Goal: Task Accomplishment & Management: Manage account settings

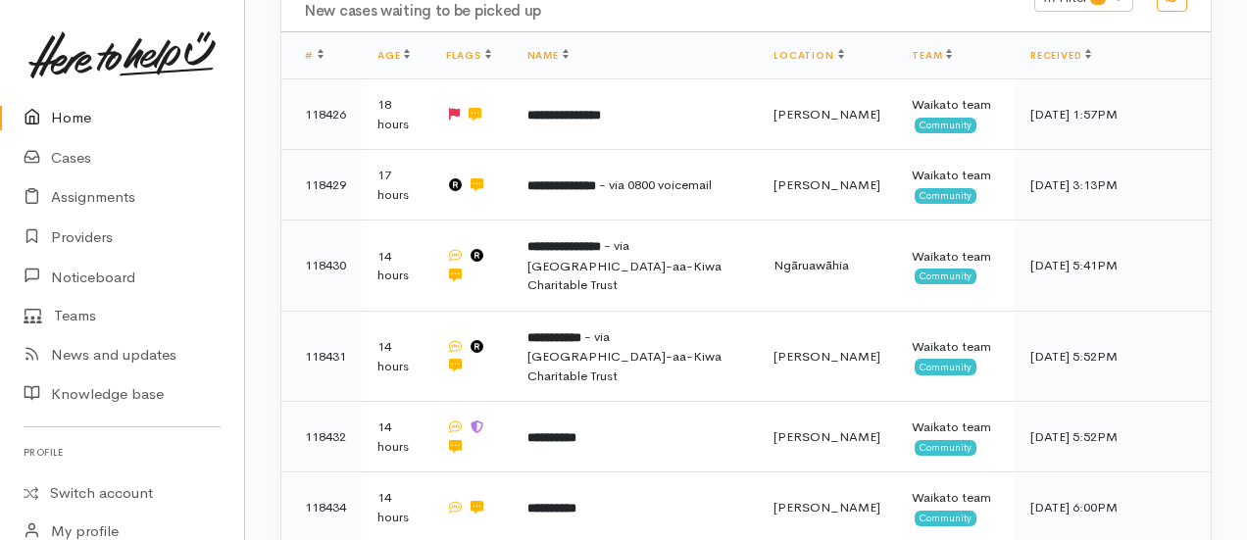
scroll to position [421, 0]
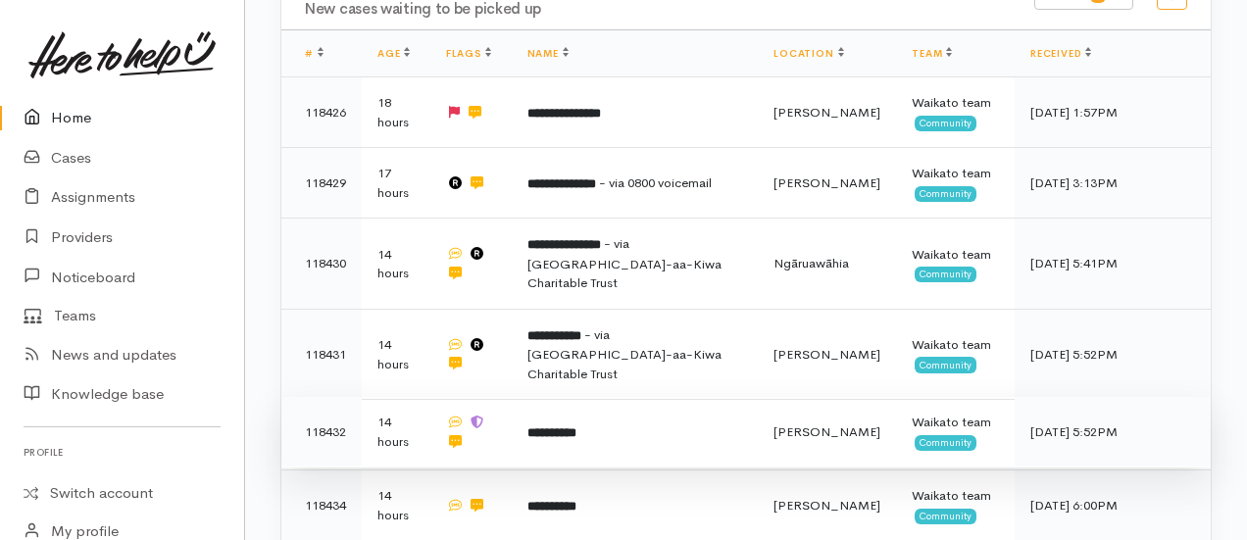
click at [627, 397] on td "**********" at bounding box center [635, 432] width 246 height 71
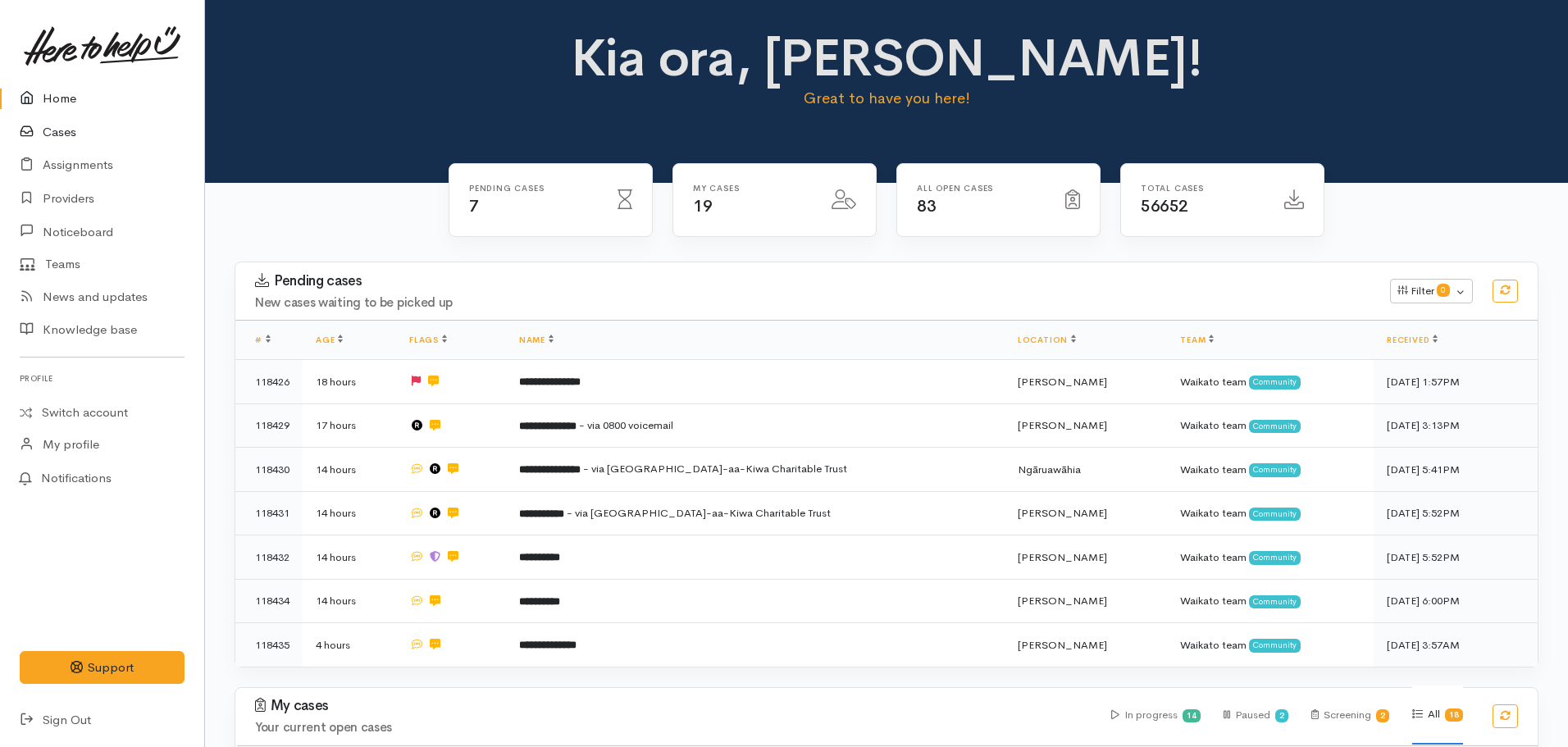
click at [49, 130] on link "Cases" at bounding box center [102, 132] width 204 height 33
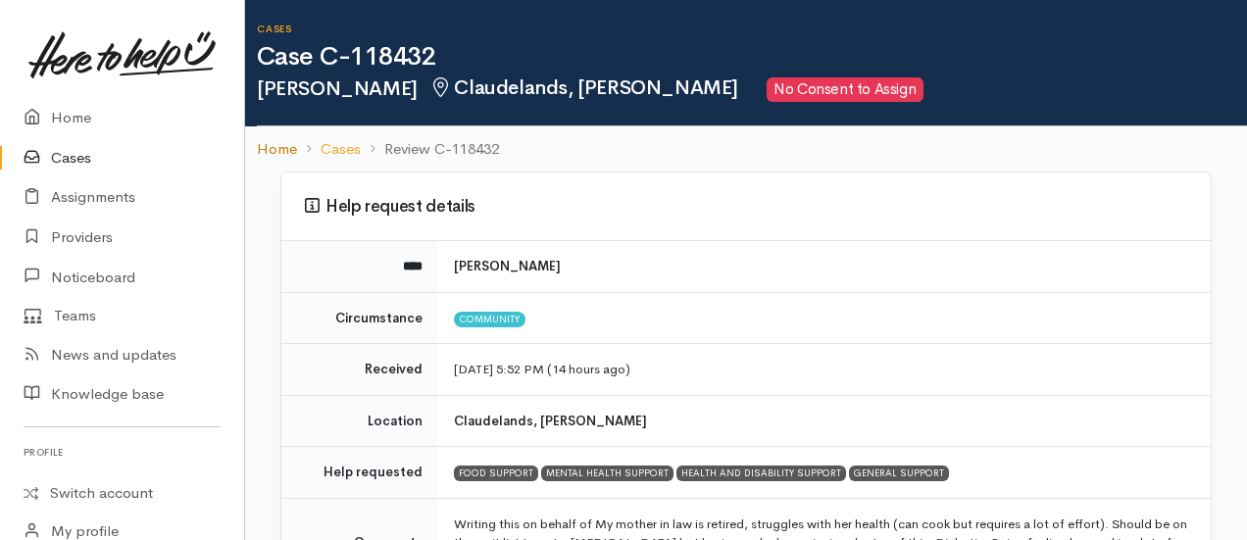
click at [281, 152] on link "Home" at bounding box center [277, 149] width 40 height 23
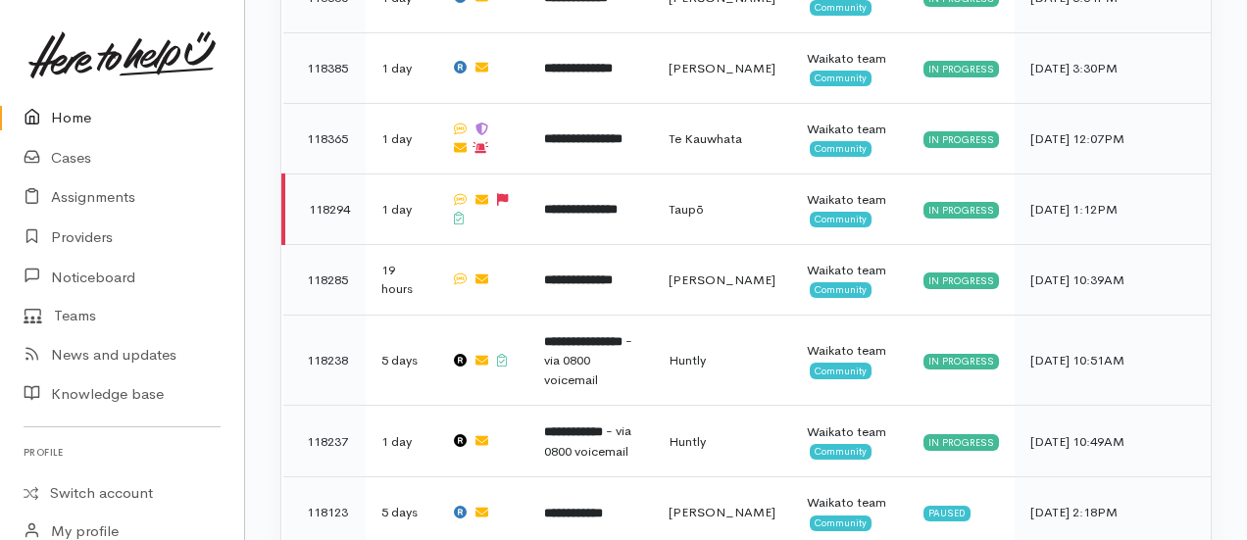
scroll to position [1509, 0]
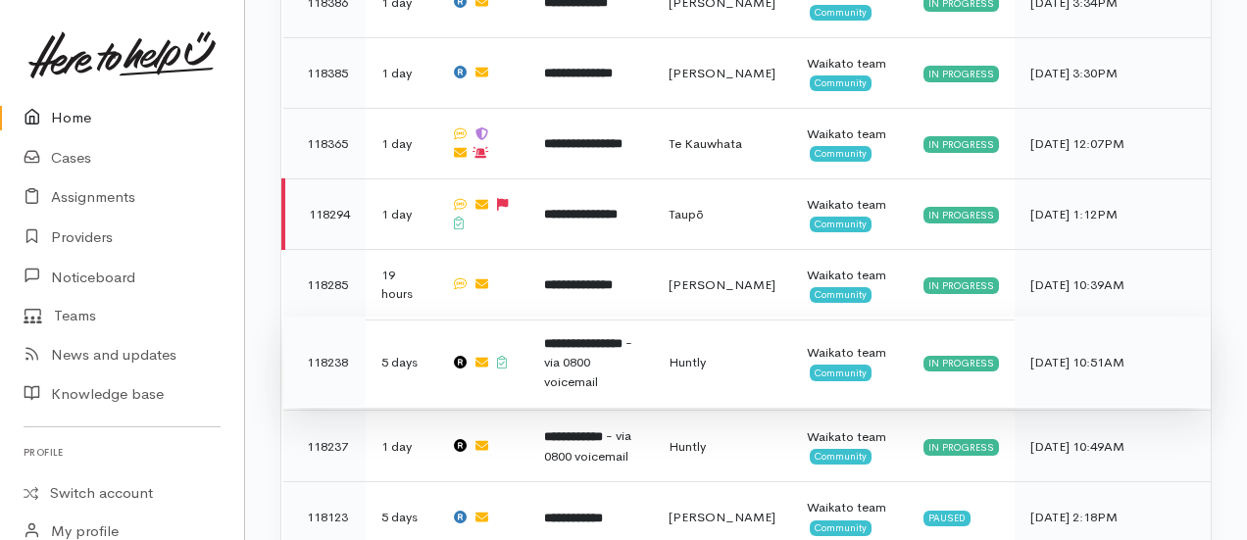
click at [589, 317] on td "**********" at bounding box center [590, 362] width 124 height 91
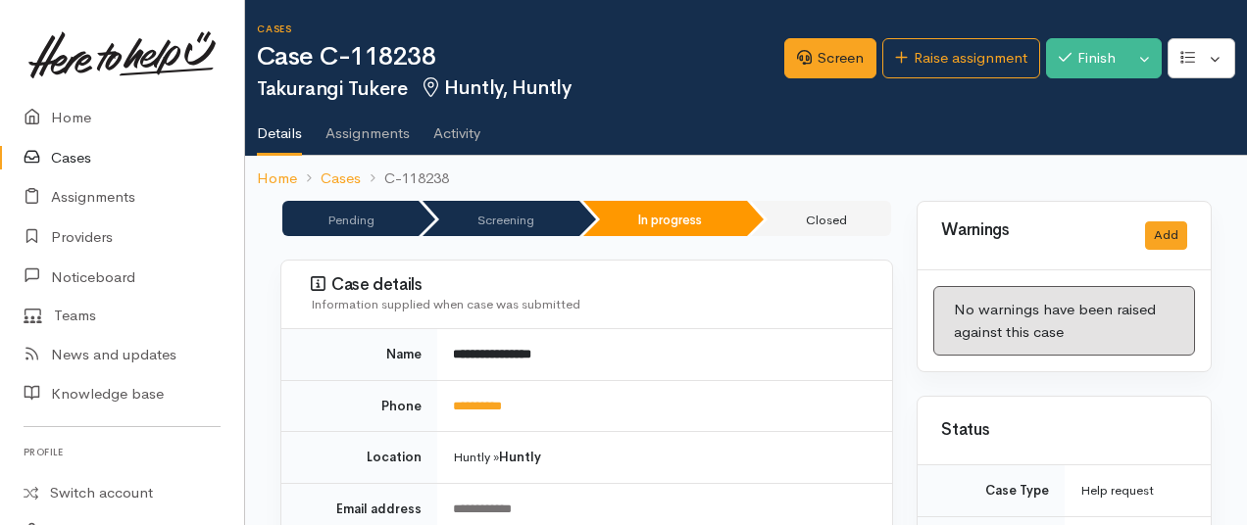
click at [453, 148] on link "Activity" at bounding box center [456, 126] width 47 height 55
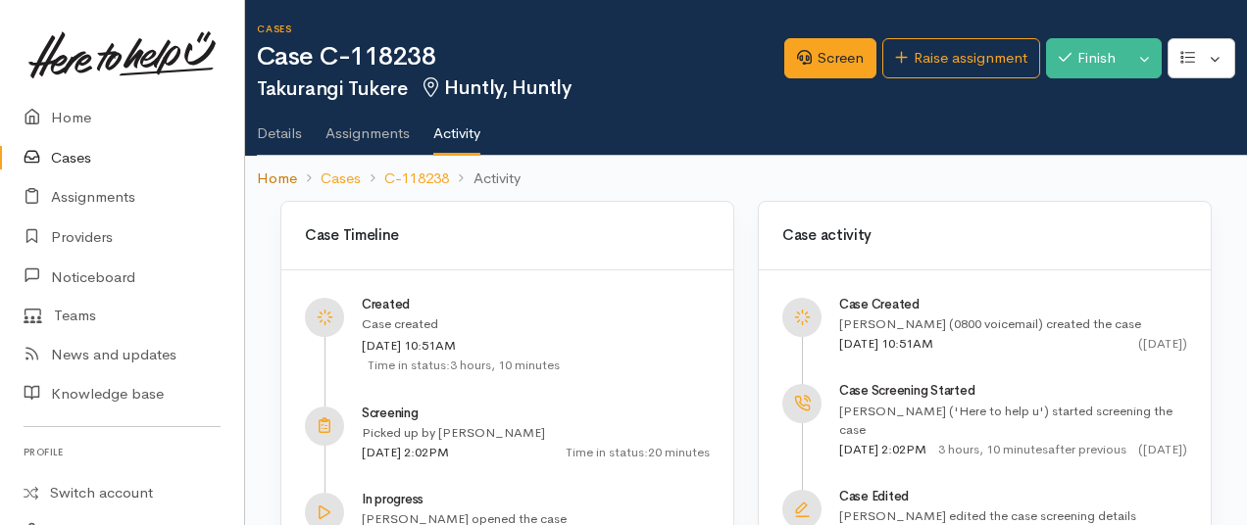
click at [276, 177] on link "Home" at bounding box center [277, 179] width 40 height 23
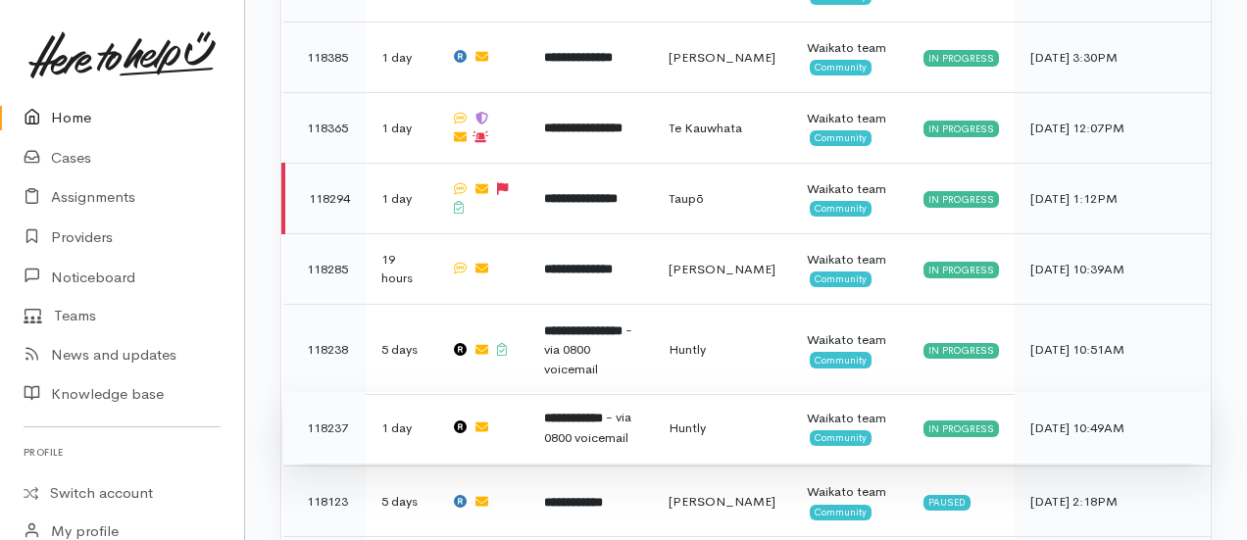
scroll to position [1491, 0]
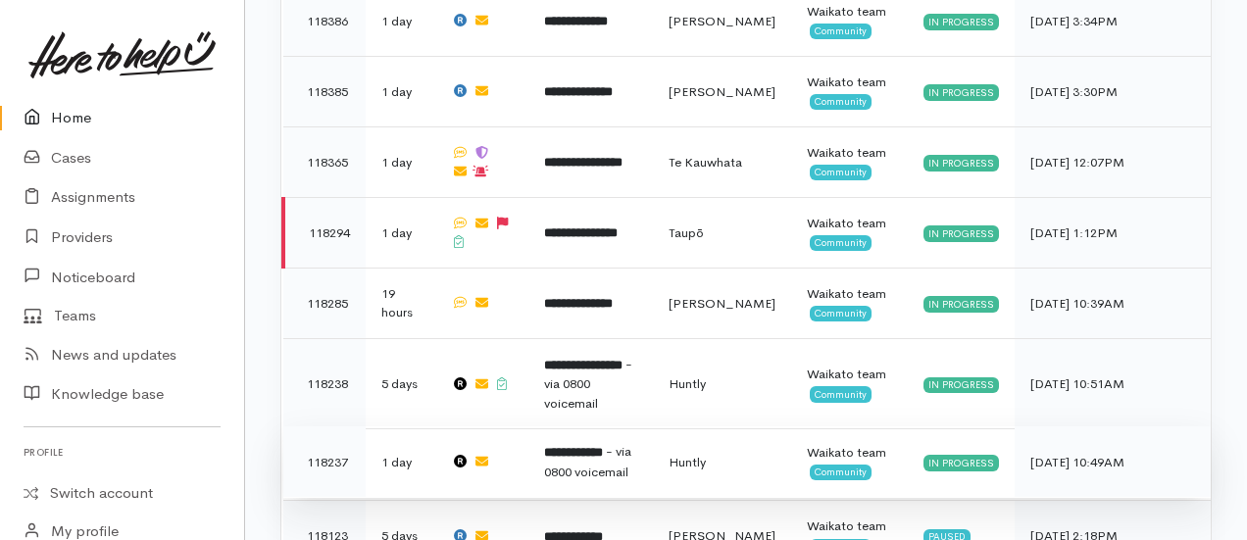
click at [563, 443] on span "- via 0800 voicemail" at bounding box center [587, 461] width 87 height 37
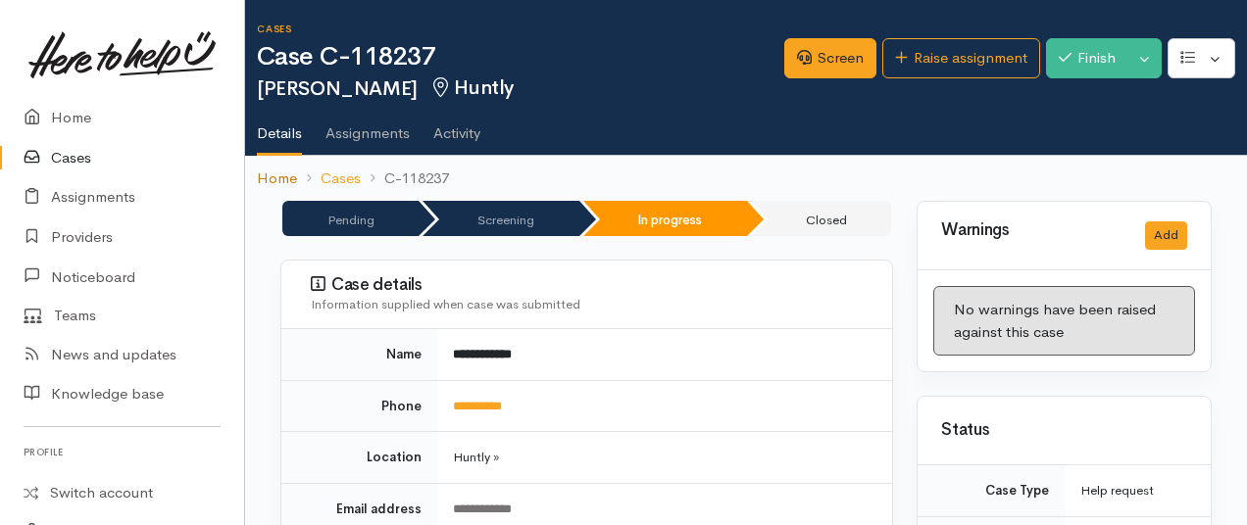
click at [272, 170] on link "Home" at bounding box center [277, 179] width 40 height 23
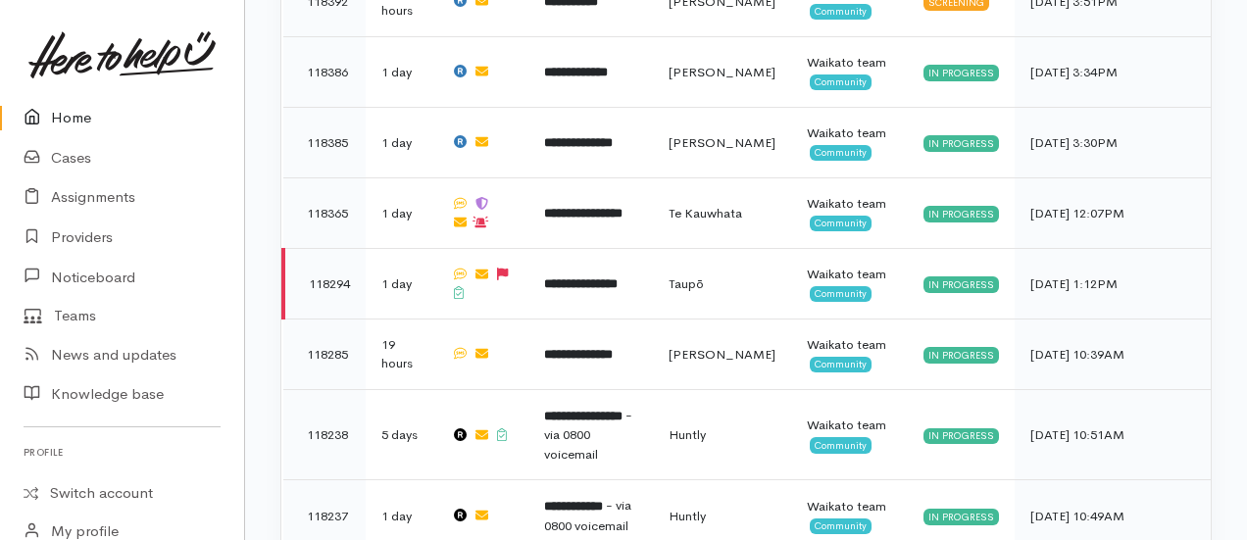
scroll to position [1441, 0]
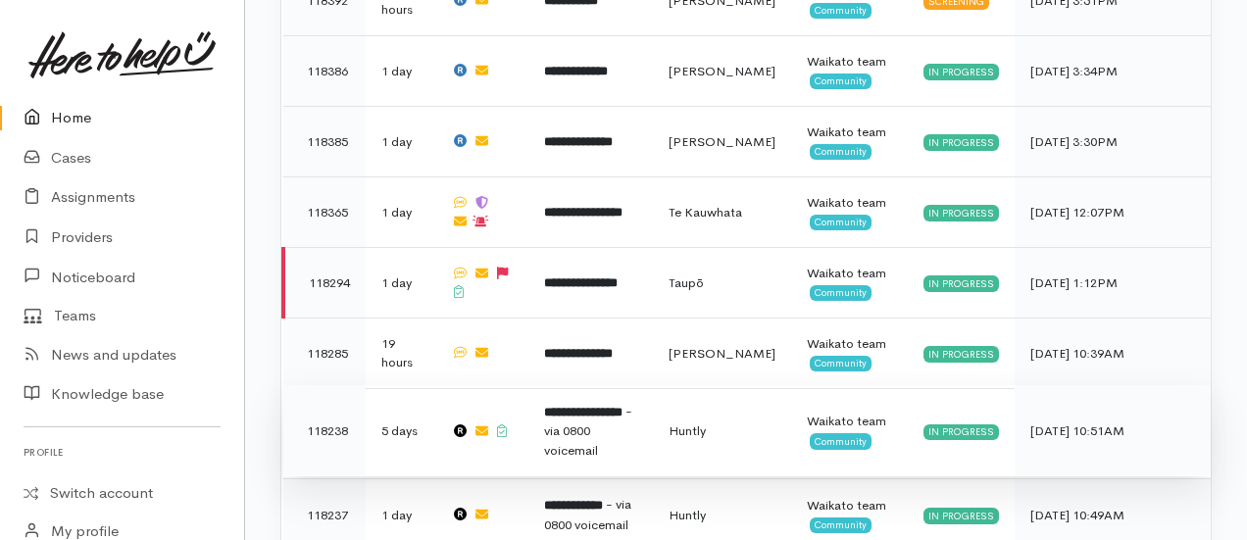
click at [586, 403] on span "- via 0800 voicemail" at bounding box center [588, 431] width 88 height 56
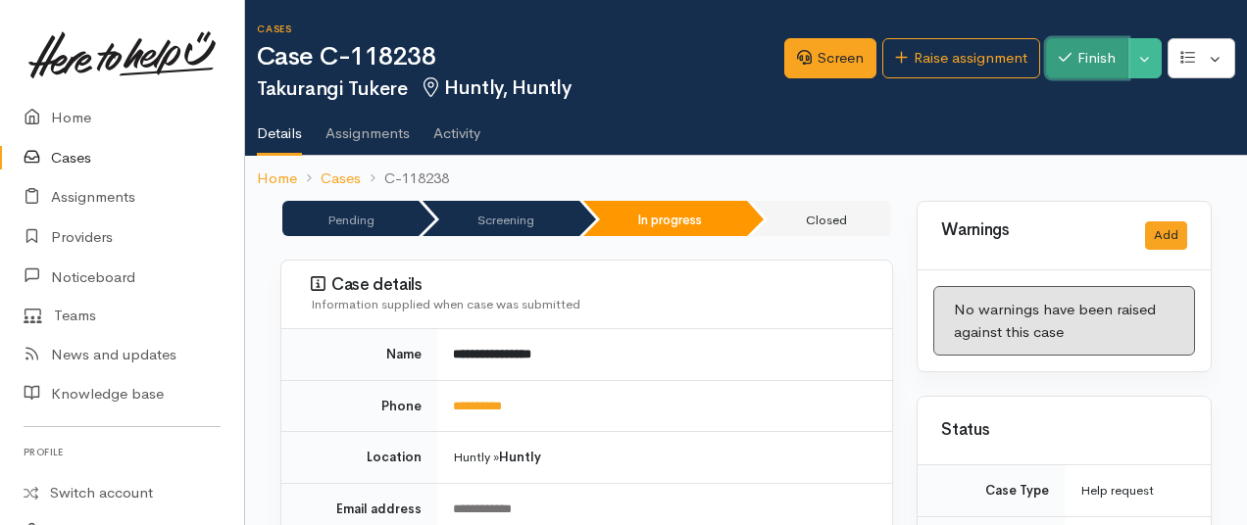
click at [1073, 63] on button "Finish" at bounding box center [1087, 58] width 82 height 40
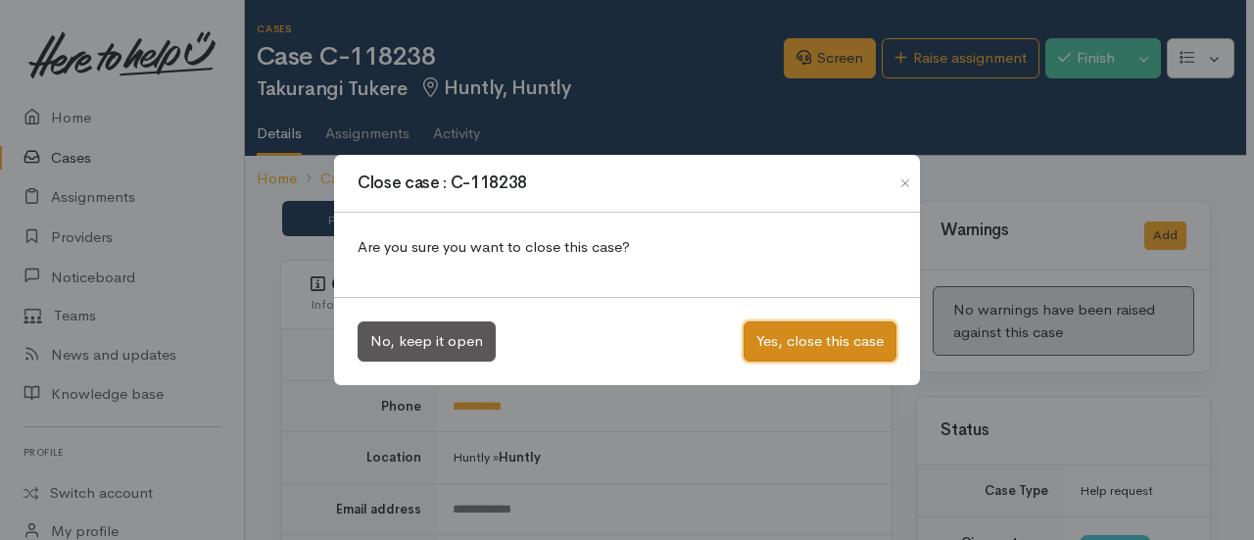
click at [797, 334] on button "Yes, close this case" at bounding box center [820, 341] width 153 height 40
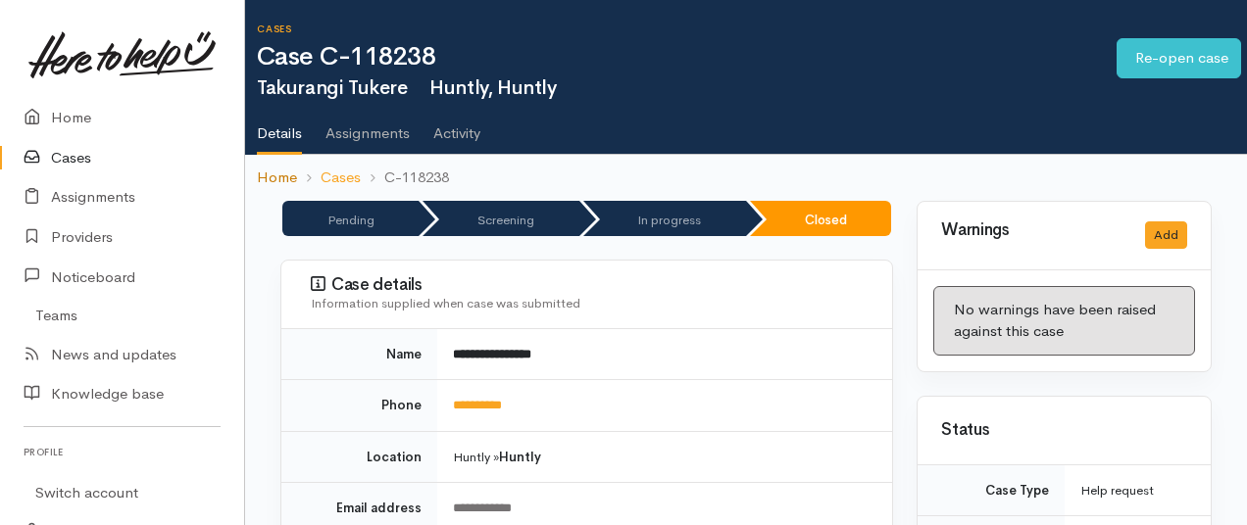
click at [273, 179] on link "Home" at bounding box center [277, 178] width 40 height 23
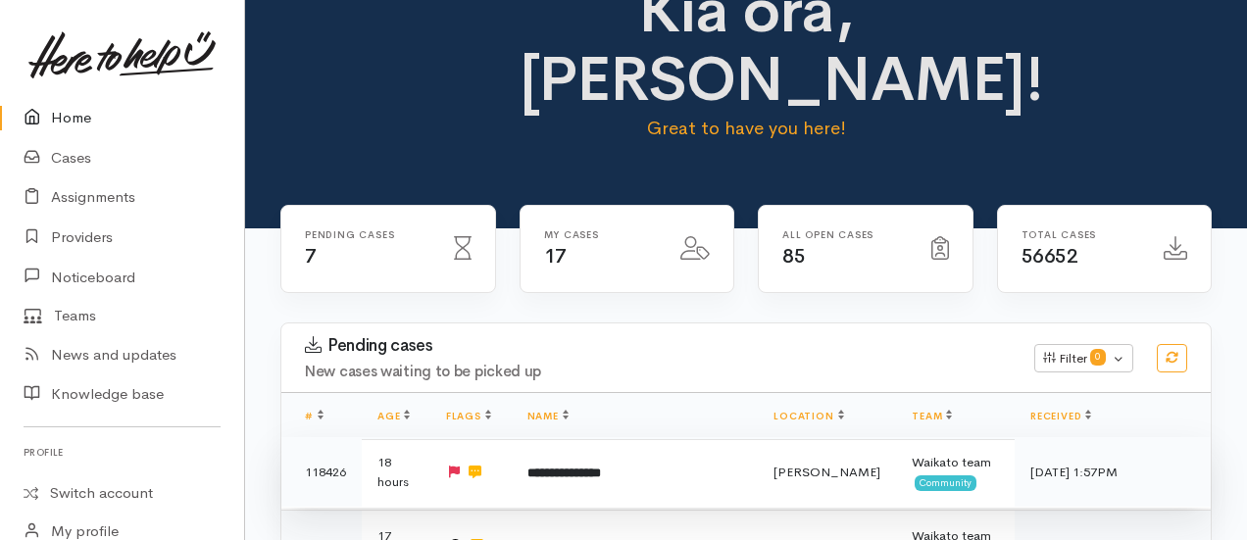
scroll to position [69, 0]
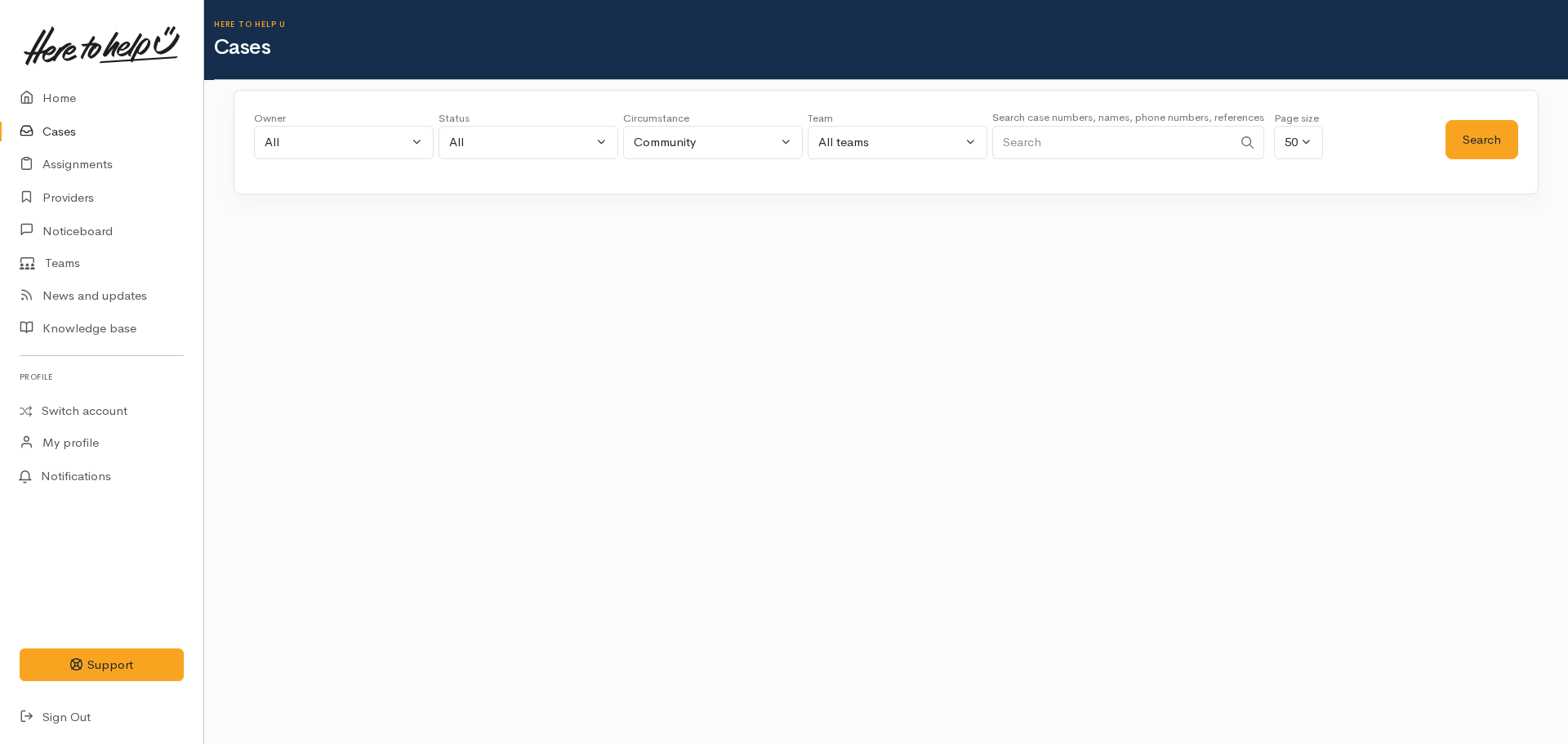
click at [1041, 155] on input "Search" at bounding box center [1112, 142] width 240 height 33
type input "0273012167"
click at [1490, 137] on button "Search" at bounding box center [1481, 140] width 72 height 40
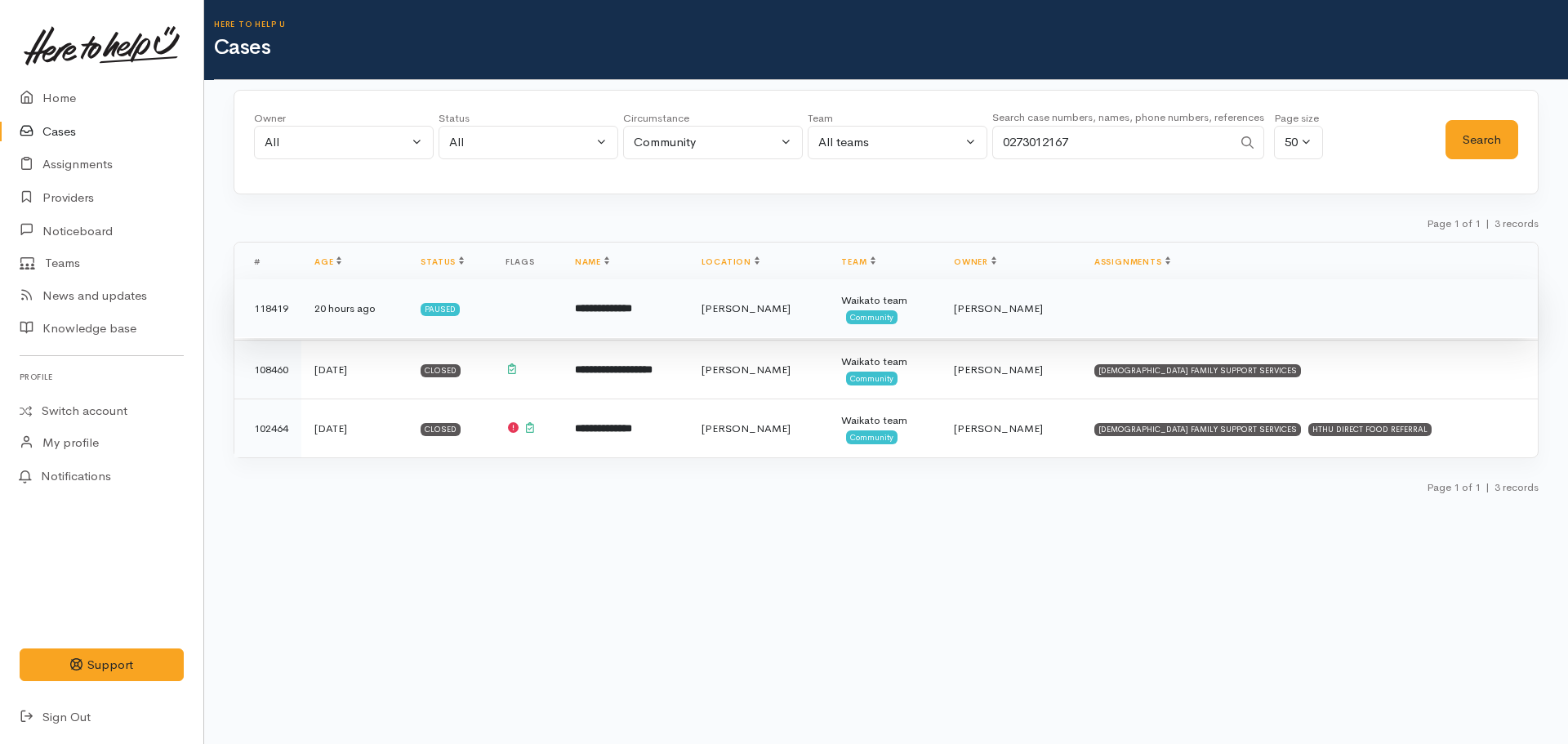
click at [632, 313] on b "**********" at bounding box center [603, 308] width 57 height 11
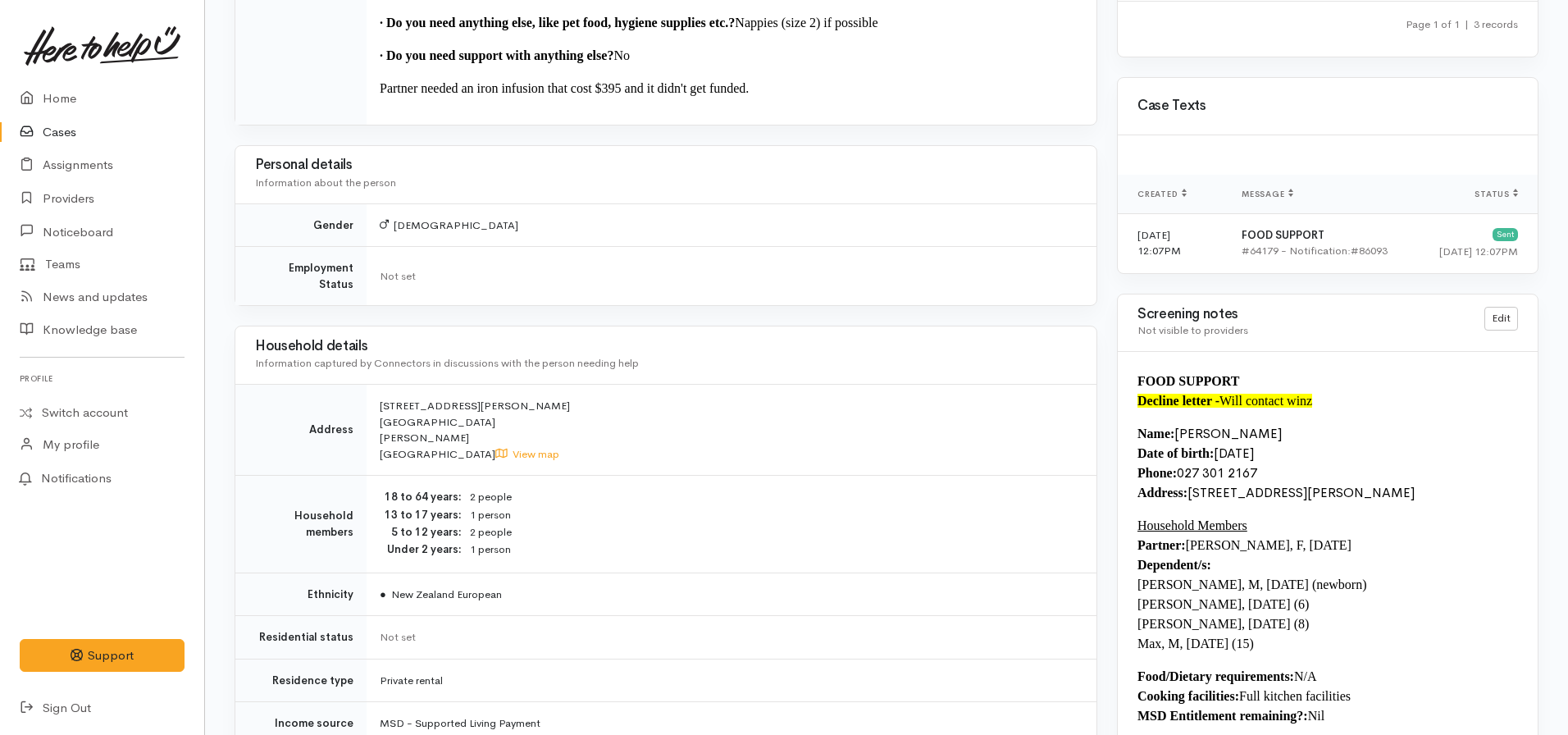
scroll to position [1085, 0]
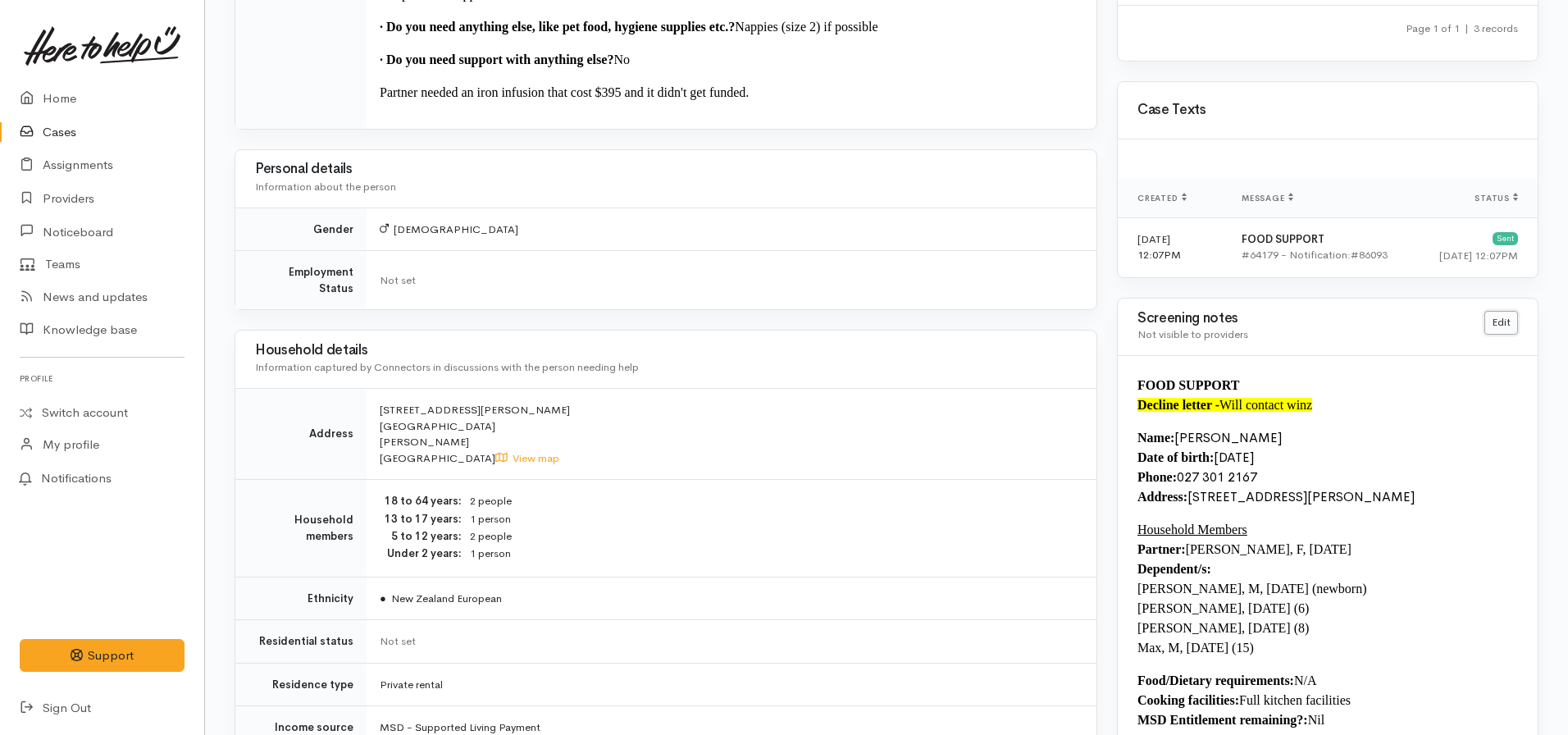
click at [1501, 327] on link "Edit" at bounding box center [1501, 322] width 33 height 23
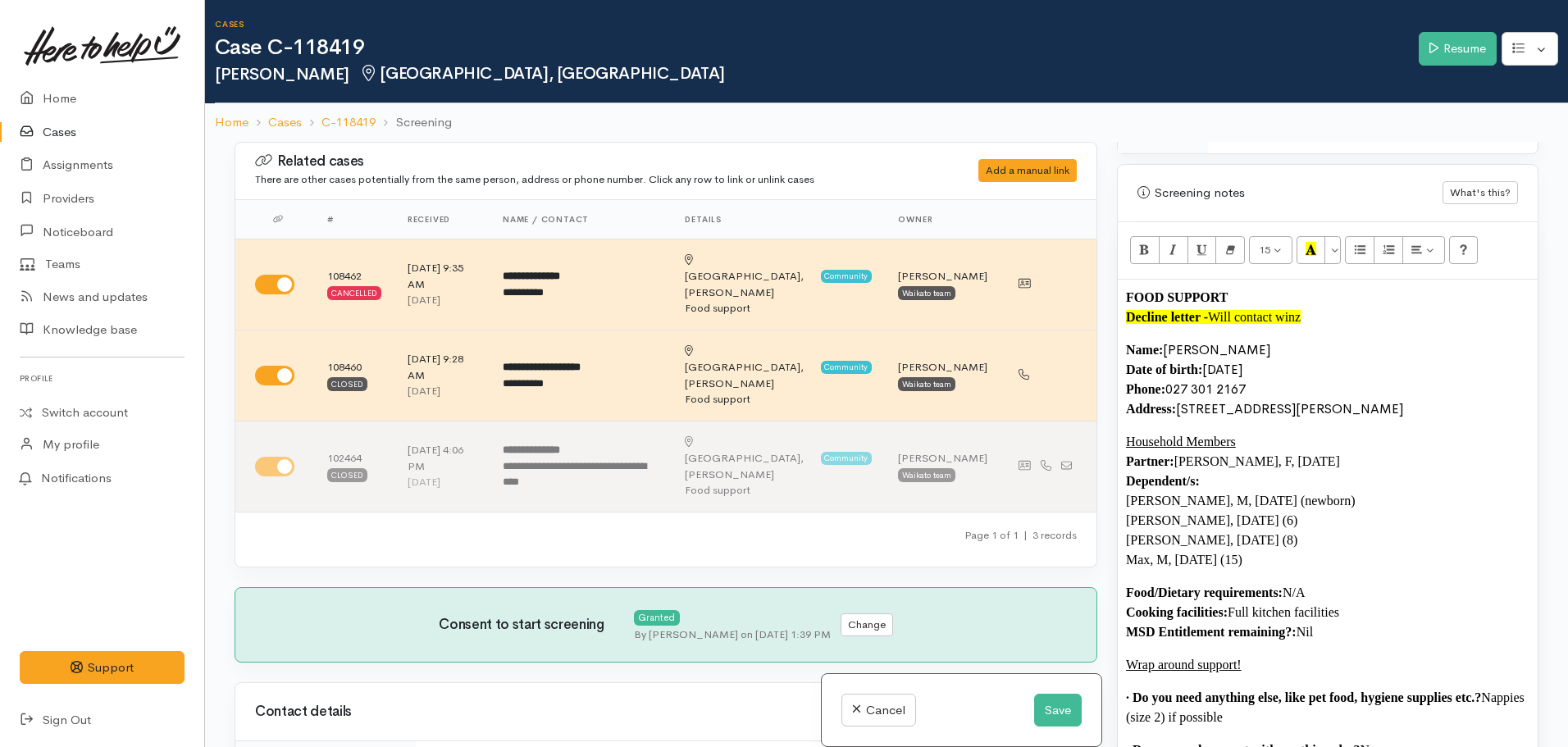
scroll to position [983, 0]
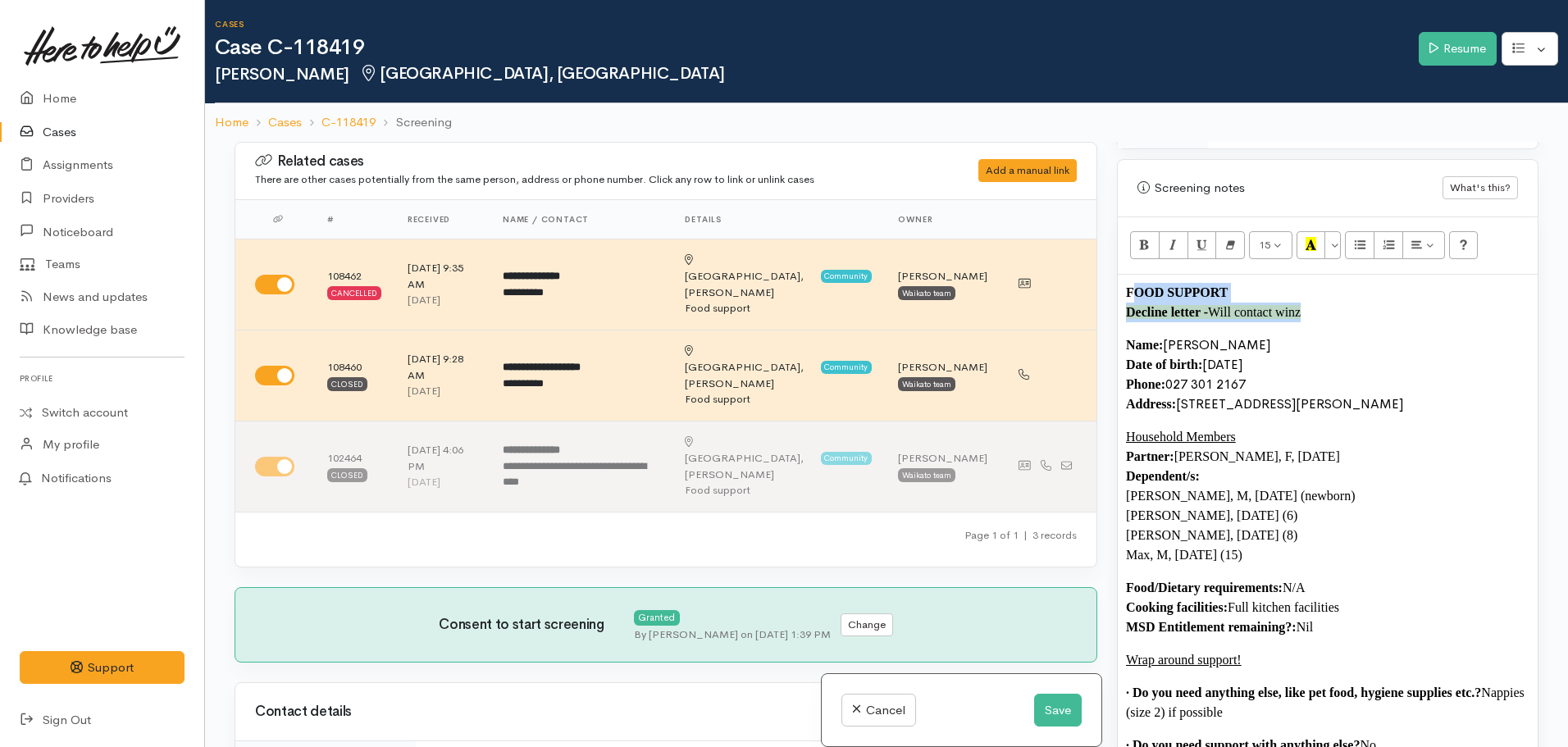
drag, startPoint x: 1318, startPoint y: 307, endPoint x: 1137, endPoint y: 301, distance: 181.1
click at [1137, 301] on p "FOOD SUPPORT Decline letter - Will contact winz" at bounding box center [1328, 302] width 403 height 39
click at [1310, 321] on p "FOOD SUPPORT Decline letter - Will contact winz" at bounding box center [1328, 302] width 403 height 39
drag, startPoint x: 1310, startPoint y: 305, endPoint x: 1122, endPoint y: 309, distance: 188.0
click at [1122, 309] on div "FOOD SUPPORT Decline letter - Will contact winz Name: Bailey Edmonds Date of bi…" at bounding box center [1328, 541] width 420 height 535
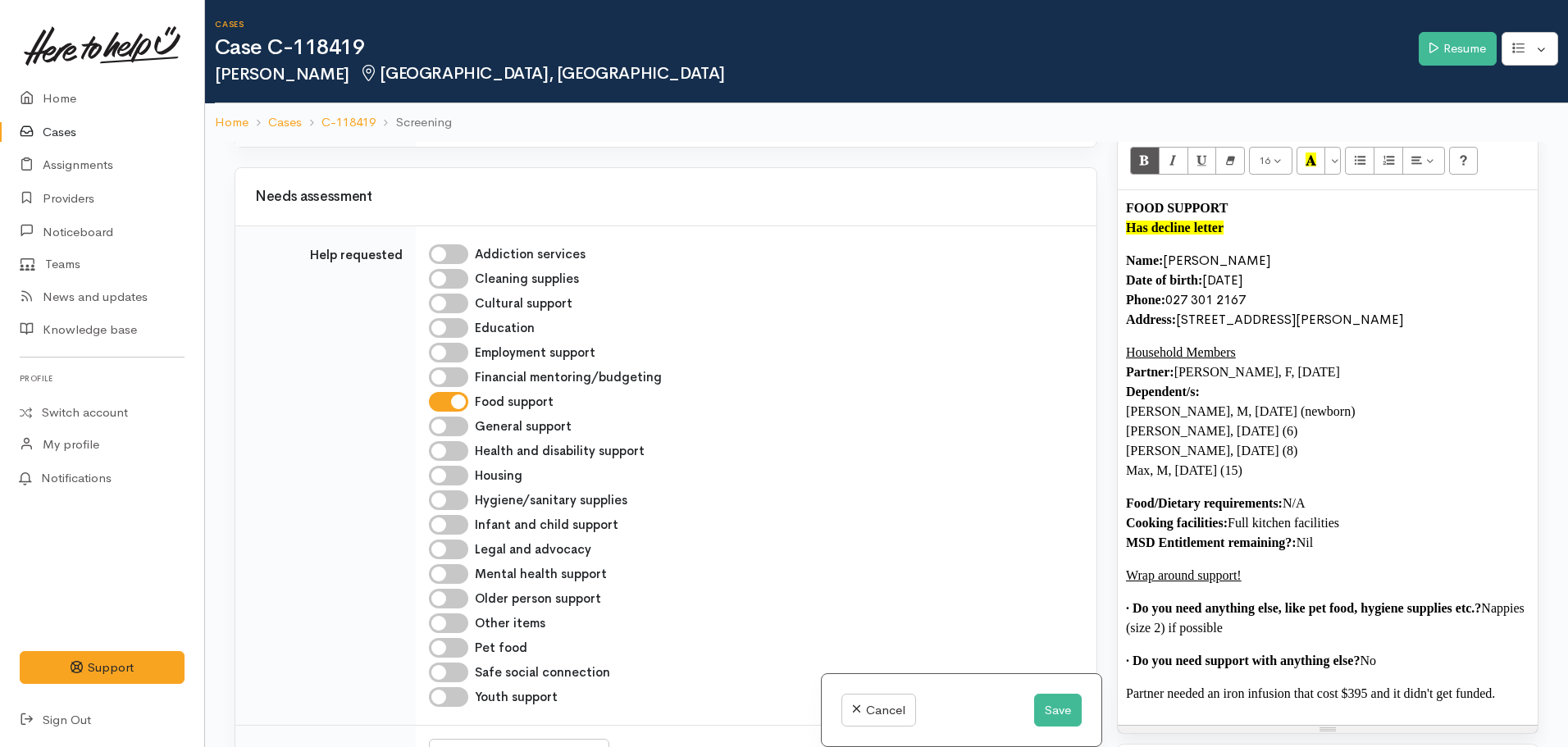
scroll to position [1068, 0]
click at [444, 514] on input "Infant and child support" at bounding box center [448, 524] width 39 height 20
checkbox input "true"
drag, startPoint x: 1307, startPoint y: 632, endPoint x: 1115, endPoint y: 211, distance: 462.7
click at [1115, 211] on div "Warnings Add No warnings have been raised against this case Add Warning Title ●…" at bounding box center [1327, 515] width 441 height 747
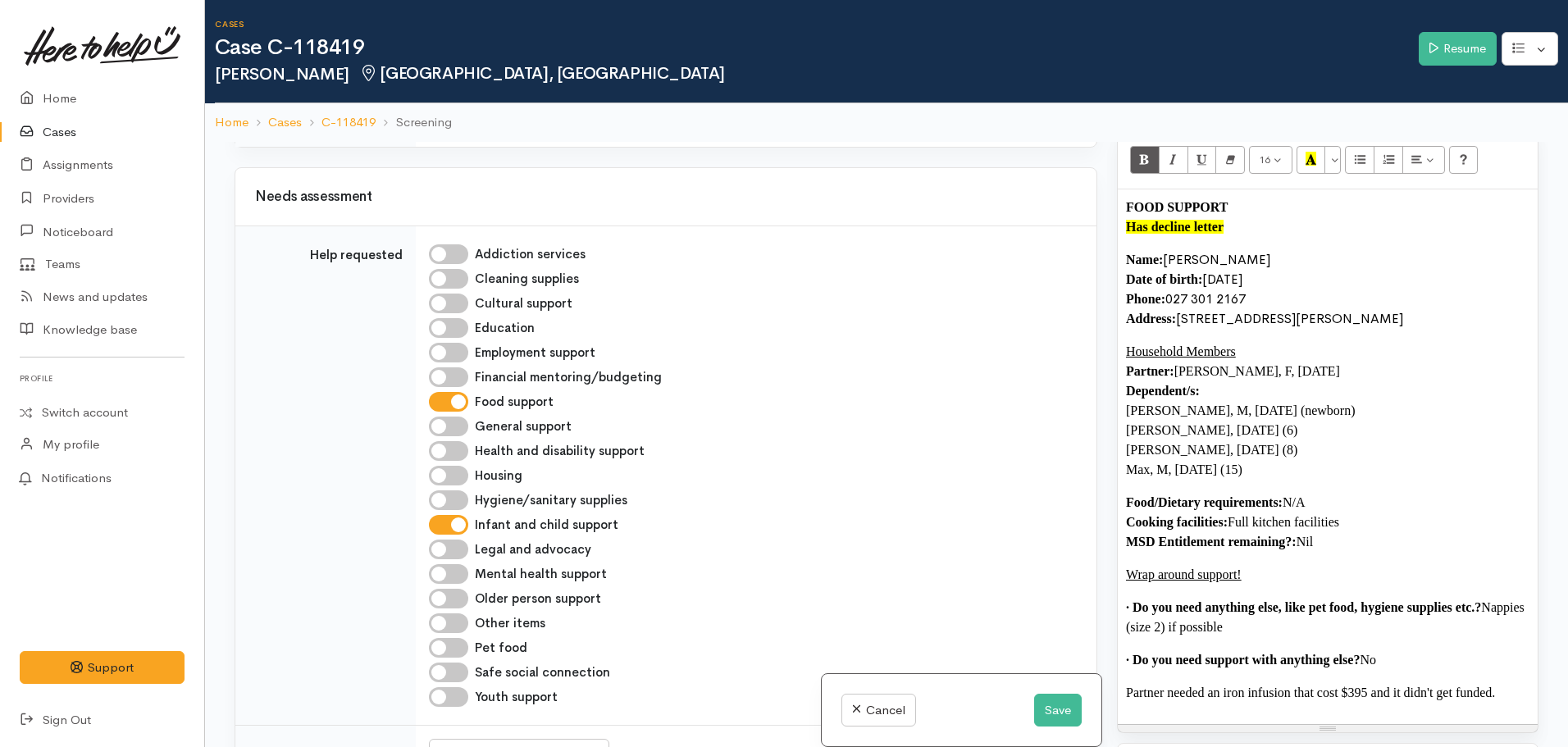
copy div "FOOD SUPPORT Has decline letter Name: Bailey Edmonds Date of birth: 02/07/1987 …"
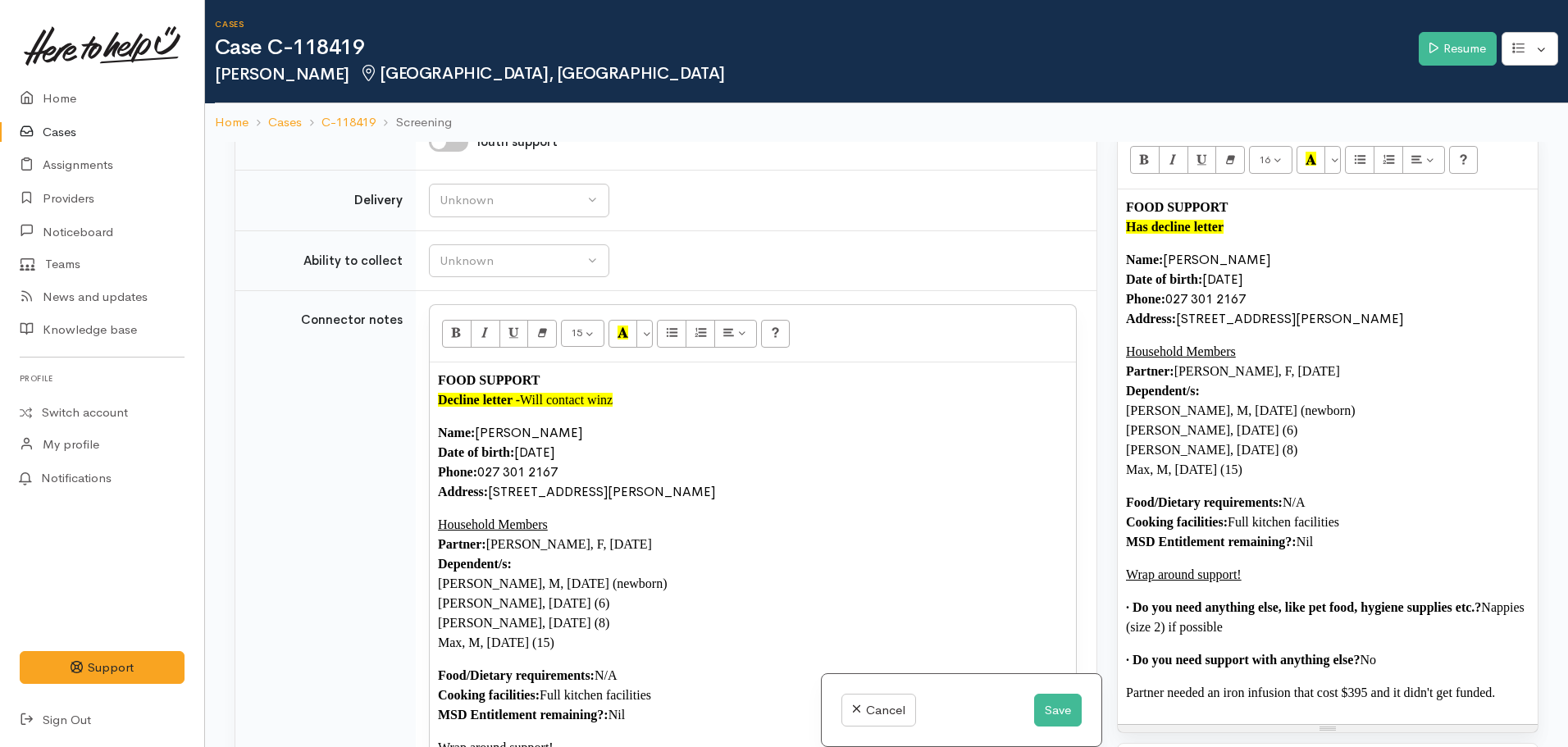
scroll to position [1535, 0]
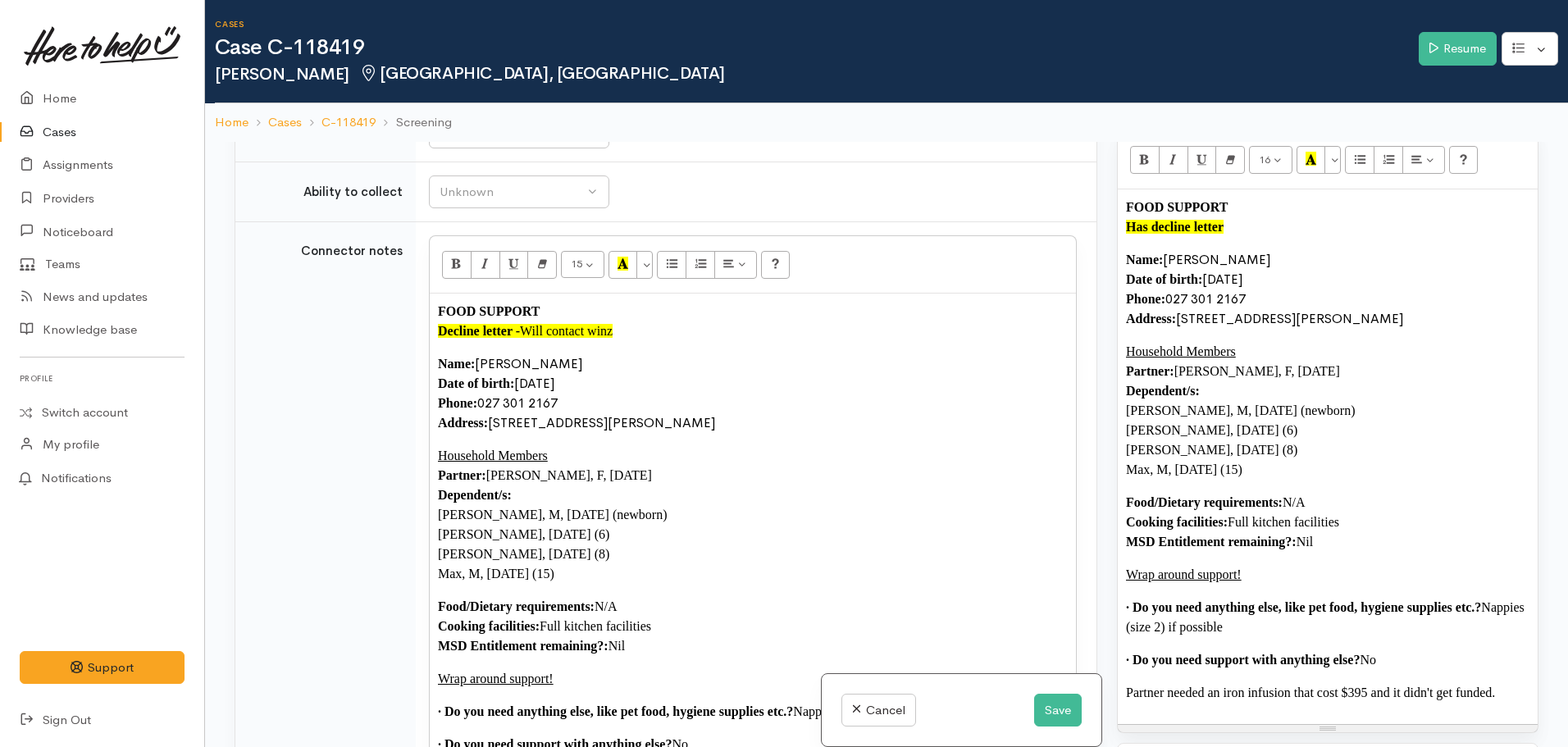
click at [738, 492] on p "Household Members Partner: Christina Samantha McLean, F, 5/12/1989 Dependent/s:…" at bounding box center [752, 514] width 630 height 138
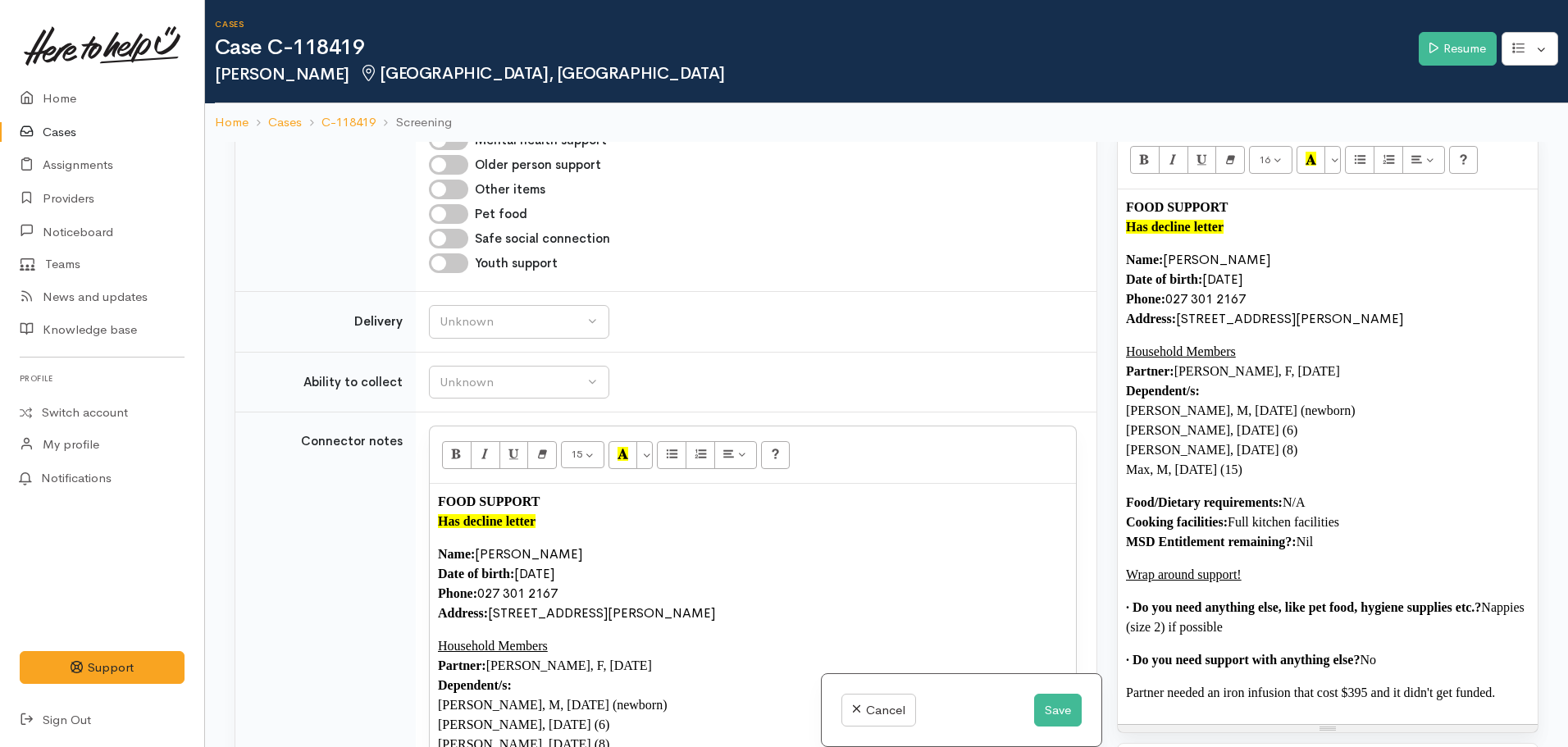
scroll to position [1333, 0]
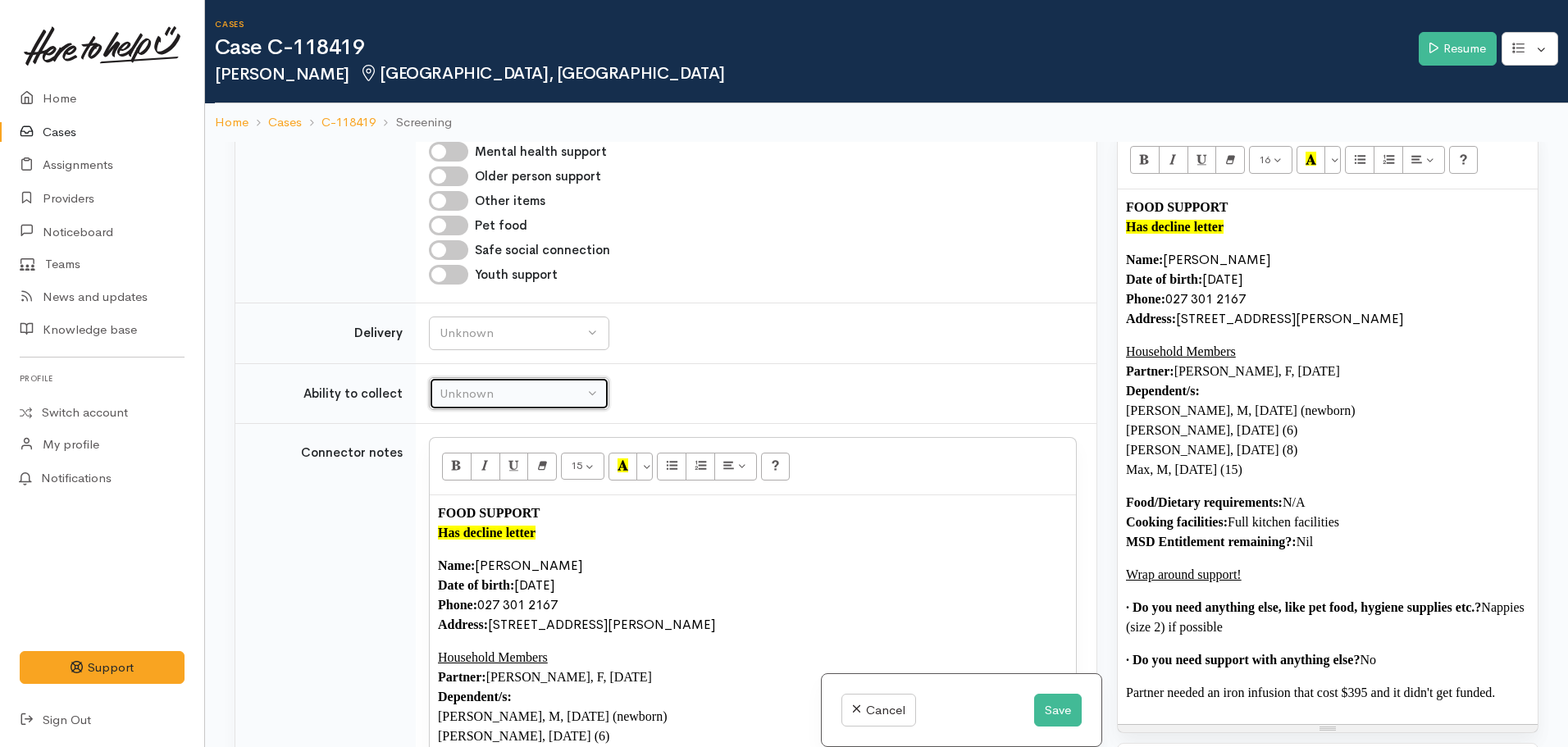
click at [512, 385] on div "Unknown" at bounding box center [511, 394] width 144 height 19
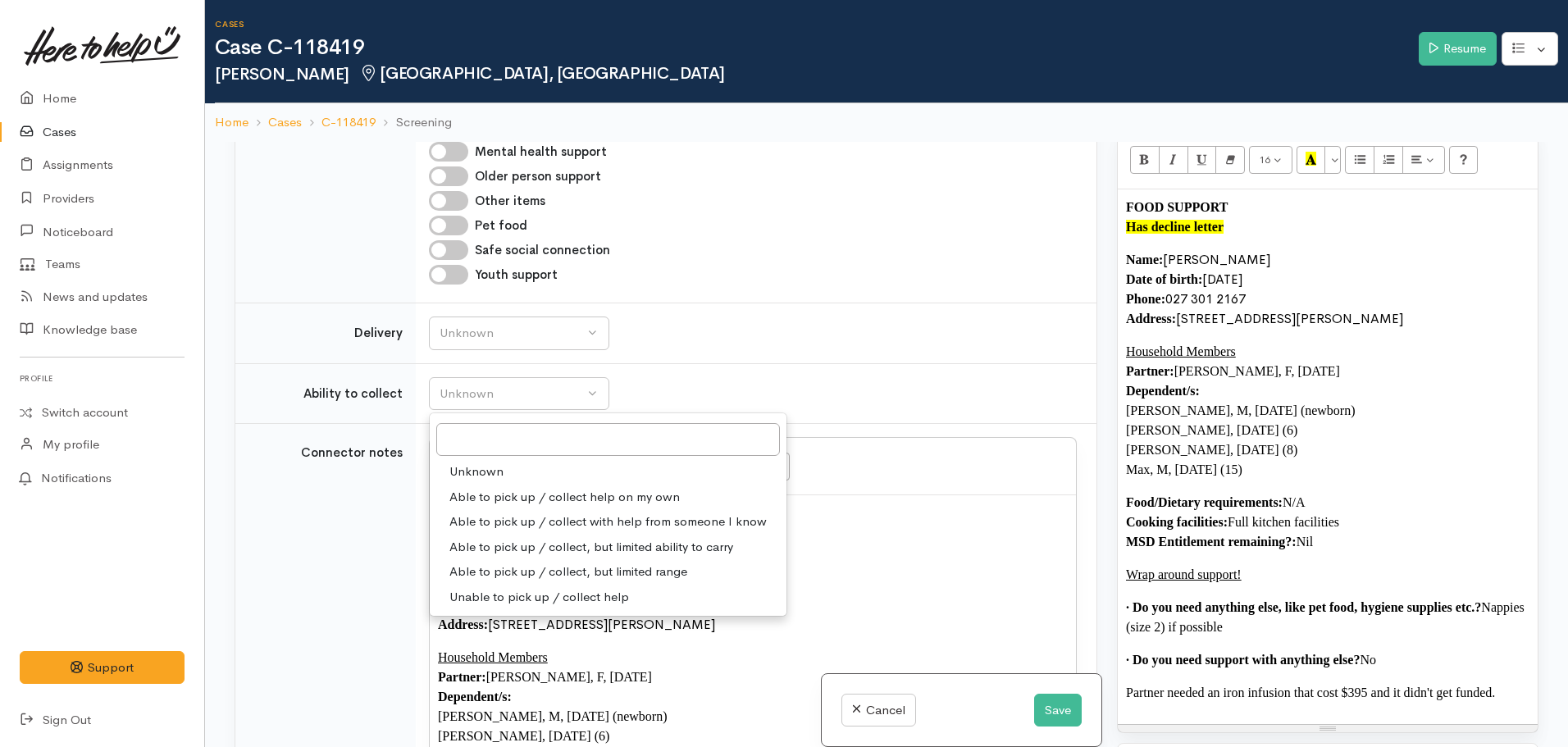
click at [538, 488] on span "Able to pick up / collect help on my own" at bounding box center [564, 497] width 230 height 19
select select "2"
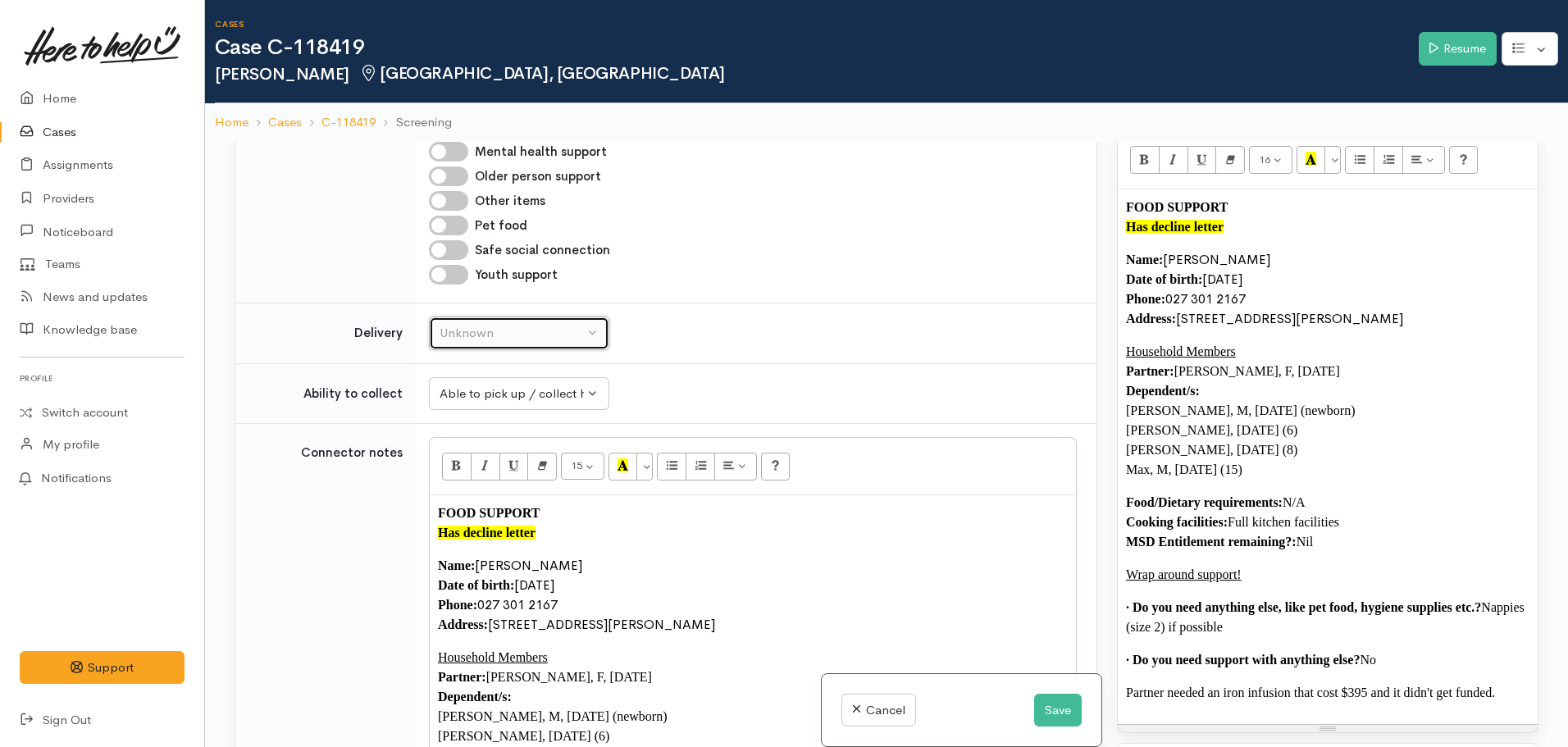
click at [505, 316] on button "Unknown" at bounding box center [520, 333] width 181 height 33
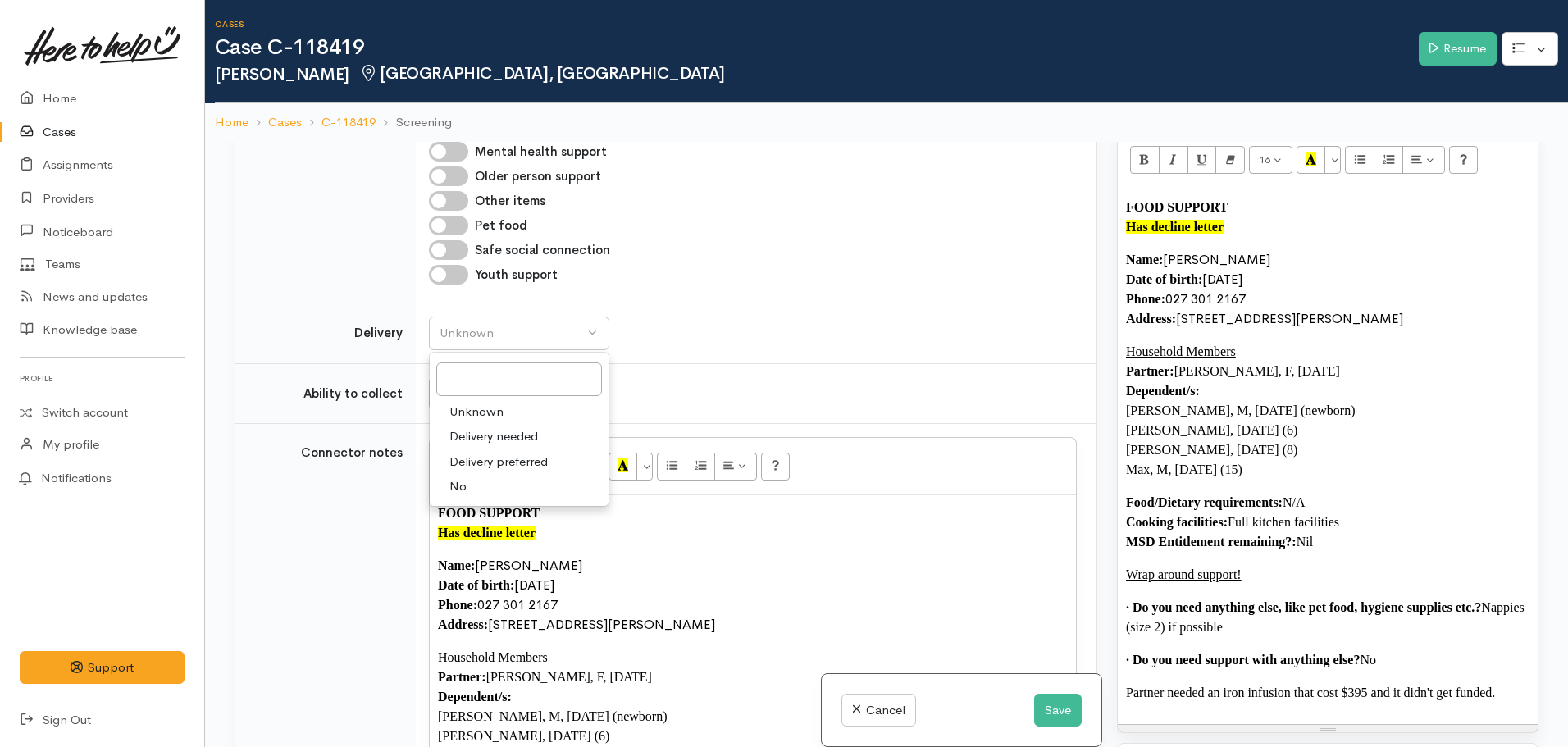
click at [469, 473] on link "No" at bounding box center [520, 486] width 179 height 25
select select "1"
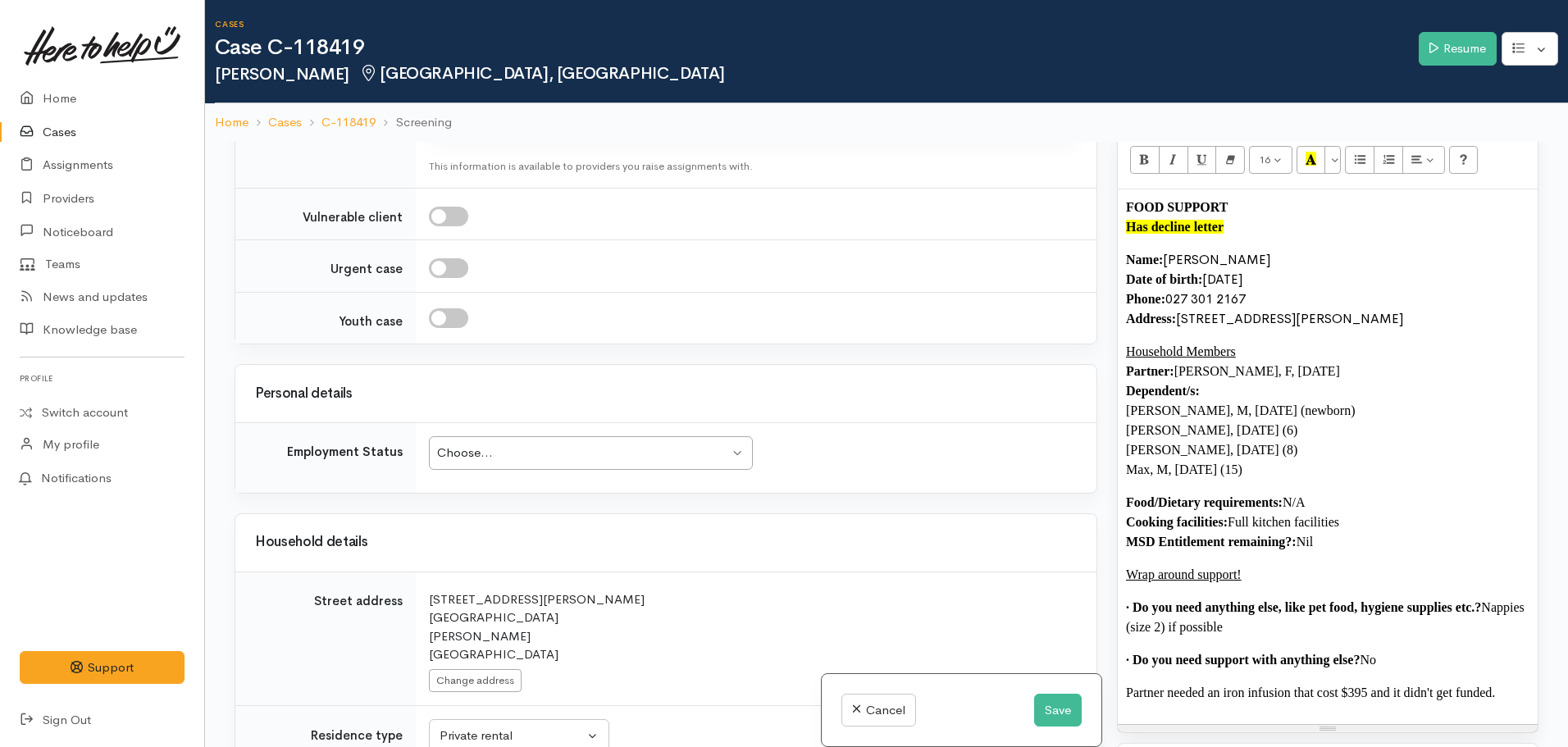
scroll to position [2156, 0]
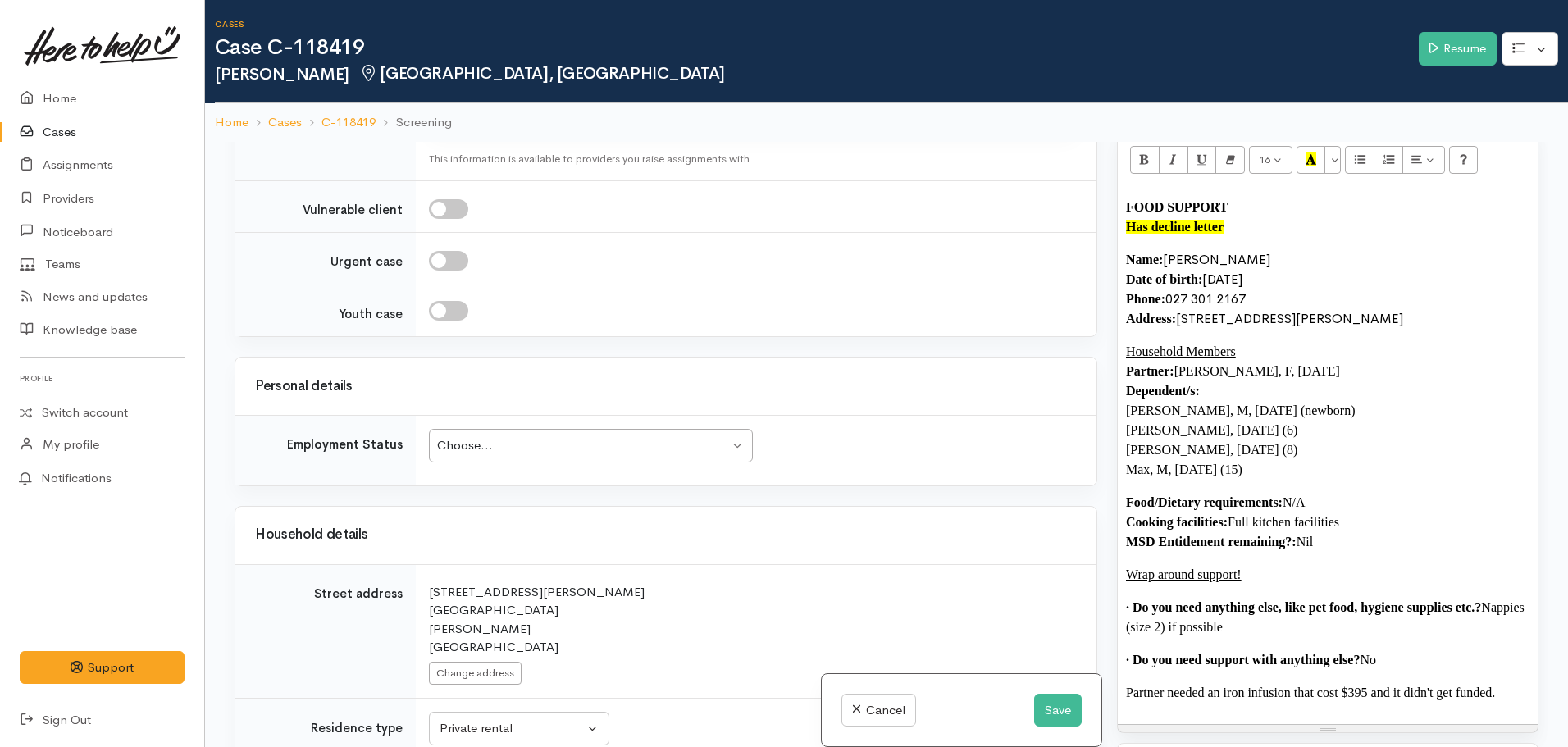
click at [471, 436] on div "Choose..." at bounding box center [582, 445] width 292 height 19
click at [843, 583] on div "21 Morrison Crescent Glenview Hamilton New Zealand" at bounding box center [753, 620] width 648 height 74
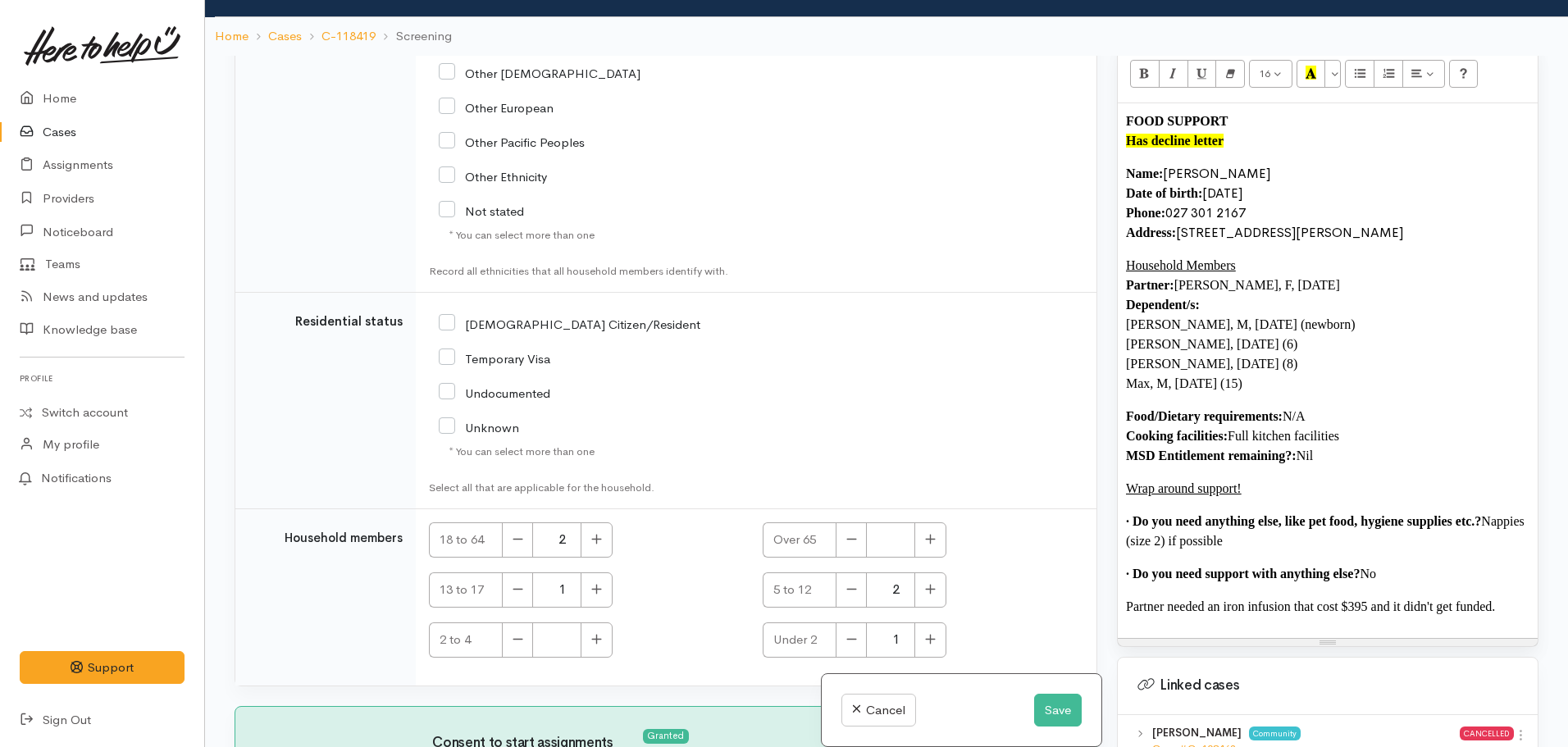
scroll to position [87, 0]
click at [443, 315] on input "[DEMOGRAPHIC_DATA] Citizen/Resident" at bounding box center [569, 322] width 262 height 15
checkbox input "true"
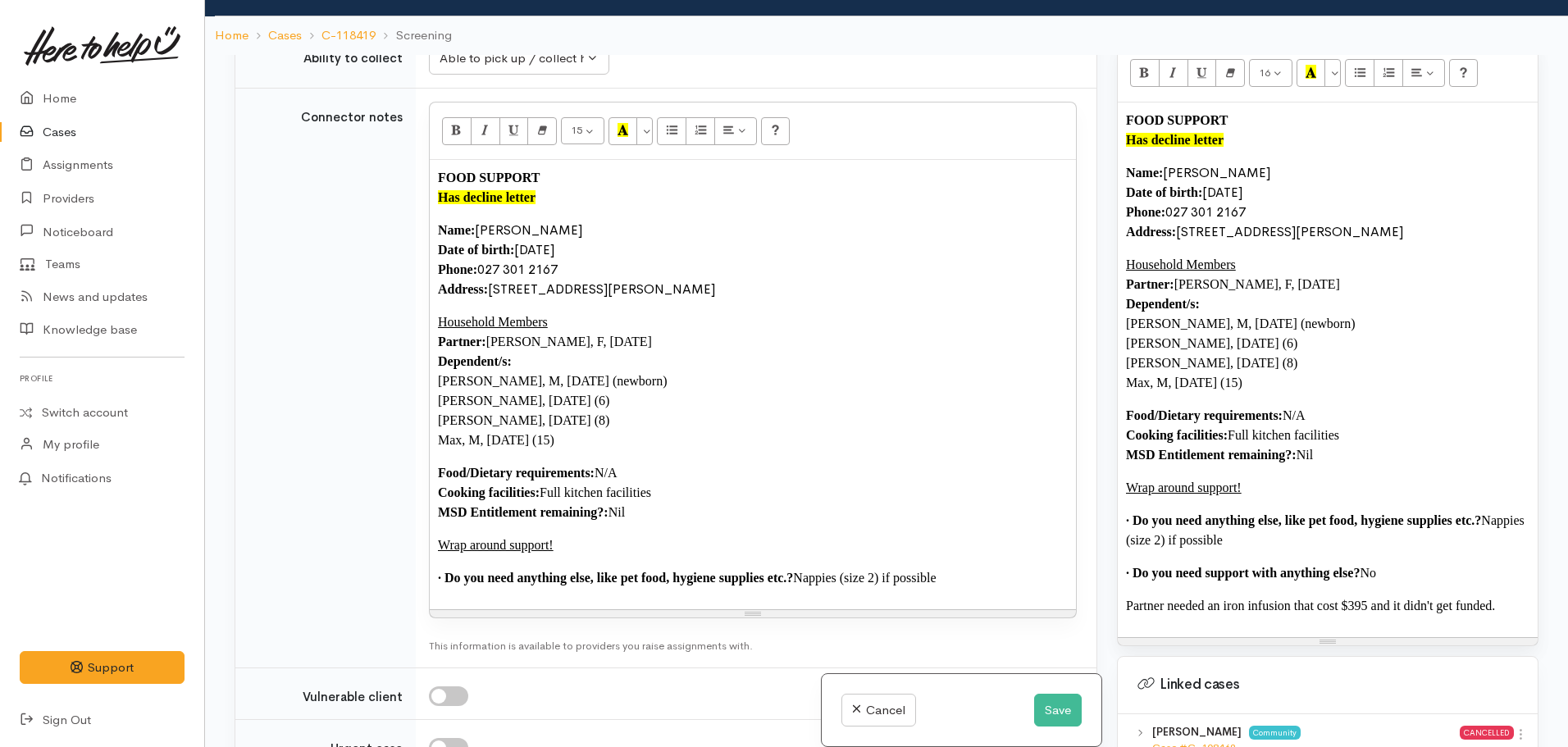
scroll to position [1583, 0]
click at [563, 535] on p "Wrap around support!" at bounding box center [752, 545] width 630 height 20
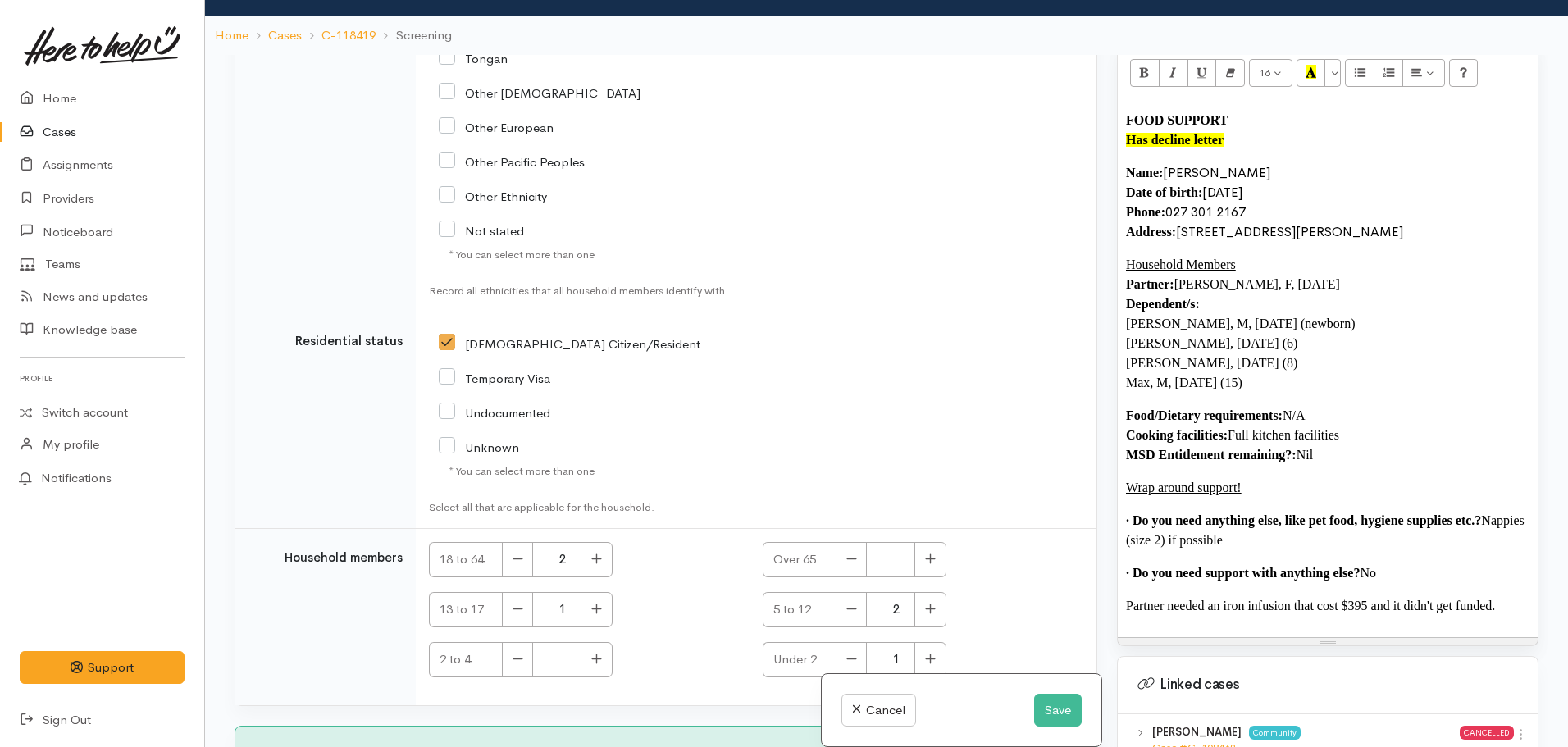
scroll to position [3328, 0]
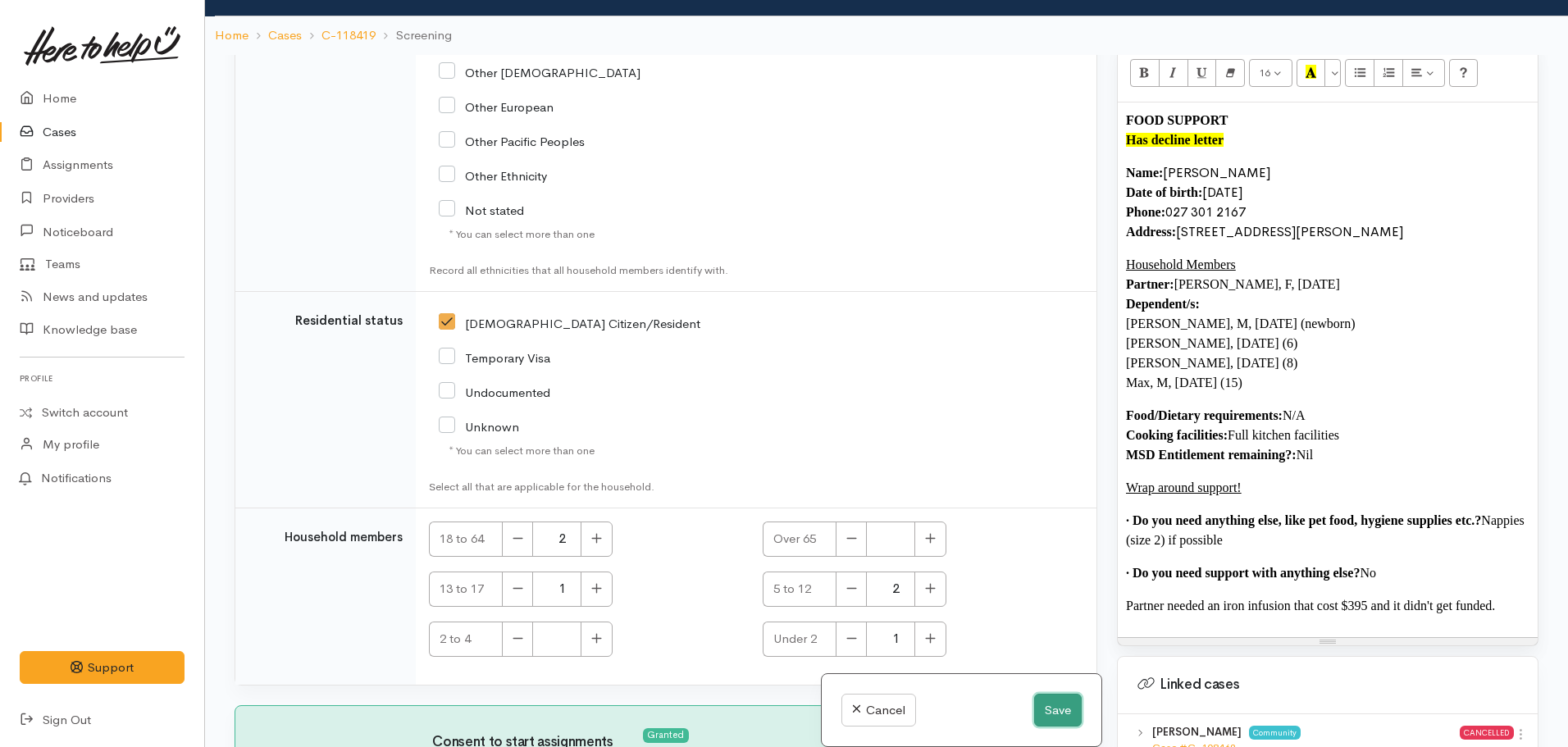
click at [1043, 719] on button "Save" at bounding box center [1058, 710] width 48 height 33
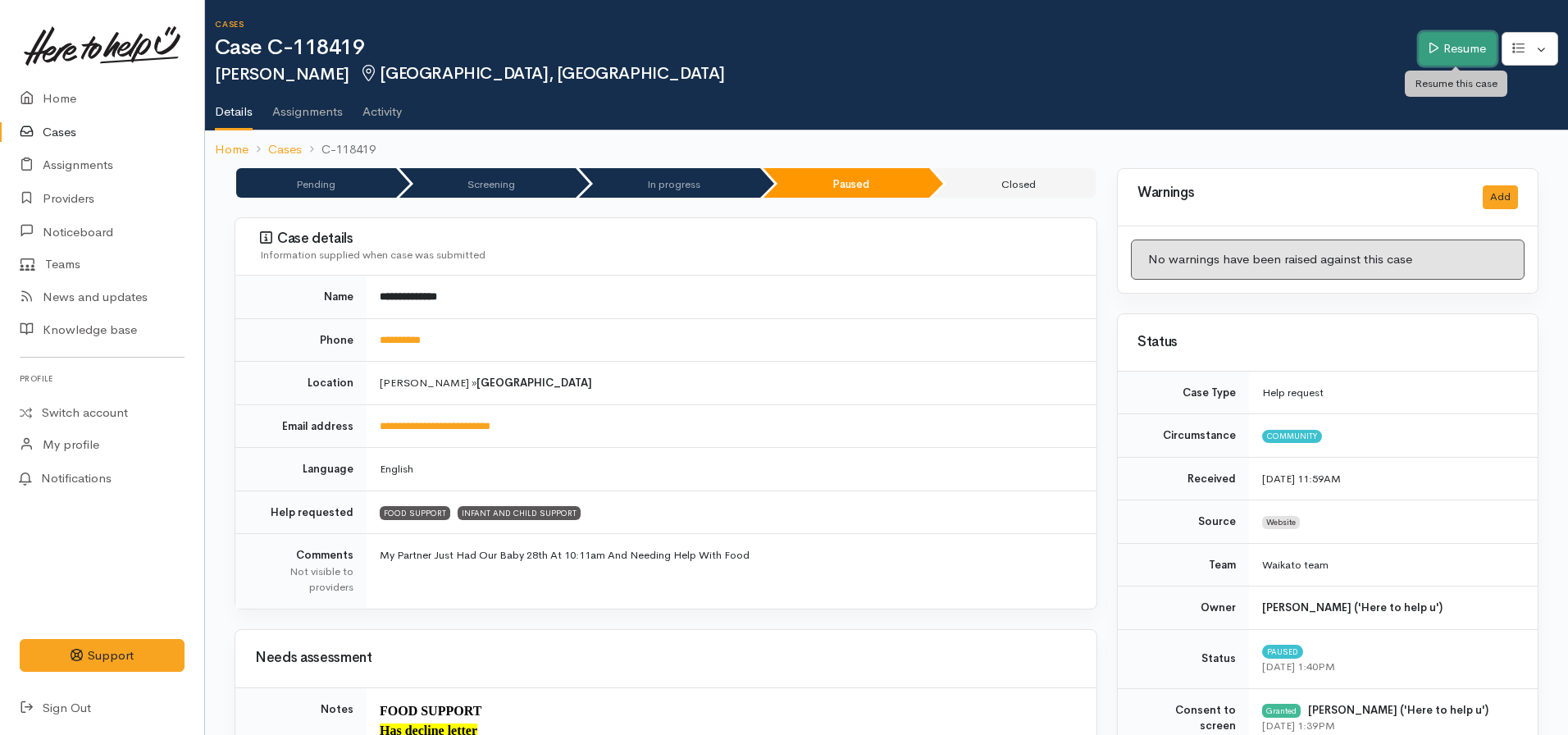
click at [1440, 45] on link "Resume" at bounding box center [1458, 49] width 78 height 33
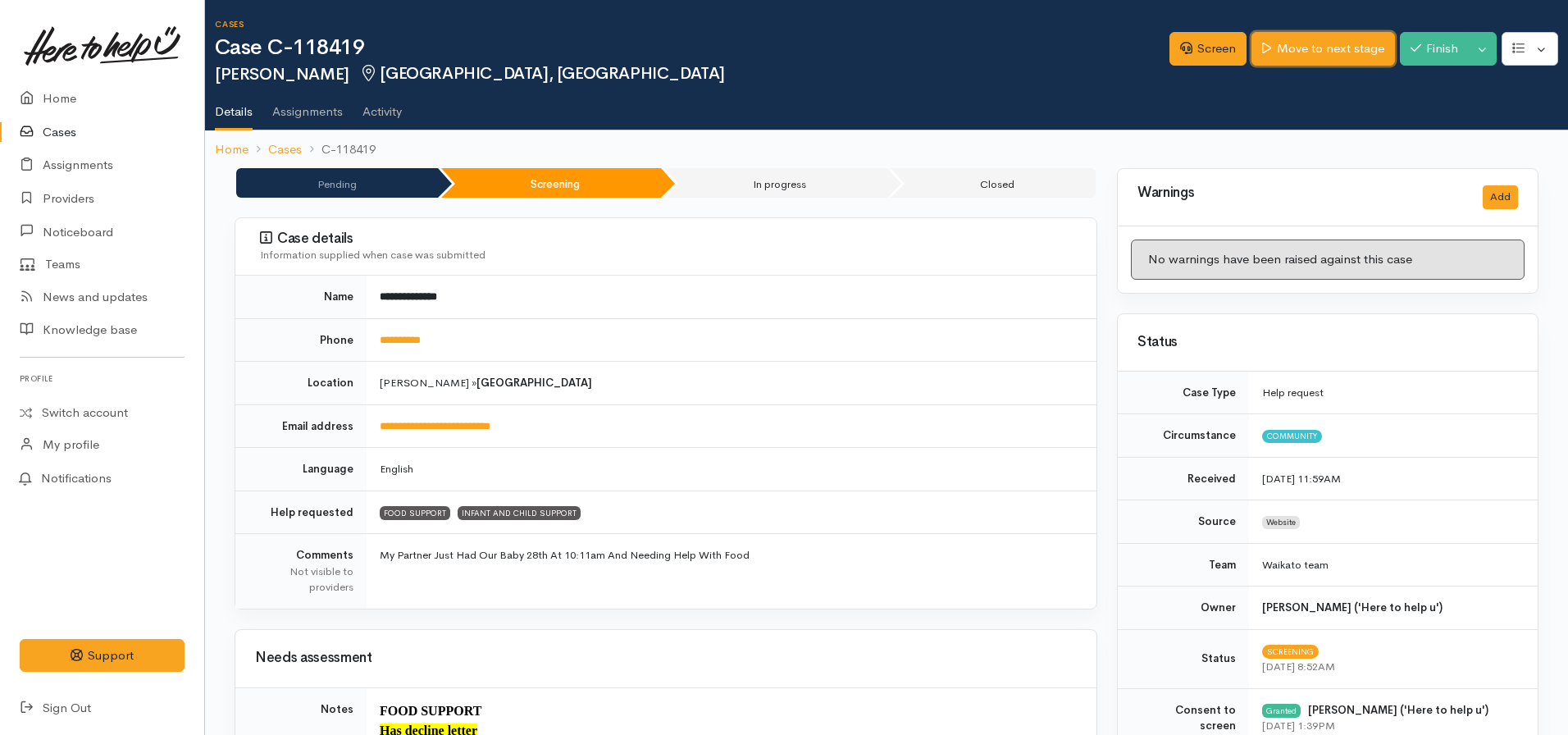
click at [1288, 64] on link "Move to next stage" at bounding box center [1323, 49] width 143 height 33
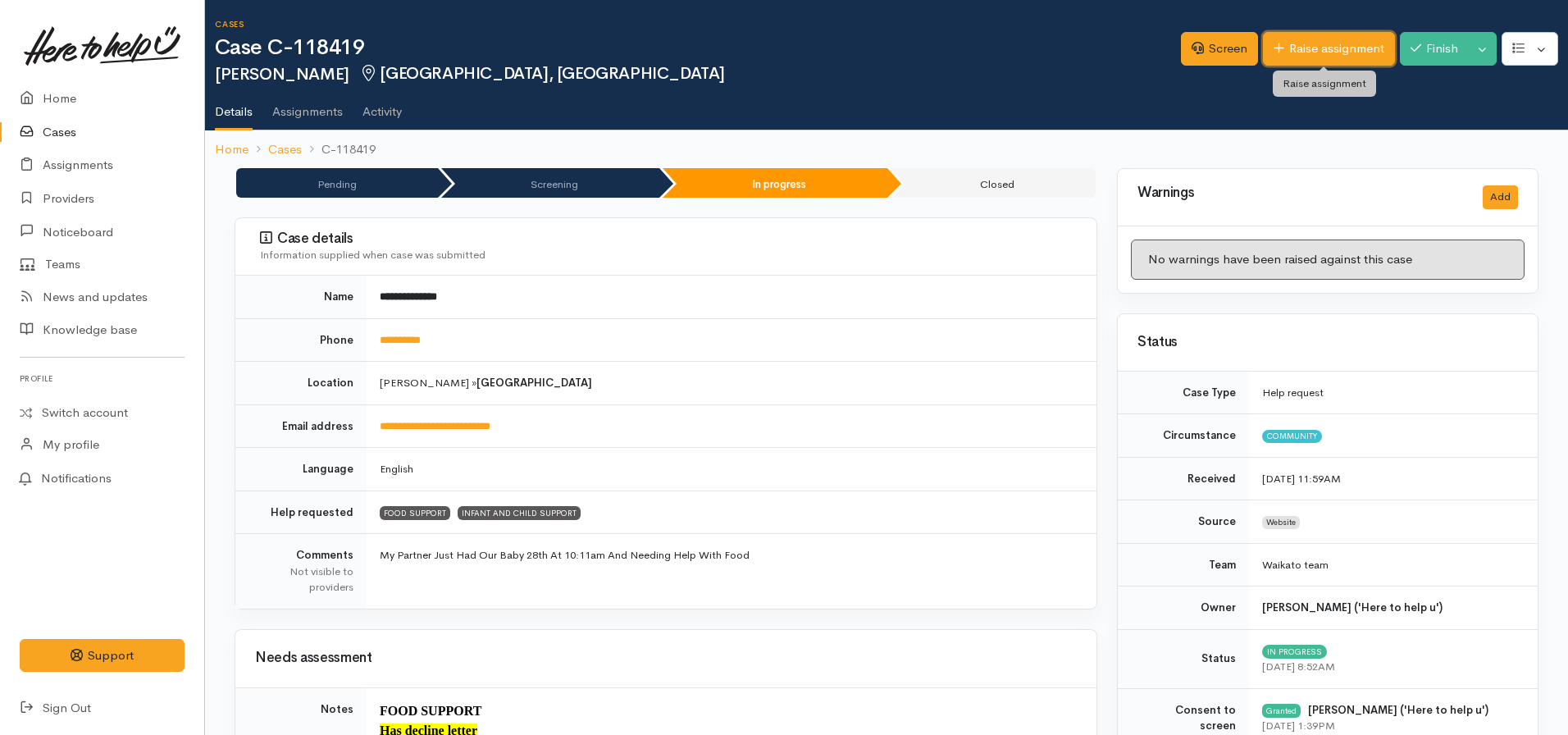
click at [1305, 44] on link "Raise assignment" at bounding box center [1329, 49] width 132 height 33
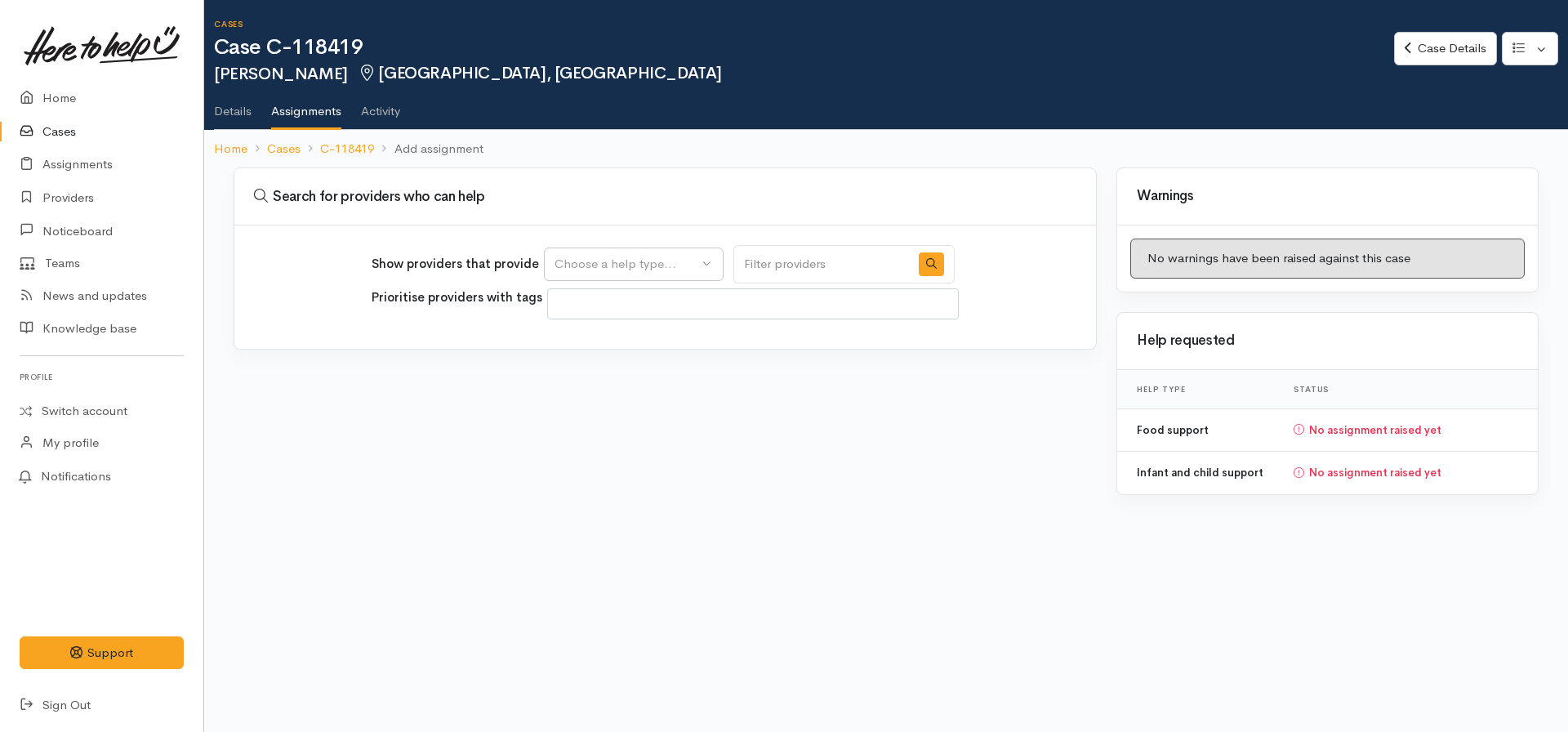
select select
click at [632, 263] on div "Choose a help type..." at bounding box center [626, 264] width 143 height 19
click at [620, 345] on span "Food support" at bounding box center [602, 343] width 76 height 19
select select "3"
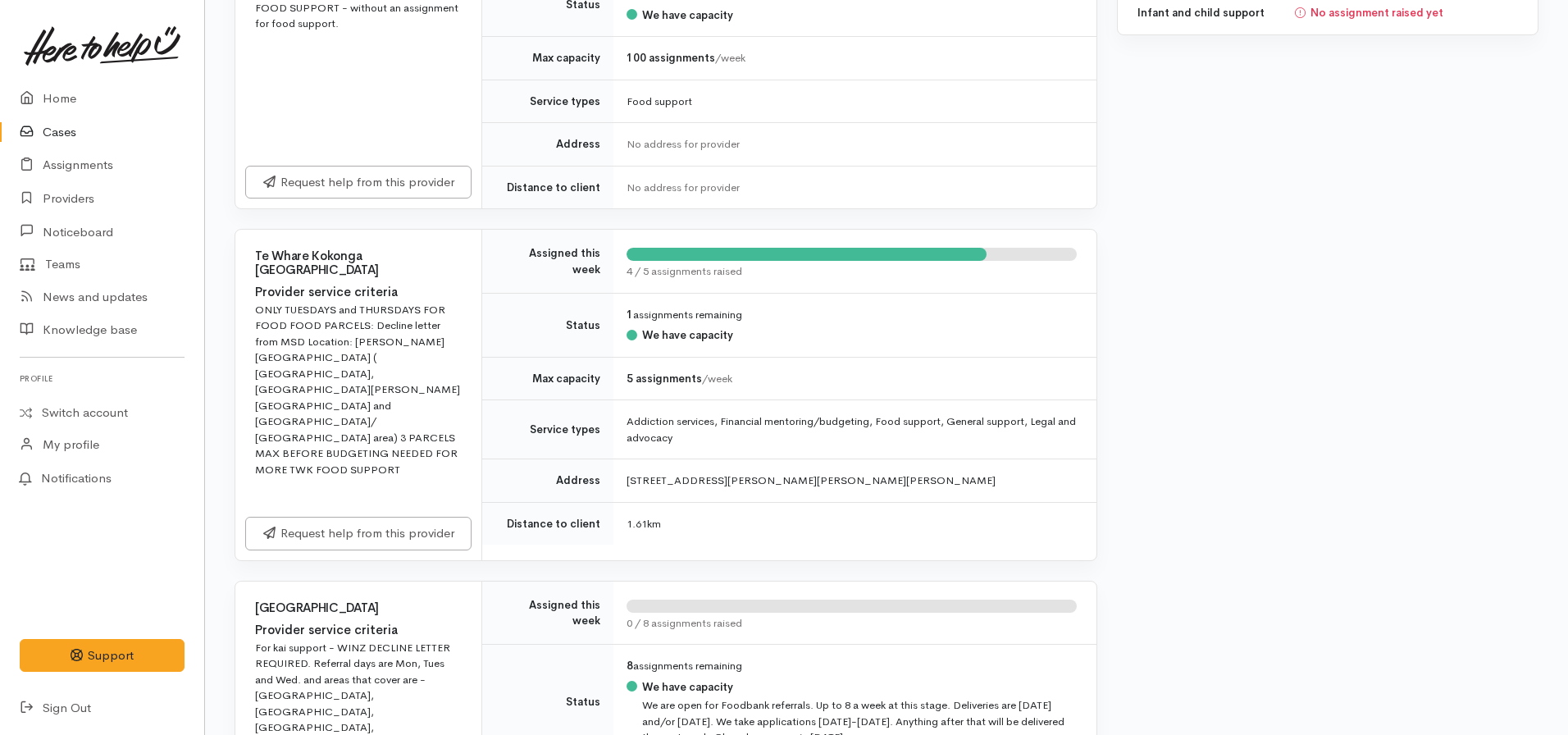
scroll to position [463, 0]
click at [326, 516] on link "Request help from this provider" at bounding box center [358, 531] width 226 height 33
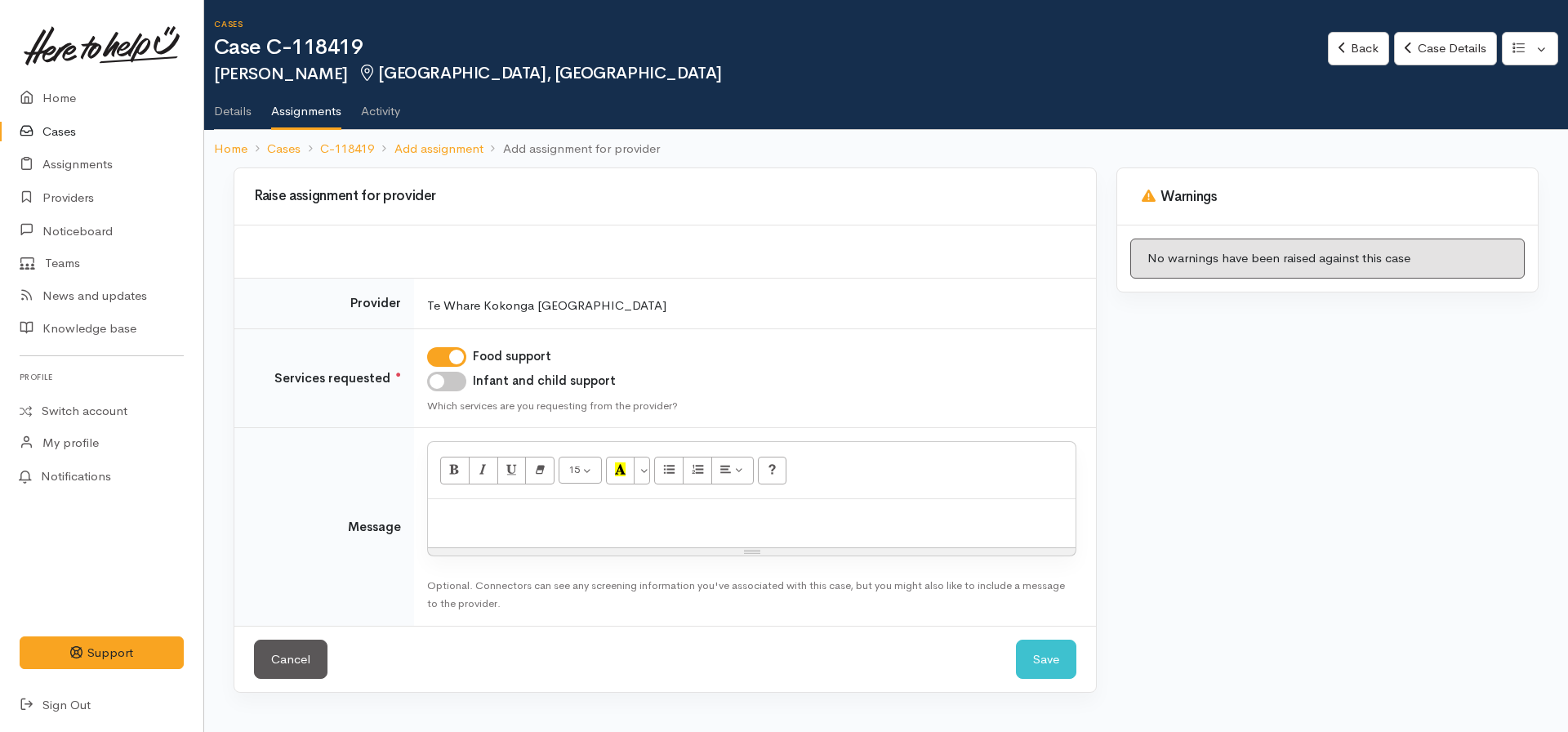
click at [442, 384] on input "Infant and child support" at bounding box center [447, 382] width 39 height 20
checkbox input "true"
click at [466, 512] on p at bounding box center [752, 517] width 632 height 19
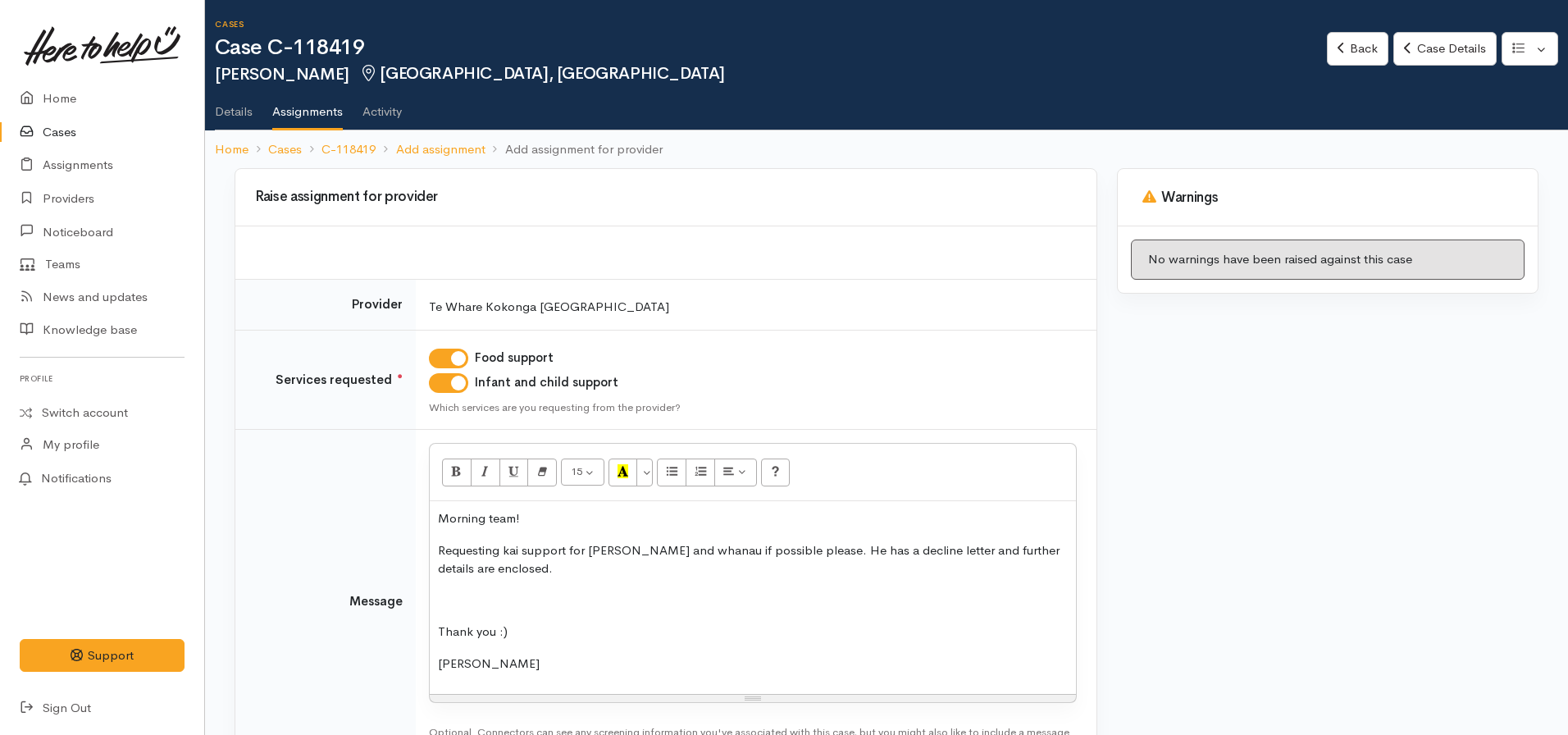
scroll to position [126, 0]
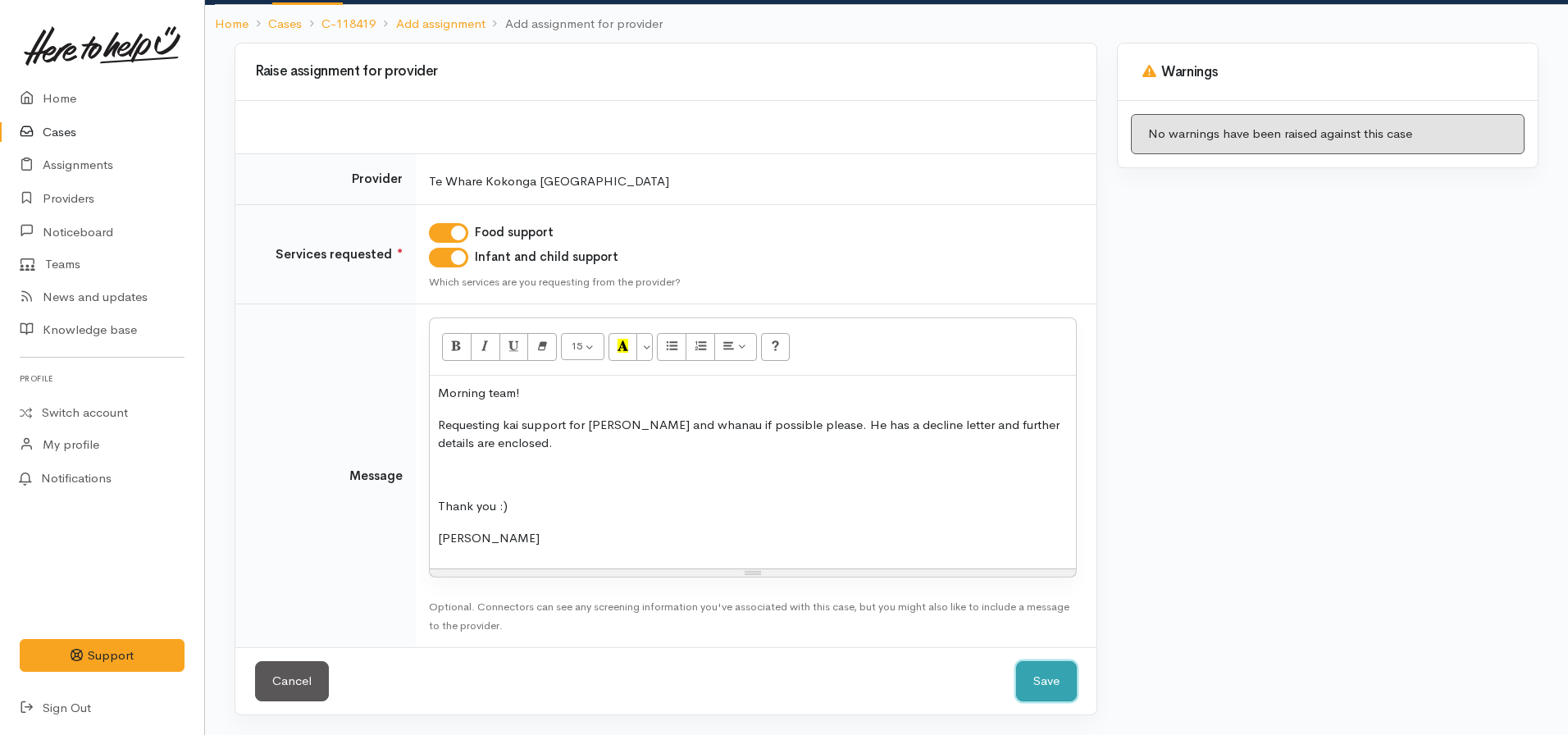
click at [1051, 684] on button "Save" at bounding box center [1046, 681] width 61 height 40
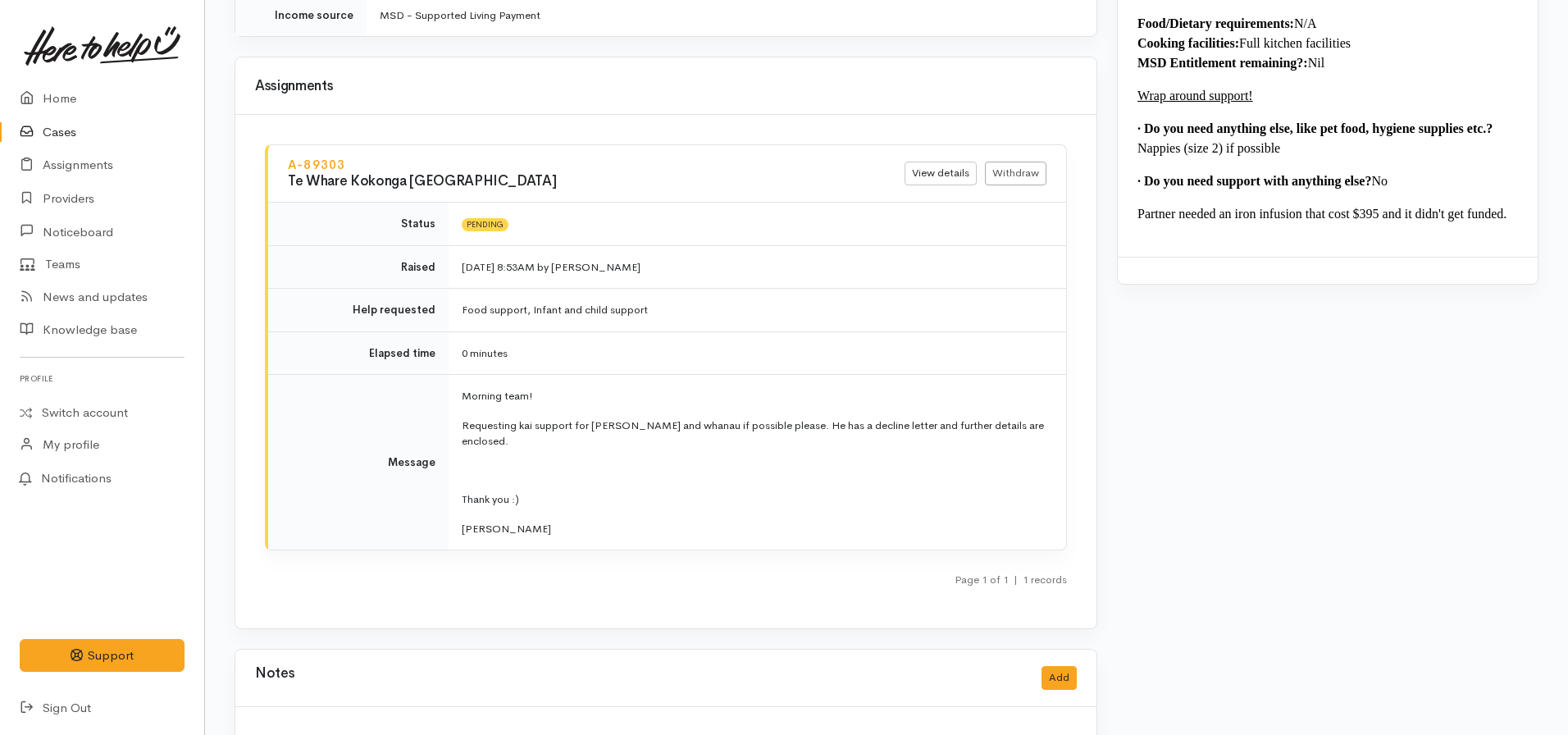
scroll to position [2017, 0]
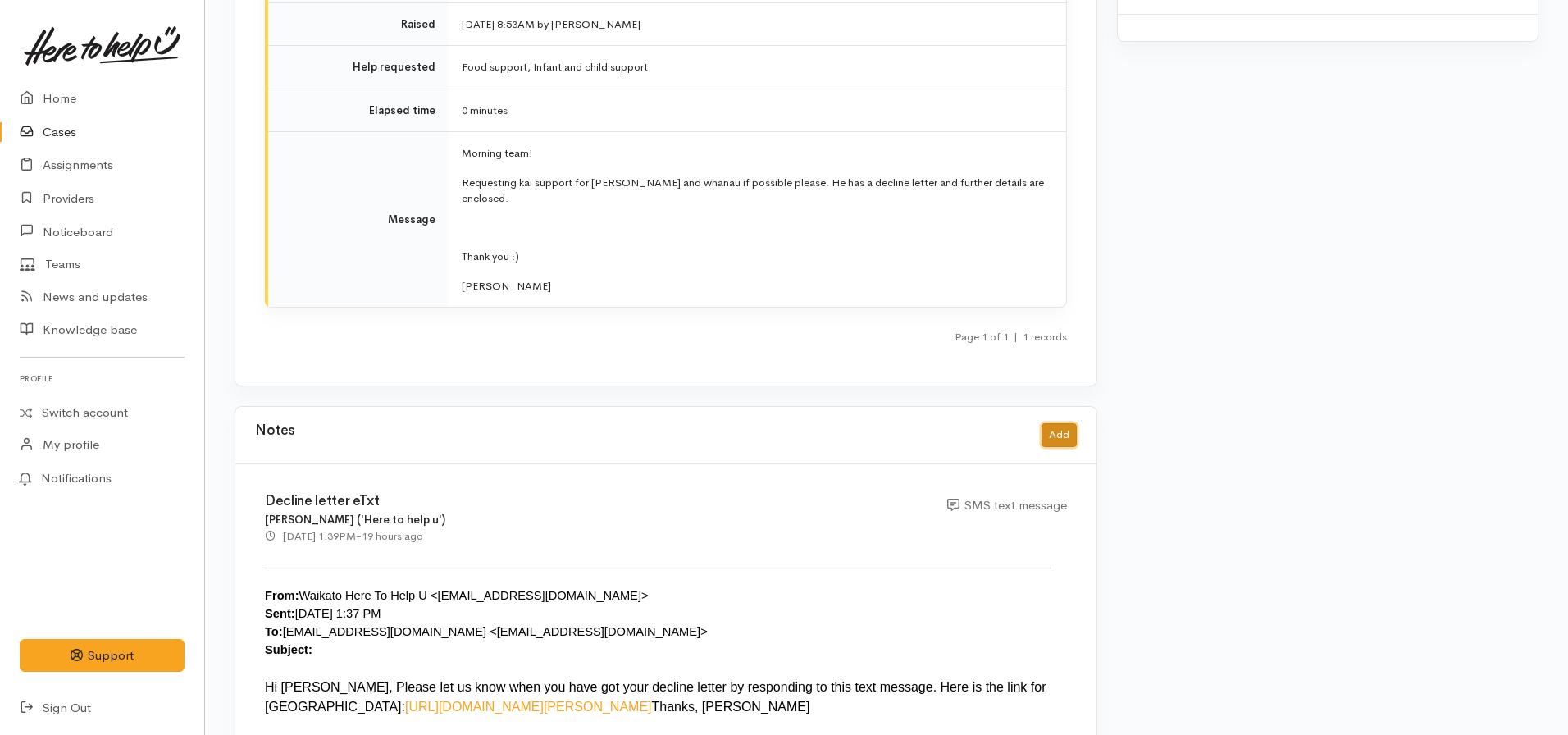
click at [1067, 424] on button "Add" at bounding box center [1059, 435] width 35 height 23
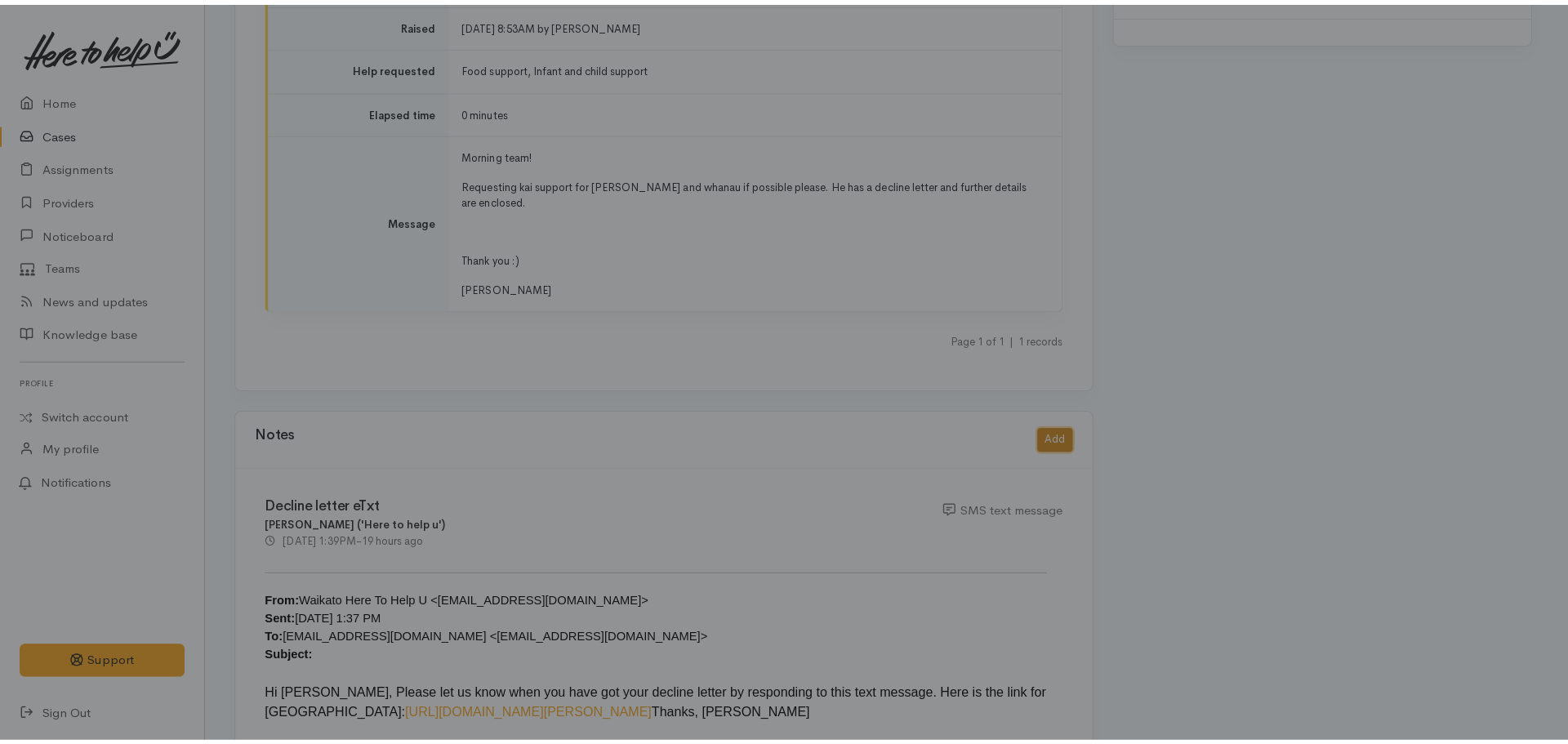
scroll to position [1995, 0]
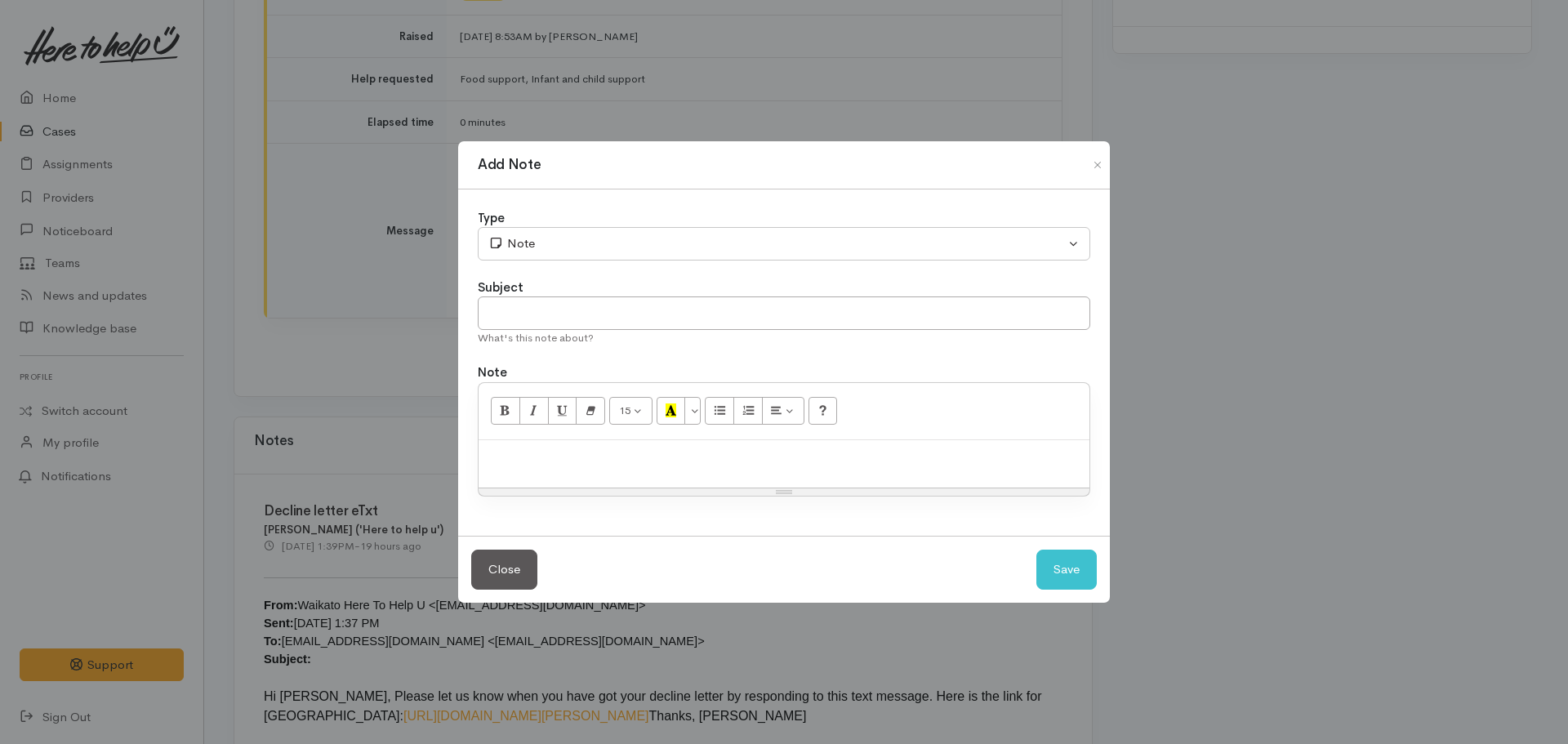
click at [593, 448] on p at bounding box center [783, 457] width 594 height 19
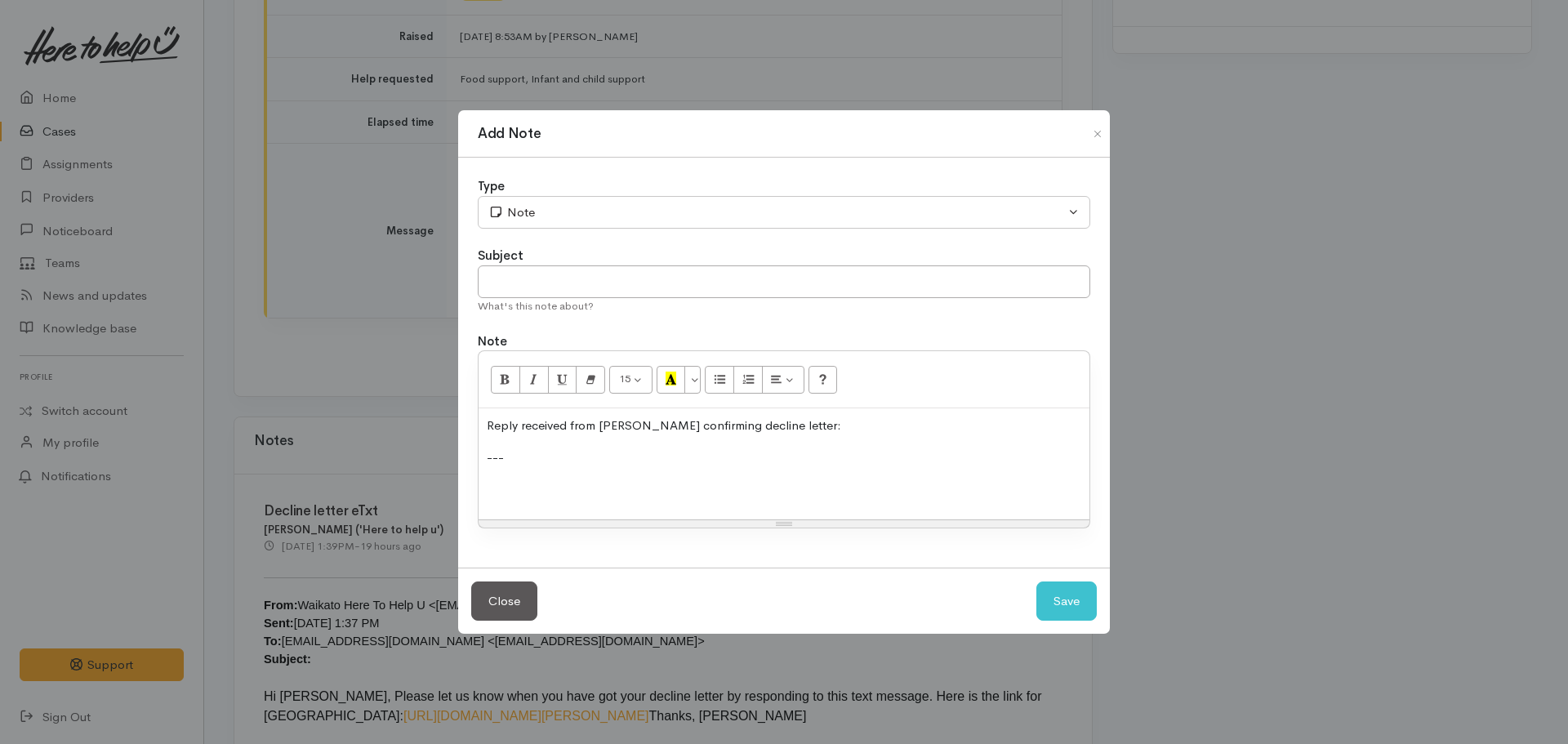
click at [796, 427] on p "Reply received from Bailey confirming decline letter:" at bounding box center [783, 426] width 594 height 19
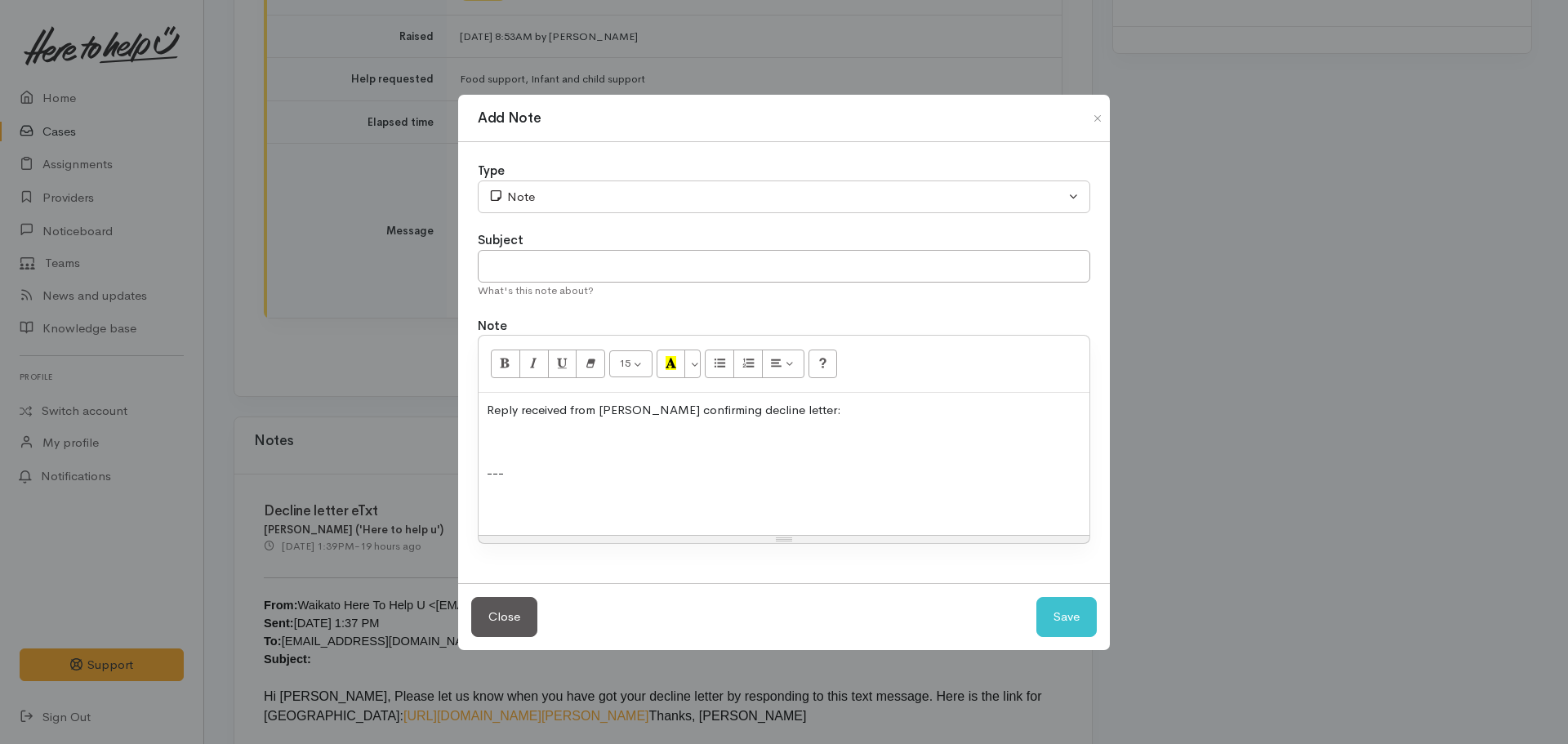
click at [516, 509] on p at bounding box center [783, 505] width 594 height 19
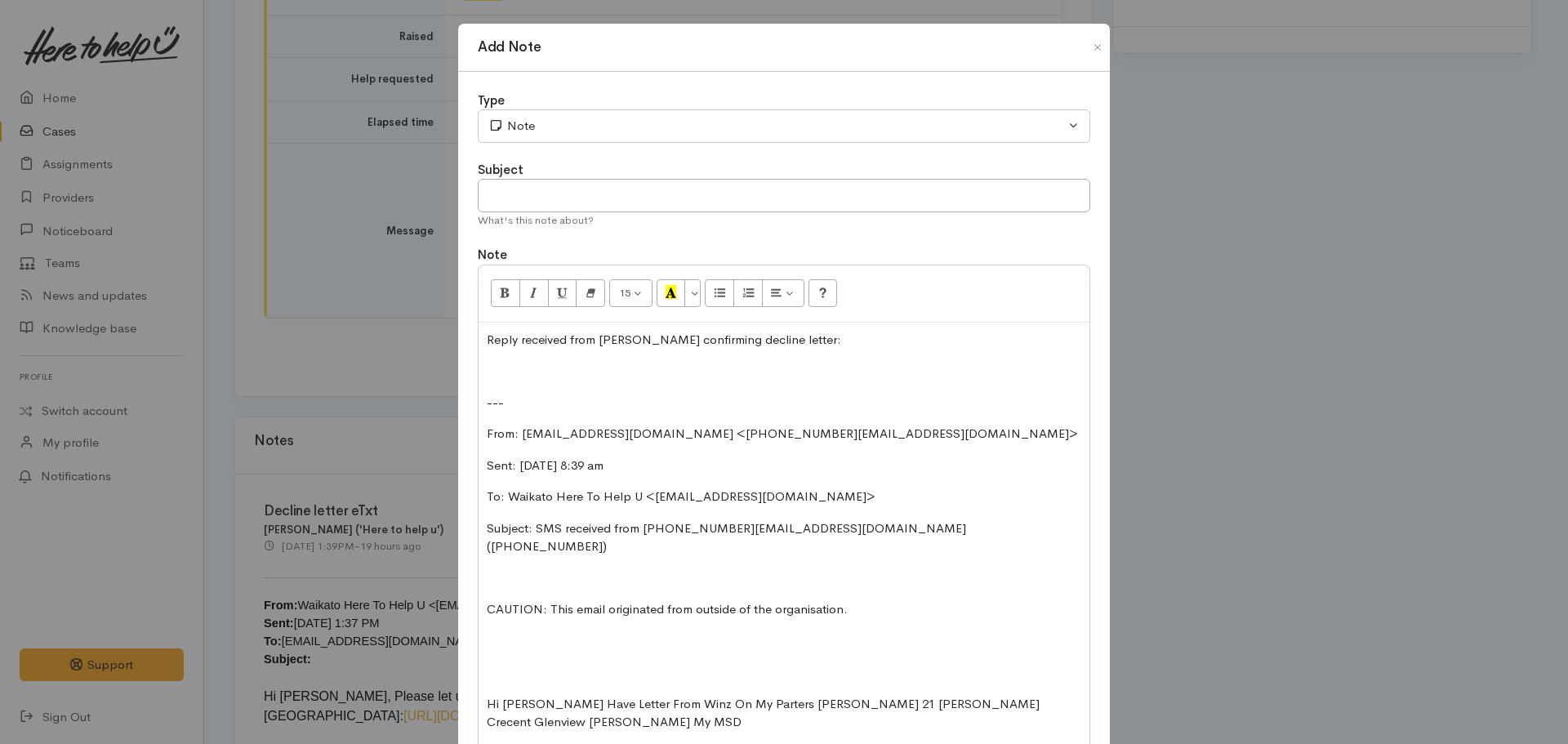
drag, startPoint x: 774, startPoint y: 465, endPoint x: 639, endPoint y: 472, distance: 135.2
click at [639, 472] on p "Sent: Wednesday, 1 October 2025 8:39 am" at bounding box center [783, 466] width 594 height 19
click at [831, 600] on p "CAUTION: This email originated from outside of the organisation." at bounding box center [783, 609] width 594 height 19
drag, startPoint x: 898, startPoint y: 597, endPoint x: 482, endPoint y: 560, distance: 417.6
click at [482, 560] on div "Reply received from Bailey confirming decline letter: --- From: 273012167@etxt.…" at bounding box center [783, 537] width 611 height 430
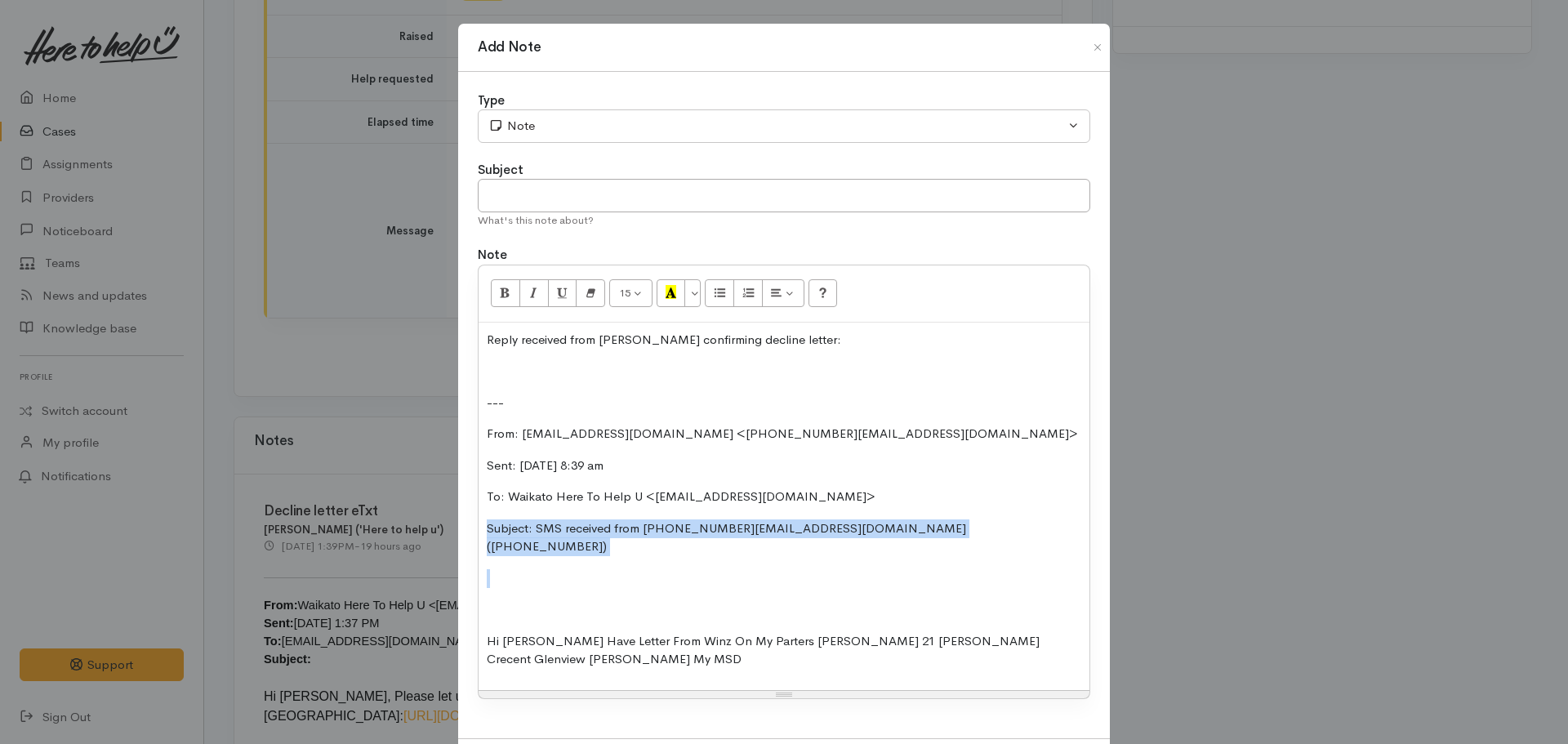
drag, startPoint x: 869, startPoint y: 540, endPoint x: 442, endPoint y: 518, distance: 427.6
click at [442, 518] on div "Add Note Type Correspondence Discussion Email Note Phone call SMS text message …" at bounding box center [784, 372] width 1568 height 744
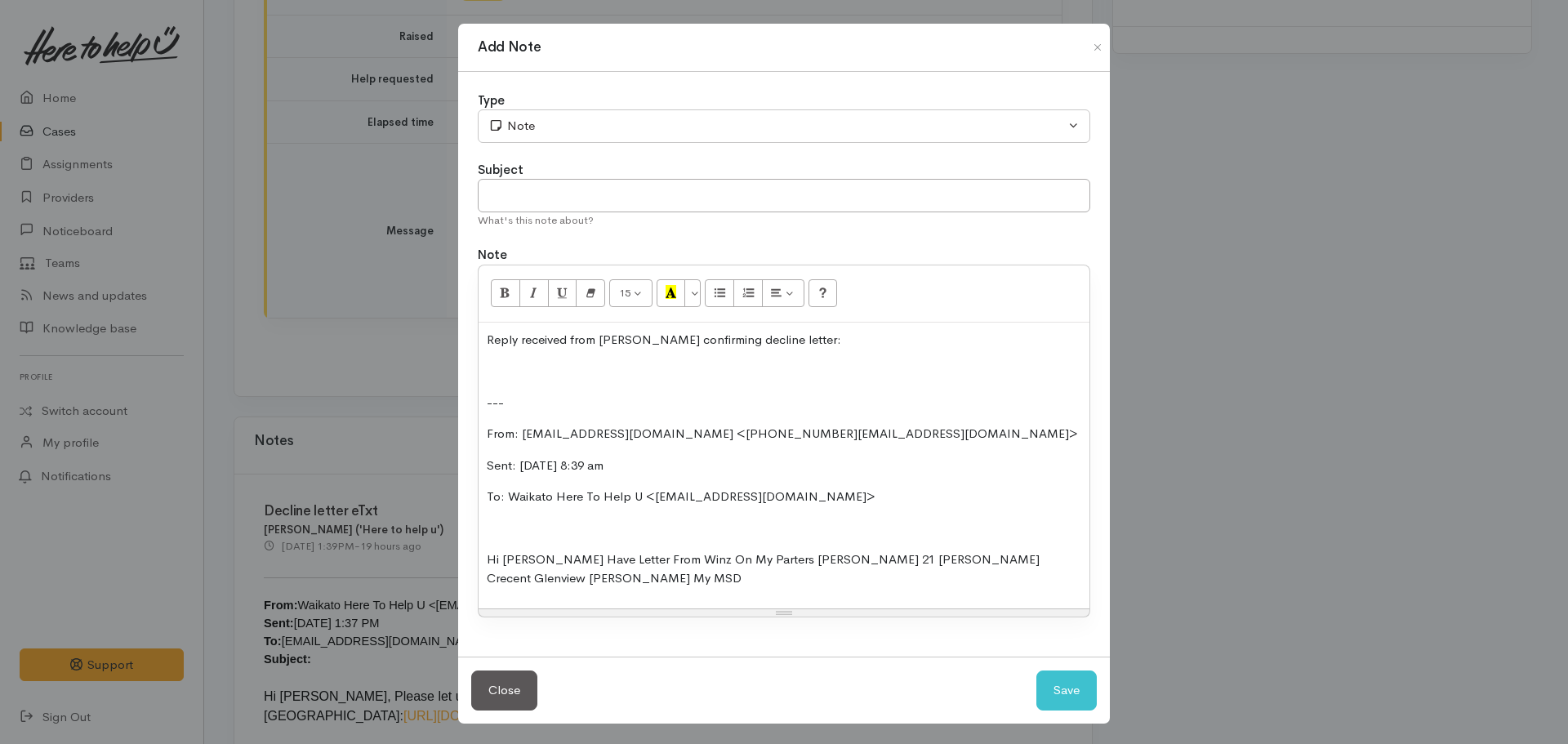
click at [518, 342] on p "Reply received from Bailey confirming decline letter:" at bounding box center [783, 340] width 594 height 19
click at [540, 580] on p "Hi Sarah Have Letter From Winz On My Parters Max McLean 21 Morrison Crecent Gle…" at bounding box center [783, 569] width 594 height 37
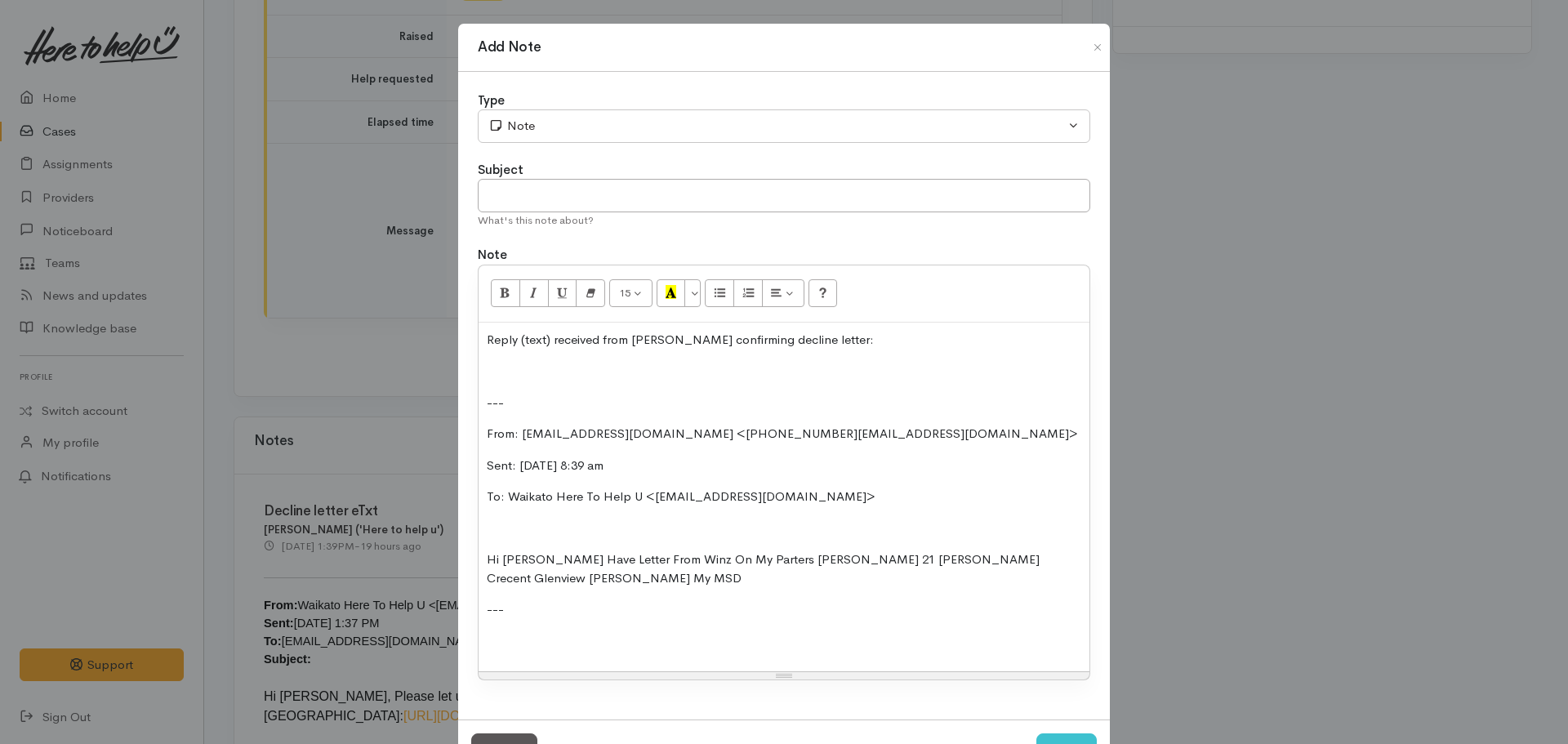
click at [809, 344] on p "Reply (text) received from Bailey confirming decline letter:" at bounding box center [783, 340] width 594 height 19
click at [482, 653] on div "Reply (text) received from Bailey confirming decline letter. Assigned to Te Wha…" at bounding box center [783, 497] width 611 height 349
click at [499, 642] on p at bounding box center [783, 642] width 594 height 19
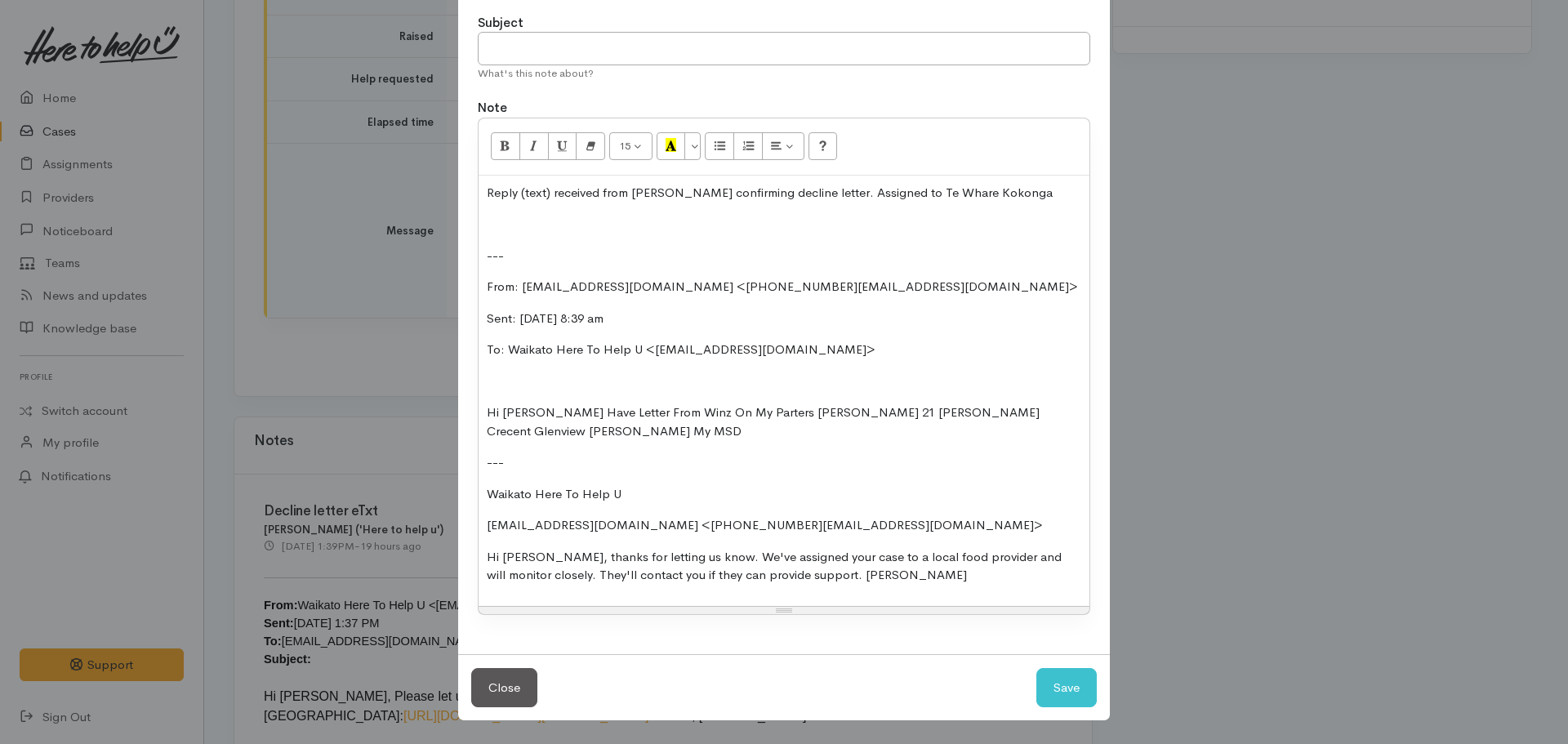
scroll to position [0, 0]
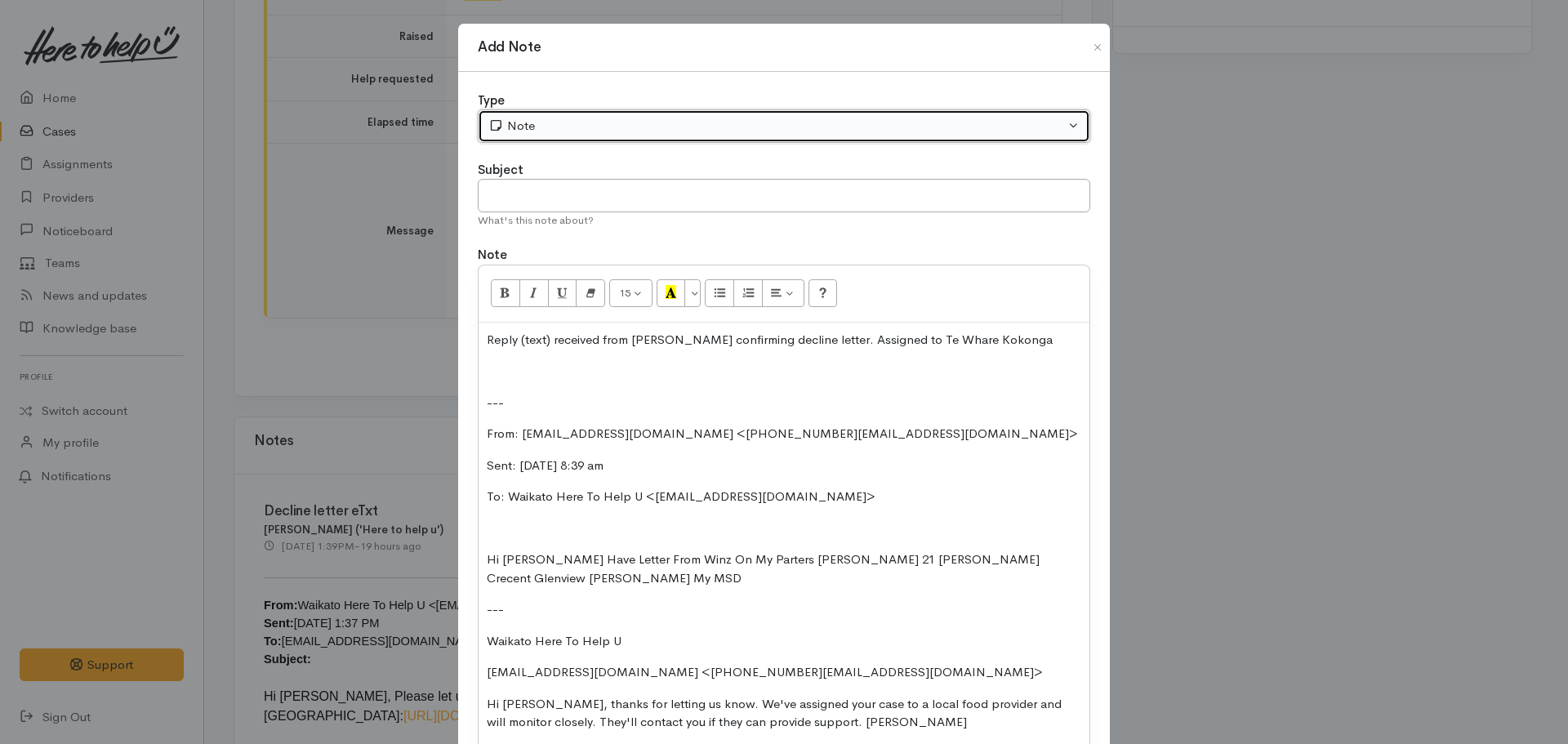
click at [717, 132] on div "Note" at bounding box center [777, 126] width 577 height 19
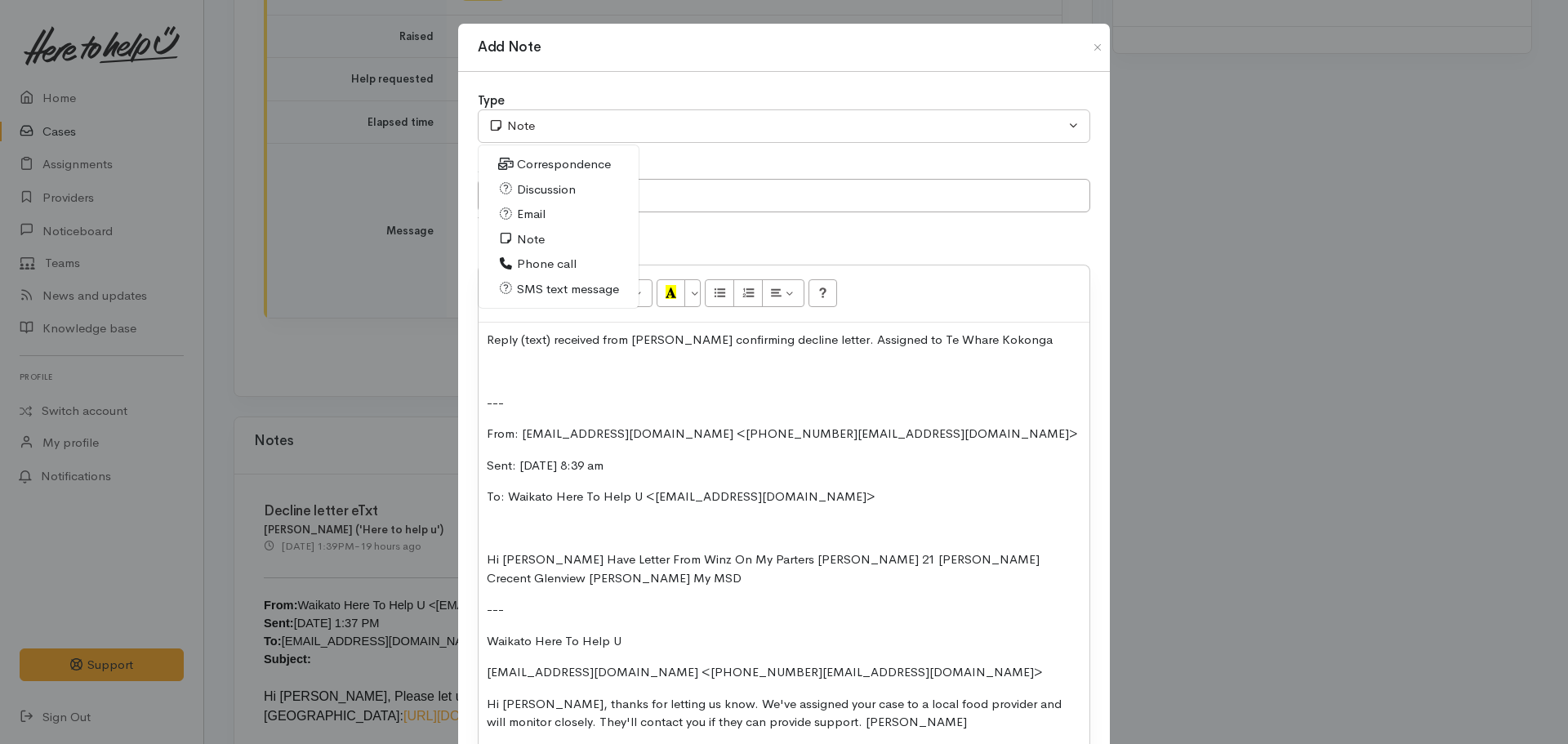
drag, startPoint x: 531, startPoint y: 264, endPoint x: 585, endPoint y: 311, distance: 71.6
click at [585, 311] on div "Type Correspondence Discussion Email Note Phone call SMS text message Note Corr…" at bounding box center [784, 436] width 652 height 729
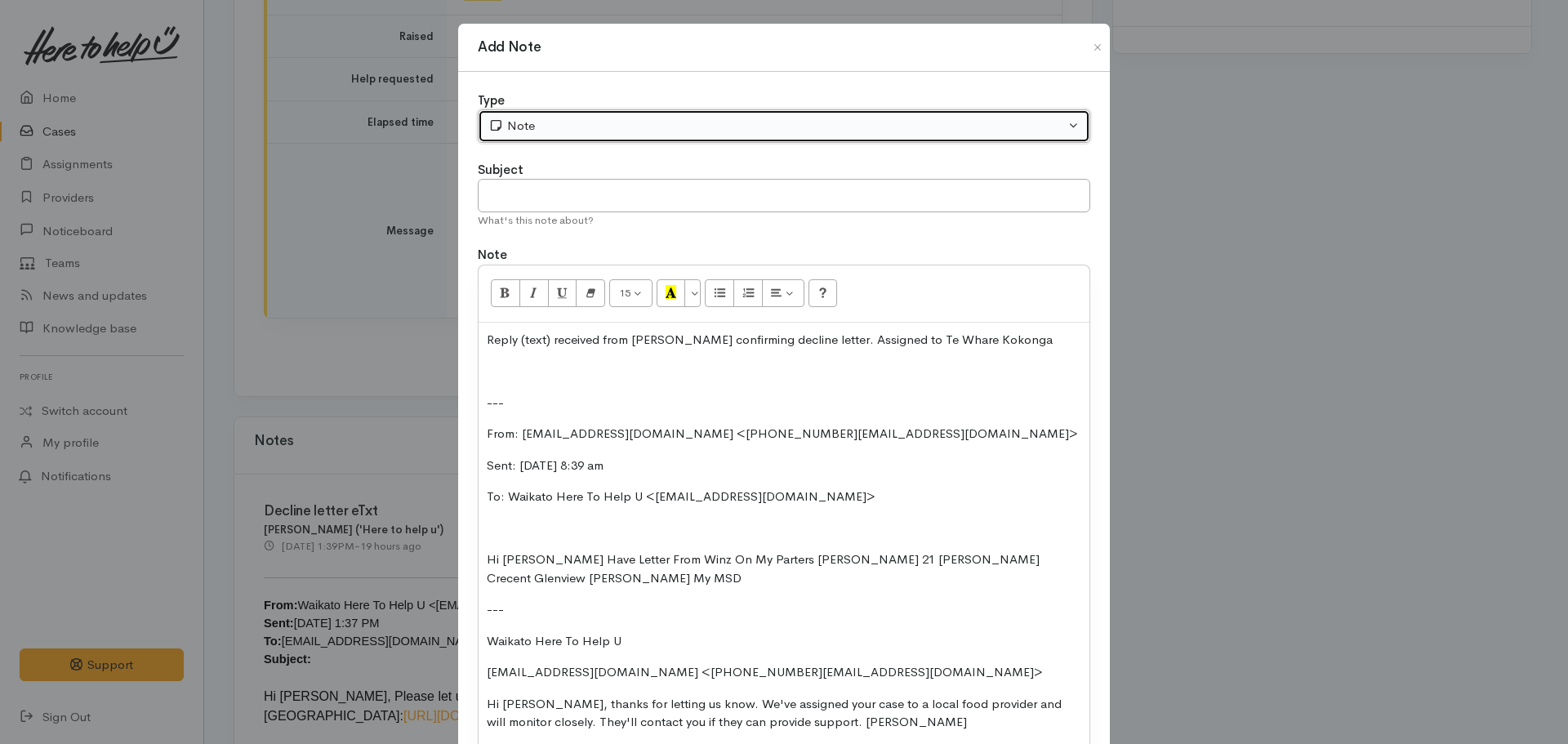
click at [582, 137] on button "Note" at bounding box center [783, 126] width 612 height 33
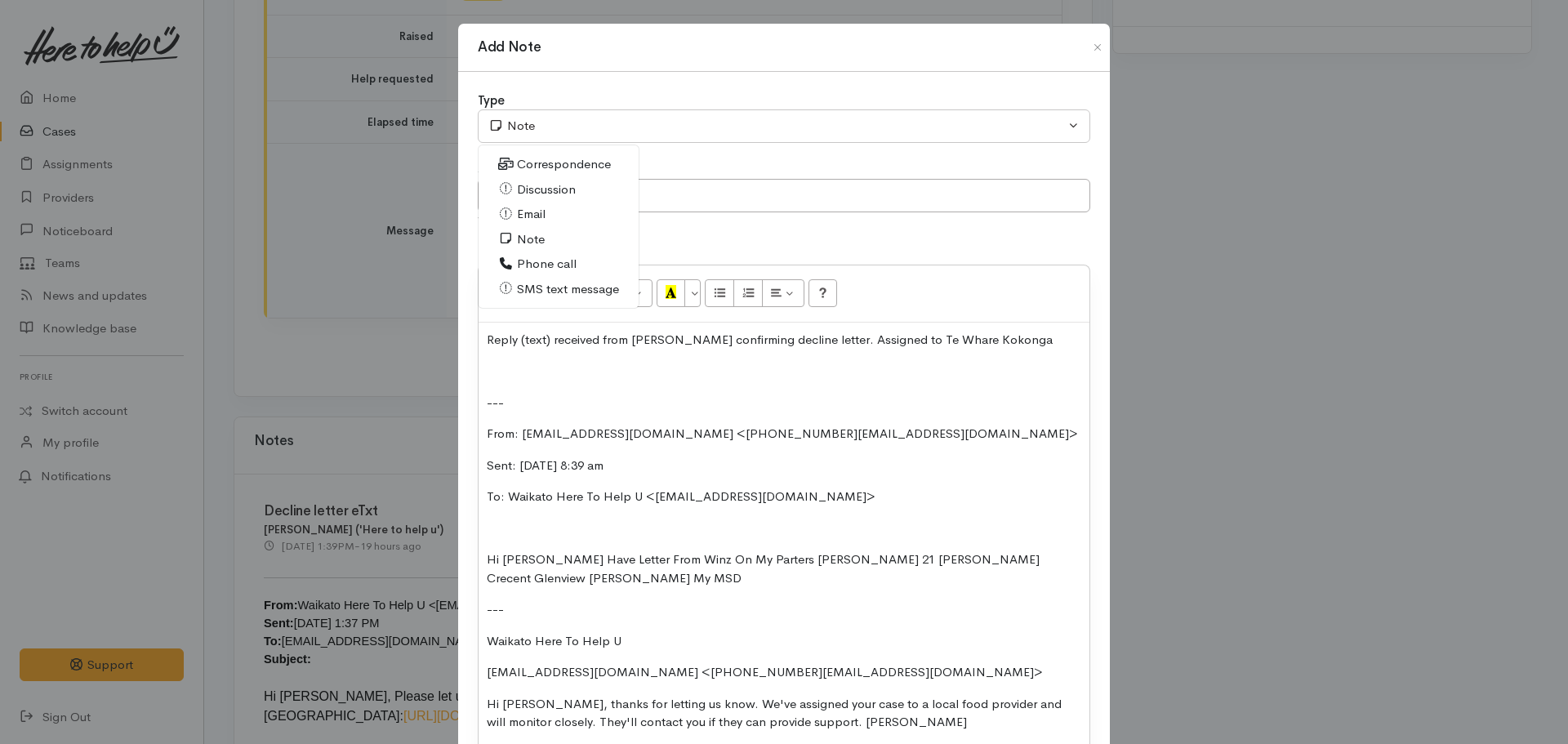
click at [524, 290] on span "SMS text message" at bounding box center [567, 289] width 102 height 19
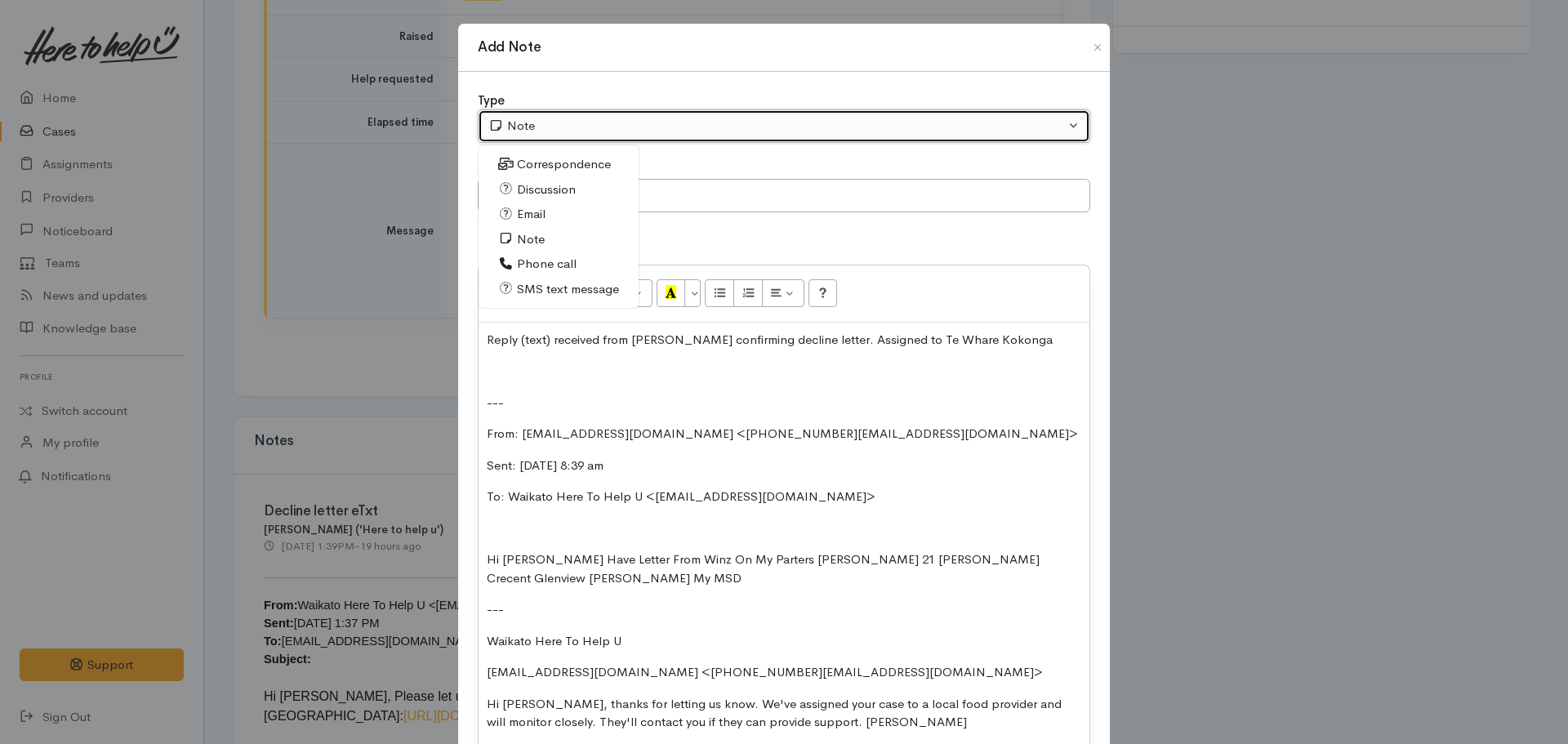
select select "5"
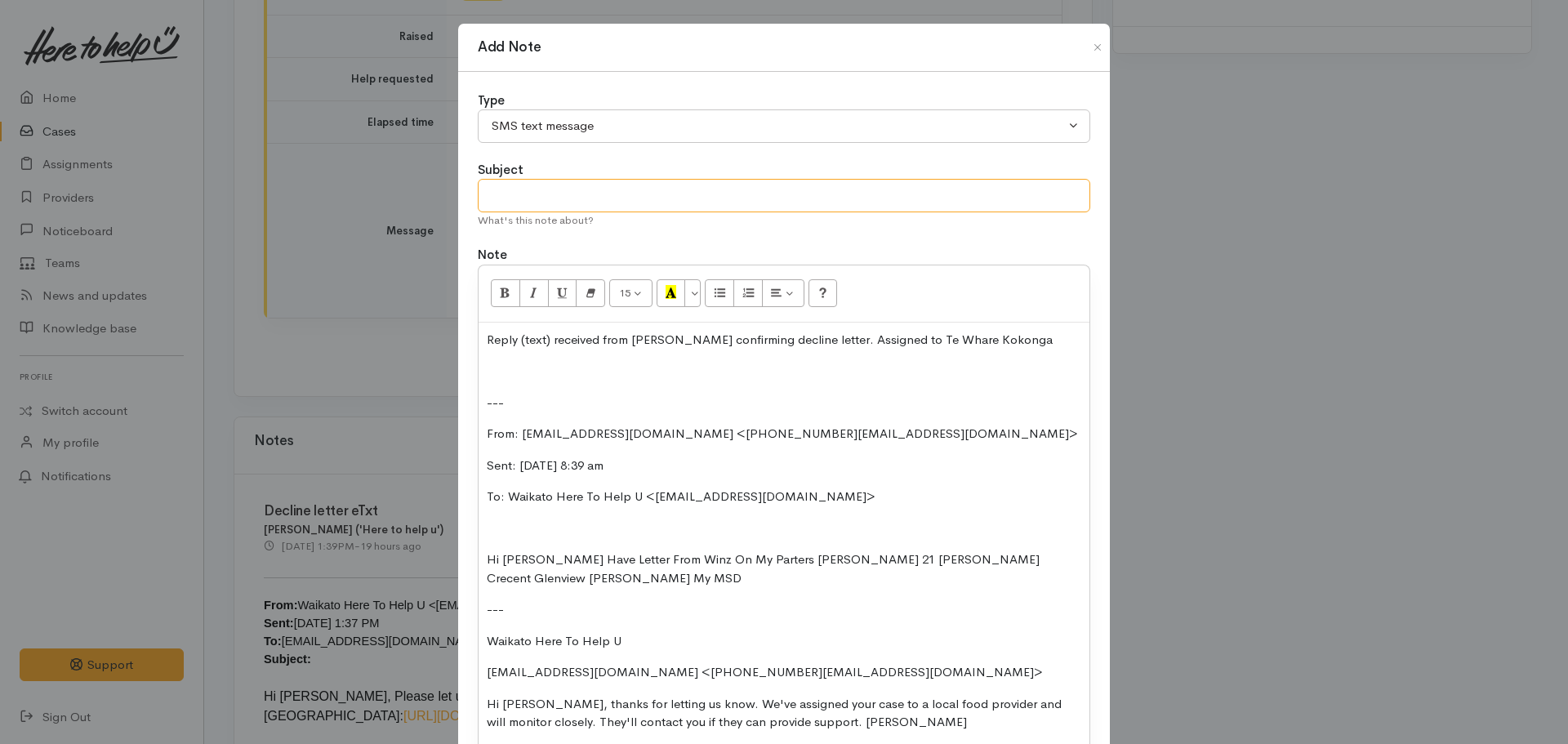
click at [531, 190] on input "text" at bounding box center [783, 196] width 612 height 33
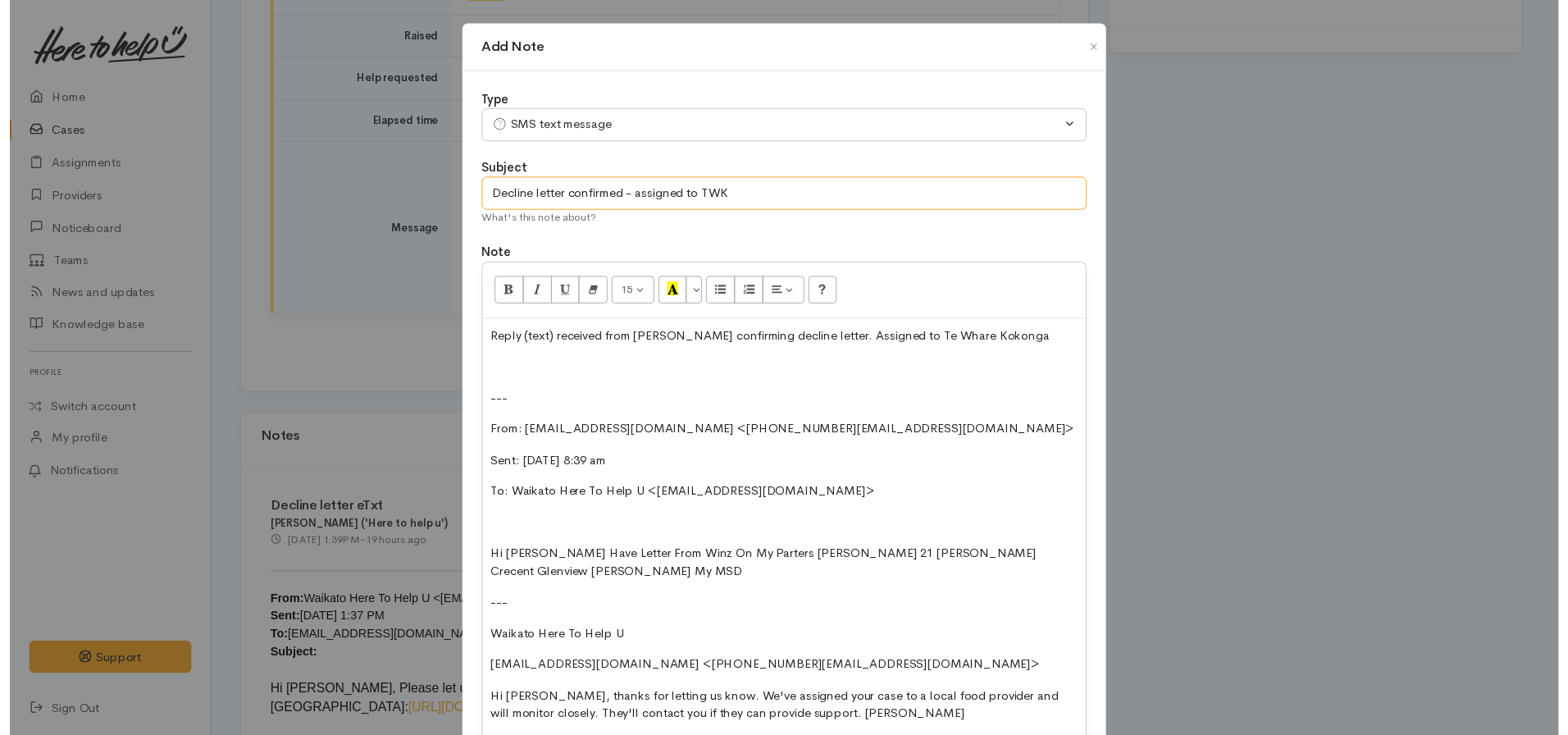
scroll to position [147, 0]
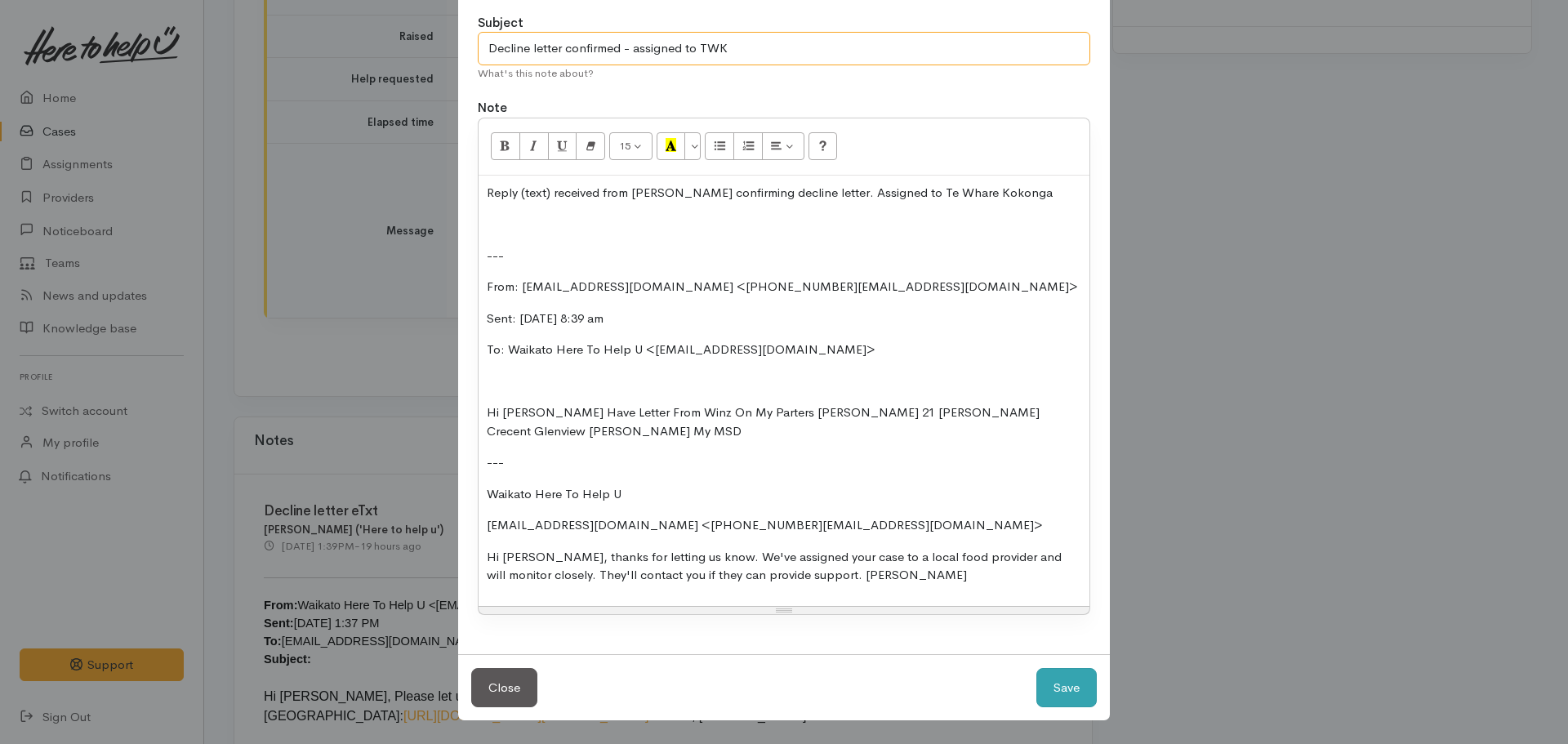
type input "Decline letter confirmed - assigned to TWK"
click at [1055, 695] on button "Save" at bounding box center [1066, 688] width 61 height 40
select select "1"
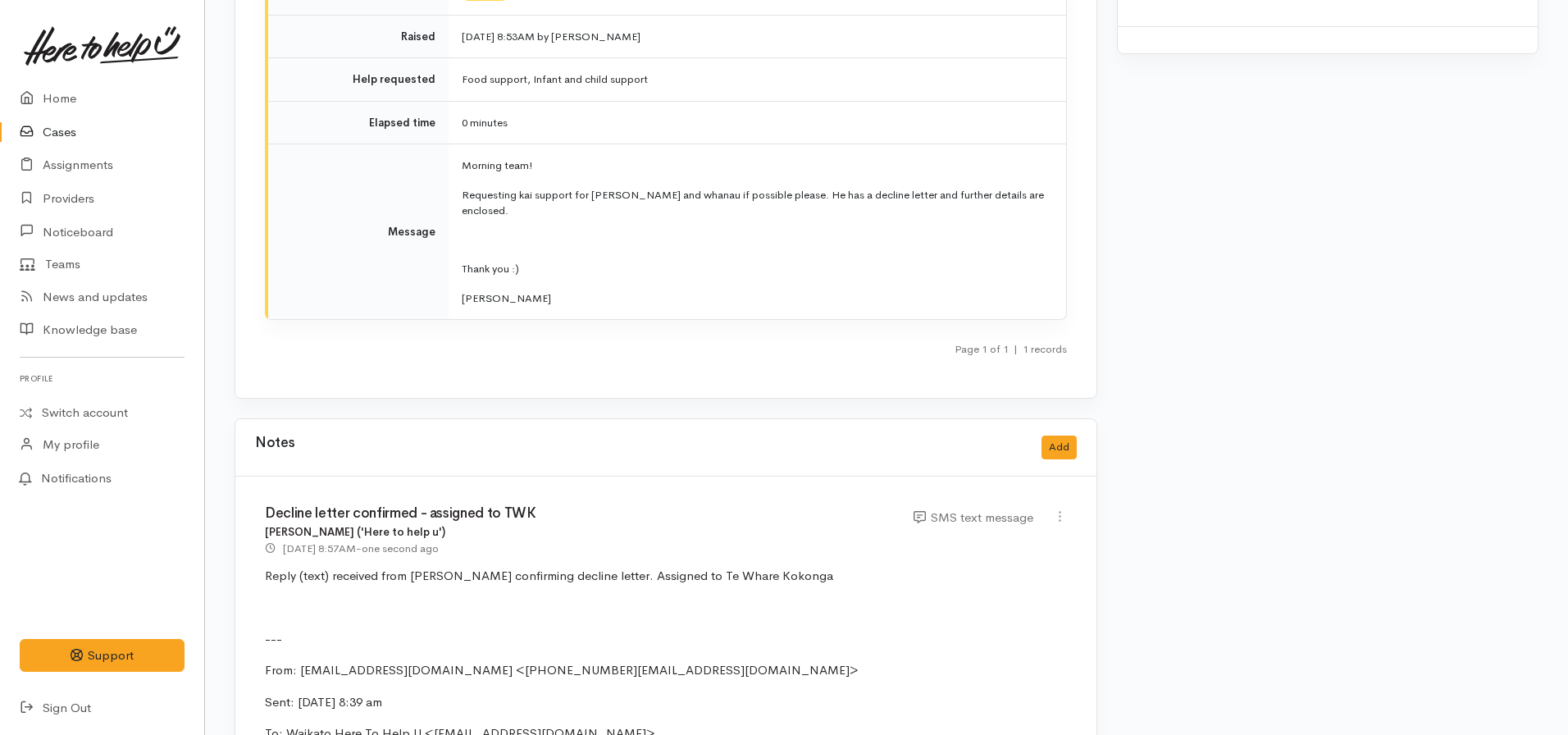
click at [62, 135] on link "Cases" at bounding box center [102, 132] width 204 height 33
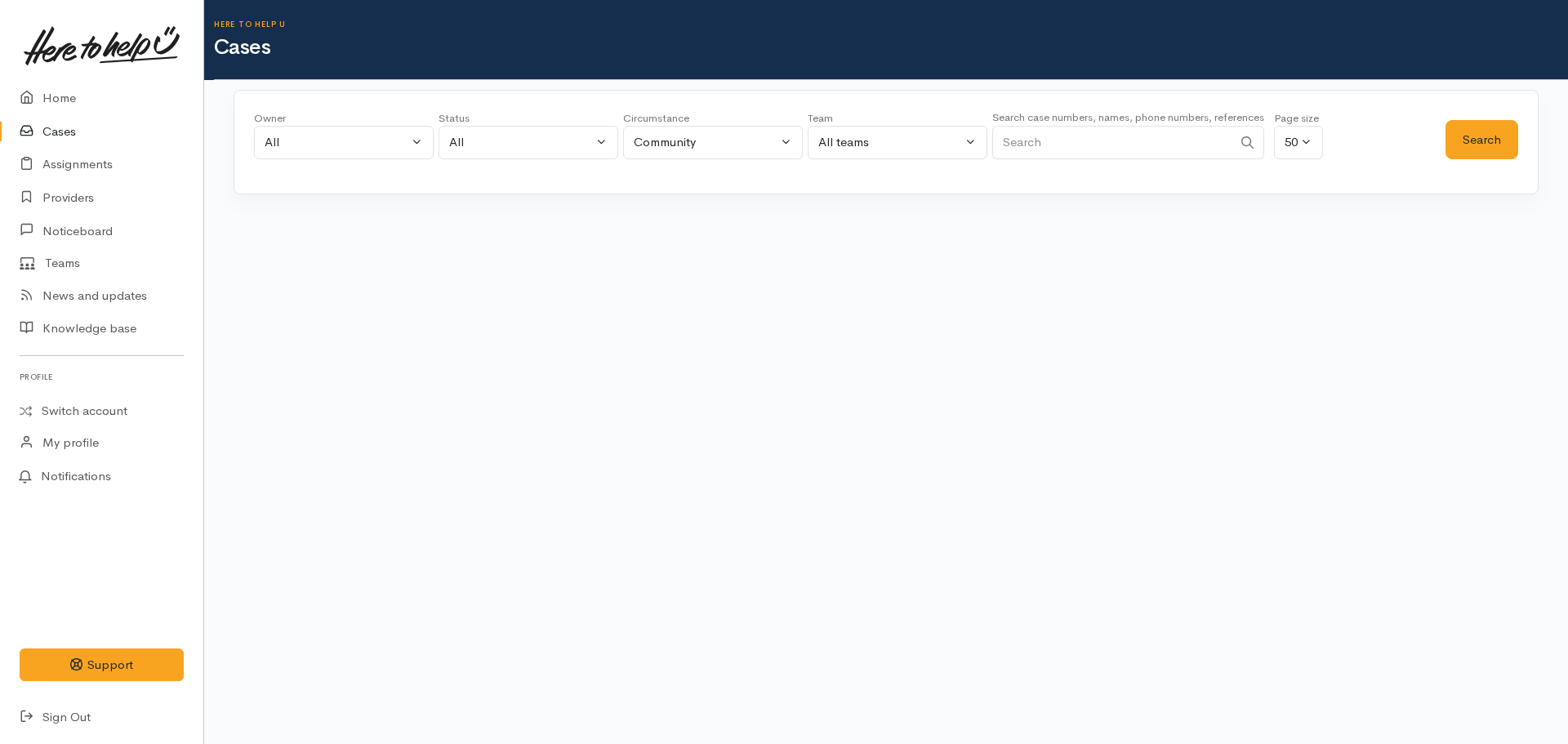
click at [1066, 142] on input "Search" at bounding box center [1112, 142] width 240 height 33
paste input "[PHONE_NUMBER]"
click at [1471, 146] on button "Search" at bounding box center [1481, 140] width 72 height 40
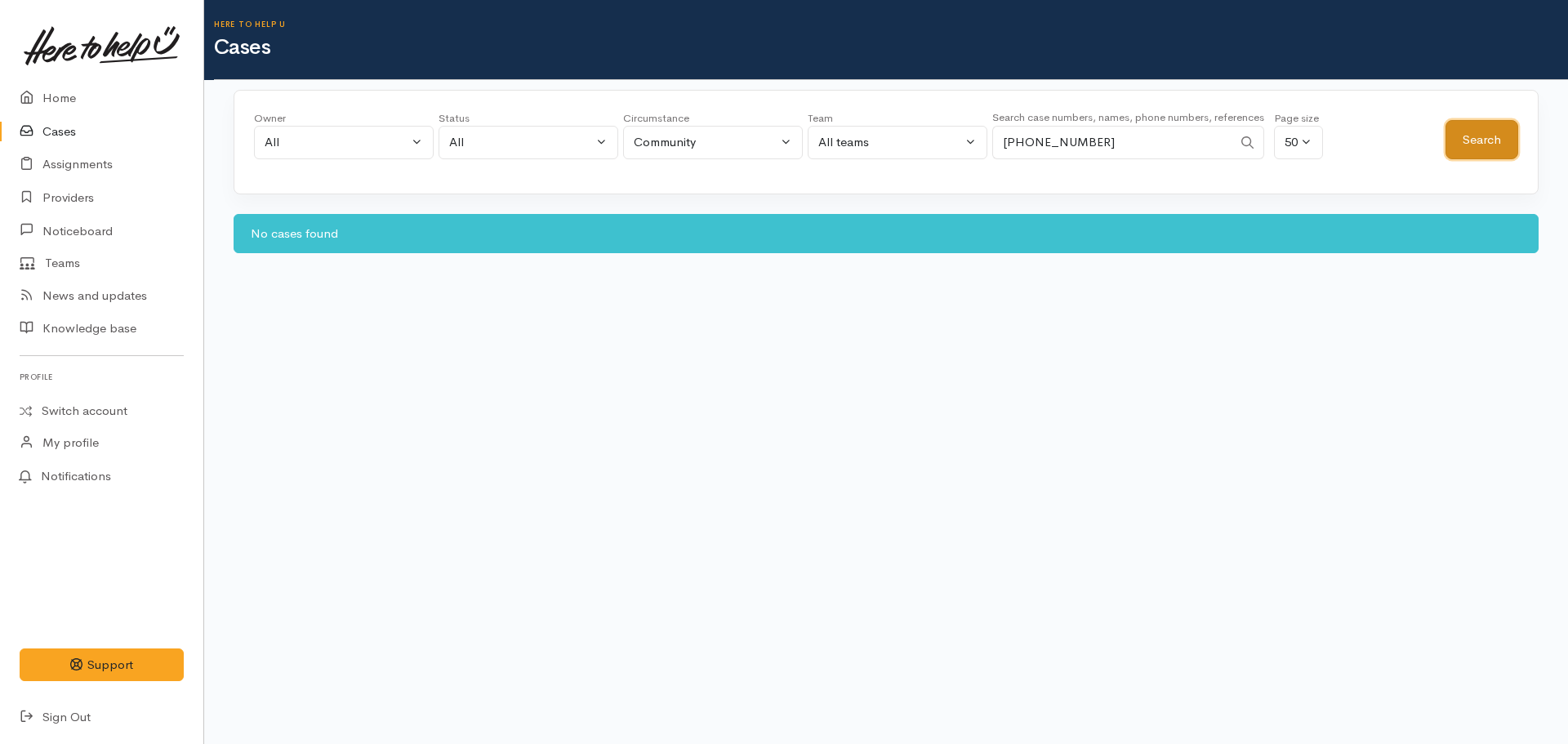
click at [1482, 155] on button "Search" at bounding box center [1481, 140] width 72 height 40
drag, startPoint x: 1122, startPoint y: 128, endPoint x: 1069, endPoint y: 138, distance: 53.9
click at [1069, 138] on input "+64273603999" at bounding box center [1112, 142] width 240 height 33
click at [1014, 142] on input "+64273603999" at bounding box center [1112, 142] width 240 height 33
click at [1006, 135] on input "+64273603999" at bounding box center [1112, 142] width 240 height 33
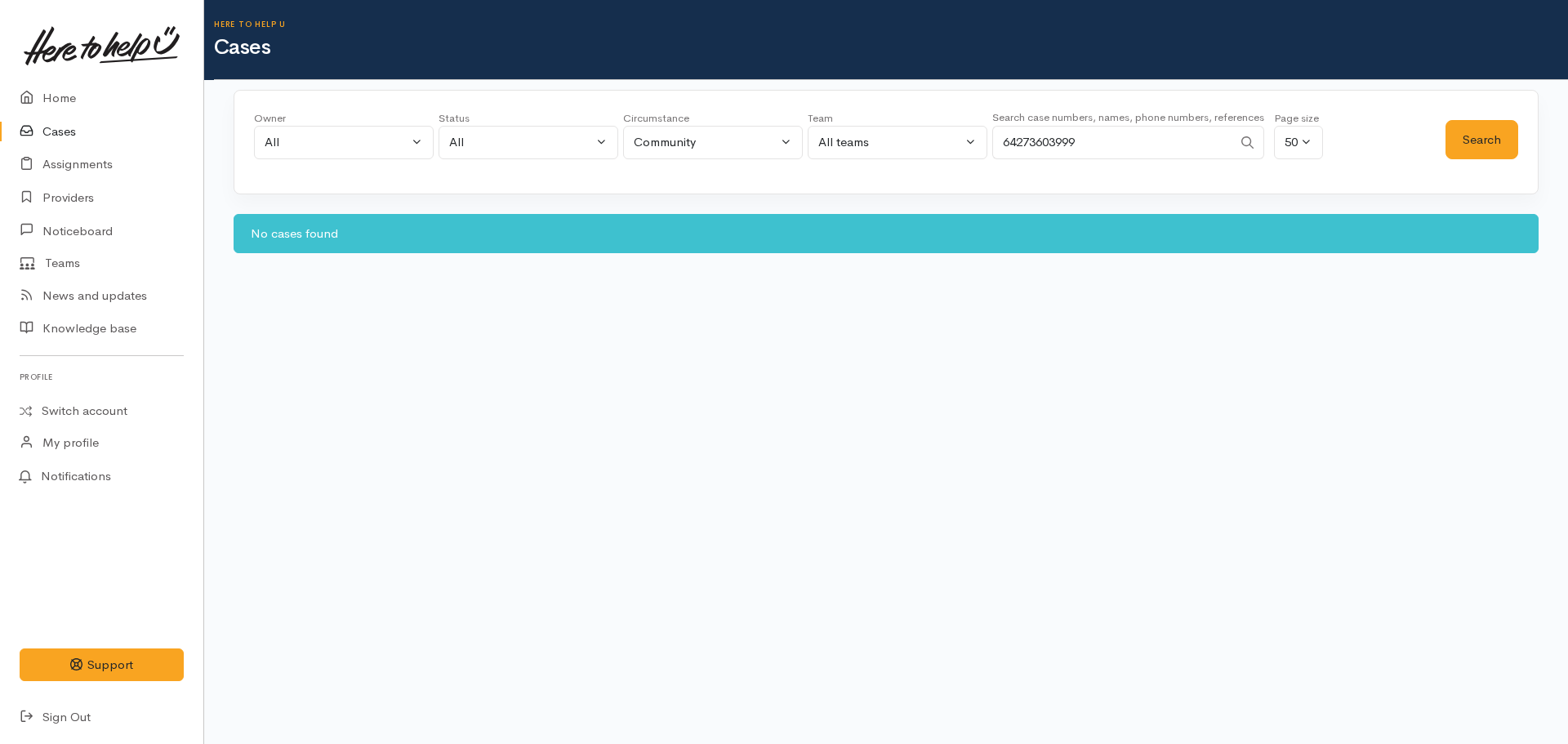
type input "64273603999"
click at [1498, 154] on button "Search" at bounding box center [1481, 140] width 72 height 40
click at [57, 97] on link "Home" at bounding box center [102, 98] width 203 height 33
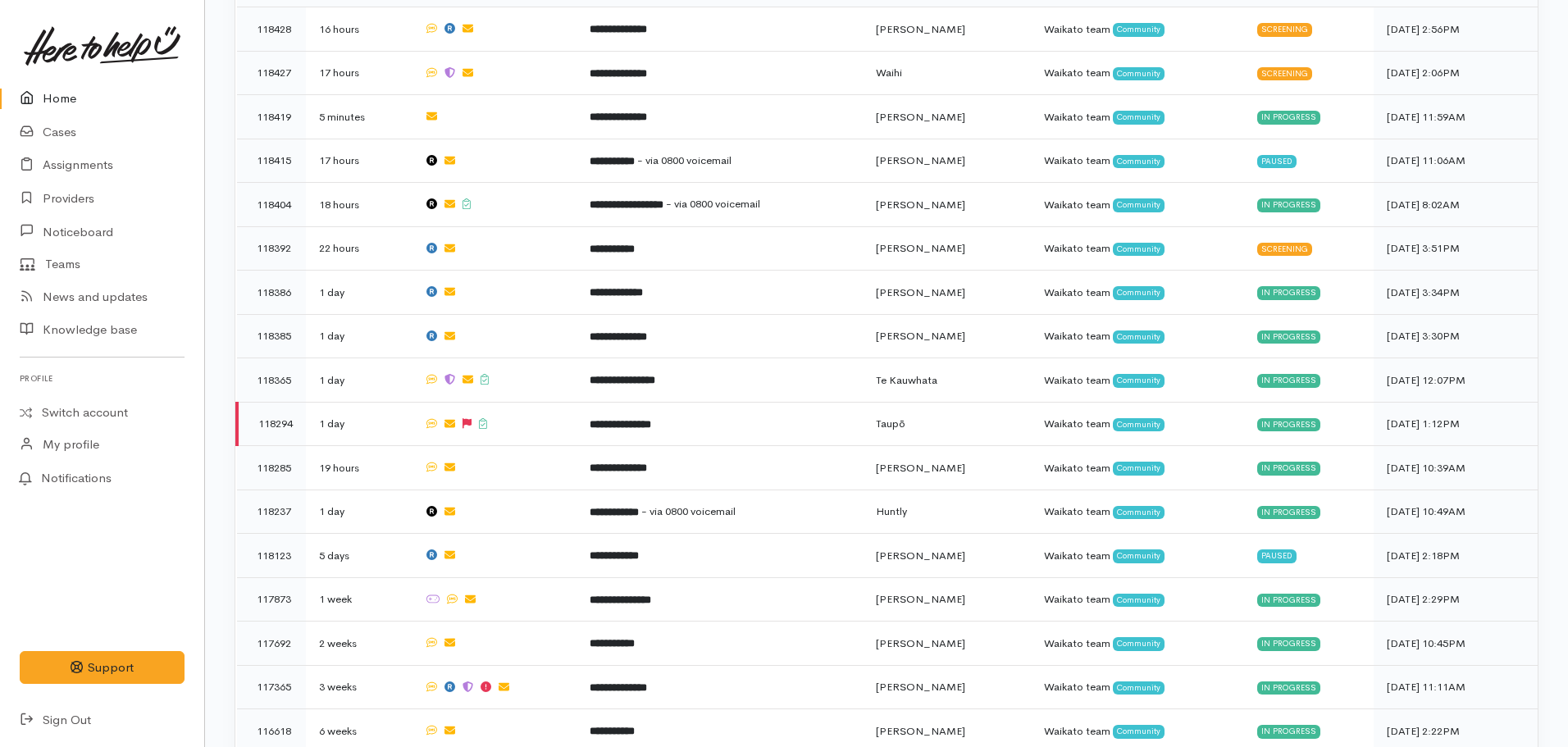
scroll to position [822, 0]
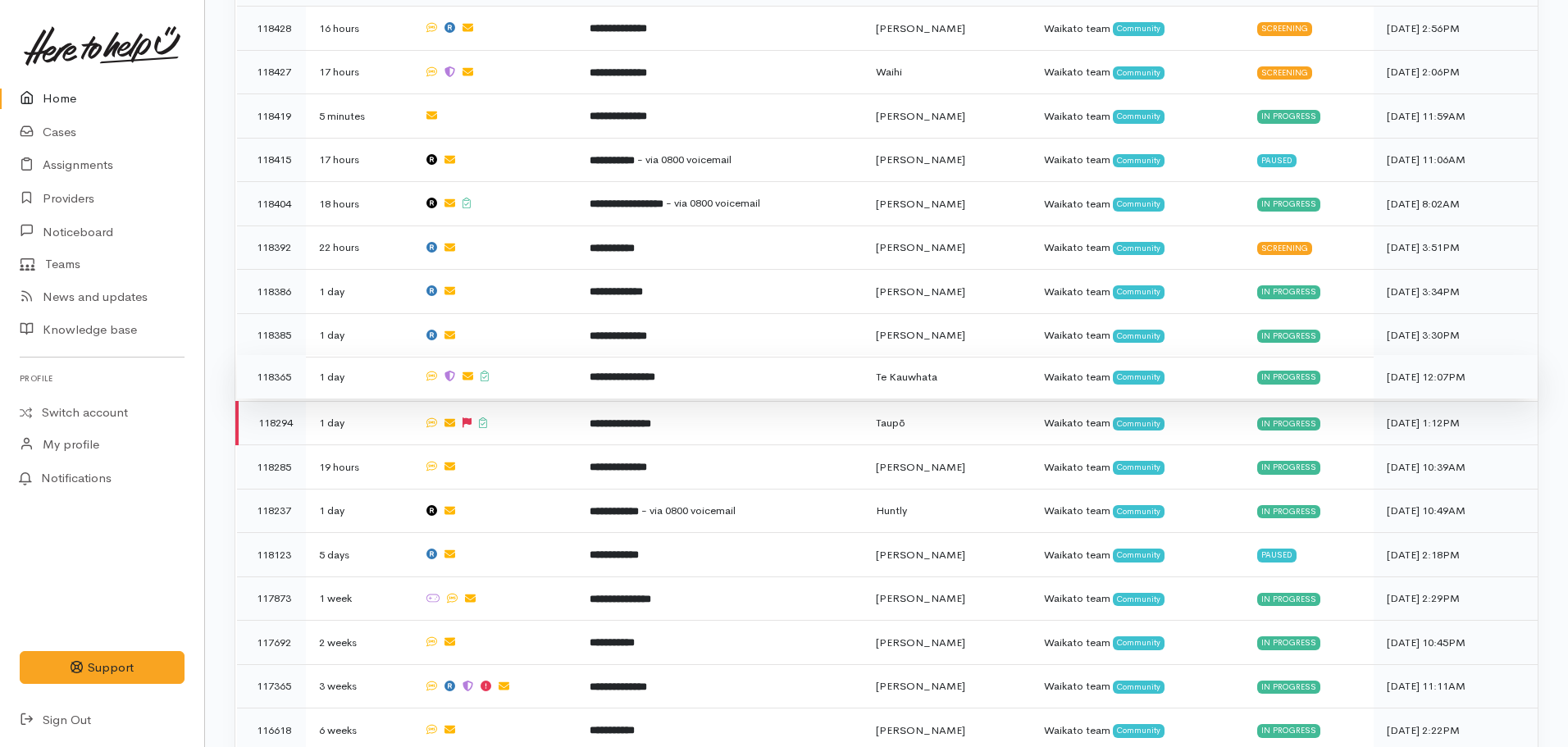
click at [632, 371] on td "**********" at bounding box center [720, 376] width 286 height 44
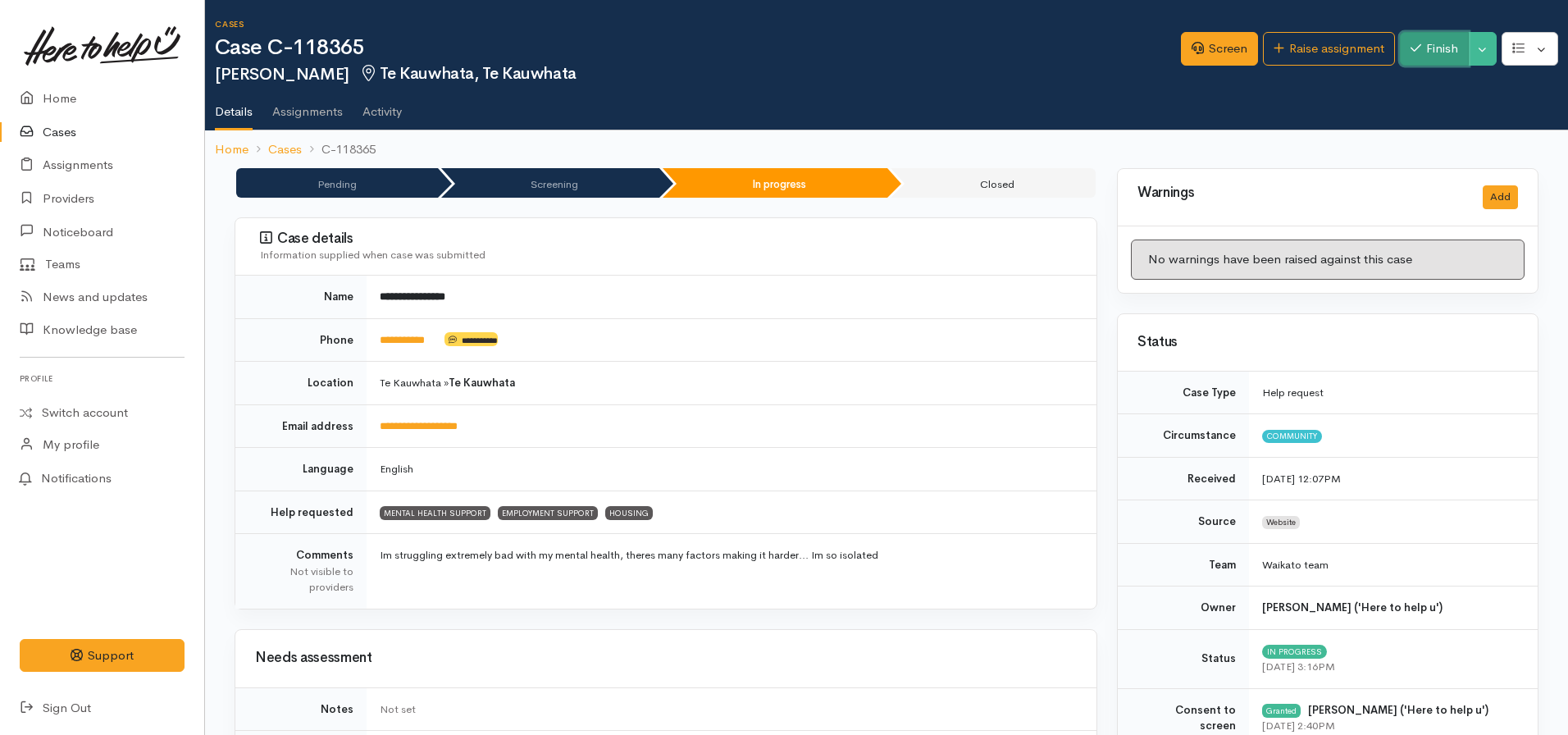
click at [1441, 49] on button "Finish" at bounding box center [1434, 49] width 69 height 33
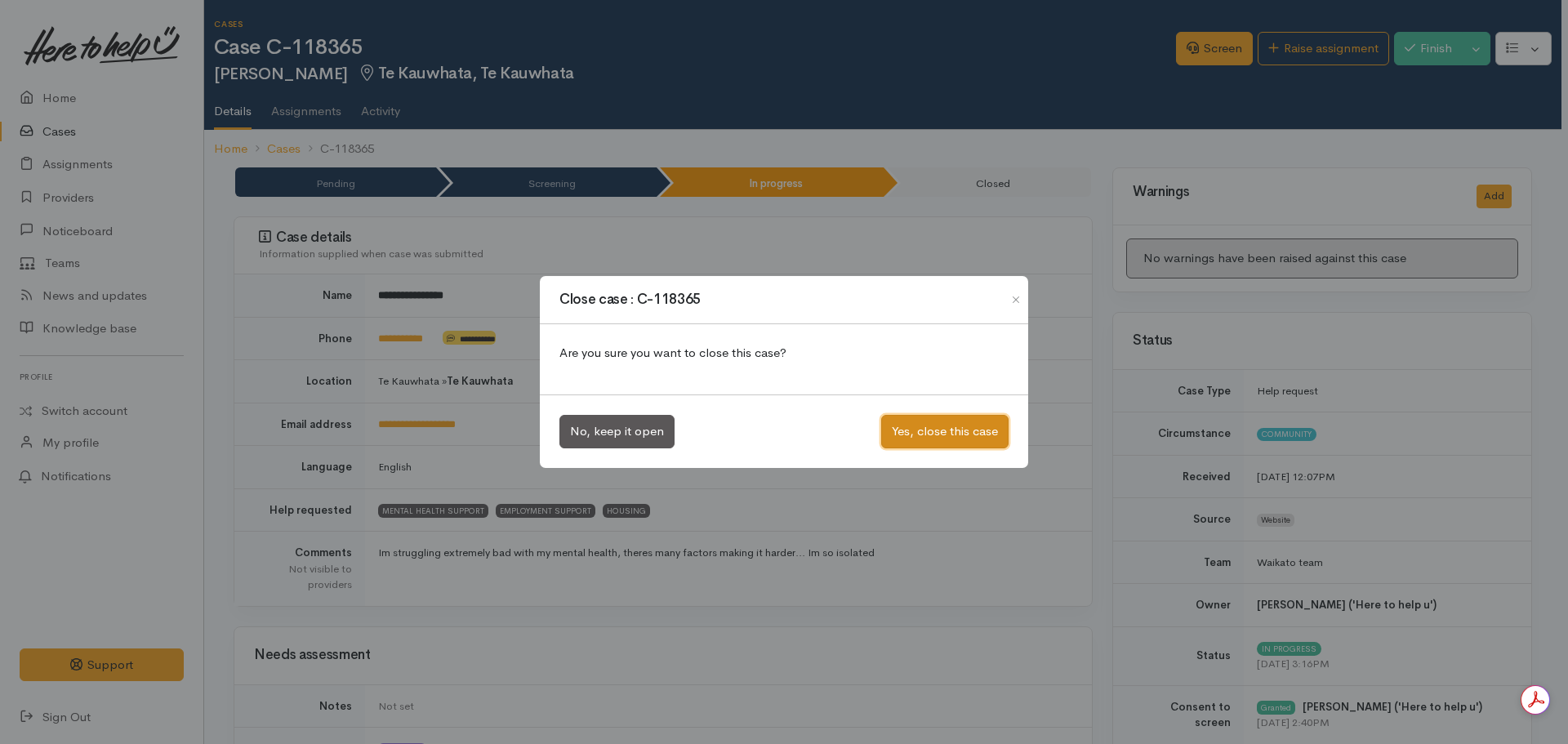
click at [942, 435] on button "Yes, close this case" at bounding box center [944, 432] width 127 height 33
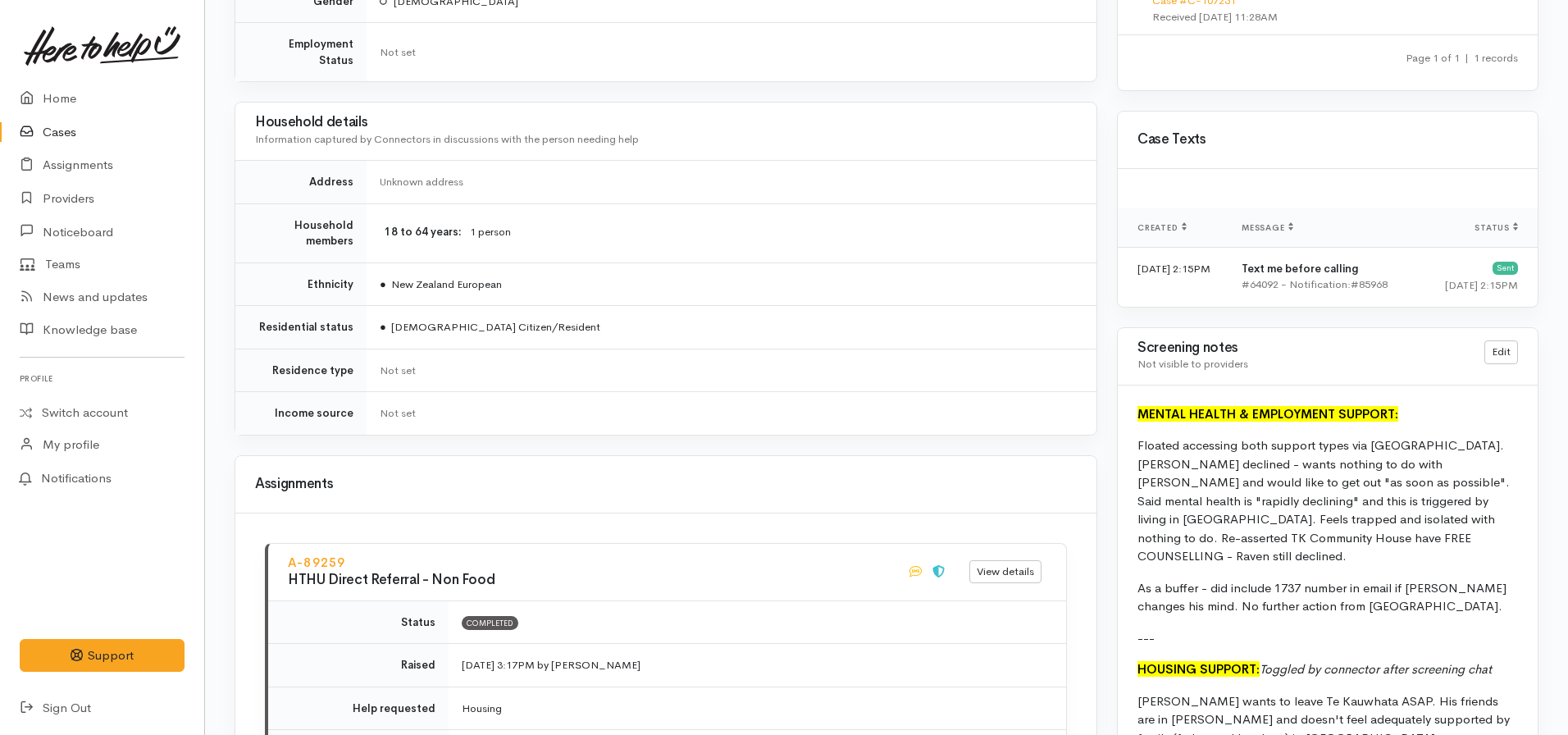
scroll to position [930, 0]
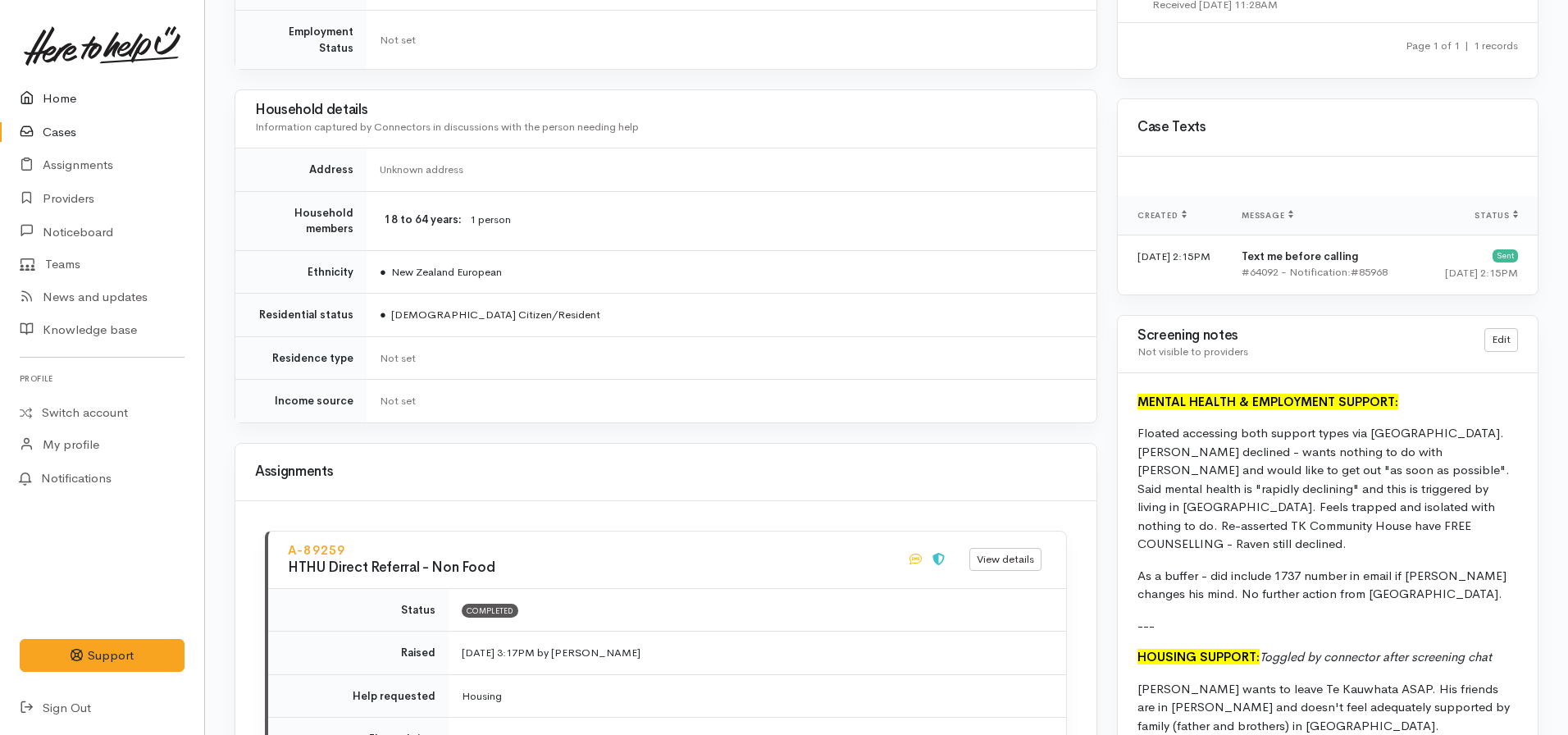
click at [83, 95] on link "Home" at bounding box center [102, 99] width 204 height 33
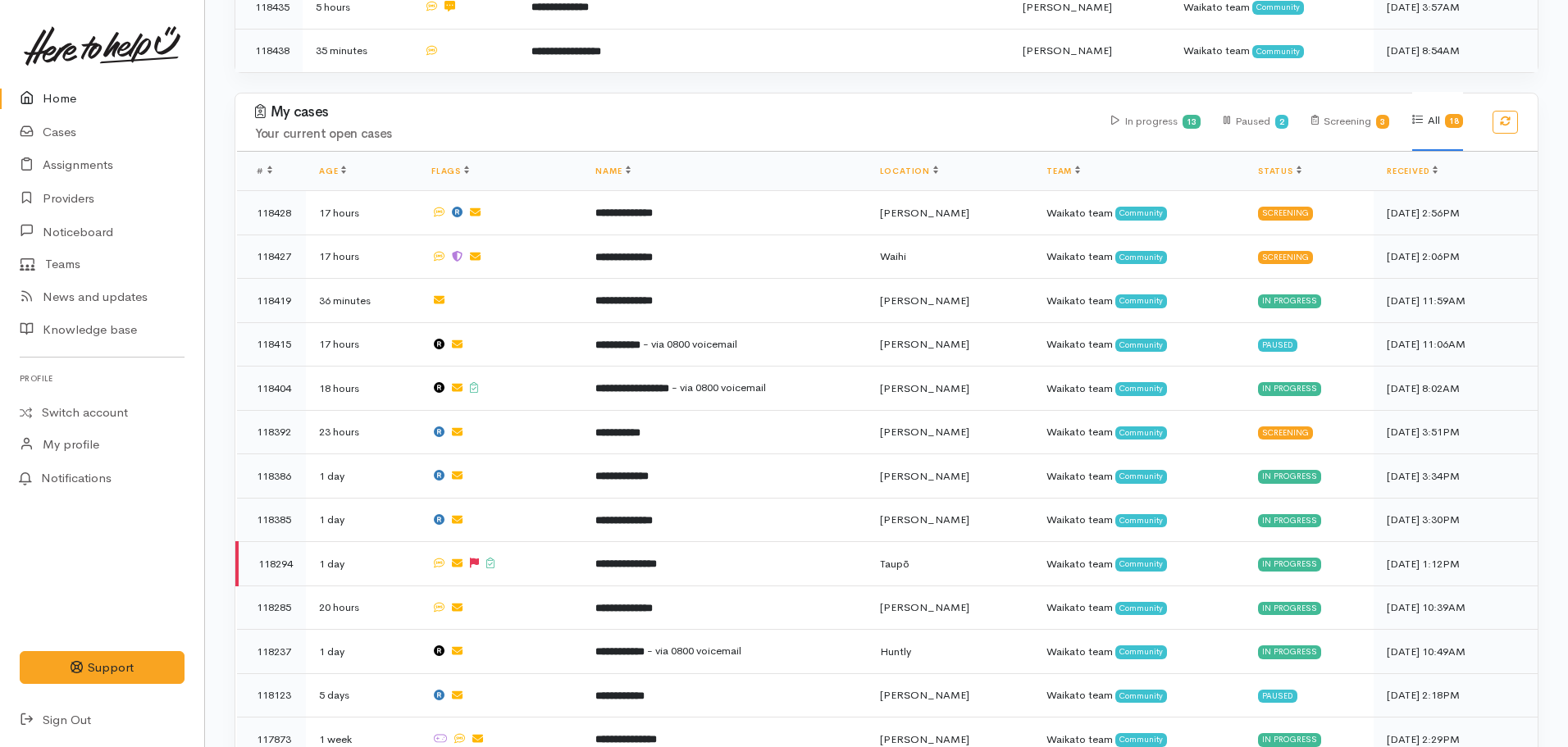
scroll to position [638, 0]
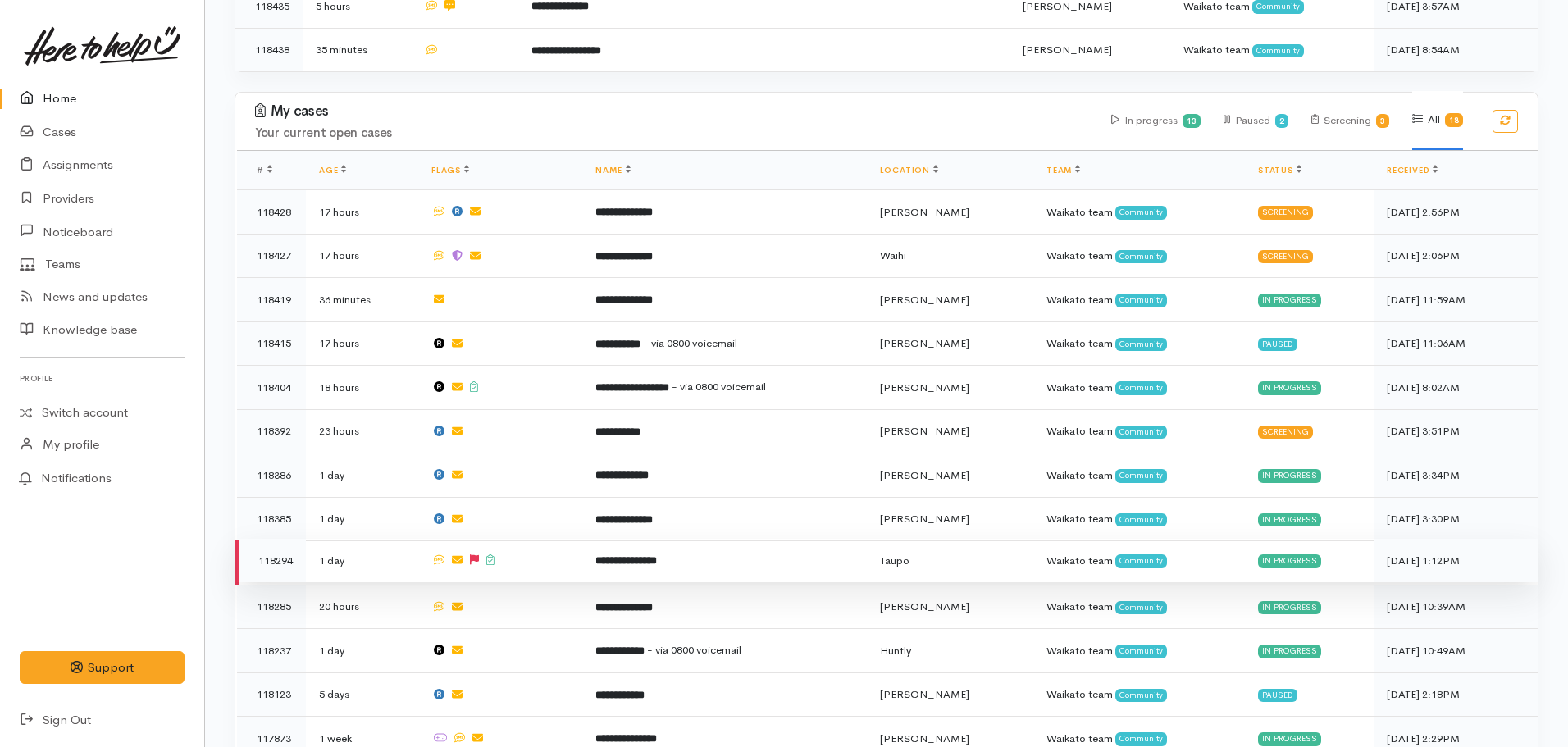
click at [655, 555] on b "**********" at bounding box center [627, 560] width 62 height 11
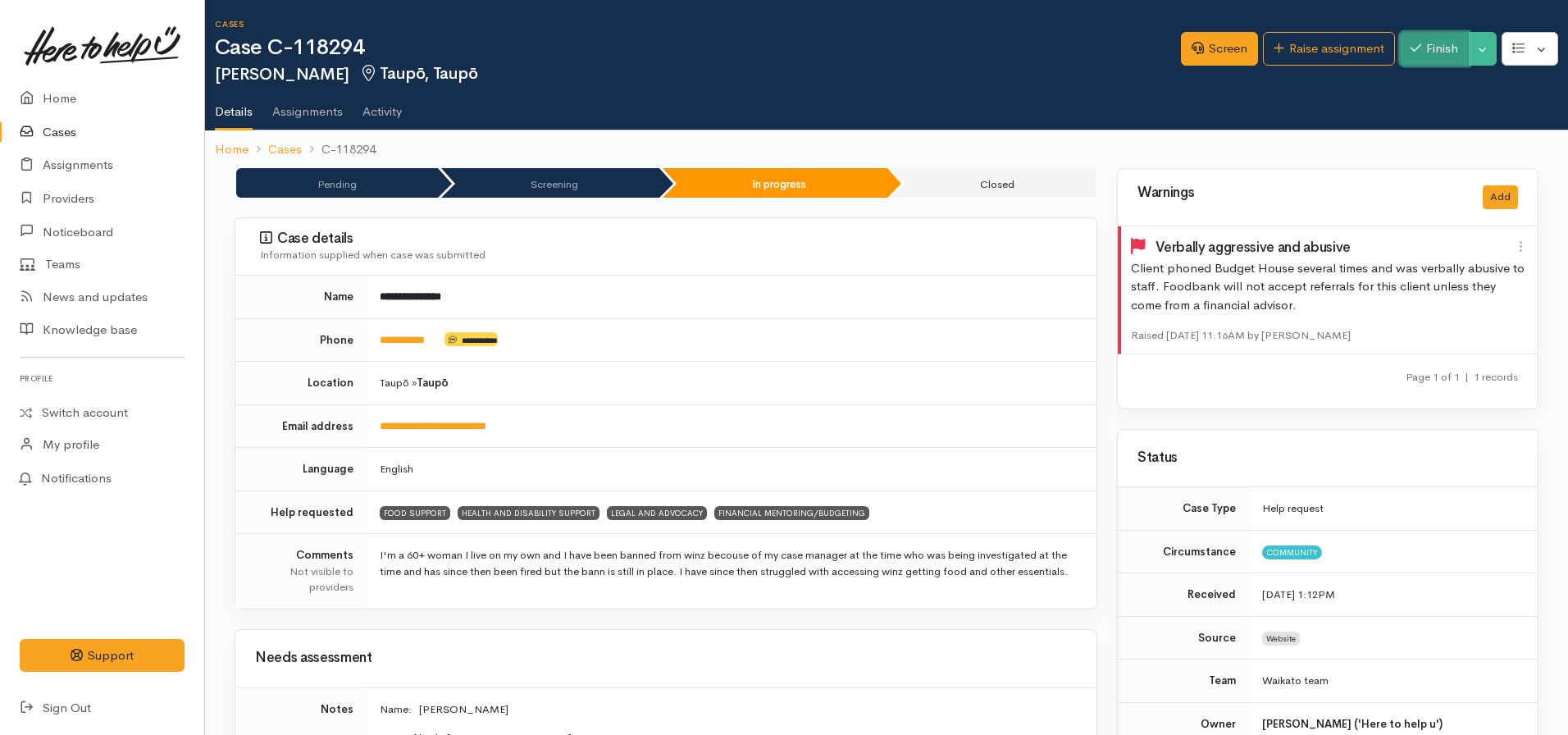
click at [1427, 56] on button "Finish" at bounding box center [1434, 49] width 69 height 33
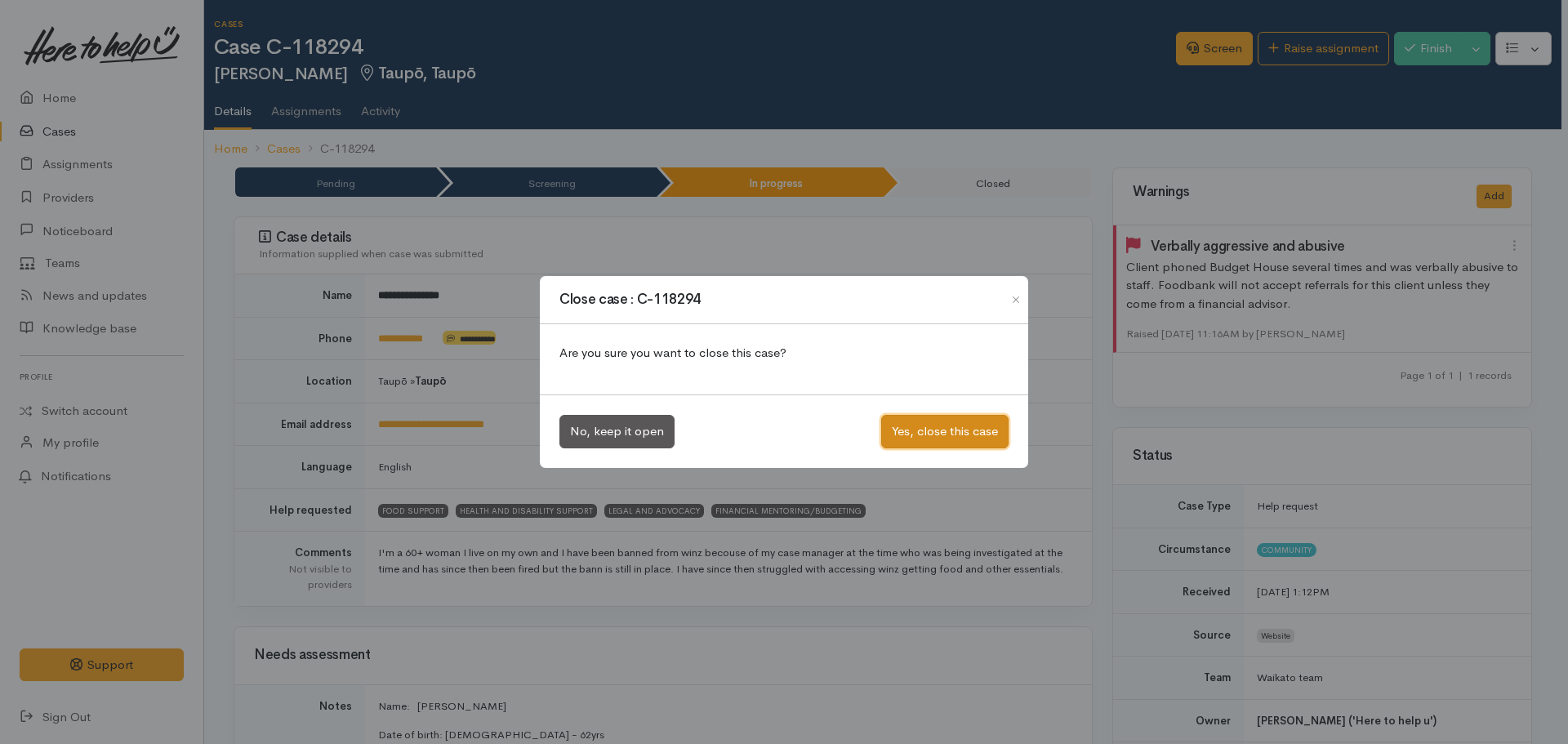
click at [910, 430] on button "Yes, close this case" at bounding box center [944, 432] width 127 height 33
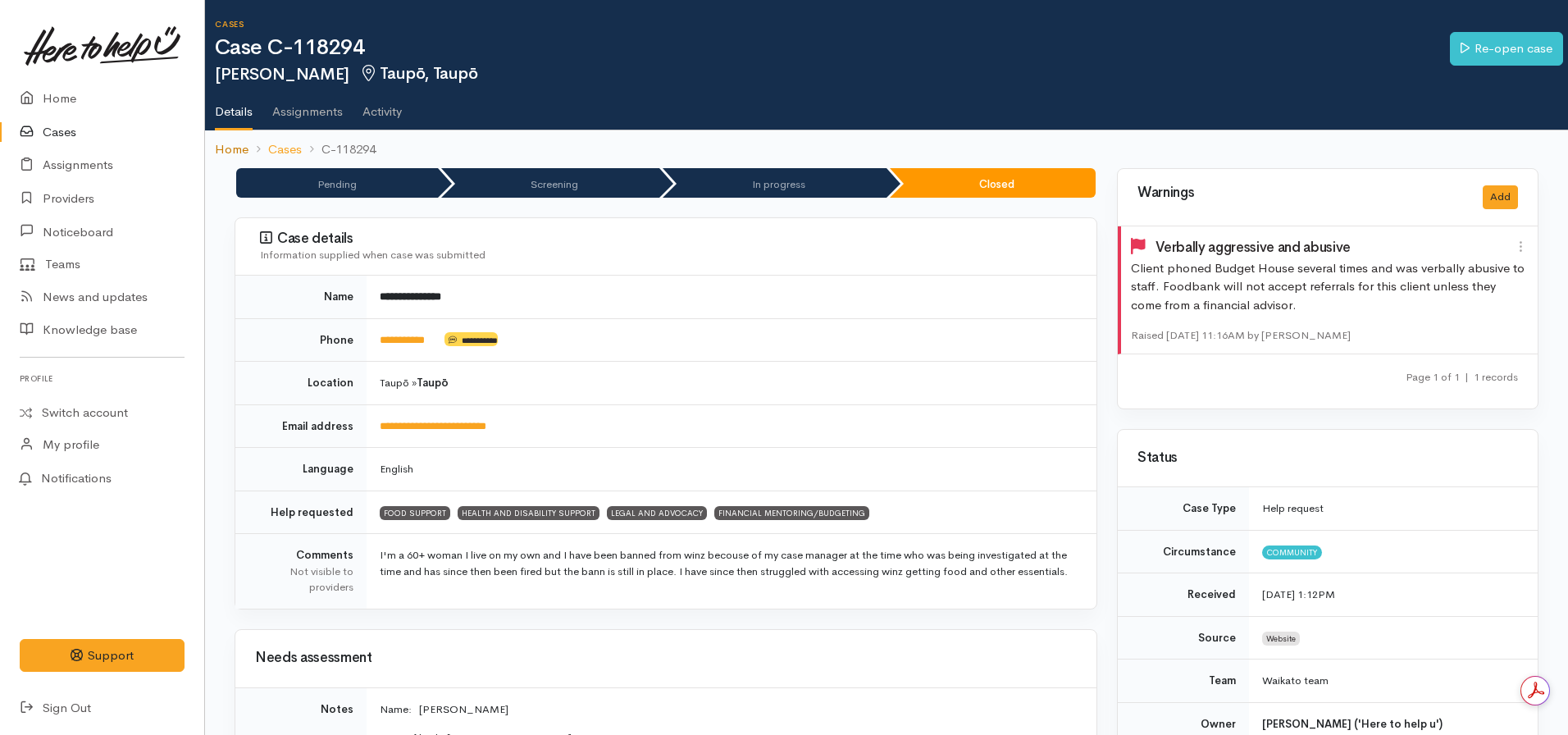
click at [225, 149] on link "Home" at bounding box center [232, 150] width 33 height 19
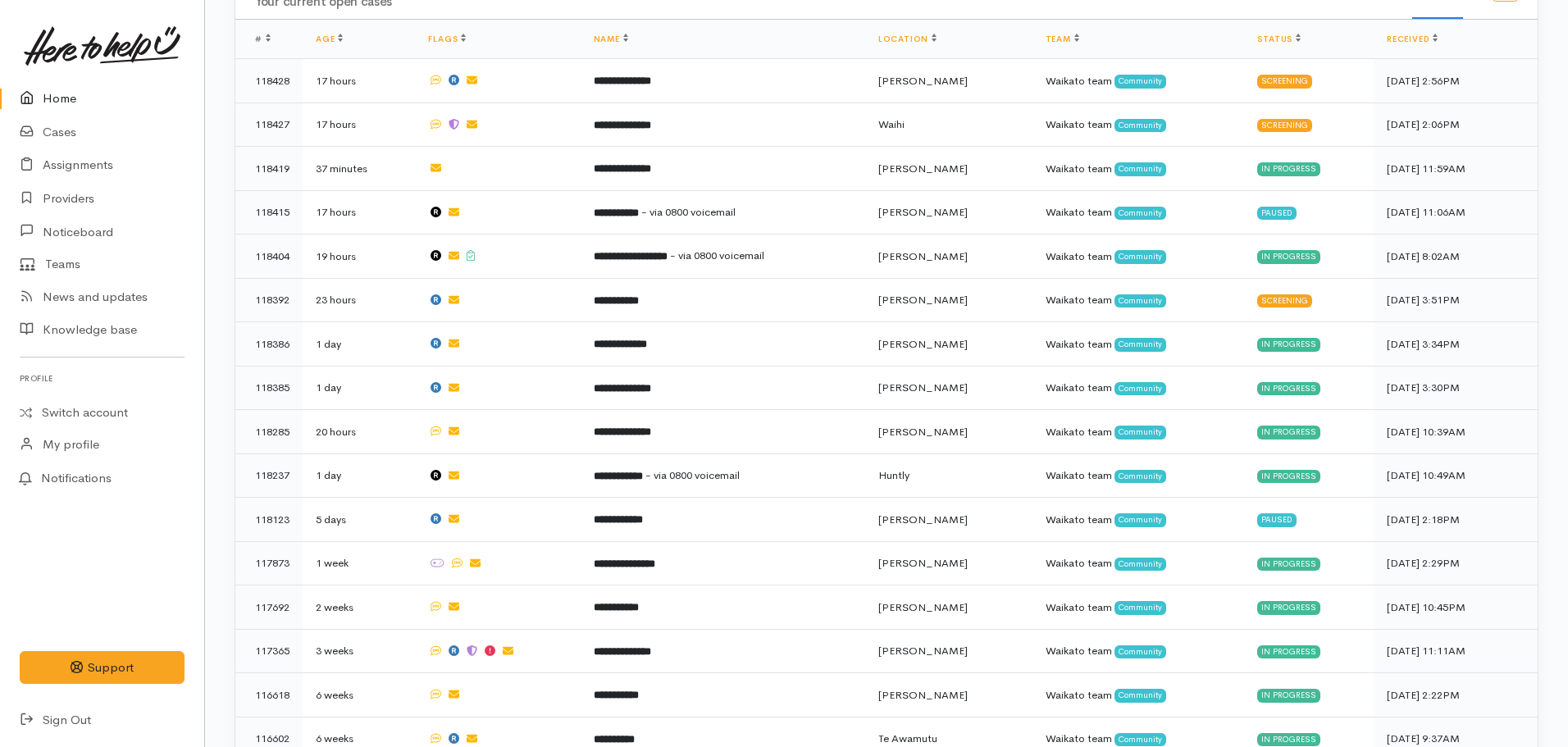
scroll to position [770, 0]
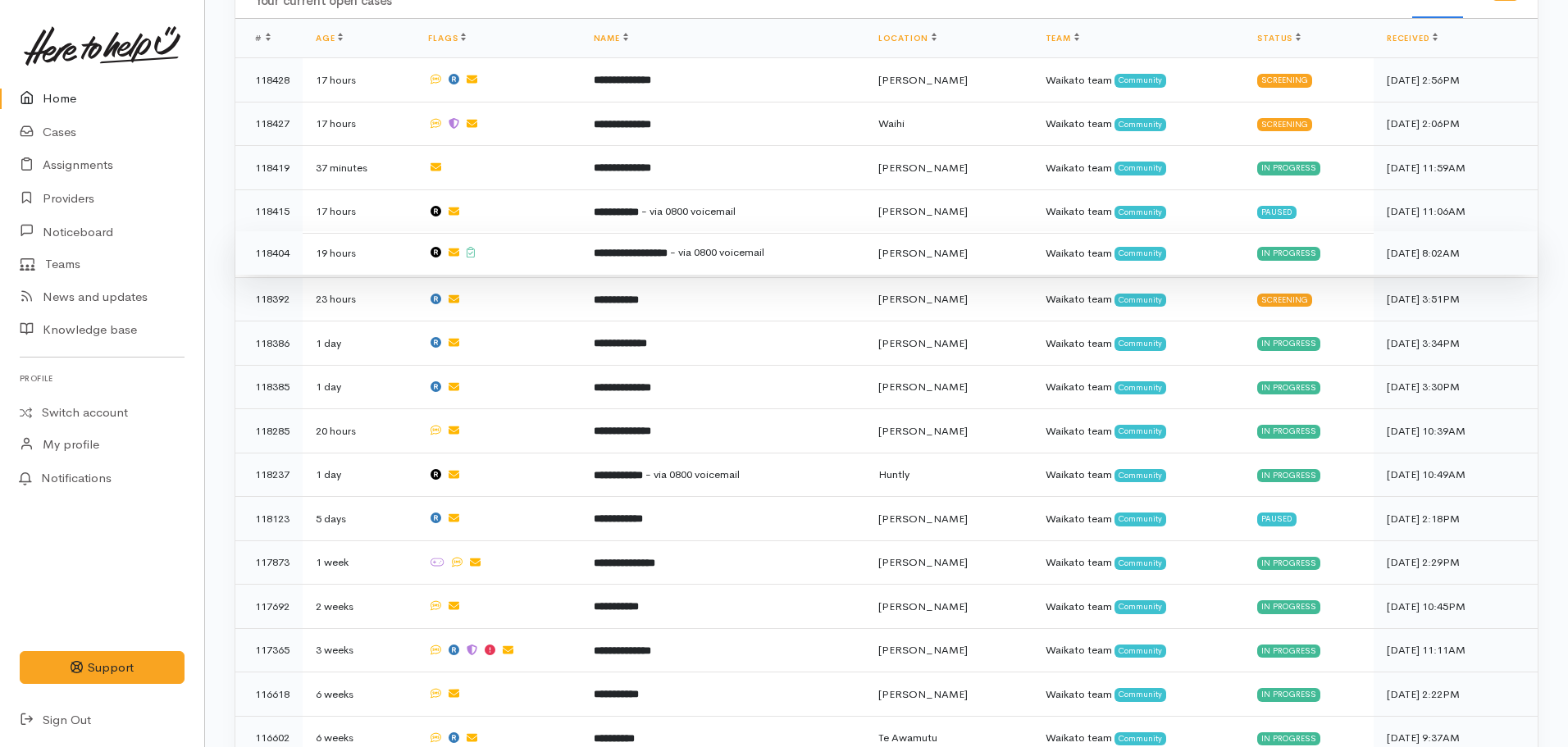
click at [620, 248] on b "**********" at bounding box center [631, 253] width 74 height 11
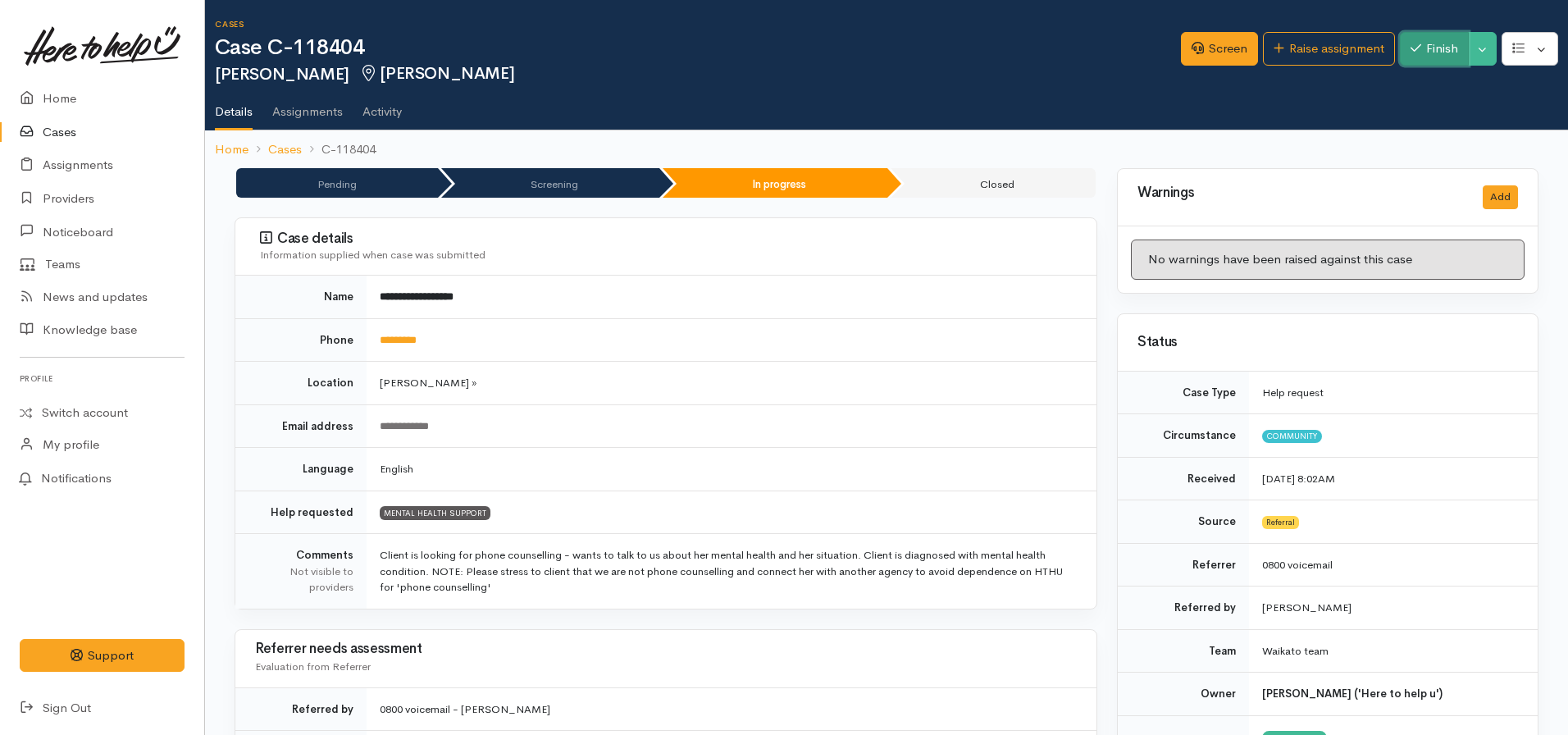
click at [1430, 57] on button "Finish" at bounding box center [1434, 49] width 69 height 33
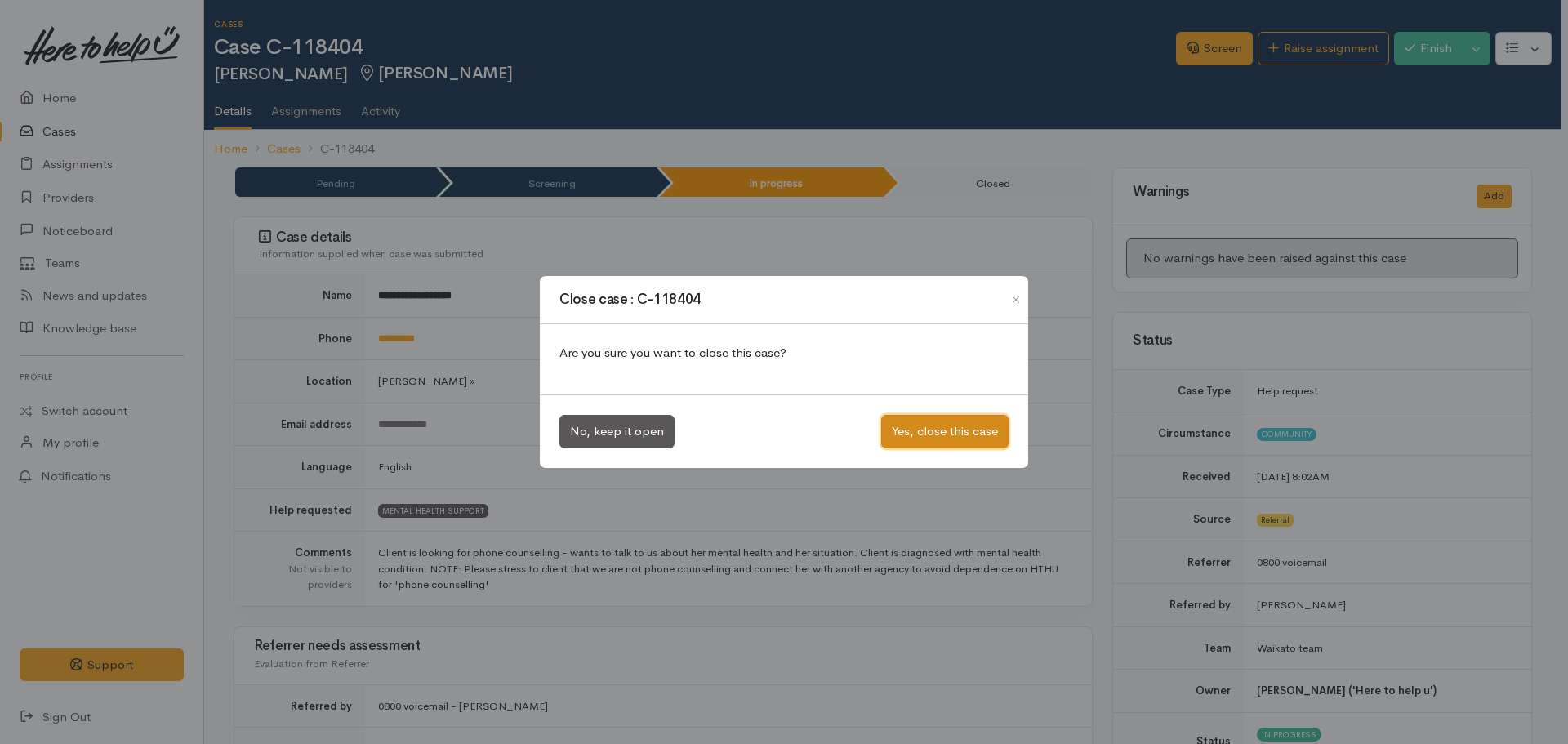
click at [941, 440] on button "Yes, close this case" at bounding box center [944, 432] width 127 height 33
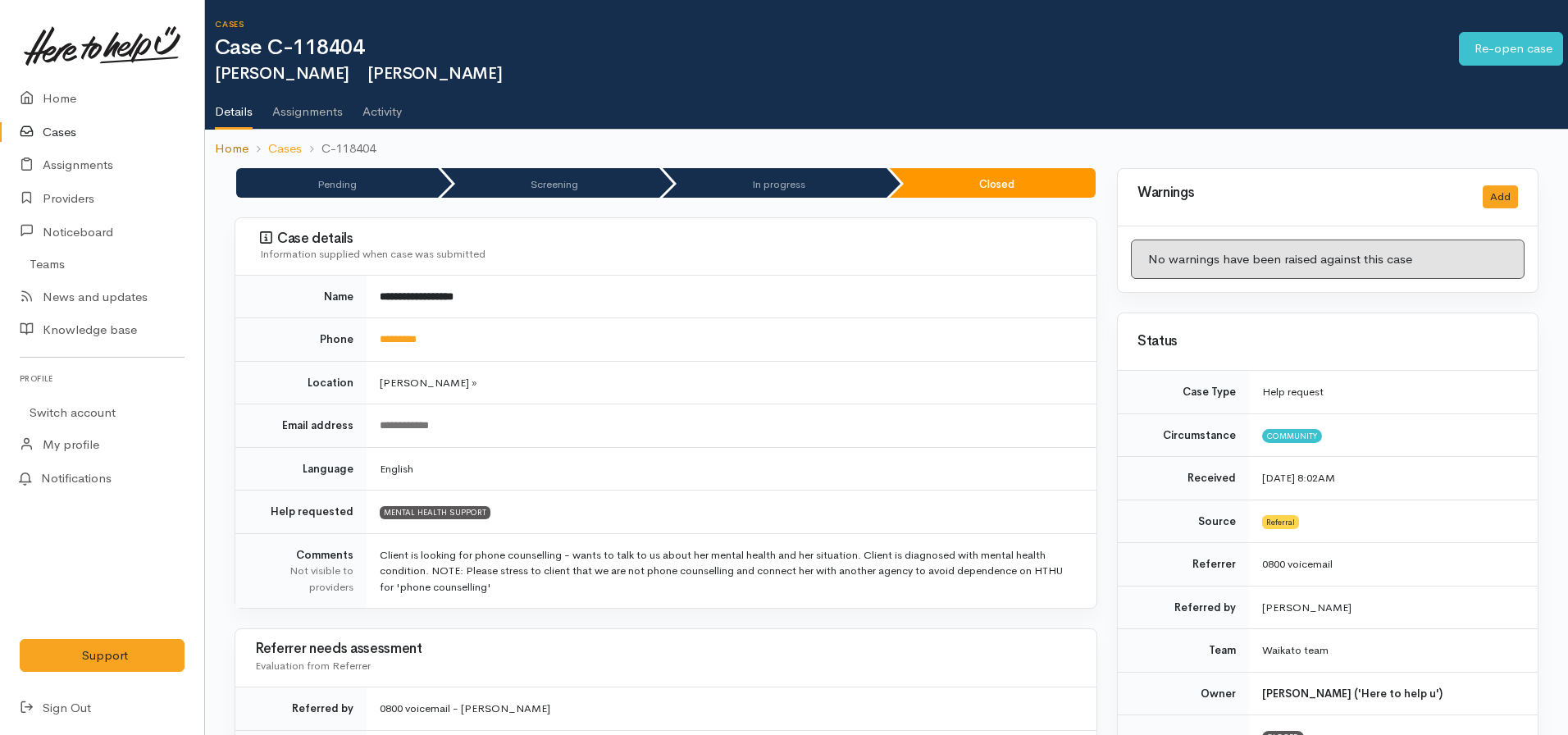
click at [225, 157] on link "Home" at bounding box center [232, 149] width 33 height 19
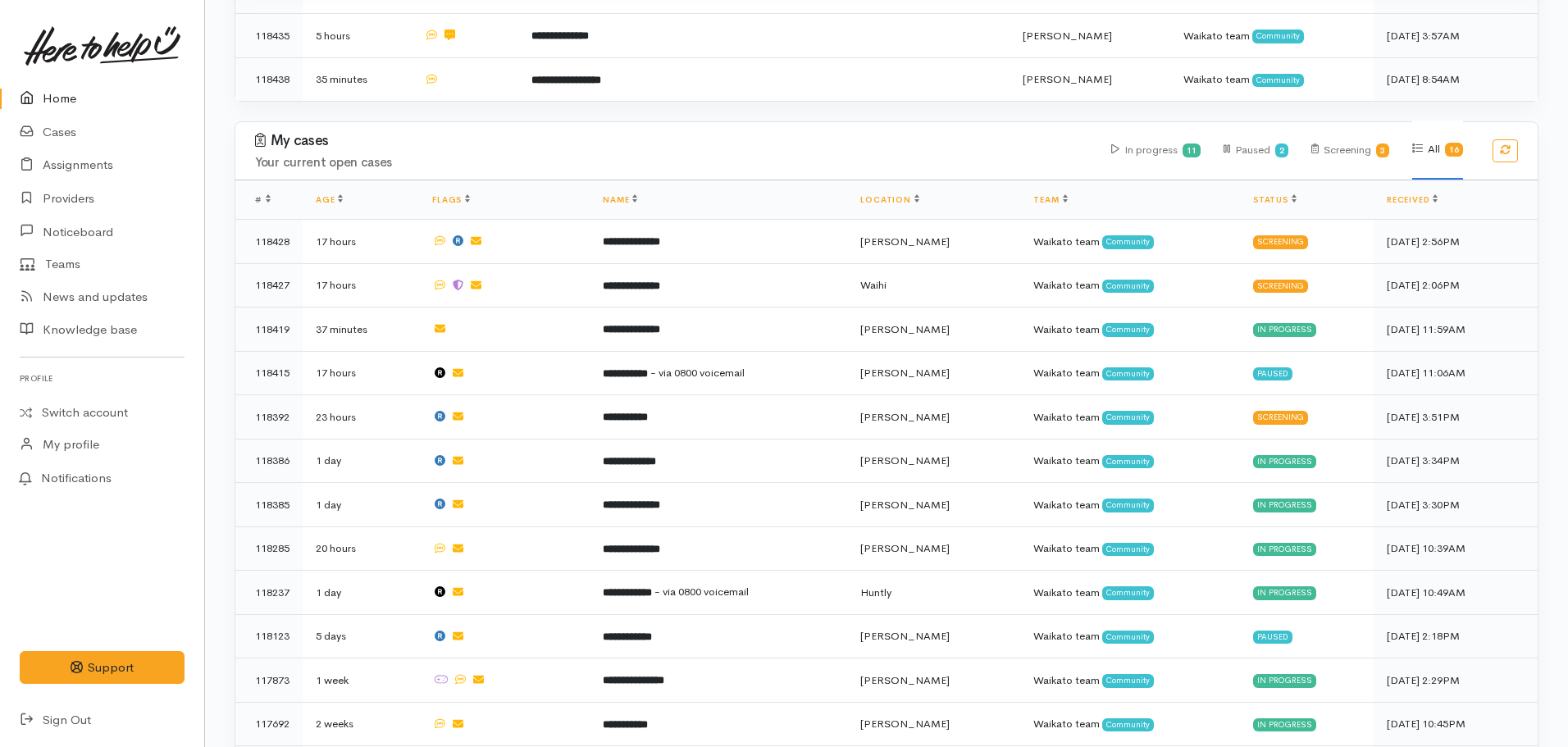
scroll to position [610, 0]
click at [61, 85] on link "Home" at bounding box center [102, 99] width 204 height 33
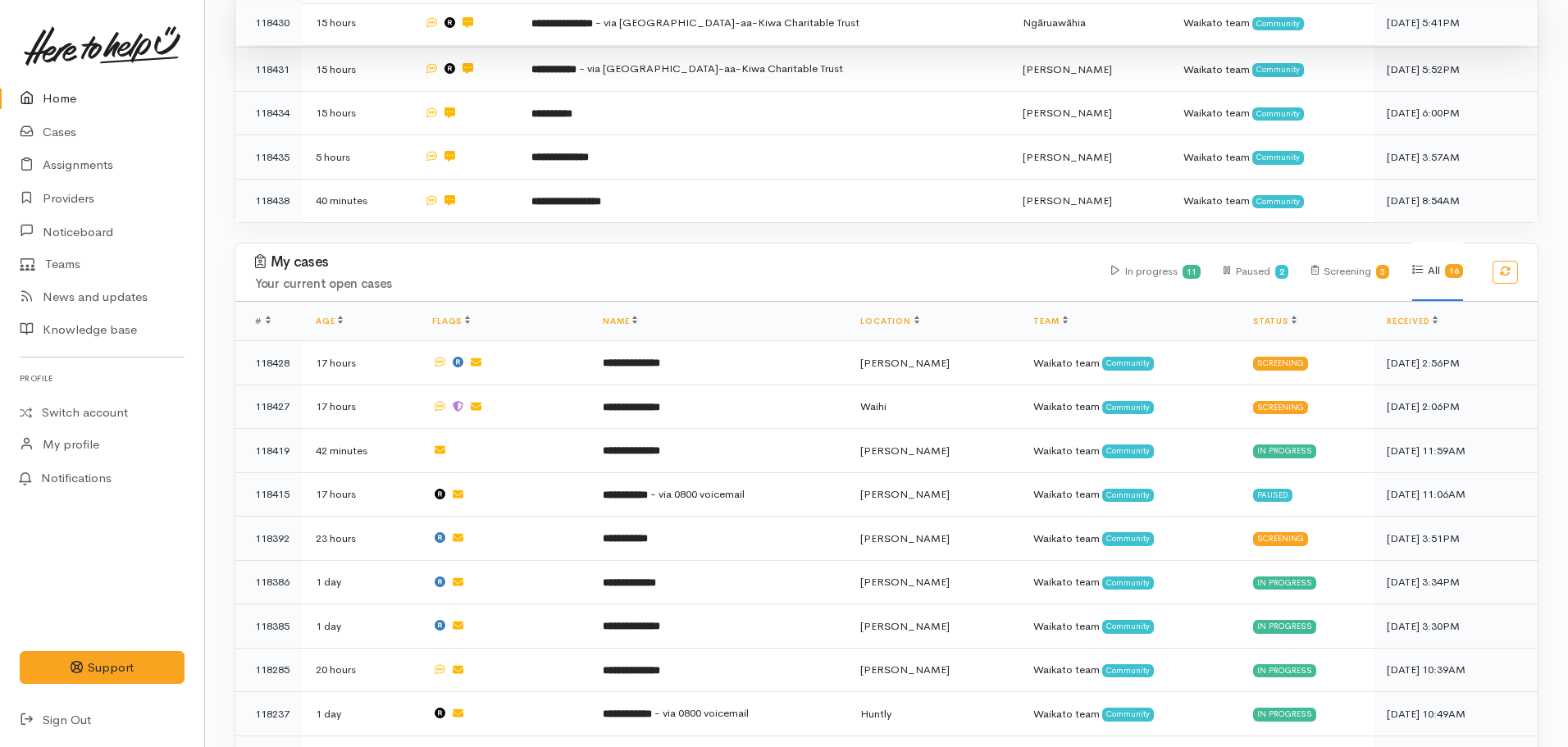
scroll to position [401, 0]
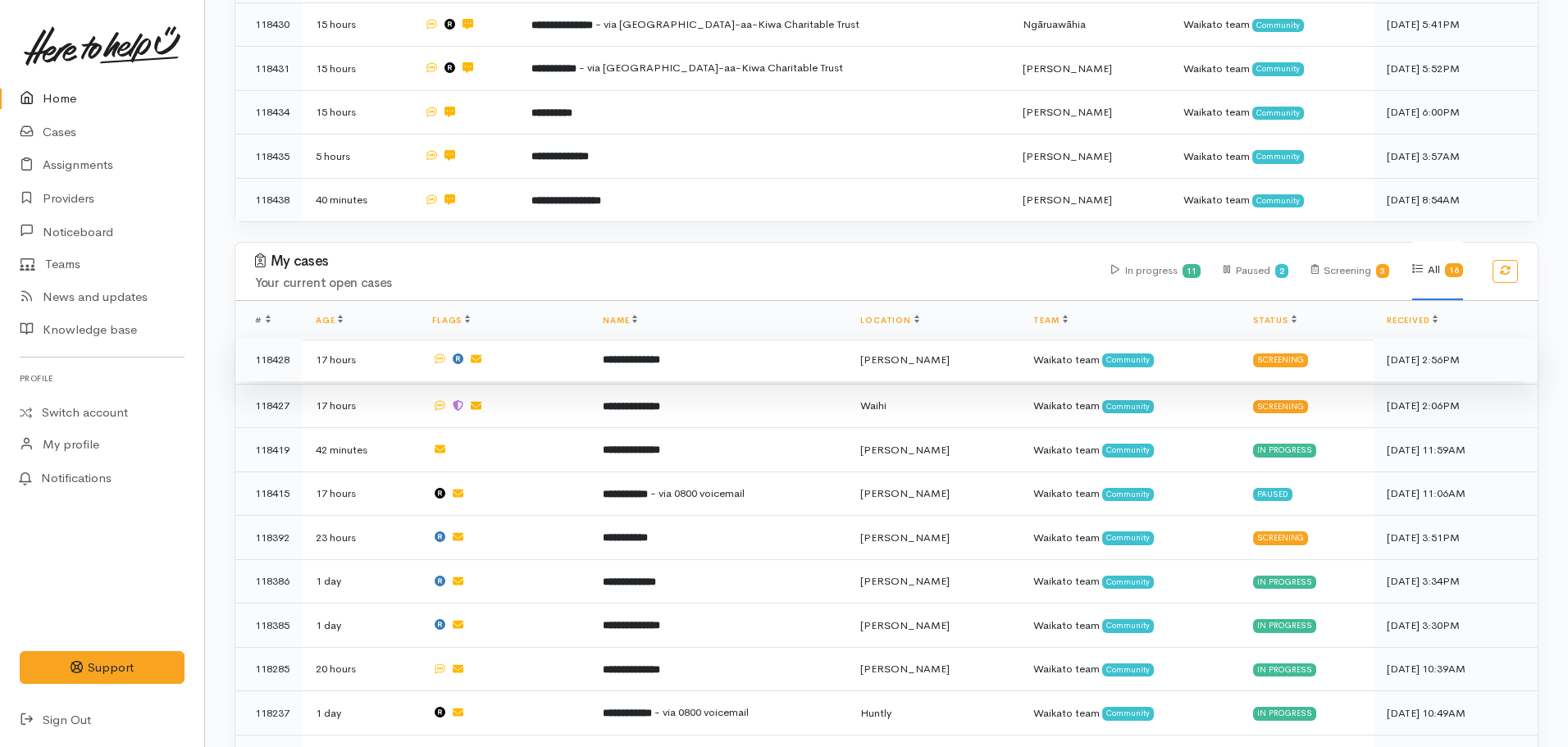
click at [660, 361] on b "**********" at bounding box center [631, 359] width 58 height 11
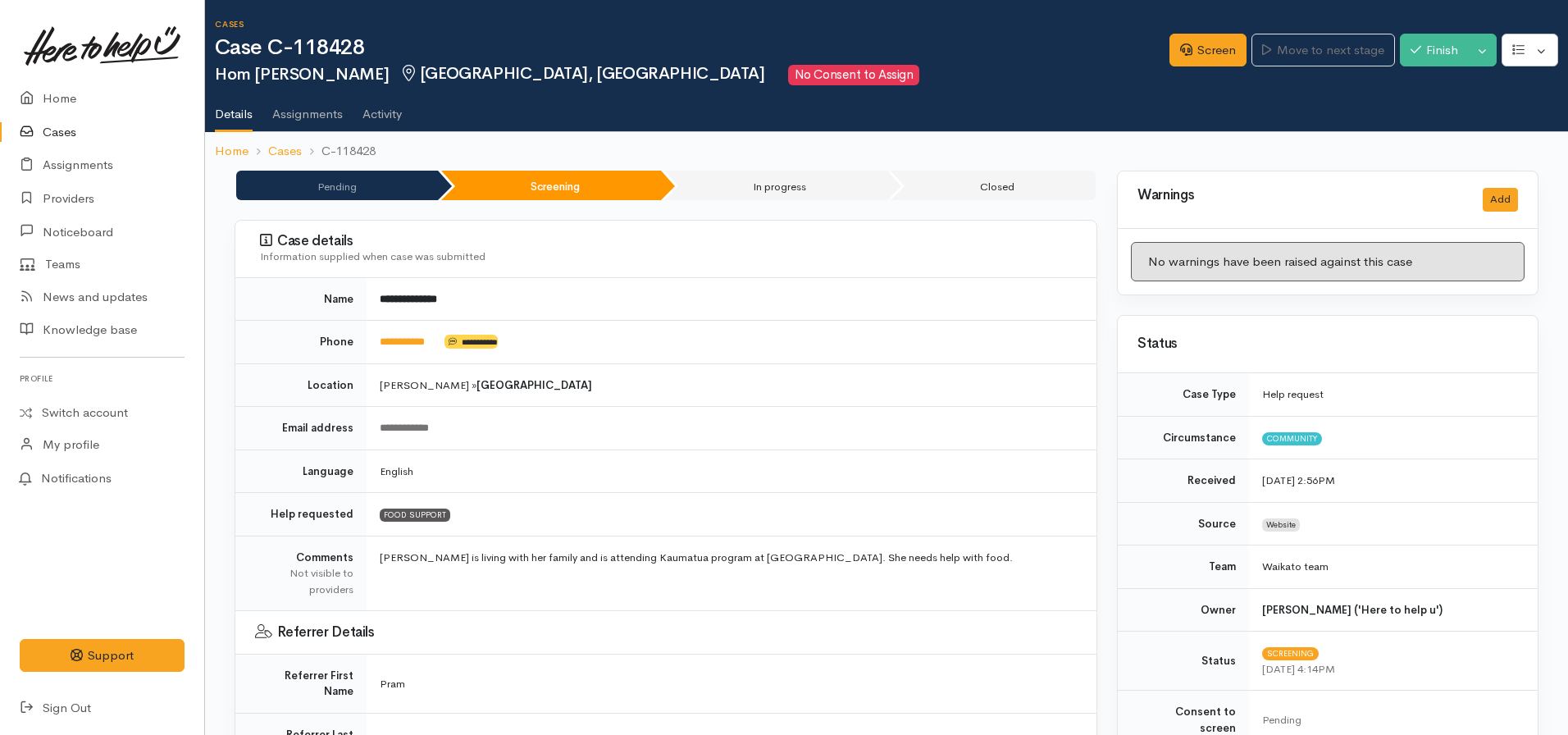
click at [373, 112] on link "Activity" at bounding box center [382, 108] width 39 height 46
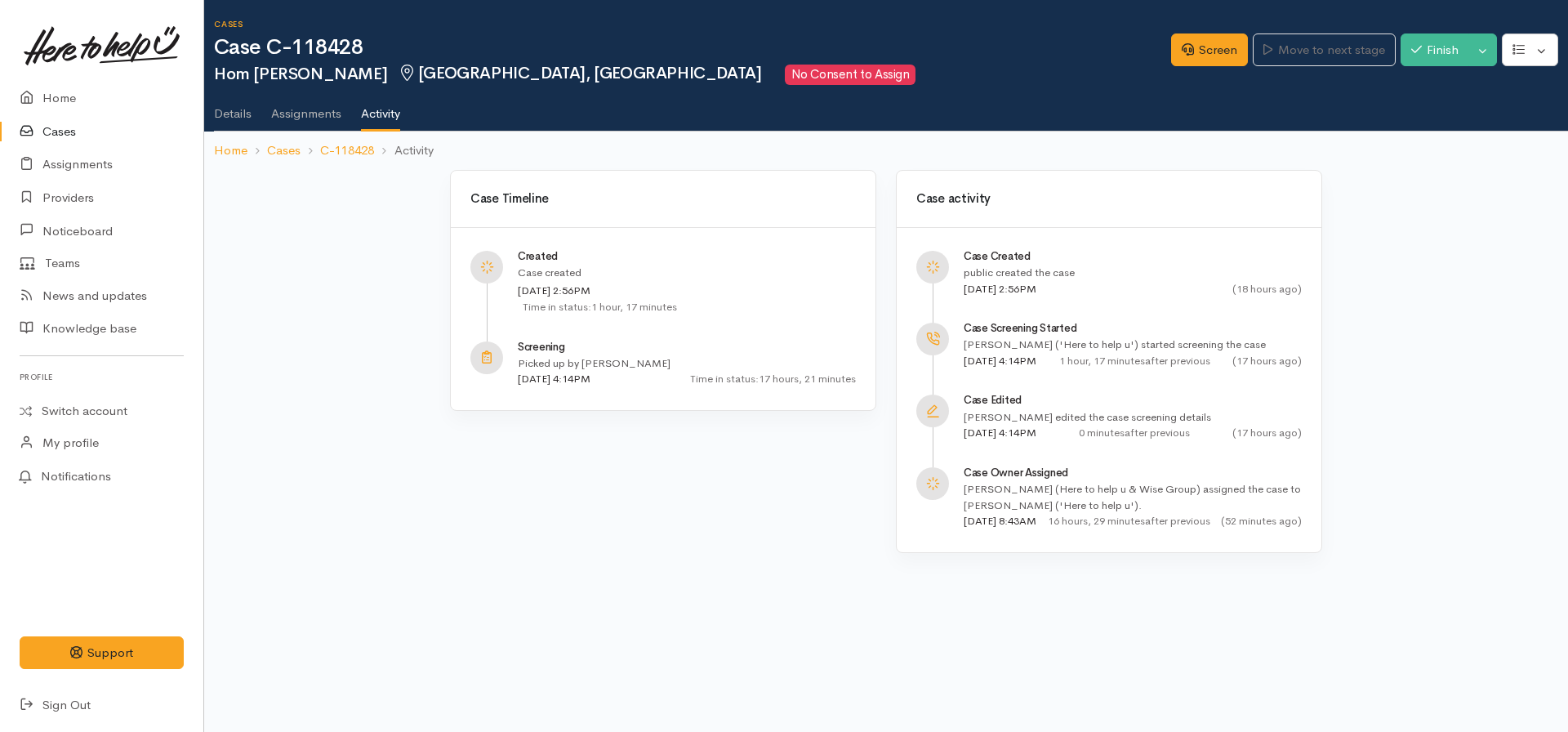
click at [222, 115] on link "Details" at bounding box center [232, 108] width 37 height 46
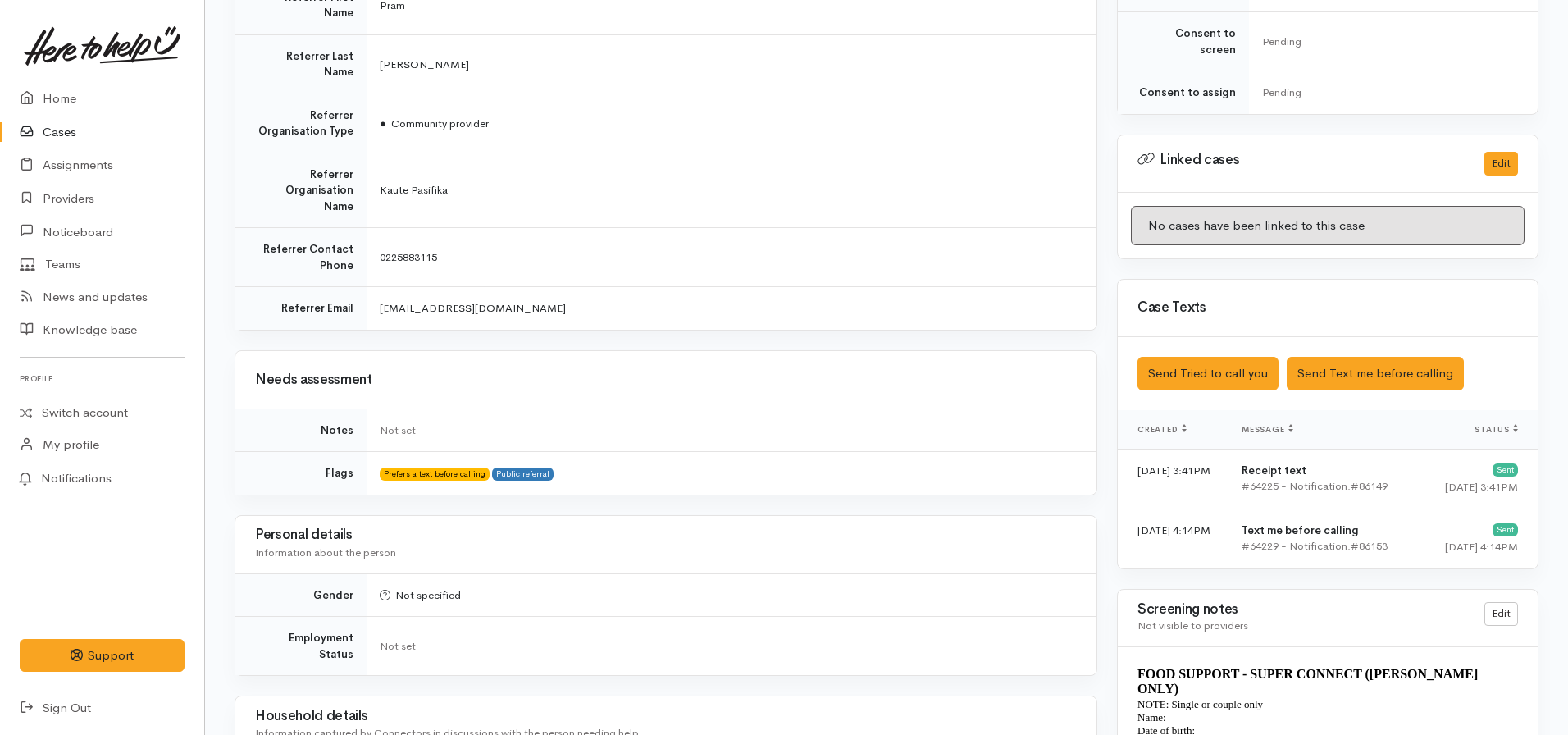
scroll to position [680, 0]
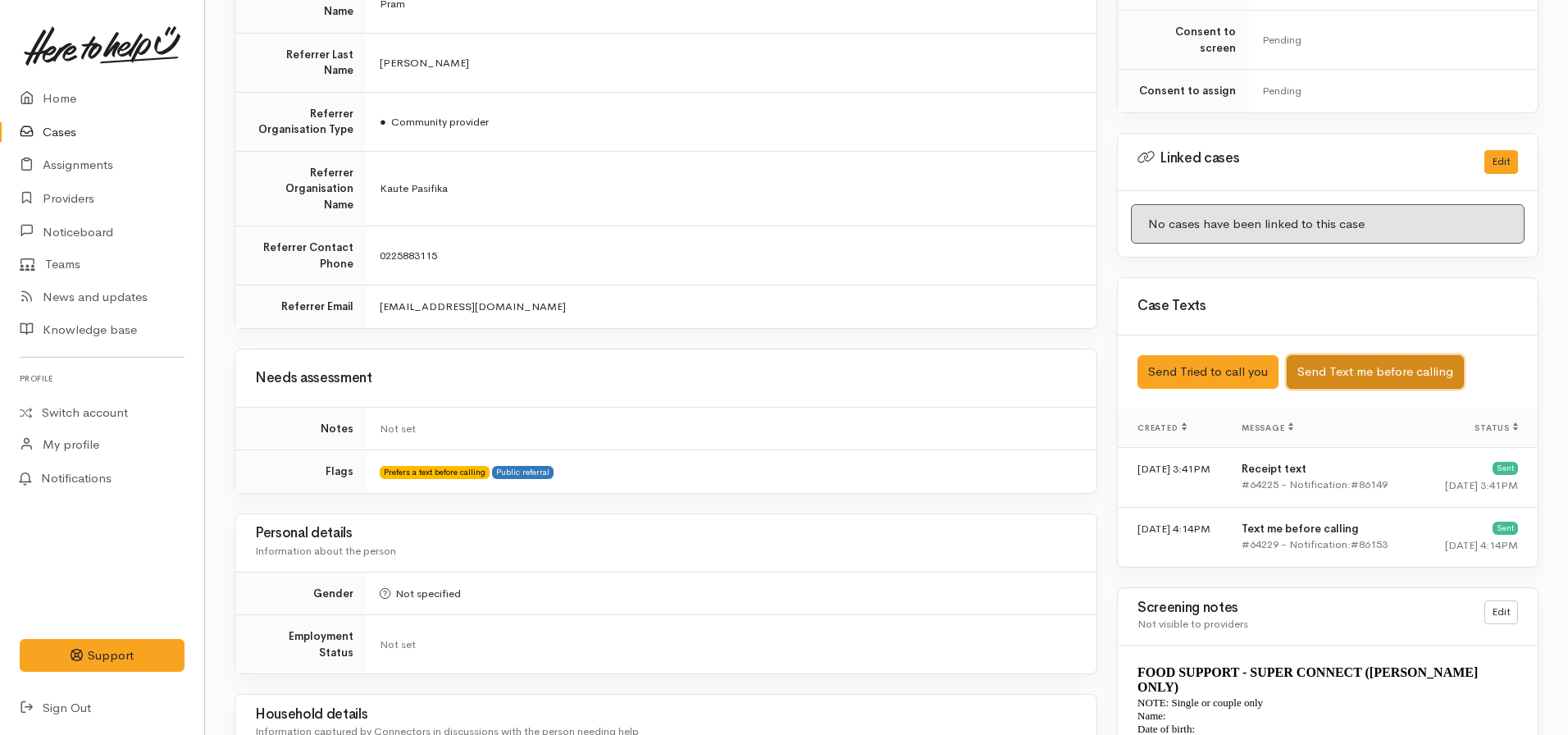
click at [1336, 358] on button "Send Text me before calling" at bounding box center [1376, 372] width 177 height 33
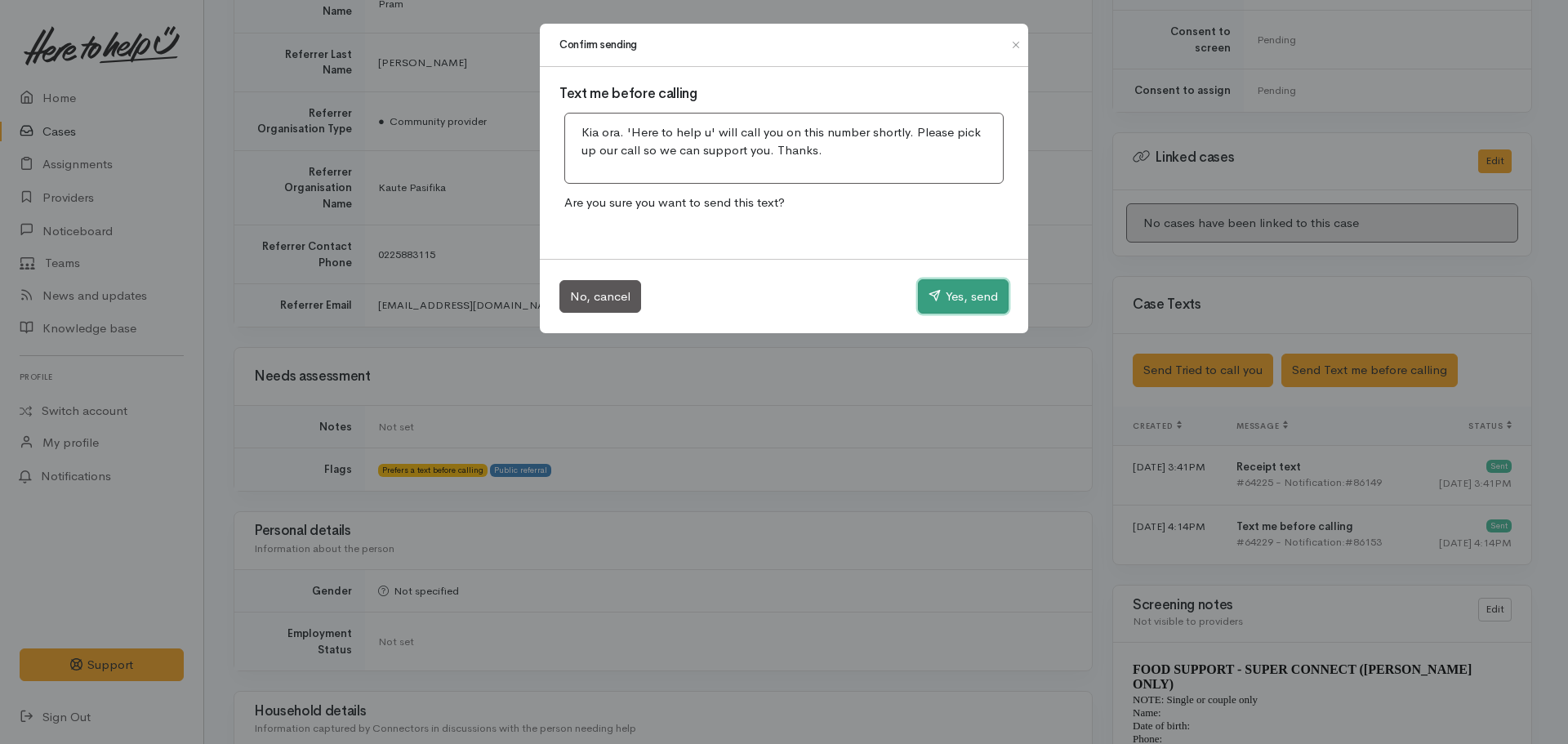
click at [936, 299] on icon "button" at bounding box center [934, 295] width 12 height 12
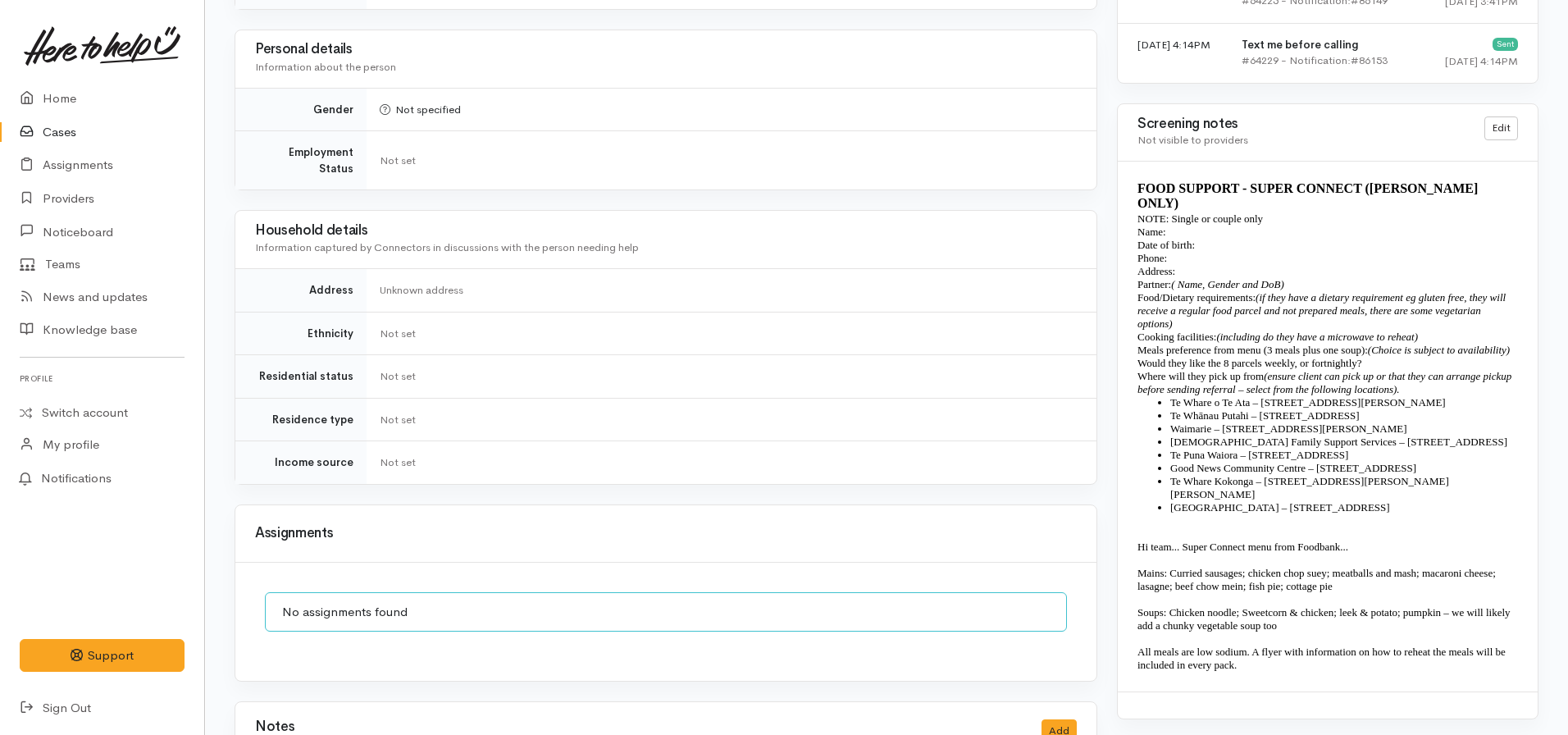
scroll to position [1165, 0]
click at [1496, 116] on link "Edit" at bounding box center [1501, 127] width 33 height 23
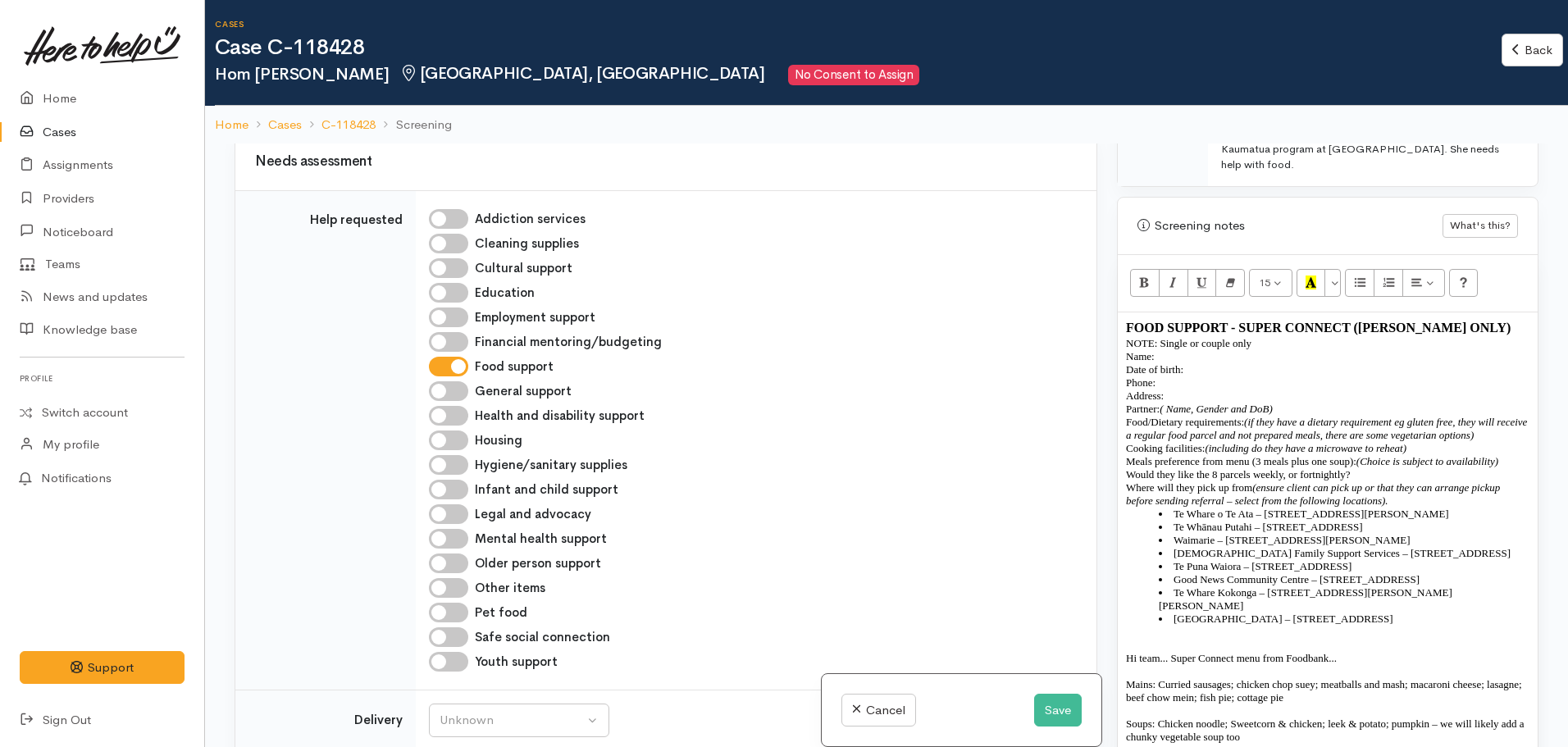
scroll to position [903, 0]
drag, startPoint x: 1254, startPoint y: 310, endPoint x: 1114, endPoint y: 310, distance: 140.0
click at [1114, 310] on div "Warnings Add No warnings have been raised against this case Add Warning Title ●…" at bounding box center [1327, 517] width 441 height 747
click at [1318, 521] on li "Te Whānau Putahi – [STREET_ADDRESS]" at bounding box center [1344, 528] width 371 height 13
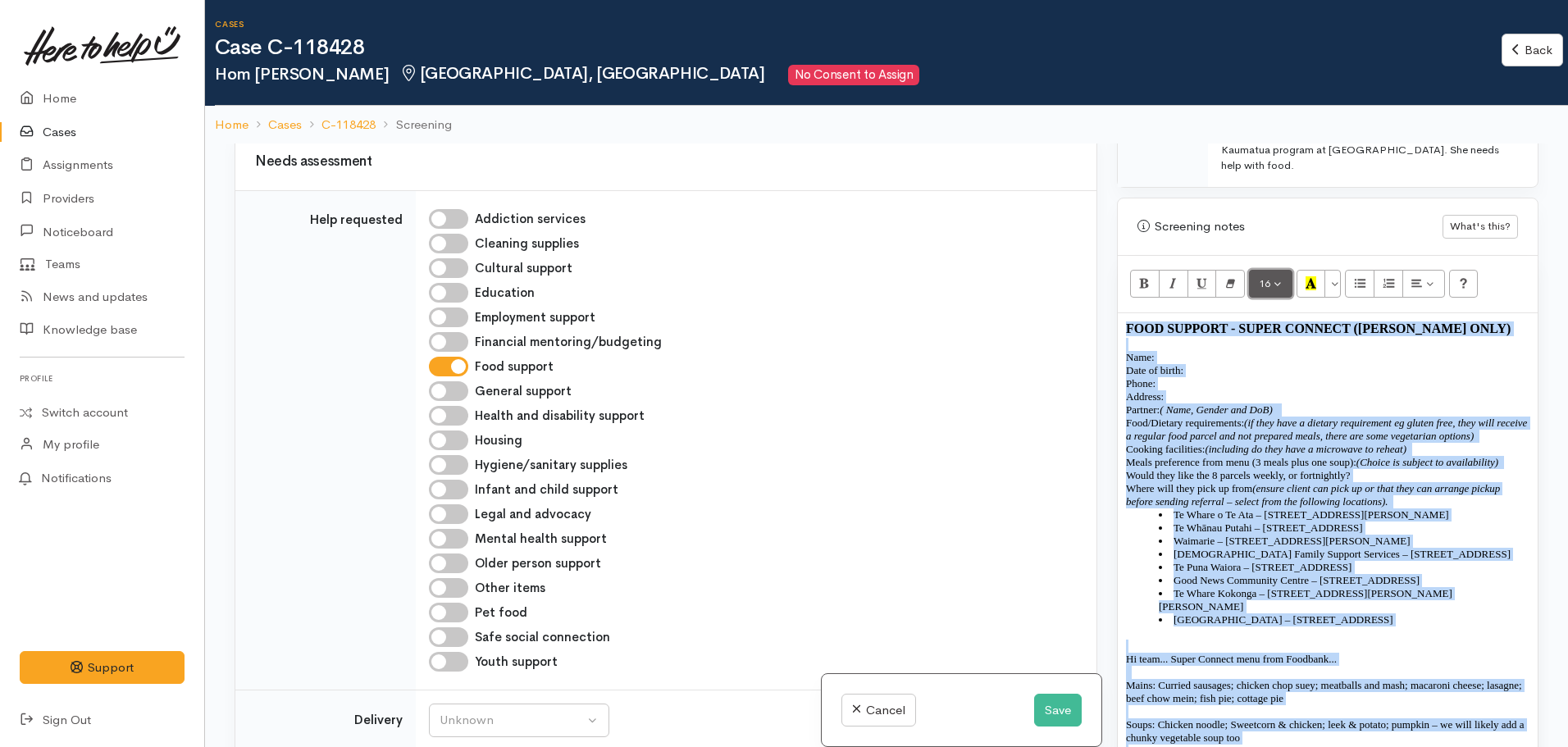
click at [1276, 269] on button "16" at bounding box center [1271, 283] width 44 height 28
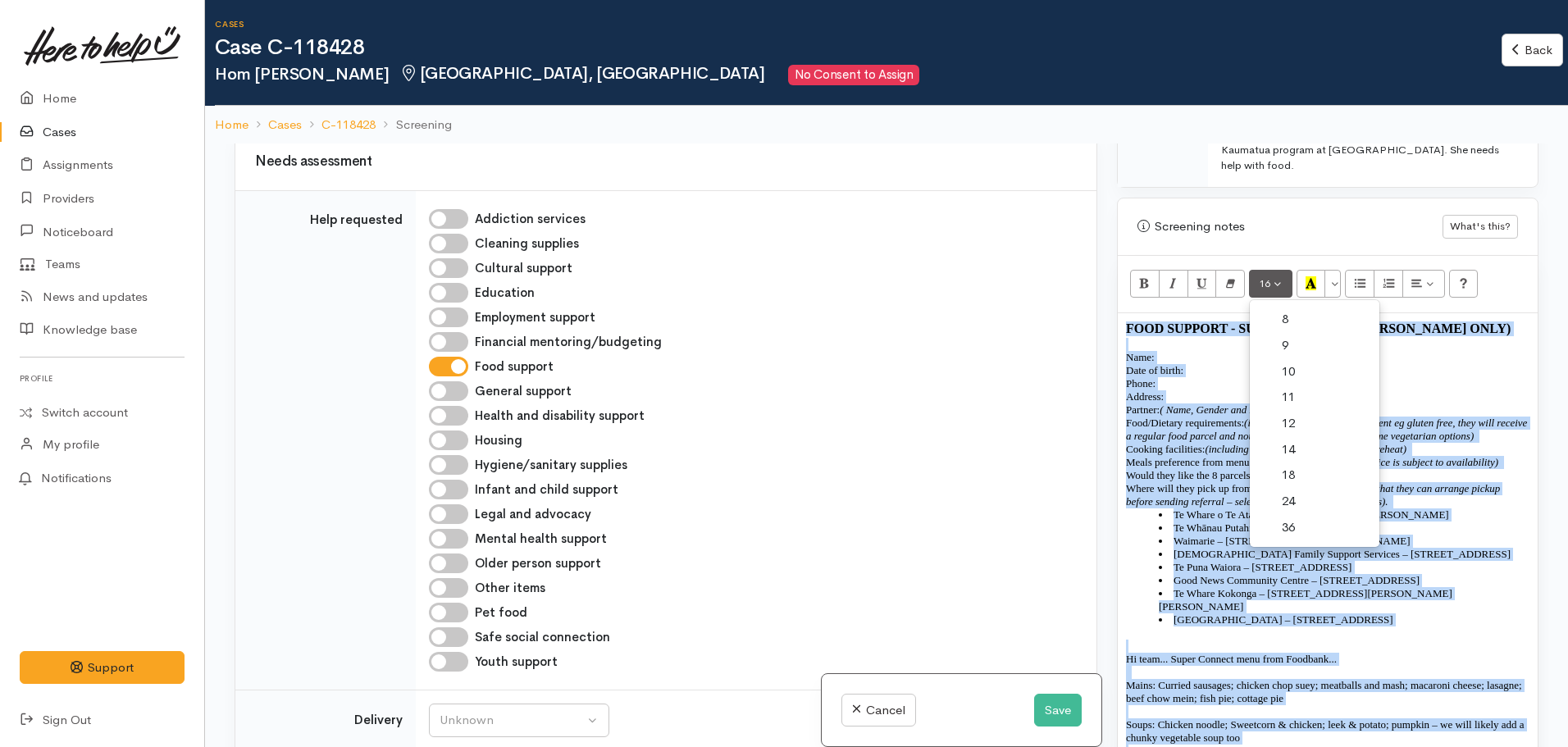
click at [1298, 437] on link "14" at bounding box center [1314, 449] width 130 height 26
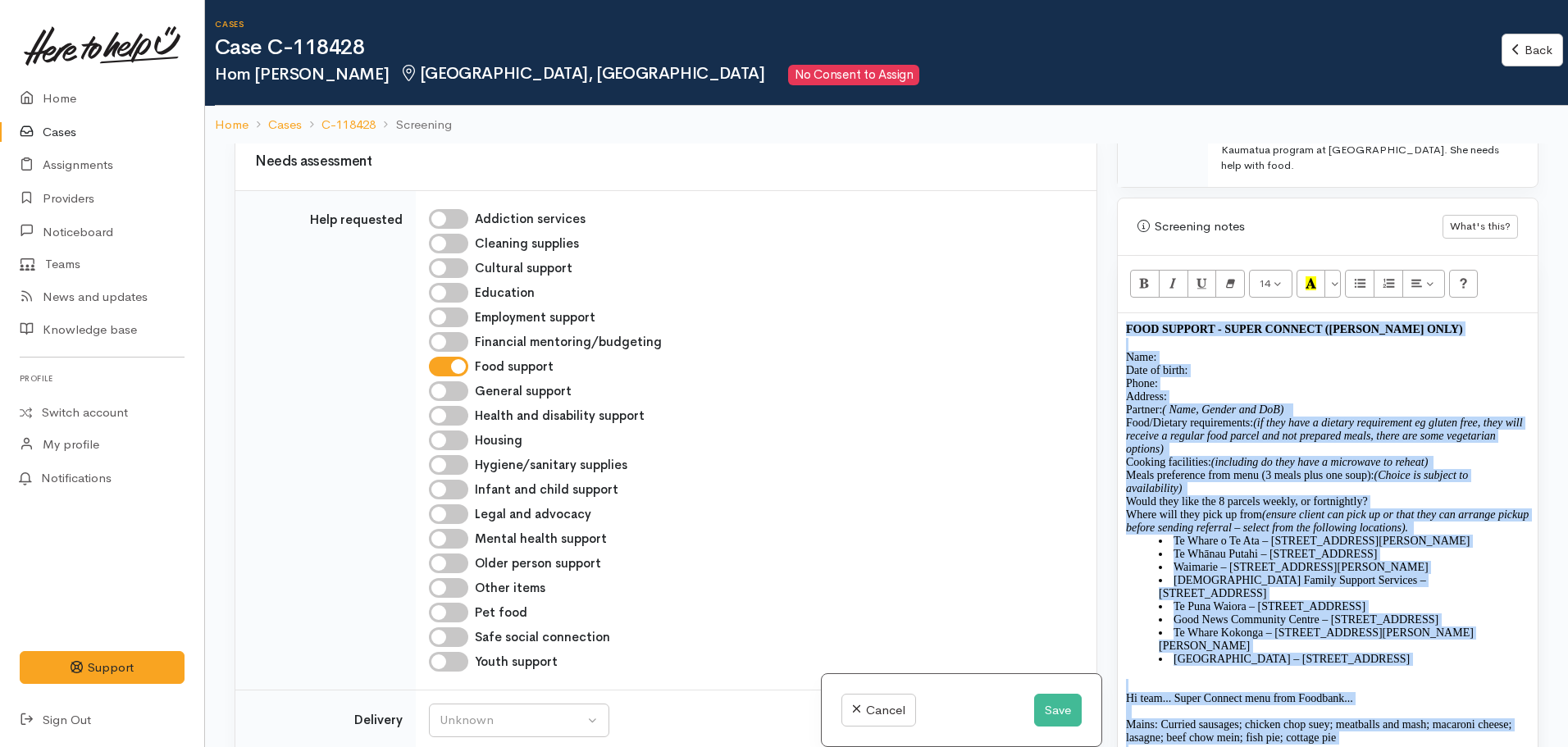
click at [1239, 416] on p "Partner: ( Name, Gender and DoB)   Food/Dietary requirements: (if they have a d…" at bounding box center [1328, 436] width 403 height 65
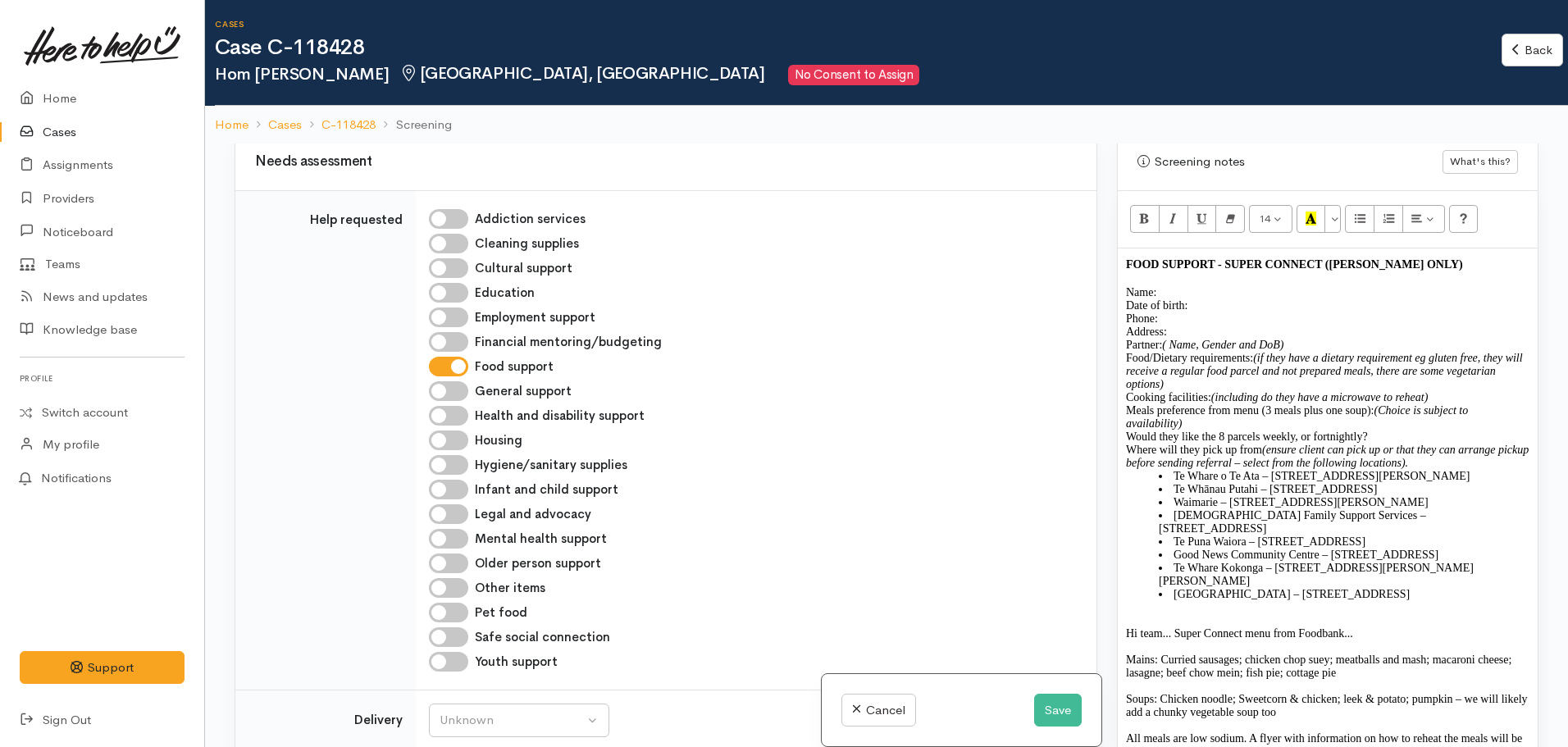
scroll to position [970, 0]
click at [1286, 336] on span at bounding box center [1287, 342] width 8 height 13
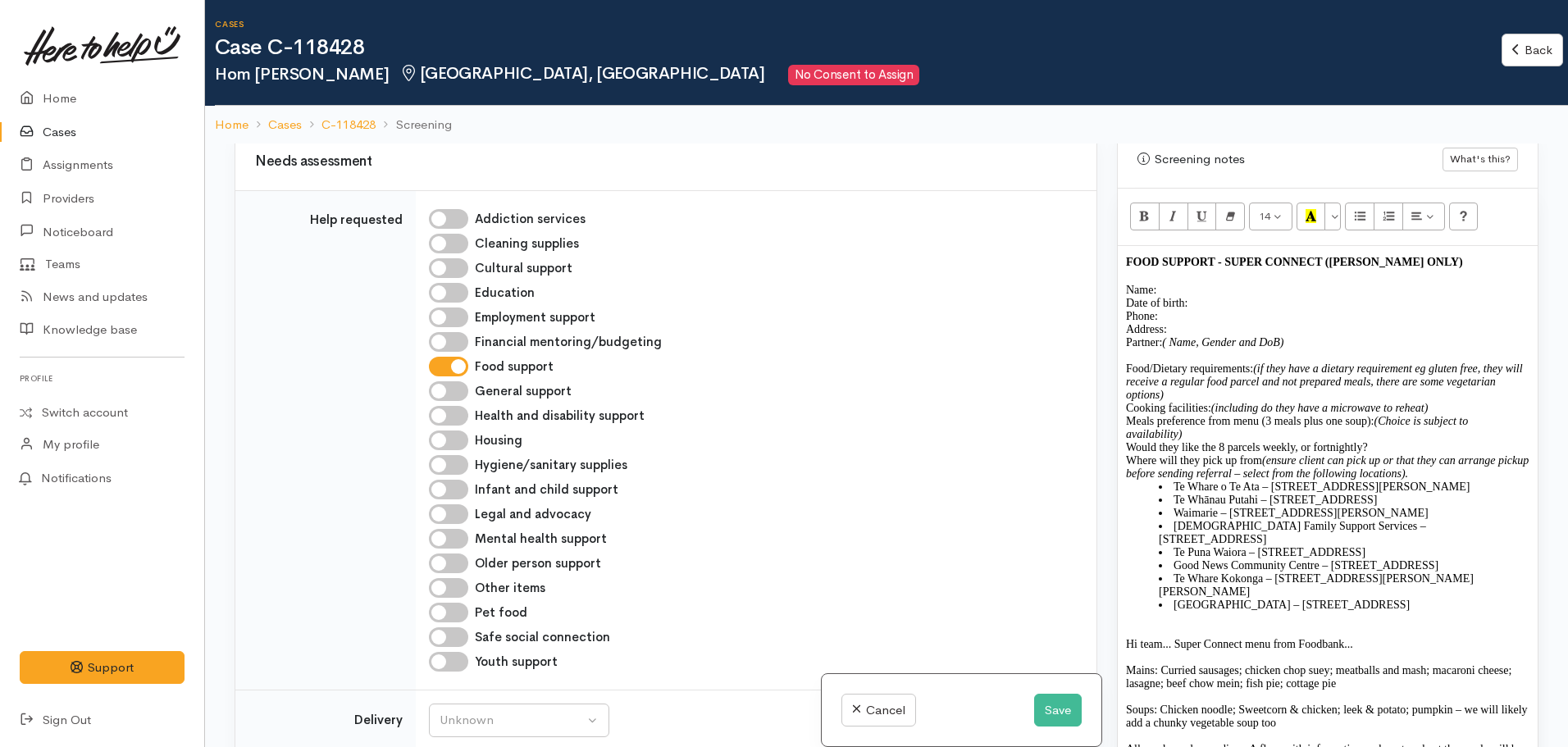
click at [1339, 572] on span "Te Whare Kokonga – [STREET_ADDRESS][PERSON_NAME][PERSON_NAME]" at bounding box center [1316, 585] width 315 height 25
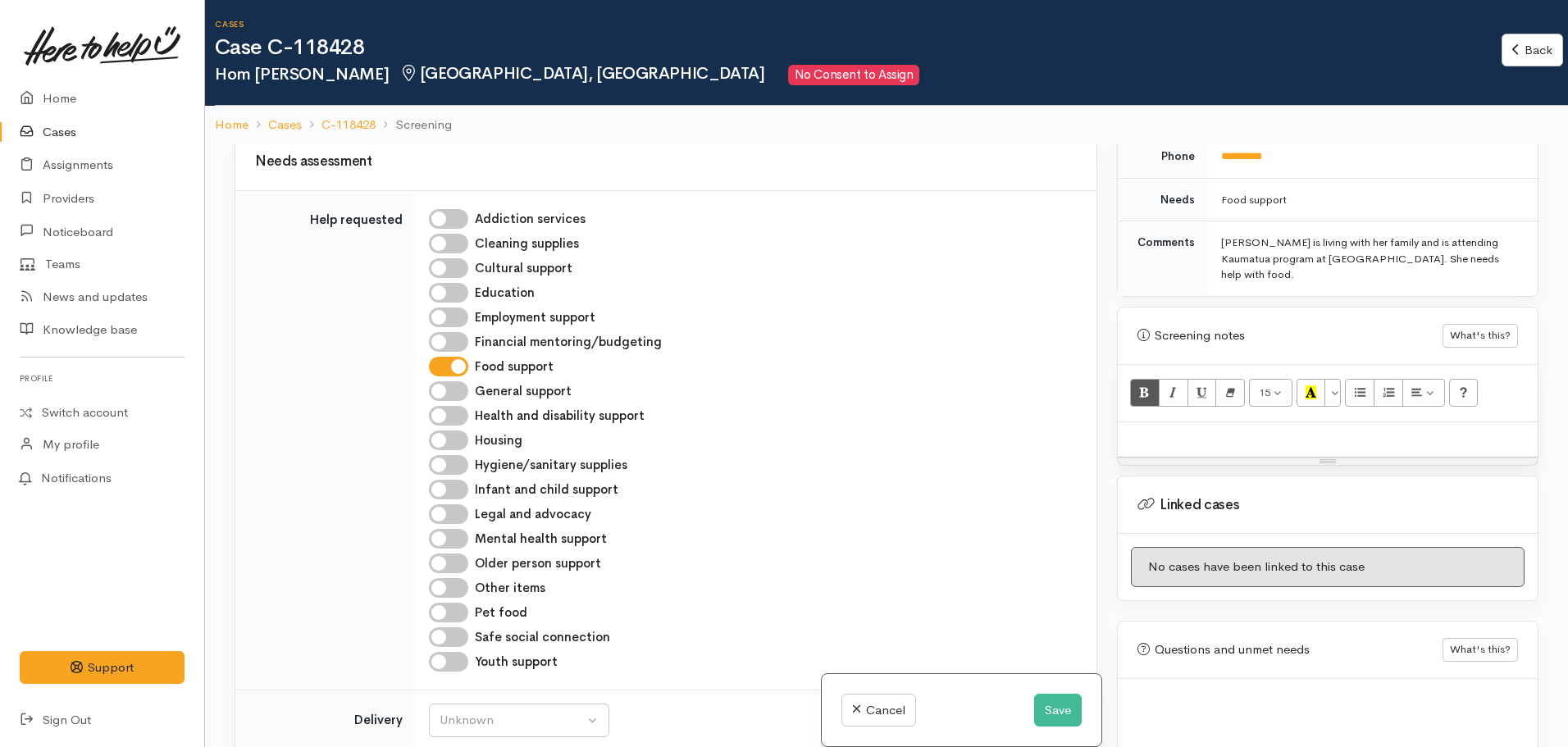
scroll to position [797, 0]
click at [1159, 420] on div at bounding box center [1328, 437] width 420 height 35
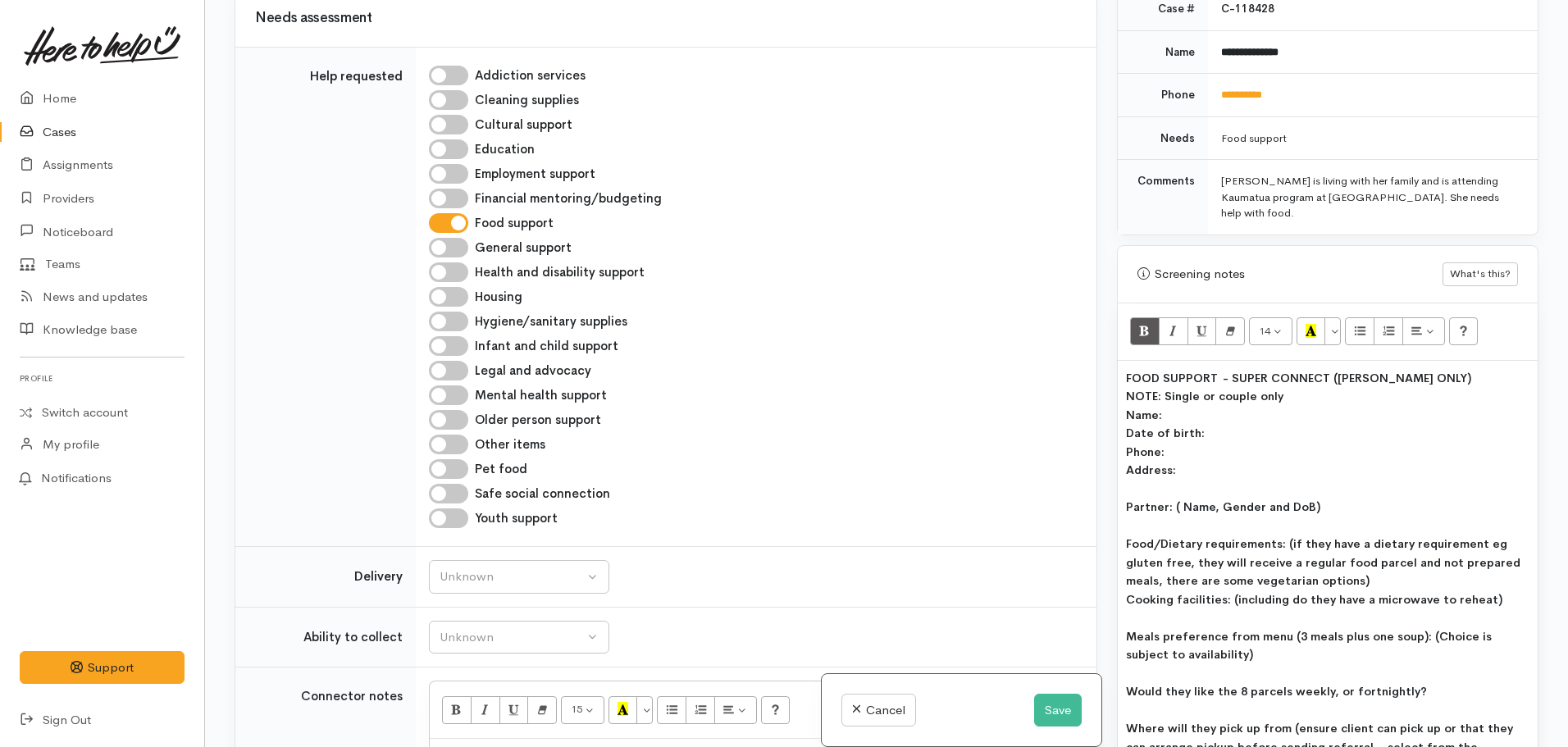
scroll to position [699, 0]
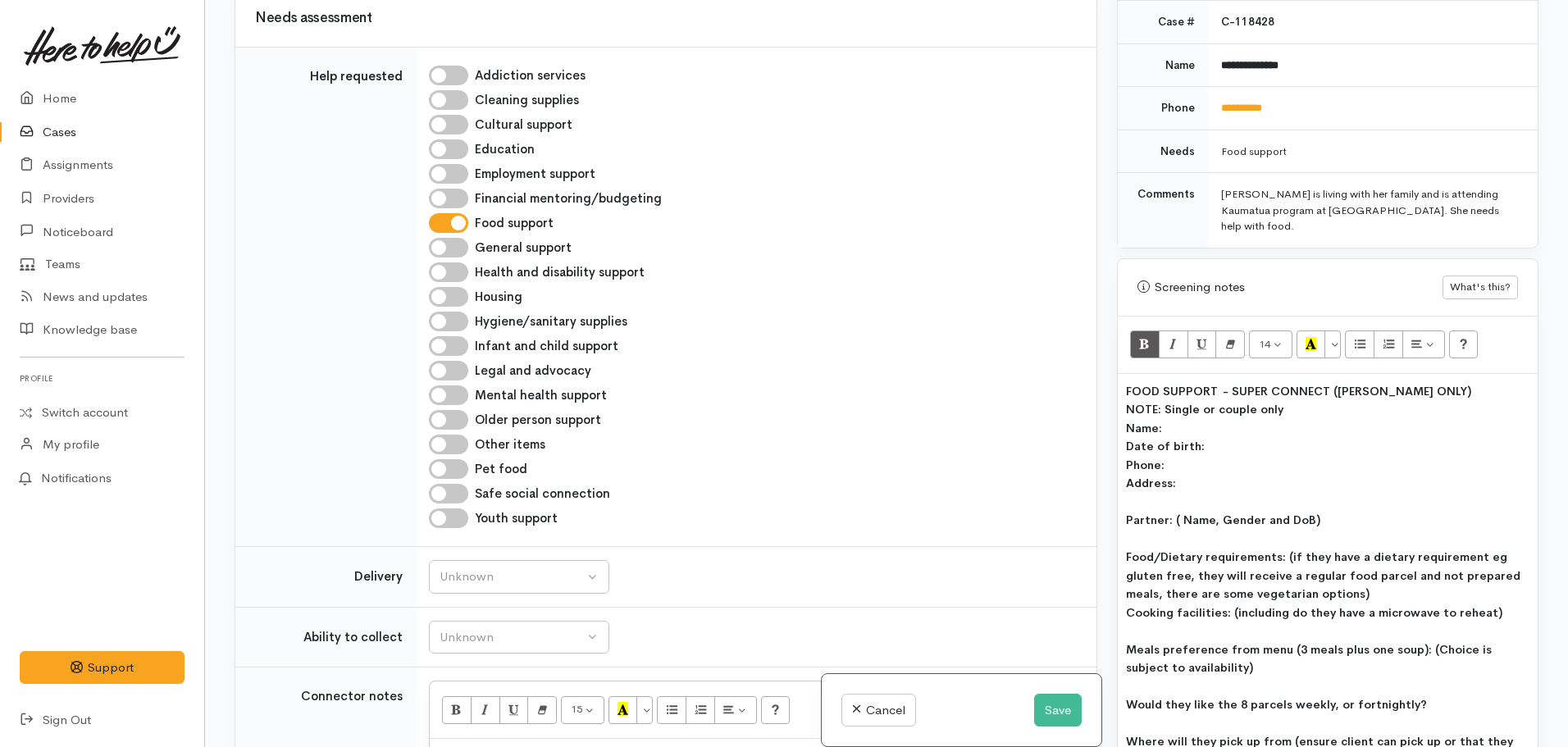
click at [1274, 548] on div "Food/Dietary requirements: (if they have a dietary requirement eg gluten free, …" at bounding box center [1328, 576] width 403 height 56
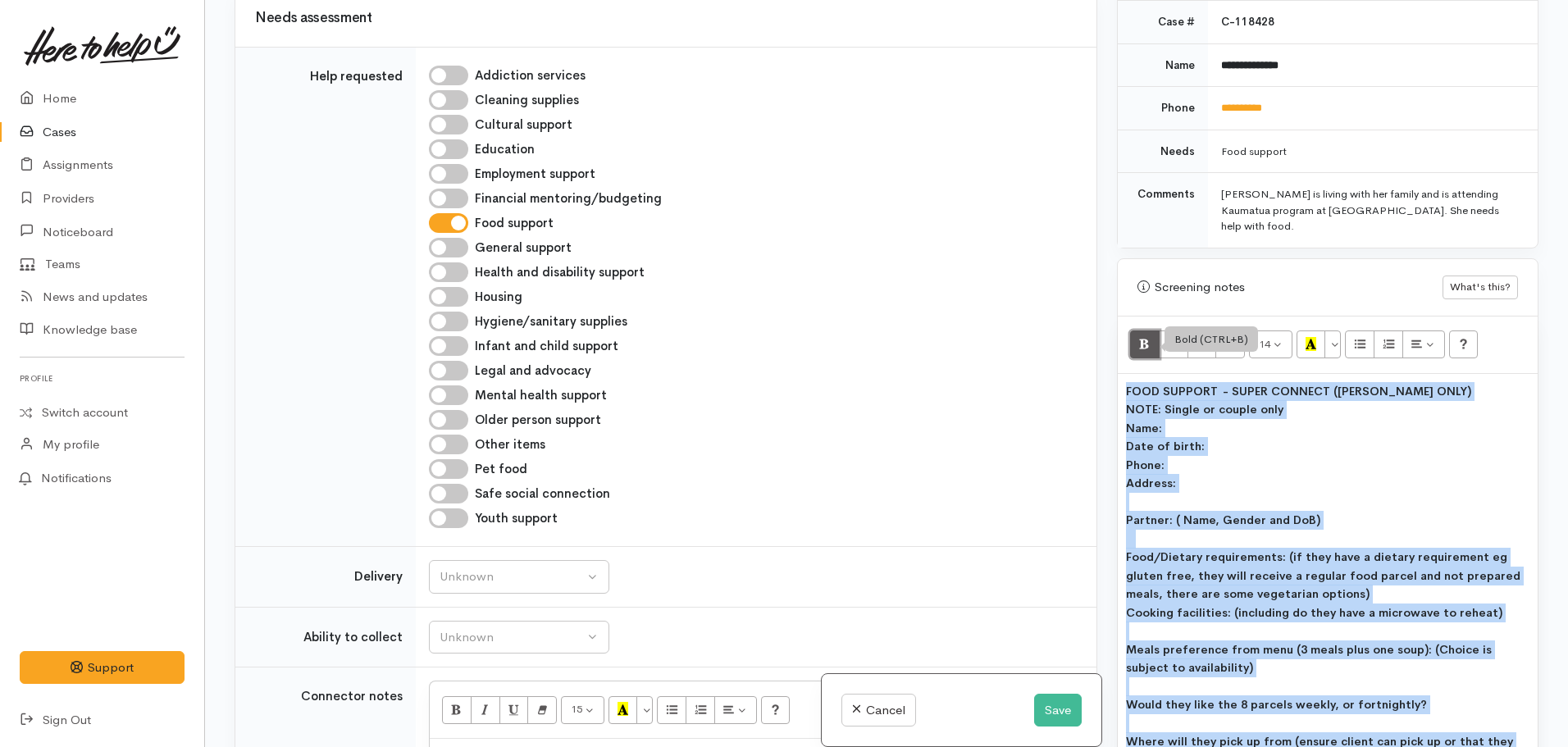
click at [1141, 337] on icon "Bold (CTRL+B)" at bounding box center [1144, 344] width 11 height 14
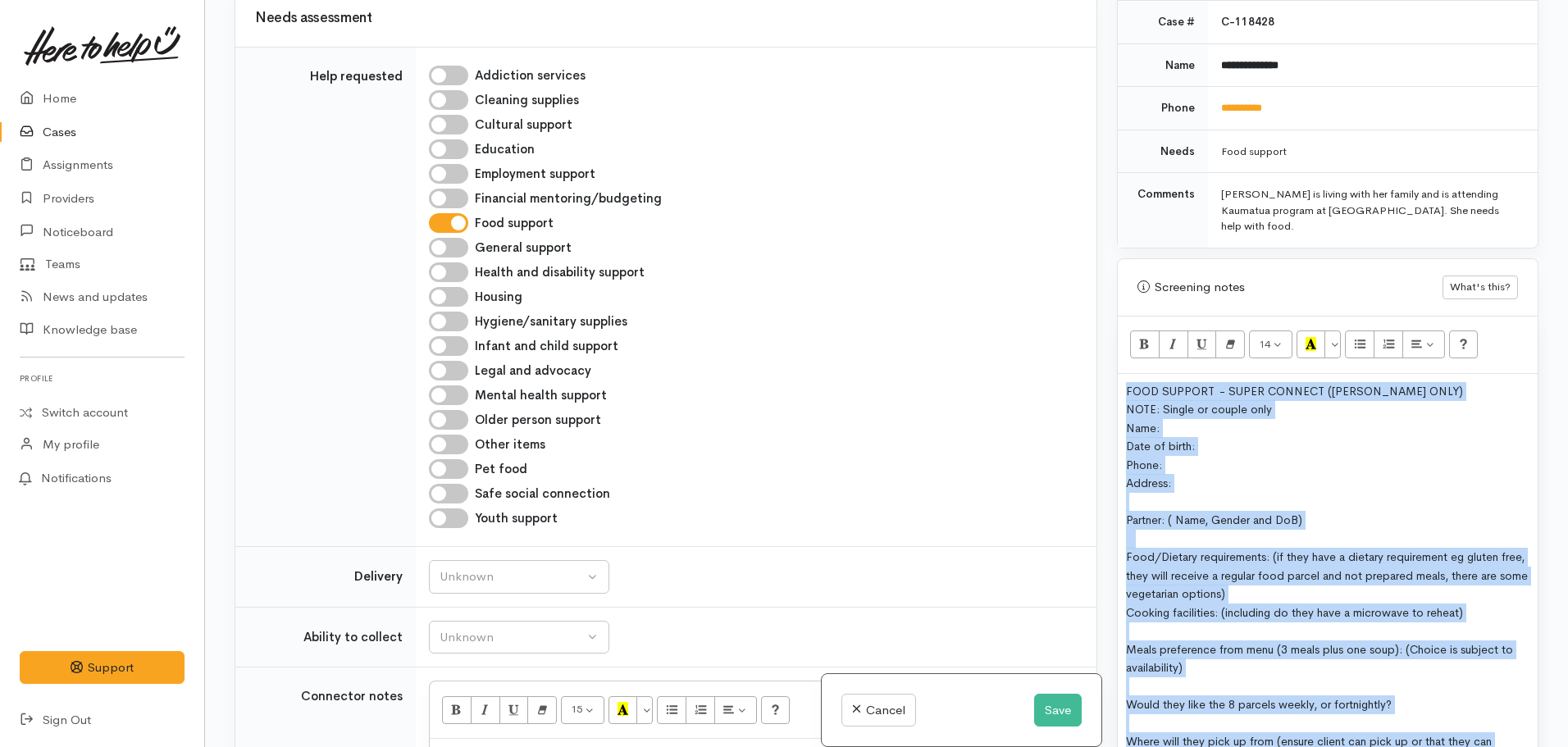
click at [1226, 473] on div "Address:" at bounding box center [1328, 483] width 403 height 19
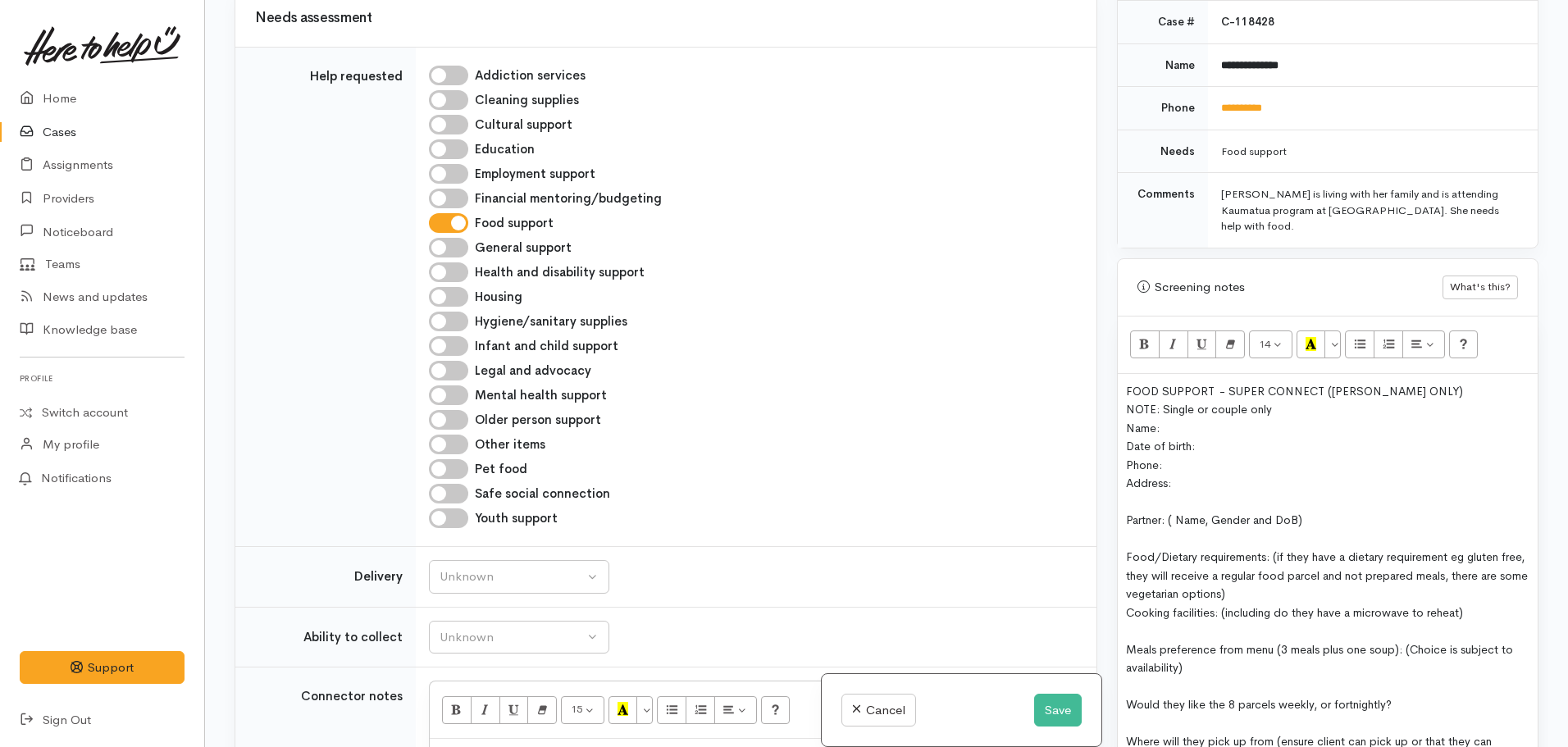
click at [1434, 382] on div "FOOD SUPPORT  - SUPER CONNECT ([PERSON_NAME] ONLY)" at bounding box center [1328, 391] width 403 height 19
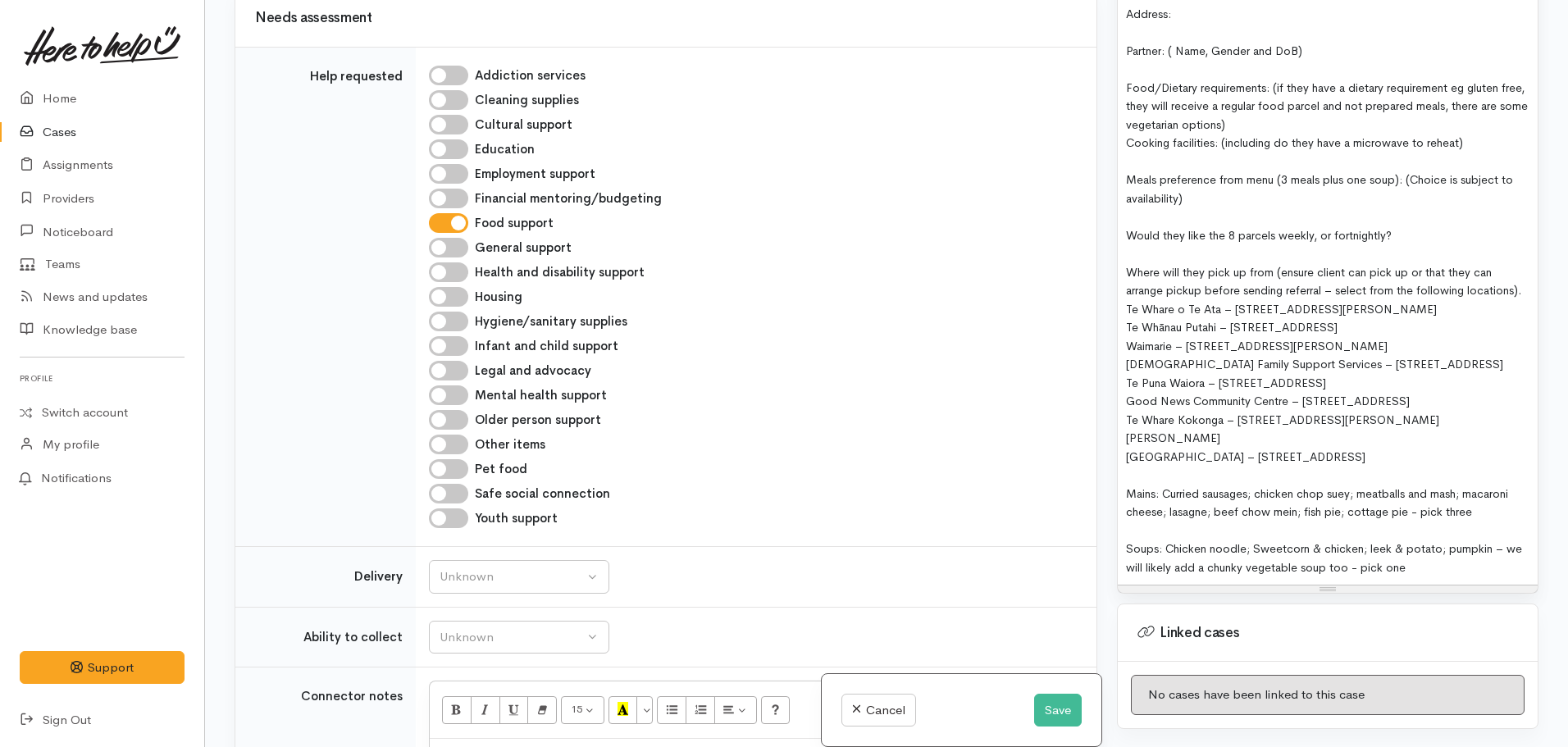
scroll to position [1189, 0]
click at [1122, 273] on div "FOOD SUPPORT  - SUPER CONNECT (HAMILTON ONLY) NOTE: Single or couple only Name:…" at bounding box center [1328, 234] width 420 height 699
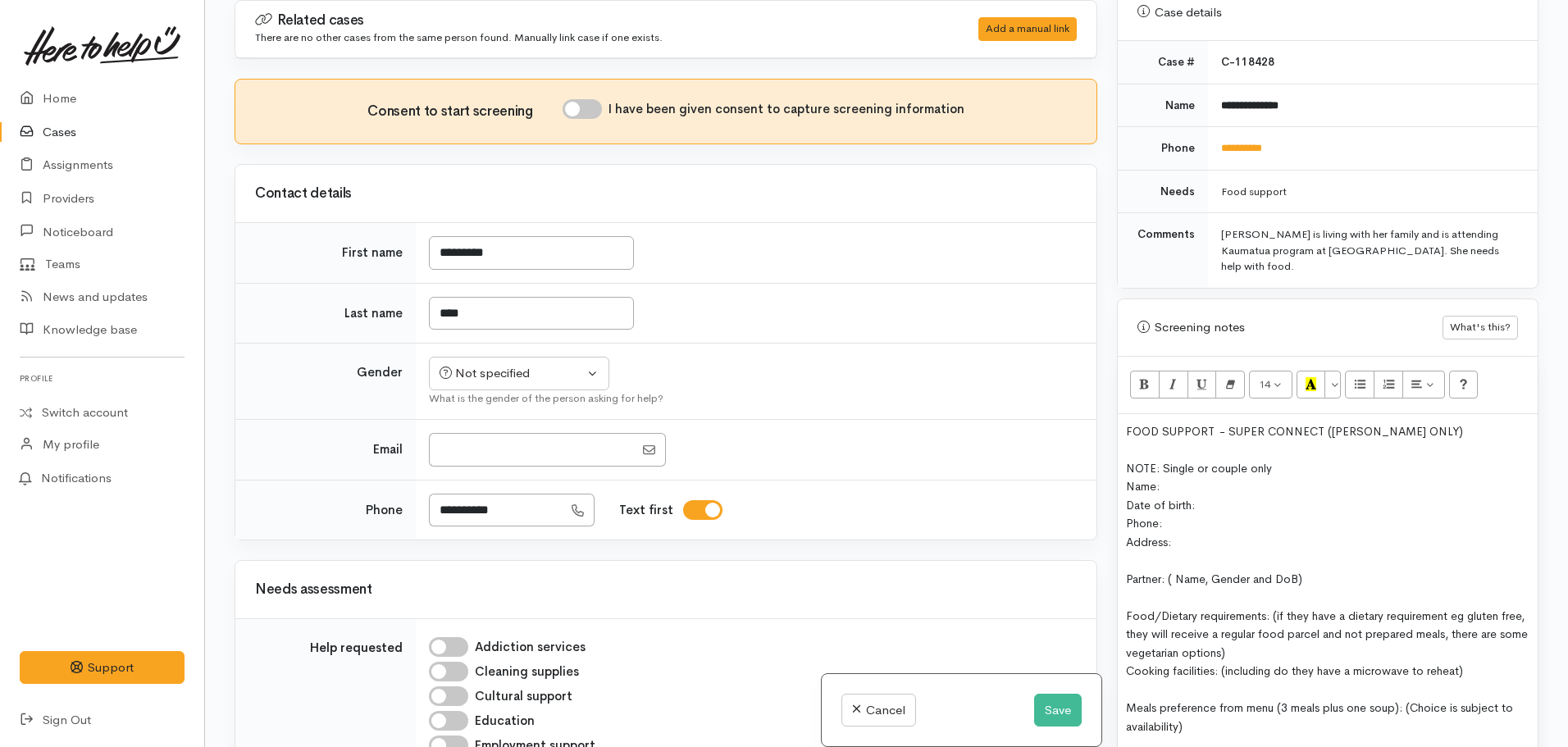
scroll to position [657, 0]
drag, startPoint x: 1441, startPoint y: 403, endPoint x: 1112, endPoint y: 377, distance: 330.0
click at [1112, 377] on div "Warnings Add No warnings have been raised against this case Add Warning Title ●…" at bounding box center [1327, 373] width 441 height 747
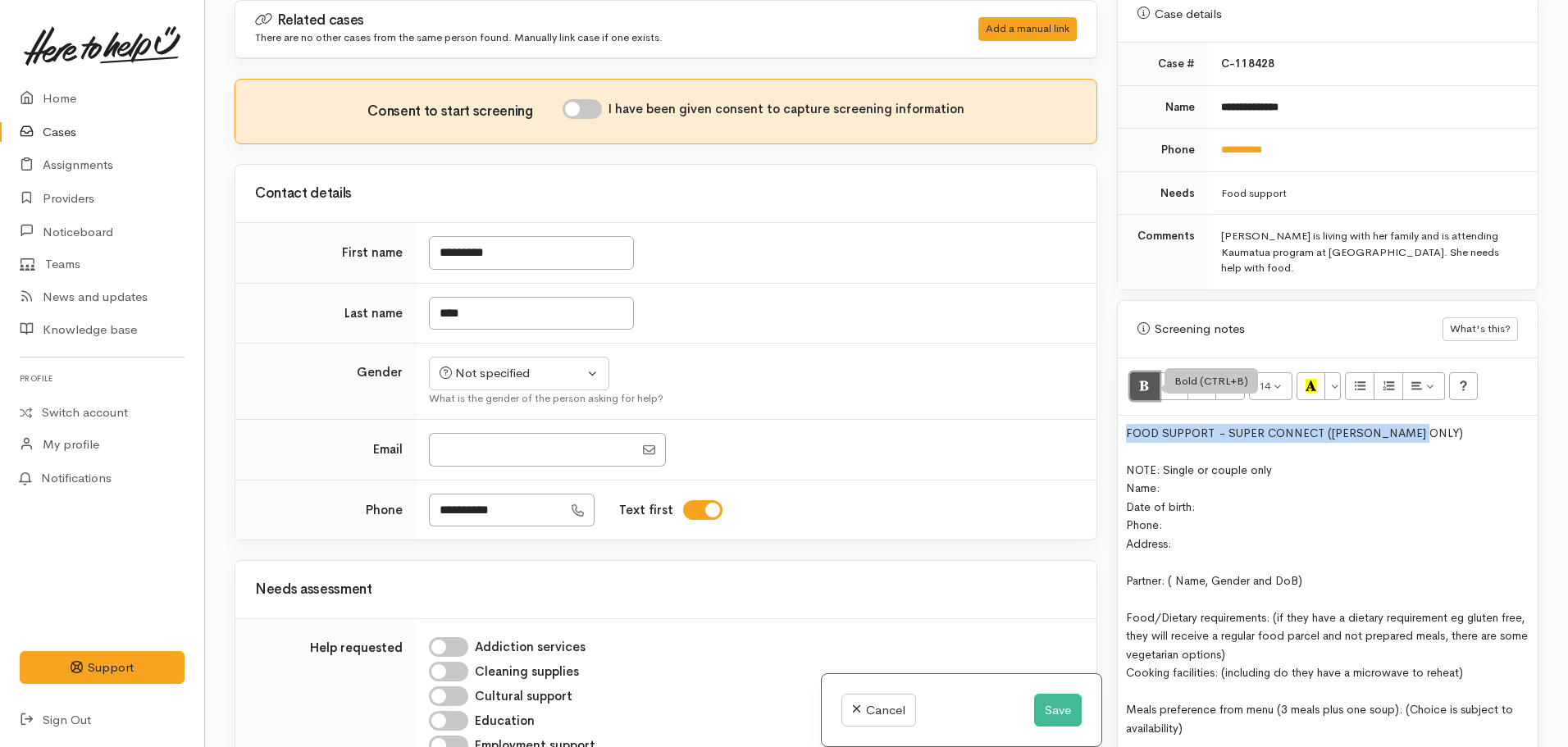
click at [1142, 379] on icon "Bold (CTRL+B)" at bounding box center [1144, 386] width 11 height 14
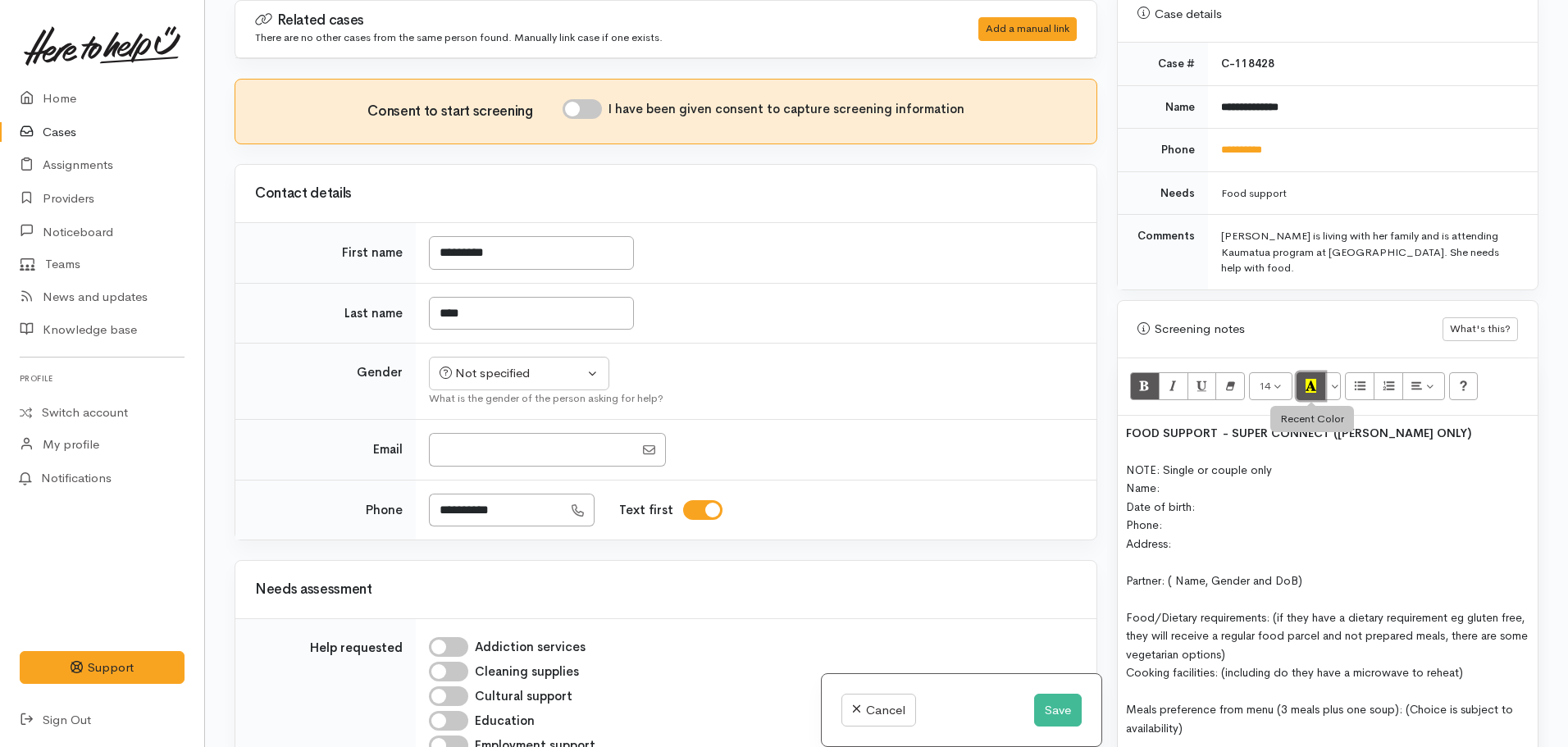
click at [1314, 379] on icon "Recent Color" at bounding box center [1310, 386] width 11 height 14
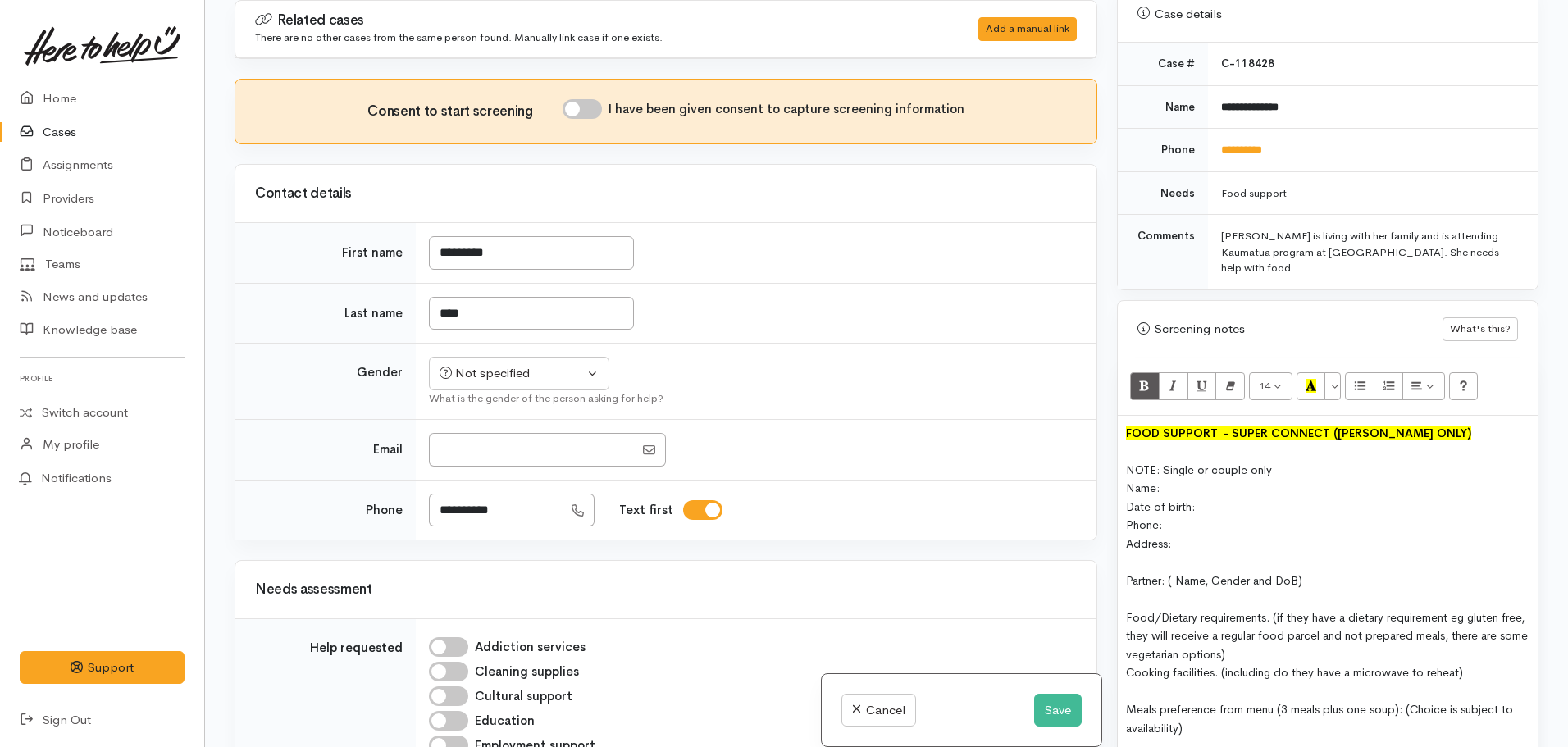
click at [1285, 498] on div "Date of birth:" at bounding box center [1328, 507] width 403 height 19
click at [1042, 709] on button "Save" at bounding box center [1058, 710] width 48 height 33
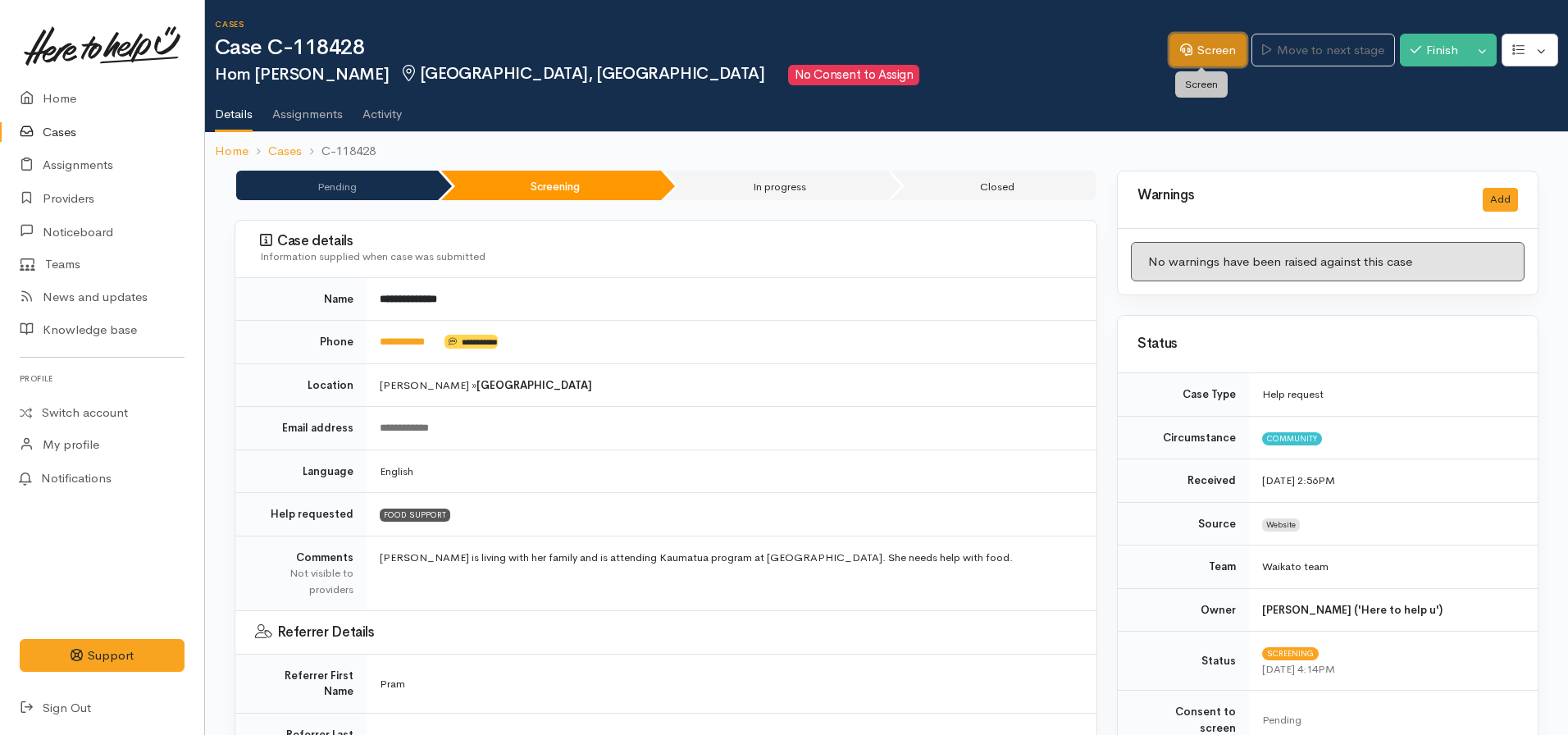
click at [1180, 55] on icon at bounding box center [1186, 49] width 13 height 13
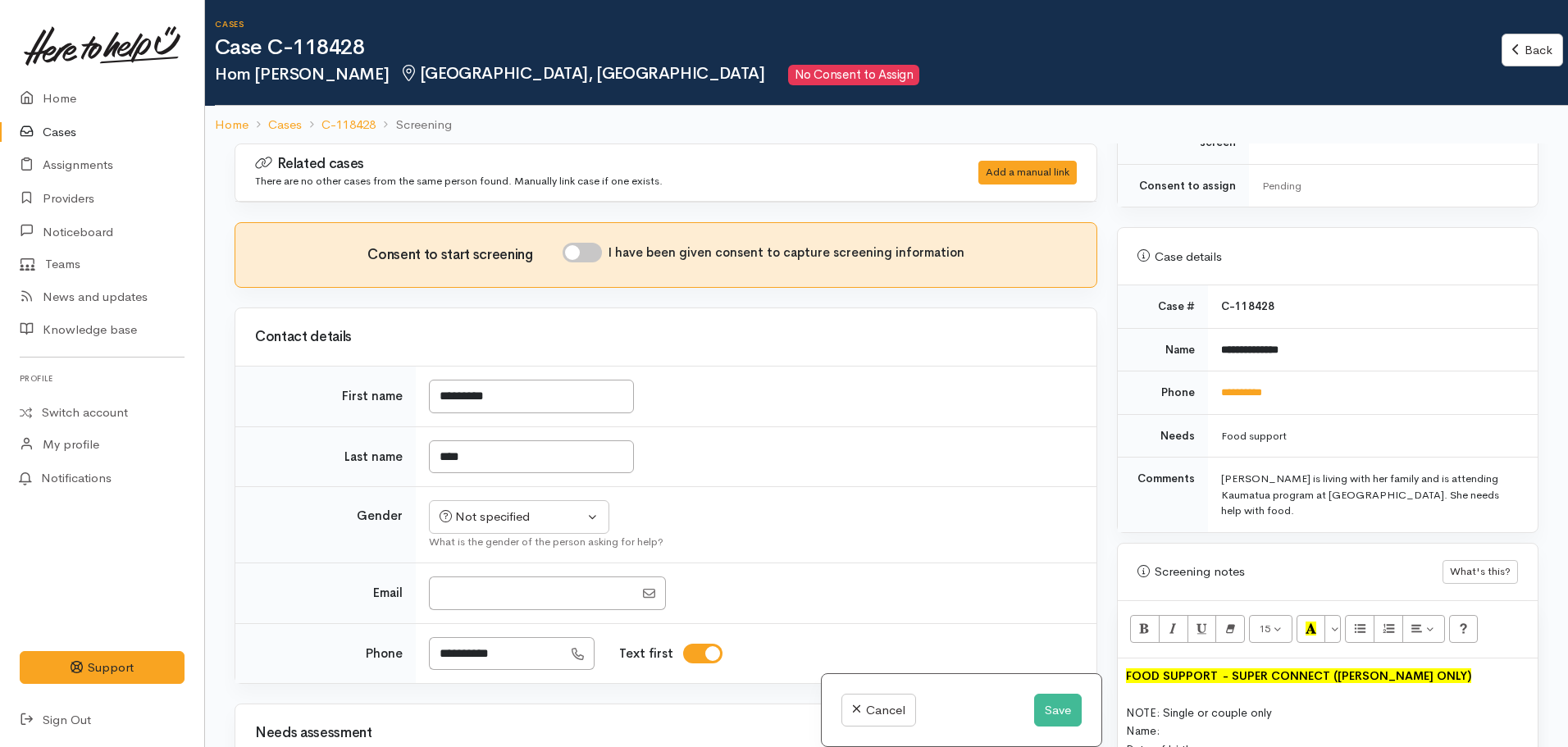
scroll to position [559, 0]
click at [1245, 386] on link "**********" at bounding box center [1241, 391] width 41 height 11
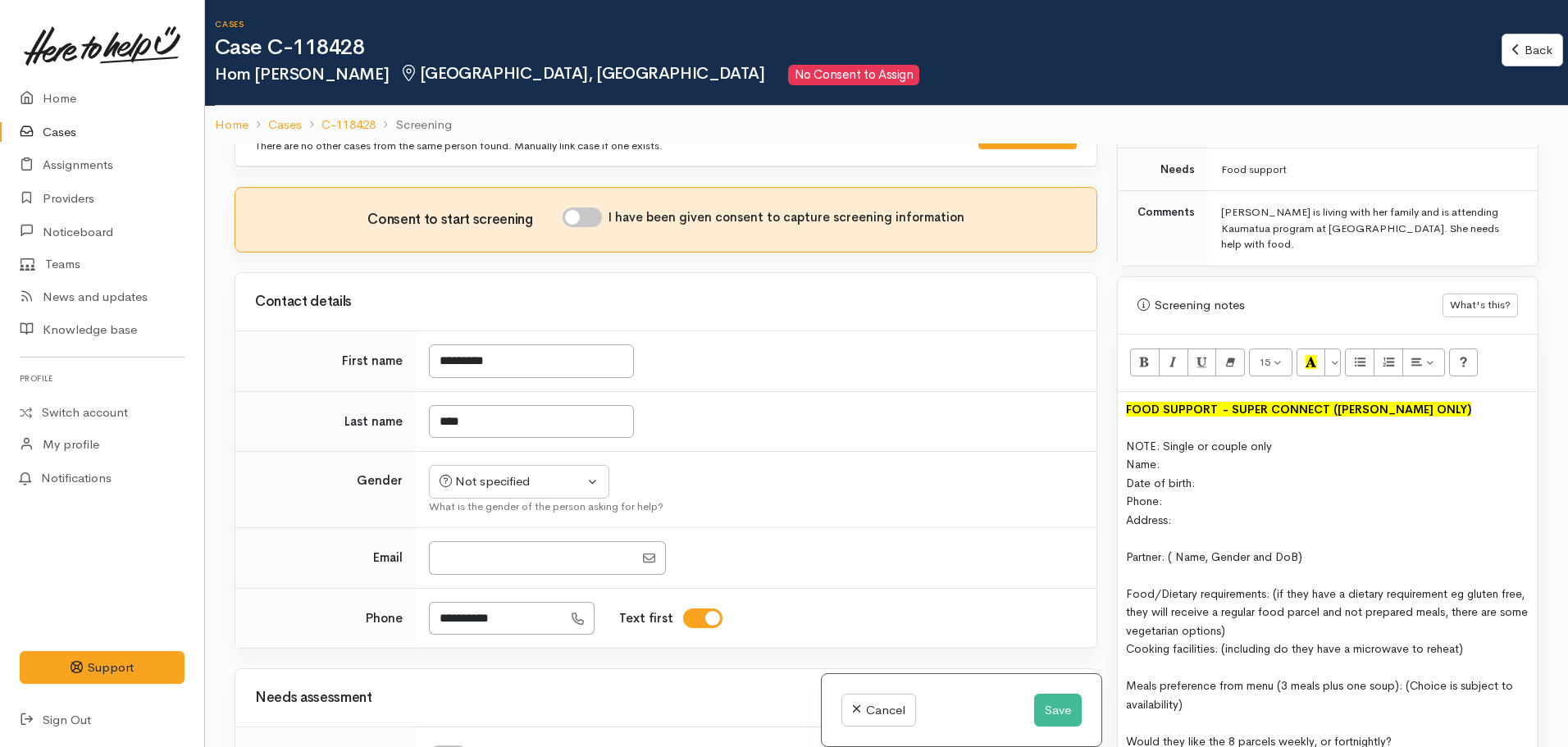
scroll to position [826, 0]
click at [1236, 510] on div "Address:" at bounding box center [1328, 519] width 403 height 19
click at [1332, 547] on div "Partner: ( Name, Gender and DoB)" at bounding box center [1328, 556] width 403 height 19
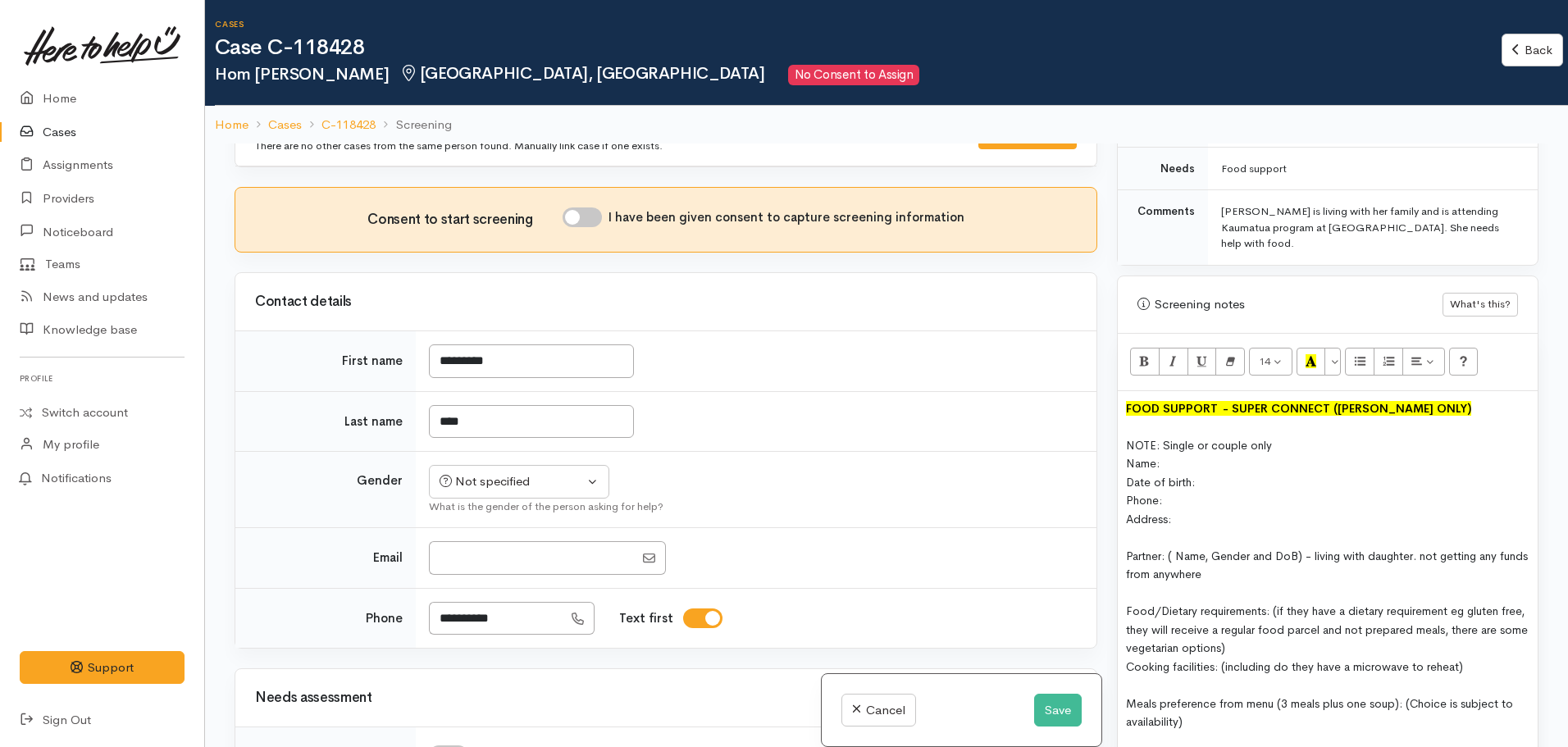
click at [1237, 473] on div "Date of birth:" at bounding box center [1328, 482] width 403 height 19
click at [1187, 510] on div "Address:" at bounding box center [1328, 519] width 403 height 19
click at [1322, 473] on div "Date of birth: [DEMOGRAPHIC_DATA]" at bounding box center [1328, 482] width 403 height 19
click at [1253, 474] on span "Date of birth: [DEMOGRAPHIC_DATA] -" at bounding box center [1232, 482] width 213 height 15
drag, startPoint x: 1256, startPoint y: 451, endPoint x: 1199, endPoint y: 449, distance: 57.0
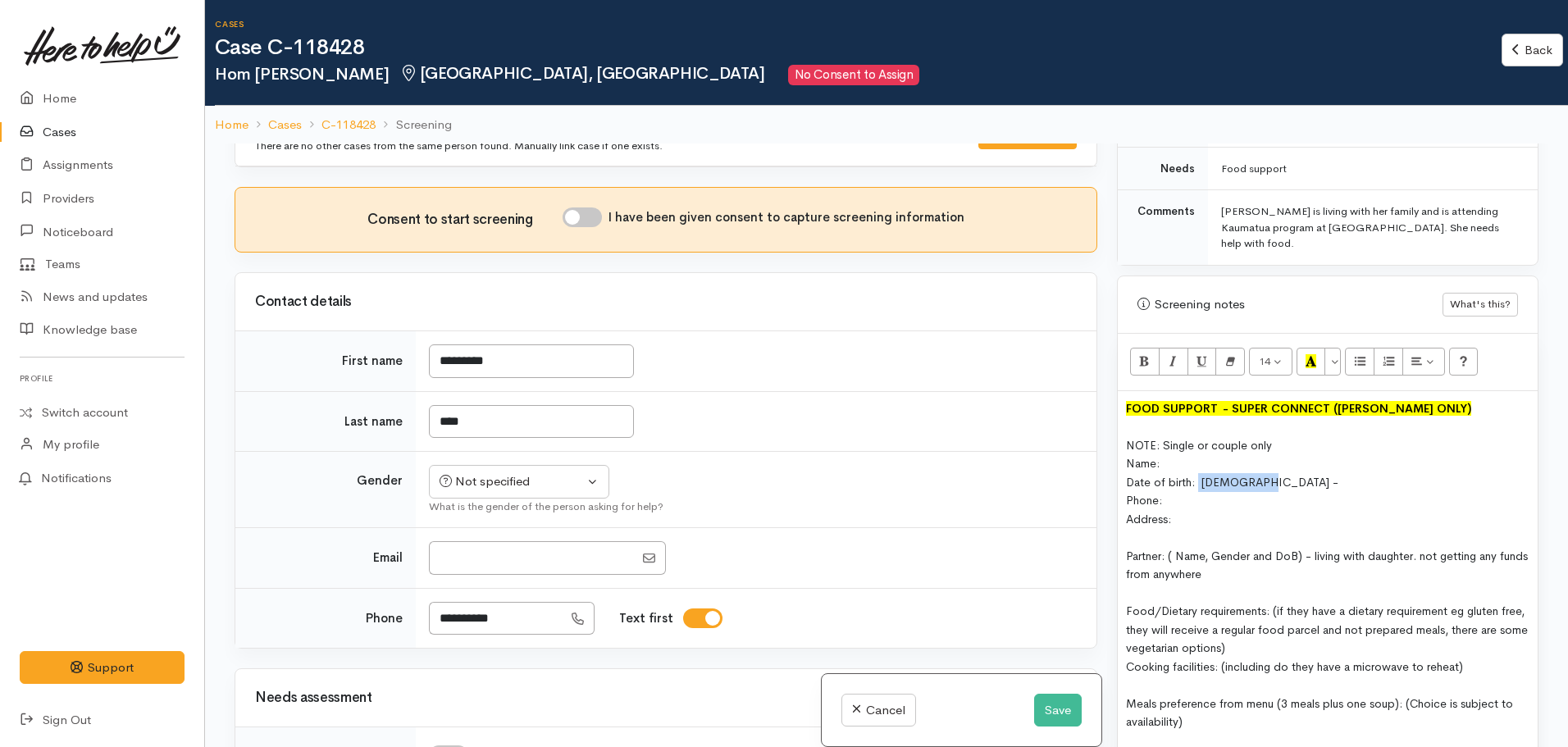
click at [1199, 474] on span "Date of birth: [DEMOGRAPHIC_DATA] -" at bounding box center [1232, 482] width 213 height 15
copy span "17.10.1952"
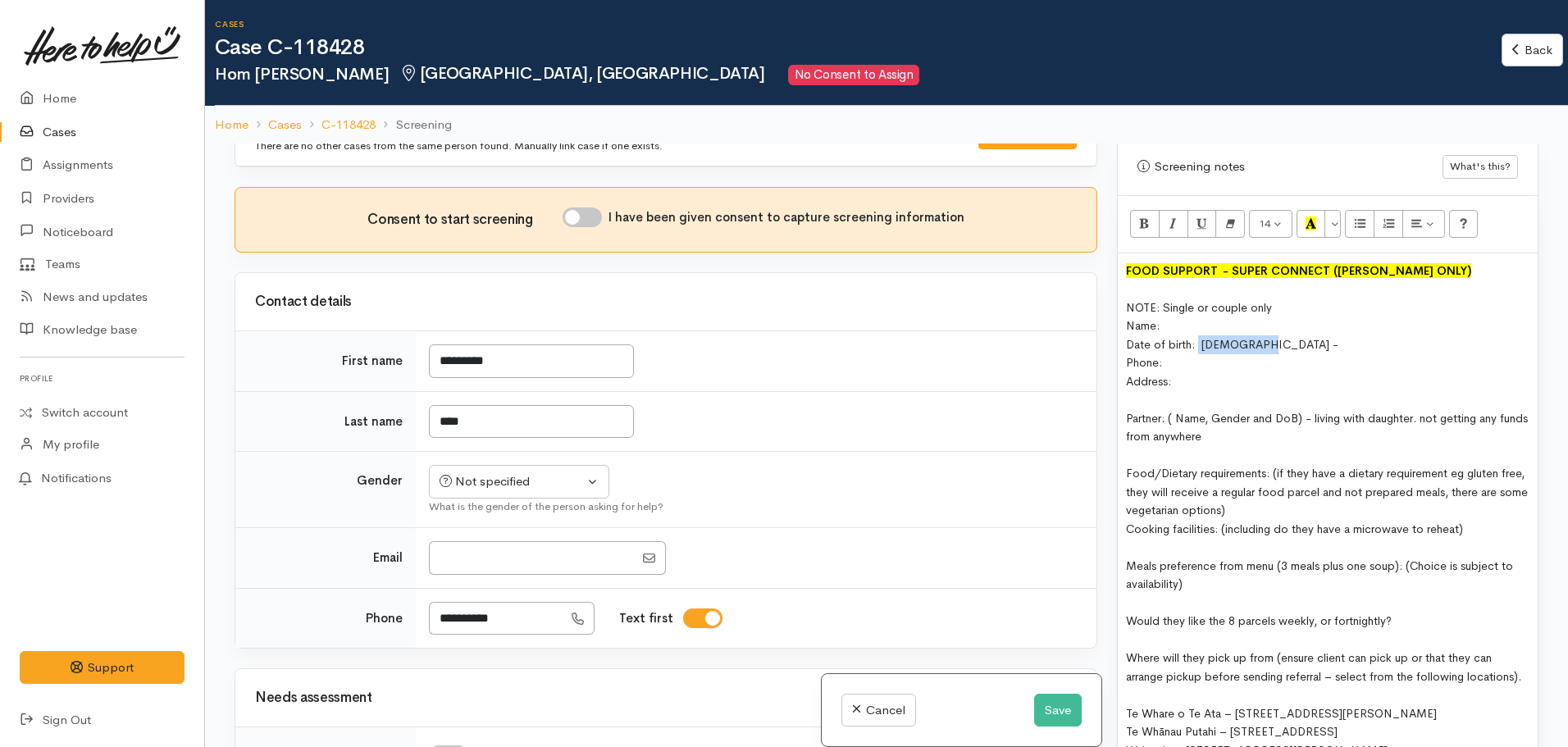
scroll to position [964, 0]
click at [1210, 390] on div at bounding box center [1328, 399] width 403 height 19
click at [1180, 371] on div "Address:" at bounding box center [1328, 381] width 403 height 19
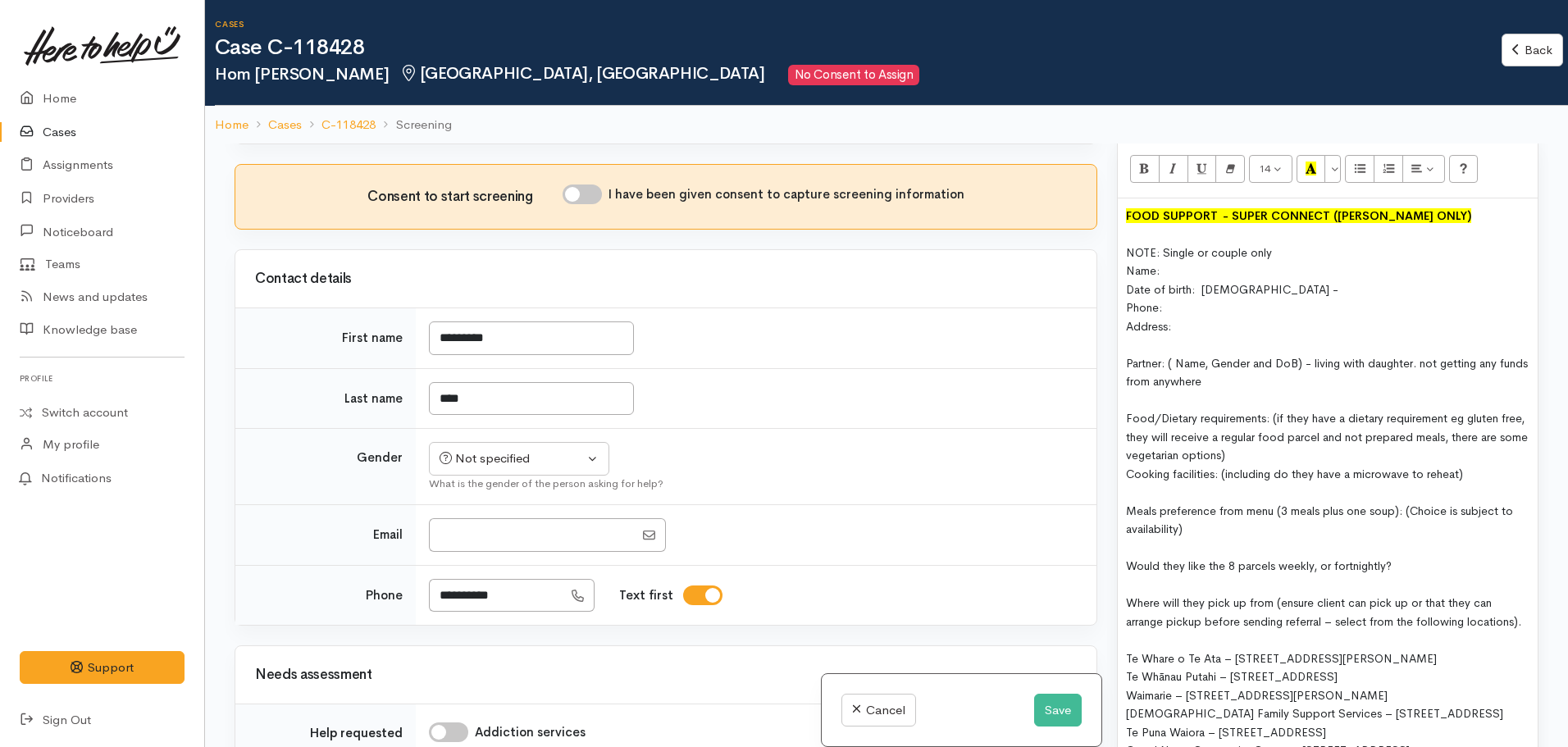
scroll to position [52, 0]
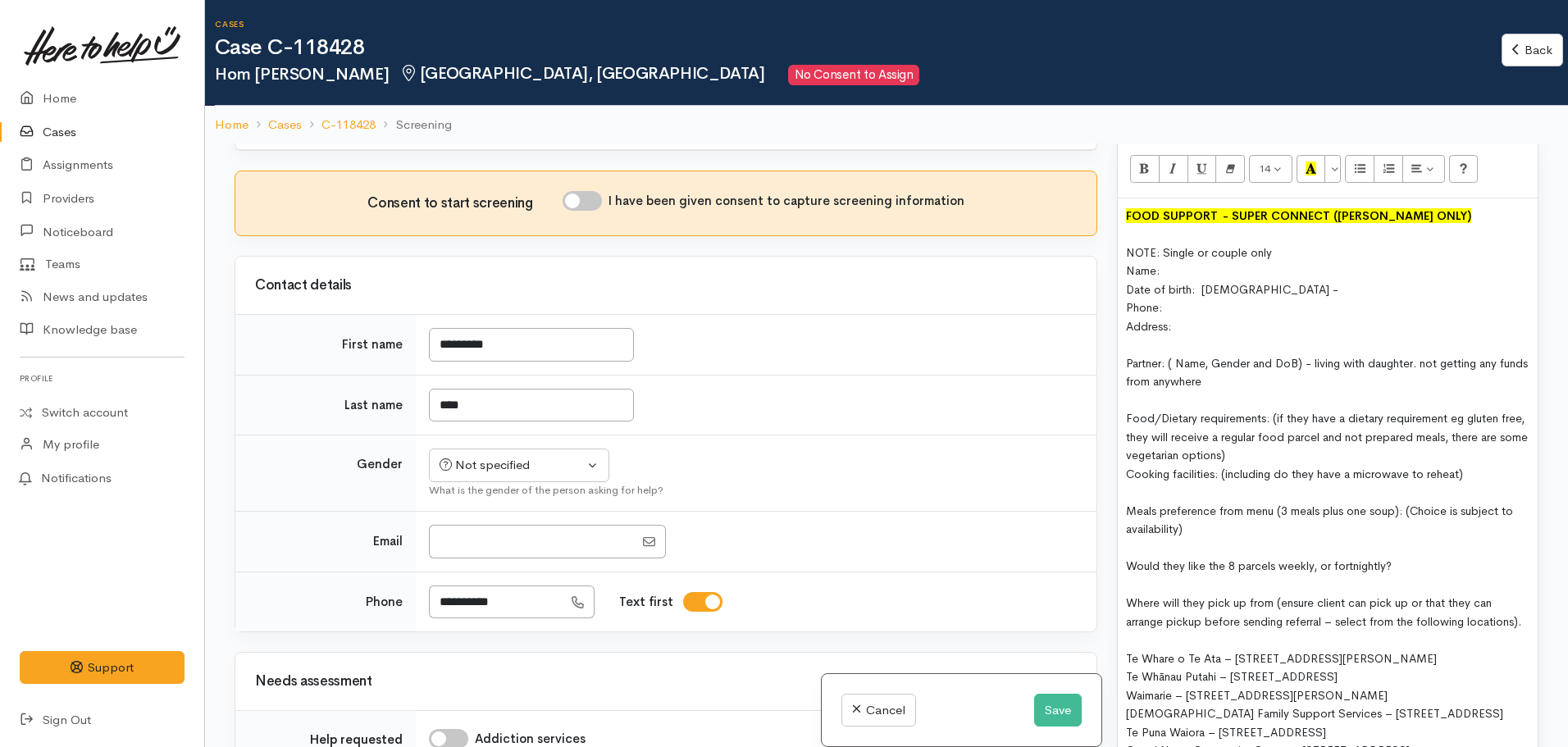
click at [1171, 245] on span "NOTE: Single or couple only" at bounding box center [1199, 253] width 146 height 15
click at [1176, 262] on div "Name:" at bounding box center [1328, 271] width 403 height 19
click at [1194, 299] on div "Phone:" at bounding box center [1328, 308] width 403 height 19
click at [1196, 299] on div "Phone:" at bounding box center [1328, 308] width 403 height 19
click at [1182, 335] on div at bounding box center [1328, 345] width 403 height 19
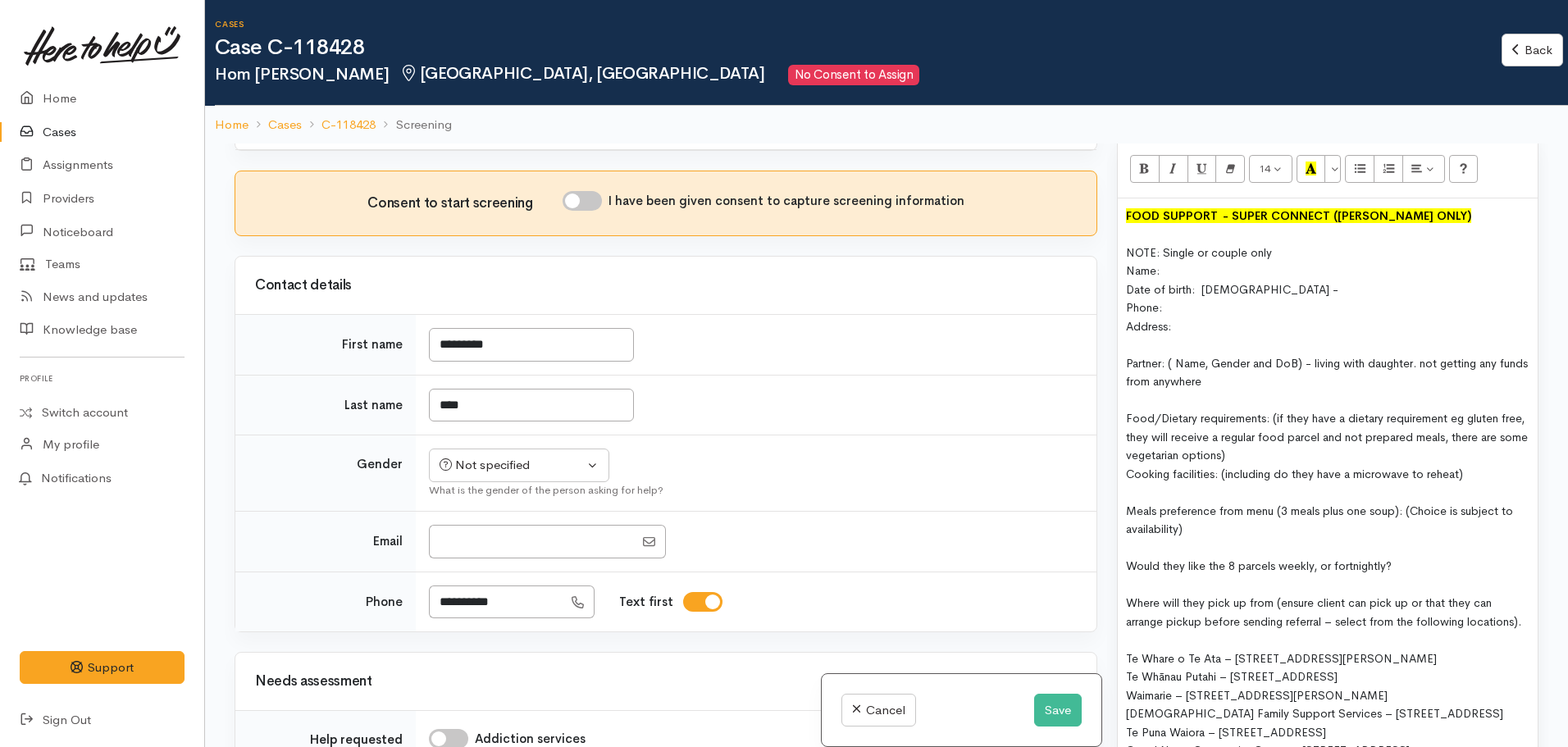
click at [1205, 335] on div at bounding box center [1328, 345] width 403 height 19
click at [1191, 317] on div "Address:" at bounding box center [1328, 326] width 403 height 19
drag, startPoint x: 1326, startPoint y: 293, endPoint x: 1175, endPoint y: 298, distance: 151.1
click at [1175, 317] on div "Address: [STREET_ADDRESS]" at bounding box center [1328, 326] width 403 height 19
copy span "127 Fairview St, Chartwell"
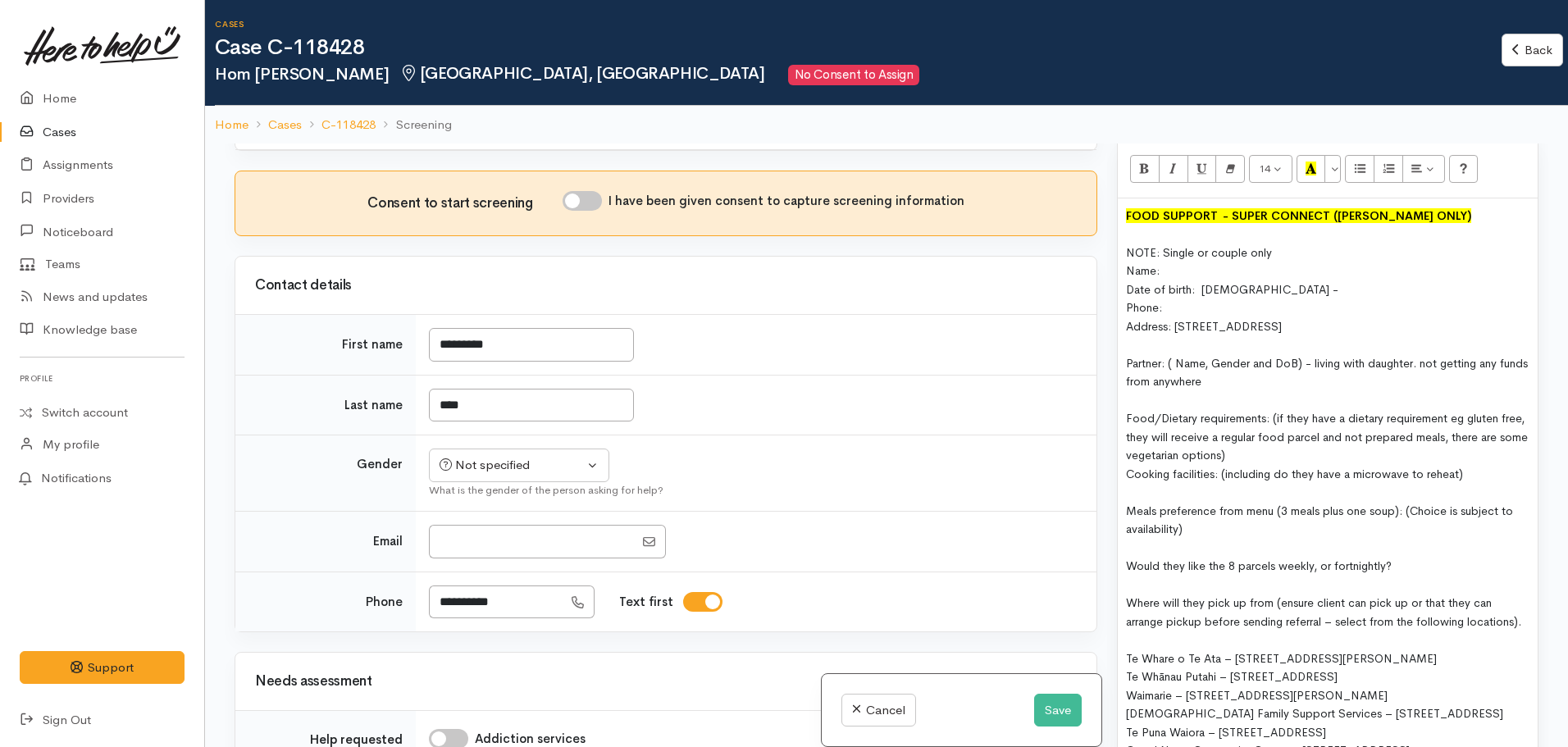
click at [1257, 355] on div "Partner: ( Name, Gender and DoB) - living with daughter. not getting any funds …" at bounding box center [1328, 372] width 403 height 37
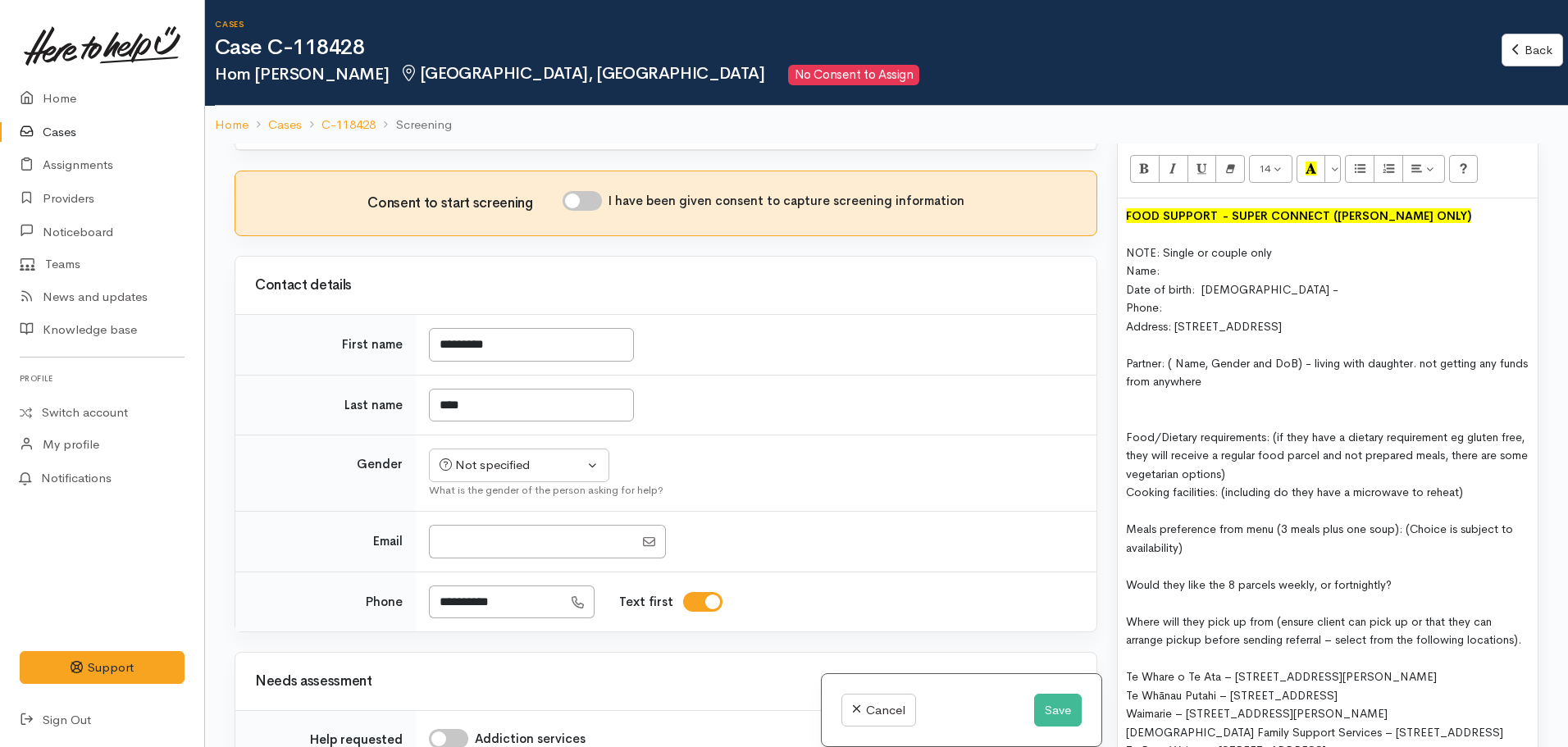
click at [1273, 430] on span "Food/Dietary requirements: (if they have a dietary requirement eg gluten free, …" at bounding box center [1327, 456] width 402 height 52
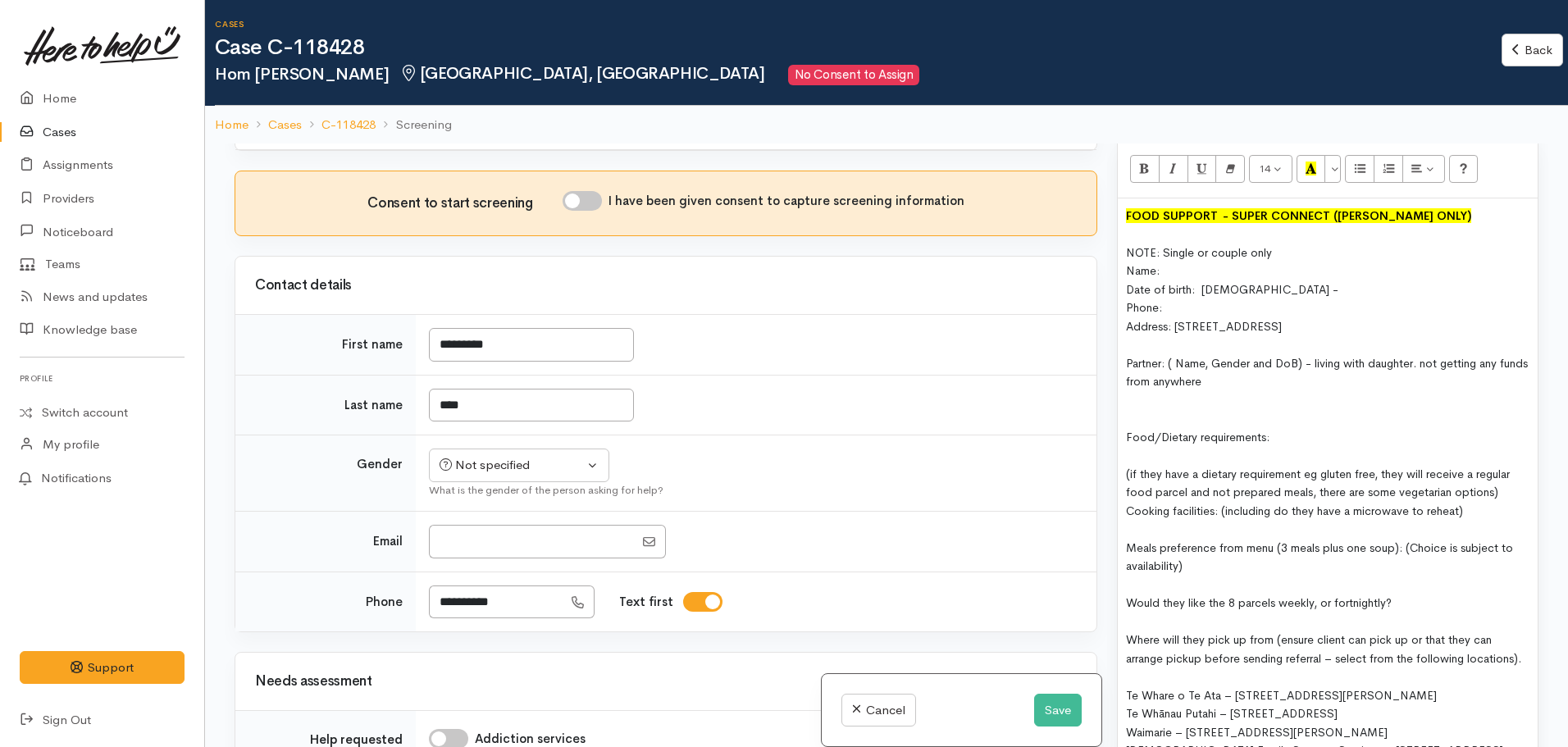
click at [1281, 428] on div "Food/Dietary requirements:" at bounding box center [1328, 437] width 403 height 19
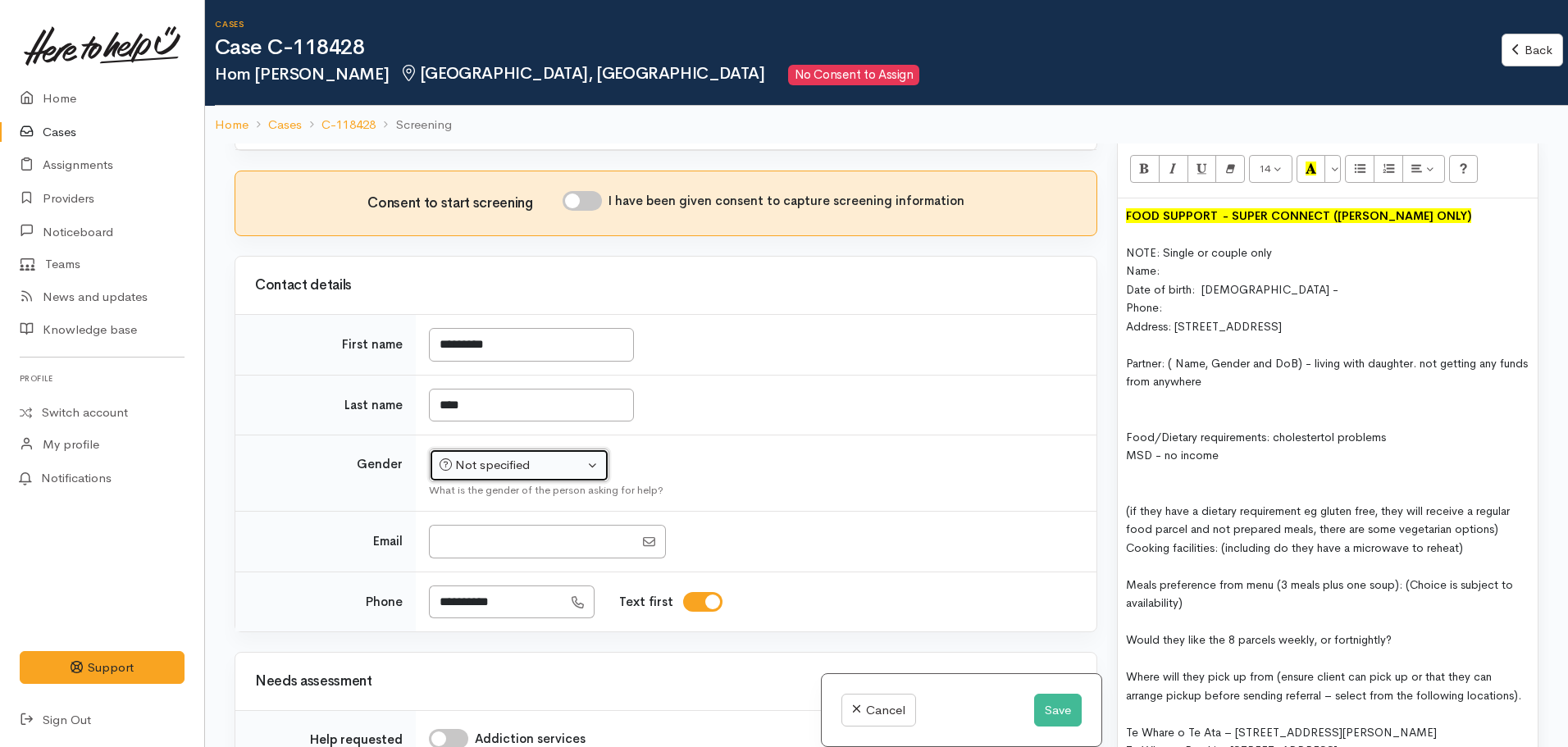
click at [489, 460] on div "Not specified" at bounding box center [511, 465] width 144 height 19
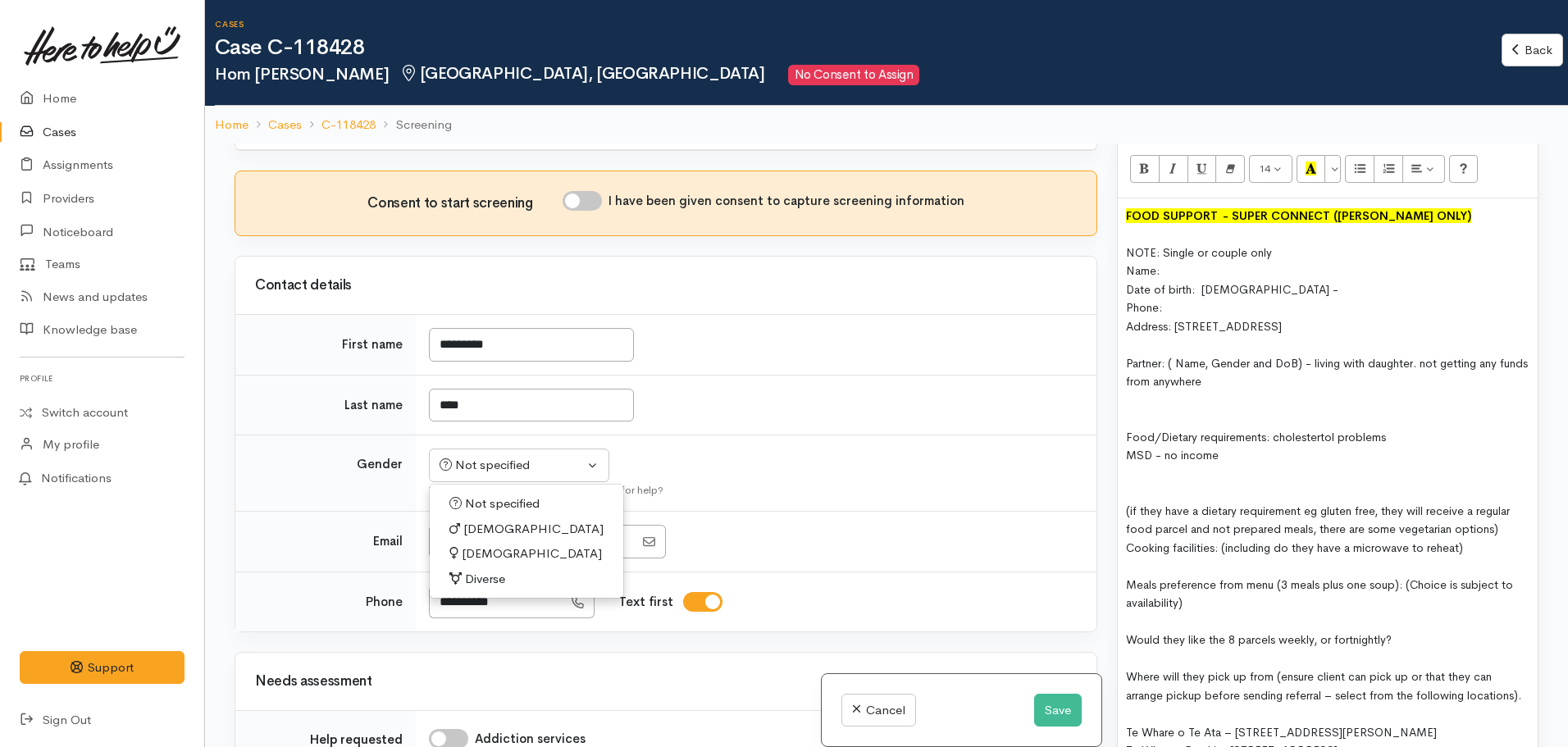
click at [489, 549] on span "[DEMOGRAPHIC_DATA]" at bounding box center [532, 554] width 141 height 19
select select "[DEMOGRAPHIC_DATA]"
click at [1258, 391] on div at bounding box center [1328, 400] width 403 height 19
click at [1253, 357] on div "Partner: ( Name, Gender and DoB) - living with daughter. not getting any funds …" at bounding box center [1328, 372] width 403 height 37
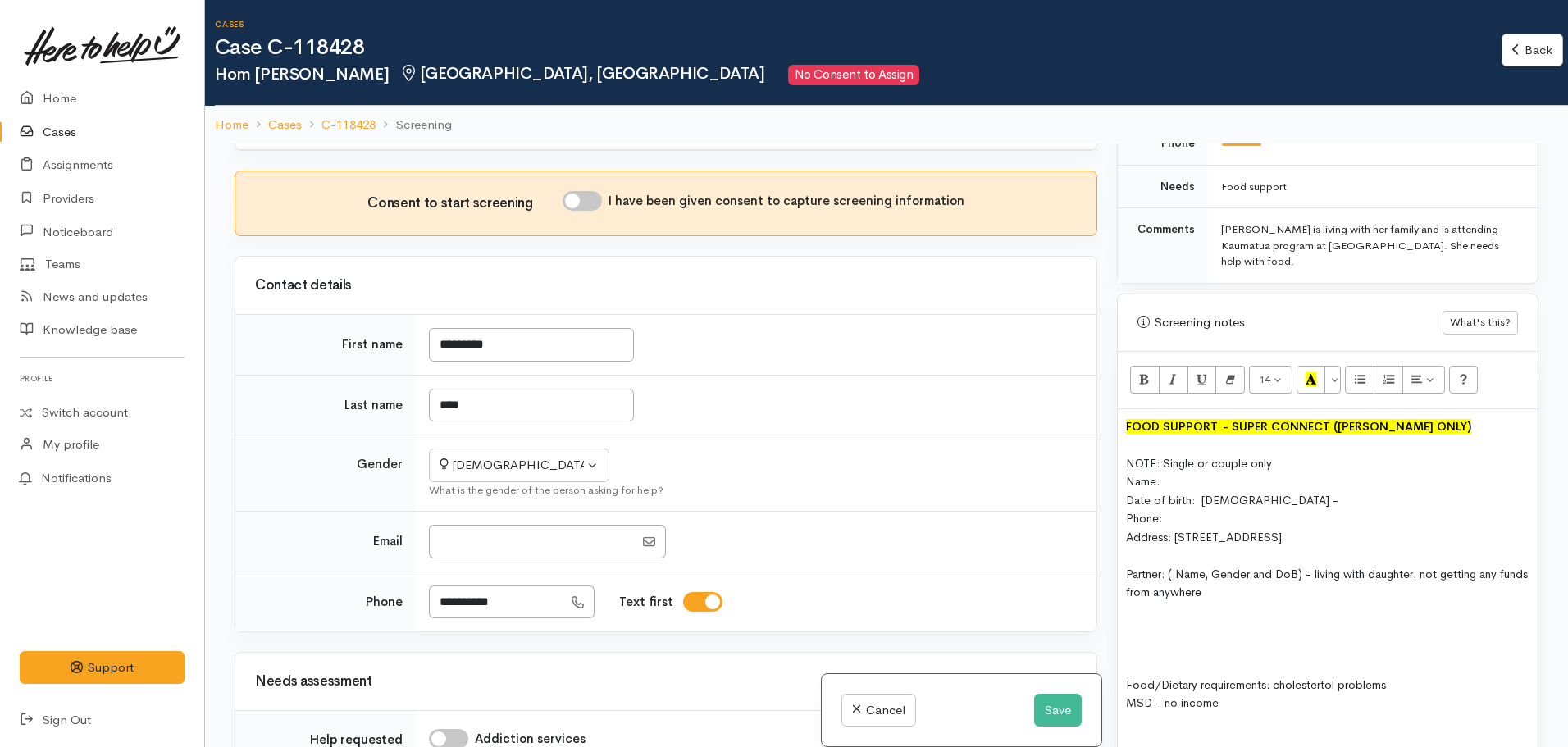
scroll to position [805, 0]
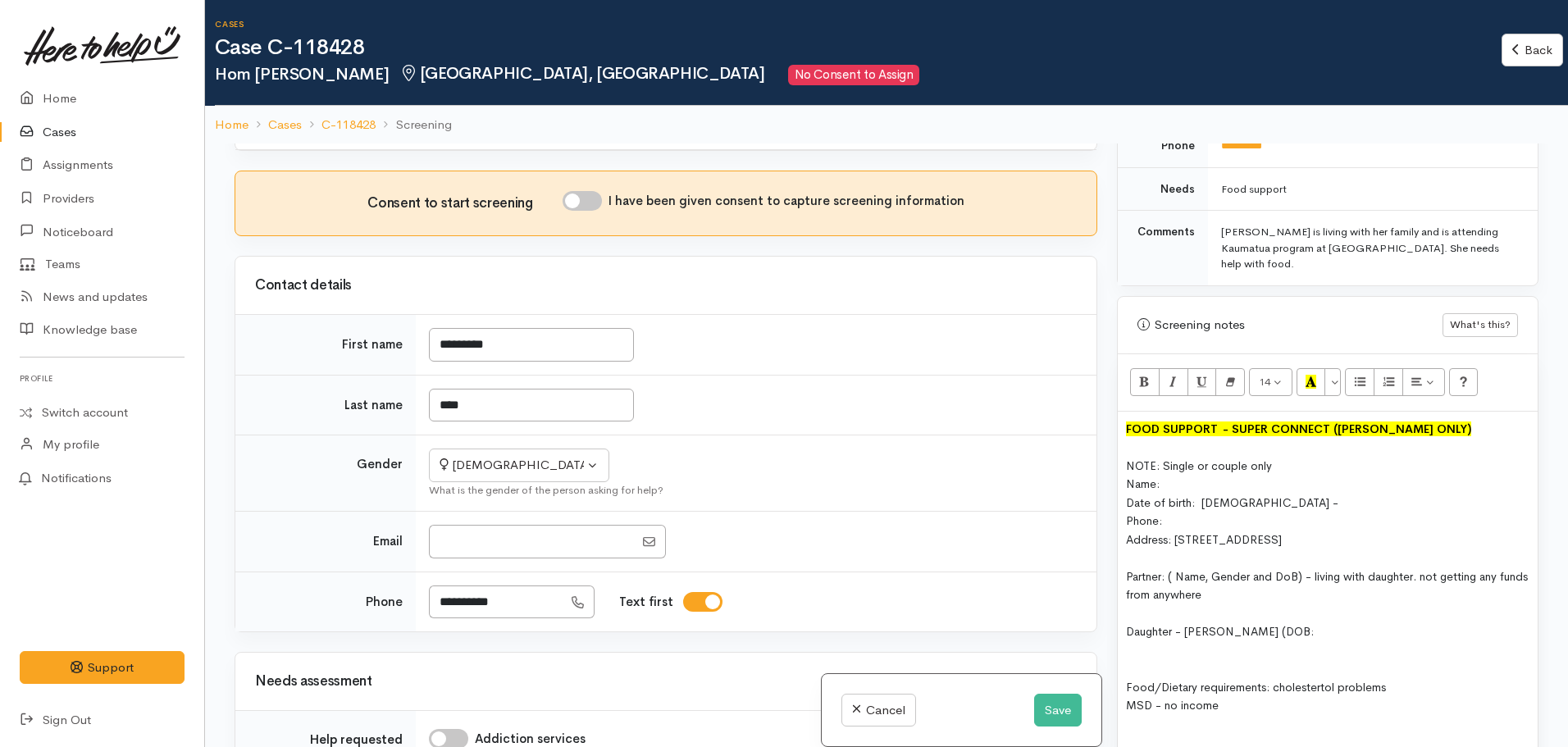
click at [1255, 624] on span "Daughter - Ashna Afmita (DOB:" at bounding box center [1220, 632] width 187 height 15
click at [1345, 622] on div "Daughter - Ashna Afmita Nand (DOB:" at bounding box center [1328, 632] width 403 height 19
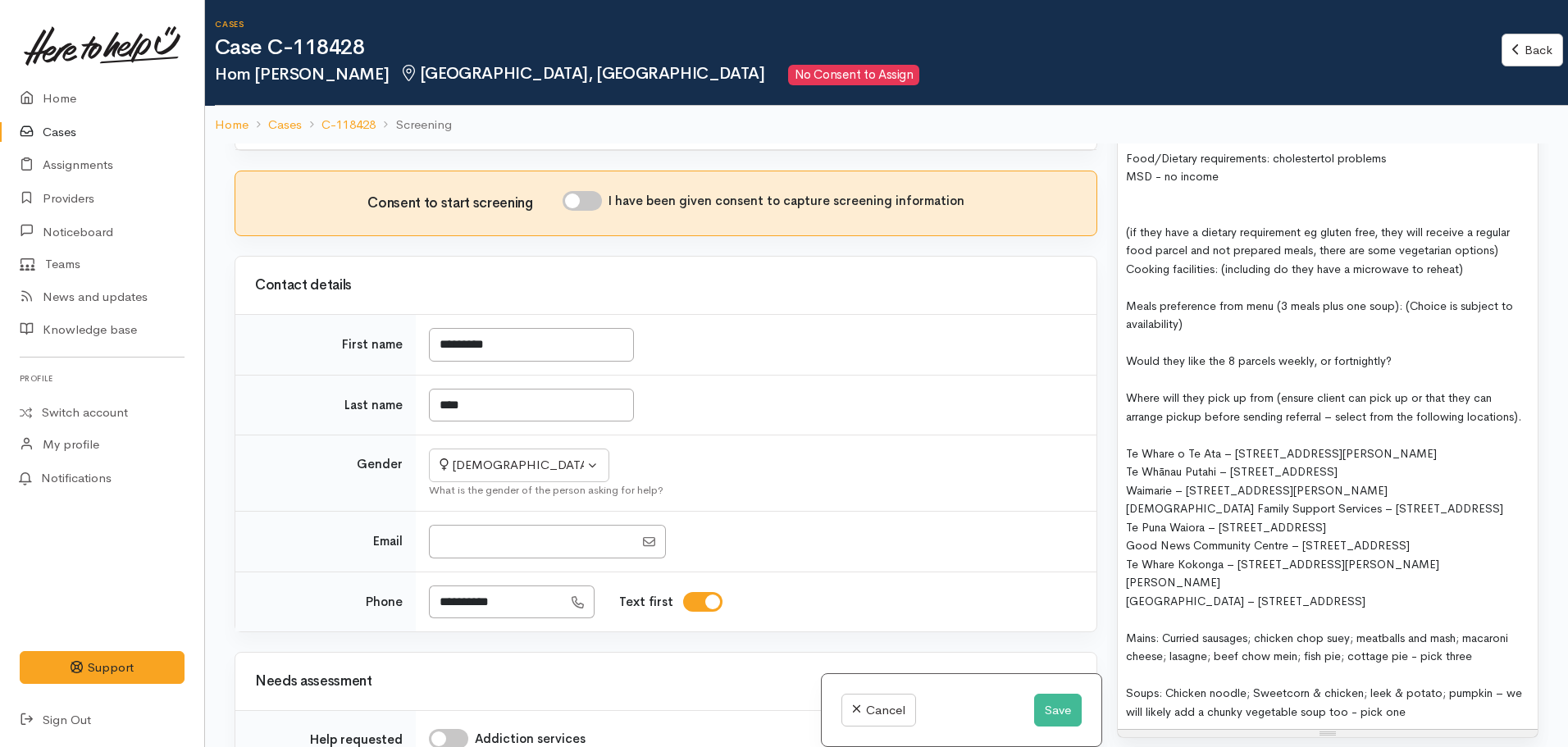
scroll to position [1337, 0]
drag, startPoint x: 1432, startPoint y: 546, endPoint x: 1074, endPoint y: 422, distance: 378.9
click at [1074, 422] on div "Related cases There are no other cases from the same person found. Manually lin…" at bounding box center [887, 517] width 1324 height 747
click at [1411, 589] on div "Pukete Community Centre – 44 Church Road, Pukete" at bounding box center [1328, 598] width 403 height 19
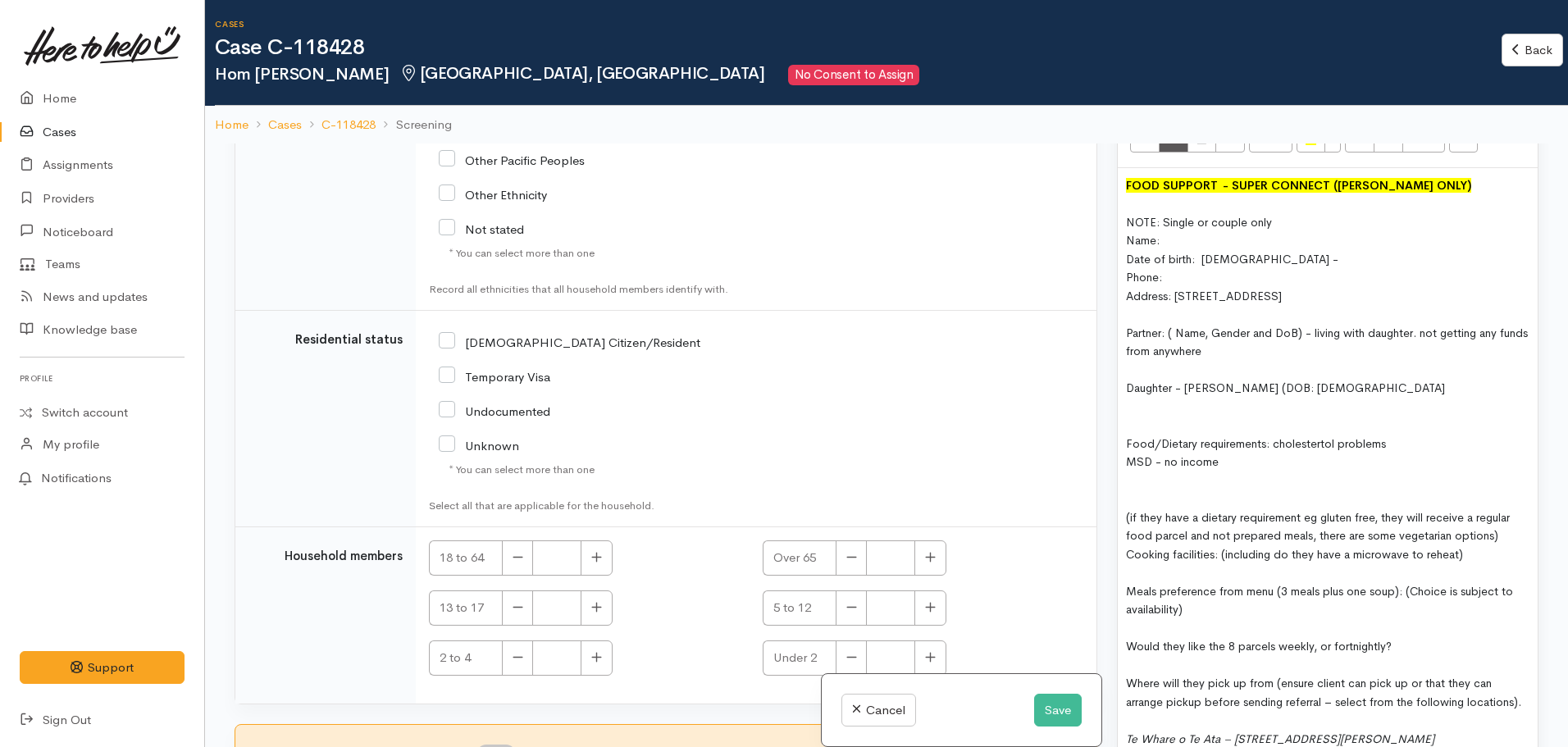
scroll to position [144, 0]
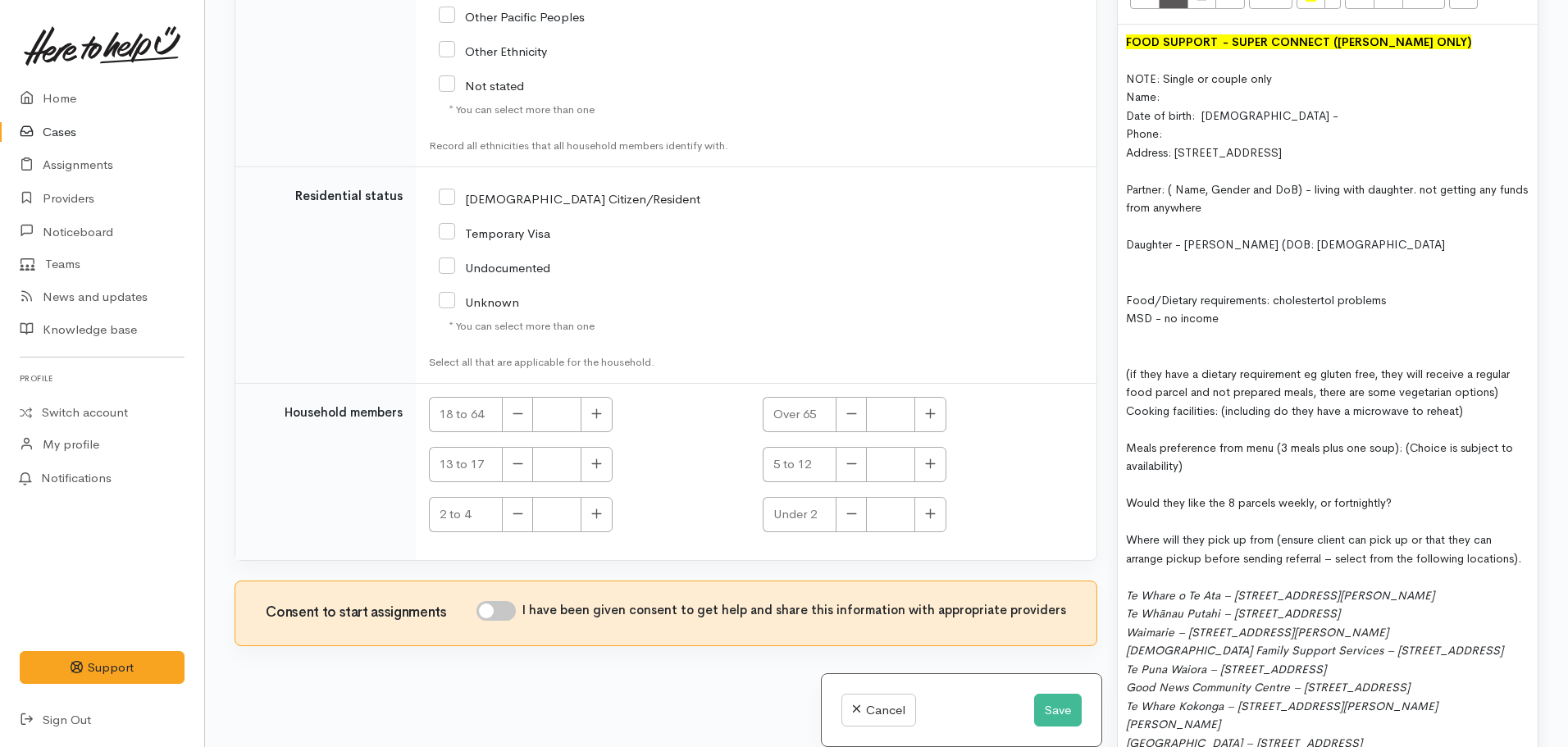
click at [443, 200] on input "[DEMOGRAPHIC_DATA] Citizen/Resident" at bounding box center [569, 197] width 262 height 15
checkbox input "true"
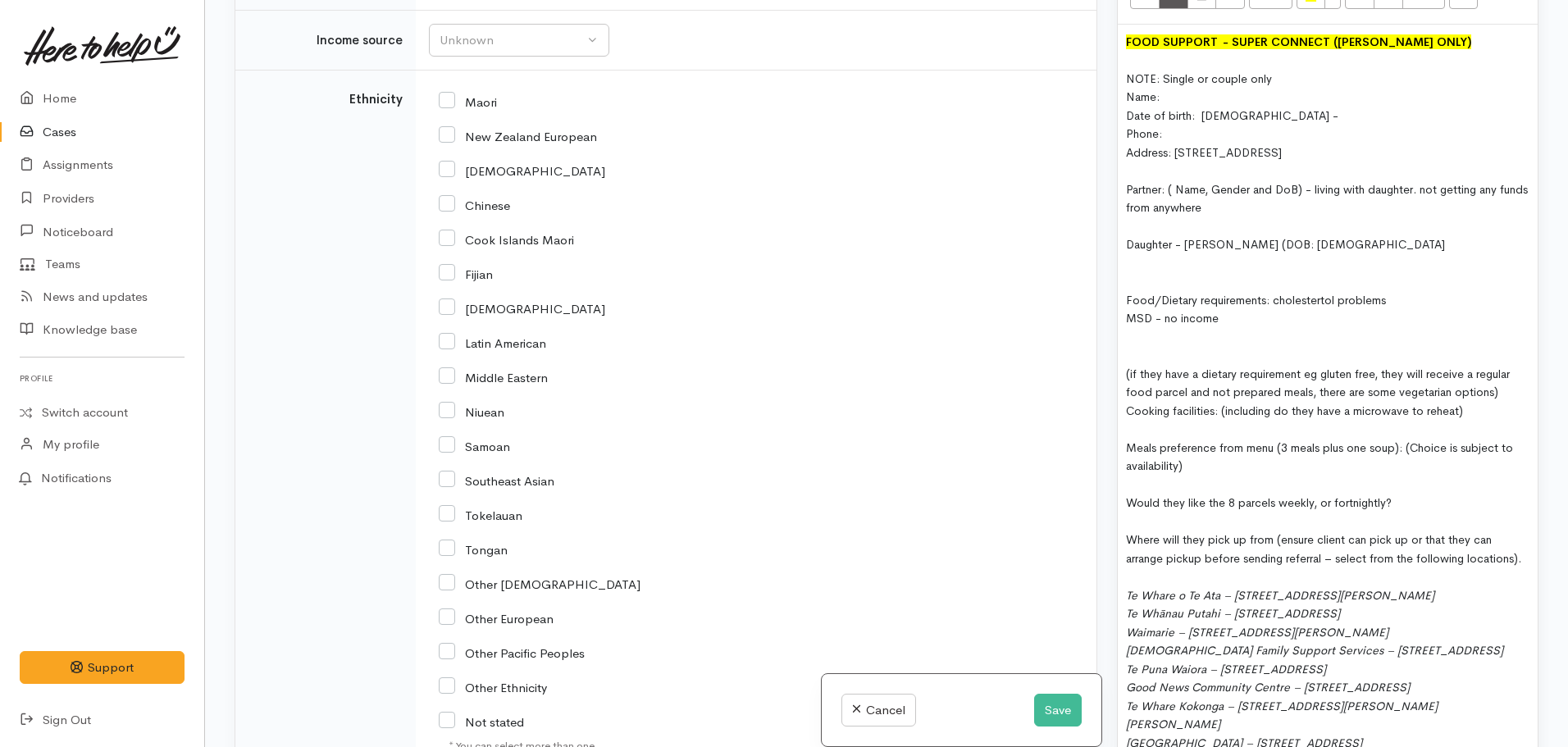
scroll to position [1928, 0]
click at [447, 309] on input "Indian" at bounding box center [521, 309] width 167 height 15
checkbox input "true"
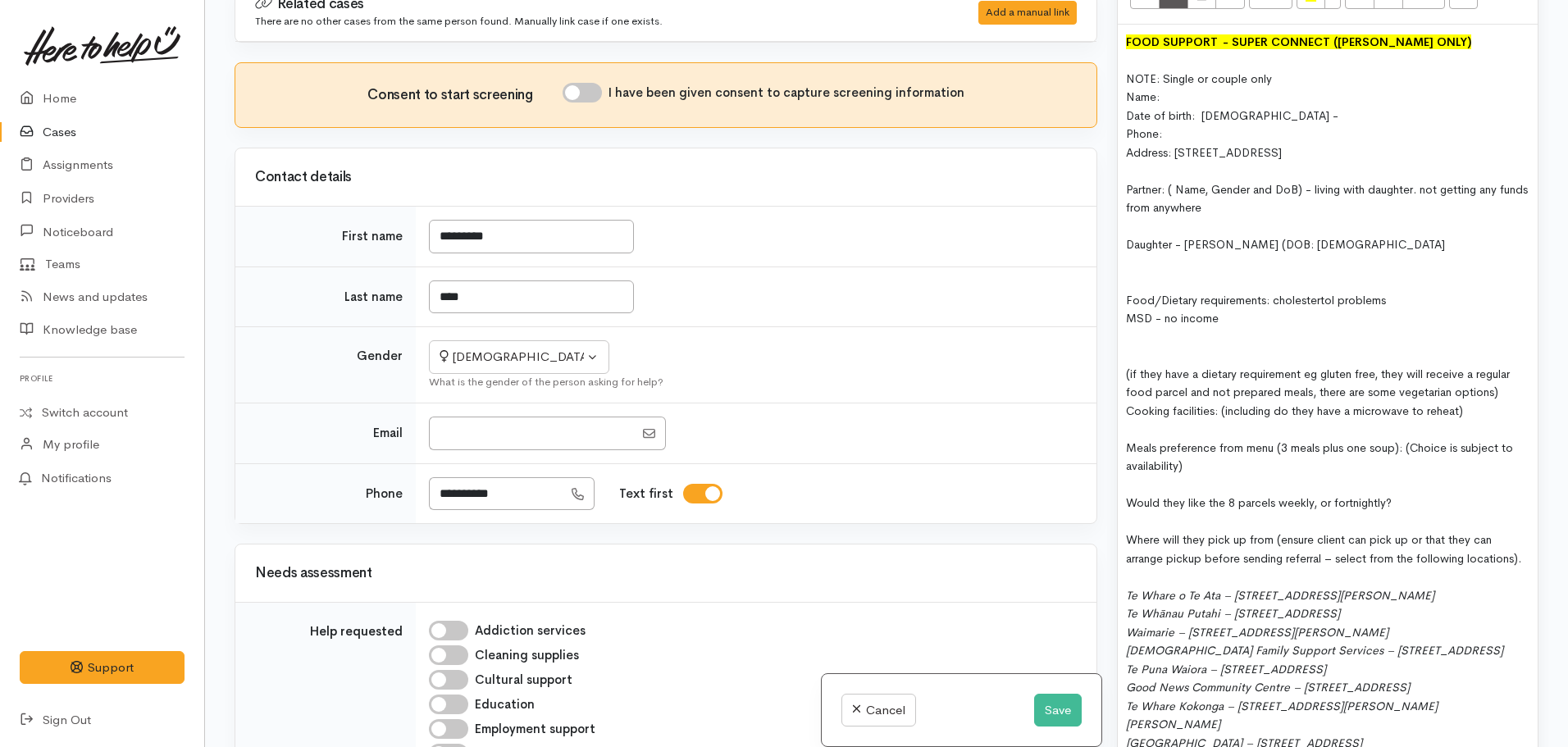
scroll to position [0, 0]
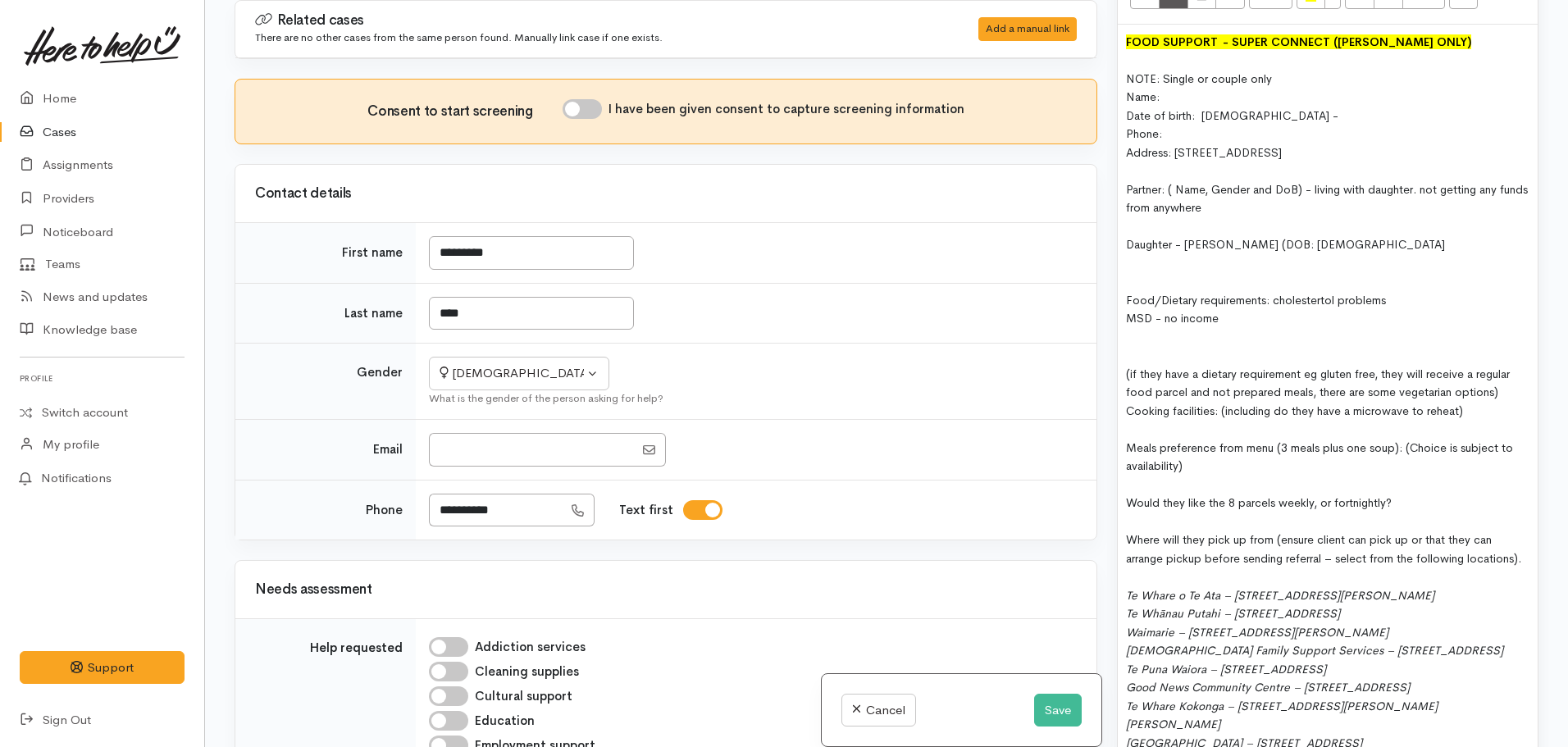
click at [597, 120] on div "Consent to start screening I have been given consent to capture screening infor…" at bounding box center [666, 111] width 822 height 24
click at [588, 112] on input "I have been given consent to capture screening information" at bounding box center [582, 110] width 39 height 20
checkbox input "true"
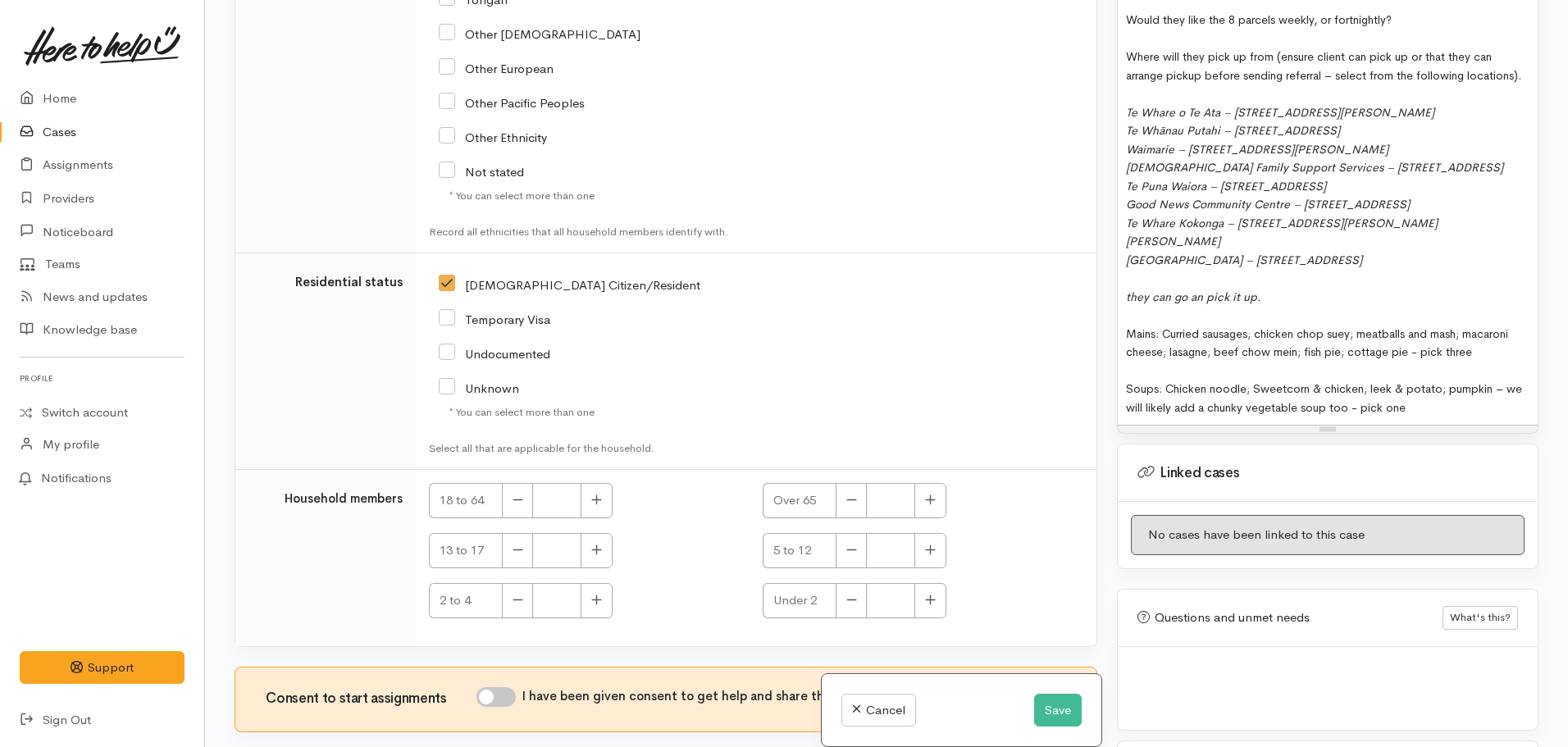
scroll to position [2566, 0]
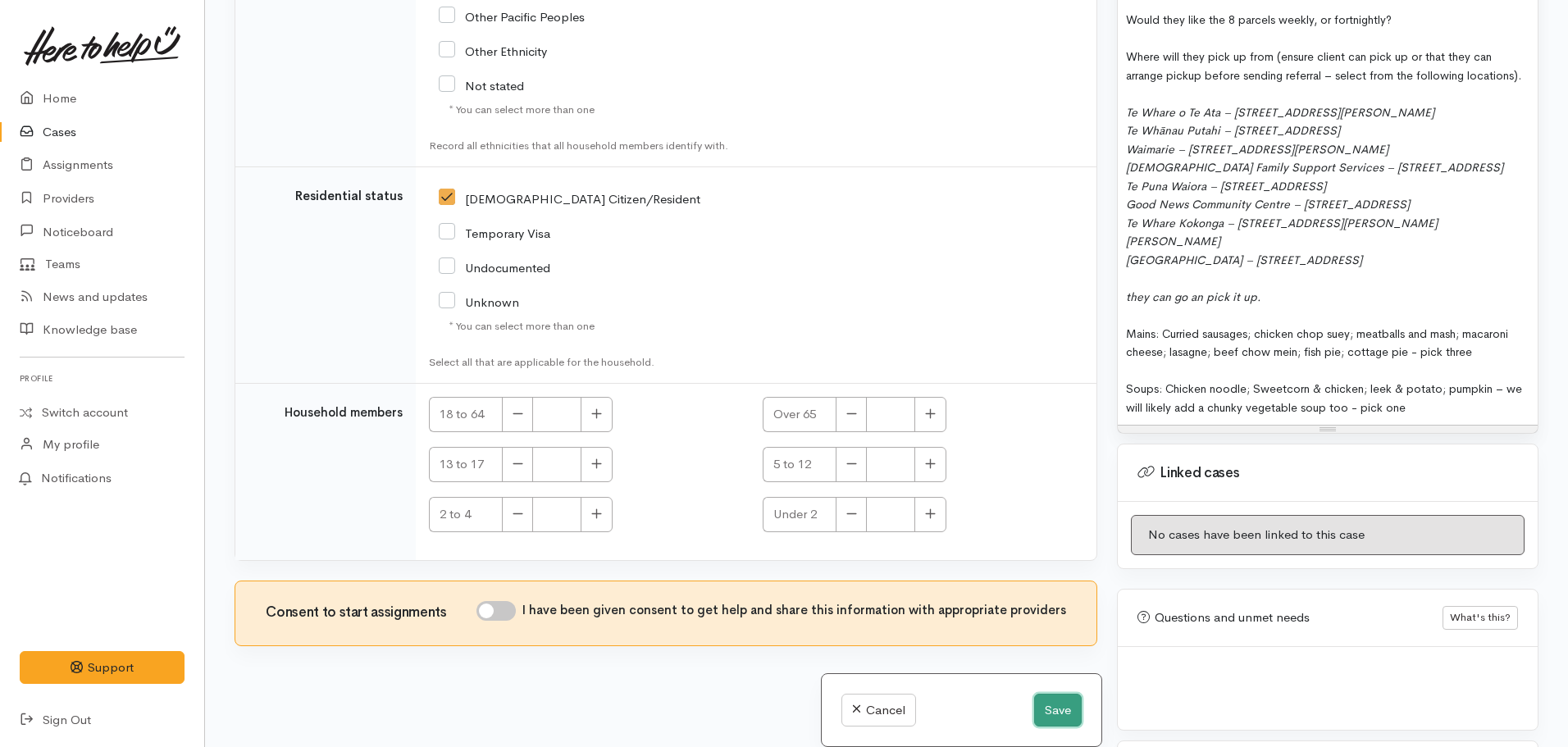
click at [1049, 704] on button "Save" at bounding box center [1058, 710] width 48 height 33
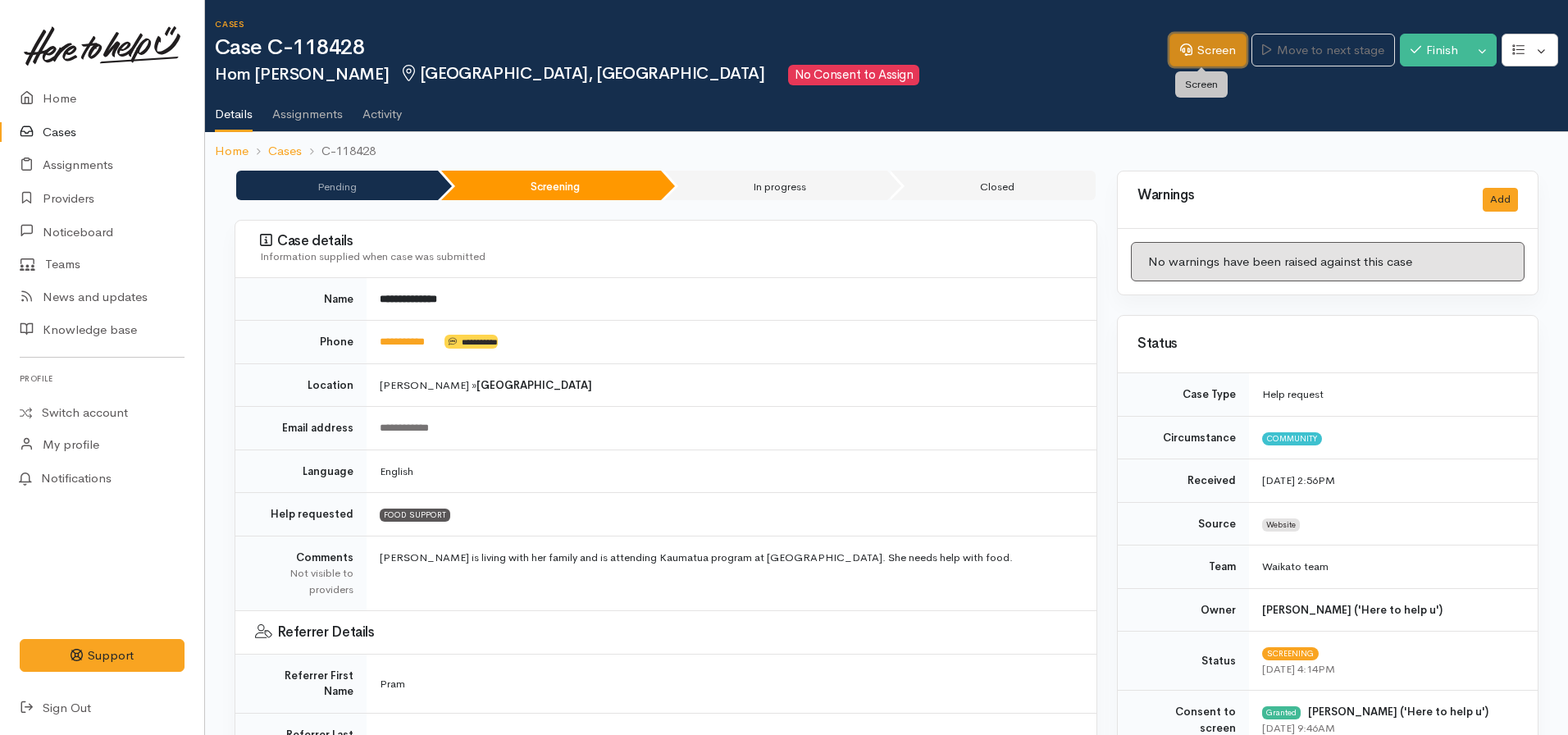
click at [1200, 47] on link "Screen" at bounding box center [1208, 50] width 77 height 33
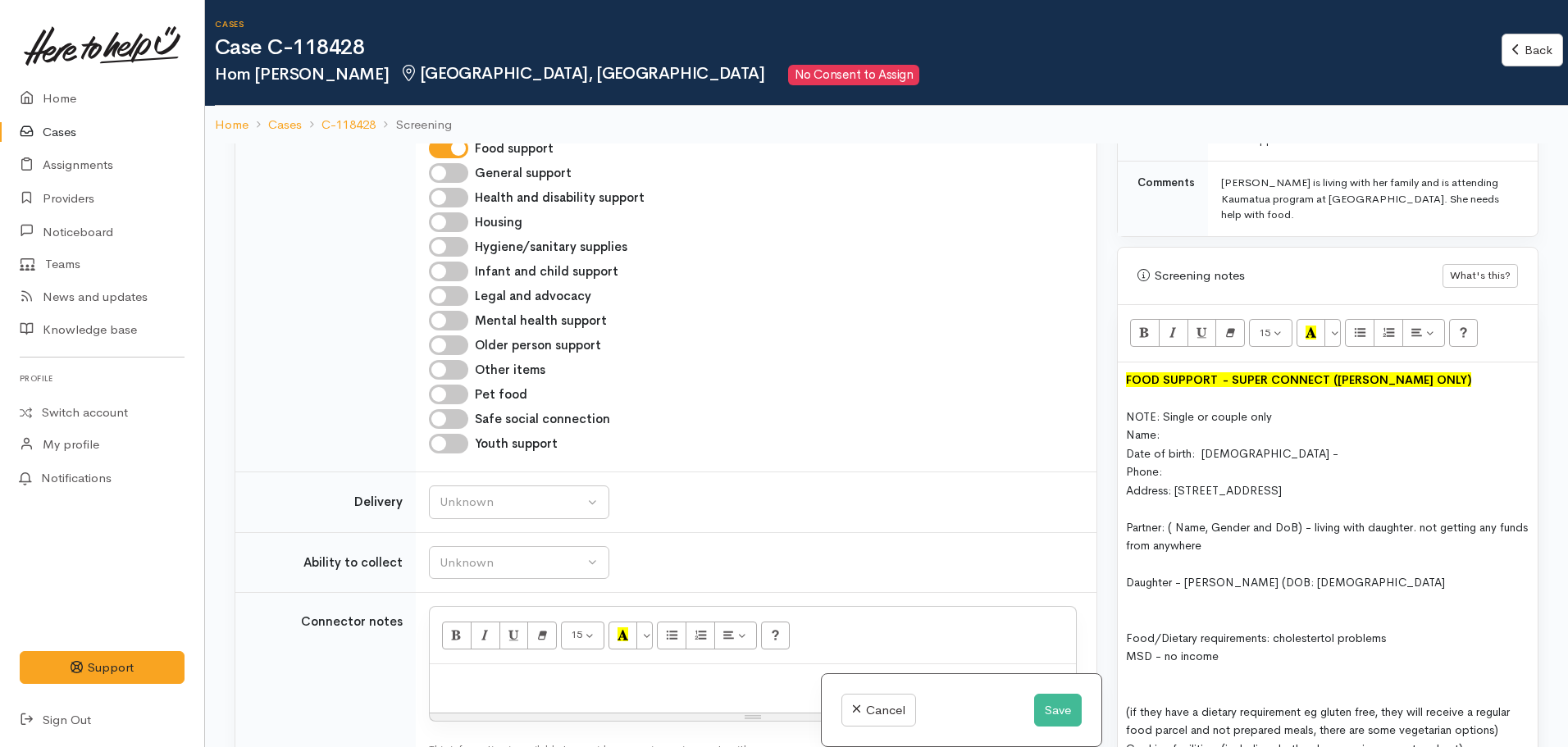
scroll to position [802, 0]
click at [1395, 573] on div "Daughter - [PERSON_NAME] (DOB: [DEMOGRAPHIC_DATA]" at bounding box center [1328, 582] width 403 height 19
click at [1173, 426] on div "Name:" at bounding box center [1328, 435] width 403 height 19
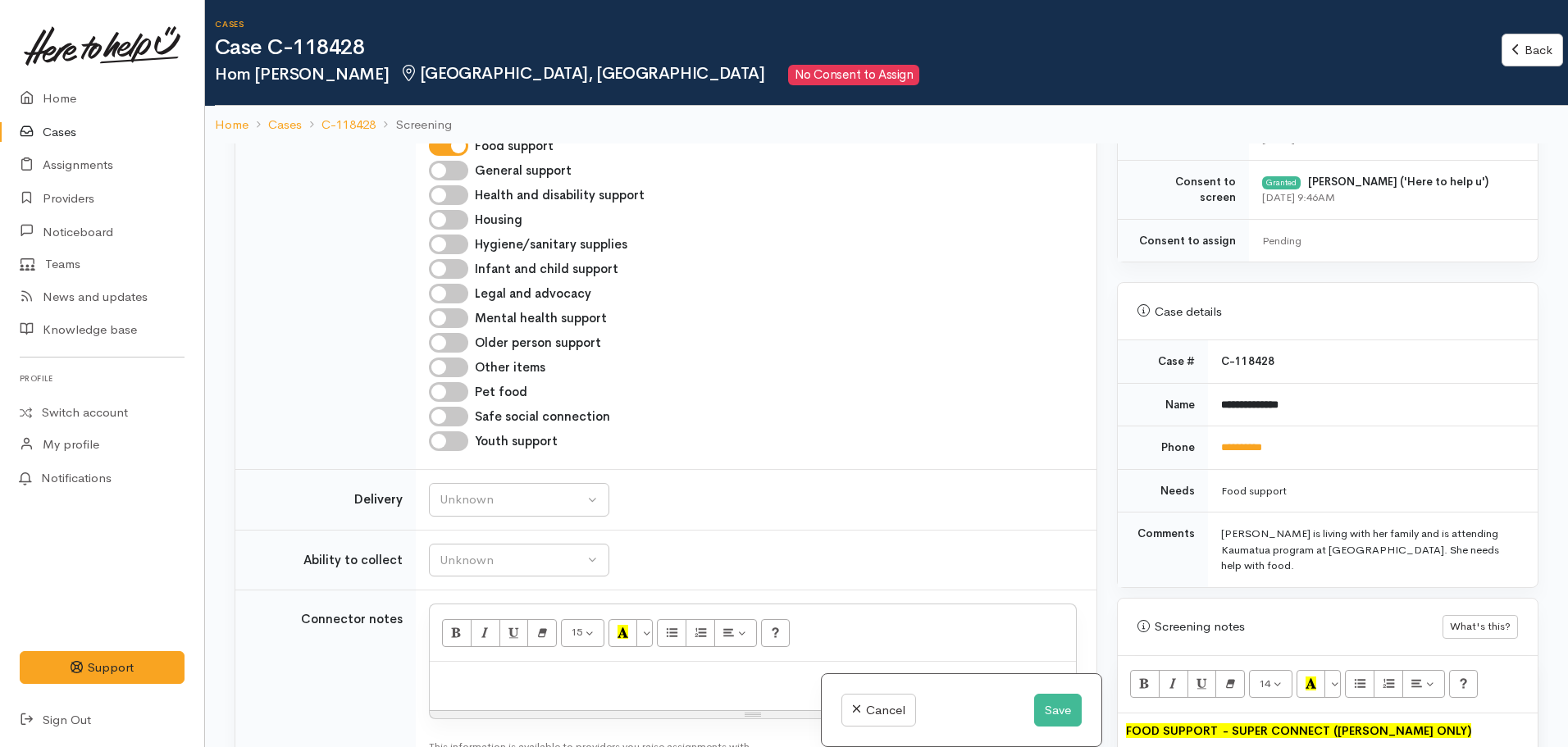
scroll to position [498, 0]
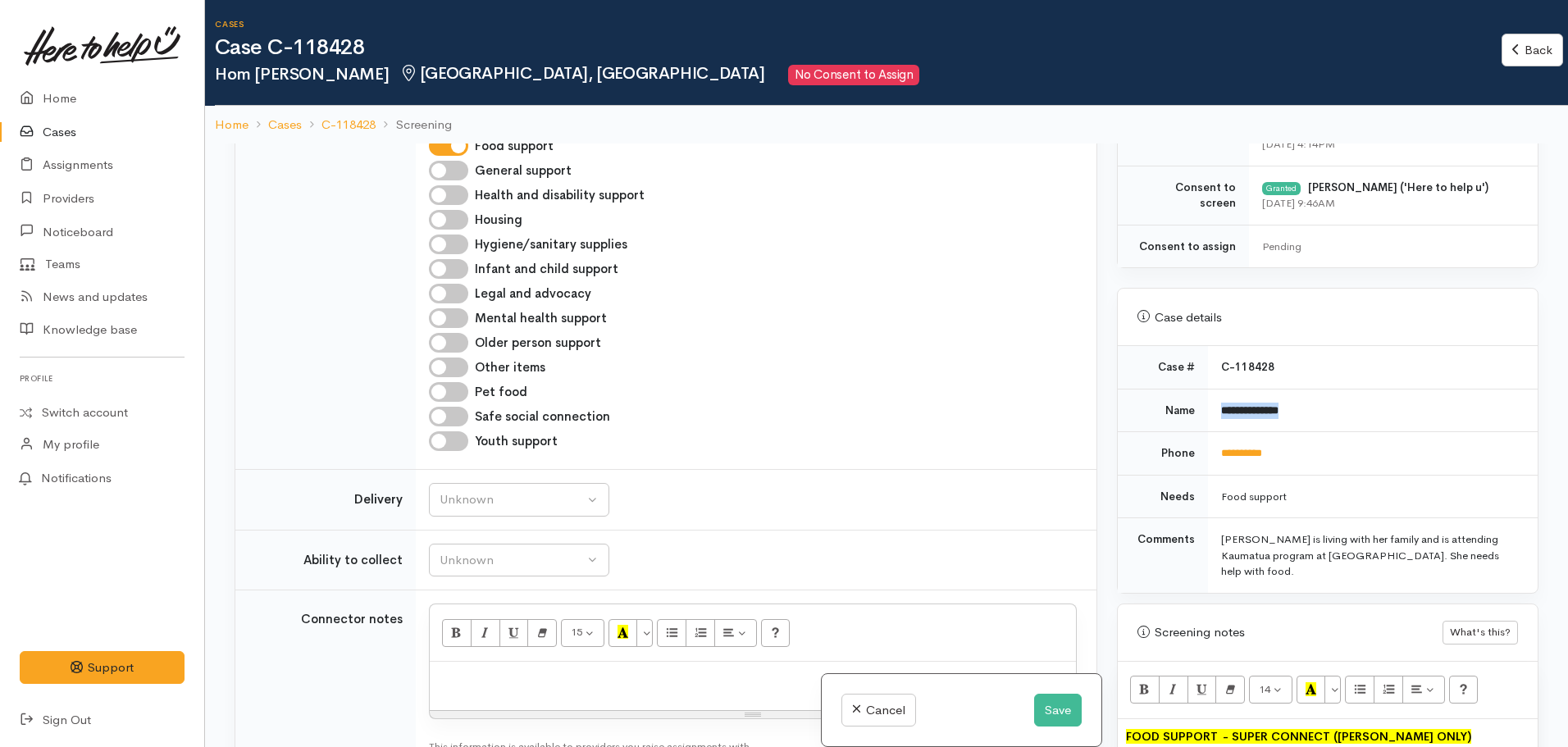
drag, startPoint x: 1323, startPoint y: 407, endPoint x: 1205, endPoint y: 407, distance: 118.0
click at [1208, 407] on td "**********" at bounding box center [1373, 411] width 330 height 43
copy b "**********"
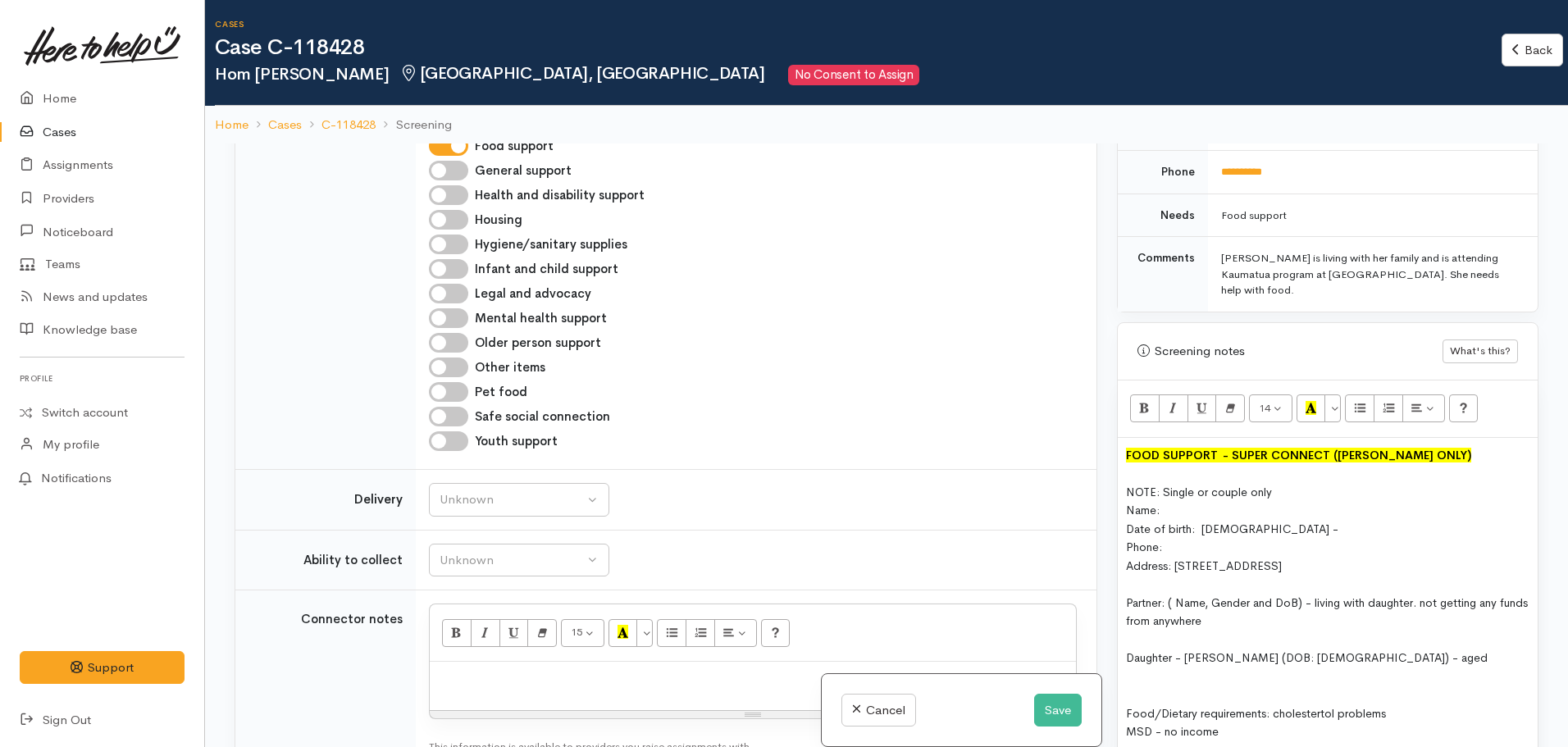
scroll to position [780, 0]
click at [1196, 500] on div "Name:" at bounding box center [1328, 509] width 403 height 19
click at [1190, 537] on div "Phone:" at bounding box center [1328, 546] width 403 height 19
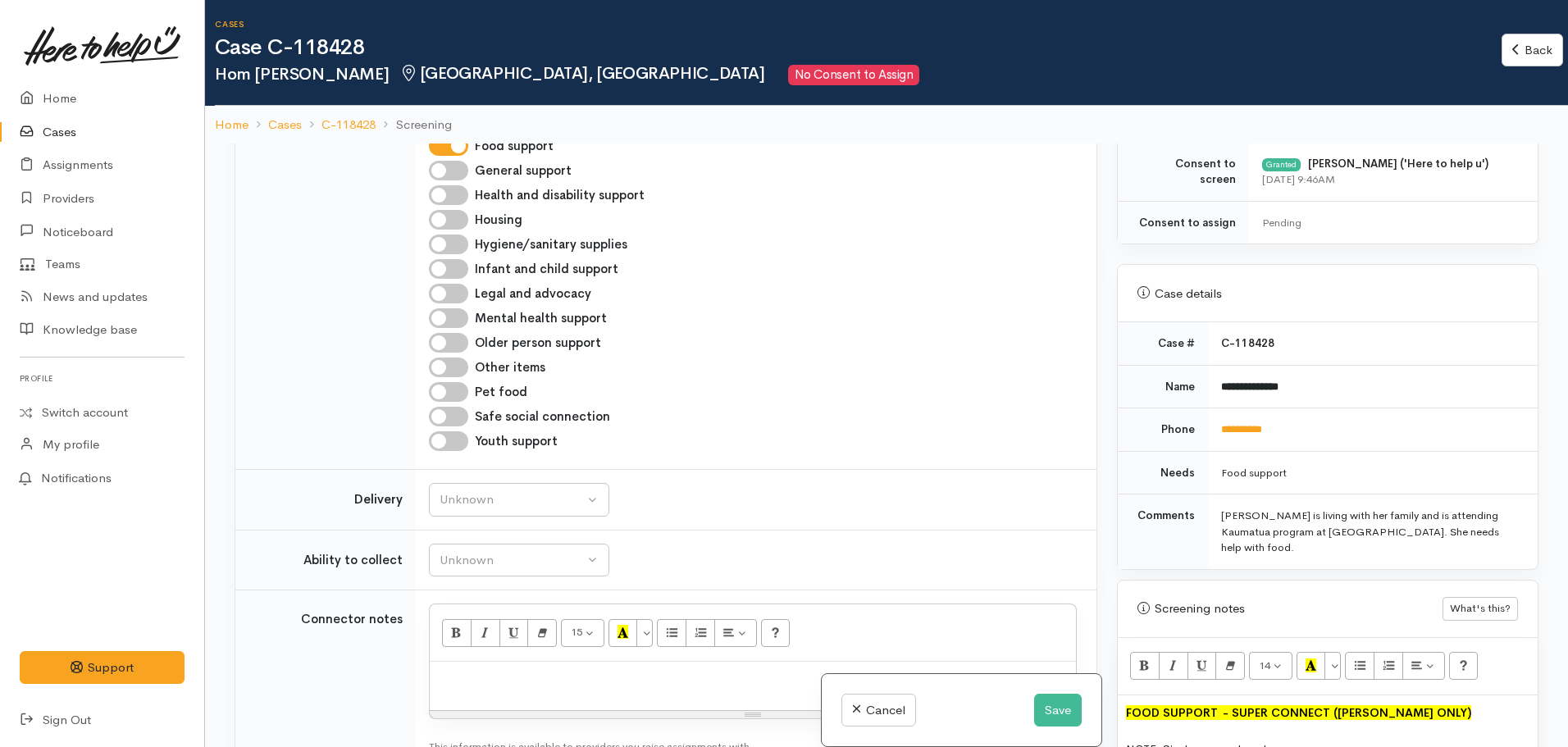
scroll to position [514, 0]
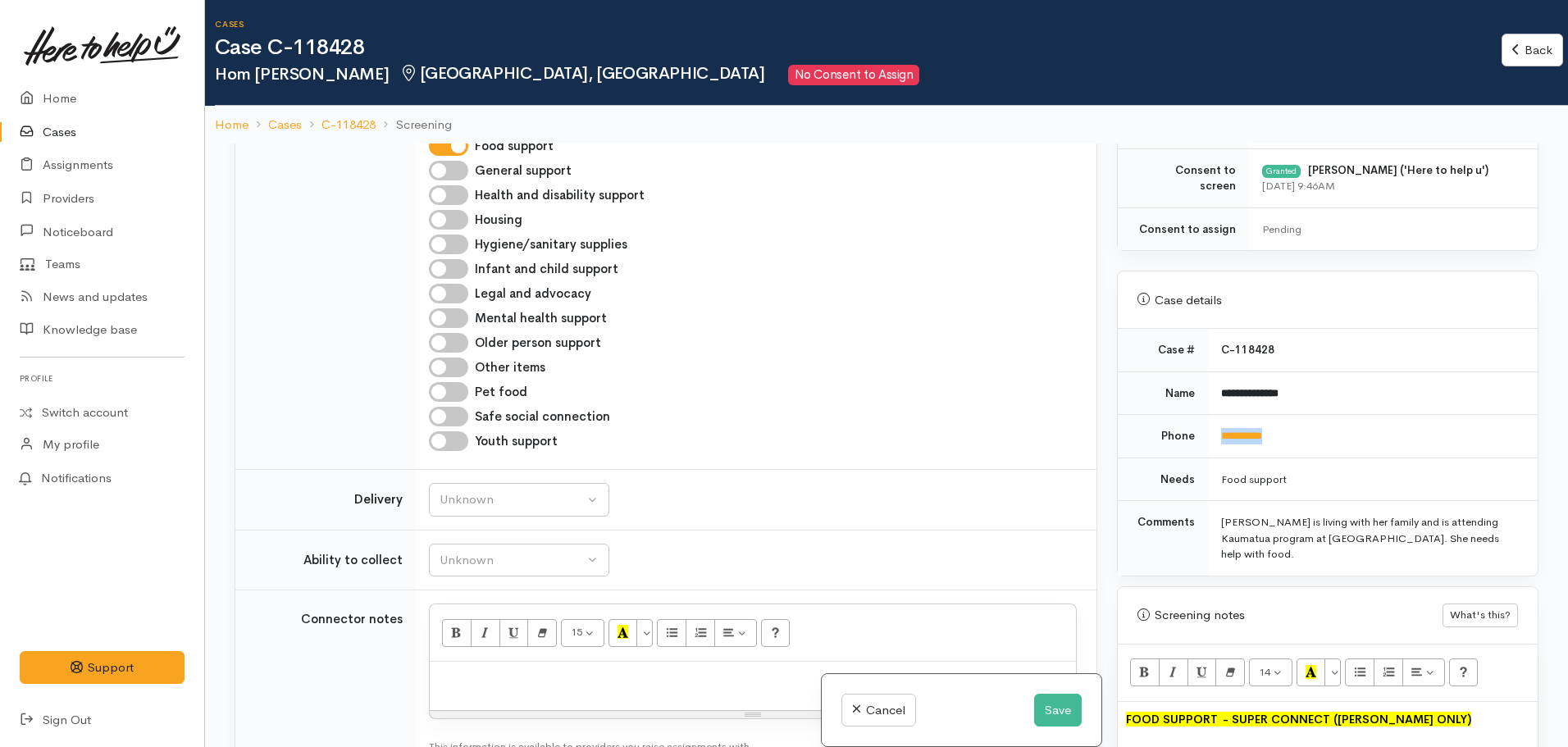
drag, startPoint x: 1304, startPoint y: 427, endPoint x: 1201, endPoint y: 446, distance: 104.7
click at [1201, 446] on tr "**********" at bounding box center [1328, 437] width 420 height 43
copy tr "**********"
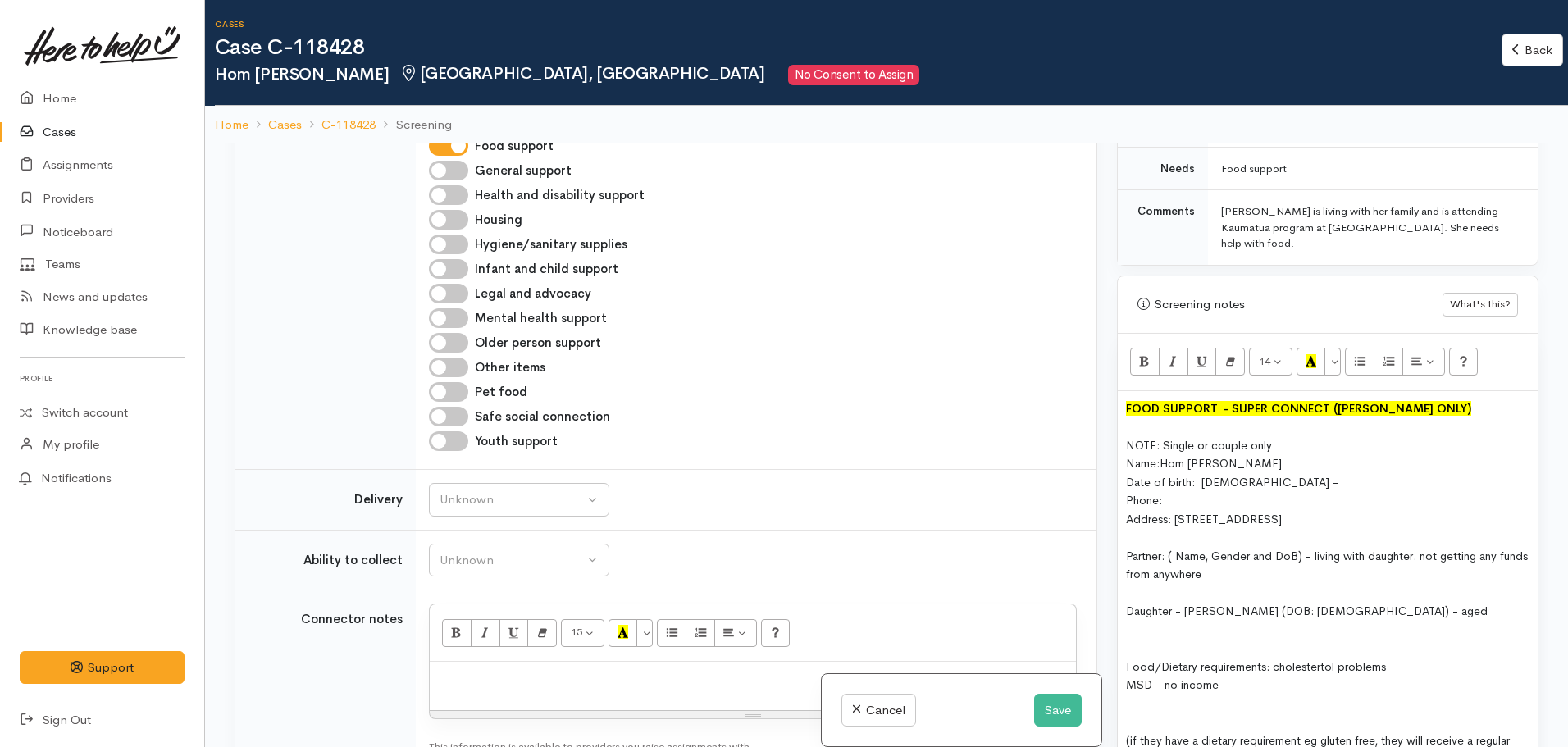
scroll to position [826, 0]
click at [1181, 490] on div "Phone:" at bounding box center [1328, 499] width 403 height 19
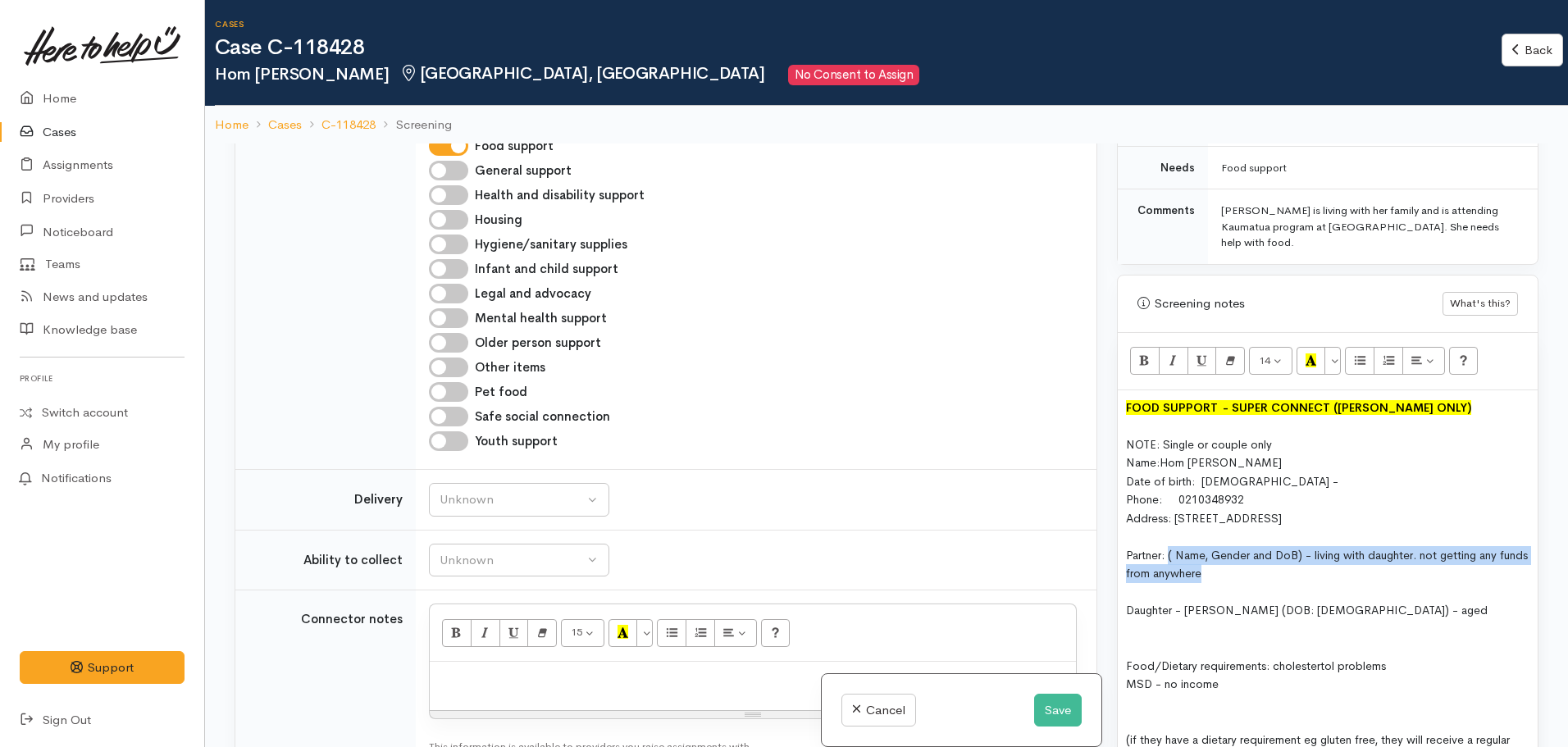
drag, startPoint x: 1256, startPoint y: 572, endPoint x: 1169, endPoint y: 538, distance: 93.4
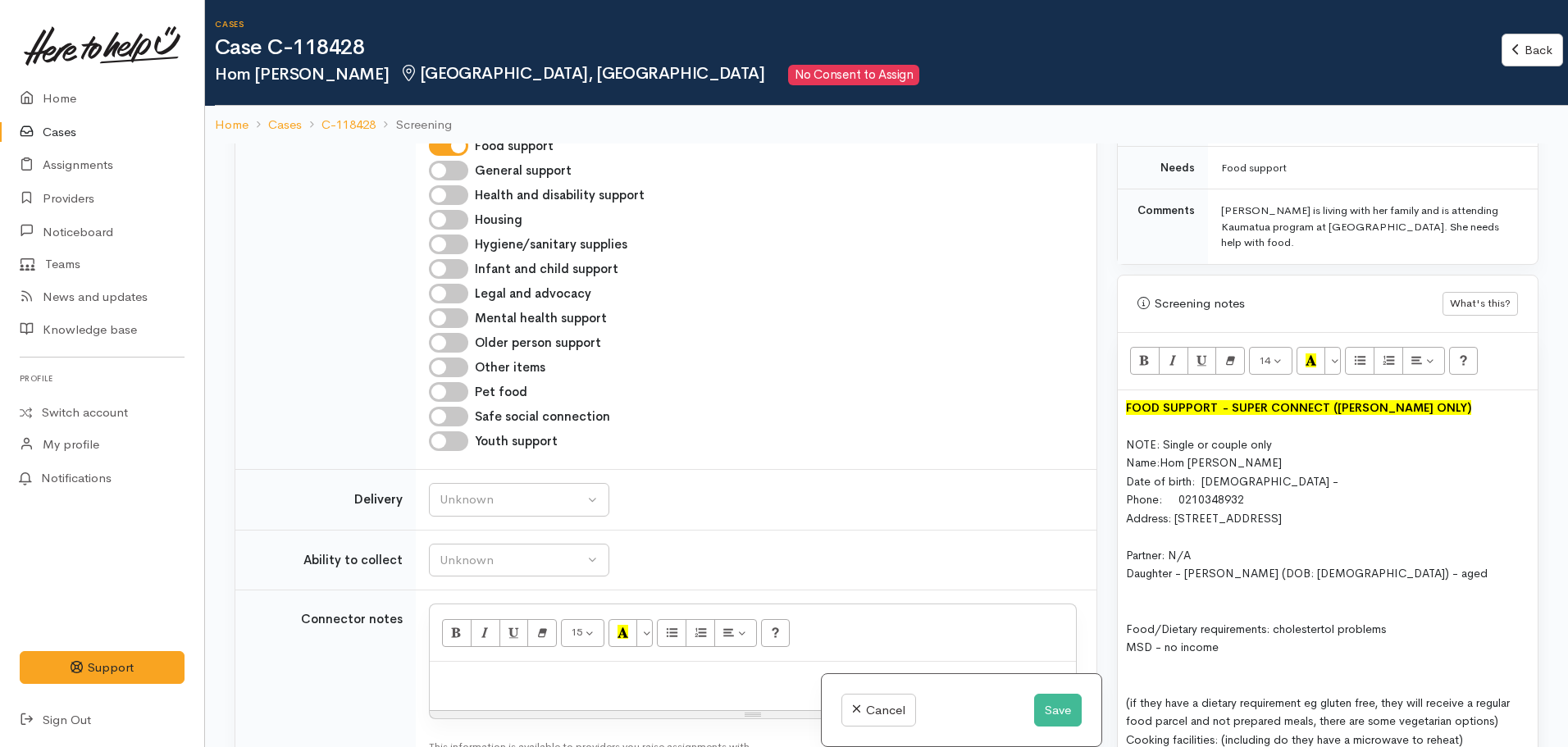
click at [1185, 565] on span "Daughter - Ashna Afmita Nand (DOB: 02.10.1992) - aged" at bounding box center [1307, 573] width 361 height 15
drag, startPoint x: 1375, startPoint y: 558, endPoint x: 1316, endPoint y: 560, distance: 59.0
click at [1316, 565] on span "Daughter: Ashna Afmita Nand (DOB: 02.10.1992) - aged" at bounding box center [1304, 573] width 356 height 15
copy span "02.10.1992"
click at [1432, 564] on div "Daughter: Ashna Afmita Nand (DOB: 02.10.1992) - aged" at bounding box center [1328, 573] width 403 height 19
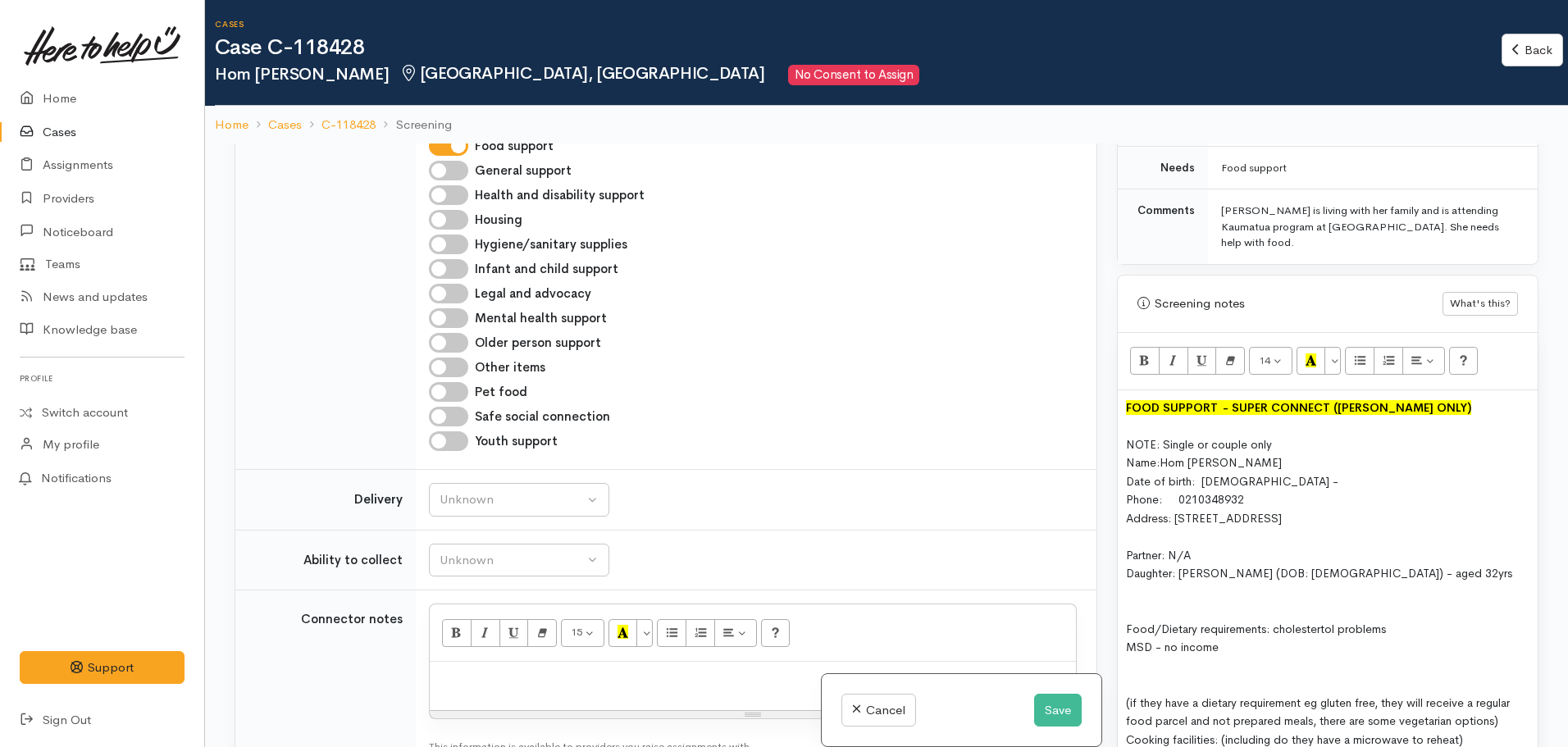
click at [1241, 637] on div "MSD - no income" at bounding box center [1328, 647] width 403 height 19
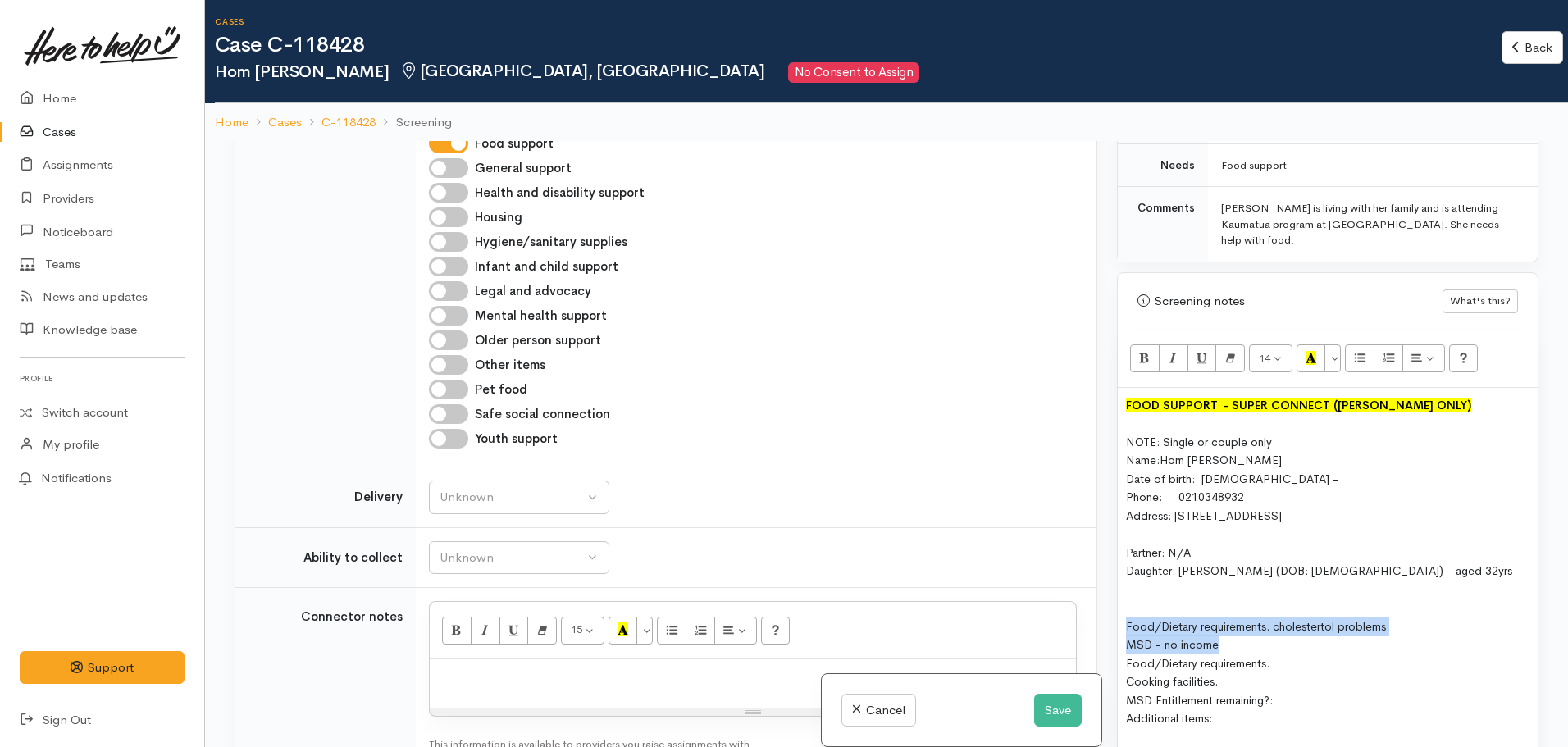
drag, startPoint x: 1215, startPoint y: 630, endPoint x: 1124, endPoint y: 605, distance: 94.4
click at [1284, 617] on div "Food/Dietary requirements:" at bounding box center [1328, 627] width 403 height 19
click at [1273, 470] on div "Date of birth: 17.10.1952 -" at bounding box center [1328, 479] width 403 height 19
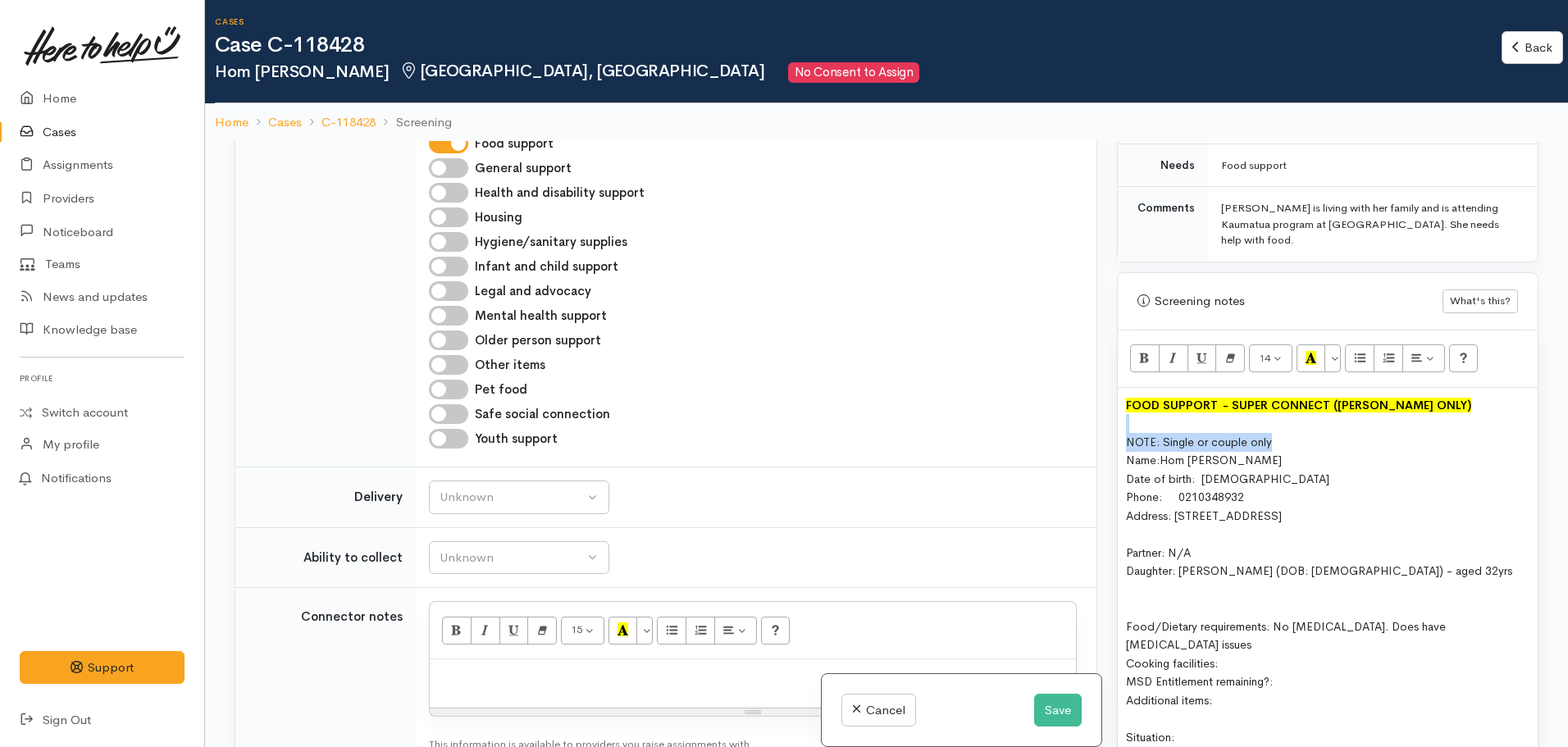
drag, startPoint x: 1273, startPoint y: 427, endPoint x: 1094, endPoint y: 407, distance: 180.1
click at [1094, 407] on div "Related cases There are no other cases from the same person found. Manually lin…" at bounding box center [887, 514] width 1324 height 747
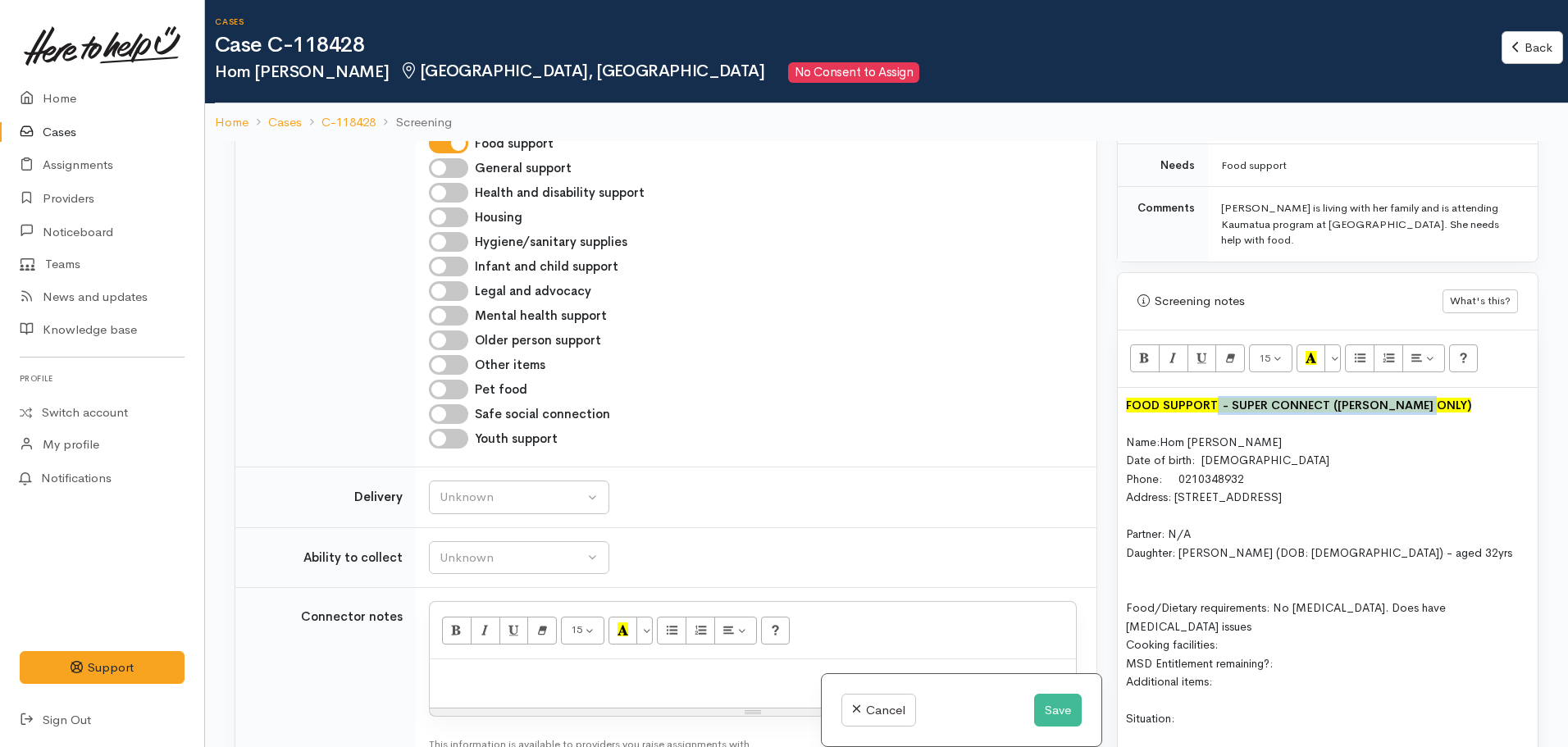
drag, startPoint x: 1456, startPoint y: 387, endPoint x: 1214, endPoint y: 391, distance: 242.0
click at [1214, 396] on div "FOOD SUPPORT  - SUPER CONNECT (HAMILTON ONLY)" at bounding box center [1328, 405] width 403 height 19
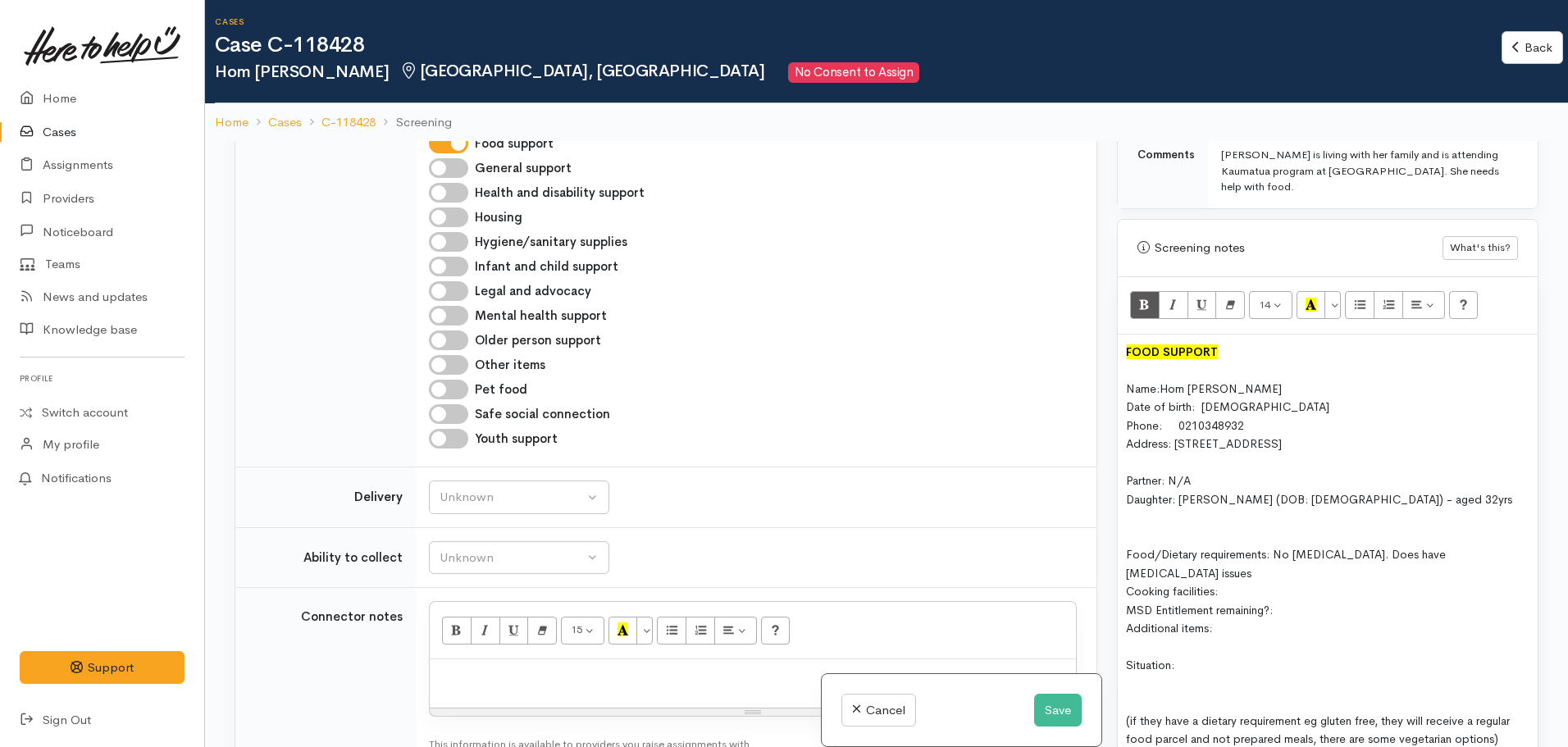
scroll to position [883, 0]
click at [1242, 579] on div "Cooking facilities:" at bounding box center [1328, 588] width 403 height 19
click at [1300, 597] on div "MSD Entitlement remaining?:" at bounding box center [1328, 606] width 403 height 19
drag, startPoint x: 1233, startPoint y: 590, endPoint x: 1109, endPoint y: 585, distance: 124.1
click at [1109, 585] on div "Warnings Add No warnings have been raised against this case Add Warning Title ●…" at bounding box center [1327, 514] width 441 height 747
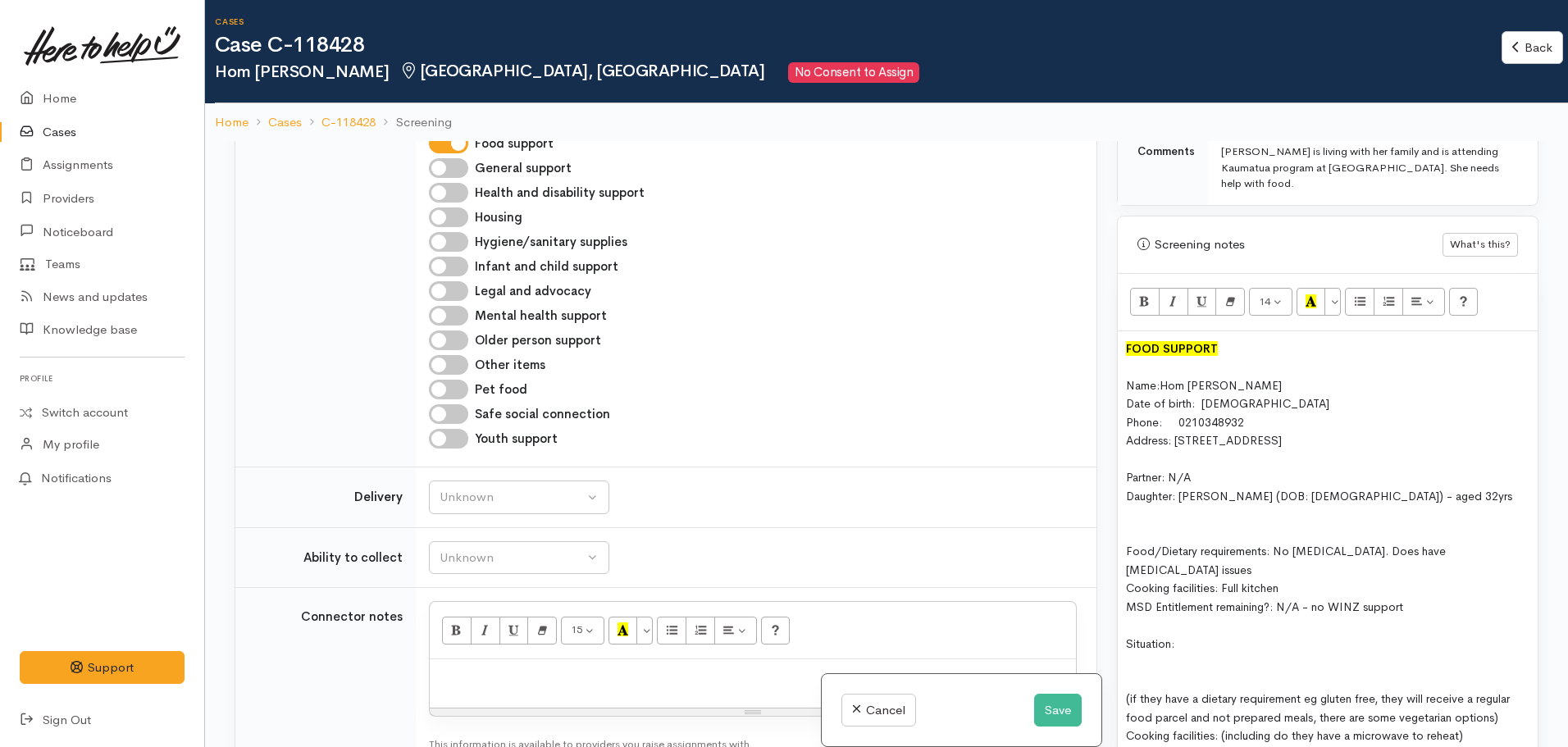
click at [1216, 635] on div "Situation:" at bounding box center [1328, 644] width 403 height 19
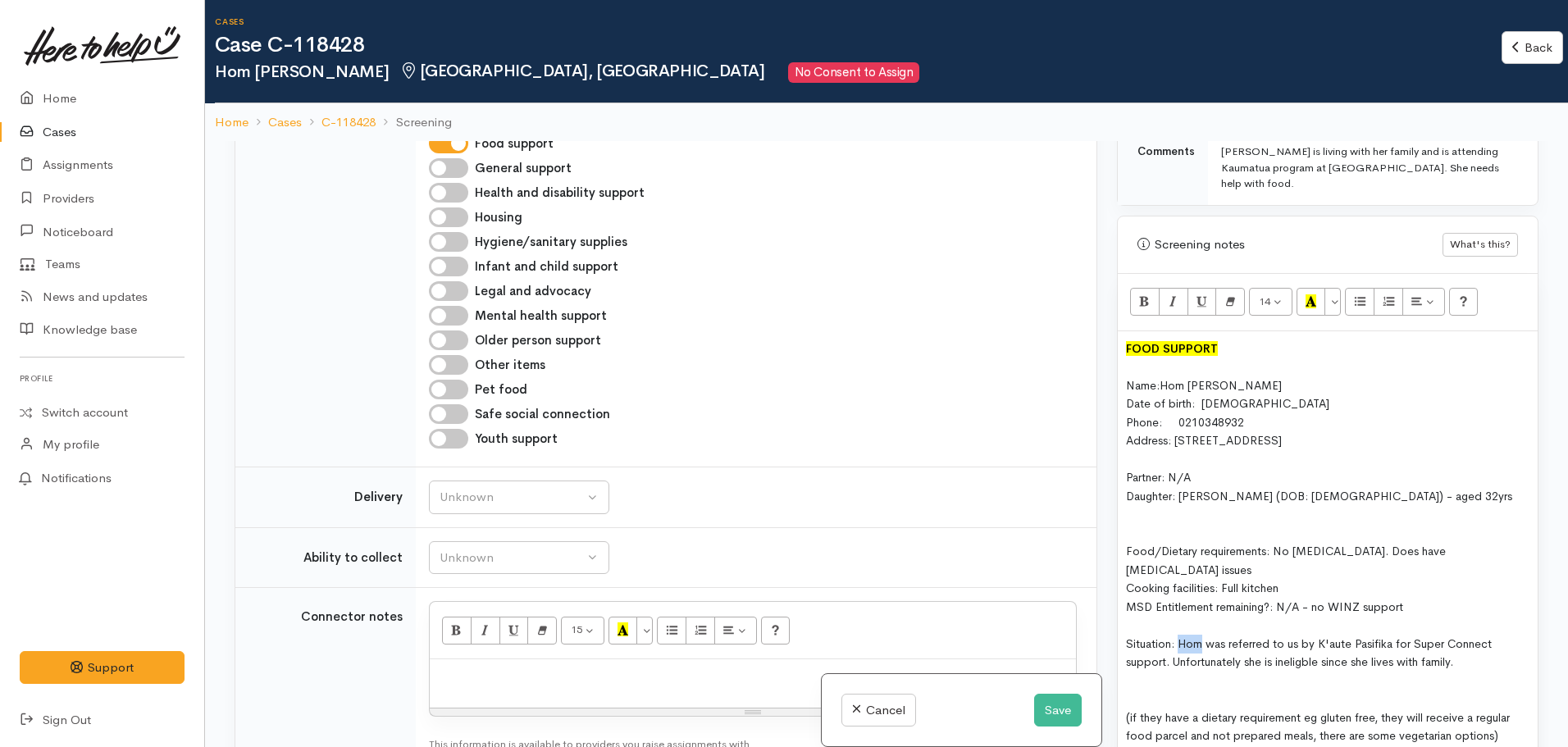
drag, startPoint x: 1202, startPoint y: 615, endPoint x: 1178, endPoint y: 613, distance: 24.1
click at [1178, 637] on span "Situation: Hom was referred to us by K'aute Pasifika for Super Connect support.…" at bounding box center [1309, 653] width 366 height 33
click at [1468, 635] on div "Situation: Client was referred to us by K'aute Pasifika for Super Connect suppo…" at bounding box center [1328, 653] width 403 height 37
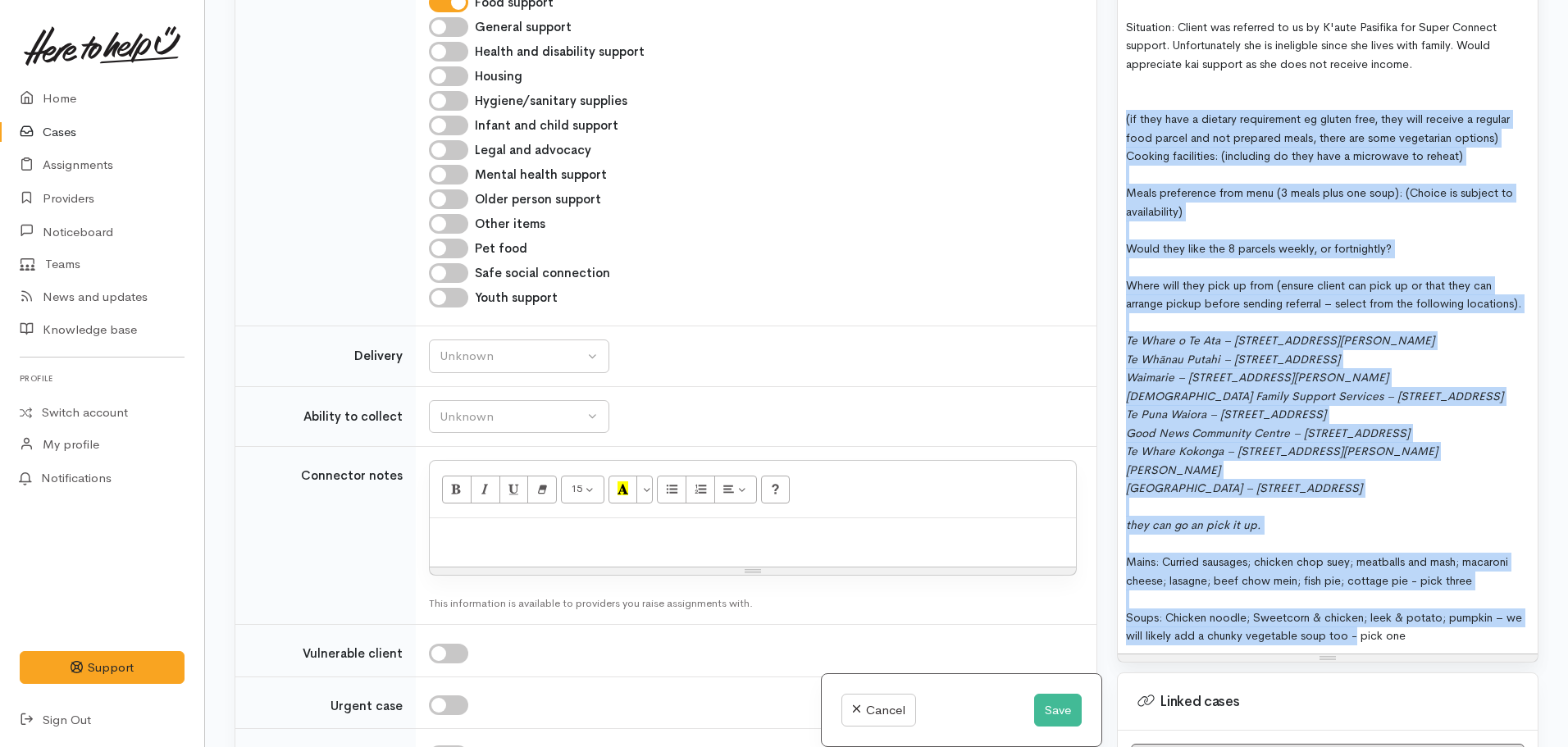
scroll to position [1368, 0]
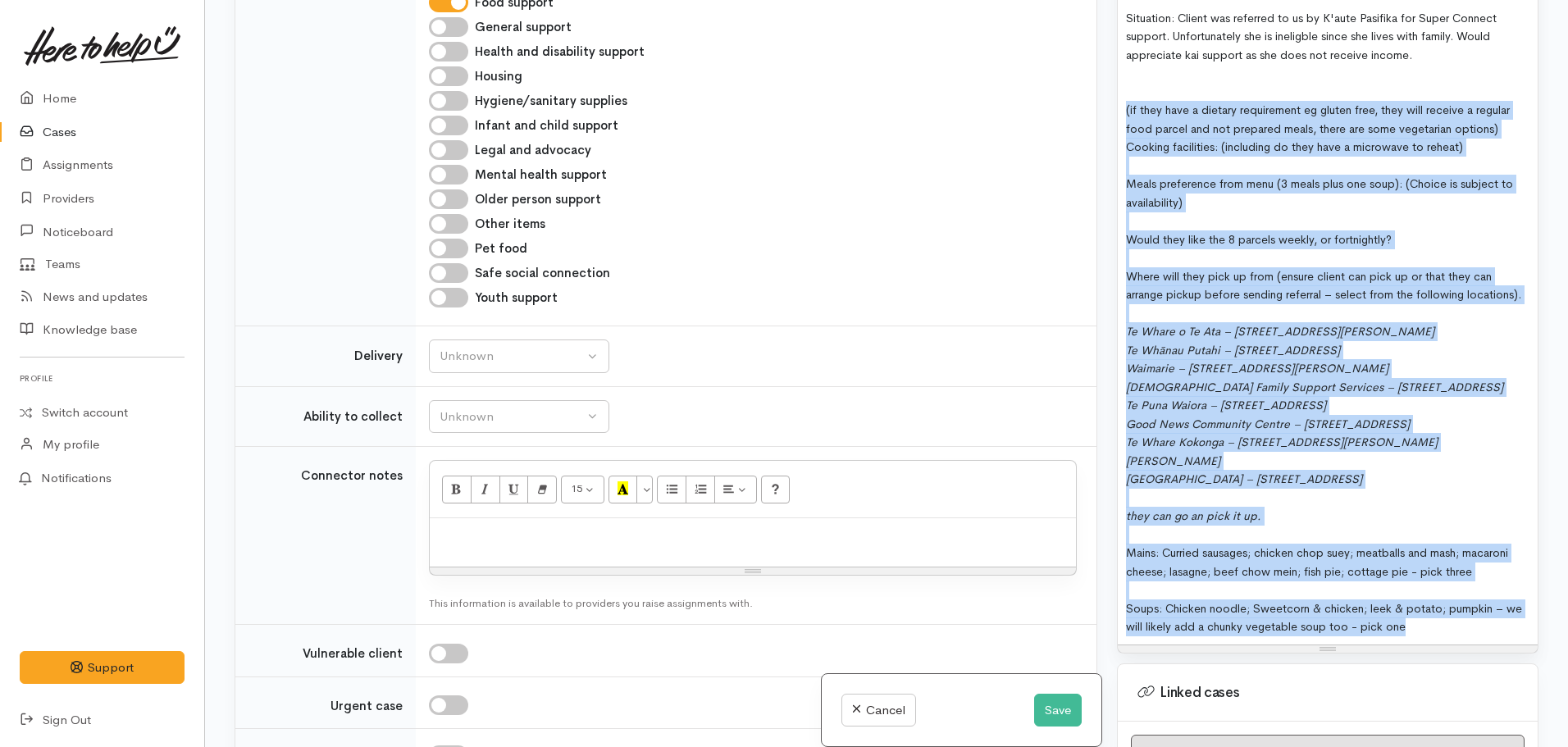
drag, startPoint x: 1121, startPoint y: 551, endPoint x: 1521, endPoint y: 587, distance: 401.6
click at [1521, 587] on div "FOOD SUPPORT Name: Hom Saras Wati Date of birth: 17.10.1952 Phone: 0210348932 A…" at bounding box center [1328, 175] width 420 height 939
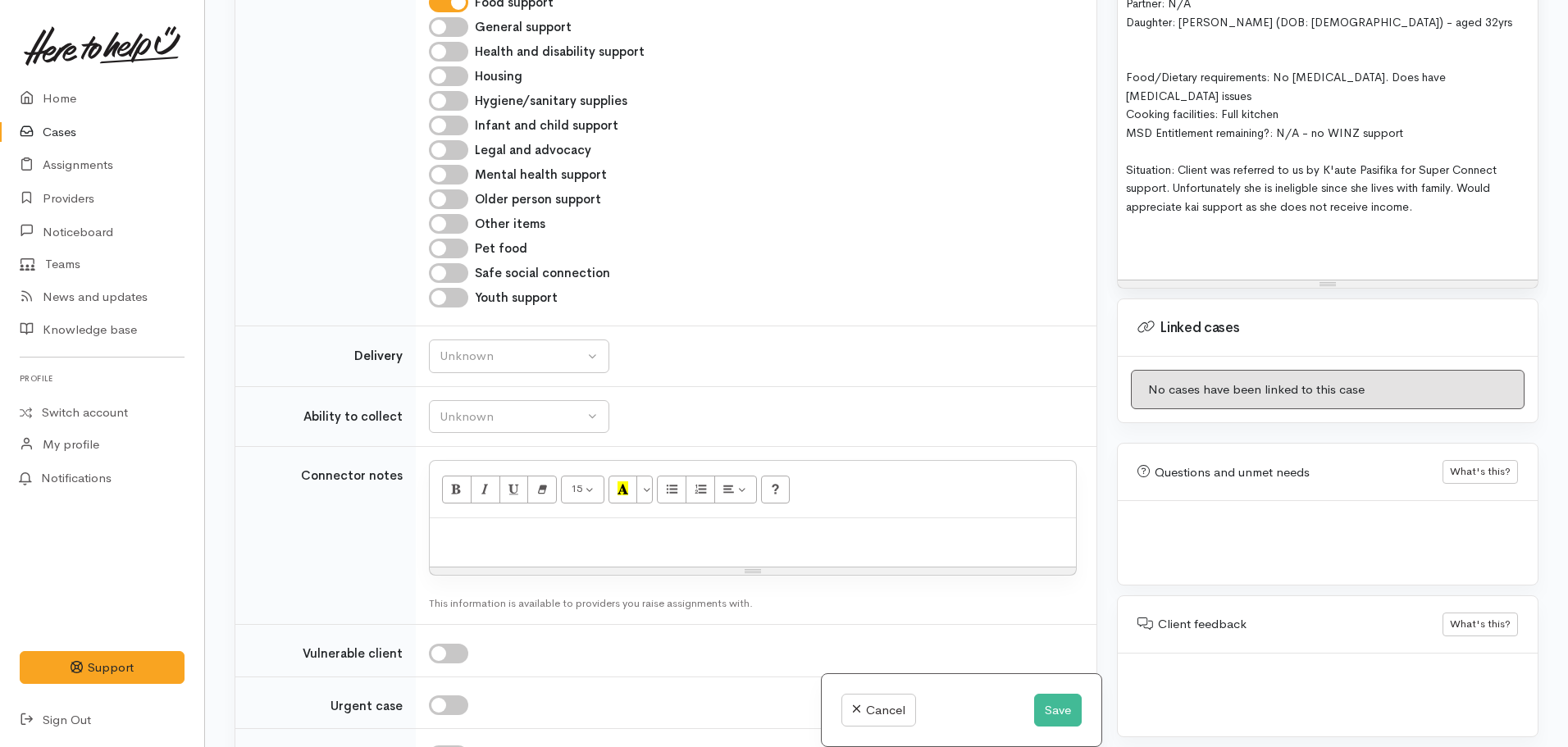
scroll to position [1181, 0]
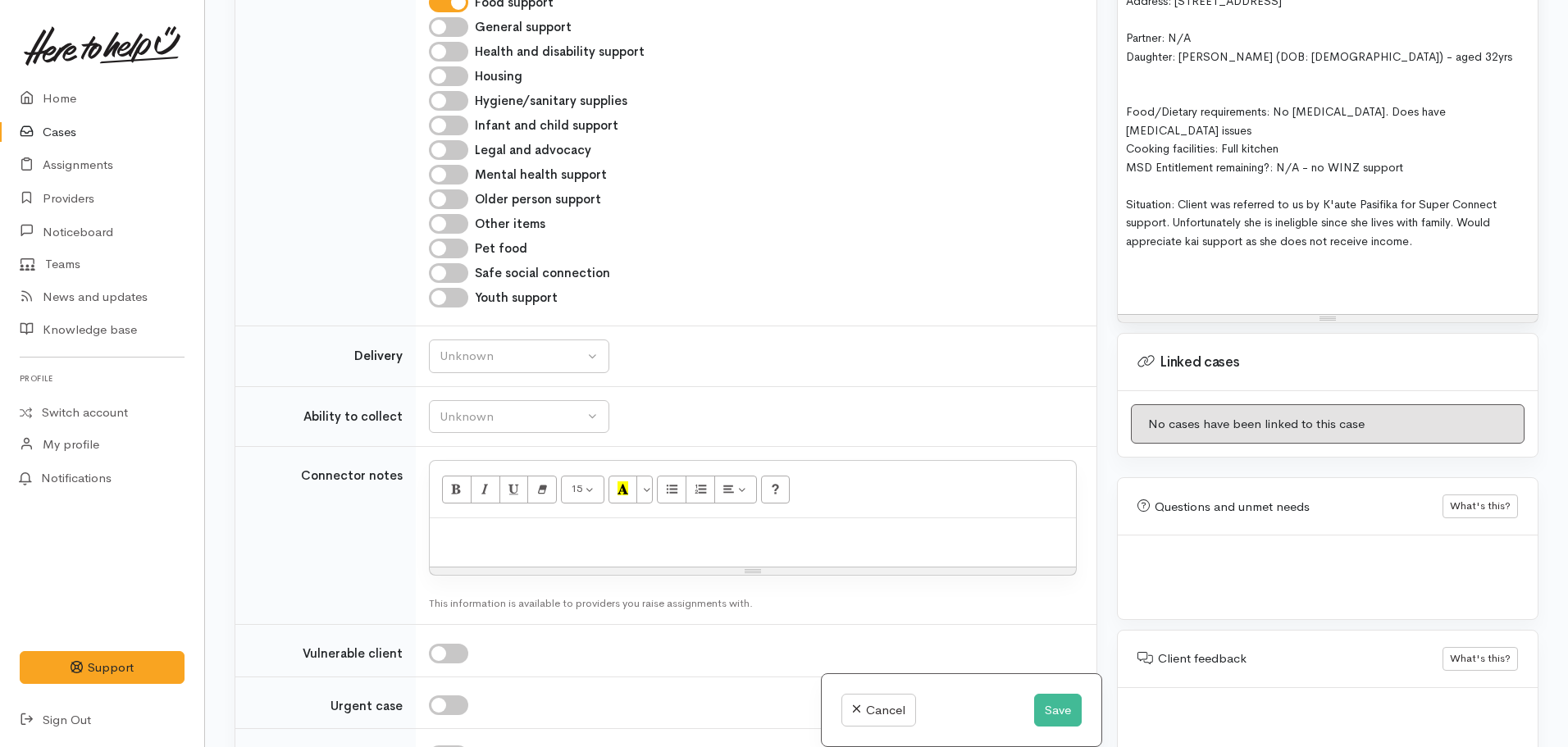
click at [1139, 269] on div at bounding box center [1328, 278] width 403 height 19
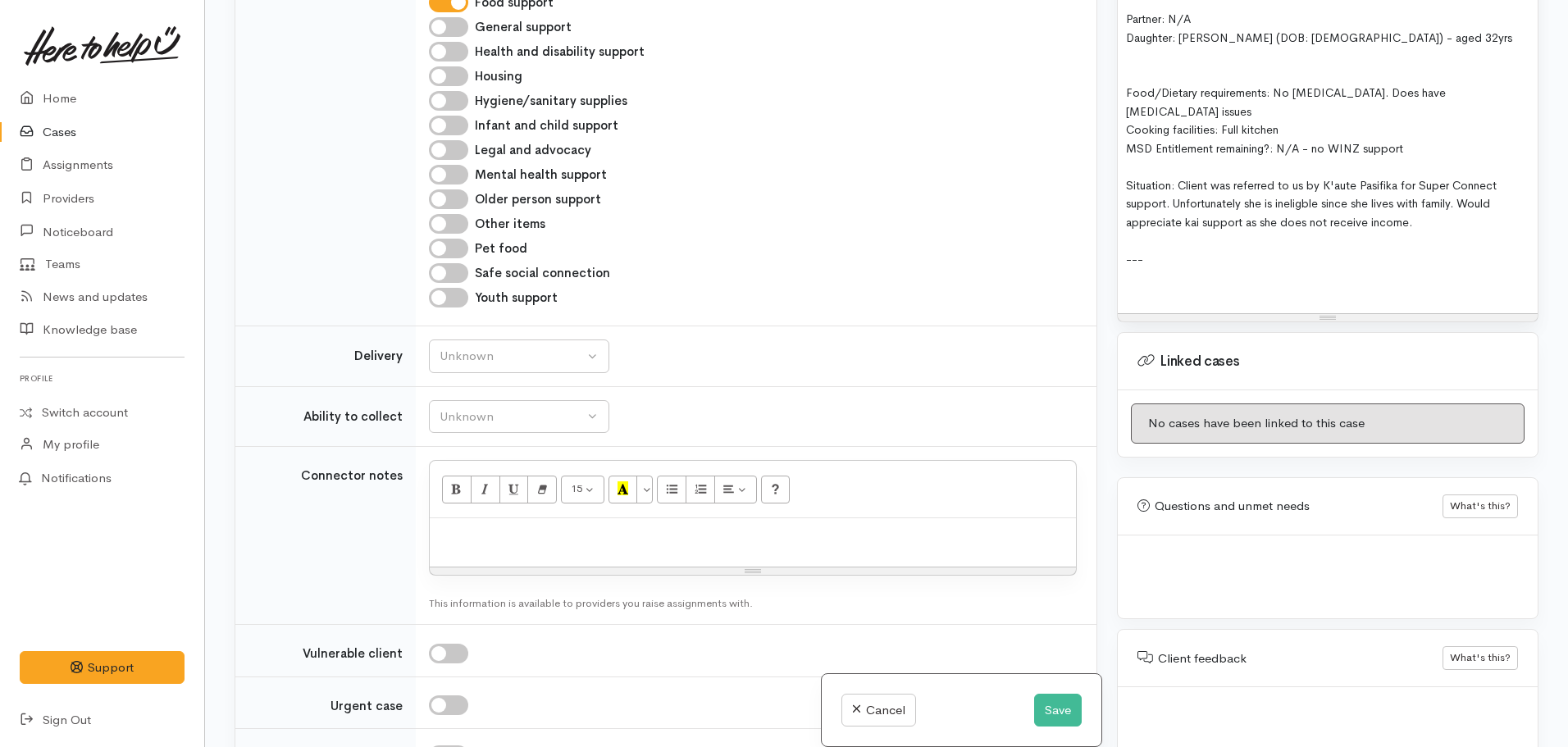
scroll to position [1237, 0]
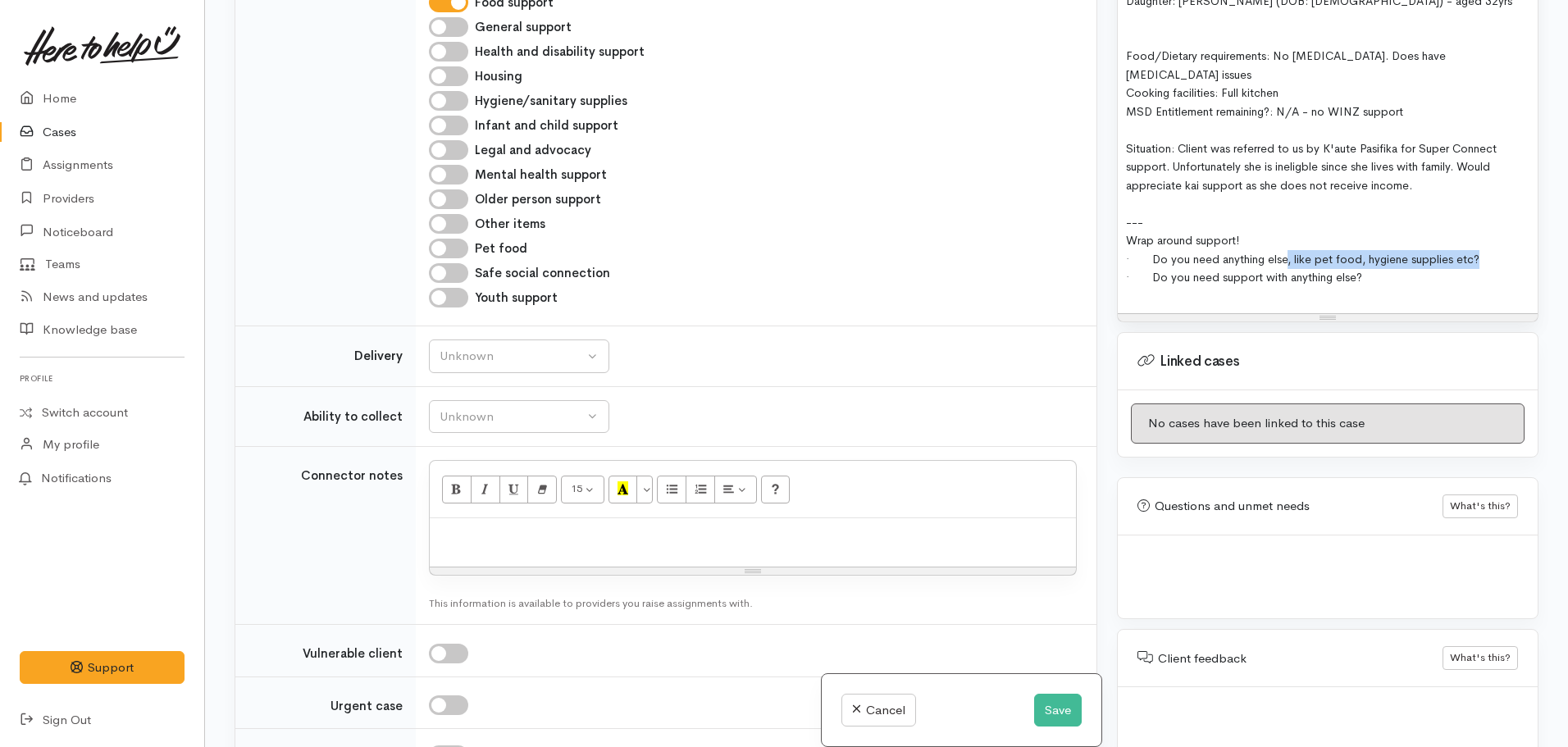
drag, startPoint x: 1500, startPoint y: 220, endPoint x: 1288, endPoint y: 221, distance: 212.0
click at [1288, 250] on div "· Do you need anything else, like pet food, hygiene supplies etc?" at bounding box center [1328, 259] width 403 height 19
click at [1392, 268] on div "· Do you need support with anything else?" at bounding box center [1328, 277] width 403 height 19
click at [514, 402] on button "Unknown" at bounding box center [520, 417] width 181 height 33
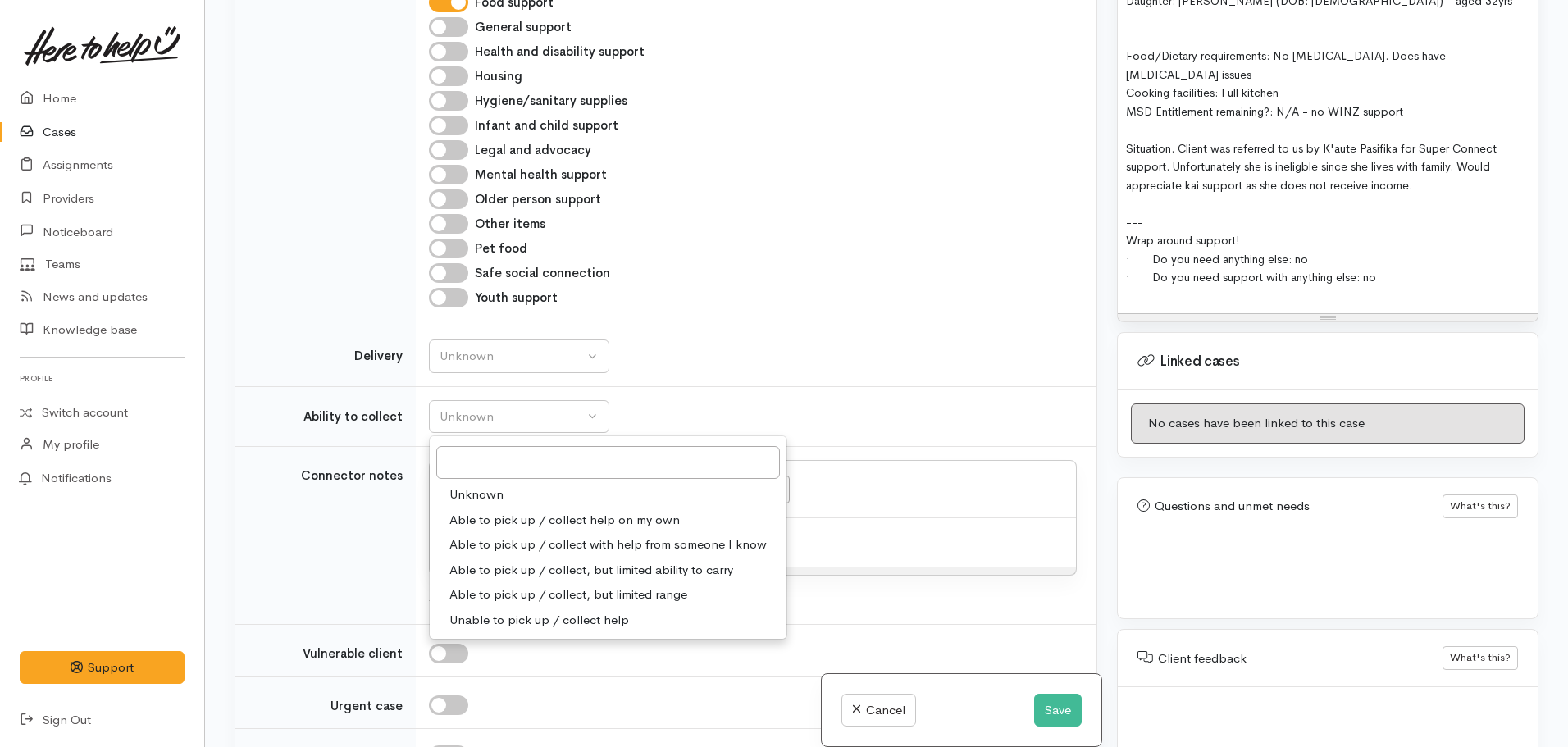
click at [546, 540] on span "Able to pick up / collect with help from someone I know" at bounding box center [607, 545] width 317 height 19
select select "5"
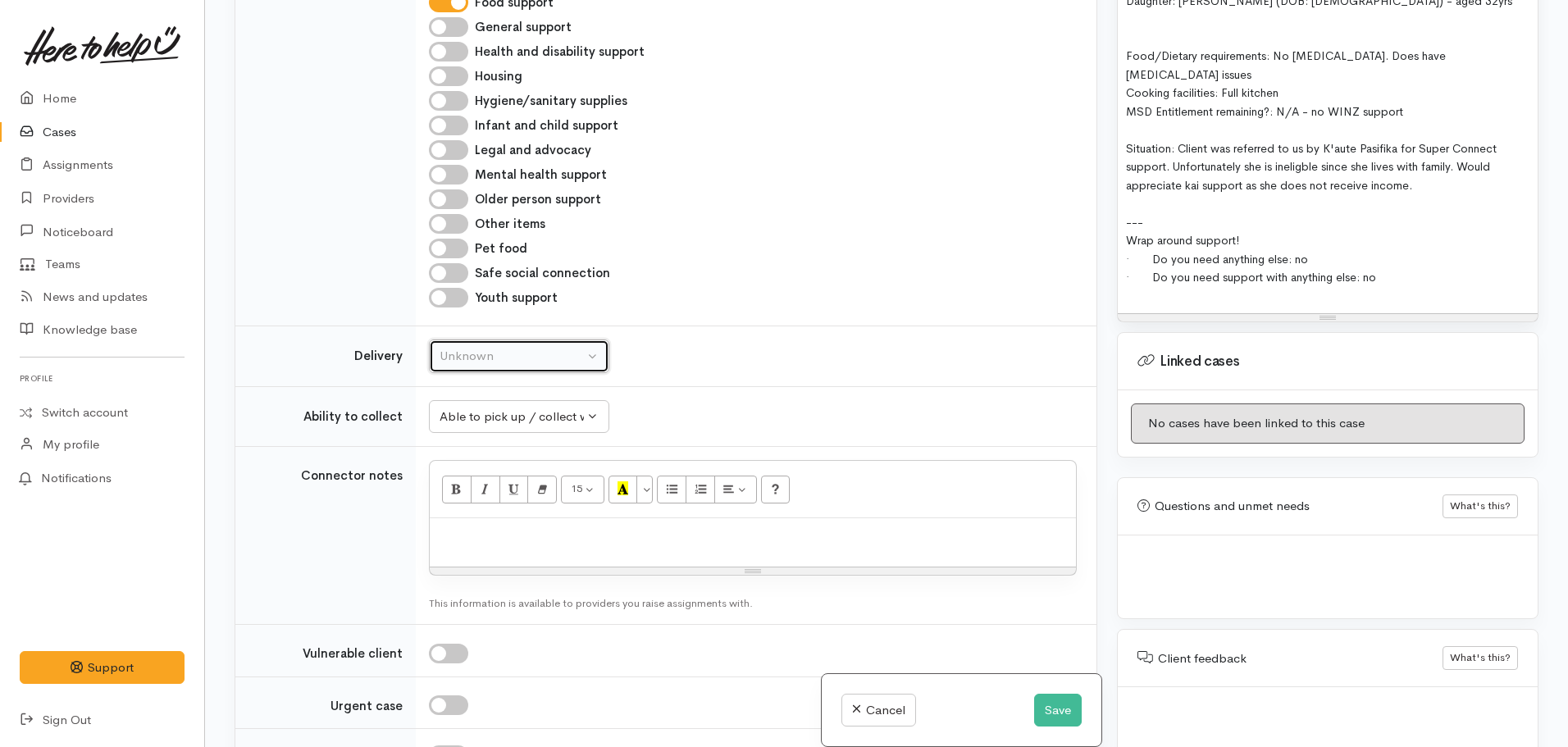
click at [515, 361] on div "Unknown" at bounding box center [511, 356] width 144 height 19
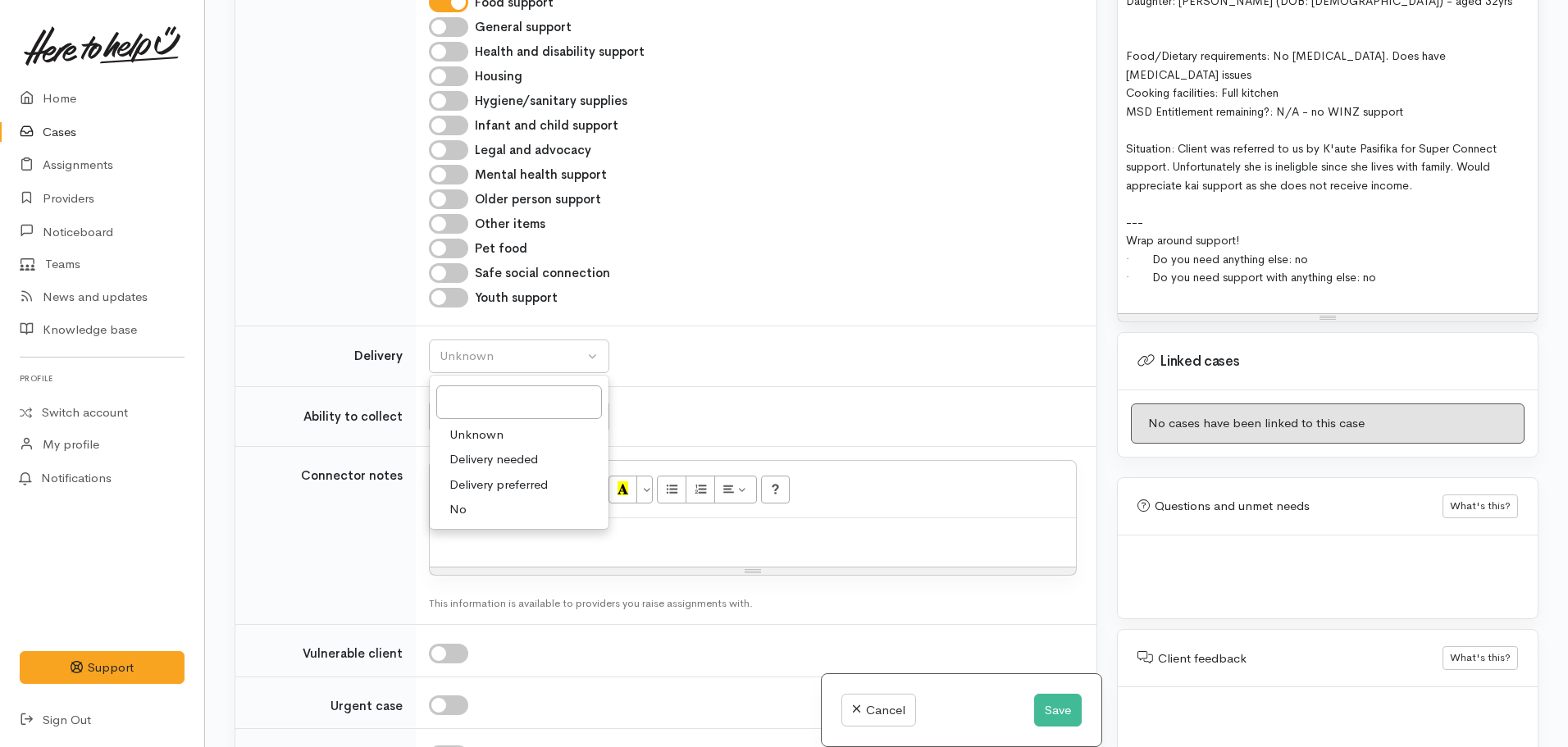
click at [469, 514] on link "No" at bounding box center [520, 509] width 179 height 25
select select "1"
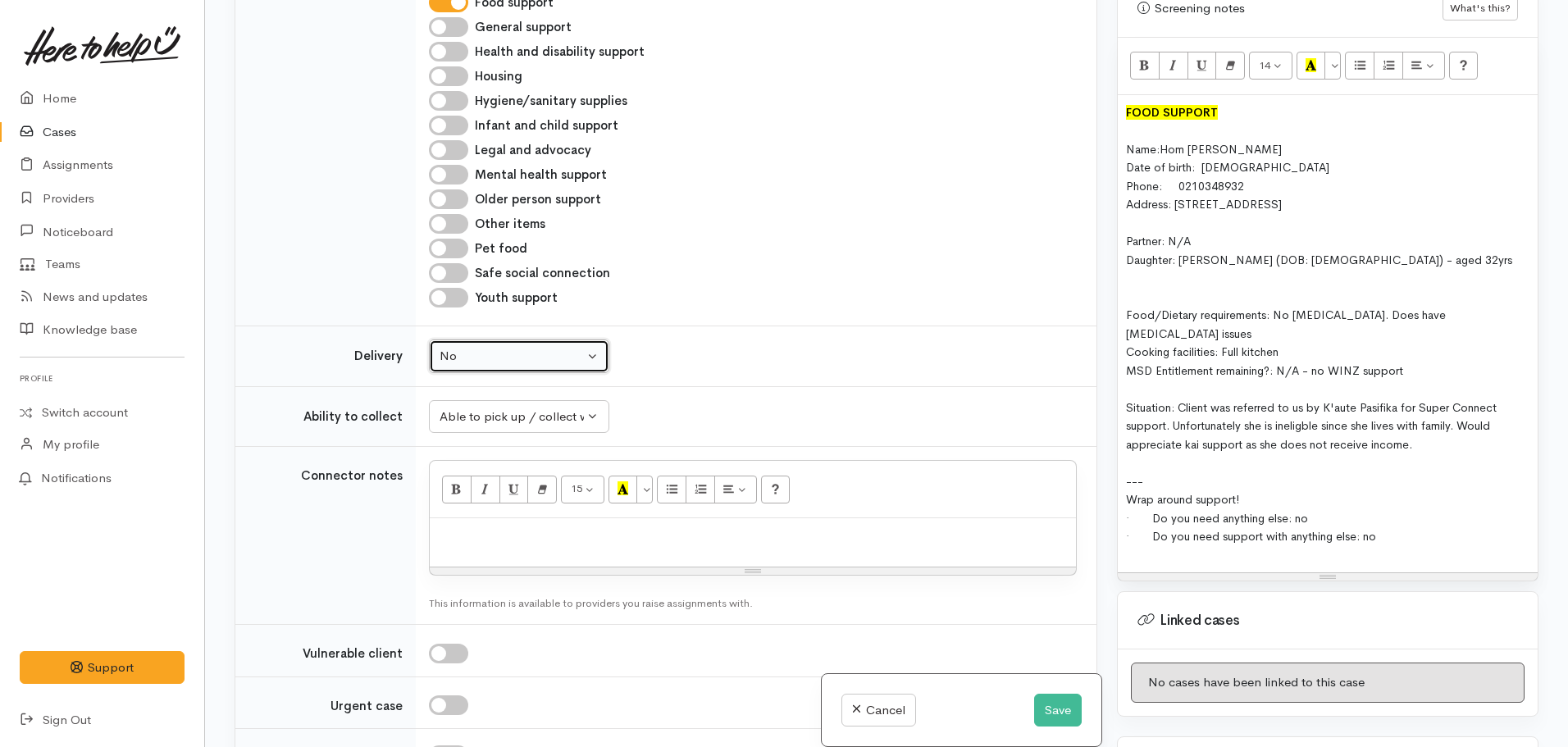
scroll to position [977, 0]
click at [1261, 401] on span "Situation: Client was referred to us by K'aute Pasifika for Super Connect suppo…" at bounding box center [1311, 427] width 371 height 52
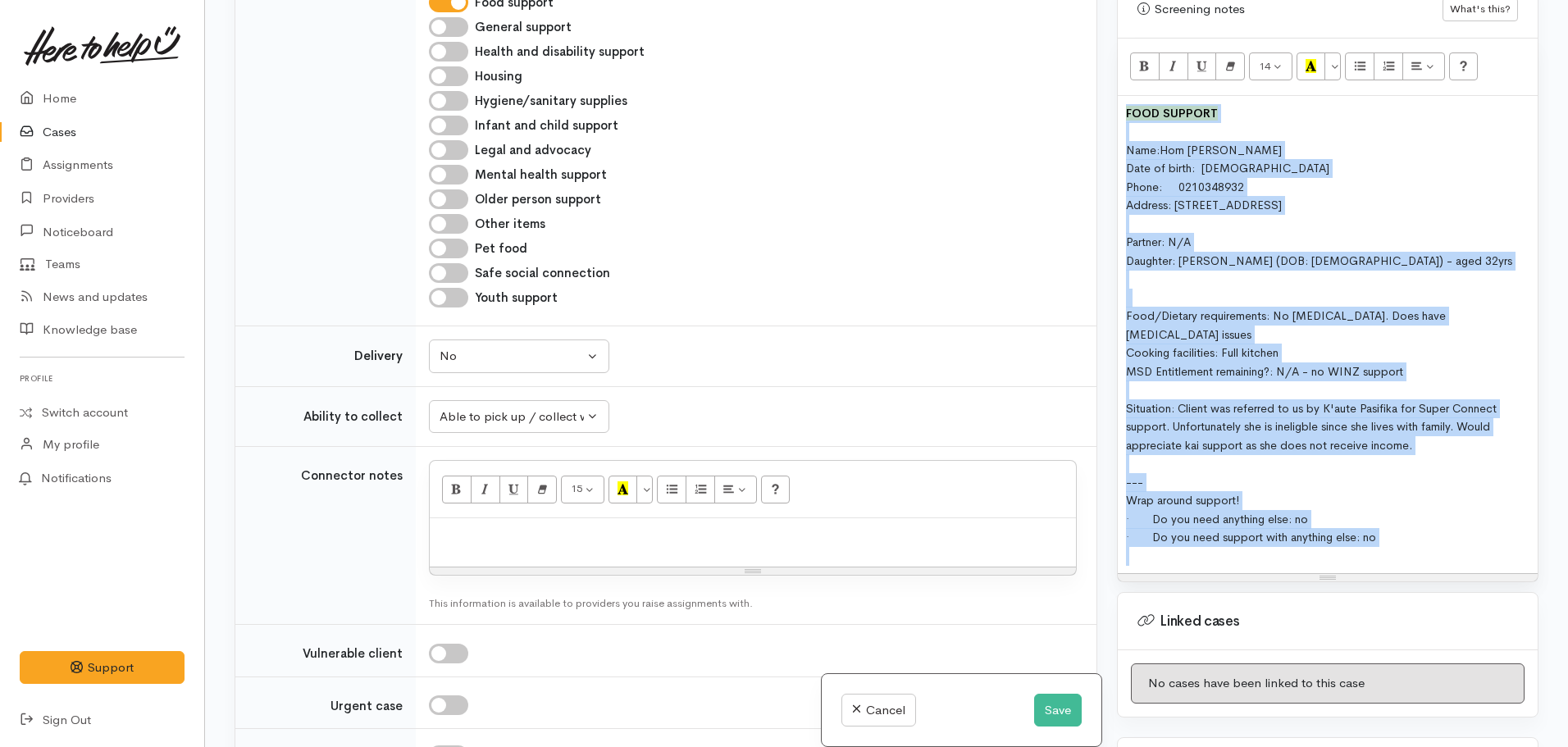
copy div "FOOD SUPPORT Name: Hom Saras Wati Date of birth: 17.10.1952 Phone: 0210348932 A…"
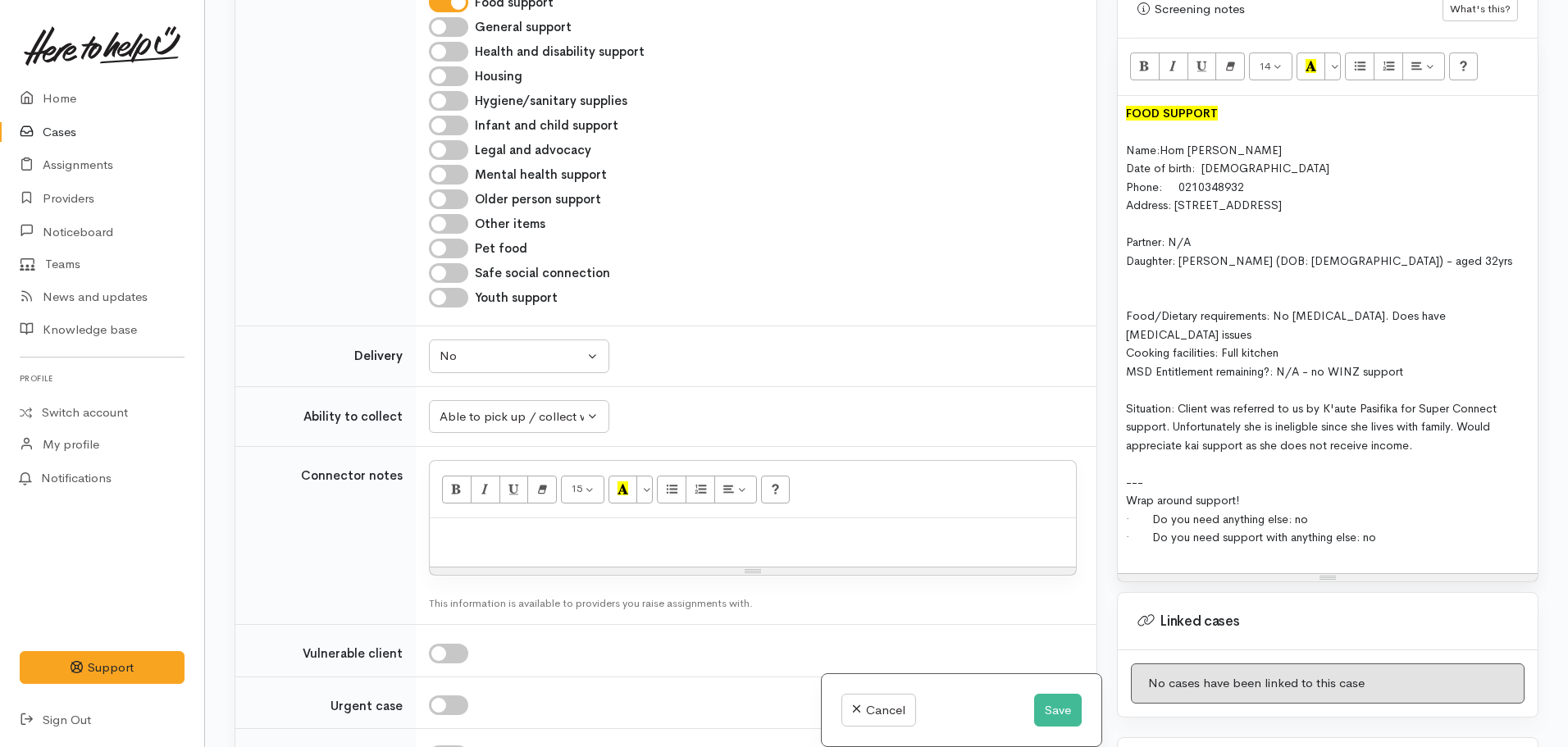
click at [516, 544] on p at bounding box center [752, 535] width 630 height 19
paste div
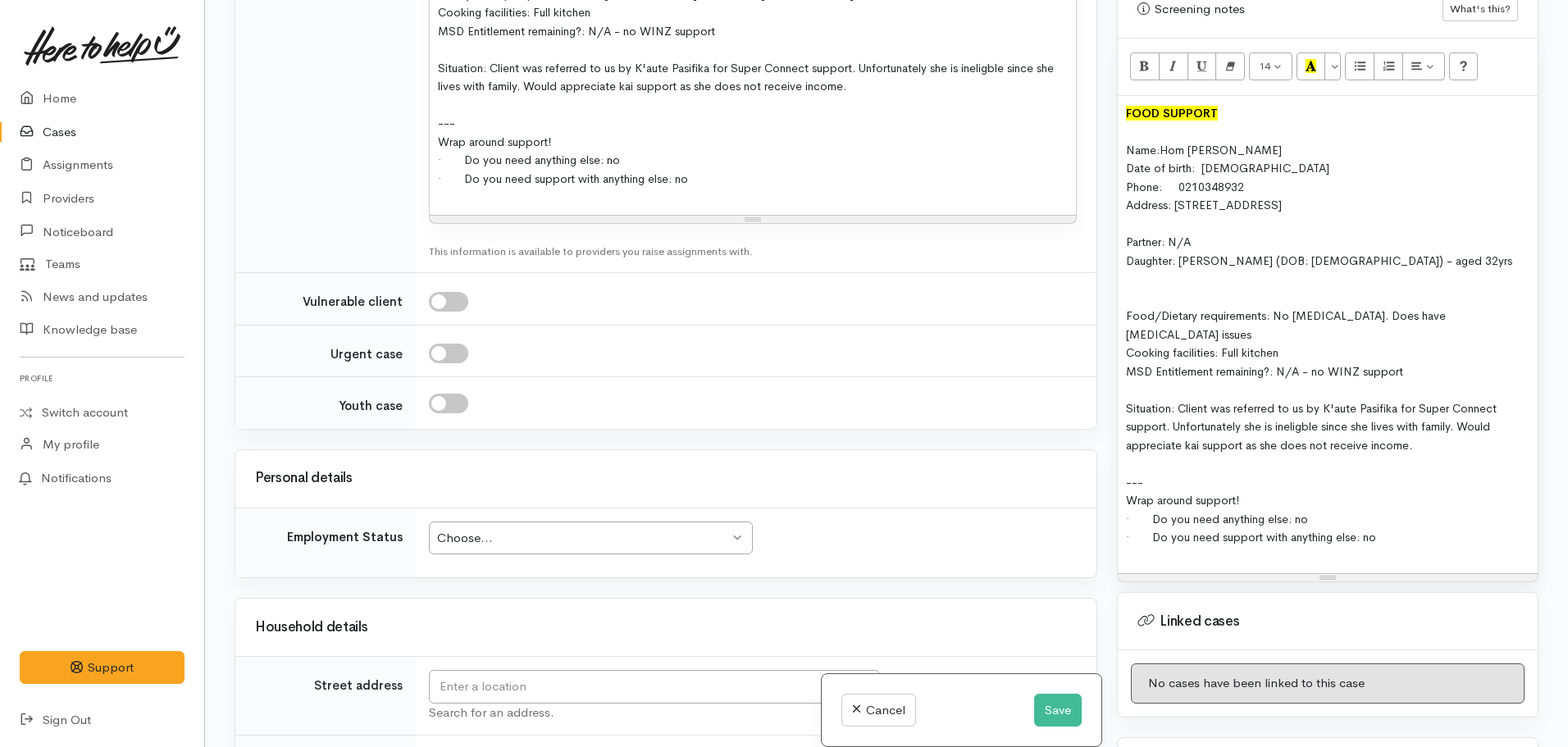
scroll to position [1694, 0]
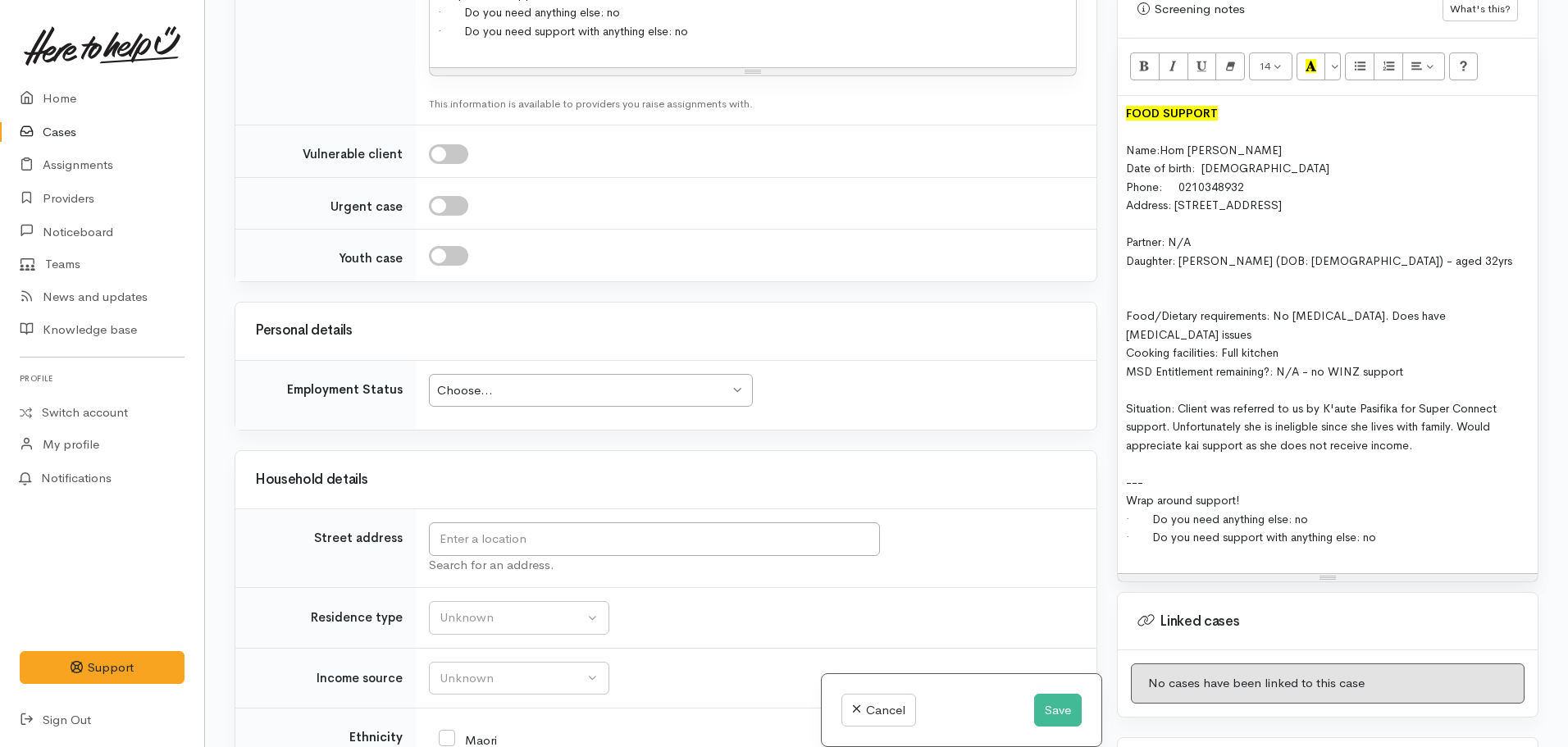
click at [494, 377] on div "Choose... Choose..." at bounding box center [591, 391] width 324 height 33
click at [514, 554] on input "text" at bounding box center [654, 539] width 451 height 33
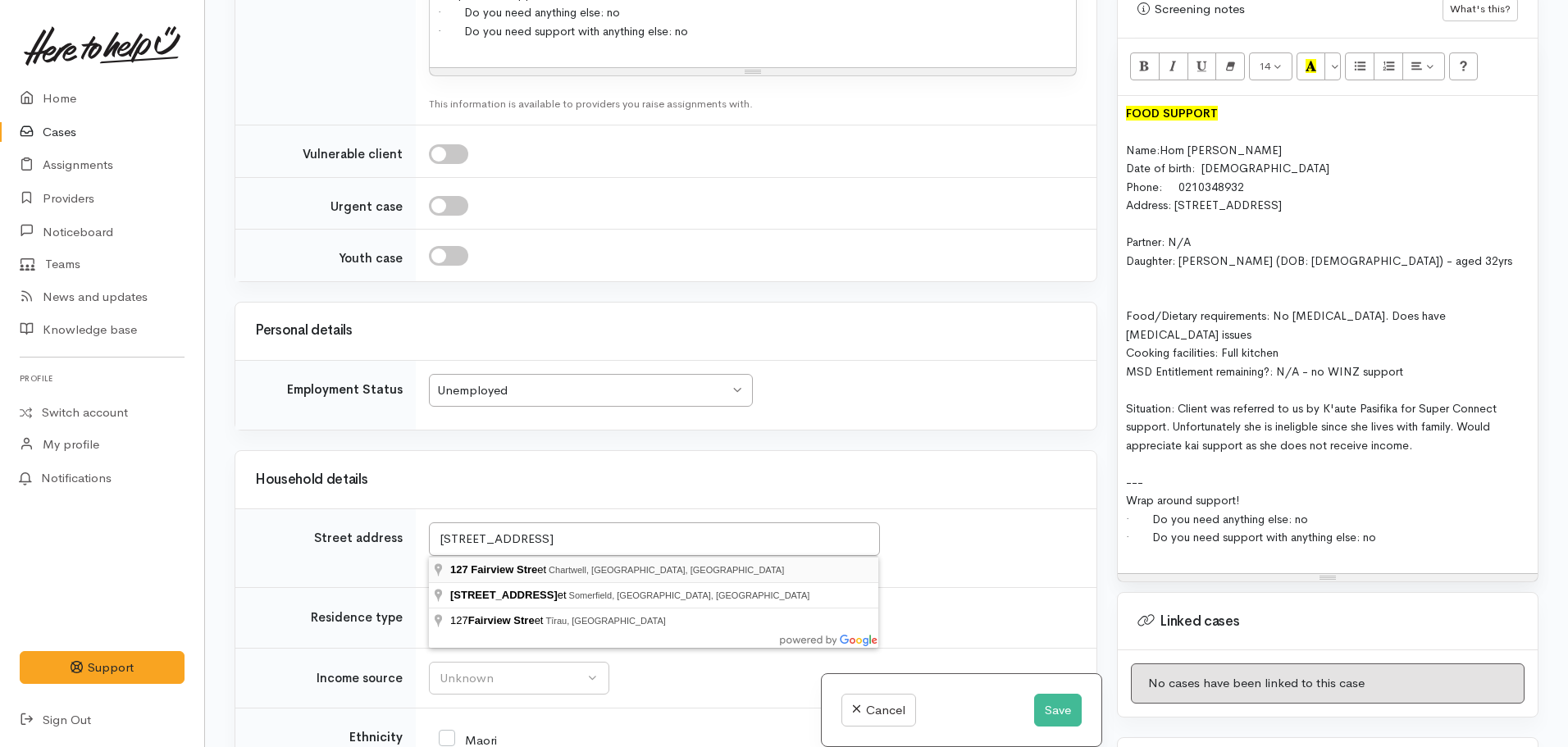
type input "127 Fairview Street, Chartwell, Hamilton, New Zealand"
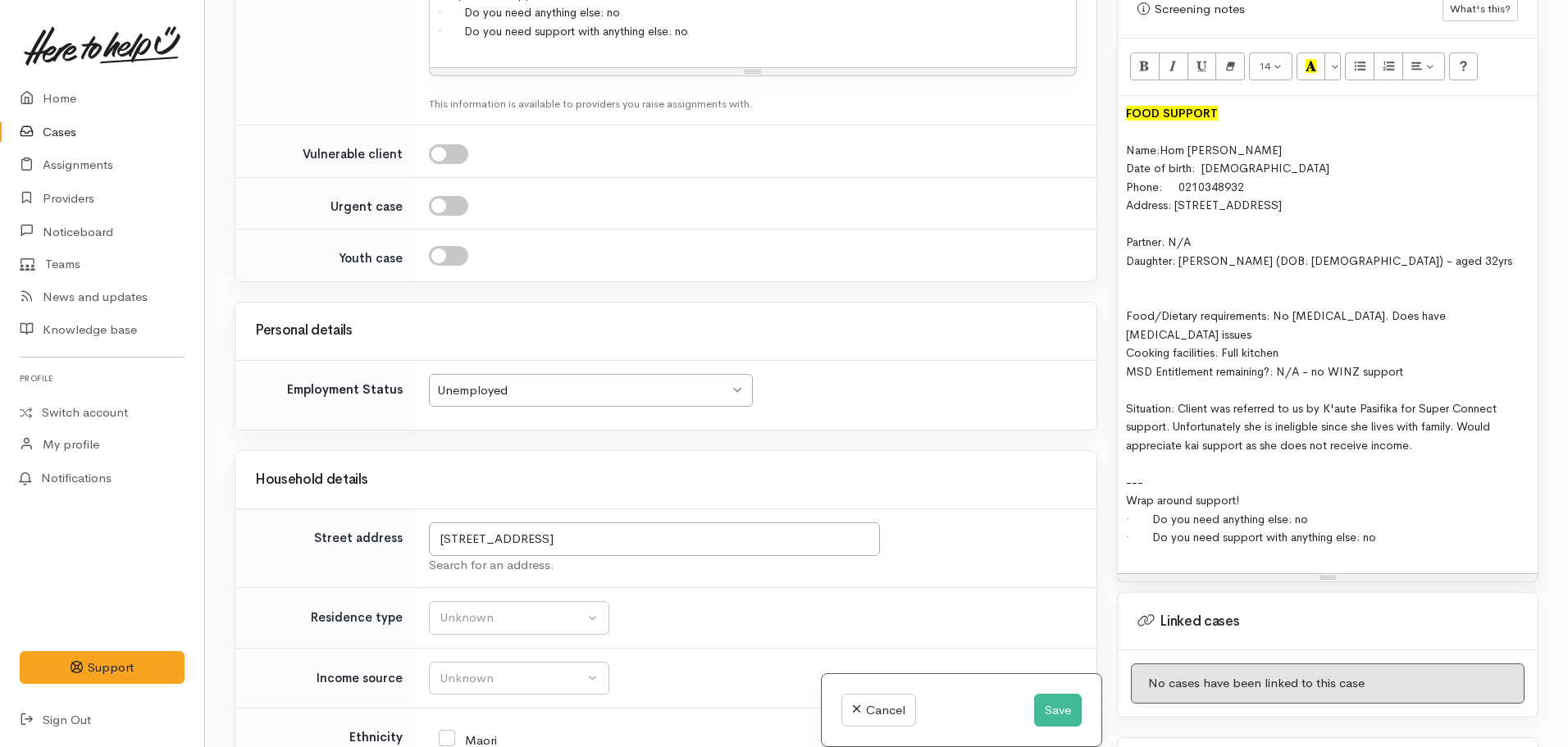
scroll to position [1846, 0]
click at [510, 627] on div "Unknown" at bounding box center [511, 618] width 144 height 19
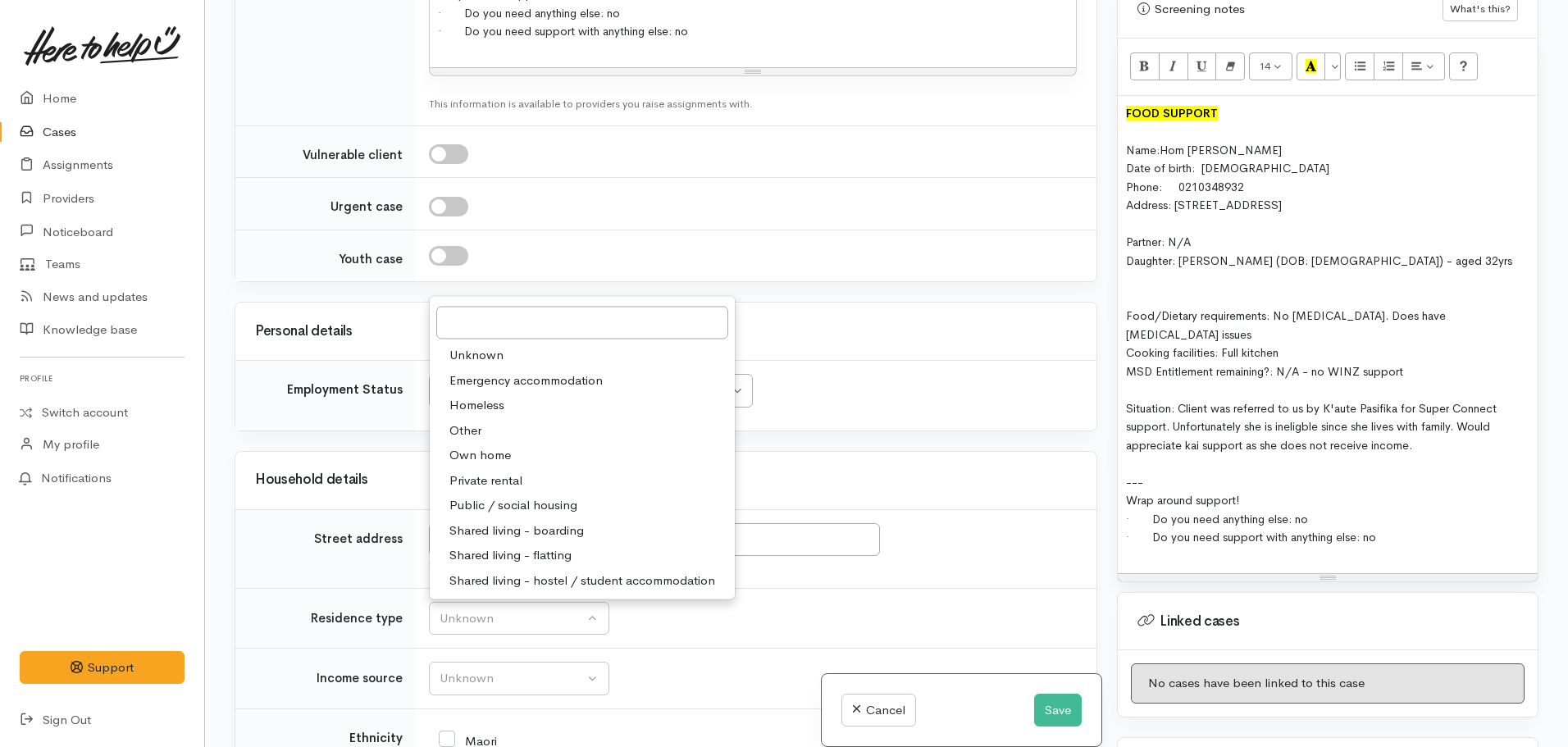
click at [817, 490] on div "Household details" at bounding box center [666, 480] width 822 height 25
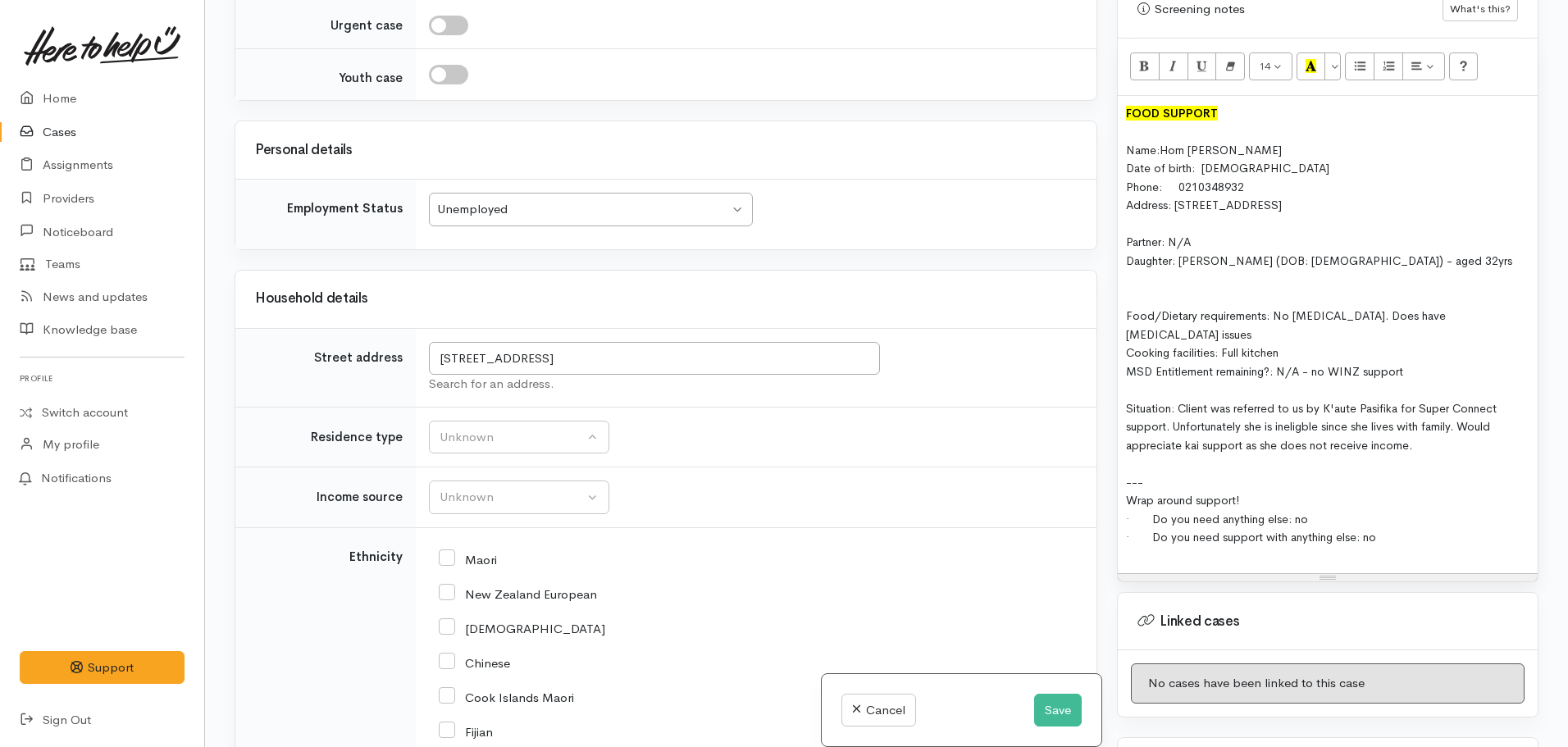
scroll to position [2030, 0]
click at [513, 488] on div "Unknown" at bounding box center [511, 494] width 144 height 19
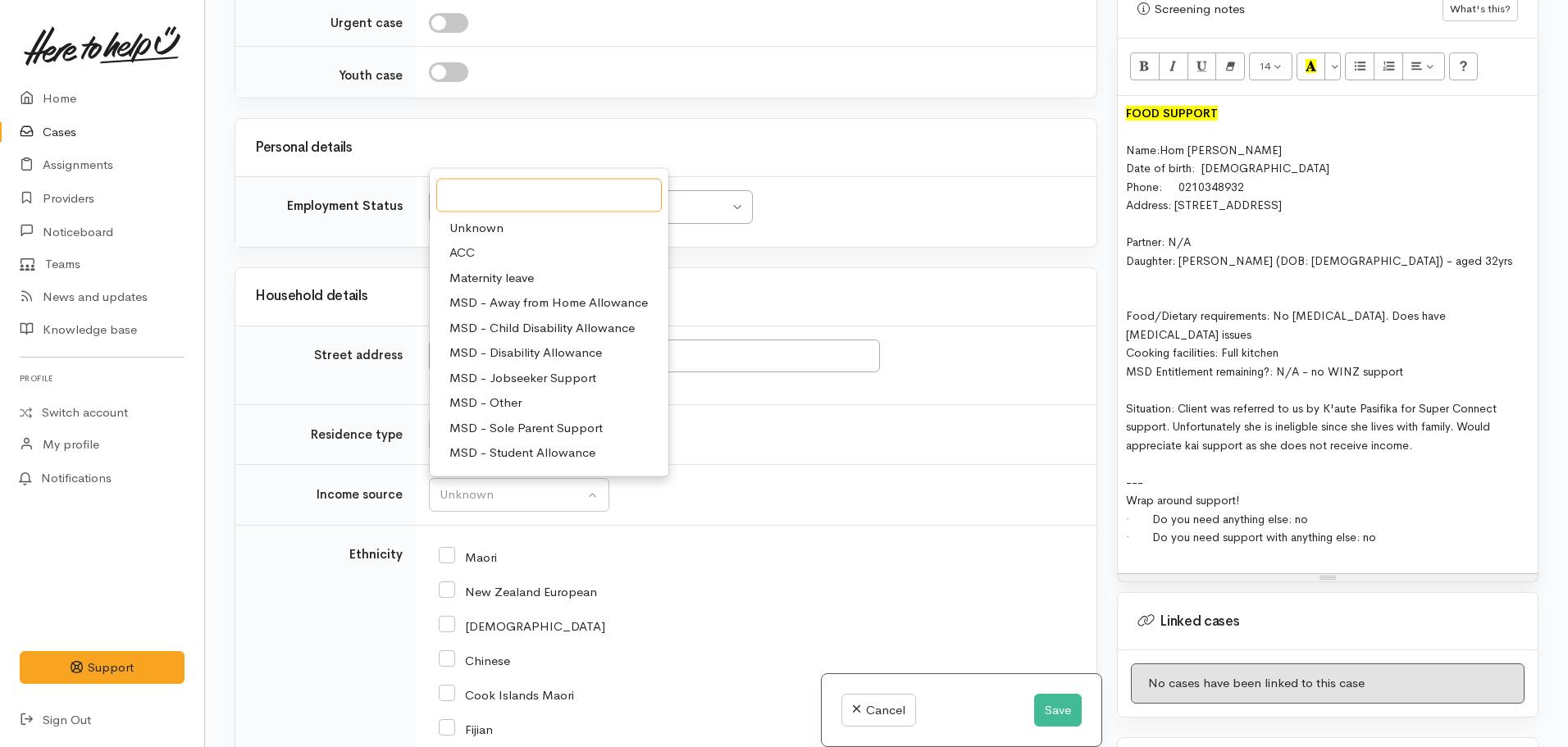
scroll to position [246, 0]
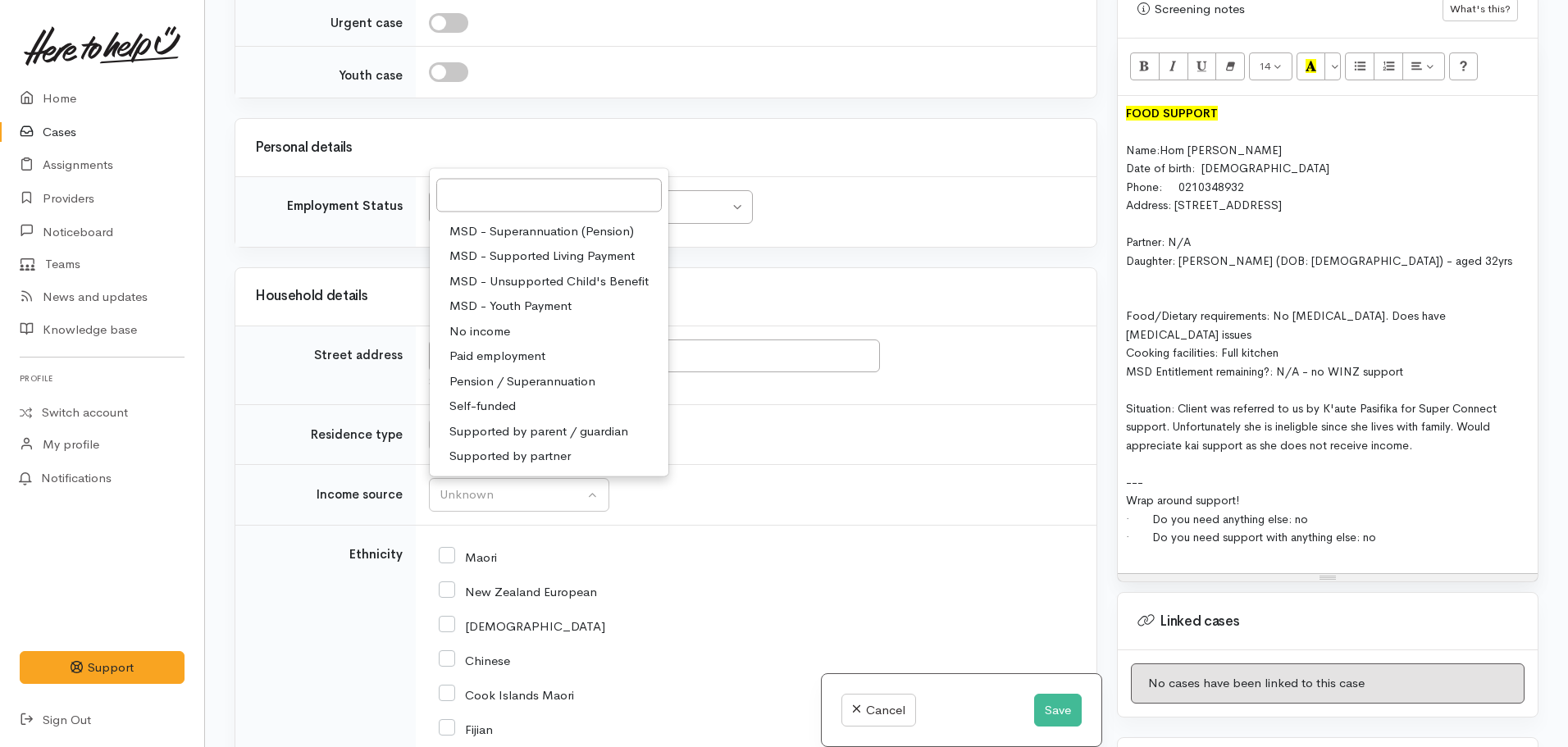
click at [484, 333] on span "No income" at bounding box center [479, 331] width 61 height 19
select select "5"
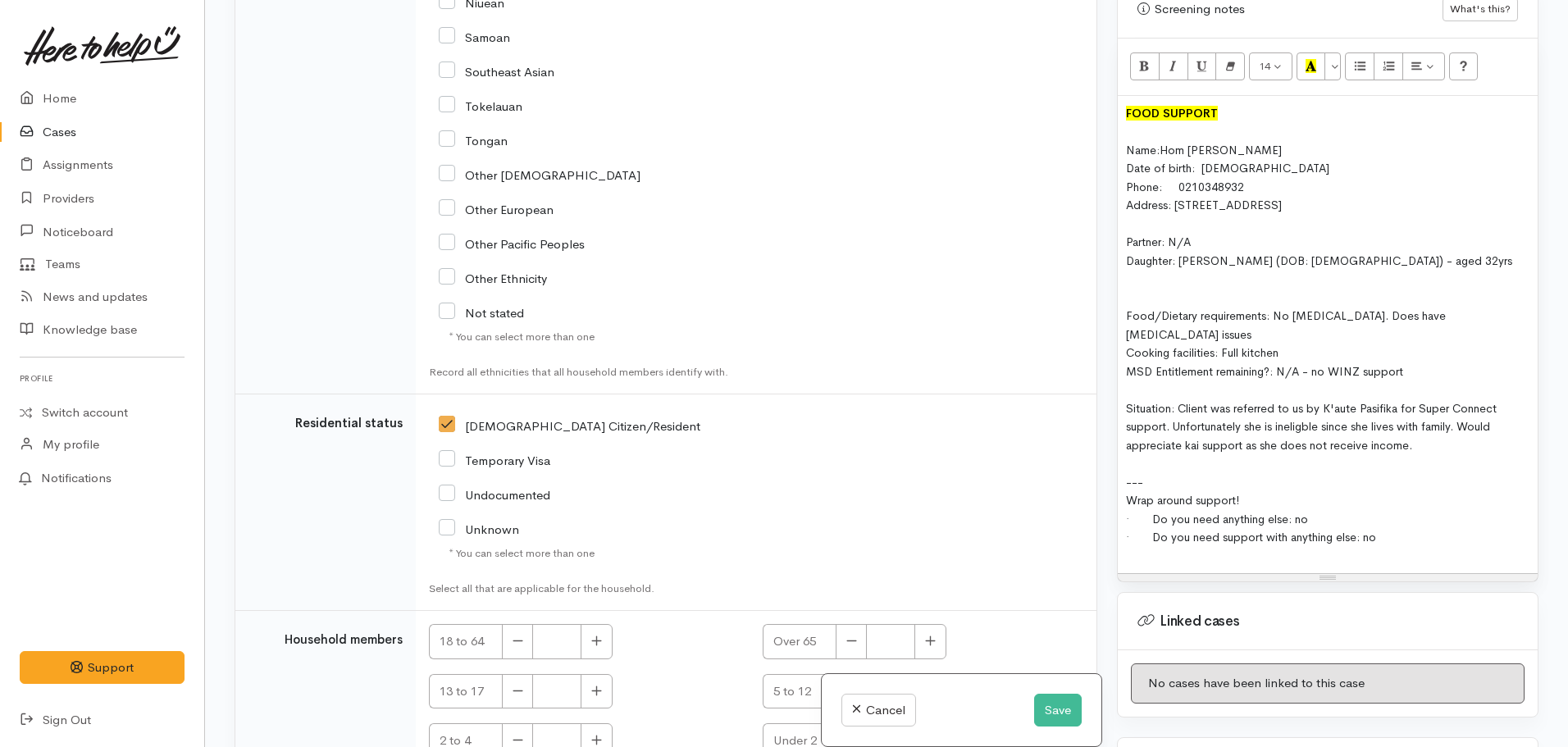
scroll to position [3121, 0]
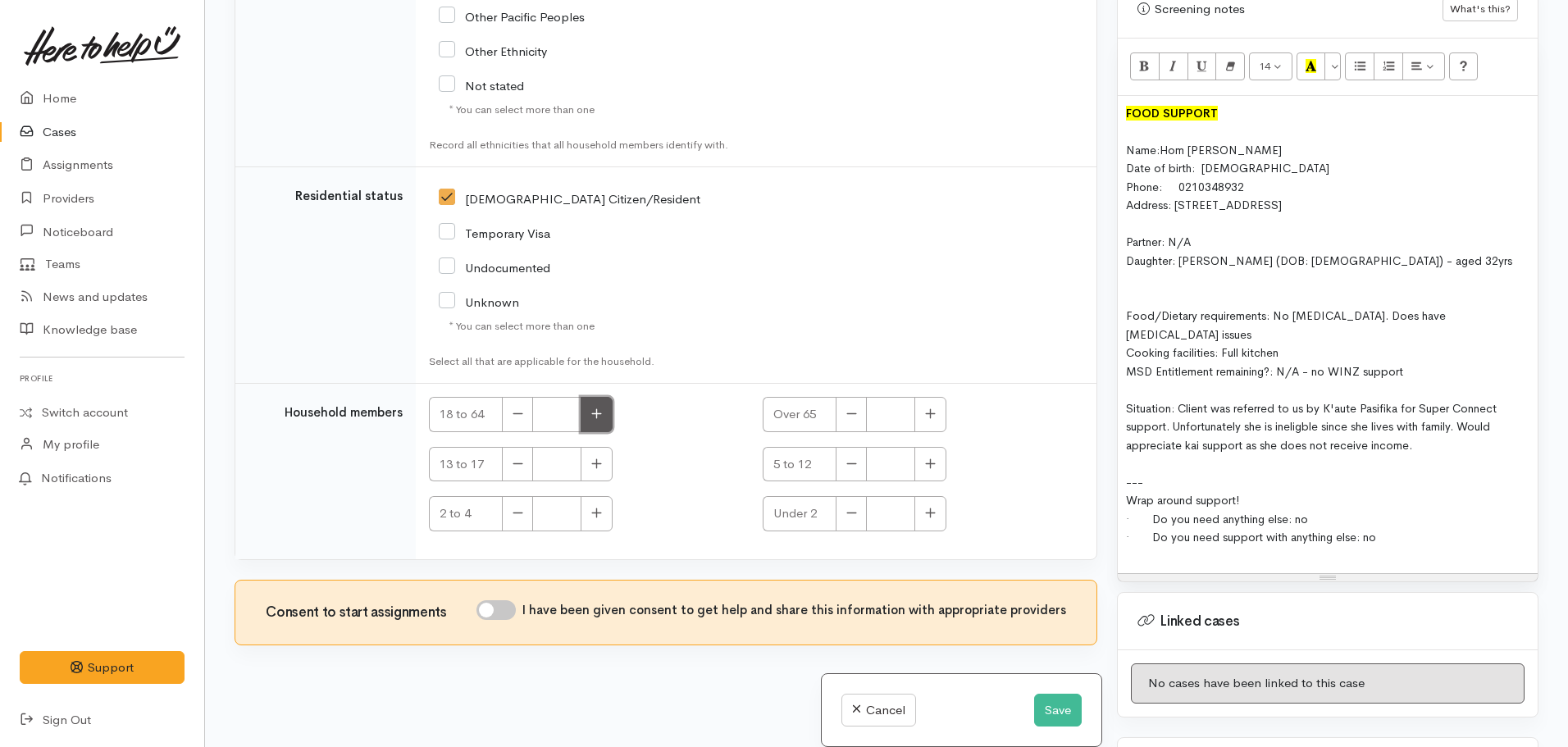
click at [598, 408] on icon "button" at bounding box center [597, 413] width 11 height 13
type input "1"
click at [934, 413] on button "button" at bounding box center [930, 414] width 32 height 35
type input "1"
click at [502, 602] on input "I have been given consent to get help and share this information with appropria…" at bounding box center [495, 610] width 39 height 20
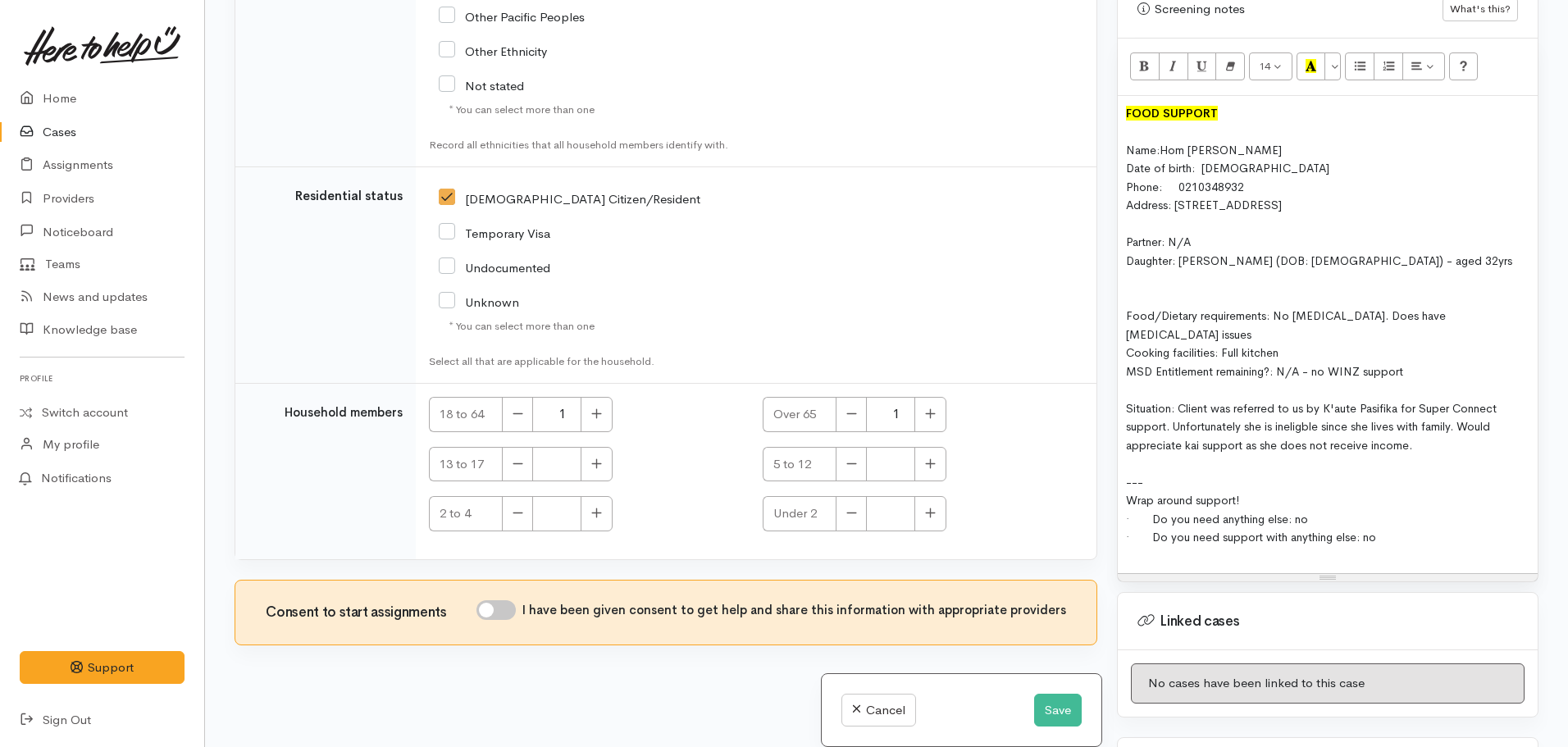
checkbox input "true"
click at [1049, 705] on button "Save" at bounding box center [1058, 710] width 48 height 33
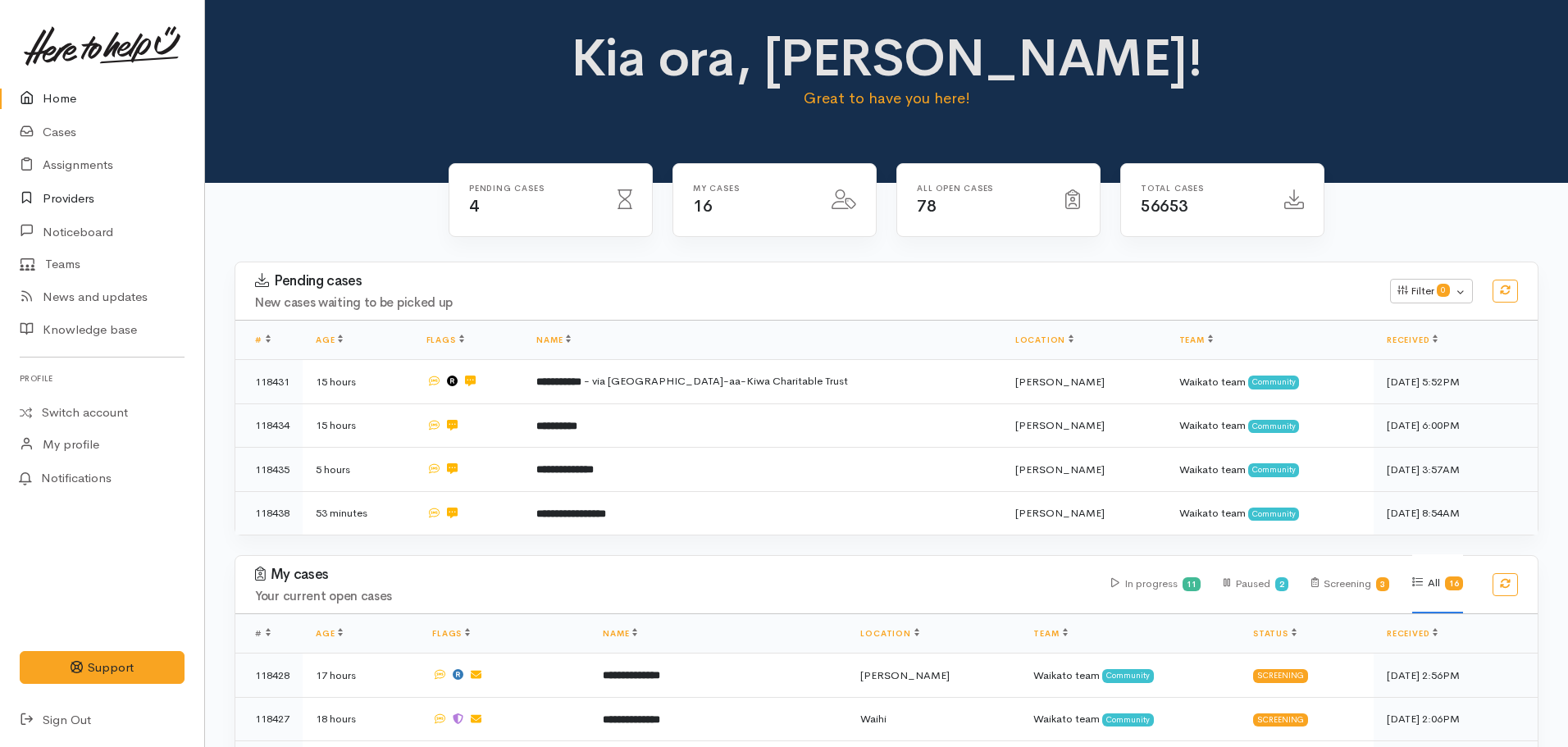
click at [73, 205] on link "Providers" at bounding box center [102, 199] width 204 height 33
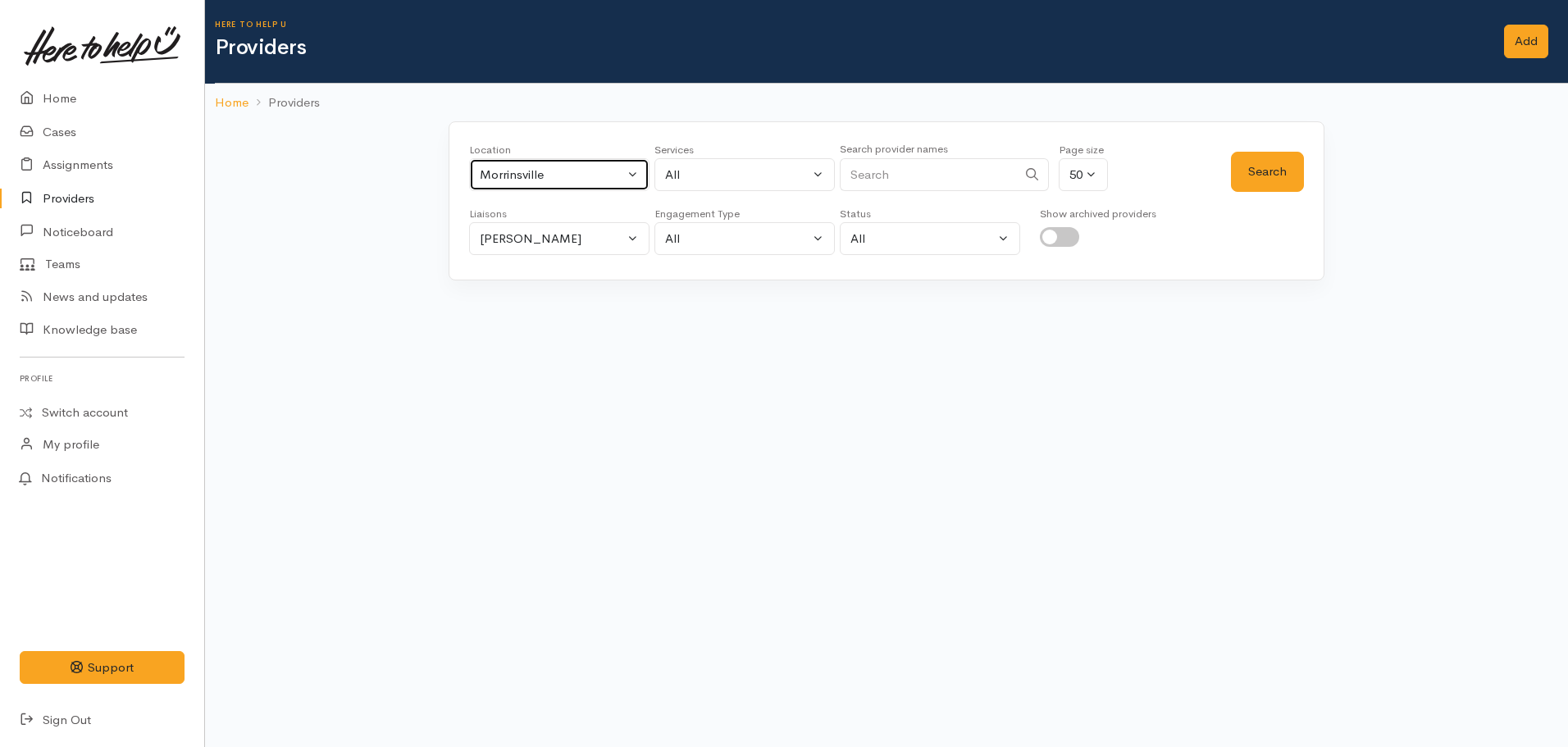
click at [555, 182] on div "Morrinsville" at bounding box center [551, 175] width 144 height 19
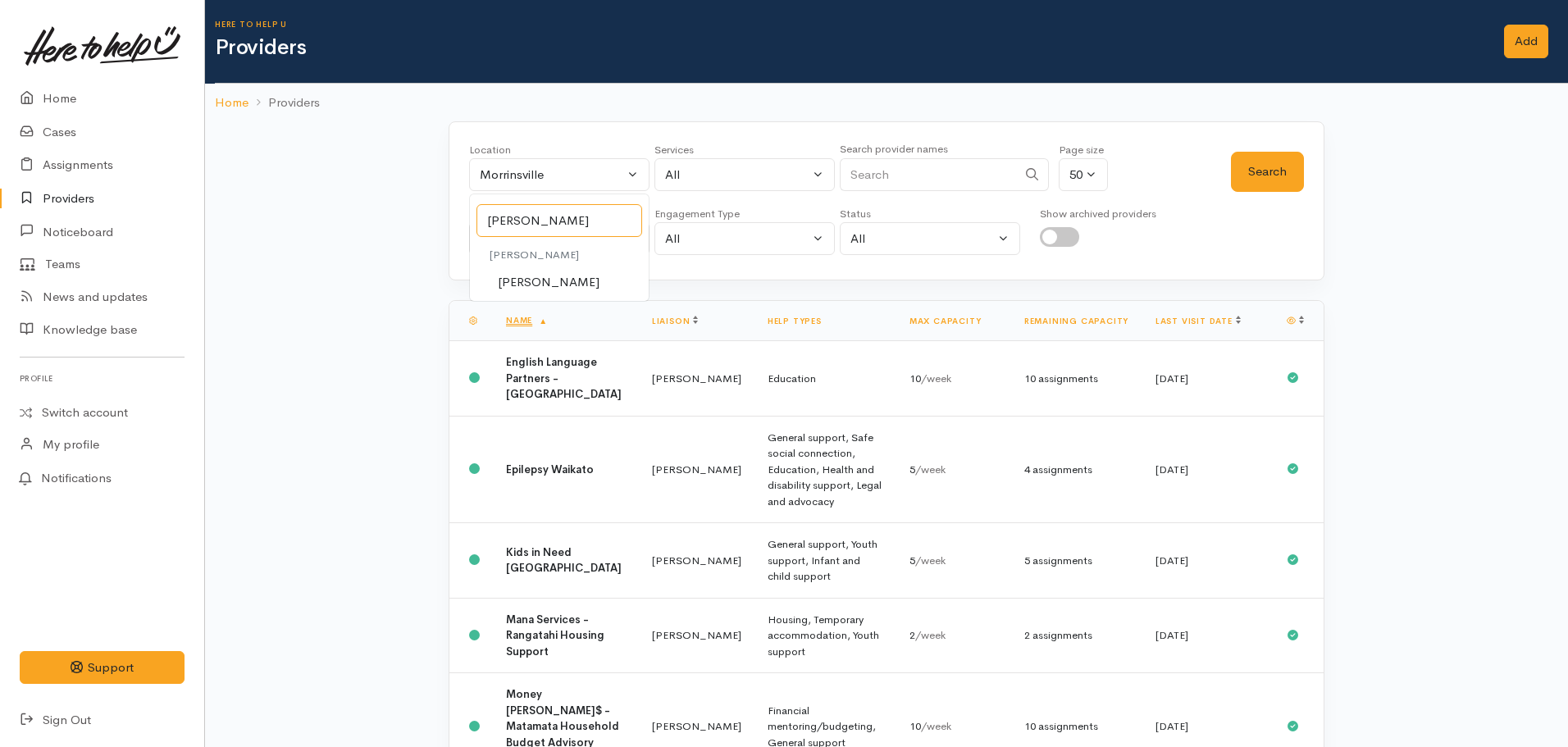
type input "[PERSON_NAME]"
click at [541, 293] on link "[PERSON_NAME]" at bounding box center [560, 282] width 179 height 25
select select "1"
click at [612, 228] on button "[PERSON_NAME]" at bounding box center [560, 239] width 181 height 33
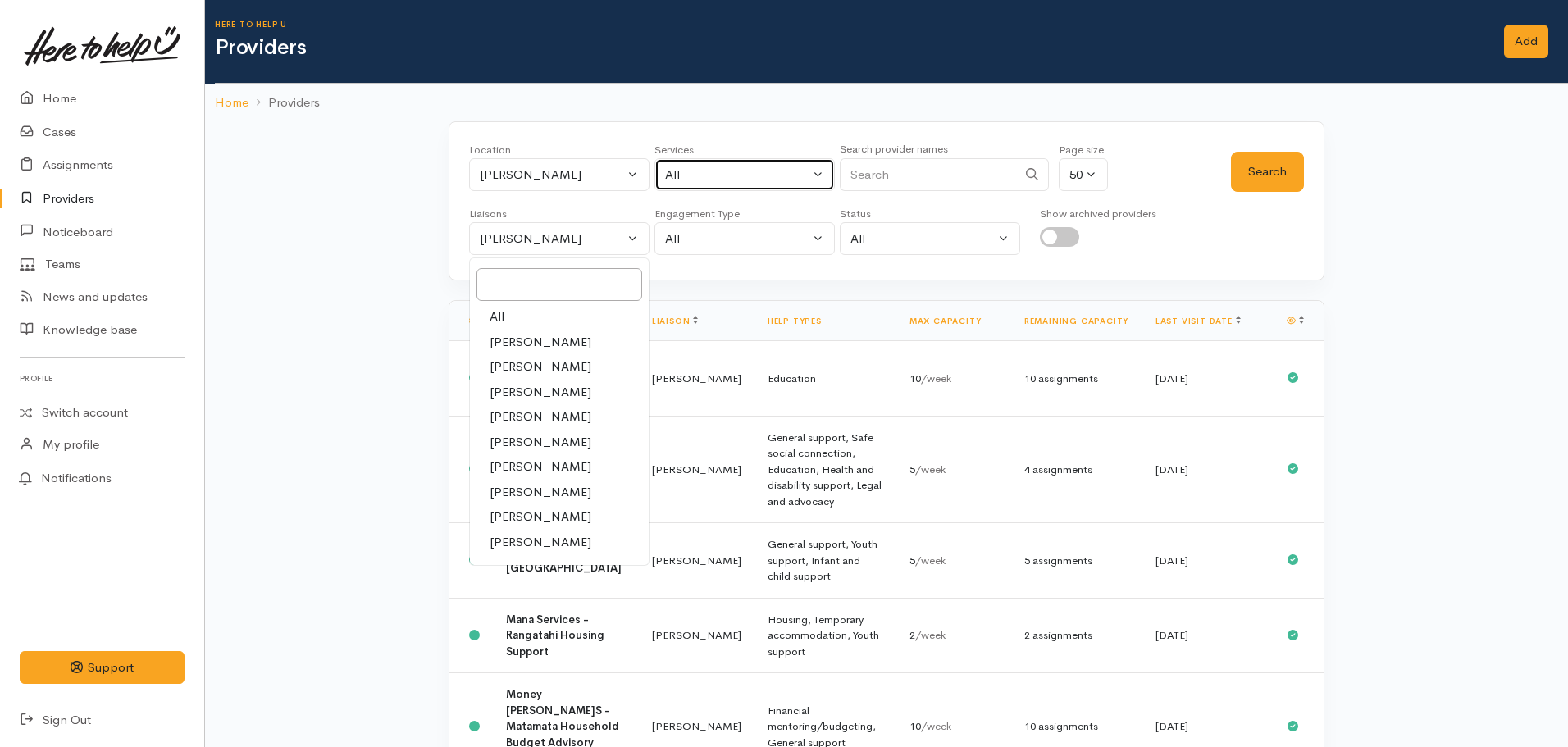
click at [725, 161] on button "All" at bounding box center [745, 175] width 181 height 33
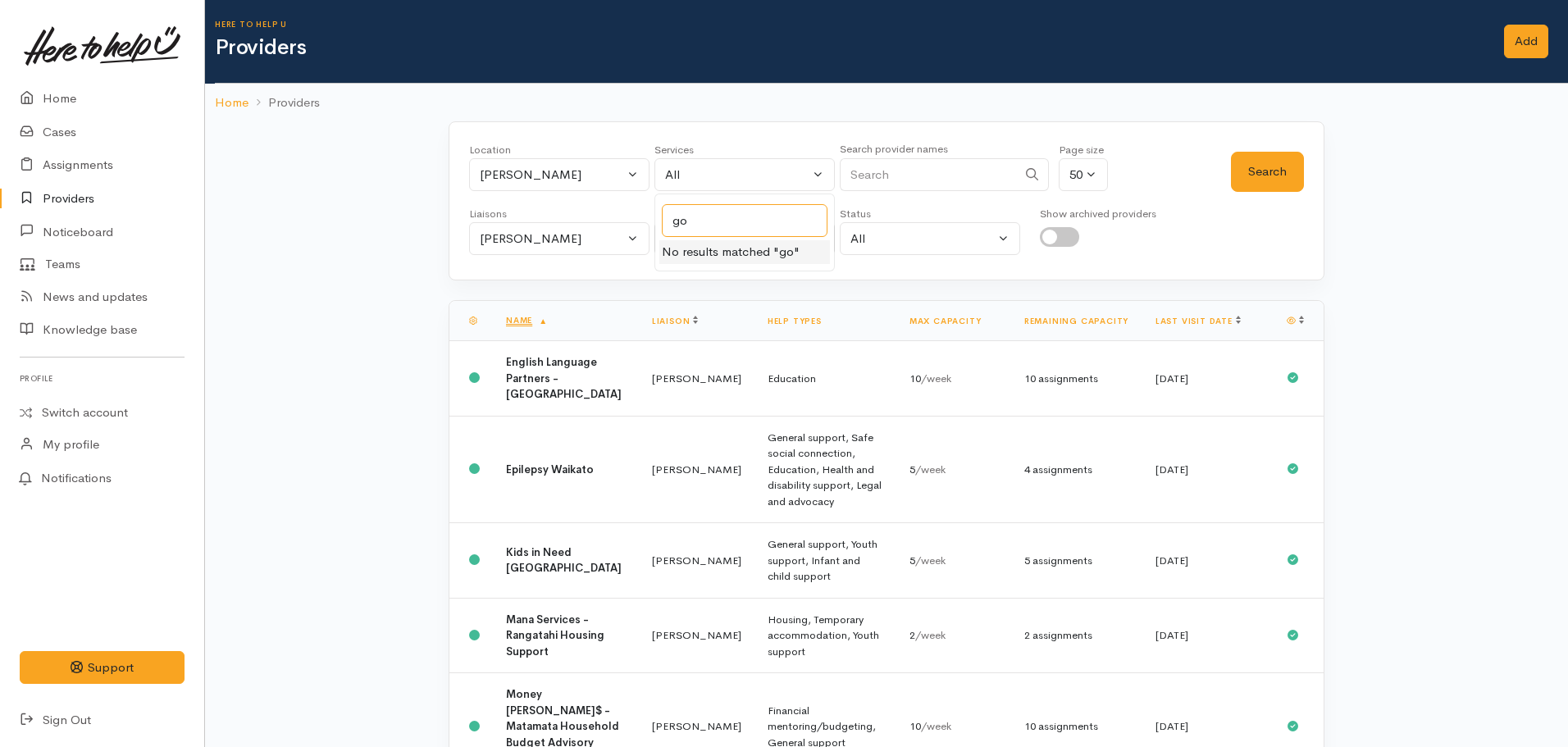
type input "g"
type input "food"
click at [743, 283] on span "Food support" at bounding box center [720, 282] width 76 height 19
select select "3"
click at [578, 258] on div "Location All Tauranga Eastern Bay of Plenty - other Kawerau Ōhope Ōpōtiki Whaka…" at bounding box center [886, 201] width 876 height 159
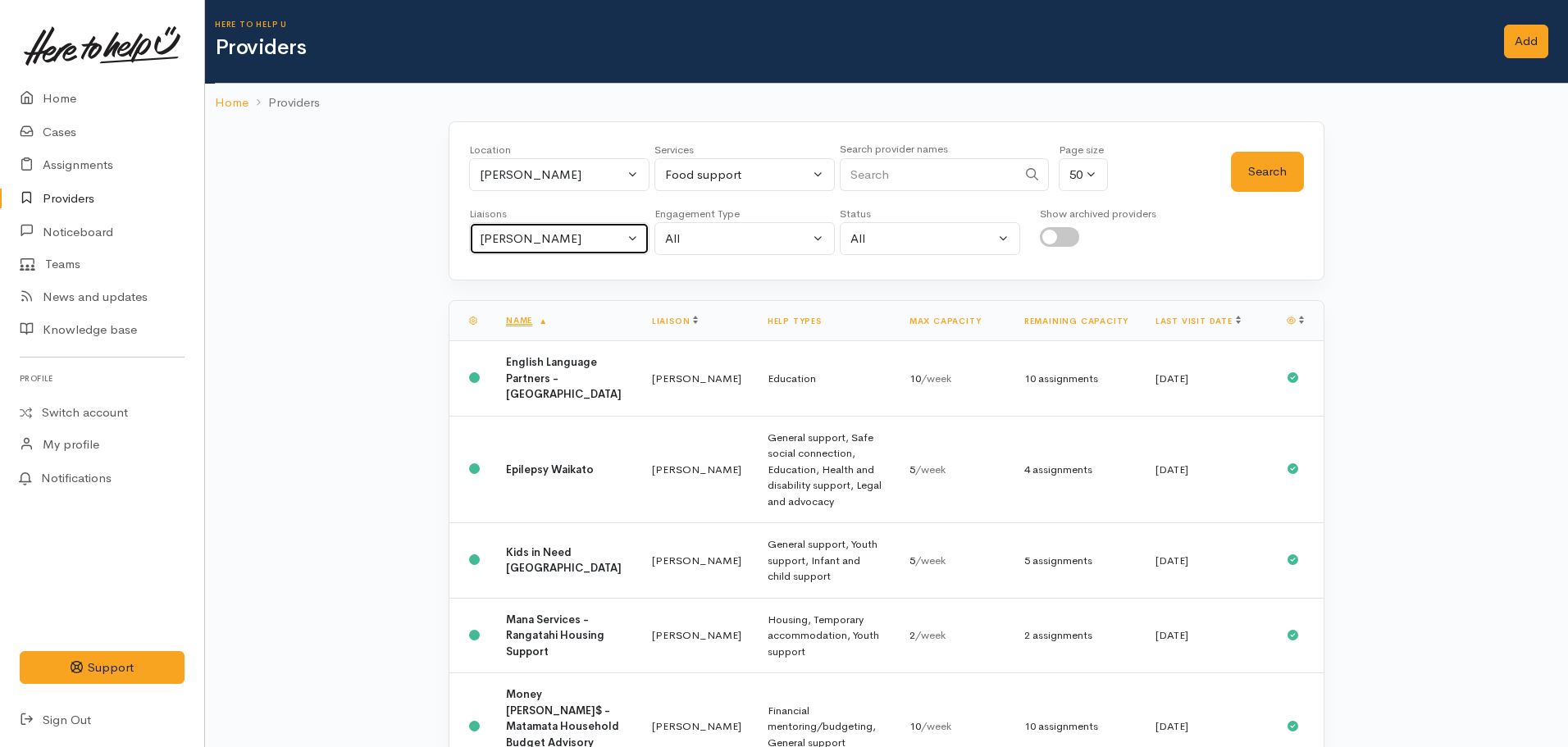
click at [563, 248] on button "Nicole Rusk" at bounding box center [560, 239] width 181 height 33
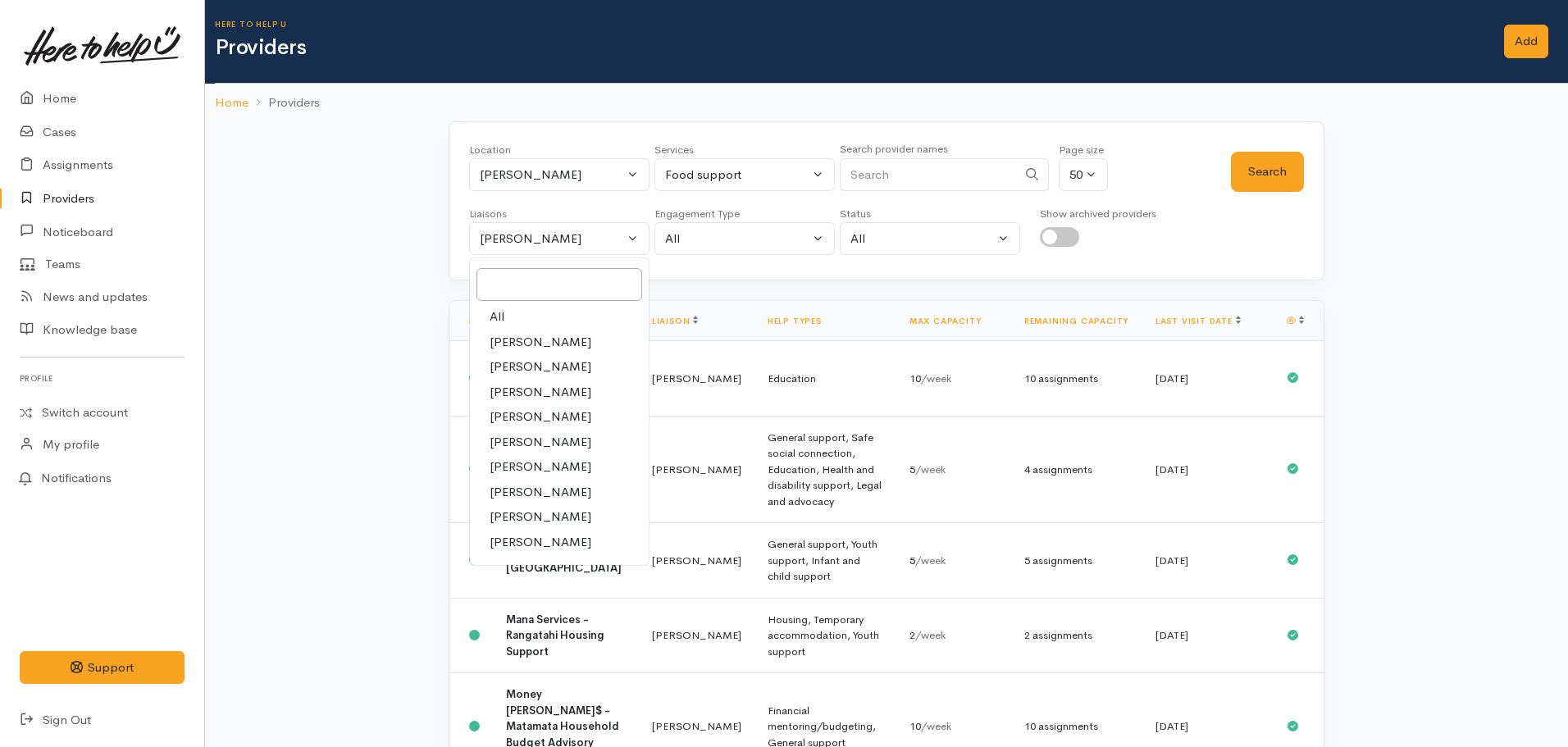
click at [505, 316] on link "All" at bounding box center [560, 317] width 179 height 25
select select "null"
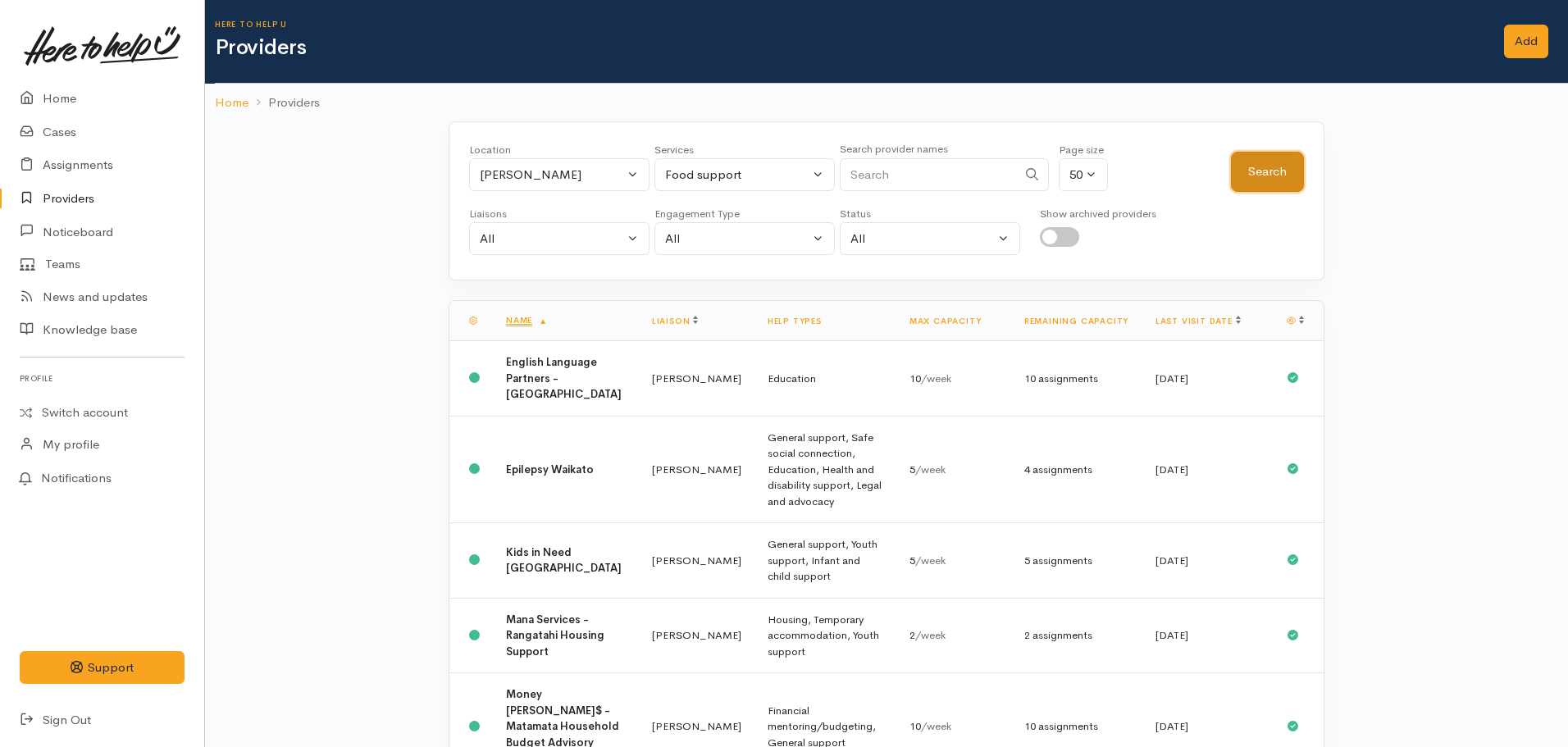
click at [1263, 159] on button "Search" at bounding box center [1267, 171] width 73 height 40
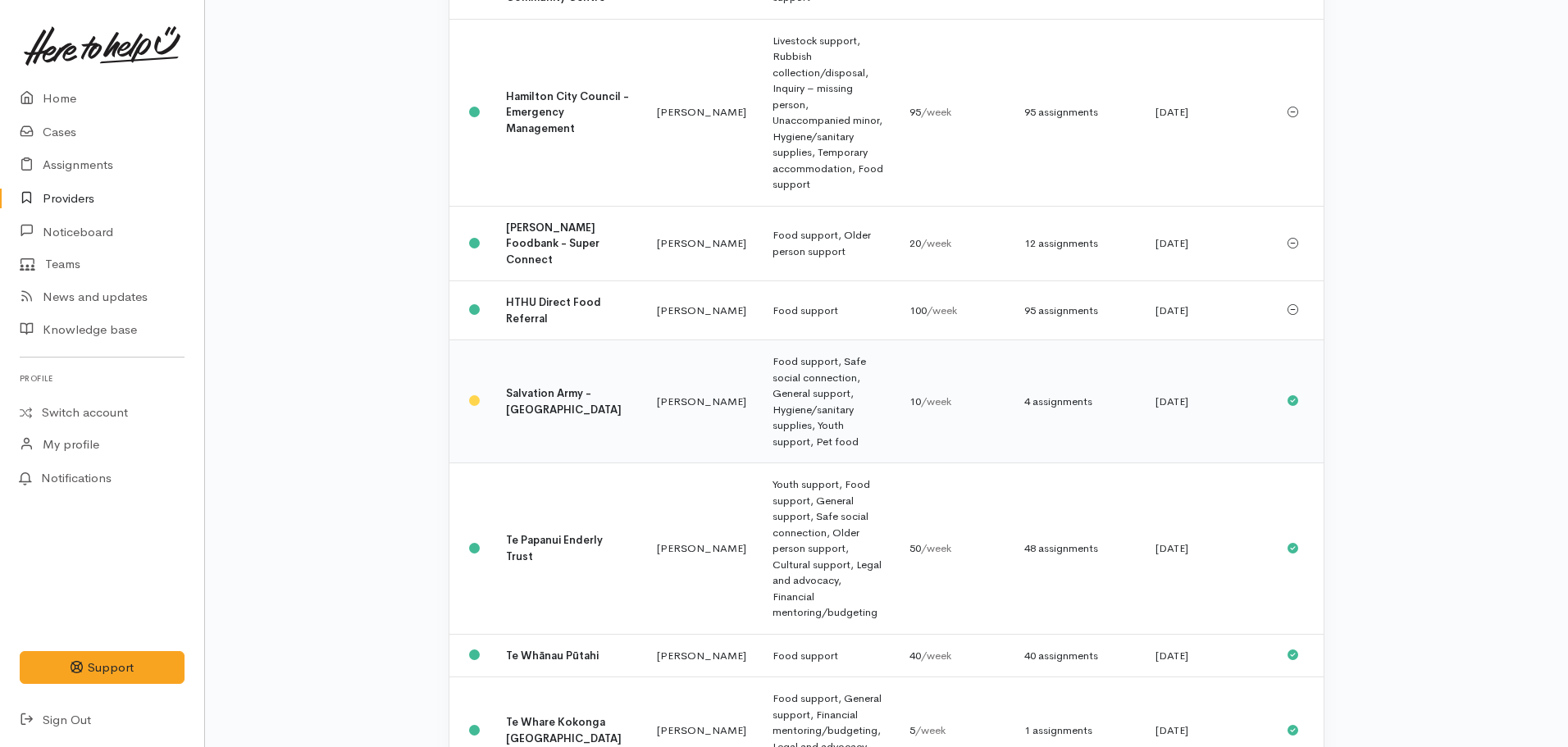
scroll to position [670, 0]
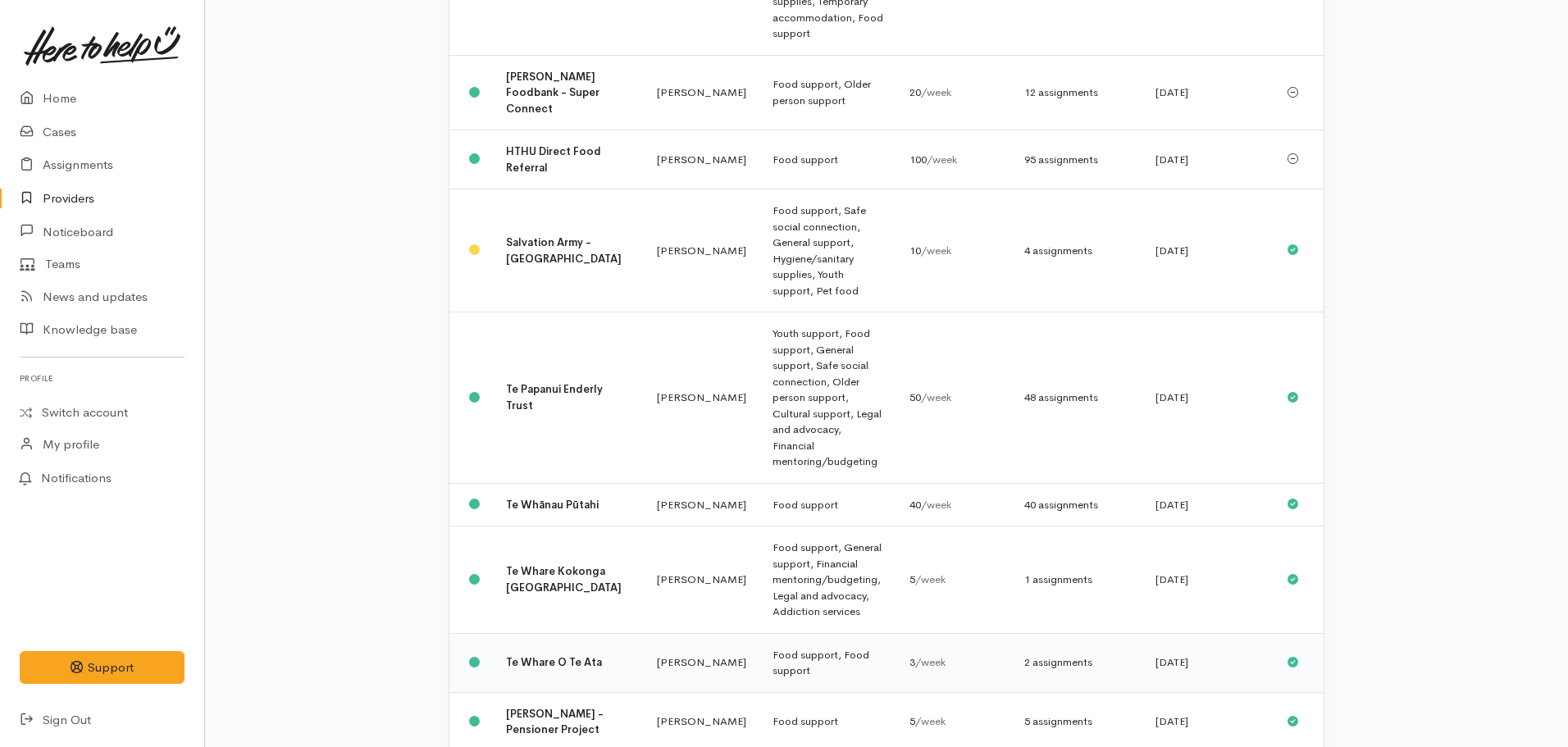
click at [570, 633] on td "Te Whare O Te Ata" at bounding box center [568, 663] width 151 height 59
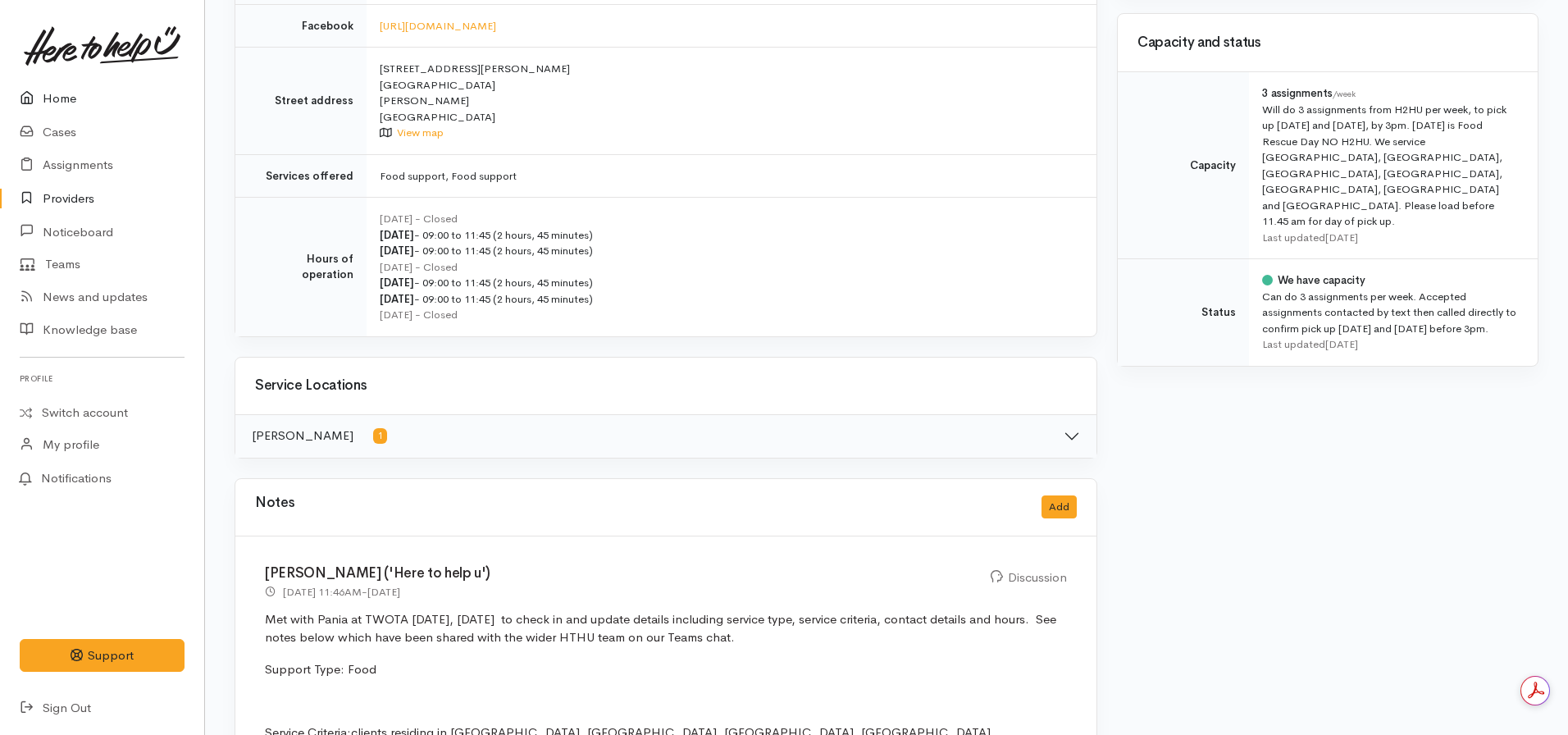
click at [62, 93] on link "Home" at bounding box center [102, 99] width 204 height 33
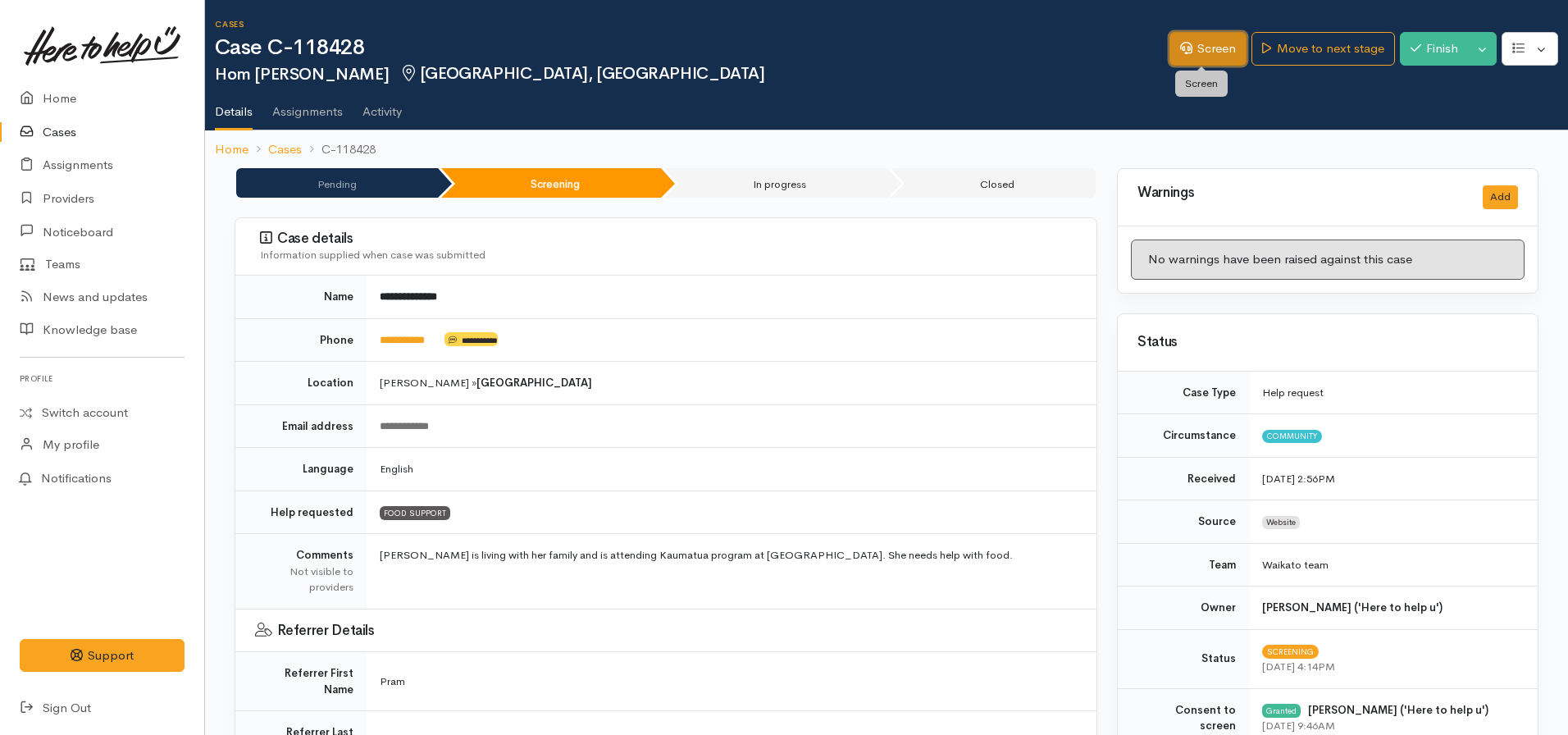
click at [1212, 44] on link "Screen" at bounding box center [1208, 49] width 77 height 33
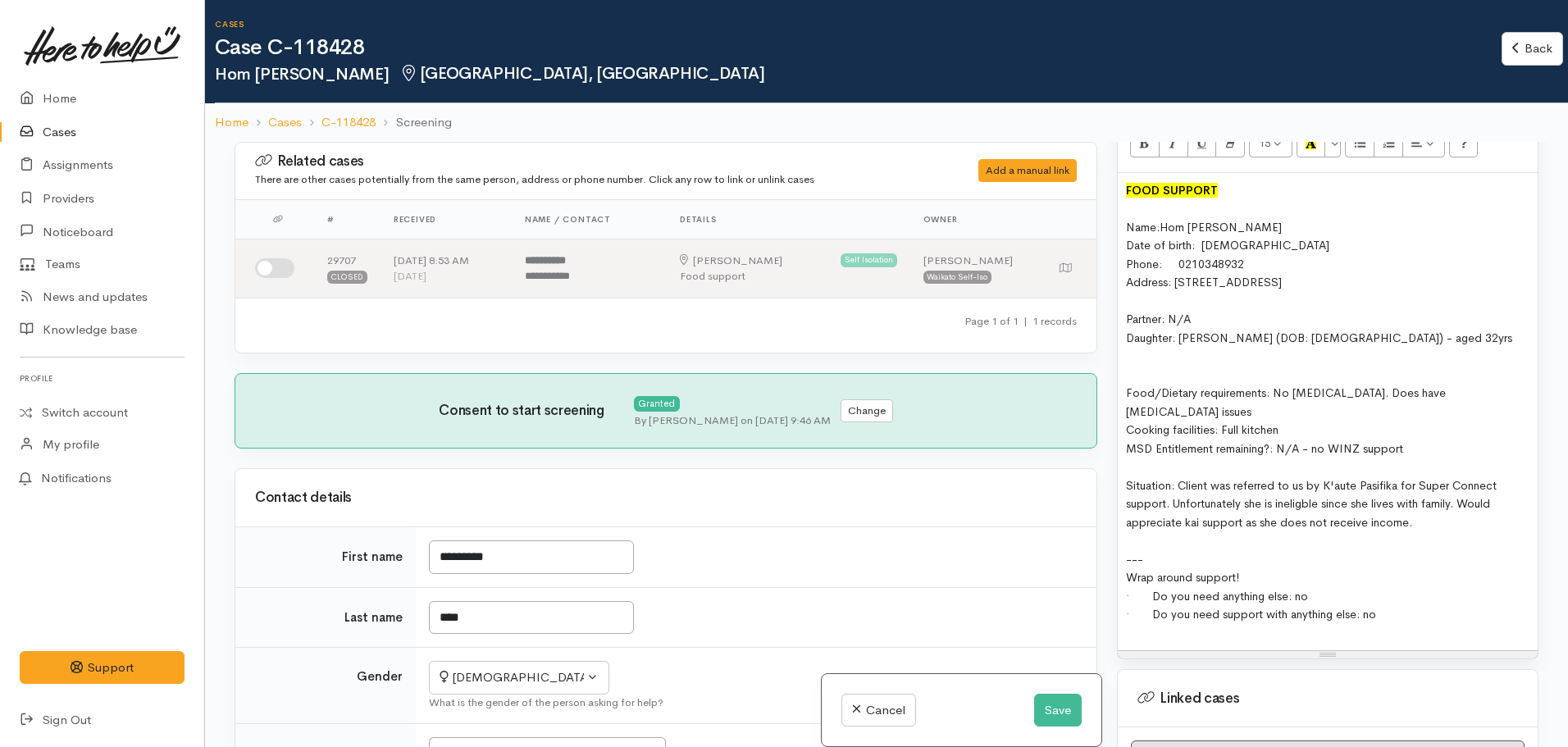
scroll to position [1059, 0]
click at [1376, 419] on div "Cooking facilities: Full kitchen" at bounding box center [1328, 428] width 403 height 19
click at [1303, 476] on span "Situation: Client was referred to us by K'aute Pasifika for Super Connect suppo…" at bounding box center [1311, 502] width 371 height 52
click at [1299, 476] on span "Situation: Client was referred to us by K'aute Pasifika for Super Connect suppo…" at bounding box center [1311, 502] width 371 height 52
click at [1244, 476] on span "Situation: Client was referred to us by K'aute Pasifika for Super Connect suppo…" at bounding box center [1311, 502] width 371 height 52
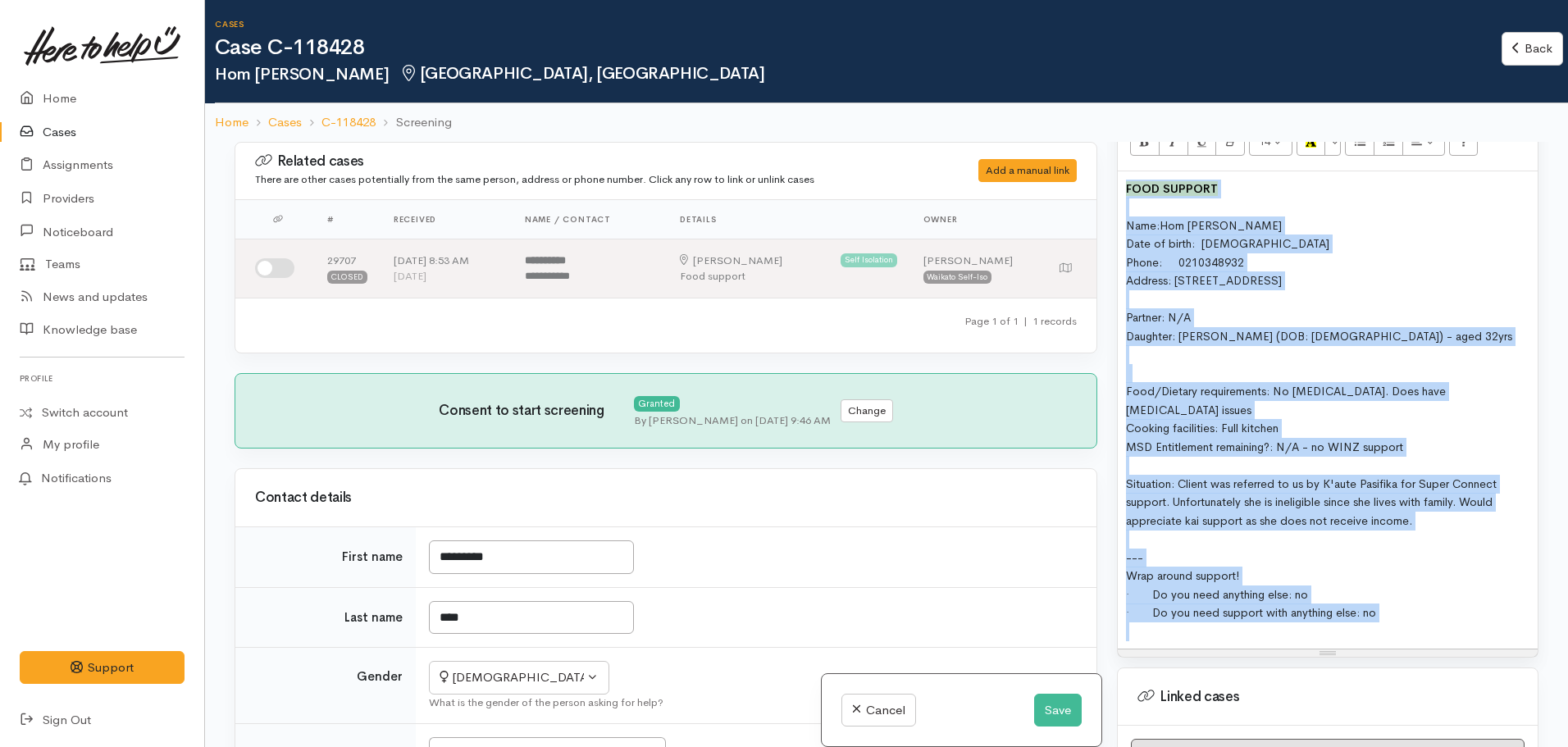
copy div "FOOD SUPPORT Name: Hom Saras Wati Date of birth: 17.10.1952 Phone: 0210348932 A…"
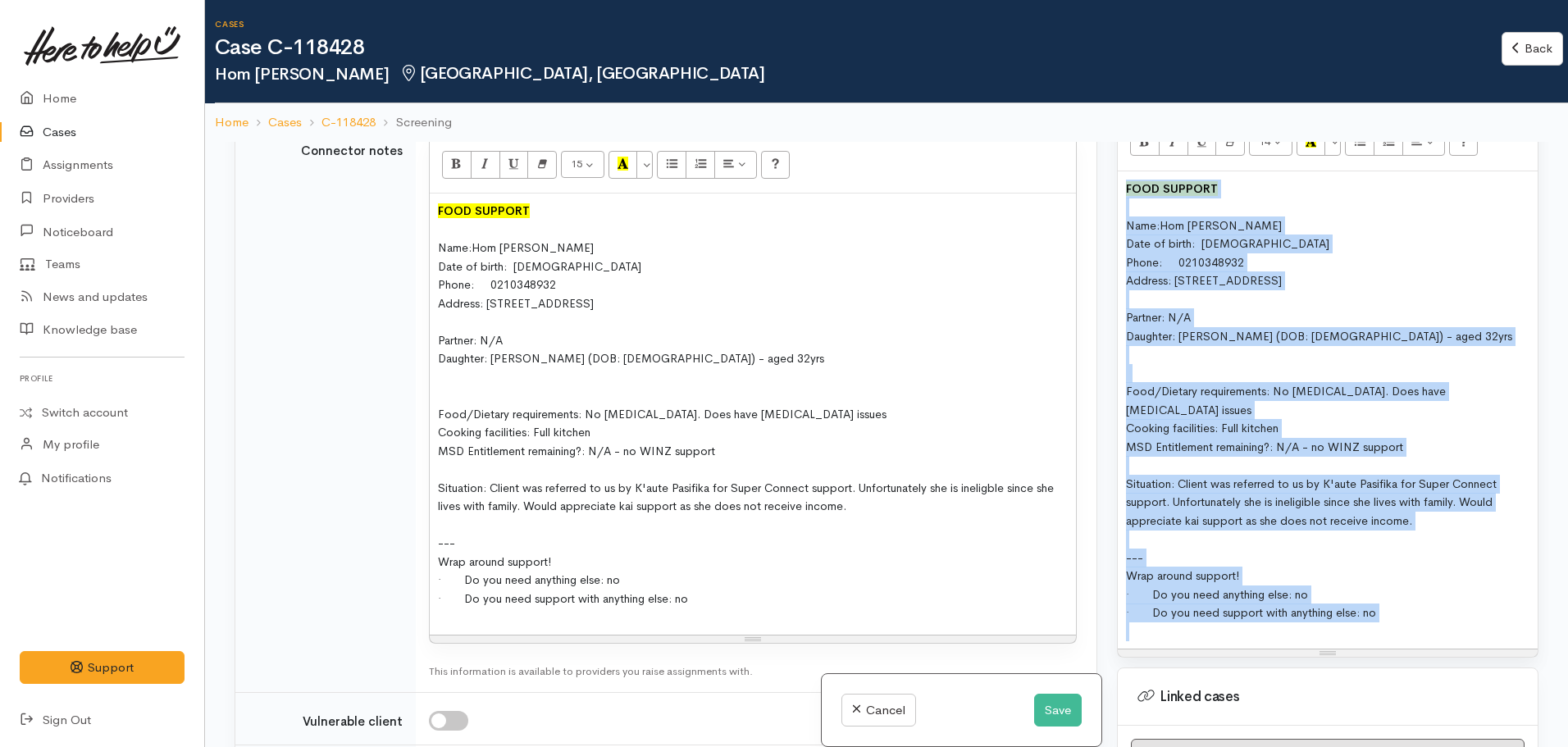
scroll to position [1421, 0]
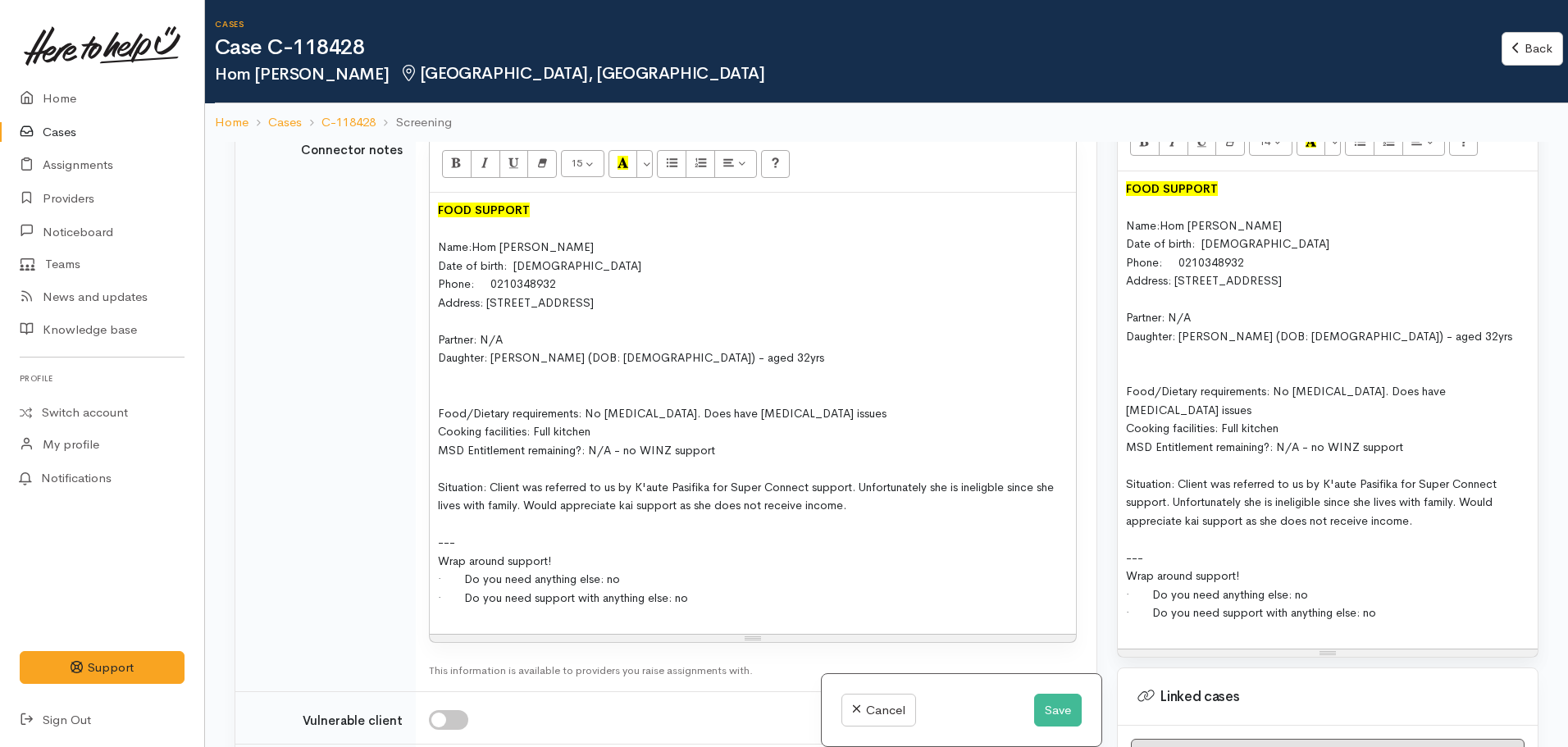
click at [600, 550] on div "---" at bounding box center [752, 542] width 630 height 19
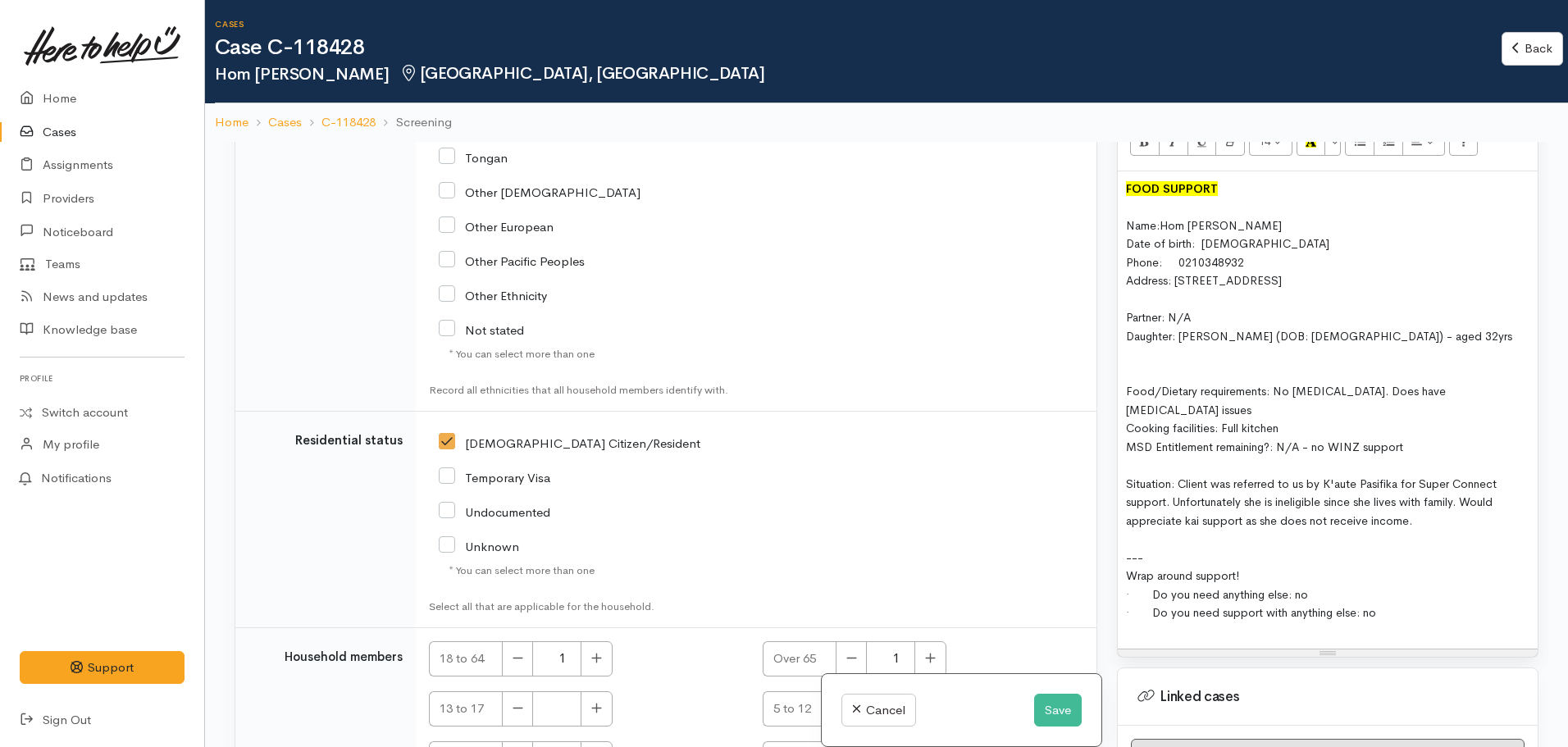
scroll to position [3168, 0]
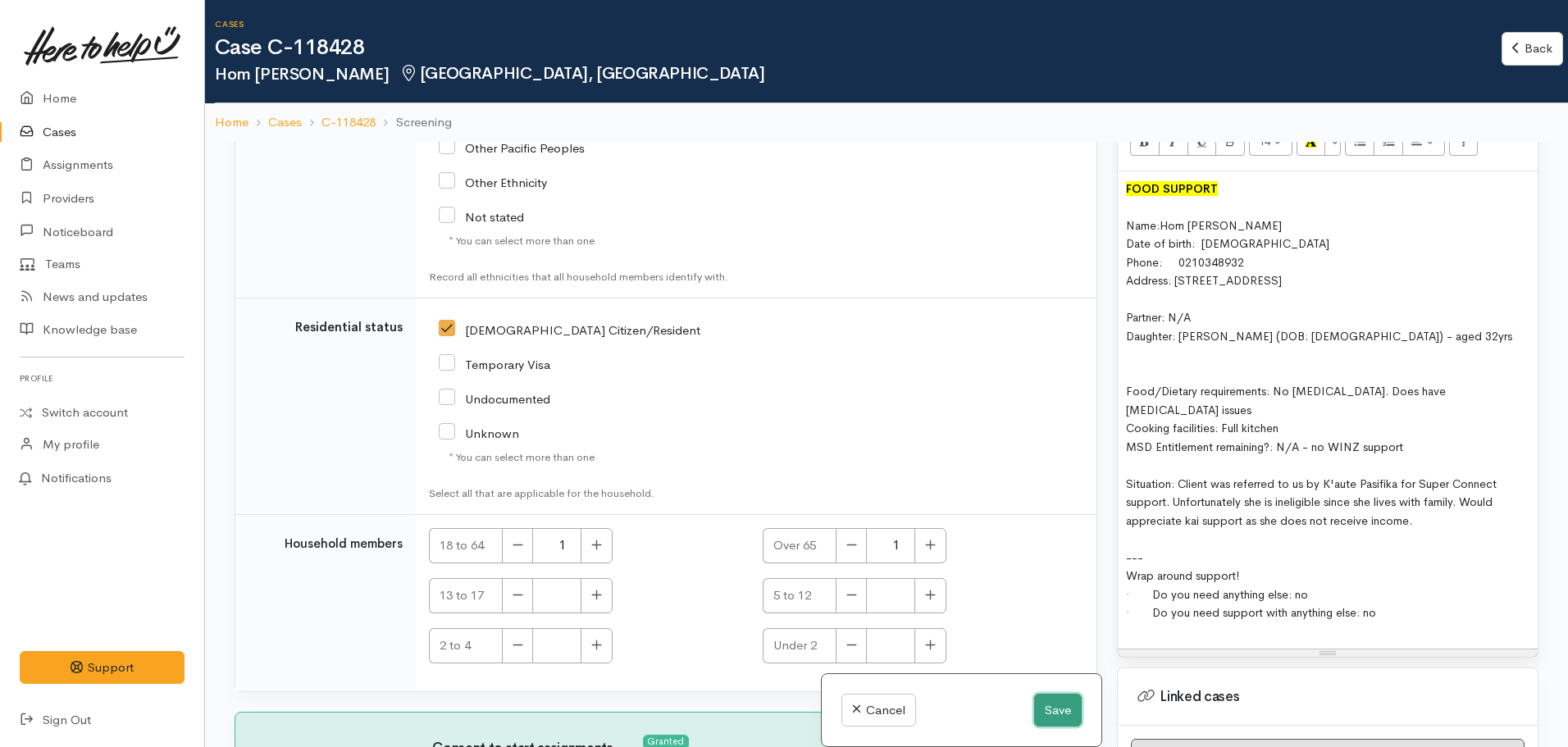
click at [1064, 710] on button "Save" at bounding box center [1058, 710] width 48 height 33
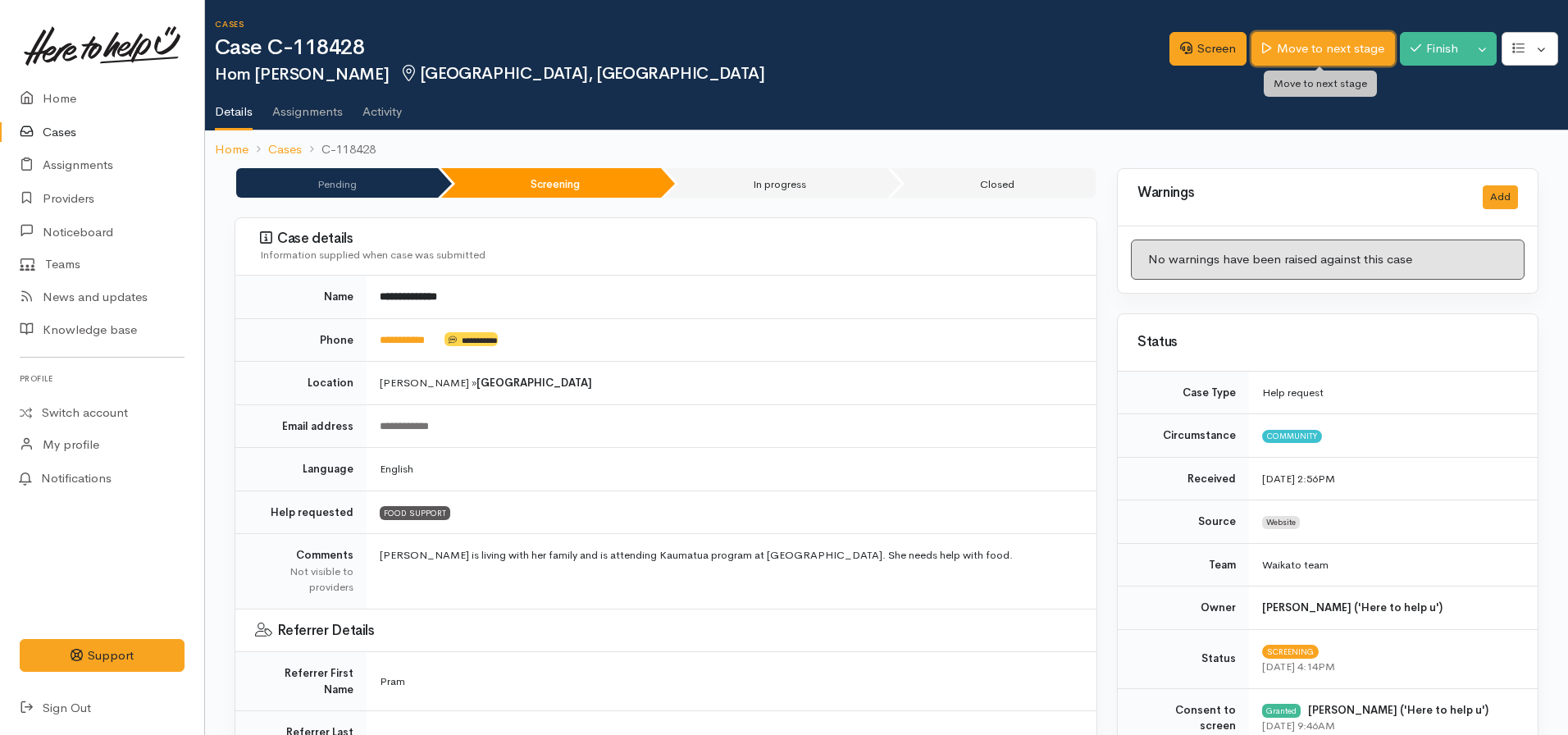
click at [1303, 47] on link "Move to next stage" at bounding box center [1323, 49] width 143 height 33
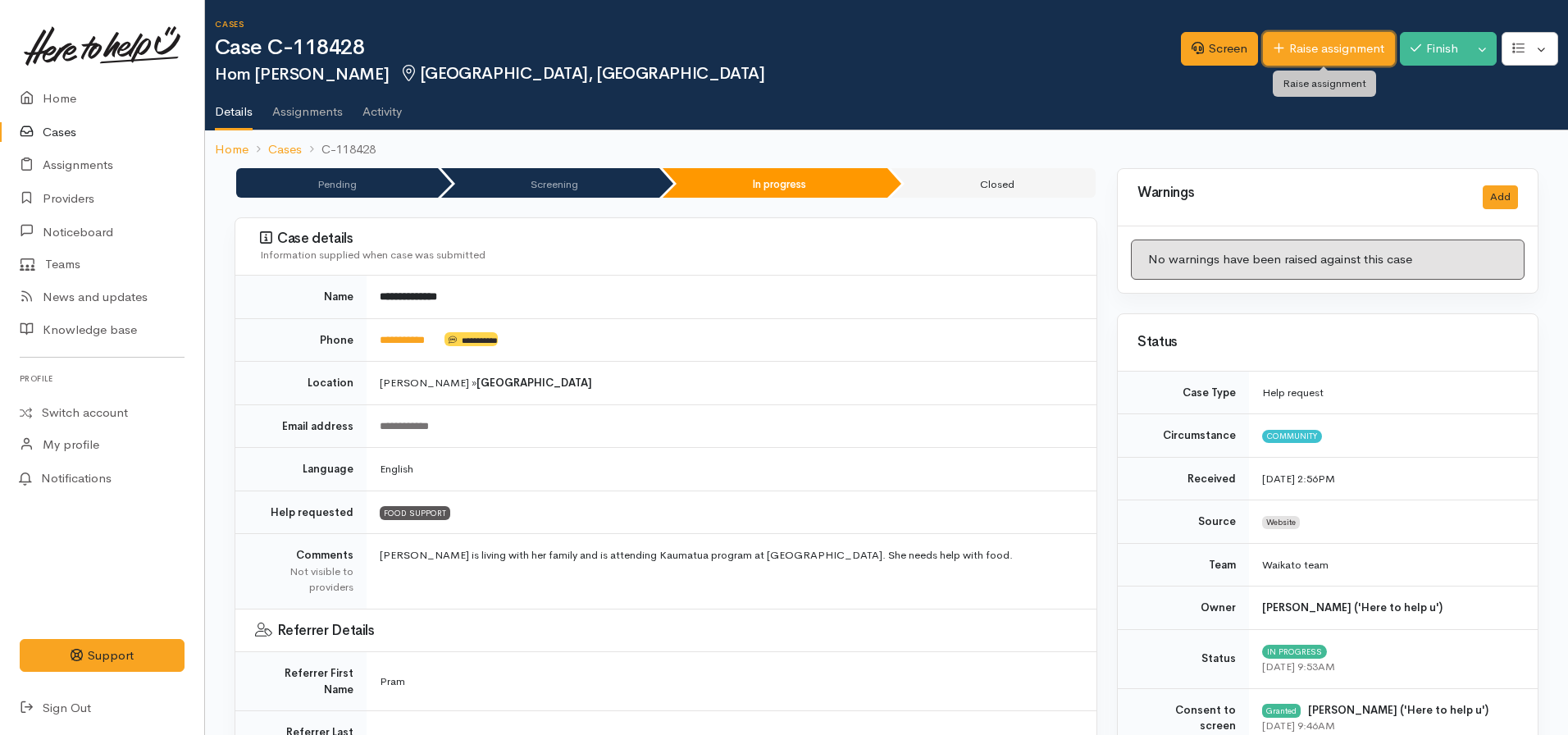
click at [1302, 58] on link "Raise assignment" at bounding box center [1329, 49] width 132 height 33
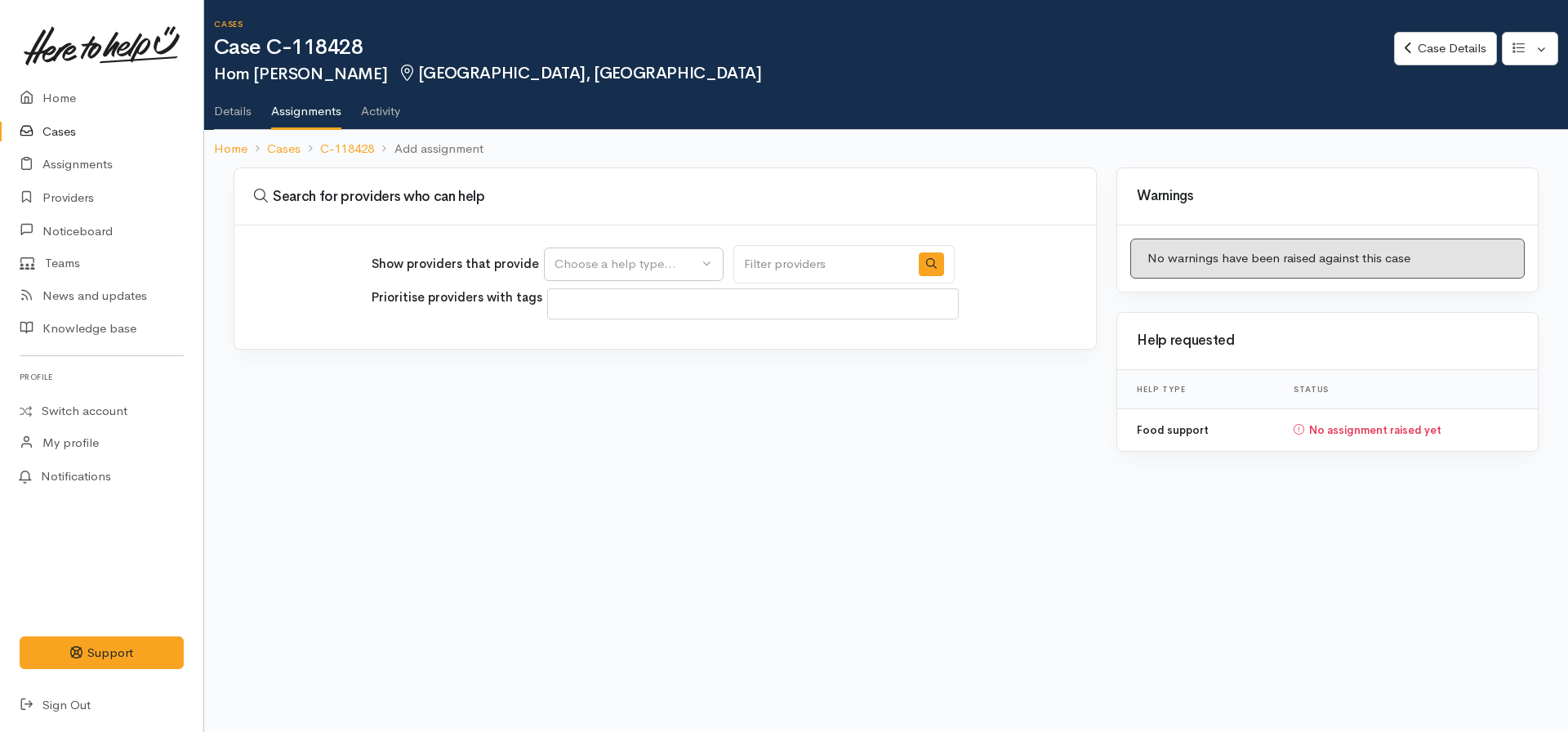
select select
click at [613, 263] on div "Choose a help type..." at bounding box center [626, 264] width 143 height 19
click at [574, 347] on span "Food support" at bounding box center [602, 343] width 76 height 19
select select "3"
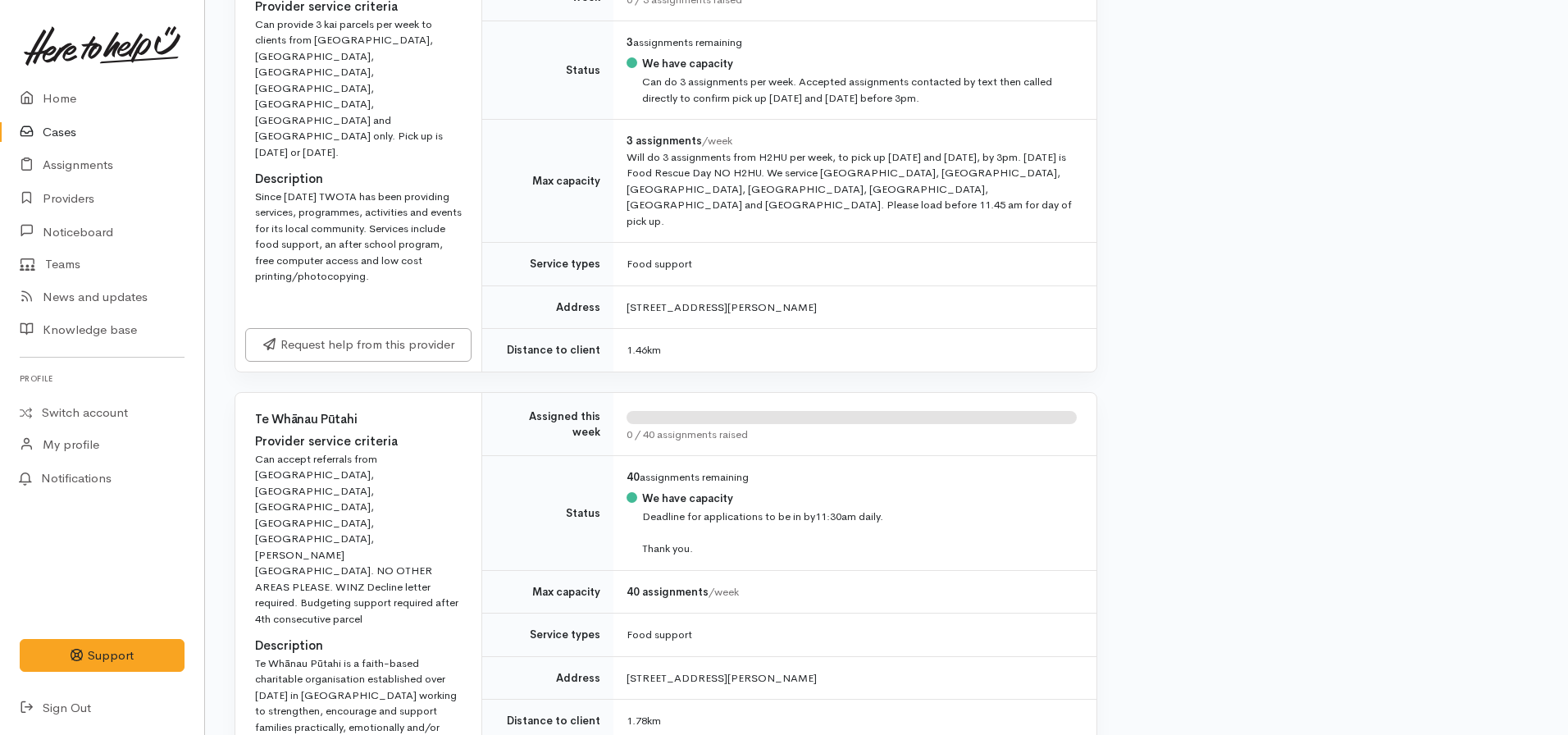
scroll to position [1097, 0]
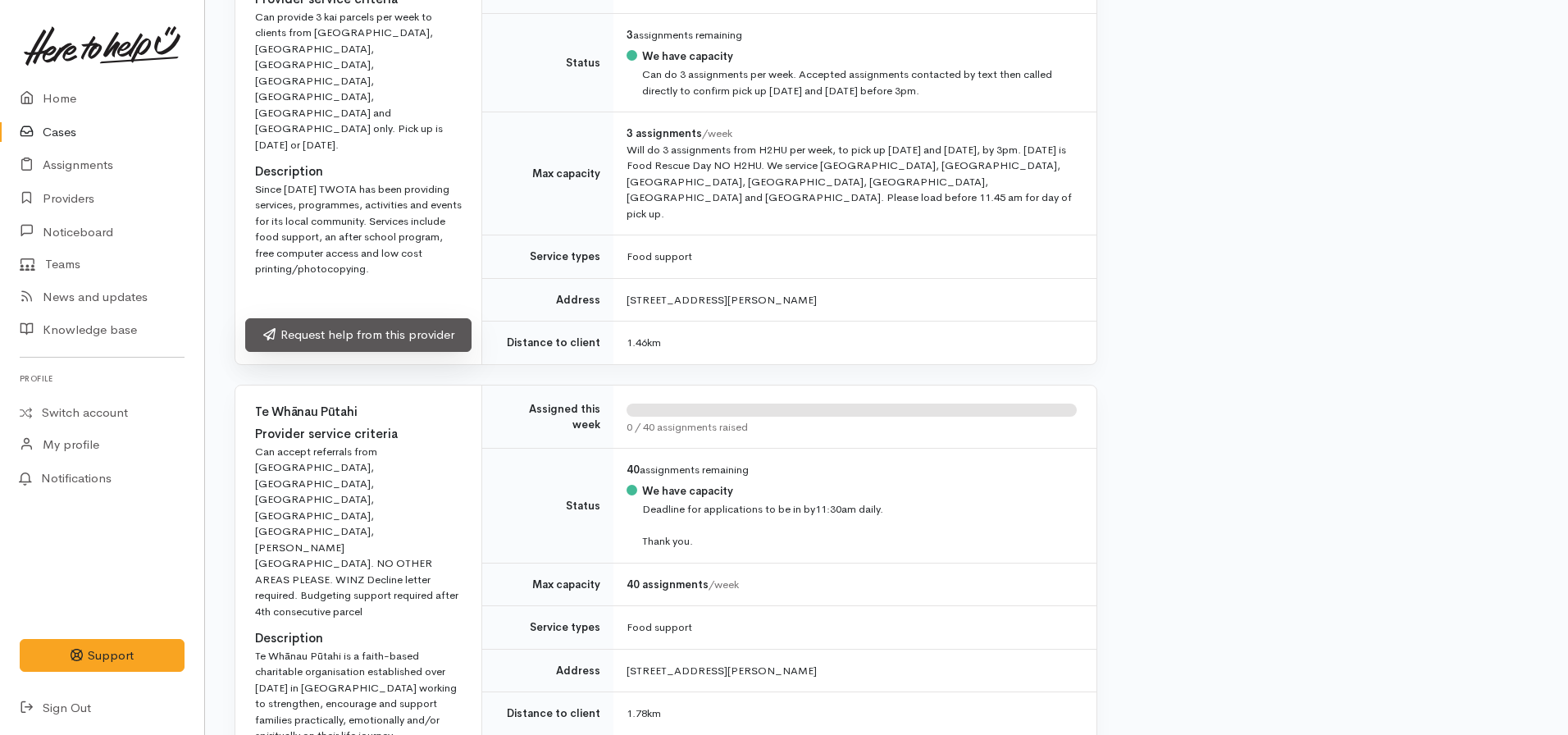
click at [361, 352] on link "Request help from this provider" at bounding box center [358, 335] width 226 height 33
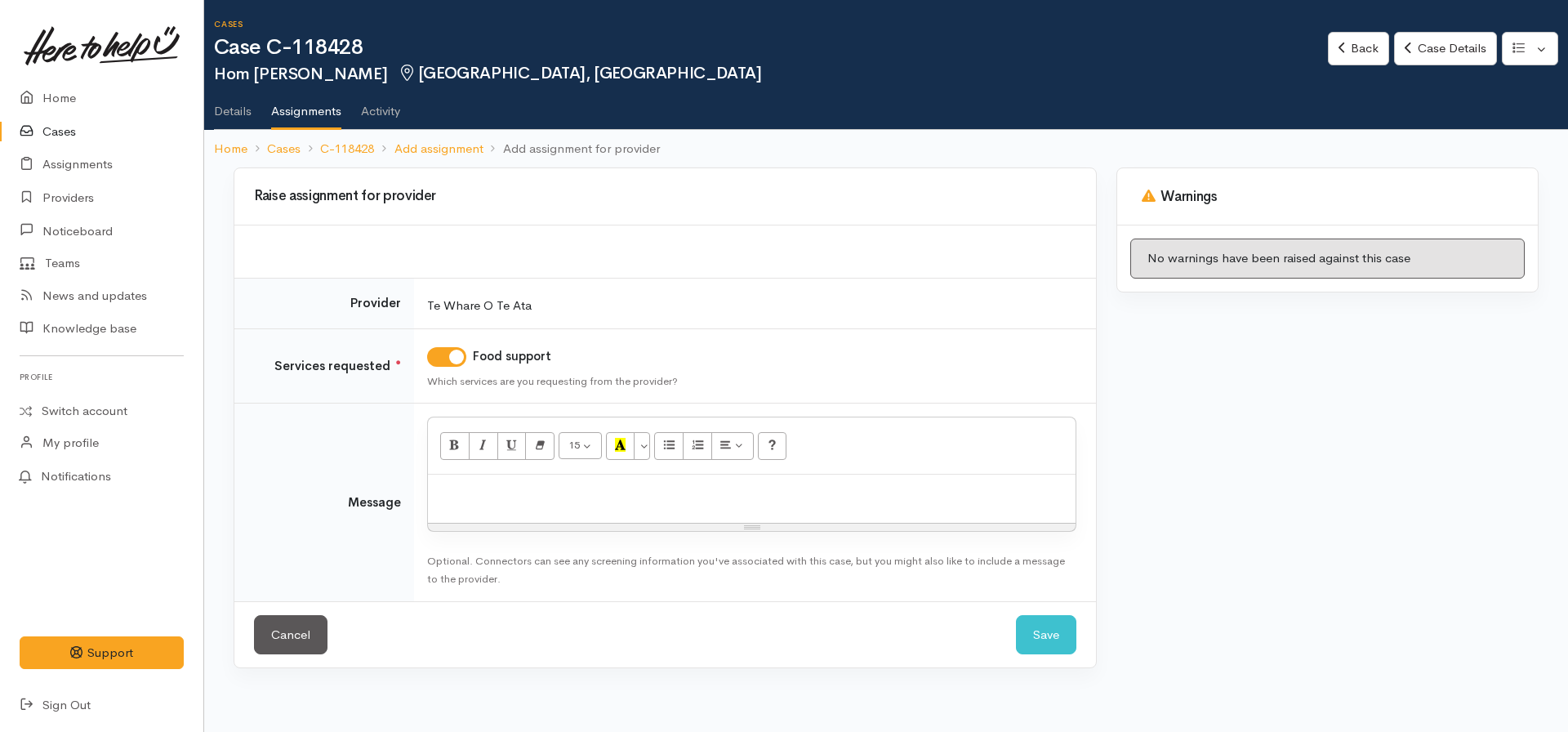
click at [486, 489] on p at bounding box center [752, 492] width 632 height 19
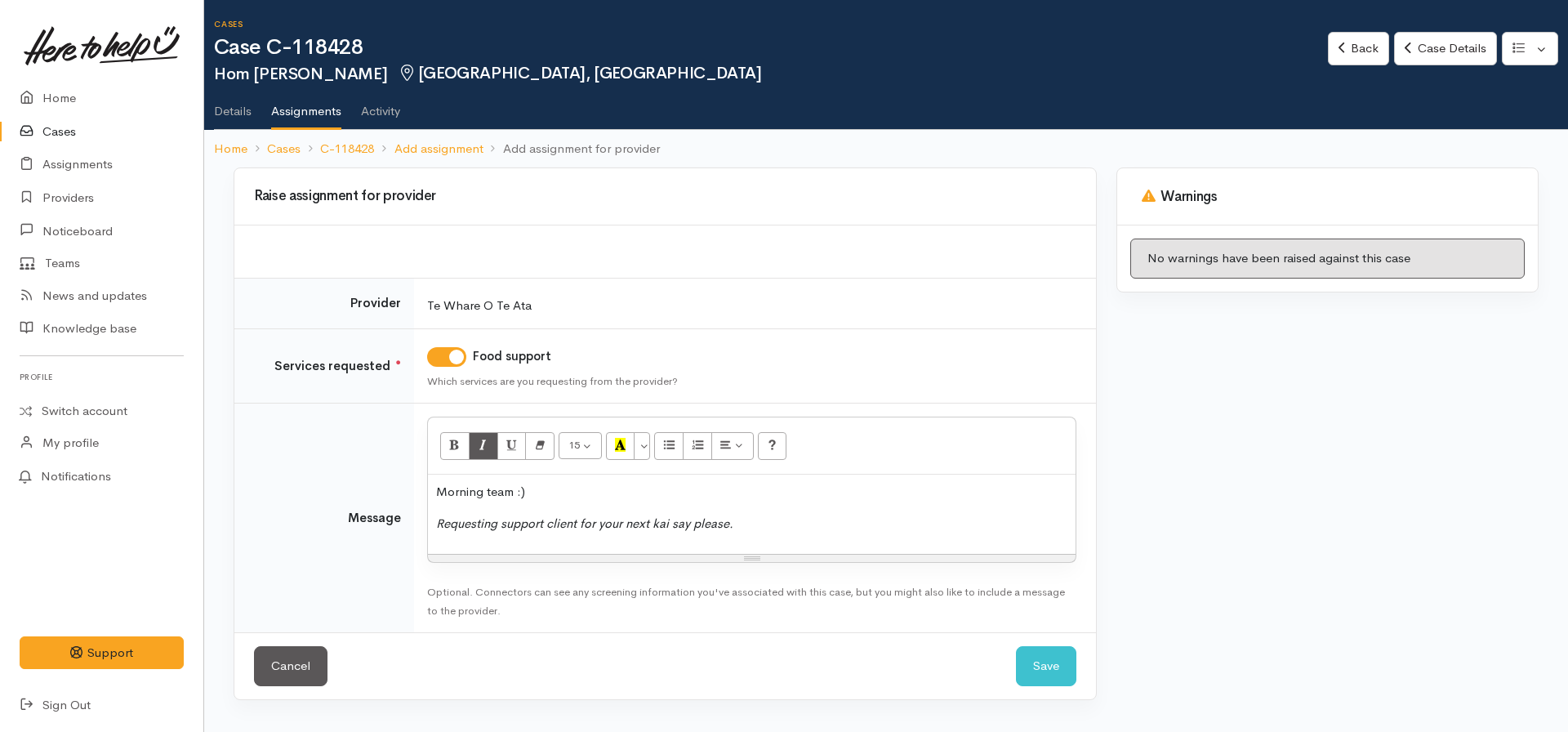
click at [679, 521] on icon "Requesting support client for your next kai say please." at bounding box center [584, 523] width 297 height 16
click at [503, 523] on icon "Requesting support client for your next kai day please." at bounding box center [585, 523] width 299 height 16
click at [565, 522] on icon "Requesting kai support client for your next kai day please." at bounding box center [595, 523] width 318 height 16
click at [635, 524] on icon "Requesting kai support for client for your next kai day please." at bounding box center [604, 523] width 337 height 16
drag, startPoint x: 803, startPoint y: 529, endPoint x: 399, endPoint y: 512, distance: 404.4
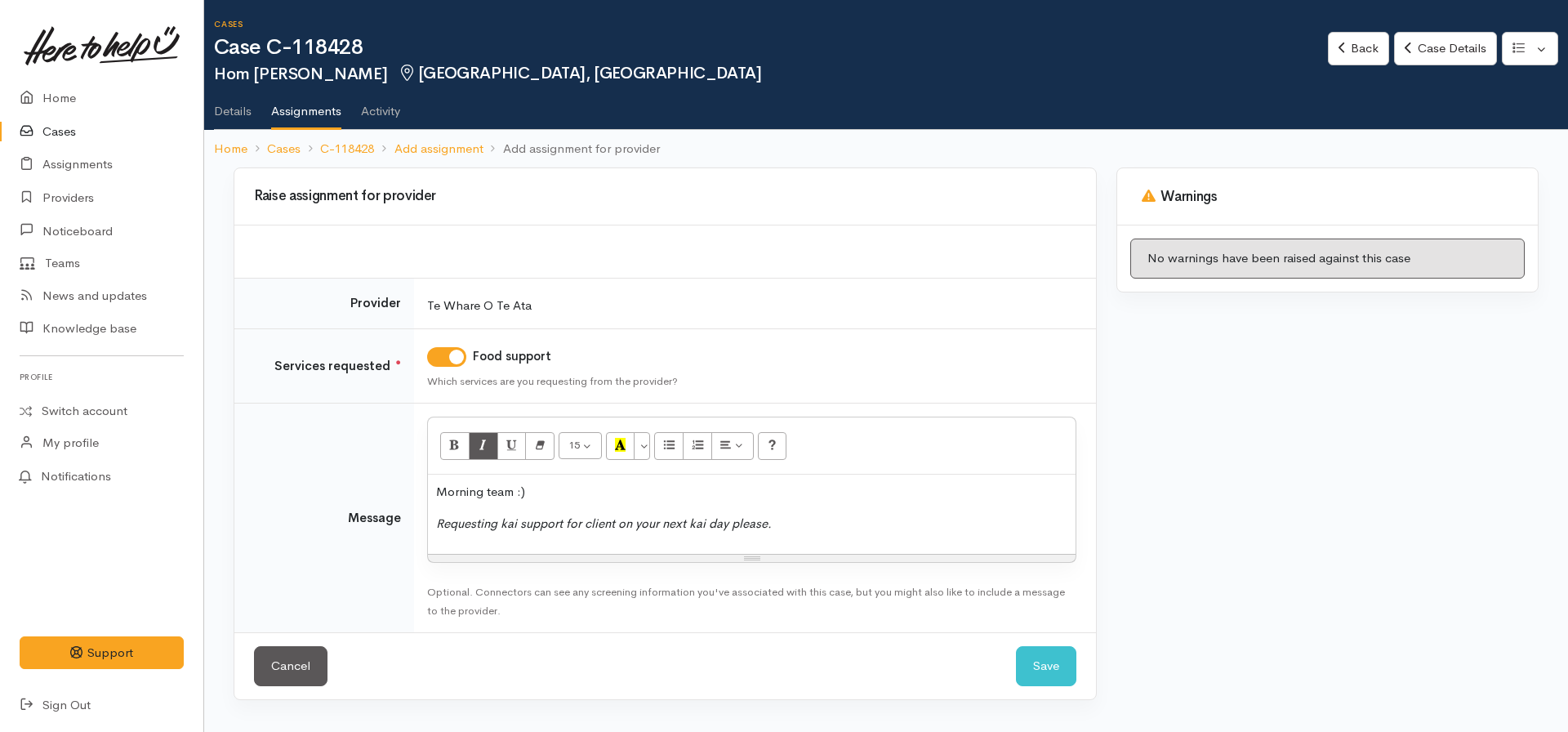
click at [399, 512] on tr "Message <p>Morning team :)&nbsp;</p><p><i>Requesting kai support for client on …" at bounding box center [665, 518] width 861 height 229
click at [779, 534] on div "Morning team :) Requesting kai support for client on your next kai day please." at bounding box center [752, 514] width 647 height 79
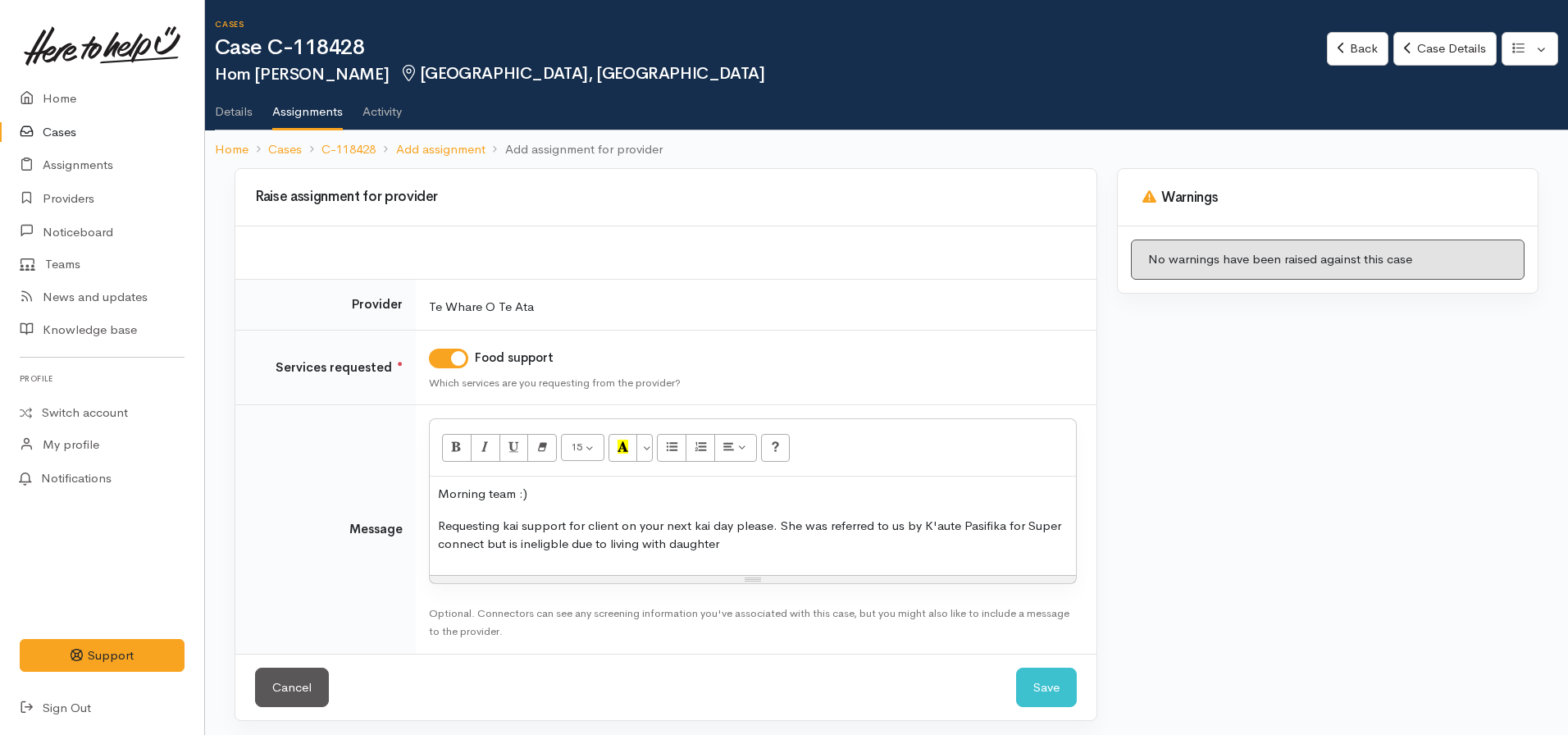
click at [666, 550] on p "Requesting kai support for client on your next kai day please. She was referred…" at bounding box center [752, 535] width 630 height 37
click at [543, 539] on p "Requesting kai support for client on your next kai day please. She was referred…" at bounding box center [752, 535] width 630 height 37
click at [798, 551] on p "Requesting kai support for client on your next kai day please. She was referred…" at bounding box center [752, 535] width 630 height 37
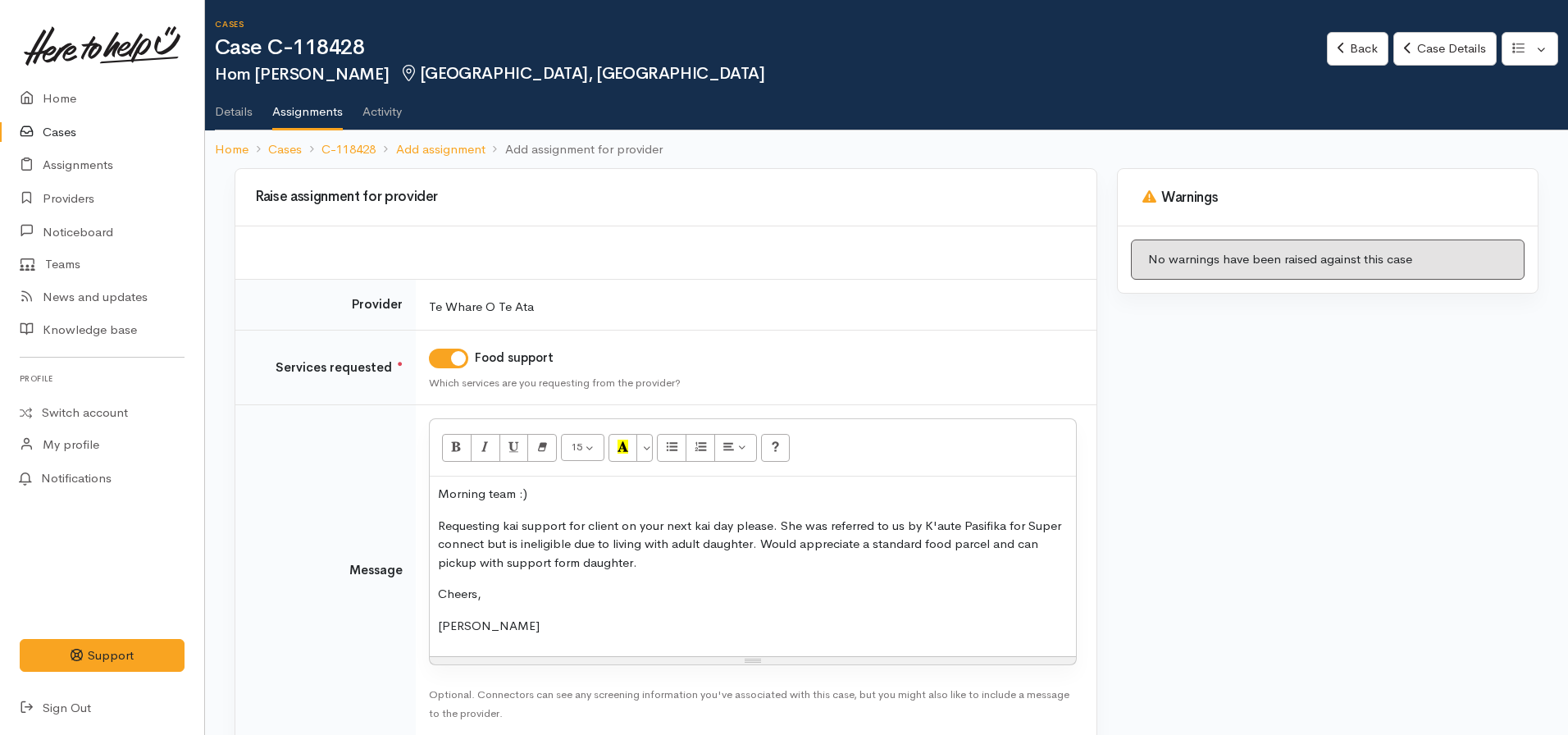
click at [655, 565] on p "Requesting kai support for client on your next kai day please. She was referred…" at bounding box center [752, 544] width 630 height 56
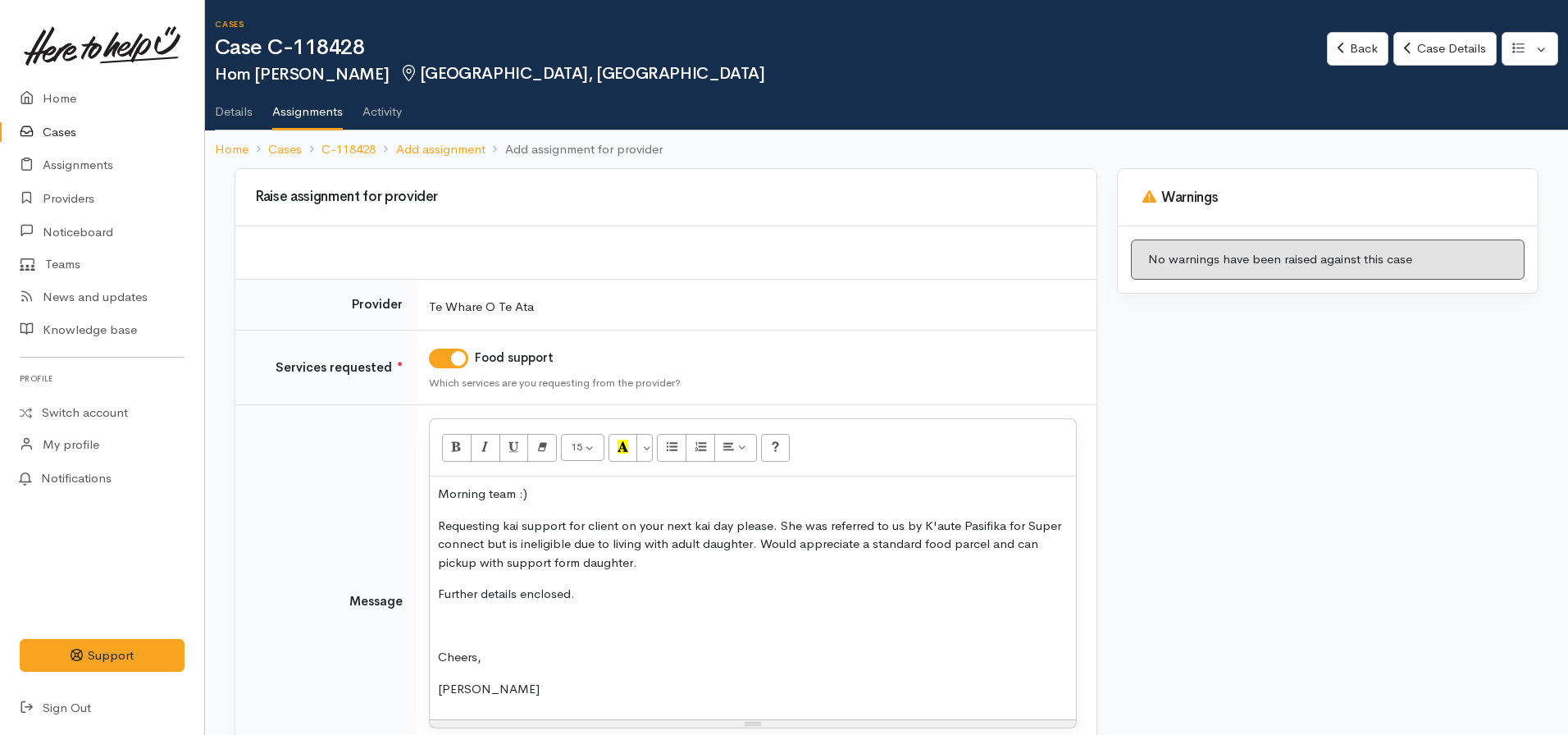
scroll to position [151, 0]
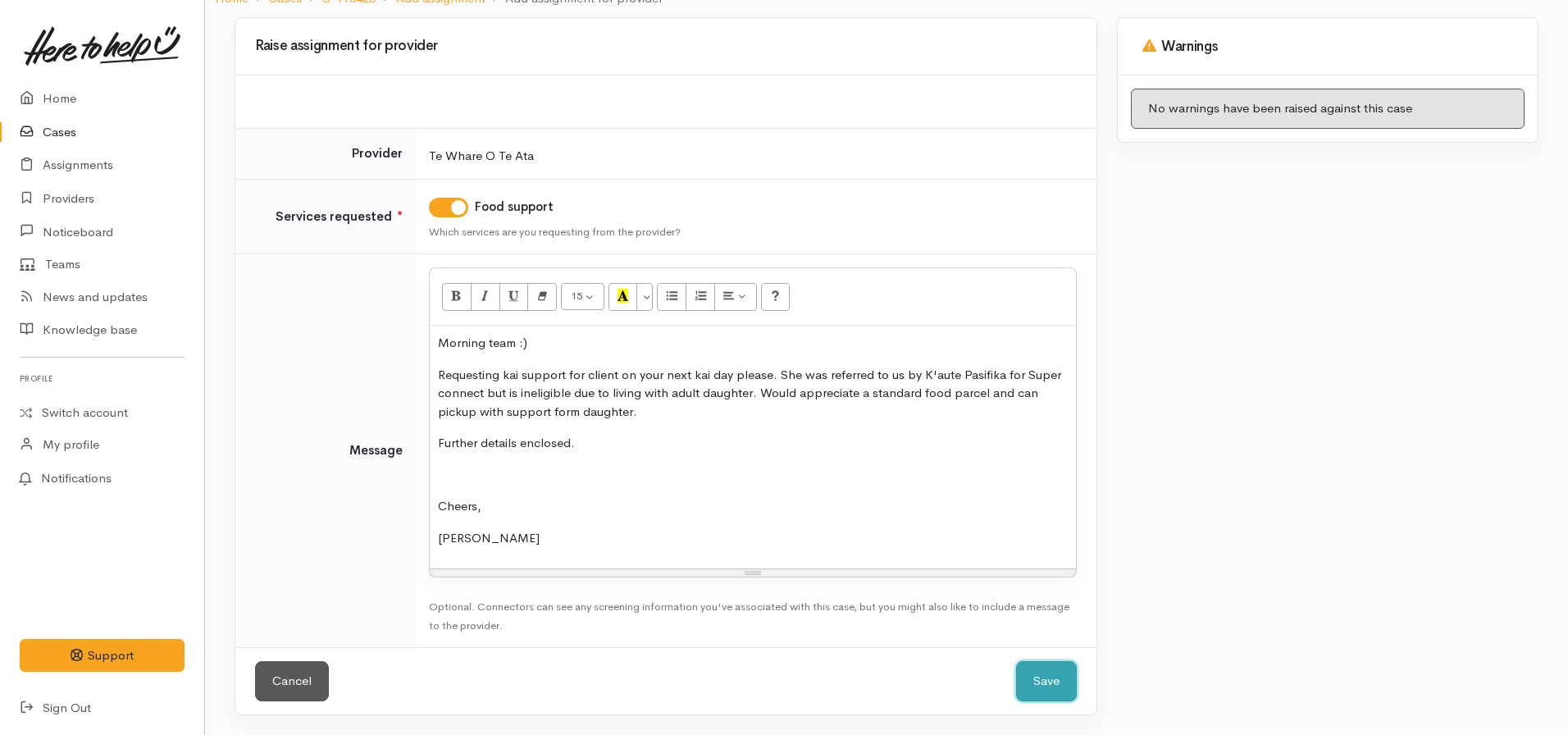
click at [1068, 682] on button "Save" at bounding box center [1046, 681] width 61 height 40
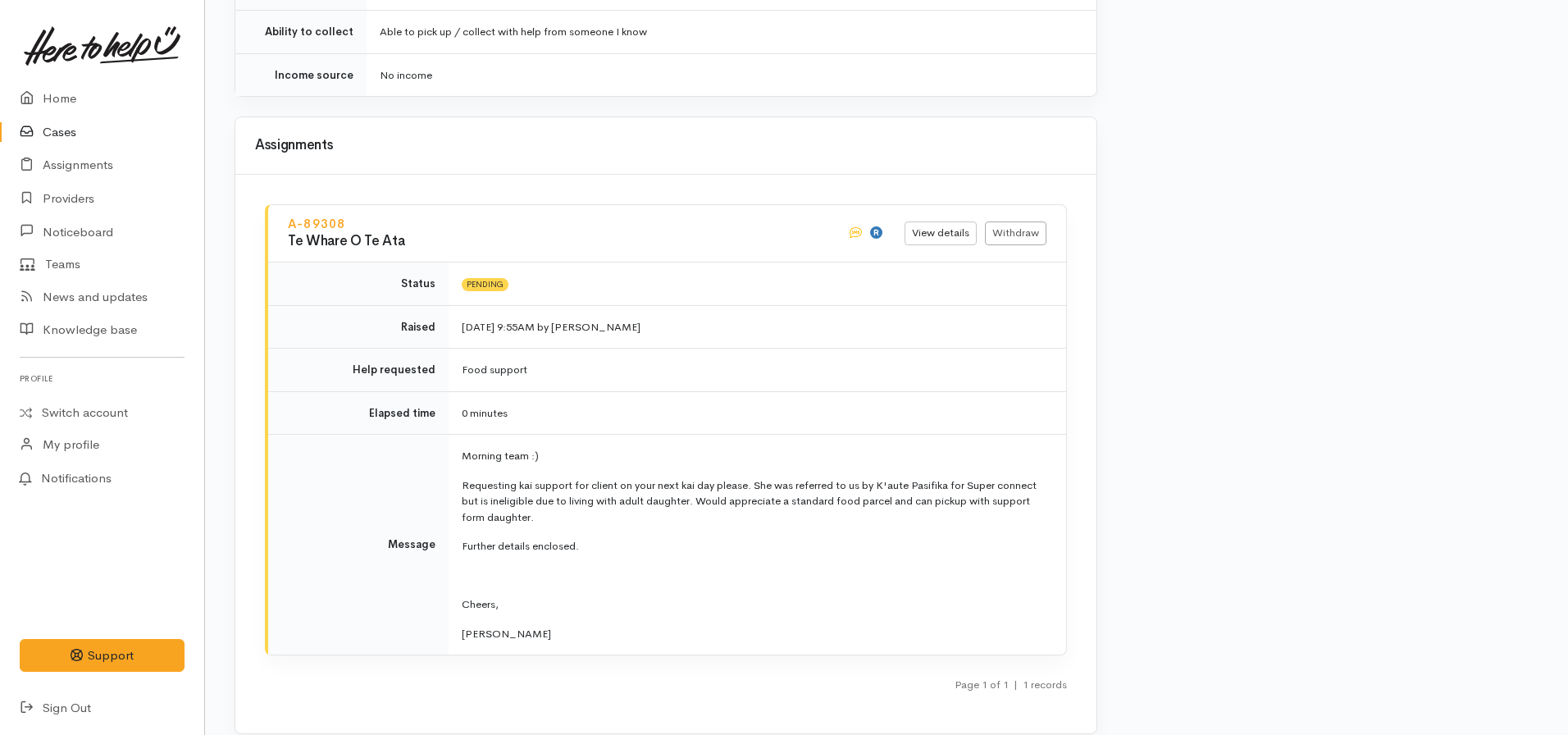
scroll to position [2166, 0]
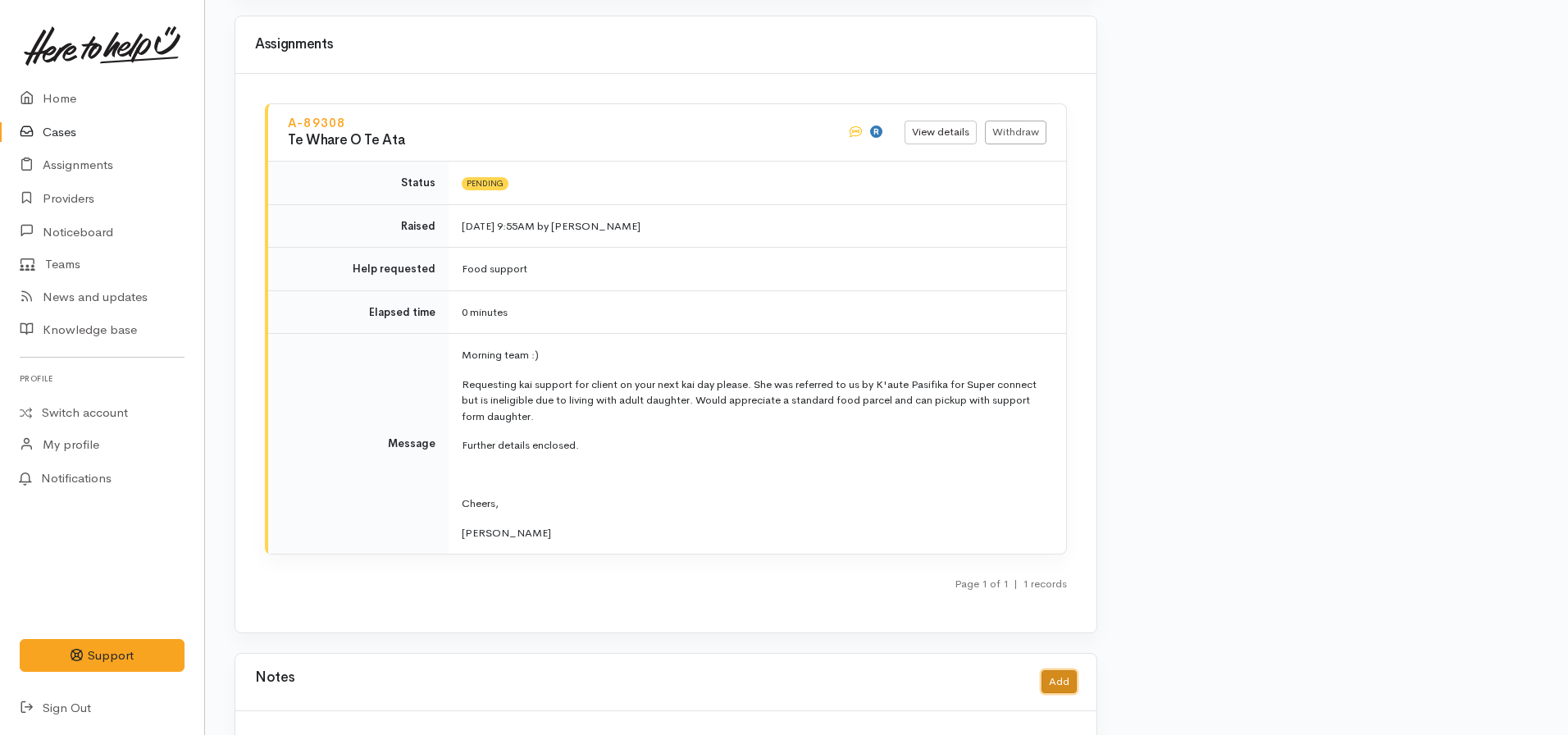
click at [1053, 671] on button "Add" at bounding box center [1059, 682] width 35 height 23
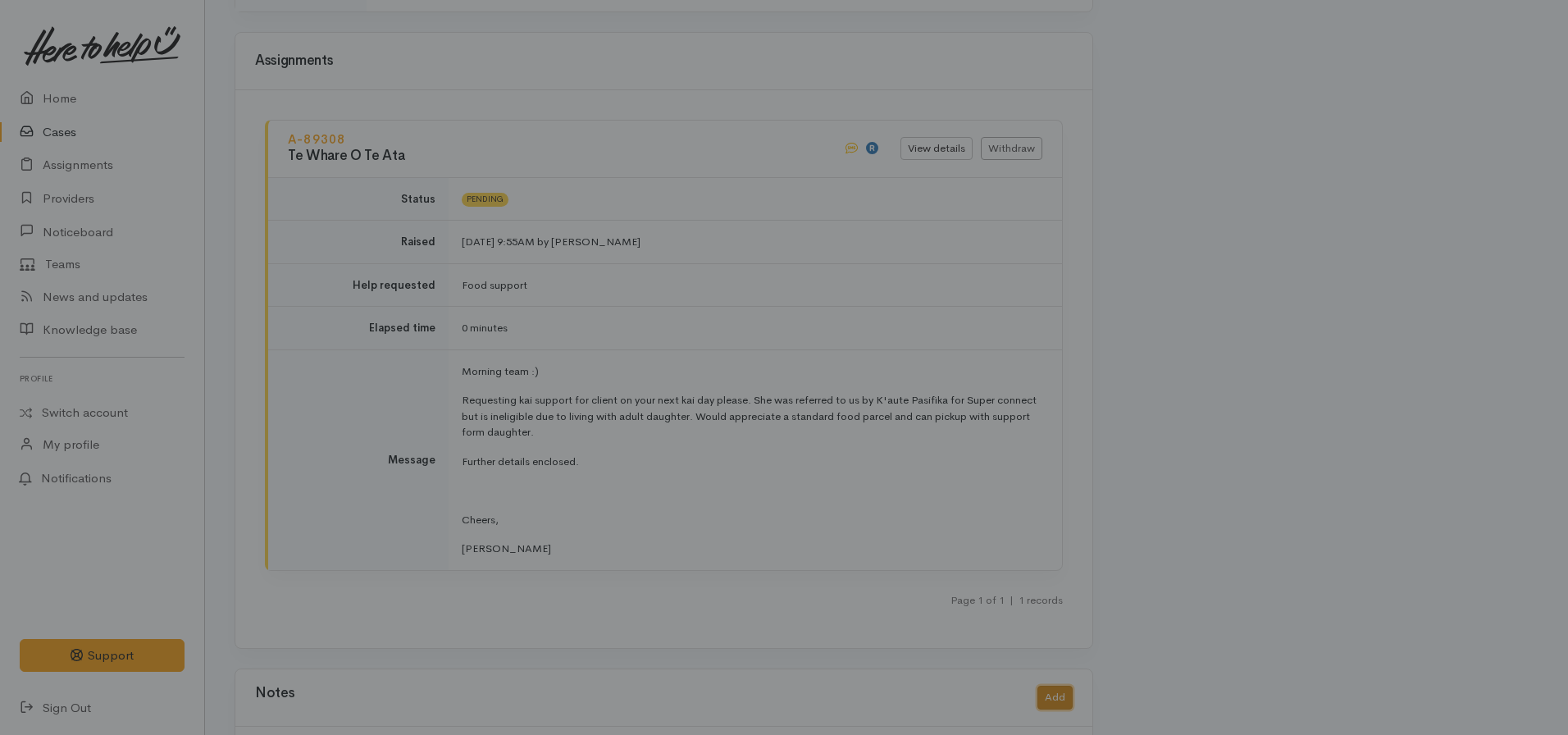
scroll to position [2154, 0]
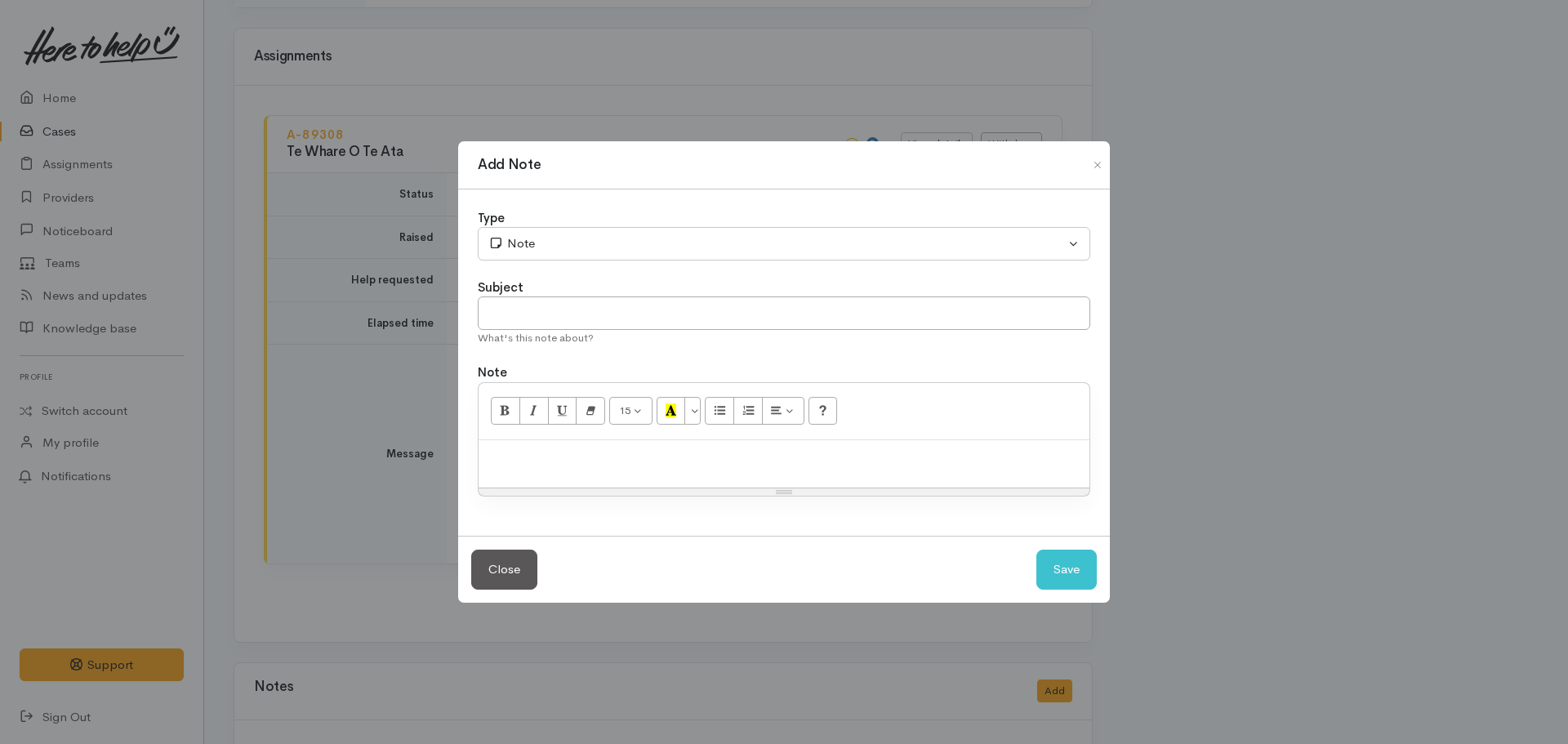
click at [692, 471] on div at bounding box center [783, 464] width 611 height 48
click at [708, 458] on p "Client was ineligble for Super Connect Support as li" at bounding box center [783, 457] width 594 height 19
click at [818, 462] on p "Client was ineligble for Super Connect support as li" at bounding box center [783, 457] width 594 height 19
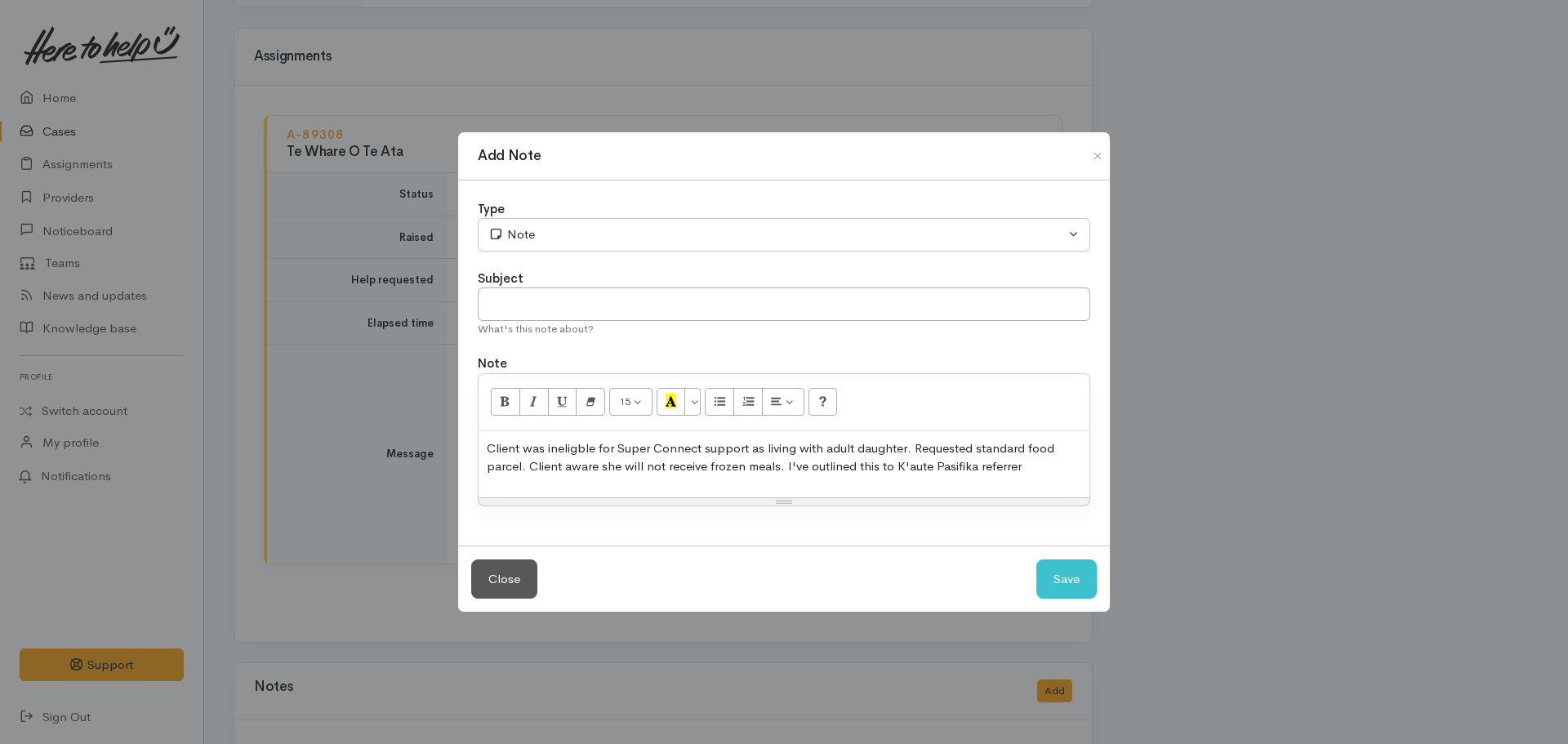
click at [577, 450] on p "Client was ineligble for Super Connect support as living with adult daughter. R…" at bounding box center [783, 457] width 594 height 37
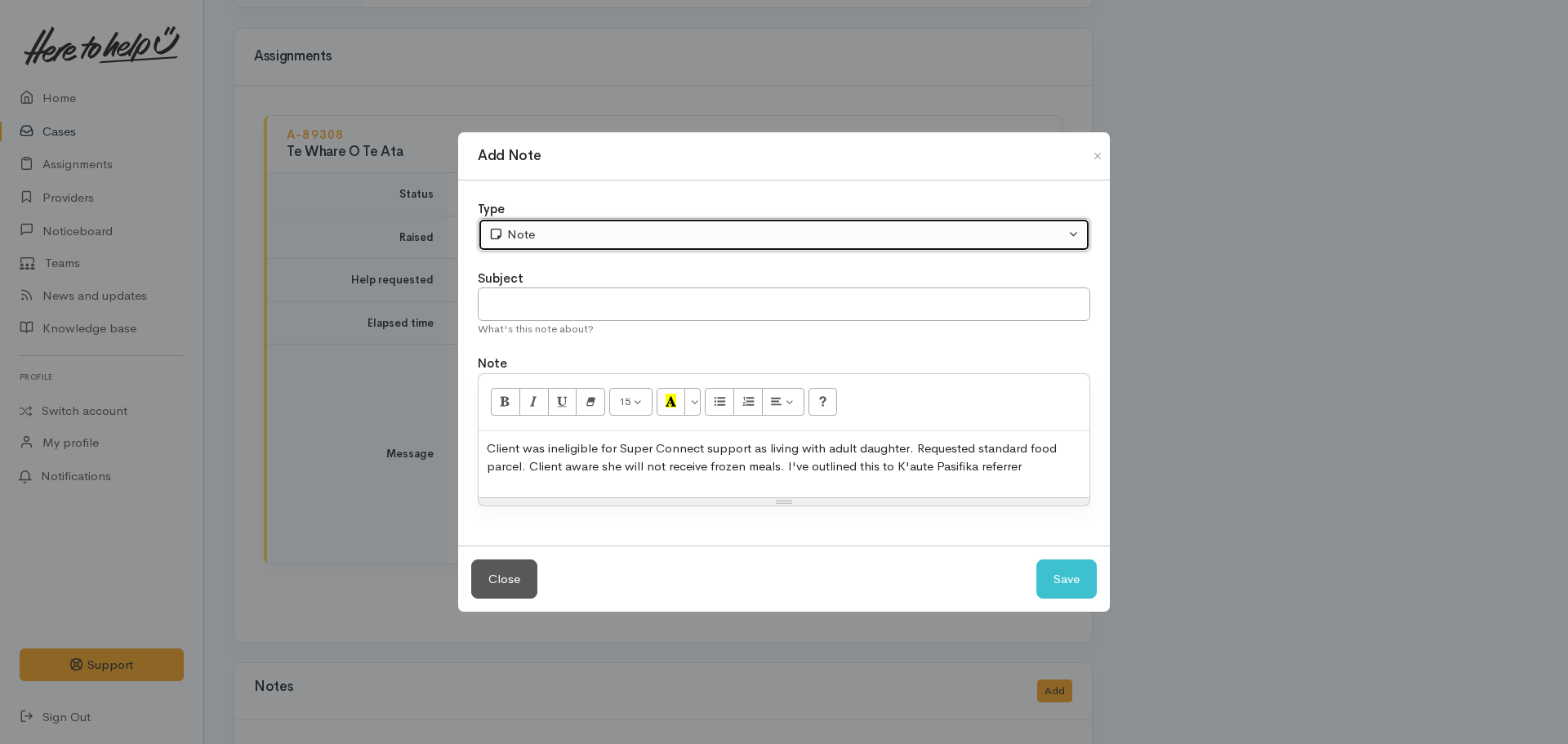
click at [533, 227] on div "Note" at bounding box center [777, 234] width 577 height 19
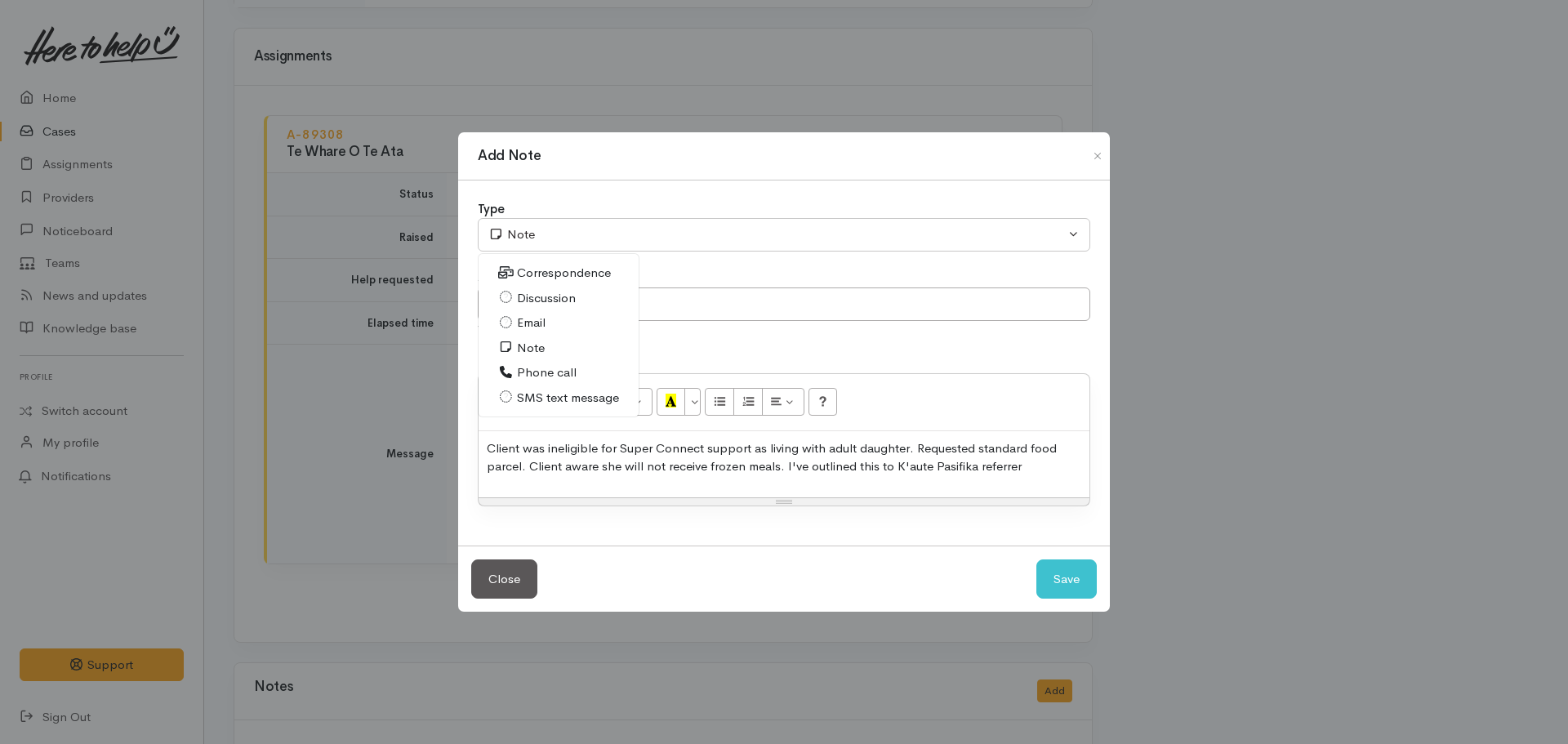
click at [545, 372] on span "Phone call" at bounding box center [547, 372] width 60 height 19
click at [1060, 582] on button "Save" at bounding box center [1066, 579] width 61 height 40
select select "1"
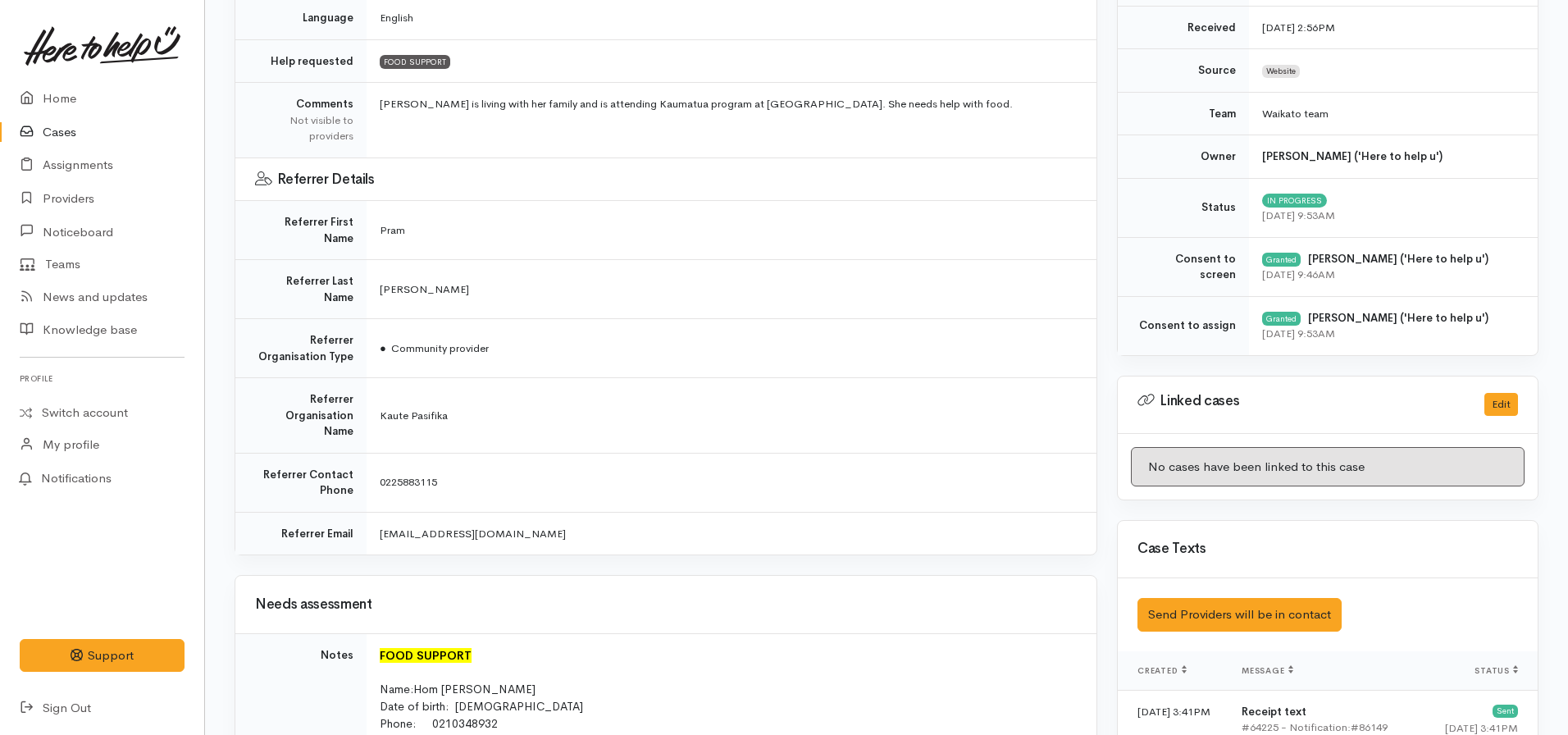
scroll to position [450, 0]
drag, startPoint x: 571, startPoint y: 475, endPoint x: 369, endPoint y: 489, distance: 202.5
click at [369, 513] on td "pram.maharaj@kautepasifika.co.nz" at bounding box center [731, 534] width 730 height 43
copy span "pram.maharaj@kautepasifika.co.nz"
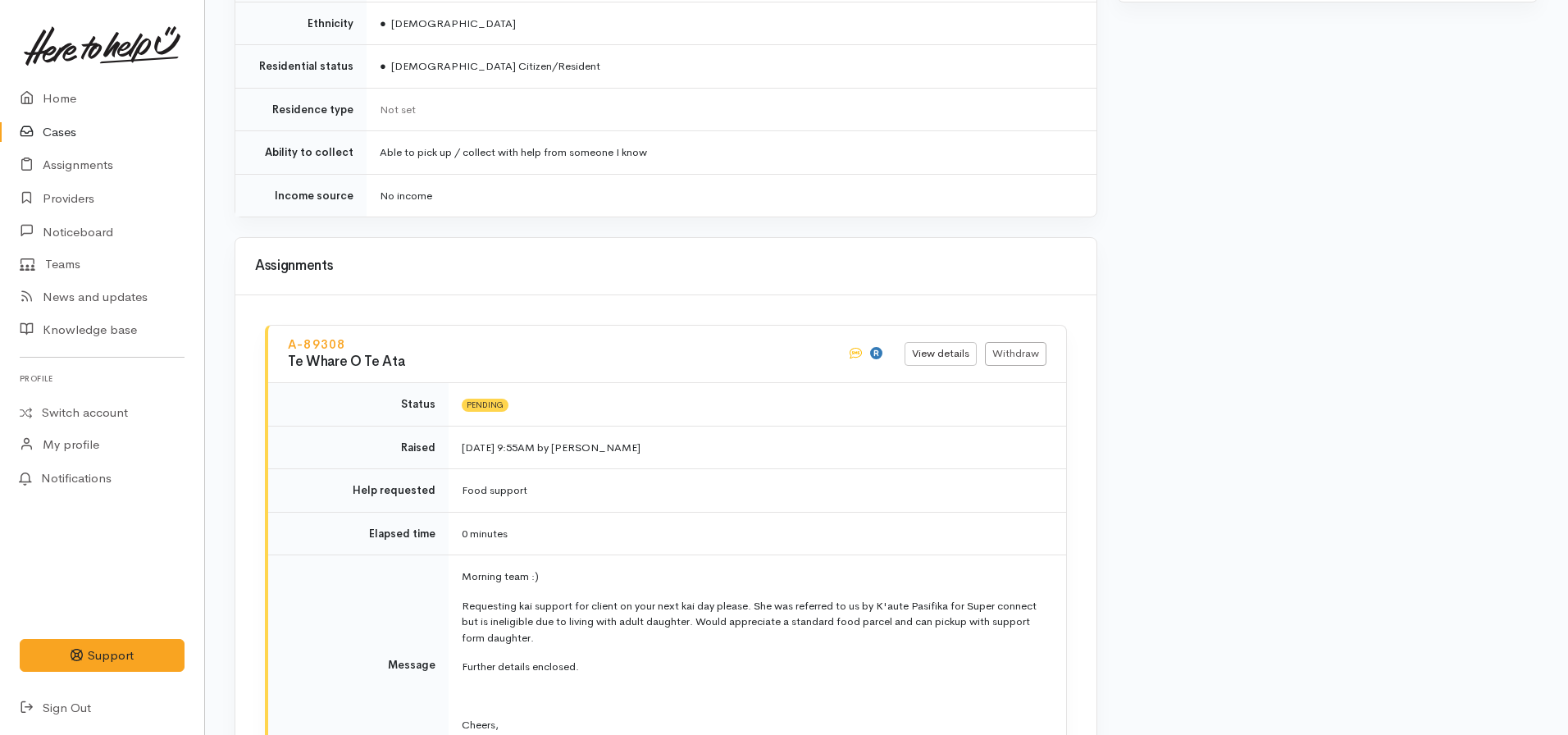
scroll to position [2252, 0]
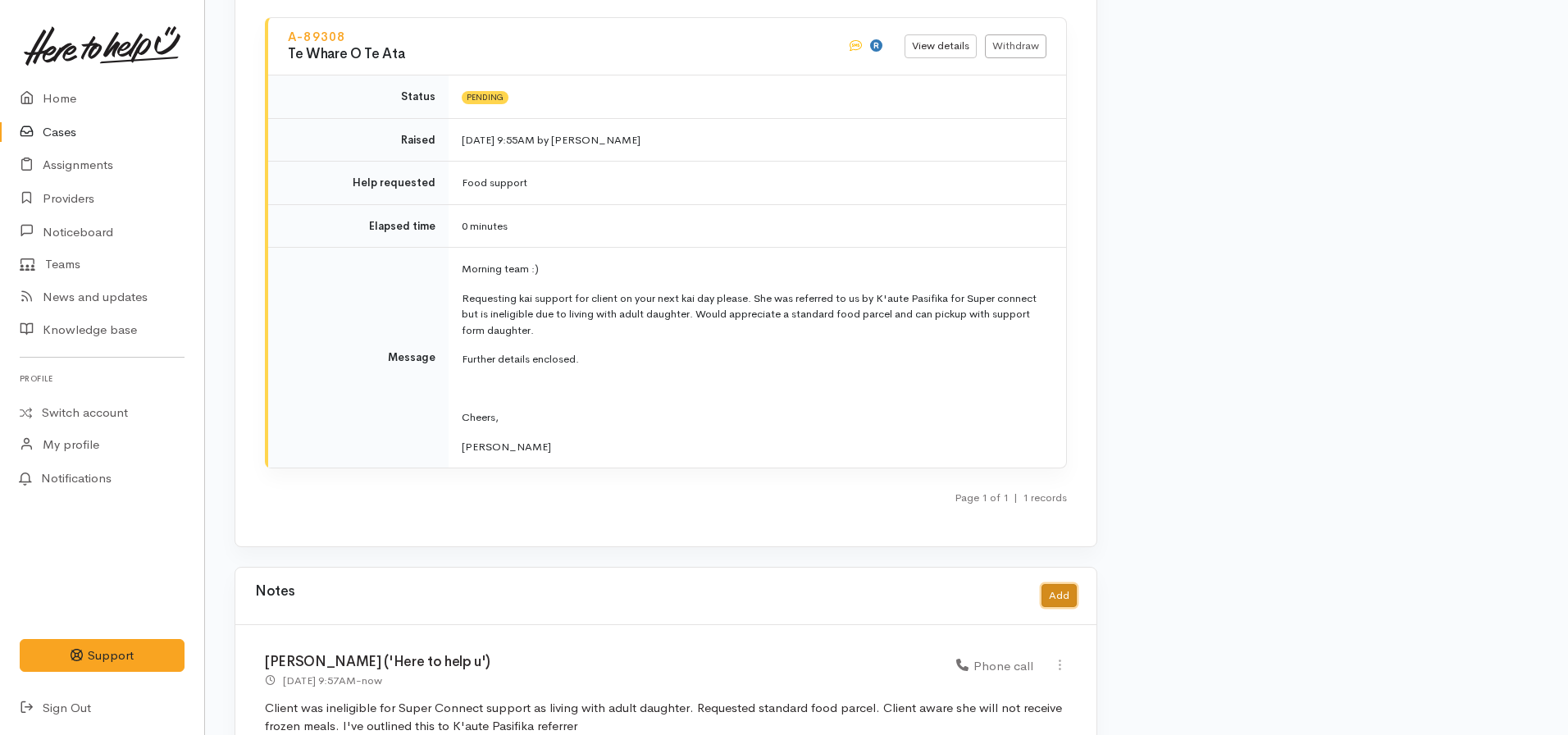
click at [1043, 584] on button "Add" at bounding box center [1059, 596] width 35 height 23
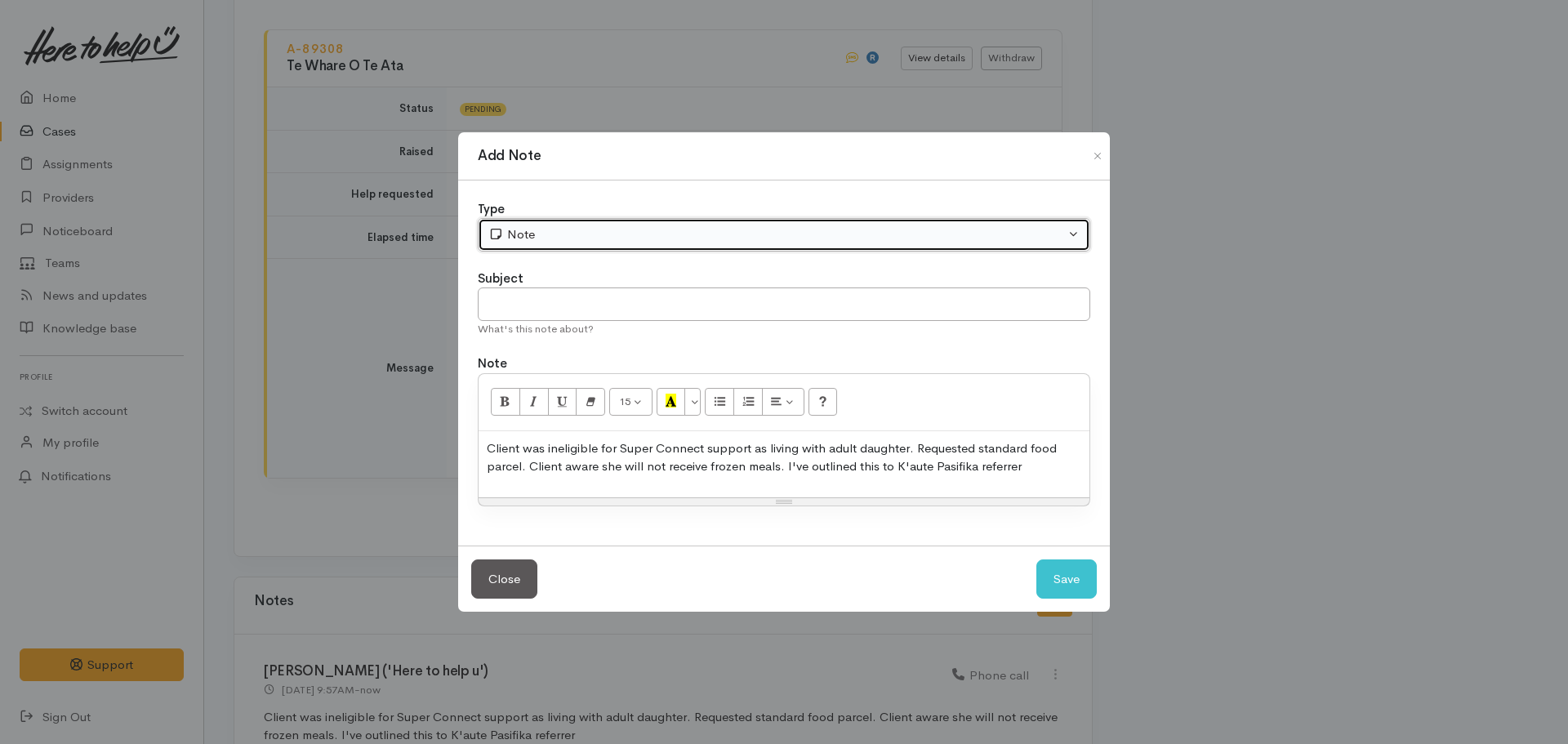
click at [595, 222] on button "Note" at bounding box center [783, 235] width 612 height 33
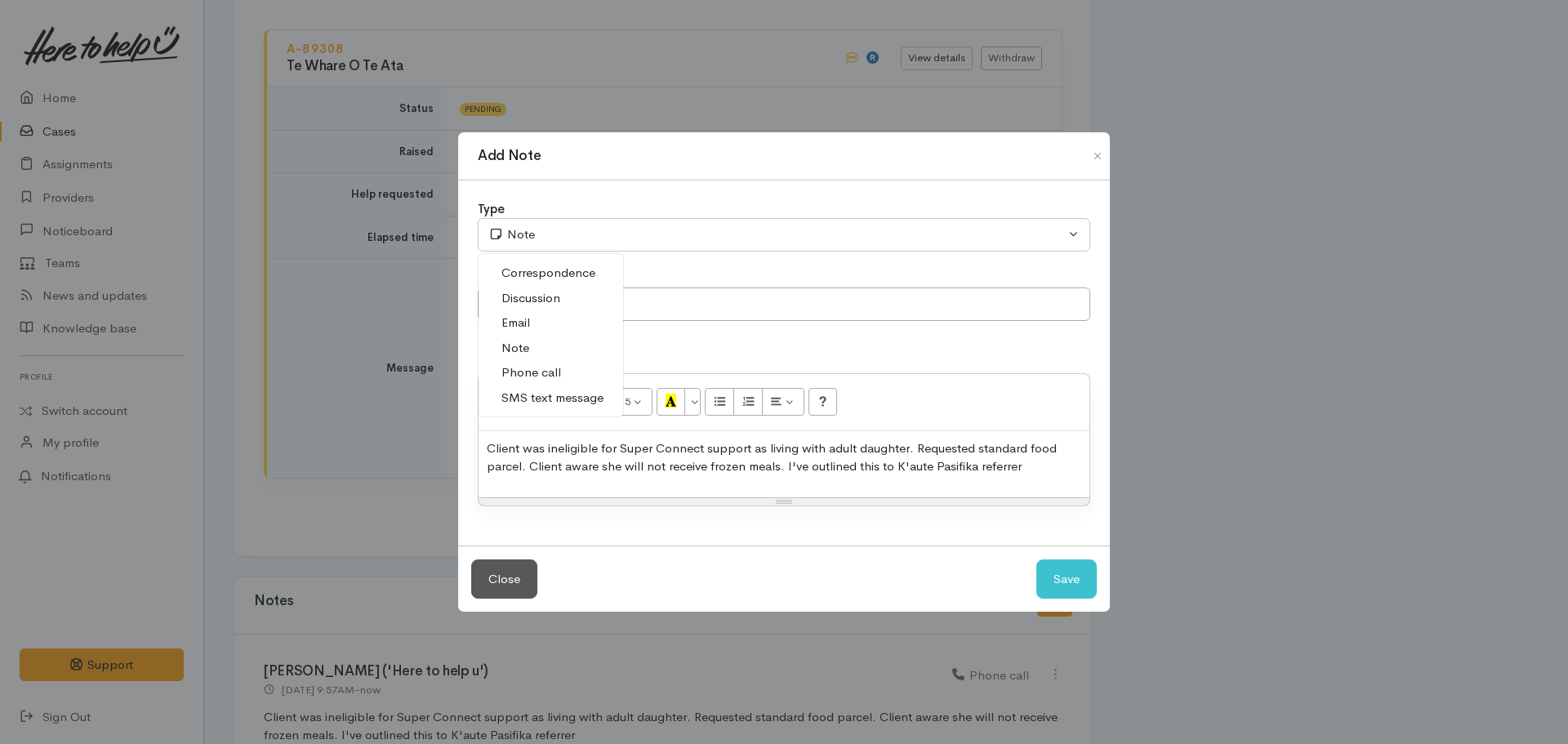
click at [528, 322] on span "Email" at bounding box center [516, 322] width 28 height 19
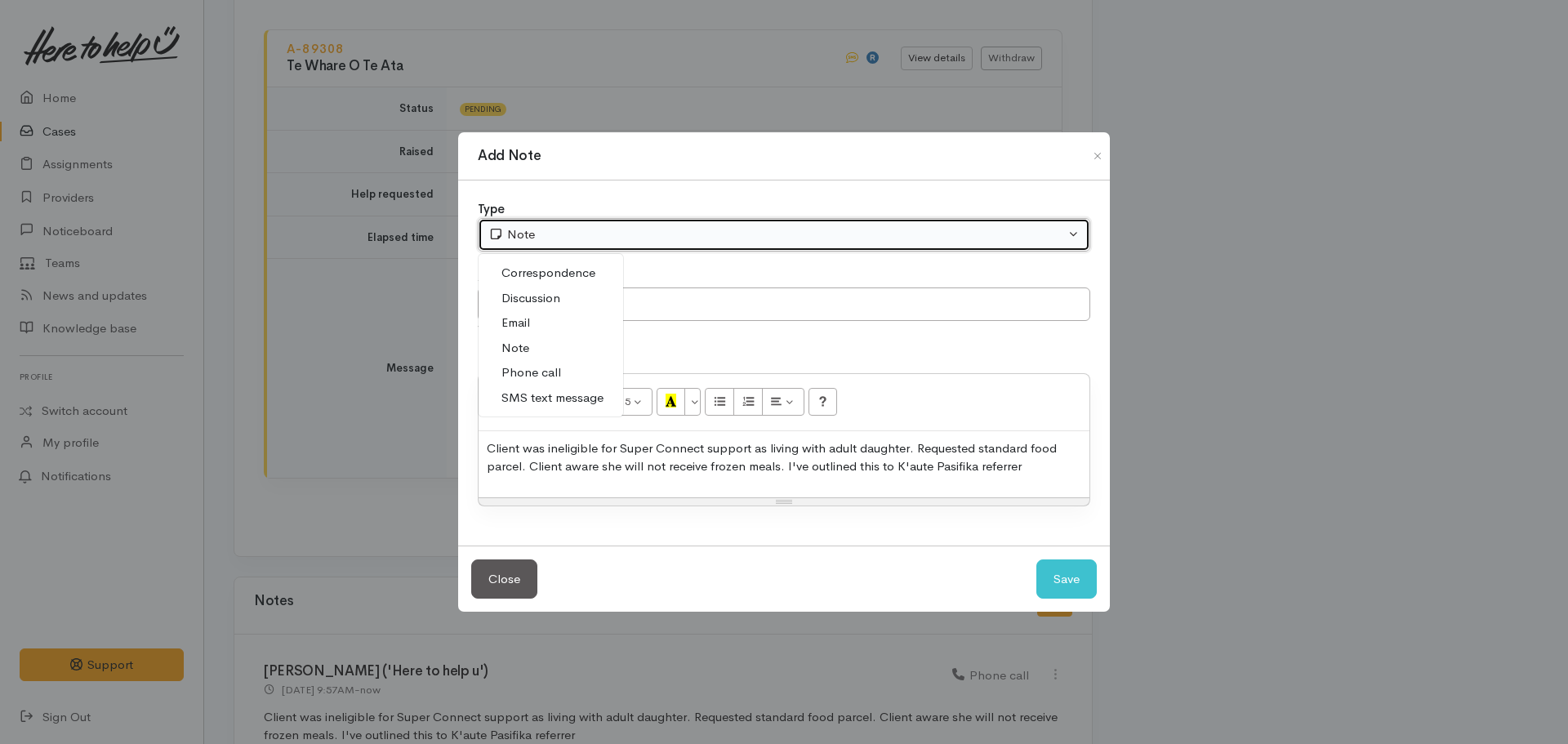
select select "2"
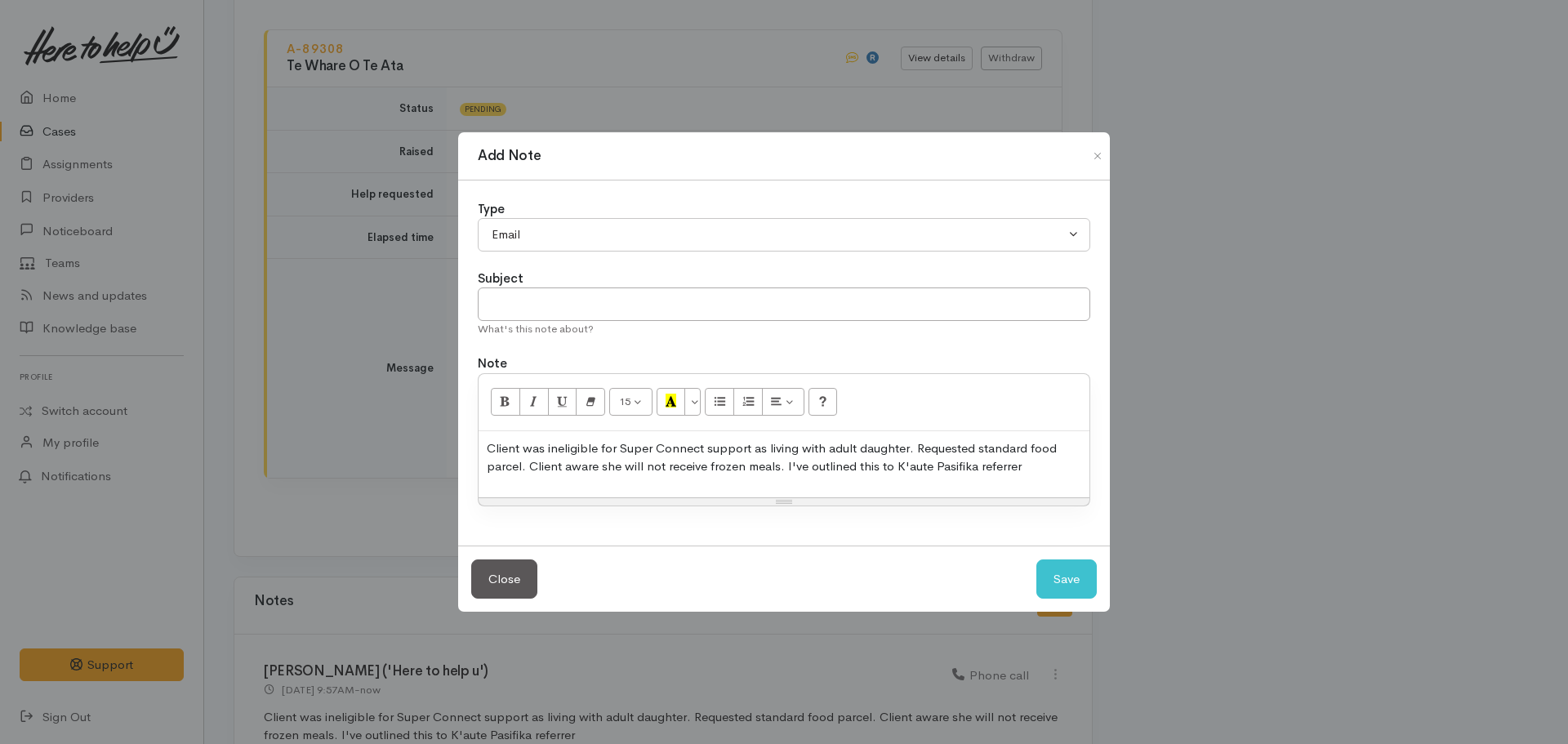
click at [591, 478] on div "Client was ineligible for Super Connect support as living with adult daughter. …" at bounding box center [783, 463] width 611 height 66
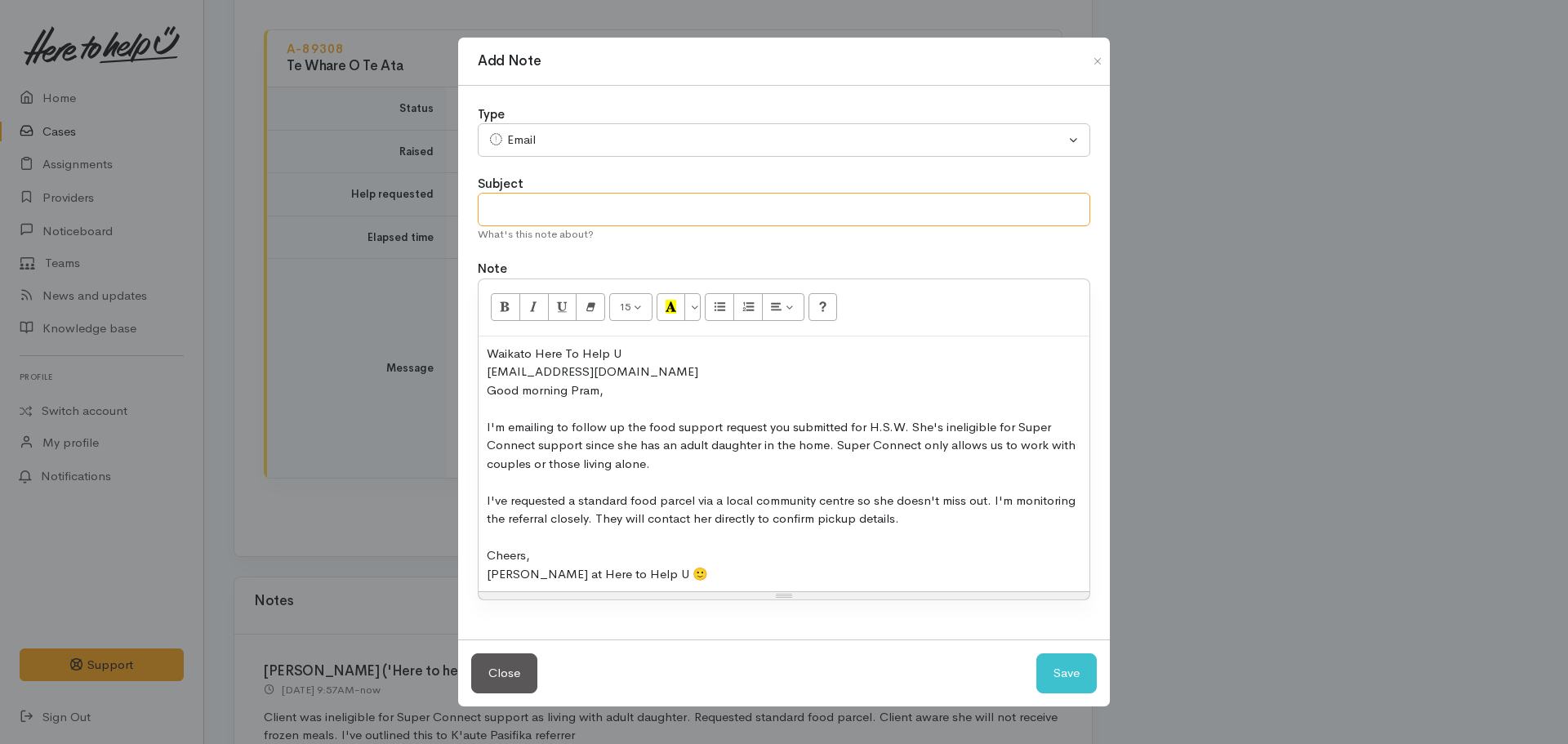
click at [588, 216] on input "text" at bounding box center [783, 209] width 612 height 33
click at [617, 211] on input "Advise referrer of eligibilty criteria and support requested" at bounding box center [783, 209] width 612 height 33
type input "Advise referrer of eligibility criteria and support requested"
click at [1043, 676] on button "Save" at bounding box center [1066, 673] width 61 height 40
select select "1"
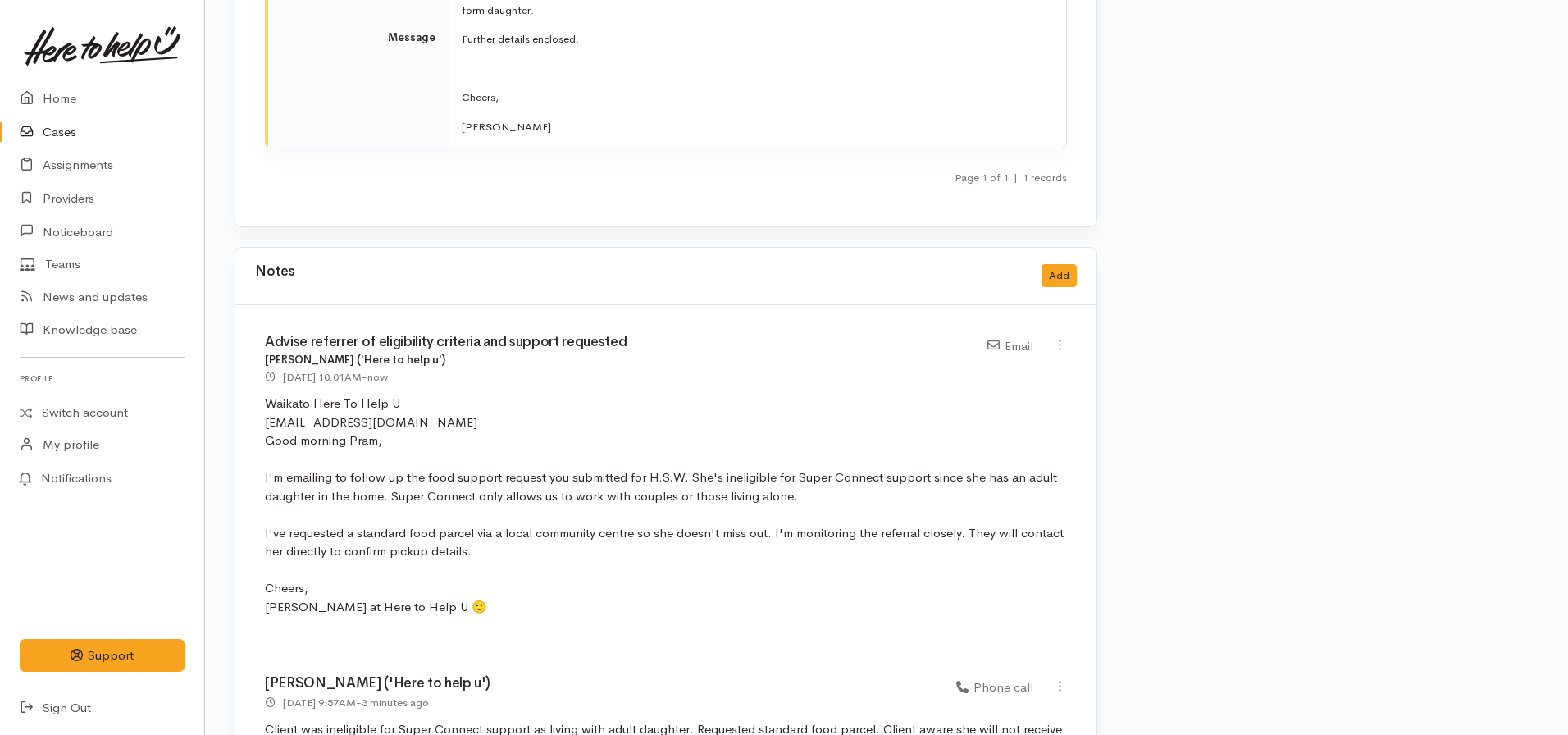
scroll to position [2593, 0]
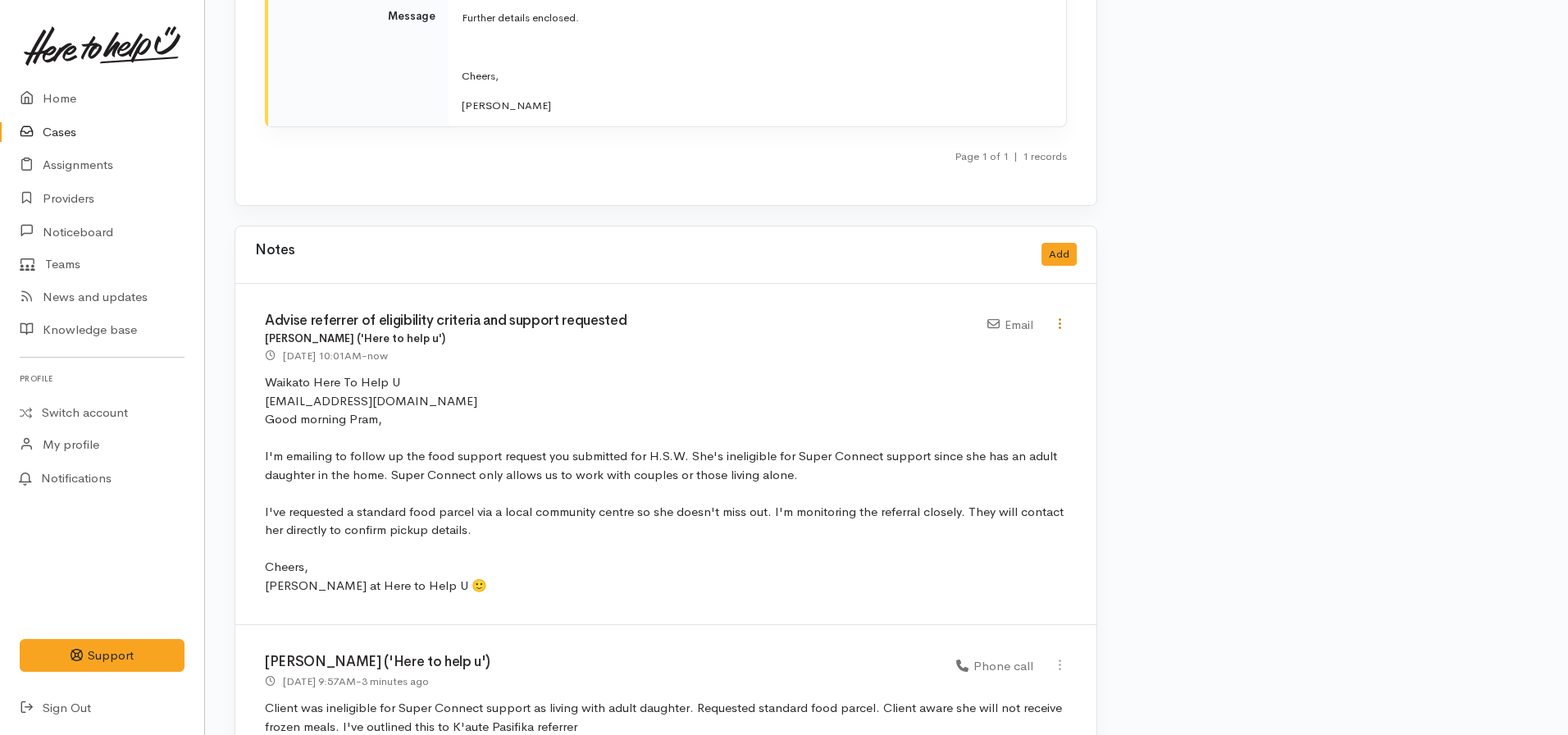
click at [1063, 316] on icon at bounding box center [1059, 323] width 14 height 14
click at [973, 343] on link "Edit" at bounding box center [1001, 356] width 130 height 25
type input "Advise referrer of eligibility criteria and support requested"
select select "2"
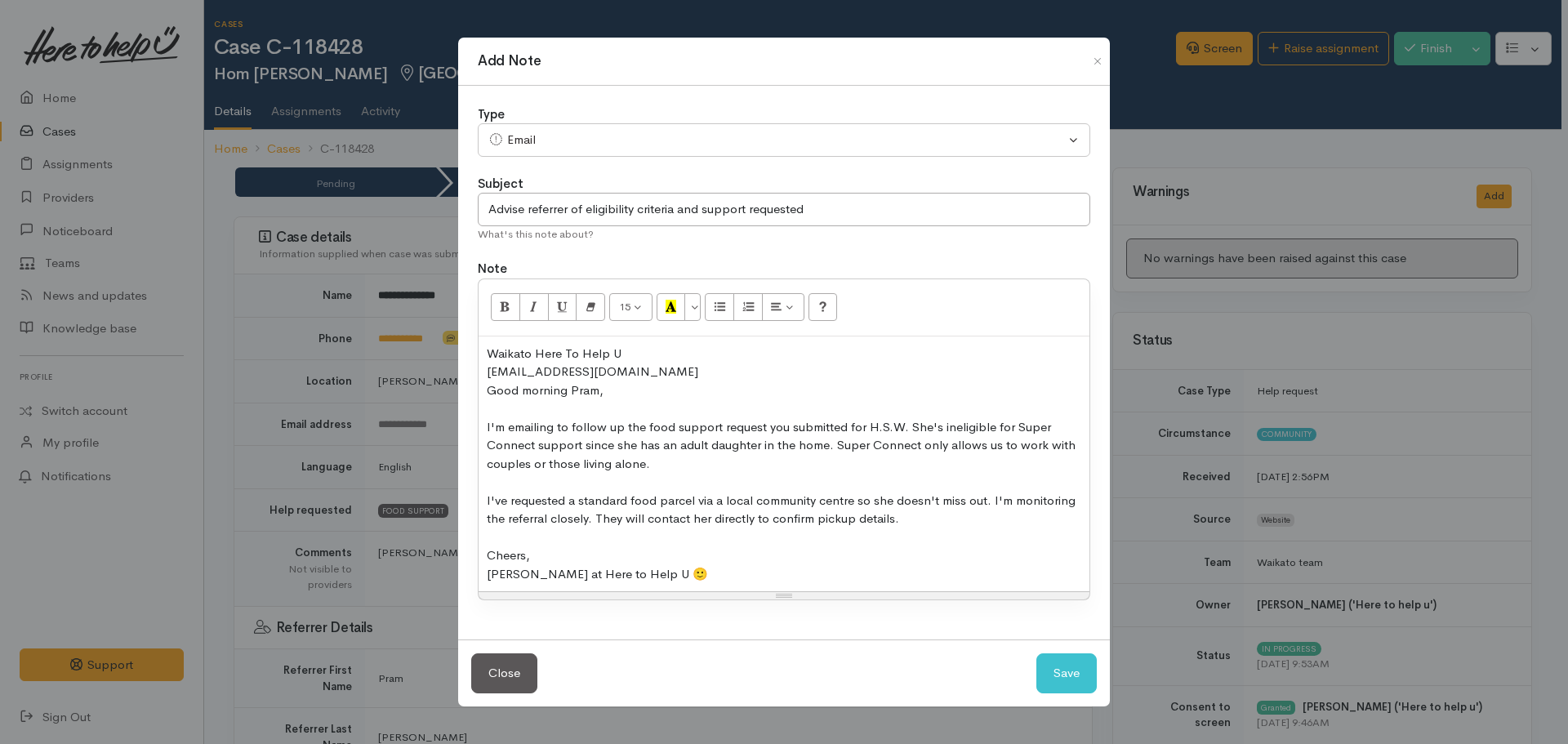
click at [685, 572] on div "[PERSON_NAME] at Here to Help U 🙂" at bounding box center [783, 574] width 594 height 19
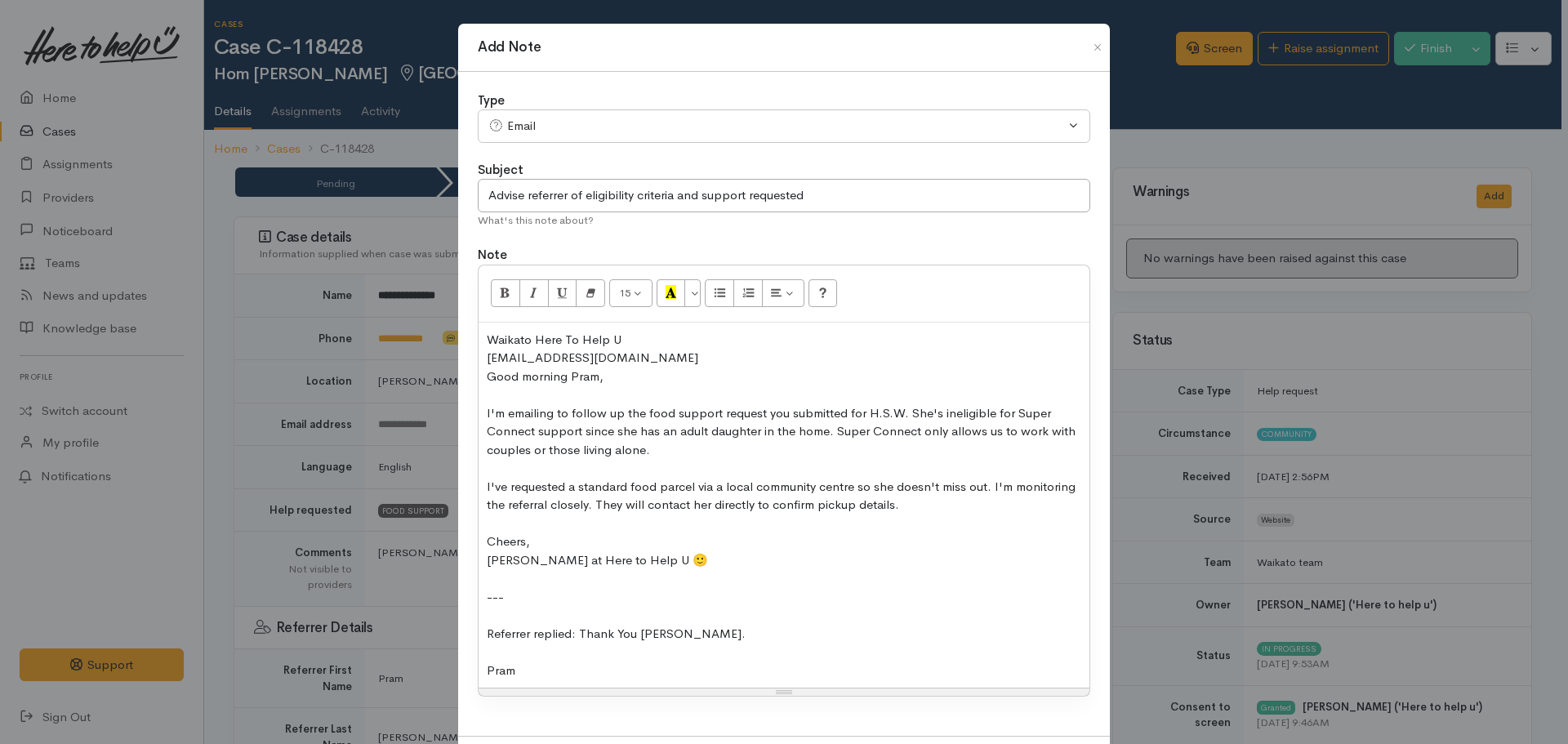
click at [481, 676] on div "Waikato Here To Help U ​pram.maharaj@kautepasifika.co.nz​ Good morning Pram, I'…" at bounding box center [783, 505] width 611 height 366
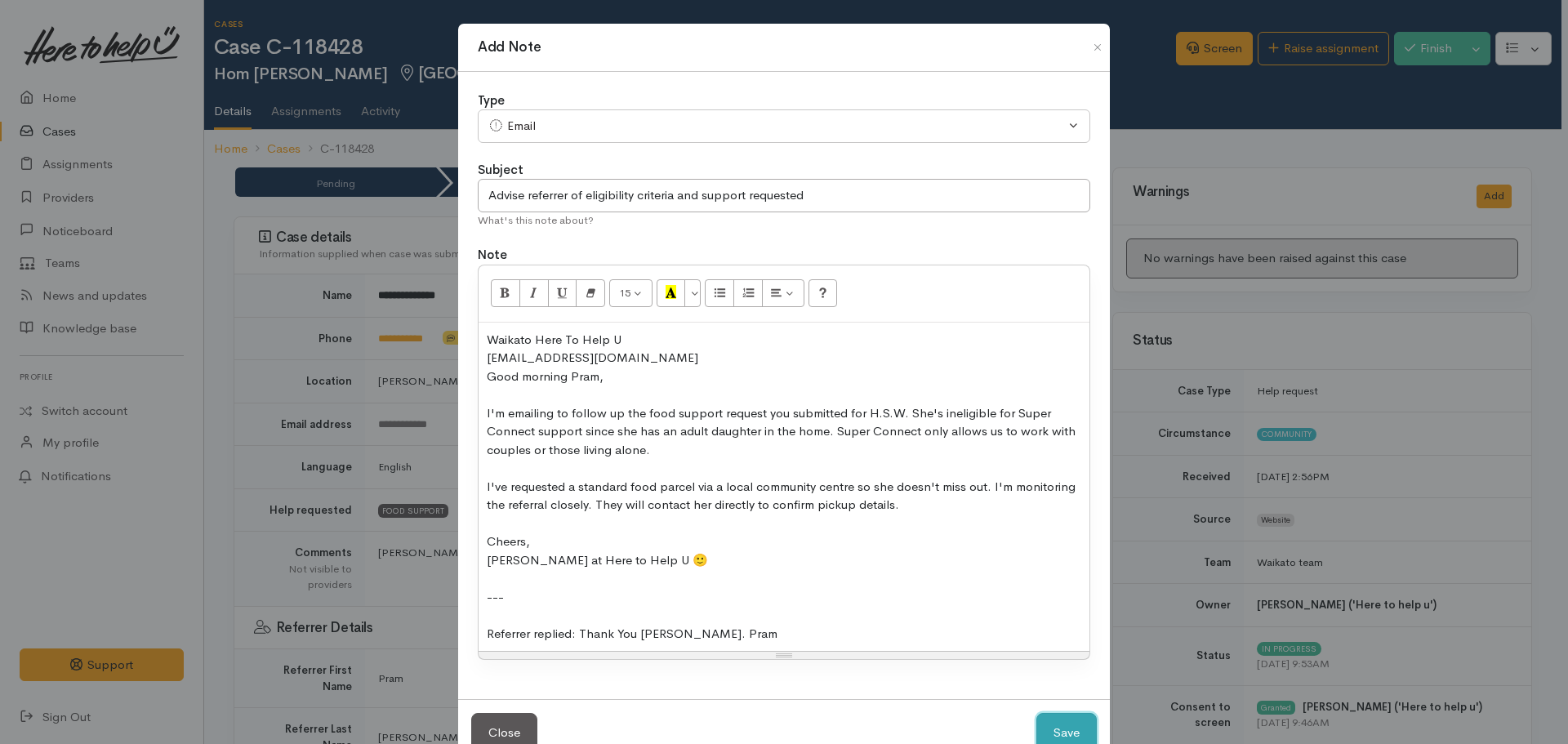
click at [1073, 724] on button "Save" at bounding box center [1066, 733] width 61 height 40
select select "1"
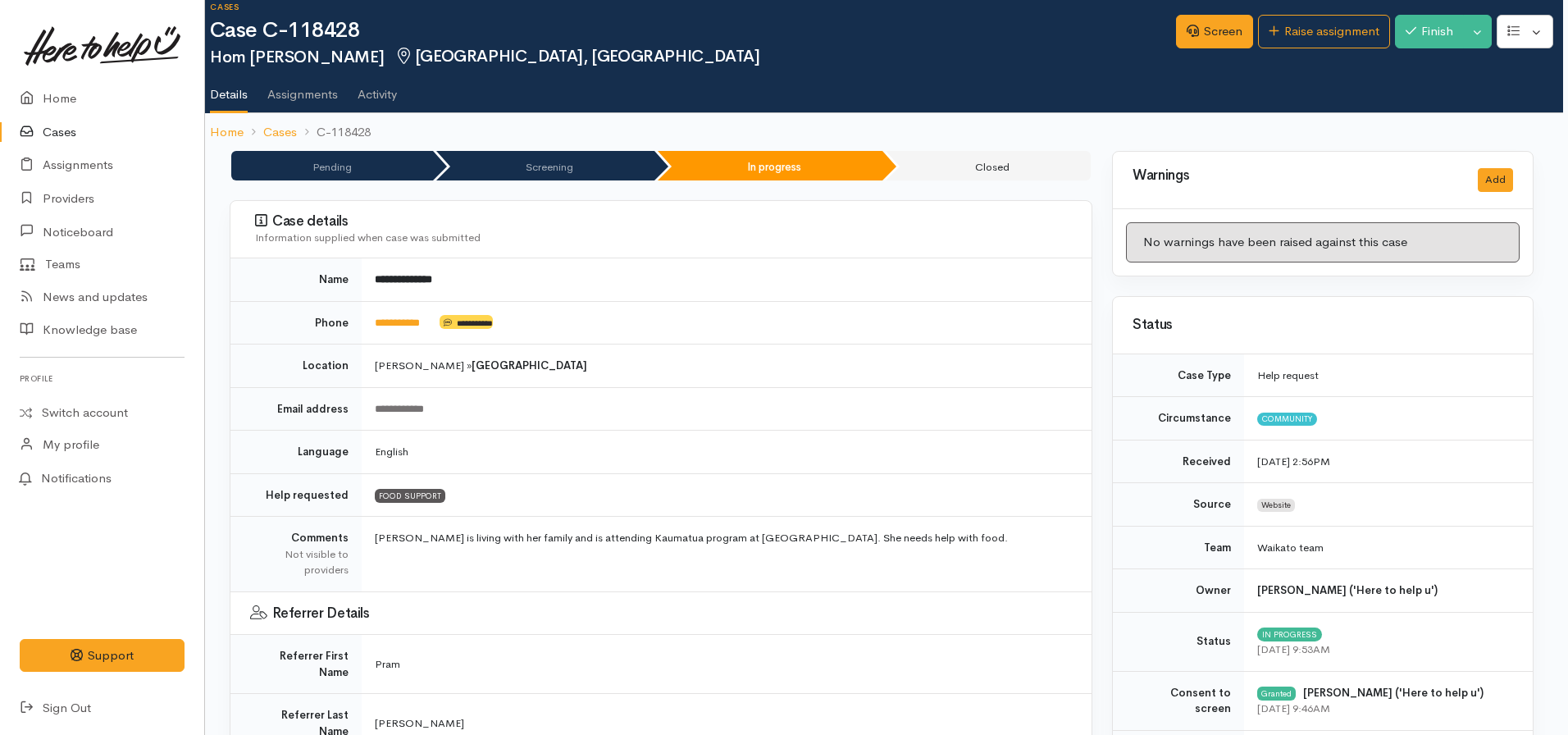
scroll to position [0, 5]
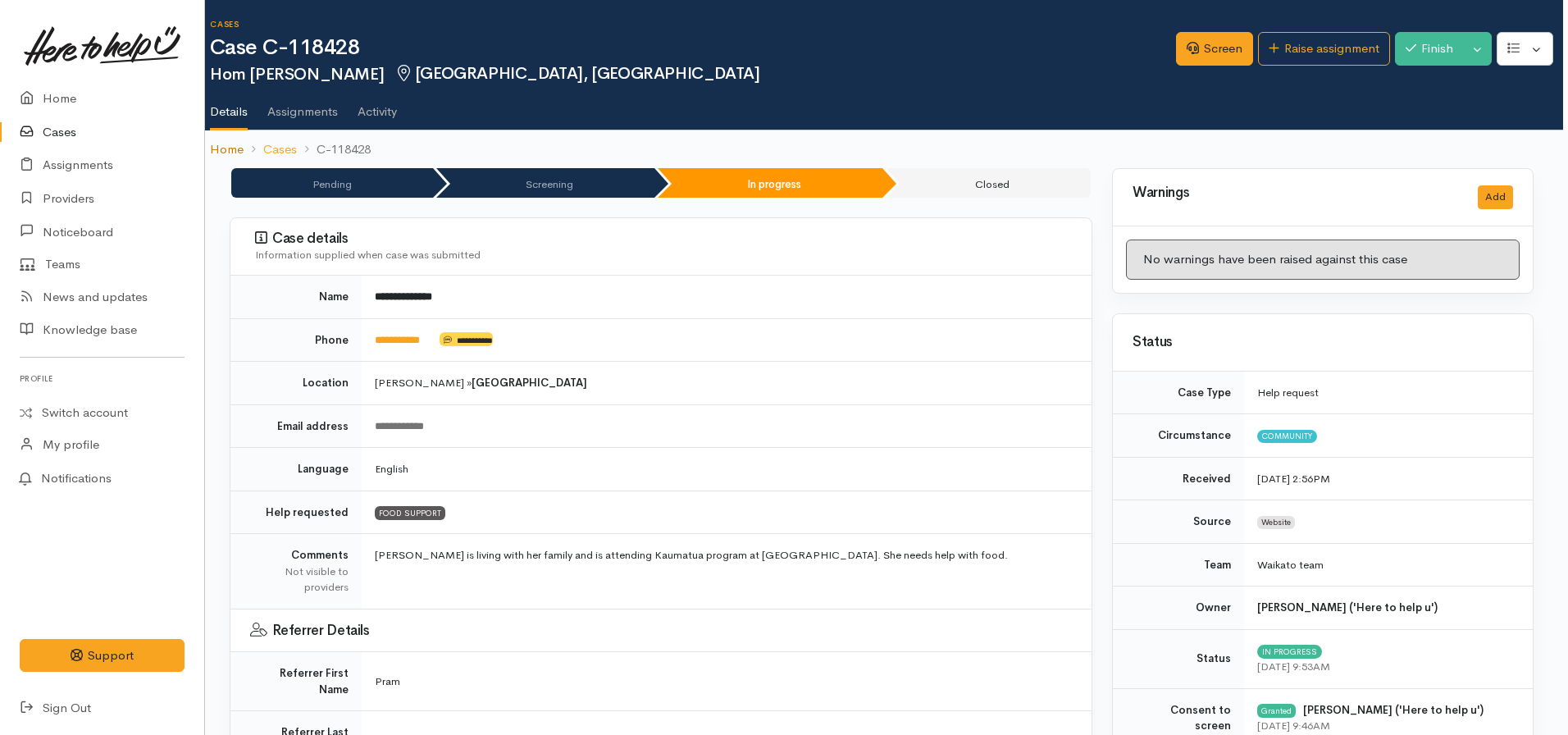
click at [226, 146] on link "Home" at bounding box center [227, 150] width 33 height 19
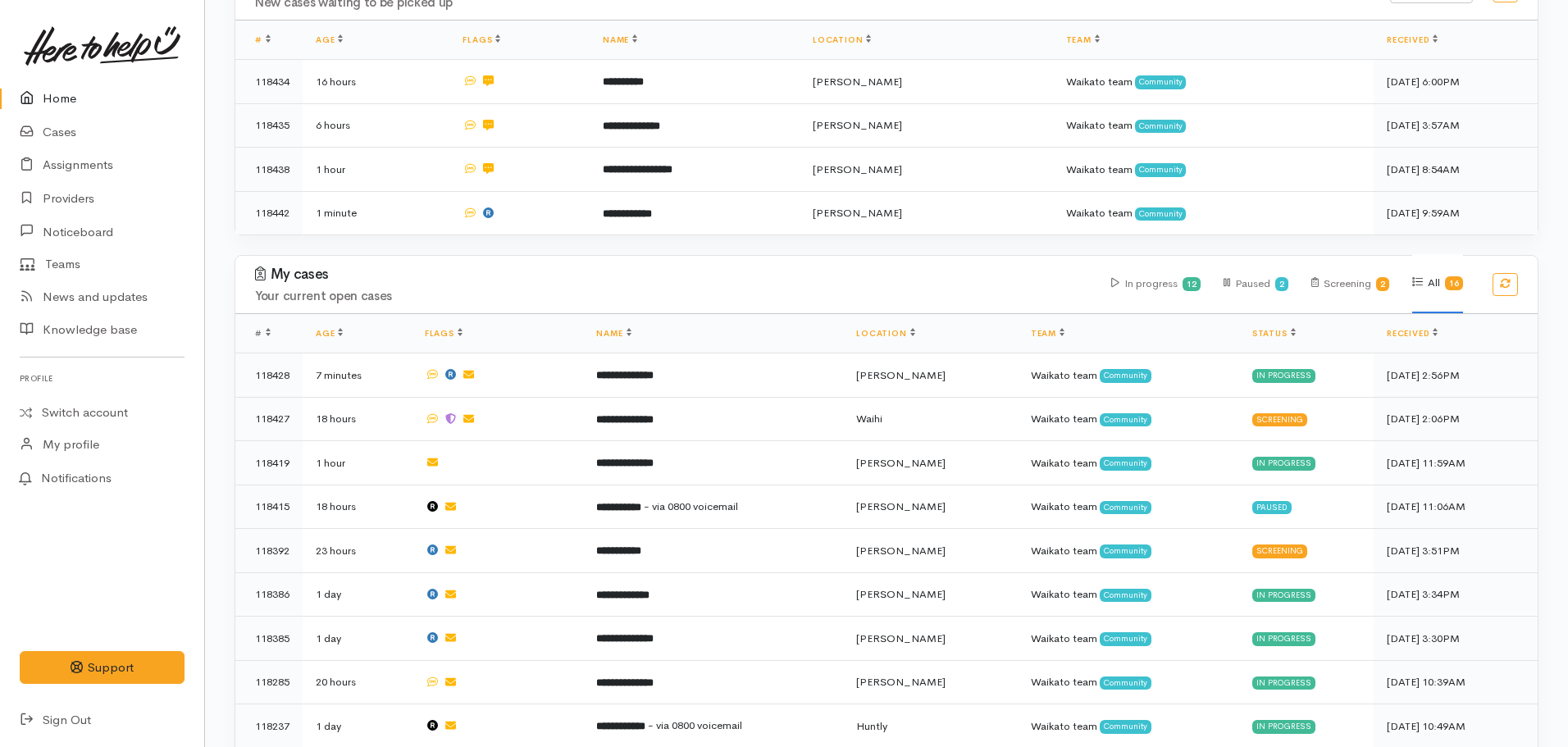
scroll to position [302, 0]
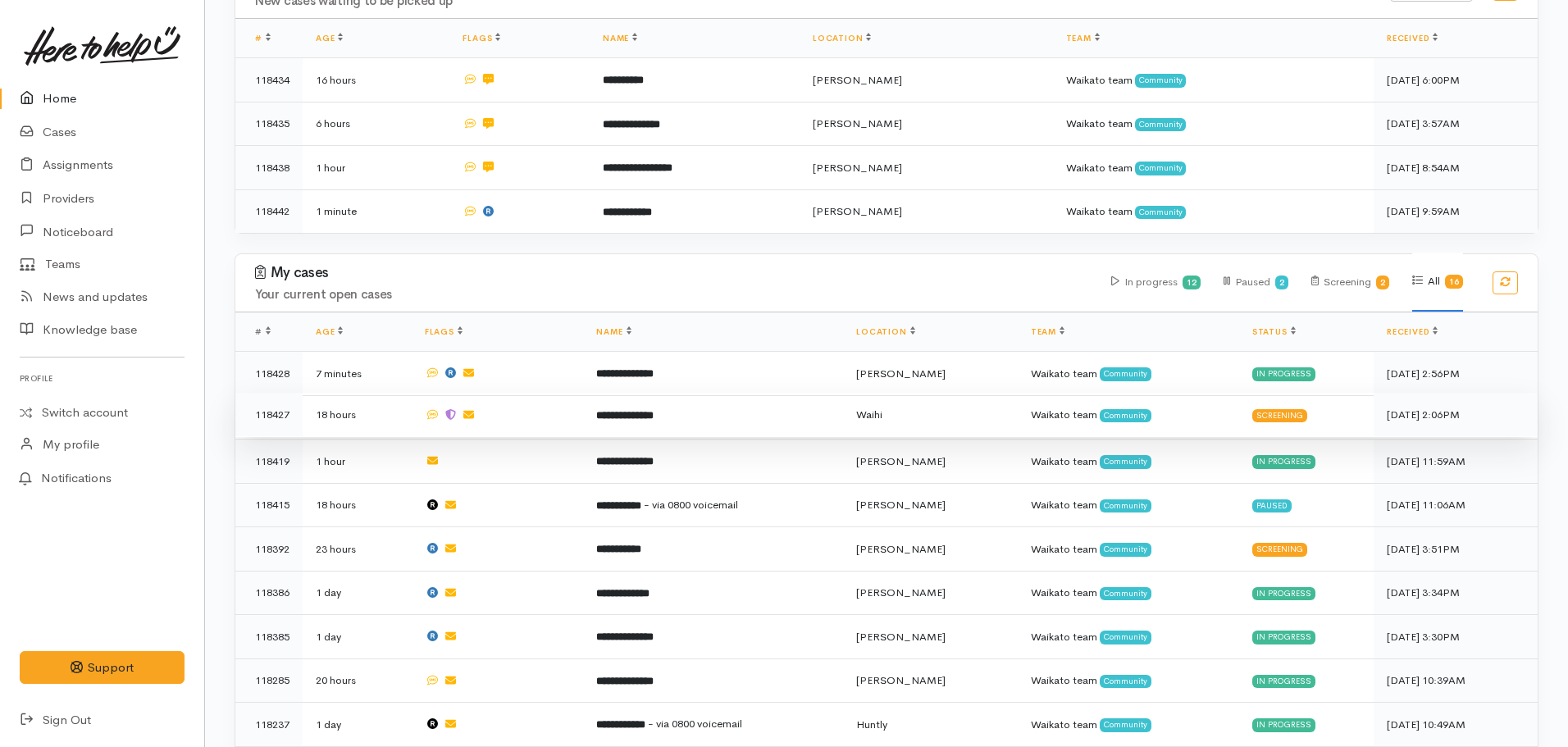
click at [655, 421] on td "**********" at bounding box center [713, 414] width 260 height 44
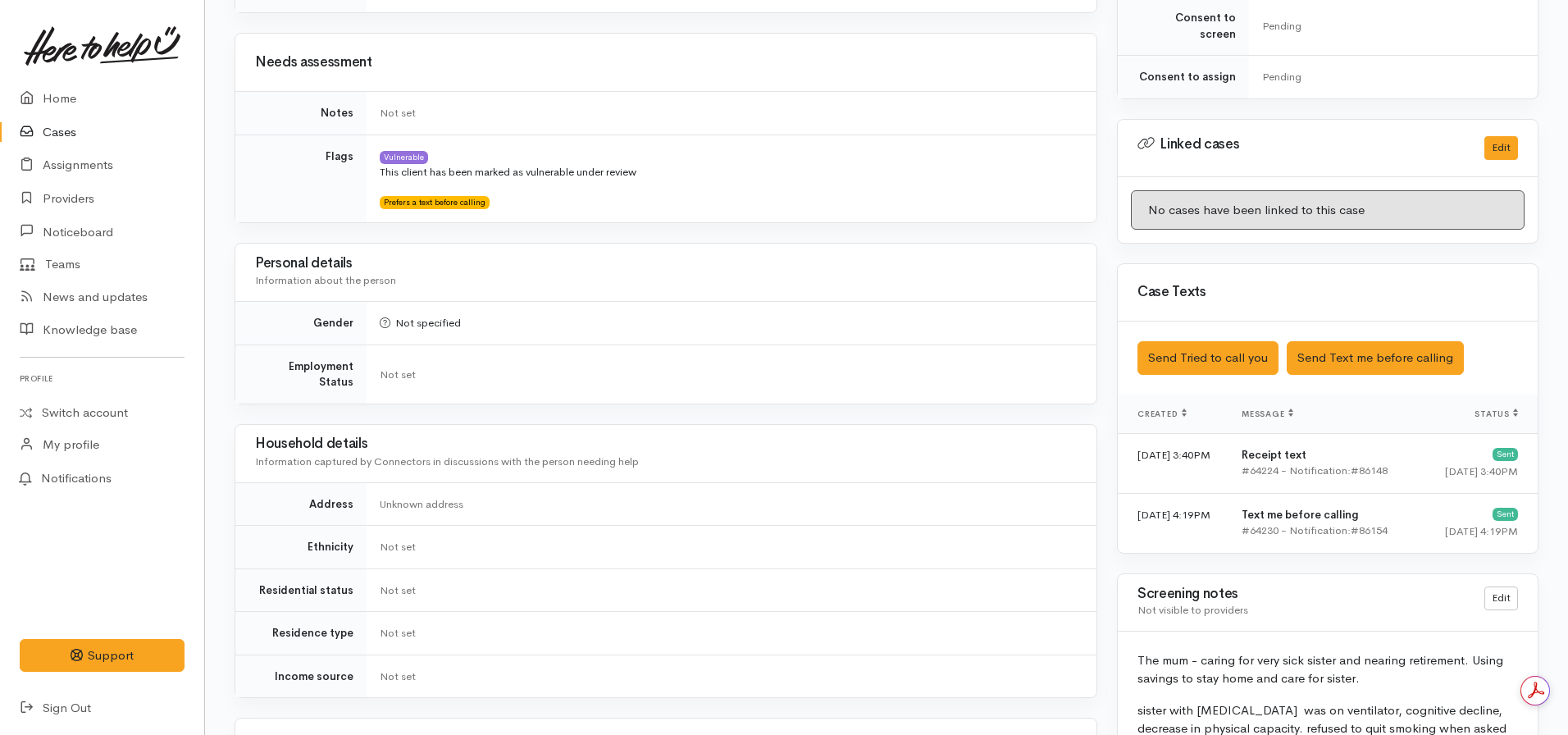
scroll to position [695, 0]
click at [1347, 352] on button "Send Text me before calling" at bounding box center [1376, 357] width 177 height 33
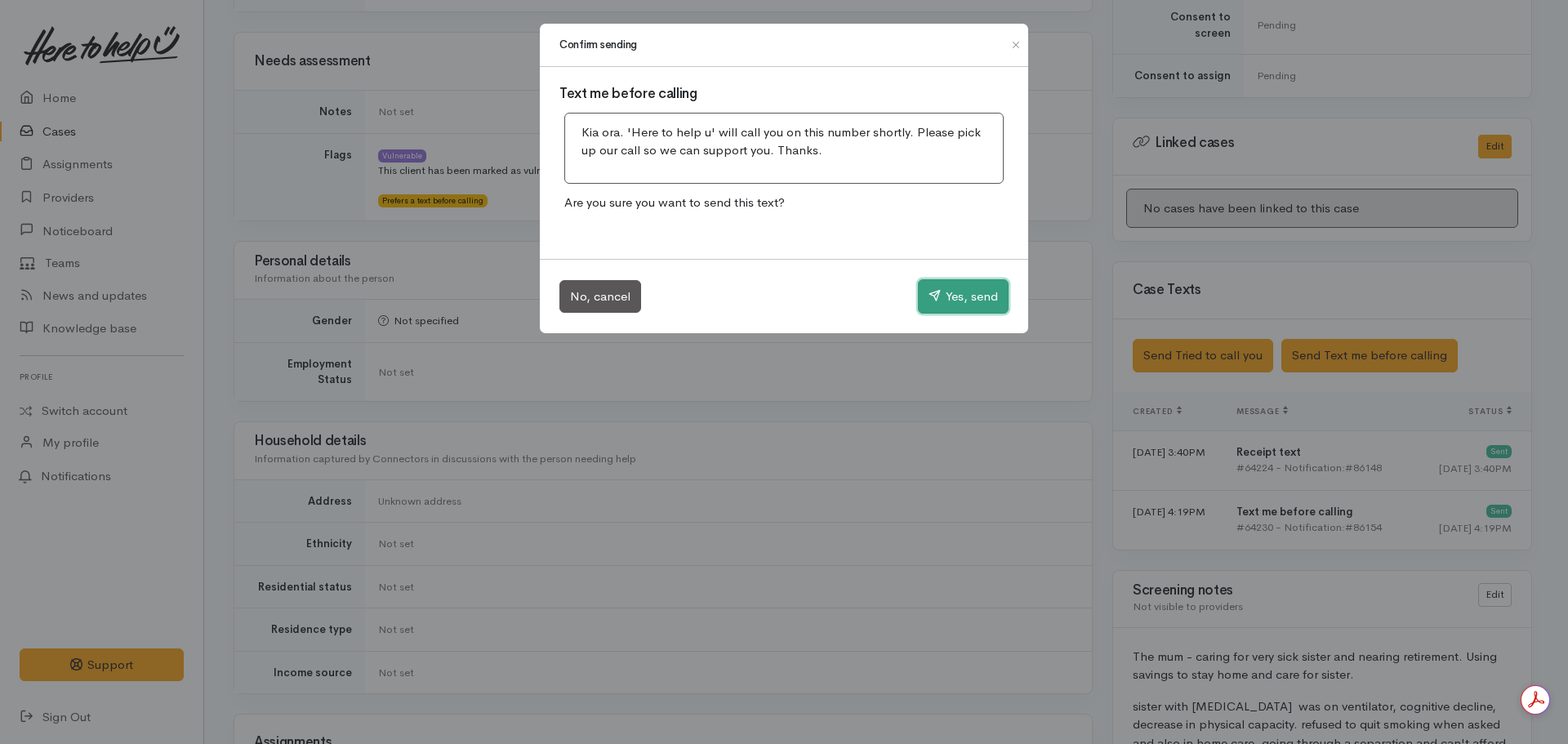
click at [953, 302] on button "Yes, send" at bounding box center [963, 296] width 91 height 34
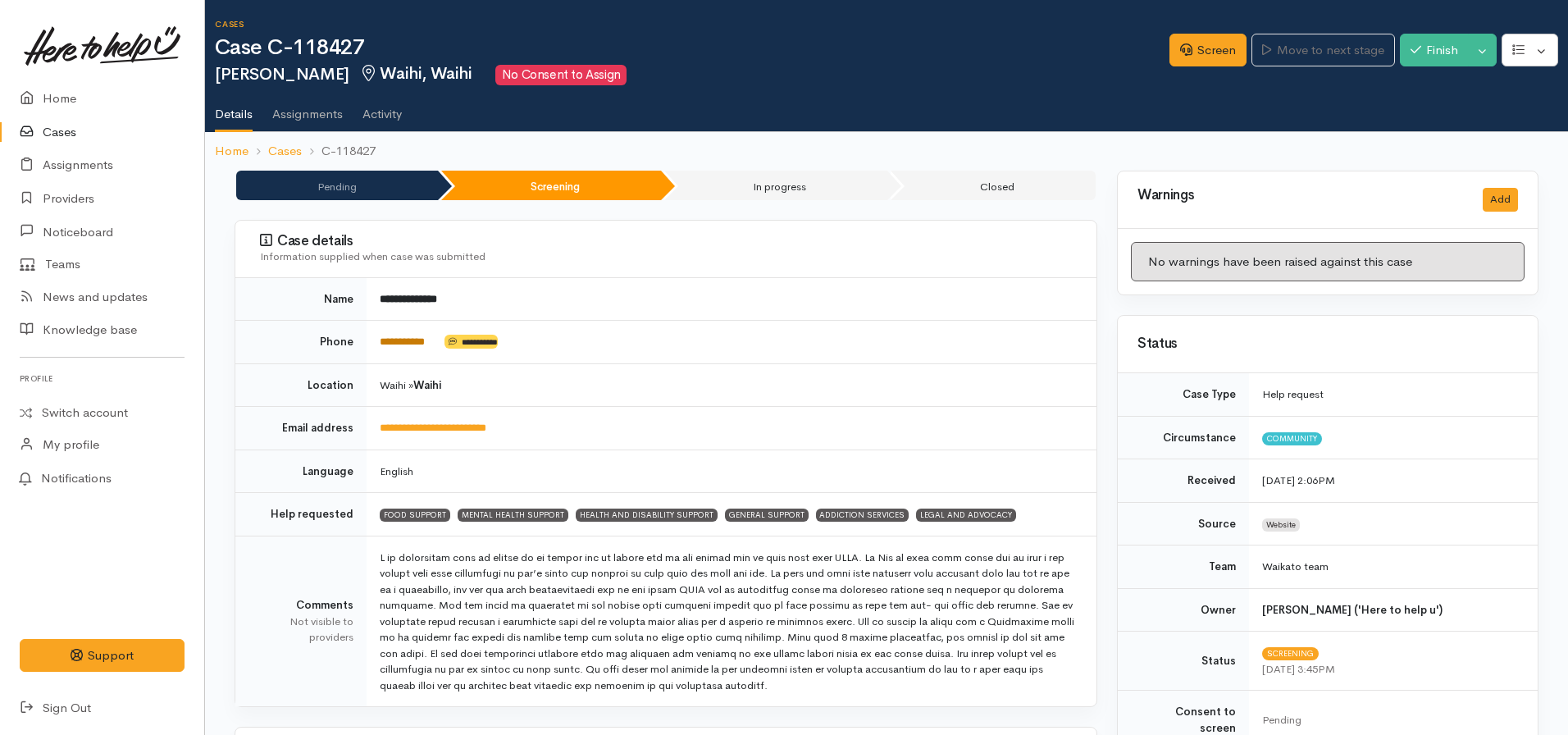
click at [422, 347] on link "**********" at bounding box center [402, 342] width 45 height 11
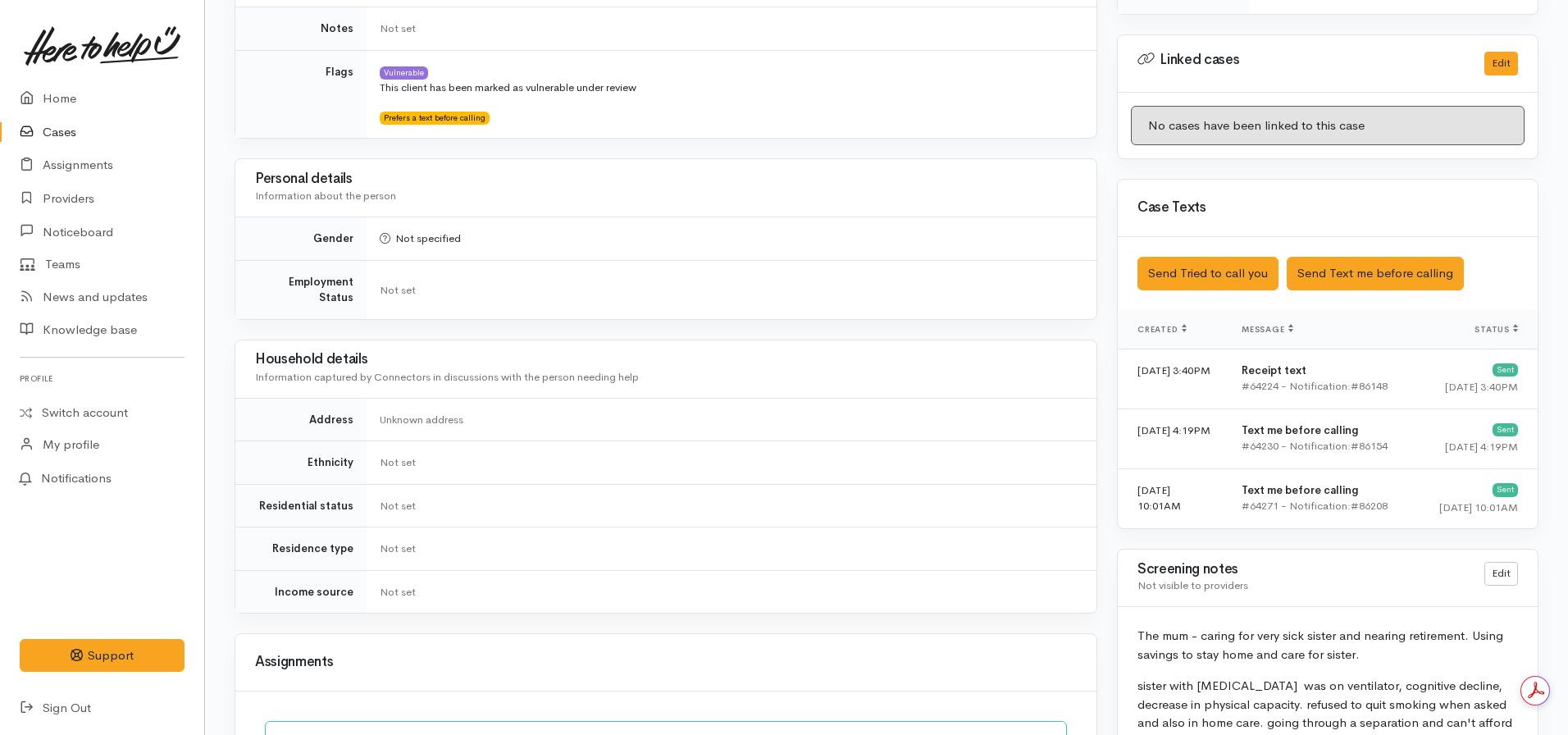
scroll to position [778, 0]
click at [1501, 563] on link "Edit" at bounding box center [1501, 574] width 33 height 23
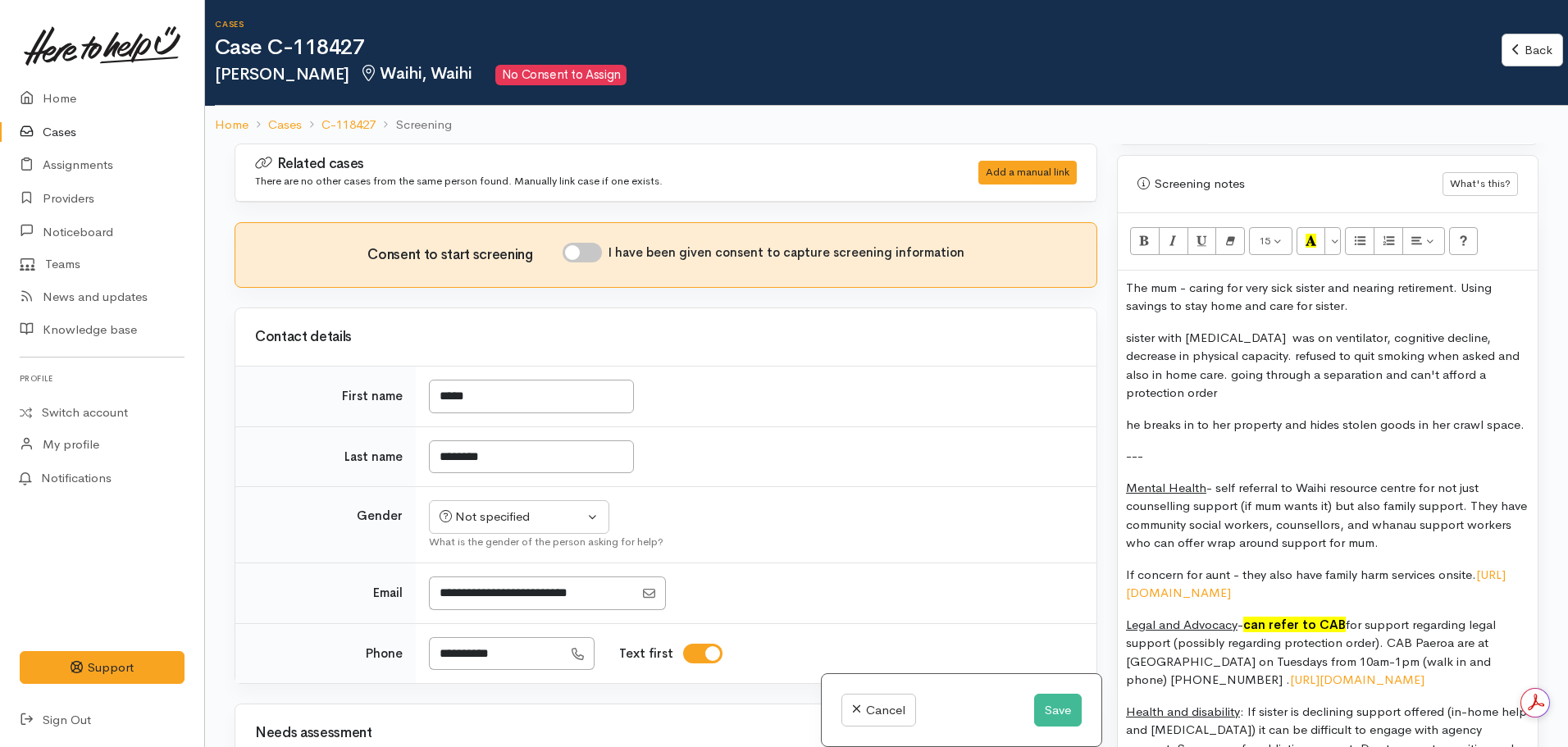
scroll to position [1358, 0]
click at [1516, 416] on p "he breaks in to her property and hides stolen goods in her crawl space." at bounding box center [1328, 424] width 403 height 19
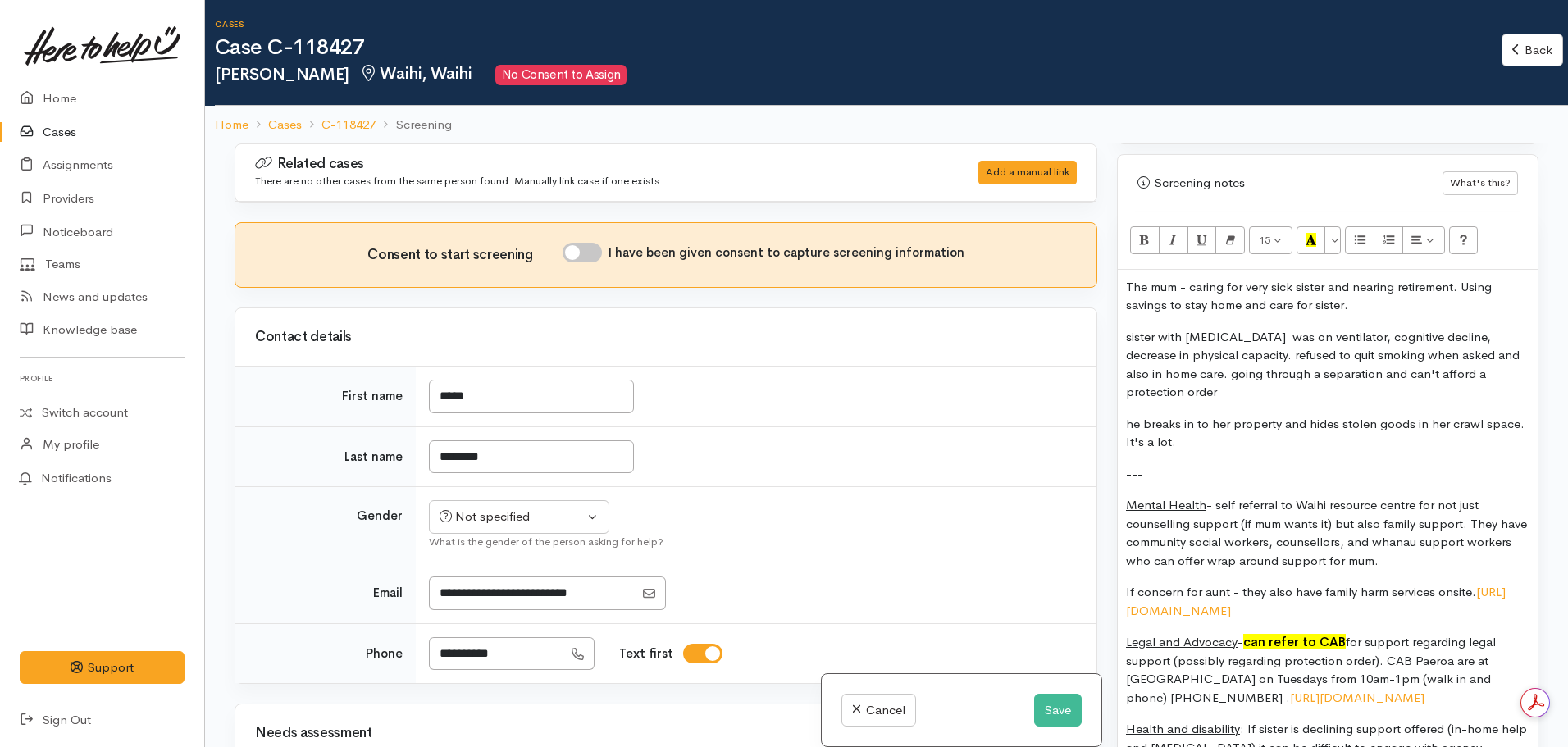
click at [1131, 427] on p "he breaks in to her property and hides stolen goods in her crawl space. It's a …" at bounding box center [1328, 433] width 403 height 37
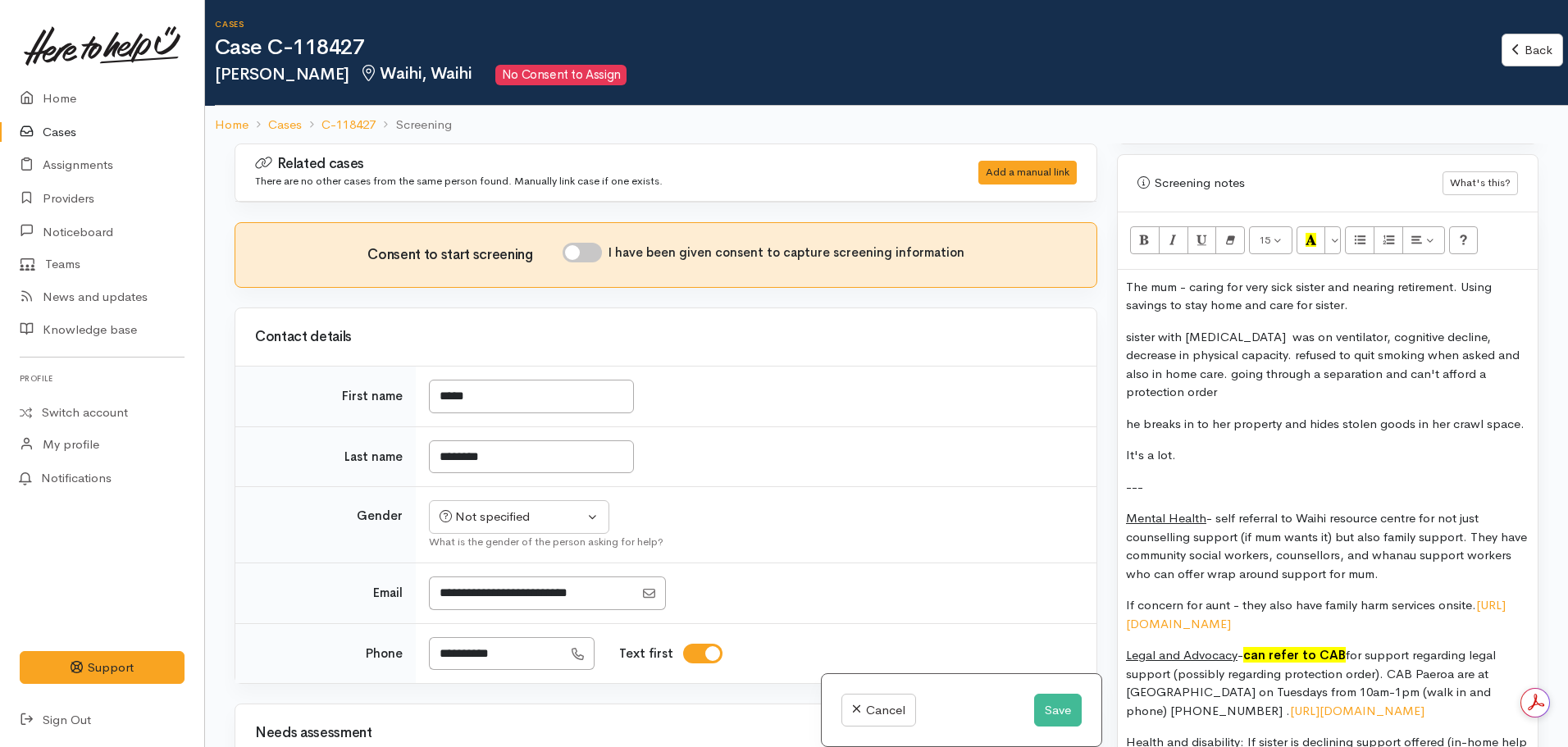
click at [1198, 429] on div "The mum - caring for very sick sister and nearing retirement. Using savings to …" at bounding box center [1328, 599] width 420 height 659
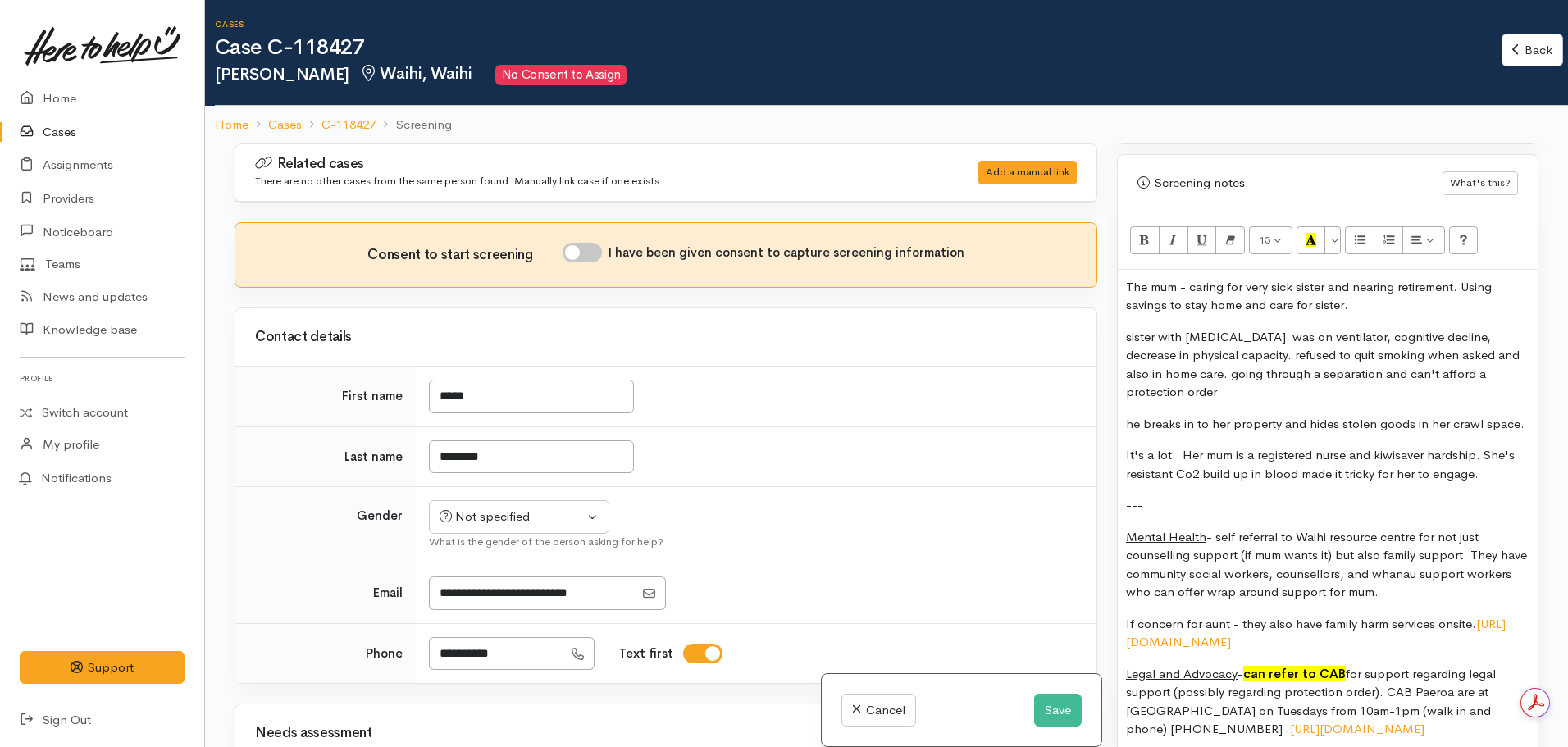
click at [1505, 457] on p "It's a lot. Her mum is a registered nurse and kiwisaver hardship. She's resista…" at bounding box center [1328, 464] width 403 height 37
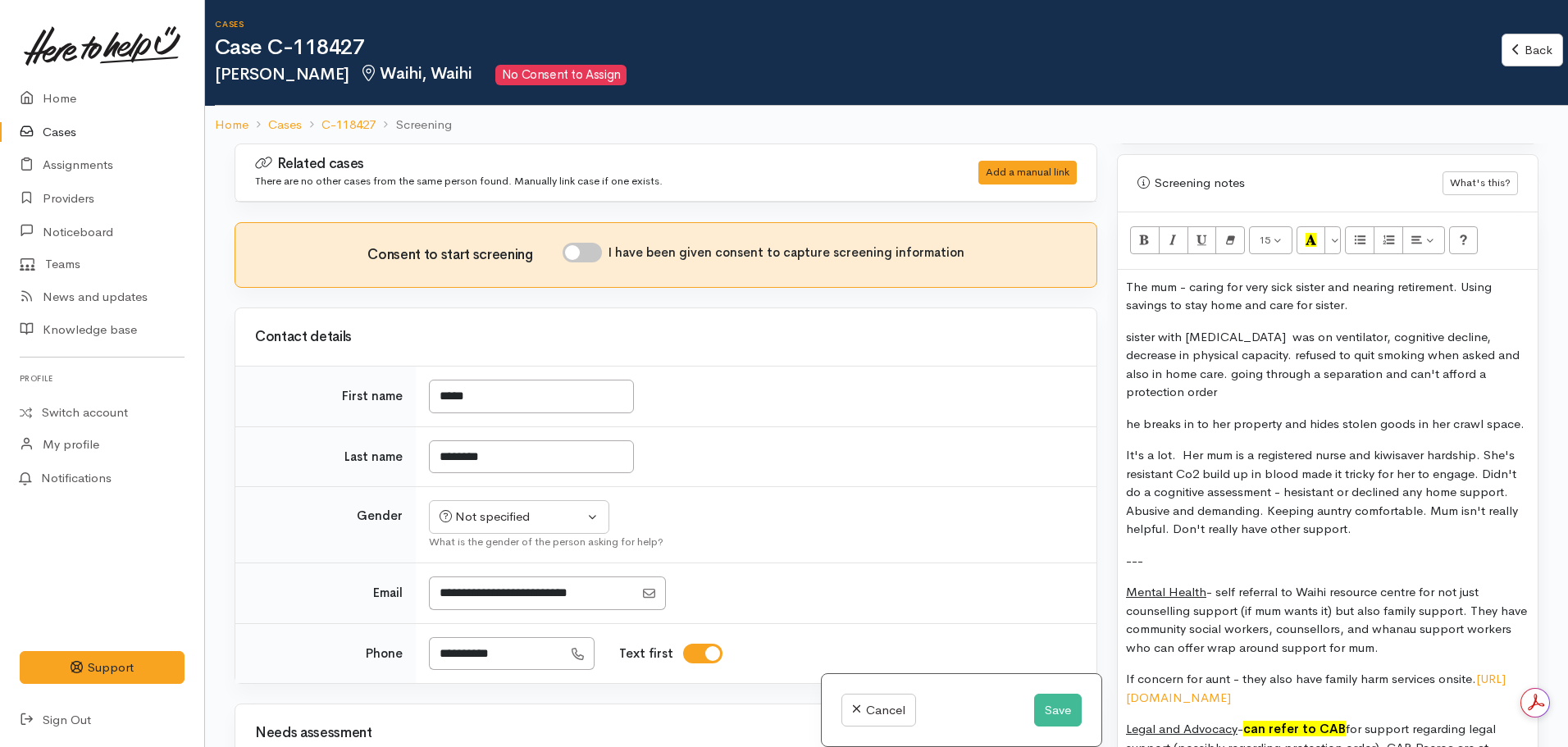
click at [1343, 496] on p "It's a lot. Her mum is a registered nurse and kiwisaver hardship. She's resista…" at bounding box center [1328, 492] width 403 height 93
click at [1406, 446] on p "It's a lot. Her mum is a registered nurse and kiwisaver hardship. She's resista…" at bounding box center [1328, 492] width 403 height 93
click at [1378, 517] on p "It's a lot. Her mum is a registered nurse and kiwisaver hardship. She's resista…" at bounding box center [1328, 492] width 403 height 93
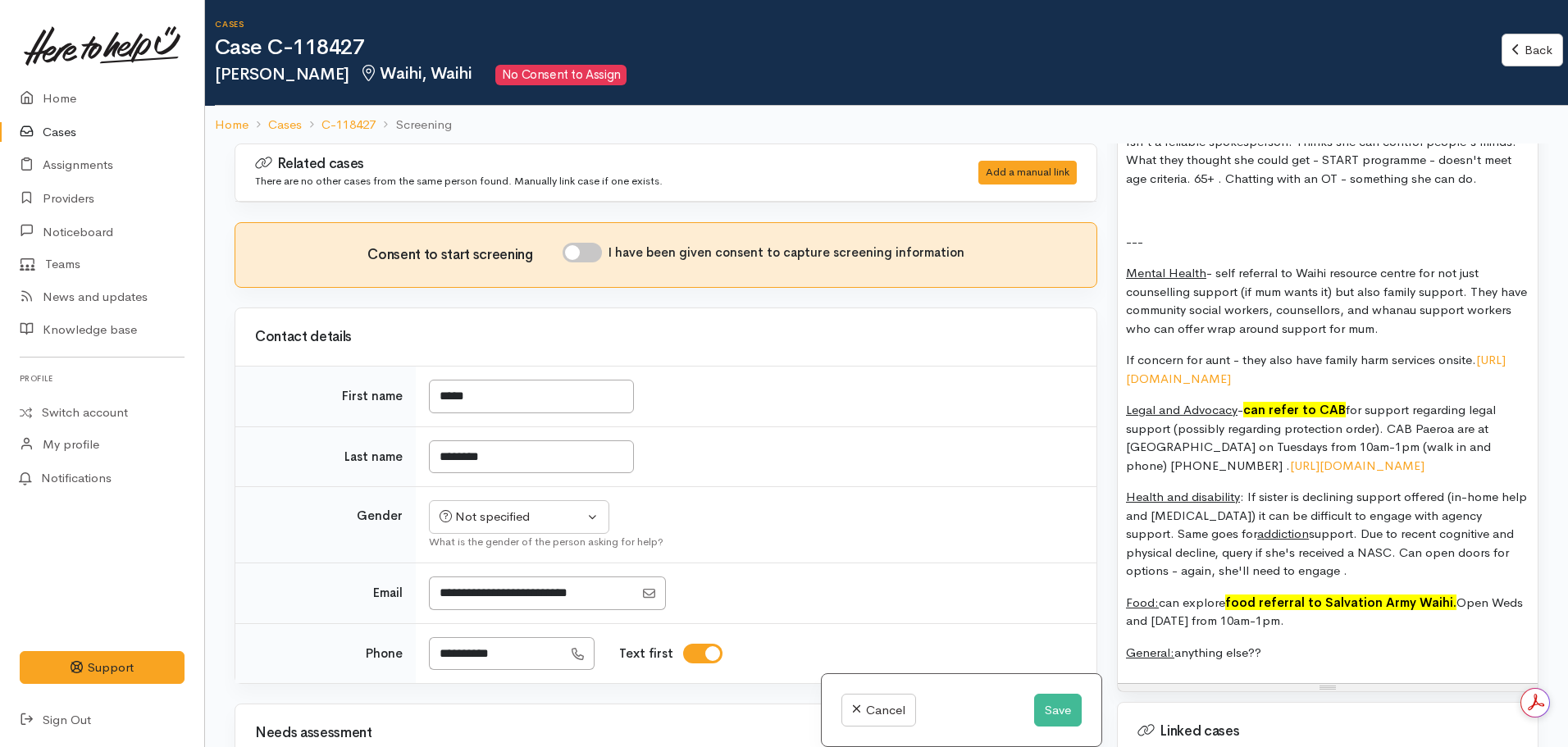
scroll to position [1813, 0]
click at [1460, 458] on p "Legal and Advocacy - can refer to CAB for support regarding legal support (poss…" at bounding box center [1328, 438] width 403 height 74
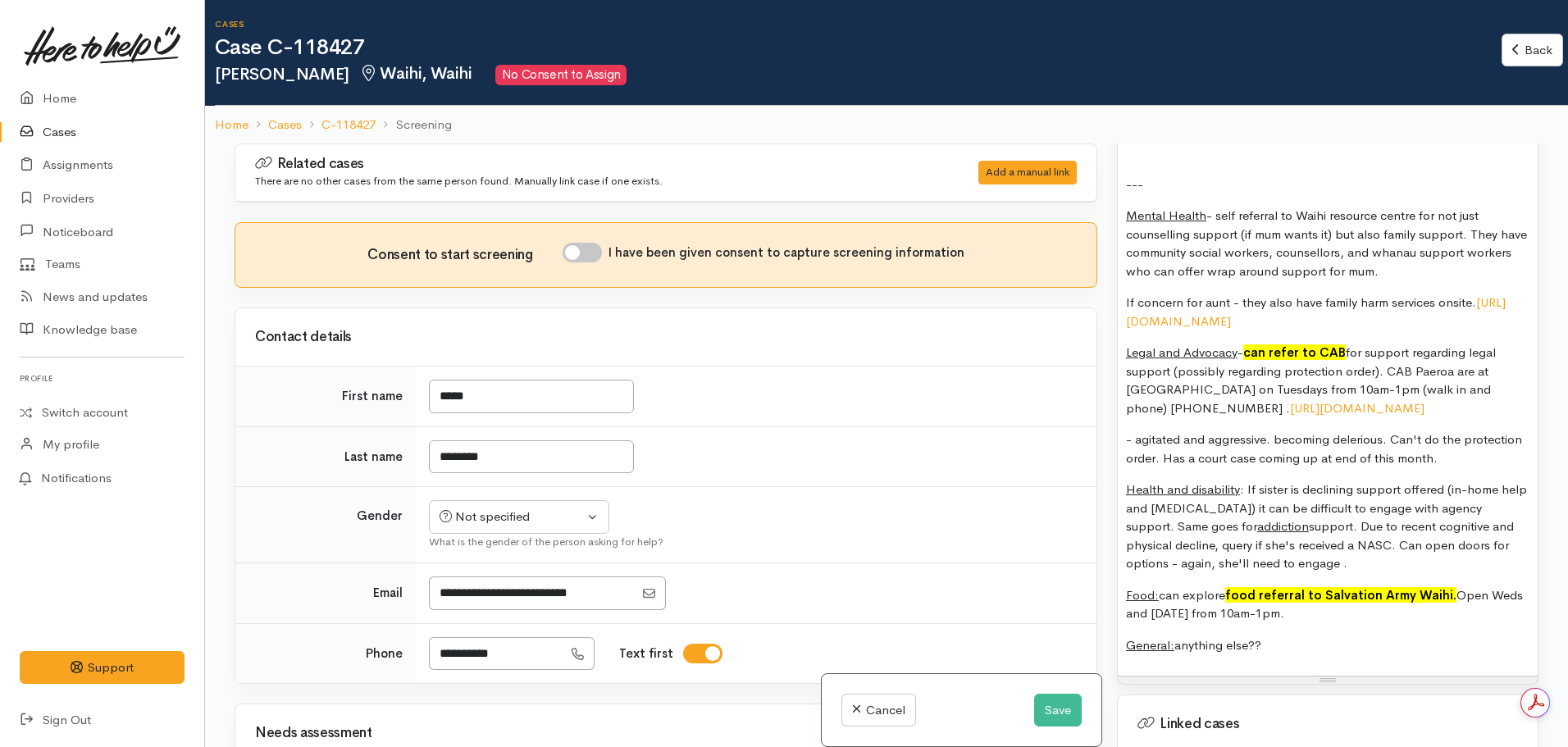
scroll to position [1838, 0]
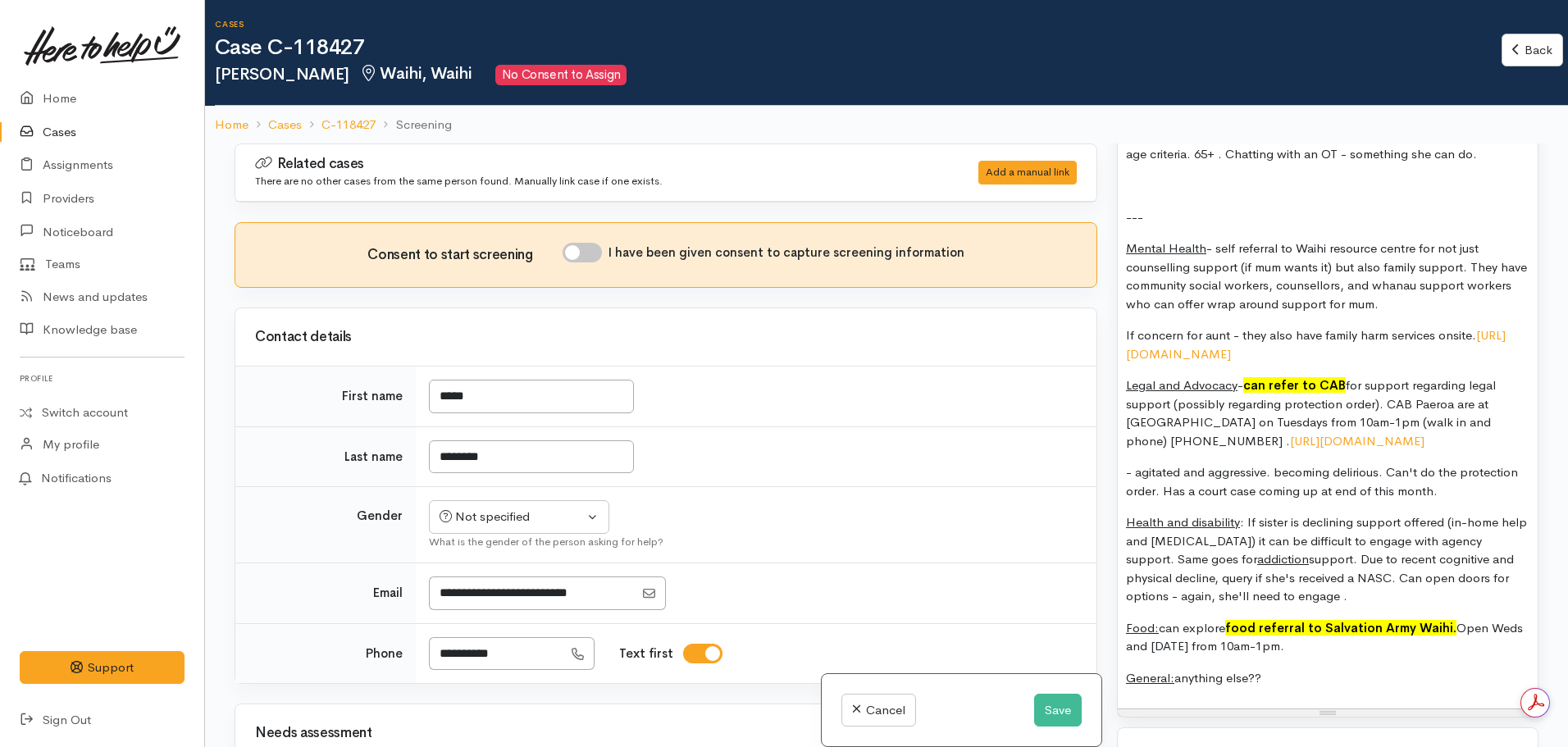
click at [1458, 473] on p "- agitated and aggressive. becoming delirious. Can't do the protection order. H…" at bounding box center [1328, 482] width 403 height 37
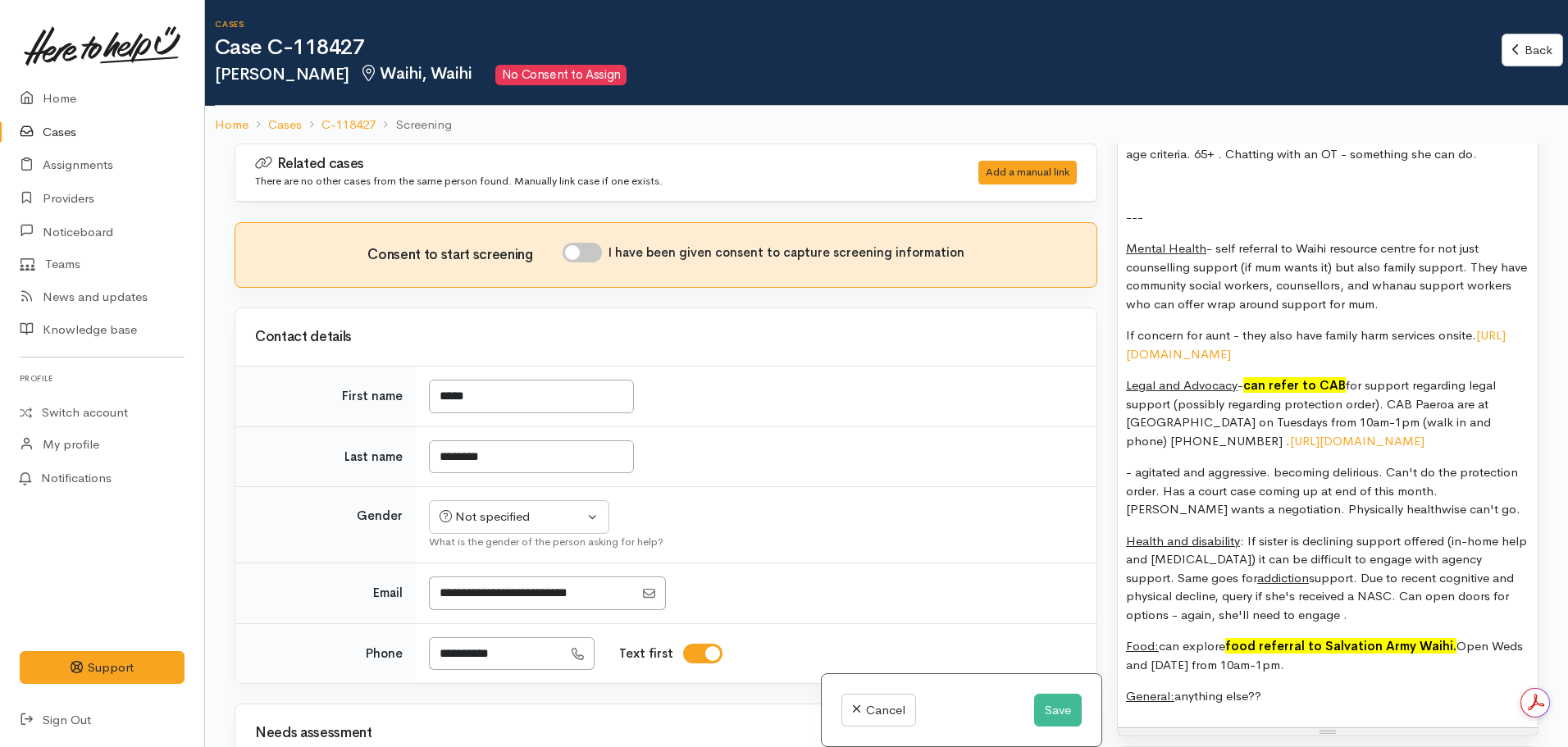
click at [1378, 479] on p "- agitated and aggressive. becoming delirious. Can't do the protection order. H…" at bounding box center [1328, 491] width 403 height 56
click at [1376, 494] on p "- agitated and aggressive. becoming delirious. Can't do the protection order. H…" at bounding box center [1328, 491] width 403 height 56
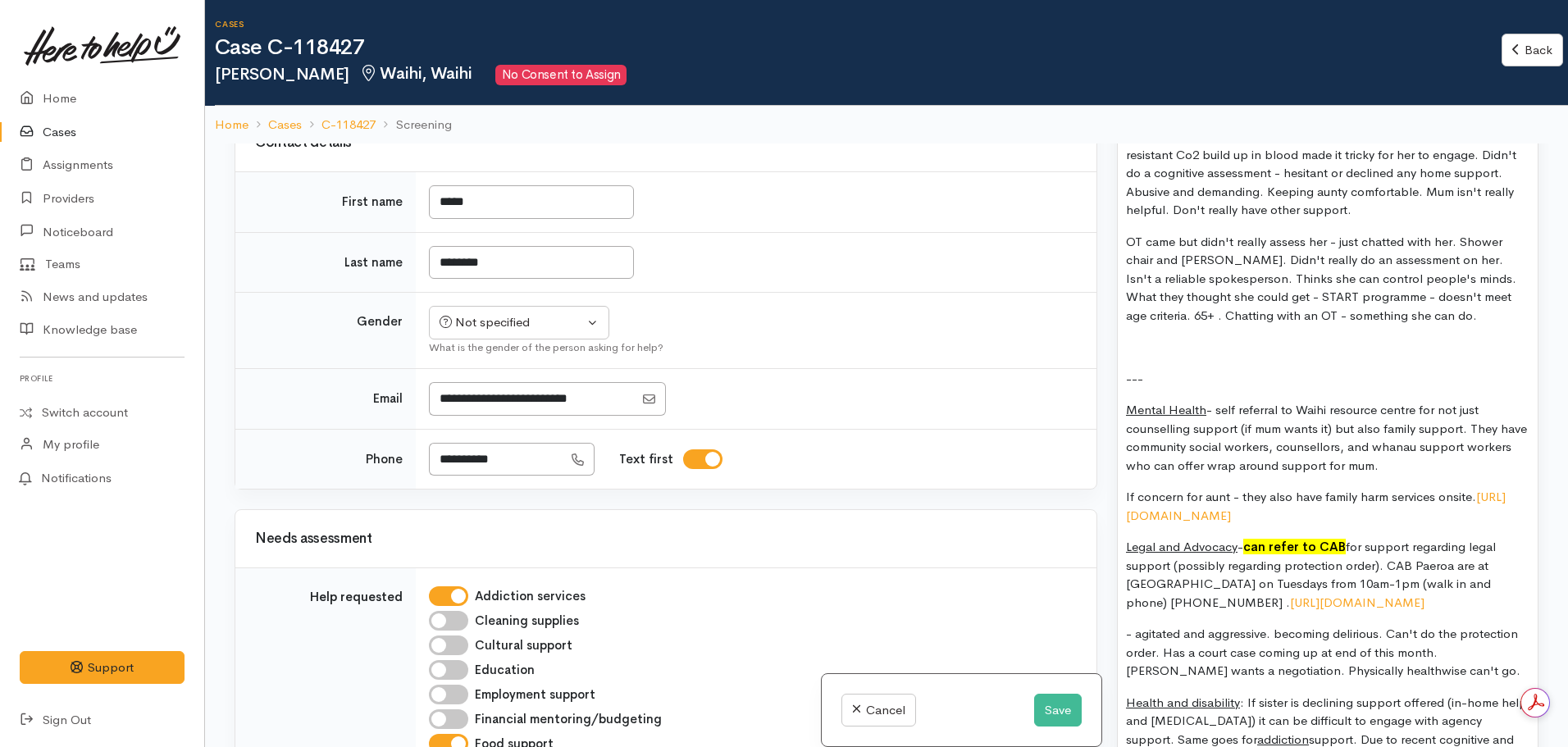
scroll to position [195, 0]
copy div "The mum - caring for very sick sister and nearing retirement. Using savings to …"
click at [1062, 701] on button "Save" at bounding box center [1058, 710] width 48 height 33
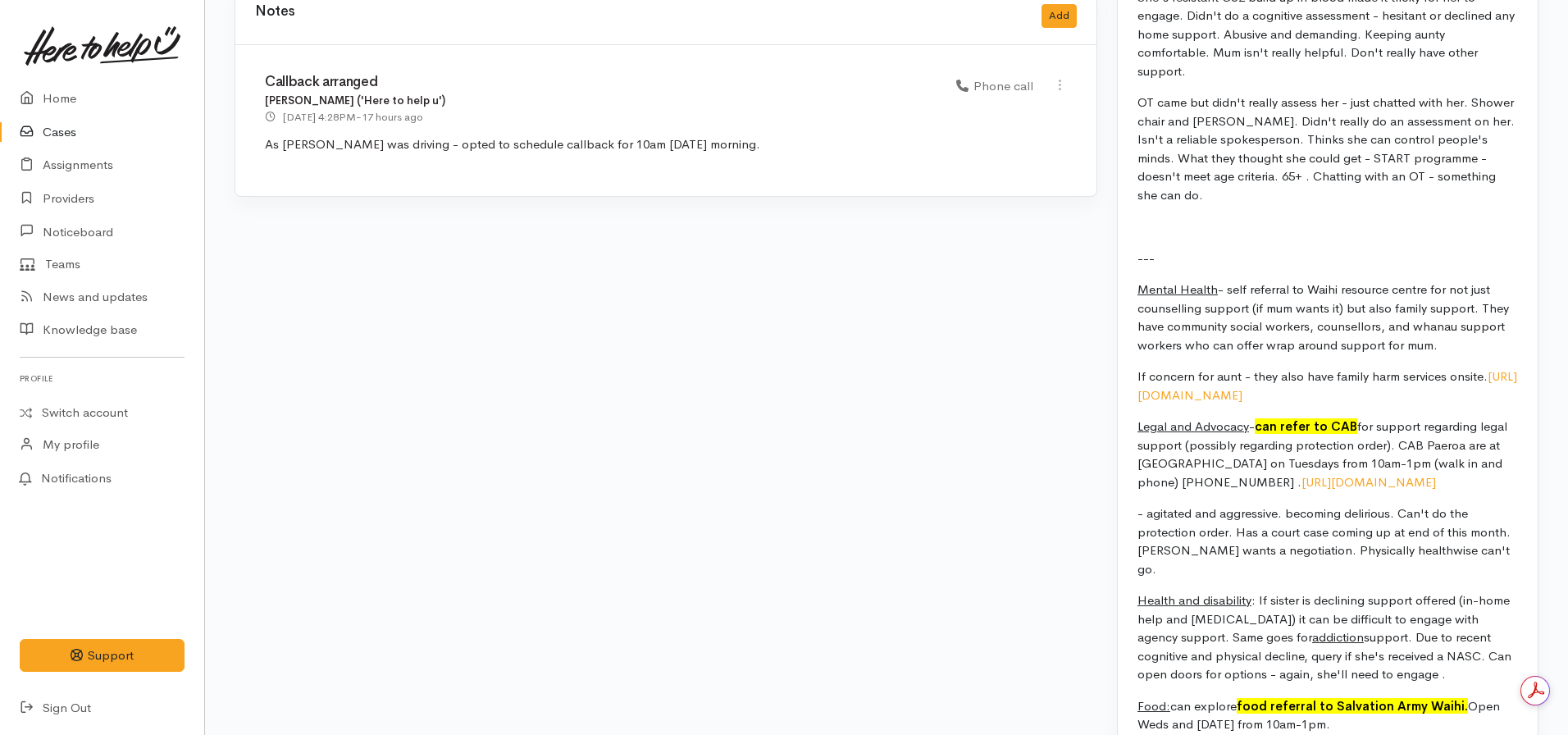
scroll to position [1681, 0]
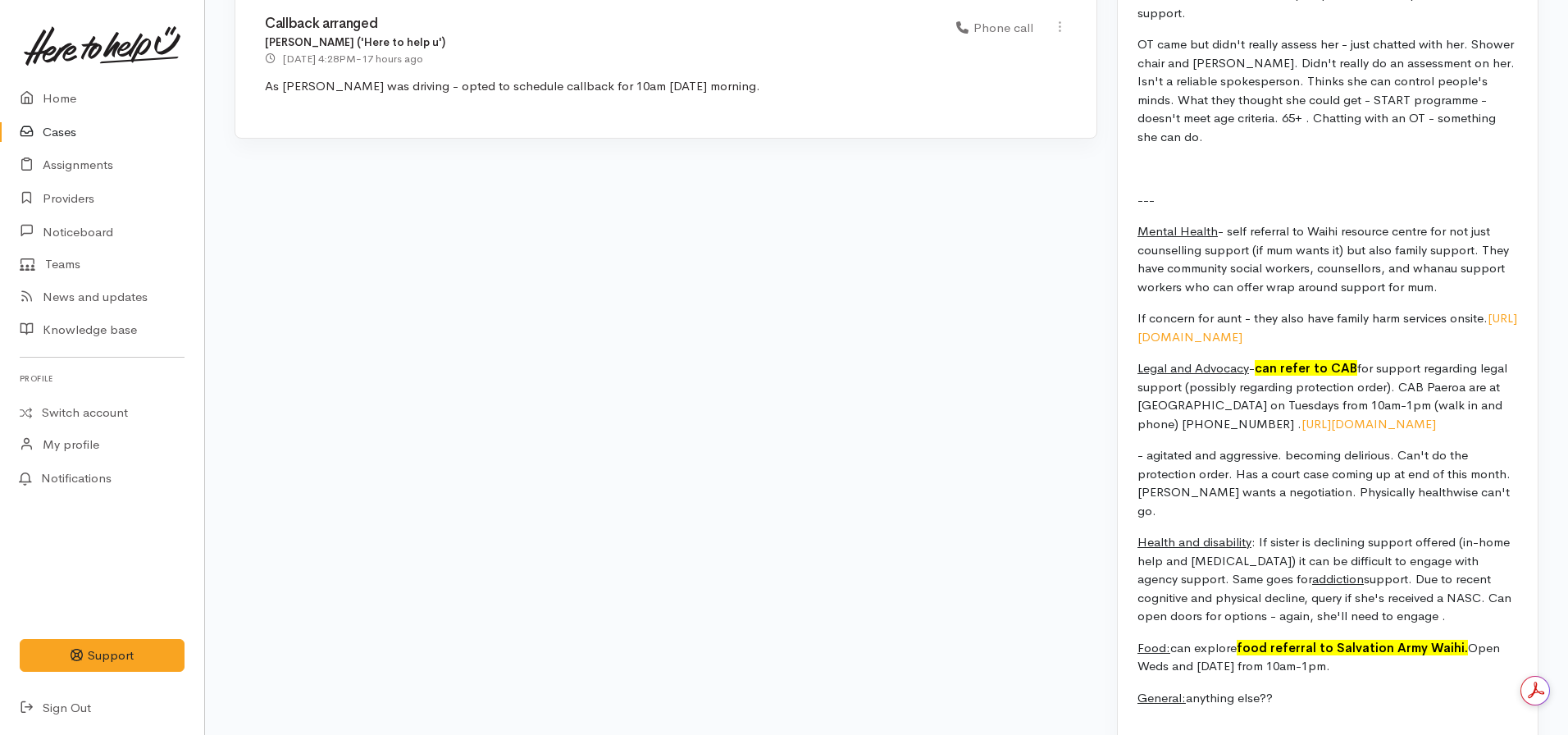
drag, startPoint x: 1330, startPoint y: 614, endPoint x: 1135, endPoint y: 178, distance: 477.6
click at [1135, 178] on div "The mum - caring for very sick sister and nearing retirement. Using savings to …" at bounding box center [1328, 222] width 420 height 1036
click at [1397, 225] on p "Mental Health - self referral to Waihi resource centre for not just counselling…" at bounding box center [1327, 260] width 381 height 74
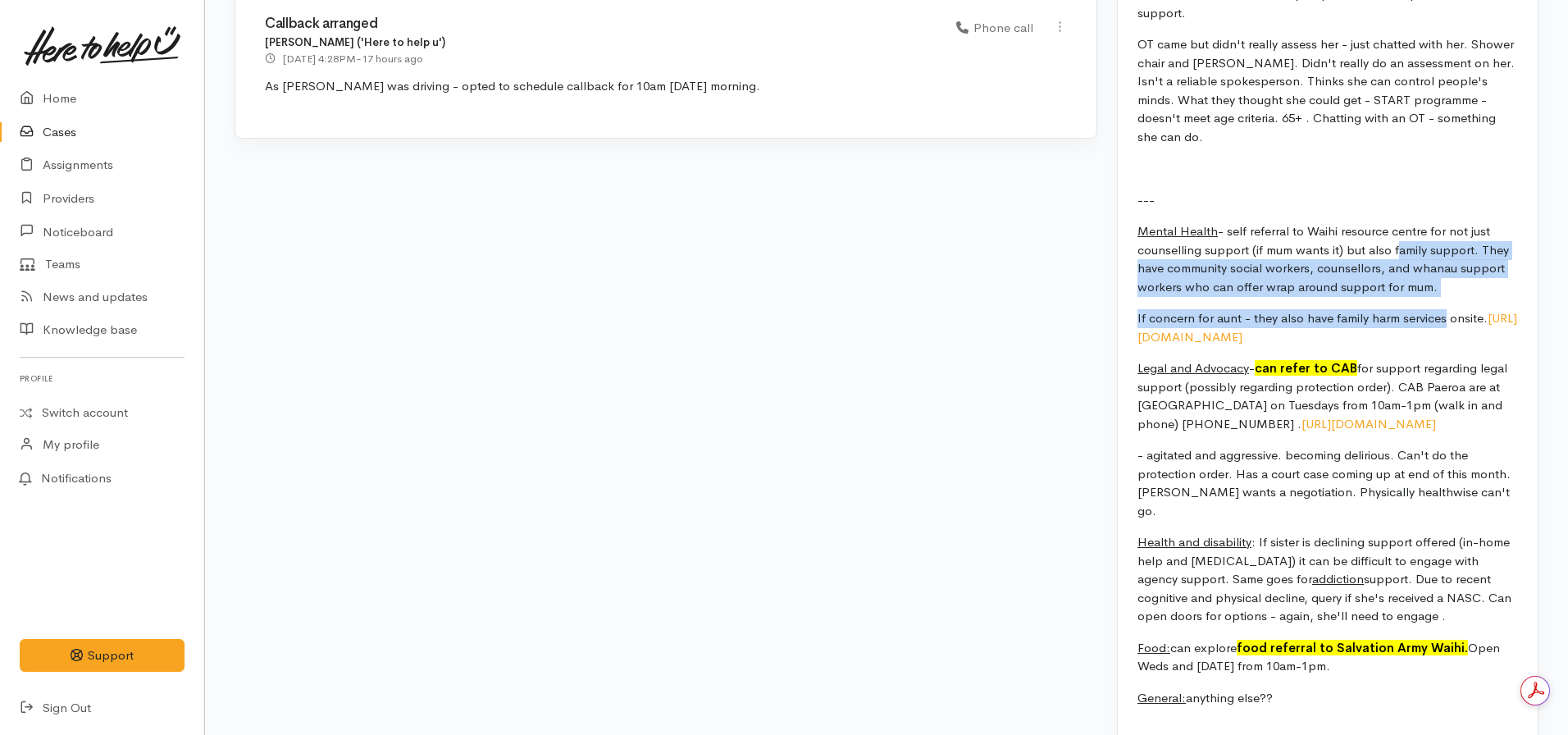
drag, startPoint x: 1394, startPoint y: 196, endPoint x: 1442, endPoint y: 244, distance: 67.9
click at [1442, 244] on div "The mum - caring for very sick sister and nearing retirement. Using savings to …" at bounding box center [1328, 222] width 420 height 1036
click at [1437, 232] on p "Mental Health - self referral to Waihi resource centre for not just counselling…" at bounding box center [1327, 260] width 381 height 74
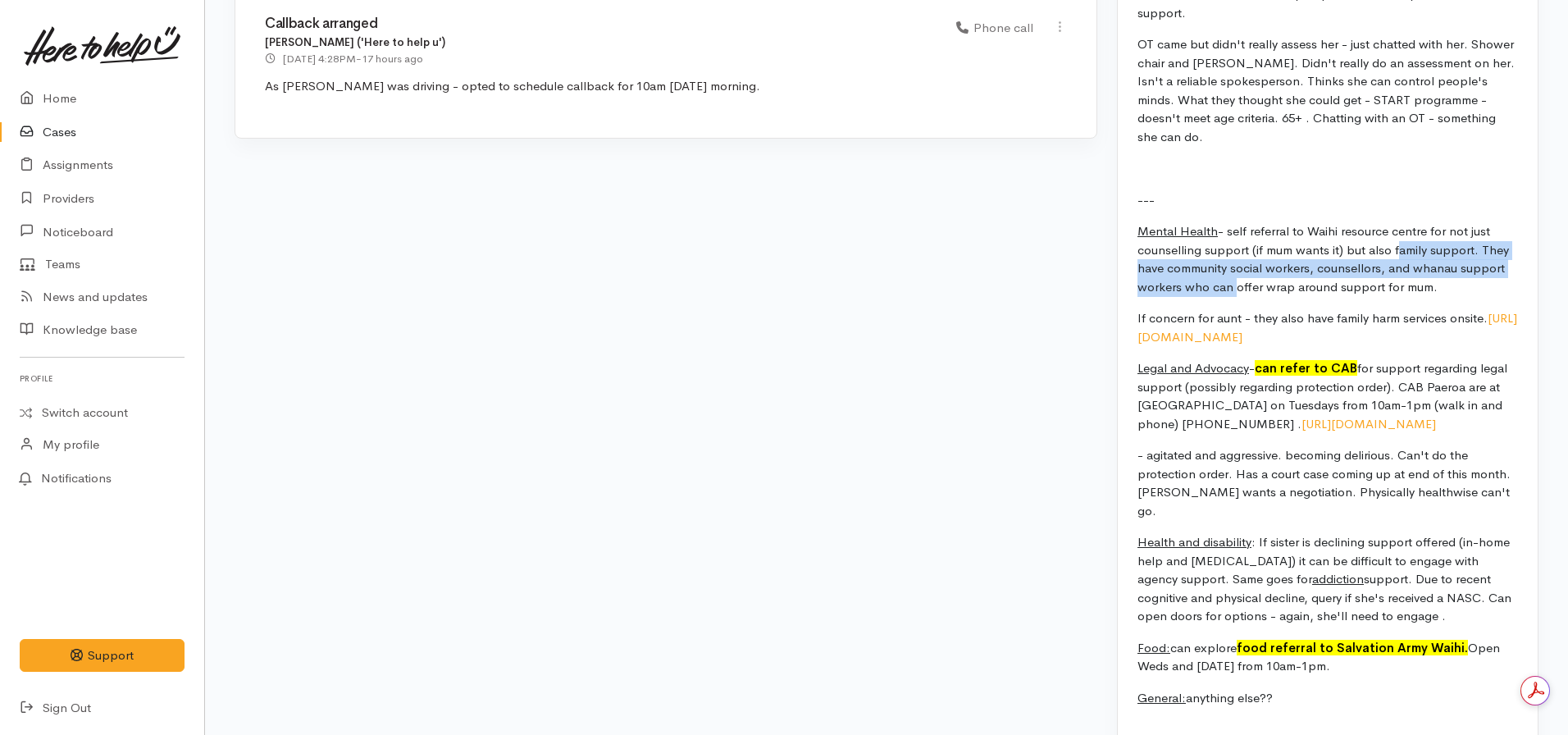
drag, startPoint x: 1393, startPoint y: 197, endPoint x: 1229, endPoint y: 238, distance: 169.0
click at [1229, 238] on p "Mental Health - self referral to Waihi resource centre for not just counselling…" at bounding box center [1327, 260] width 381 height 74
copy p "family support. They have community social workers, counsellors, and whanau sup…"
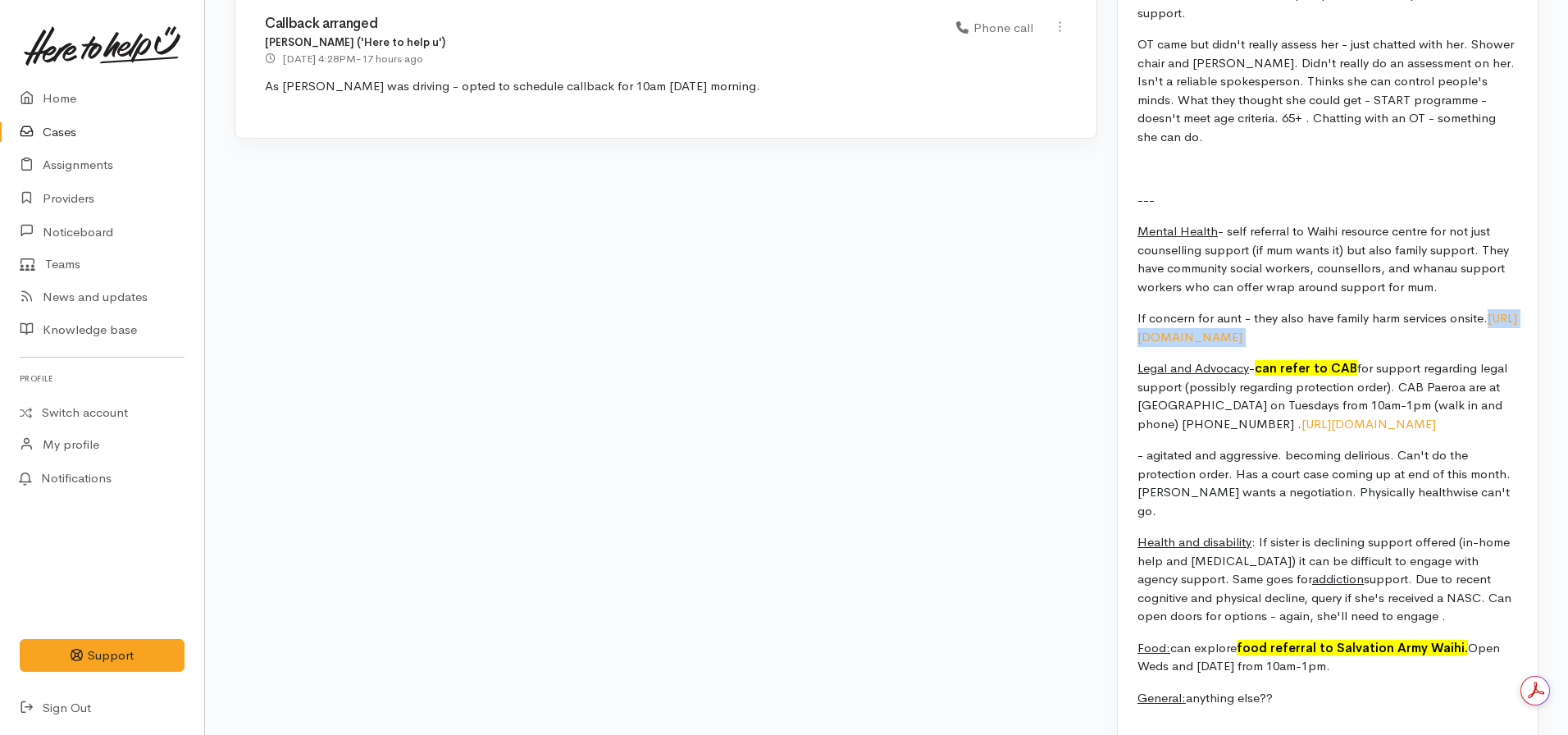
drag, startPoint x: 1399, startPoint y: 286, endPoint x: 1176, endPoint y: 280, distance: 223.1
click at [1176, 309] on p "If concern for aunt - they also have family harm services onsite. [URL][DOMAIN_…" at bounding box center [1327, 327] width 381 height 37
copy p "[URL][DOMAIN_NAME]"
drag, startPoint x: 1257, startPoint y: 369, endPoint x: 1273, endPoint y: 384, distance: 21.9
click at [1273, 384] on p "Legal and Advocacy - can refer to CAB for support regarding legal support (poss…" at bounding box center [1327, 396] width 381 height 74
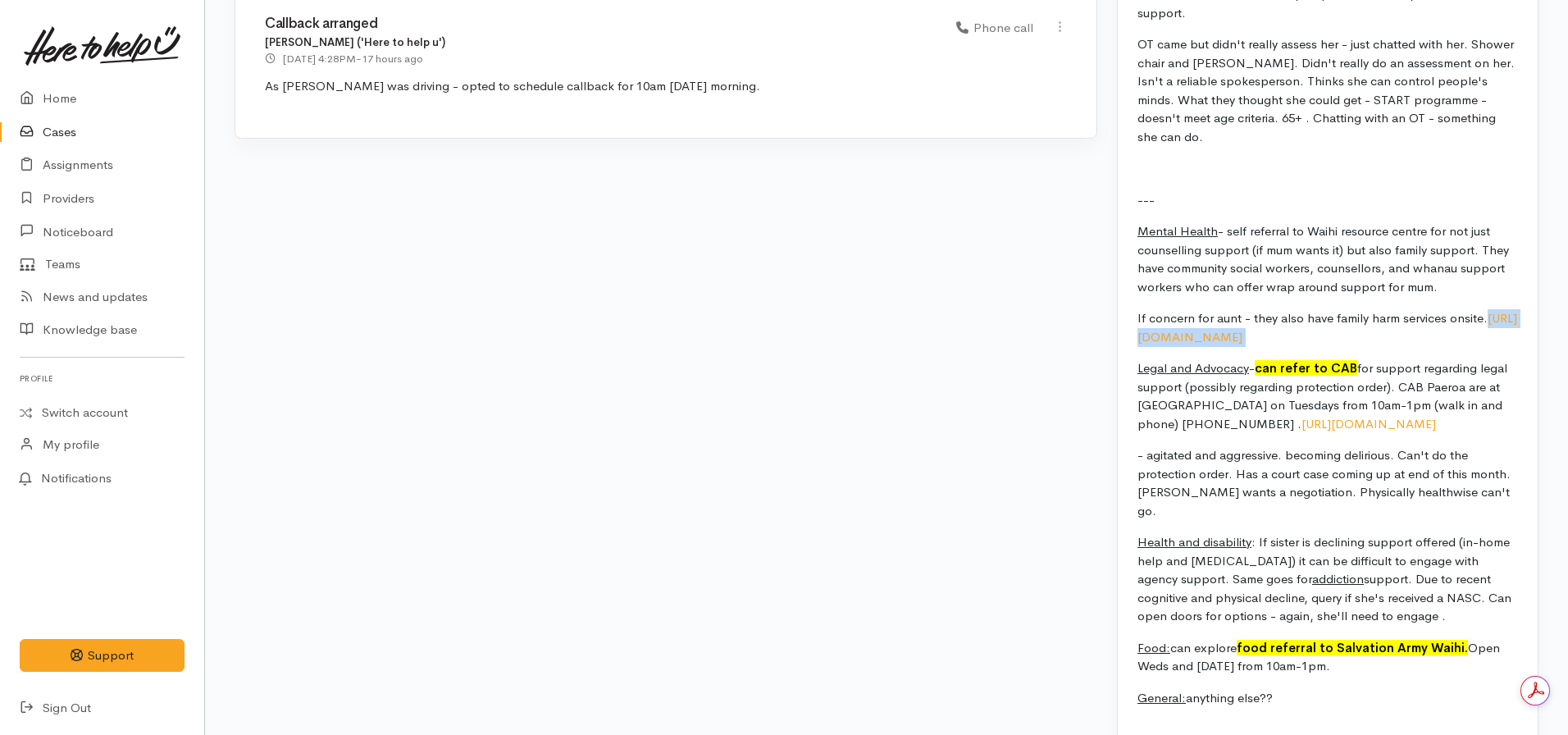
copy p "[URL][DOMAIN_NAME]"
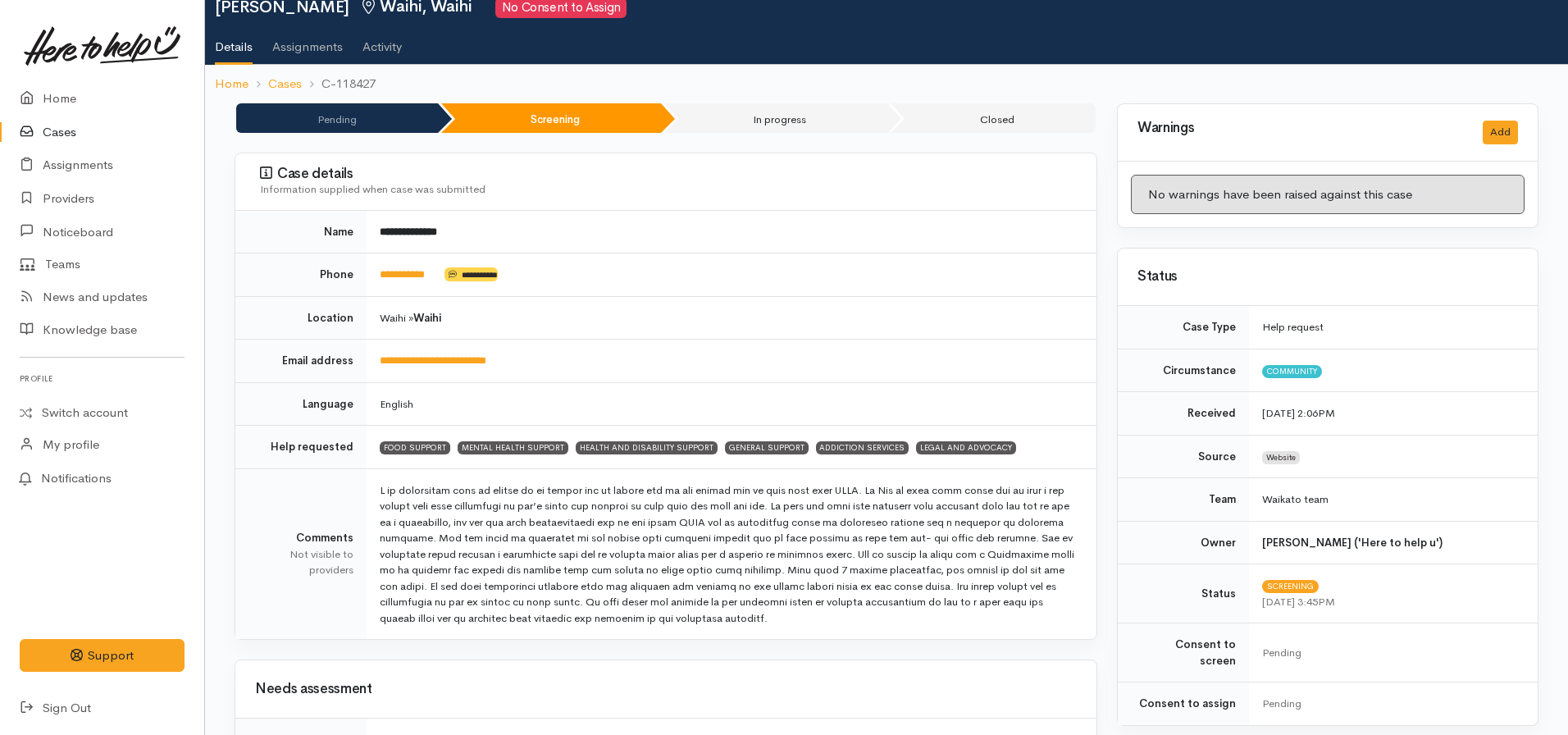
scroll to position [57, 0]
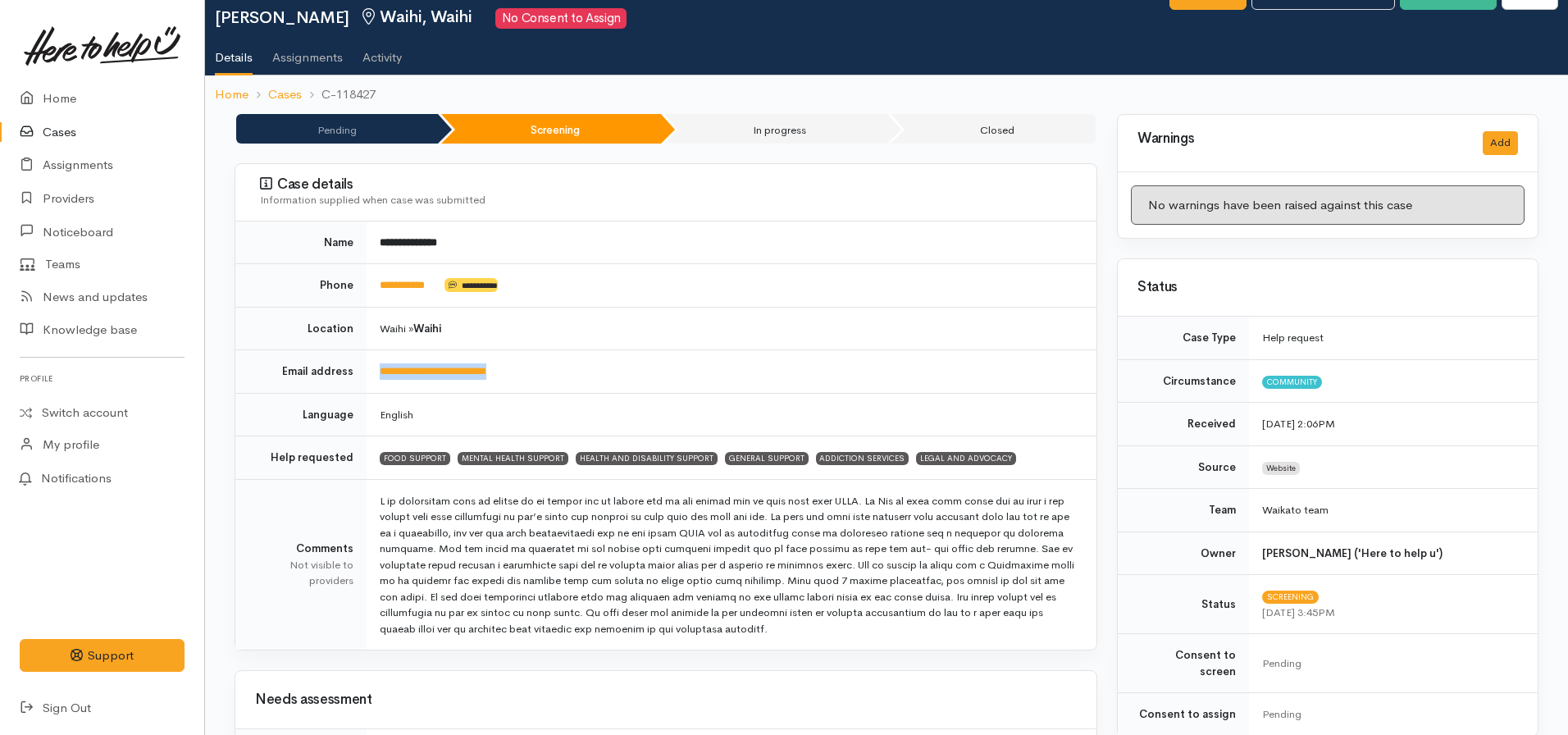
drag, startPoint x: 454, startPoint y: 365, endPoint x: 377, endPoint y: 366, distance: 77.0
click at [377, 366] on td "**********" at bounding box center [731, 372] width 730 height 44
copy link "**********"
drag, startPoint x: 377, startPoint y: 366, endPoint x: 474, endPoint y: 387, distance: 99.2
click at [377, 366] on td "**********" at bounding box center [731, 372] width 730 height 44
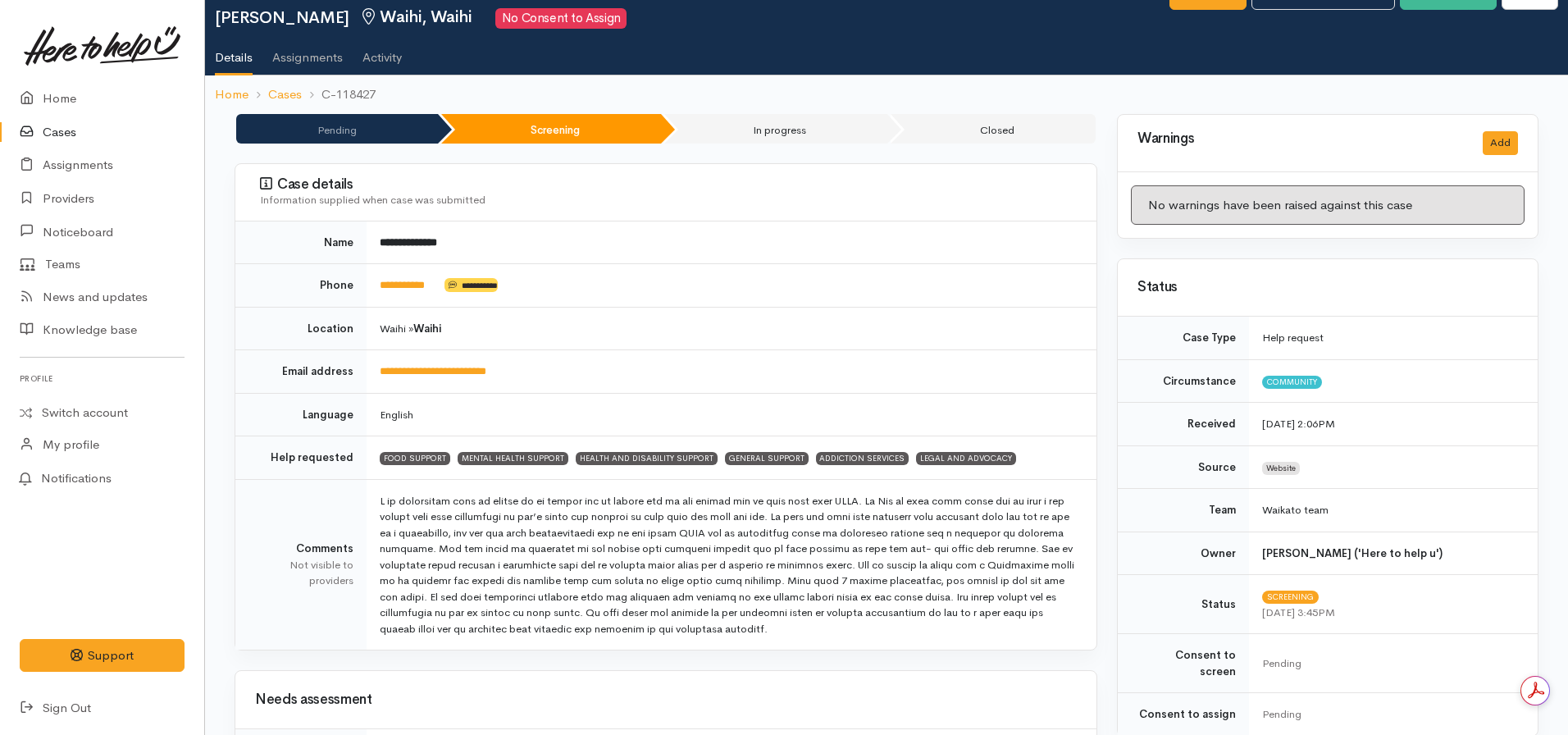
scroll to position [0, 0]
drag, startPoint x: 551, startPoint y: 375, endPoint x: 376, endPoint y: 362, distance: 175.5
click at [376, 362] on td "**********" at bounding box center [731, 372] width 730 height 44
copy link "**********"
click at [571, 398] on td "English" at bounding box center [731, 414] width 730 height 44
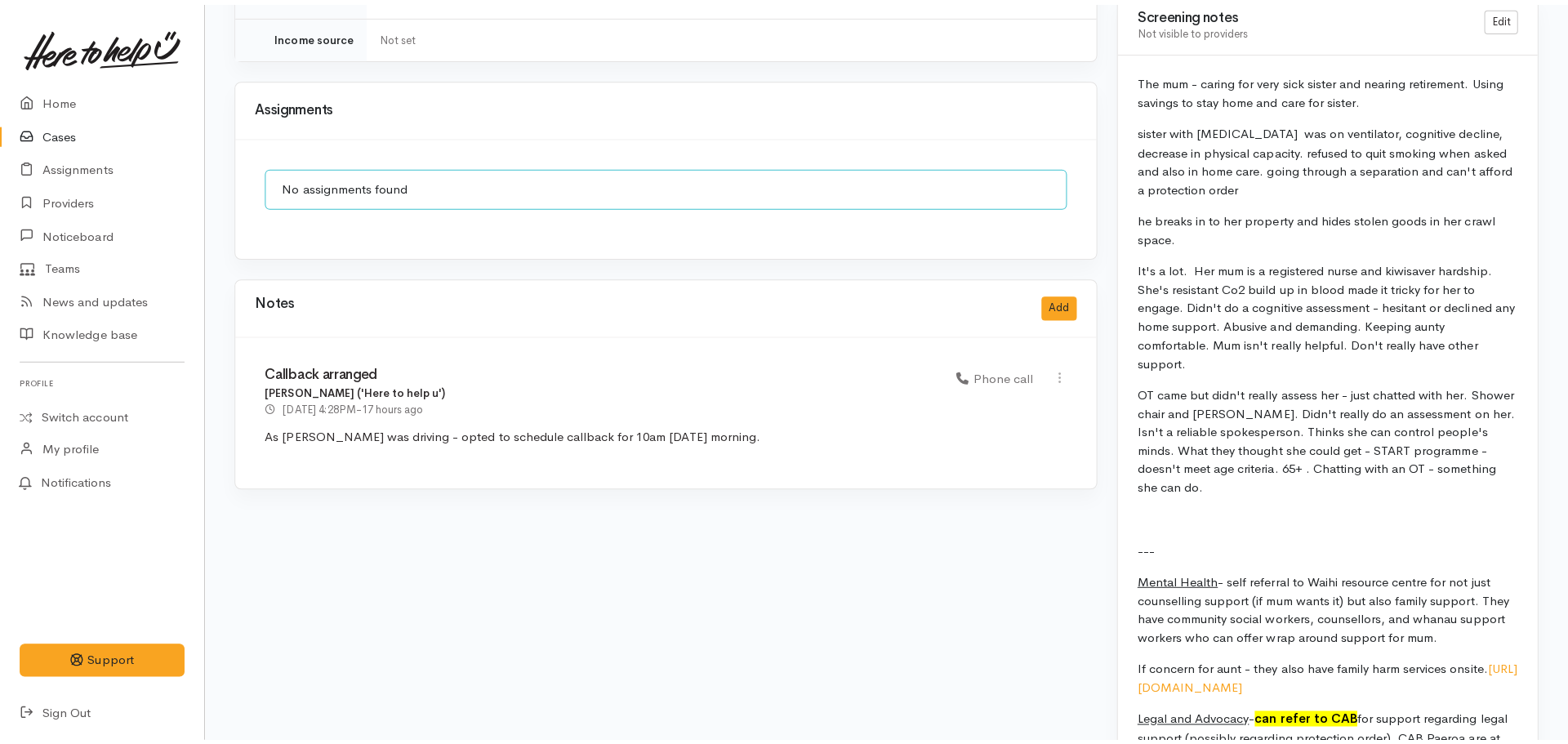
scroll to position [1327, 0]
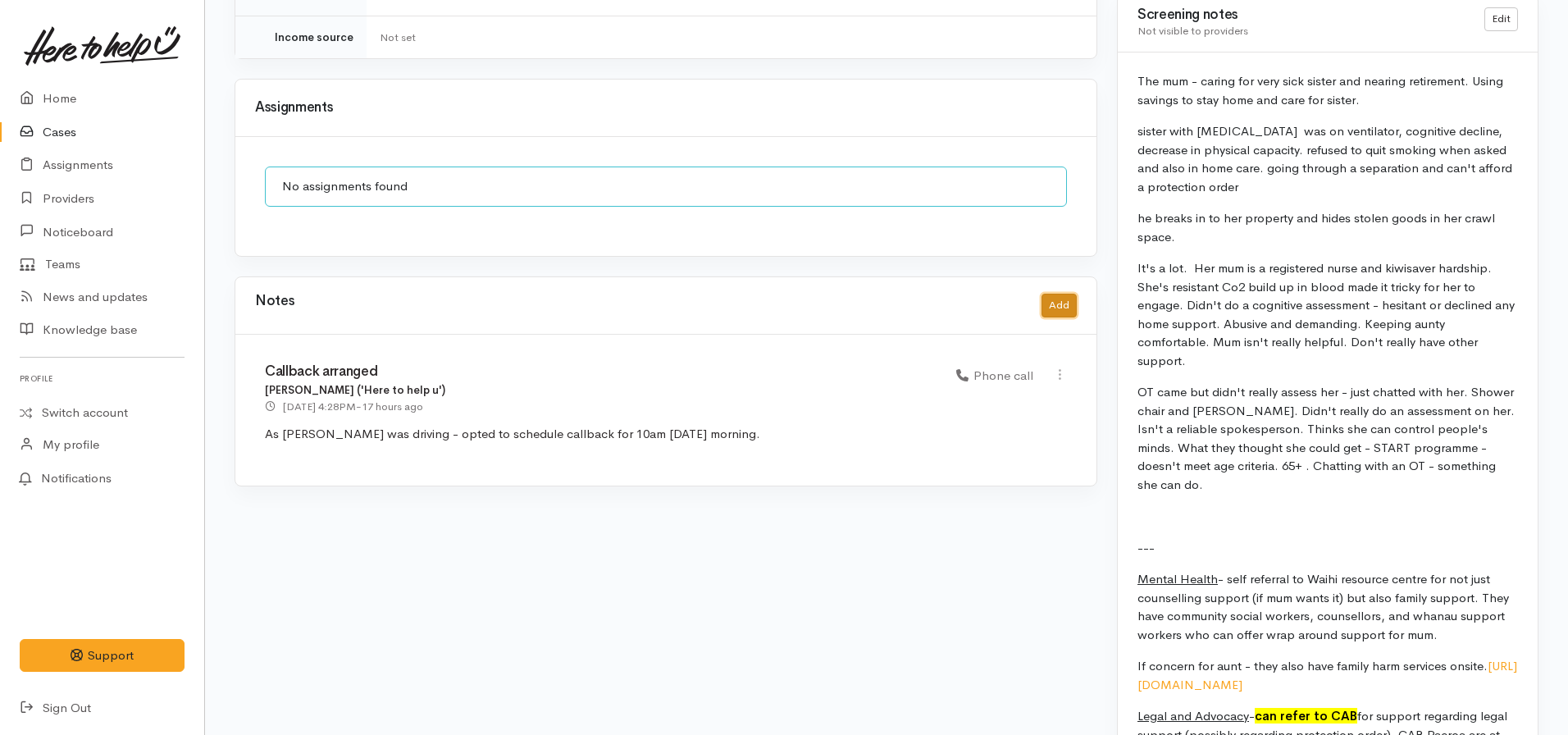
click at [1068, 294] on button "Add" at bounding box center [1059, 306] width 35 height 23
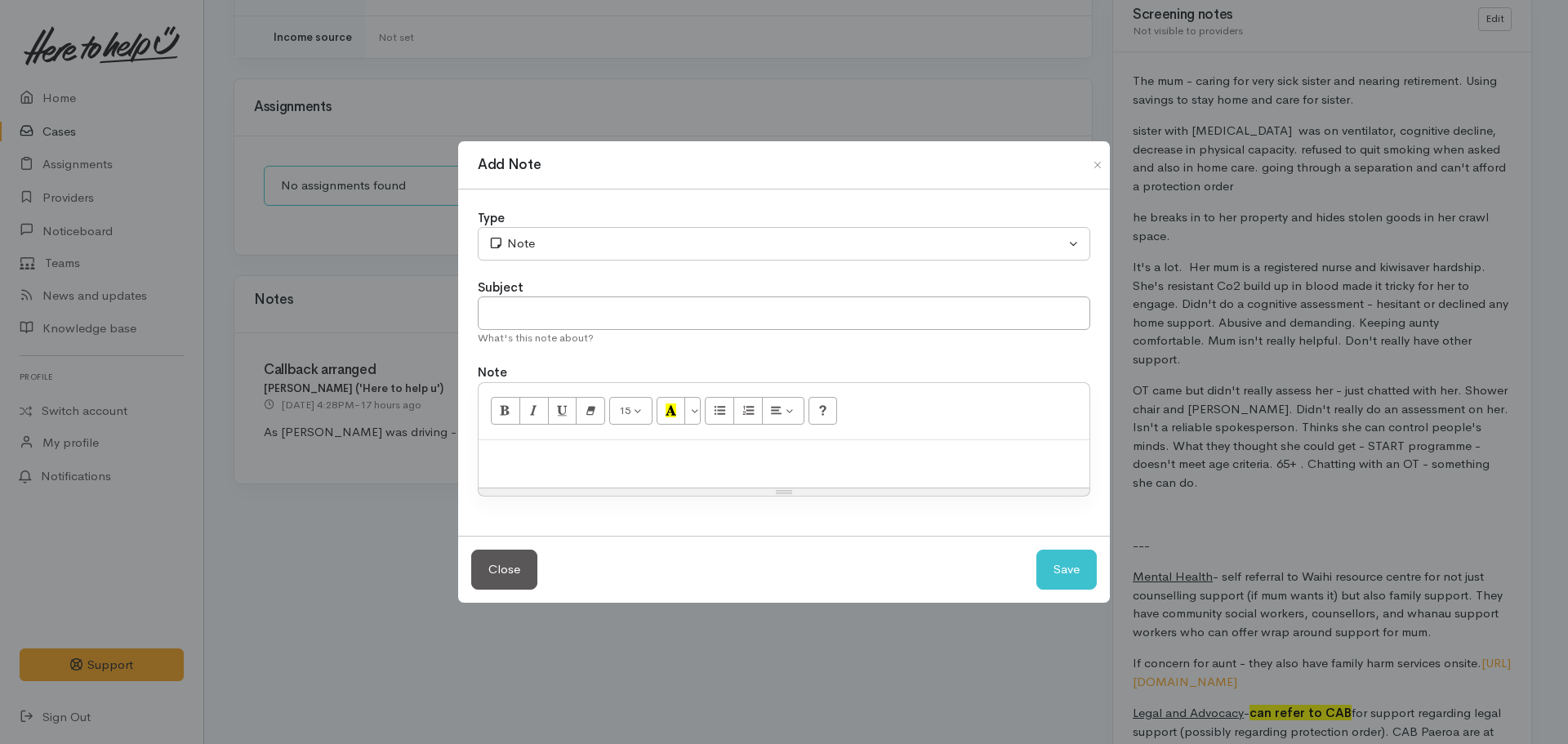
scroll to position [0, 0]
click at [614, 452] on p at bounding box center [783, 457] width 594 height 19
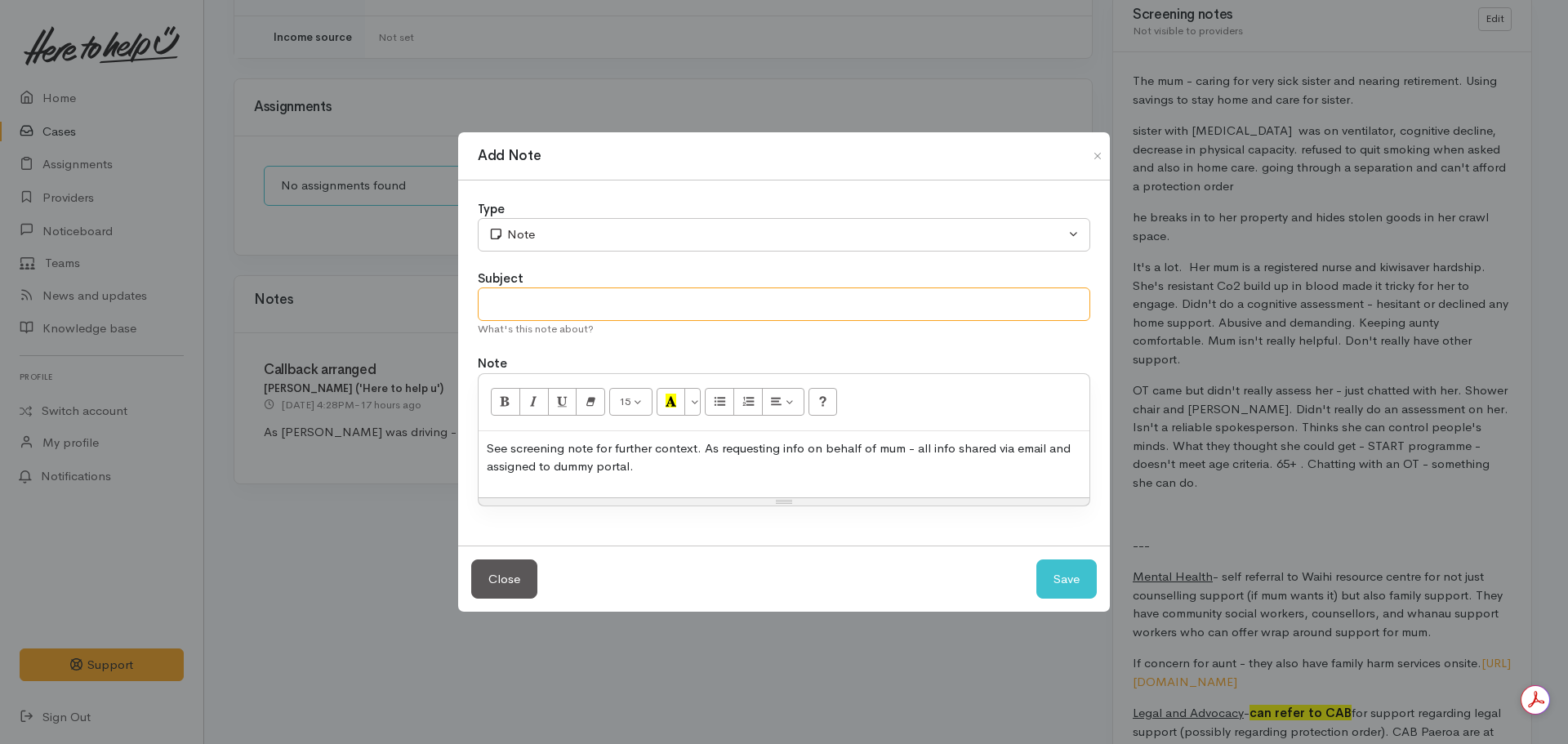
click at [521, 309] on input "text" at bounding box center [783, 304] width 612 height 33
type input "Dummy portal assignment - info shared"
click at [560, 265] on div "Type Correspondence Discussion Email Note Phone call SMS text message Note Subj…" at bounding box center [784, 363] width 652 height 365
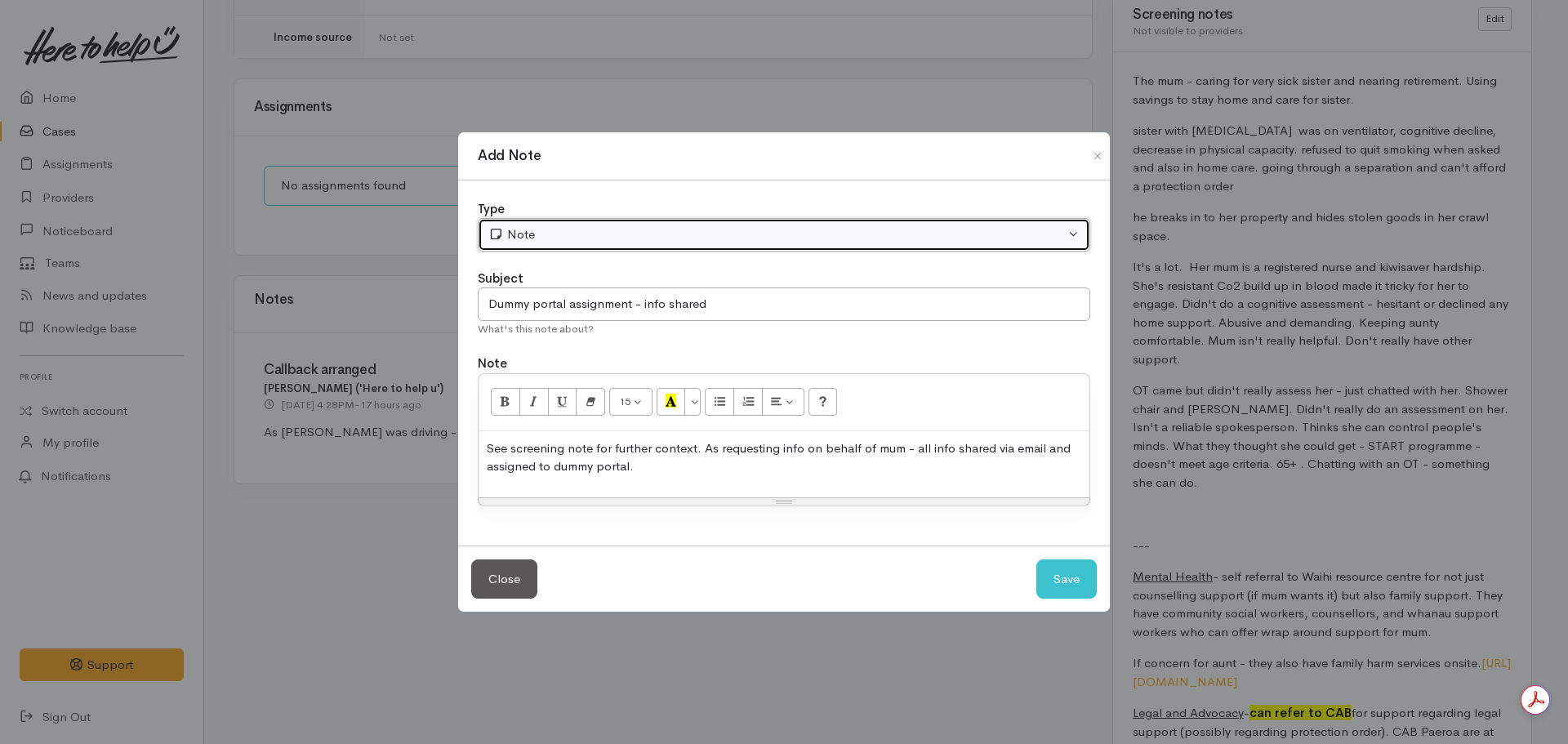
click at [549, 247] on button "Note" at bounding box center [783, 235] width 612 height 33
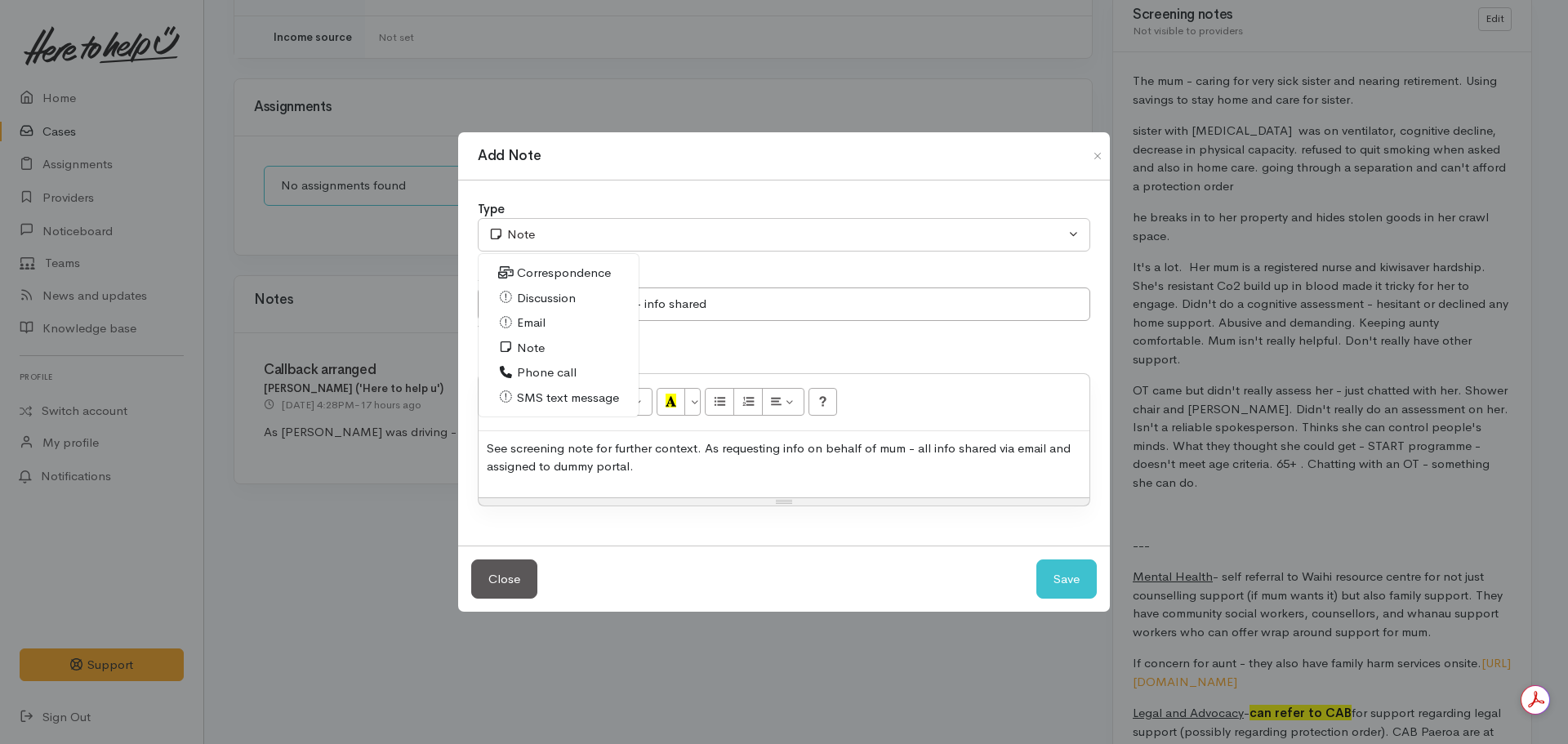
click at [526, 370] on span "Phone call" at bounding box center [547, 372] width 60 height 19
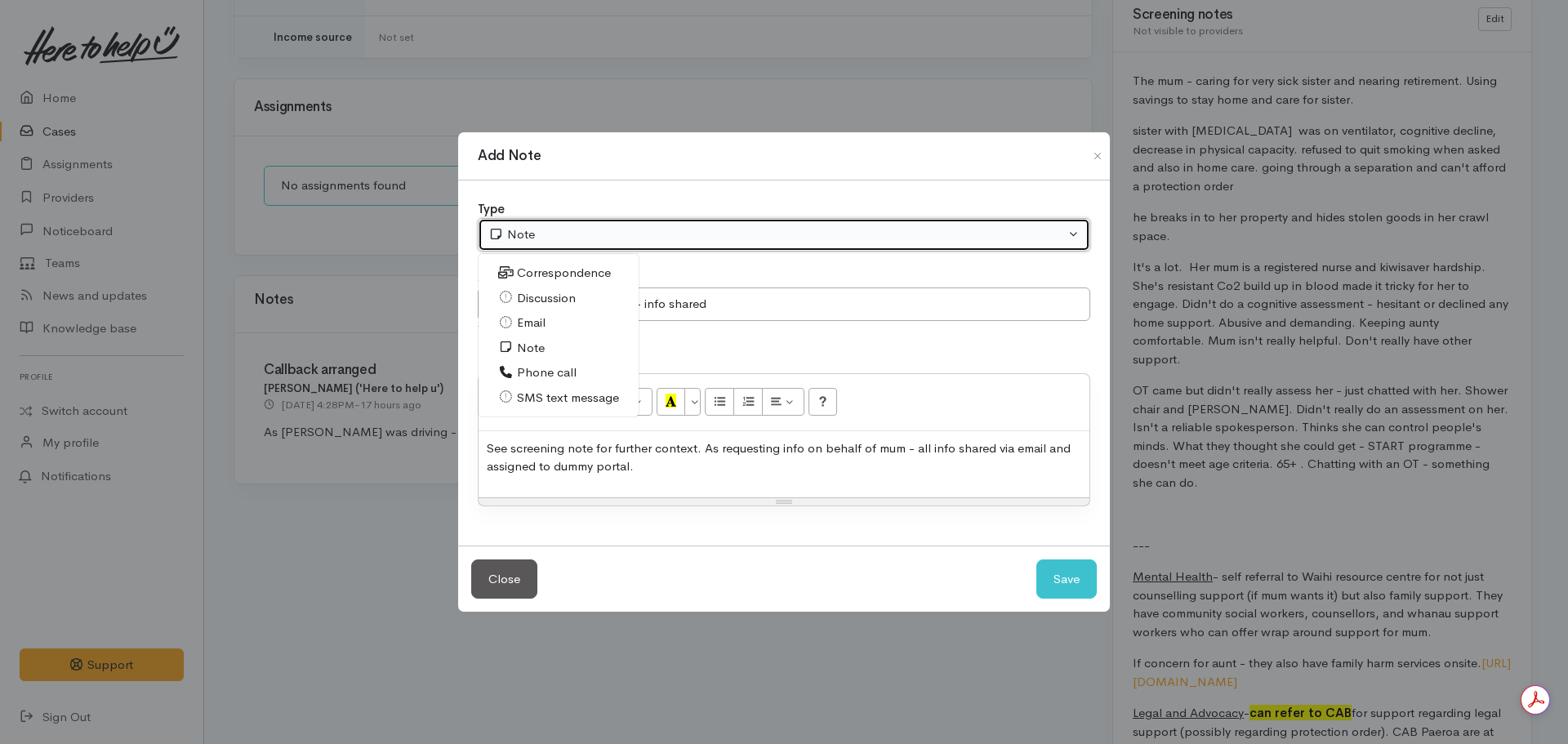
select select "3"
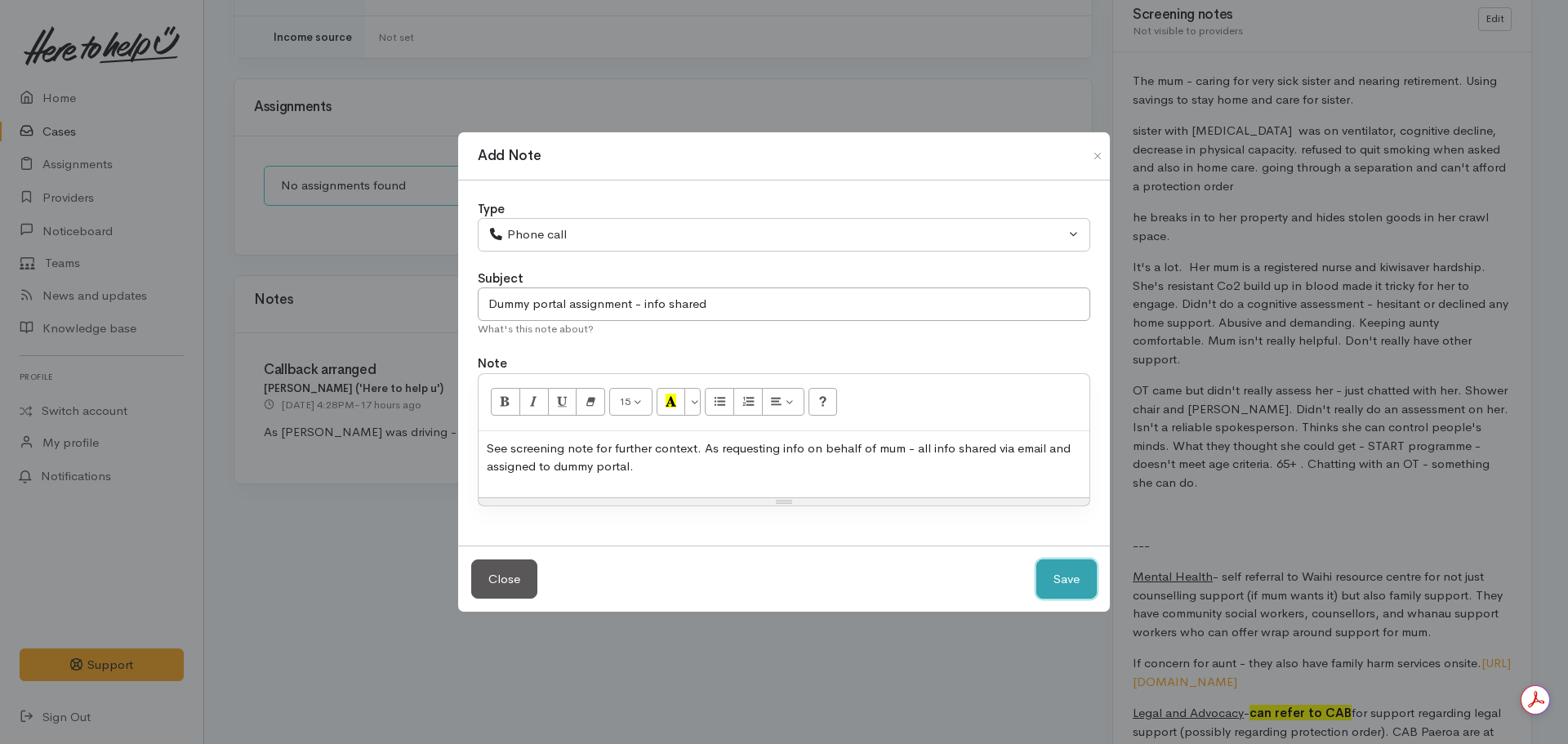
click at [1055, 570] on button "Save" at bounding box center [1066, 579] width 61 height 40
select select "1"
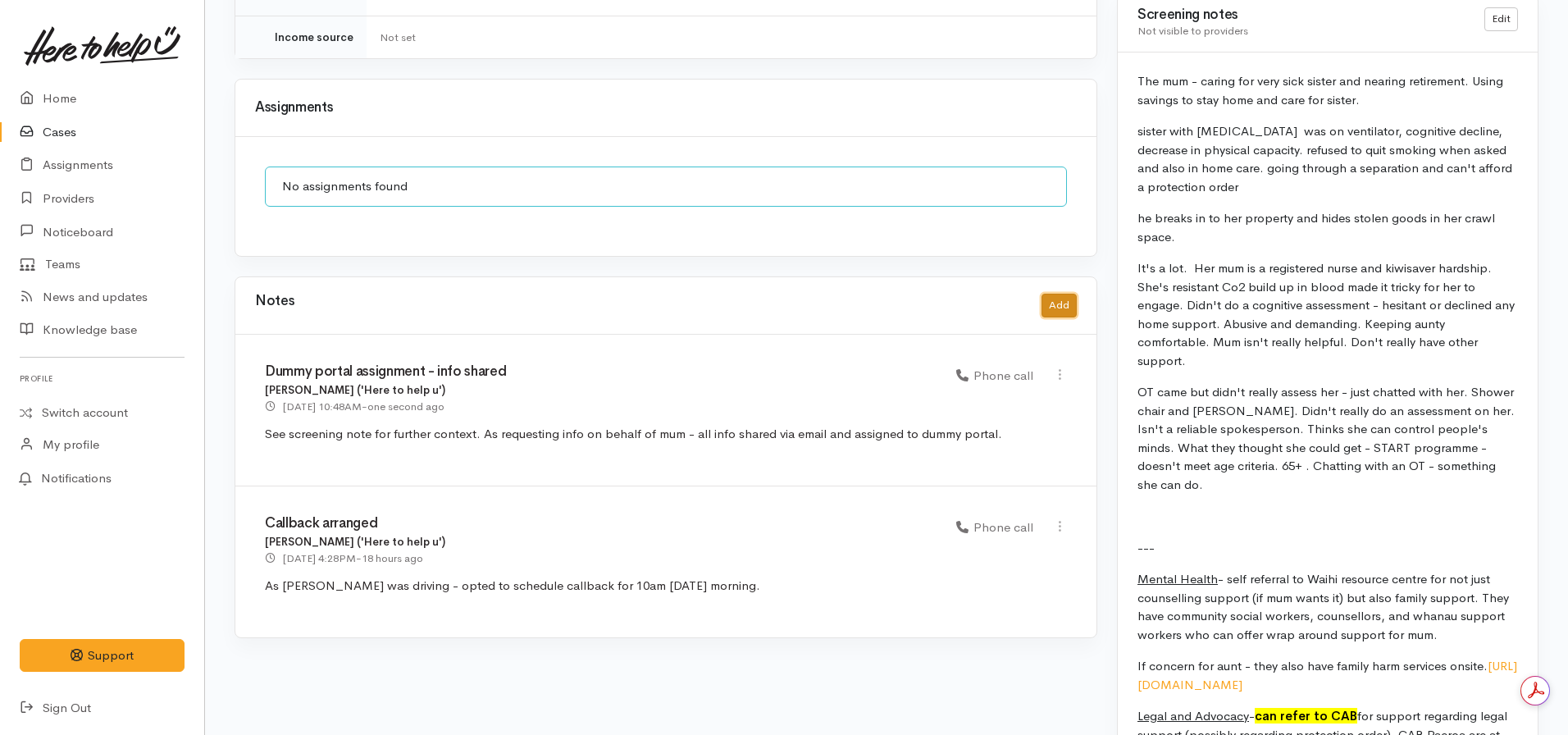
click at [1068, 300] on button "Add" at bounding box center [1059, 306] width 35 height 23
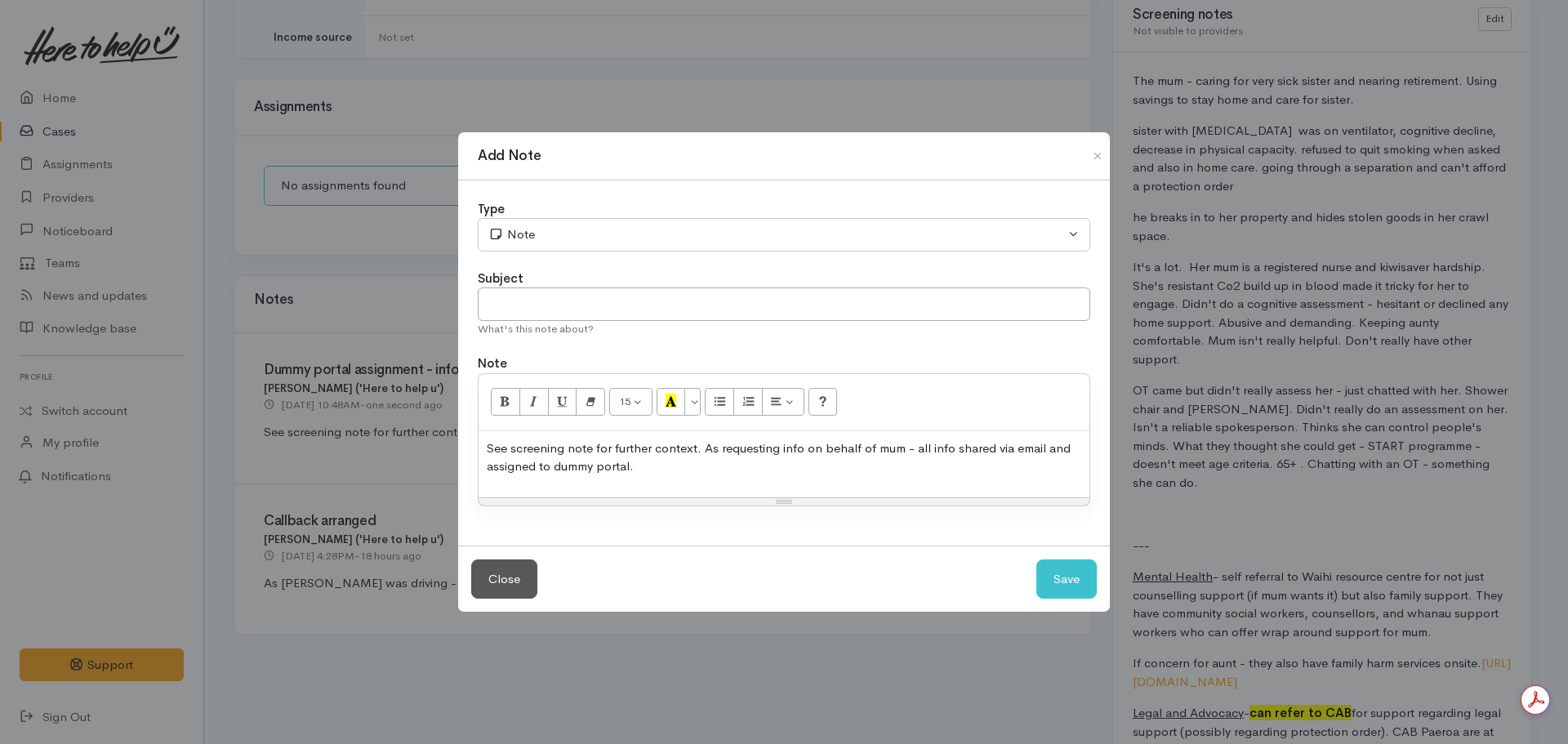
click at [694, 467] on p "See screening note for further context. As requesting info on behalf of mum - a…" at bounding box center [783, 457] width 594 height 37
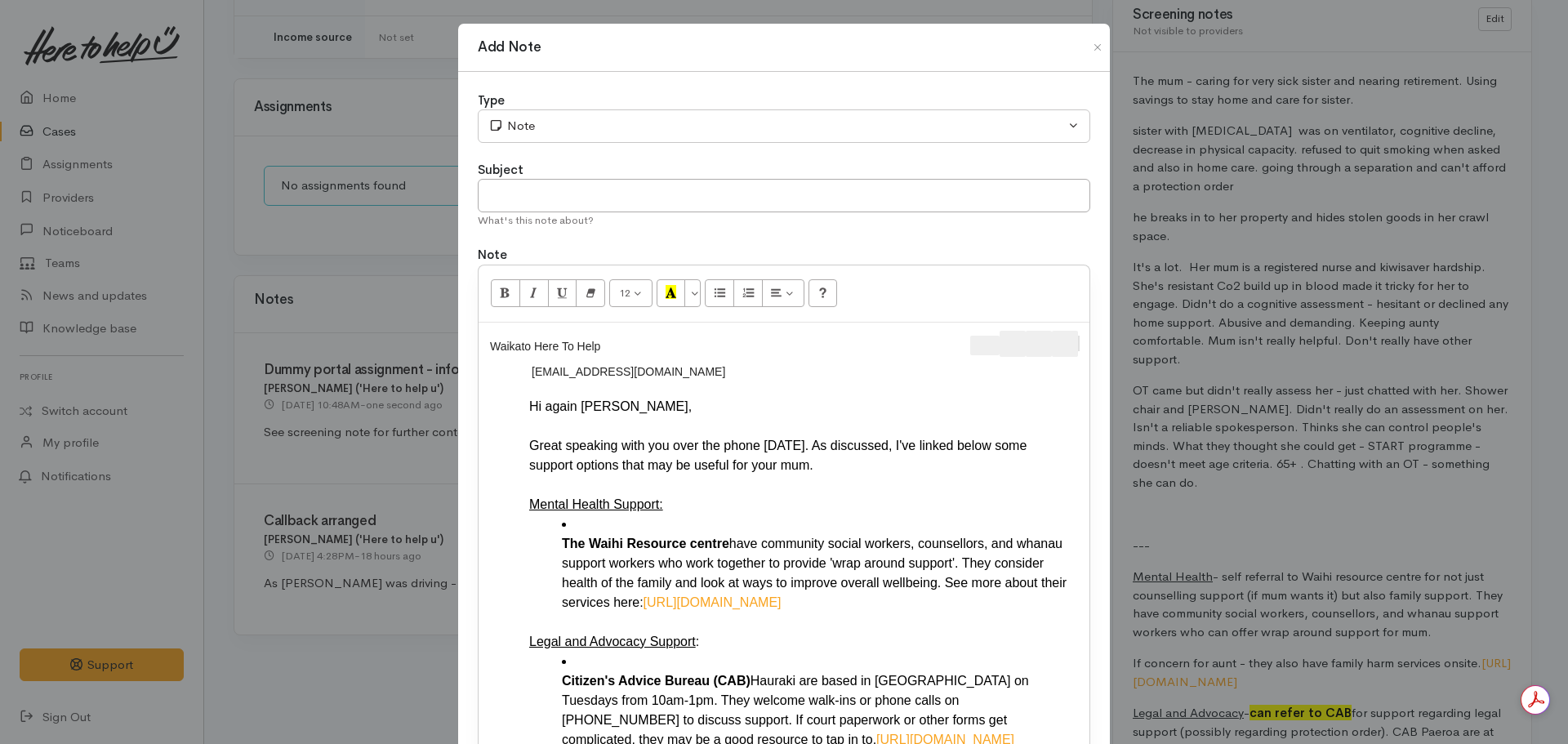
click at [1086, 348] on div "Type Correspondence Discussion Email Note Phone call SMS text message Note Subj…" at bounding box center [784, 645] width 652 height 1147
click at [1074, 341] on button "Forward" at bounding box center [1064, 343] width 26 height 26
click at [1079, 344] on span "Message actions" at bounding box center [1079, 343] width 1 height 16
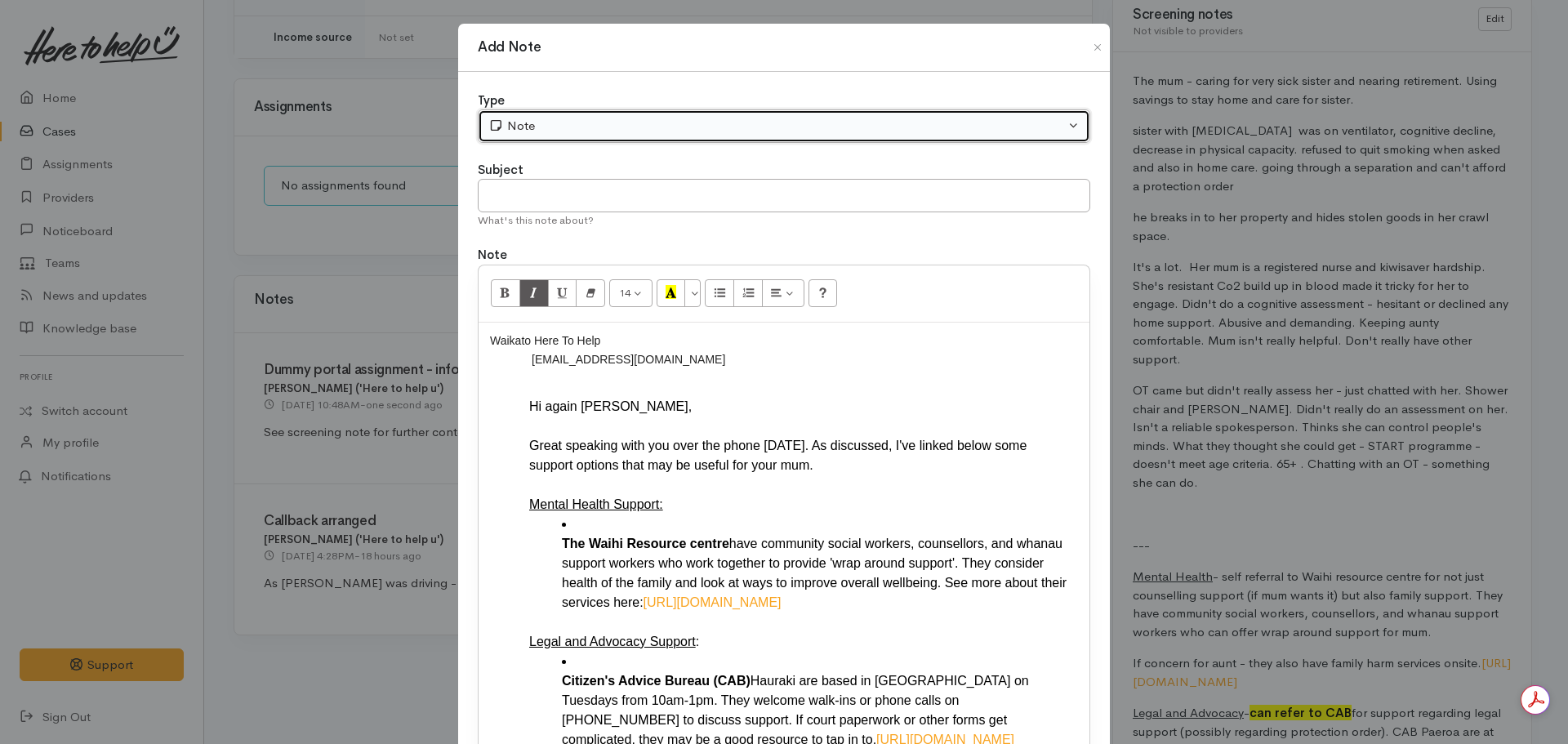
click at [567, 118] on div "Note" at bounding box center [777, 126] width 577 height 19
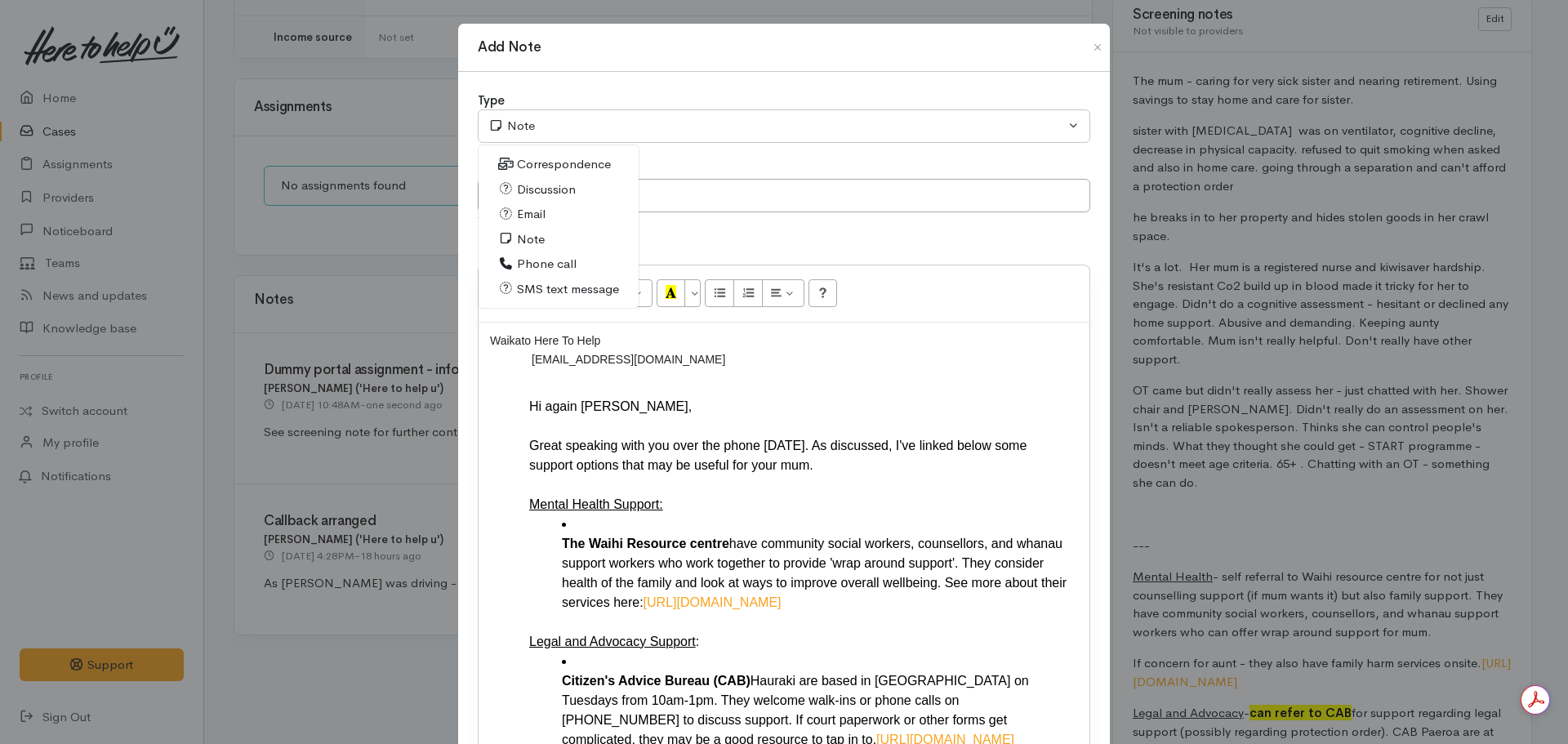
click at [517, 221] on span "Email" at bounding box center [531, 214] width 28 height 19
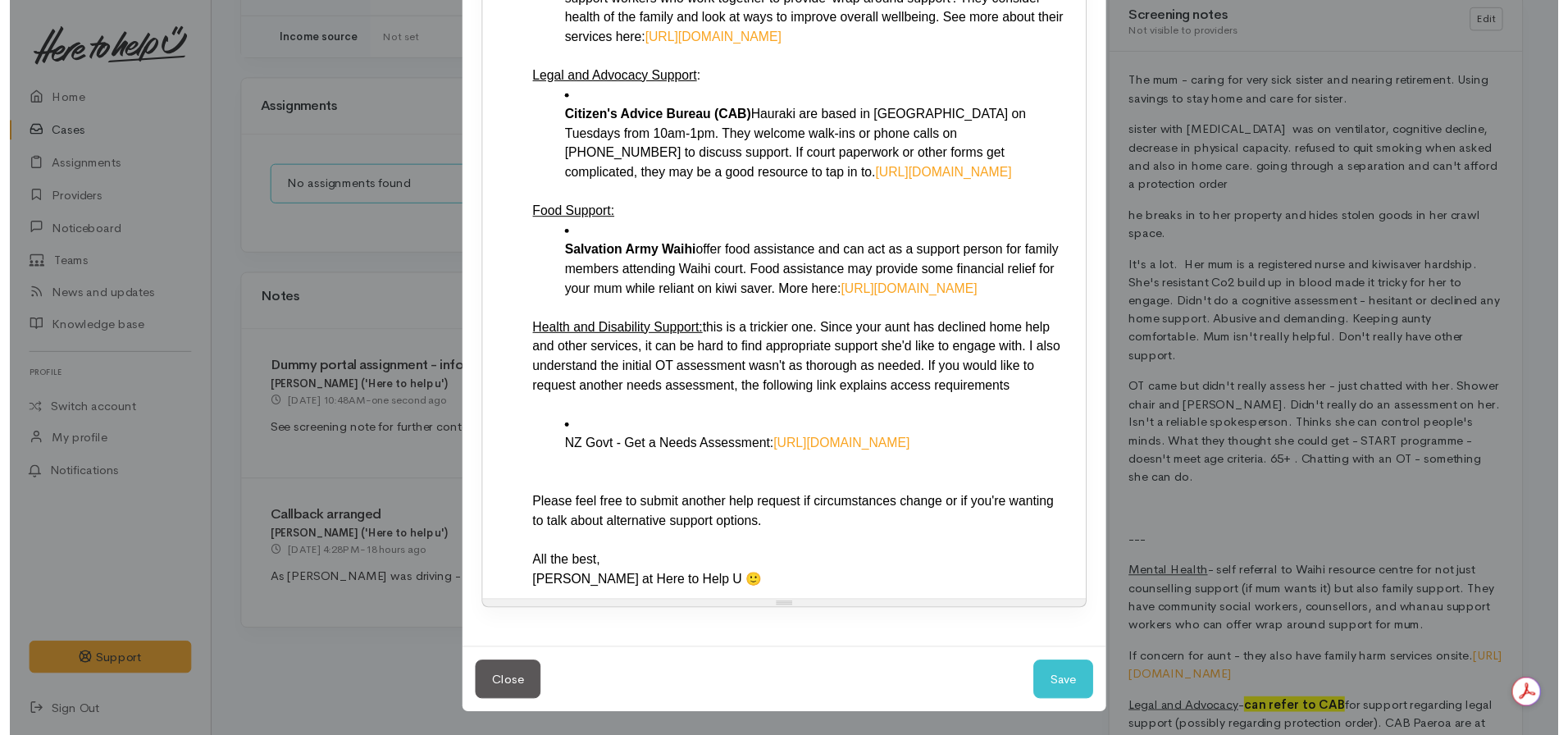
scroll to position [588, 0]
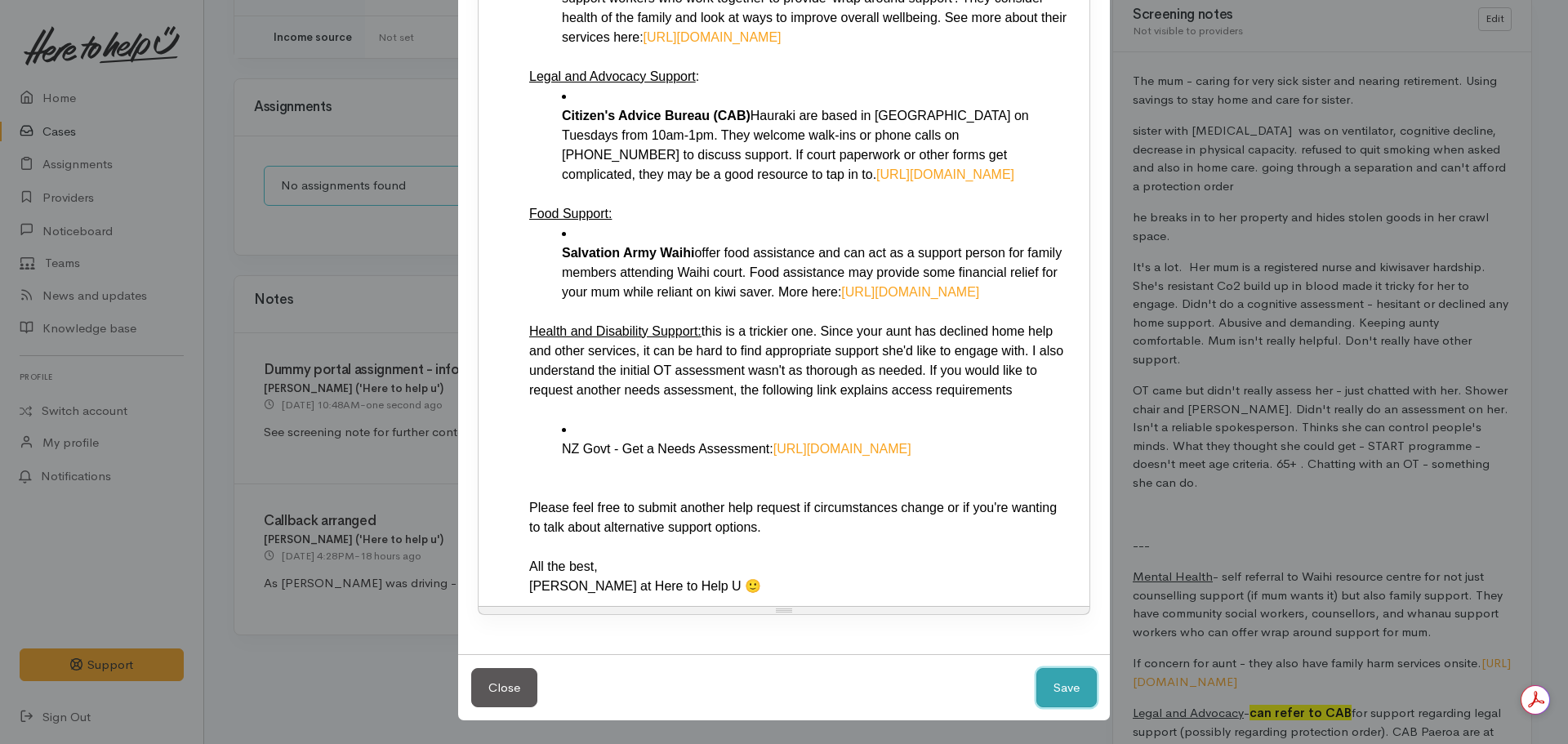
click at [1056, 701] on button "Save" at bounding box center [1066, 688] width 61 height 40
select select "1"
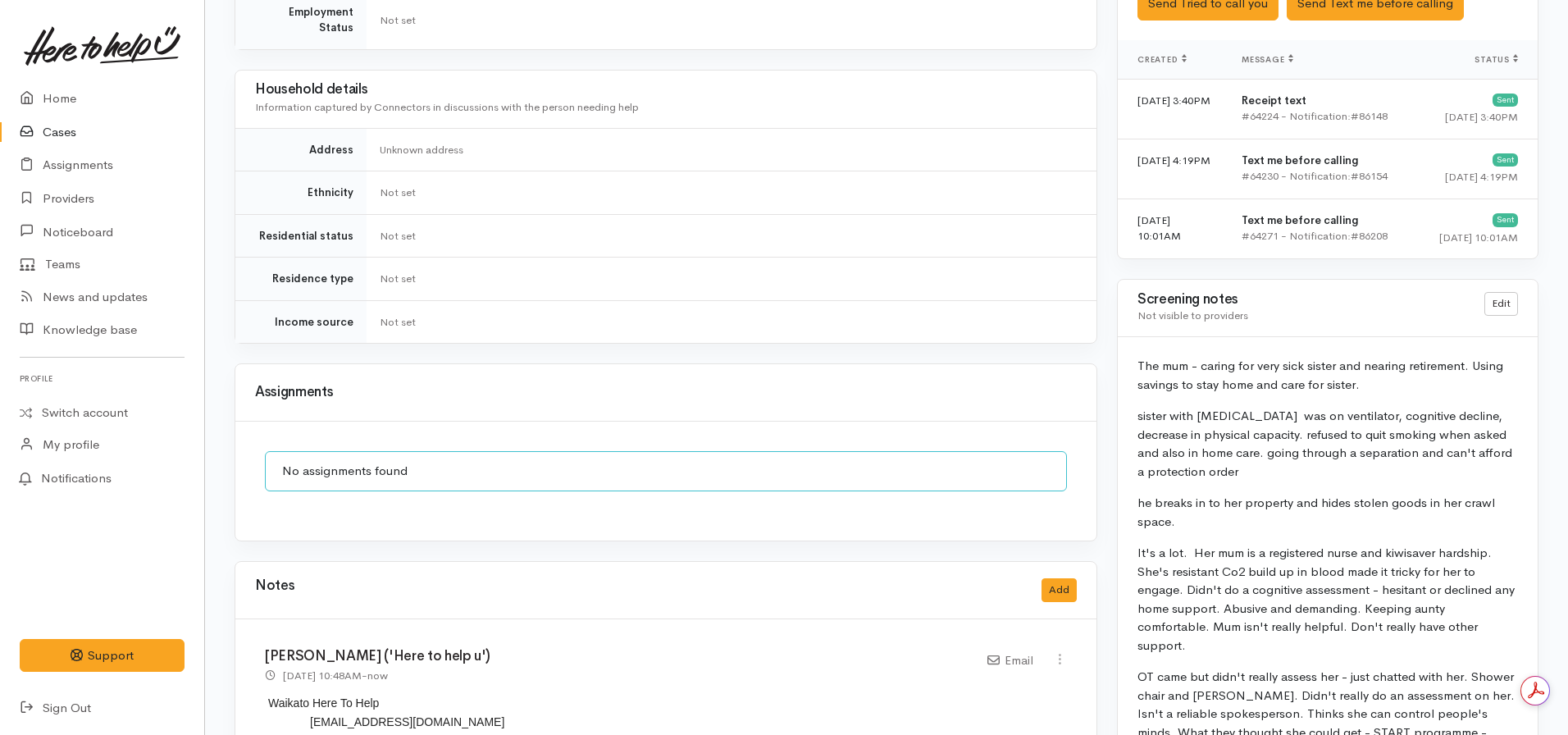
scroll to position [1036, 0]
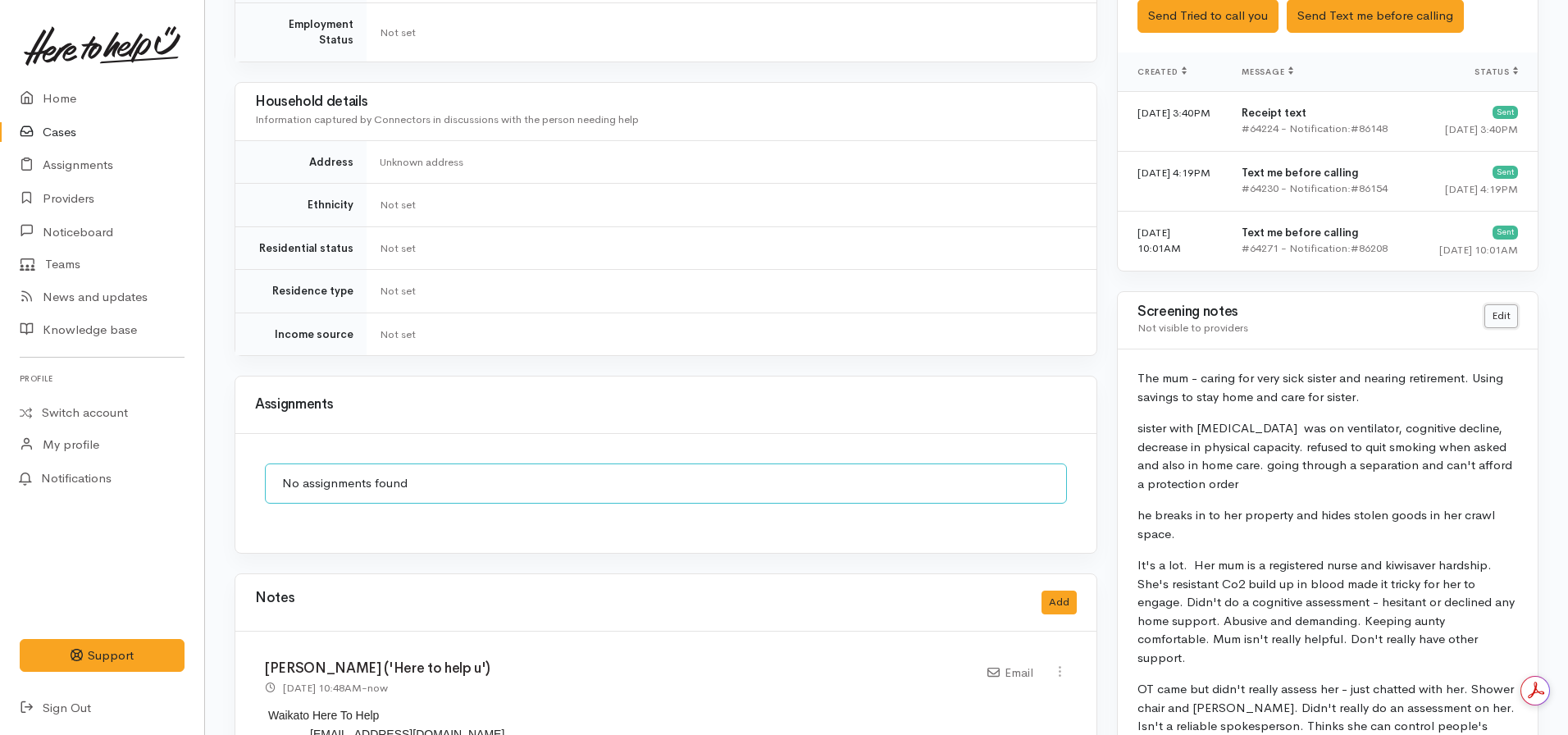
click at [1501, 305] on link "Edit" at bounding box center [1501, 316] width 33 height 23
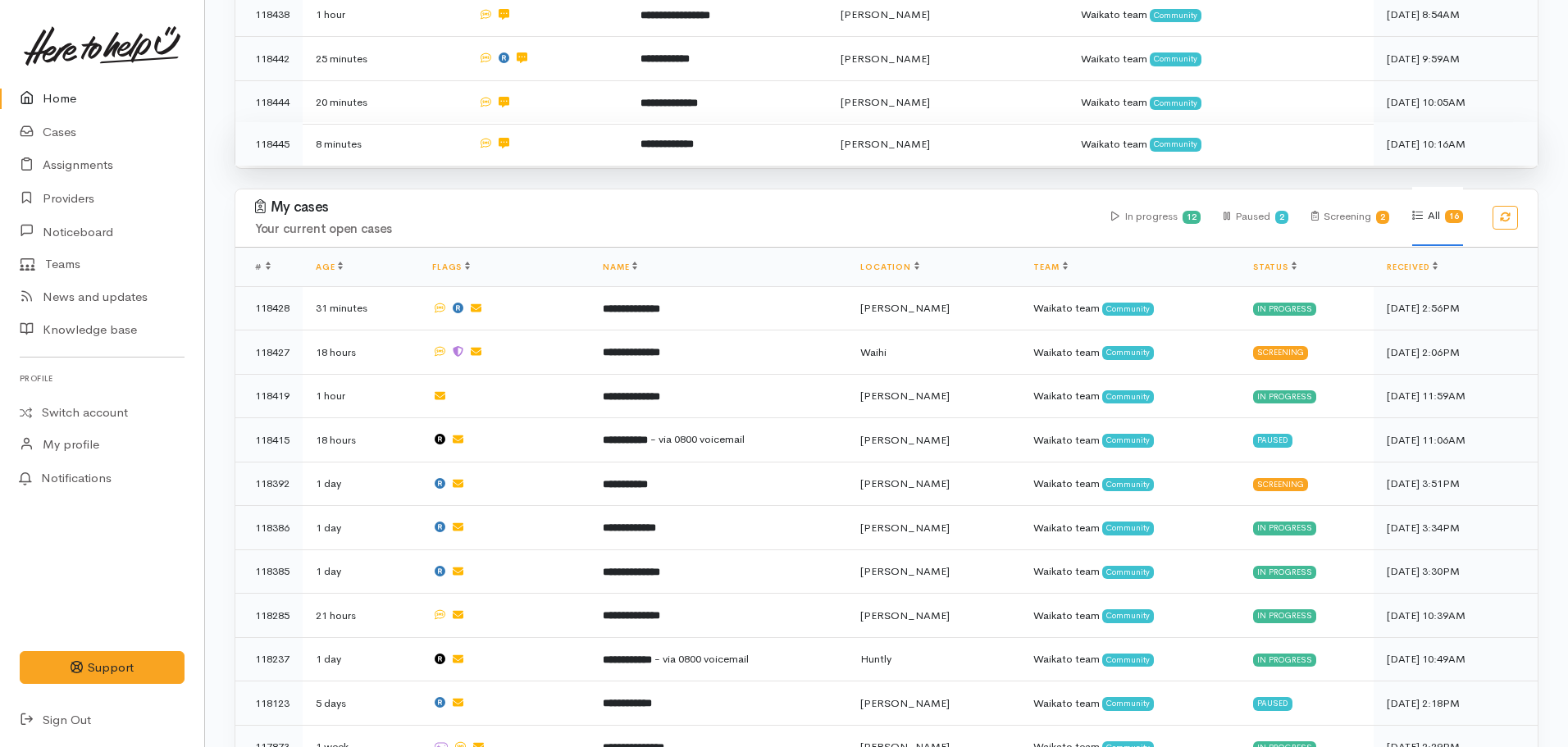
scroll to position [496, 0]
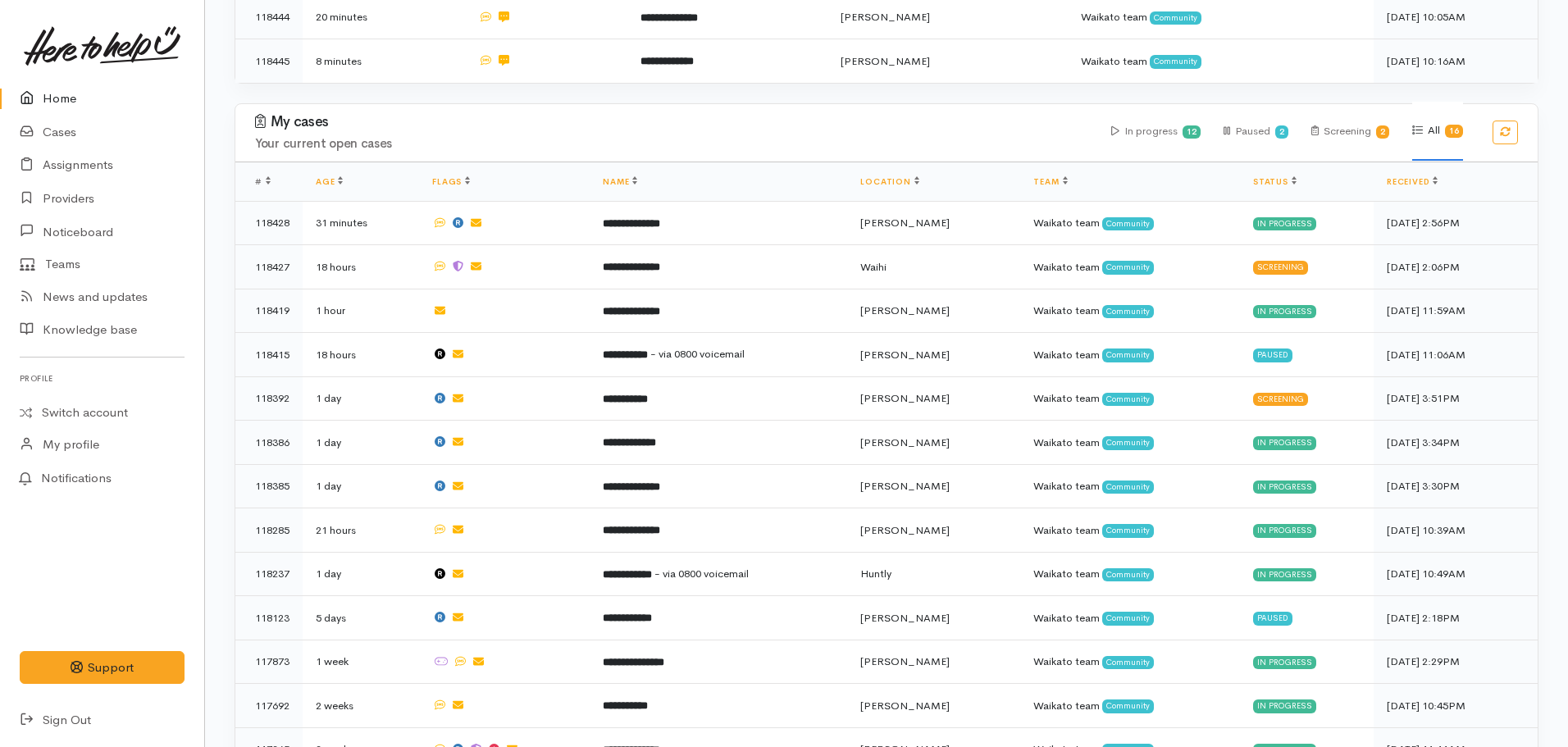
click at [64, 104] on link "Home" at bounding box center [102, 99] width 204 height 33
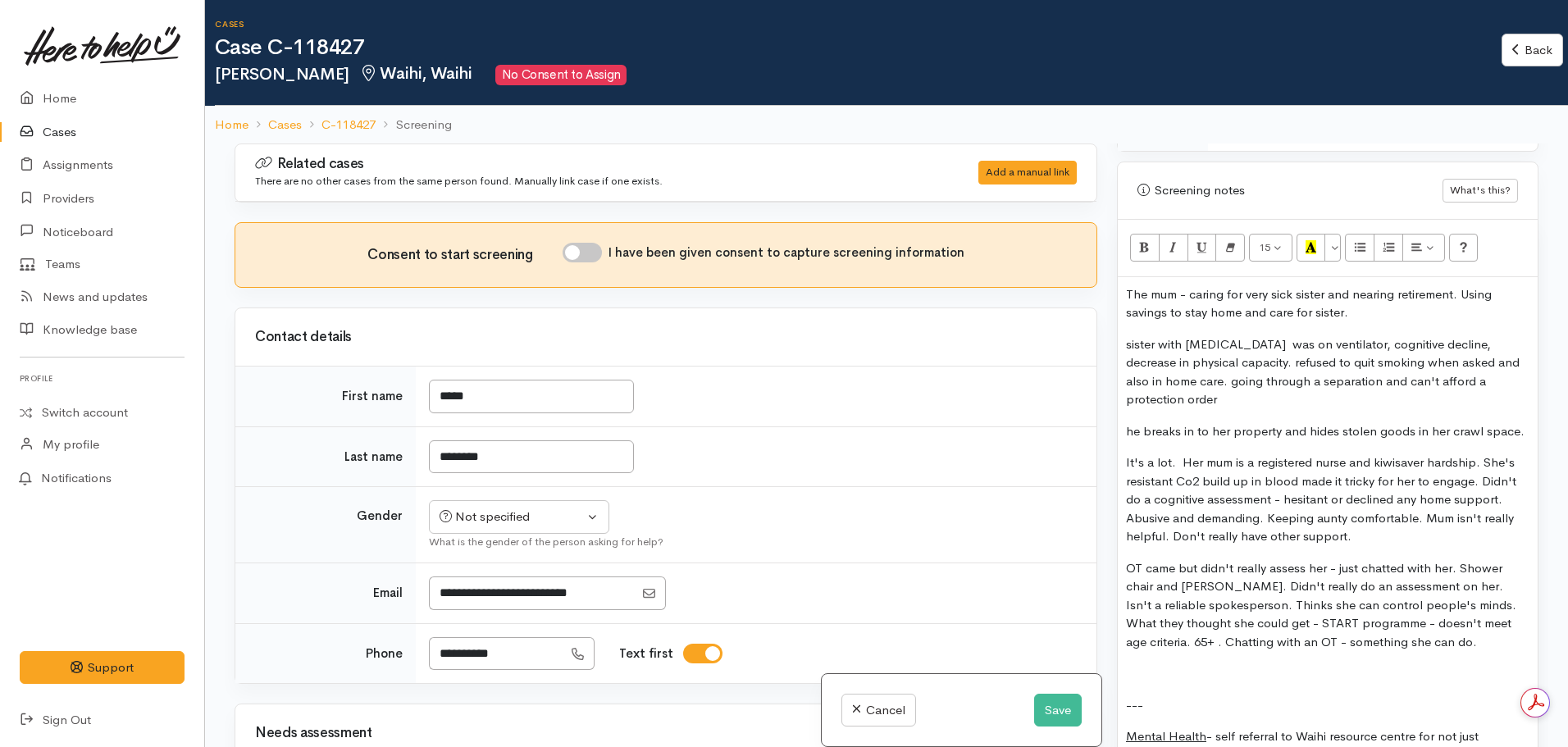
scroll to position [1351, 0]
click at [1371, 453] on p "It's a lot. Her mum is a registered nurse and kiwisaver hardship. She's resista…" at bounding box center [1328, 499] width 403 height 93
click at [1170, 299] on p "The mum - caring for very sick sister and nearing retirement. Using savings to …" at bounding box center [1328, 303] width 403 height 37
click at [1129, 335] on p "sister with COPD was on ventilator, cognitive decline, decrease in physical cap…" at bounding box center [1328, 371] width 403 height 74
click at [1124, 413] on div "The mum - caring for very sick sister and nearing retirement. Using savings and…" at bounding box center [1328, 744] width 420 height 938
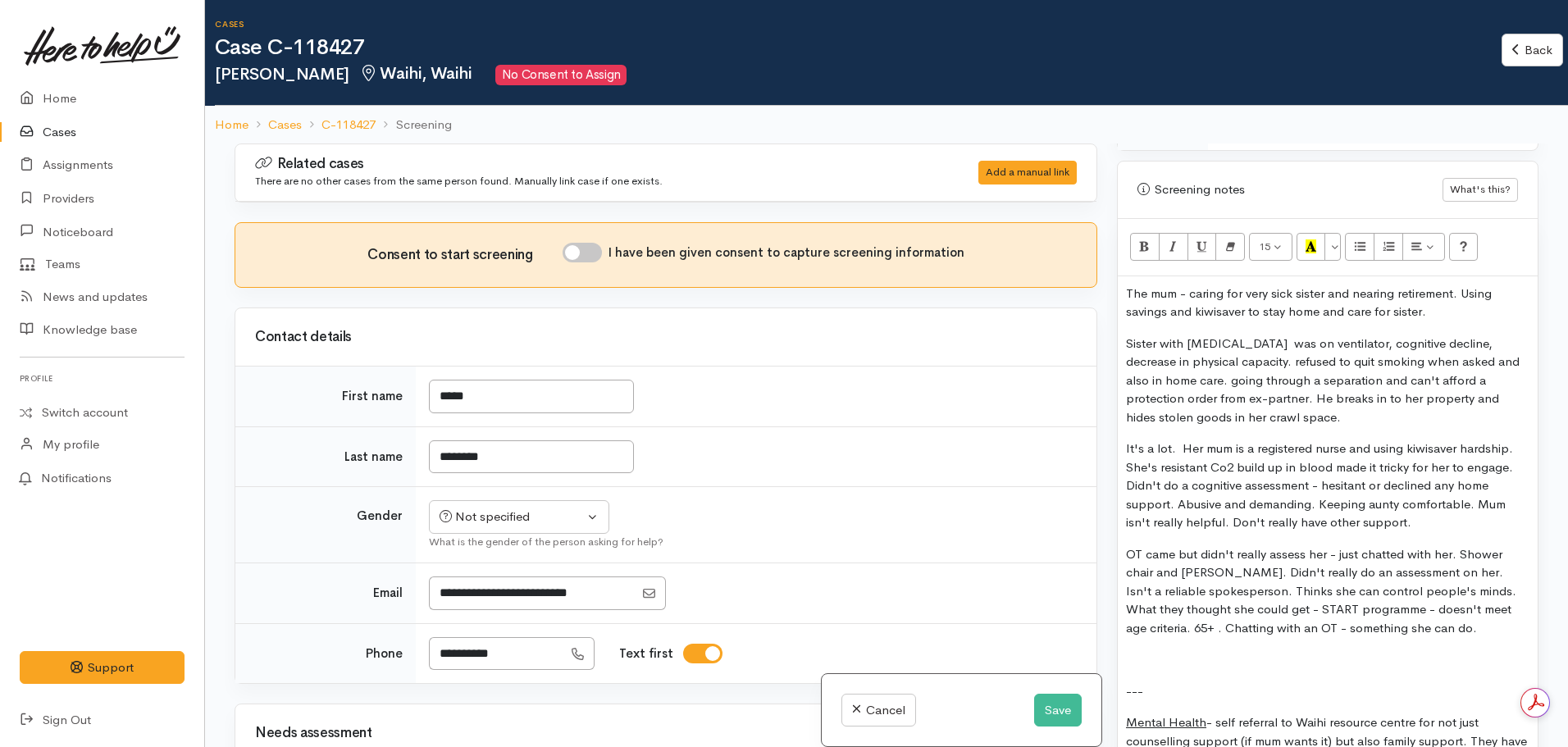
click at [1465, 299] on p "The mum - caring for very sick sister and nearing retirement. Using savings and…" at bounding box center [1328, 303] width 403 height 37
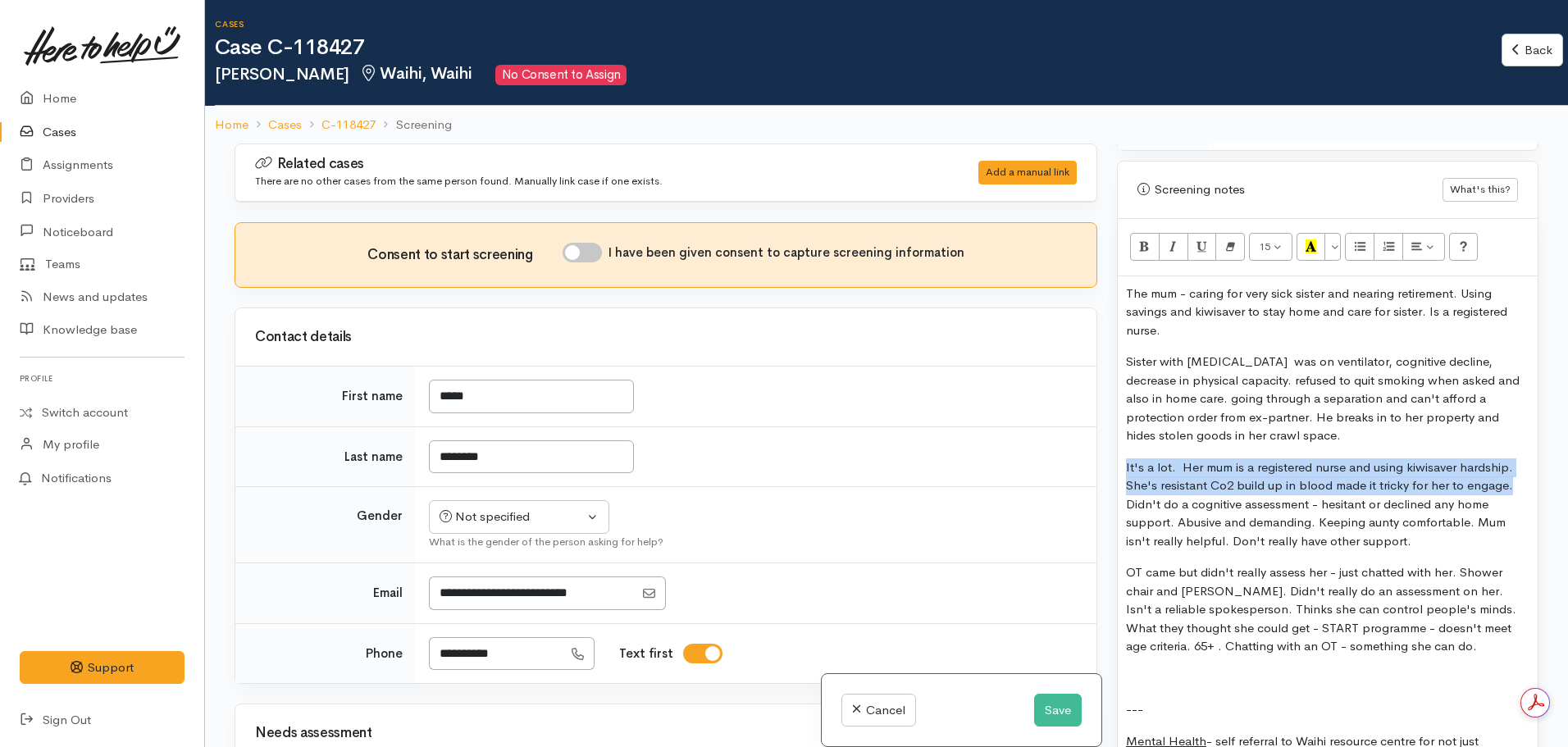
drag, startPoint x: 1517, startPoint y: 477, endPoint x: 1100, endPoint y: 456, distance: 417.5
click at [1100, 456] on div "Related cases There are no other cases from the same person found. Manually lin…" at bounding box center [887, 517] width 1324 height 747
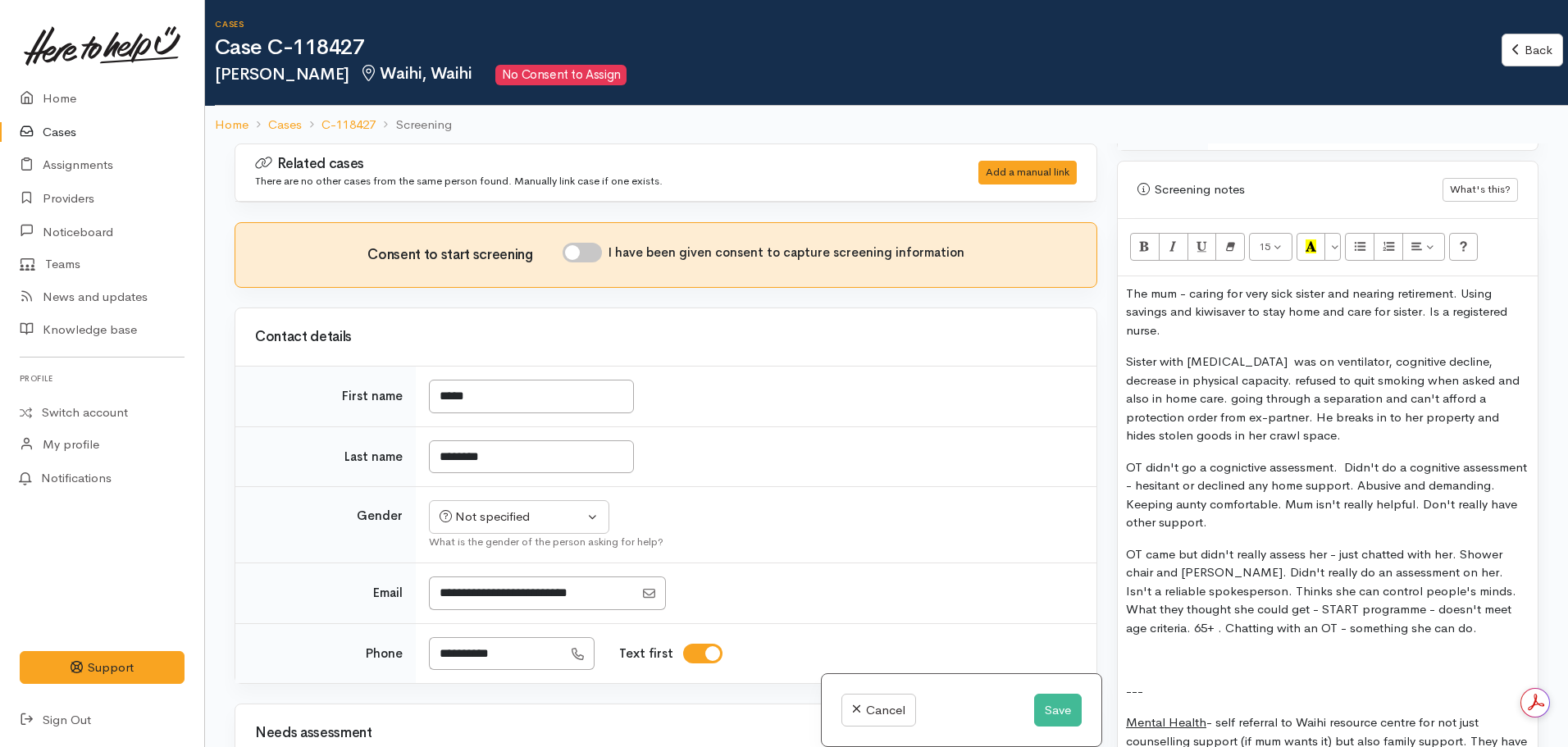
click at [1240, 460] on p "OT didn't go a cognictive assessment. Didn't do a cognitive assessment - hesita…" at bounding box center [1328, 495] width 403 height 74
drag, startPoint x: 1217, startPoint y: 512, endPoint x: 1120, endPoint y: 450, distance: 115.1
click at [1120, 450] on div "The mum - caring for very sick sister and nearing retirement. Using savings and…" at bounding box center [1328, 739] width 420 height 925
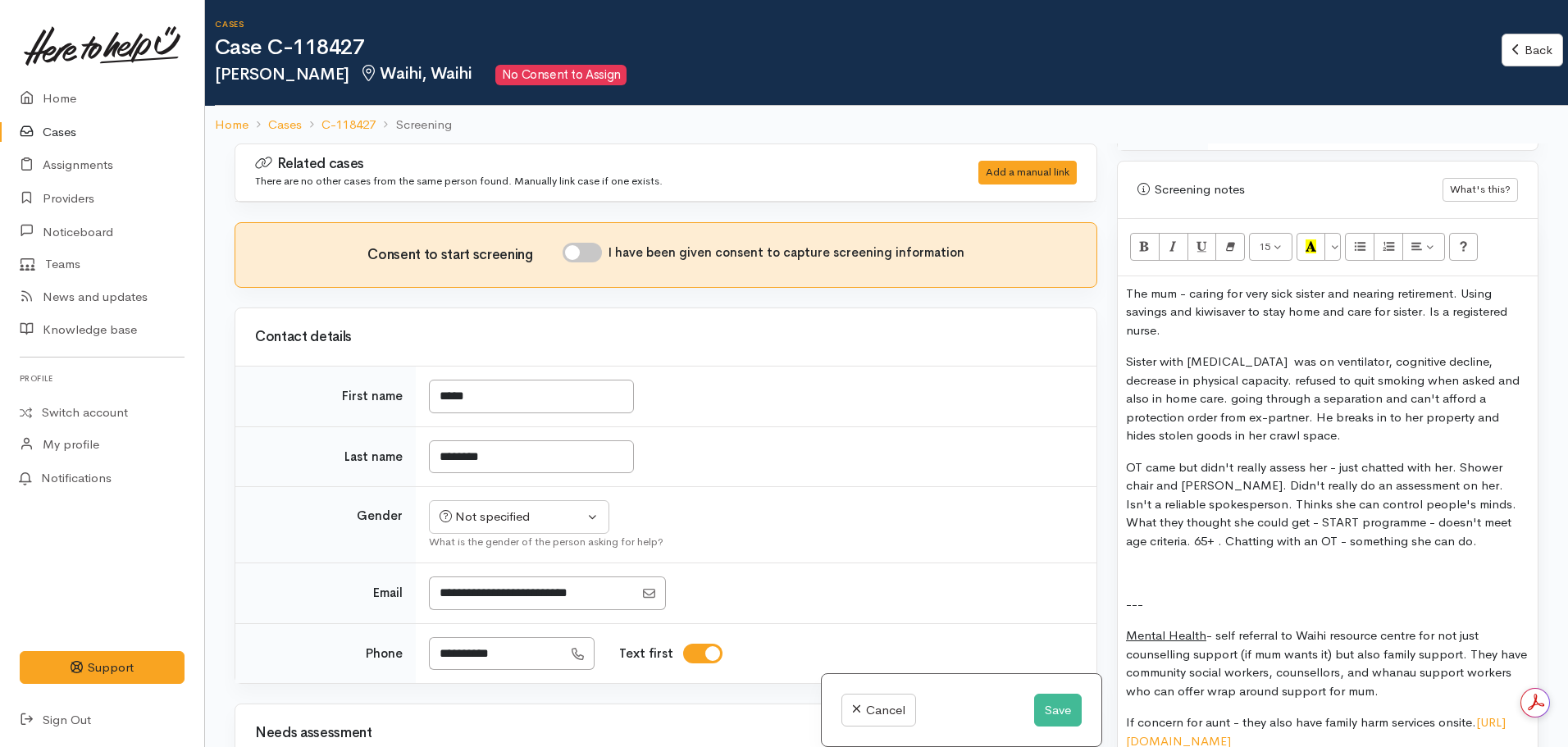
click at [1459, 458] on p "OT came but didn't really assess her - just chatted with her. Shower chair and …" at bounding box center [1328, 504] width 403 height 93
click at [1260, 473] on p "OT came but didn't really assess her - just chatted with her. Gave a shower cha…" at bounding box center [1328, 504] width 403 height 93
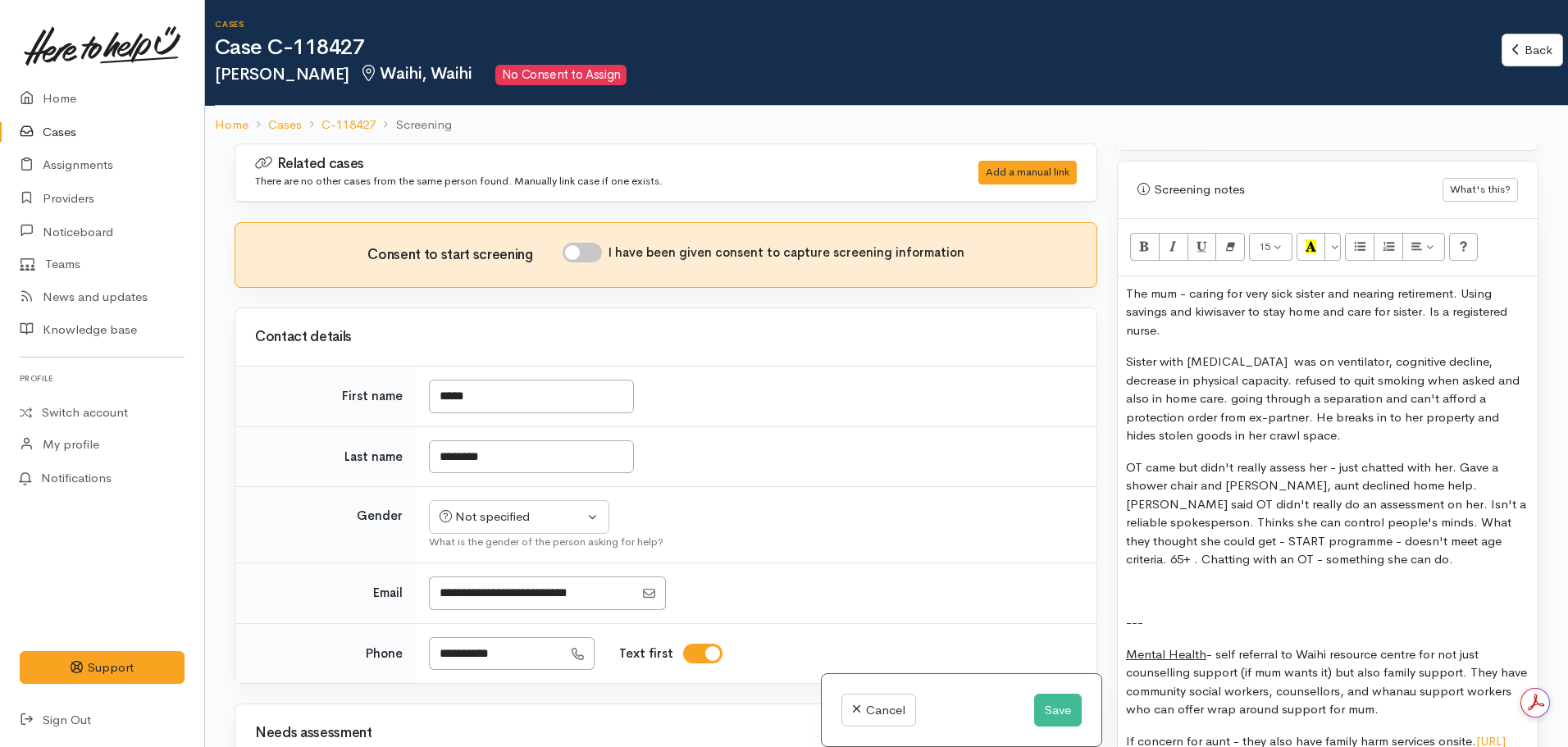
click at [1301, 494] on p "OT came but didn't really assess her - just chatted with her. Gave a shower cha…" at bounding box center [1328, 514] width 403 height 110
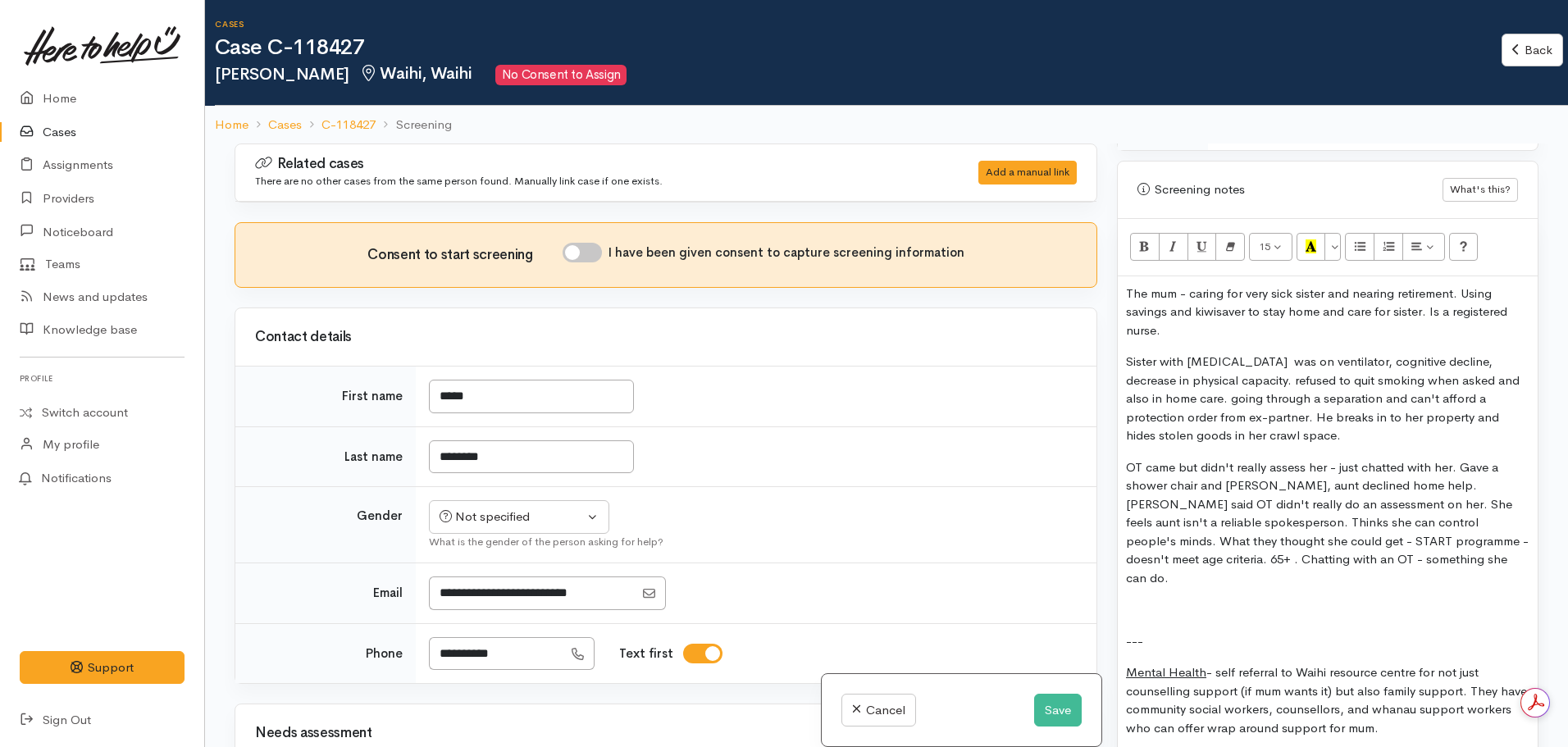
click at [1427, 511] on p "OT came but didn't really assess her - just chatted with her. Gave a shower cha…" at bounding box center [1328, 523] width 403 height 130
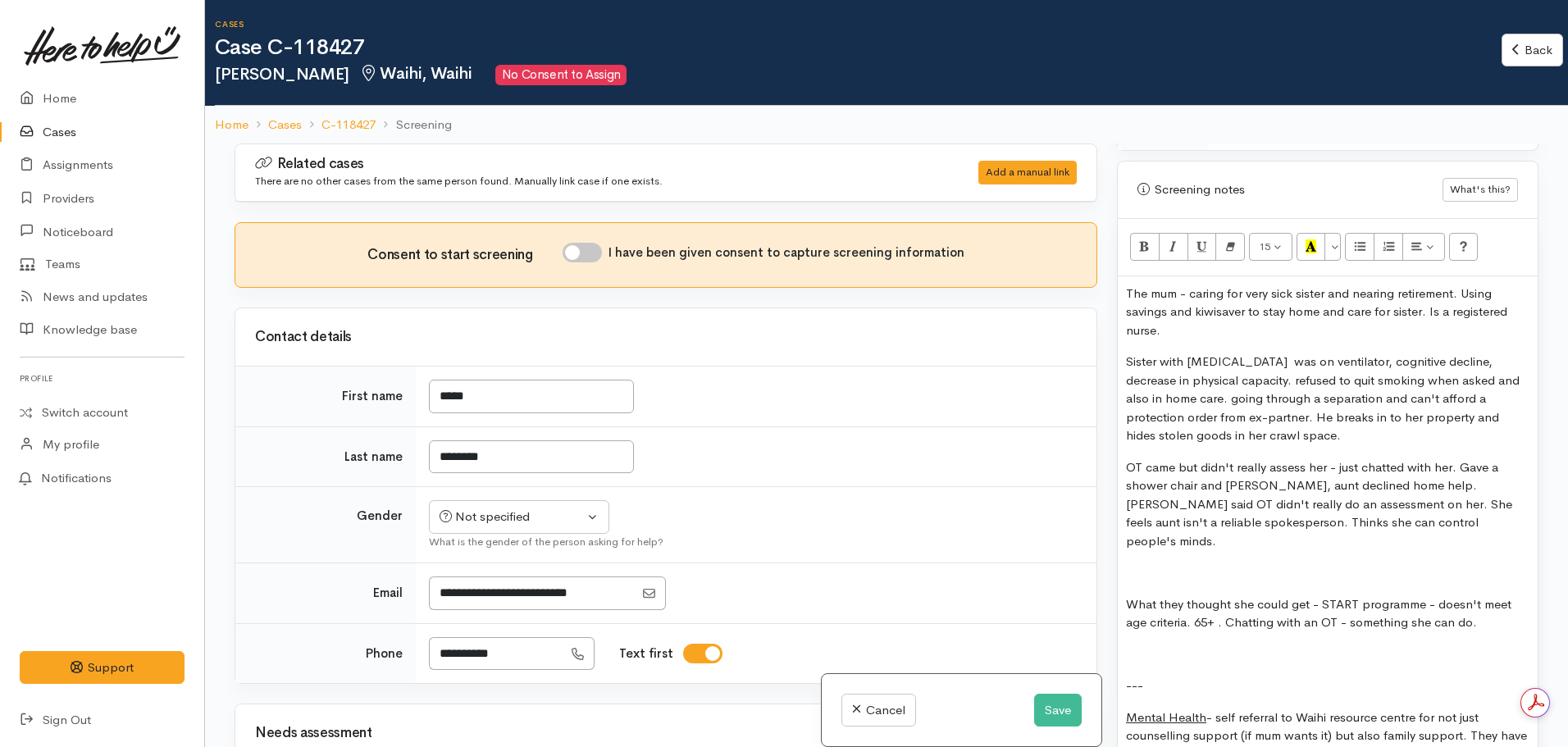
click at [1153, 563] on p at bounding box center [1328, 572] width 403 height 19
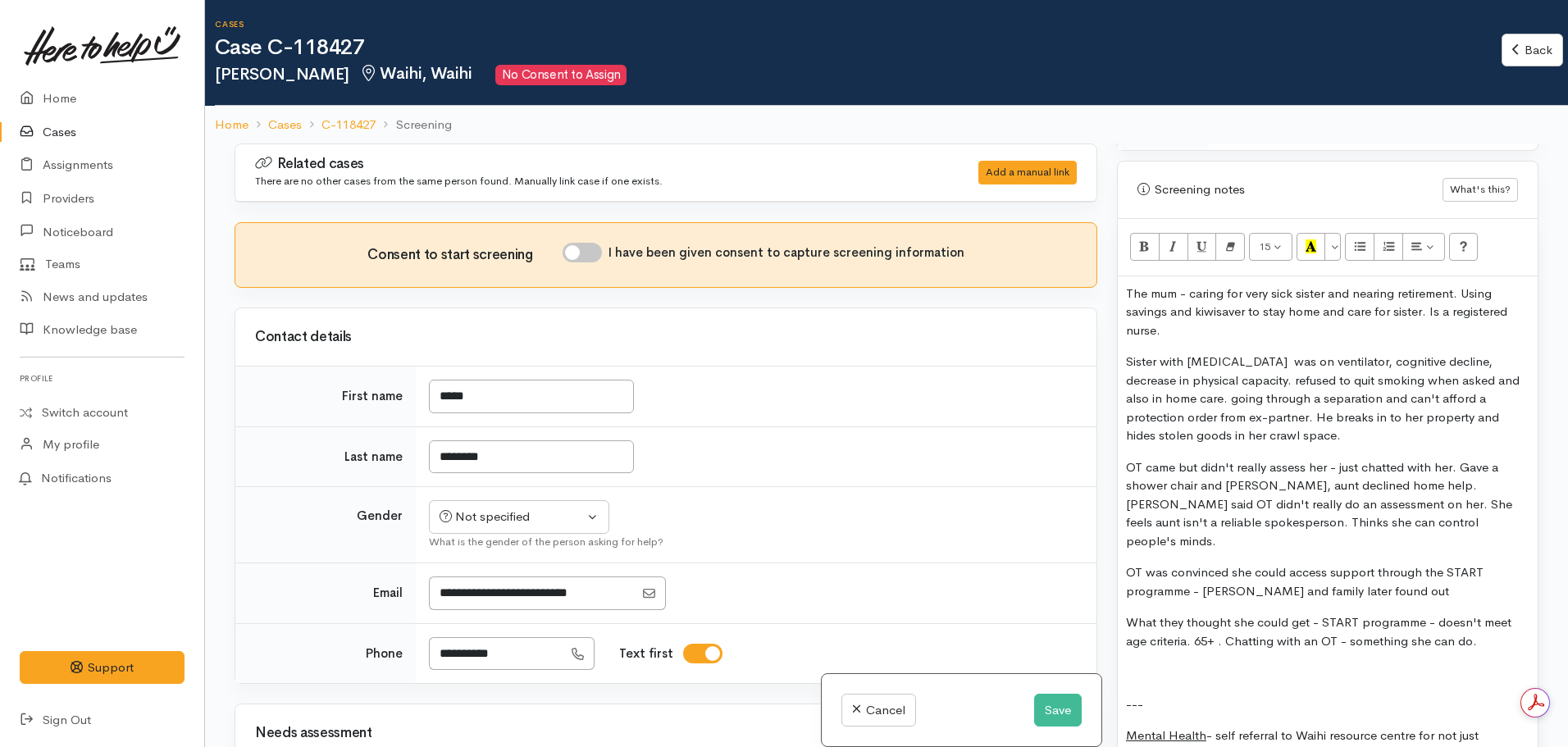
drag, startPoint x: 1489, startPoint y: 615, endPoint x: 1137, endPoint y: 586, distance: 353.2
click at [1137, 613] on p "What they thought she could get - START programme - doesn't meet age criteria. …" at bounding box center [1328, 632] width 403 height 37
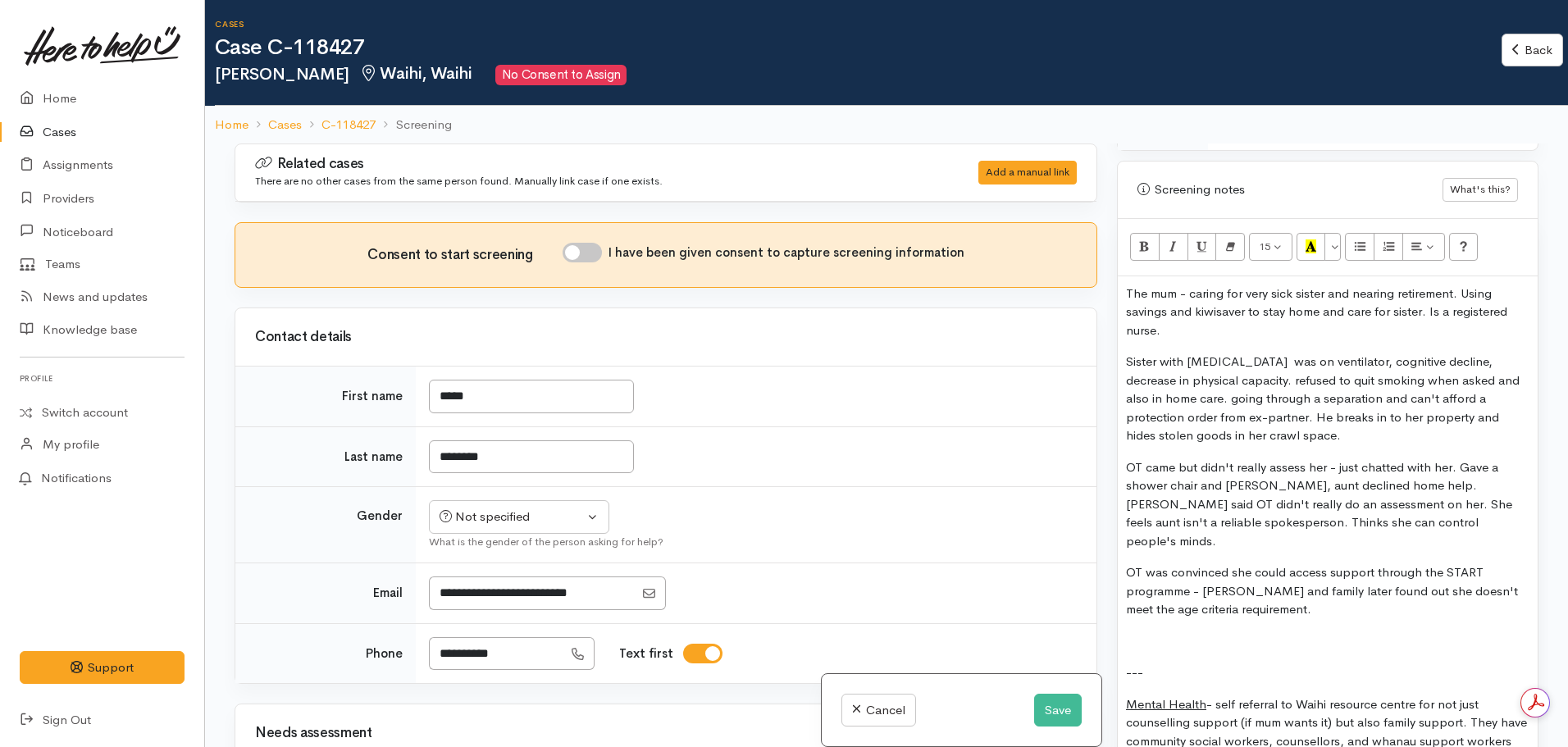
click at [1161, 632] on p at bounding box center [1328, 642] width 403 height 19
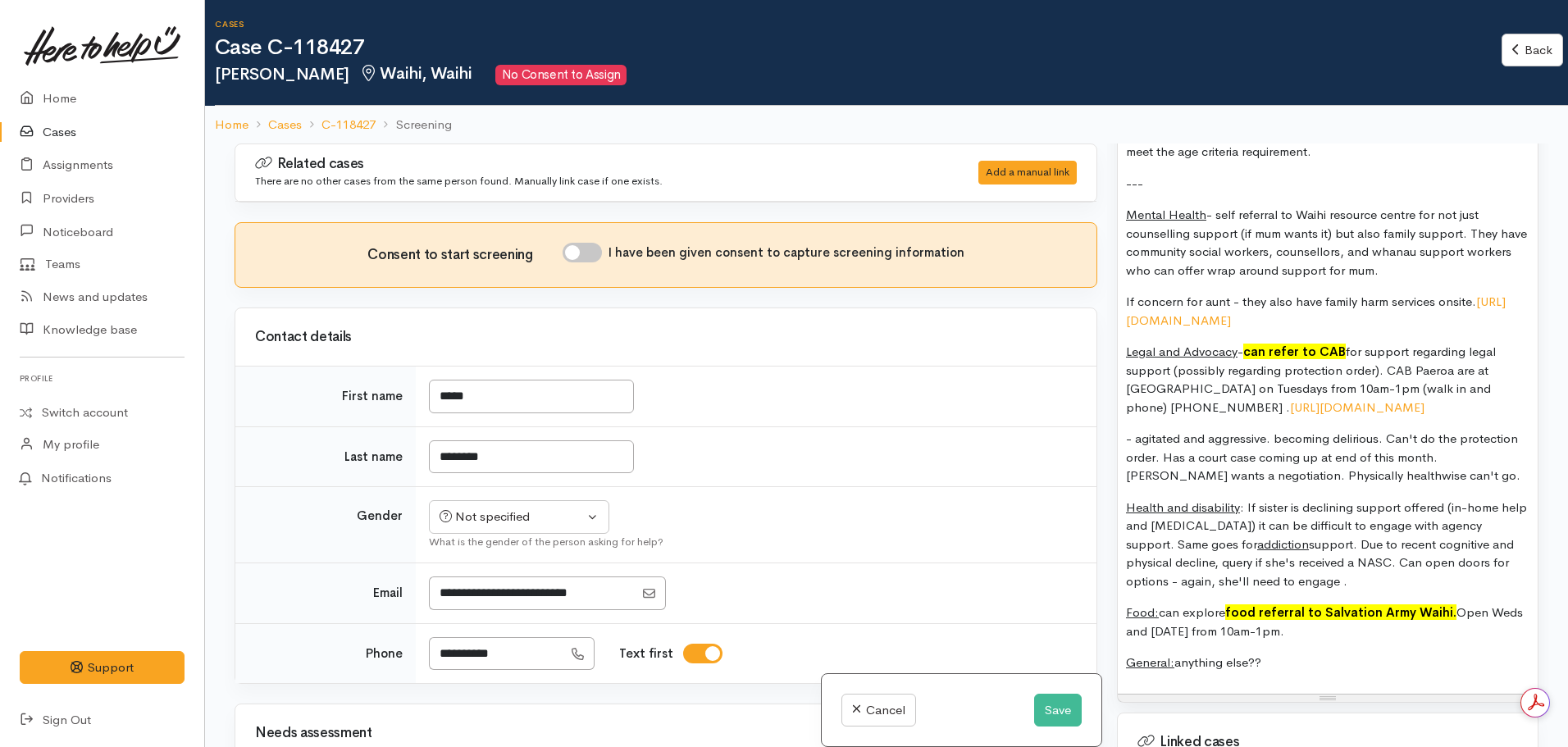
scroll to position [1809, 0]
click at [1272, 652] on p "General: anything else??" at bounding box center [1328, 662] width 403 height 19
drag, startPoint x: 1285, startPoint y: 625, endPoint x: 1178, endPoint y: 635, distance: 107.5
click at [1178, 652] on p "General: anything else?? - no" at bounding box center [1328, 662] width 403 height 19
drag, startPoint x: 1254, startPoint y: 594, endPoint x: 1161, endPoint y: 585, distance: 93.4
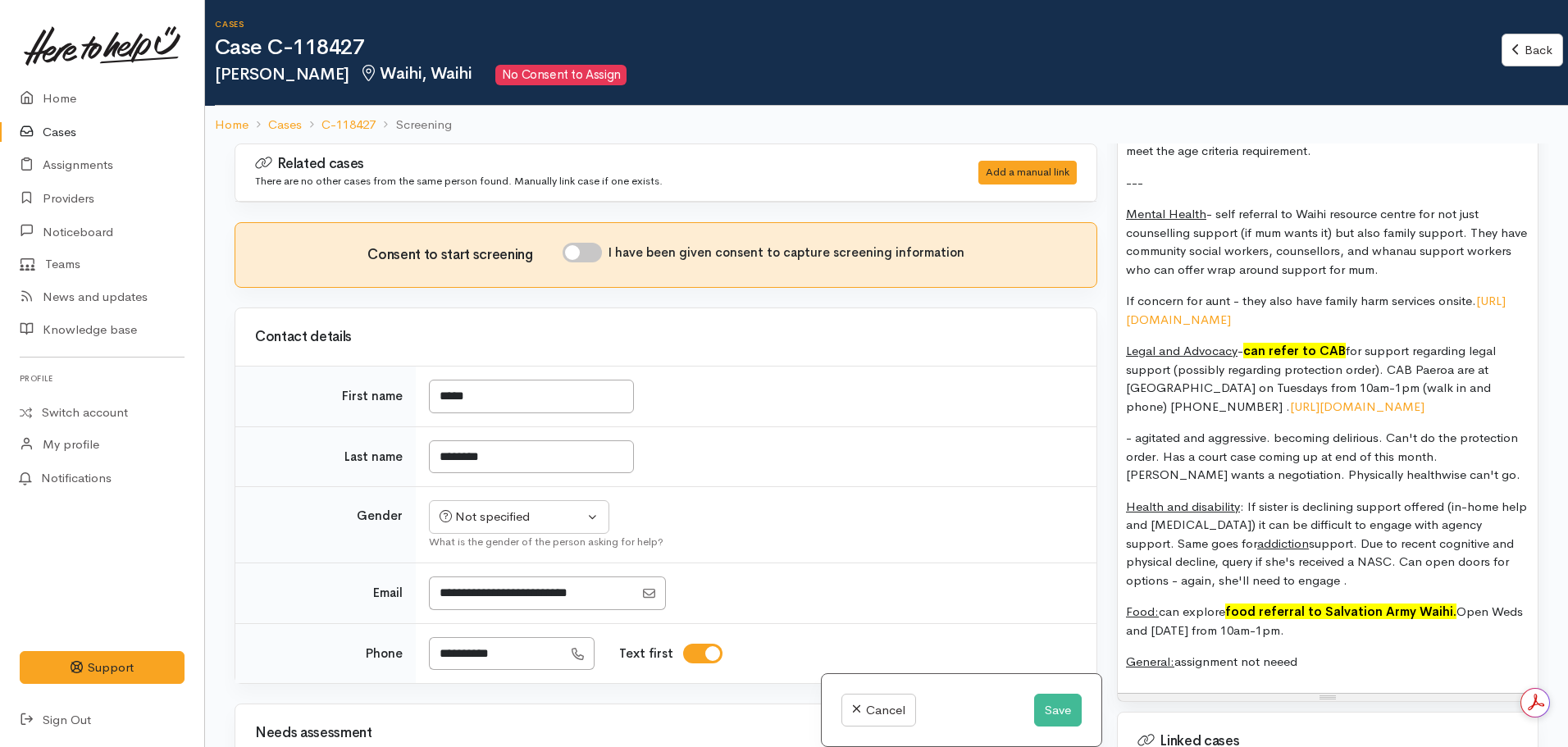
click at [1161, 602] on p "Food: can explore food referral to Salvation Army Waihi. Open Weds and Friday f…" at bounding box center [1328, 621] width 403 height 37
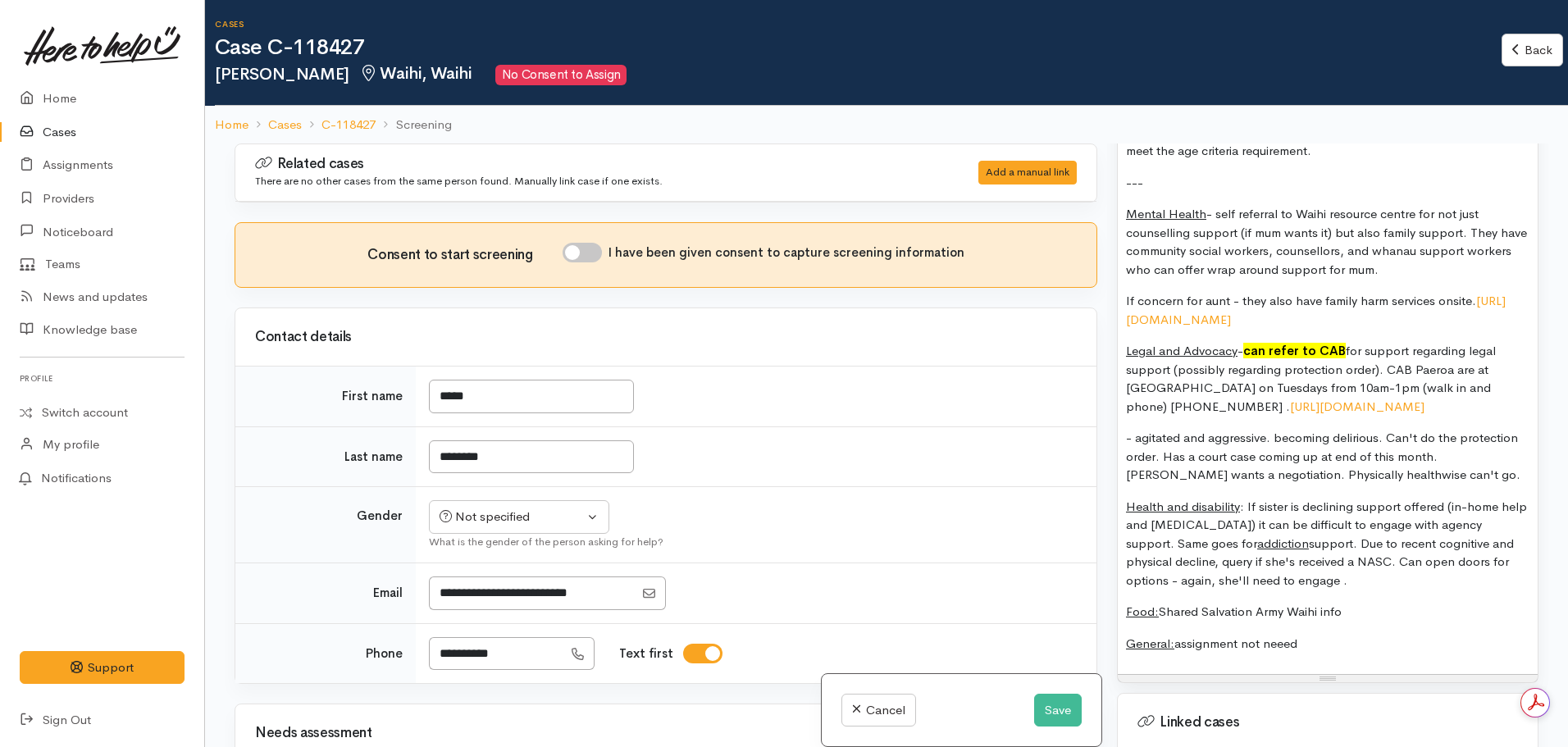
drag, startPoint x: 1349, startPoint y: 548, endPoint x: 1248, endPoint y: 471, distance: 127.0
click at [1248, 498] on p "Health and disability : If sister is declining support offered (in-home help an…" at bounding box center [1328, 544] width 403 height 93
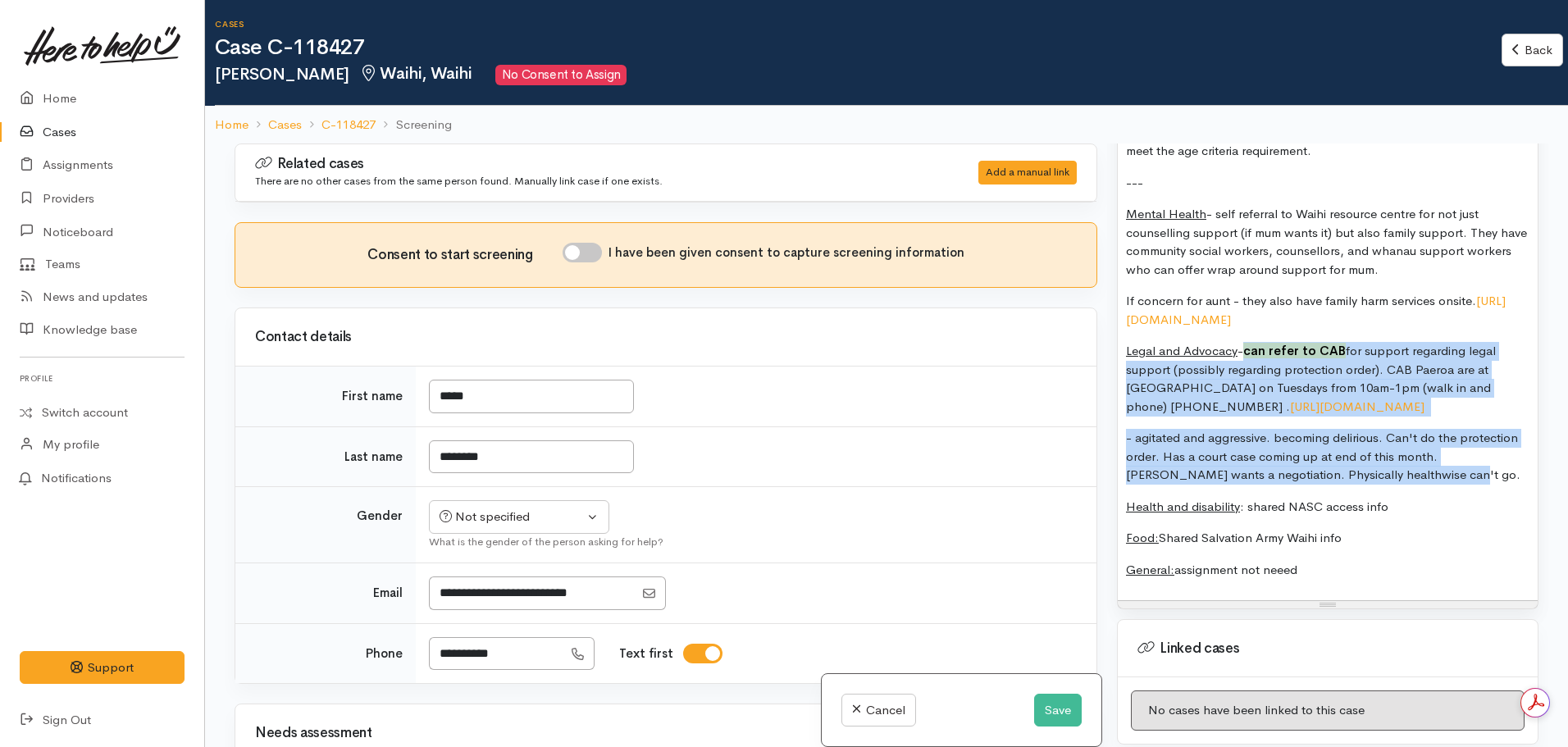
drag, startPoint x: 1380, startPoint y: 448, endPoint x: 1253, endPoint y: 323, distance: 178.2
click at [1253, 323] on div "The mum - caring for very sick sister and nearing retirement. Using savings and…" at bounding box center [1328, 209] width 420 height 783
click at [1307, 342] on p "Legal and Advocacy - can refer to CAB for support regarding legal support (poss…" at bounding box center [1328, 379] width 403 height 74
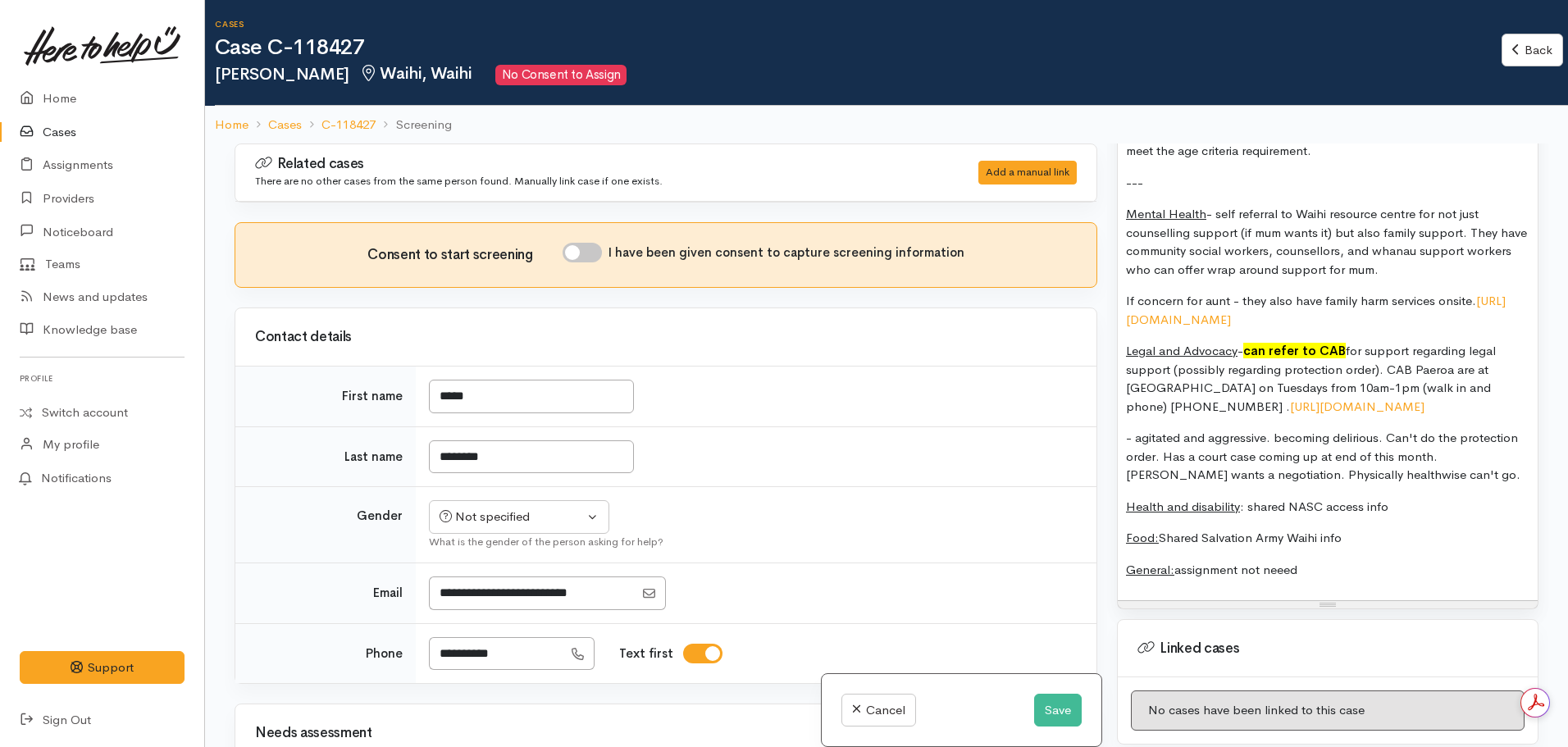
drag, startPoint x: 1343, startPoint y: 311, endPoint x: 1247, endPoint y: 318, distance: 96.3
click at [1247, 342] on p "Legal and Advocacy - can refer to CAB for support regarding legal support (poss…" at bounding box center [1328, 379] width 403 height 74
drag, startPoint x: 1337, startPoint y: 338, endPoint x: 1249, endPoint y: 319, distance: 90.0
click at [1249, 342] on p "Legal and Advocacy -CAB Hauraki for support regarding legal support (possibly r…" at bounding box center [1328, 379] width 403 height 74
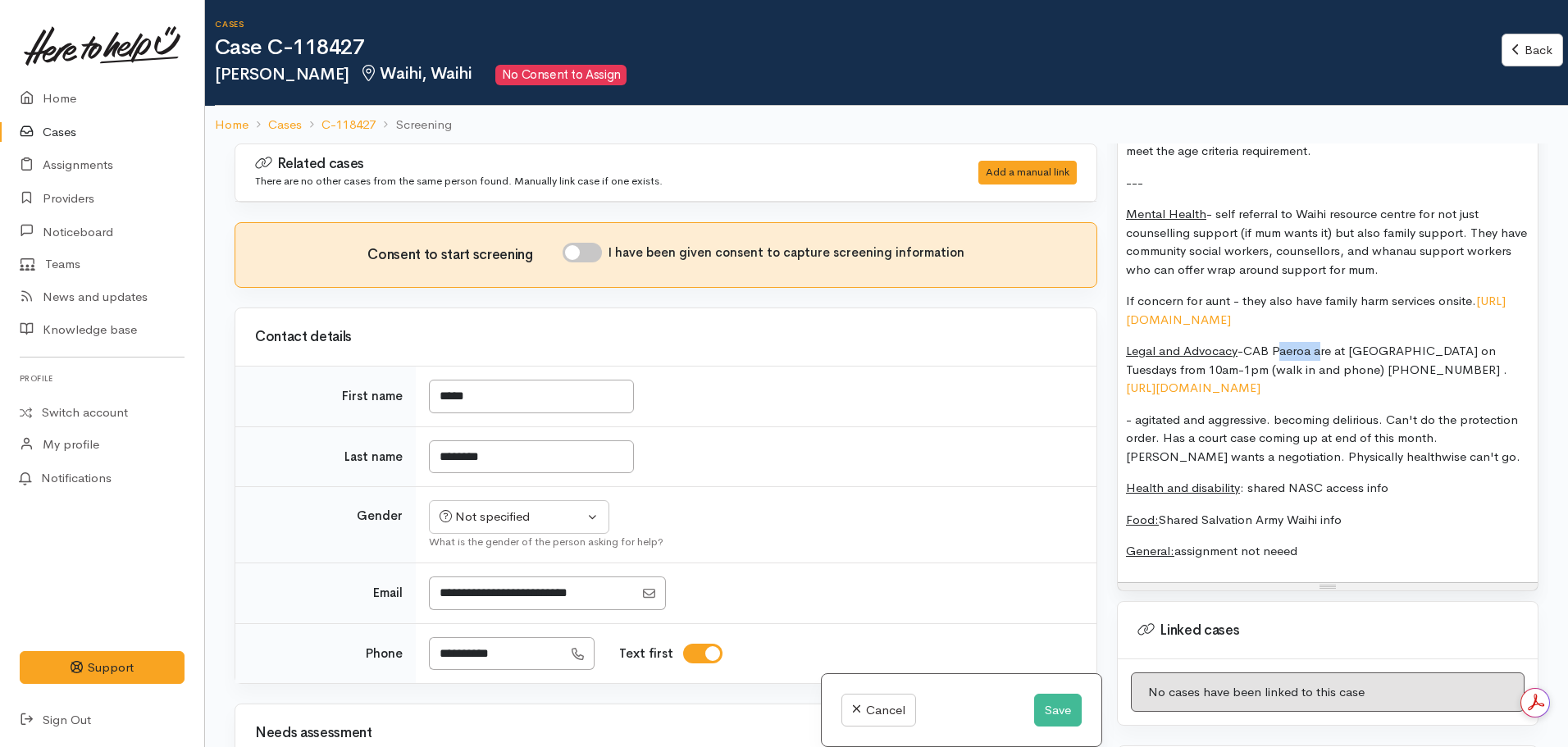
drag, startPoint x: 1314, startPoint y: 317, endPoint x: 1275, endPoint y: 318, distance: 39.0
click at [1275, 342] on p "Legal and Advocacy -CAB Paeroa are at Waihi resource Centre on Tuesdays from 10…" at bounding box center [1328, 370] width 403 height 56
click at [1433, 353] on p "Legal and Advocacy -CAB Hauraki are at Waihi resource Centre on Tuesdays from 1…" at bounding box center [1328, 370] width 403 height 56
click at [1140, 411] on p "- agitated and aggressive. becoming delirious. Can't do the protection order. H…" at bounding box center [1328, 438] width 403 height 56
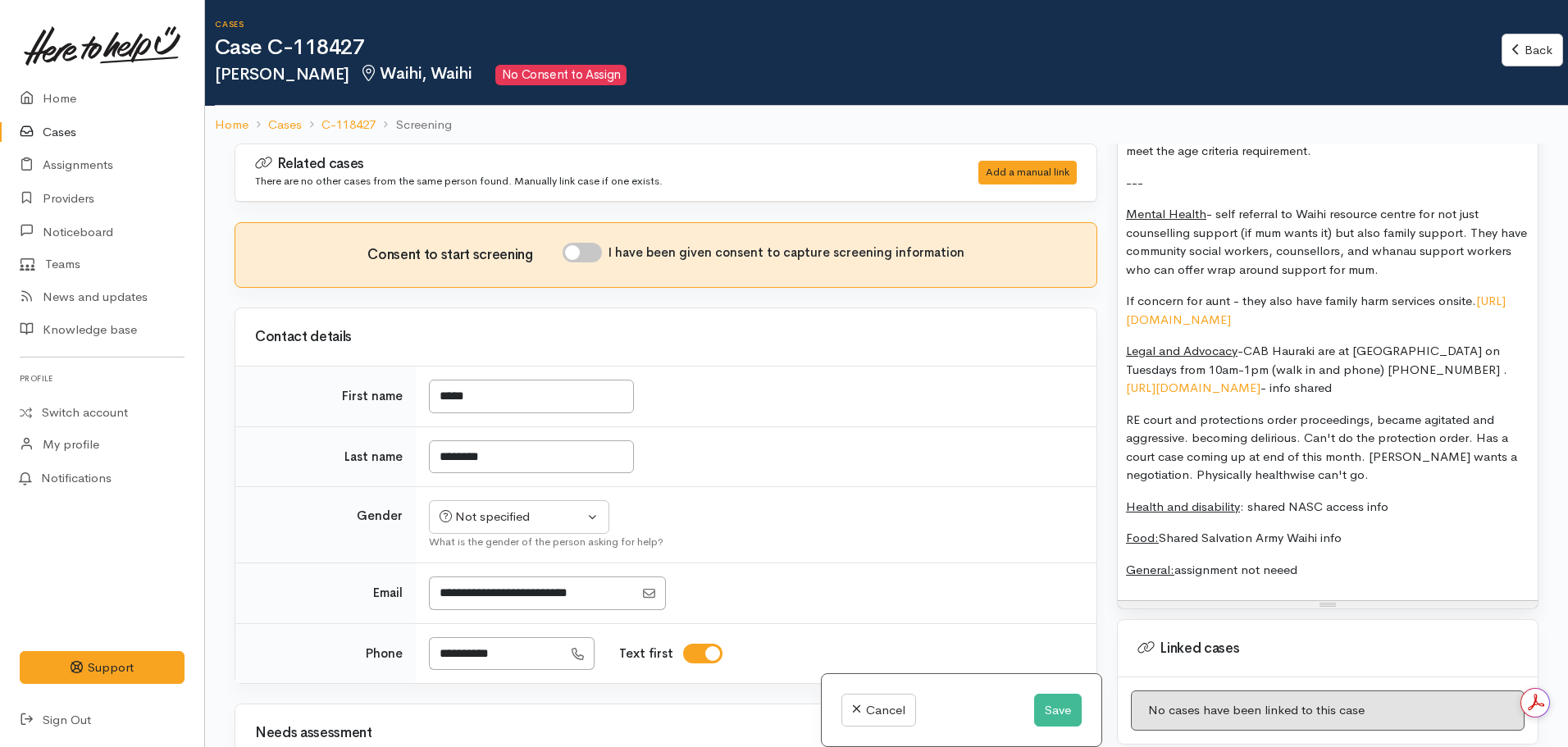
click at [1195, 411] on p "RE court and protections order proceedings, became agitated and aggressive. bec…" at bounding box center [1328, 448] width 403 height 74
click at [1201, 411] on p "RE court and protections order proceedings, became agitated and aggressive. bec…" at bounding box center [1328, 448] width 403 height 74
click at [1215, 438] on p "RE court and protections order proceedings, became agitated and aggressive. Bec…" at bounding box center [1328, 448] width 403 height 74
click at [1191, 442] on p "RE court and protections order proceedings, became agitated and aggressive. Bec…" at bounding box center [1328, 448] width 403 height 74
click at [1248, 441] on p "RE court and protections order proceedings, became agitated and aggressive. Bec…" at bounding box center [1328, 448] width 403 height 74
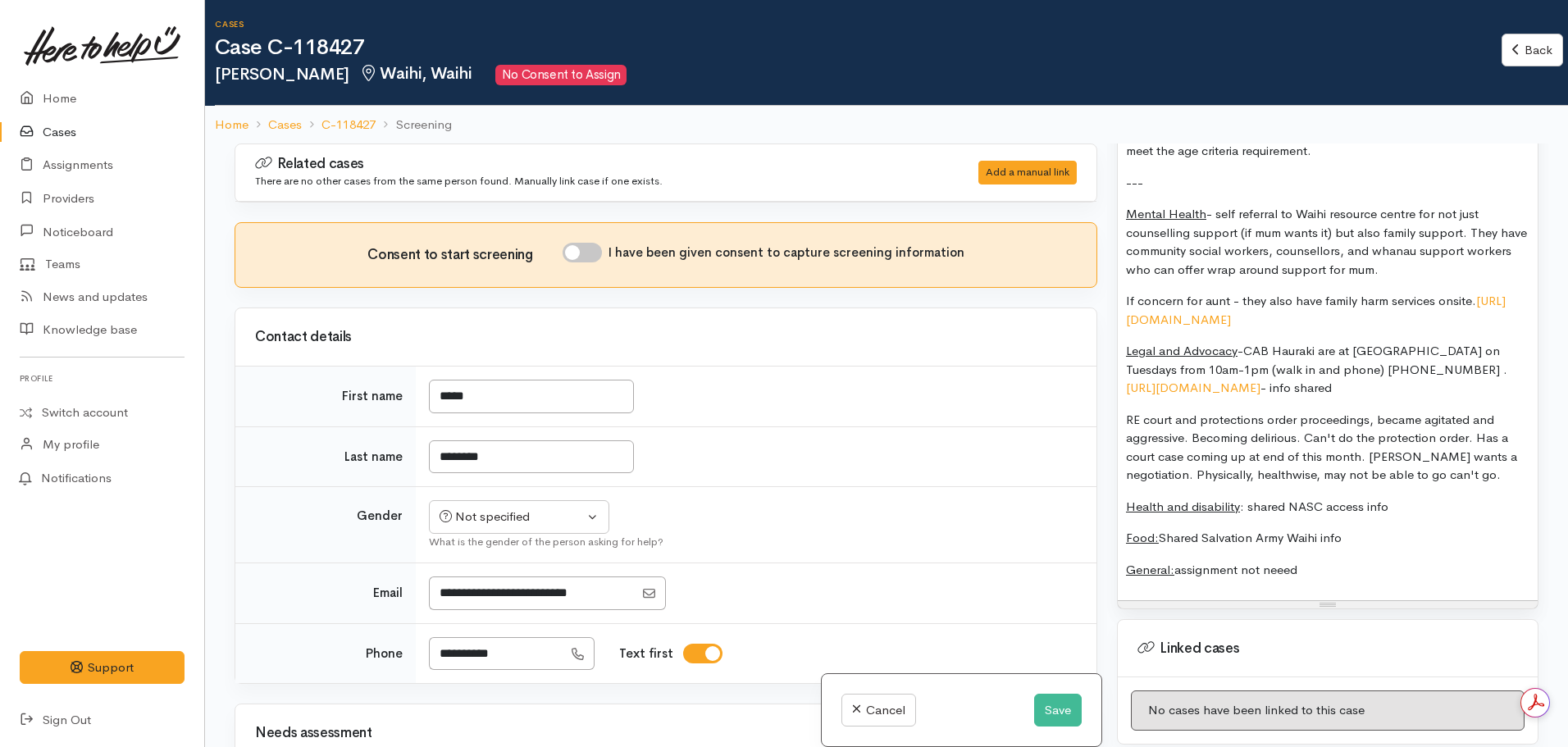
click at [1458, 441] on p "RE court and protections order proceedings, became agitated and aggressive. Bec…" at bounding box center [1328, 448] width 403 height 74
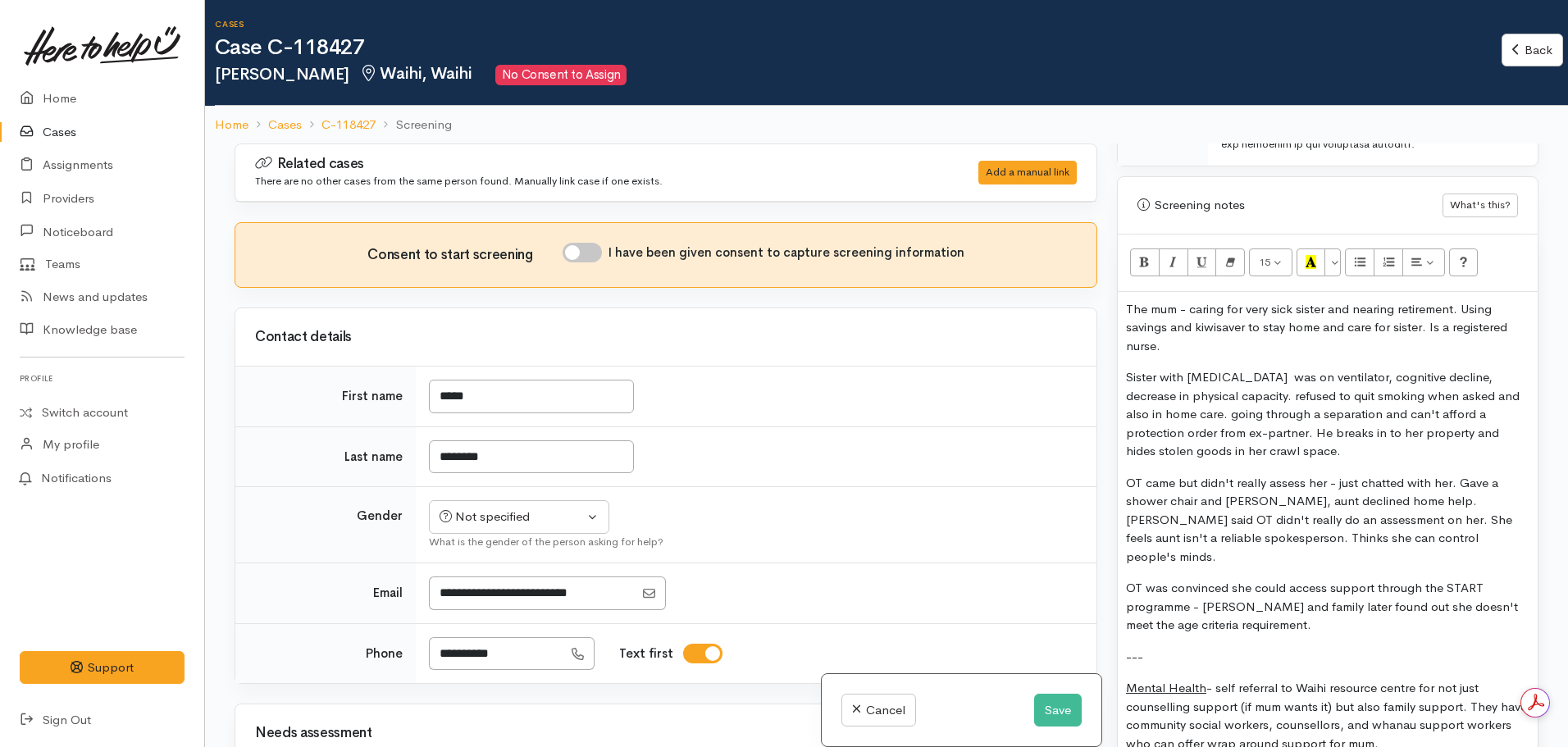
scroll to position [1335, 0]
click at [497, 525] on div "Not specified" at bounding box center [511, 517] width 144 height 19
click at [465, 599] on span "Female" at bounding box center [532, 606] width 141 height 19
select select "[DEMOGRAPHIC_DATA]"
click at [582, 265] on div "Consent to start screening I have been given consent to capture screening infor…" at bounding box center [666, 254] width 822 height 24
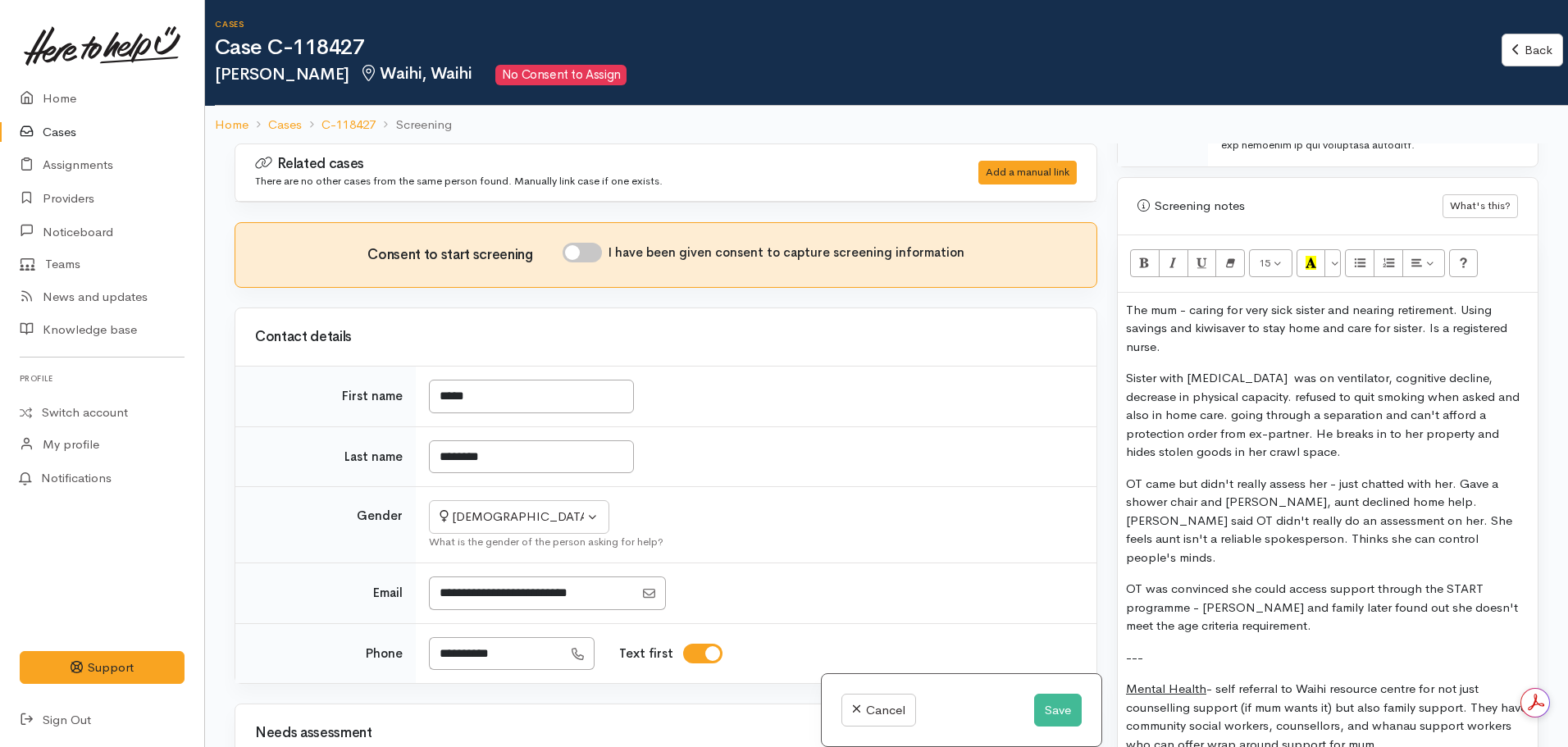
click at [580, 248] on input "I have been given consent to capture screening information" at bounding box center [582, 253] width 39 height 20
checkbox input "true"
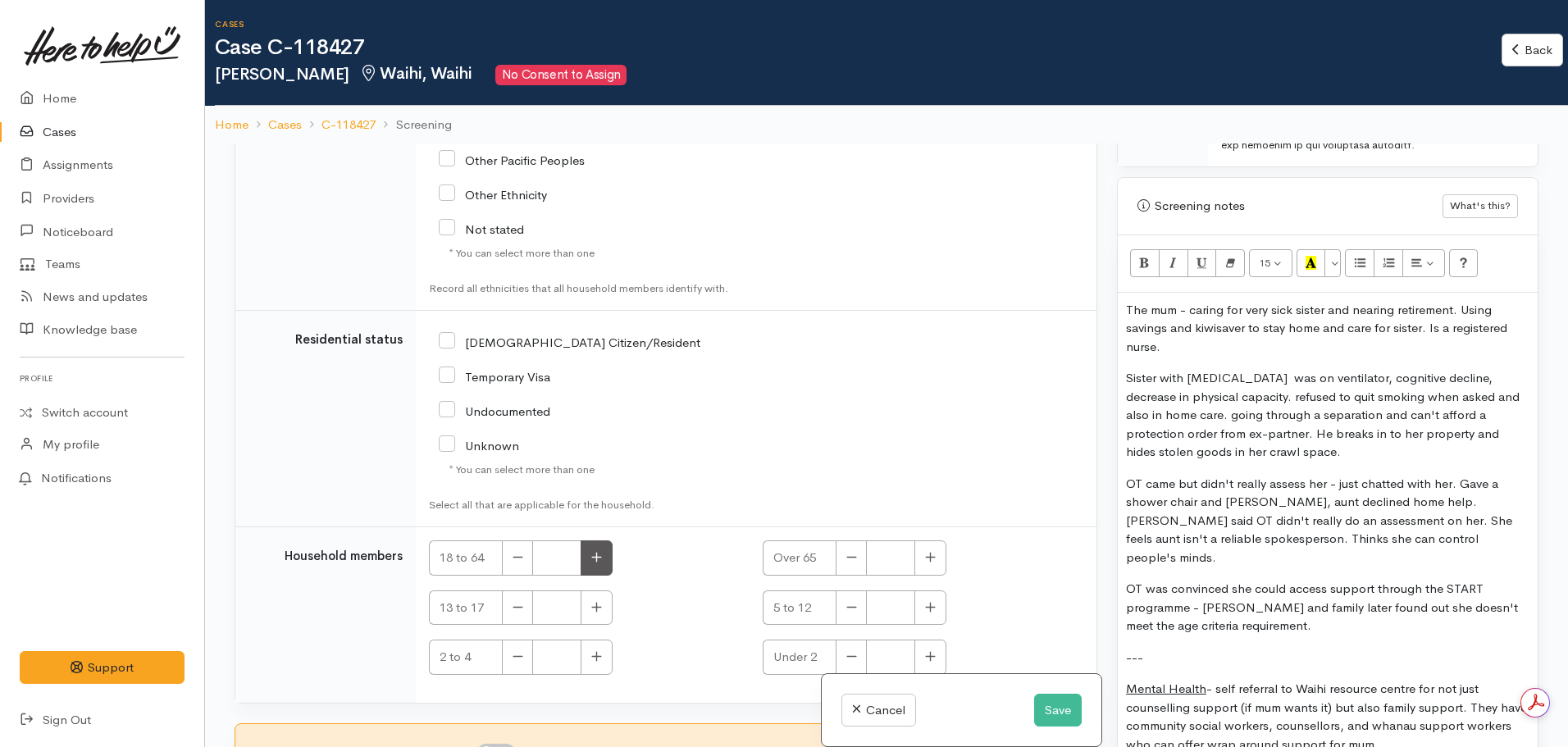
scroll to position [144, 0]
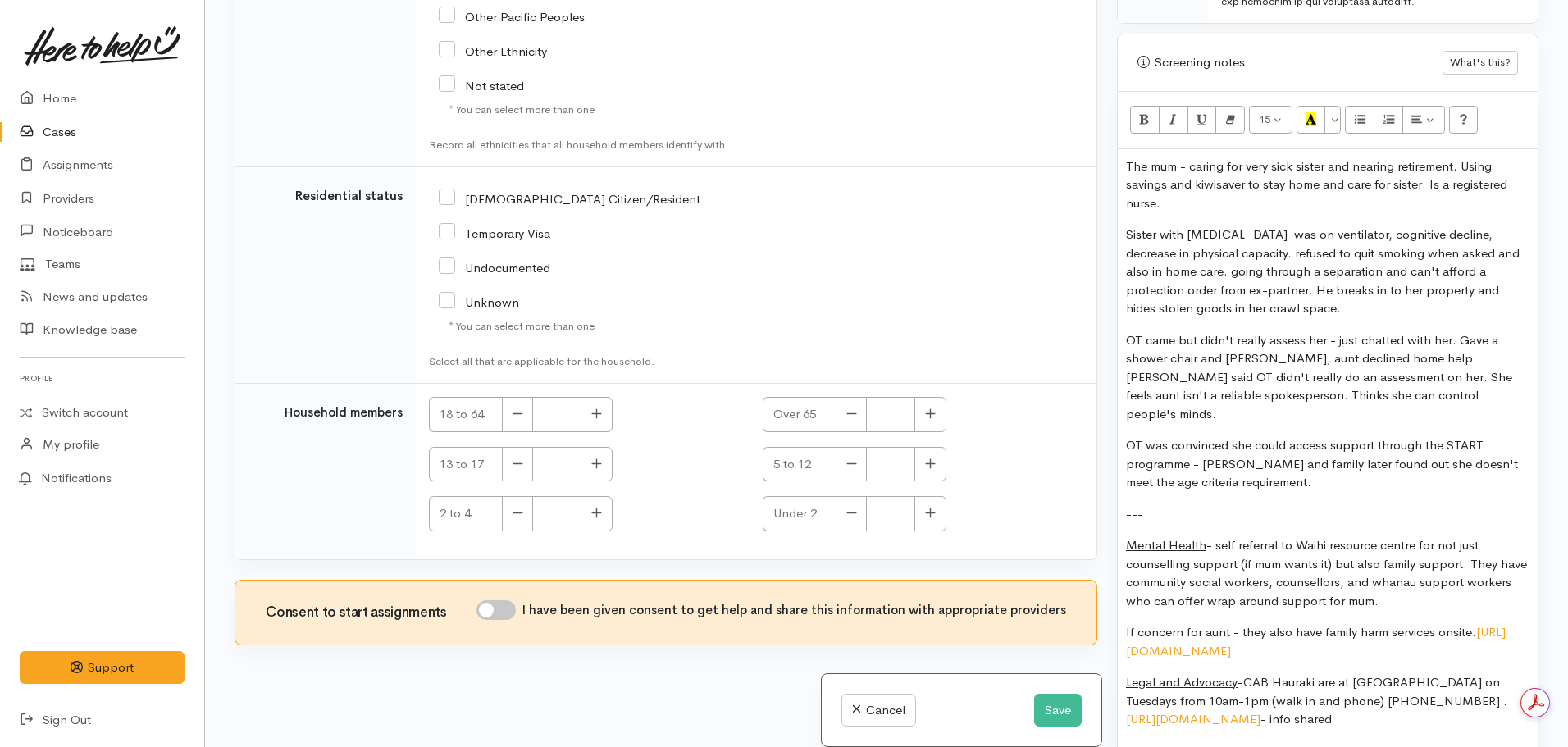
click at [498, 612] on input "I have been given consent to get help and share this information with appropria…" at bounding box center [495, 610] width 39 height 20
checkbox input "true"
click at [1036, 707] on button "Save" at bounding box center [1058, 710] width 48 height 33
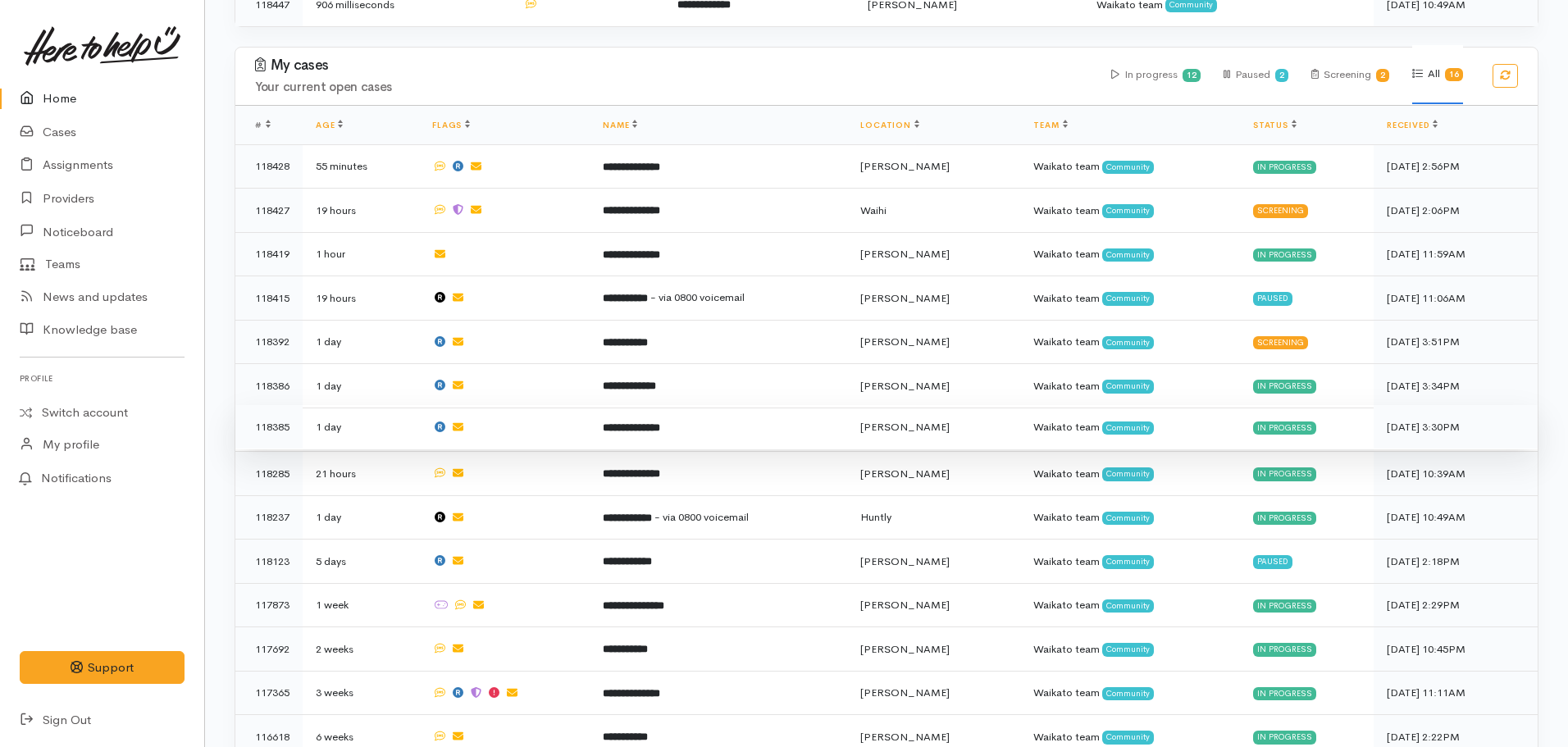
scroll to position [554, 0]
click at [673, 473] on td "**********" at bounding box center [719, 473] width 258 height 44
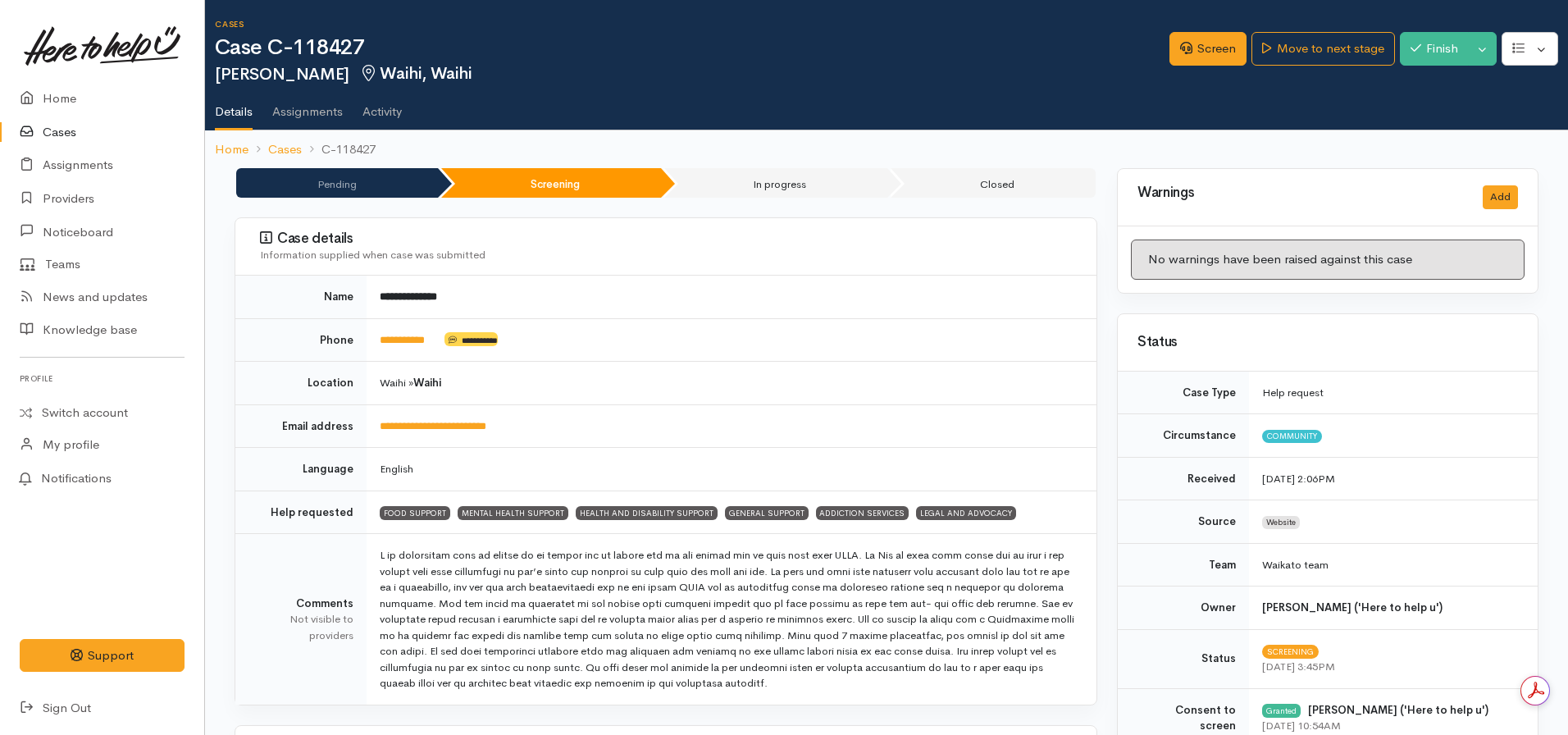
click at [1303, 30] on div "Screen Move to next stage Finish Toggle Dropdown Pause Cancel" at bounding box center [1369, 51] width 398 height 54
click at [1303, 57] on link "Move to next stage" at bounding box center [1323, 49] width 143 height 33
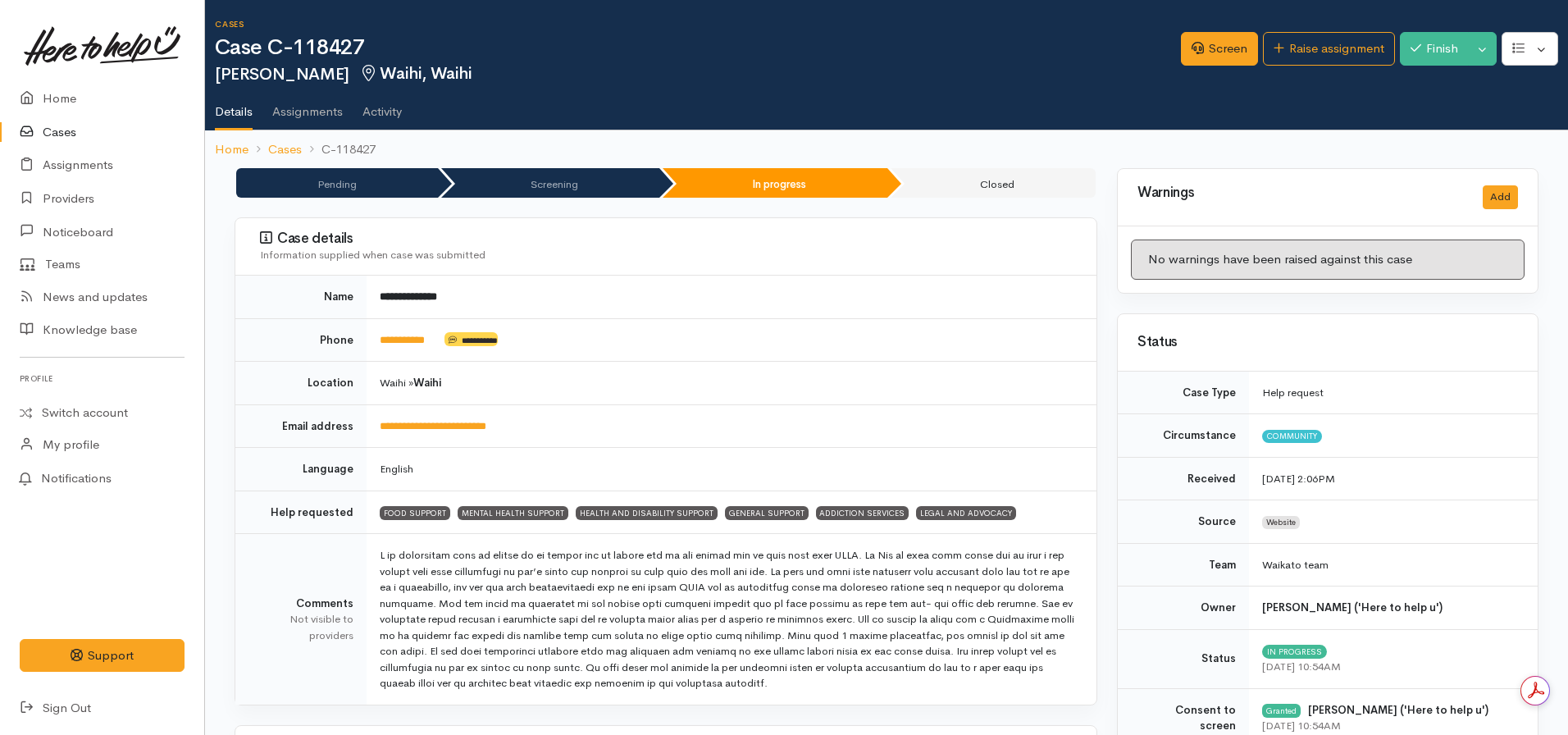
click at [1289, 31] on div "Screen Raise assignment Finish Toggle Dropdown Pause" at bounding box center [1374, 51] width 387 height 54
click at [1295, 44] on link "Raise assignment" at bounding box center [1329, 49] width 132 height 33
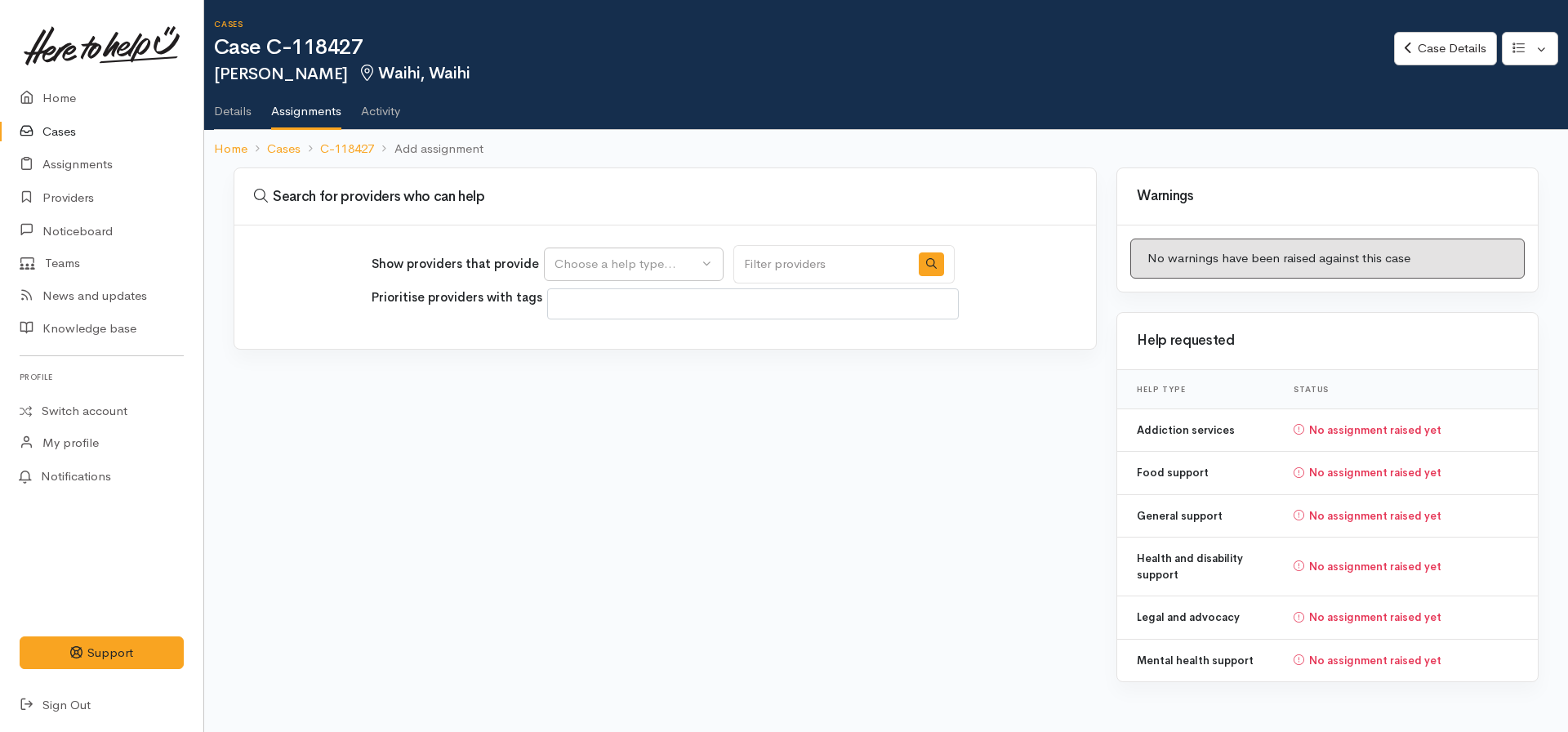
select select
click at [622, 273] on div "Choose a help type..." at bounding box center [626, 264] width 143 height 19
click at [596, 368] on span "Mental health support" at bounding box center [627, 367] width 125 height 19
select select "5"
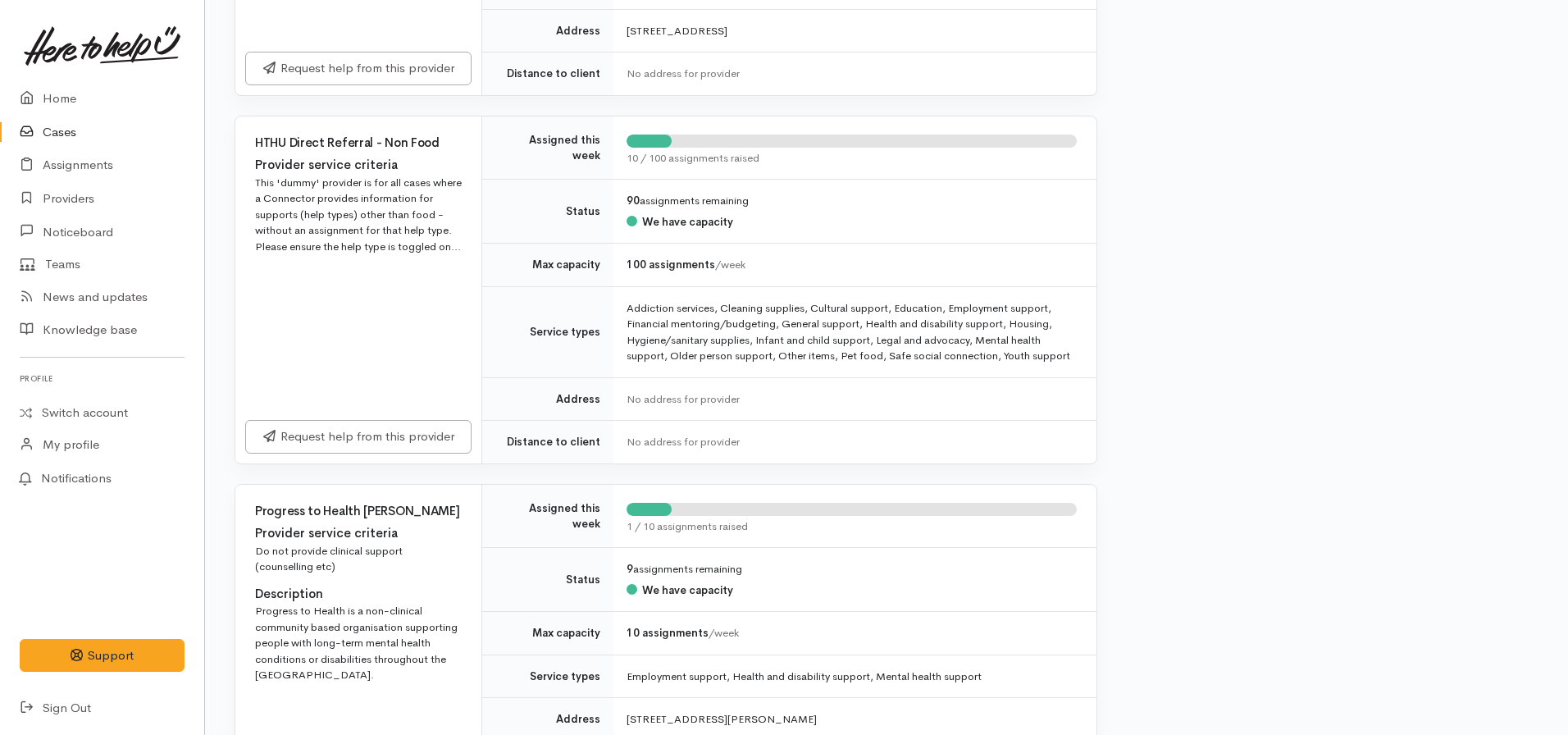
scroll to position [973, 0]
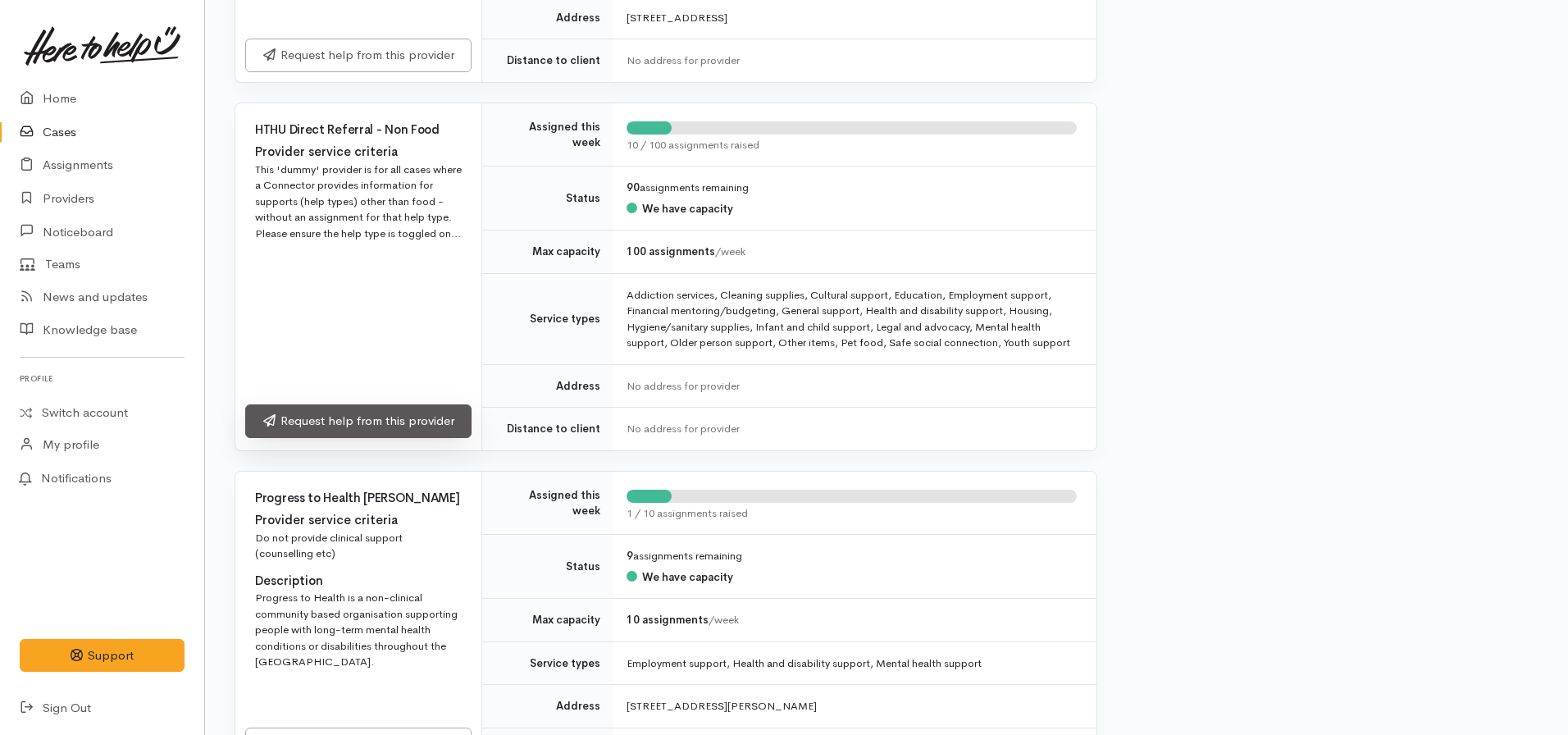
click at [352, 414] on link "Request help from this provider" at bounding box center [358, 421] width 226 height 33
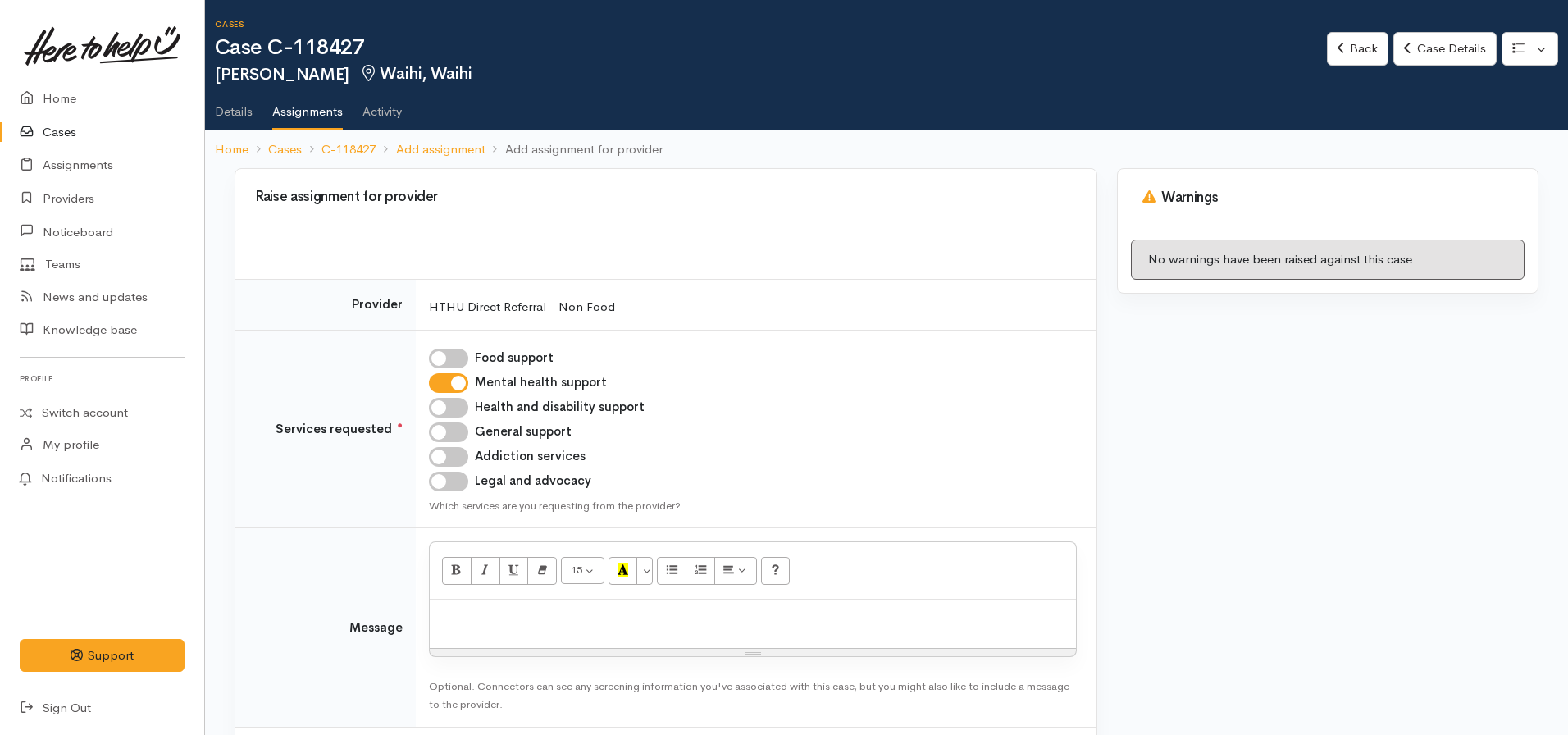
click at [456, 411] on input "Health and disability support" at bounding box center [448, 408] width 39 height 20
checkbox input "true"
click at [453, 459] on input "Addiction services" at bounding box center [448, 457] width 39 height 20
click at [444, 457] on input "Addiction services" at bounding box center [448, 457] width 39 height 20
checkbox input "false"
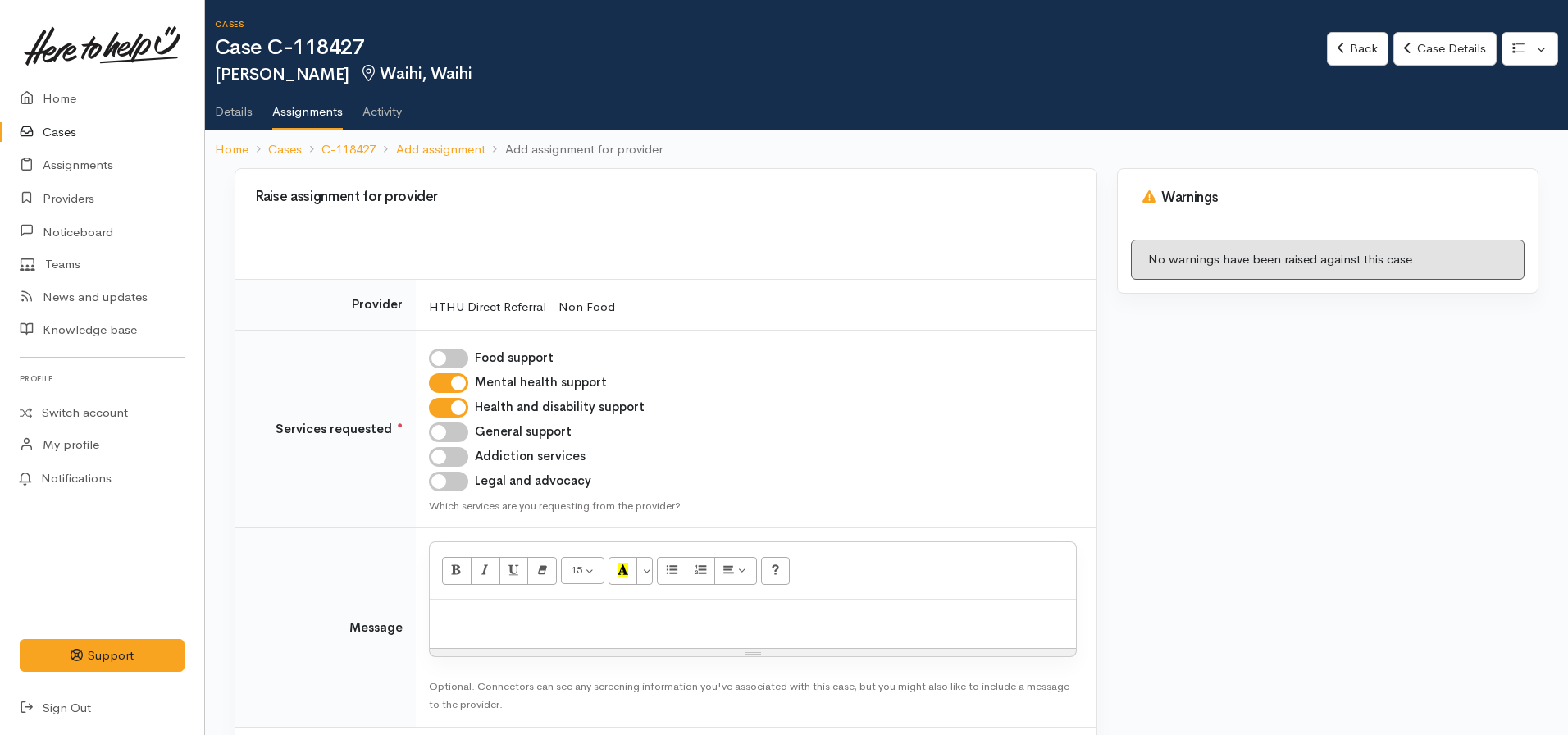
click at [447, 478] on input "Legal and advocacy" at bounding box center [448, 482] width 39 height 20
checkbox input "true"
click at [443, 356] on input "Food support" at bounding box center [448, 359] width 39 height 20
checkbox input "true"
click at [443, 614] on p at bounding box center [752, 617] width 630 height 19
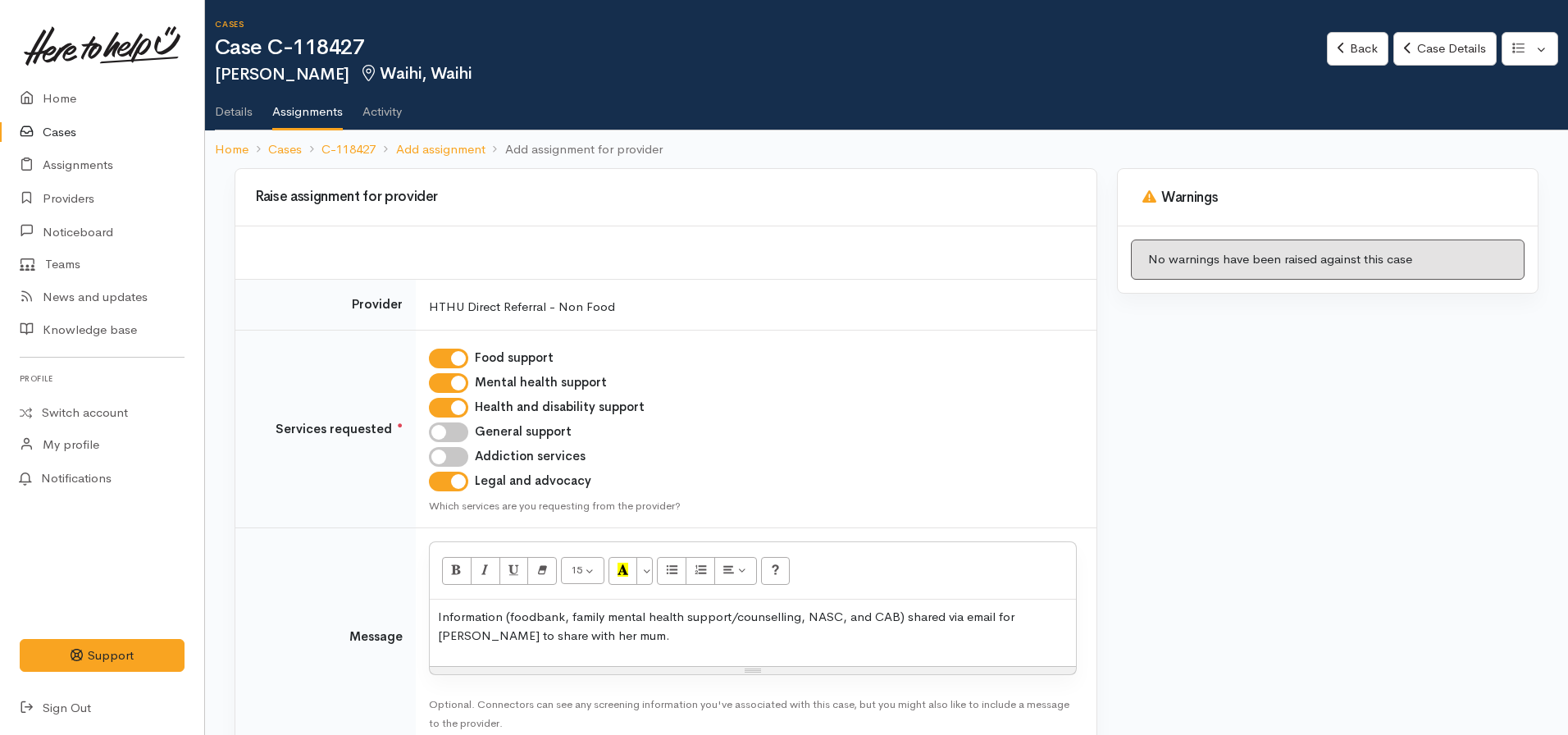
scroll to position [98, 0]
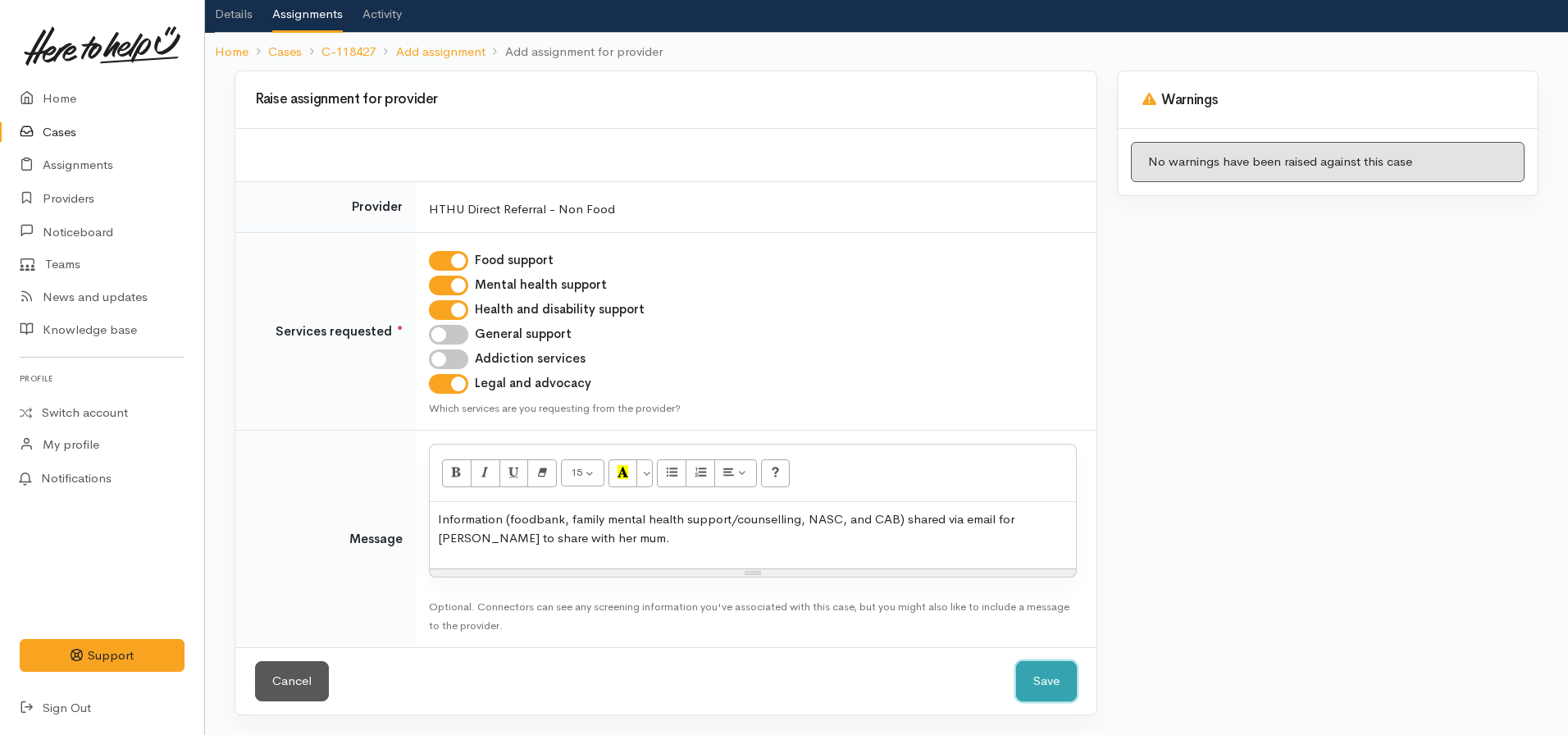
click button "Save" at bounding box center [1046, 681] width 61 height 40
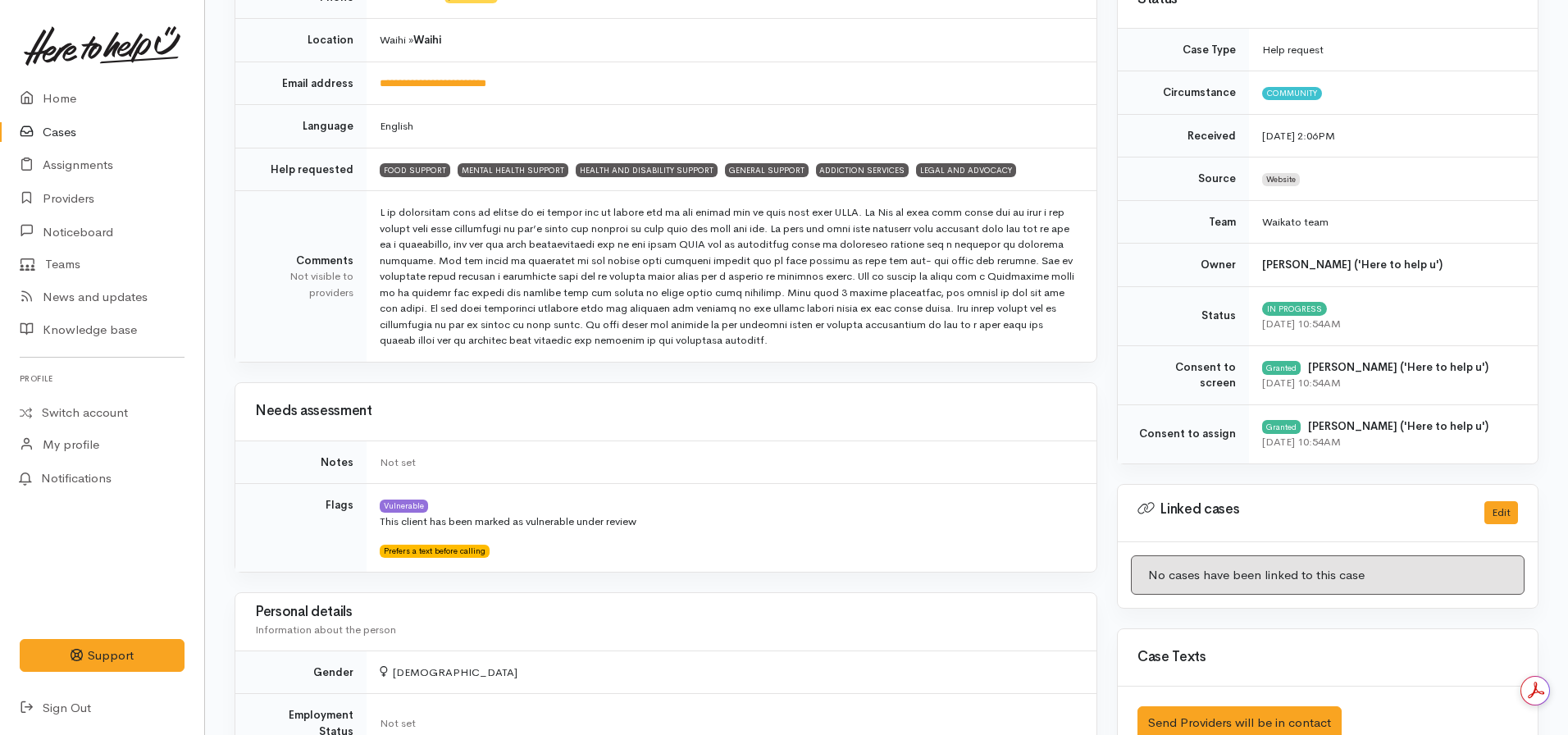
scroll to position [342, 0]
click at [72, 94] on link "Home" at bounding box center [102, 99] width 204 height 33
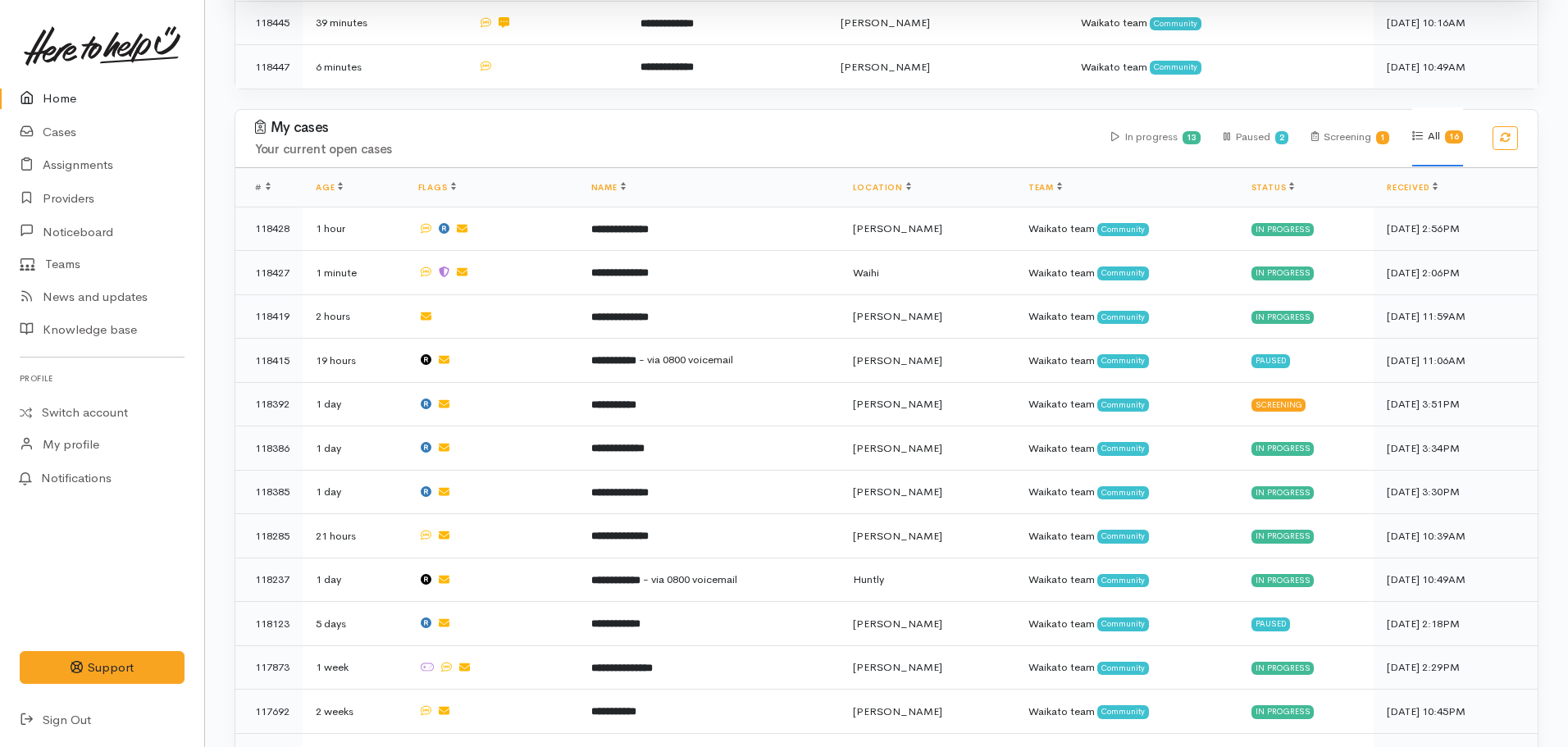
scroll to position [491, 0]
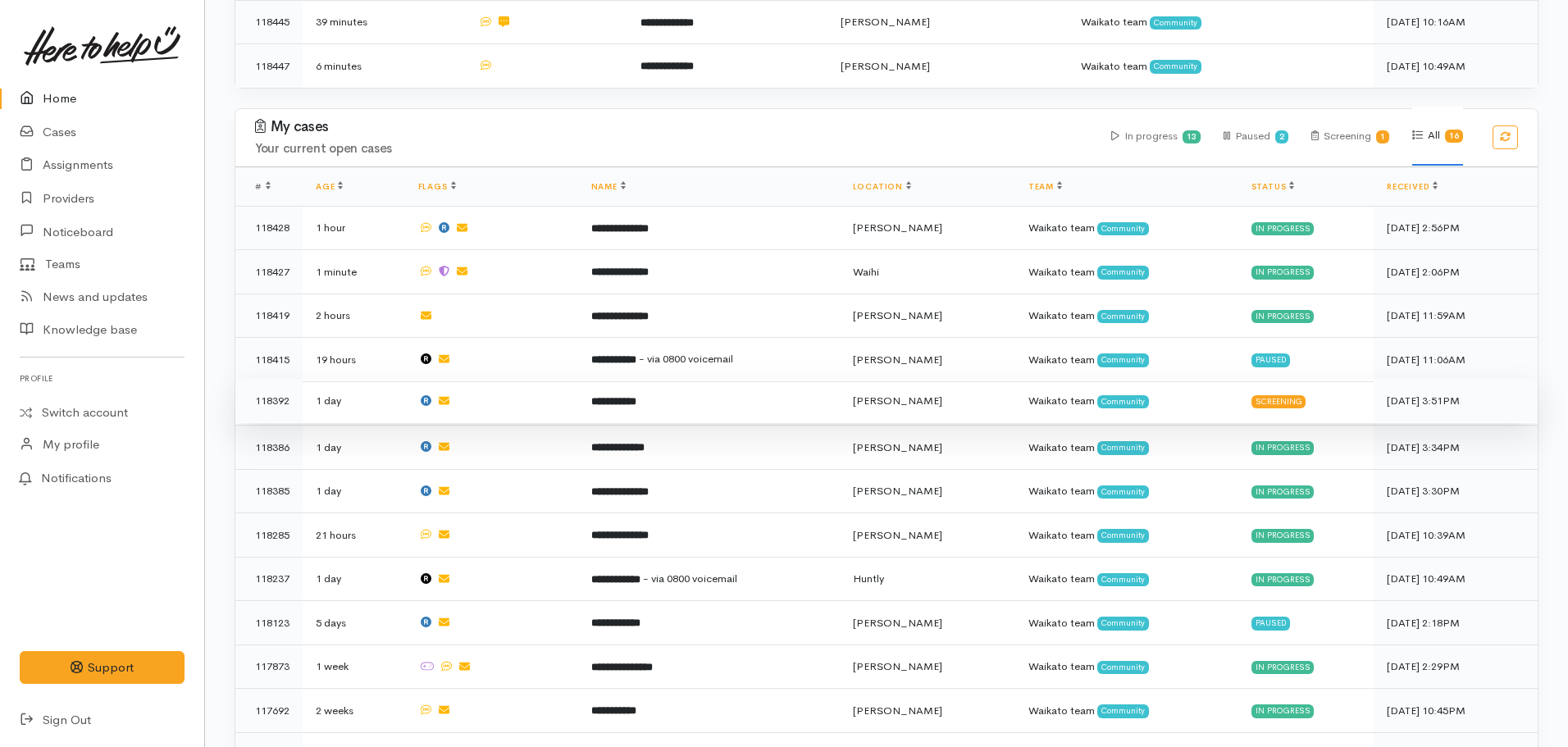
click at [639, 401] on td "**********" at bounding box center [709, 401] width 262 height 44
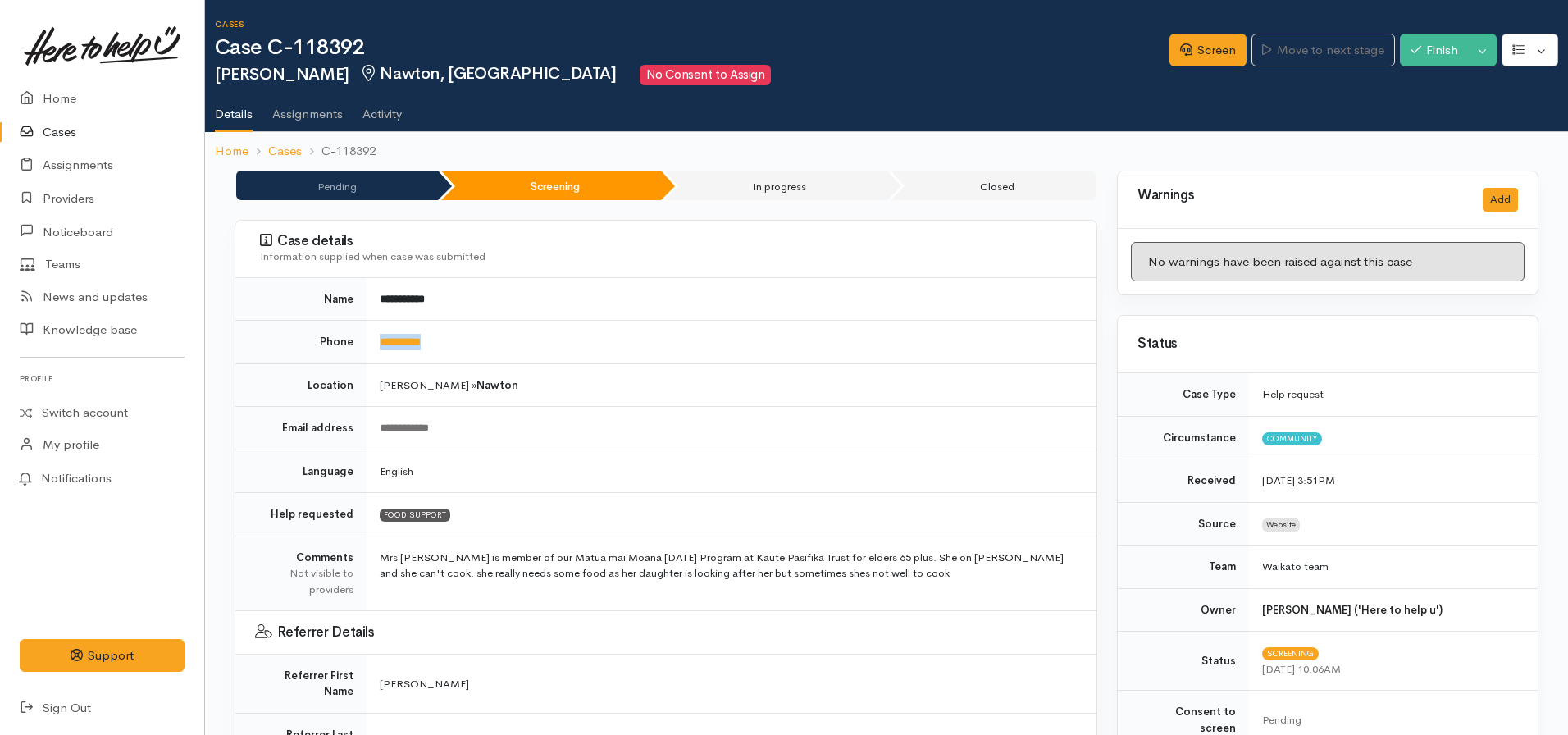
drag, startPoint x: 449, startPoint y: 338, endPoint x: 366, endPoint y: 334, distance: 83.1
click at [366, 334] on td "**********" at bounding box center [731, 342] width 730 height 44
copy link "**********"
click at [70, 197] on link "Providers" at bounding box center [102, 199] width 204 height 33
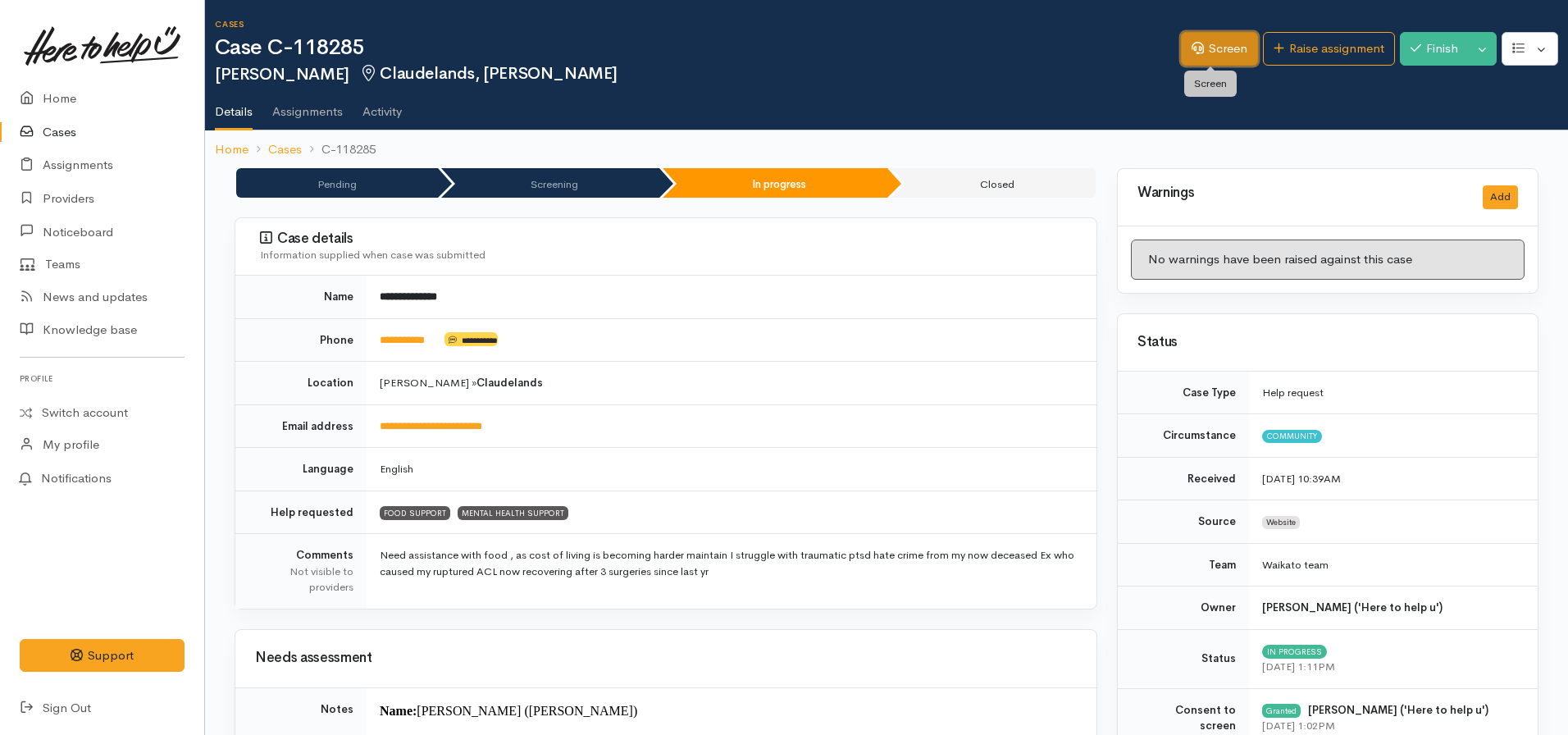
click at [1207, 49] on link "Screen" at bounding box center [1219, 49] width 77 height 33
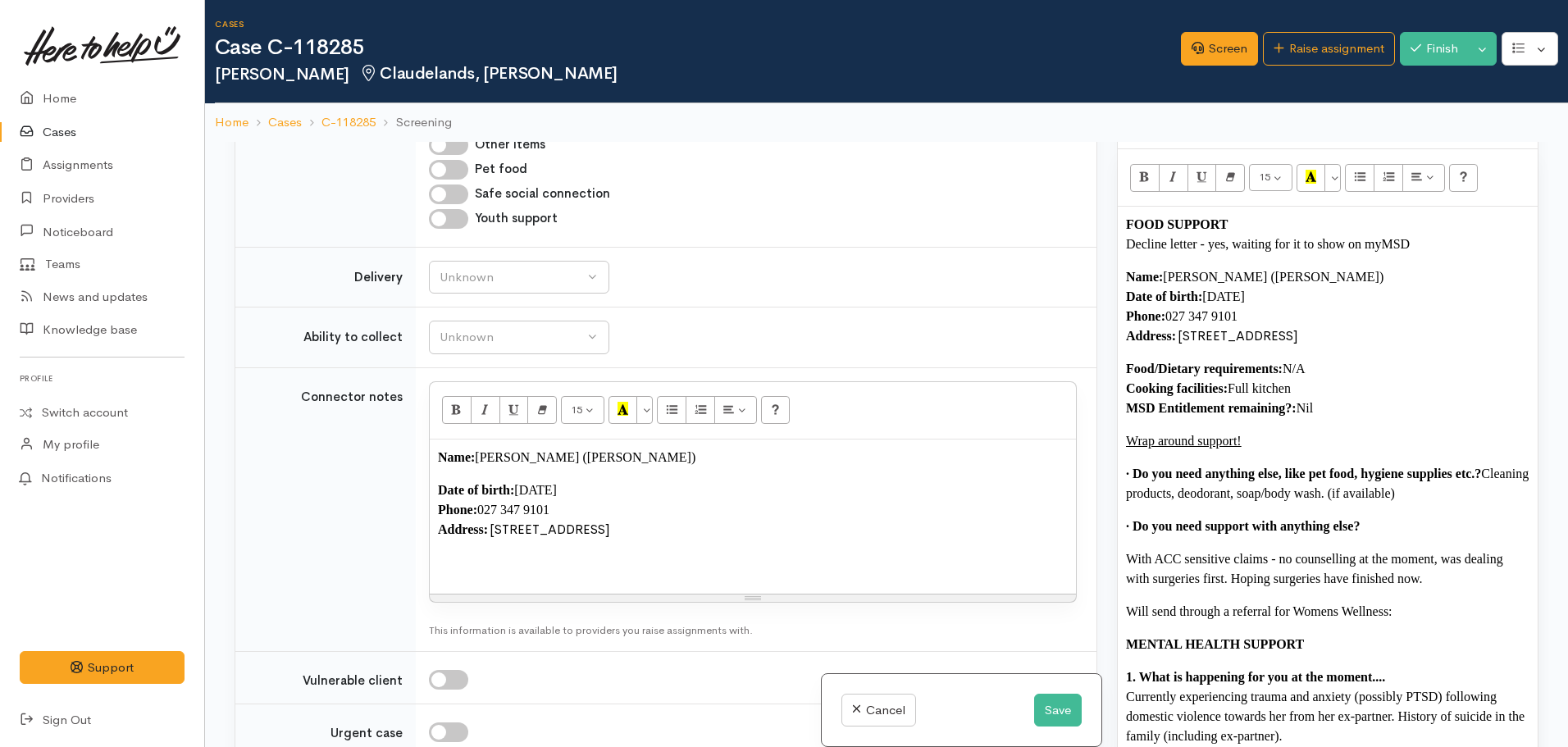
scroll to position [1099, 0]
drag, startPoint x: 1417, startPoint y: 248, endPoint x: 1225, endPoint y: 252, distance: 192.0
click at [1225, 252] on p "FOOD SUPPORT Decline letter - yes, waiting for it to show on myMSD" at bounding box center [1328, 233] width 403 height 39
drag, startPoint x: 1230, startPoint y: 245, endPoint x: 1095, endPoint y: 248, distance: 135.0
click at [1095, 248] on div "Related cases There are no other cases from the same person found. Manually lin…" at bounding box center [887, 515] width 1324 height 747
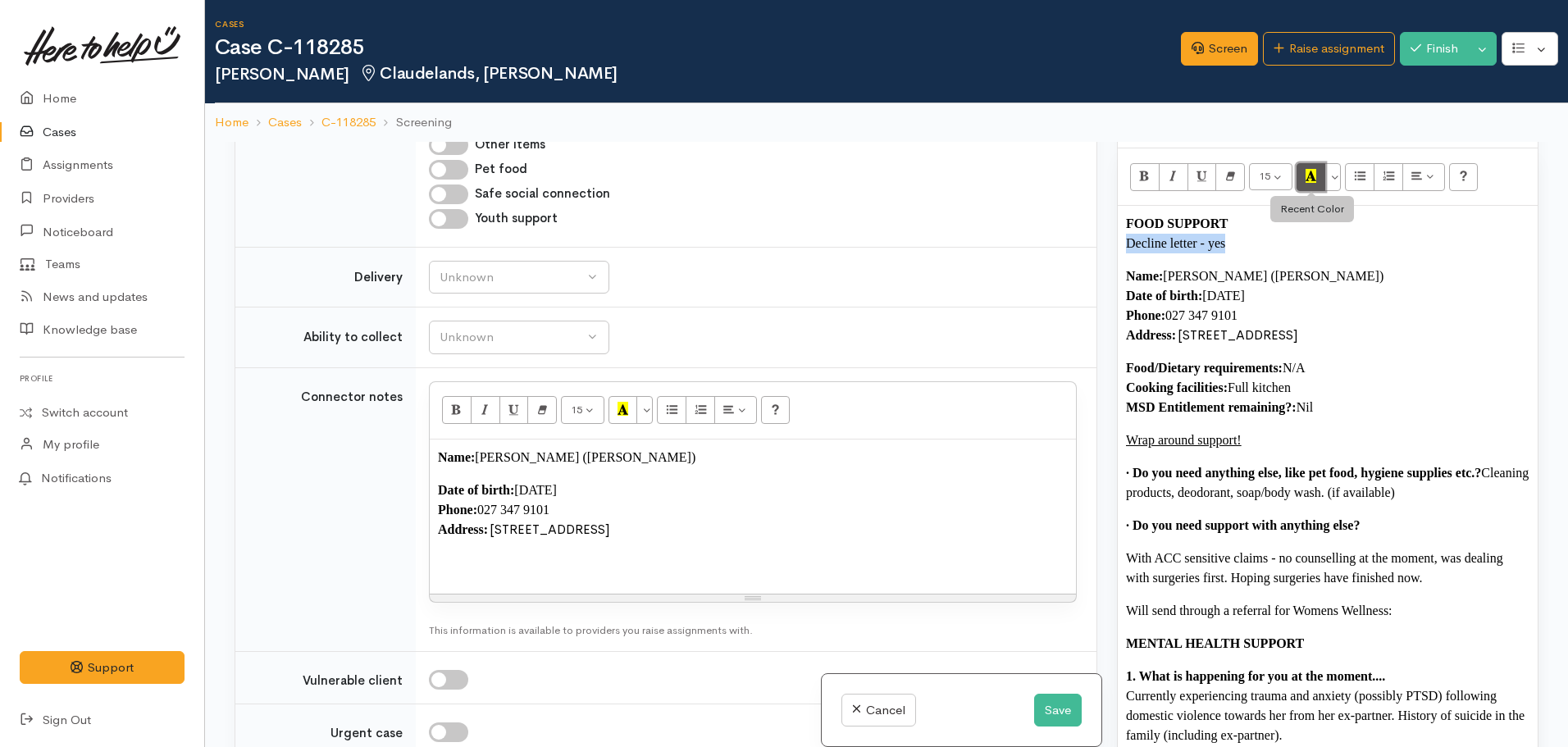
click at [1310, 174] on icon "Recent Color" at bounding box center [1310, 176] width 11 height 14
click at [1302, 254] on div "FOOD SUPPORT Decline letter - yes Name: Sandra Maxwell (Sandy) Date of birth: 1…" at bounding box center [1328, 650] width 420 height 888
drag, startPoint x: 1249, startPoint y: 242, endPoint x: 1106, endPoint y: 231, distance: 143.4
click at [1106, 231] on div "Related cases There are no other cases from the same person found. Manually lin…" at bounding box center [887, 515] width 1324 height 747
click at [1254, 217] on p "FOOD SUPPORT Decline letter - yes" at bounding box center [1328, 233] width 403 height 39
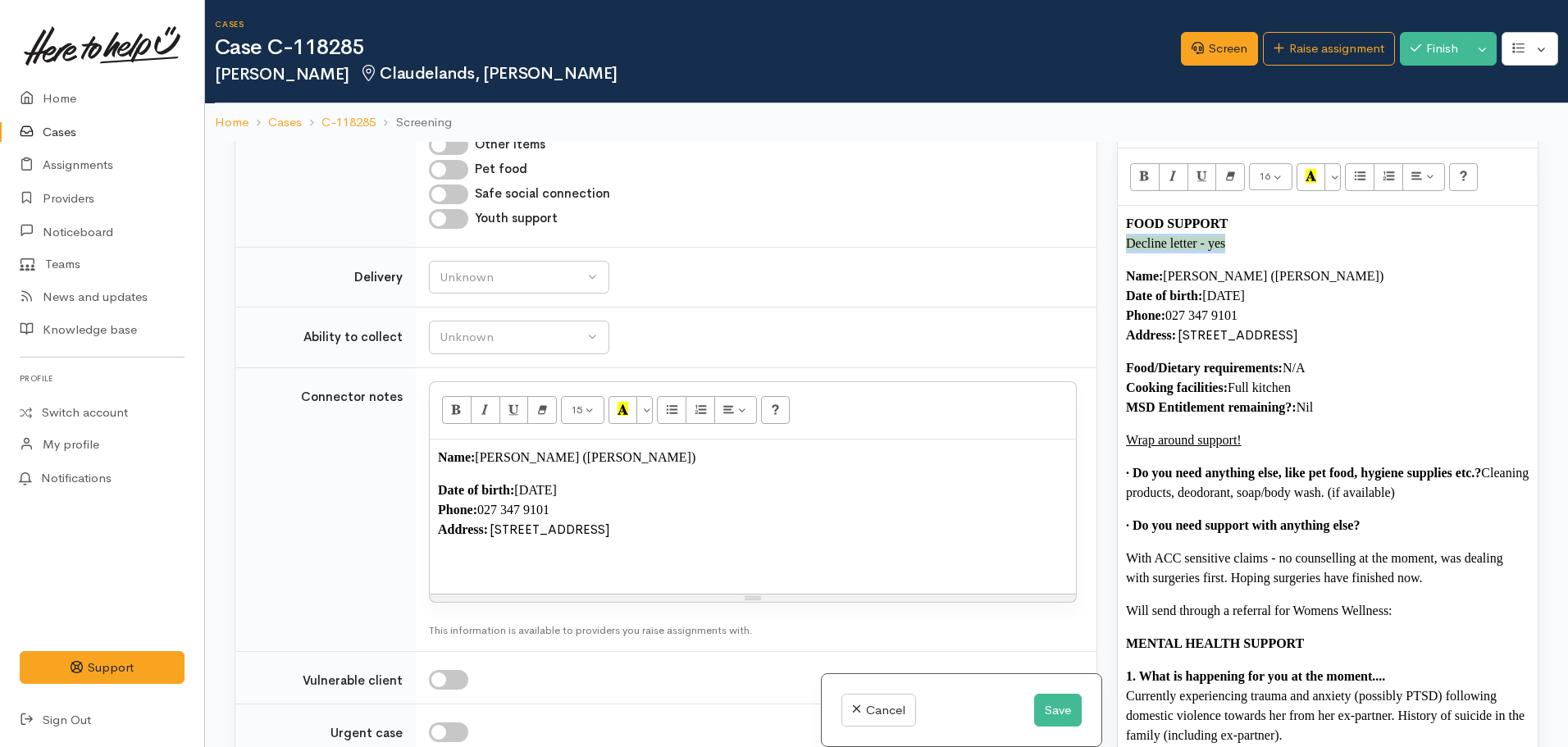
drag, startPoint x: 1234, startPoint y: 251, endPoint x: 1115, endPoint y: 241, distance: 119.4
click at [1115, 241] on div "Warnings Add No warnings have been raised against this case Add Warning Title ●…" at bounding box center [1327, 515] width 441 height 747
click at [1140, 182] on icon "Bold (CTRL+B)" at bounding box center [1144, 176] width 11 height 14
click at [1337, 414] on p "Food/Dietary requirements: N/A Cooking facilities: Full kitchen MSD Entitlement…" at bounding box center [1328, 387] width 403 height 59
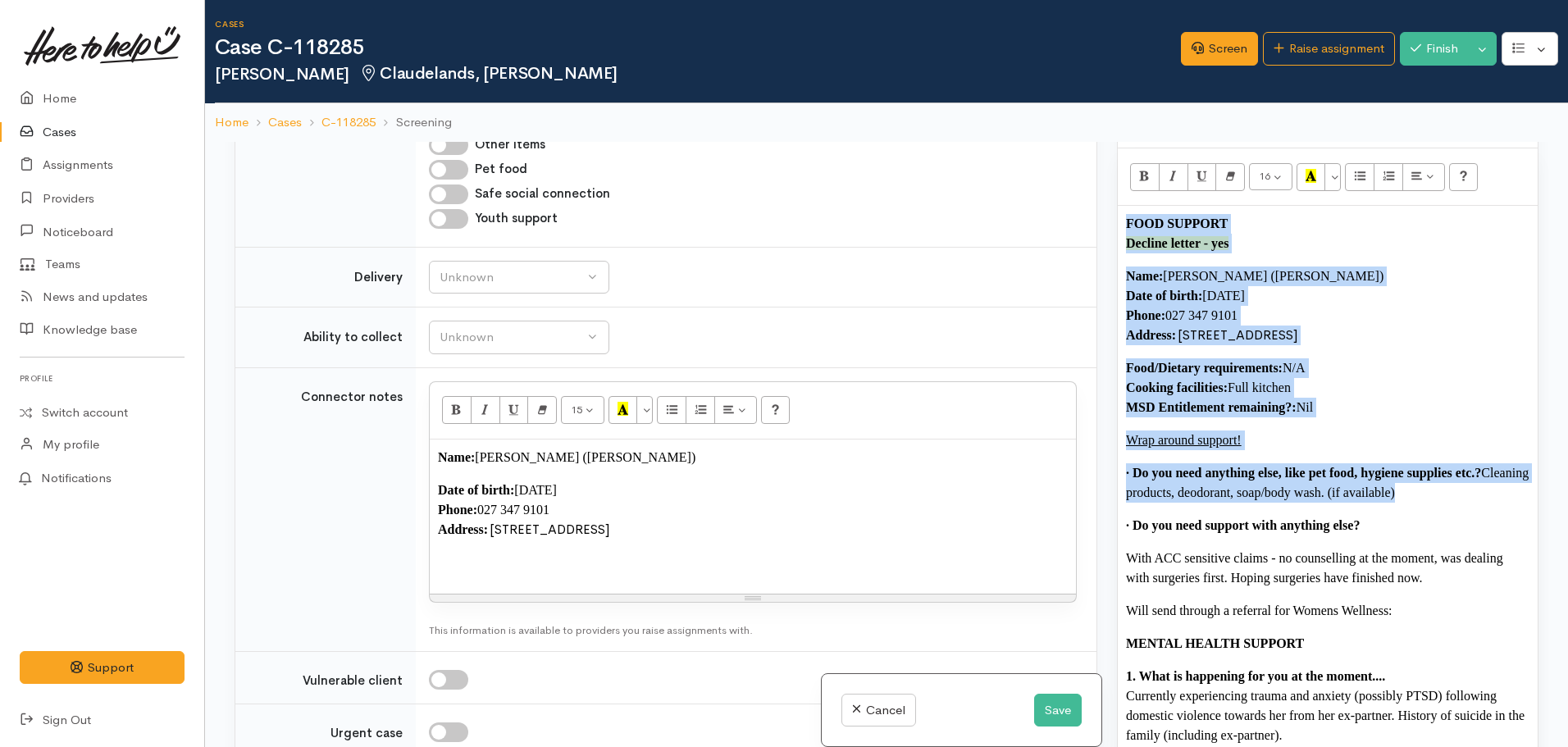
drag, startPoint x: 1458, startPoint y: 487, endPoint x: 1049, endPoint y: 225, distance: 485.7
click at [1049, 225] on div "Related cases There are no other cases from the same person found. Manually lin…" at bounding box center [887, 515] width 1324 height 747
copy div "FOOD SUPPORT Decline letter - yes Name: Sandra Maxwell (Sandy) Date of birth: 1…"
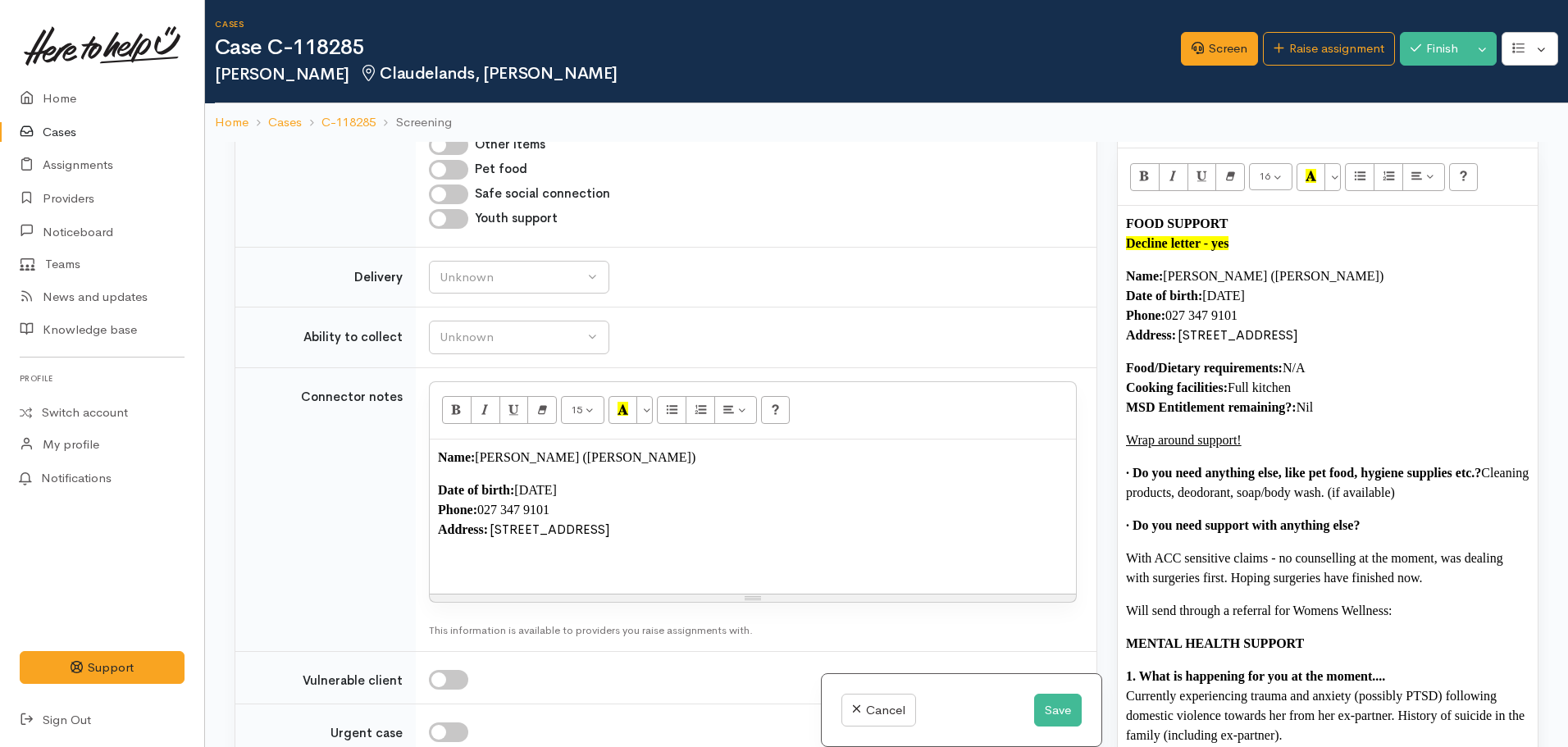
click at [515, 580] on div "Name: Sandra Maxwell (Sandy) Date of birth: 11/09/1981 Phone:  027 347 9101 Add…" at bounding box center [753, 516] width 646 height 154
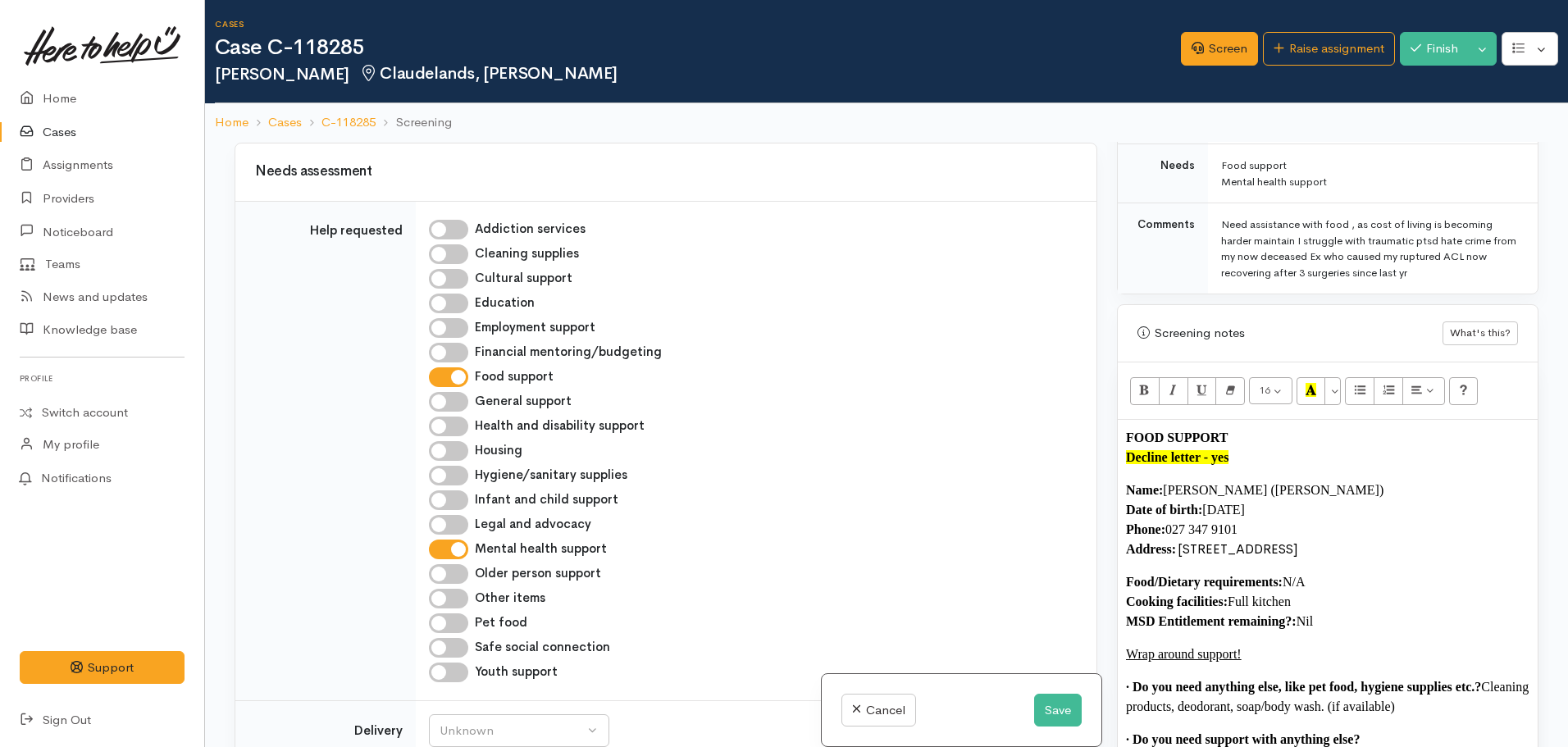
scroll to position [566, 0]
click at [442, 255] on input "Cleaning supplies" at bounding box center [448, 257] width 39 height 20
checkbox input "true"
click at [454, 482] on input "Hygiene/sanitary supplies" at bounding box center [448, 478] width 39 height 20
checkbox input "true"
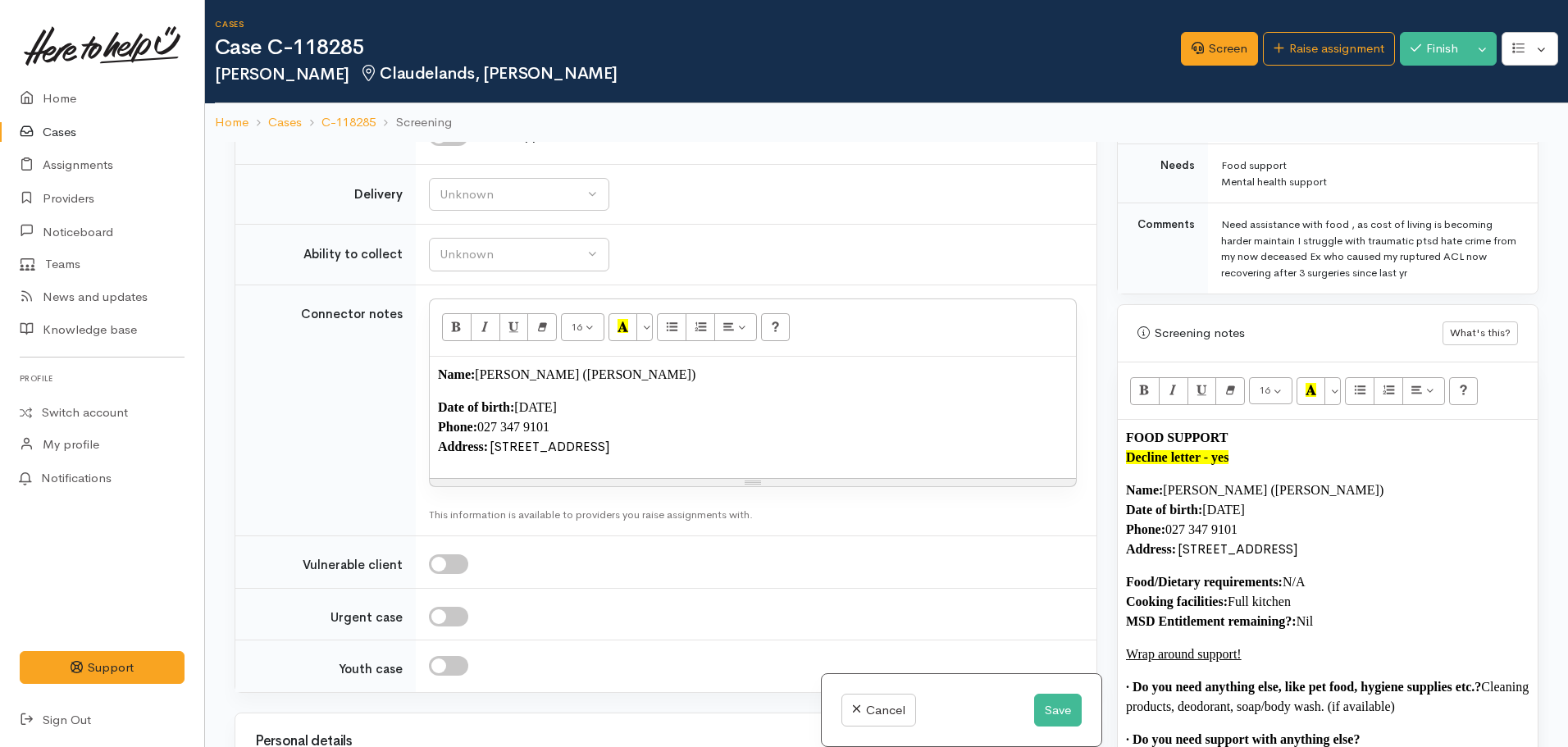
scroll to position [1072, 0]
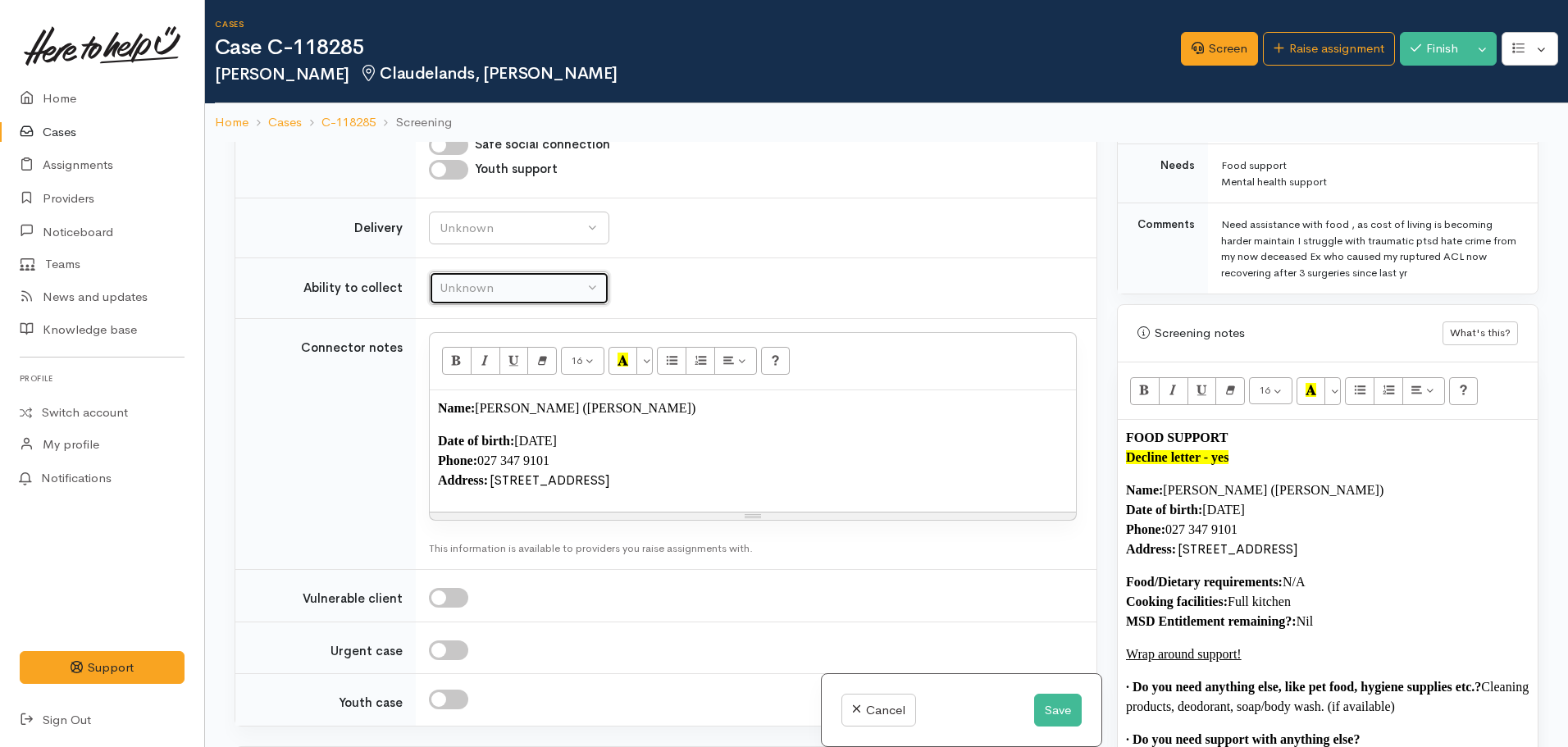
click at [487, 294] on div "Unknown" at bounding box center [511, 288] width 144 height 19
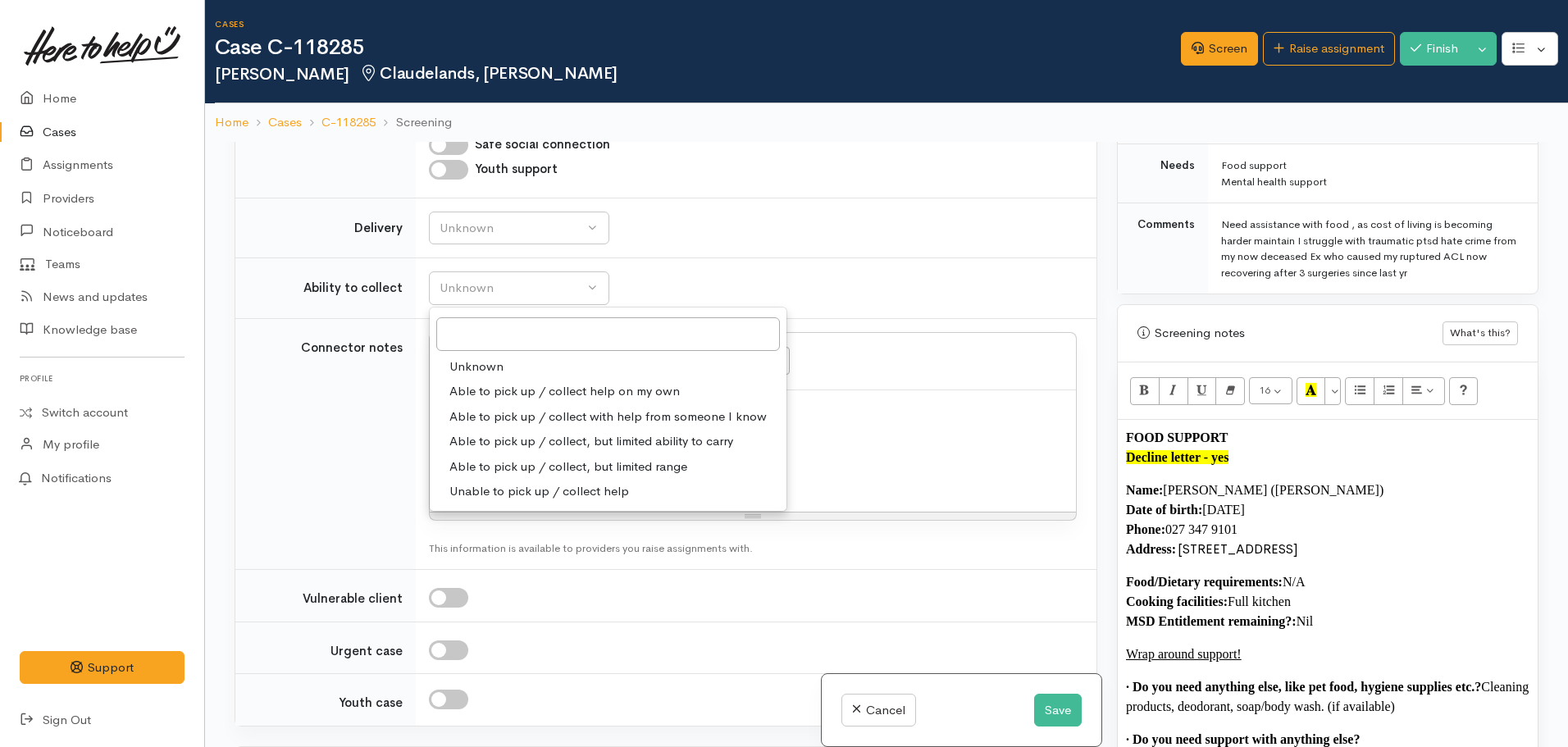
click at [524, 388] on span "Able to pick up / collect help on my own" at bounding box center [564, 391] width 230 height 19
select select "2"
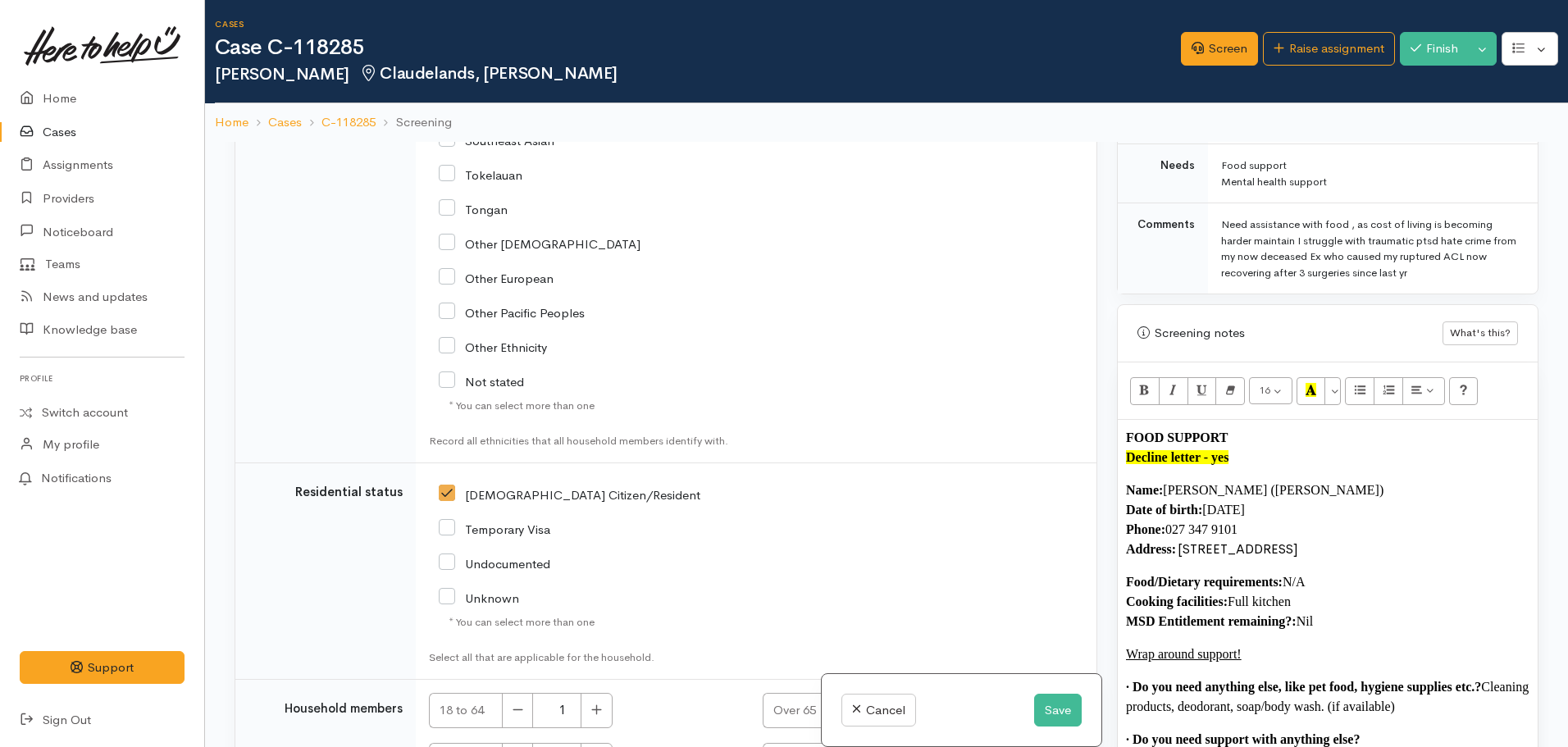
scroll to position [2714, 0]
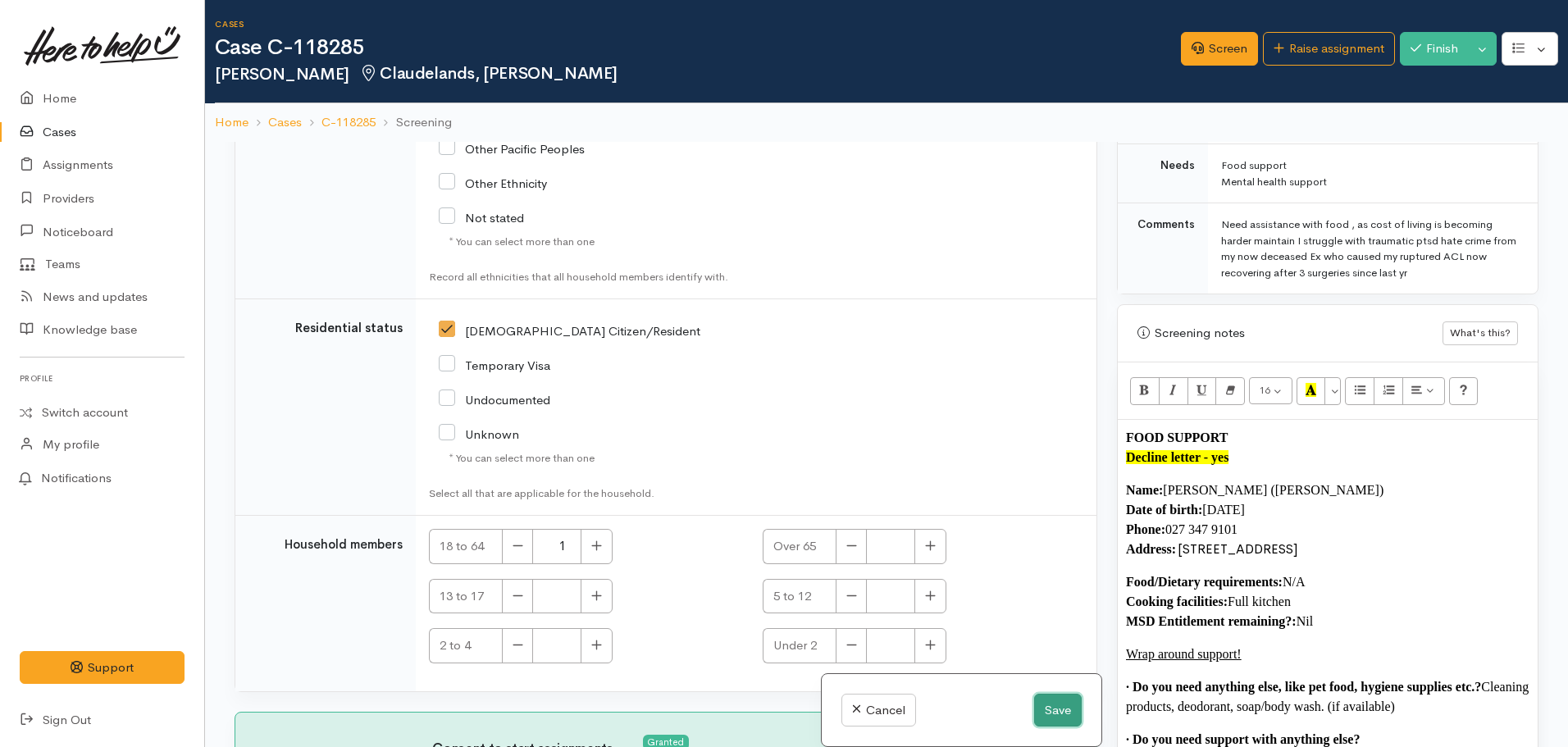
click at [1063, 706] on button "Save" at bounding box center [1058, 710] width 48 height 33
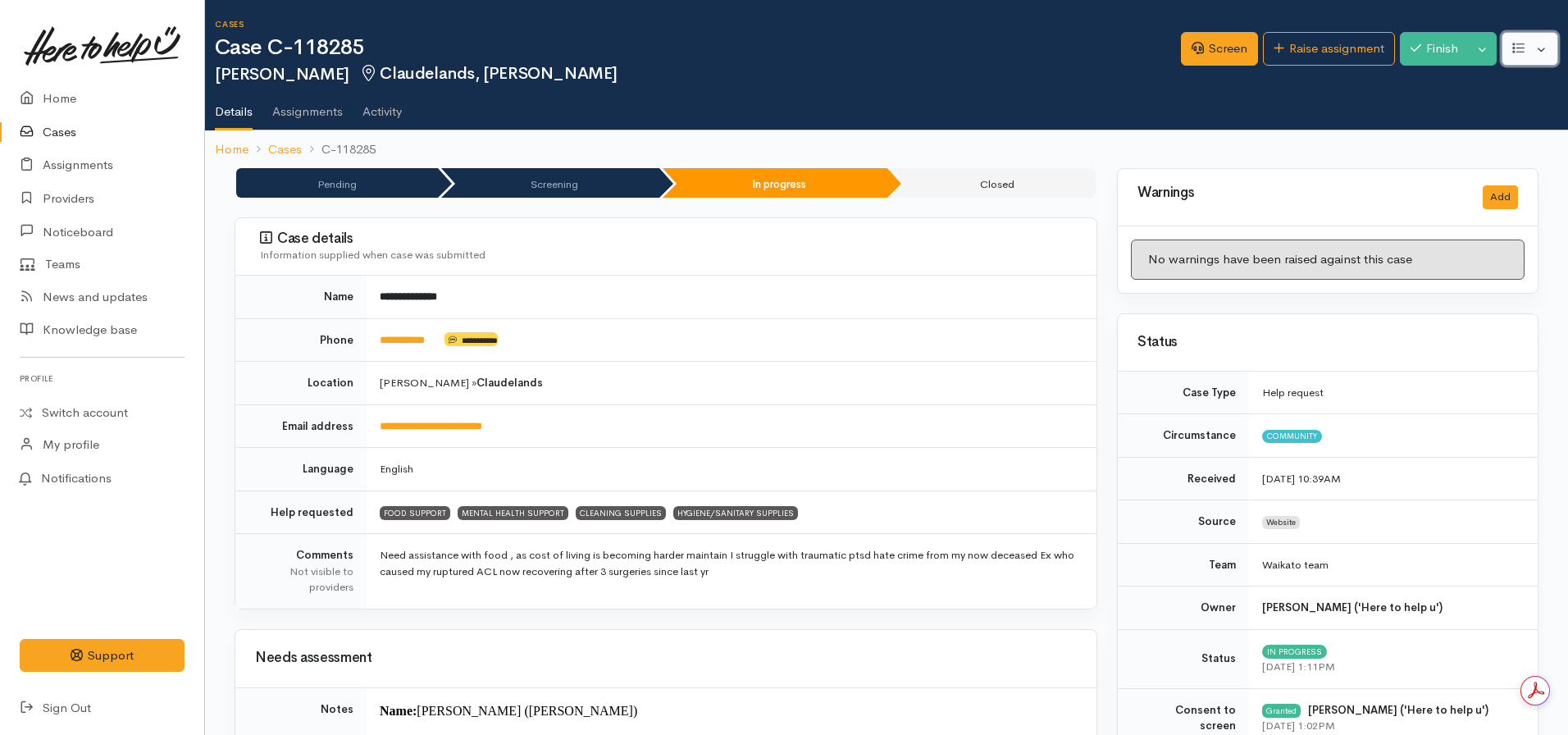
click at [1510, 59] on button "button" at bounding box center [1530, 49] width 57 height 33
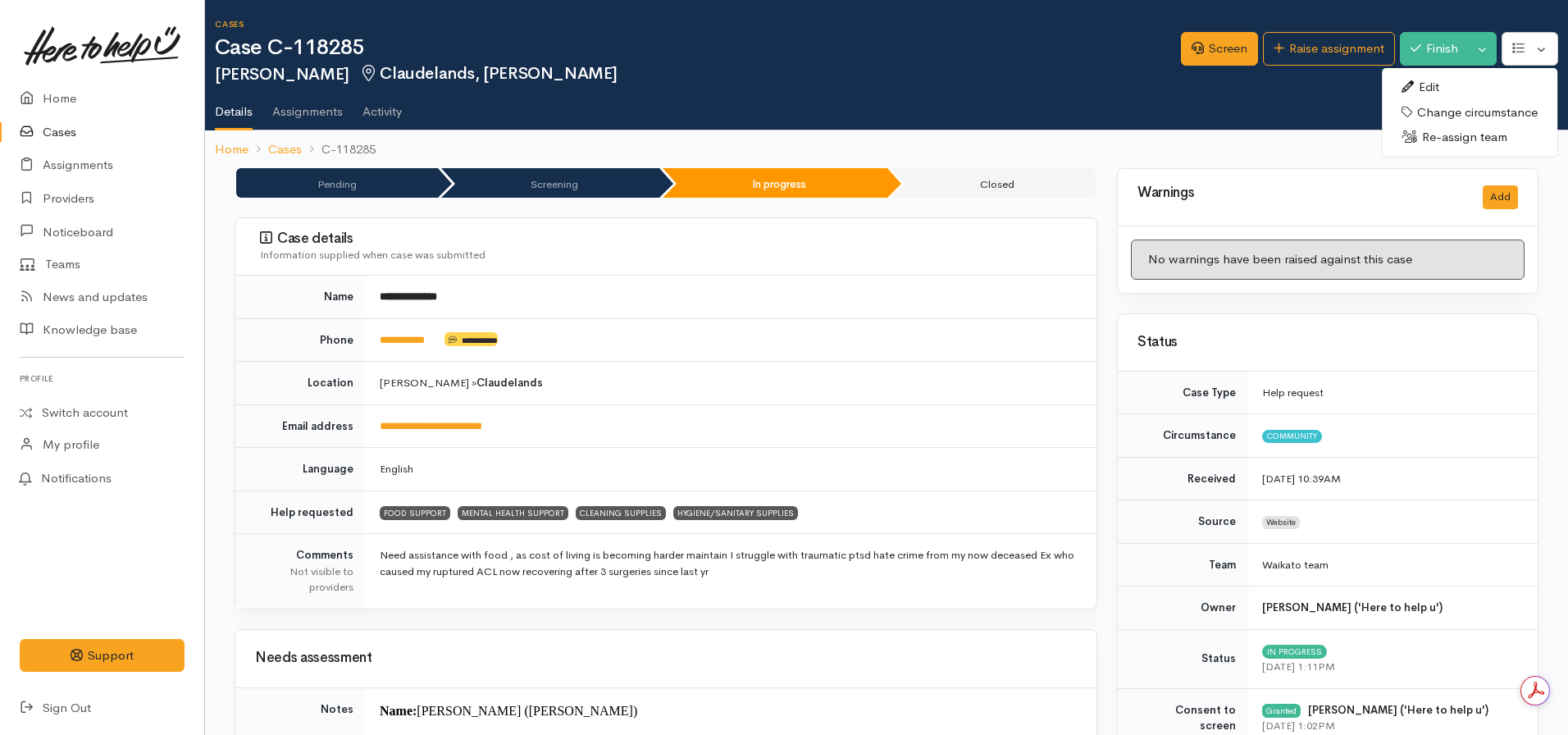
click at [1435, 91] on link "Edit" at bounding box center [1469, 87] width 176 height 25
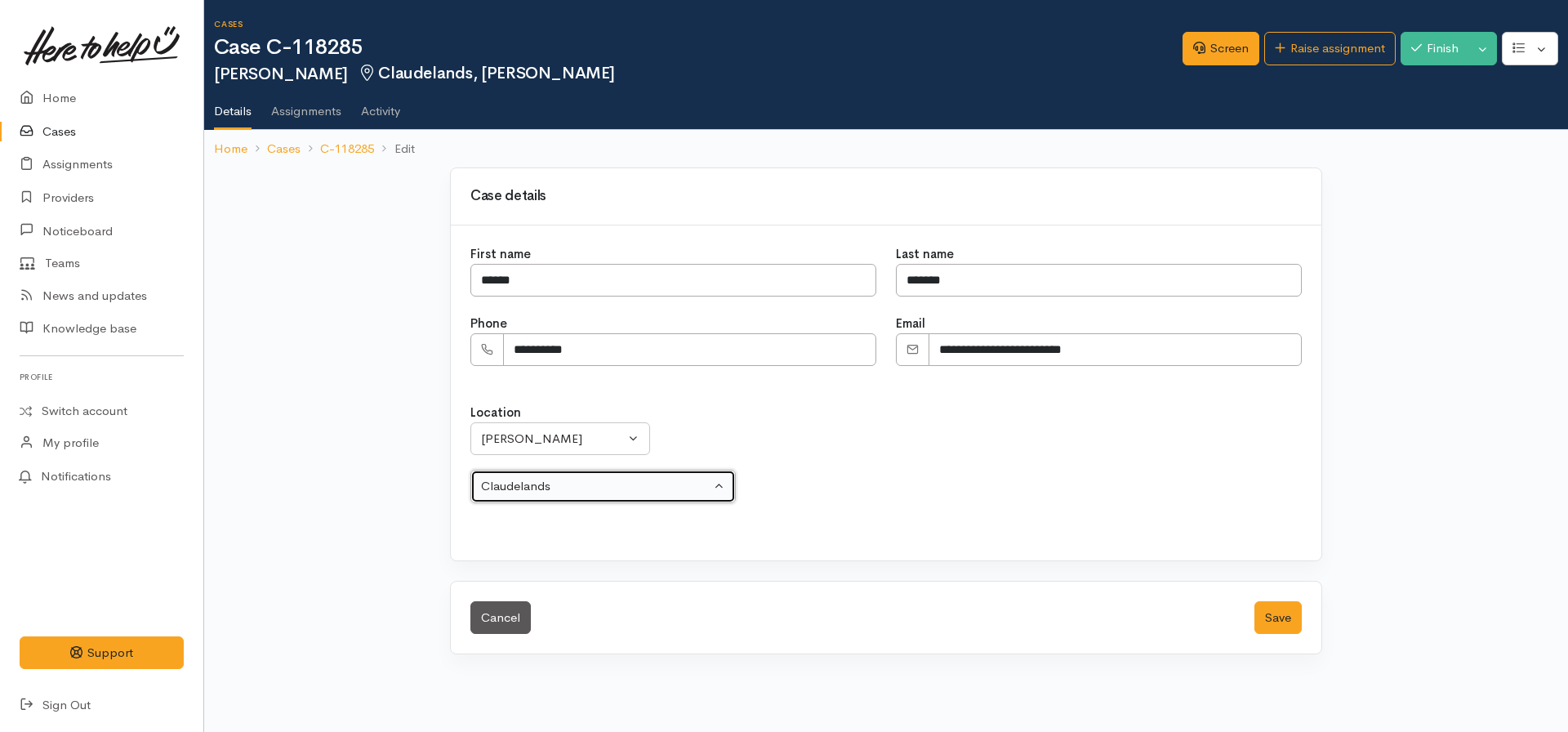
click at [554, 482] on div "Claudelands" at bounding box center [595, 486] width 229 height 19
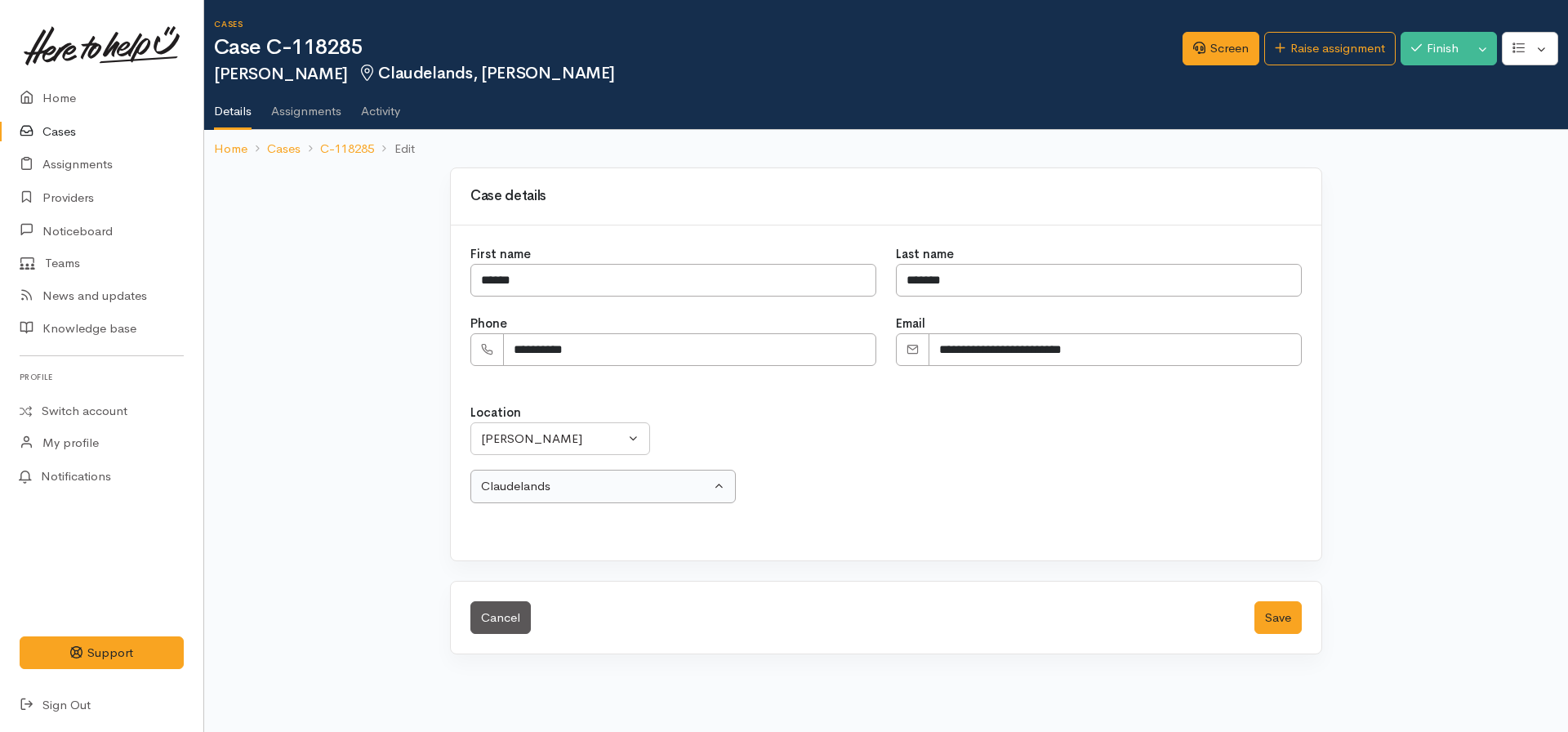
select select "7"
type input "ende"
click at [520, 441] on span "Enderley" at bounding box center [514, 448] width 47 height 19
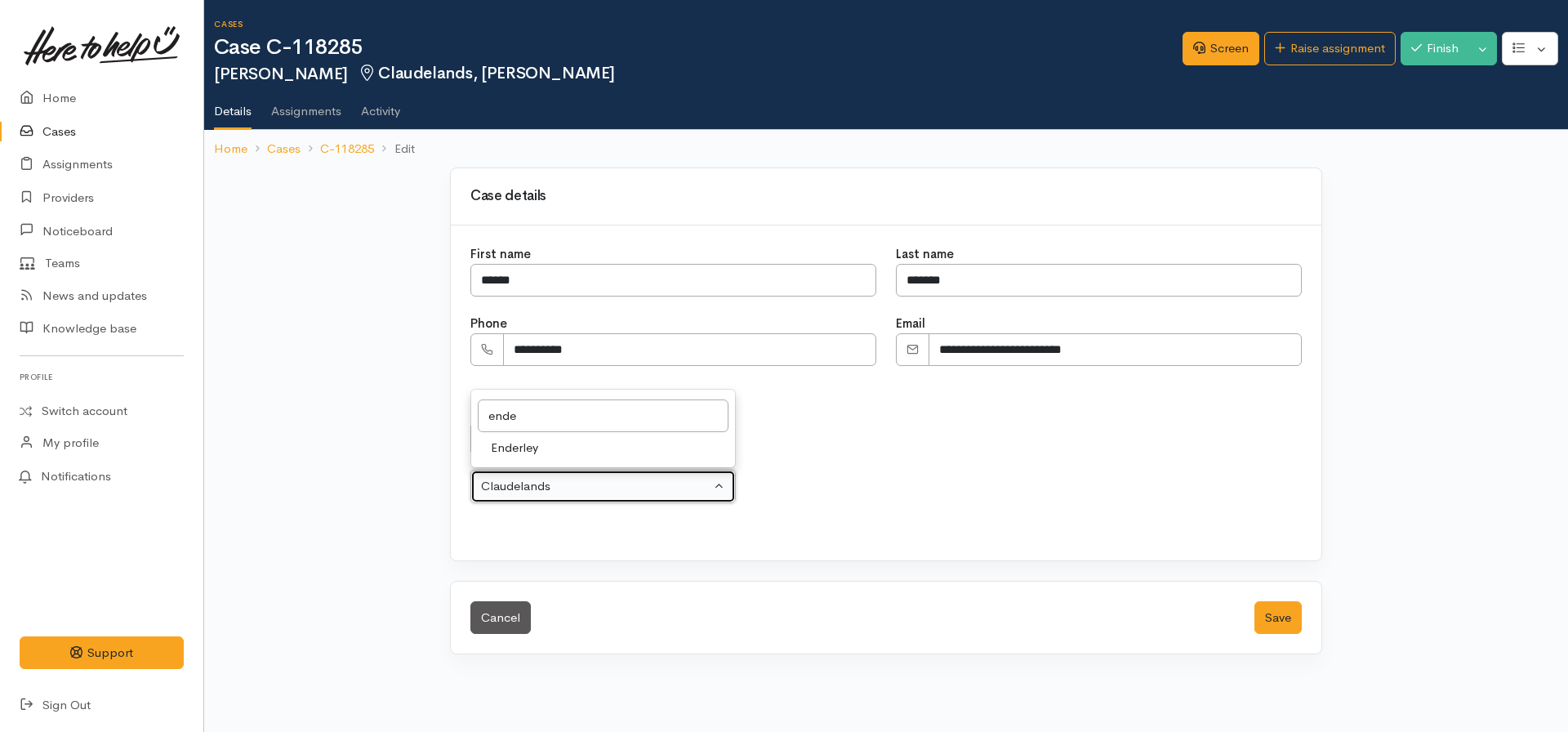
select select "11"
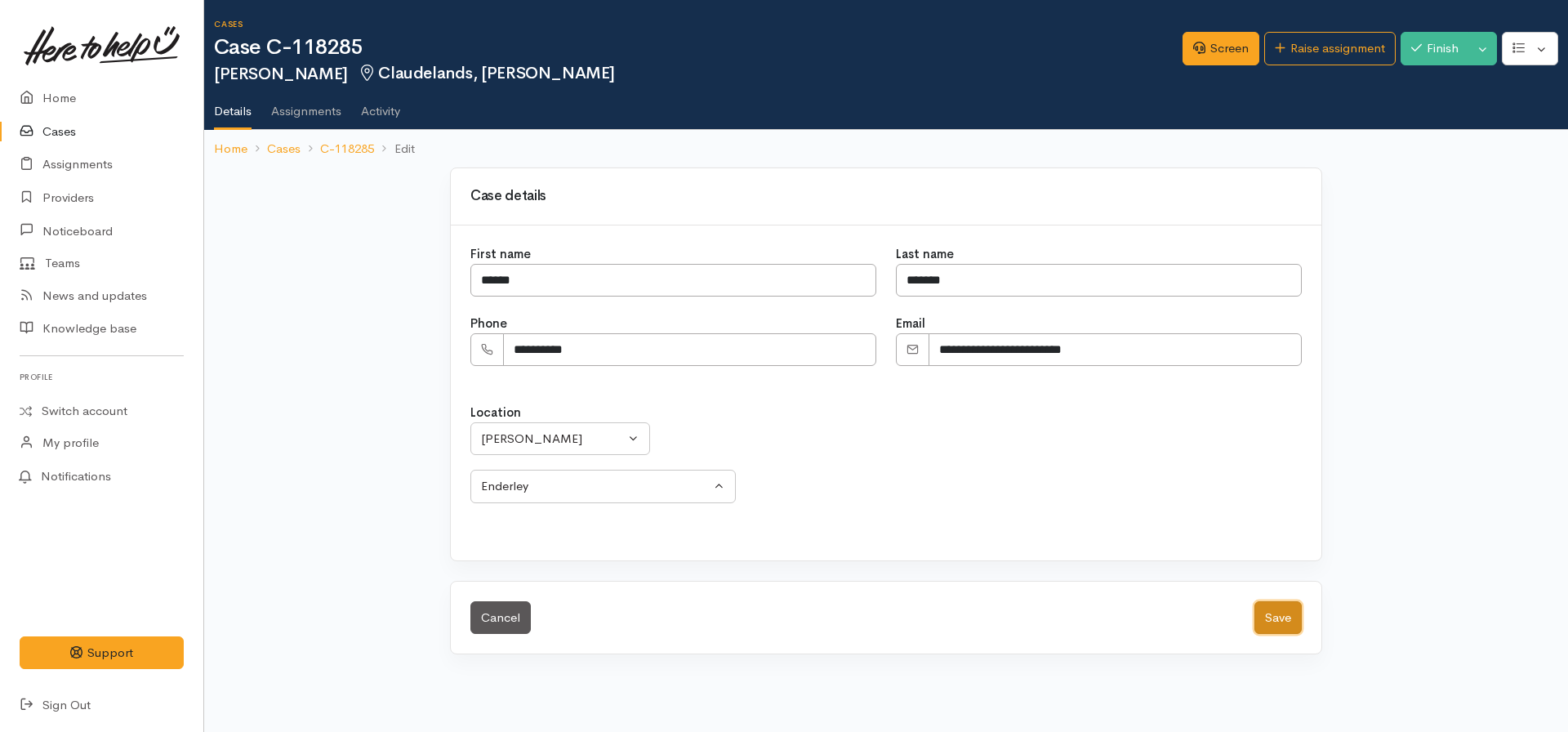
click at [1254, 601] on button "Save" at bounding box center [1277, 618] width 47 height 33
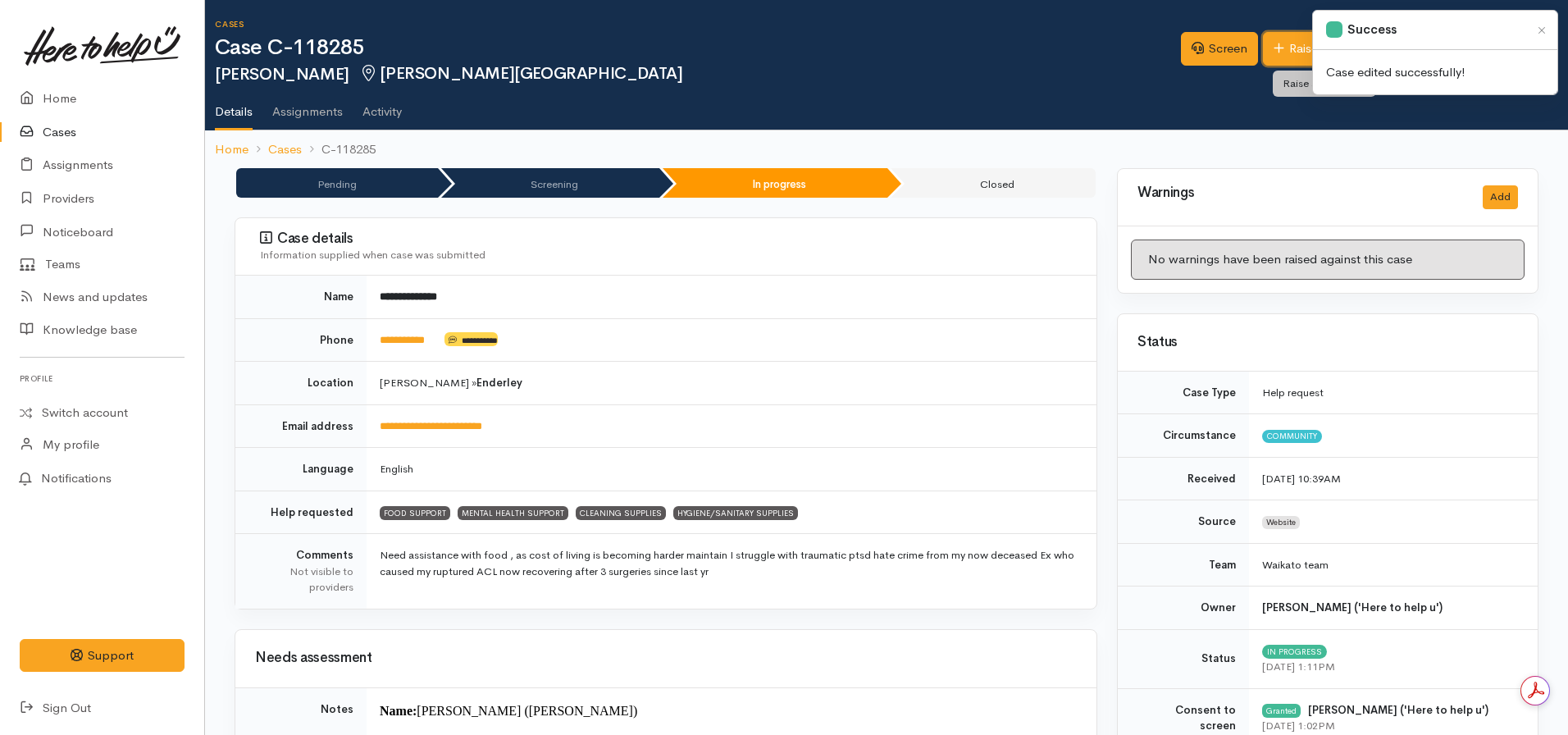
click at [1282, 47] on link "Raise assignment" at bounding box center [1329, 49] width 132 height 33
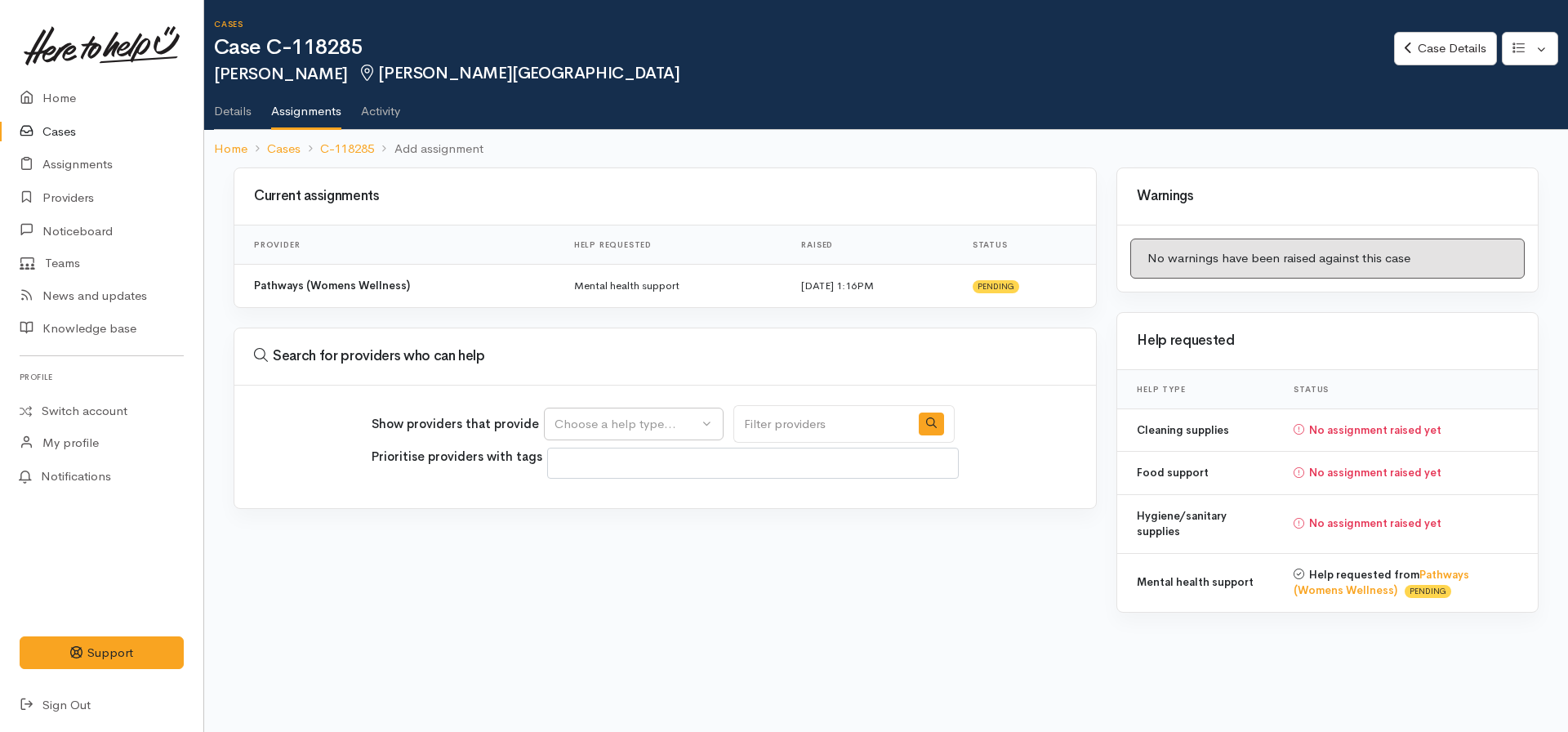
select select
click at [605, 416] on div "Choose a help type..." at bounding box center [626, 424] width 143 height 19
click at [595, 503] on span "Food support" at bounding box center [602, 502] width 76 height 19
select select "3"
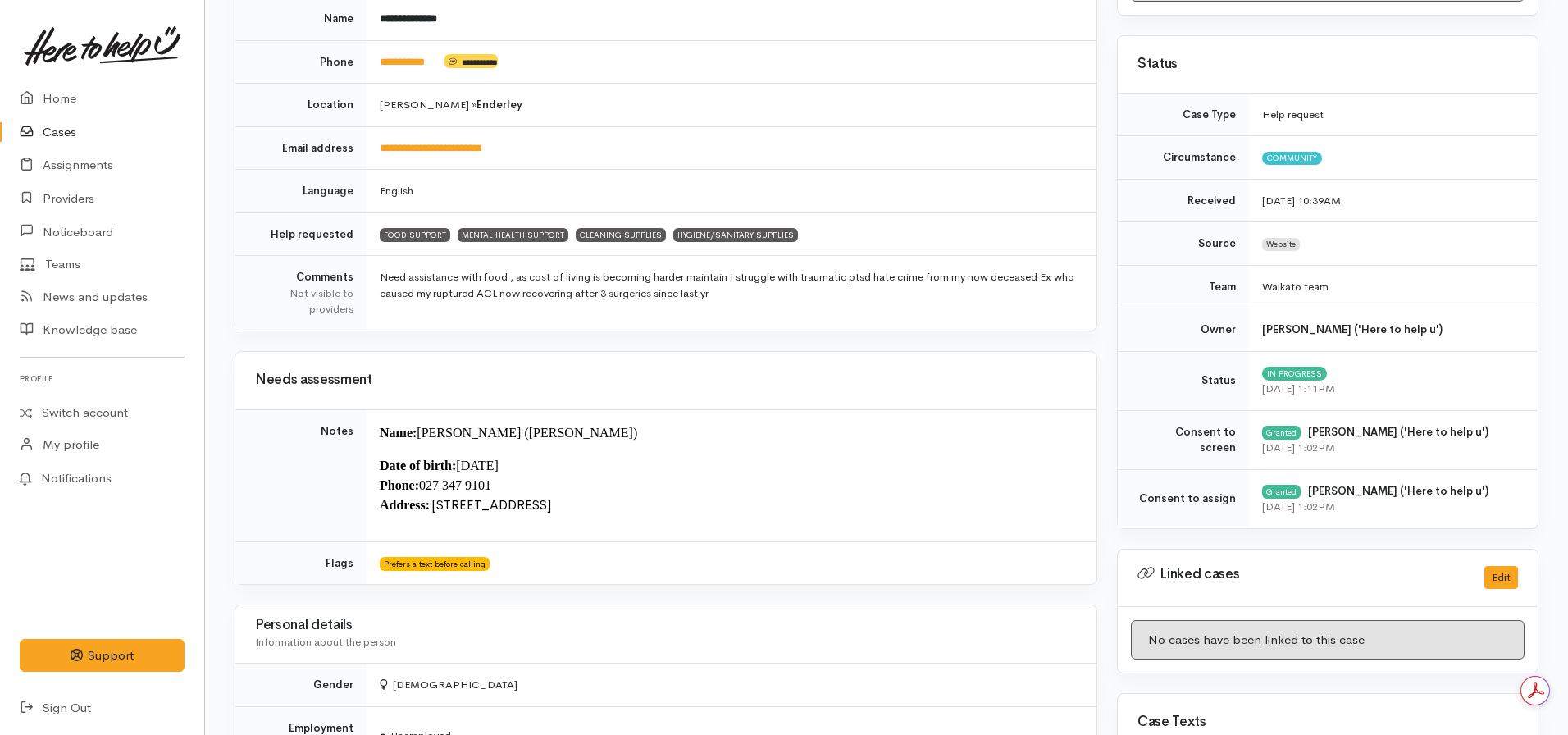
scroll to position [429, 0]
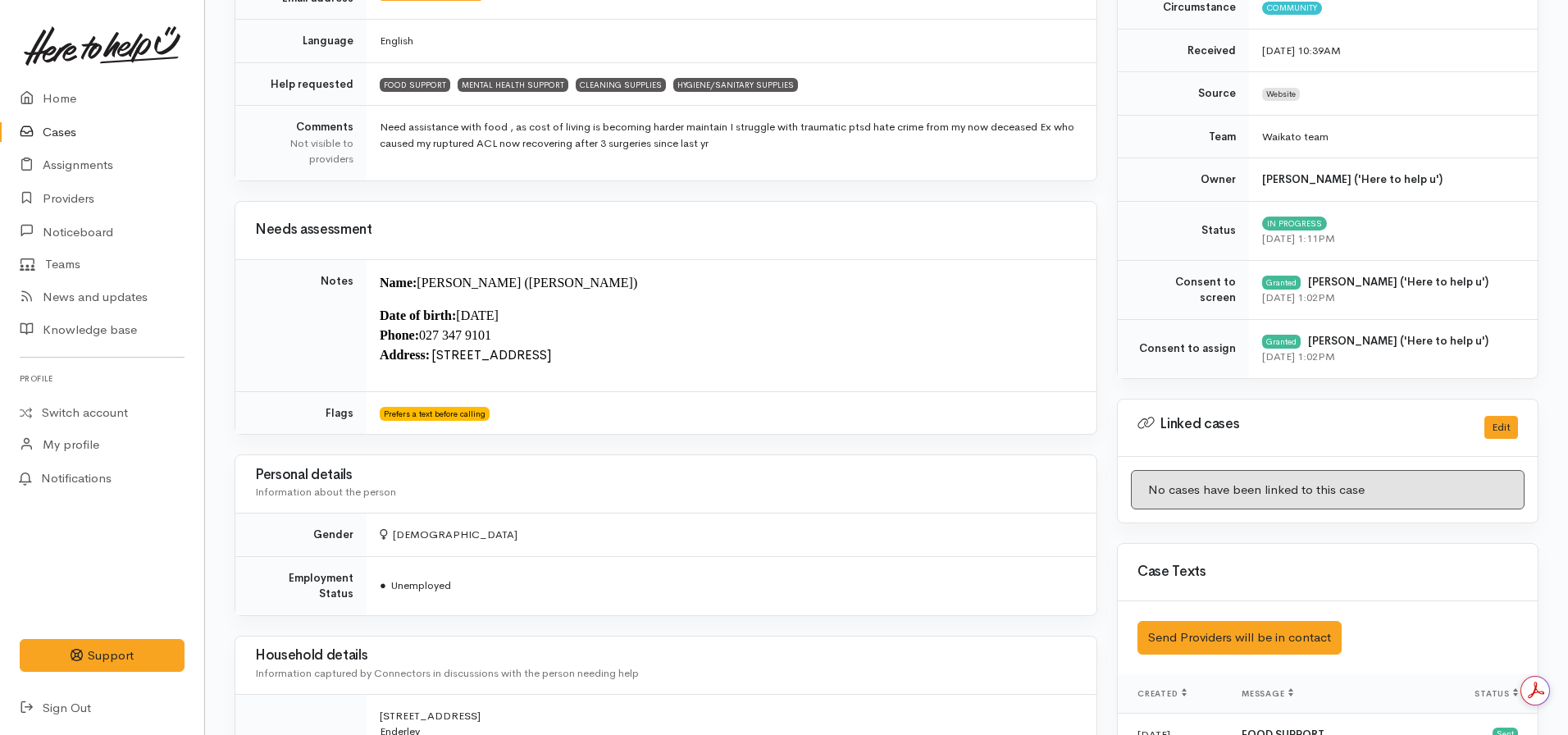
drag, startPoint x: 684, startPoint y: 352, endPoint x: 432, endPoint y: 355, distance: 252.0
click at [432, 355] on p "Date of birth: 11/09/1981 Phone:  027 347 9101 Address:   29 Coleridge Drive, E…" at bounding box center [728, 336] width 697 height 59
copy font "29 Coleridge Drive, Enderley, Hamilton"
click at [676, 393] on td "Prefers a text before calling" at bounding box center [731, 412] width 730 height 43
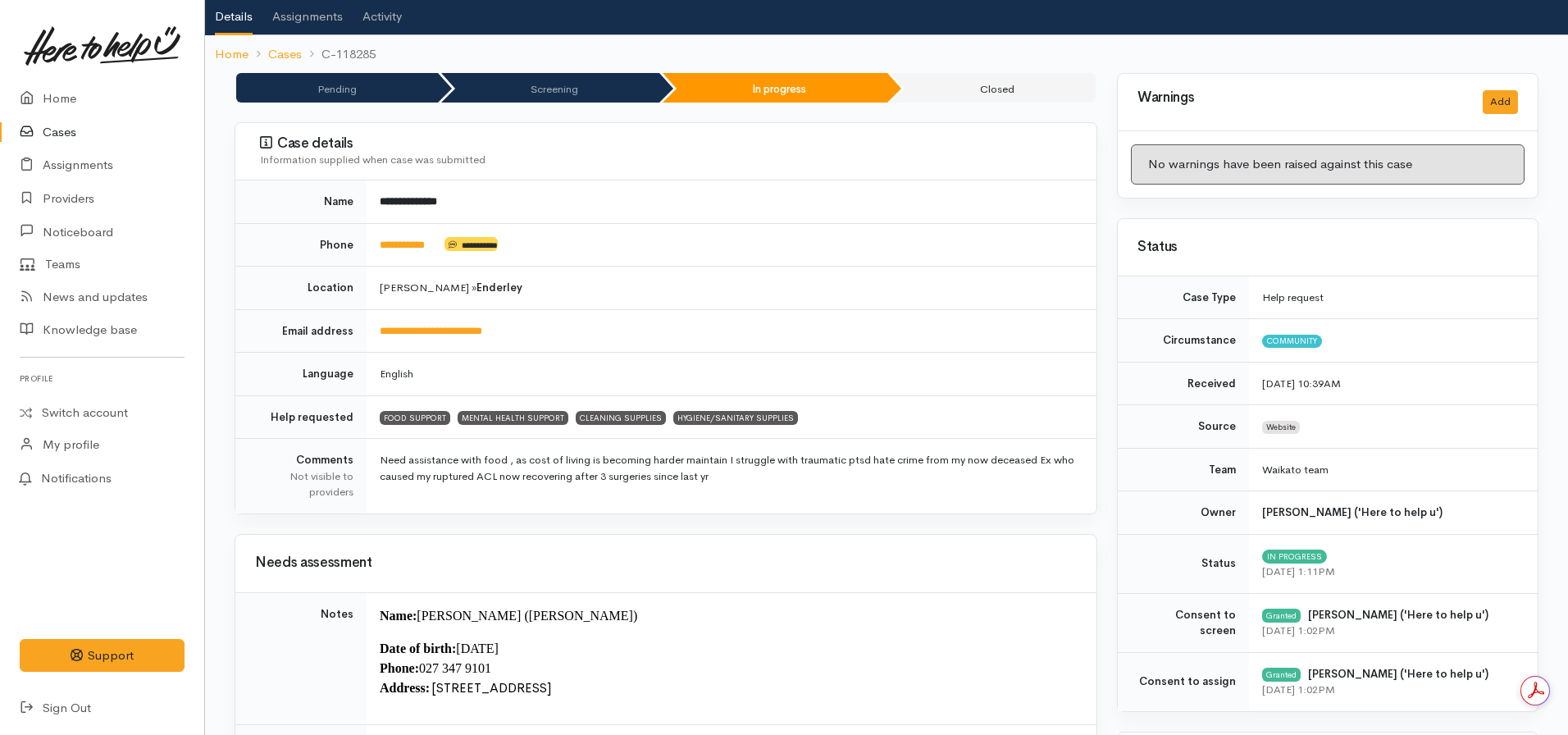
scroll to position [0, 0]
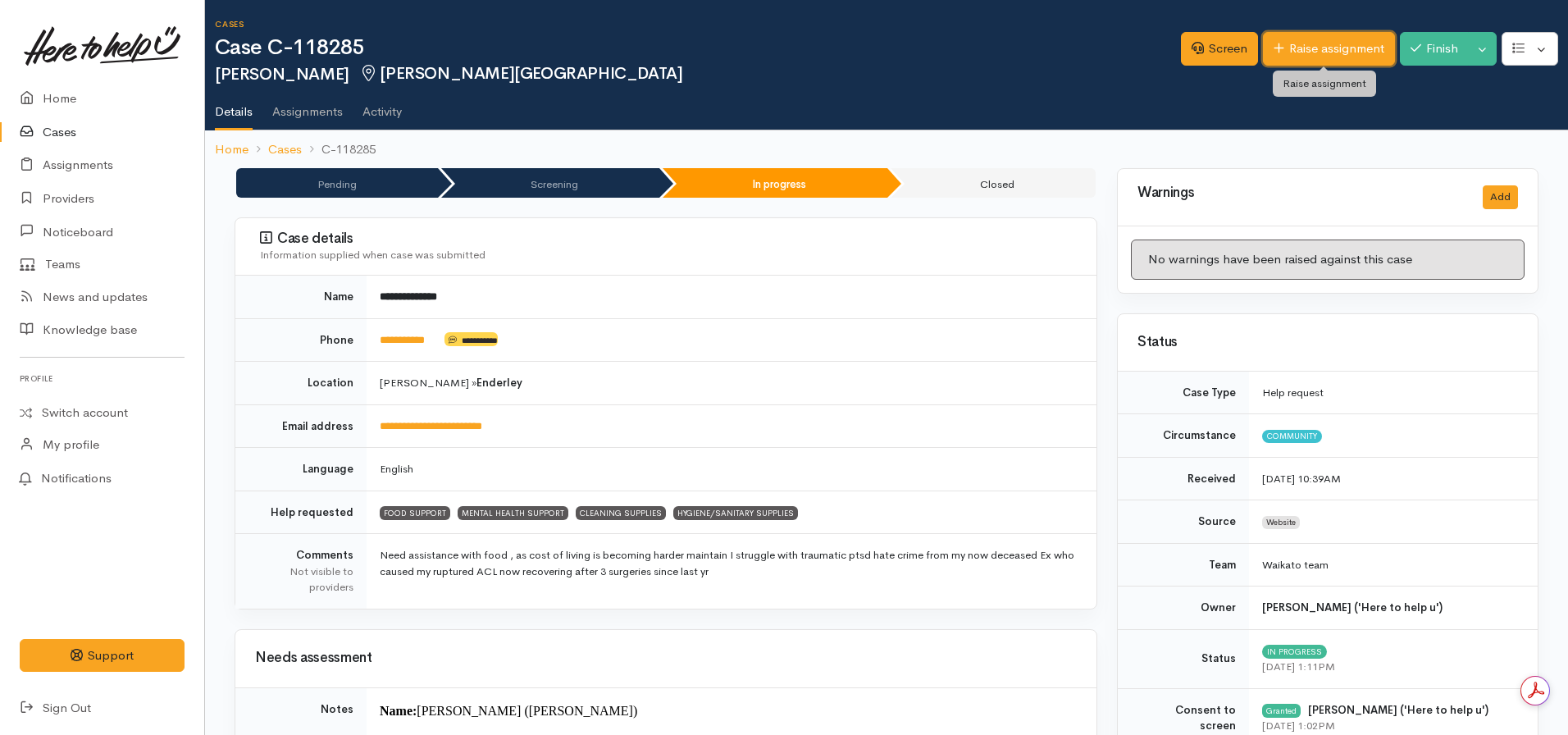
click at [1296, 54] on link "Raise assignment" at bounding box center [1329, 49] width 132 height 33
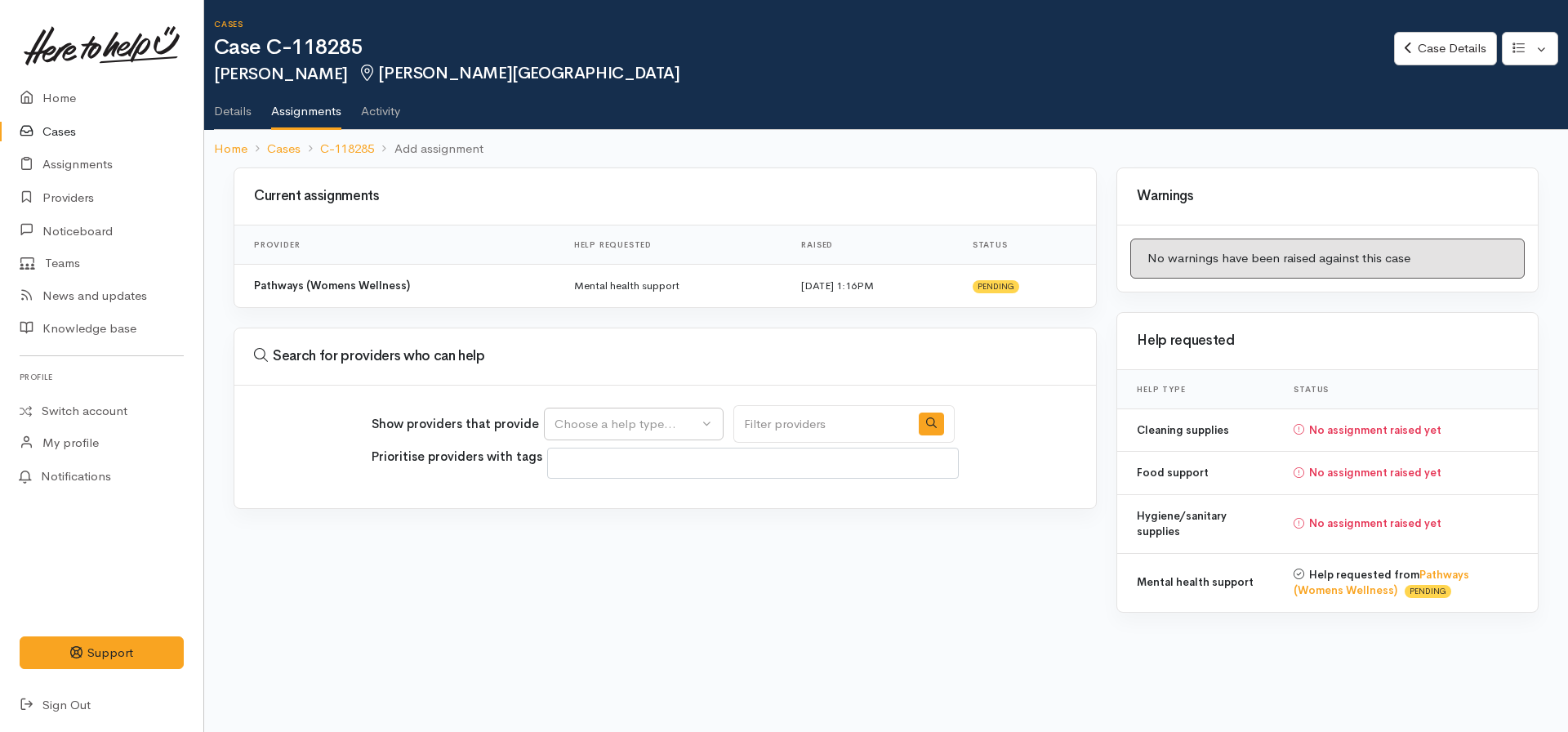
select select
click at [580, 440] on button "Choose a help type..." at bounding box center [634, 424] width 180 height 33
click at [602, 499] on span "Food support" at bounding box center [602, 502] width 76 height 19
select select "3"
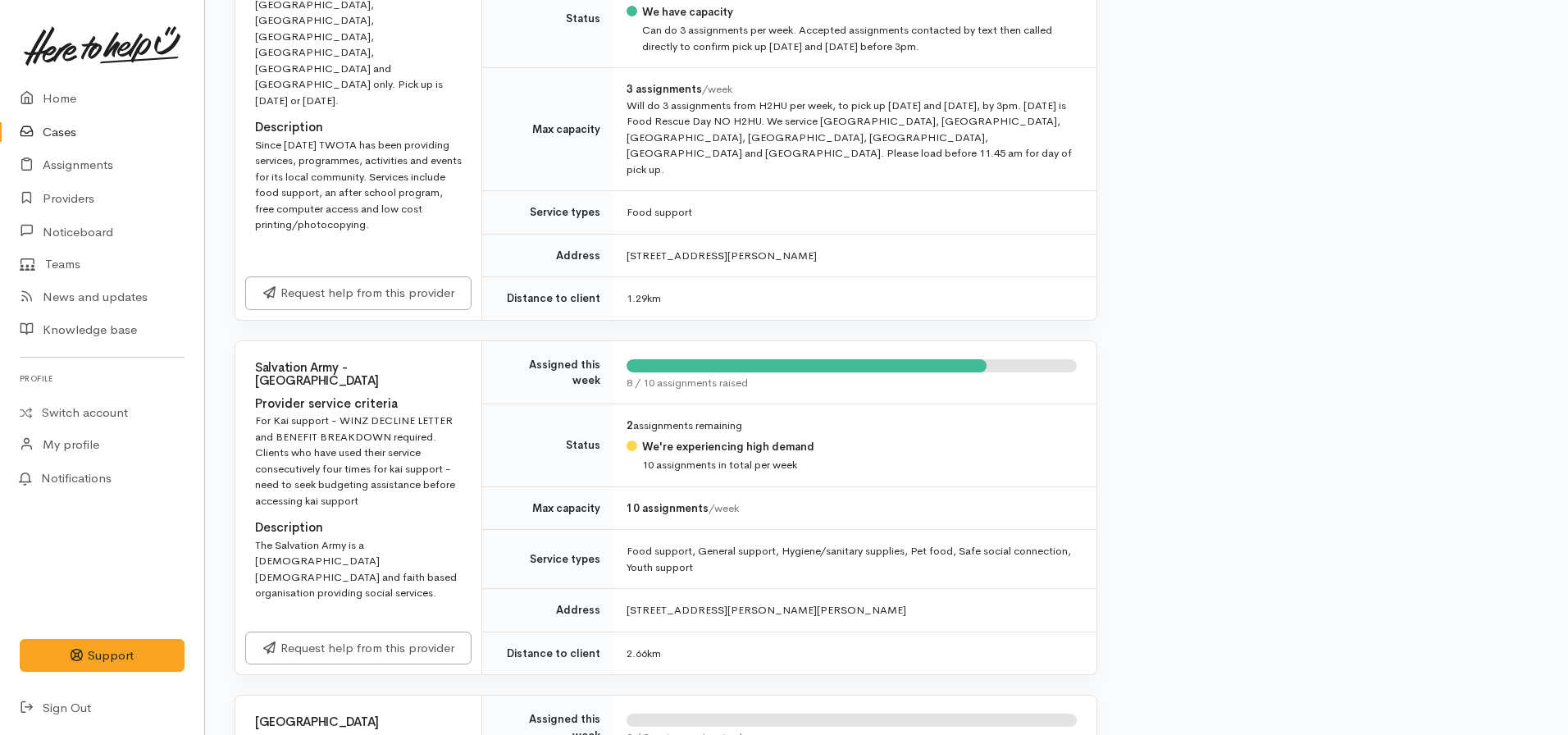
scroll to position [1759, 0]
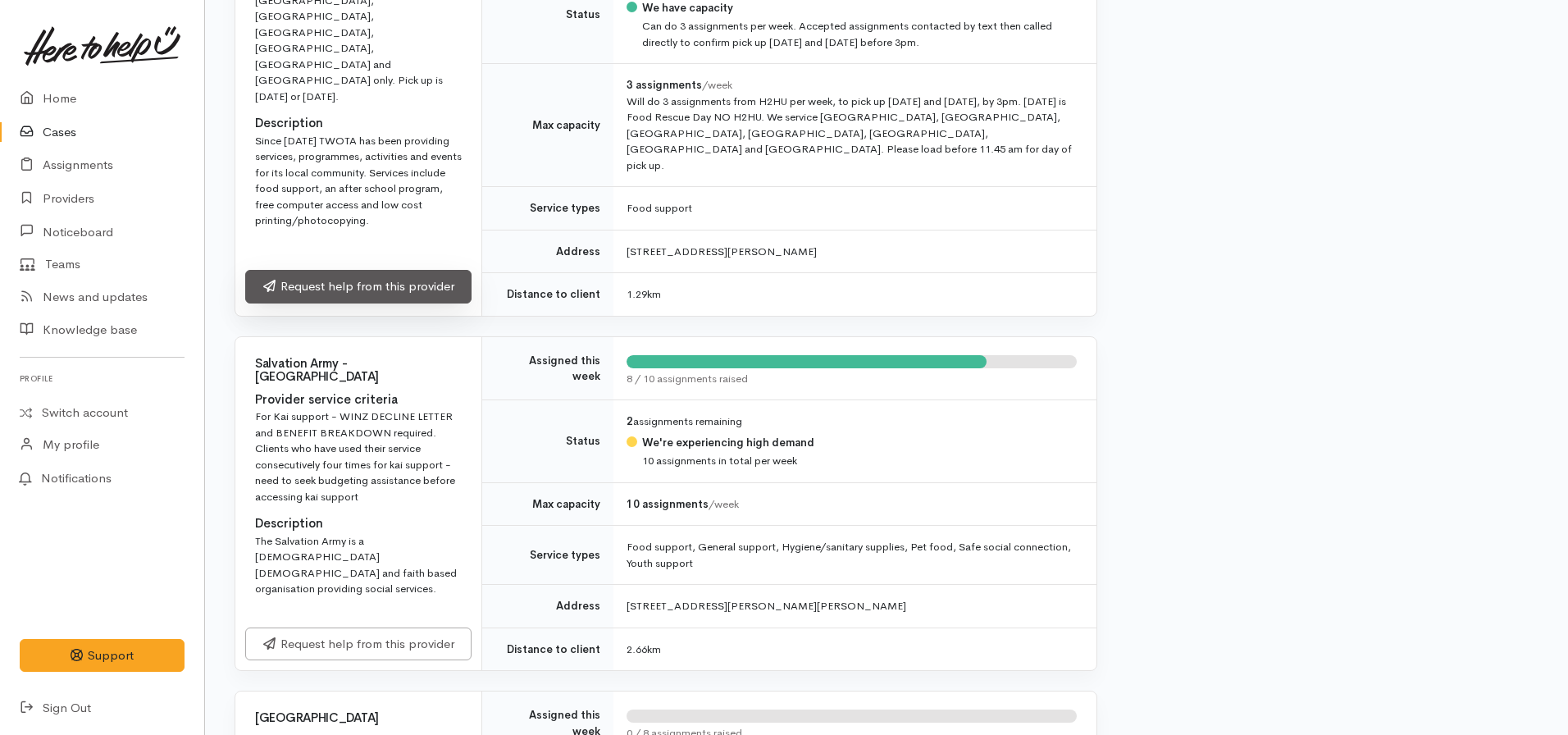
click at [365, 270] on link "Request help from this provider" at bounding box center [358, 286] width 226 height 33
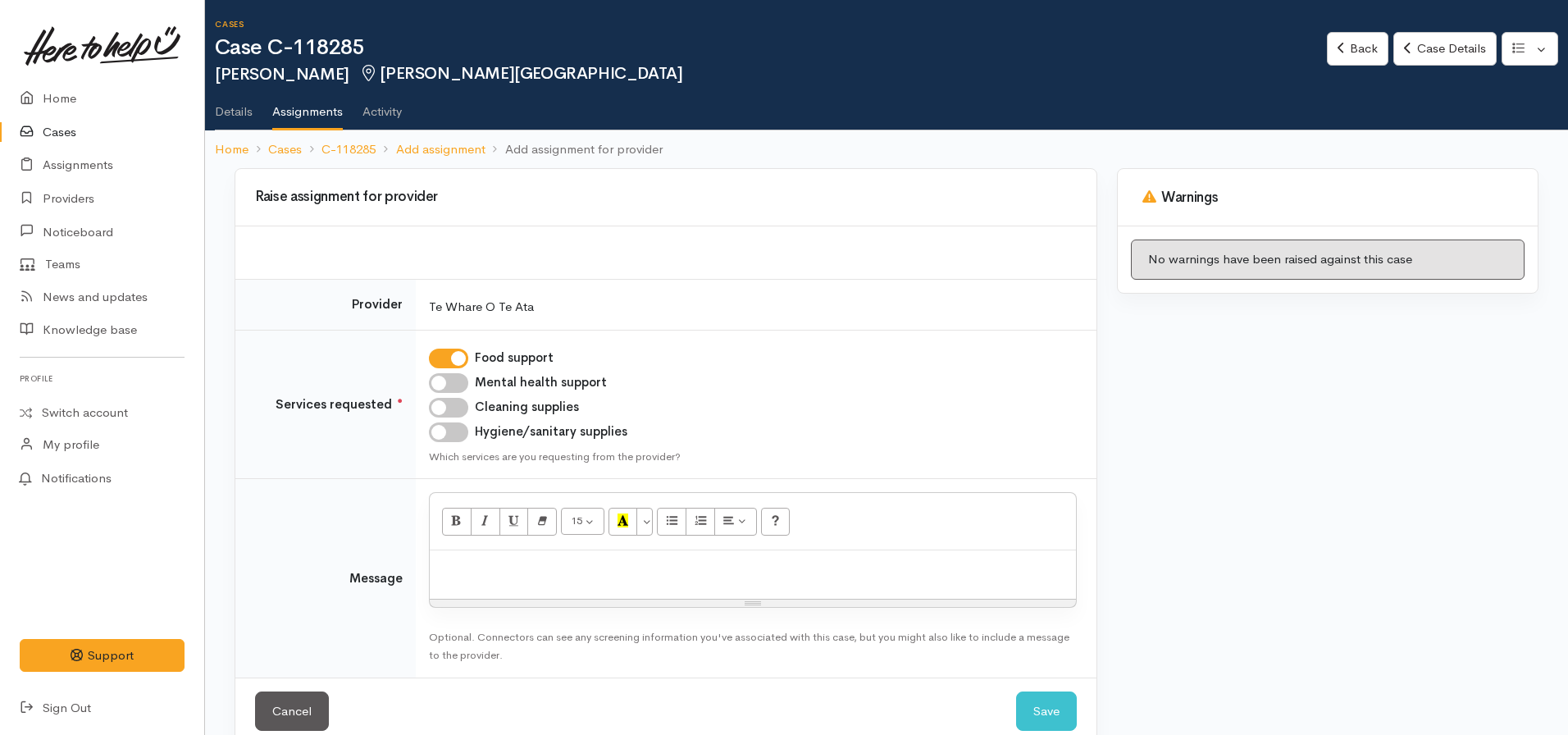
click at [453, 413] on input "Cleaning supplies" at bounding box center [448, 408] width 39 height 20
checkbox input "true"
click at [446, 434] on input "Hygiene/sanitary supplies" at bounding box center [448, 433] width 39 height 20
checkbox input "true"
click at [492, 556] on div at bounding box center [753, 575] width 646 height 49
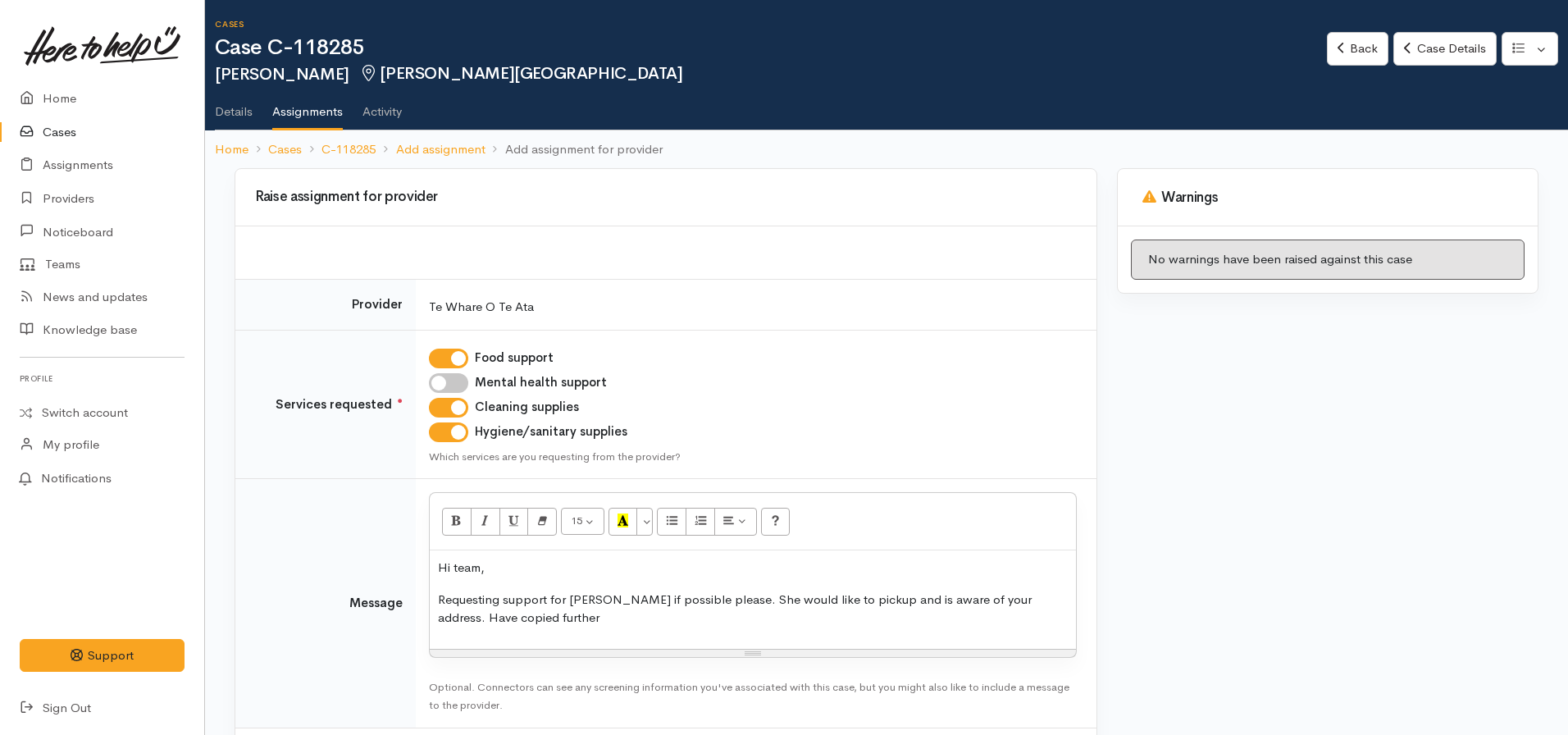
click at [503, 601] on p "Requesting support for Sandra if possible please. She would like to pickup and …" at bounding box center [752, 609] width 630 height 37
drag, startPoint x: 689, startPoint y: 605, endPoint x: 641, endPoint y: 604, distance: 48.0
click at [641, 604] on p "Requesting kai support for Sandra if possible please. She would like to pickup …" at bounding box center [752, 609] width 630 height 37
click at [528, 610] on p "Requesting kai support for Sandra please. She would like to pickup and is aware…" at bounding box center [752, 609] width 630 height 37
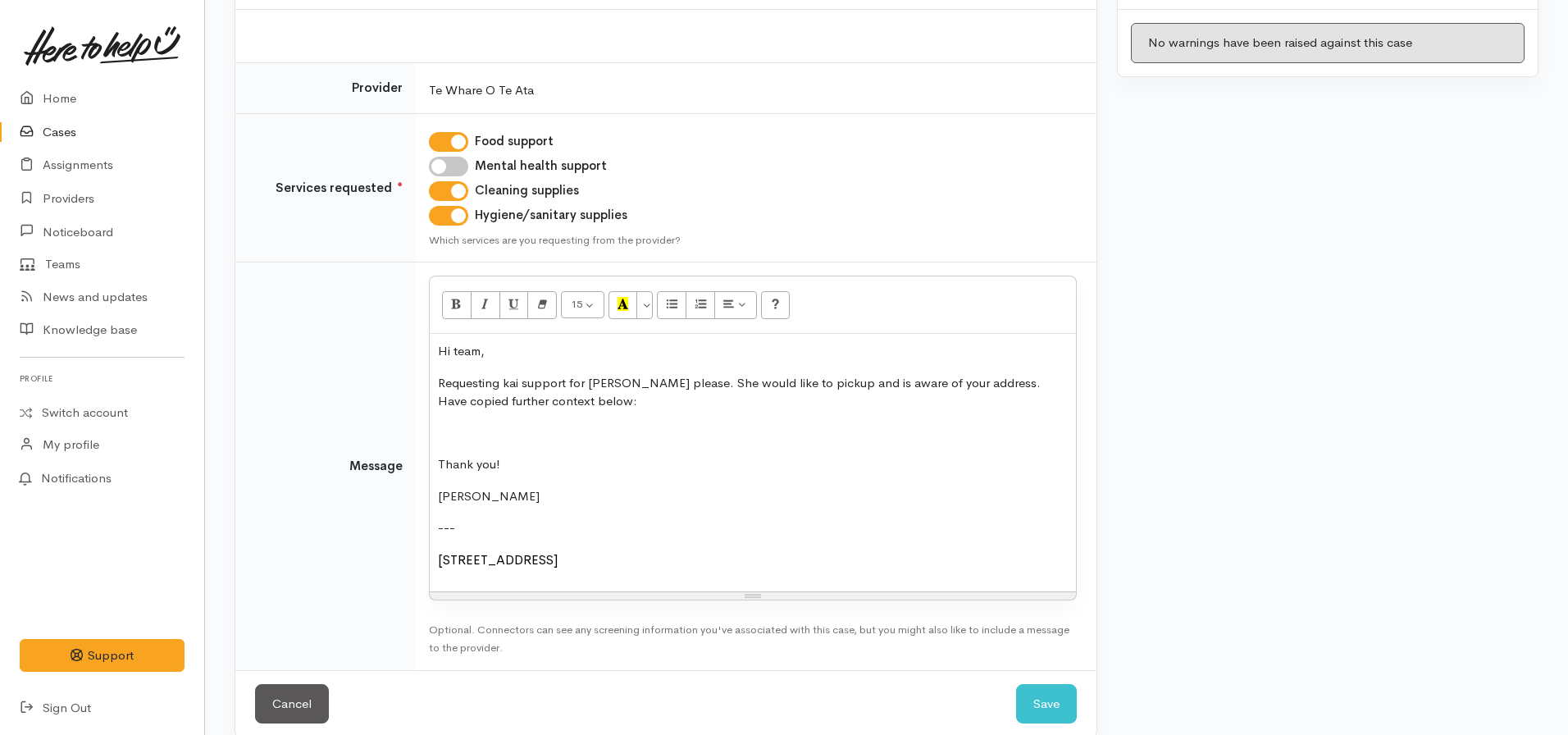
scroll to position [218, 0]
drag, startPoint x: 621, startPoint y: 558, endPoint x: 399, endPoint y: 559, distance: 222.0
click at [399, 559] on tr "Message <p>Hi team,&nbsp;</p><p>Requesting kai support for Sandra please. She w…" at bounding box center [665, 465] width 861 height 408
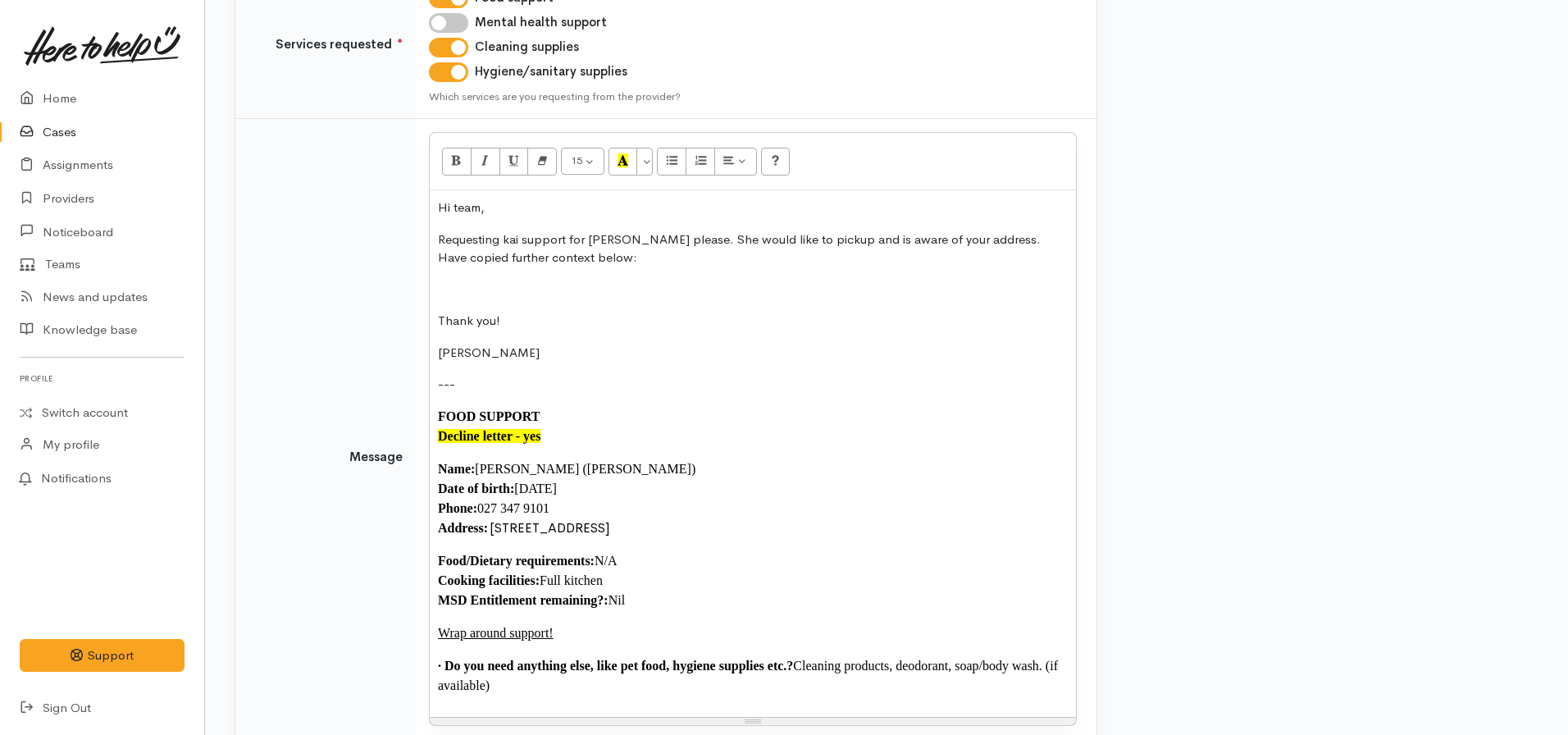
scroll to position [361, 0]
click at [593, 262] on p "Requesting kai support for Sandra please. She would like to pickup and is aware…" at bounding box center [752, 248] width 630 height 37
click at [972, 244] on p "Requesting kai support for [PERSON_NAME] please. She would like to pickup and i…" at bounding box center [752, 248] width 630 height 37
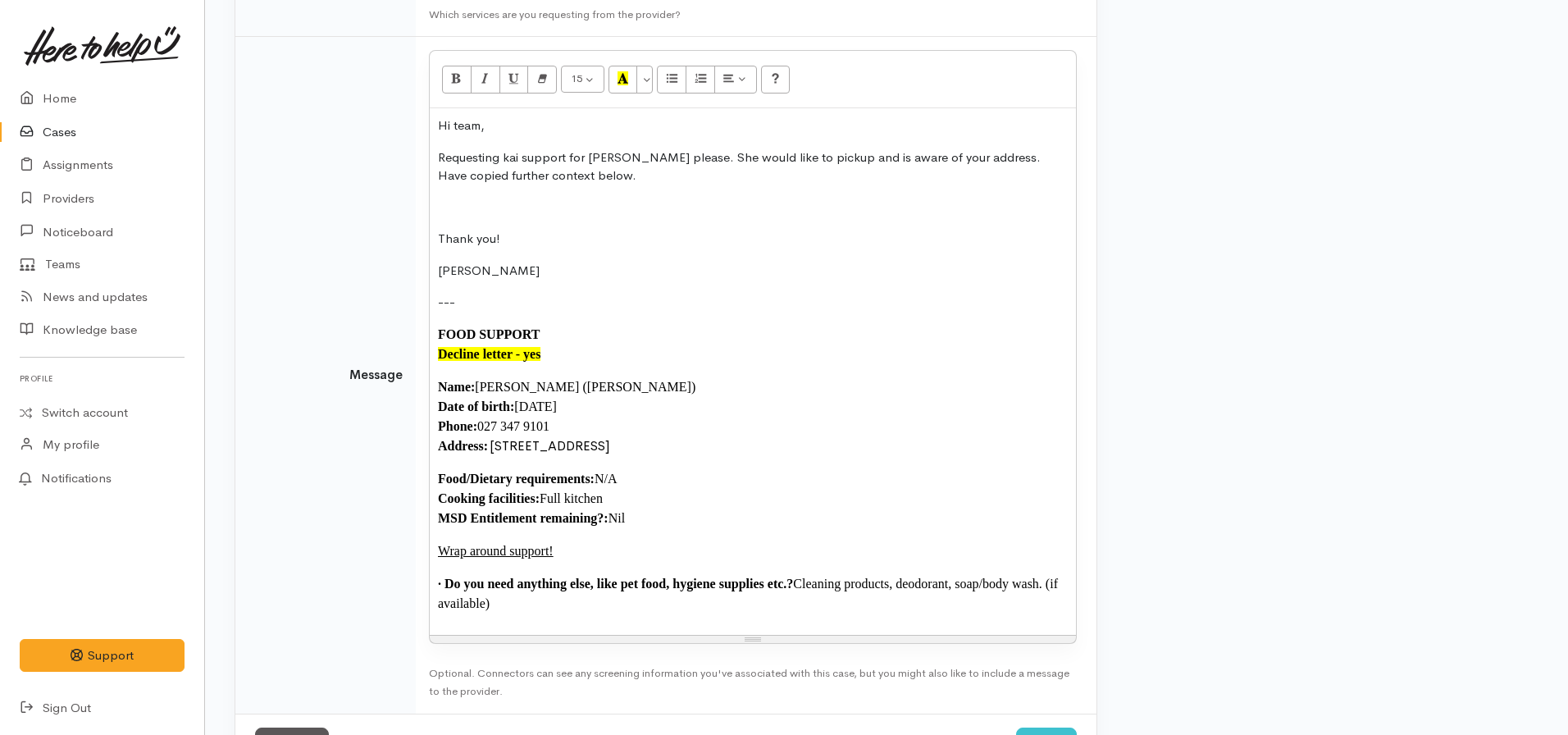
scroll to position [508, 0]
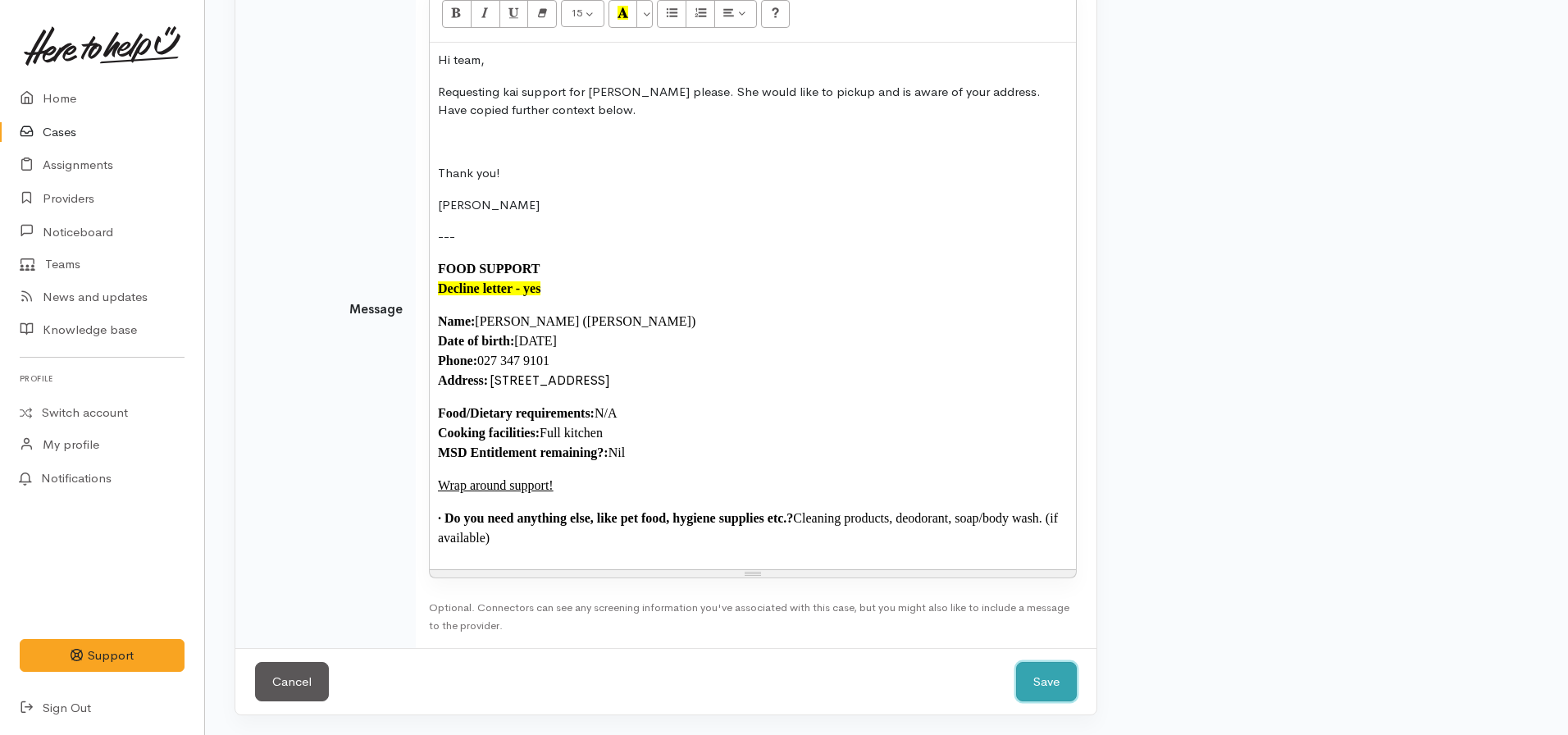
click at [1069, 673] on button "Save" at bounding box center [1046, 682] width 61 height 40
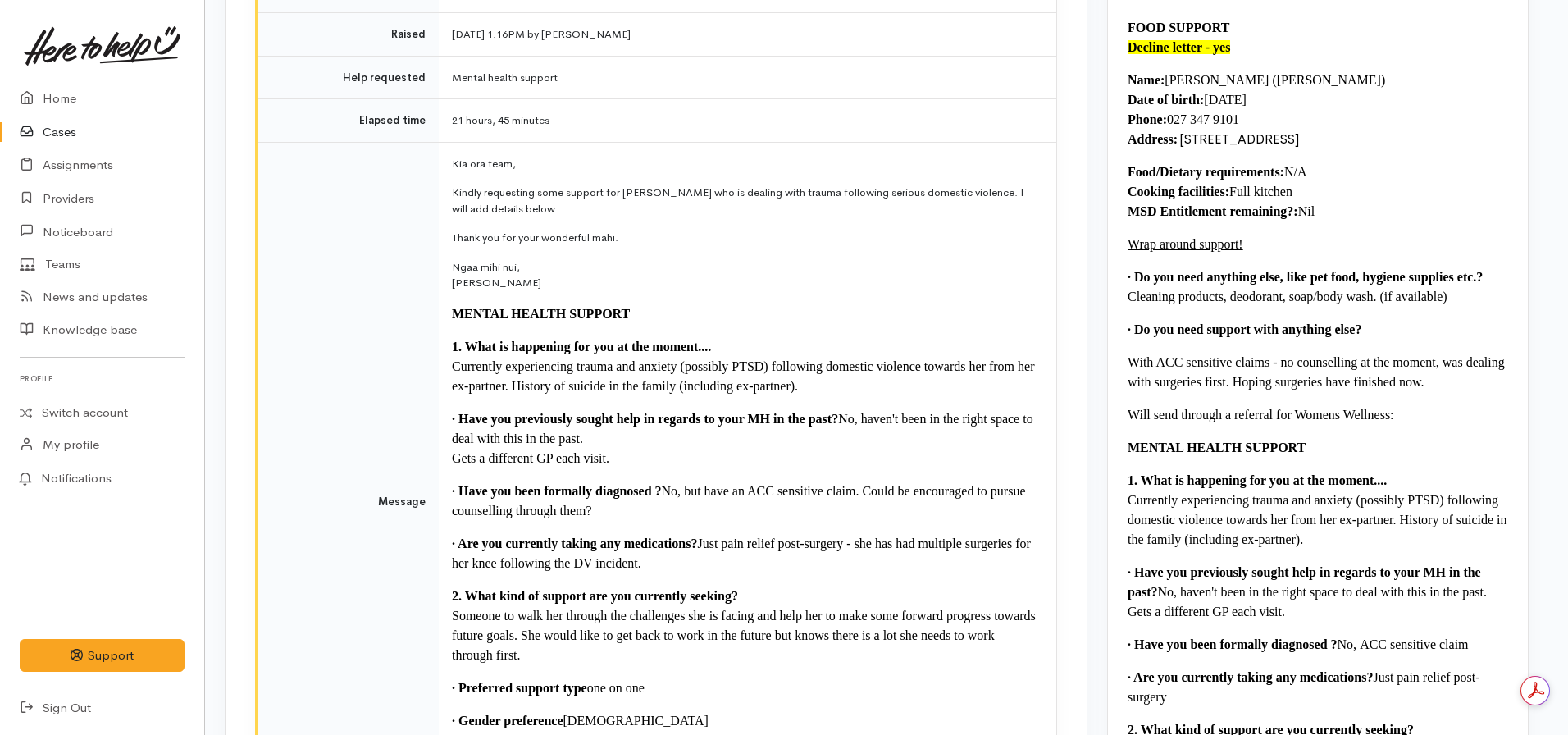
scroll to position [1647, 10]
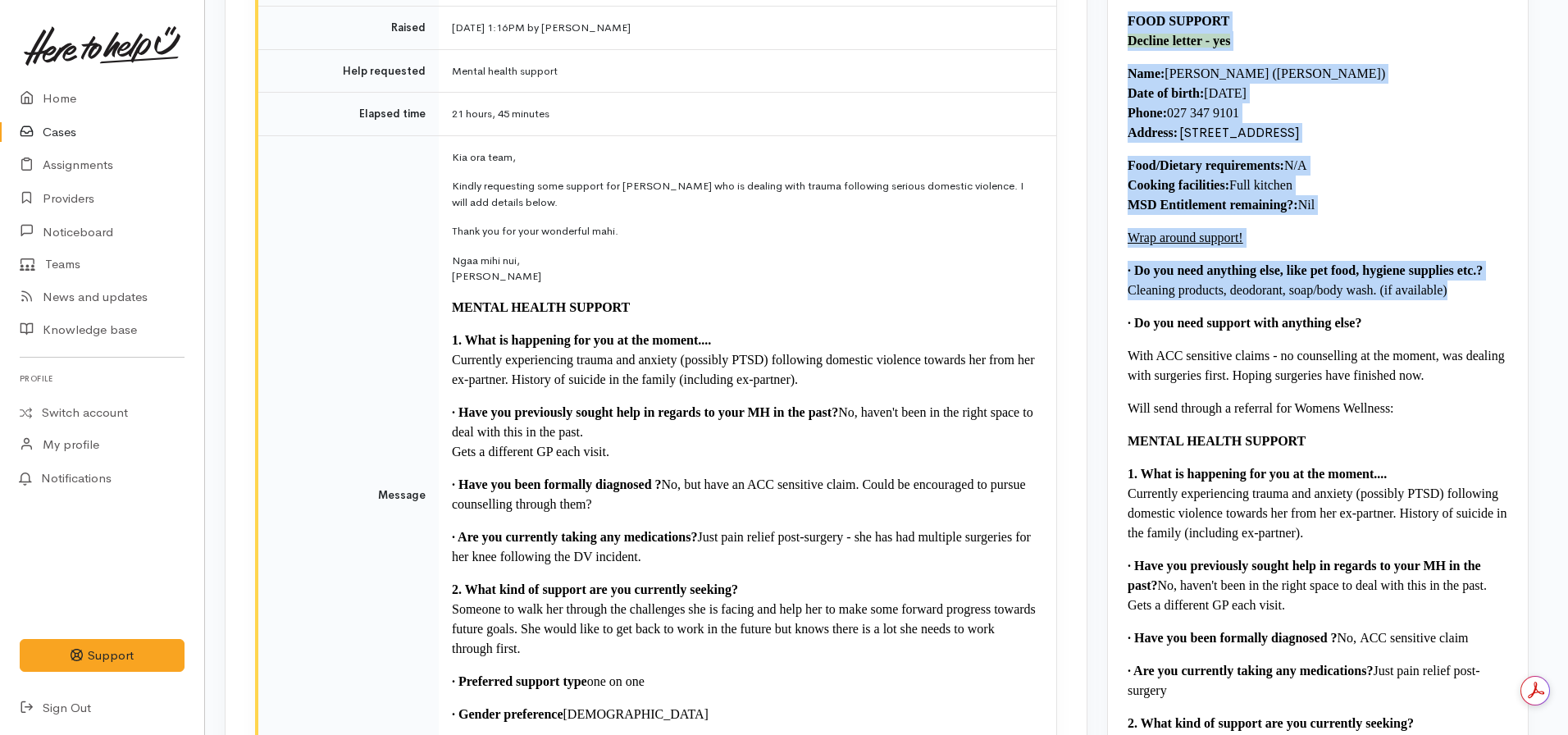
drag, startPoint x: 1463, startPoint y: 292, endPoint x: 1116, endPoint y: 24, distance: 438.4
click at [1116, 24] on div "FOOD SUPPORT Decline letter - yes Name: [PERSON_NAME] ([PERSON_NAME]) Date of b…" at bounding box center [1318, 457] width 420 height 932
copy div "FOOD SUPPORT Decline letter - yes Name: [PERSON_NAME] ([PERSON_NAME]) Date of b…"
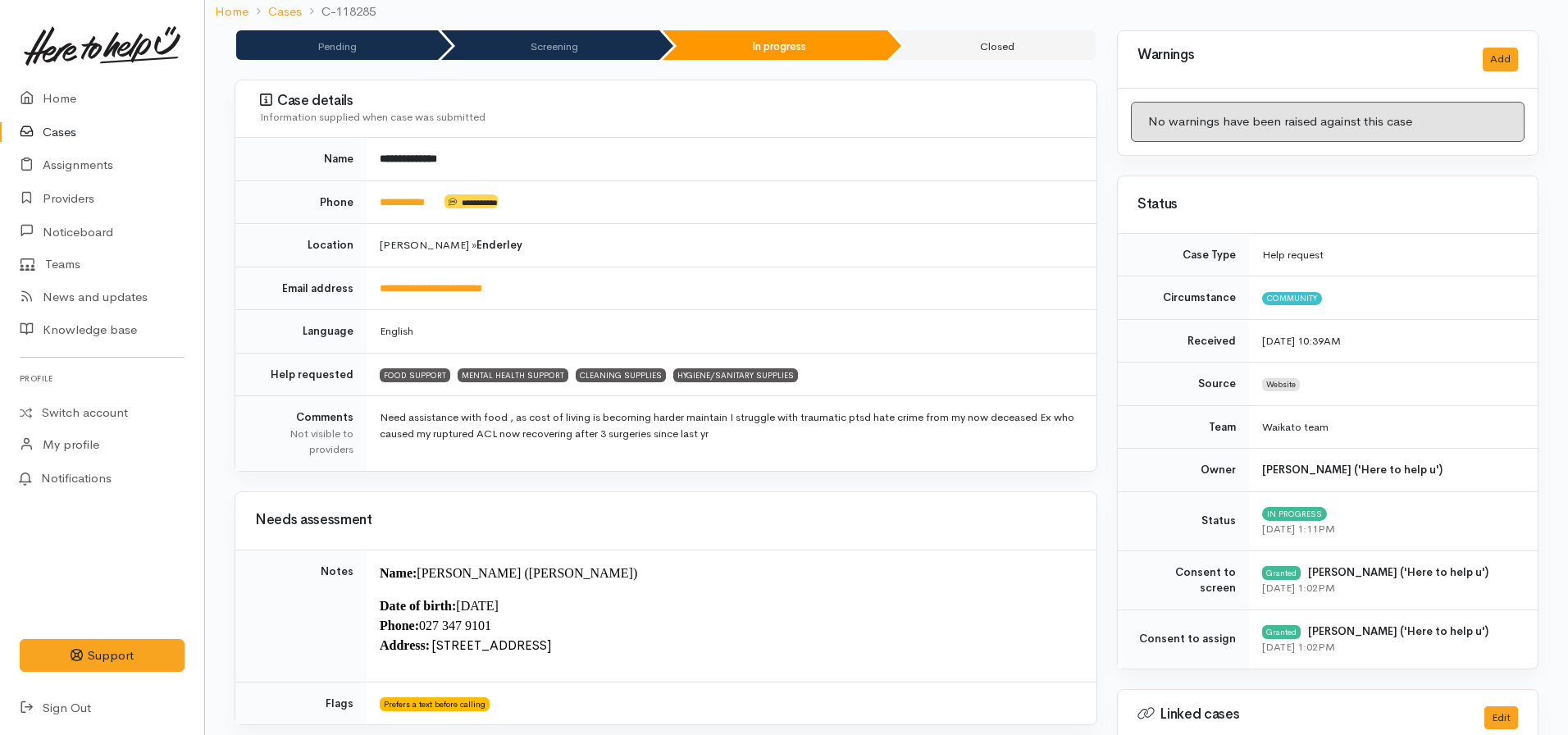
scroll to position [137, 0]
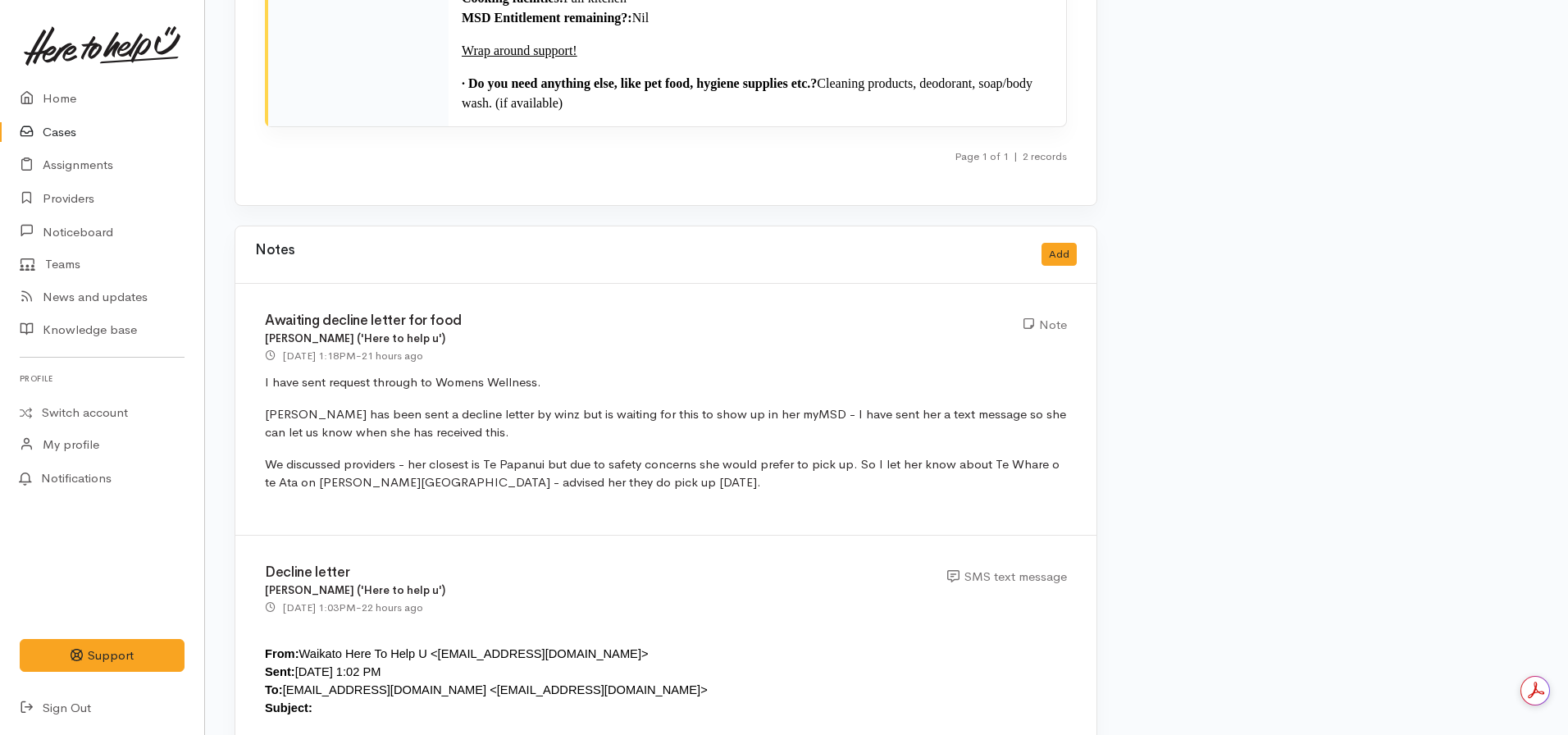
scroll to position [3149, 0]
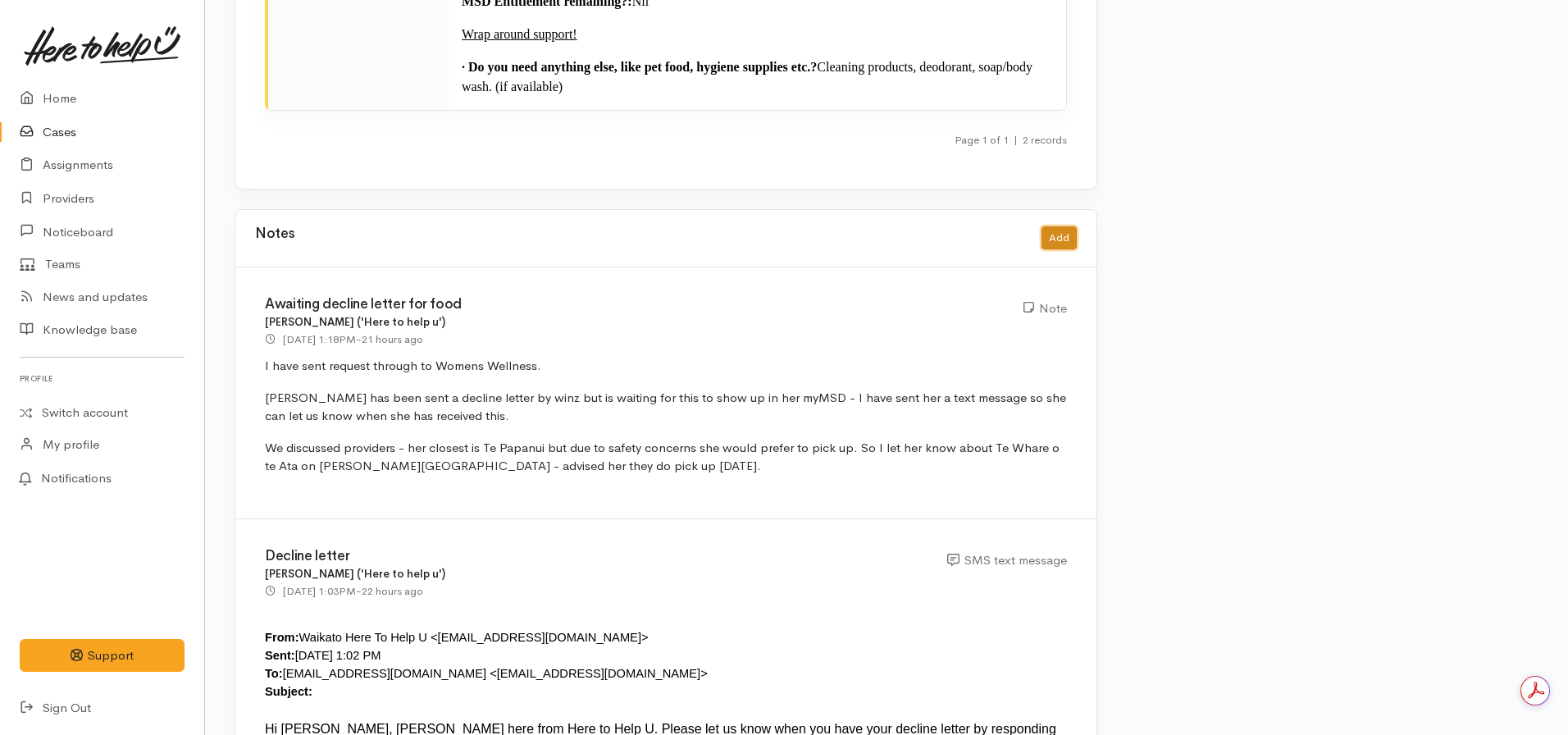
click at [1057, 226] on button "Add" at bounding box center [1059, 238] width 35 height 23
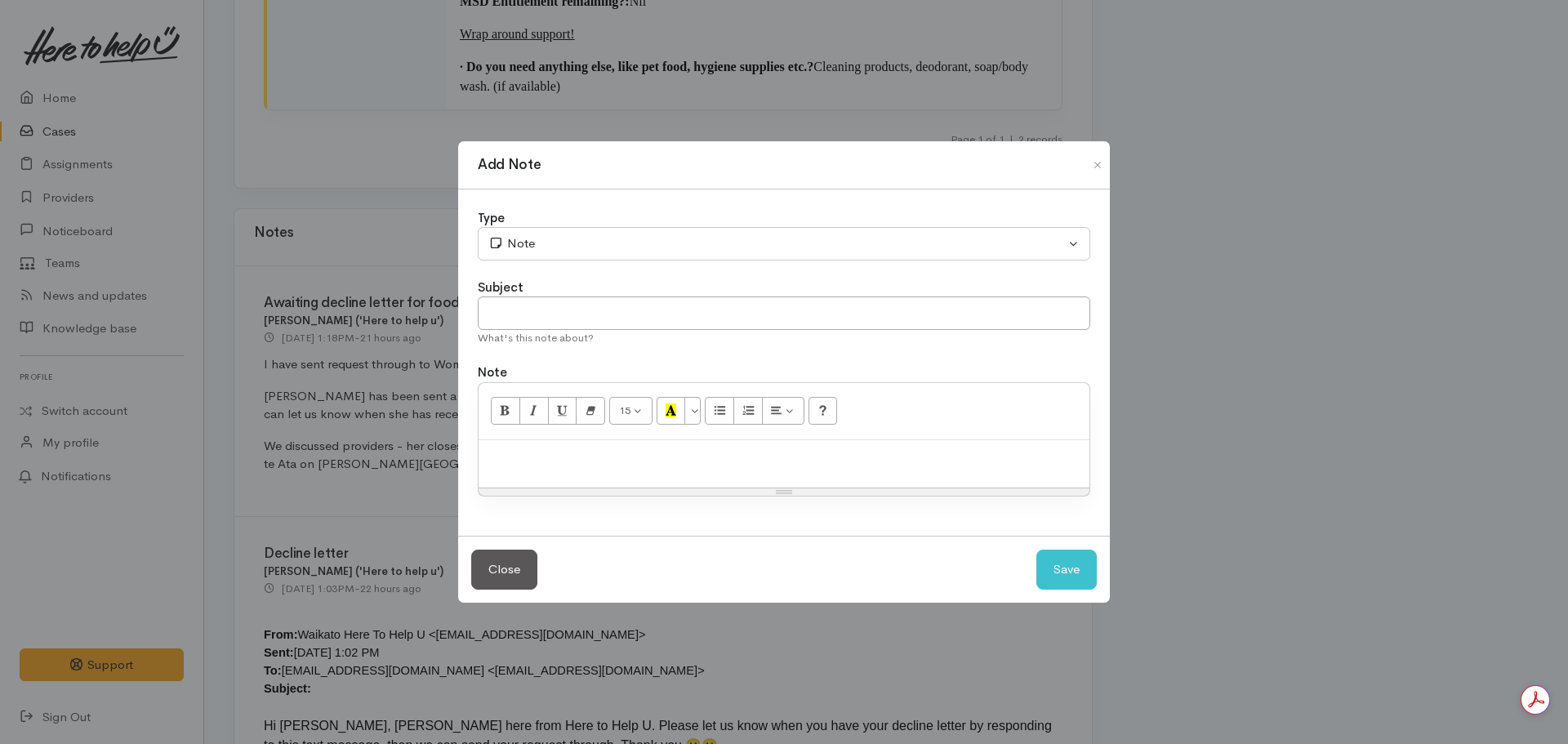
click at [597, 461] on p at bounding box center [783, 457] width 594 height 19
click at [579, 448] on p "Declined" at bounding box center [783, 457] width 594 height 19
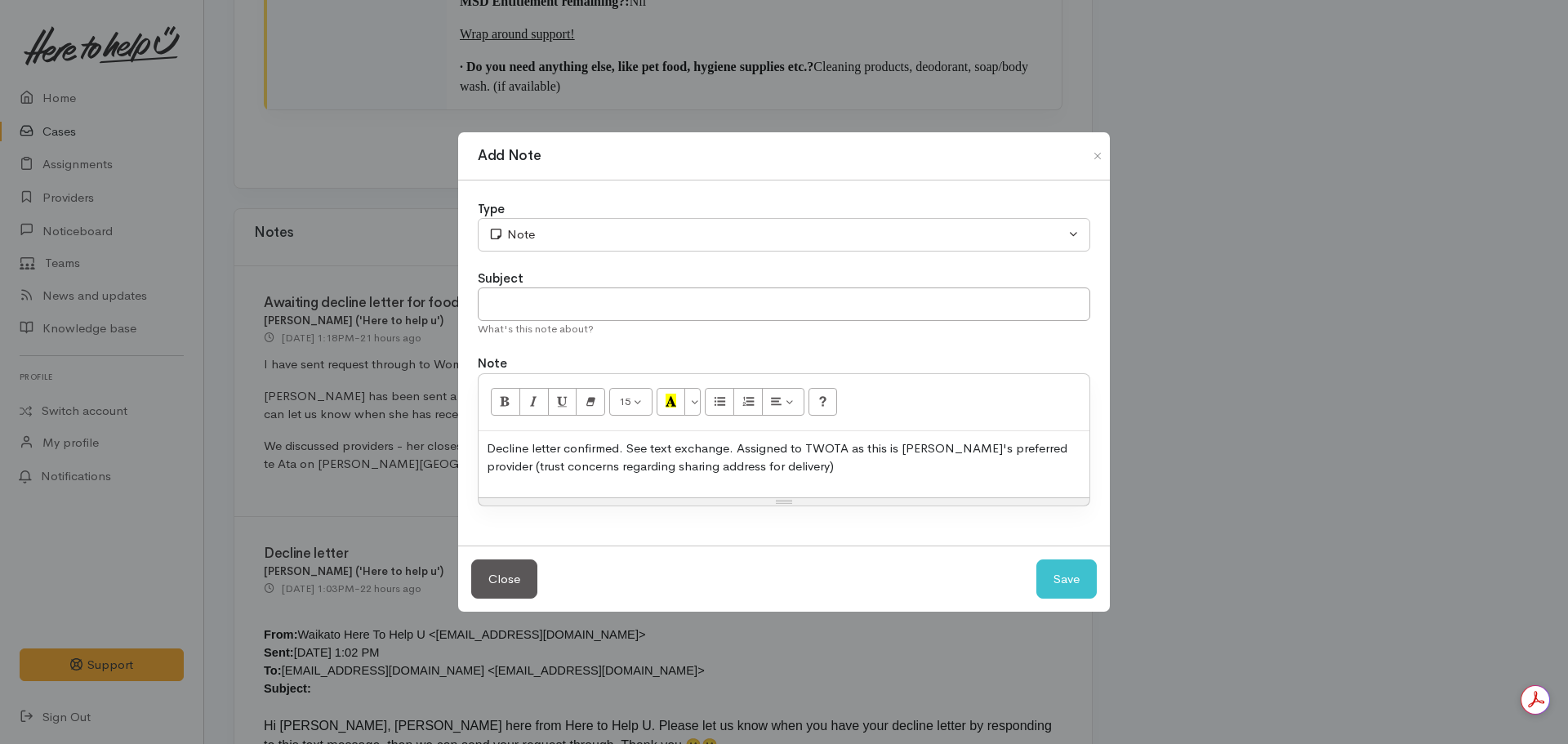
click at [799, 472] on p "Decline letter confirmed. See text exchange. Assigned to TWOTA as this is [PERS…" at bounding box center [783, 457] width 594 height 37
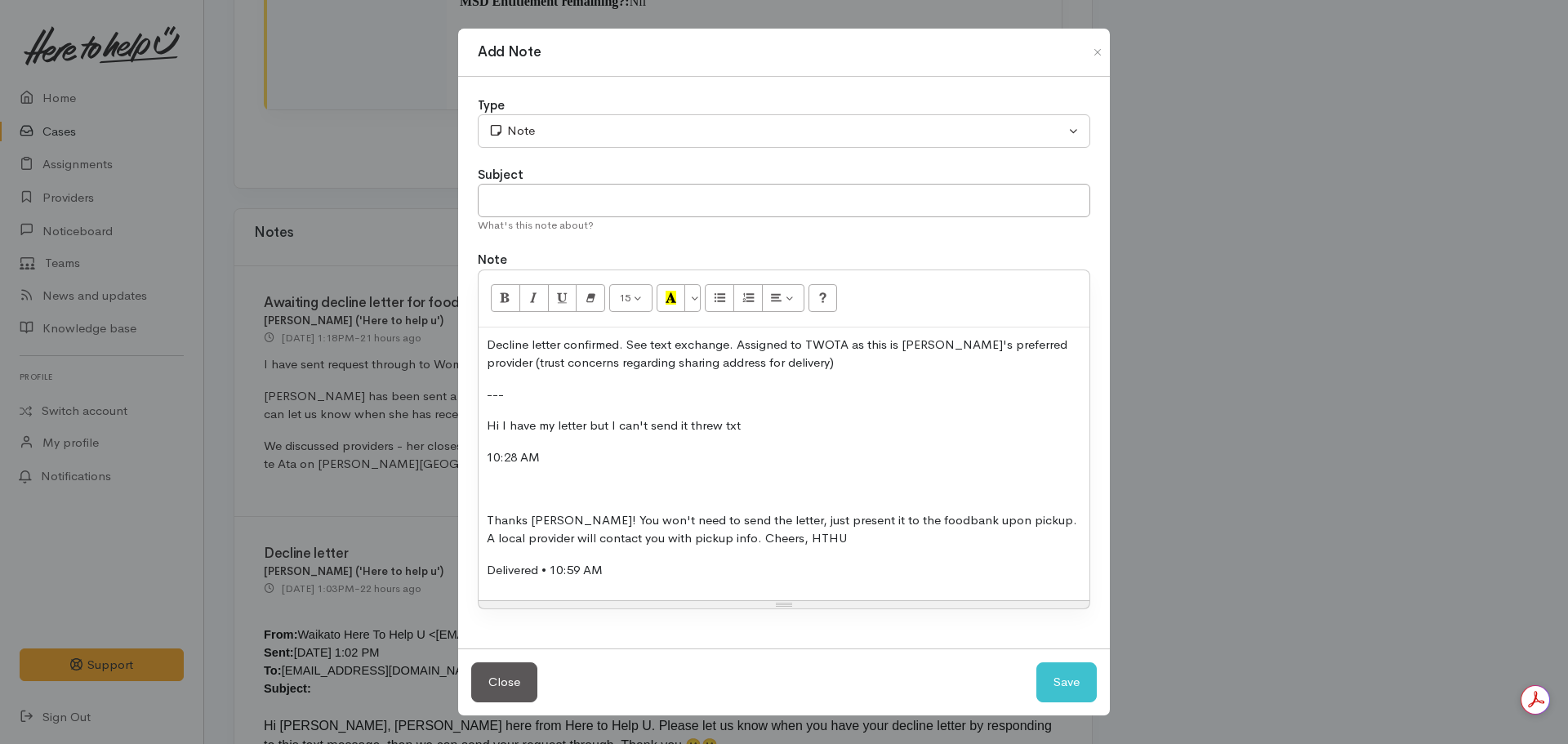
click at [500, 489] on p at bounding box center [783, 488] width 594 height 19
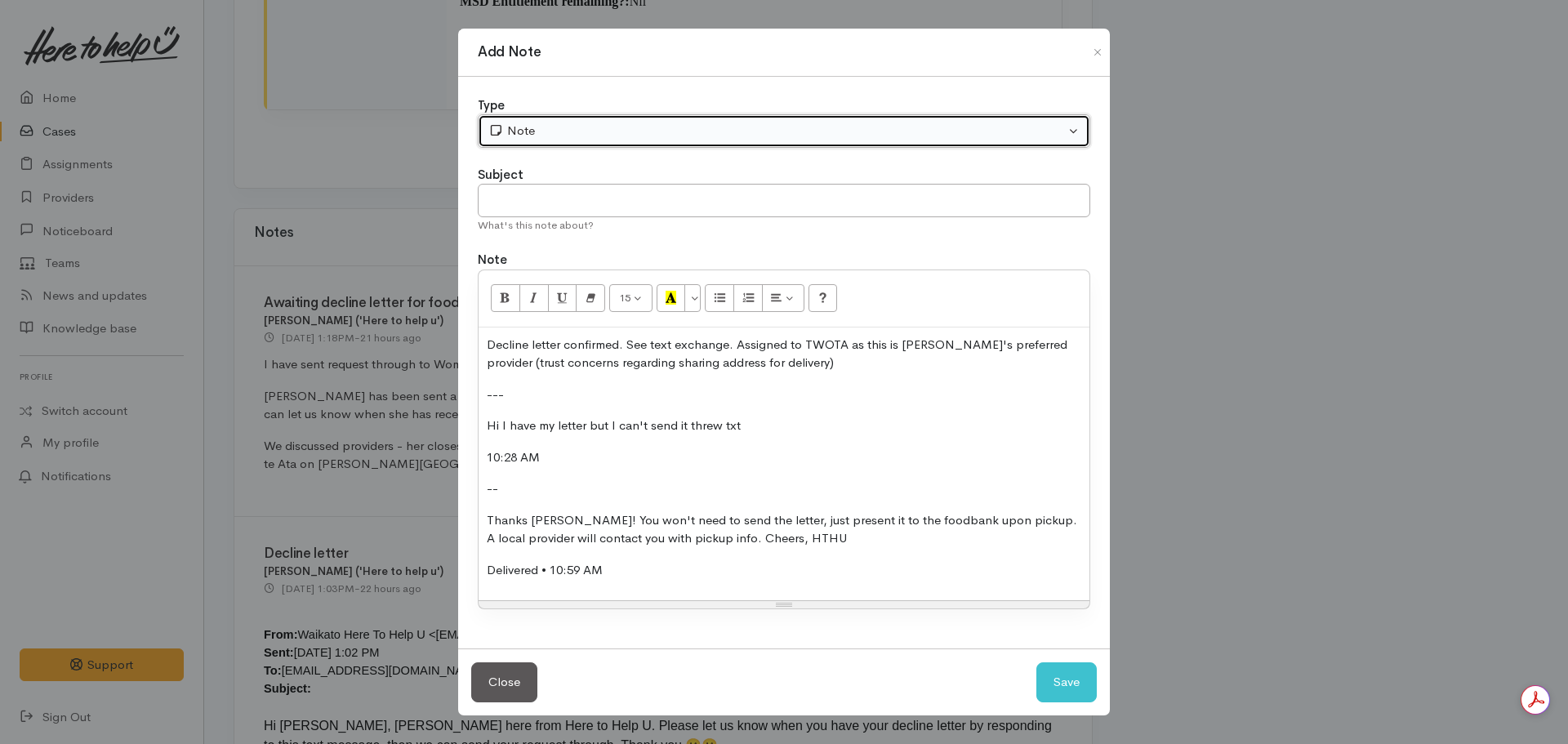
click at [542, 125] on div "Note" at bounding box center [777, 131] width 577 height 19
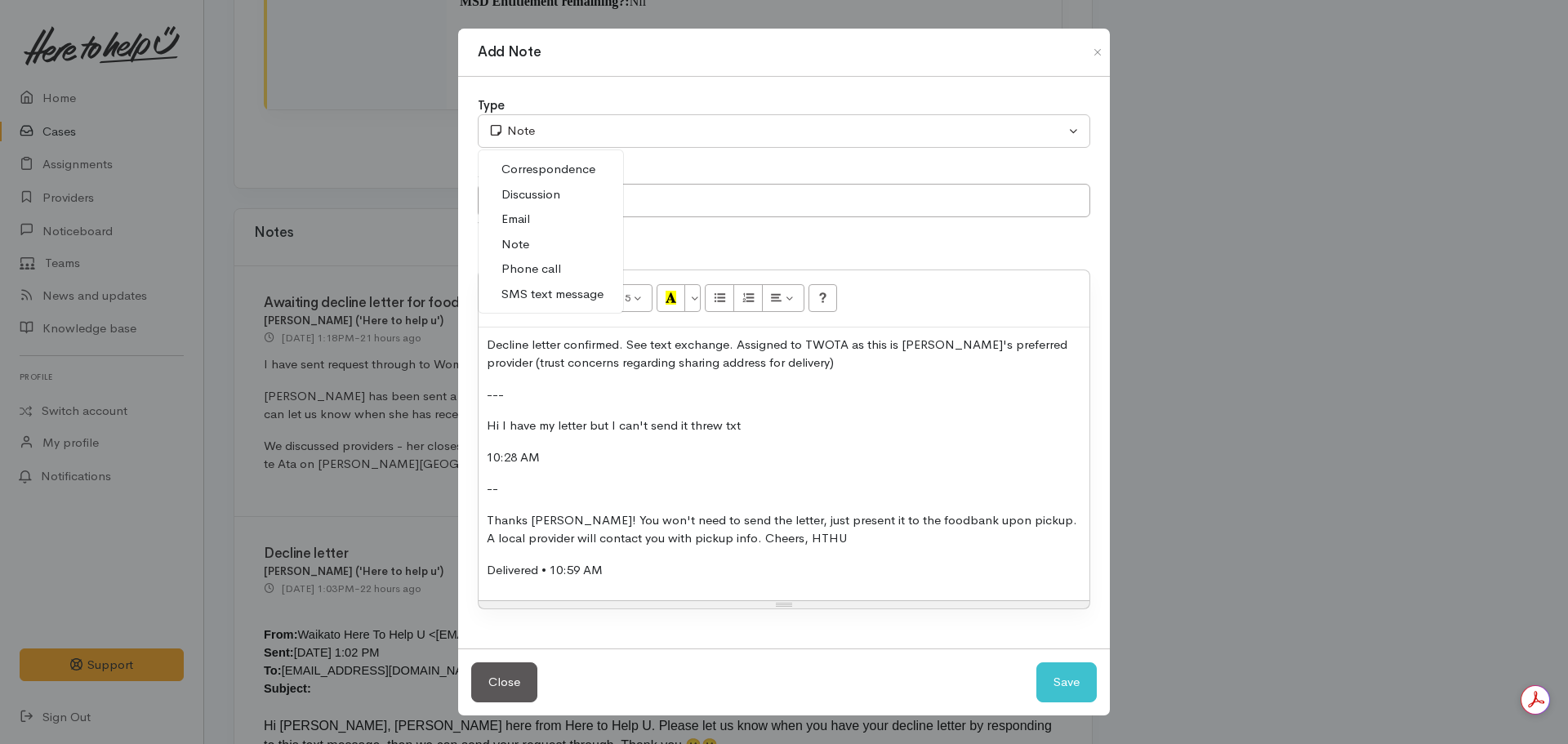
click at [549, 292] on span "SMS text message" at bounding box center [552, 294] width 102 height 19
select select "5"
click at [541, 202] on input "text" at bounding box center [783, 201] width 612 height 33
type input "Decline letter confirmed - assigned for food support"
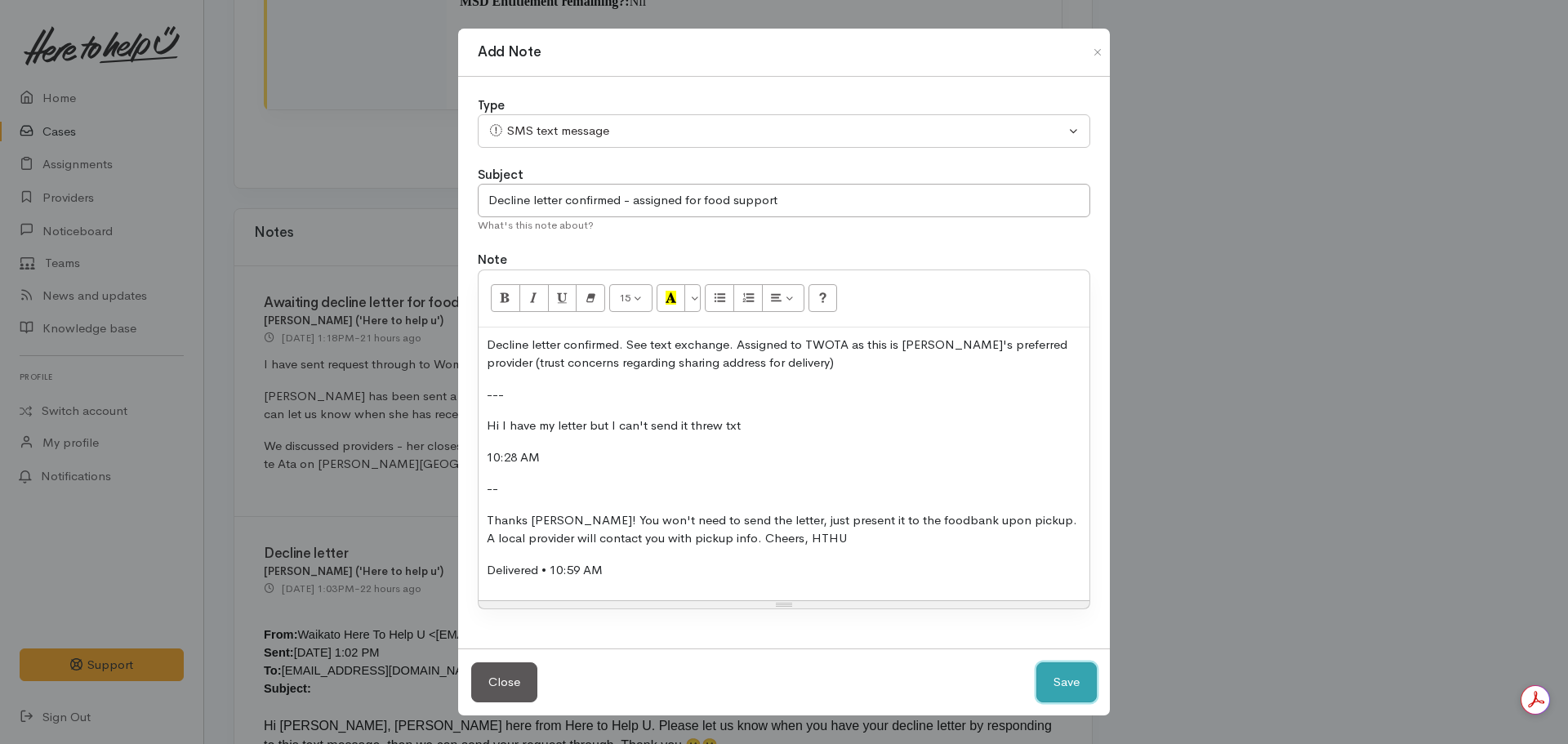
click at [1036, 662] on button "Save" at bounding box center [1066, 682] width 61 height 40
select select "1"
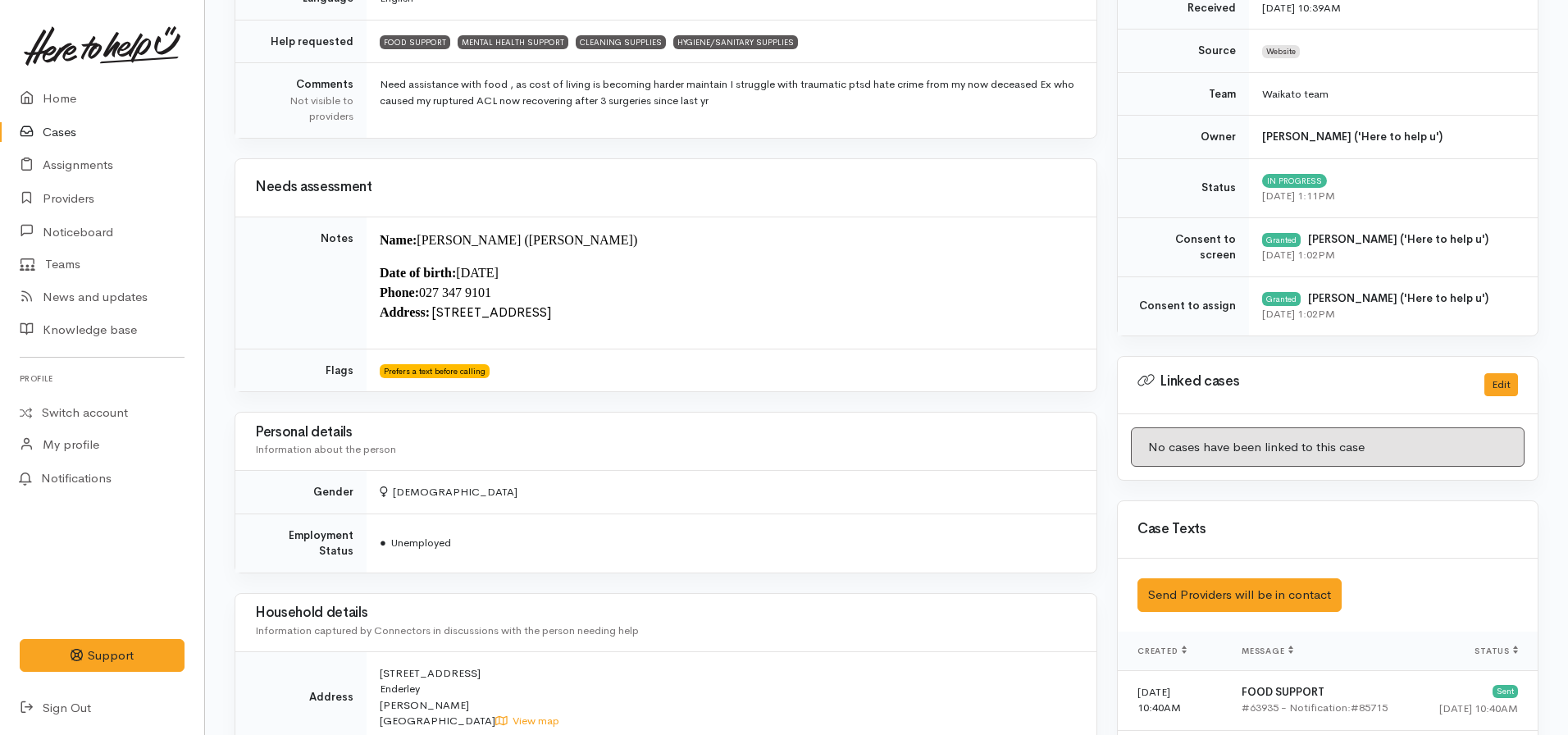
scroll to position [0, 0]
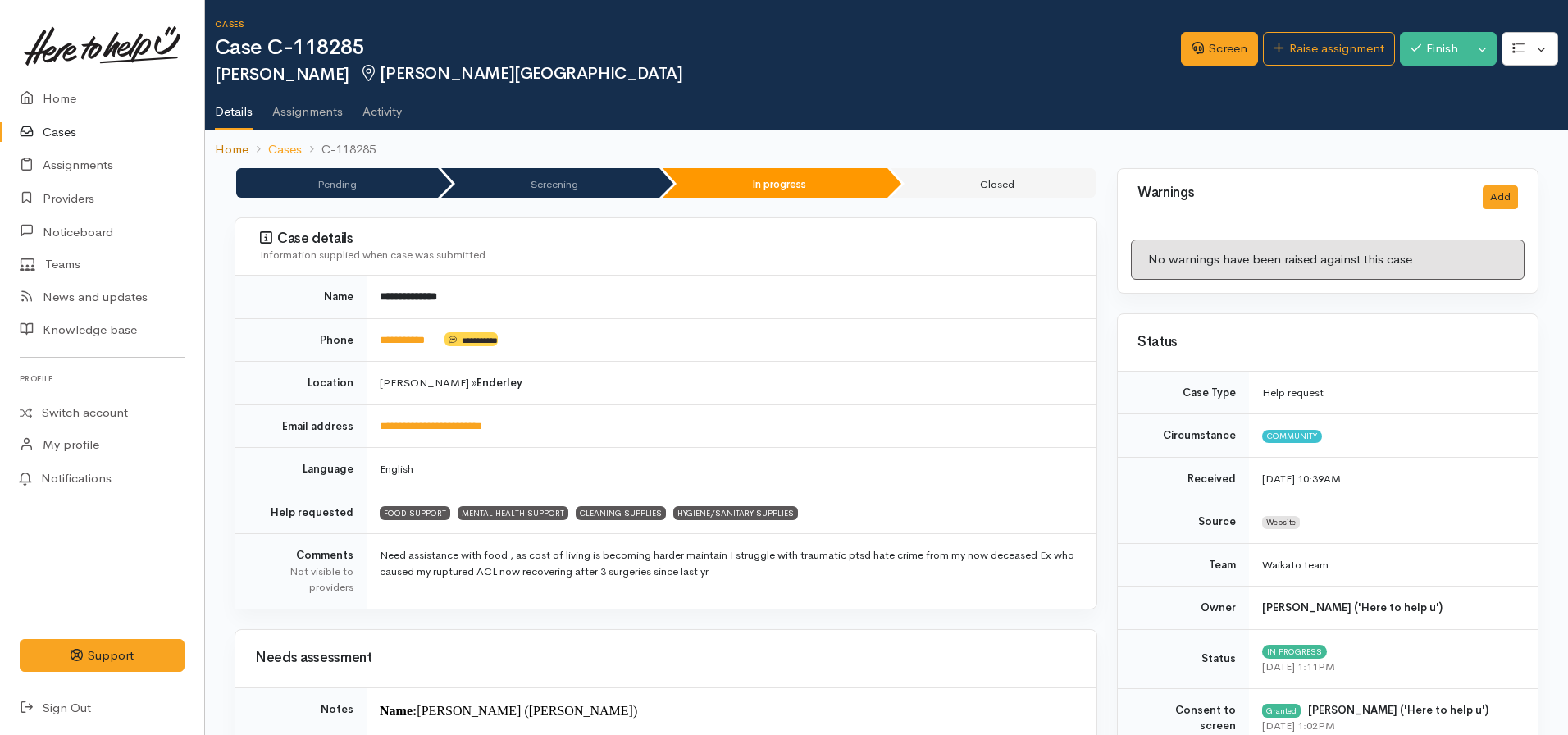
click at [228, 141] on link "Home" at bounding box center [232, 150] width 33 height 19
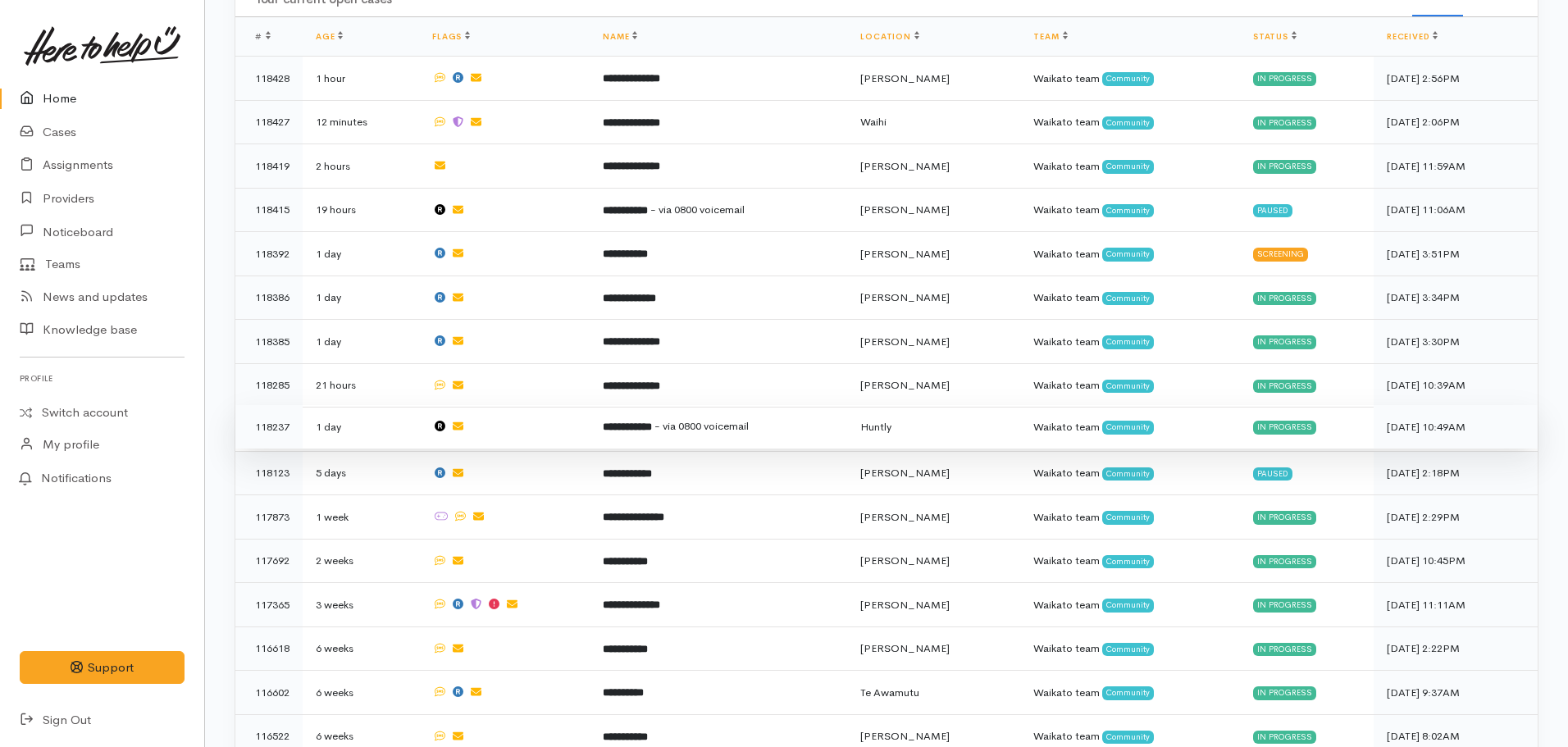
scroll to position [597, 0]
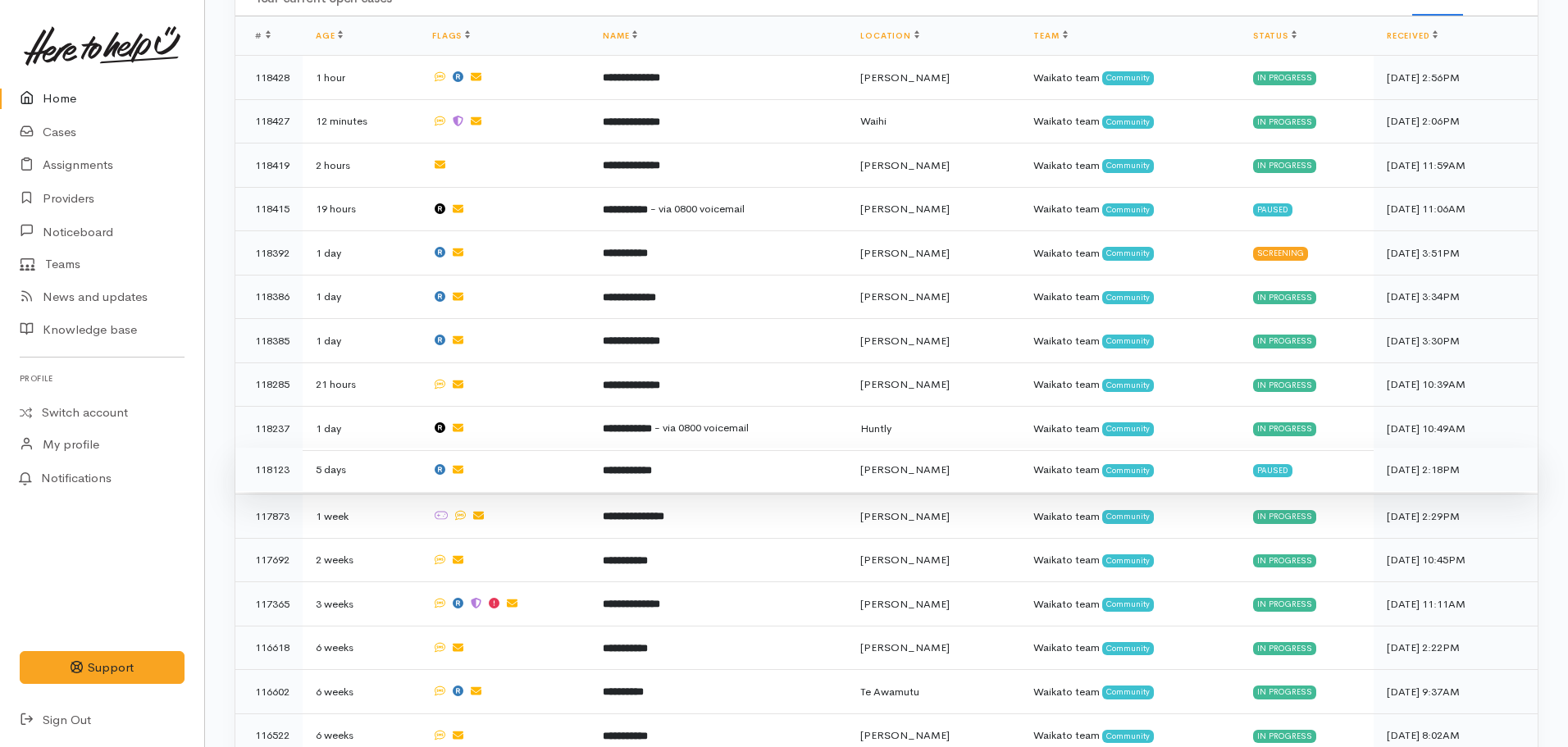
click at [652, 465] on b "**********" at bounding box center [627, 470] width 49 height 11
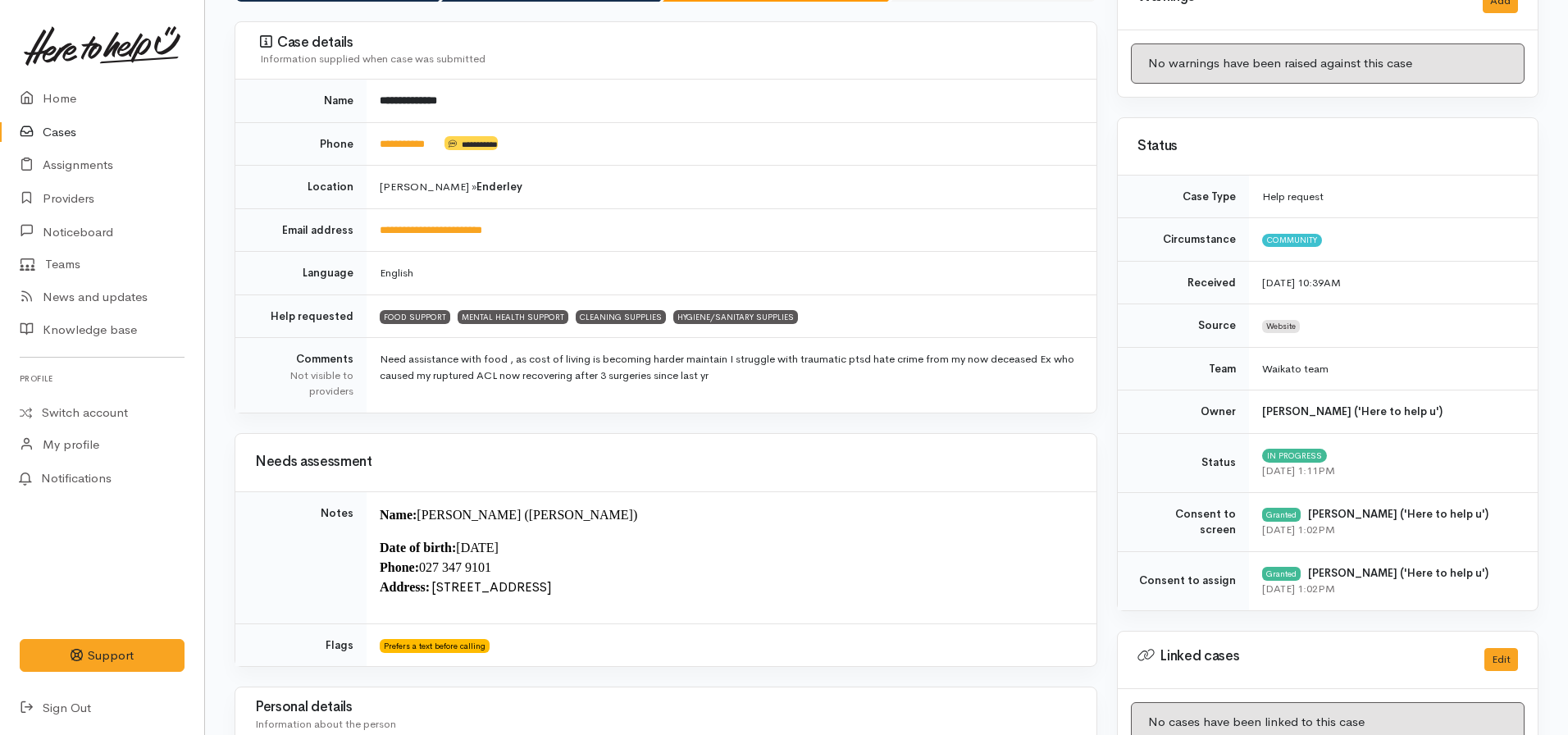
scroll to position [188, 0]
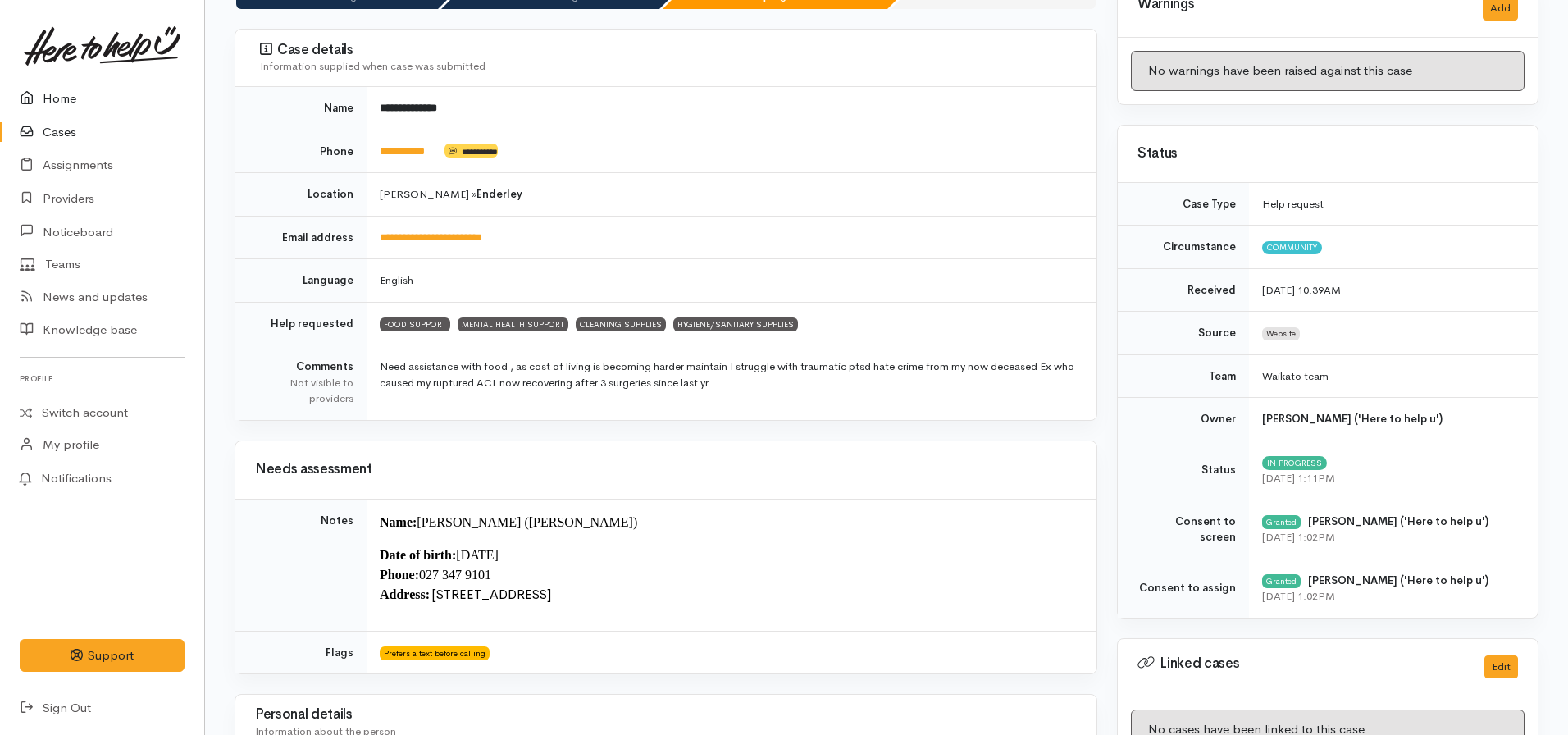
click at [52, 94] on link "Home" at bounding box center [102, 99] width 204 height 33
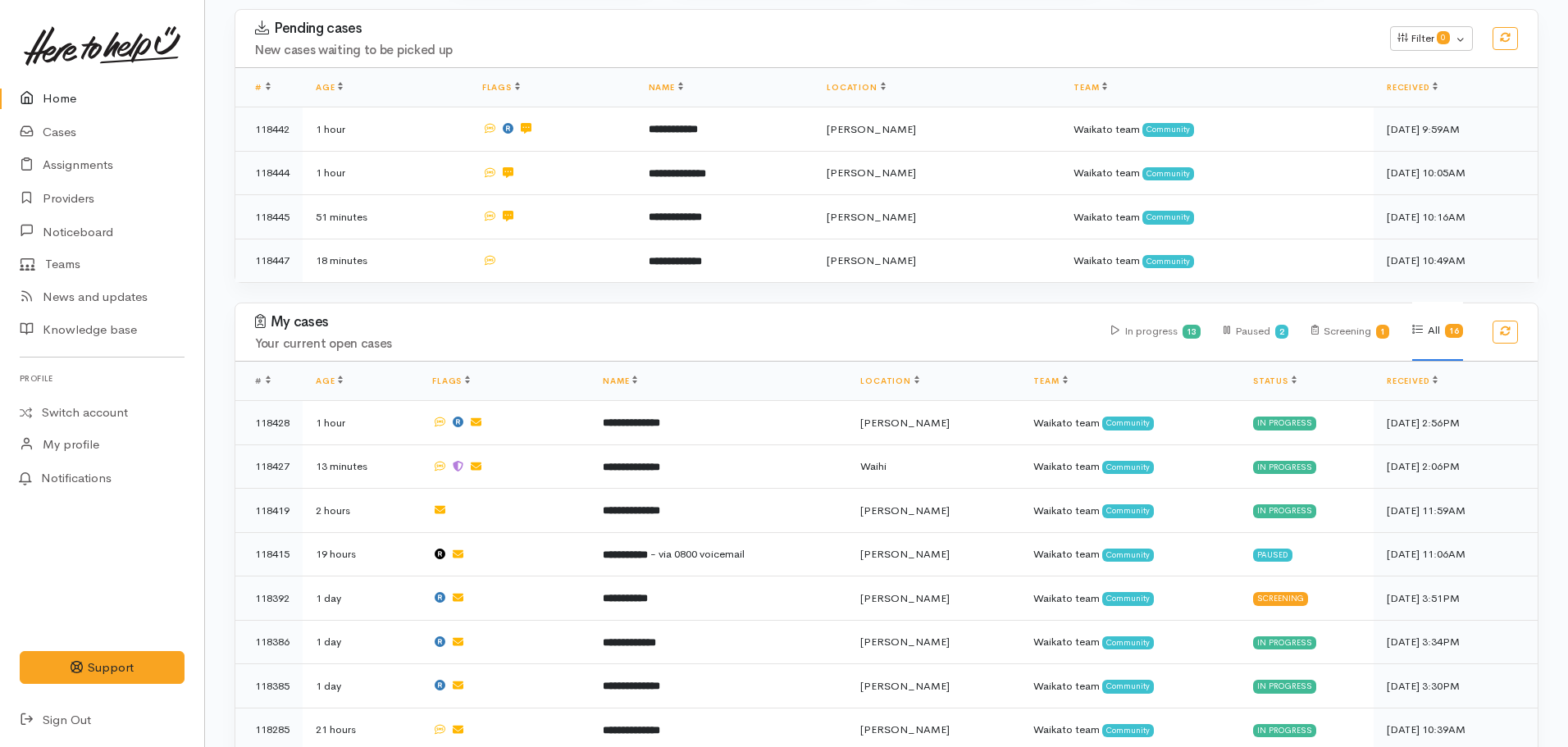
scroll to position [263, 0]
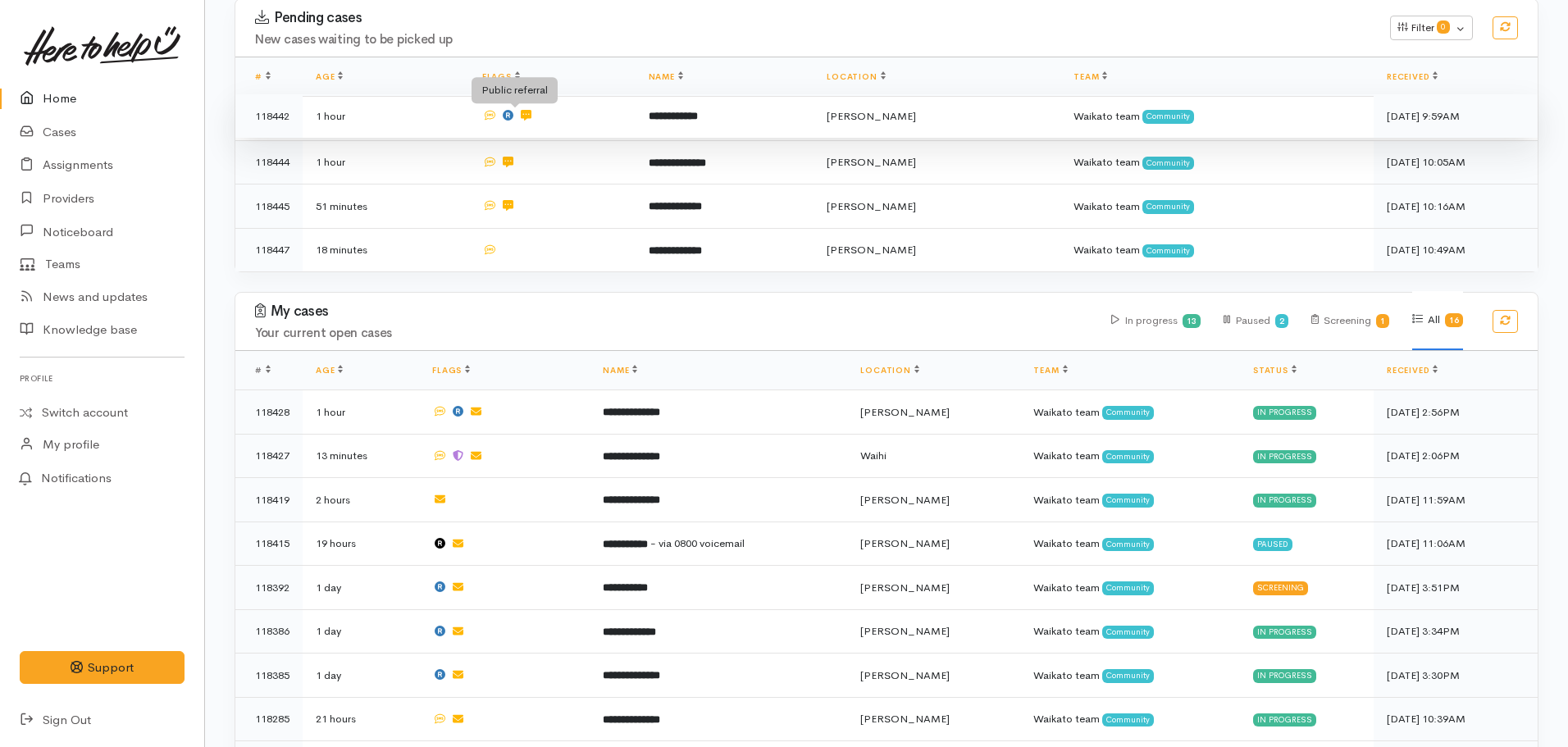
click at [511, 116] on icon at bounding box center [508, 115] width 11 height 11
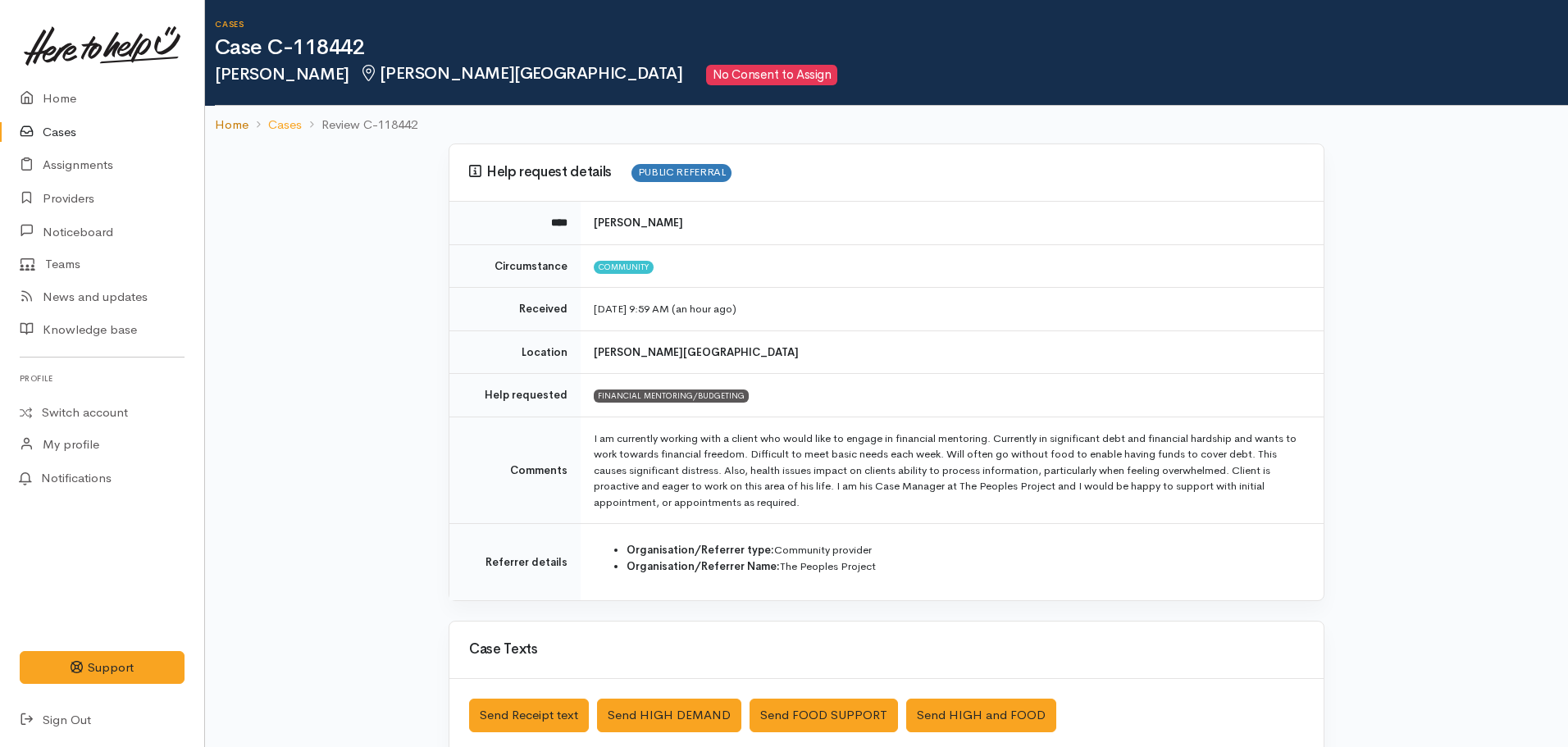
click at [218, 124] on link "Home" at bounding box center [232, 125] width 33 height 19
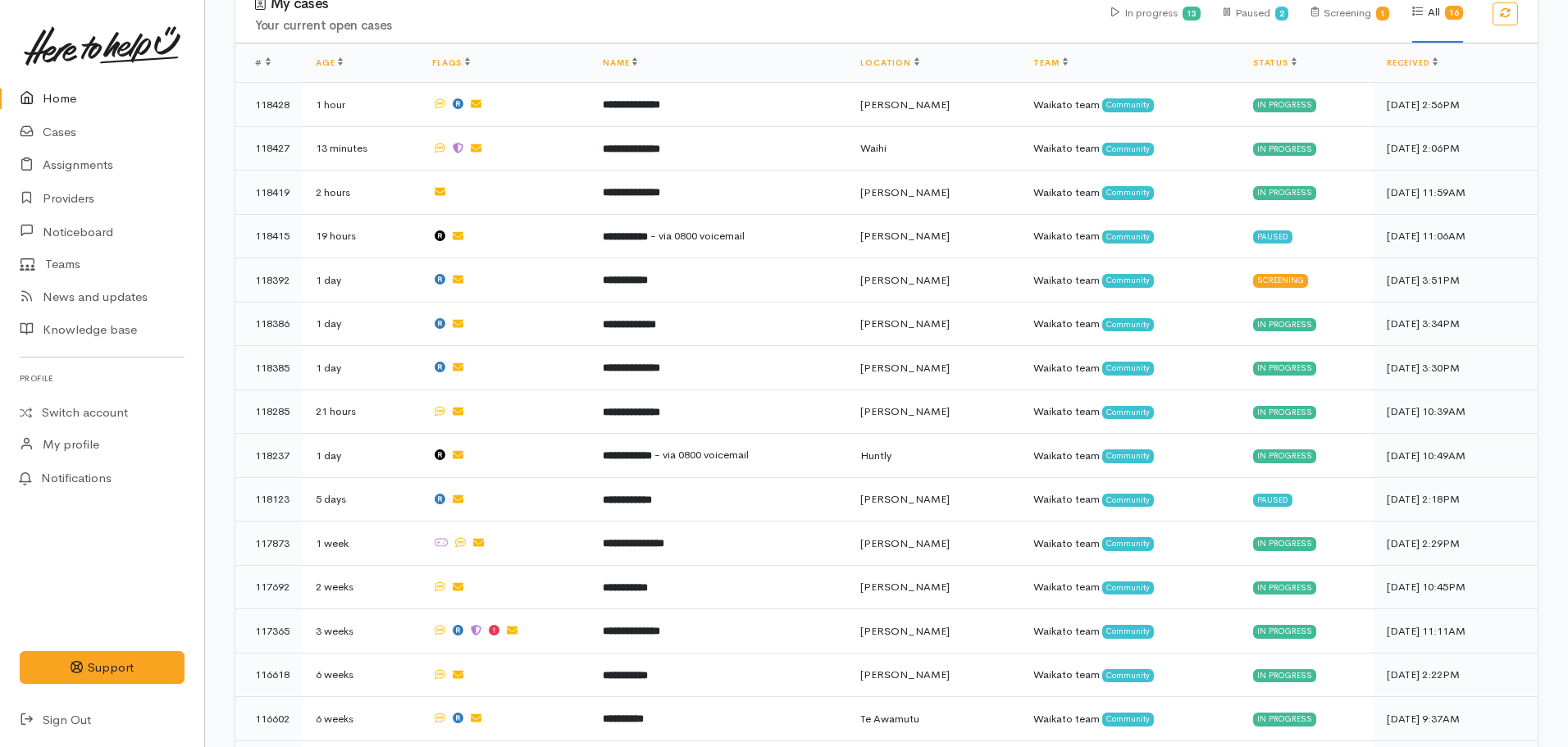
scroll to position [581, 0]
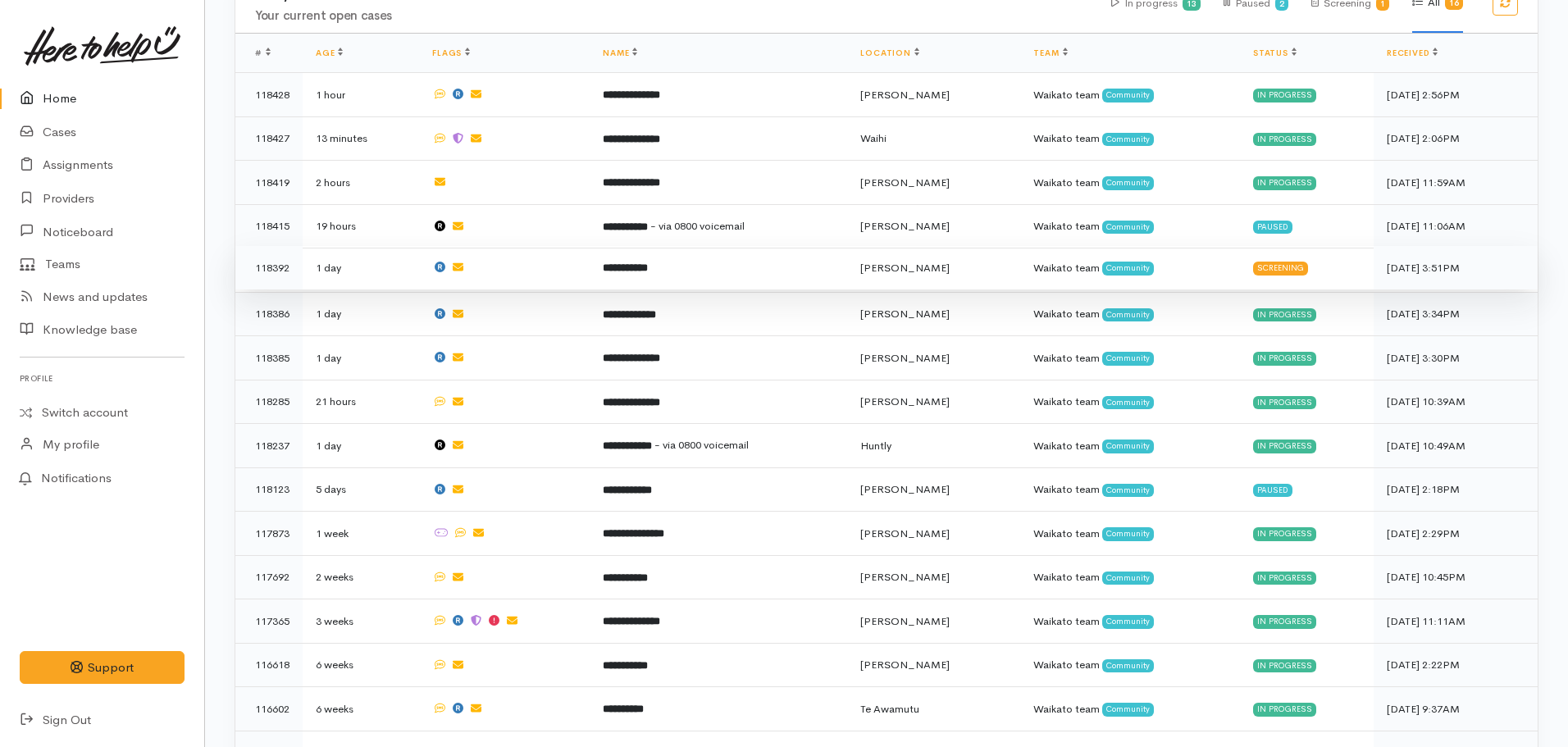
click at [638, 263] on b "**********" at bounding box center [625, 268] width 45 height 11
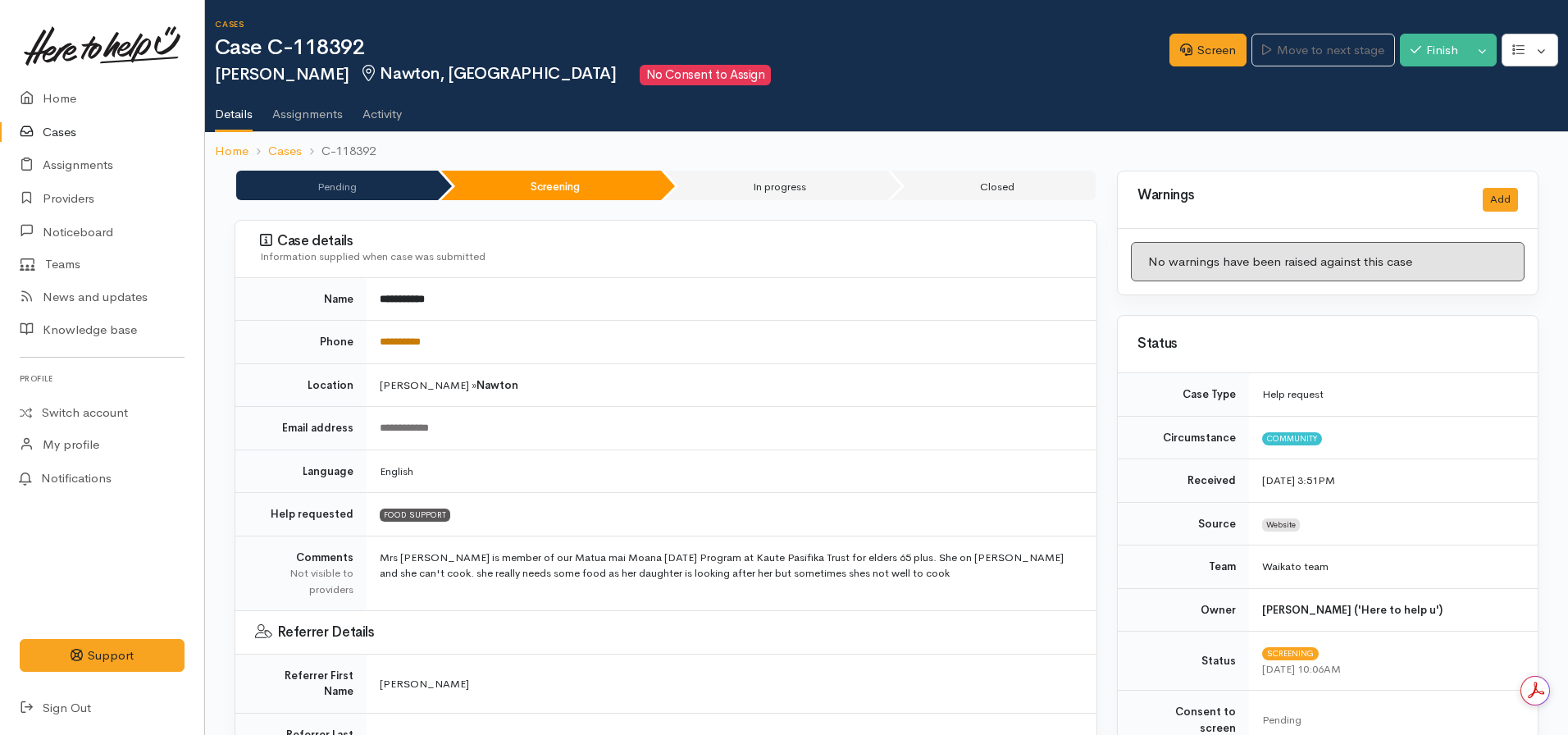
click at [398, 341] on link "**********" at bounding box center [400, 342] width 41 height 11
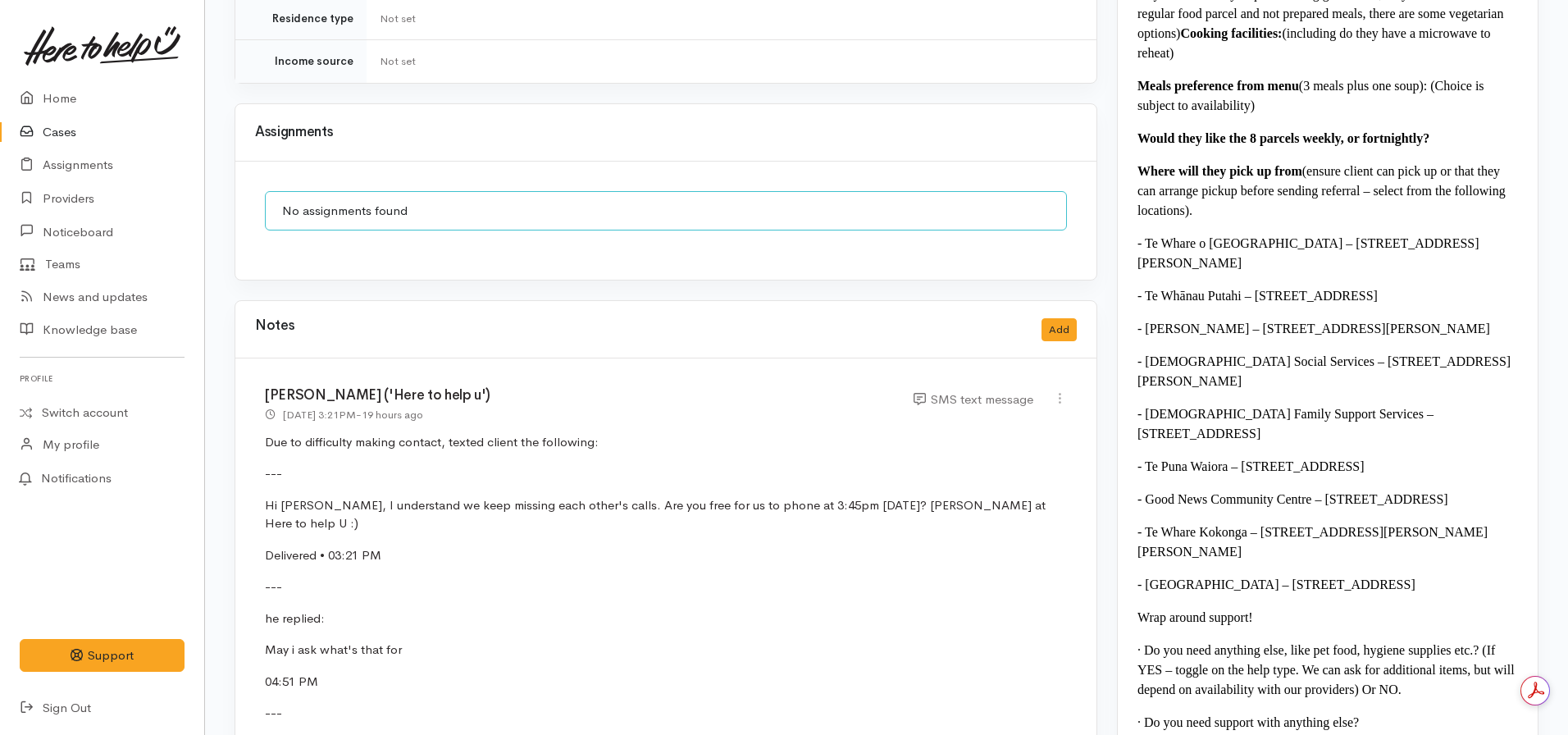
scroll to position [1566, 0]
click at [1066, 317] on button "Add" at bounding box center [1059, 329] width 35 height 23
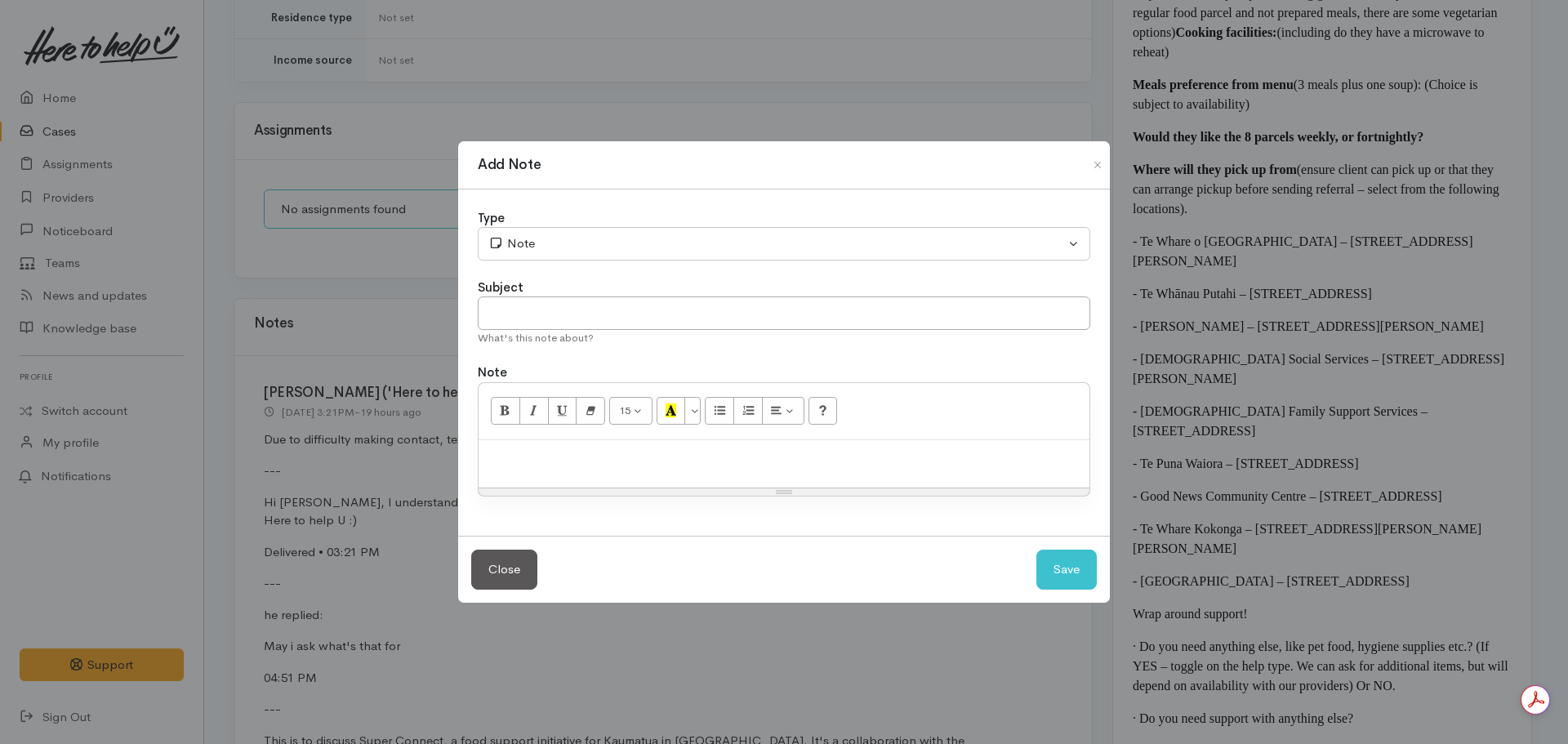
click at [577, 452] on p at bounding box center [783, 457] width 594 height 19
click at [886, 443] on div "Attempt to connect once more, didn't receive reply to prior etxt." at bounding box center [783, 464] width 611 height 48
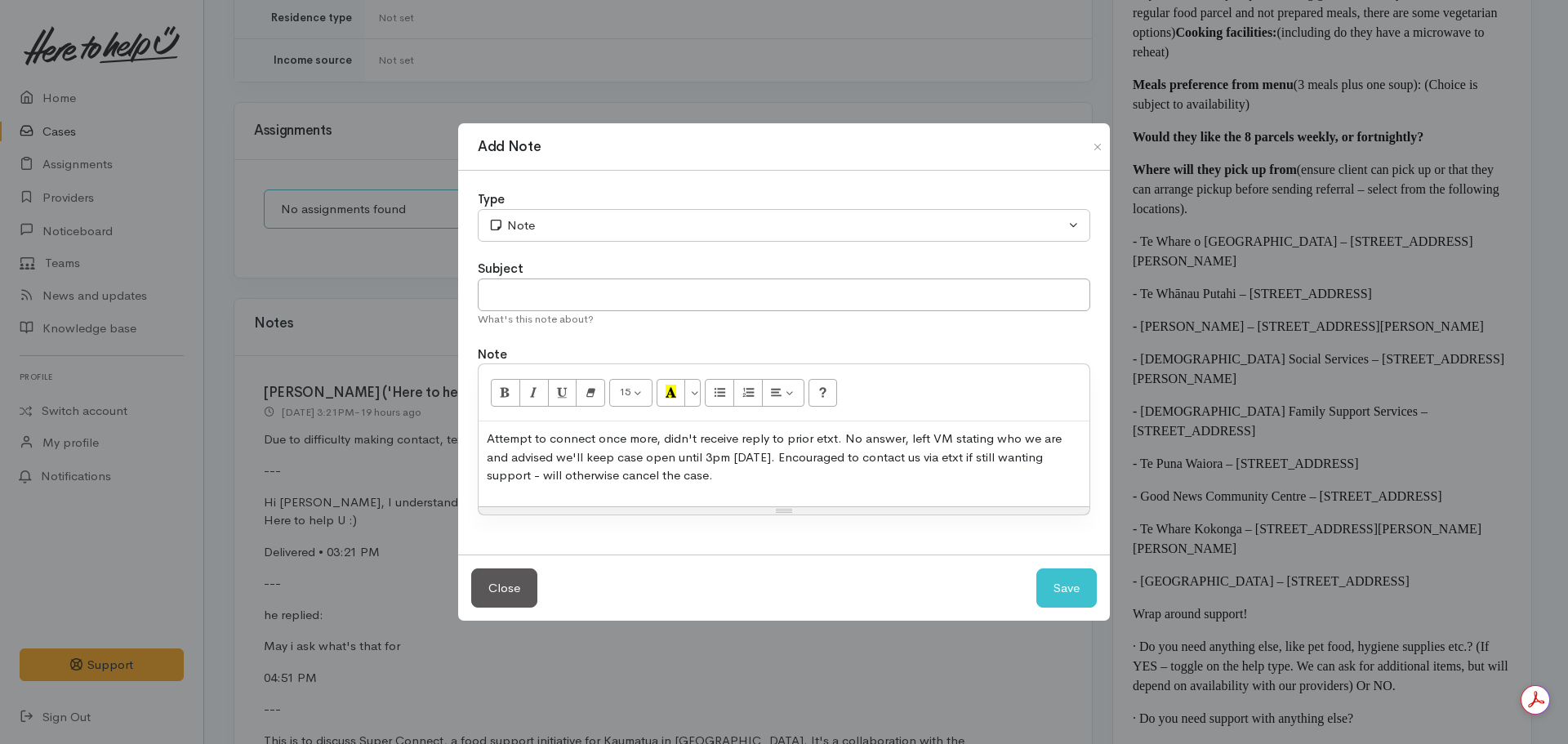
click at [697, 483] on p "Attempt to connect once more, didn't receive reply to prior etxt. No answer, le…" at bounding box center [783, 457] width 594 height 56
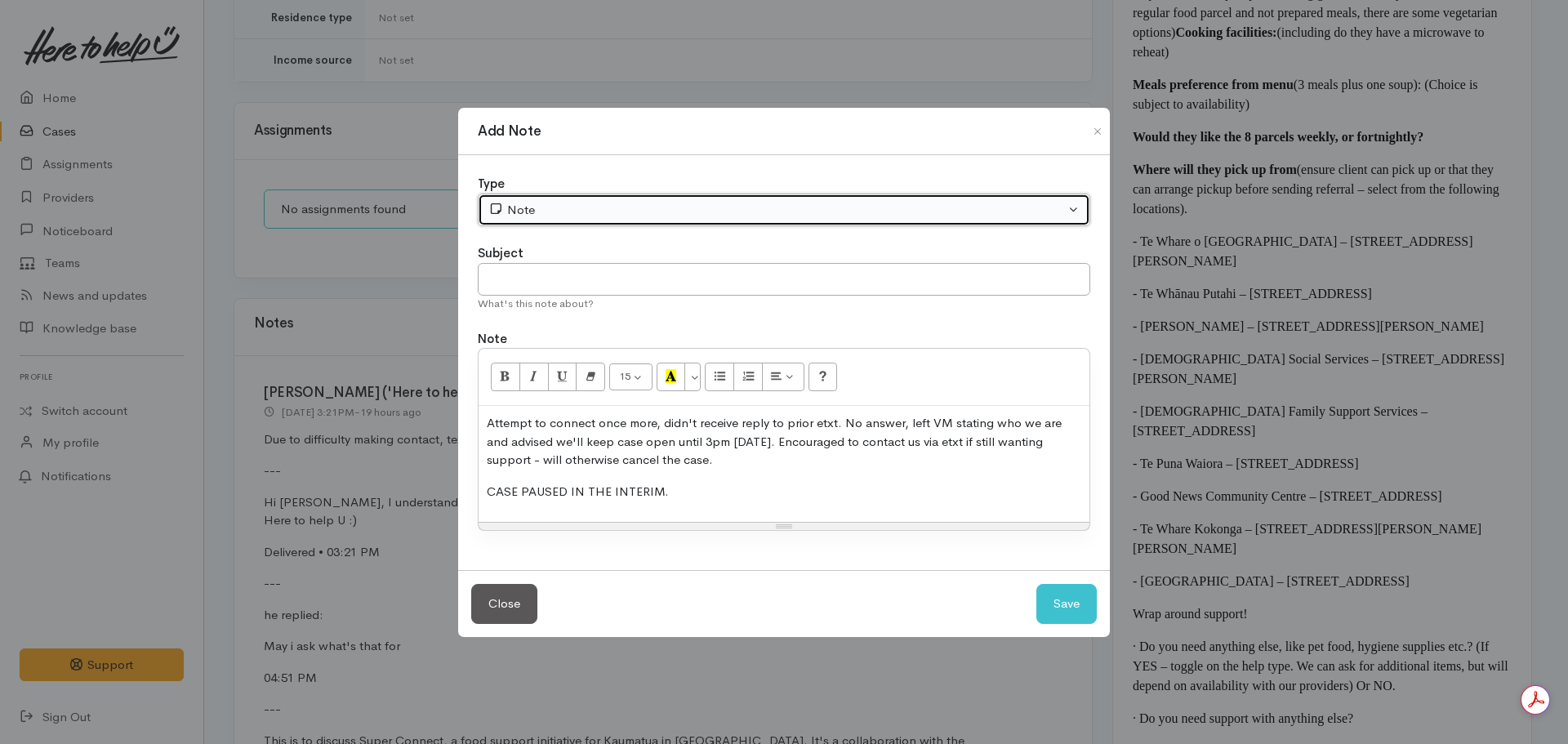
click at [612, 221] on button "Note" at bounding box center [783, 210] width 612 height 33
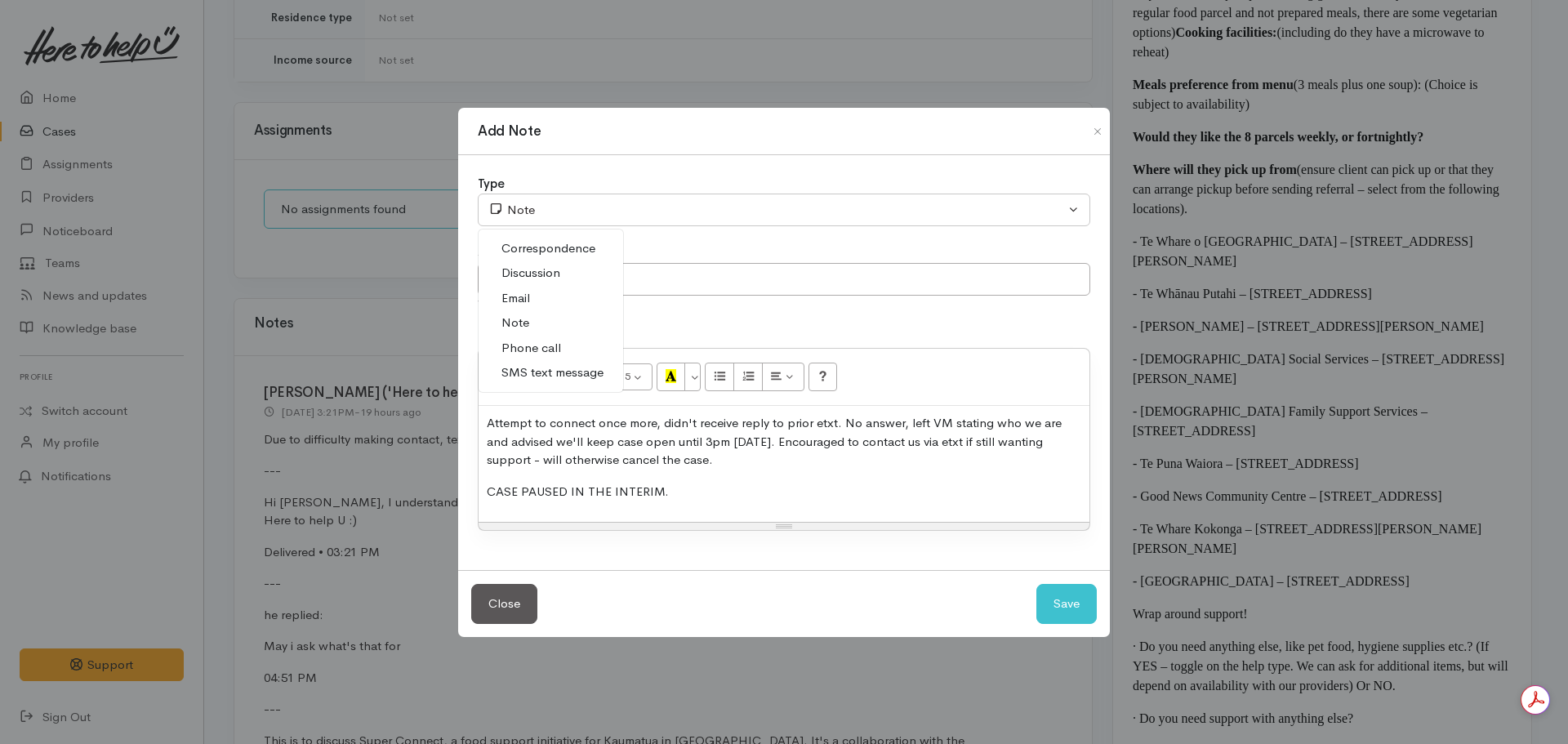
click at [553, 343] on span "Phone call" at bounding box center [532, 348] width 60 height 19
select select "3"
click at [557, 277] on input "text" at bounding box center [783, 280] width 612 height 33
click at [782, 296] on div "What's this note about?" at bounding box center [783, 304] width 612 height 17
click at [757, 284] on input "No answer - deadline for contact givenq" at bounding box center [783, 280] width 612 height 33
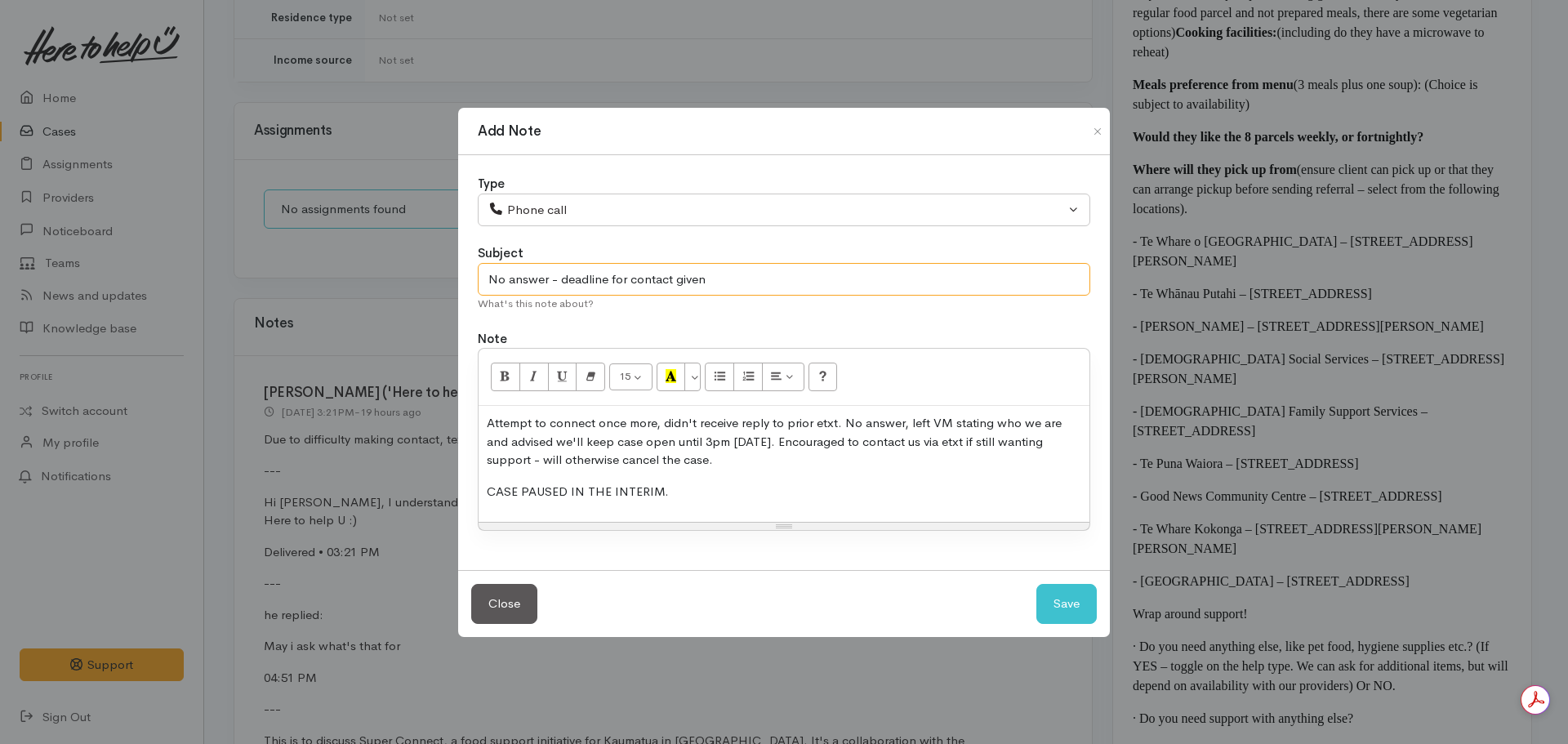
type input "No answer - deadline for contact given"
click at [1036, 584] on button "Save" at bounding box center [1066, 604] width 61 height 40
select select "1"
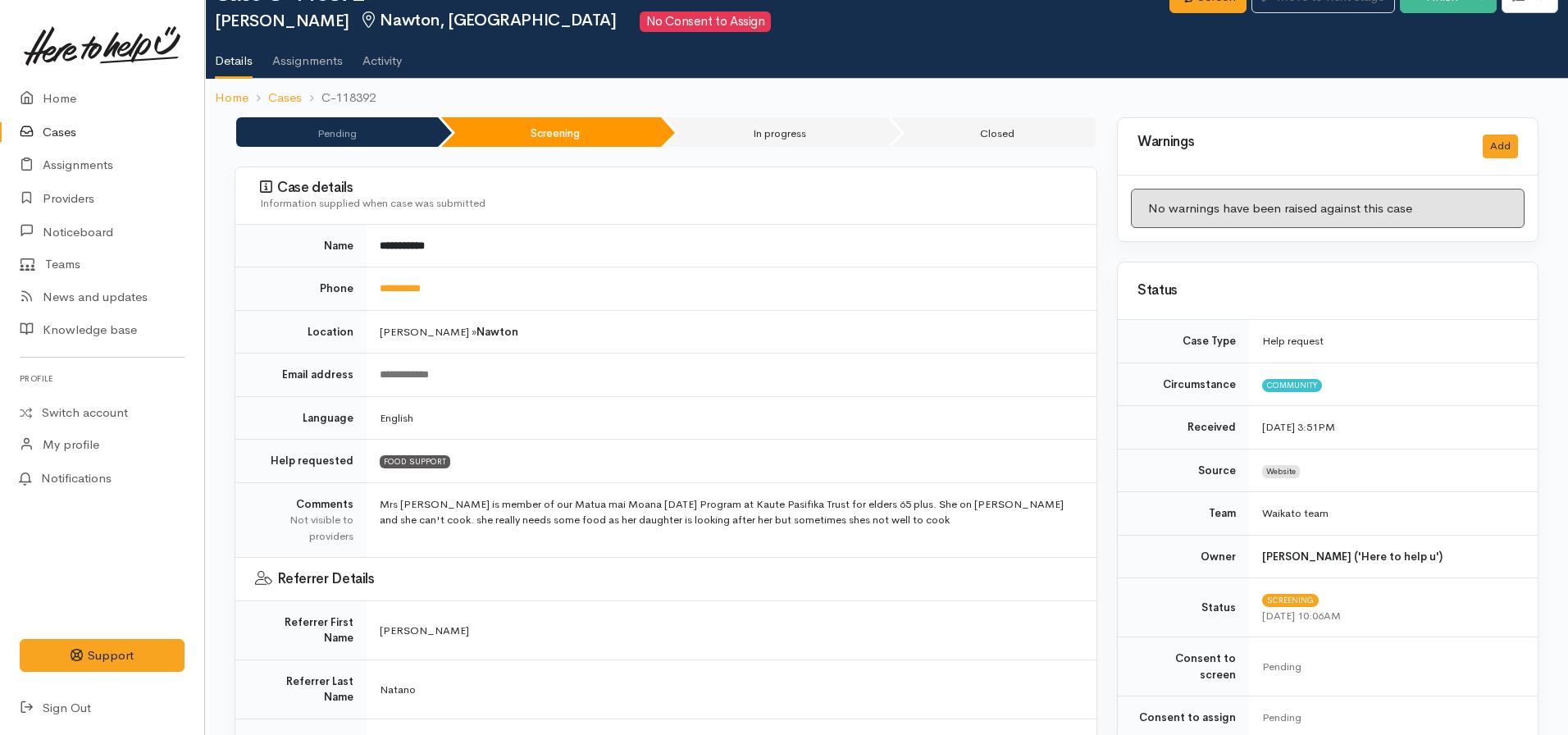
scroll to position [0, 0]
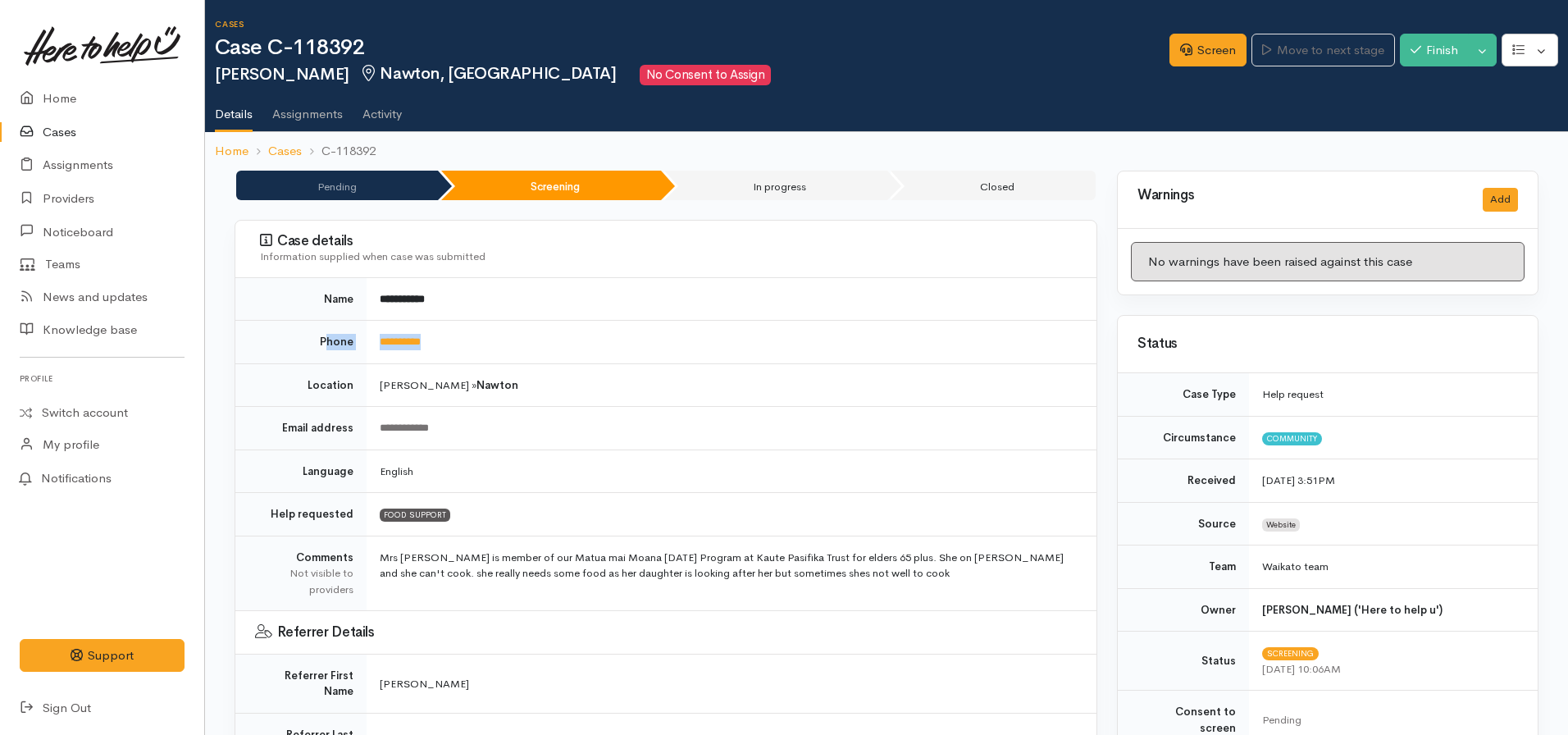
drag, startPoint x: 481, startPoint y: 345, endPoint x: 328, endPoint y: 340, distance: 153.1
click at [328, 340] on tr "**********" at bounding box center [665, 342] width 861 height 44
click at [484, 350] on td "**********" at bounding box center [731, 342] width 730 height 44
drag, startPoint x: 464, startPoint y: 343, endPoint x: 341, endPoint y: 356, distance: 123.7
click at [341, 356] on tr "**********" at bounding box center [665, 342] width 861 height 44
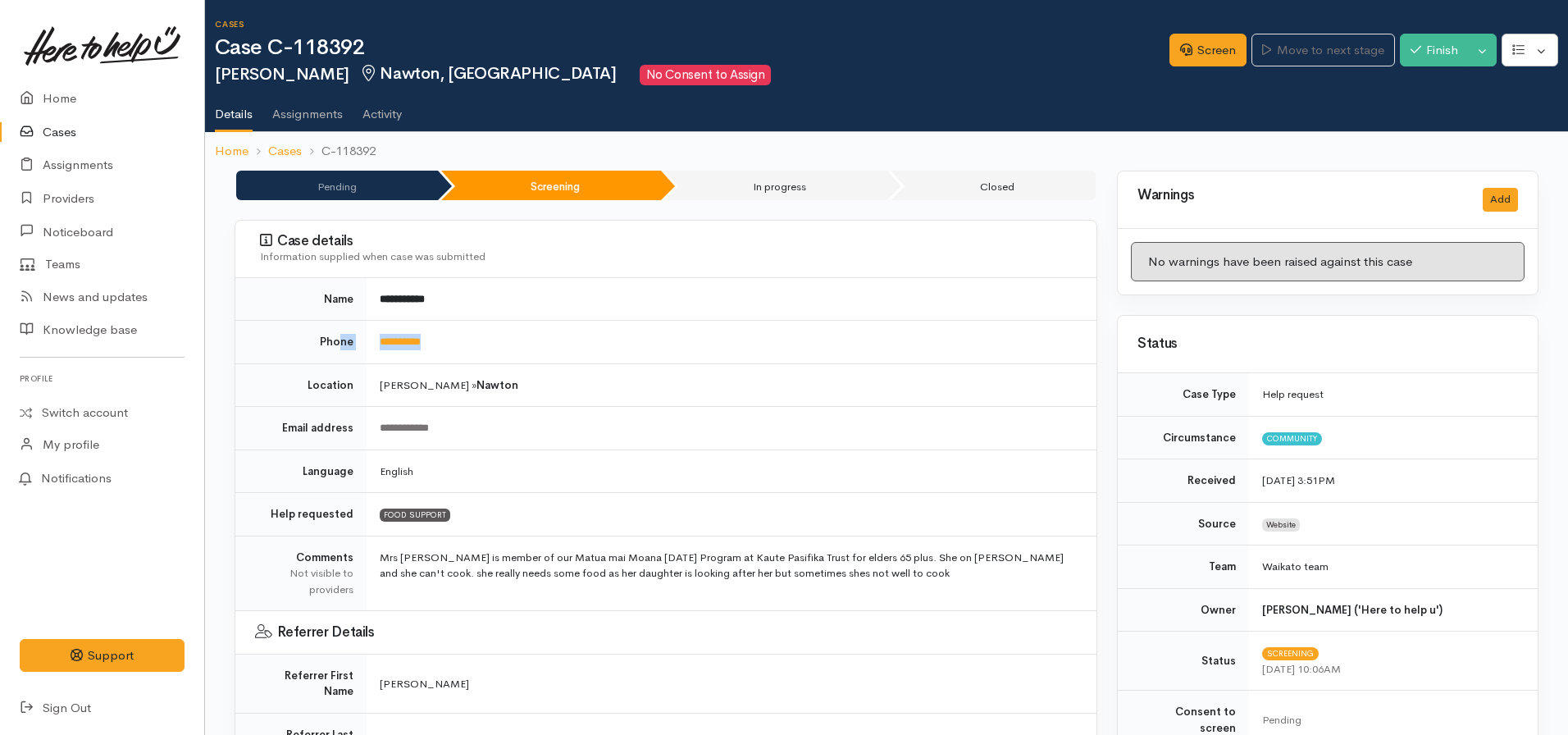
click at [448, 327] on td "**********" at bounding box center [731, 342] width 730 height 44
drag, startPoint x: 455, startPoint y: 346, endPoint x: 377, endPoint y: 353, distance: 78.3
click at [377, 353] on td "**********" at bounding box center [731, 342] width 730 height 44
copy link "**********"
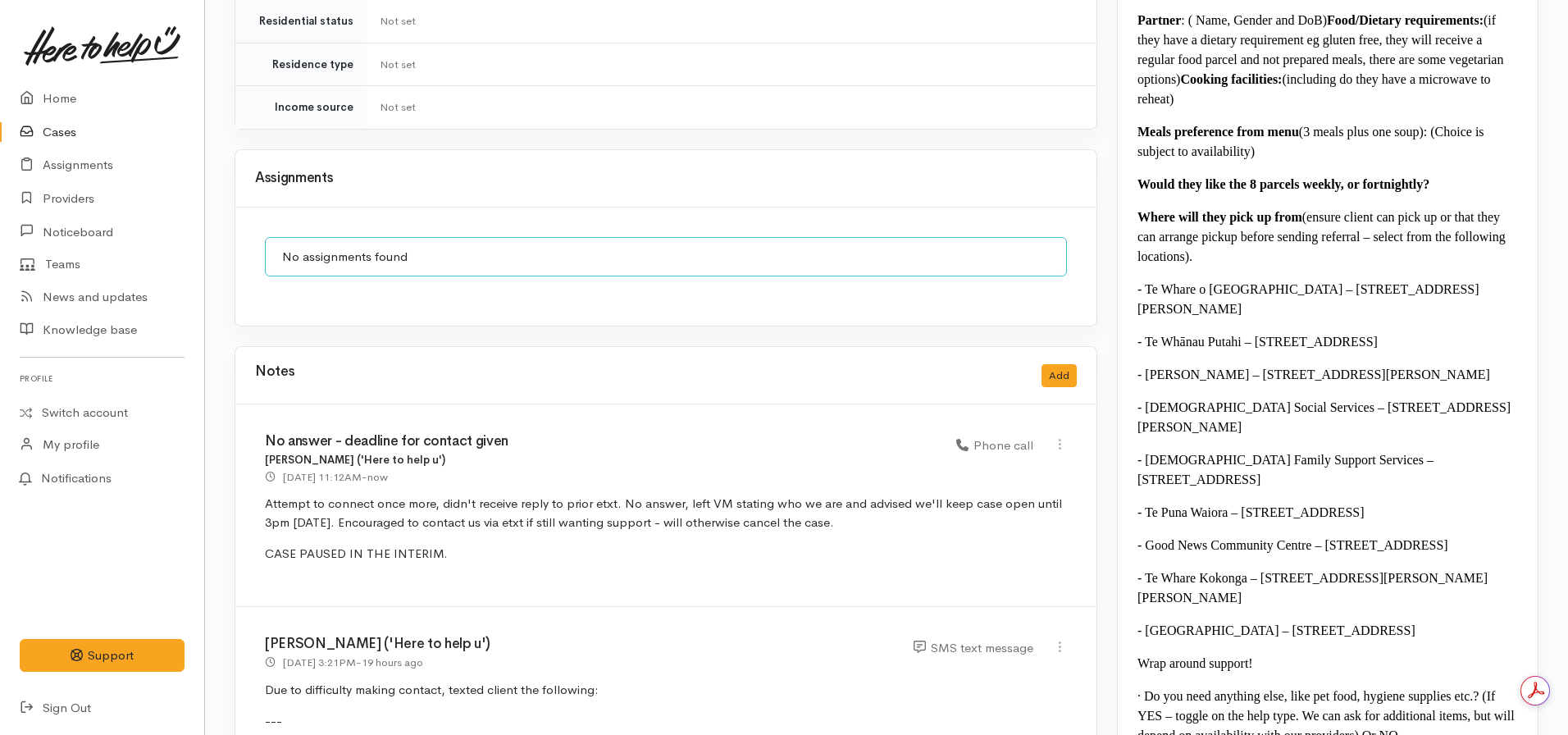
scroll to position [1520, 0]
click at [1057, 363] on button "Add" at bounding box center [1059, 375] width 35 height 23
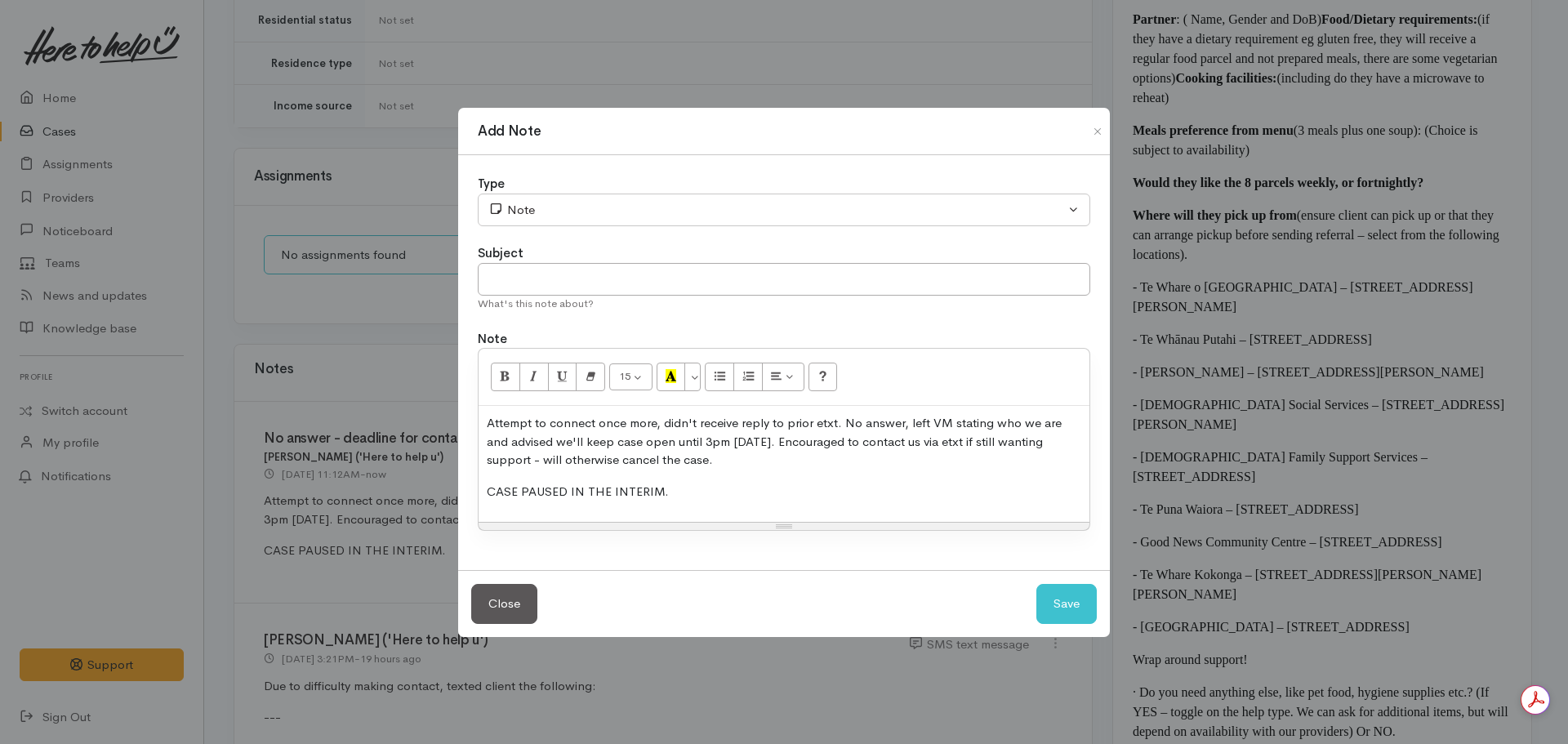
click at [717, 482] on p "CASE PAUSED IN THE INTERIM." at bounding box center [783, 492] width 594 height 19
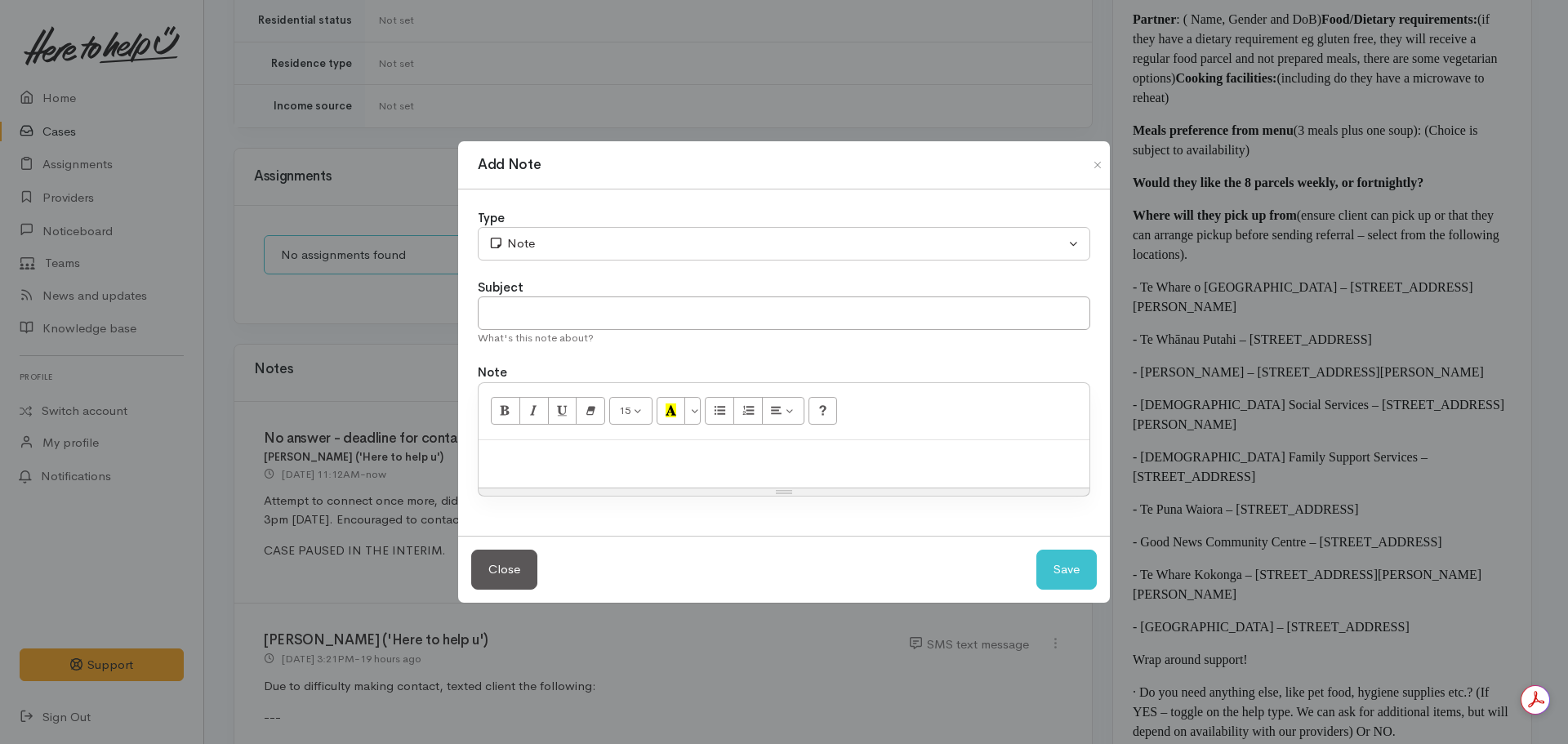
drag, startPoint x: 717, startPoint y: 482, endPoint x: 652, endPoint y: 448, distance: 73.4
click at [652, 448] on p at bounding box center [783, 457] width 594 height 19
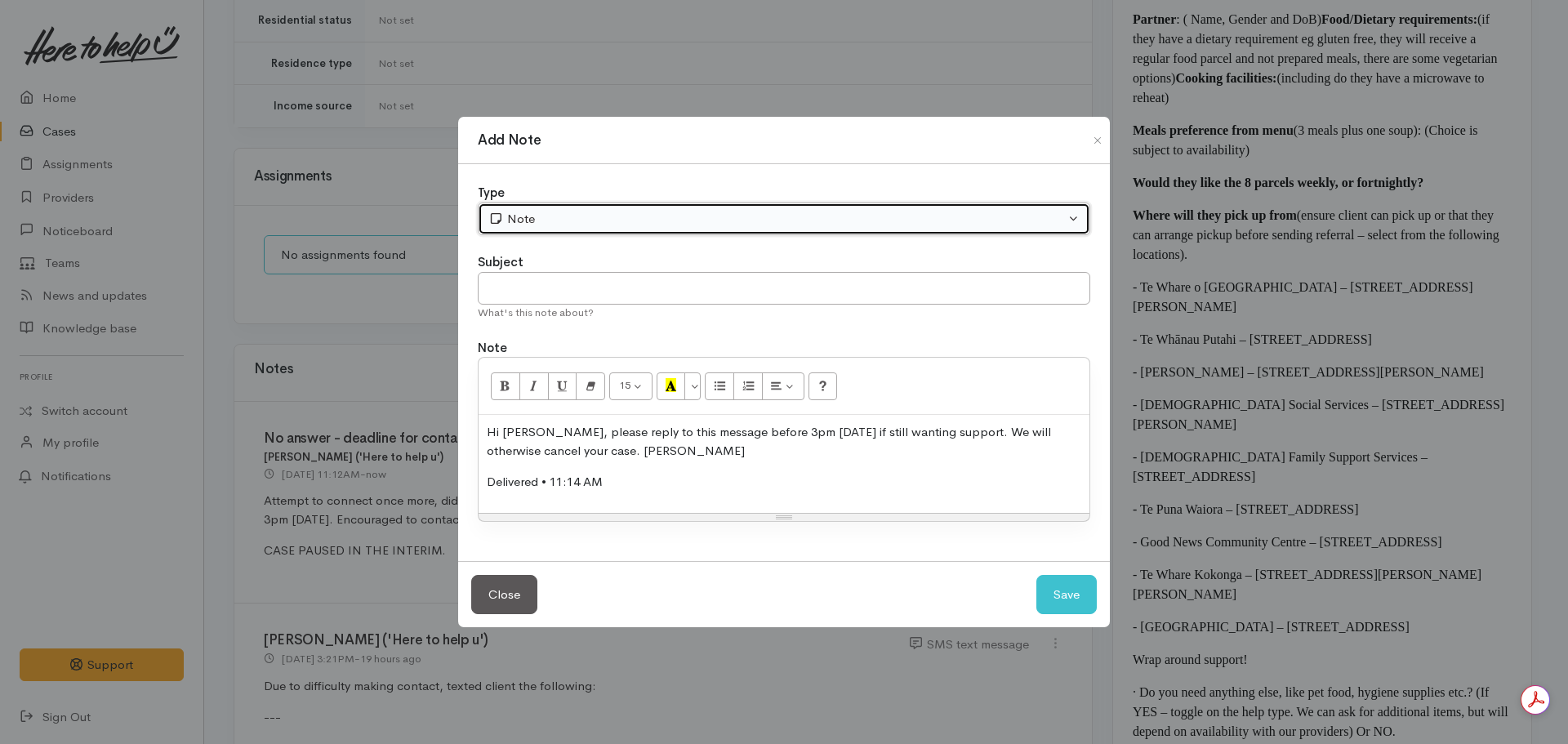
click at [556, 222] on div "Note" at bounding box center [777, 219] width 577 height 19
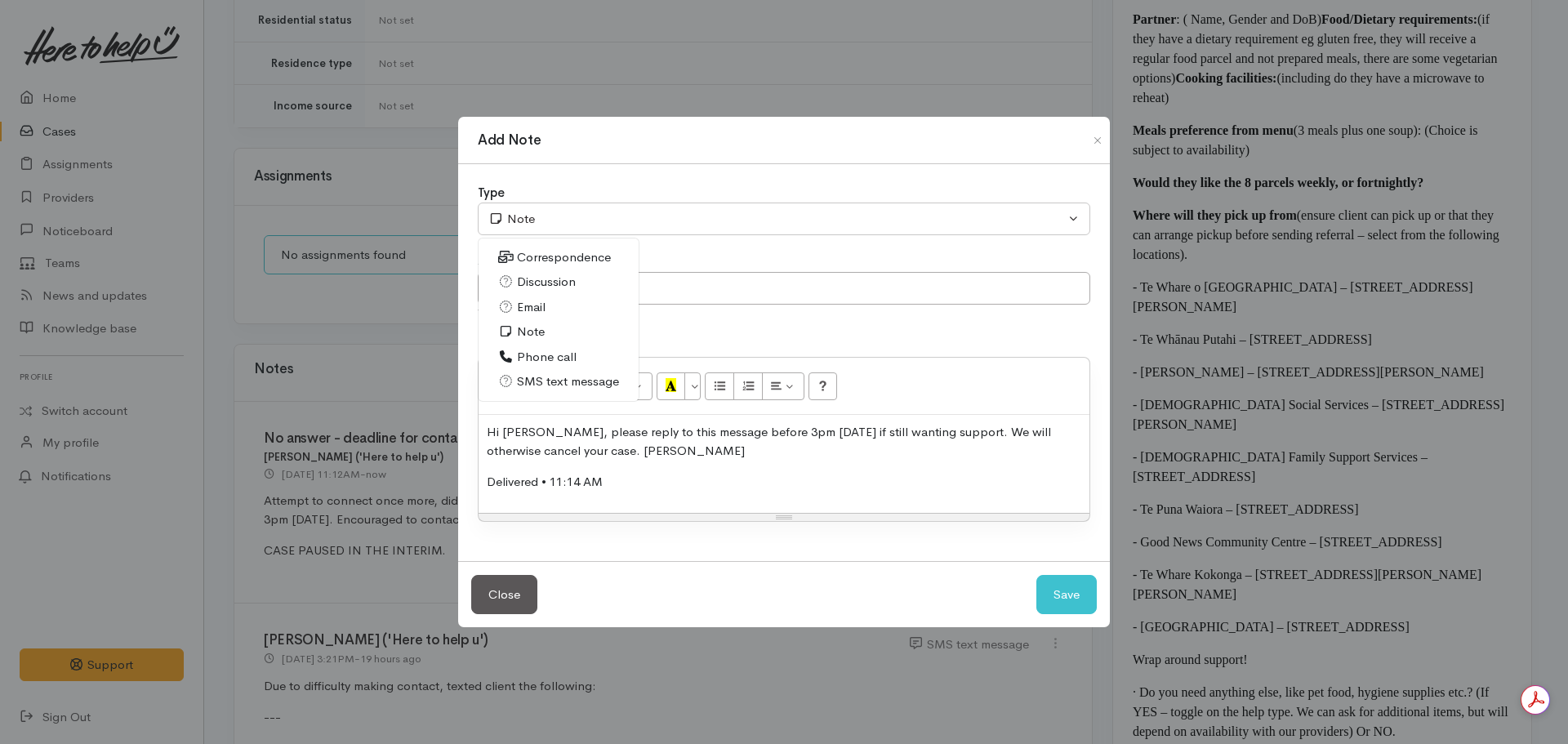
click at [554, 377] on span "SMS text message" at bounding box center [567, 382] width 102 height 19
click at [1076, 595] on button "Save" at bounding box center [1066, 595] width 61 height 40
select select "1"
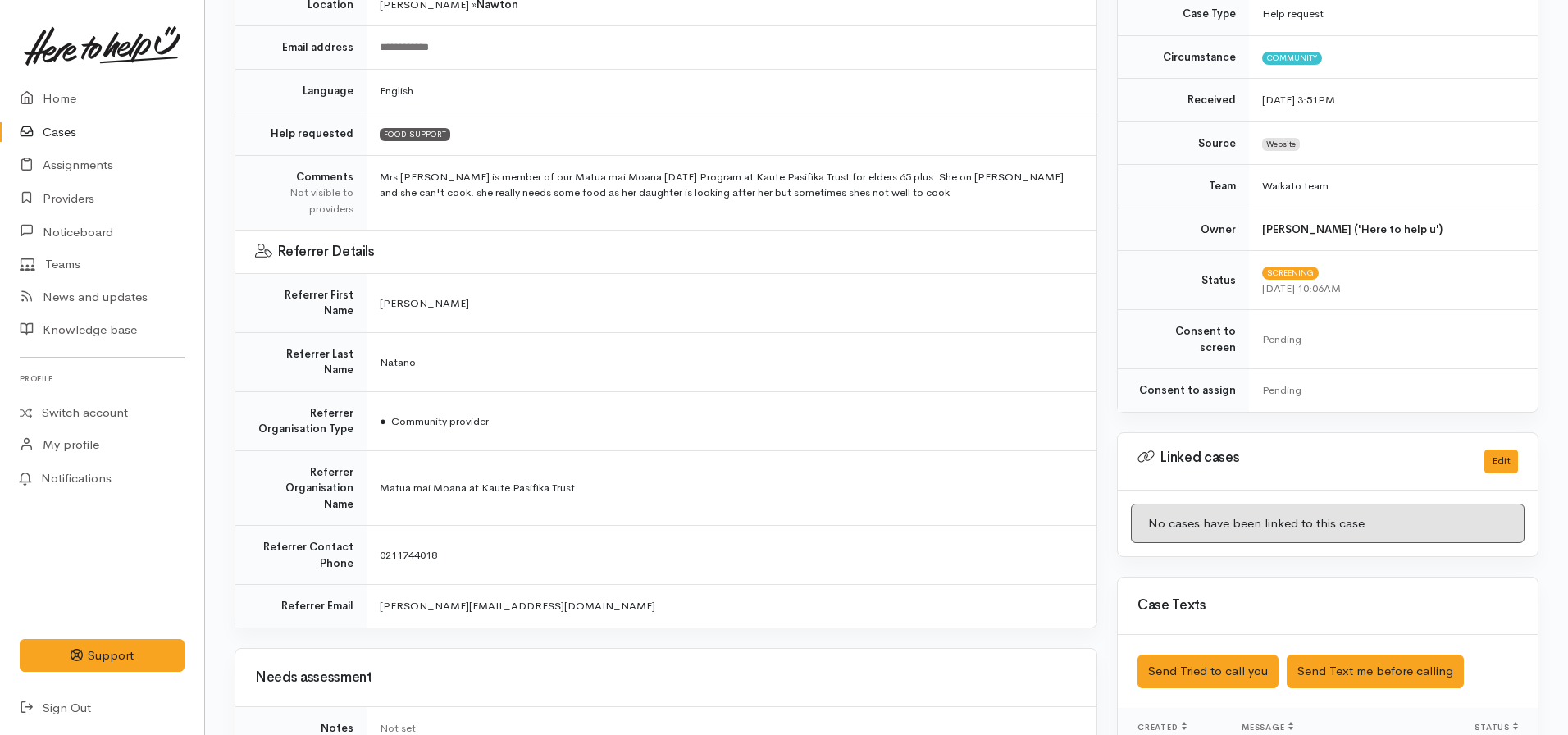
scroll to position [0, 0]
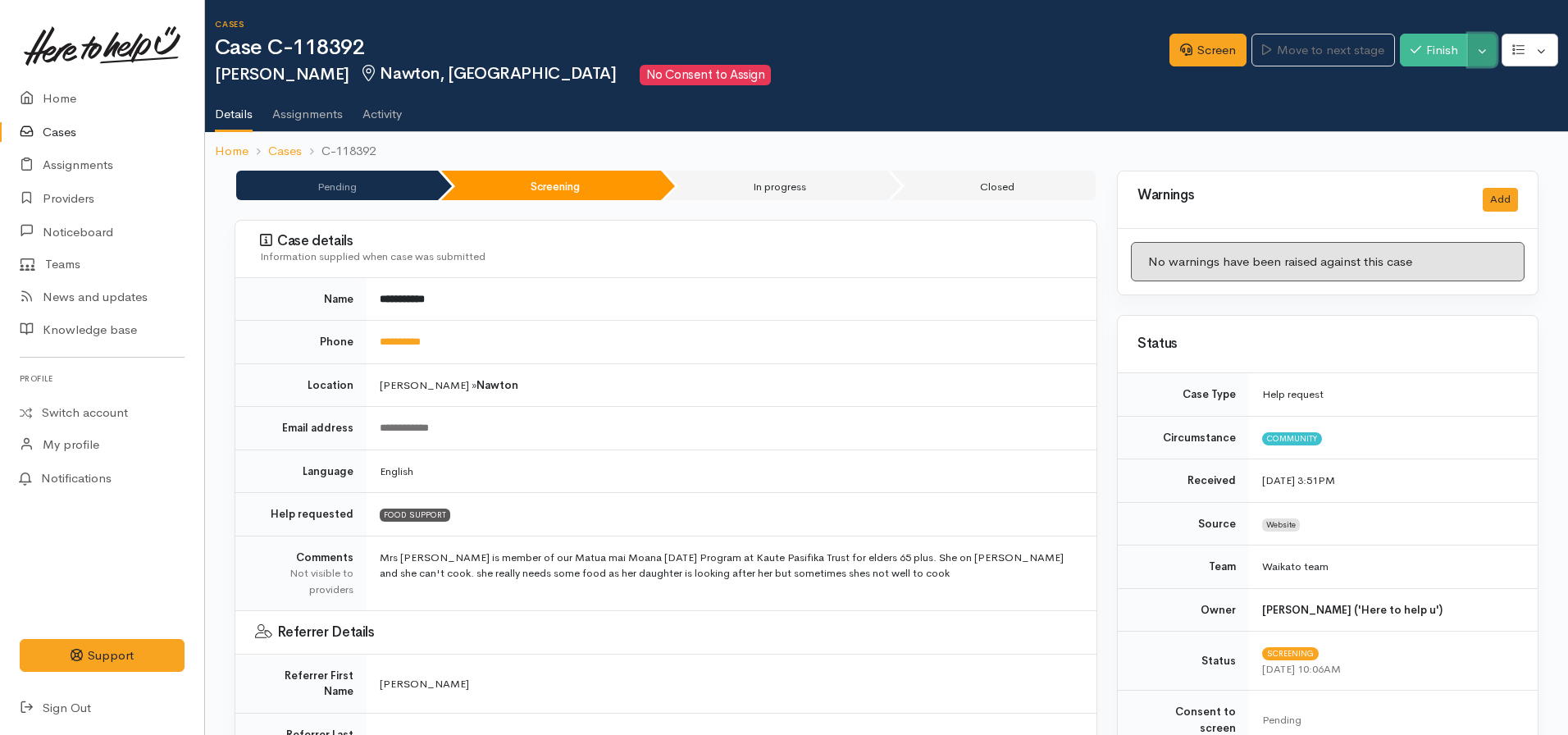
click at [1478, 52] on button "Toggle Dropdown" at bounding box center [1482, 50] width 28 height 33
click at [1424, 88] on link "Pause" at bounding box center [1431, 89] width 130 height 25
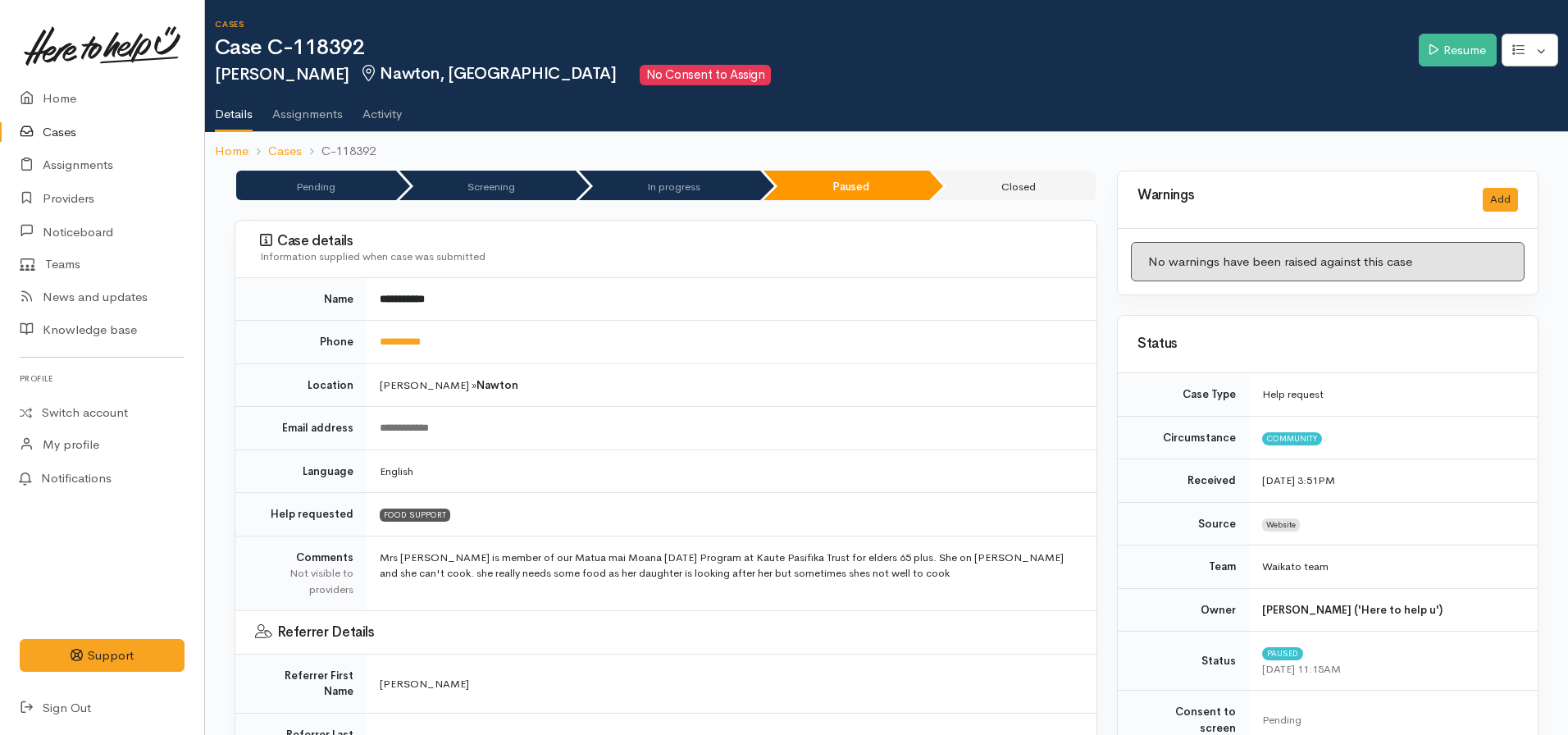
click at [47, 121] on link "Cases" at bounding box center [102, 132] width 204 height 33
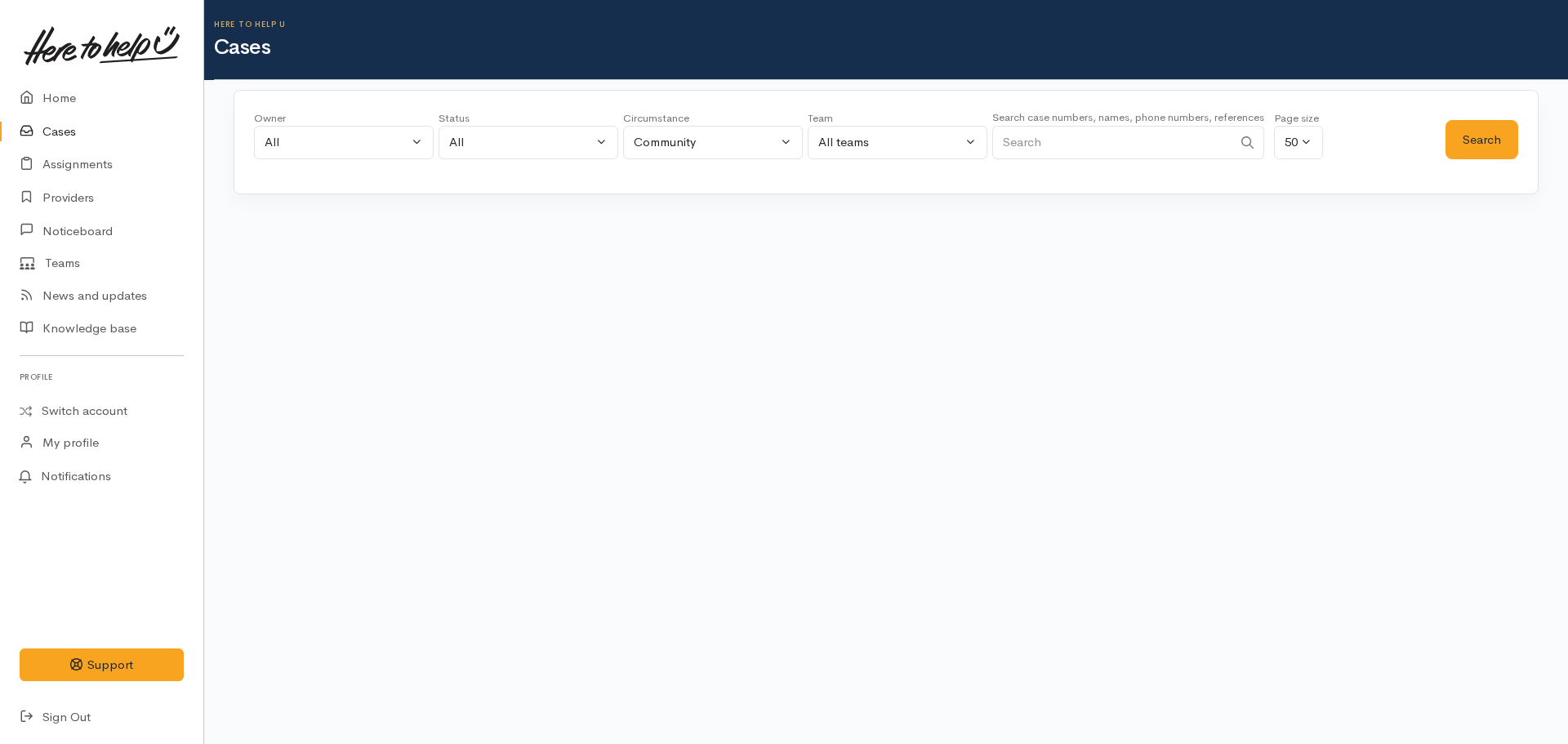
click at [1045, 137] on input "Search" at bounding box center [1112, 142] width 240 height 33
paste input "+64223613519"
type input "+64223613519"
click at [1475, 132] on button "Search" at bounding box center [1481, 140] width 72 height 40
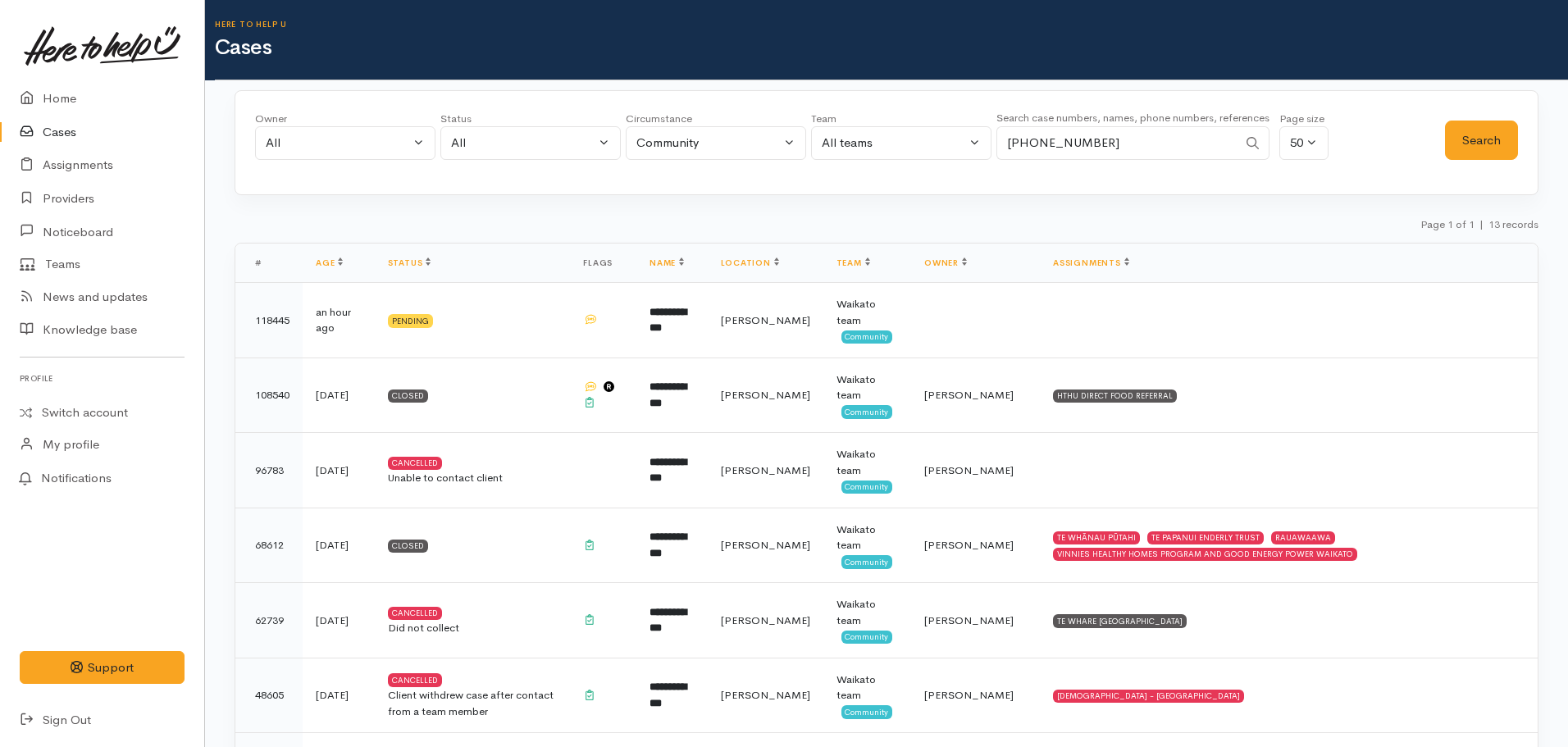
drag, startPoint x: 1108, startPoint y: 147, endPoint x: 994, endPoint y: 139, distance: 114.3
click at [994, 139] on div "Owner All My cases Aandrea Murray ('Here to help u') Akash Prakash ('Here to he…" at bounding box center [850, 140] width 1190 height 59
paste input "+64220712583"
type input "+64220712583"
click at [1474, 136] on button "Search" at bounding box center [1481, 141] width 73 height 40
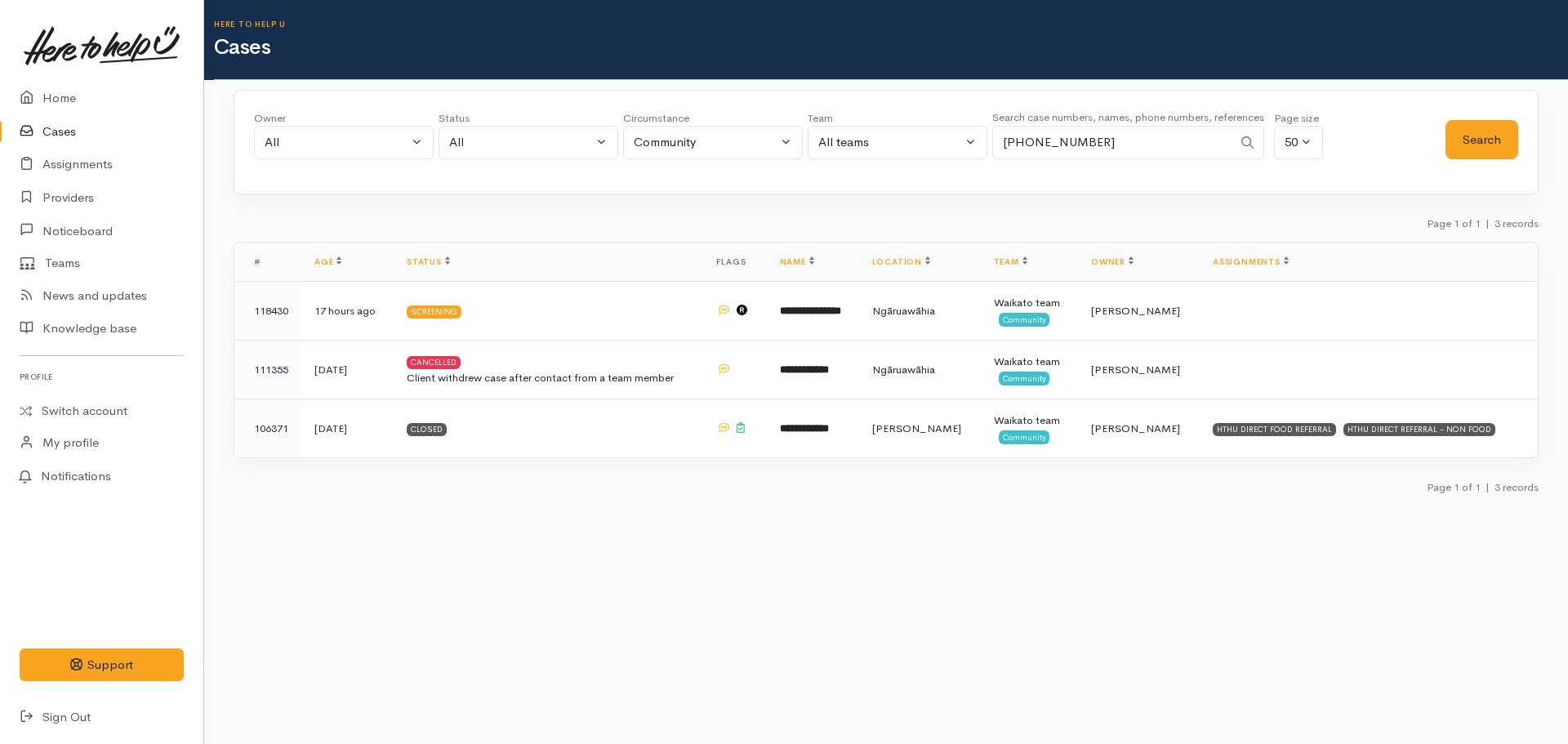
drag, startPoint x: 1100, startPoint y: 151, endPoint x: 986, endPoint y: 156, distance: 114.1
click at [986, 156] on div "Owner All My cases Aandrea Murray ('Here to help u') Akash Prakash ('Here to he…" at bounding box center [850, 139] width 1191 height 59
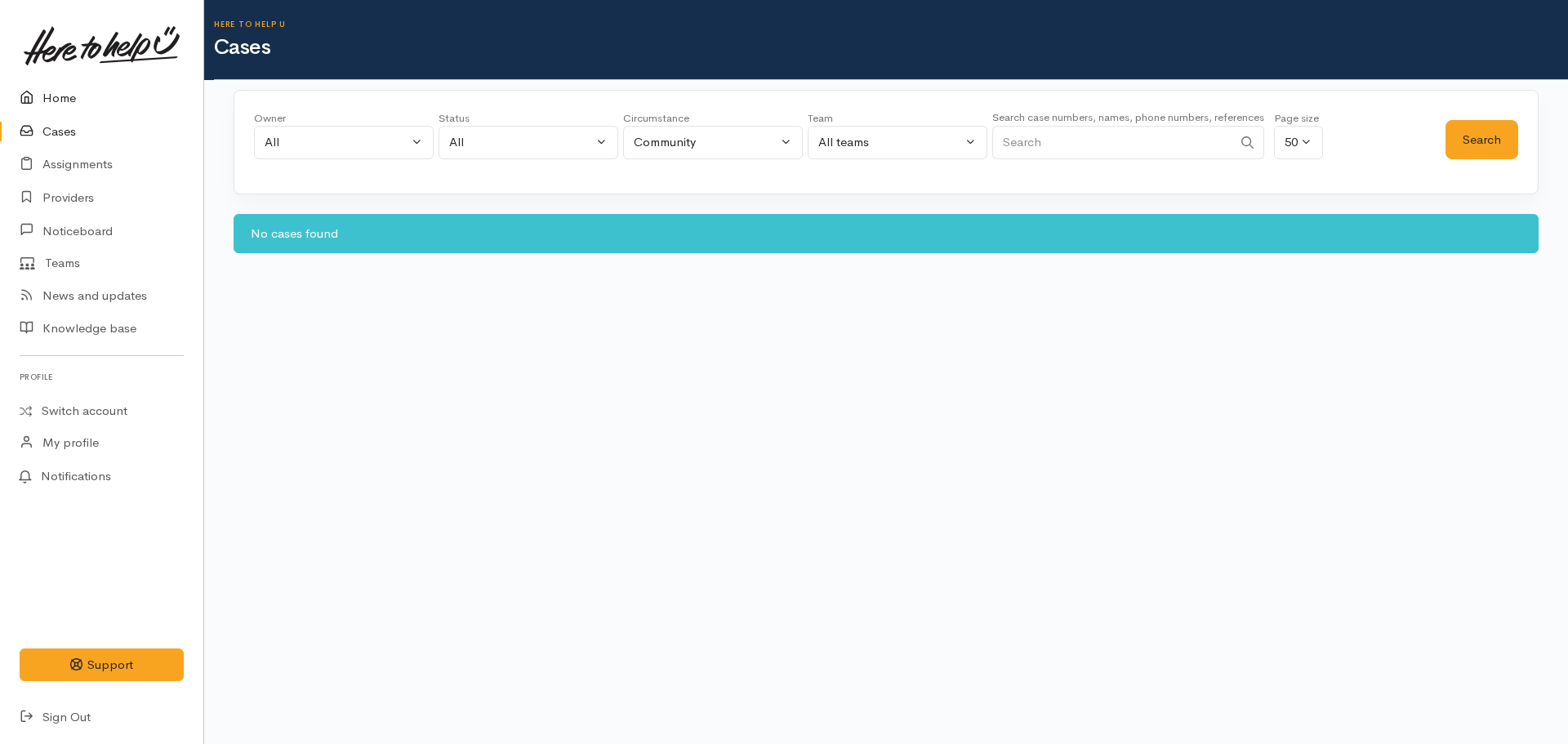
click at [59, 101] on link "Home" at bounding box center [102, 98] width 203 height 33
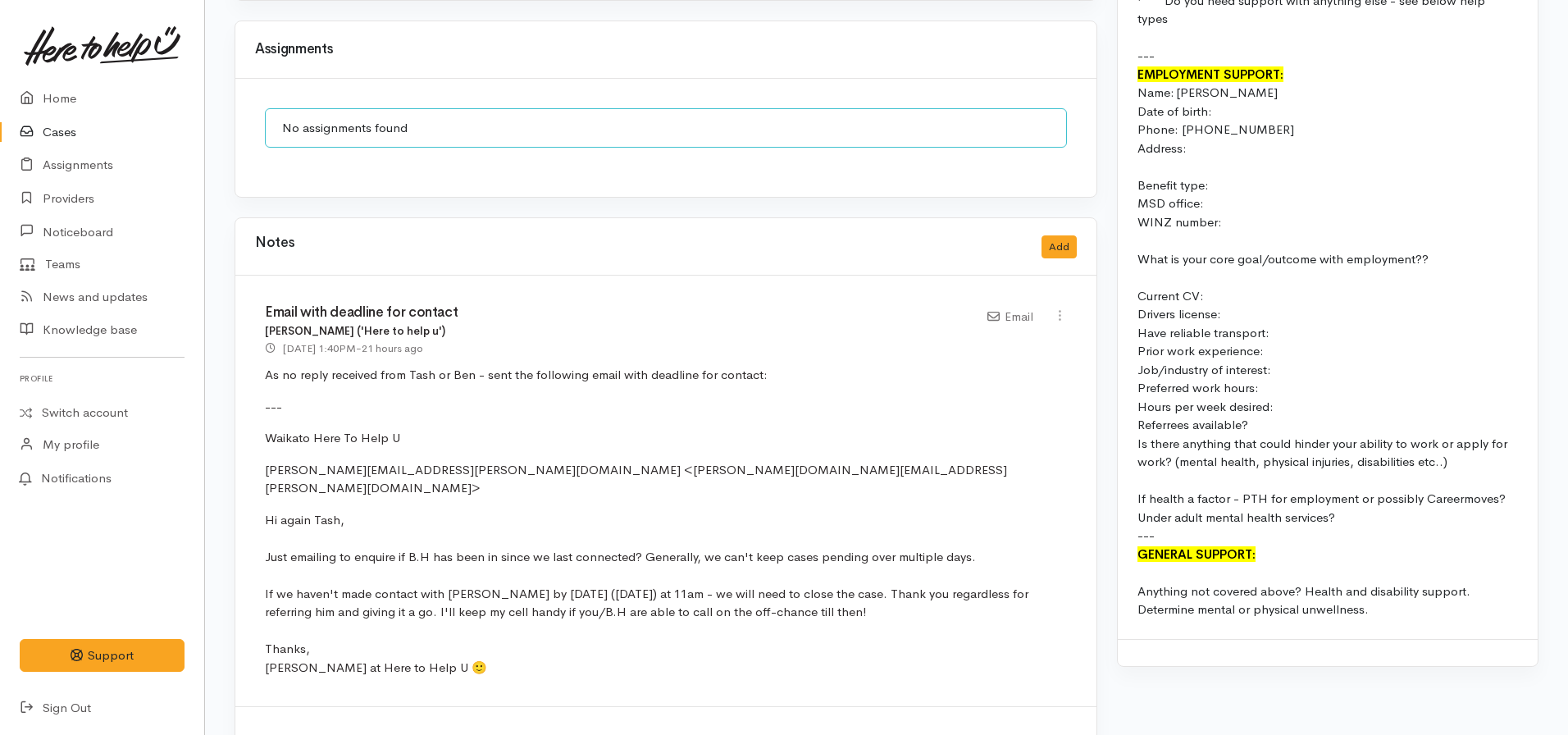
scroll to position [1649, 0]
click at [1073, 234] on button "Add" at bounding box center [1059, 246] width 35 height 23
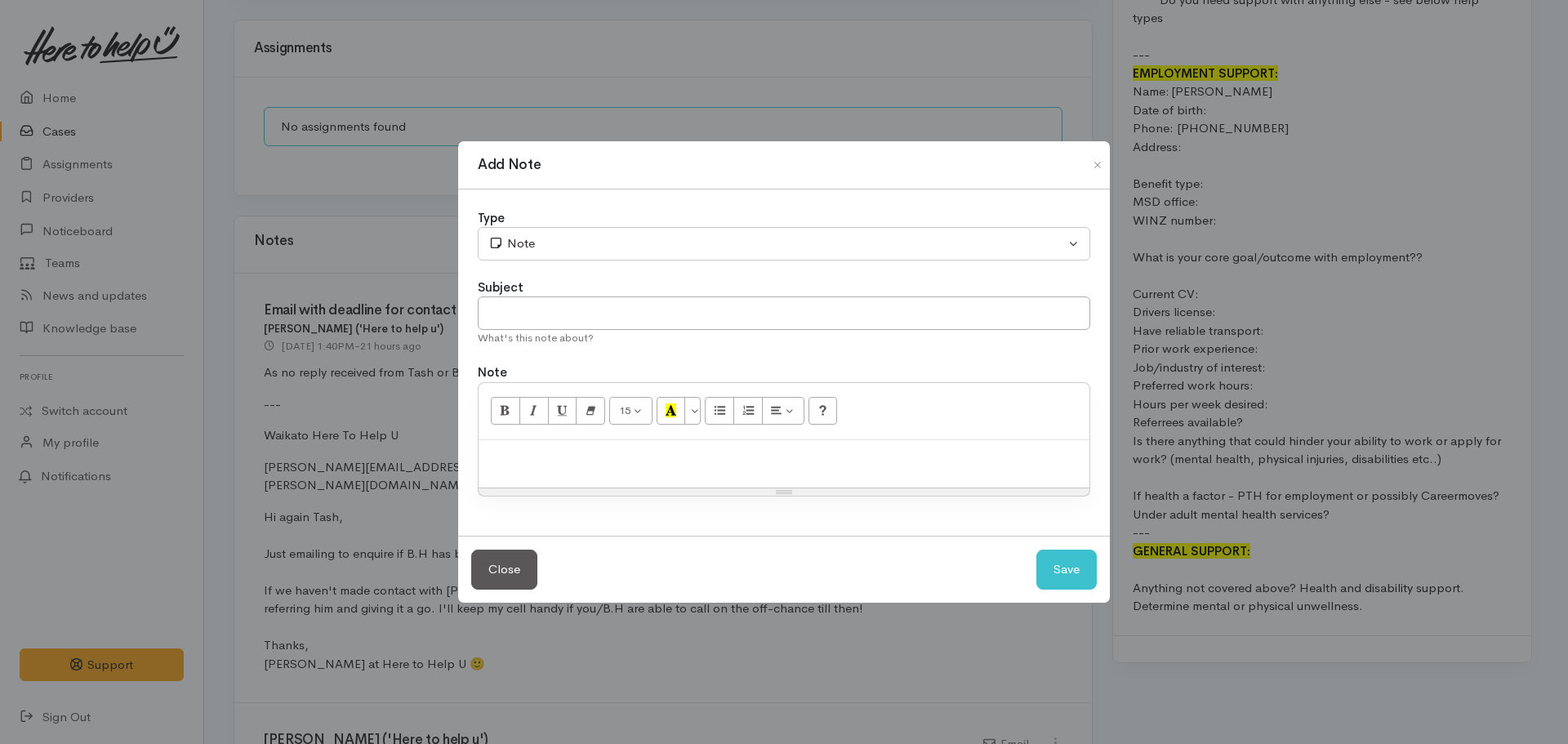
click at [642, 453] on p at bounding box center [783, 457] width 594 height 19
click at [591, 313] on input "text" at bounding box center [783, 313] width 612 height 33
type input "CASE CANCELLED"
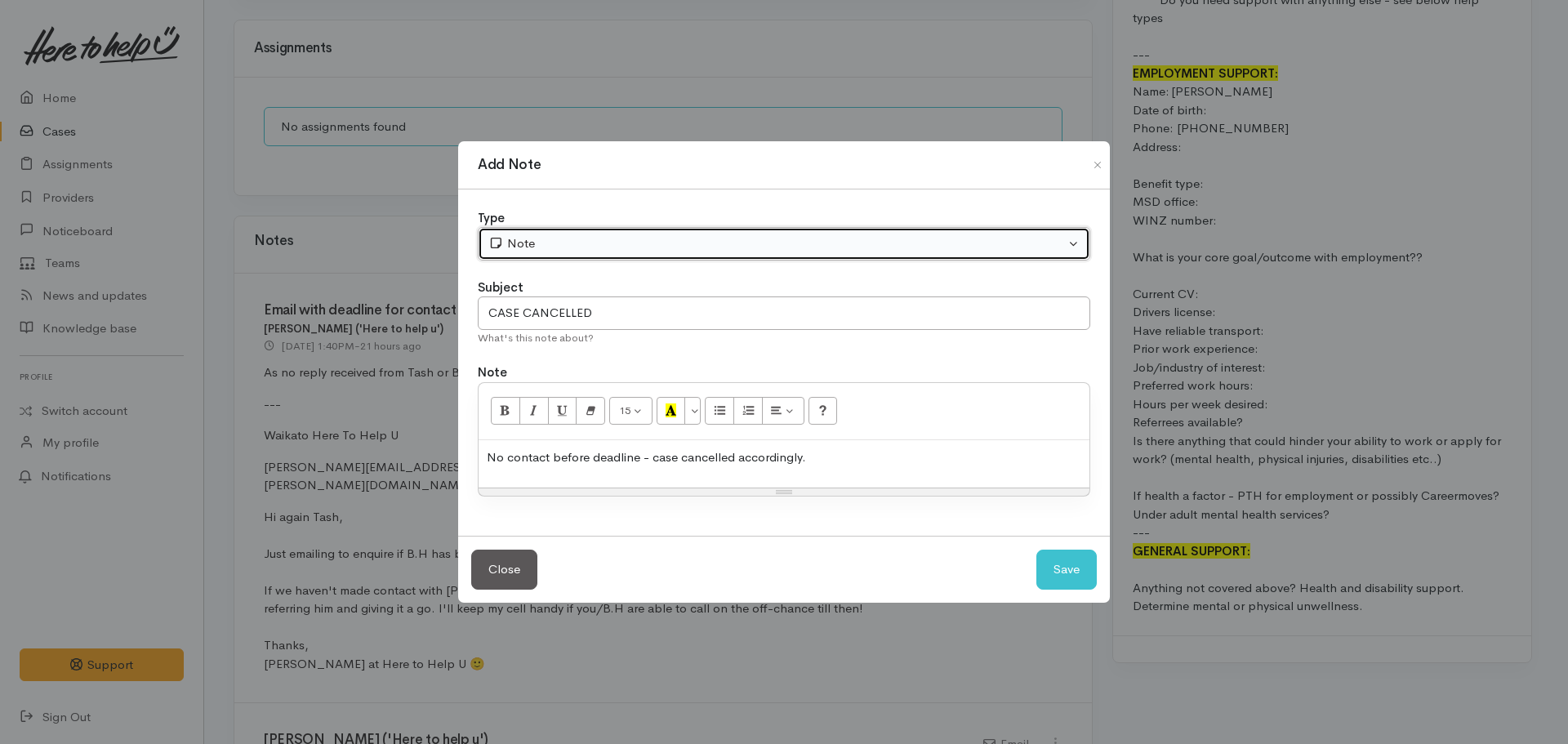
click at [563, 254] on button "Note" at bounding box center [783, 243] width 612 height 33
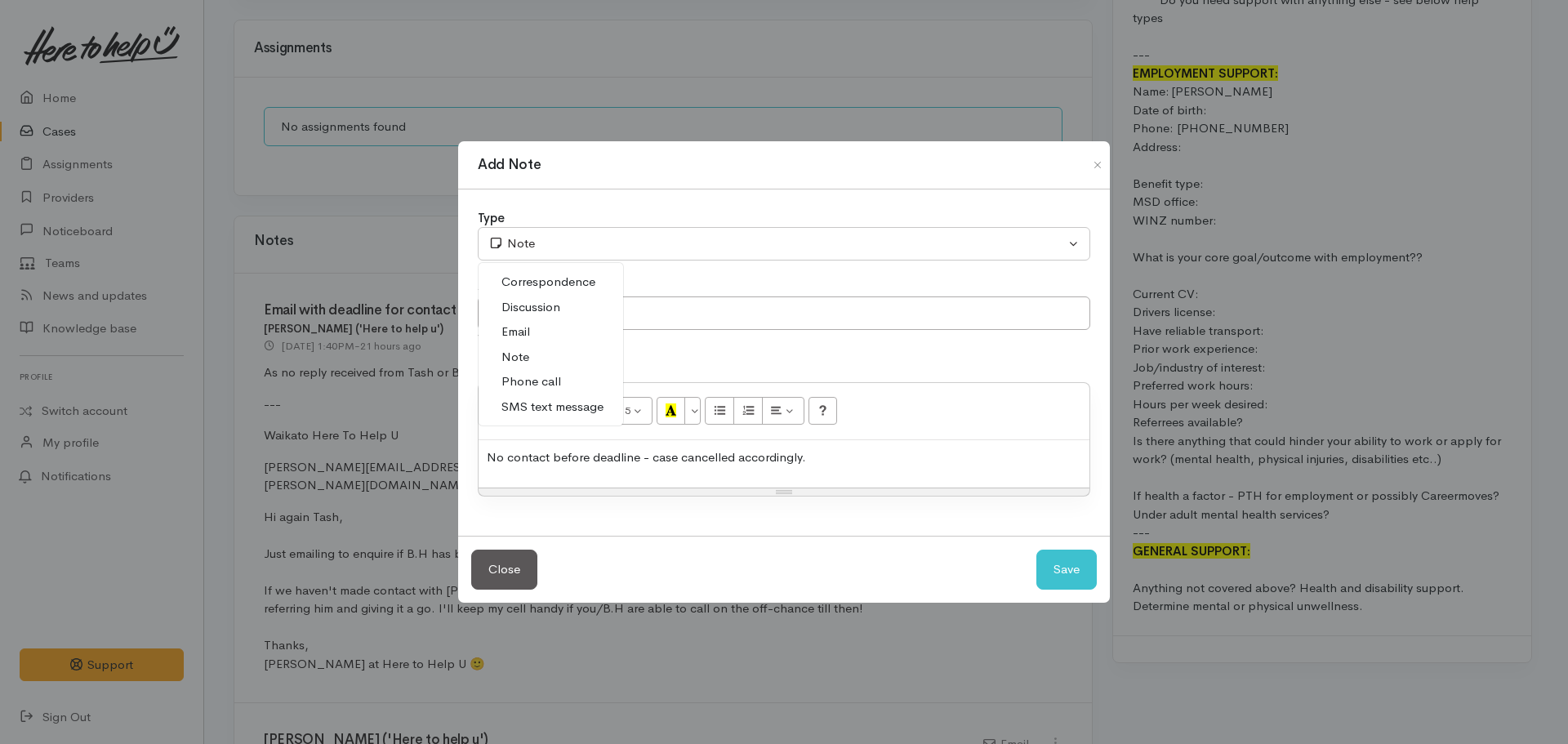
click at [527, 336] on span "Email" at bounding box center [516, 332] width 28 height 19
select select "2"
click at [1061, 562] on button "Save" at bounding box center [1066, 570] width 61 height 40
select select "1"
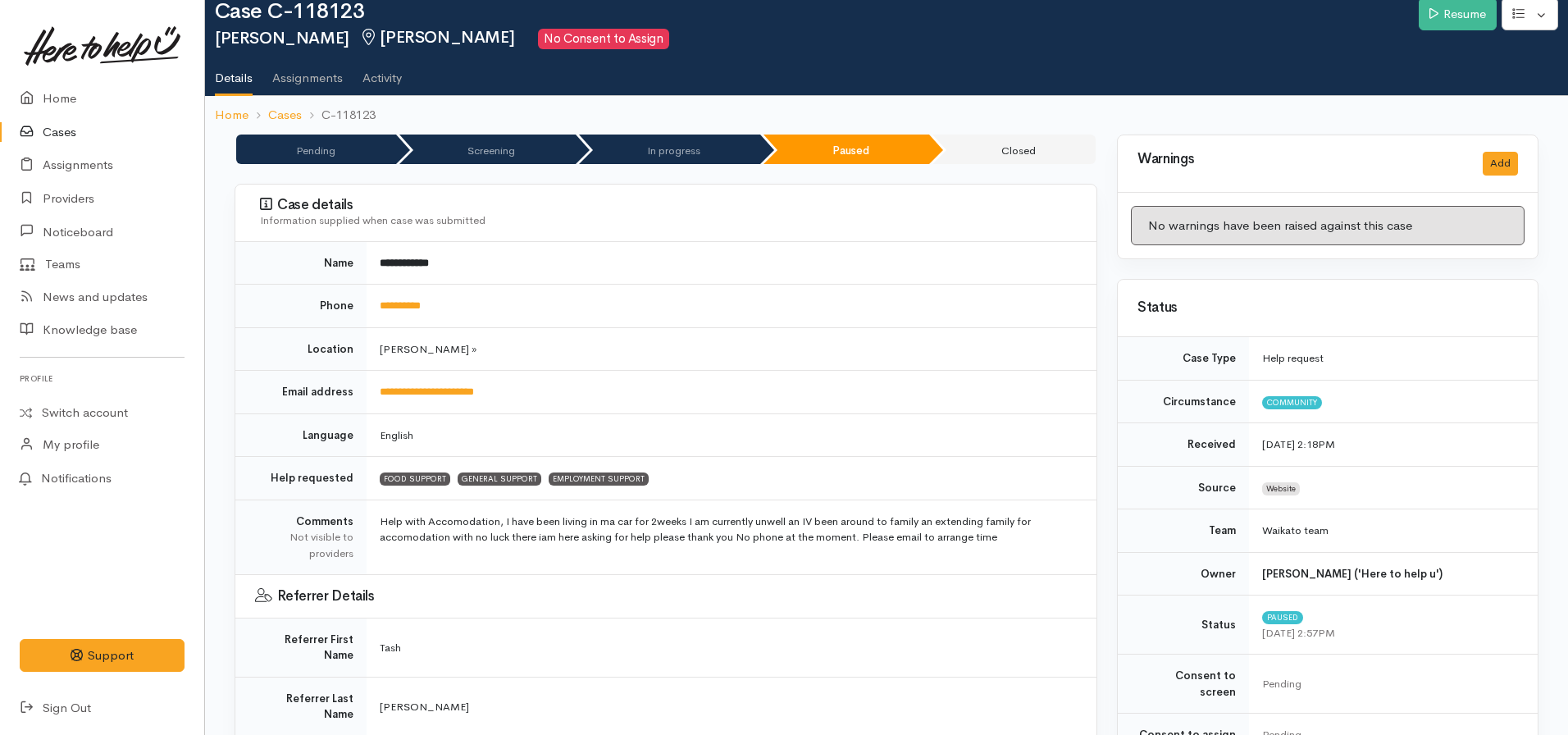
scroll to position [0, 0]
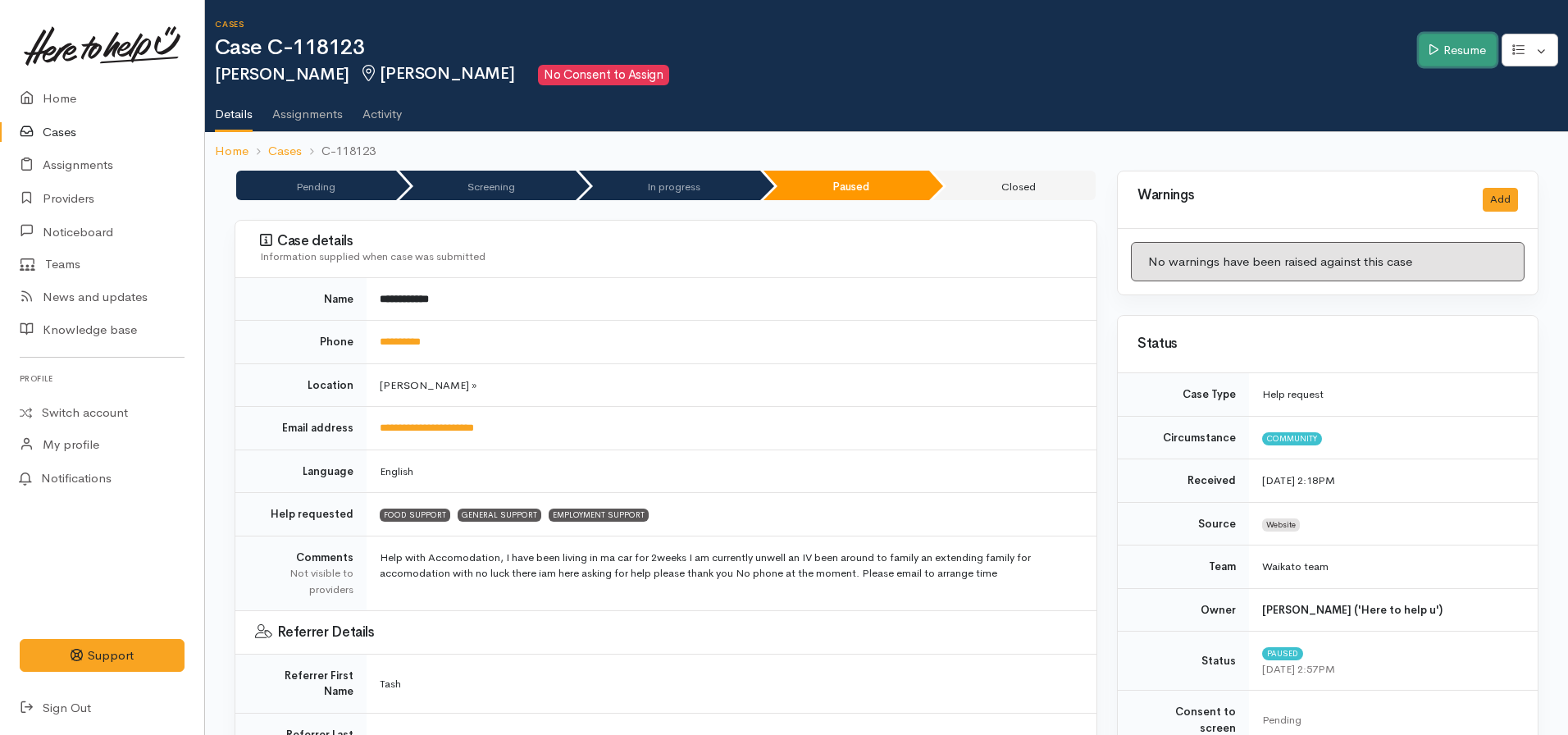
click at [1438, 60] on link "Resume" at bounding box center [1458, 50] width 78 height 33
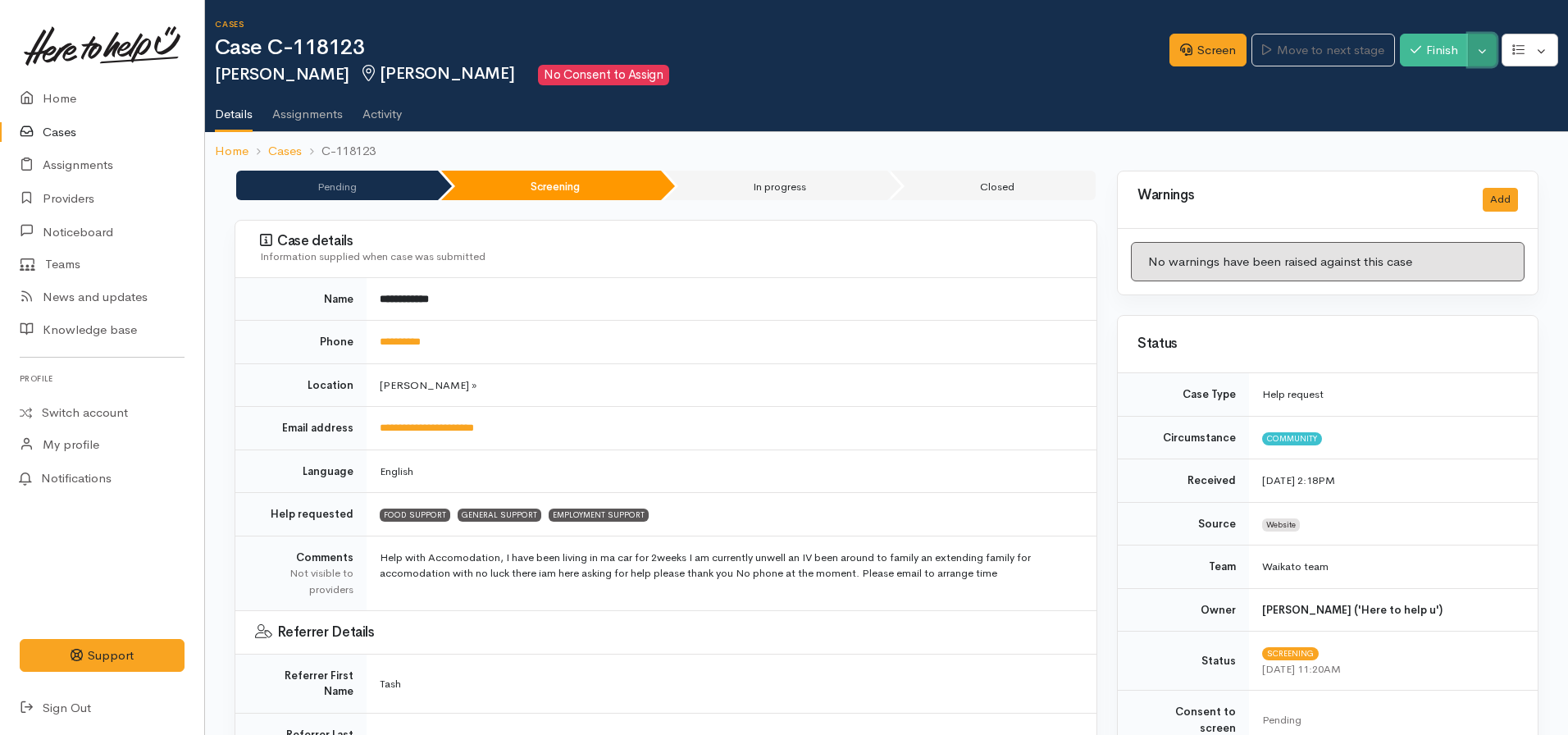
click at [1487, 47] on button "Toggle Dropdown" at bounding box center [1482, 50] width 28 height 33
click at [1424, 113] on link "Cancel" at bounding box center [1431, 114] width 130 height 25
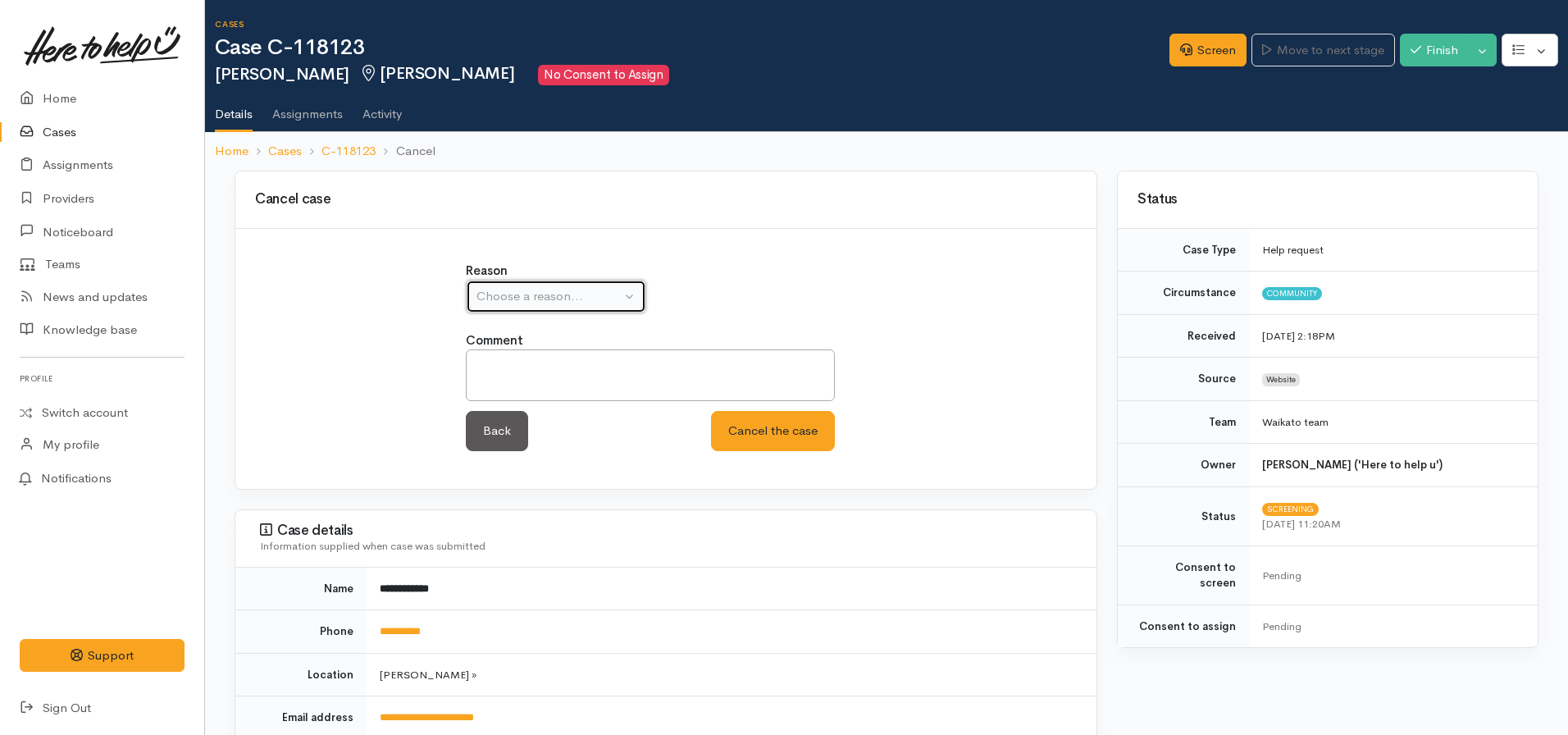
click at [565, 309] on button "Choose a reason..." at bounding box center [556, 296] width 181 height 33
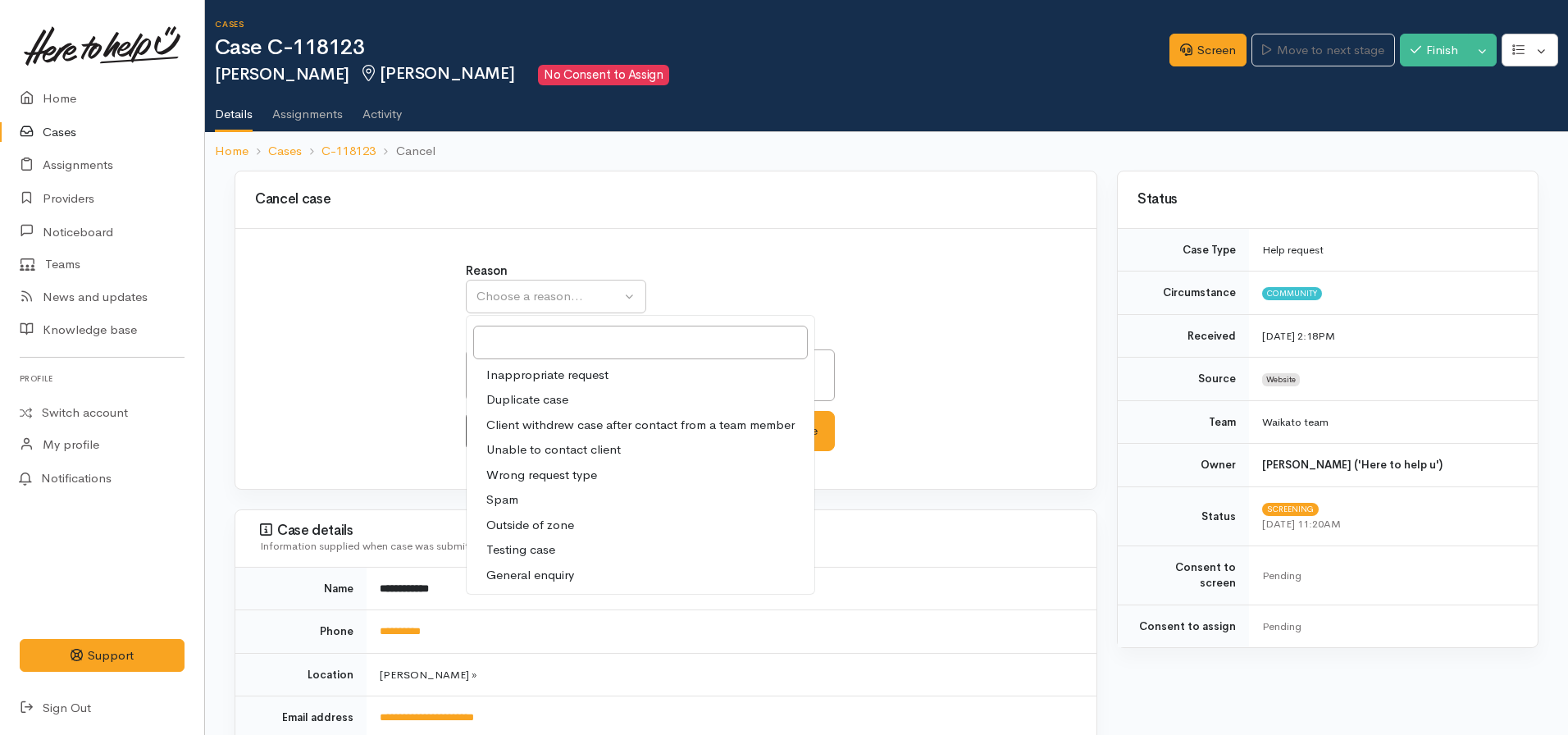
click at [566, 448] on span "Unable to contact client" at bounding box center [553, 450] width 135 height 19
select select "4"
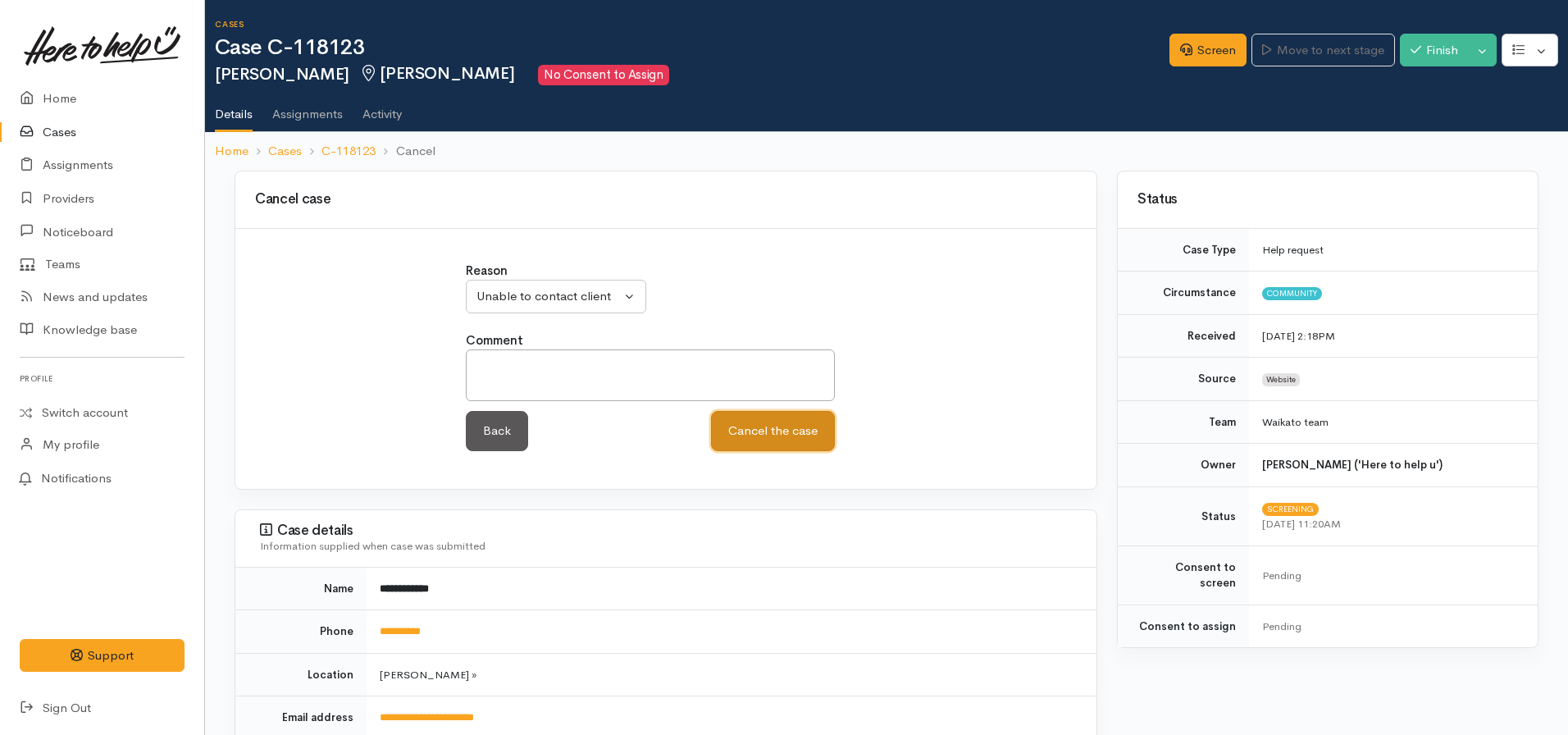
click at [794, 425] on button "Cancel the case" at bounding box center [773, 431] width 124 height 40
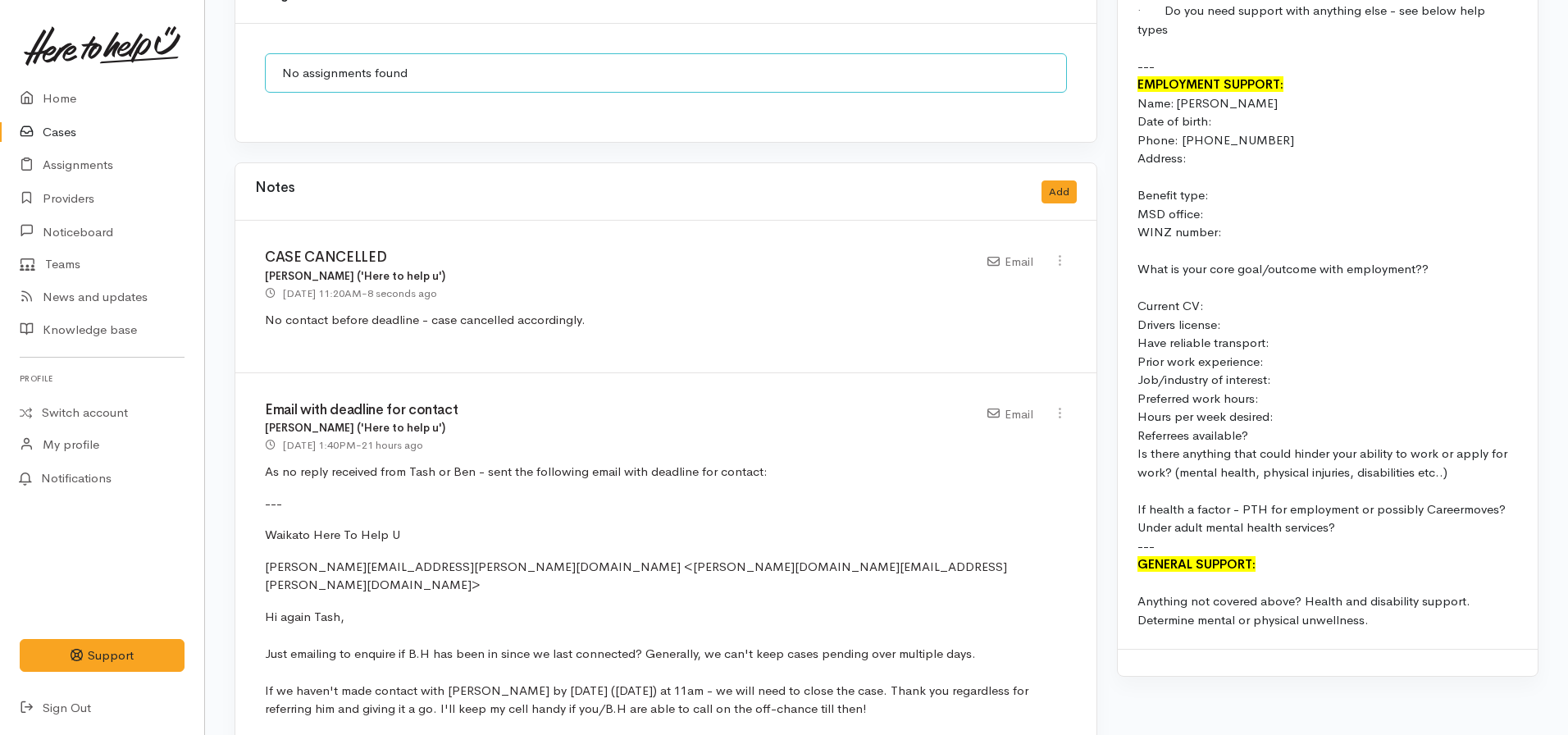
scroll to position [1656, 0]
click at [47, 97] on link "Home" at bounding box center [102, 99] width 204 height 33
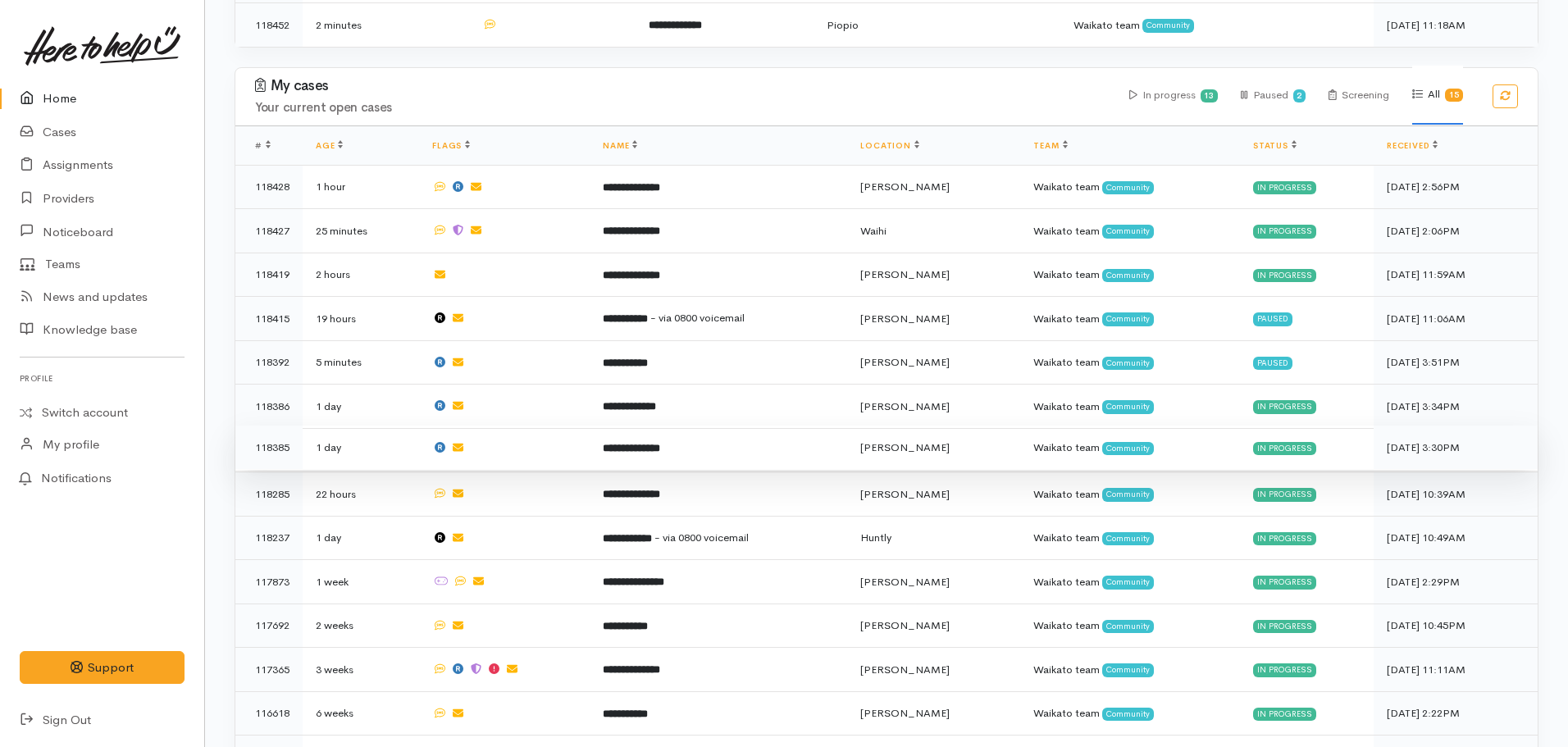
scroll to position [654, 0]
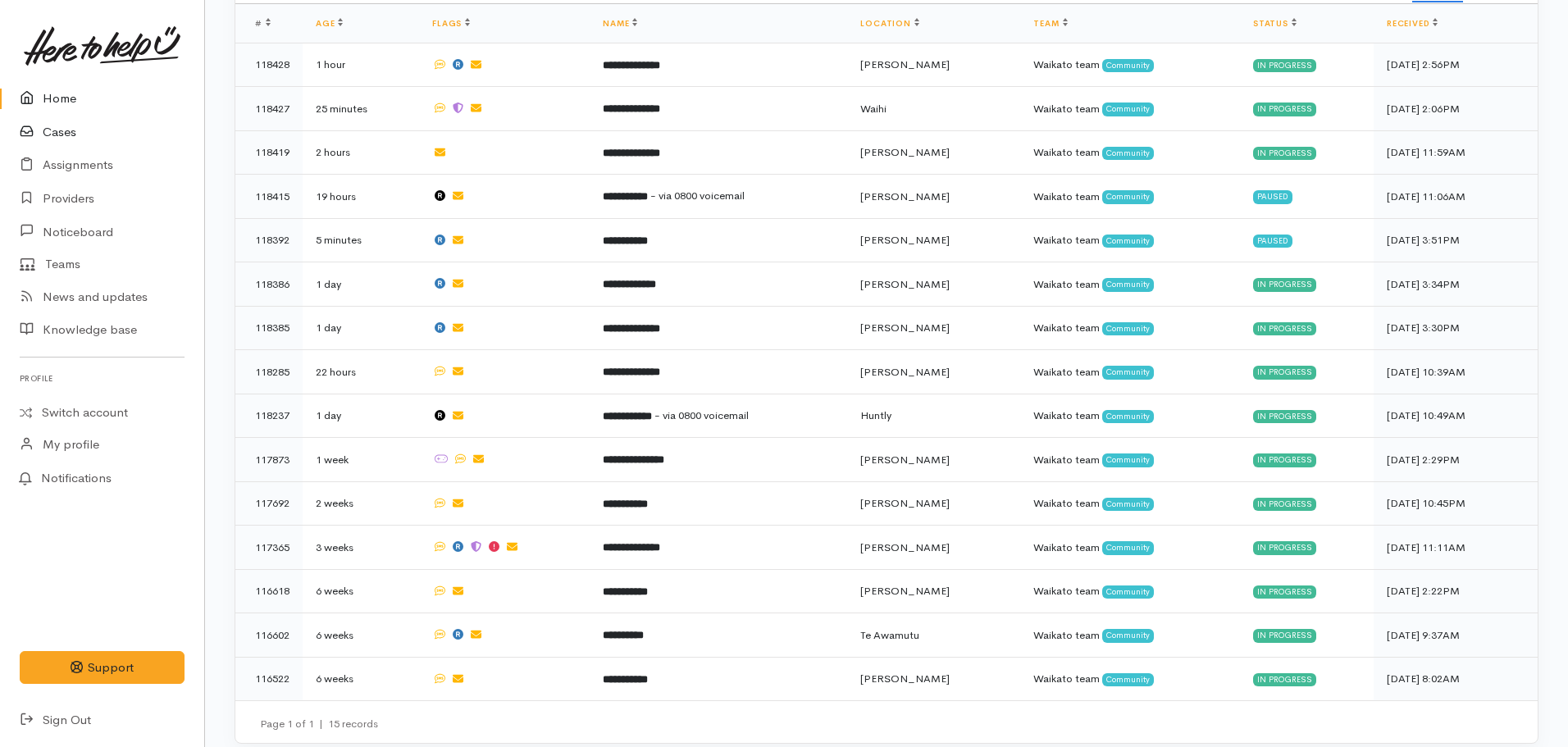
click at [79, 128] on link "Cases" at bounding box center [102, 132] width 204 height 33
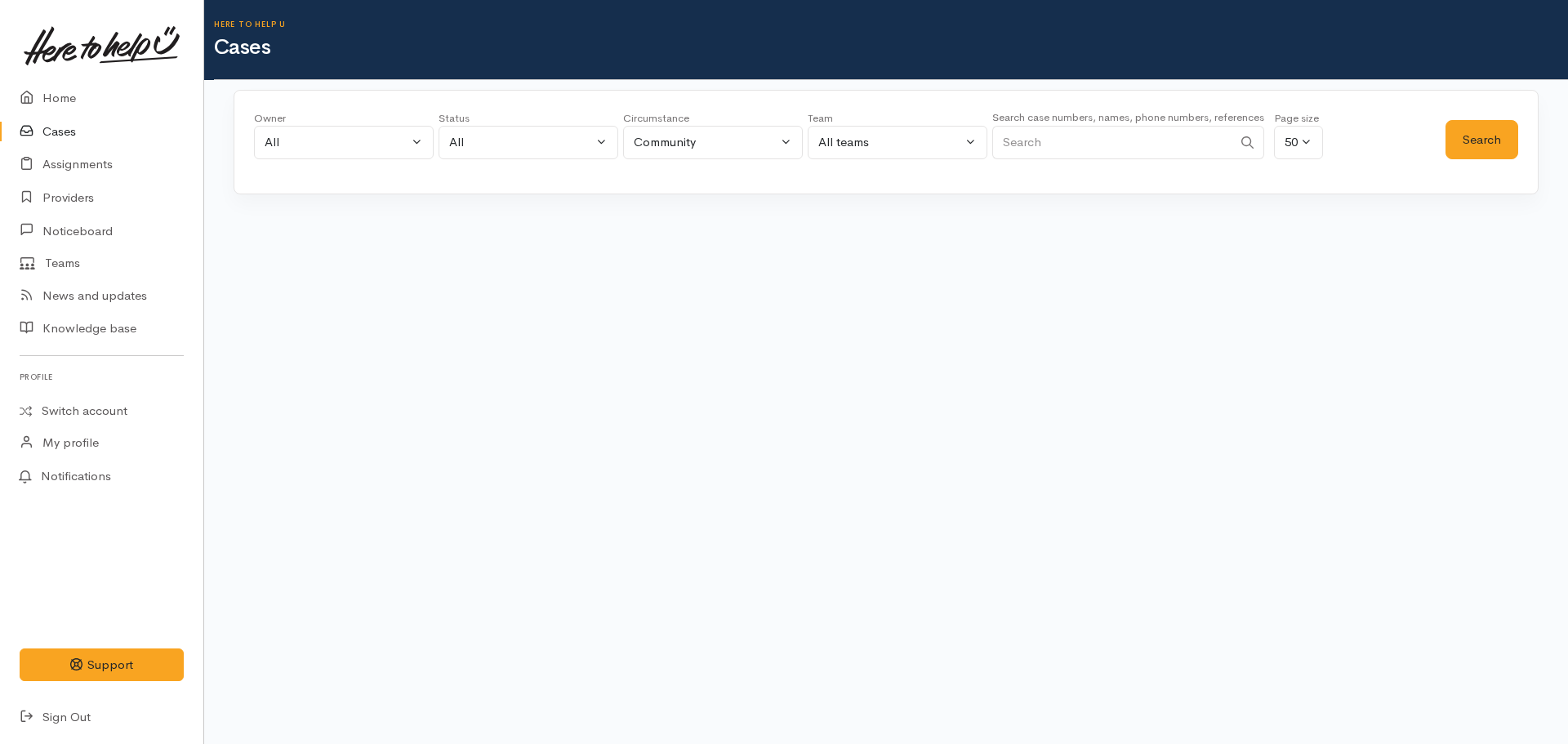
click at [1033, 152] on input "Search" at bounding box center [1112, 142] width 240 height 33
type input "0273603999"
click at [1475, 143] on button "Search" at bounding box center [1481, 140] width 72 height 40
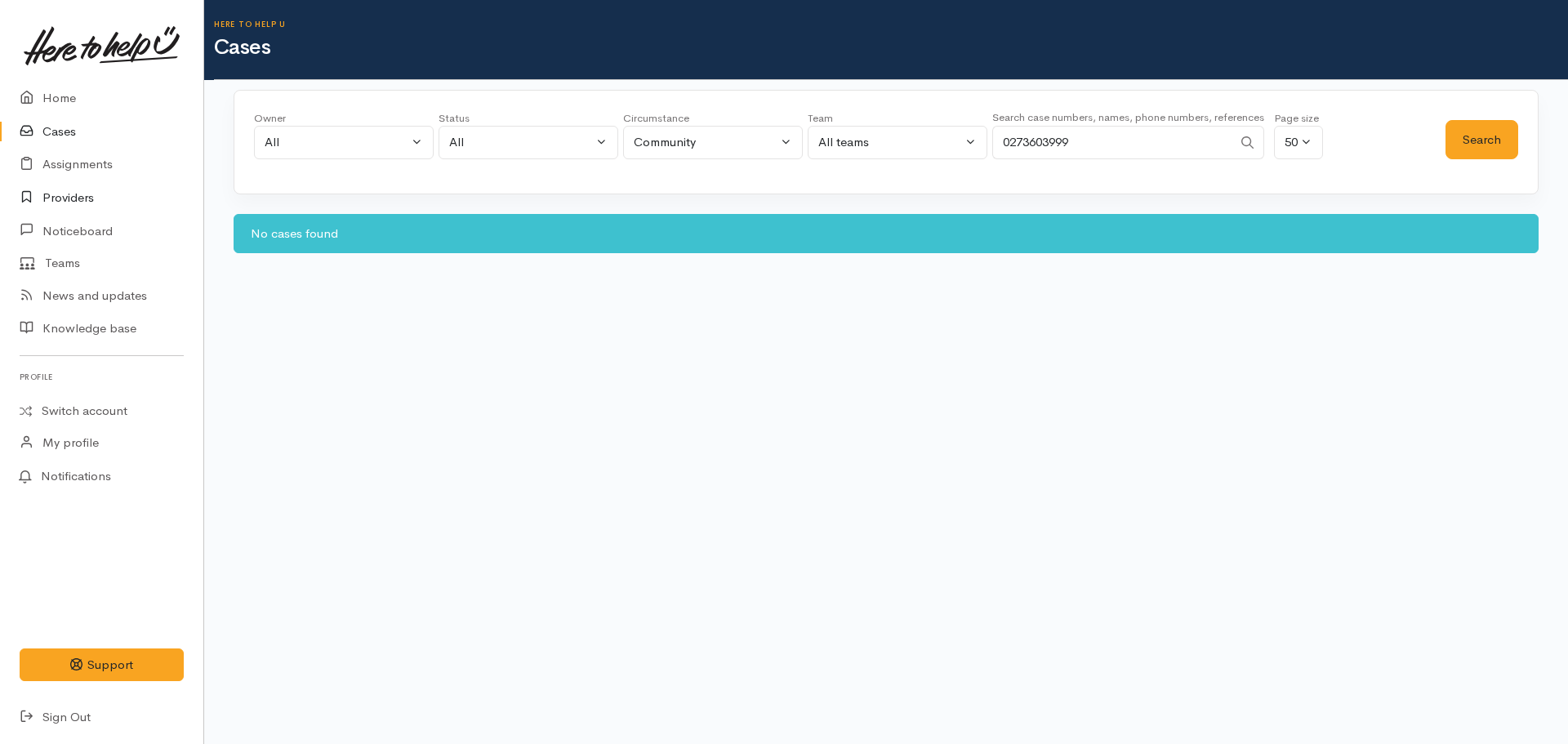
click at [79, 200] on link "Providers" at bounding box center [102, 198] width 203 height 33
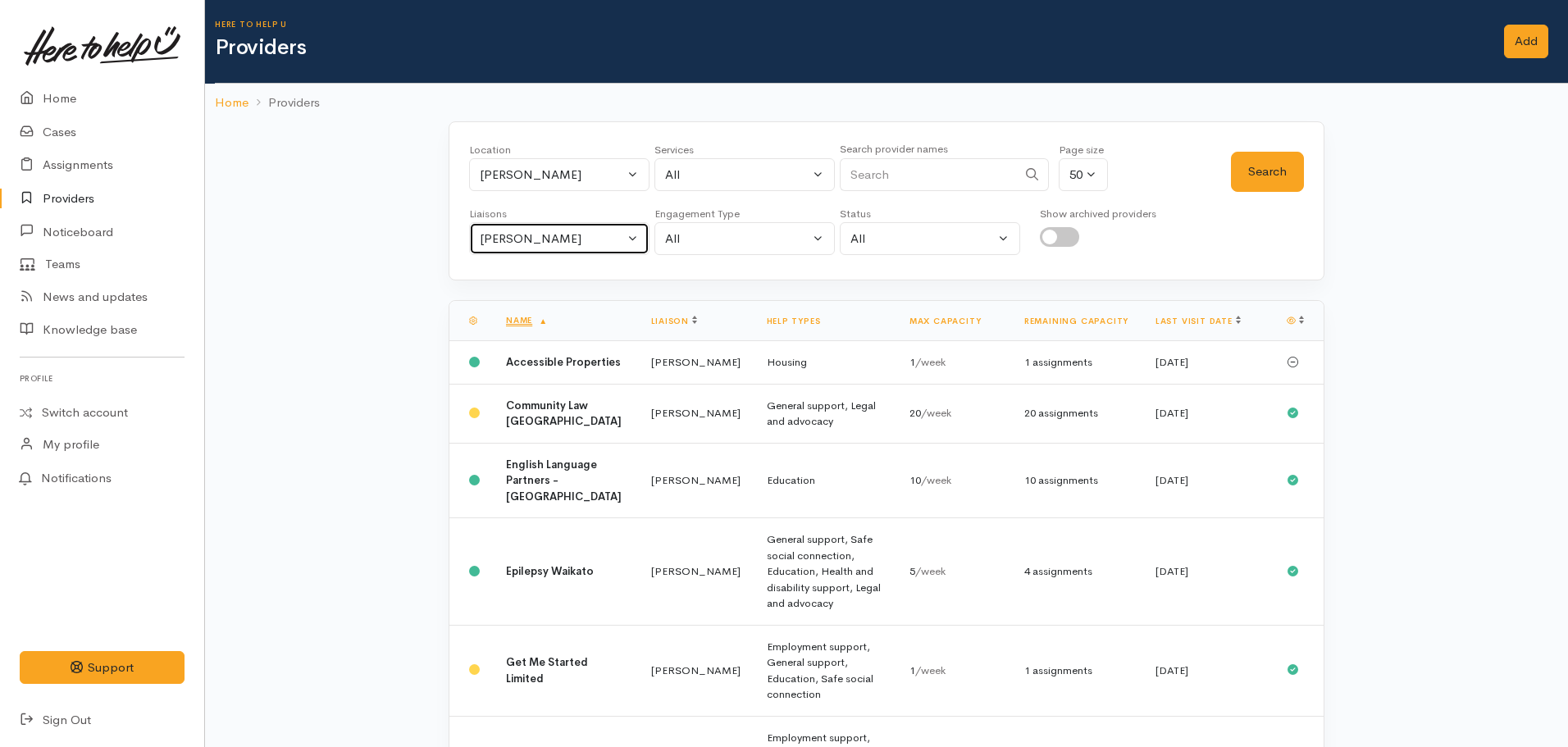
click at [566, 224] on button "[PERSON_NAME]" at bounding box center [560, 239] width 181 height 33
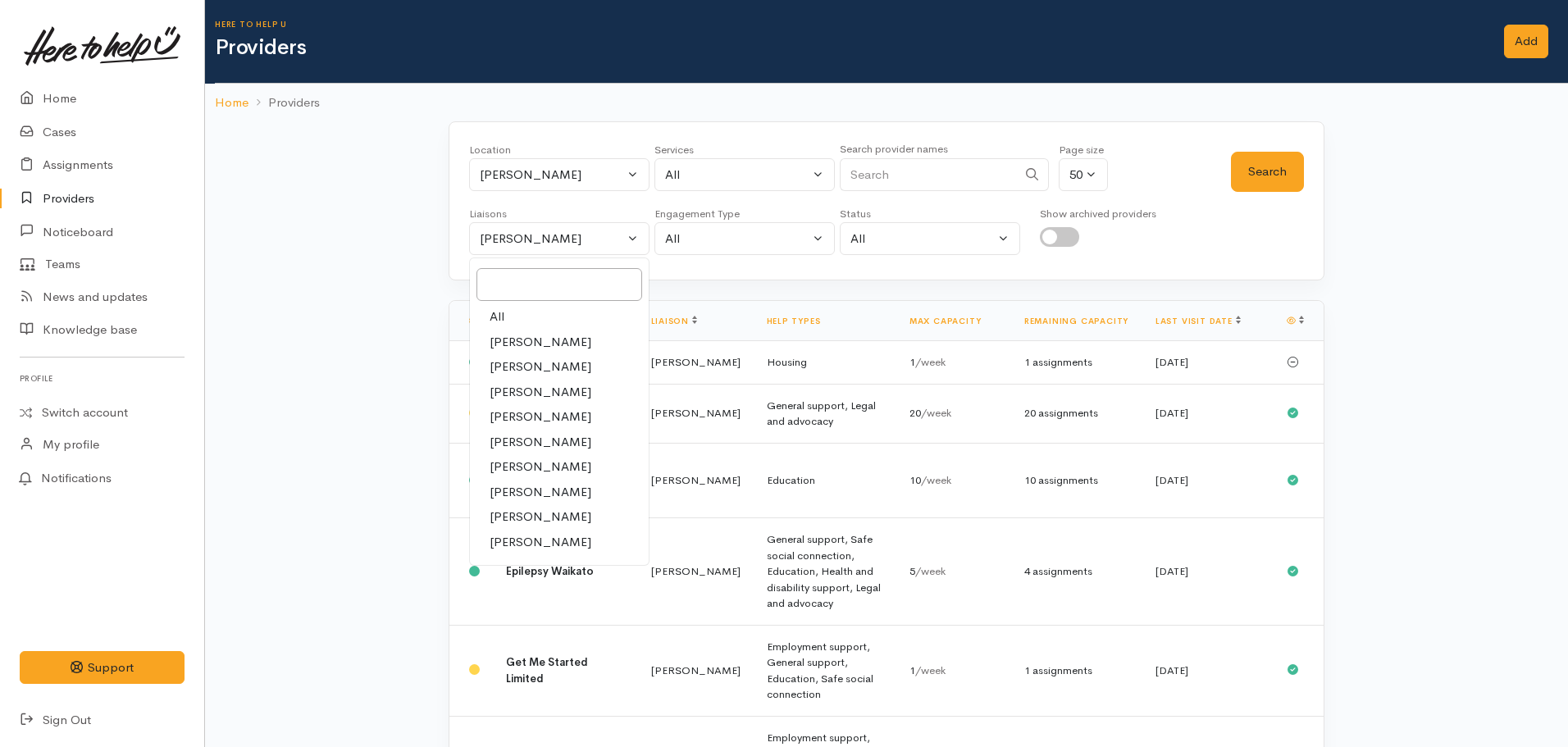
click at [533, 320] on link "All" at bounding box center [560, 317] width 179 height 25
select select "null"
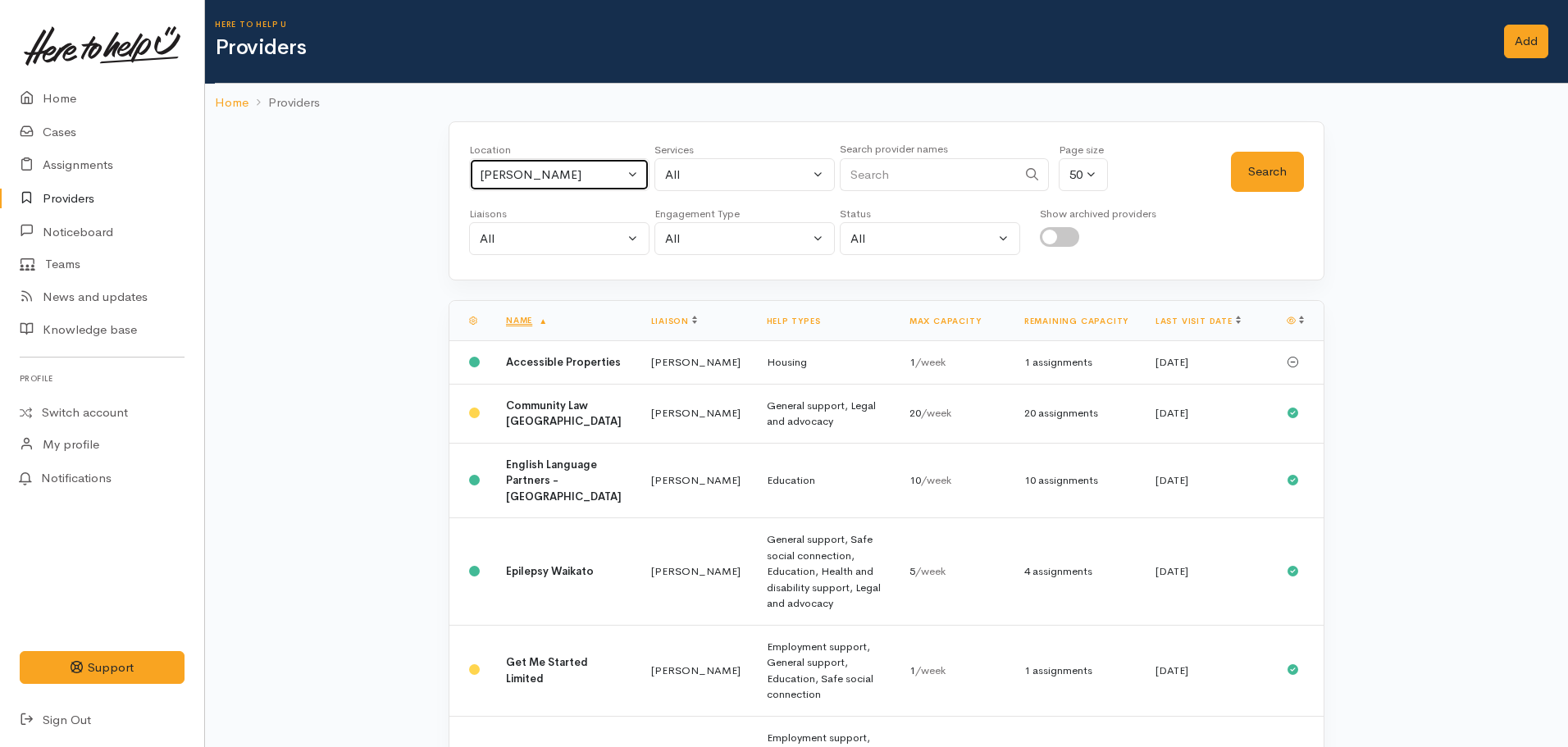
click at [524, 185] on button "[PERSON_NAME]" at bounding box center [560, 175] width 181 height 33
type input "huntly"
click at [518, 288] on span "Huntly" at bounding box center [516, 282] width 37 height 19
select select "110"
click at [684, 170] on div "All" at bounding box center [737, 175] width 144 height 19
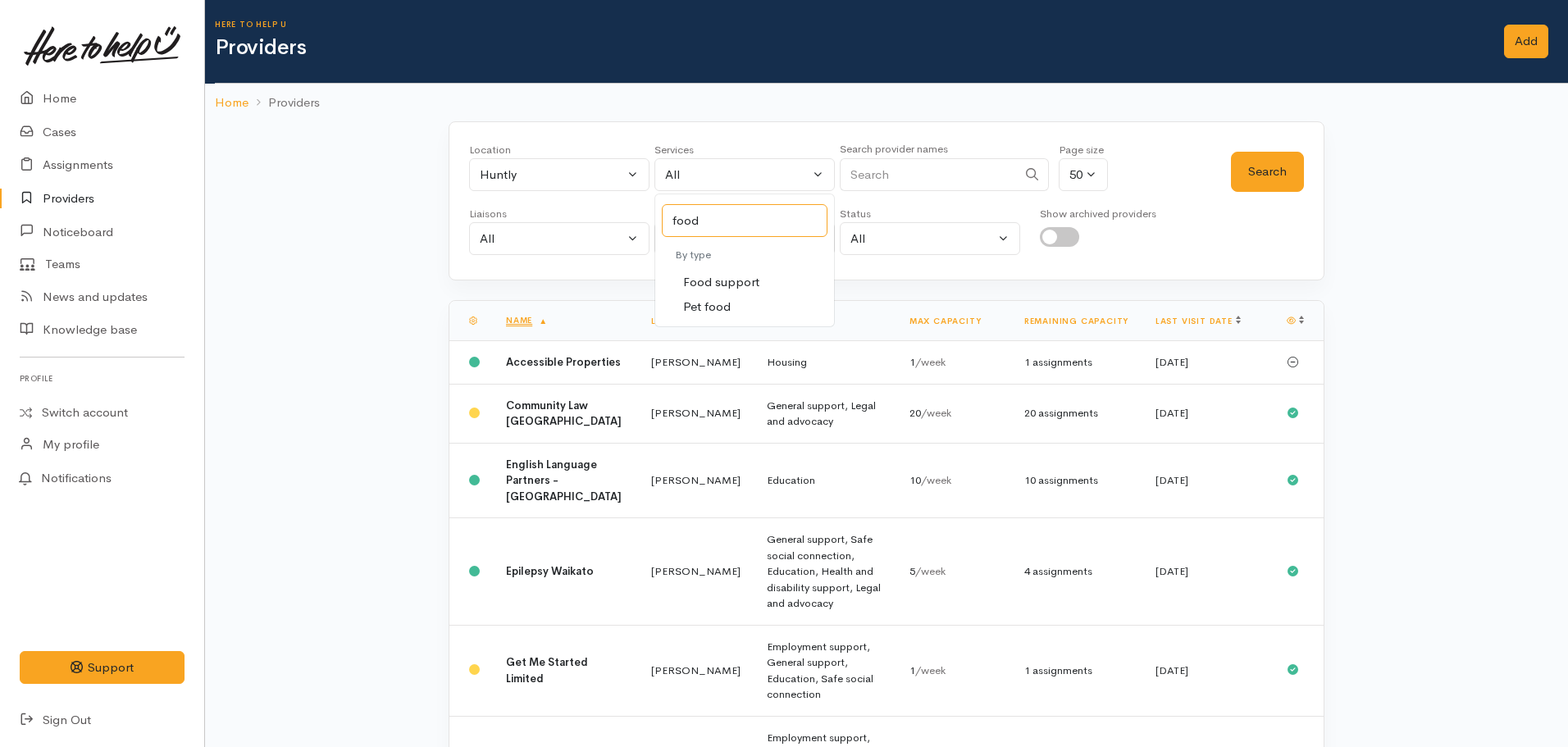
type input "food"
select select "3"
click at [1262, 179] on button "Search" at bounding box center [1267, 171] width 73 height 40
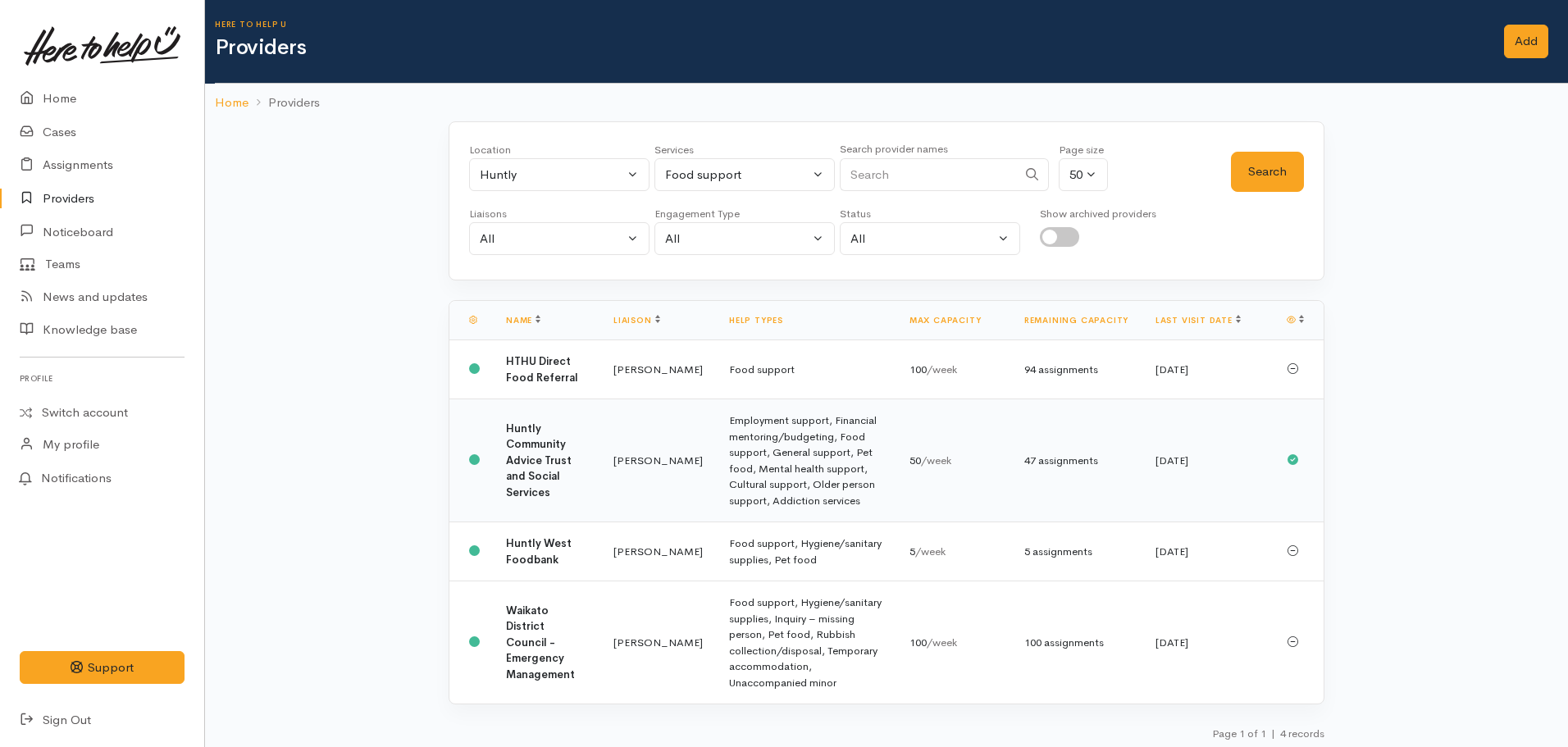
click at [768, 460] on td "Employment support, Financial mentoring/budgeting, Food support, General suppor…" at bounding box center [807, 460] width 181 height 123
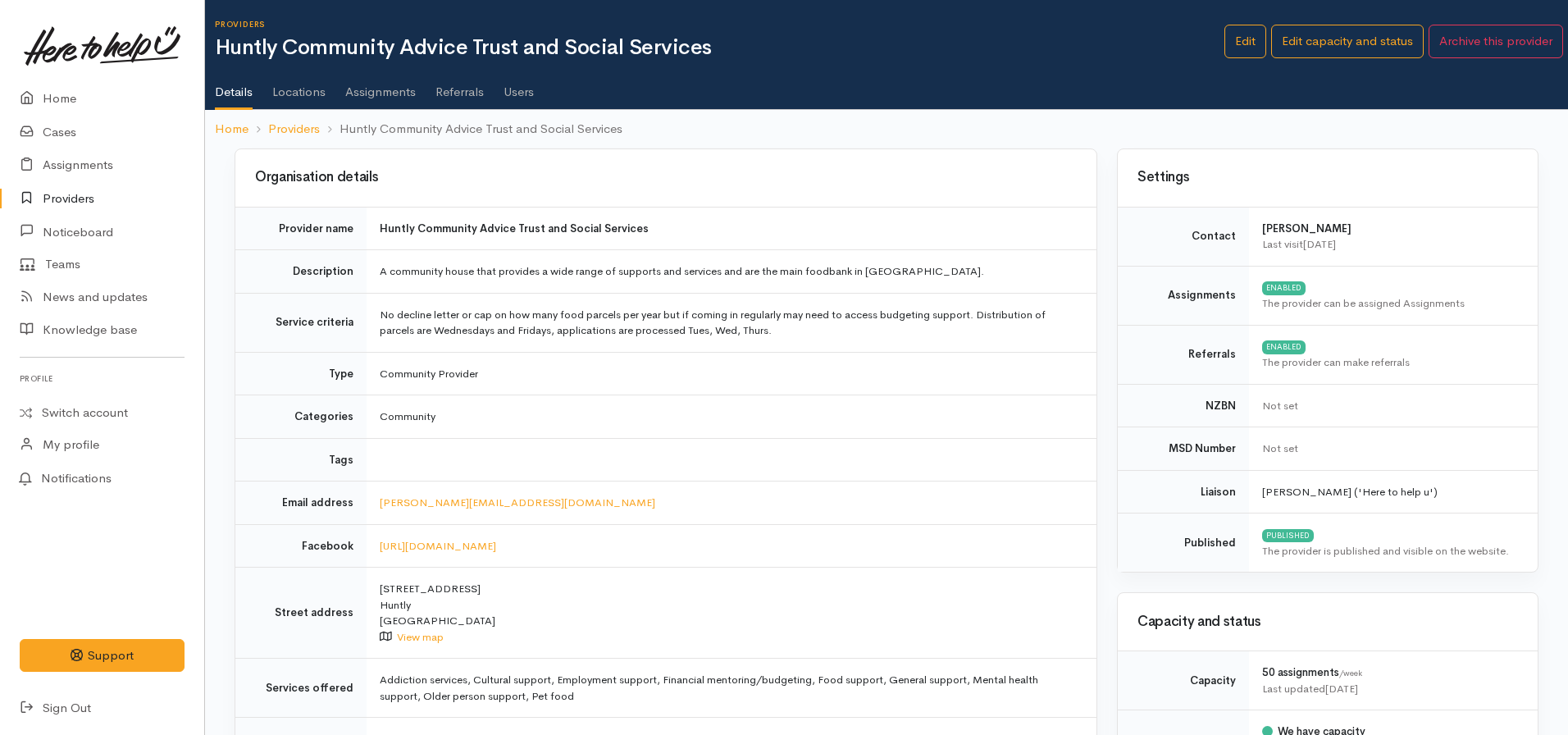
click at [398, 93] on link "Assignments" at bounding box center [381, 85] width 70 height 46
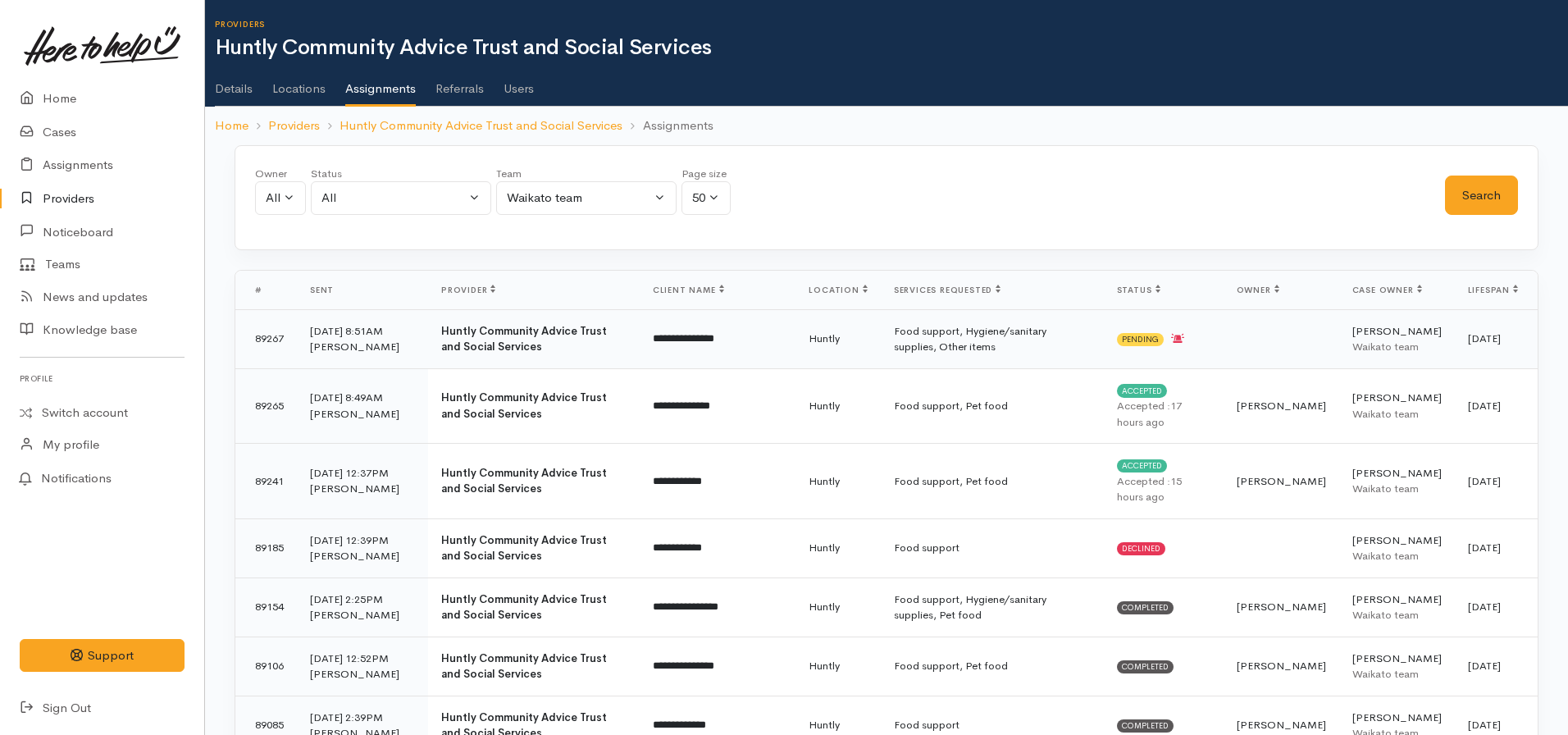
click at [776, 347] on td "**********" at bounding box center [717, 338] width 156 height 59
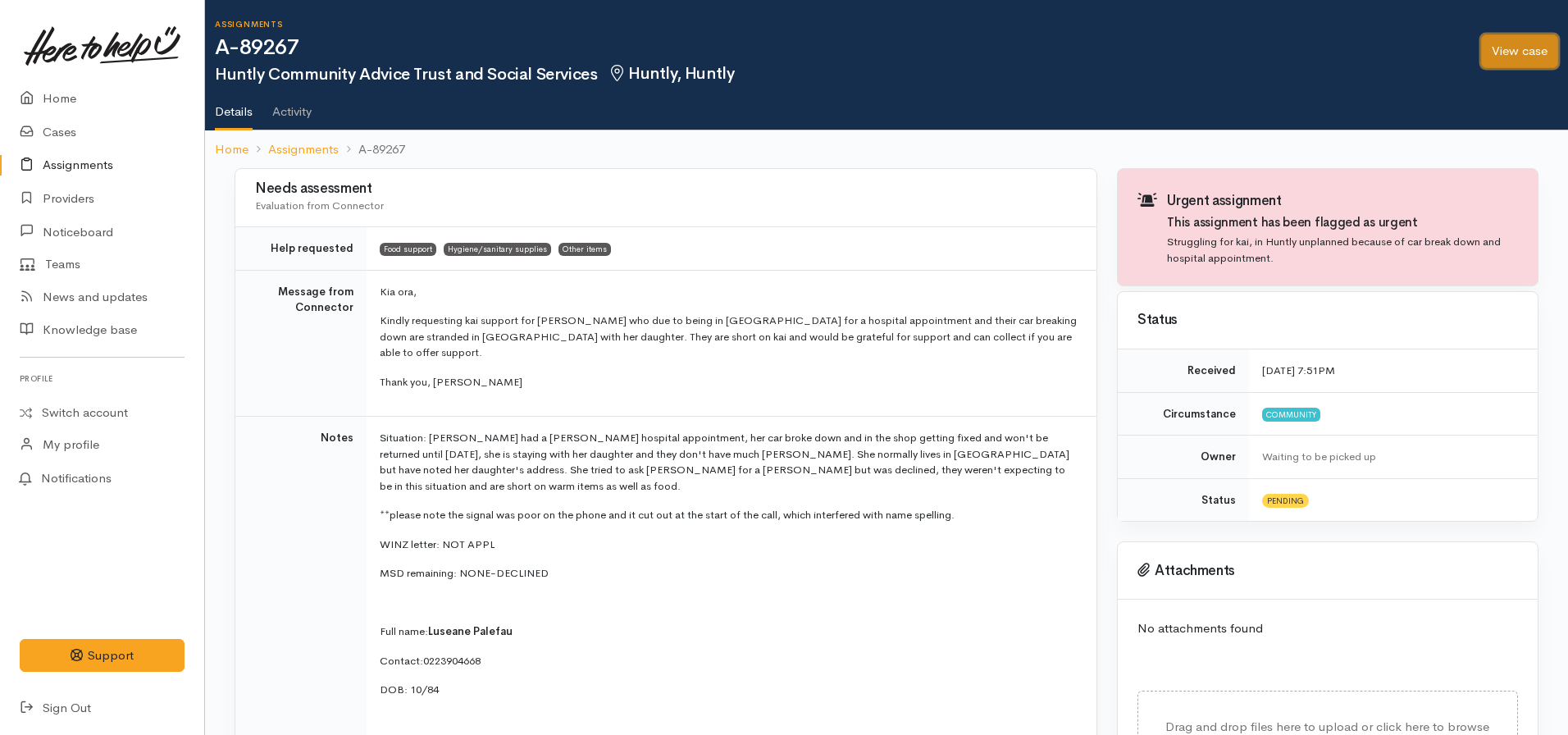
click at [1517, 56] on link "View case" at bounding box center [1519, 51] width 77 height 33
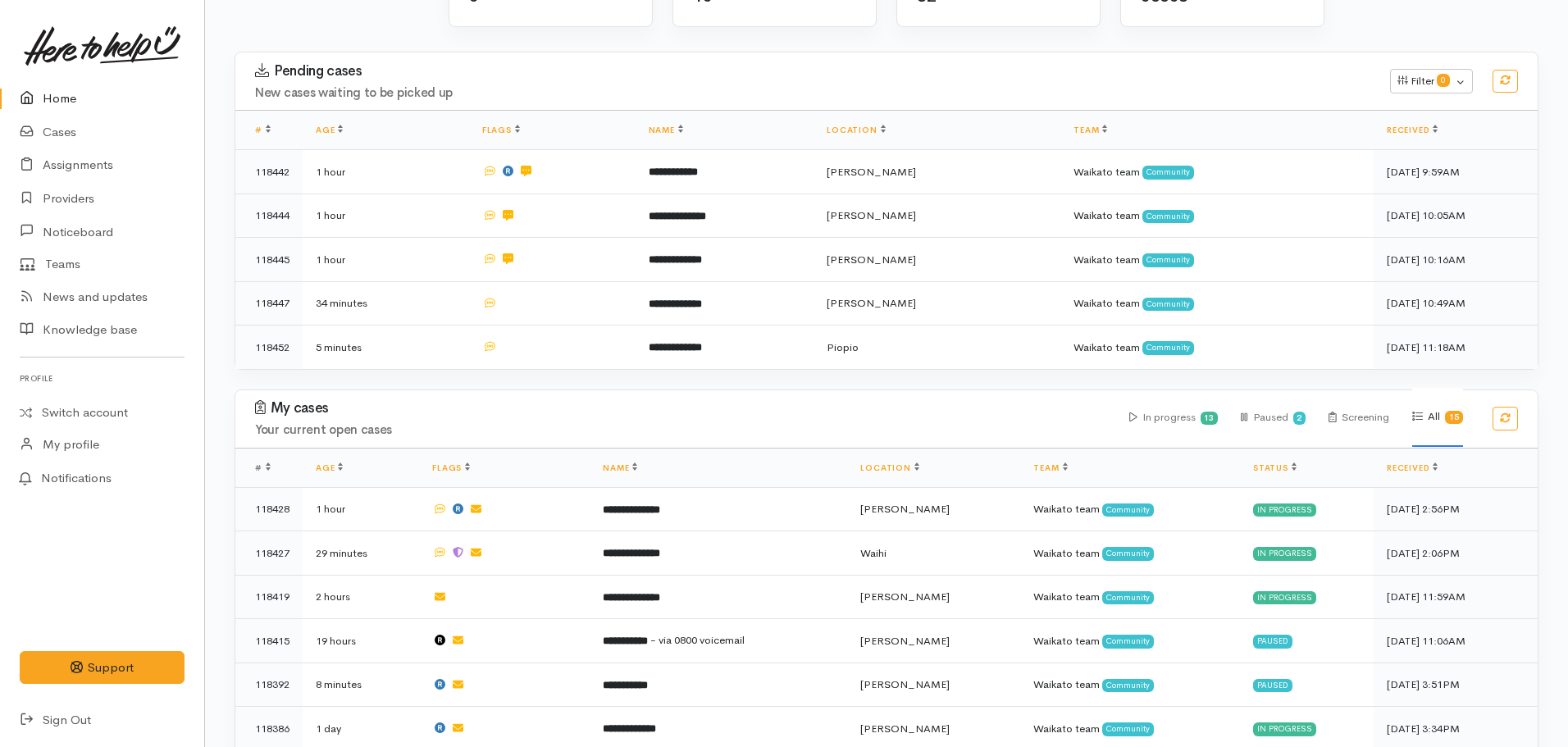
scroll to position [204, 0]
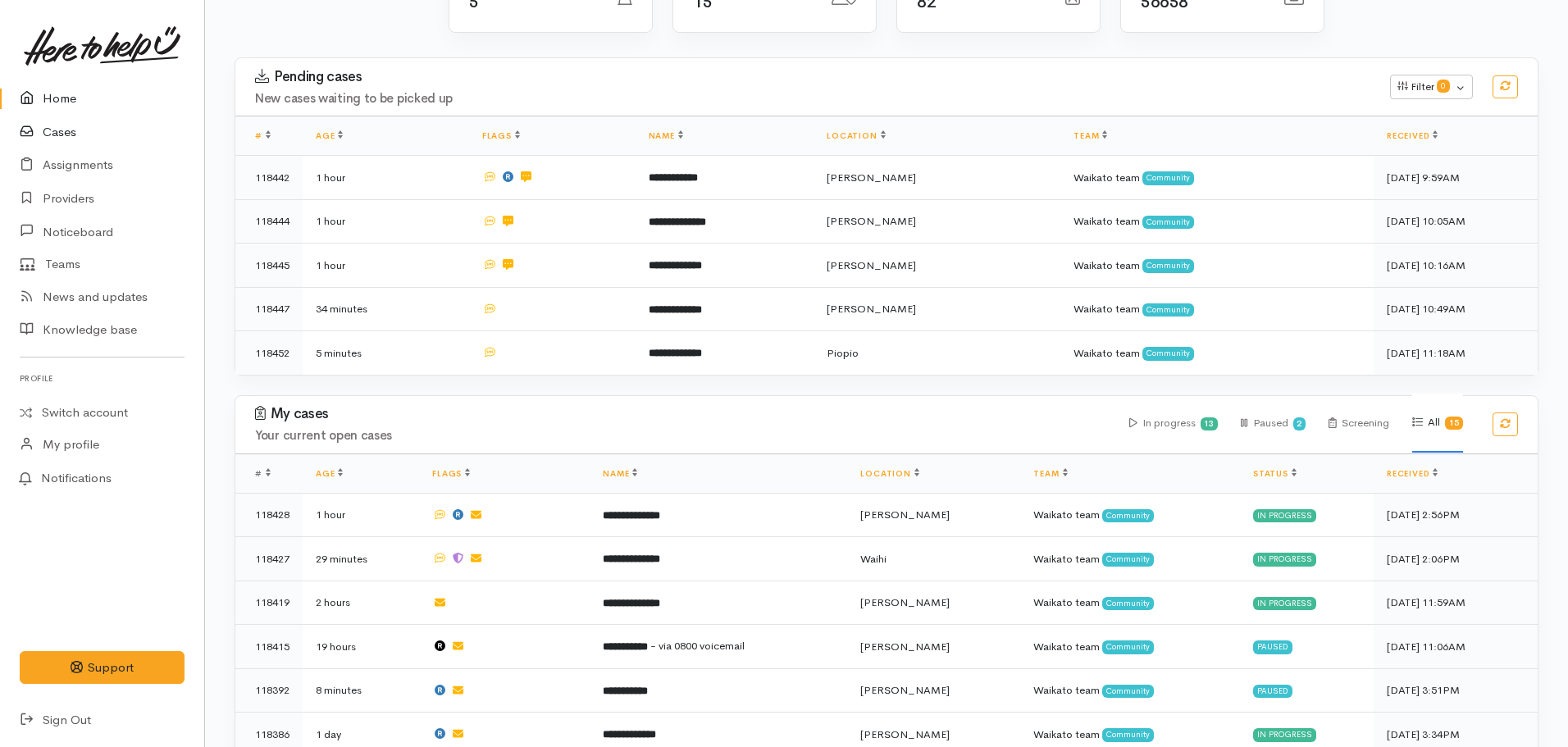
click at [46, 130] on link "Cases" at bounding box center [102, 132] width 204 height 33
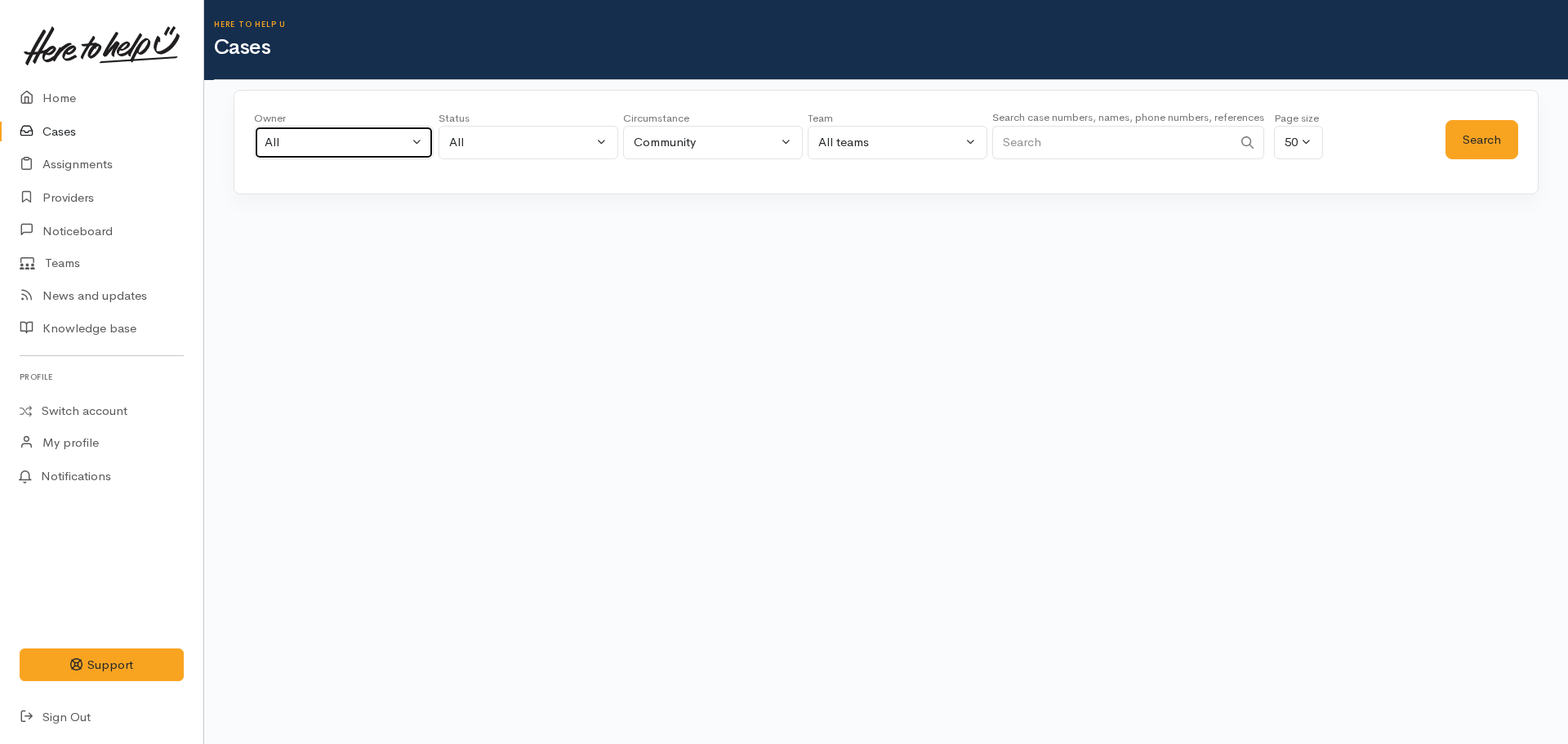
click at [356, 148] on div "All" at bounding box center [337, 142] width 143 height 19
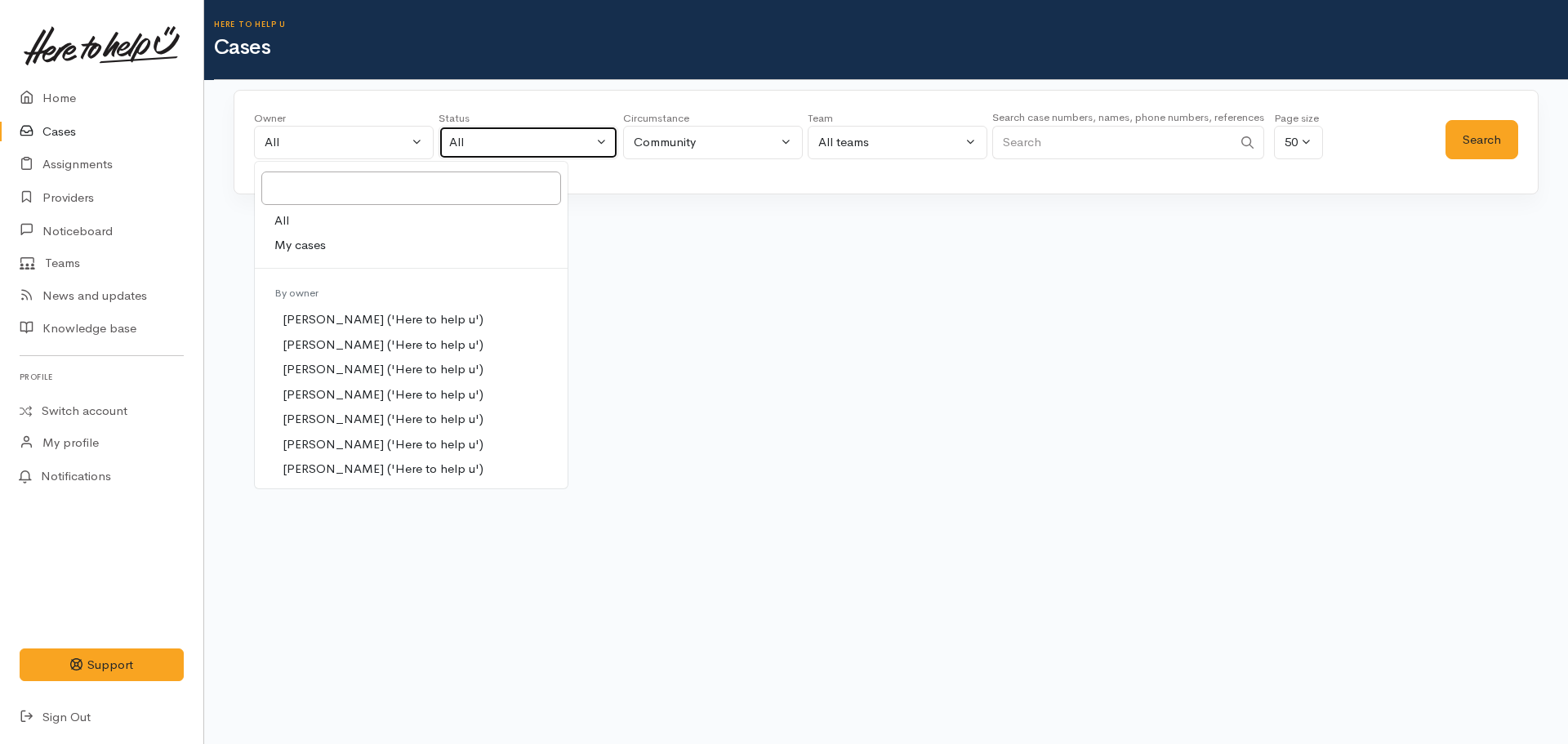
click at [465, 137] on div "All" at bounding box center [521, 142] width 143 height 19
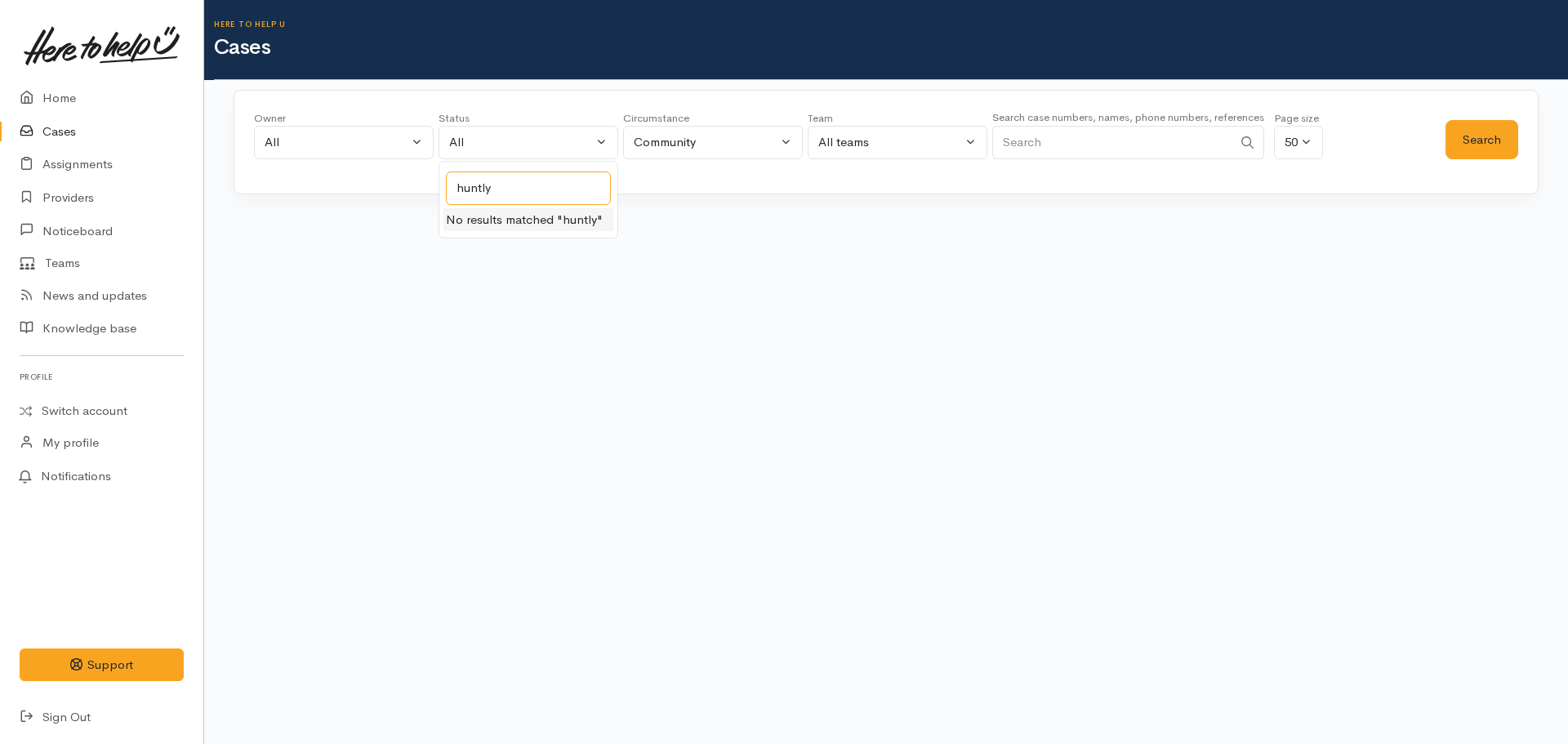
type input "huntly"
click at [682, 244] on div "Loading..." at bounding box center [886, 247] width 1305 height 65
click at [71, 197] on link "Providers" at bounding box center [102, 198] width 203 height 33
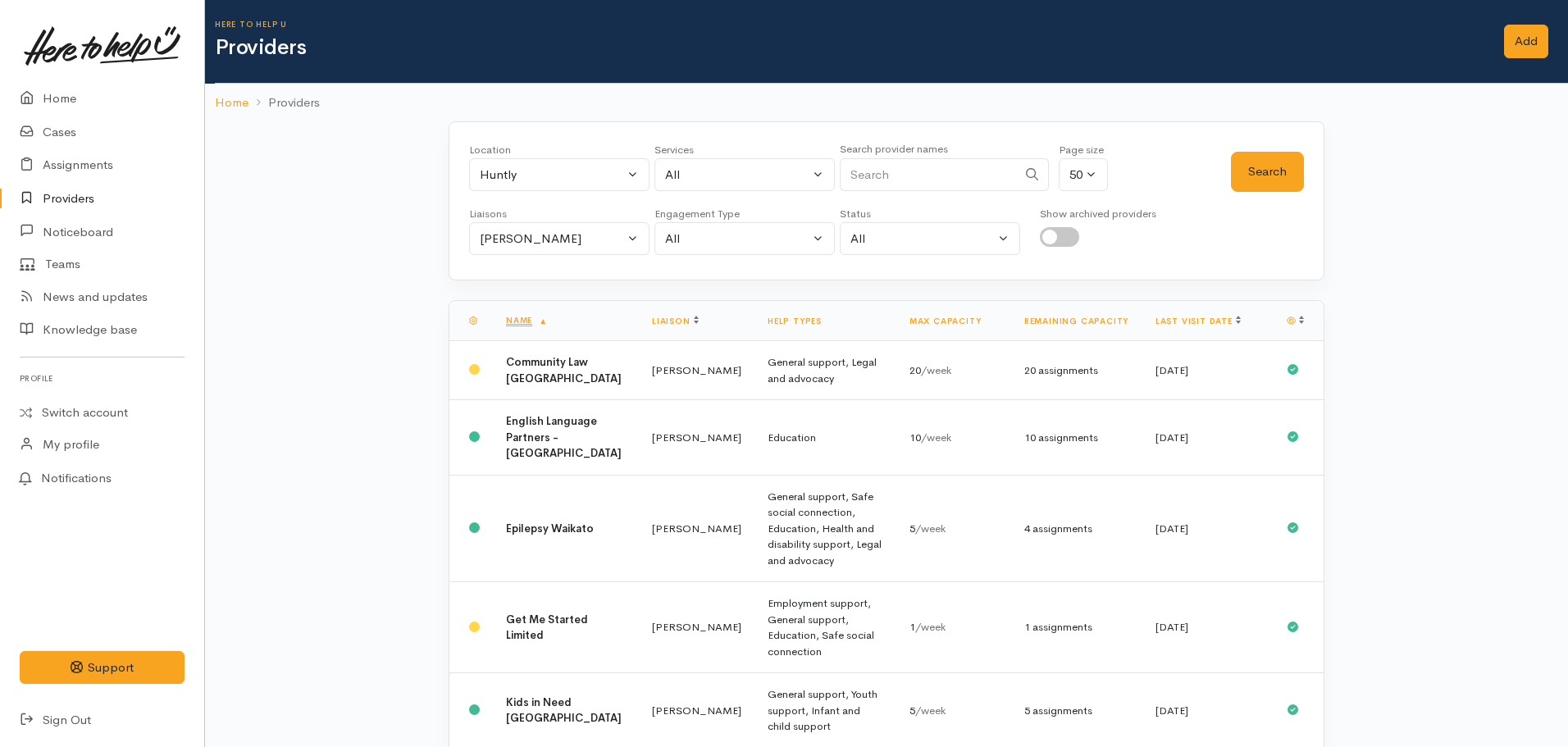
click at [535, 257] on div "Location All [GEOGRAPHIC_DATA] Eastern Bay of Plenty - other Kawerau Ōhope Ōpōt…" at bounding box center [886, 201] width 876 height 159
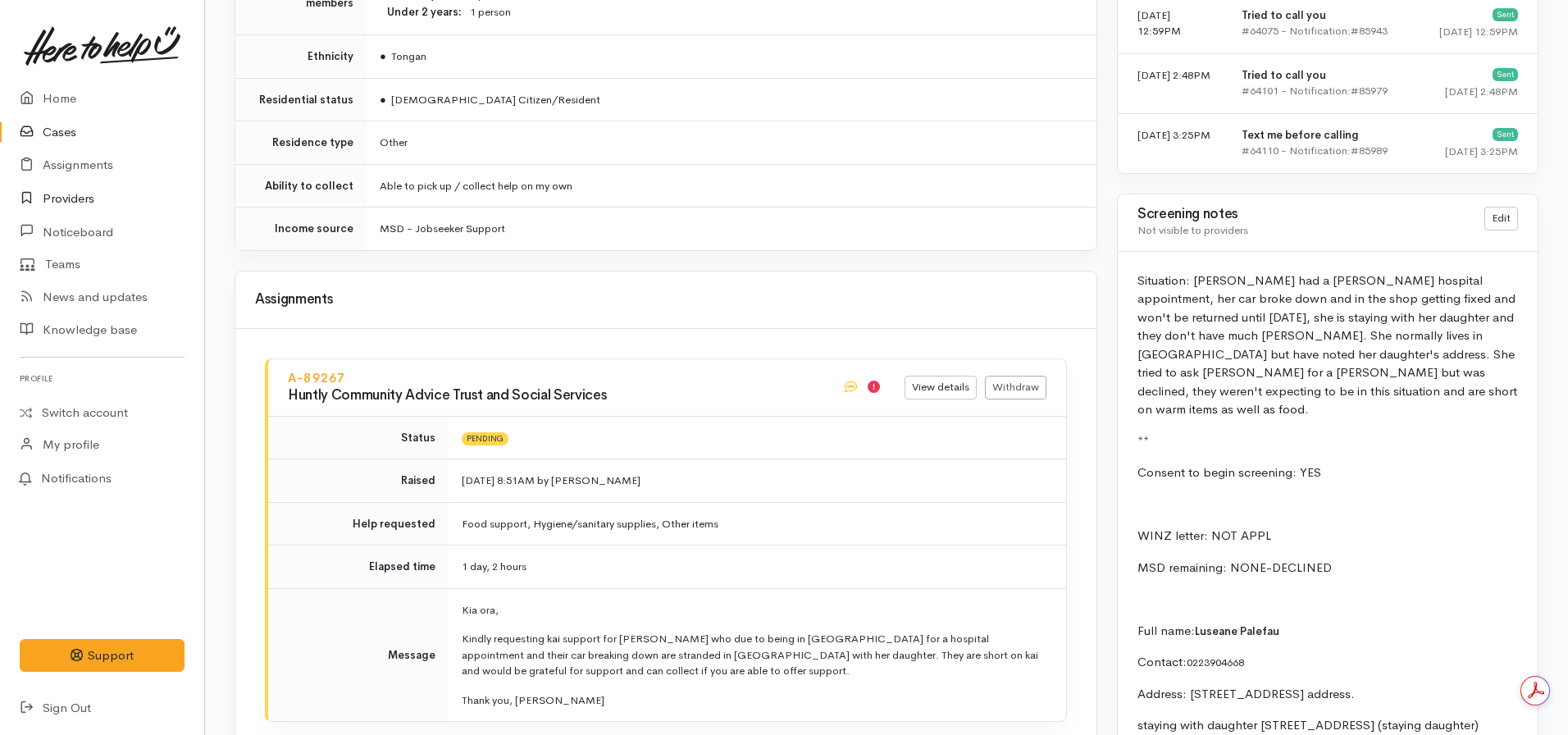
click at [58, 200] on link "Providers" at bounding box center [102, 199] width 204 height 33
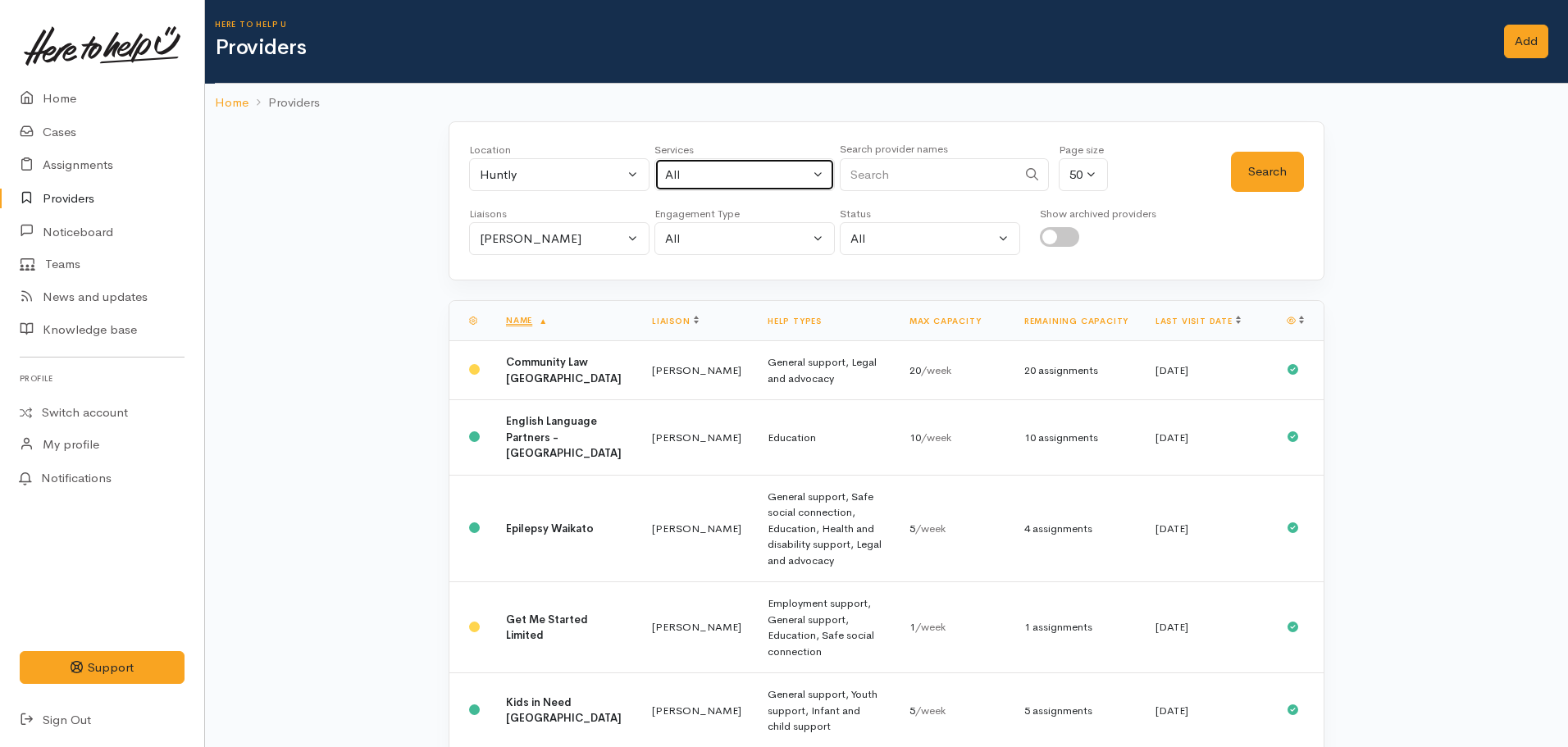
click at [707, 176] on div "All" at bounding box center [737, 175] width 144 height 19
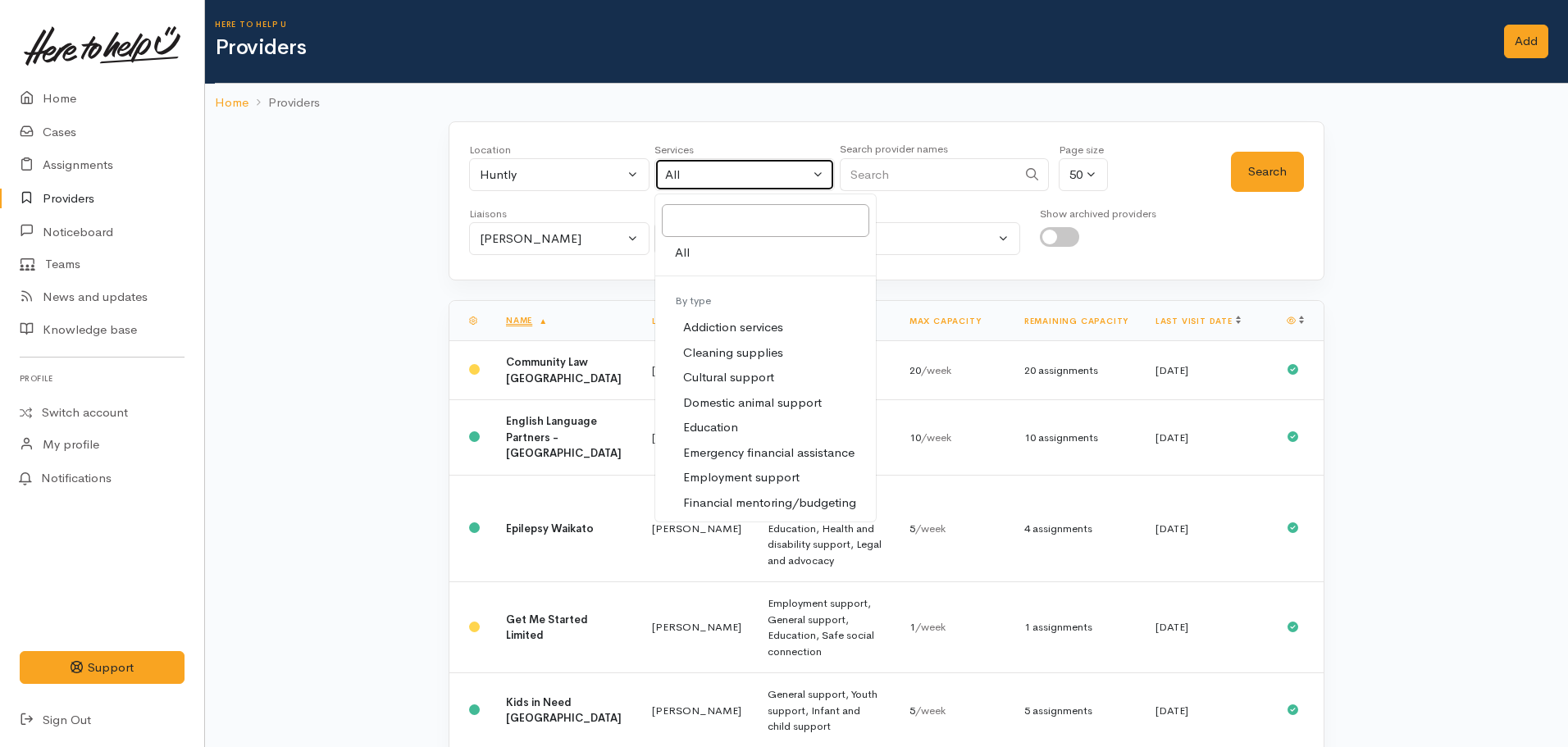
click at [707, 176] on div "All" at bounding box center [737, 175] width 144 height 19
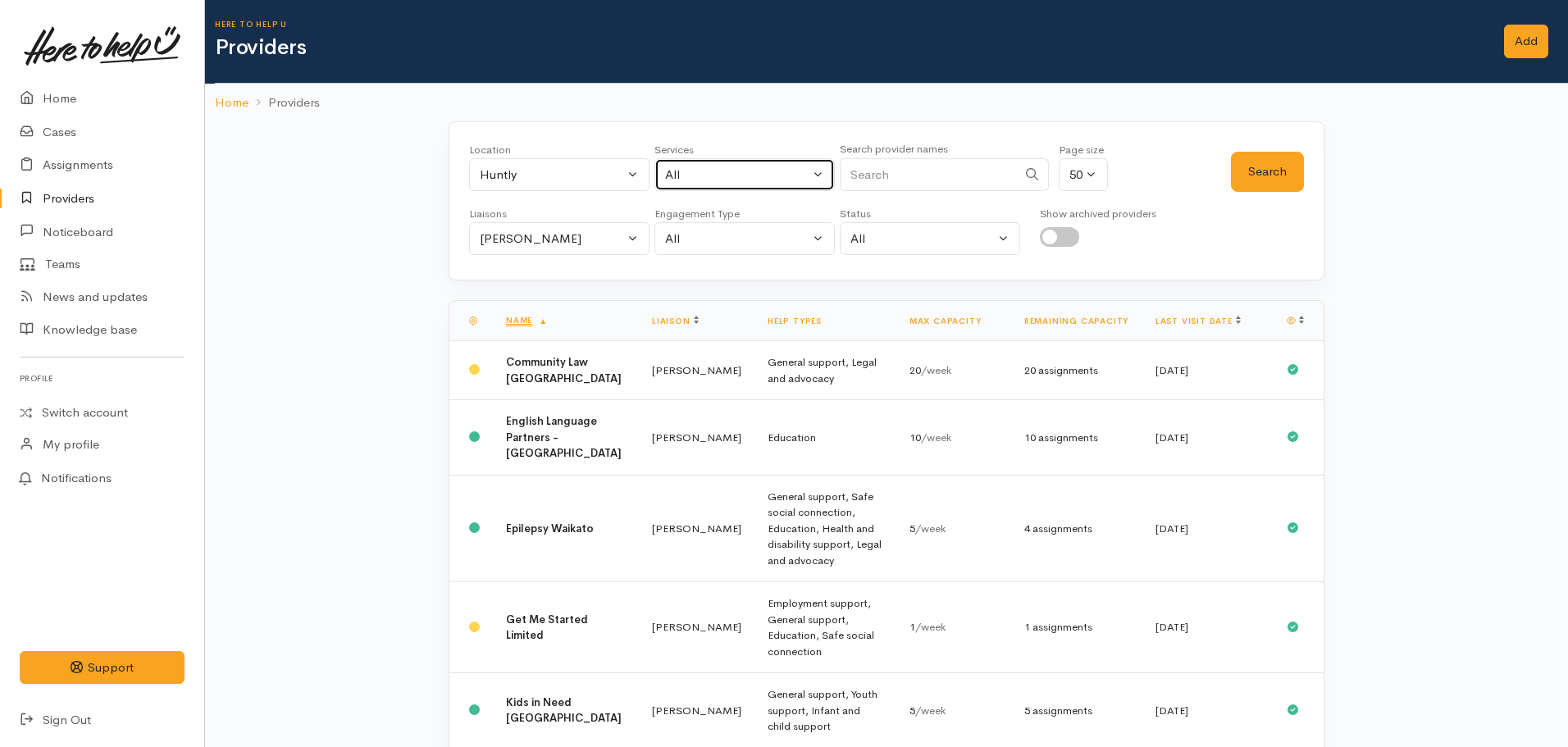
click at [699, 174] on div "All" at bounding box center [737, 175] width 144 height 19
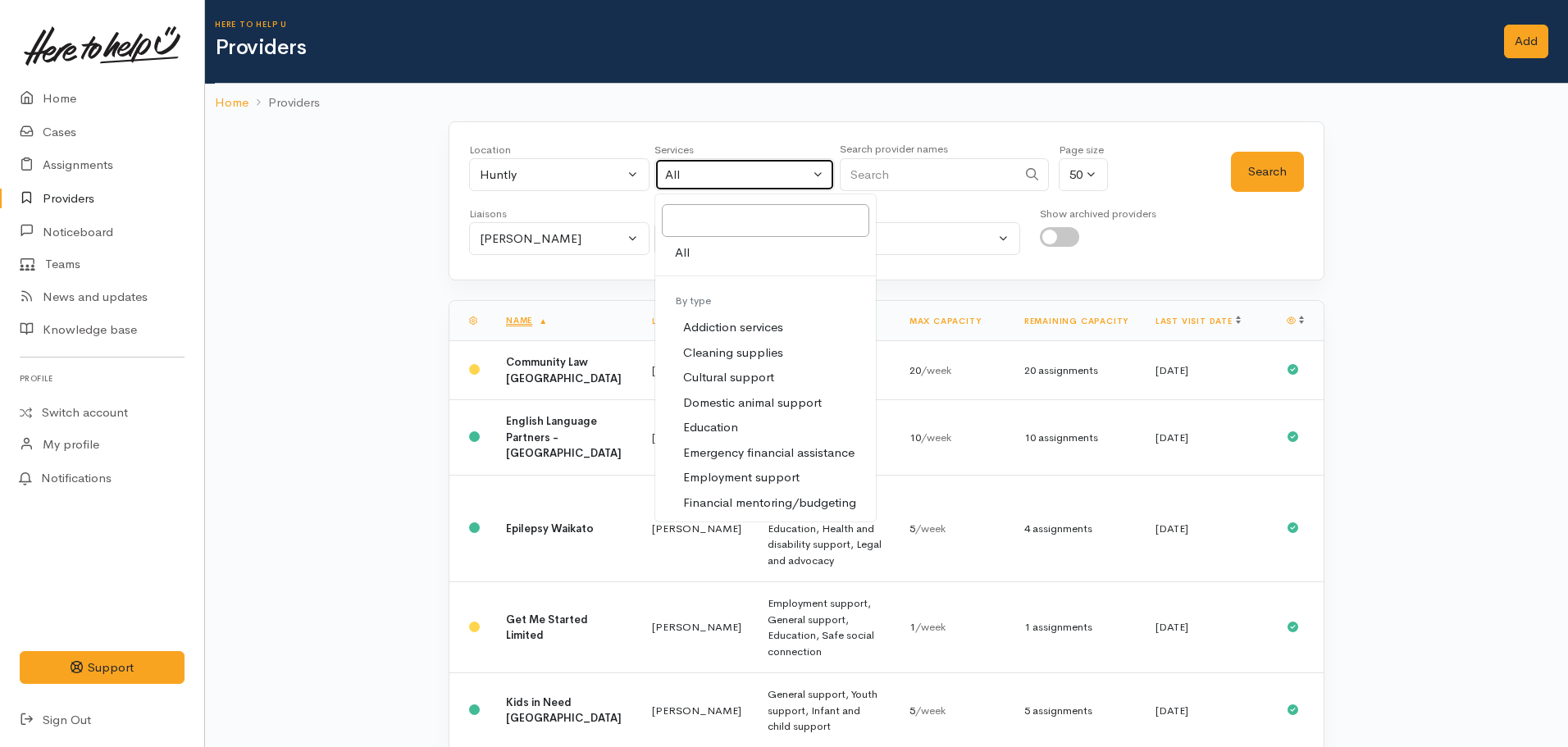
click at [699, 174] on div "All" at bounding box center [737, 175] width 144 height 19
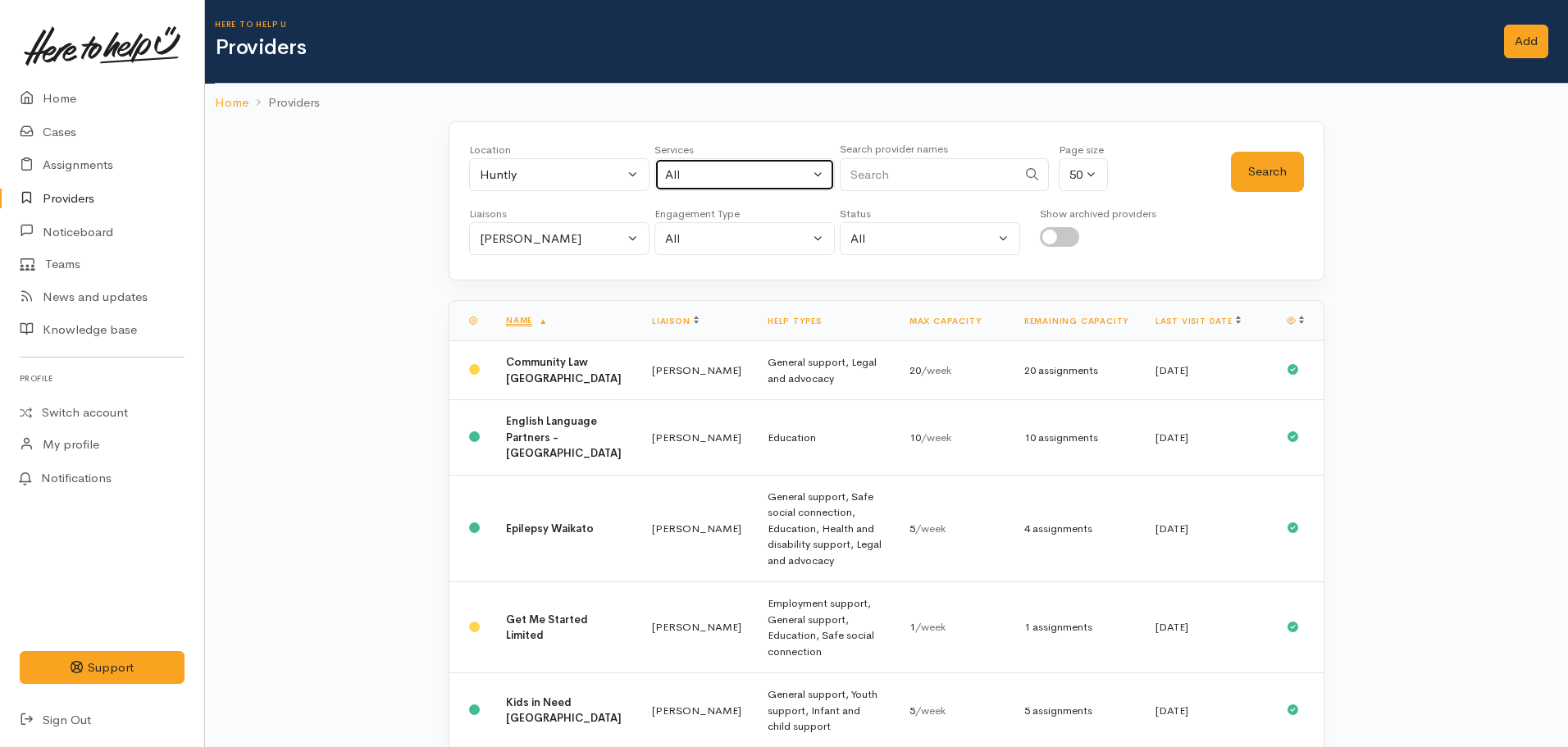
click at [699, 174] on div "All" at bounding box center [737, 175] width 144 height 19
type input "food"
click at [733, 273] on span "Food support" at bounding box center [720, 282] width 76 height 19
select select "3"
click at [576, 244] on div "[PERSON_NAME]" at bounding box center [551, 238] width 144 height 19
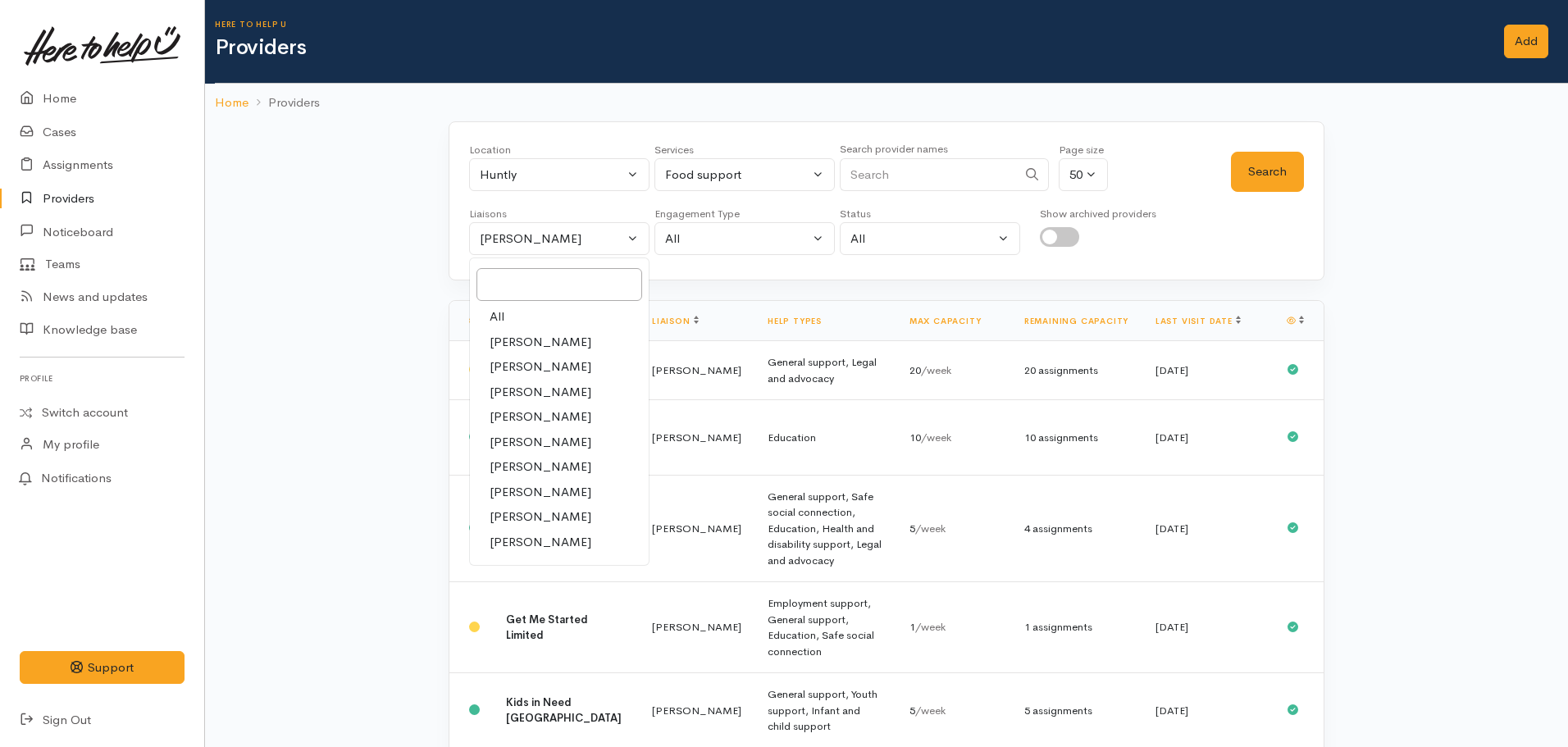
click at [518, 321] on link "All" at bounding box center [560, 317] width 179 height 25
select select "null"
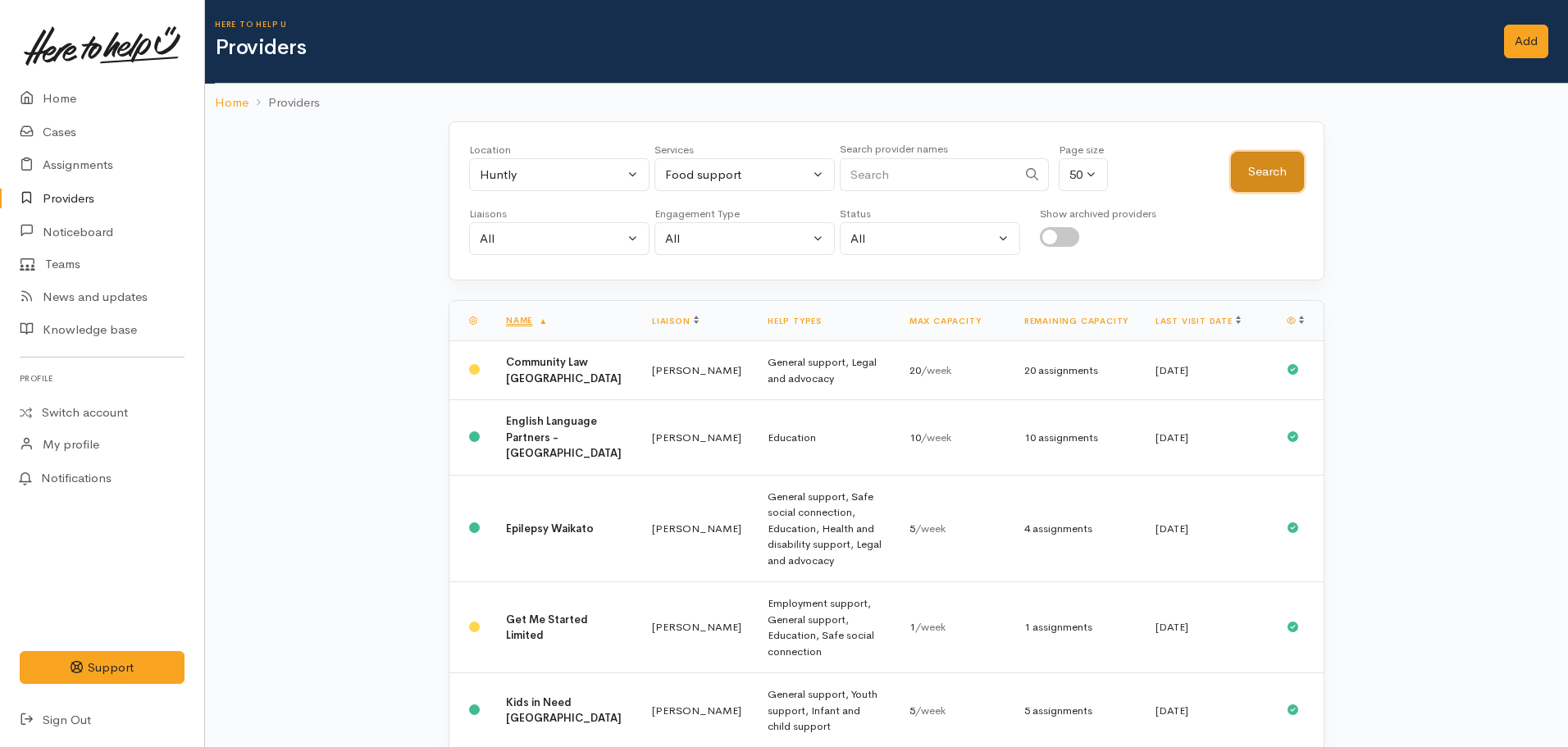
click at [1267, 177] on button "Search" at bounding box center [1267, 171] width 73 height 40
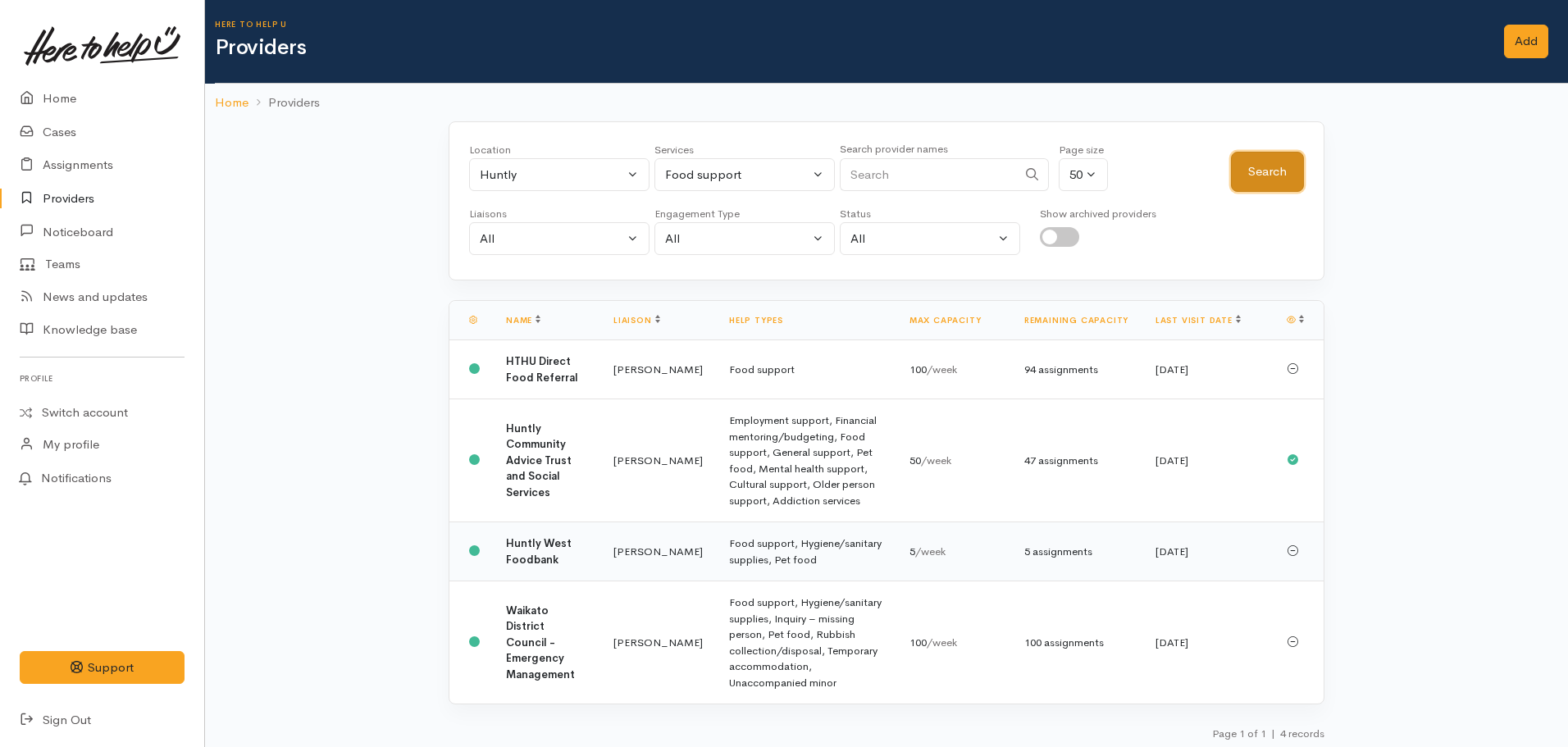
scroll to position [6, 0]
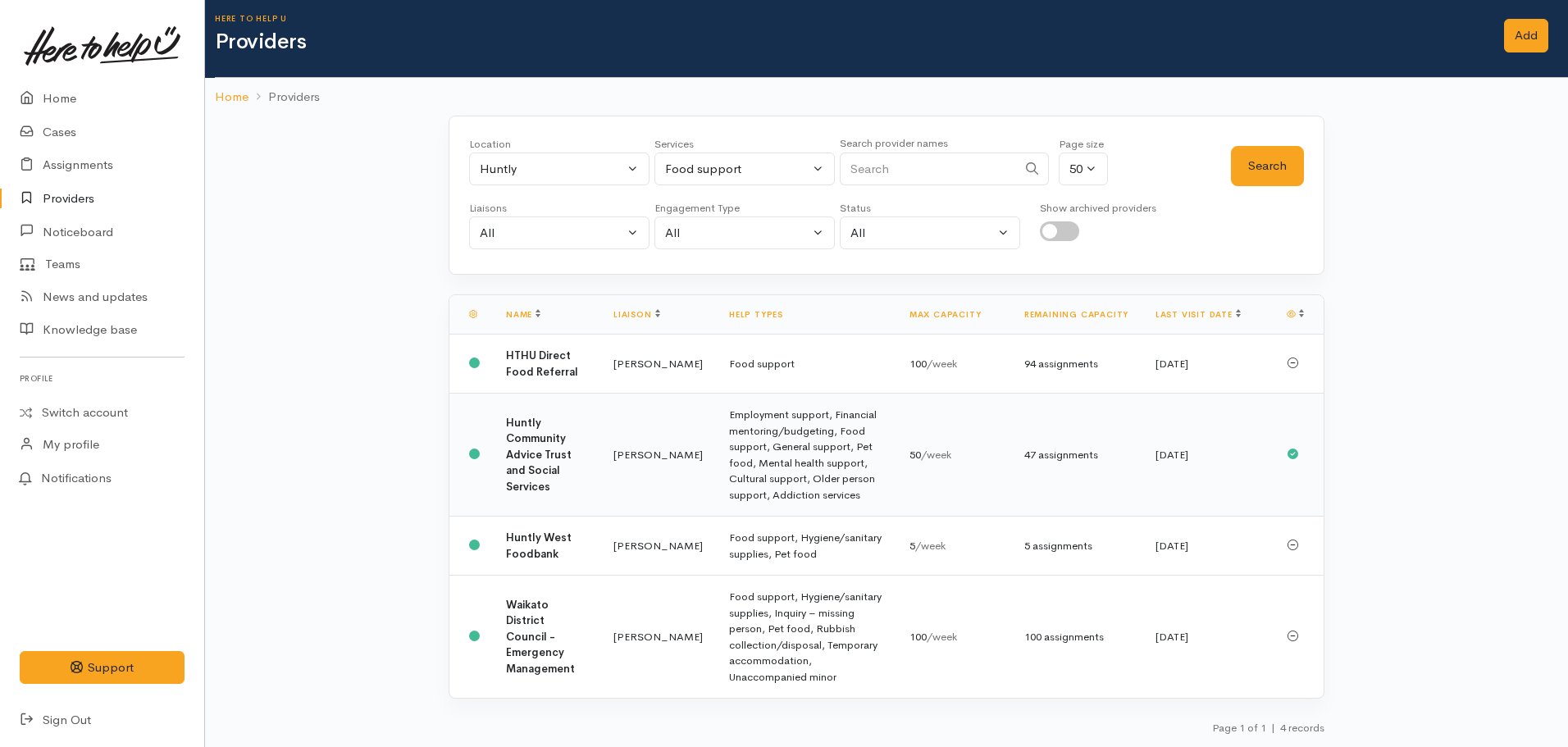
click at [591, 481] on td "Huntly Community Advice Trust and Social Services" at bounding box center [546, 454] width 107 height 123
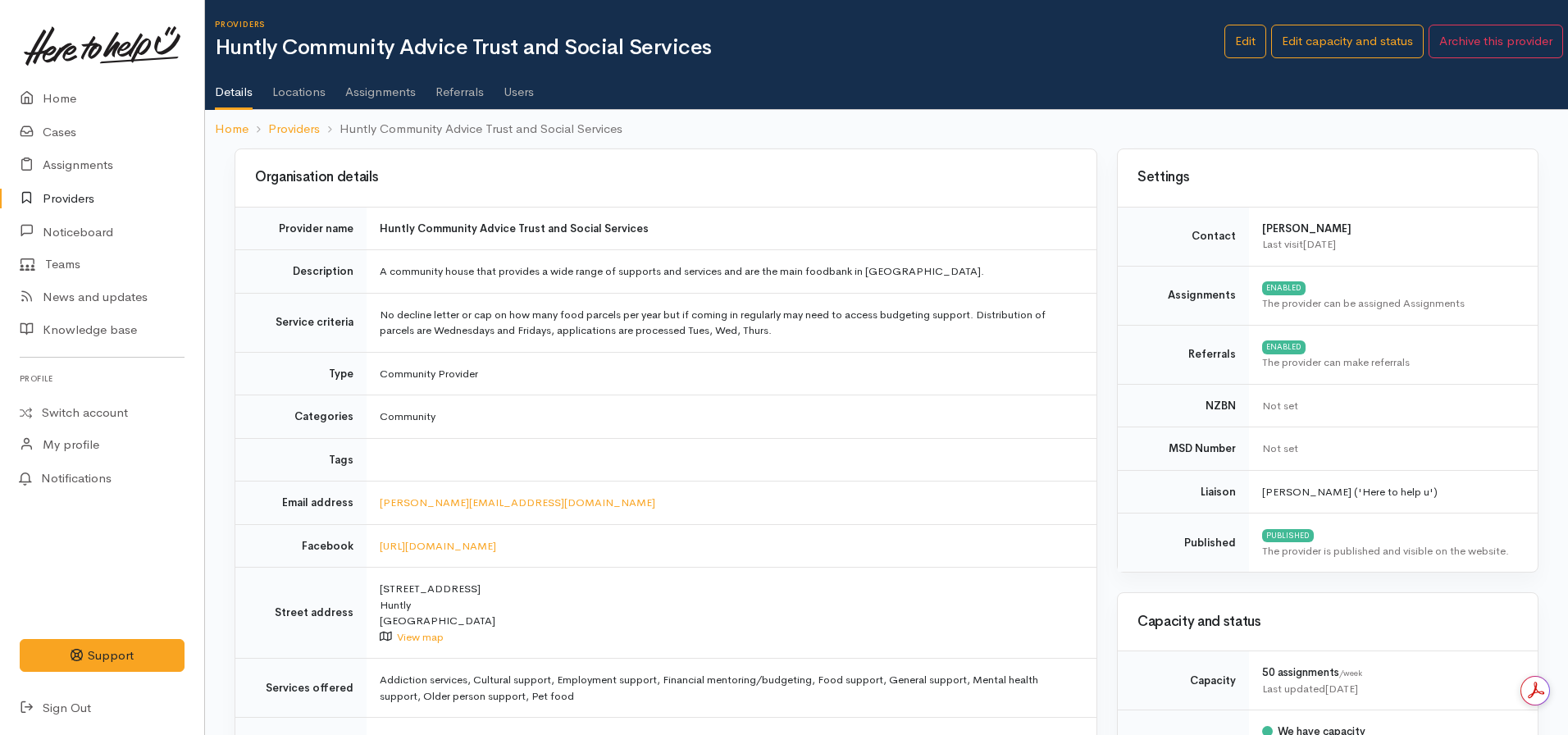
click at [520, 97] on link "Users" at bounding box center [519, 85] width 30 height 46
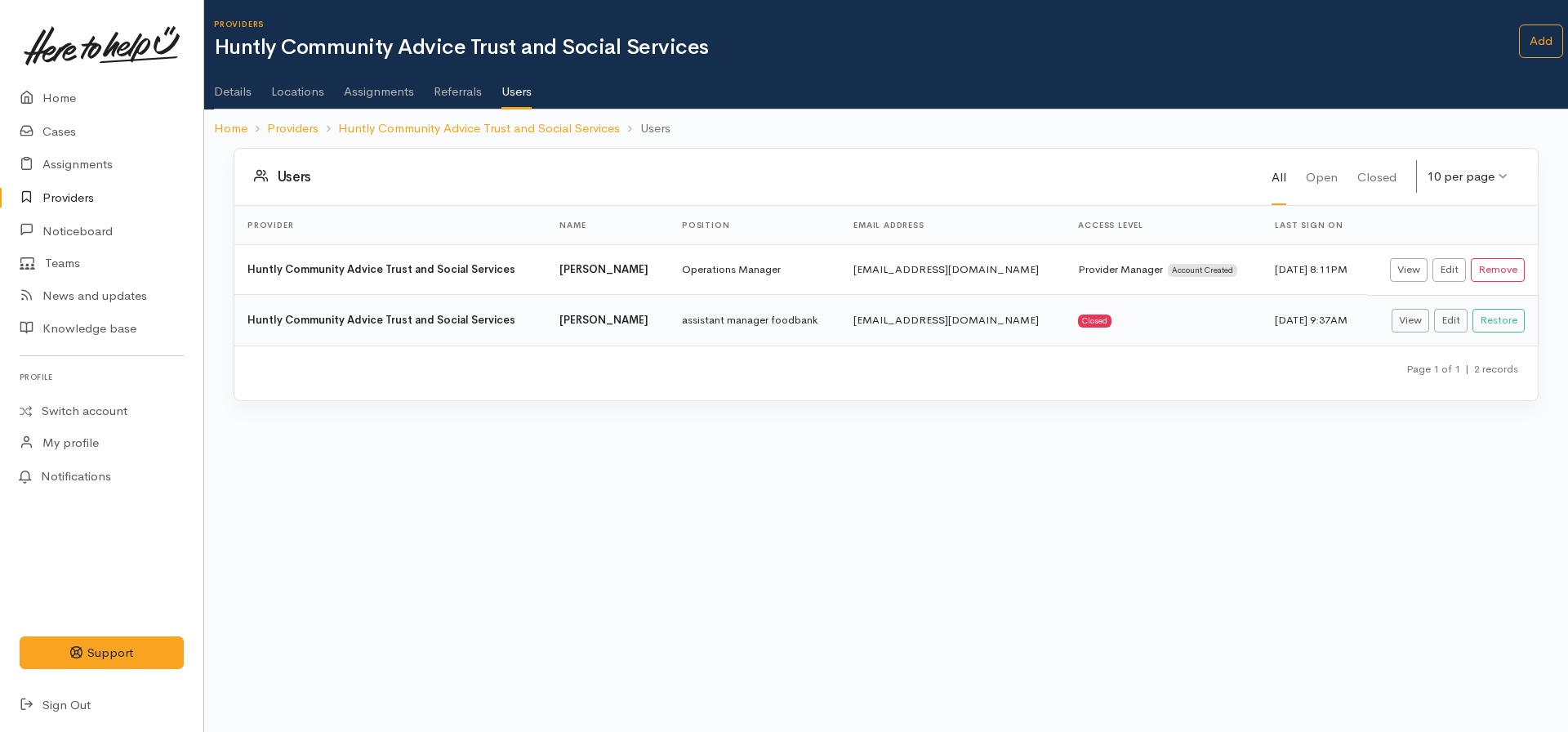
click at [237, 94] on link "Details" at bounding box center [232, 85] width 37 height 46
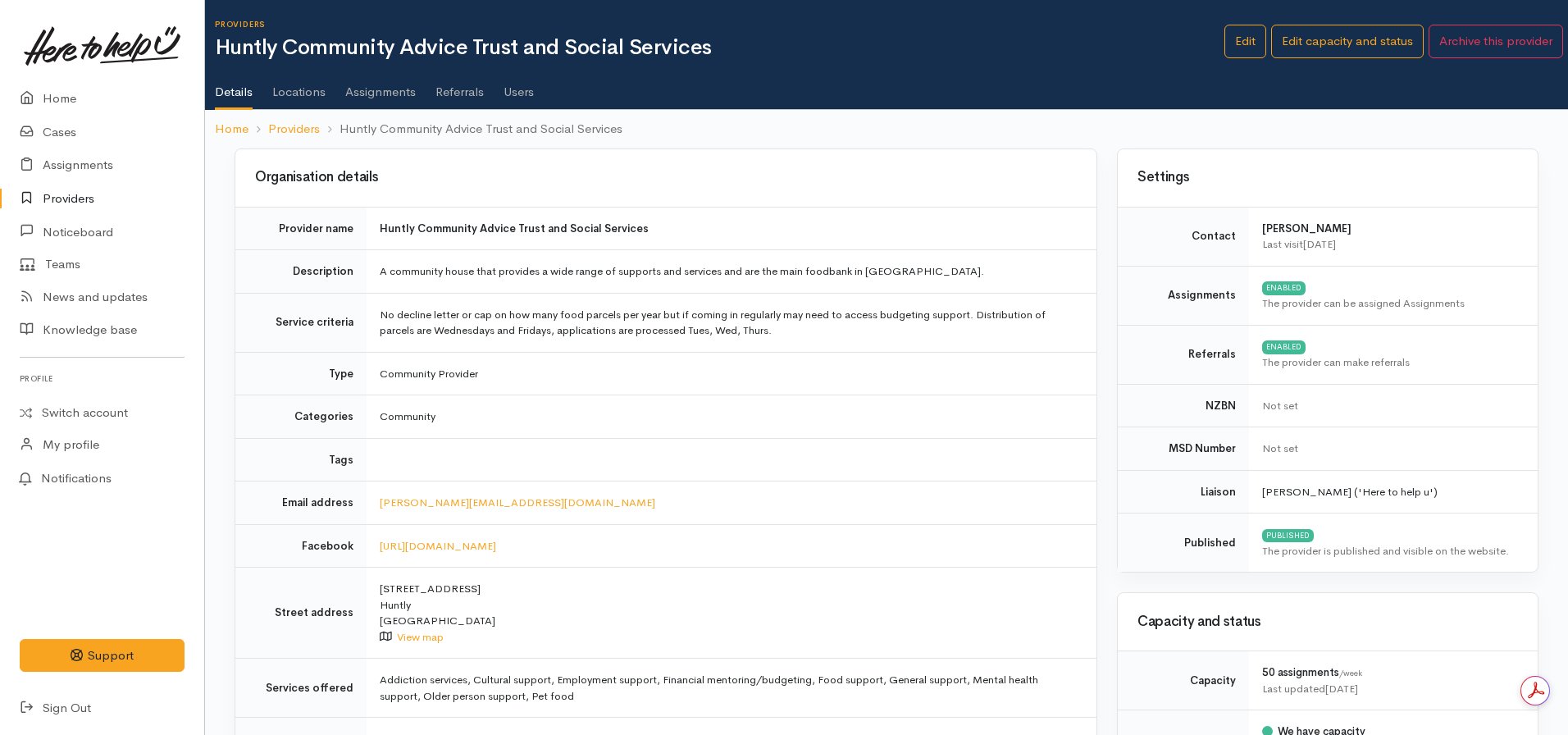
click at [401, 90] on link "Assignments" at bounding box center [381, 85] width 70 height 46
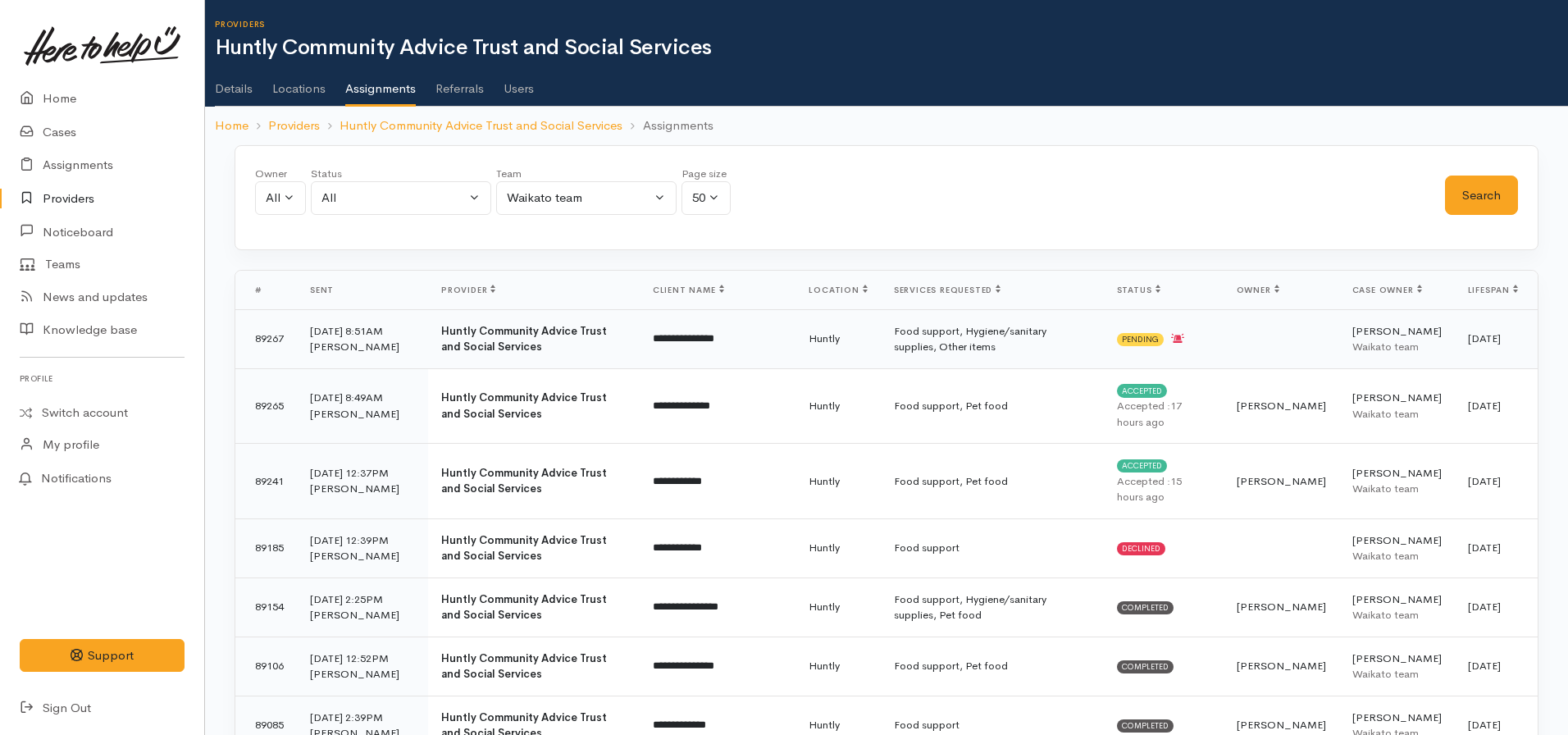
click at [1161, 342] on span "Pending" at bounding box center [1140, 340] width 47 height 13
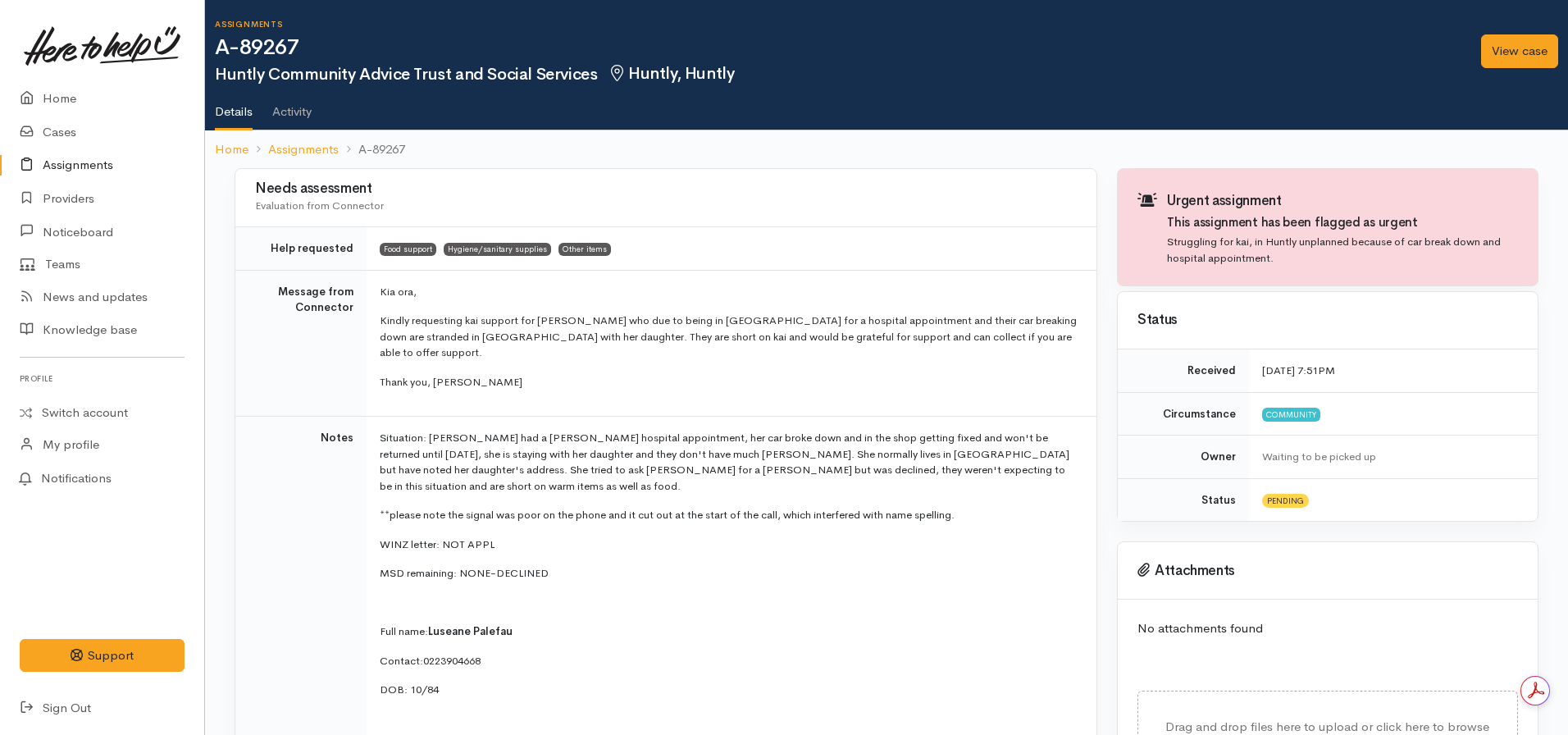
click at [239, 164] on ol "Home Assignments A-89267" at bounding box center [886, 150] width 1343 height 39
click at [225, 145] on link "Home" at bounding box center [232, 150] width 33 height 19
drag, startPoint x: 310, startPoint y: 33, endPoint x: 213, endPoint y: 42, distance: 97.4
click at [213, 42] on div "Assignments A-89267 Huntly Community Advice Trust and Social Services Huntly, H…" at bounding box center [886, 84] width 1363 height 168
copy h1 "A-89267"
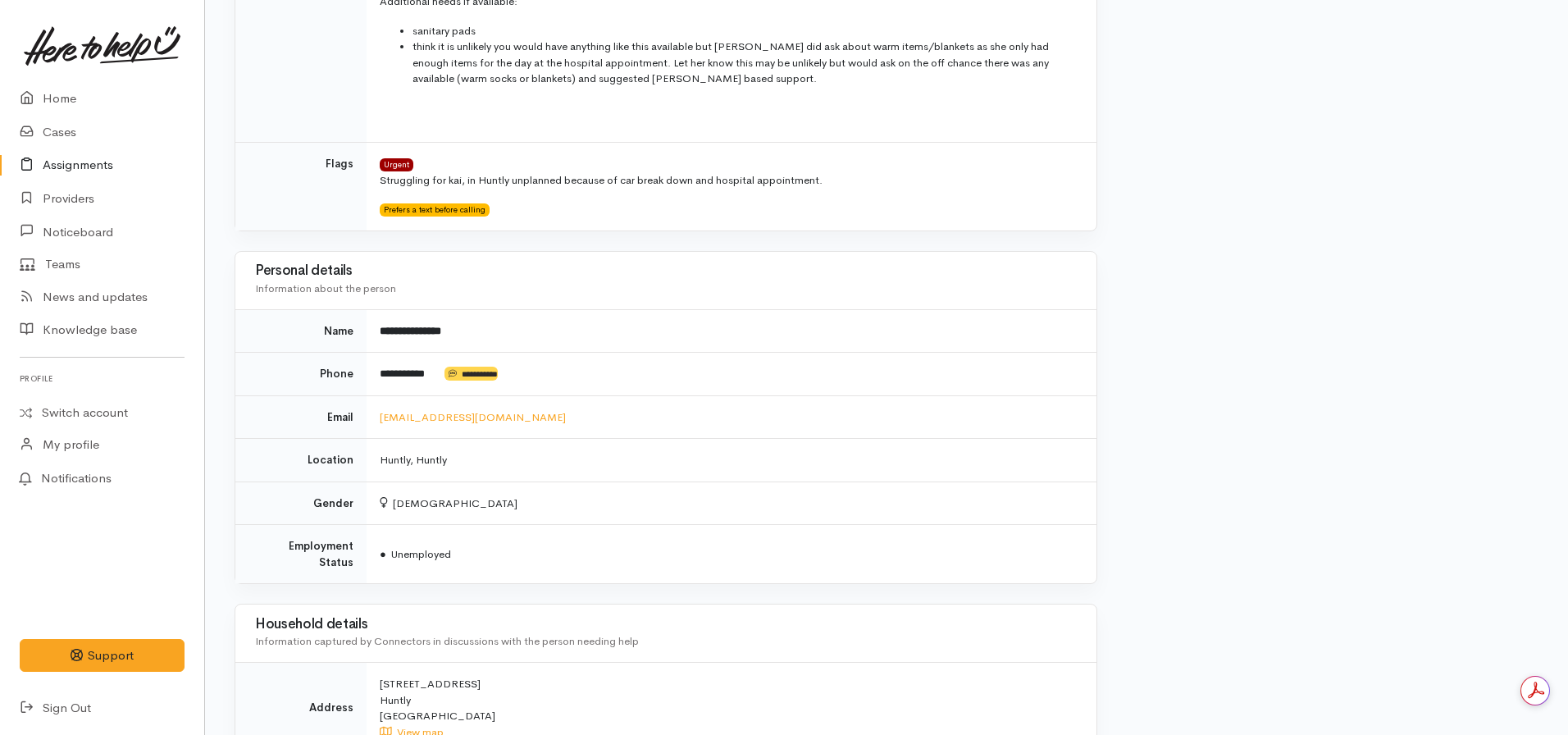
scroll to position [1051, 0]
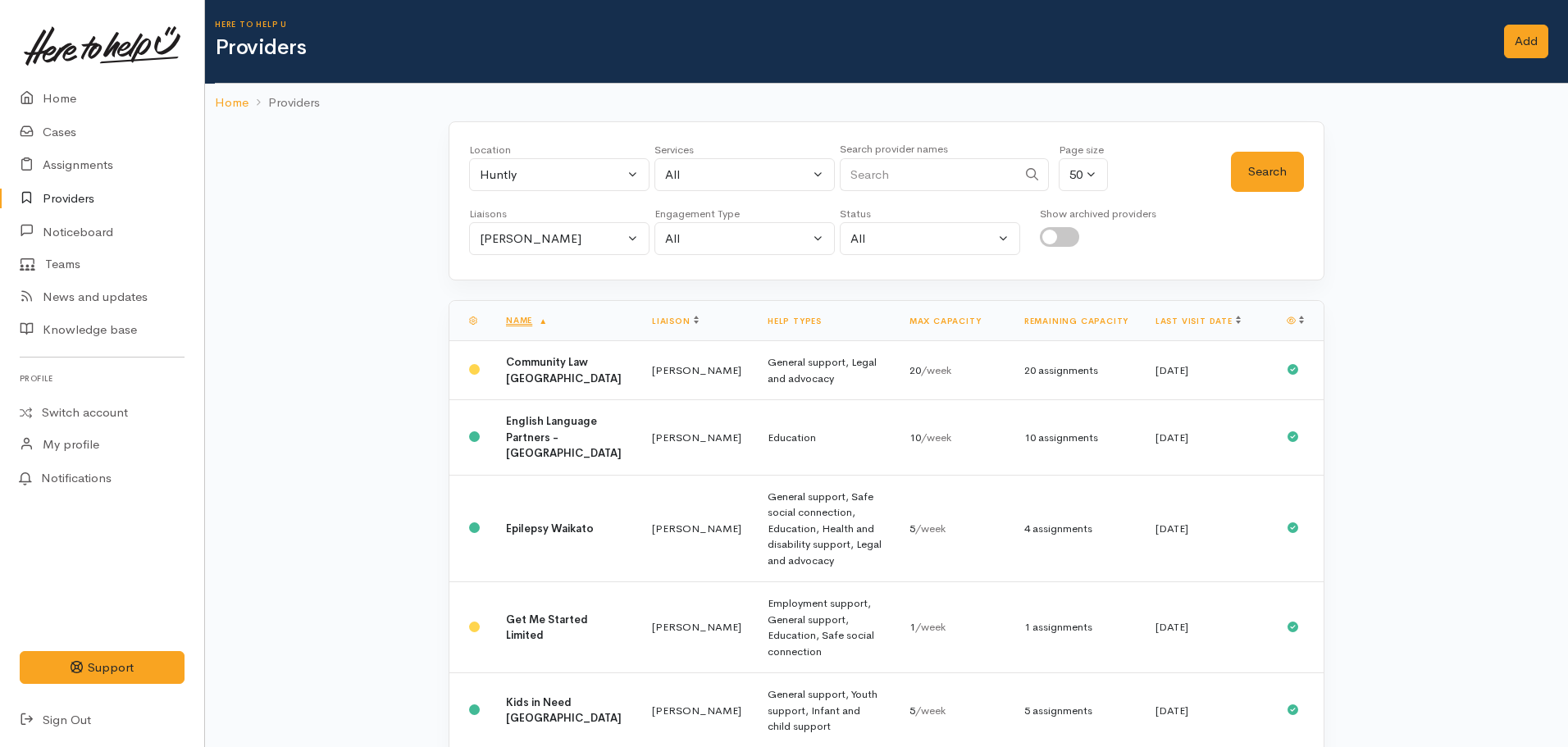
click at [558, 262] on div "Location All Tauranga Eastern Bay of Plenty - other Kawerau Ōhope Ōpōtiki Whaka…" at bounding box center [886, 201] width 876 height 159
click at [547, 250] on button "[PERSON_NAME]" at bounding box center [560, 239] width 181 height 33
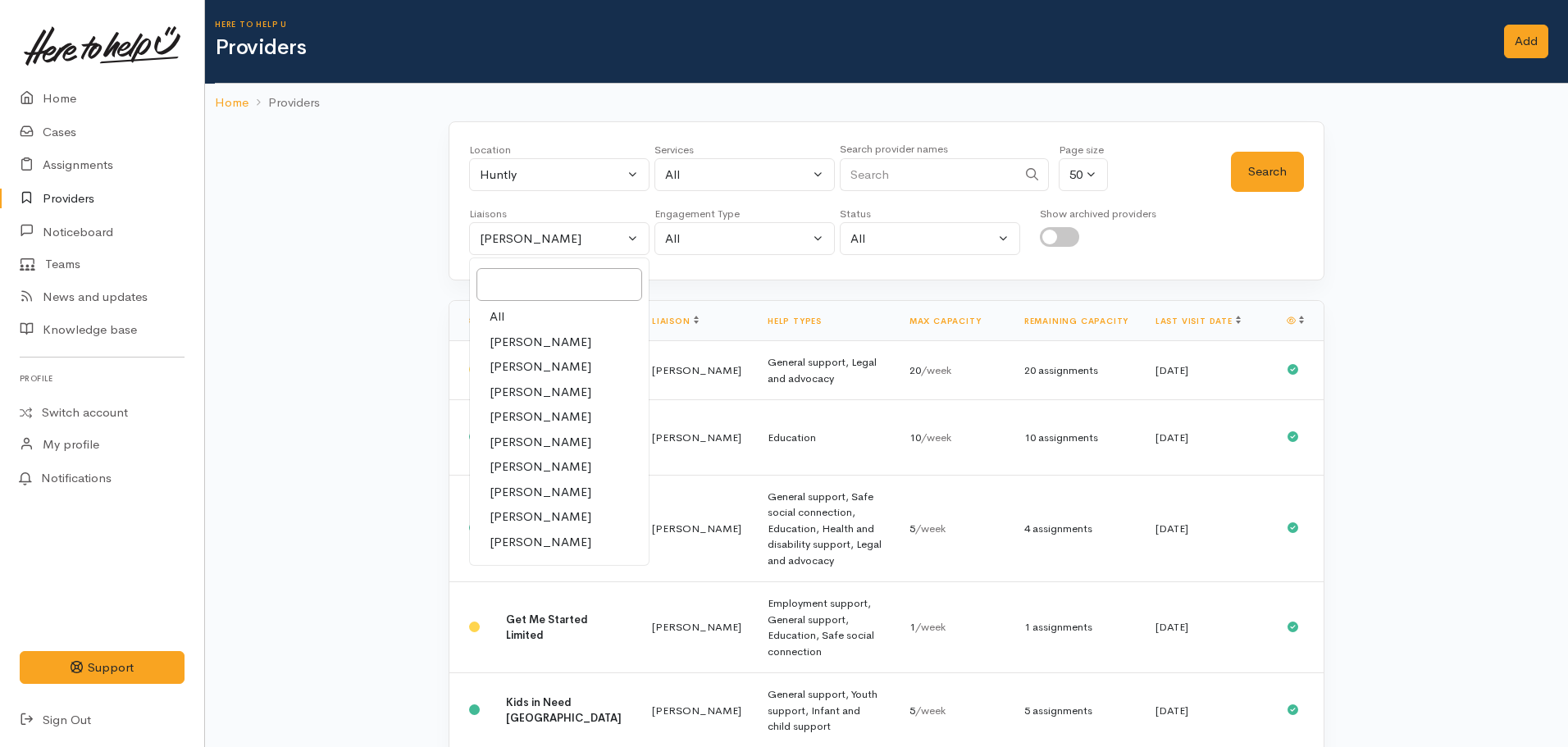
click at [516, 320] on link "All" at bounding box center [560, 317] width 179 height 25
select select "null"
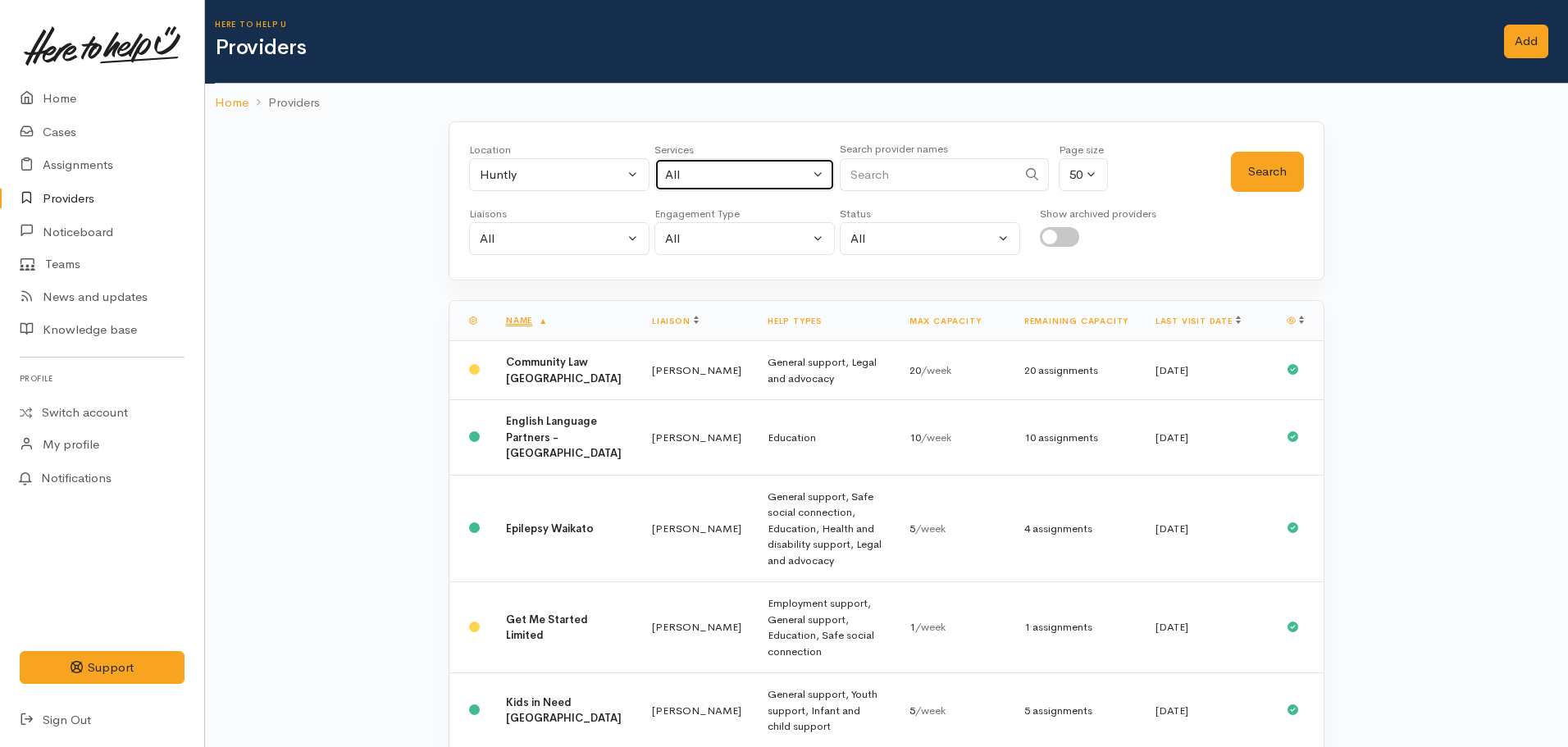
click at [751, 171] on div "All" at bounding box center [737, 175] width 144 height 19
type input "food"
click at [736, 284] on span "Food support" at bounding box center [720, 282] width 76 height 19
select select "3"
click at [1242, 184] on button "Search" at bounding box center [1267, 171] width 73 height 40
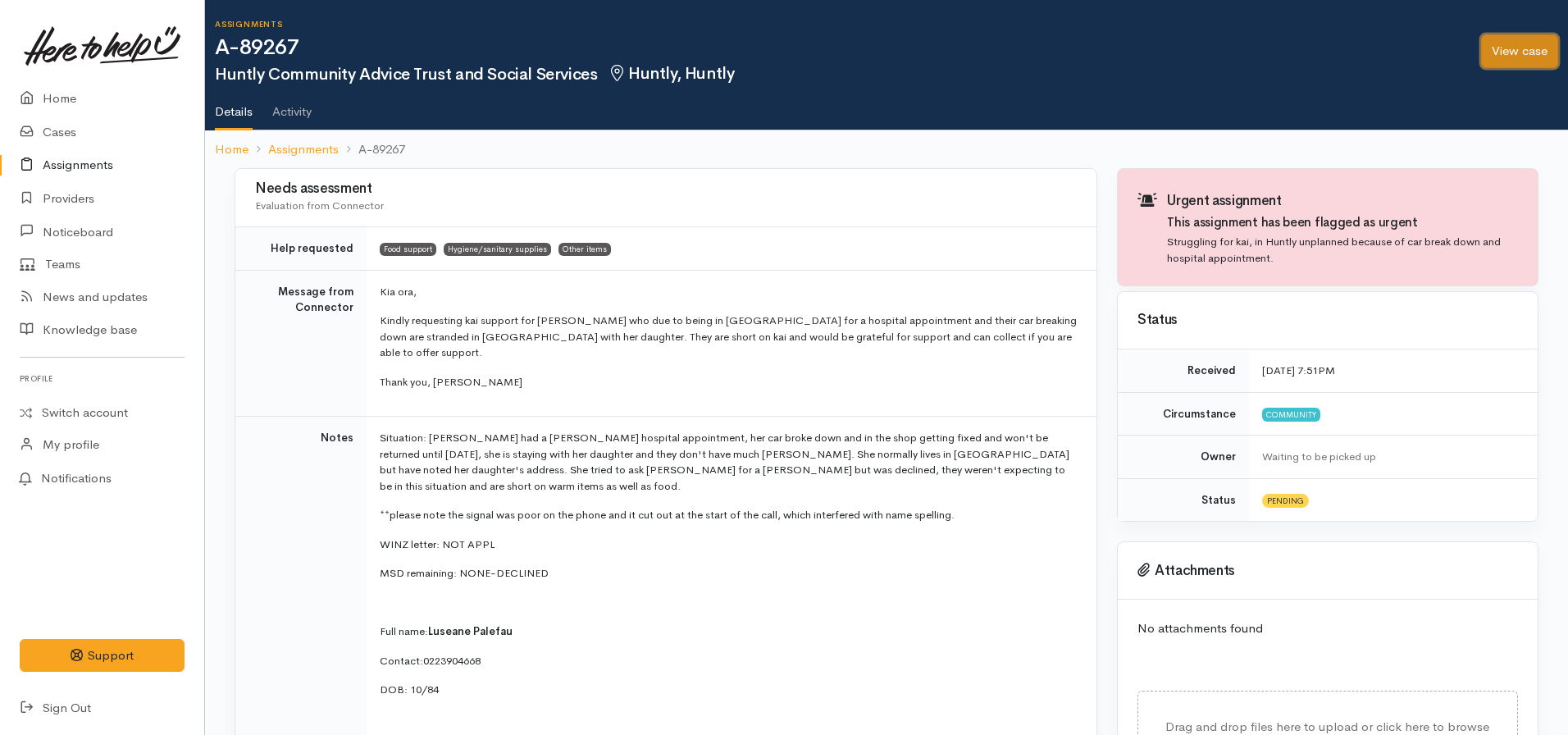
click at [1541, 44] on link "View case" at bounding box center [1519, 51] width 77 height 33
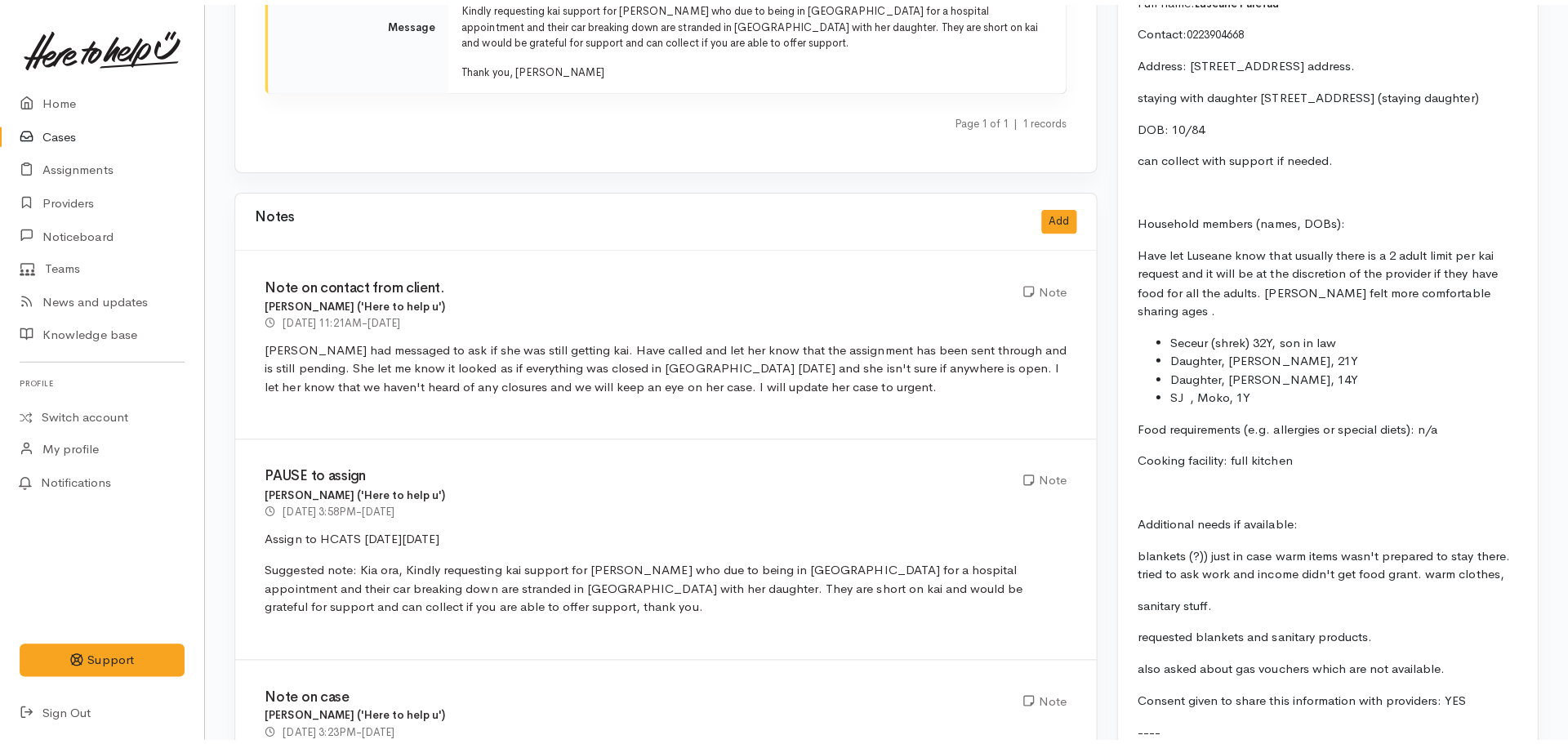
scroll to position [2546, 0]
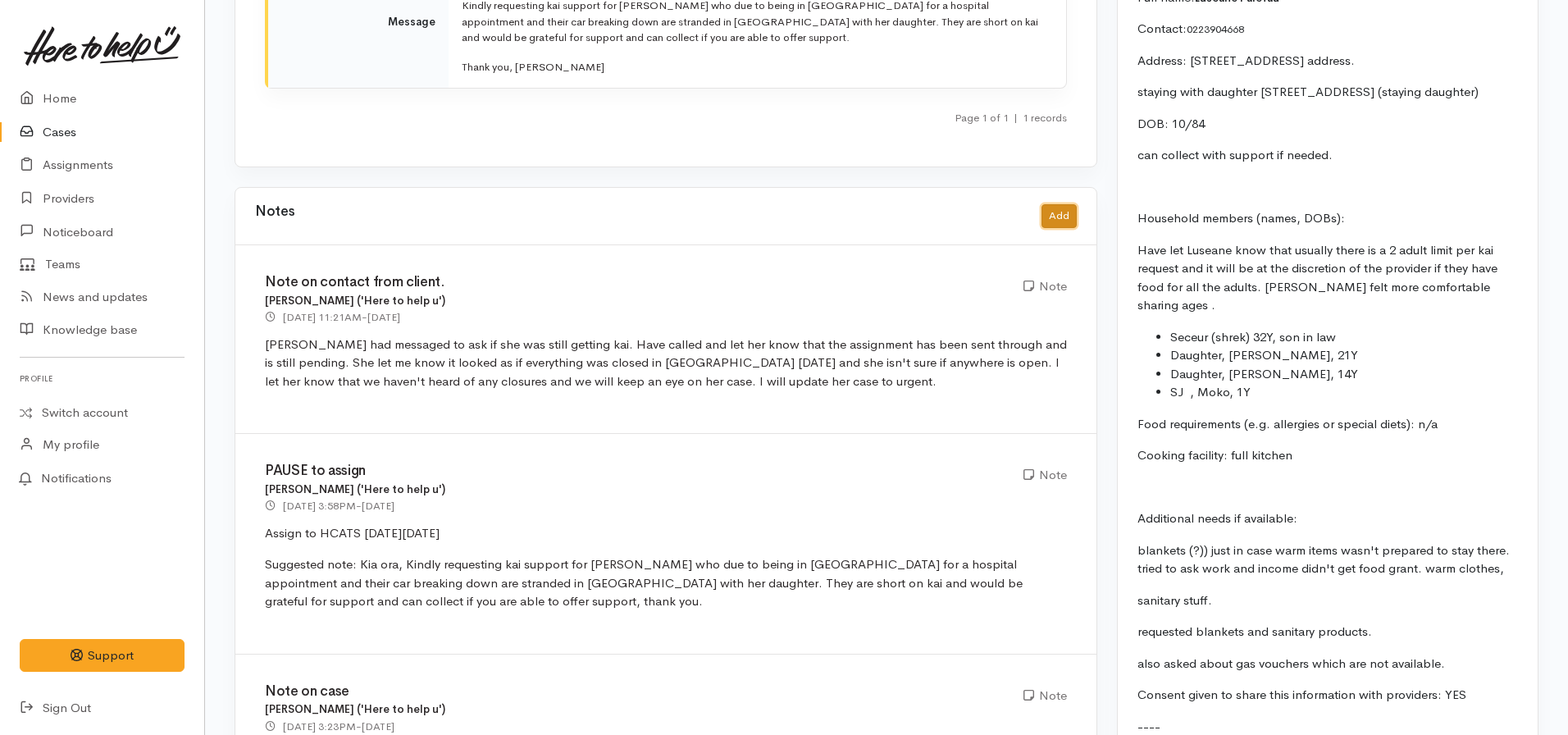
click at [1057, 204] on button "Add" at bounding box center [1059, 216] width 35 height 23
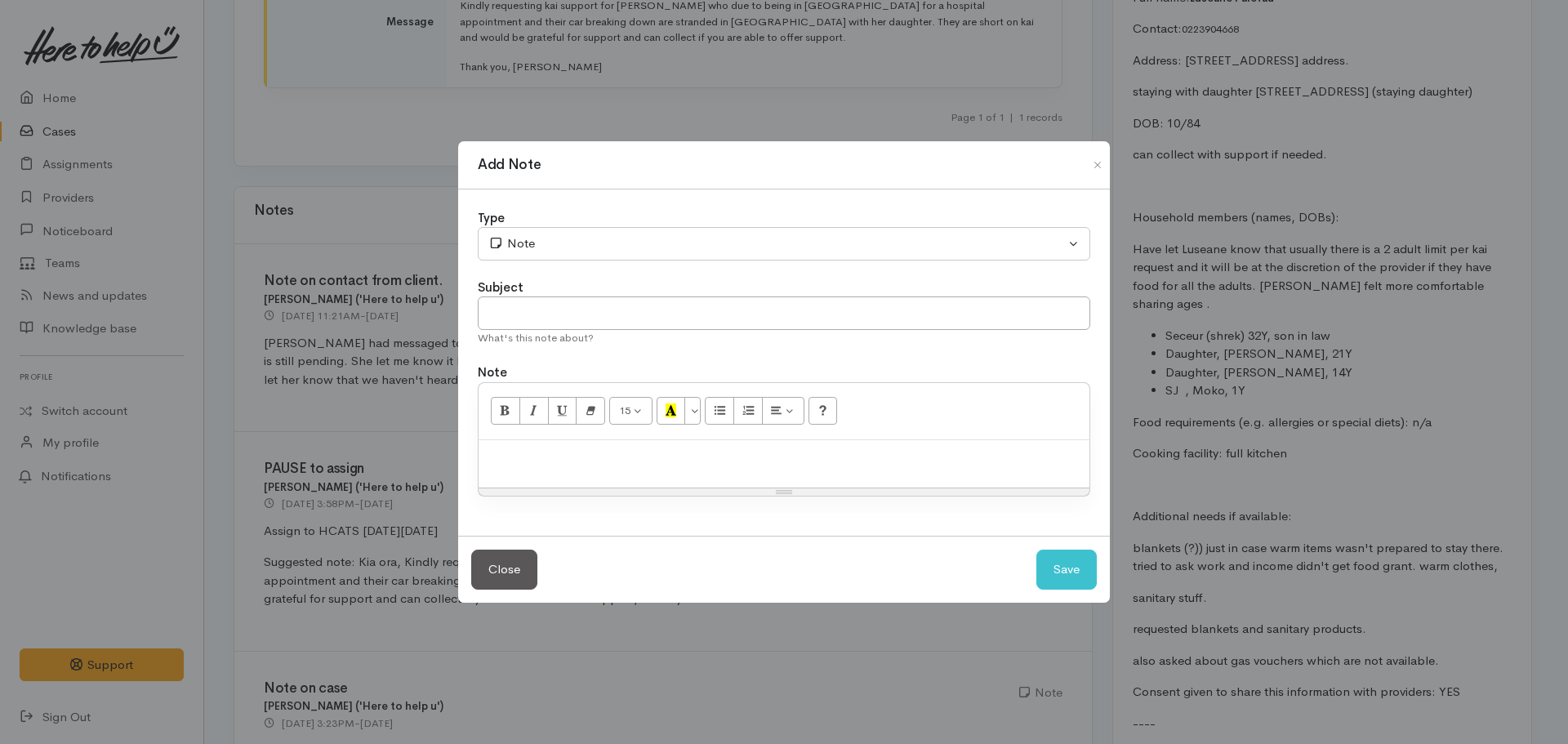
click at [603, 452] on p at bounding box center [783, 457] width 594 height 19
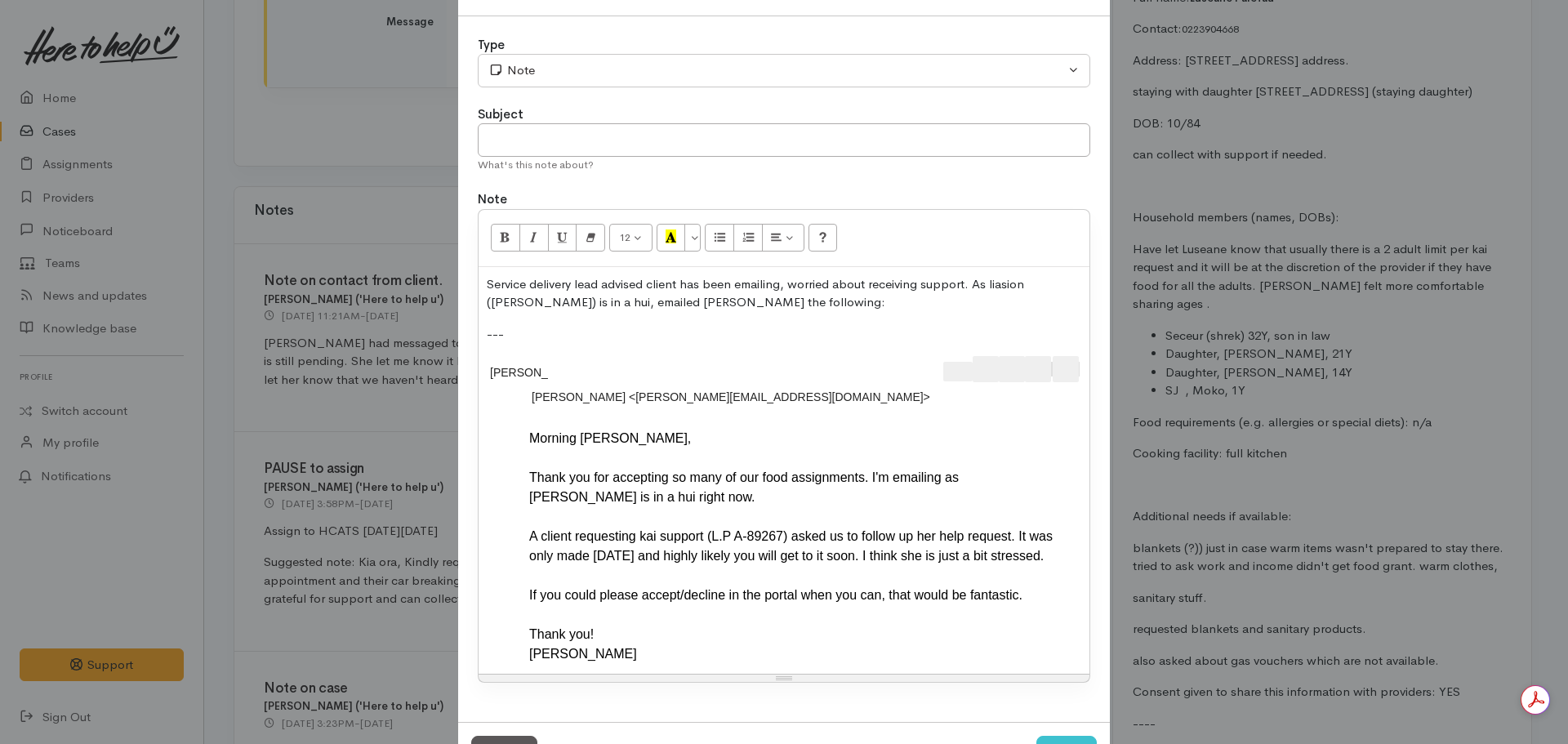
scroll to position [57, 0]
click at [1072, 363] on button "Apps" at bounding box center [1065, 367] width 26 height 26
click at [1066, 375] on span "Apps" at bounding box center [1066, 367] width 20 height 26
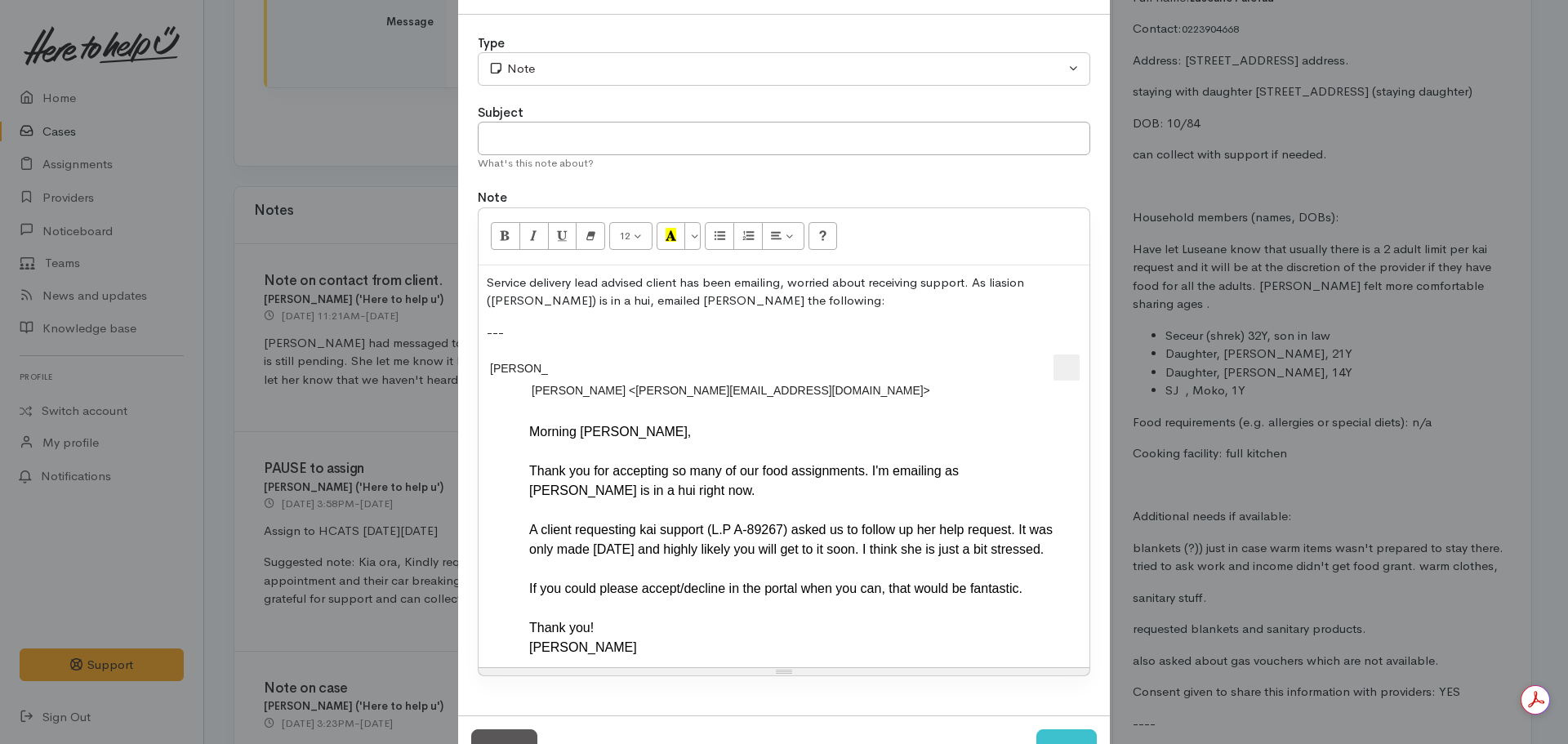
scroll to position [22, 0]
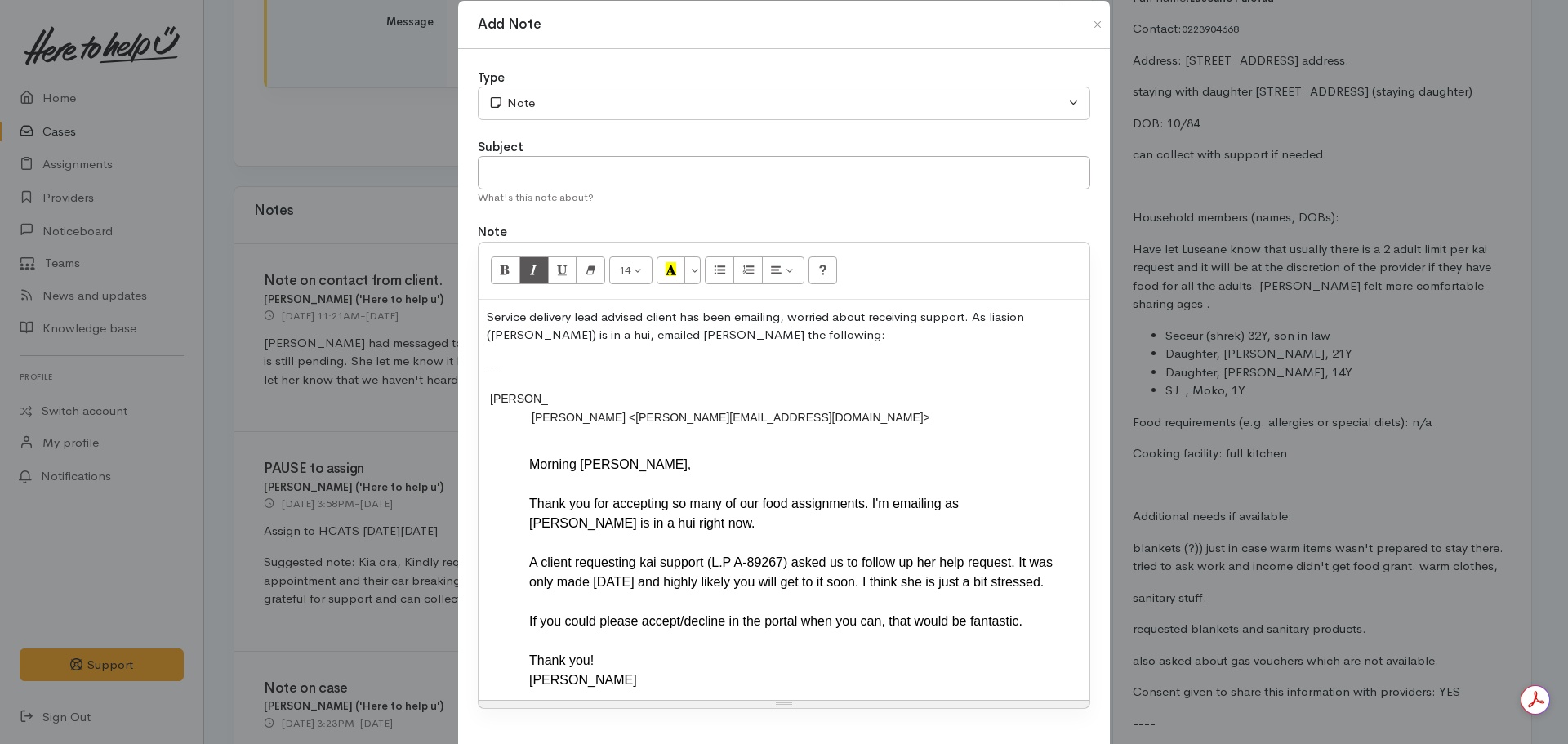
click at [982, 318] on p "Service delivery lead advised client has been emailing, worried about receiving…" at bounding box center [783, 326] width 594 height 37
click at [1013, 322] on p "Service delivery lead advised client has been emailing, worried about receiving…" at bounding box center [783, 326] width 594 height 37
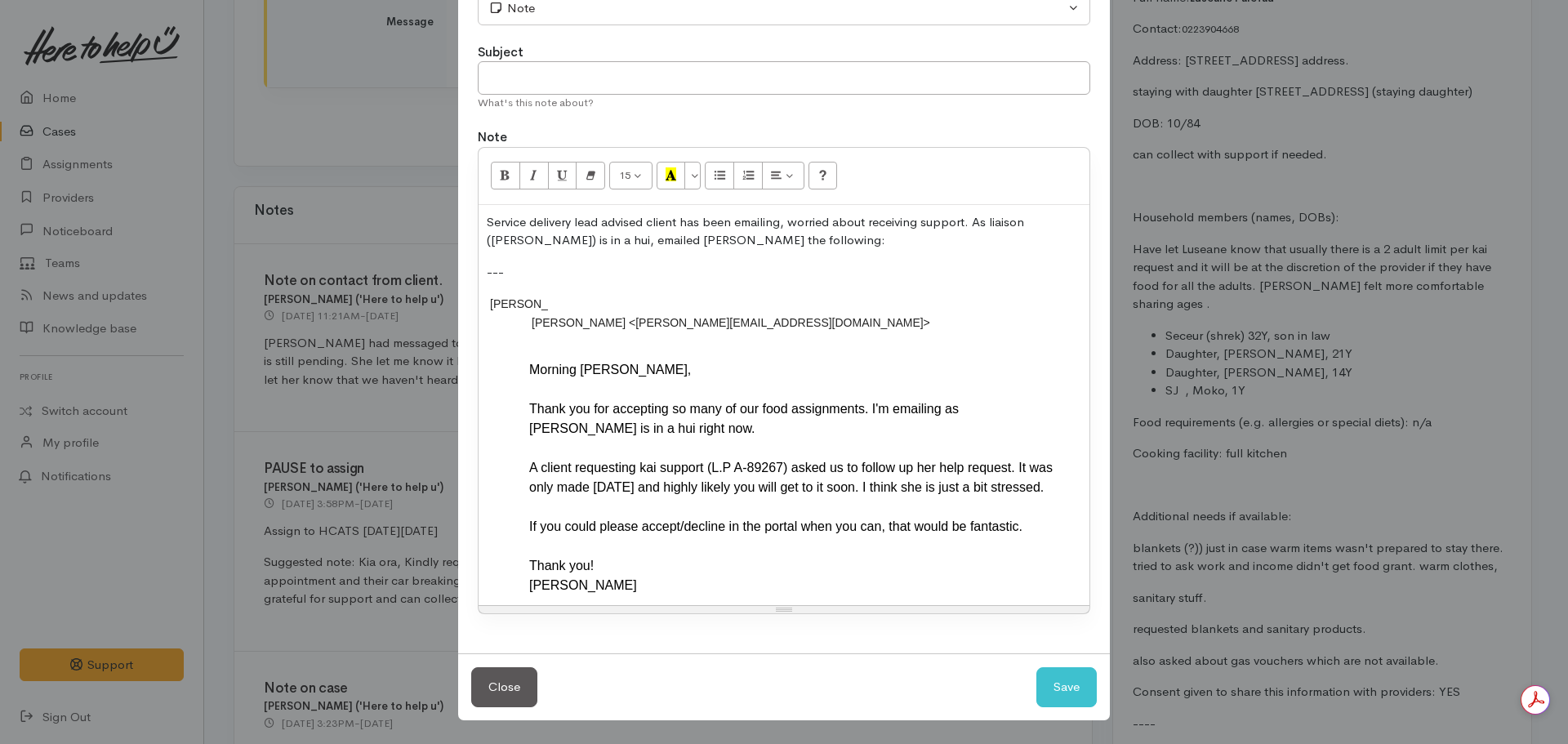
scroll to position [54, 0]
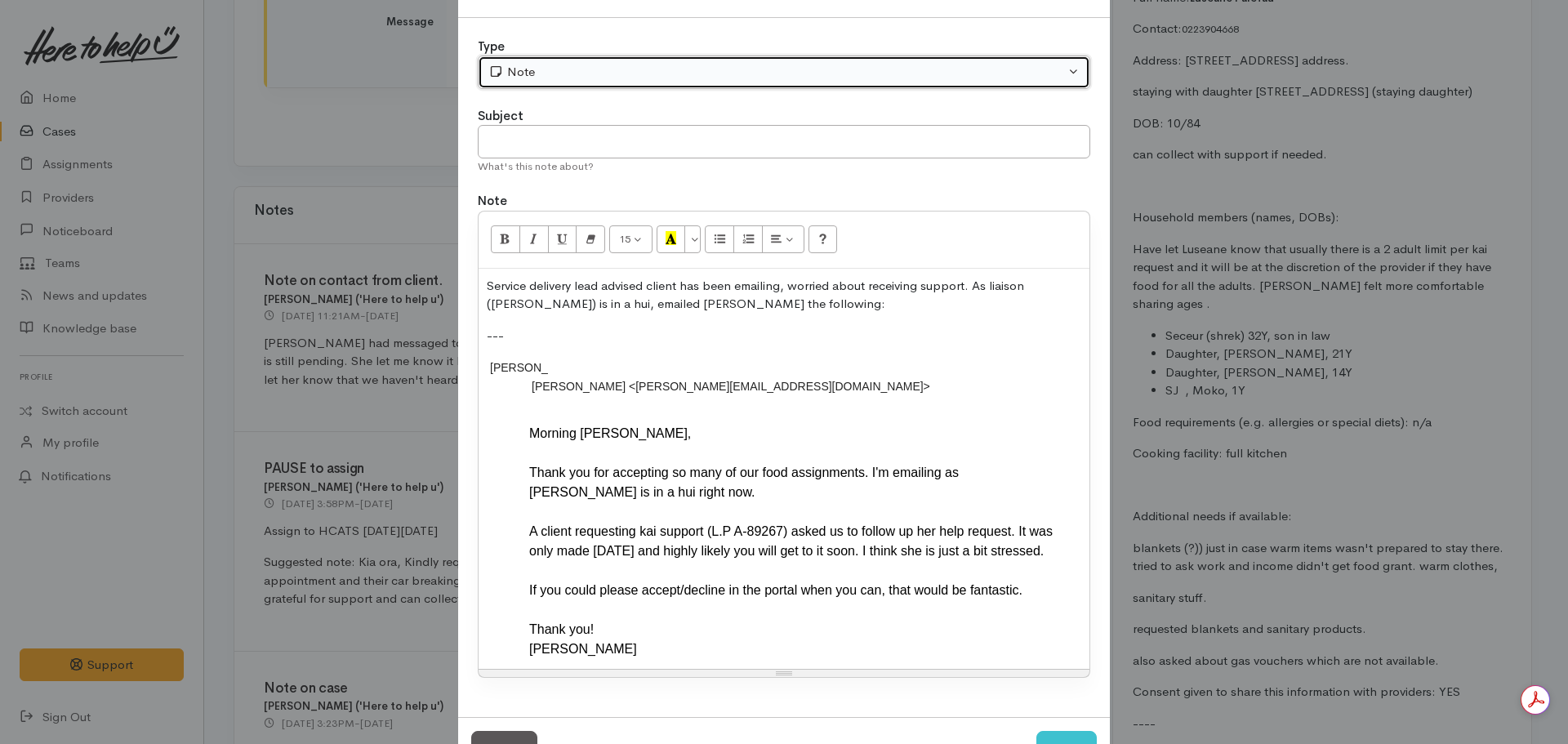
click at [562, 81] on div "Note" at bounding box center [777, 72] width 577 height 19
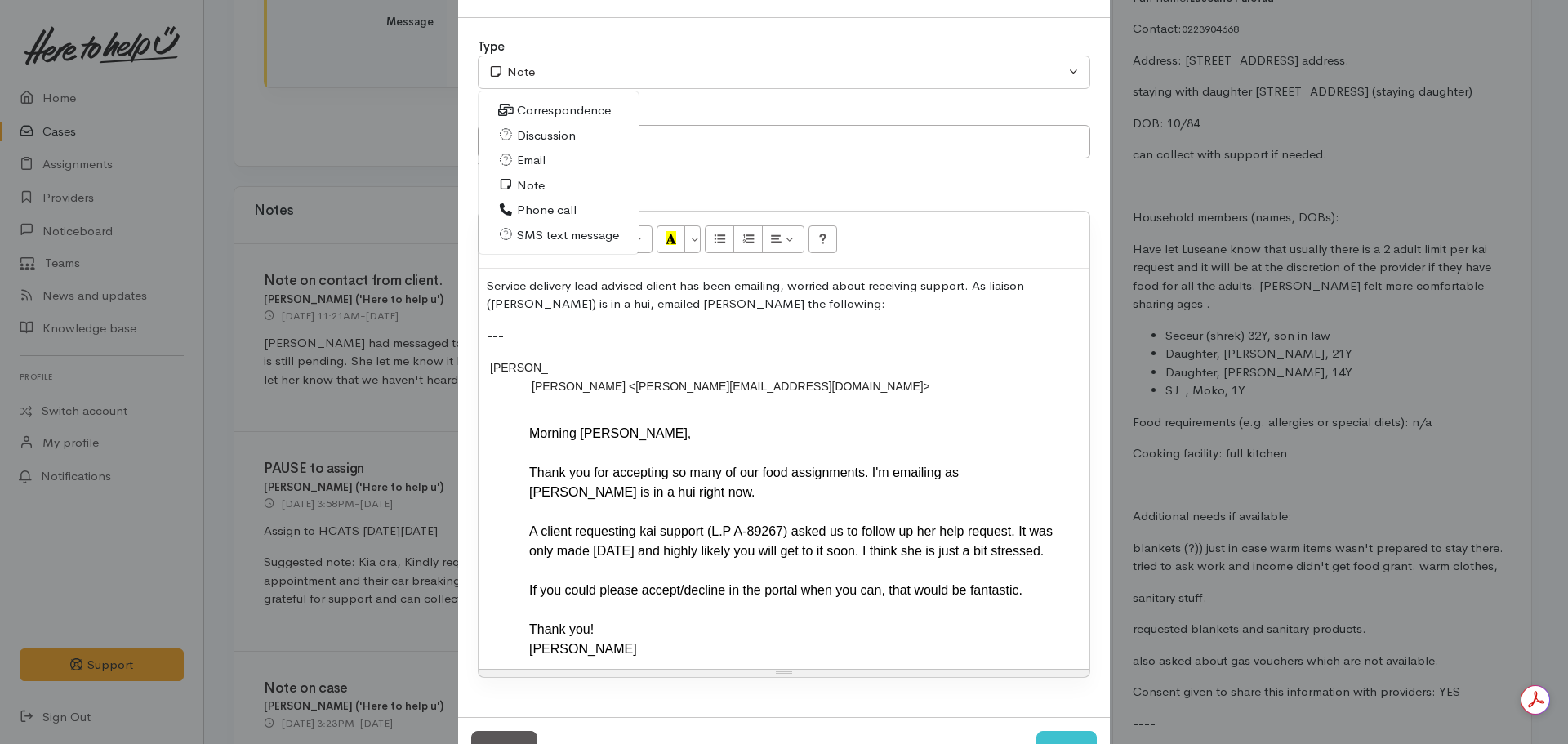
click at [532, 163] on span "Email" at bounding box center [531, 160] width 28 height 19
select select "2"
click at [538, 140] on input "text" at bounding box center [783, 142] width 612 height 33
type input "Follow up pending assignment"
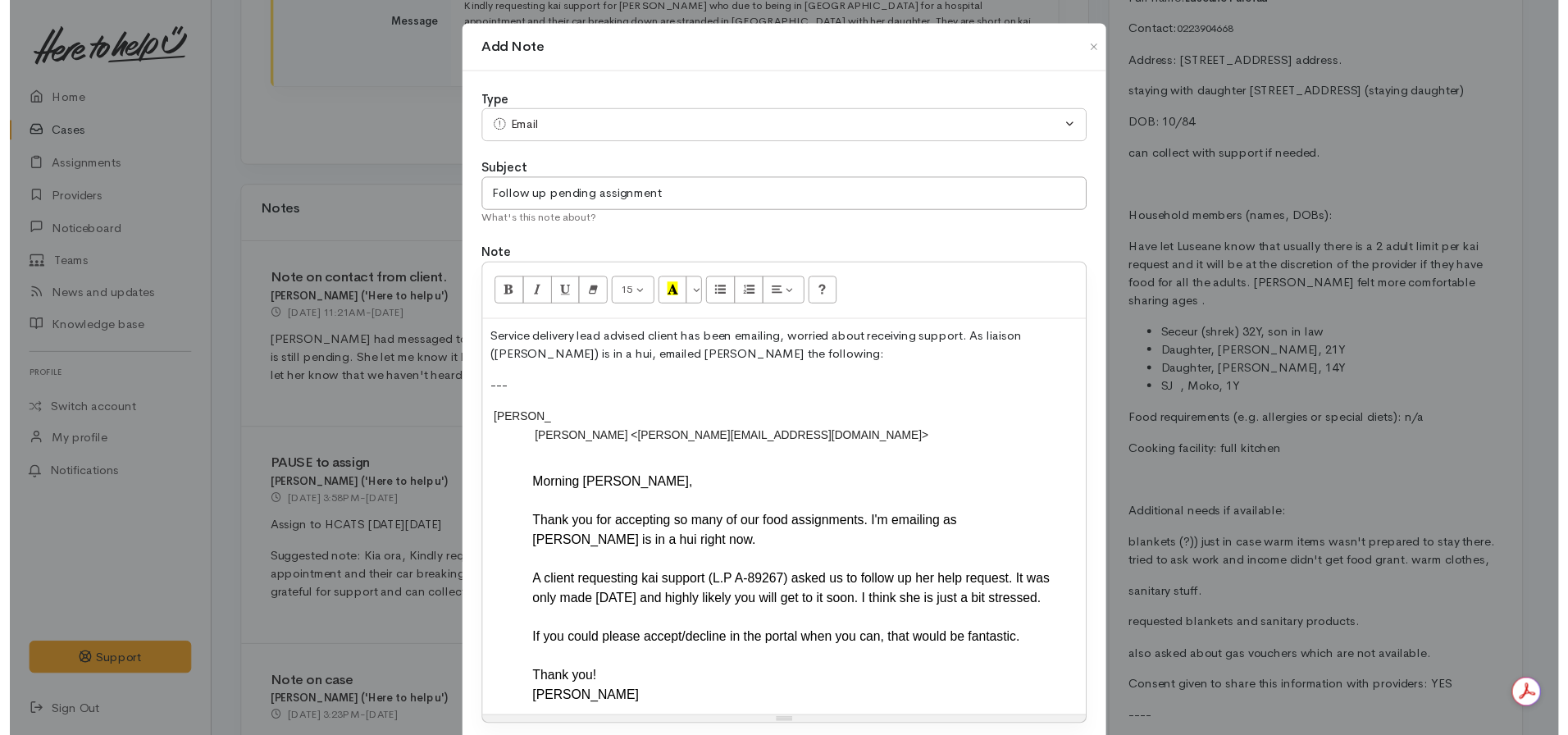
scroll to position [118, 0]
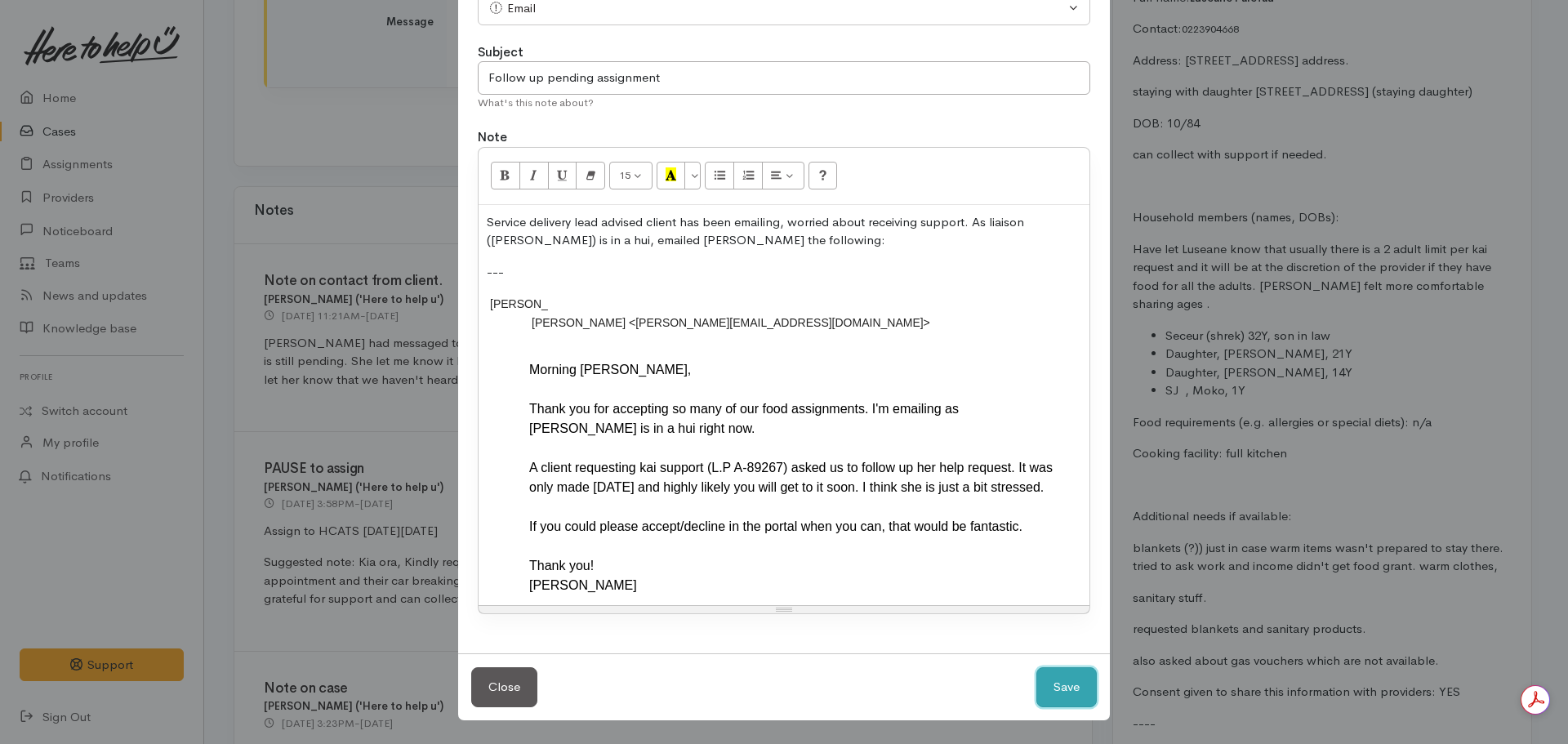
click at [1051, 697] on button "Save" at bounding box center [1066, 687] width 61 height 40
select select "1"
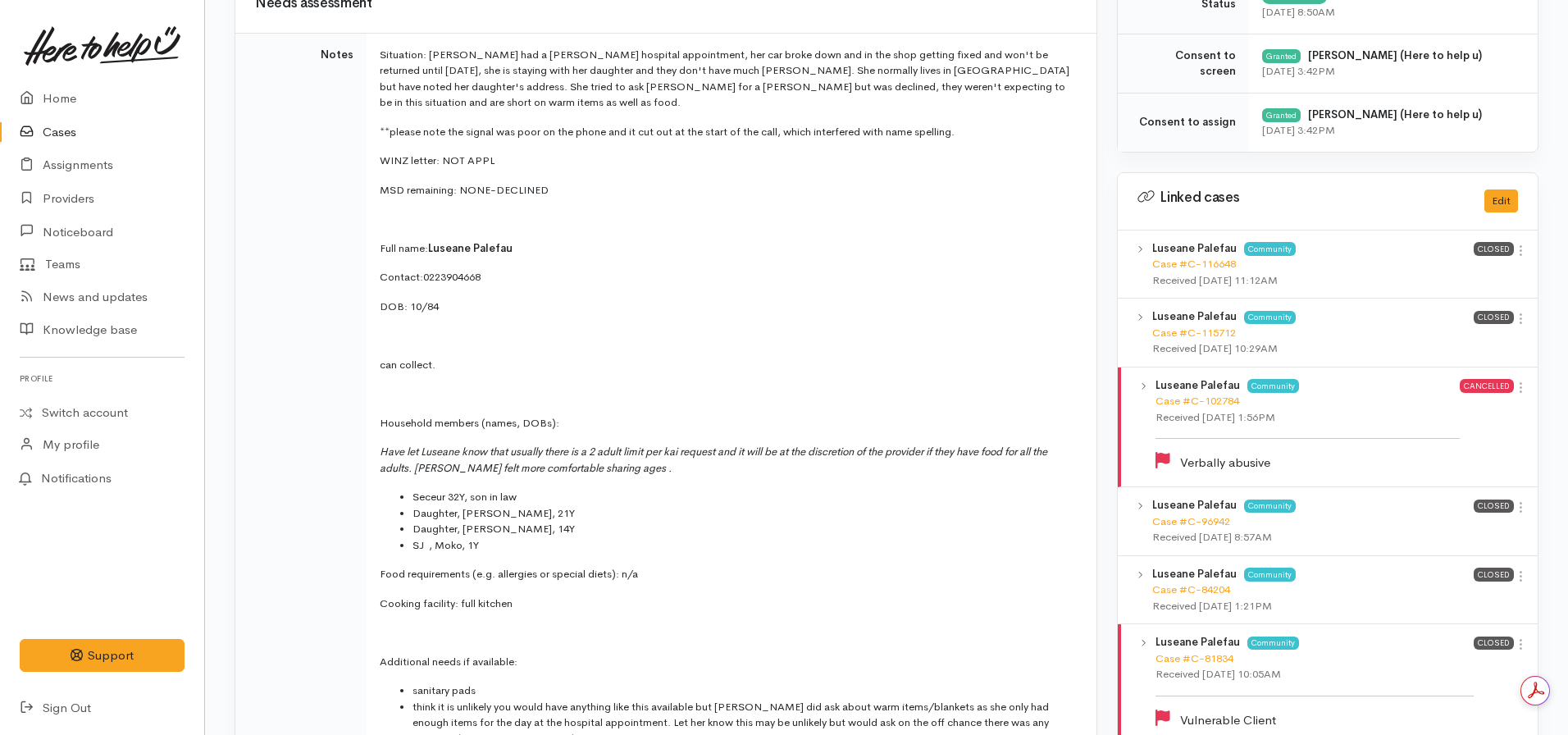
scroll to position [378, 0]
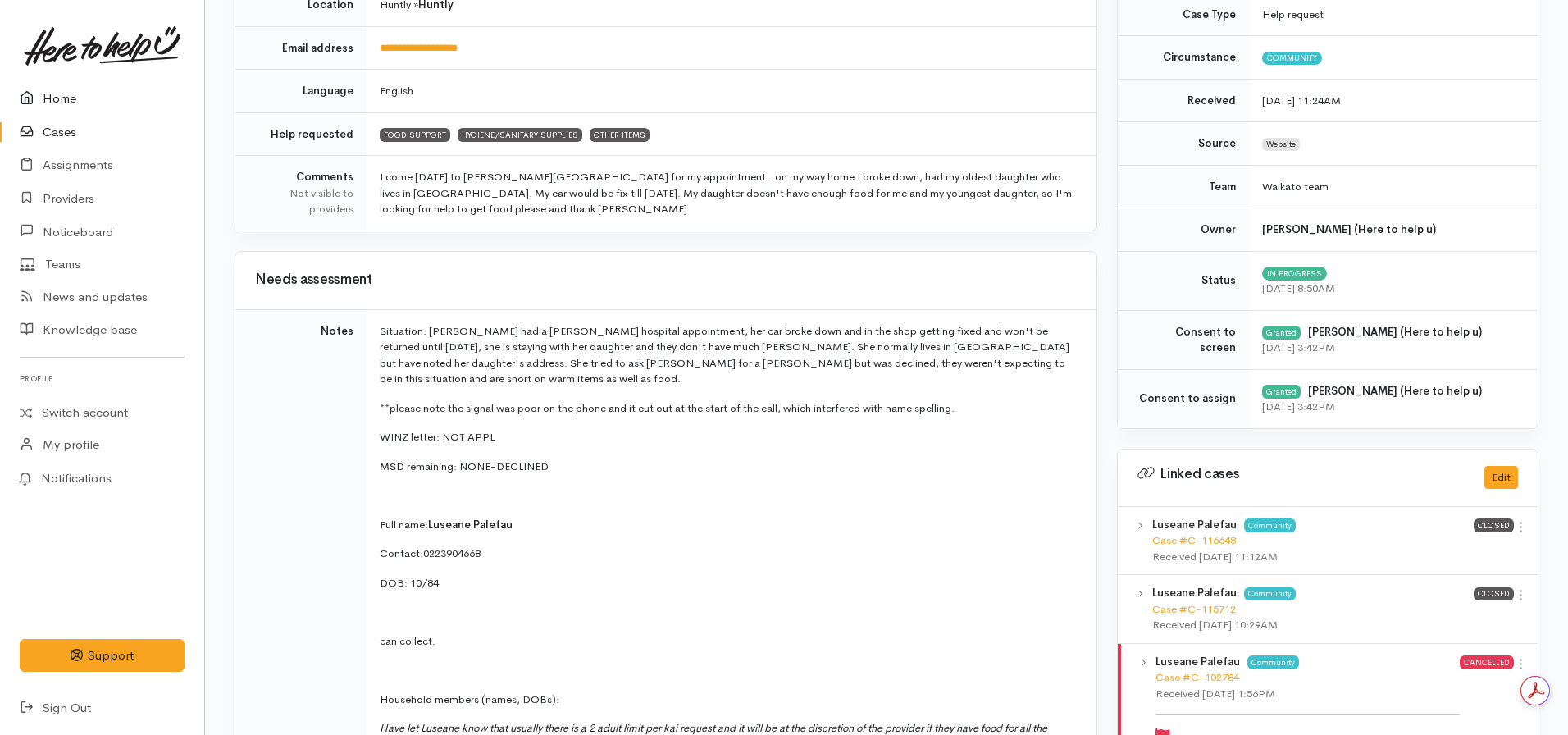
click at [54, 101] on link "Home" at bounding box center [102, 99] width 204 height 33
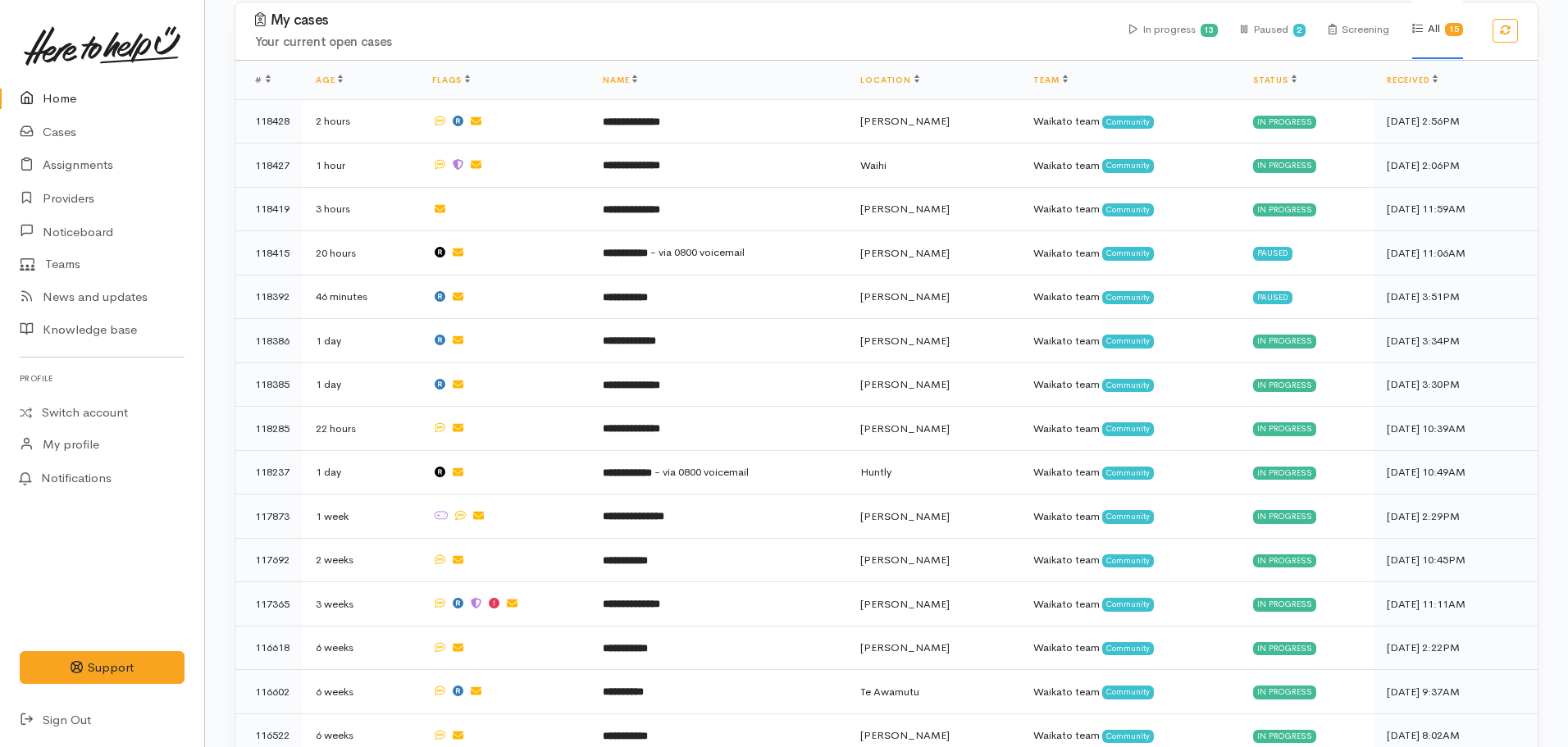
scroll to position [598, 0]
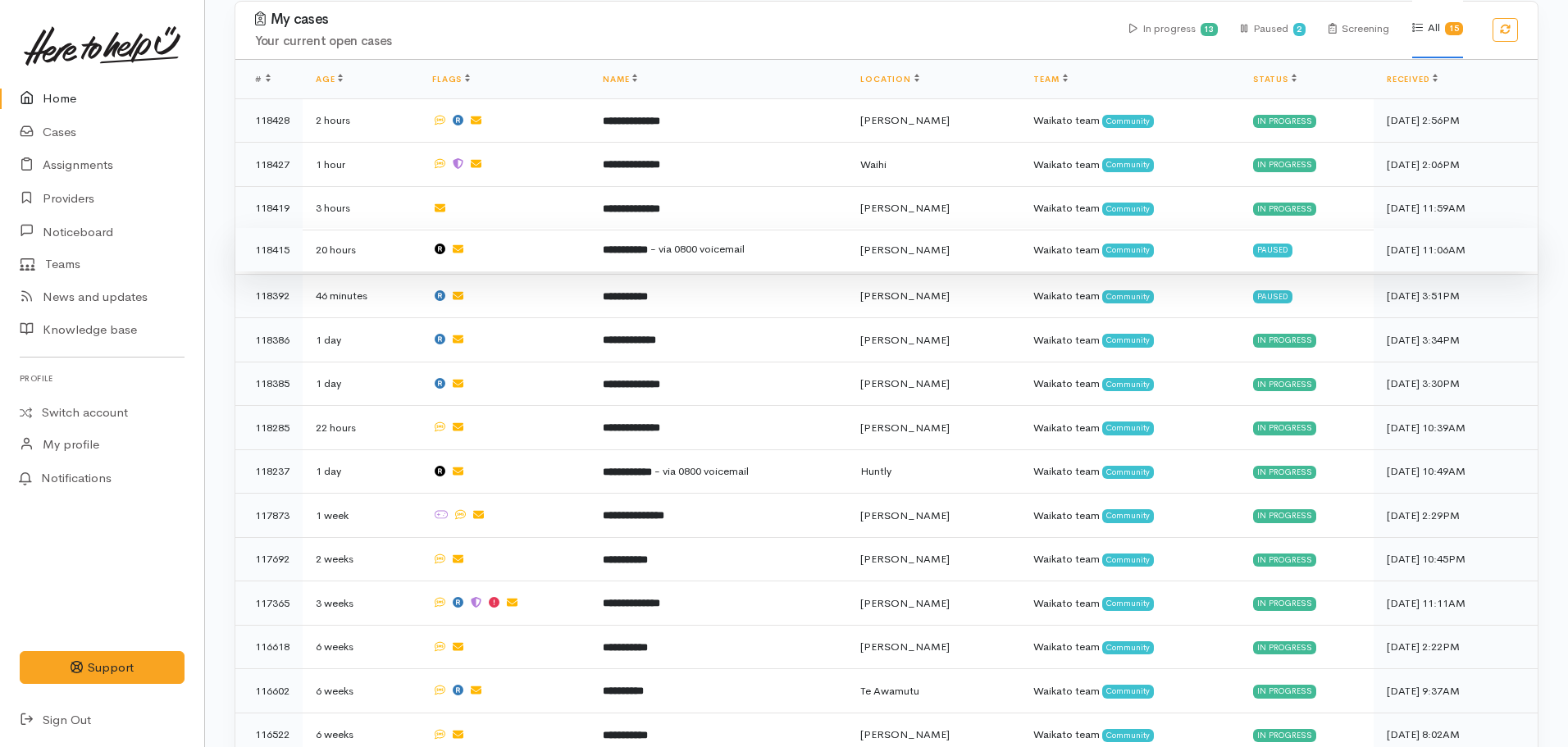
click at [664, 251] on td "**********" at bounding box center [719, 249] width 258 height 44
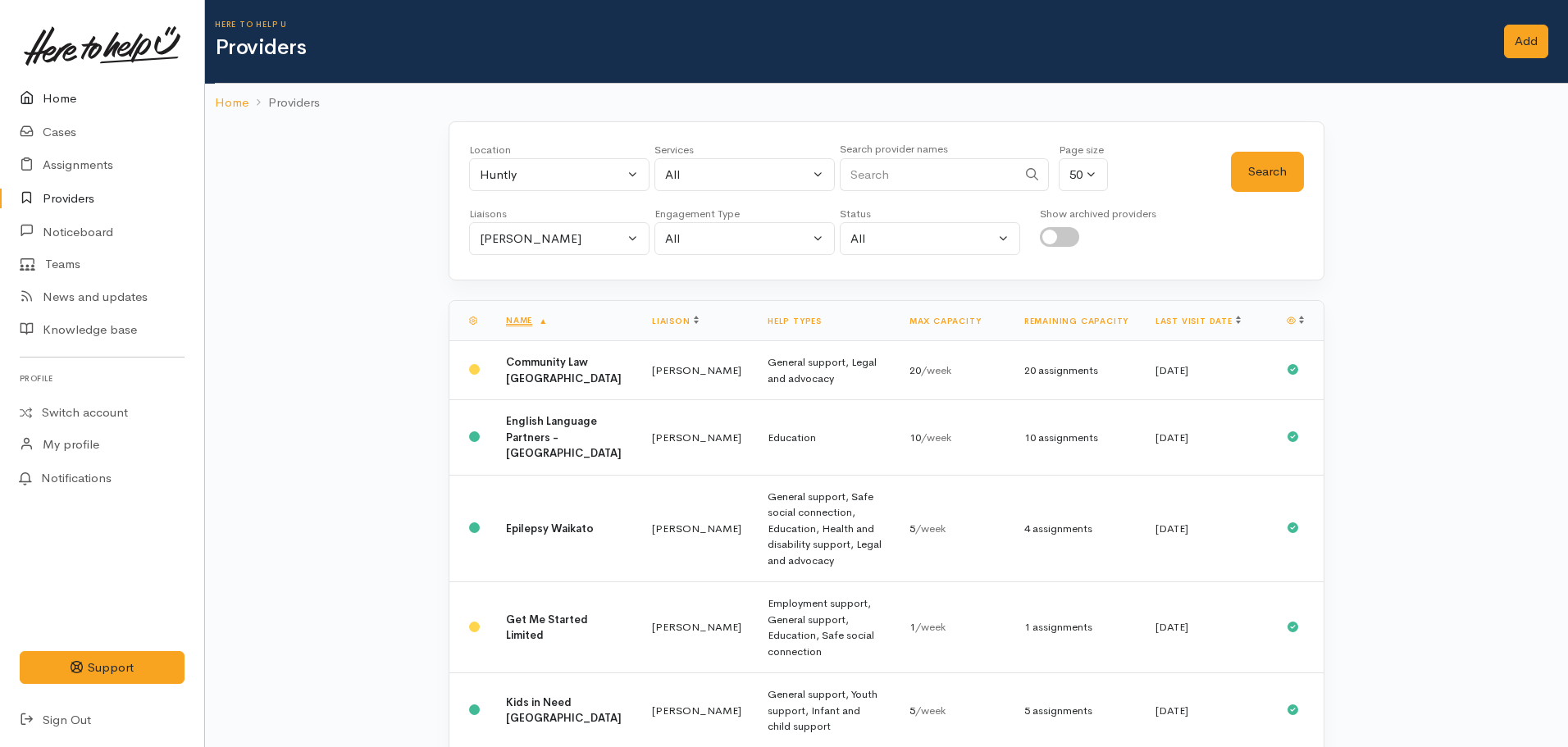
click at [59, 106] on link "Home" at bounding box center [102, 99] width 204 height 33
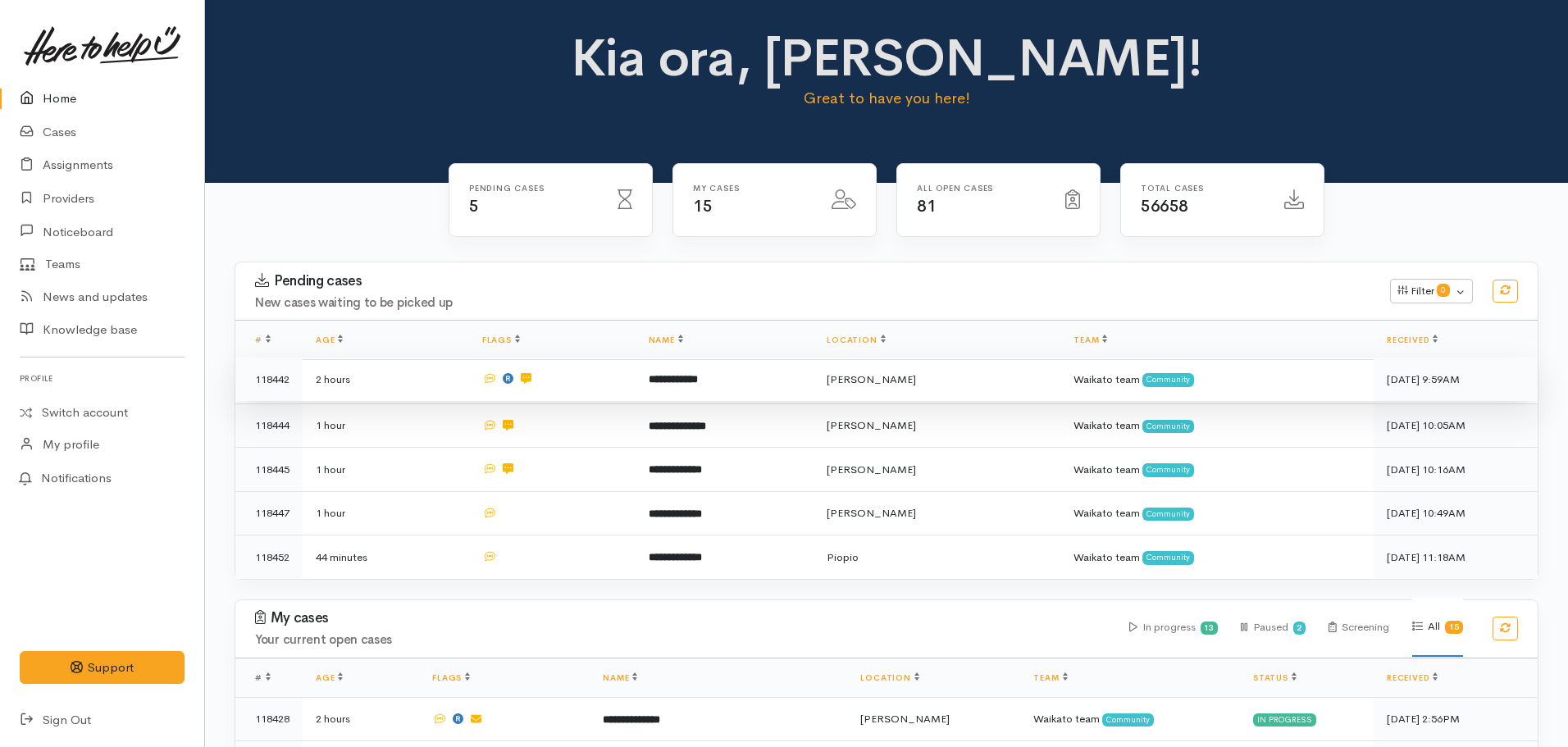
click at [690, 366] on td "**********" at bounding box center [725, 379] width 179 height 44
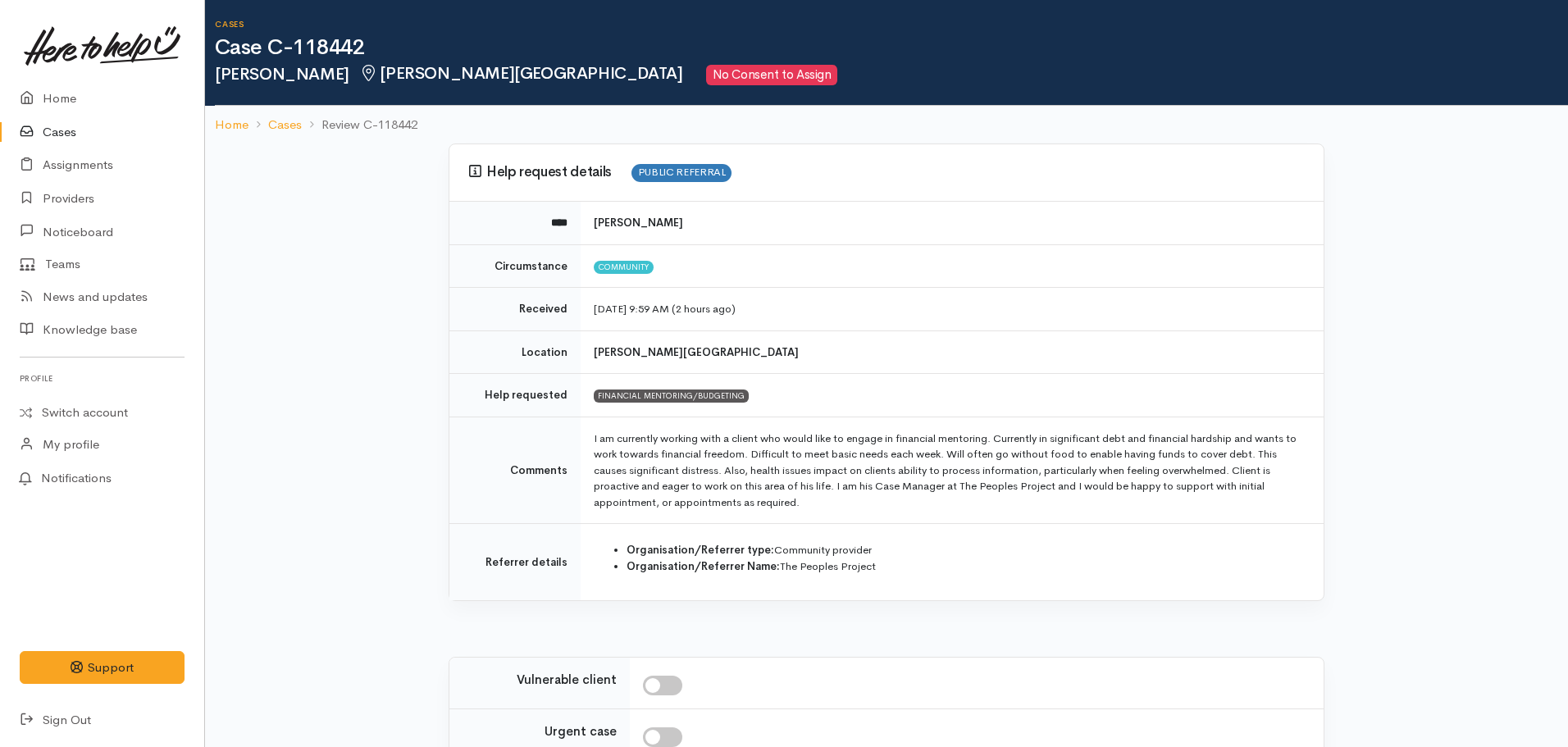
scroll to position [211, 0]
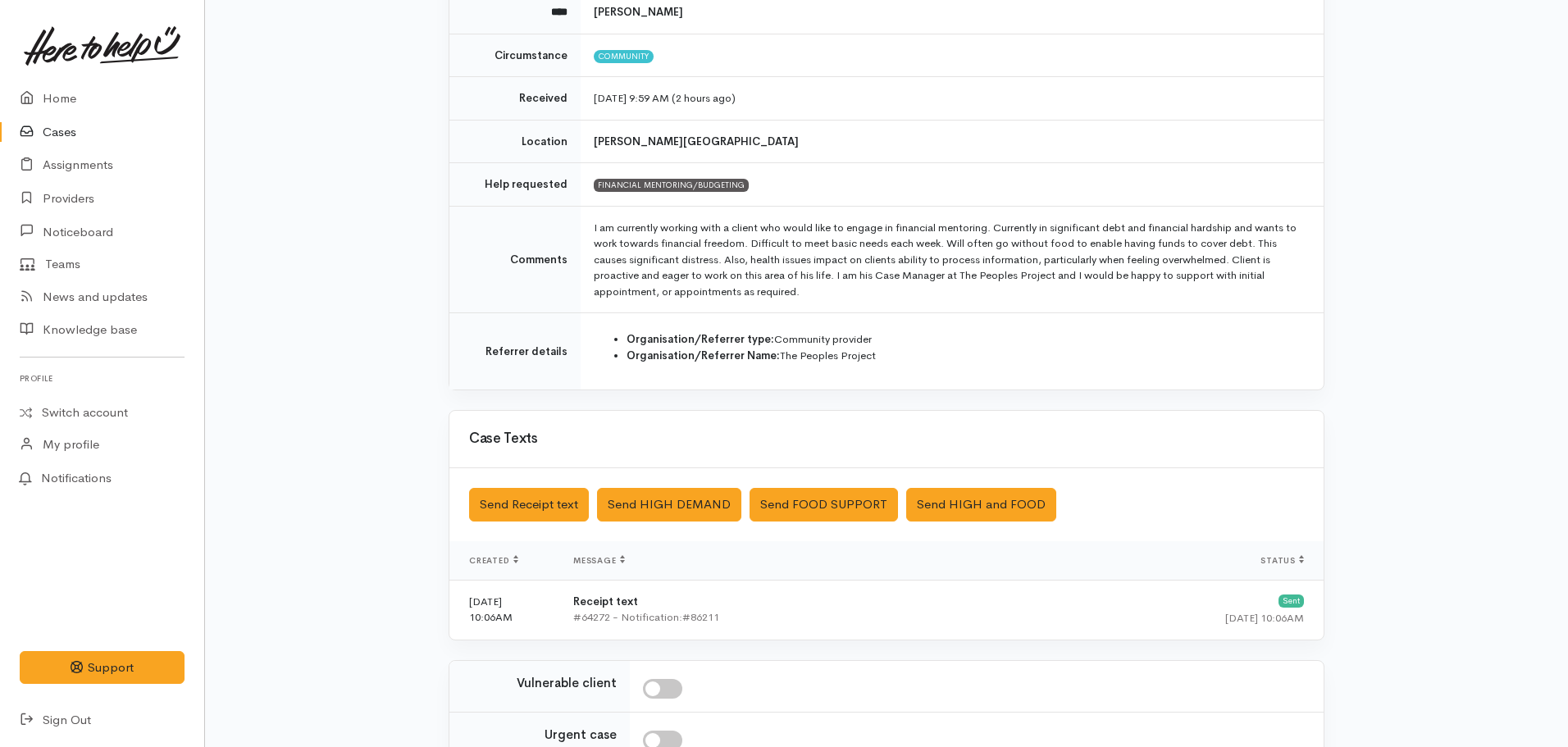
click at [816, 705] on td at bounding box center [976, 687] width 694 height 52
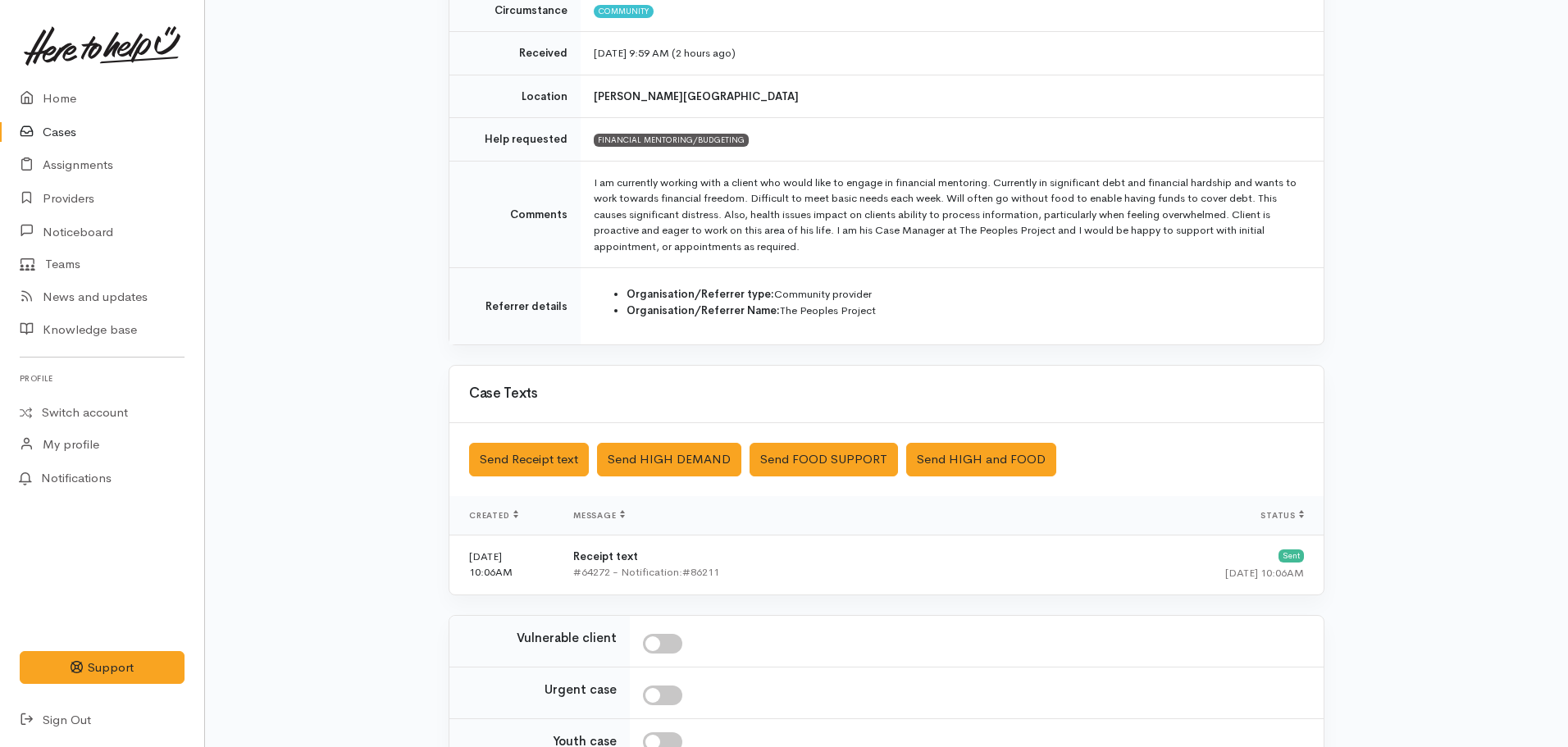
scroll to position [424, 0]
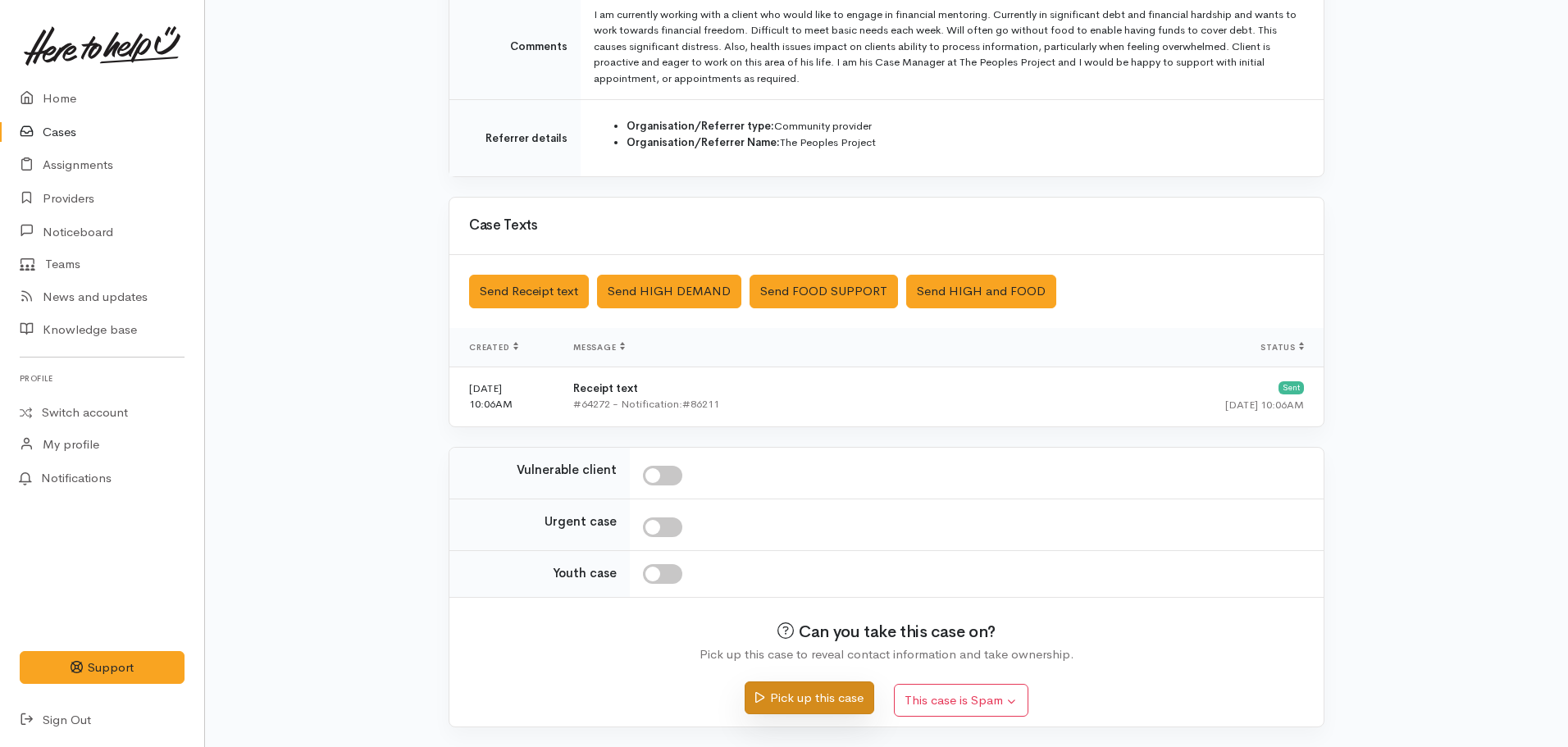
click at [802, 704] on button "Pick up this case" at bounding box center [809, 698] width 129 height 33
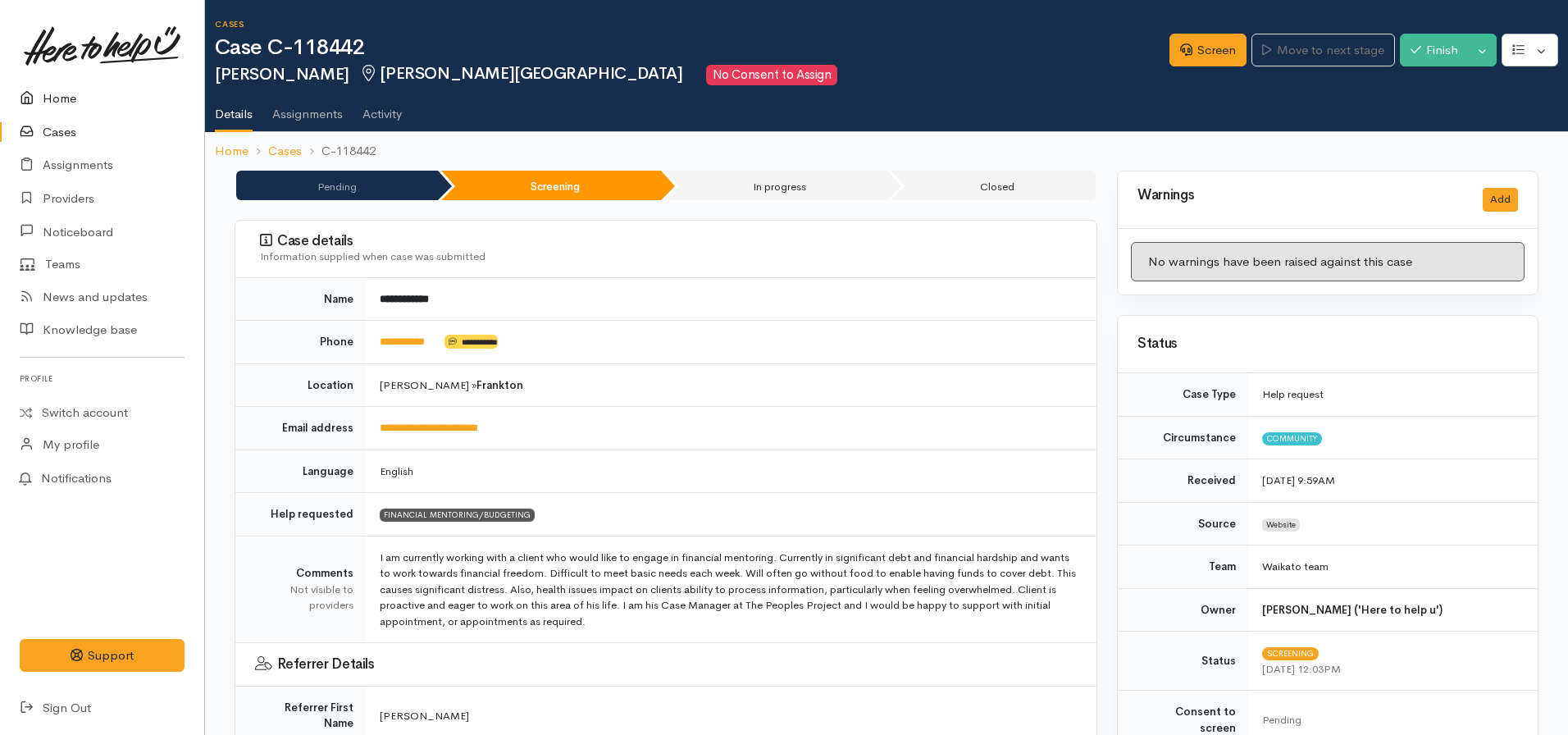
click at [69, 102] on link "Home" at bounding box center [102, 99] width 204 height 33
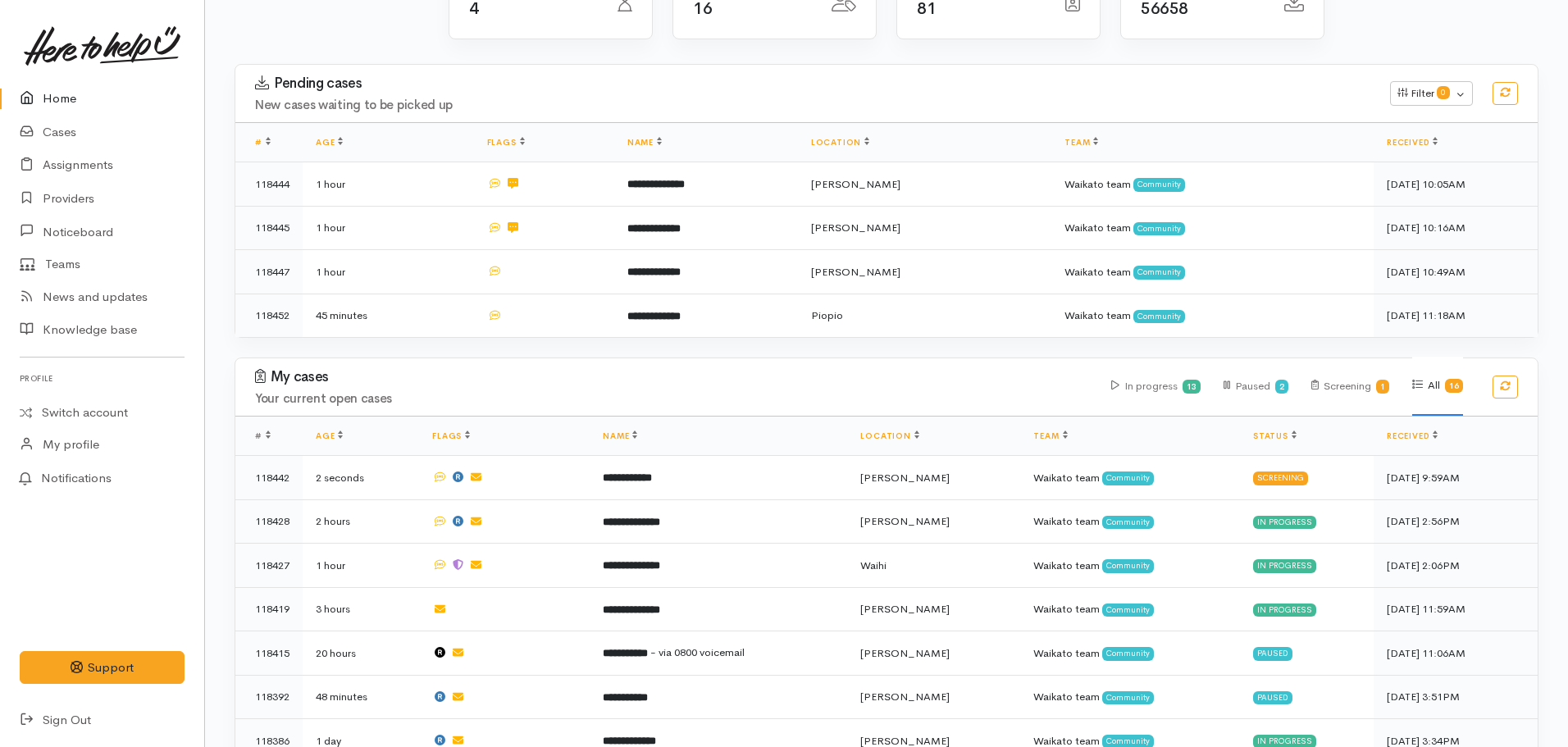
scroll to position [302, 0]
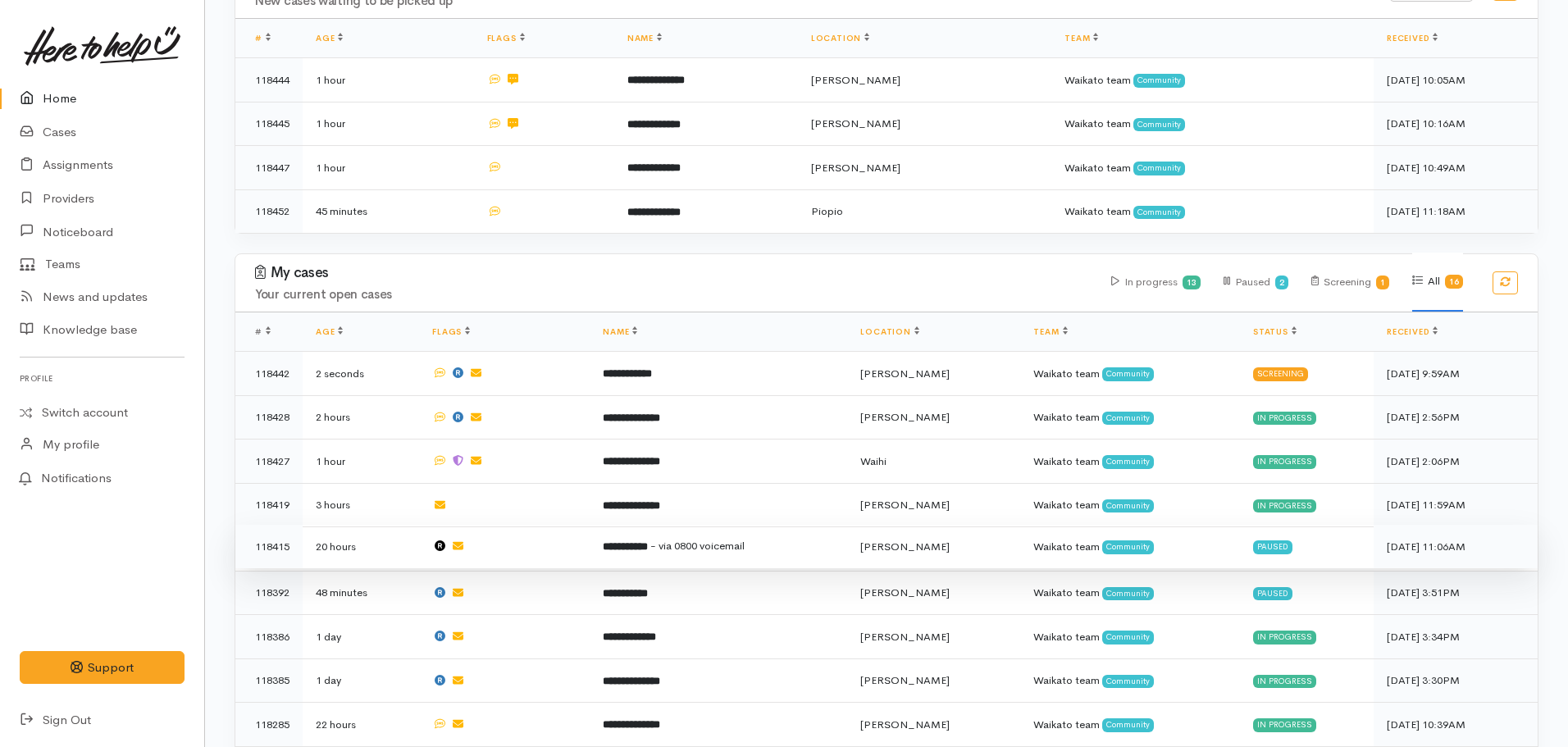
click at [648, 541] on b "**********" at bounding box center [625, 546] width 45 height 11
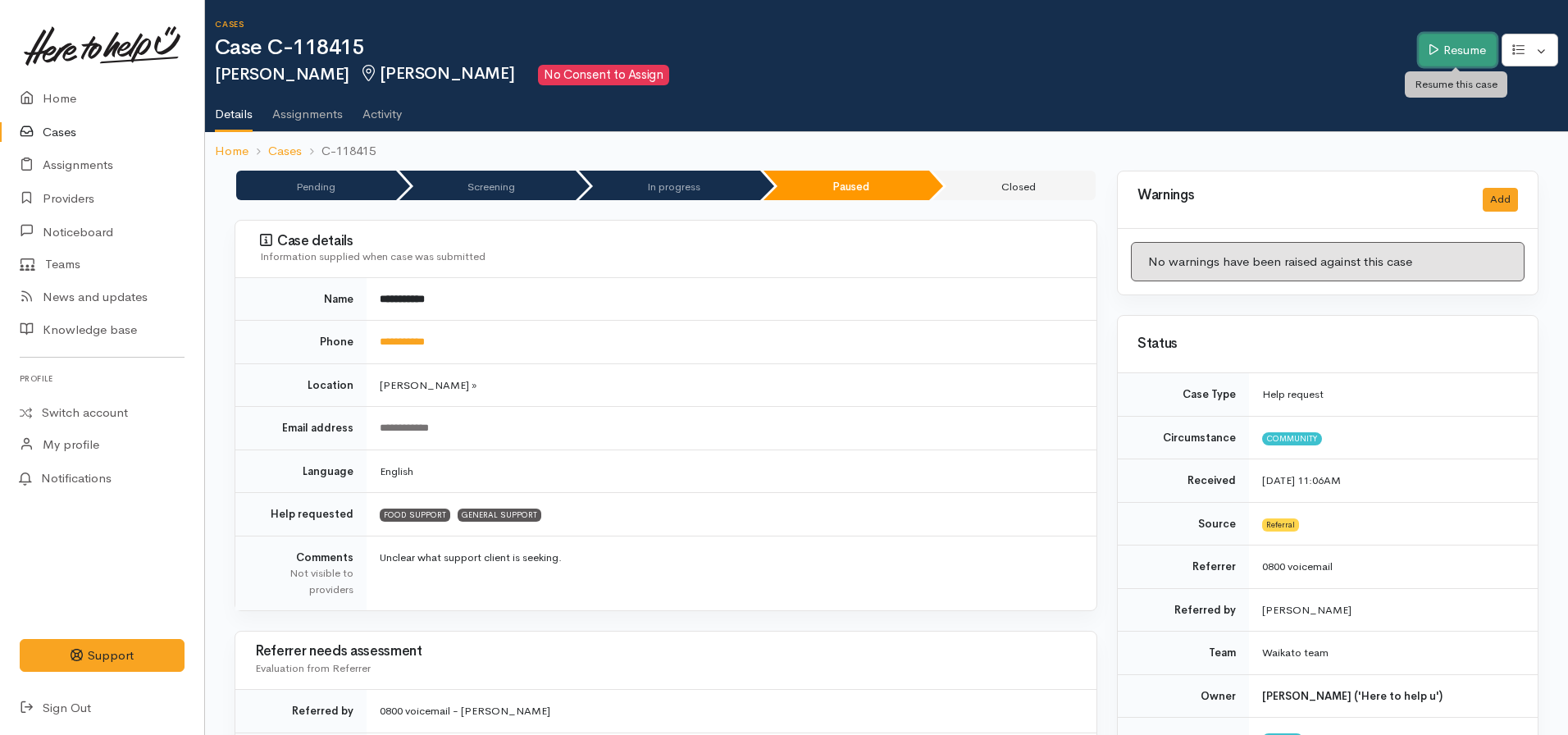
click at [1423, 47] on link "Resume" at bounding box center [1458, 50] width 78 height 33
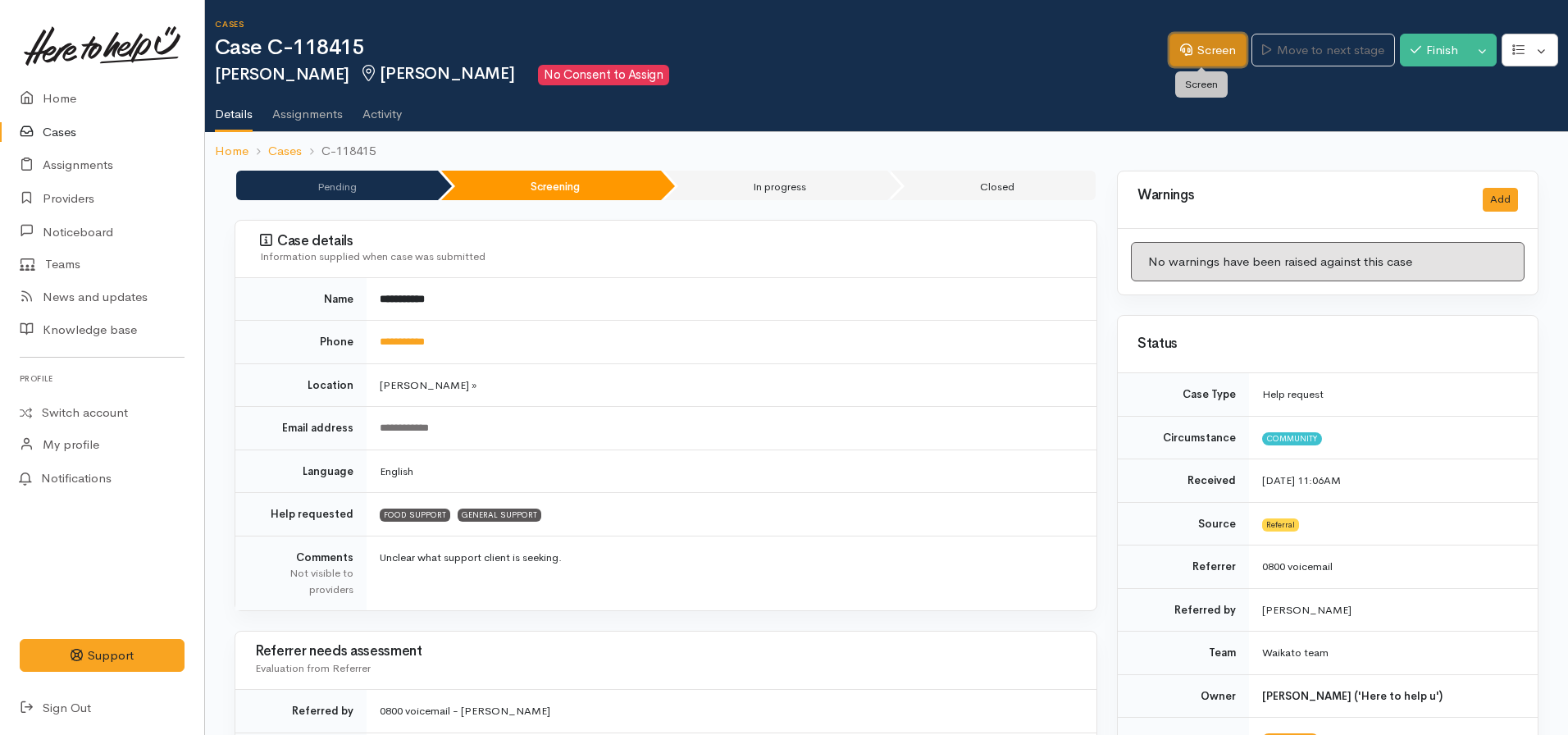
click at [1206, 49] on link "Screen" at bounding box center [1208, 50] width 77 height 33
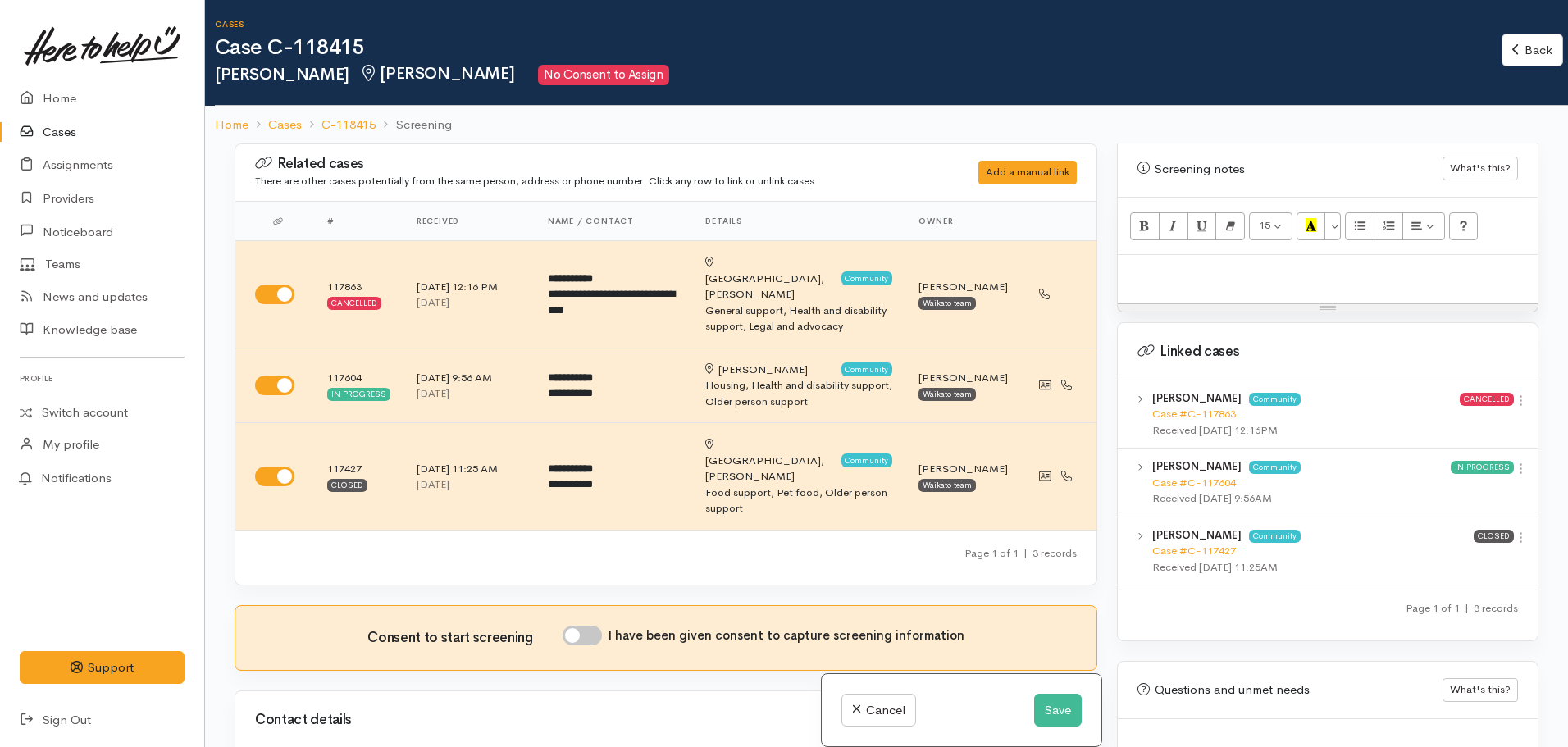
scroll to position [1090, 0]
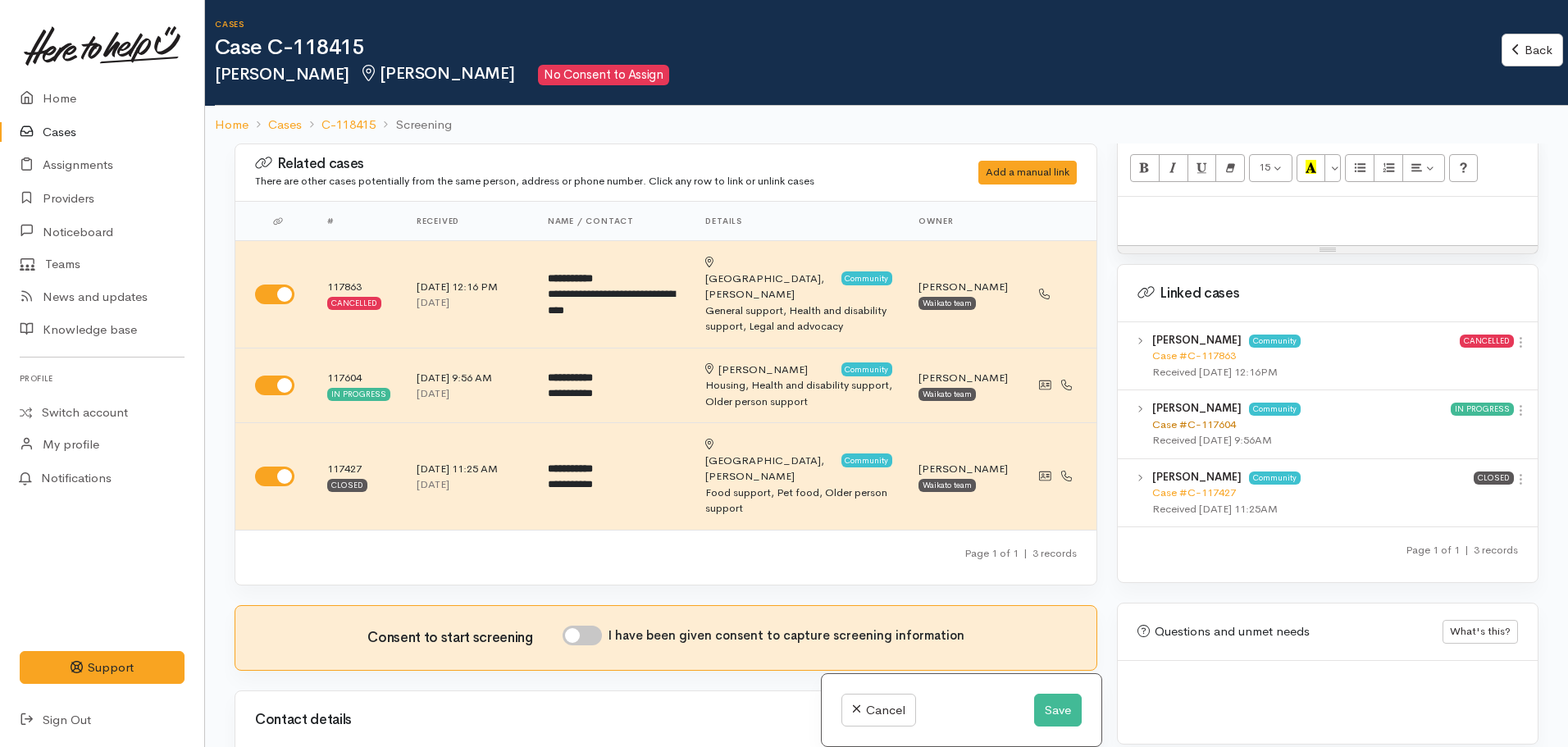
click at [1196, 417] on link "Case #C-117604" at bounding box center [1194, 424] width 84 height 14
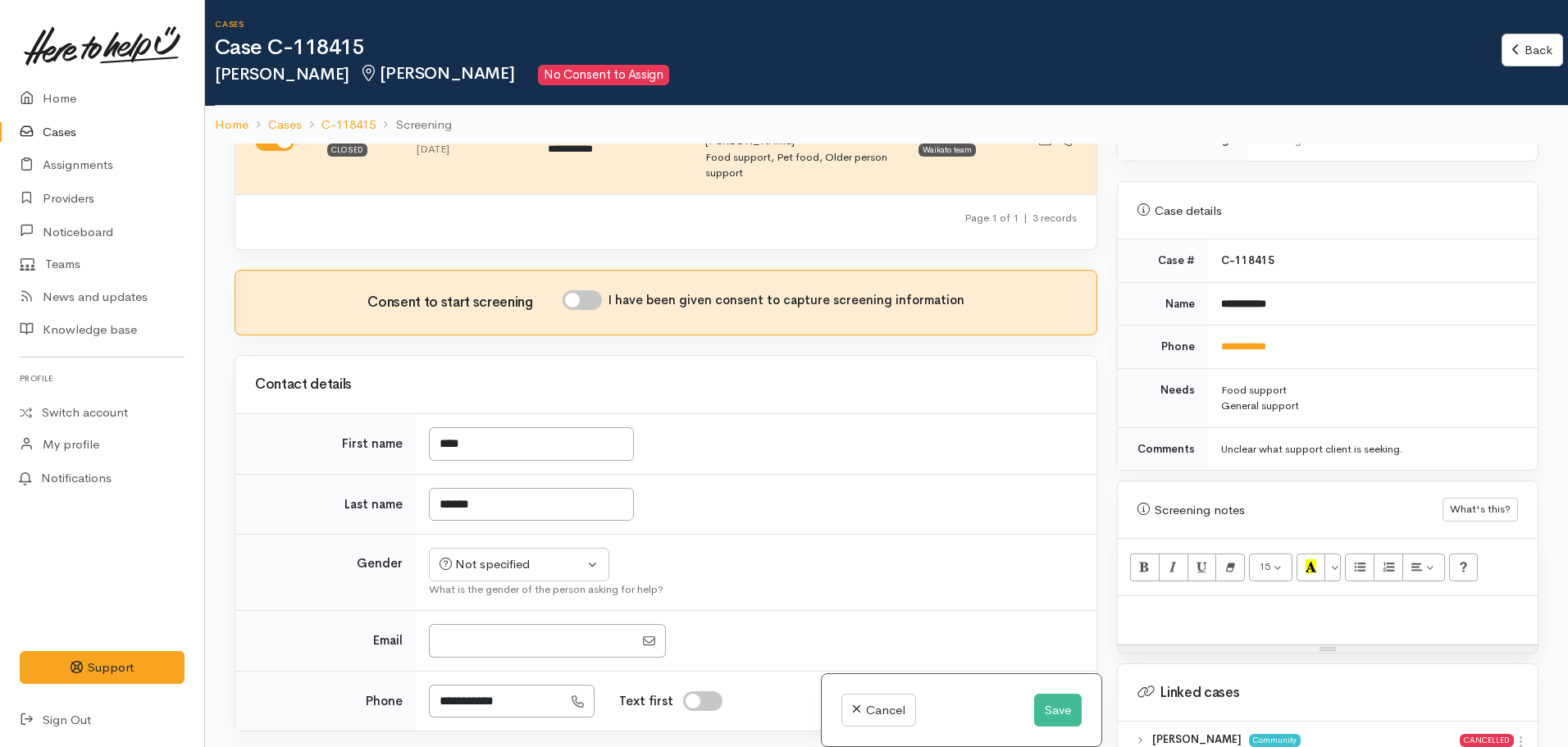
scroll to position [679, 0]
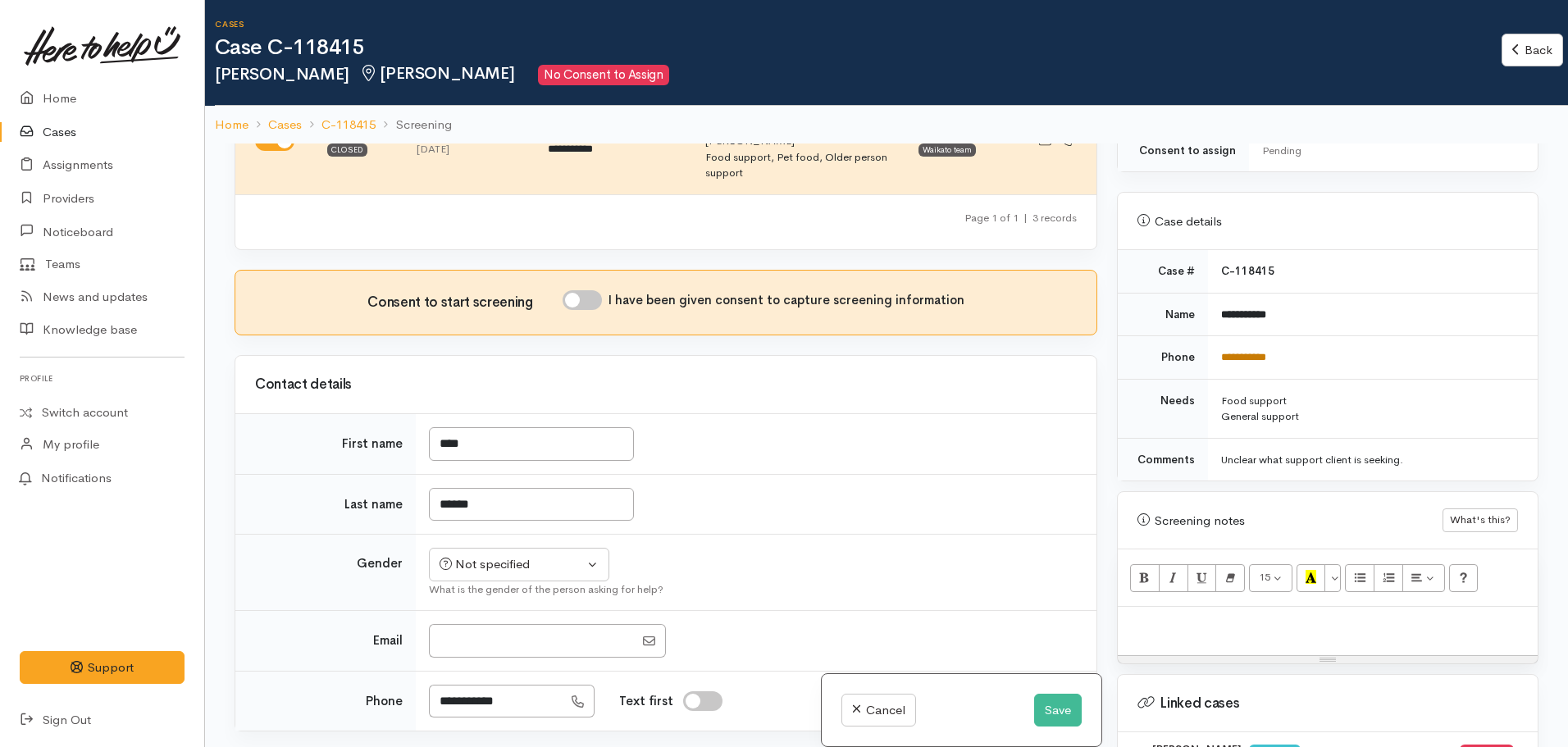
click at [1248, 351] on link "**********" at bounding box center [1243, 356] width 45 height 11
click at [1050, 718] on button "Save" at bounding box center [1058, 710] width 48 height 33
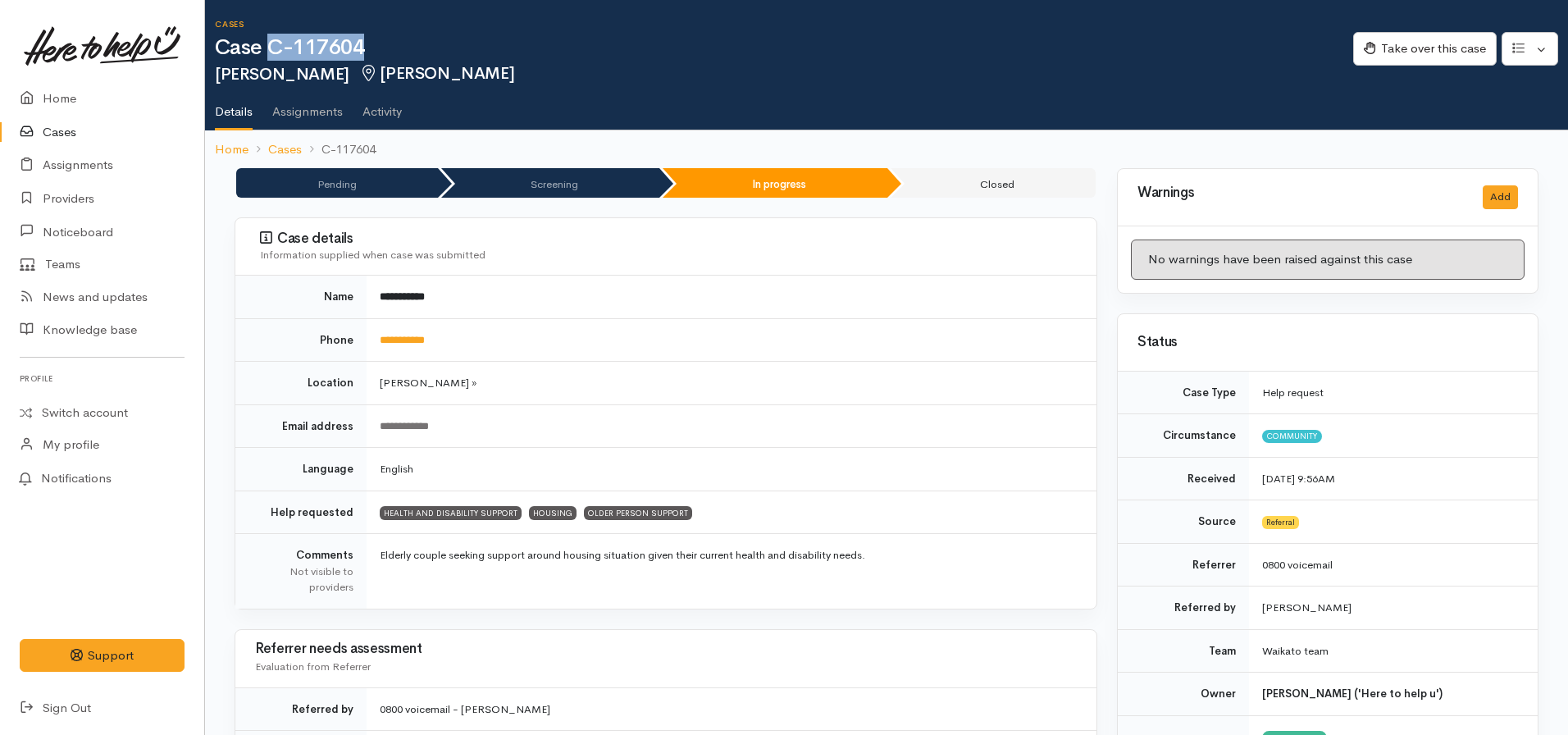
drag, startPoint x: 383, startPoint y: 40, endPoint x: 269, endPoint y: 56, distance: 115.1
click at [269, 56] on h1 "Case C-117604" at bounding box center [784, 48] width 1138 height 23
copy h1 "C-117604"
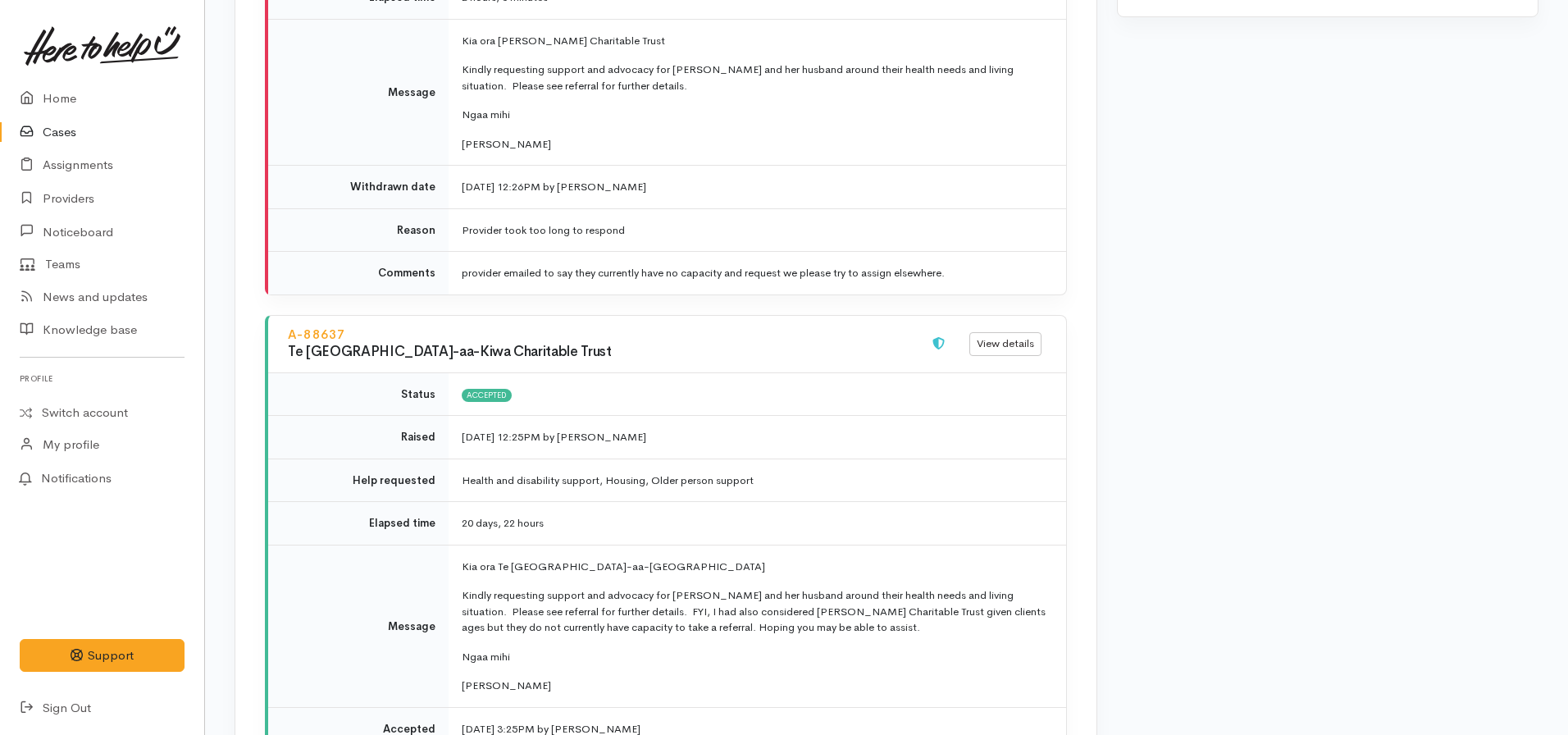
scroll to position [2262, 0]
drag, startPoint x: 360, startPoint y: 316, endPoint x: 283, endPoint y: 326, distance: 77.6
click at [283, 326] on div "A-88637 Te Ngaakau-aa-Kiwa Charitable Trust" at bounding box center [597, 344] width 639 height 41
copy link "A-88637"
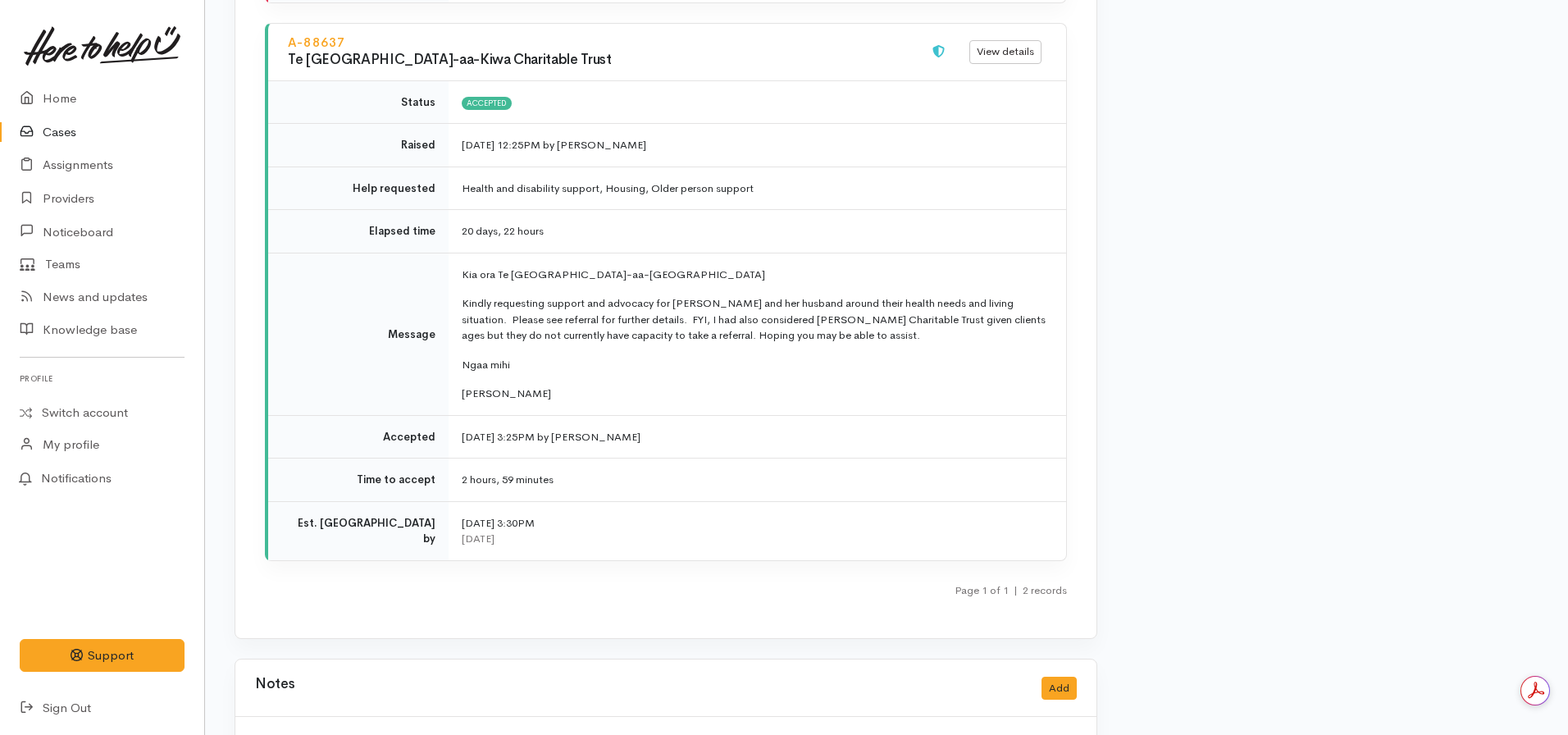
scroll to position [2806, 0]
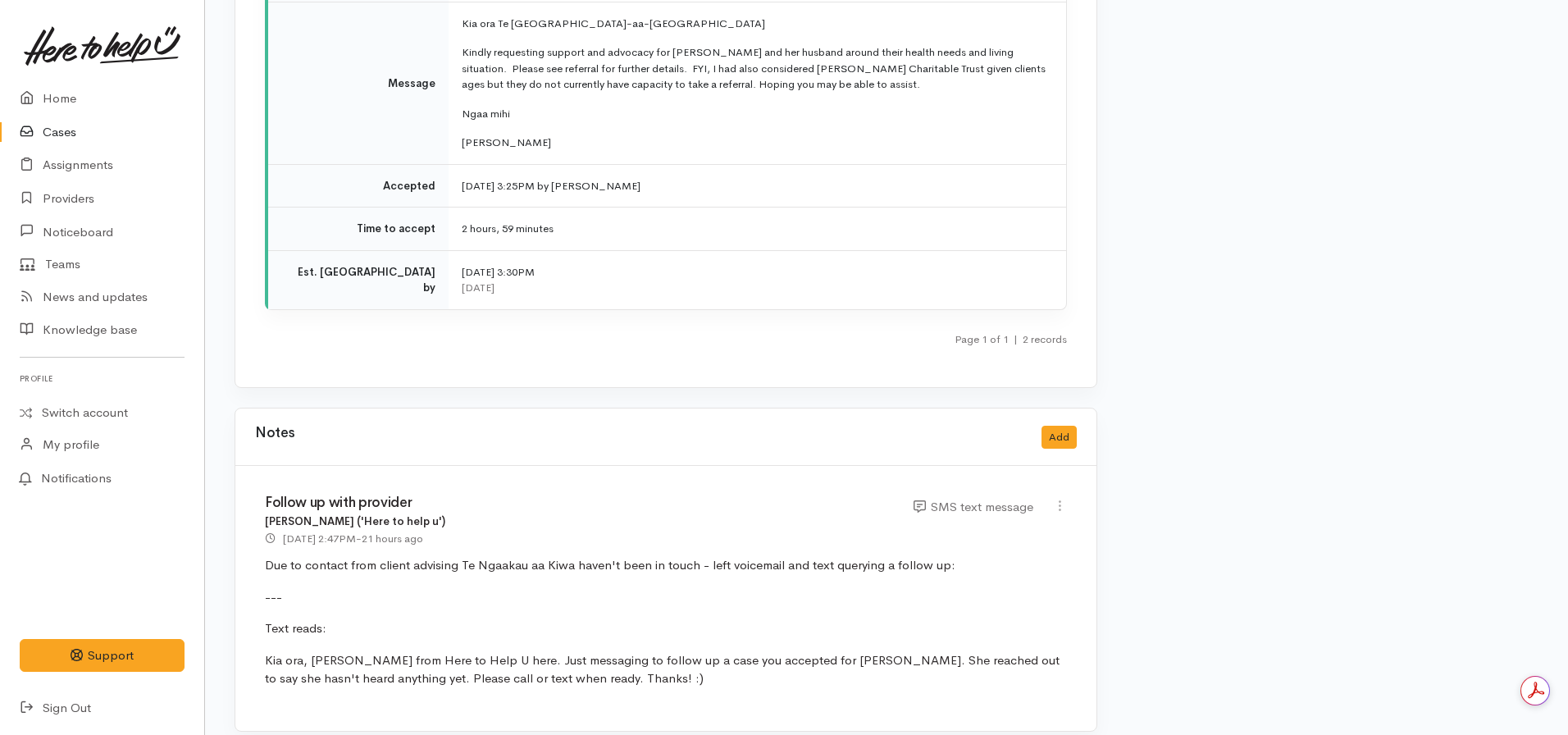
click at [1049, 421] on div "Notes Add" at bounding box center [666, 438] width 822 height 33
click at [1064, 426] on button "Add" at bounding box center [1059, 438] width 35 height 23
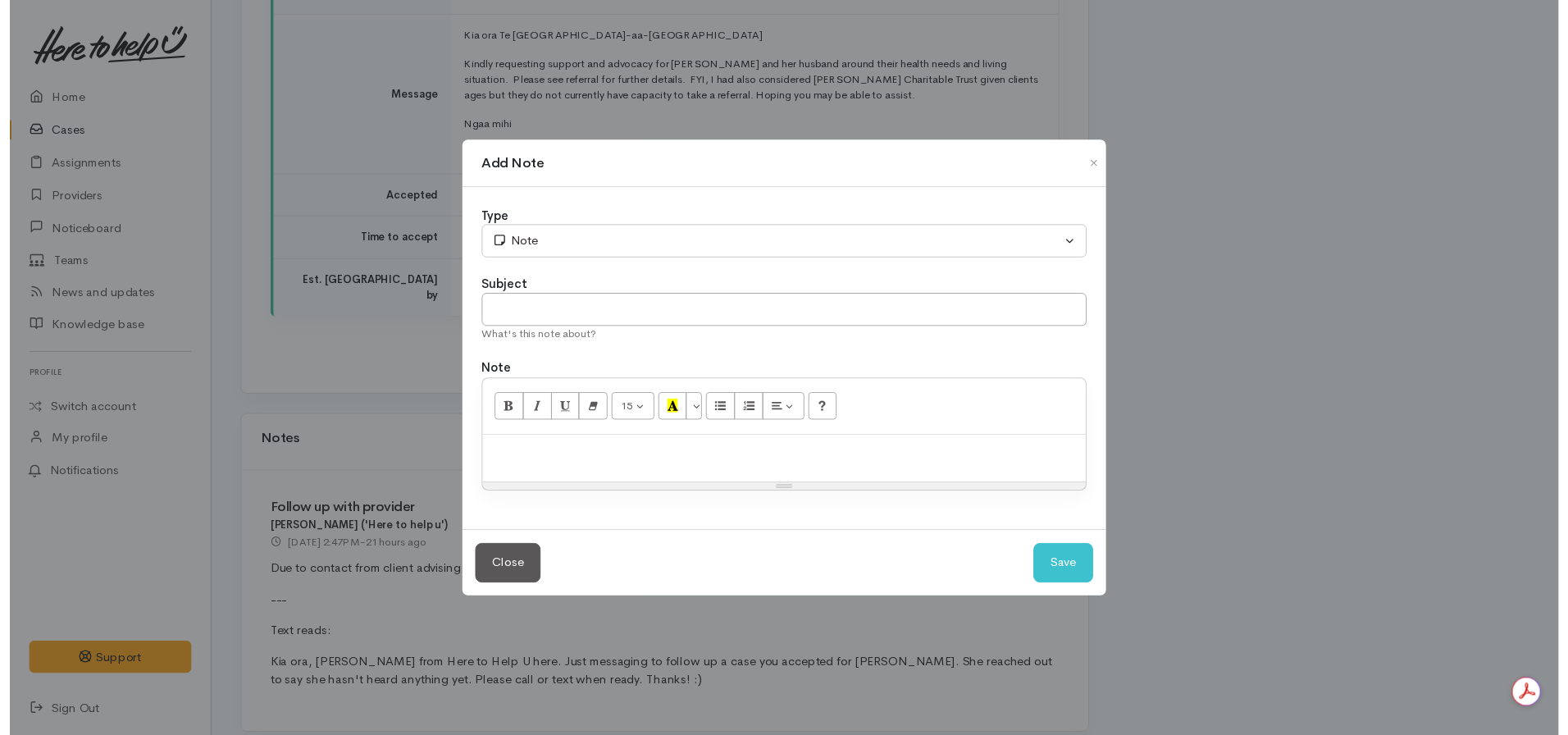
scroll to position [0, 0]
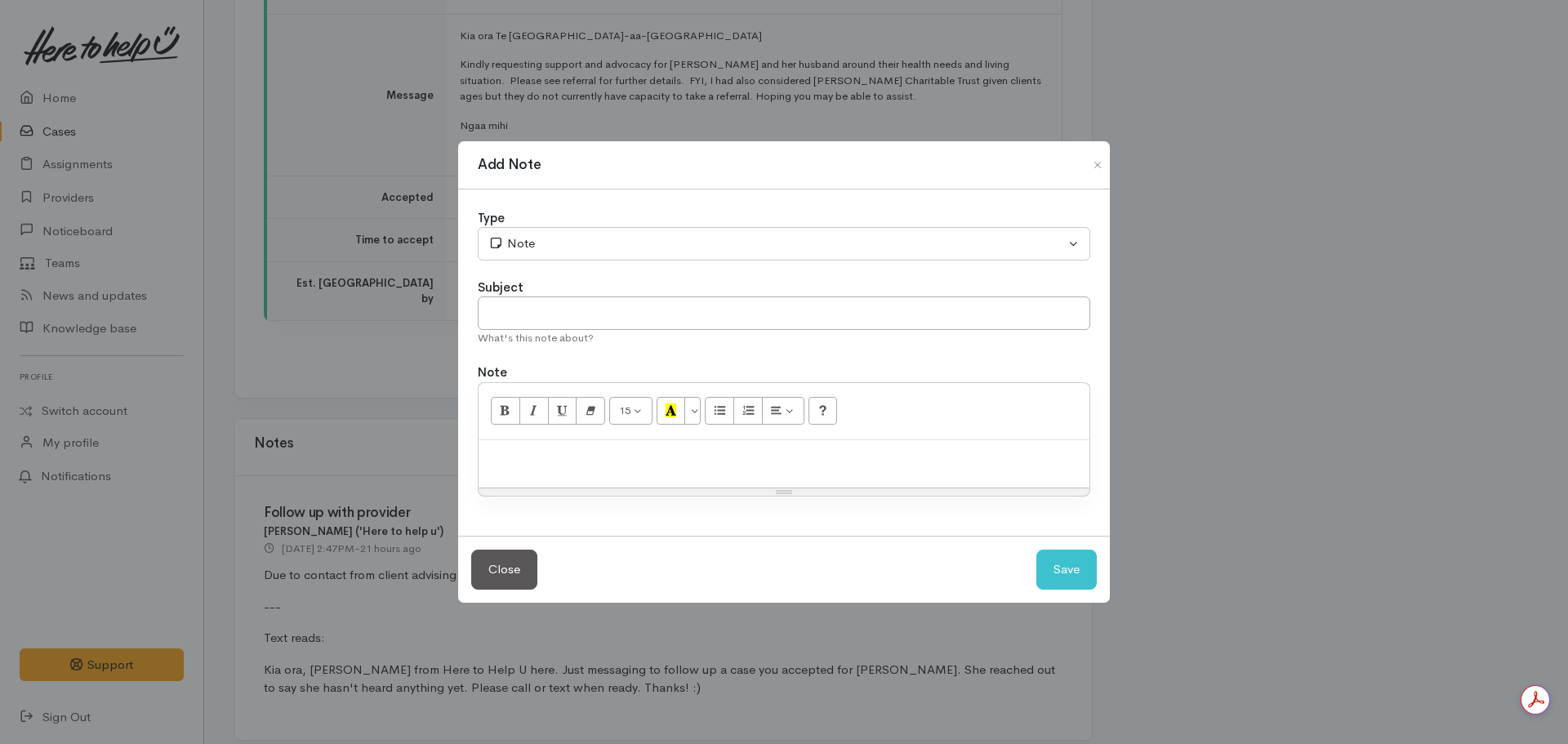
click at [574, 461] on p at bounding box center [783, 457] width 594 height 19
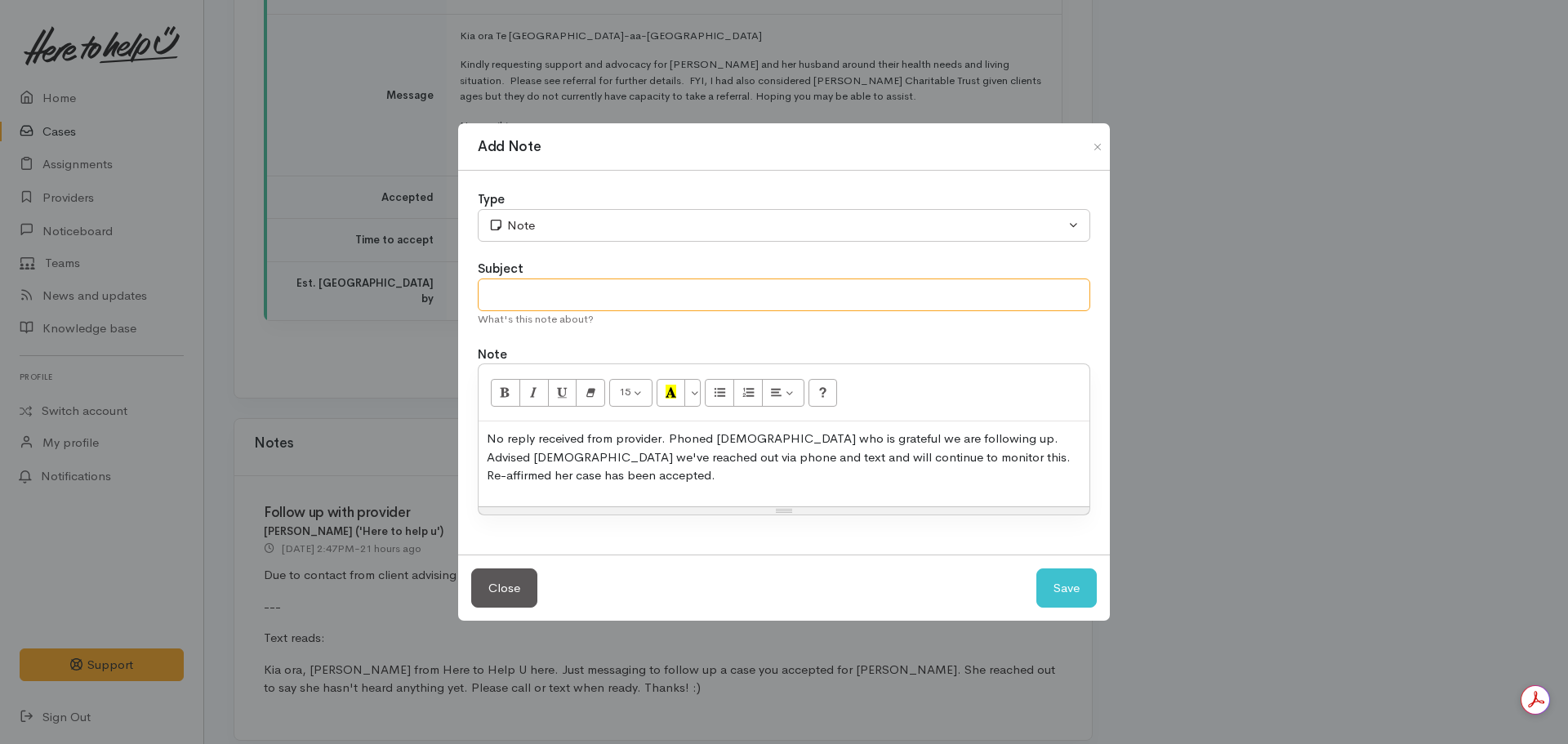
click at [662, 303] on input "text" at bounding box center [783, 295] width 612 height 33
type input "Contact with client - update re lack of contact"
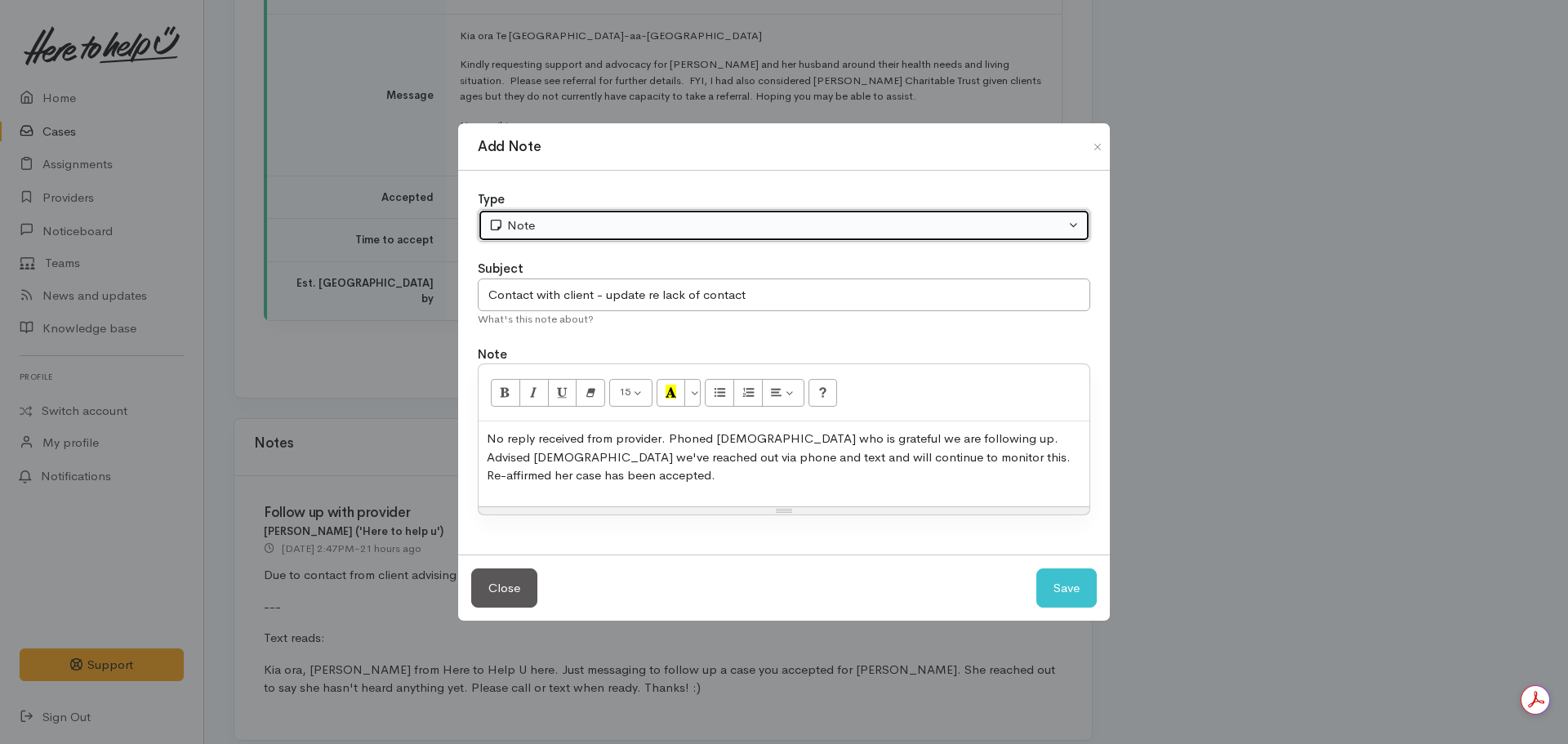
click at [682, 231] on div "Note" at bounding box center [777, 226] width 577 height 19
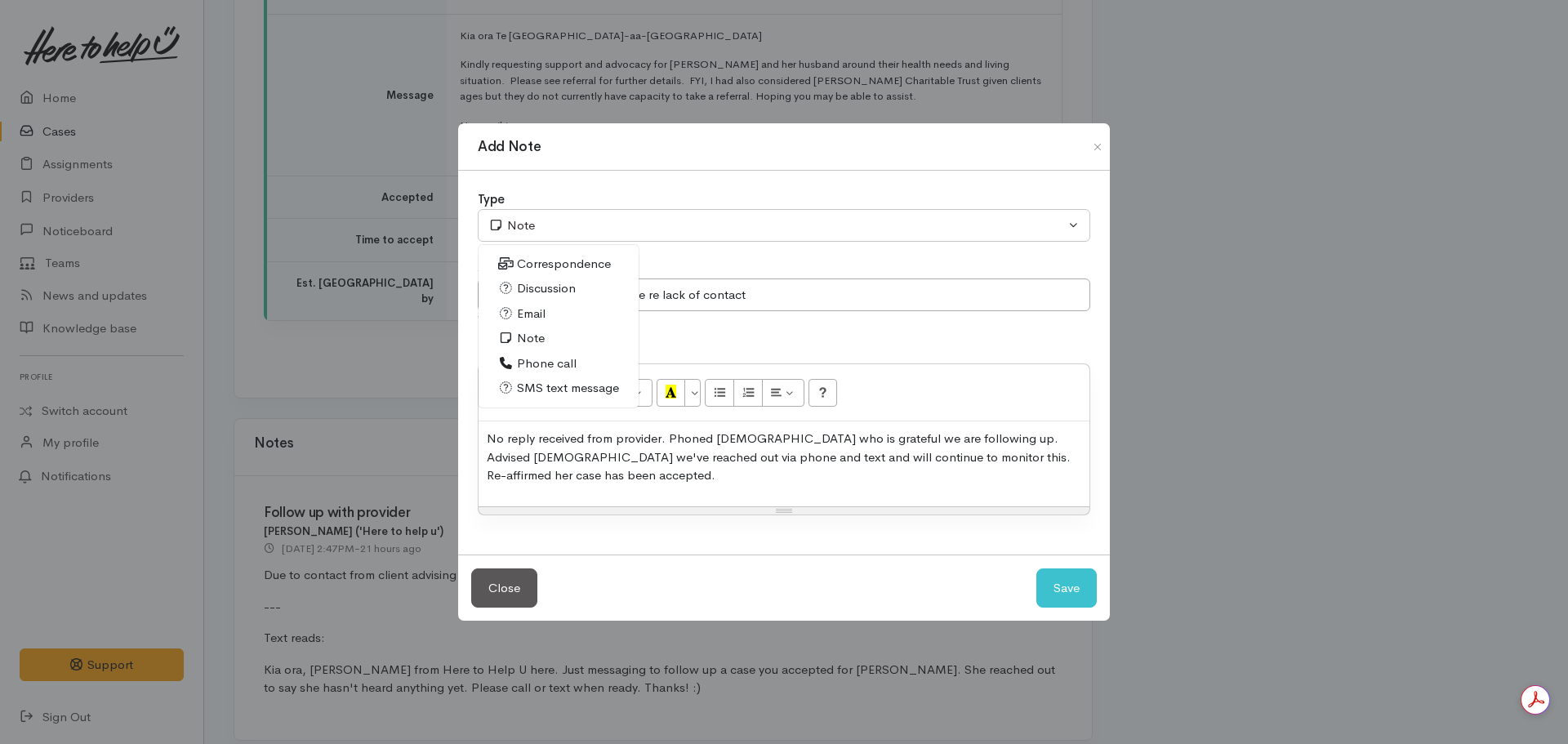
click at [550, 362] on link "Phone call" at bounding box center [558, 363] width 160 height 25
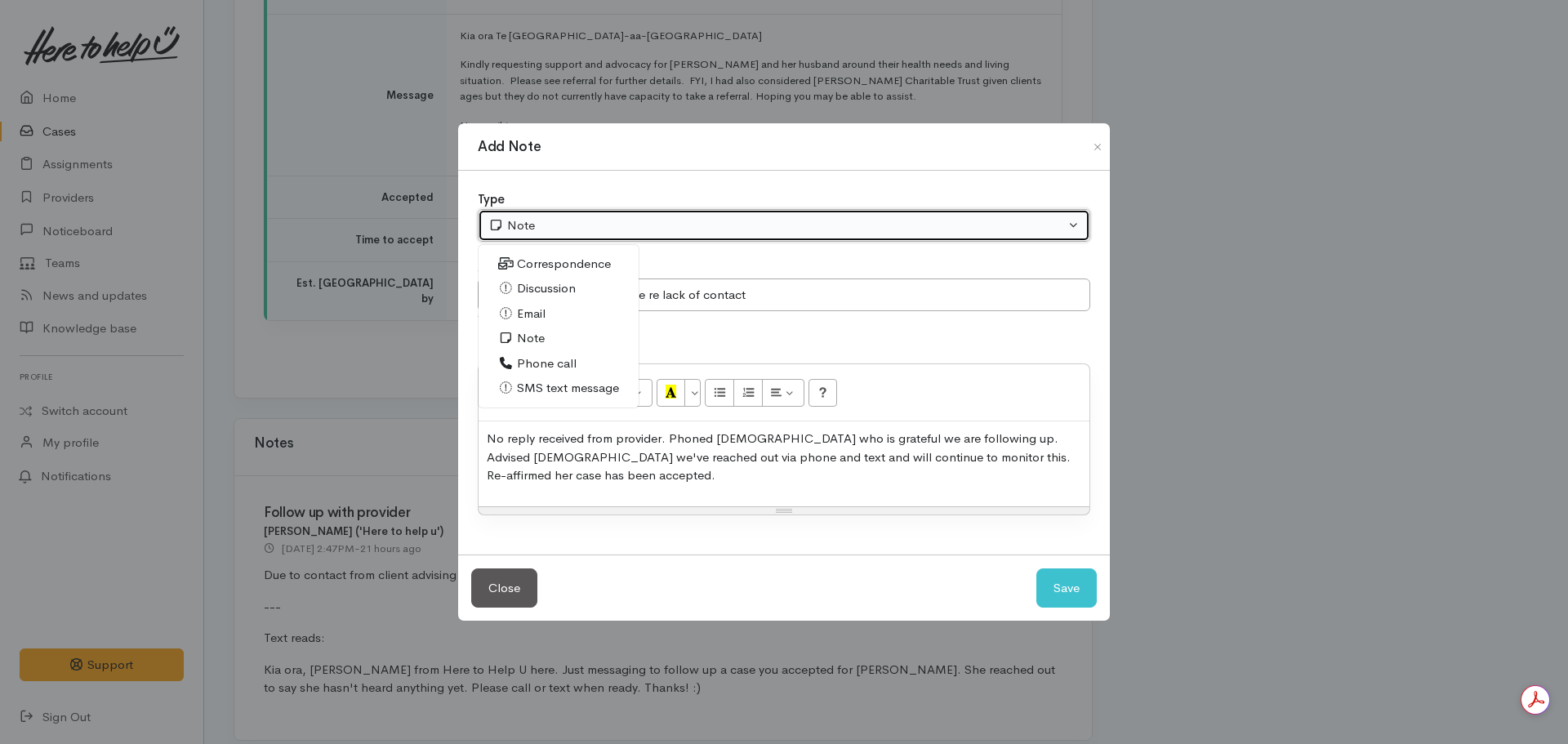
select select "3"
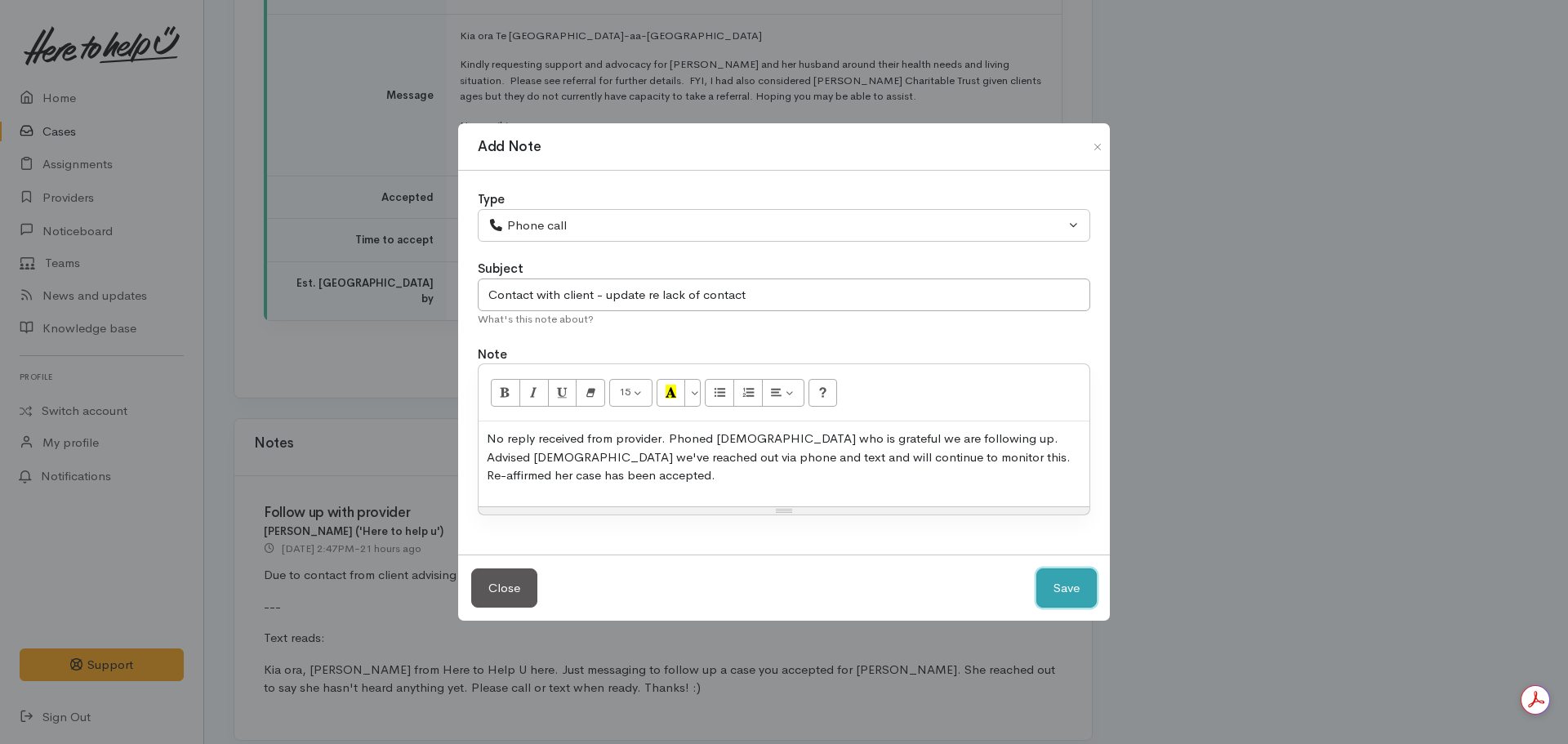
click at [1068, 589] on button "Save" at bounding box center [1066, 588] width 61 height 40
select select "1"
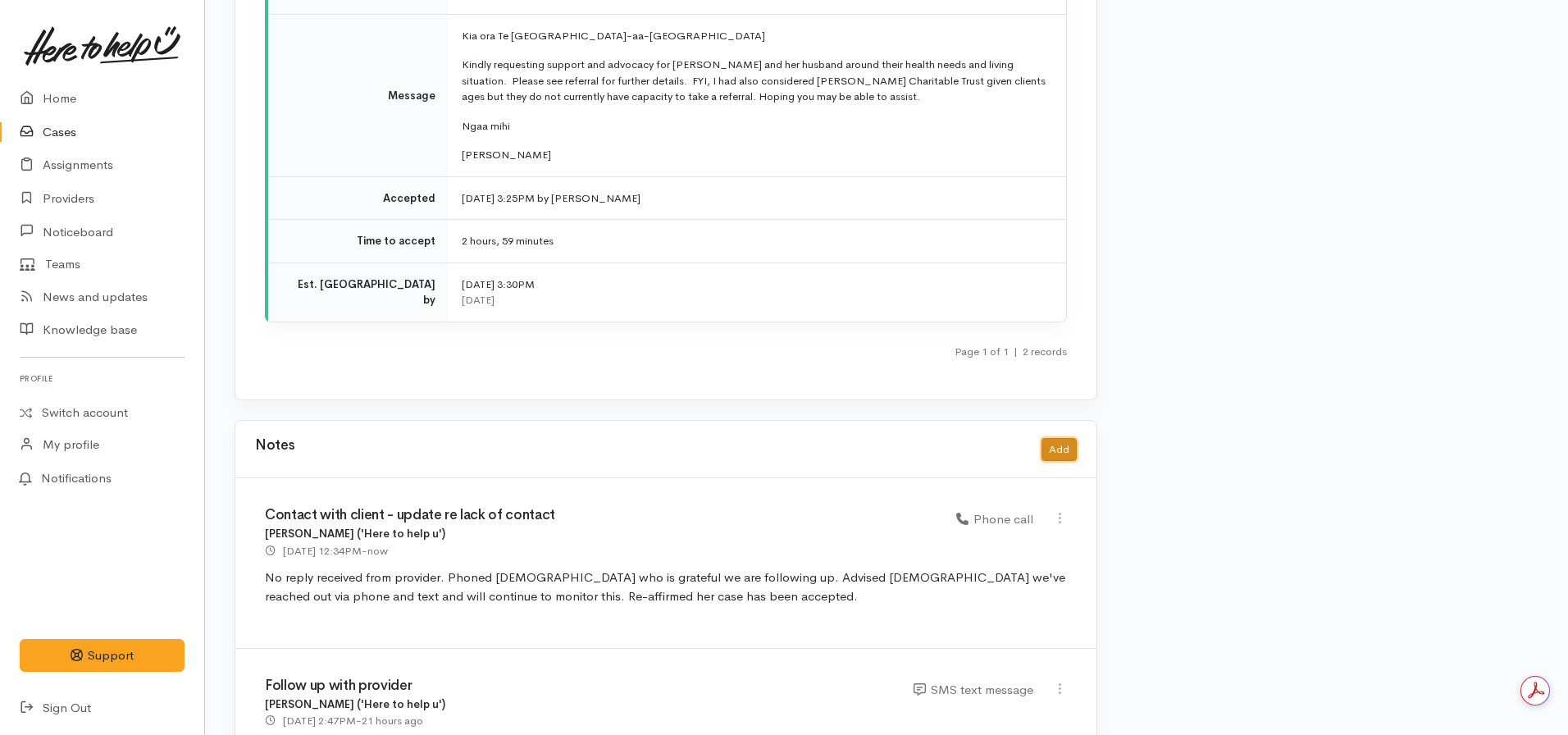
click at [1072, 438] on button "Add" at bounding box center [1059, 450] width 35 height 23
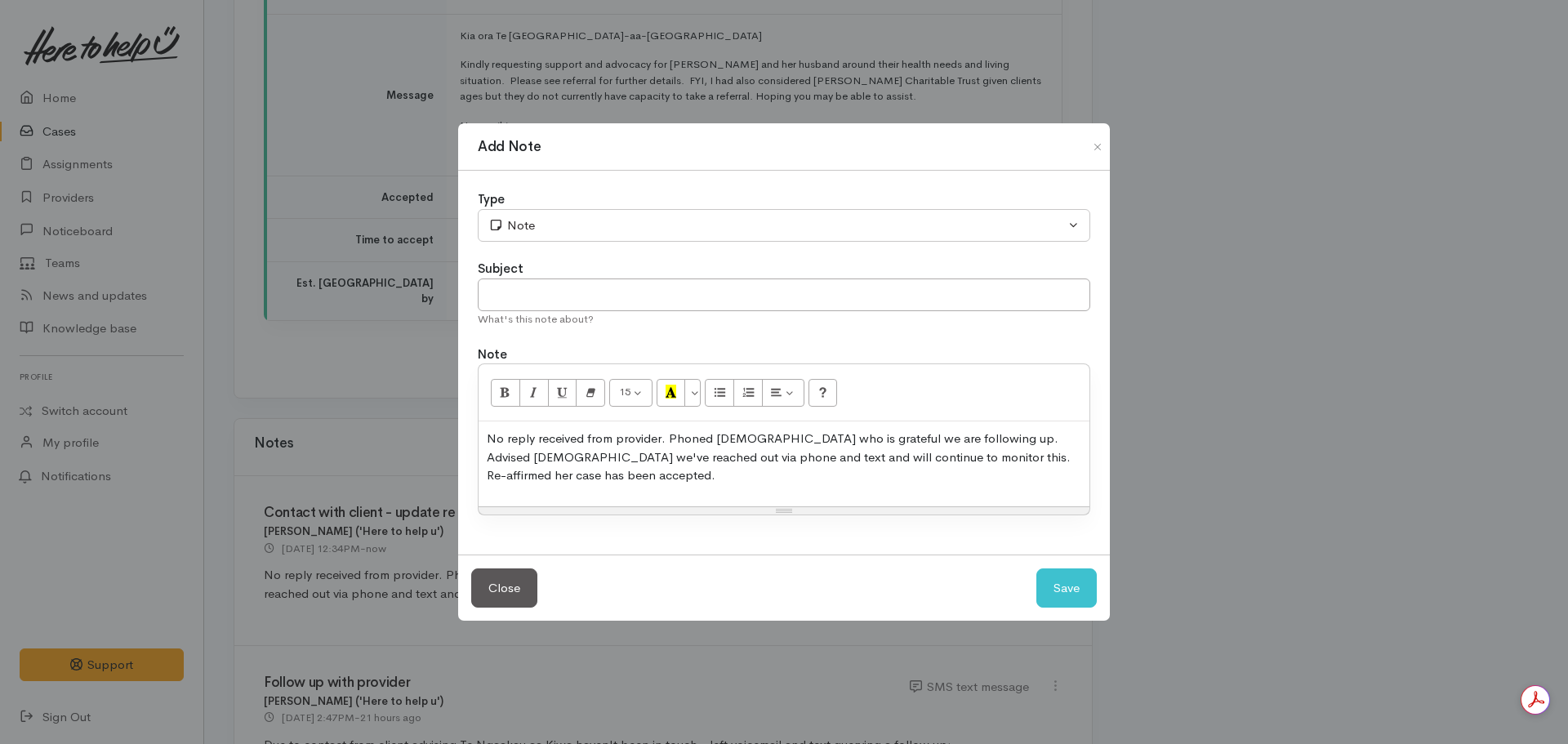
click at [667, 473] on p "No reply received from provider. Phoned Veda who is grateful we are following u…" at bounding box center [783, 457] width 594 height 56
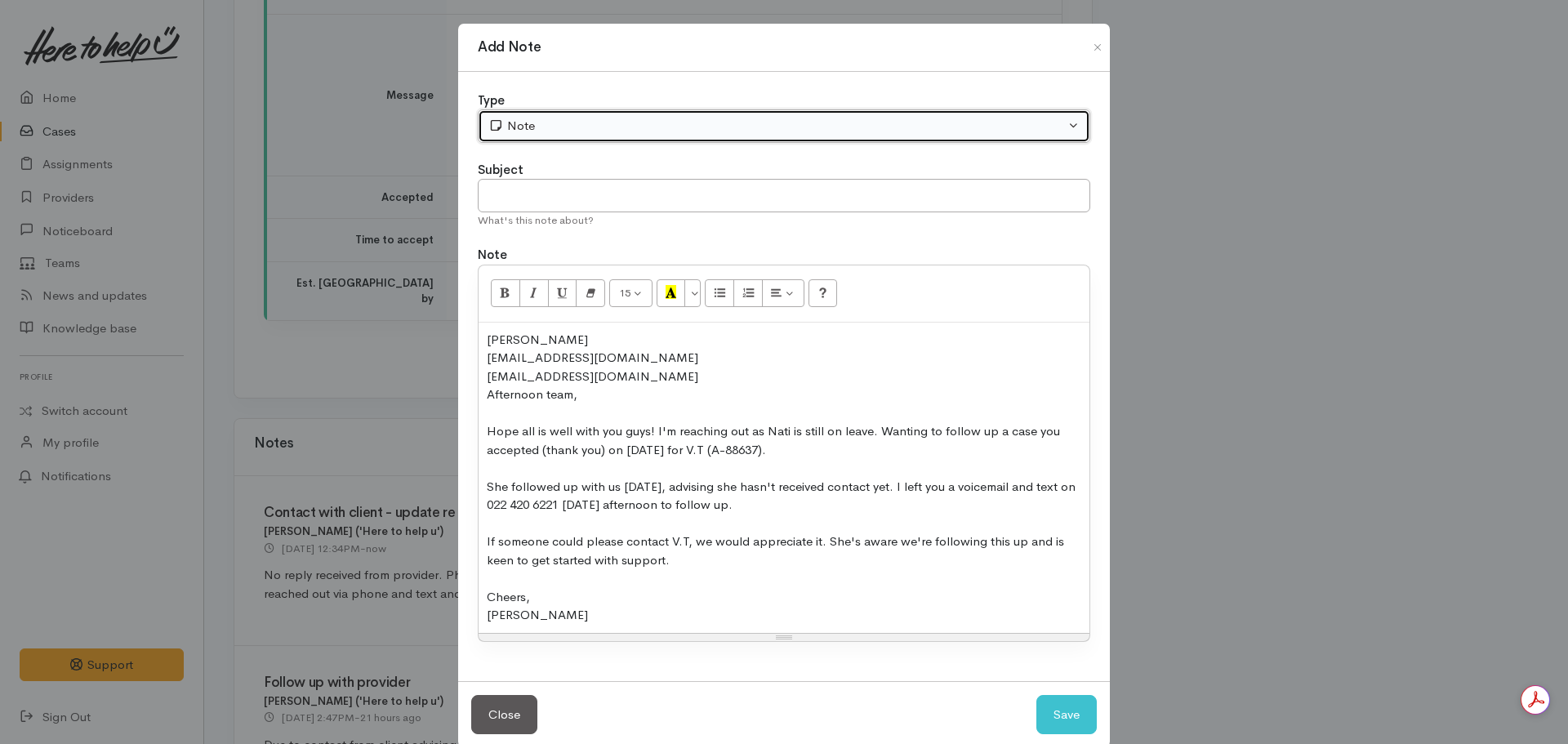
click at [542, 123] on div "Note" at bounding box center [777, 126] width 577 height 19
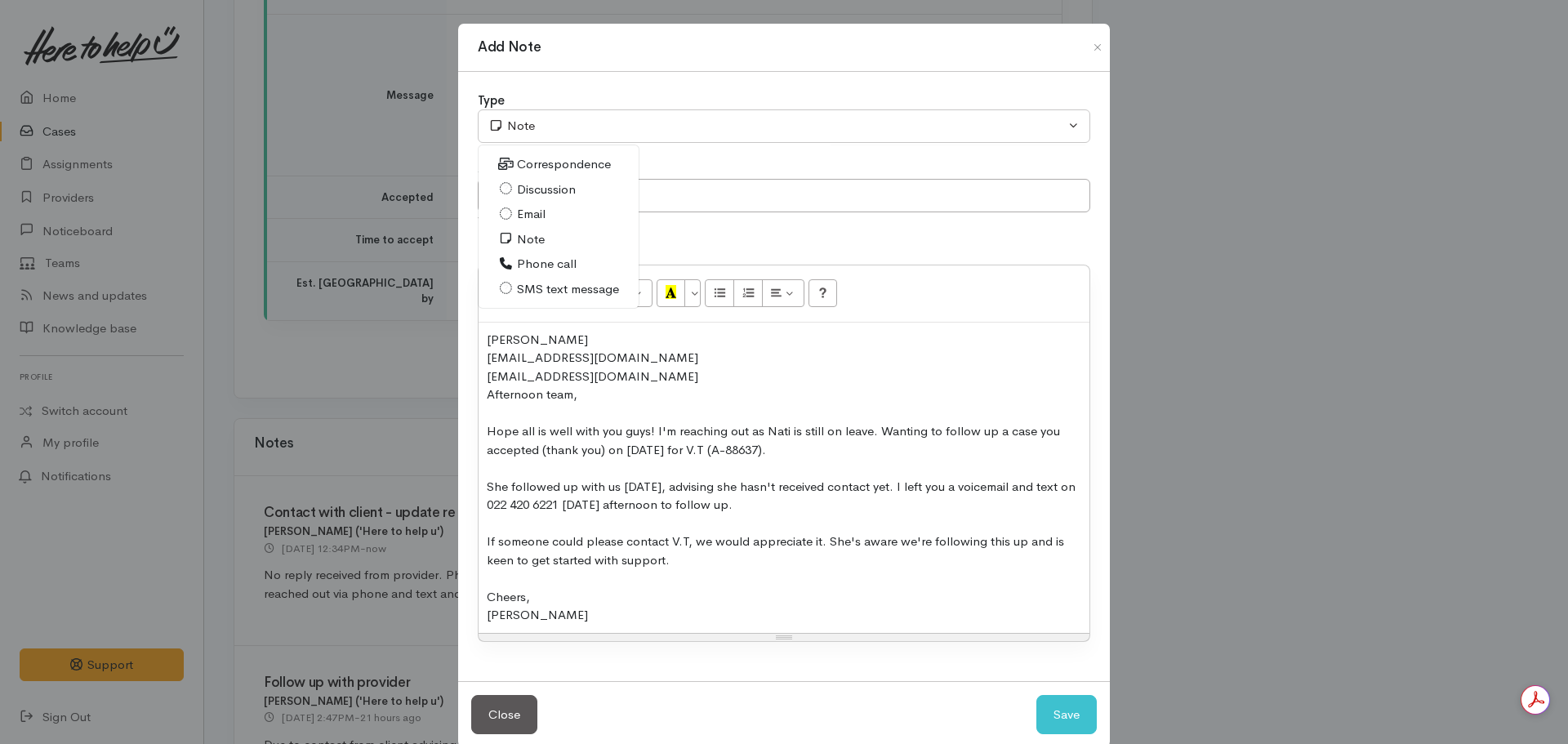
click at [537, 213] on span "Email" at bounding box center [531, 214] width 28 height 19
click at [1066, 713] on button "Save" at bounding box center [1066, 715] width 61 height 40
select select "1"
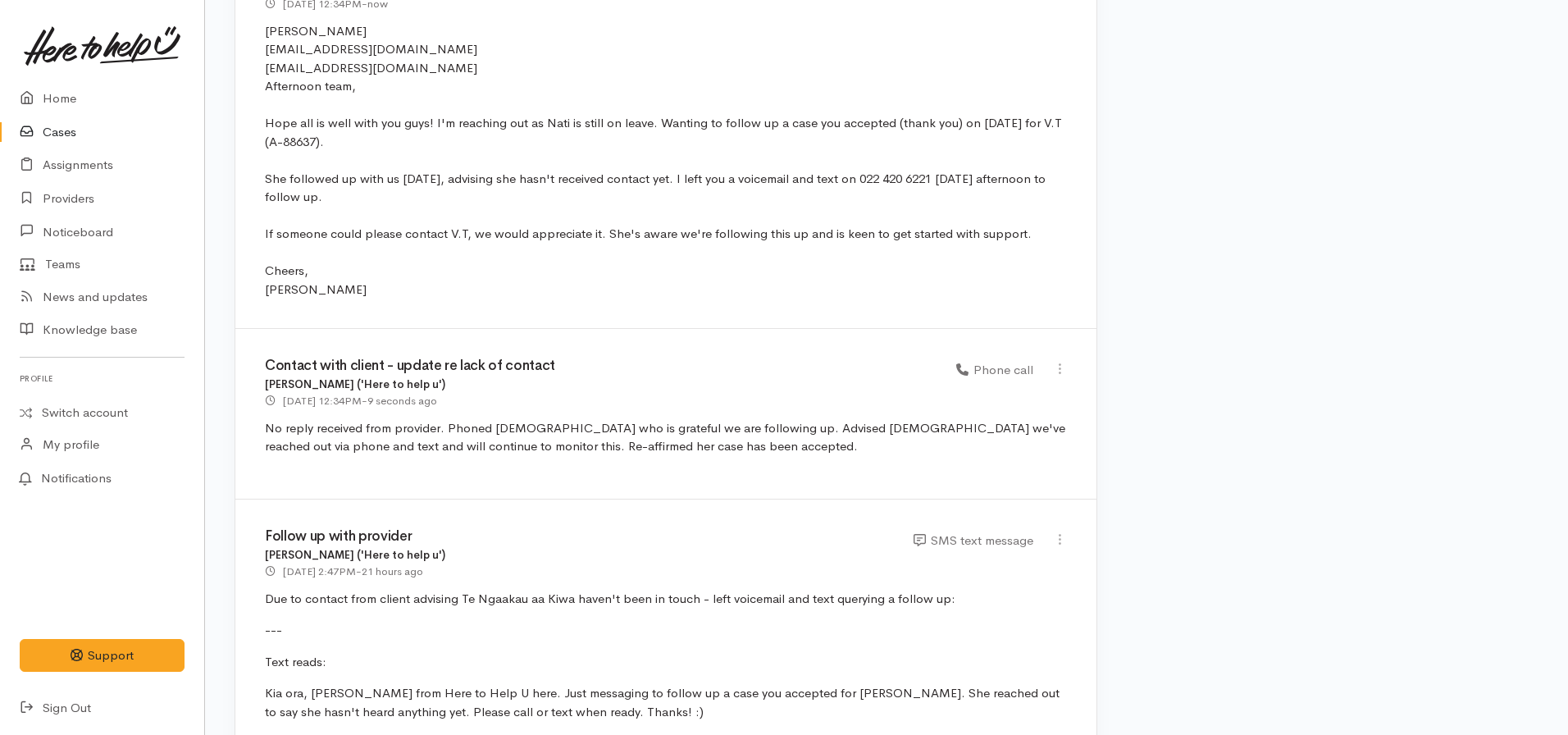
scroll to position [3325, 0]
click at [95, 96] on link "Home" at bounding box center [102, 99] width 204 height 33
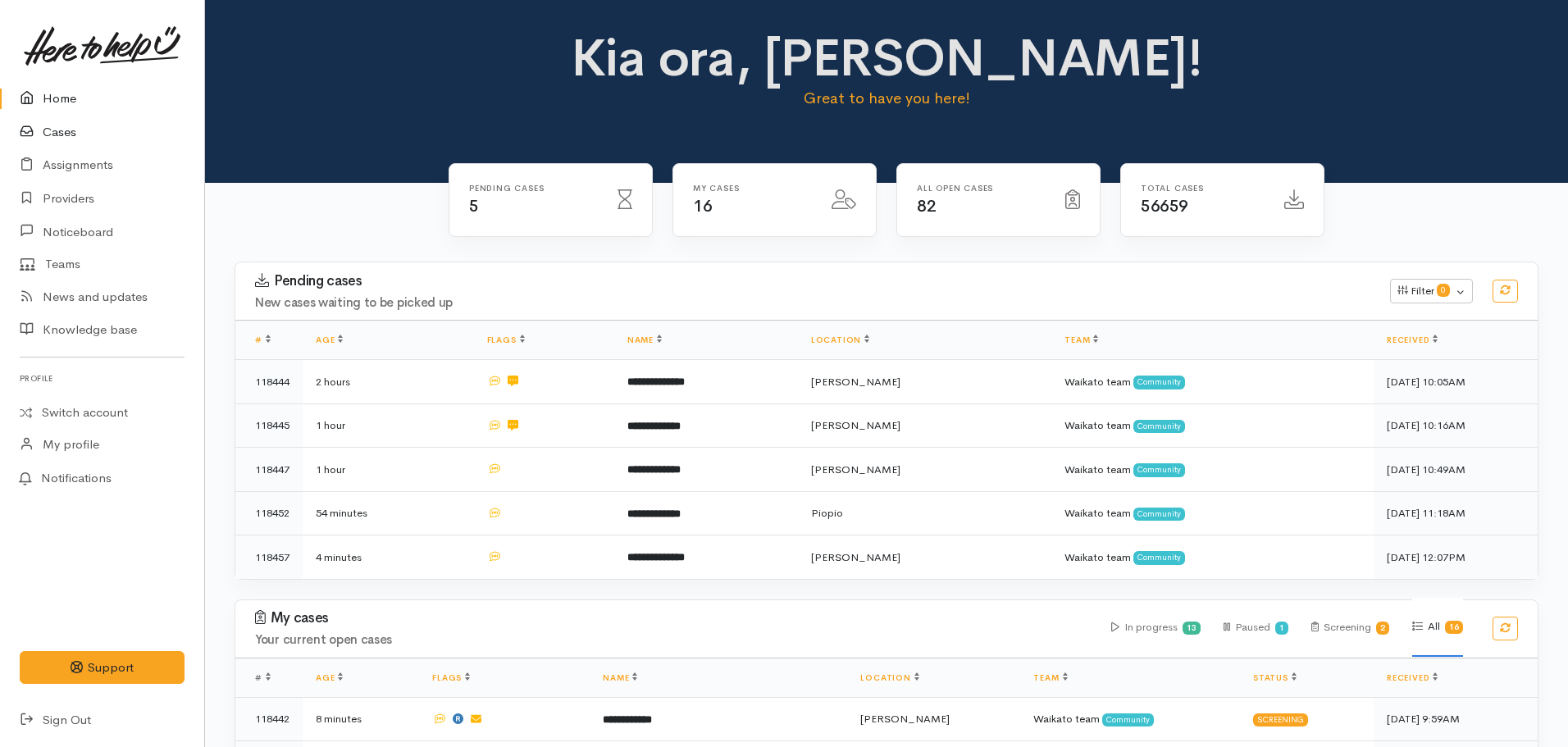
click at [41, 141] on icon at bounding box center [31, 132] width 23 height 21
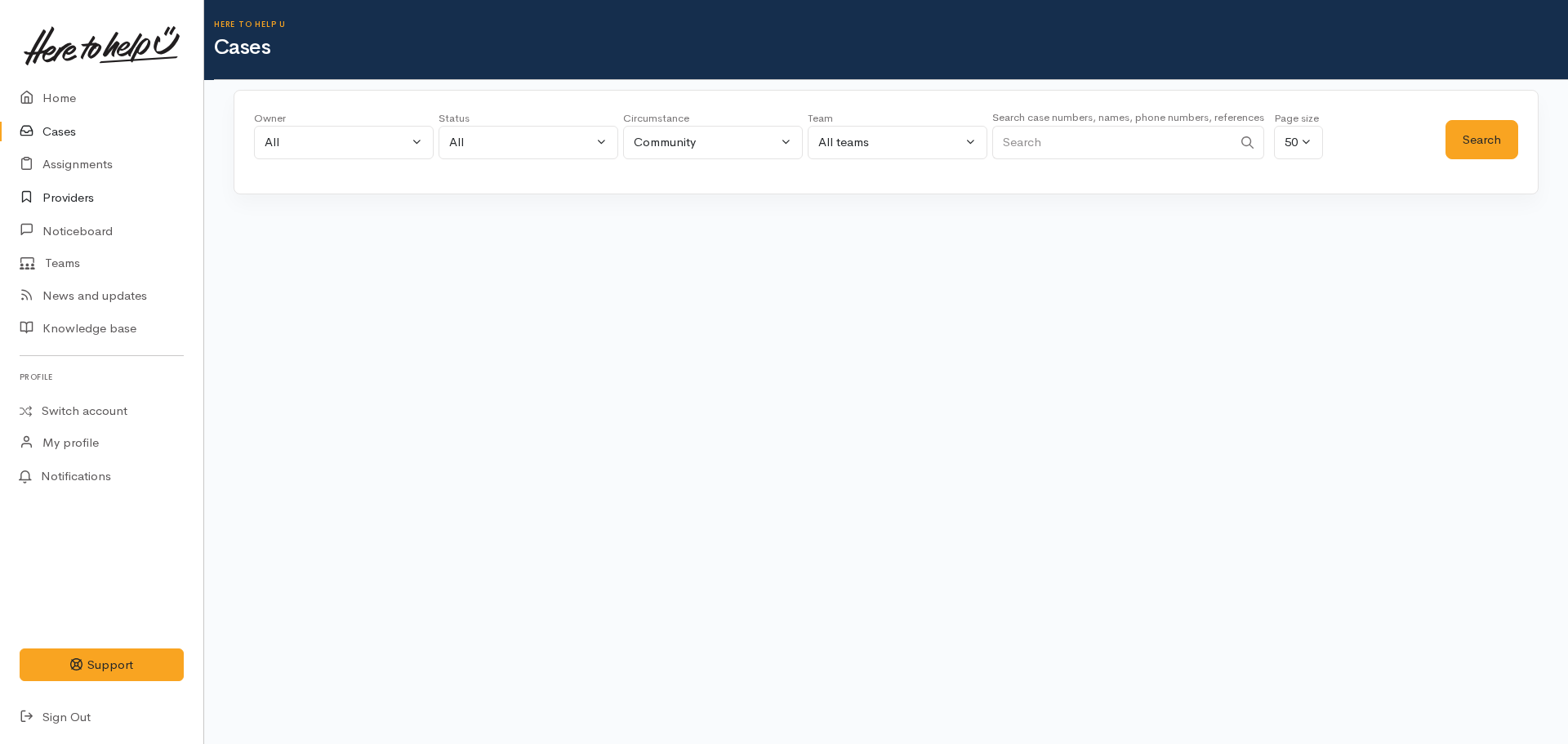
click at [71, 199] on link "Providers" at bounding box center [102, 198] width 203 height 33
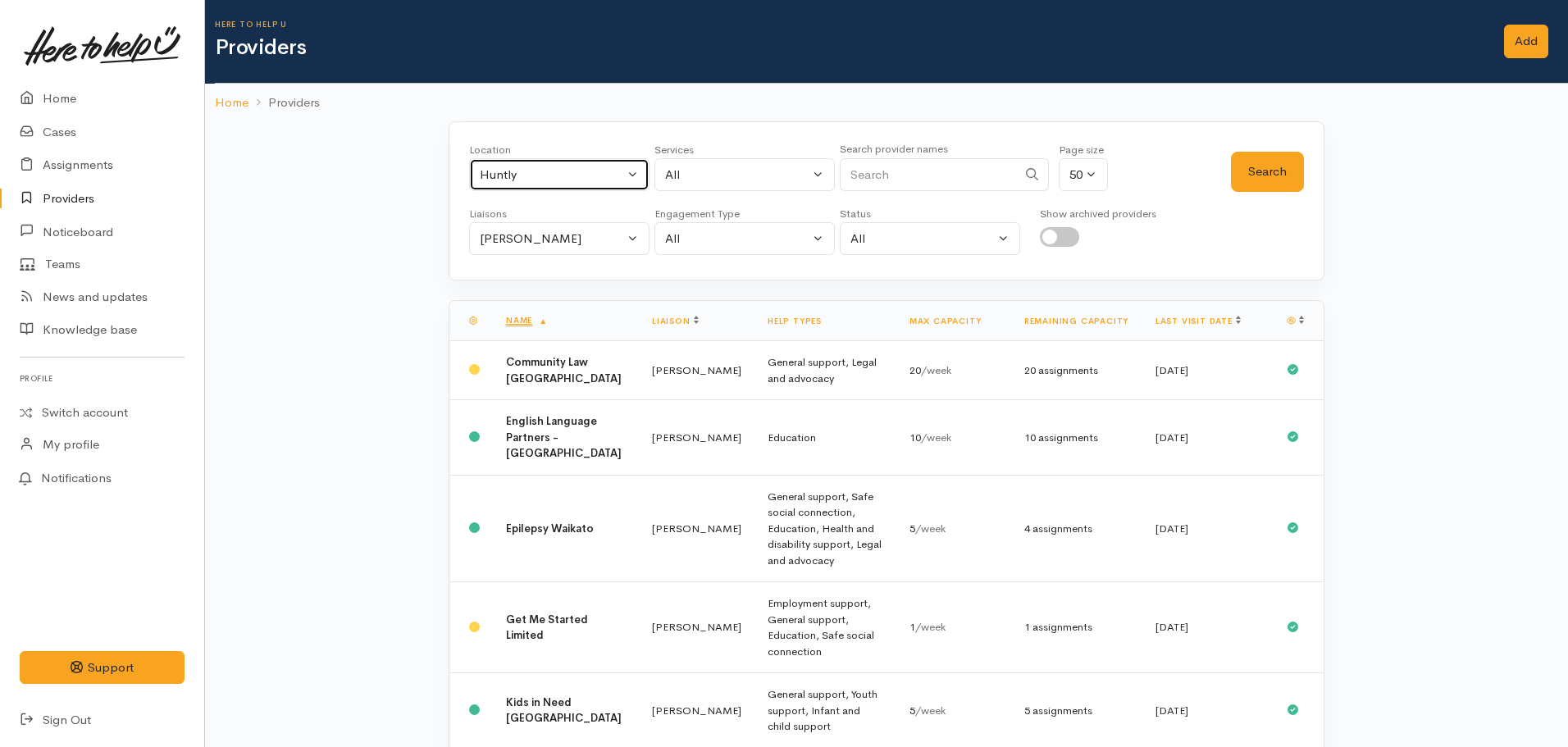
click at [525, 185] on button "Huntly" at bounding box center [560, 175] width 181 height 33
type input "[PERSON_NAME]"
click at [543, 277] on span "[PERSON_NAME]" at bounding box center [549, 282] width 102 height 19
select select "1"
click at [739, 177] on div "All" at bounding box center [737, 175] width 144 height 19
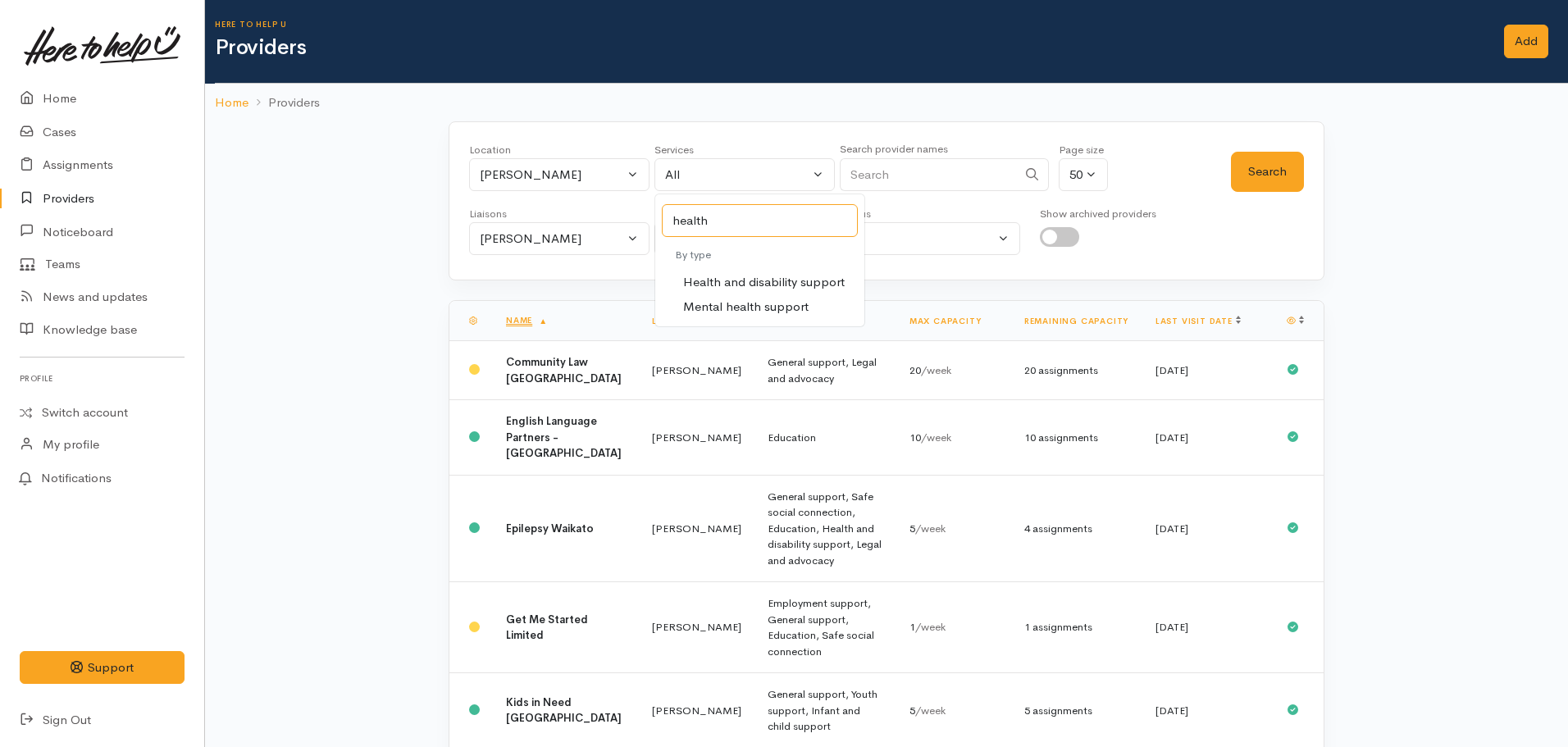
type input "health"
select select "26"
click at [541, 263] on div "Location All [GEOGRAPHIC_DATA] Eastern Bay of Plenty - other Kawerau Ōhope Ōpōt…" at bounding box center [886, 201] width 876 height 159
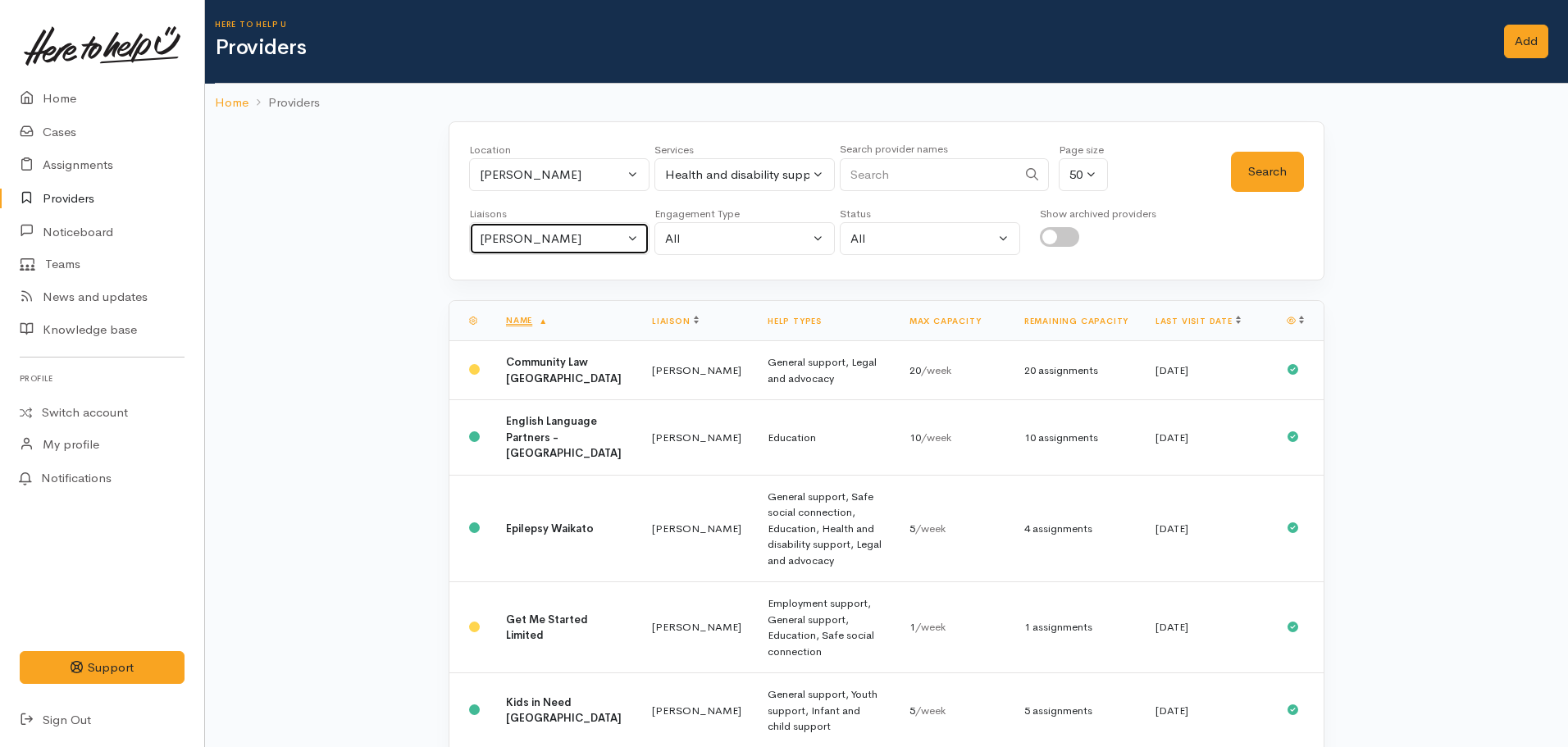
click at [515, 232] on div "[PERSON_NAME]" at bounding box center [551, 238] width 144 height 19
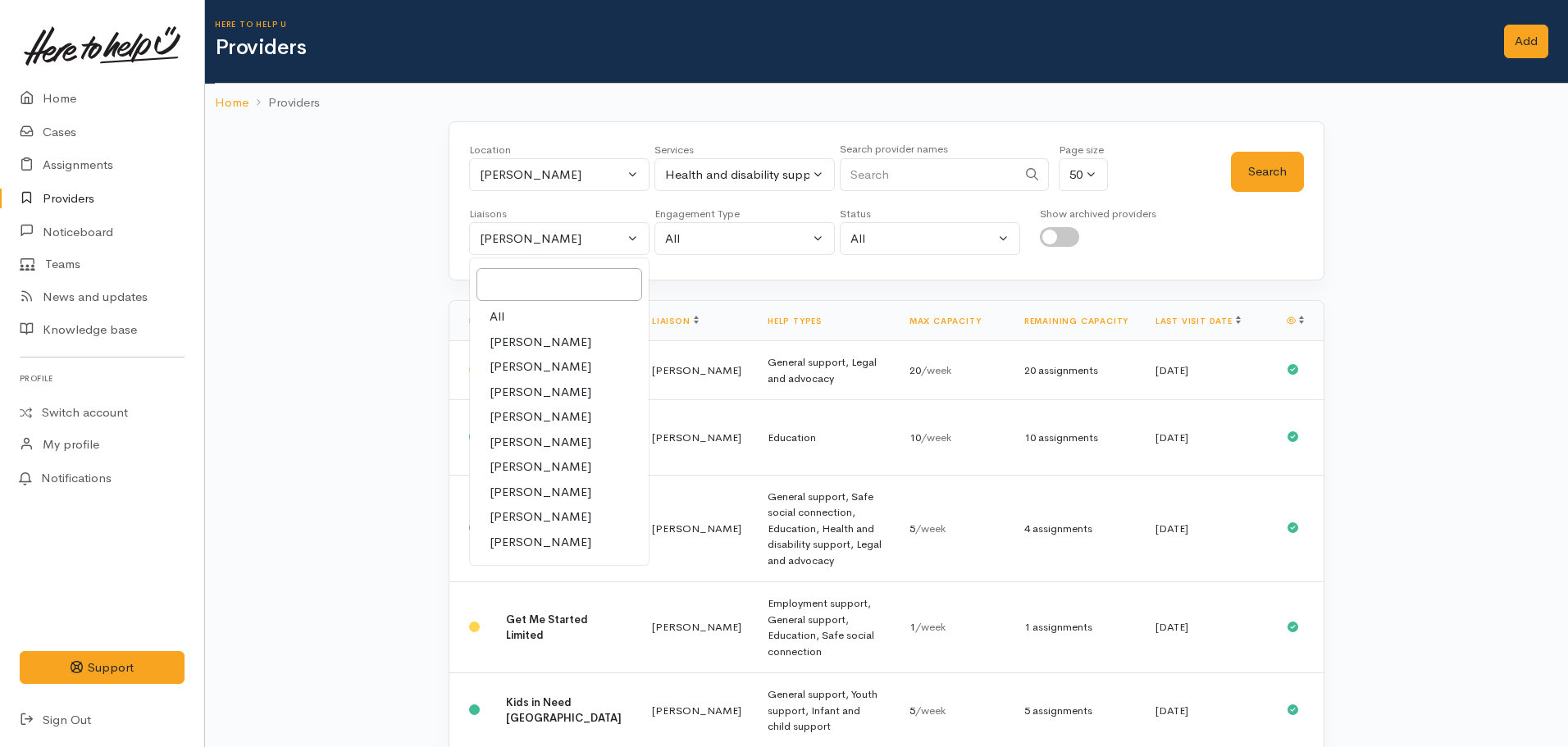
click at [515, 309] on link "All" at bounding box center [560, 317] width 179 height 25
select select "null"
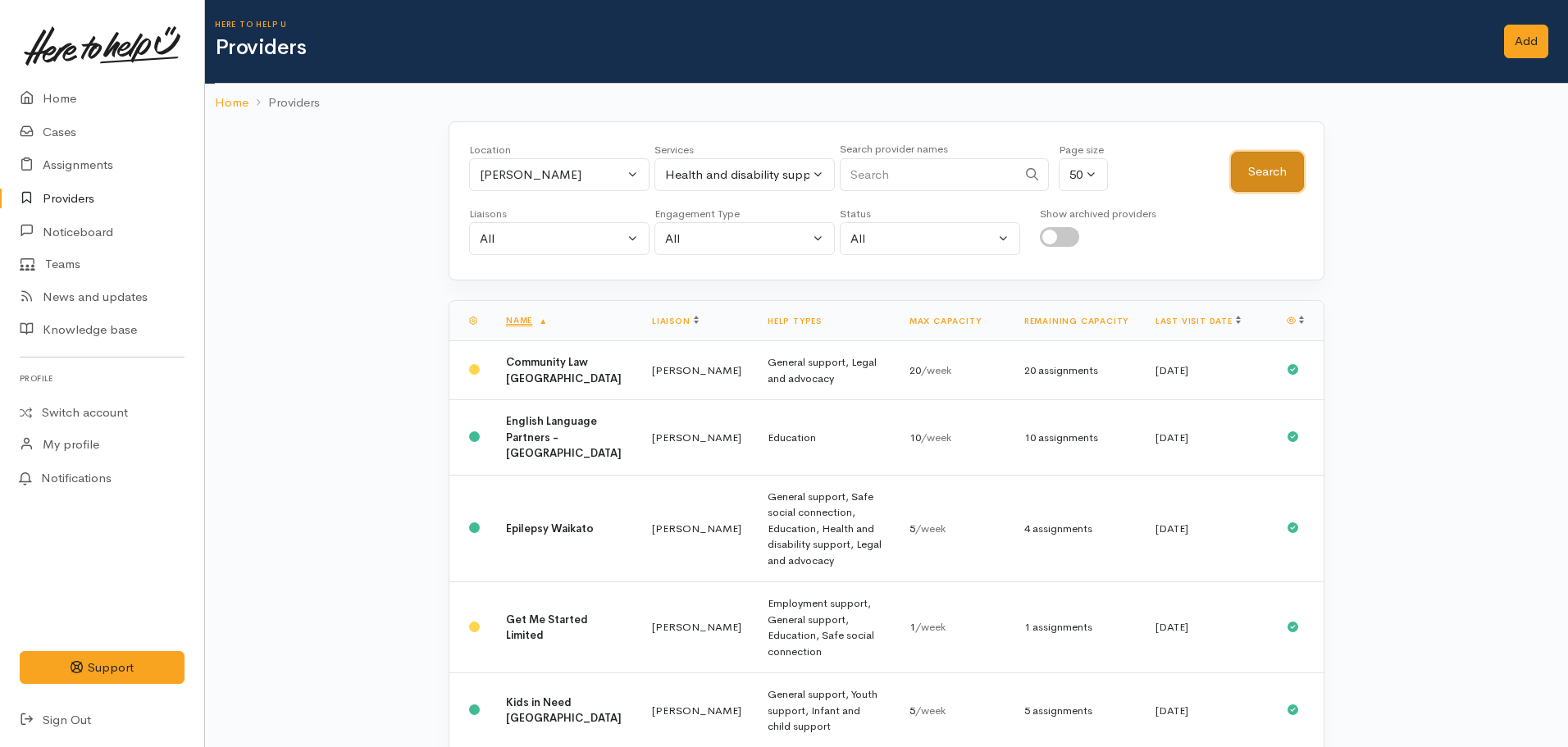
click at [1289, 157] on button "Search" at bounding box center [1267, 171] width 73 height 40
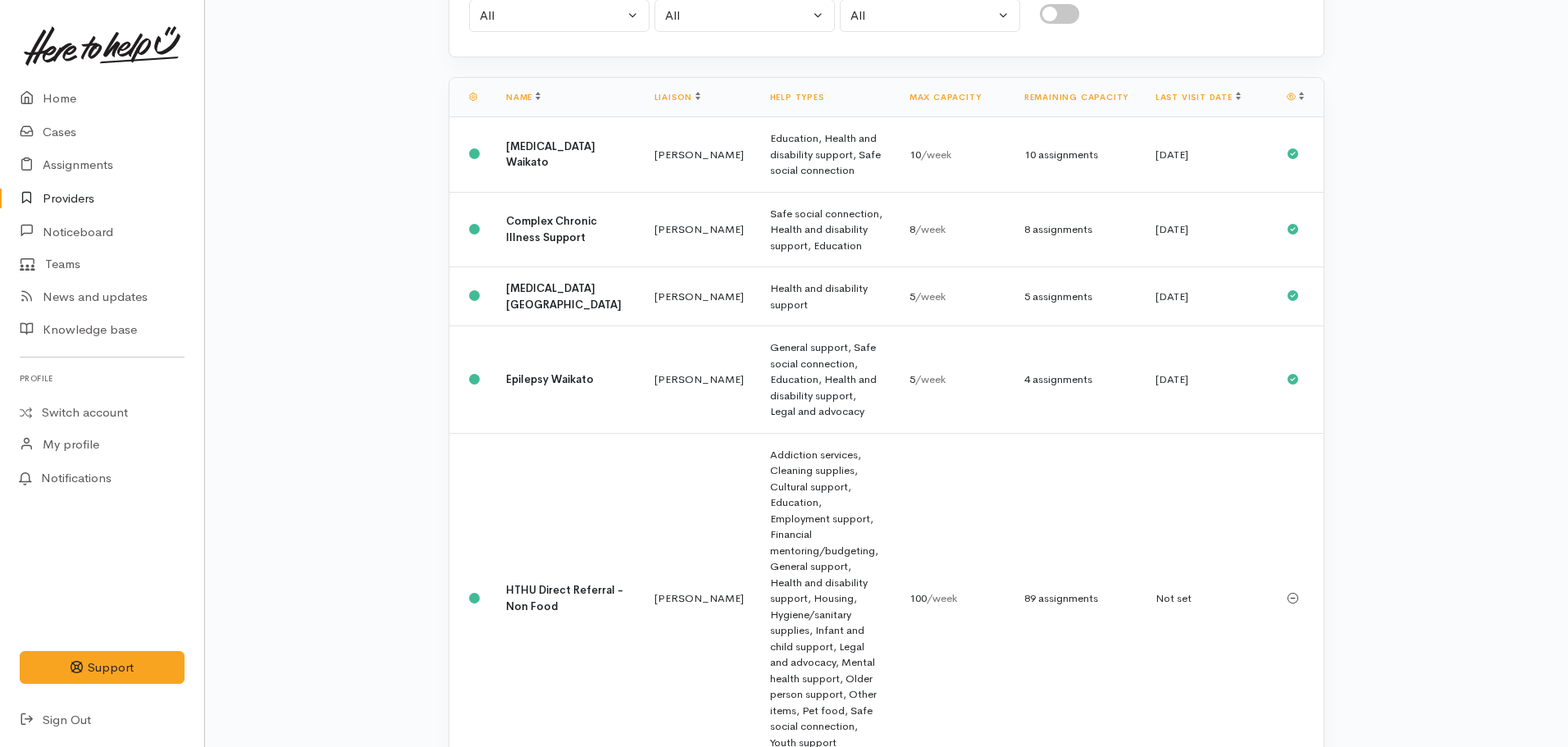
scroll to position [402, 0]
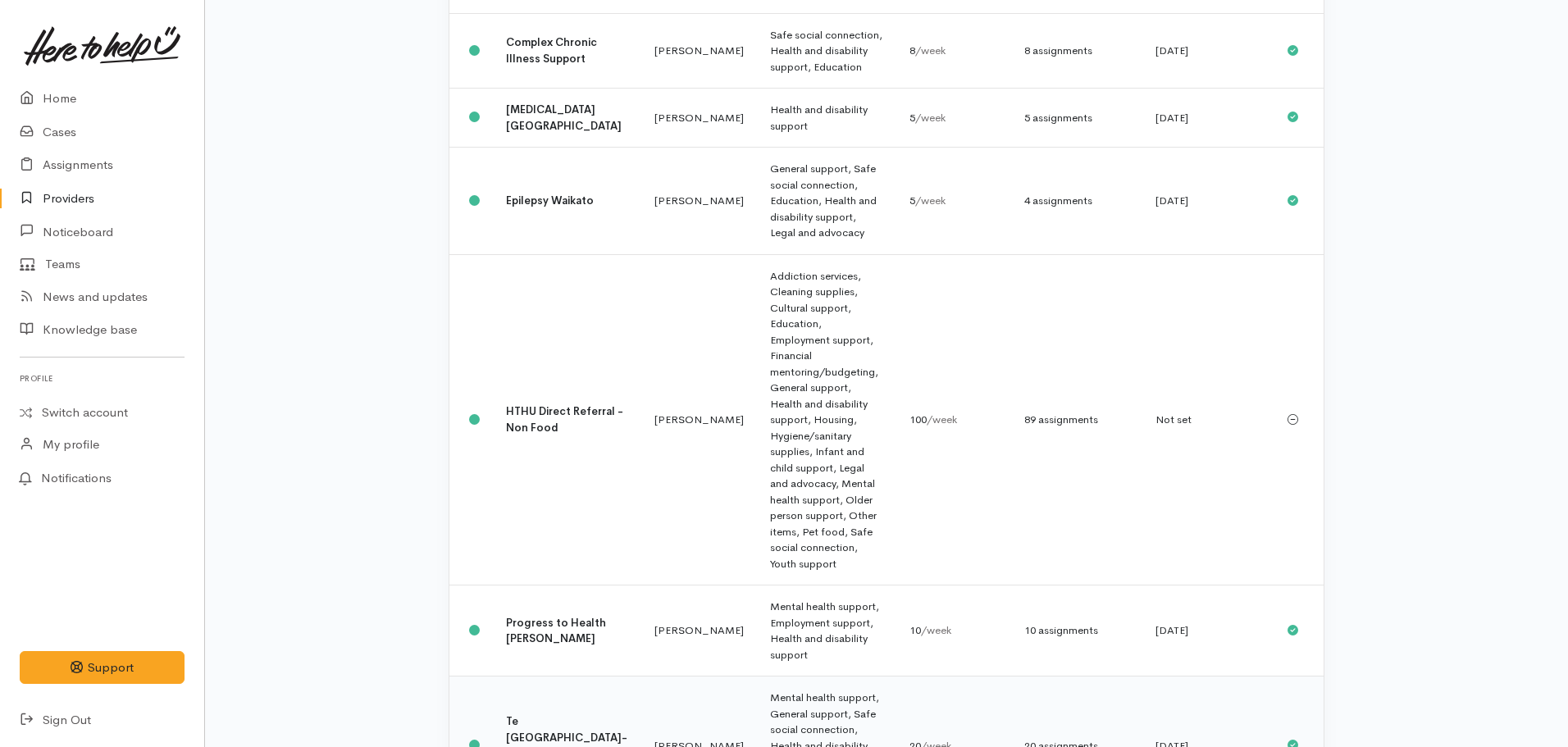
click at [541, 677] on td "Te [GEOGRAPHIC_DATA]-aa-Kiwa Charitable Trust" at bounding box center [566, 746] width 148 height 140
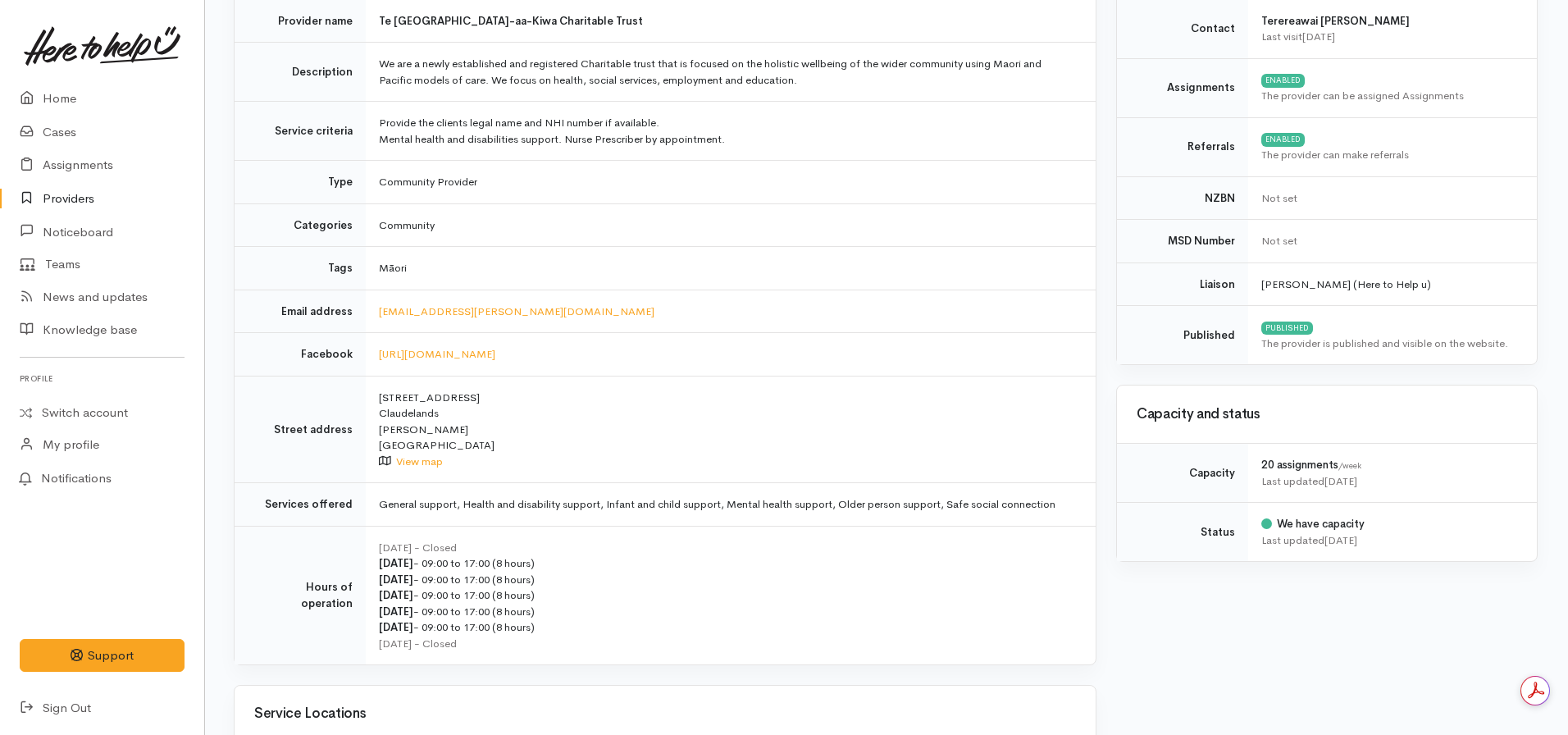
scroll to position [0, 1]
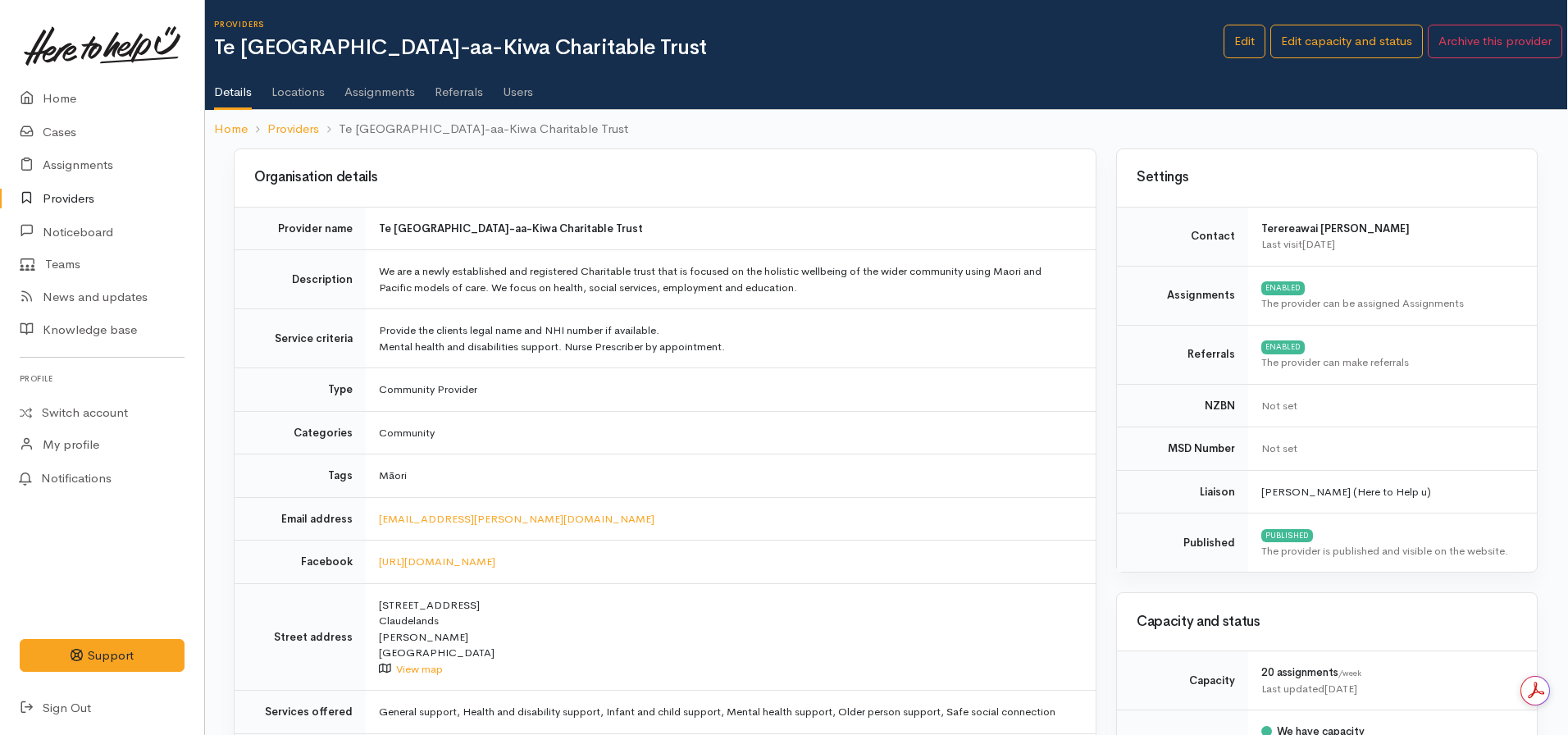
click at [512, 98] on link "Users" at bounding box center [518, 85] width 30 height 46
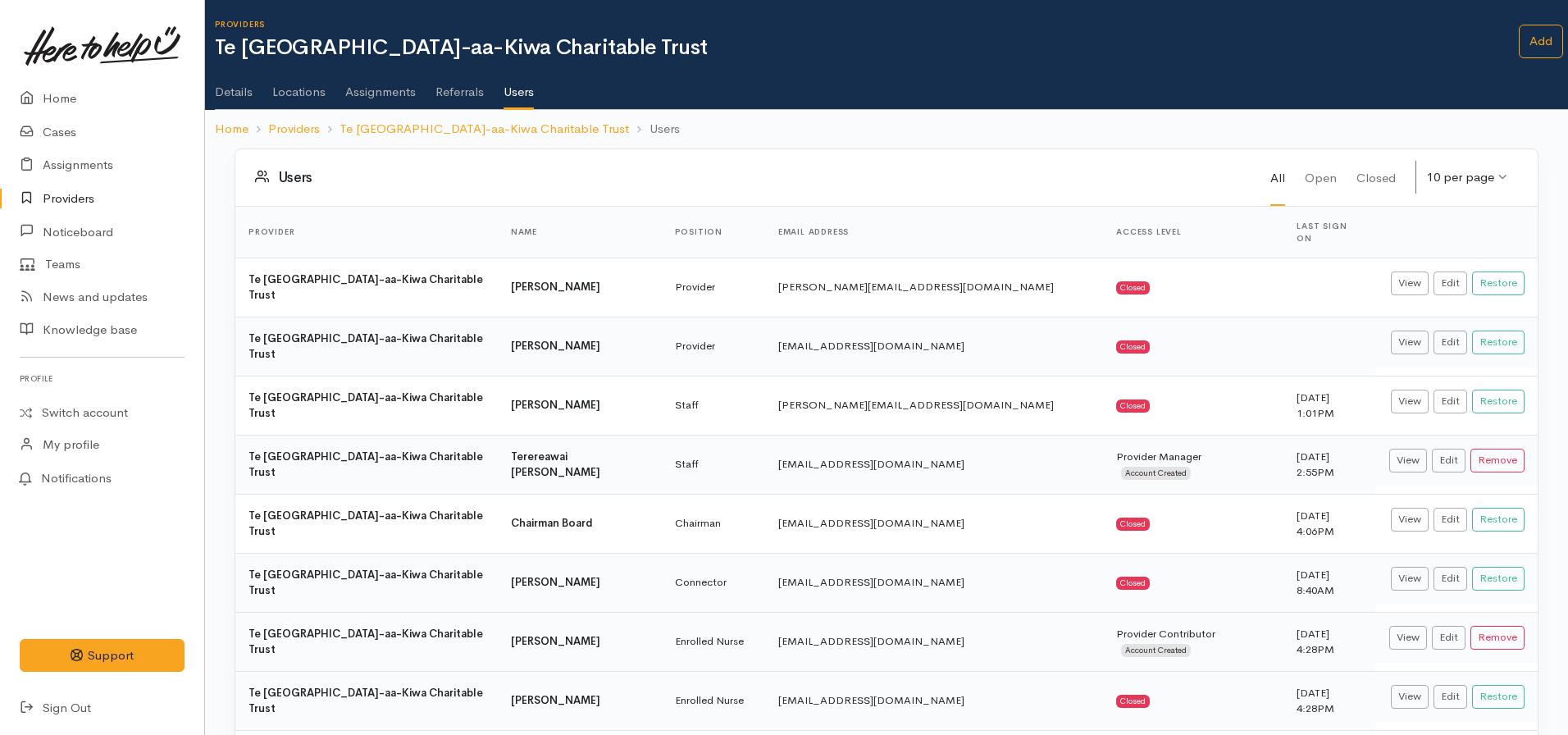
scroll to position [107, 0]
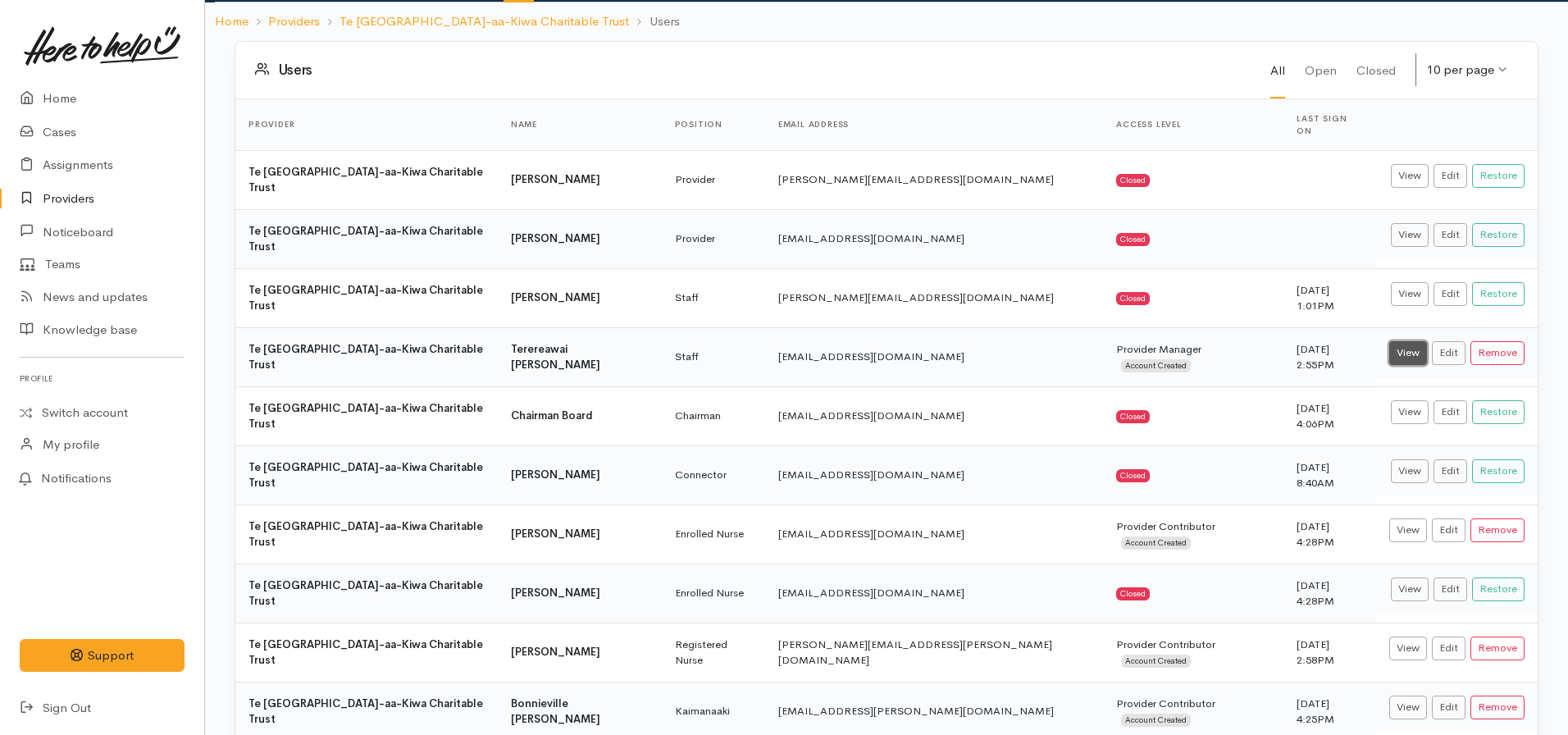
click at [1412, 342] on link "View" at bounding box center [1407, 353] width 38 height 23
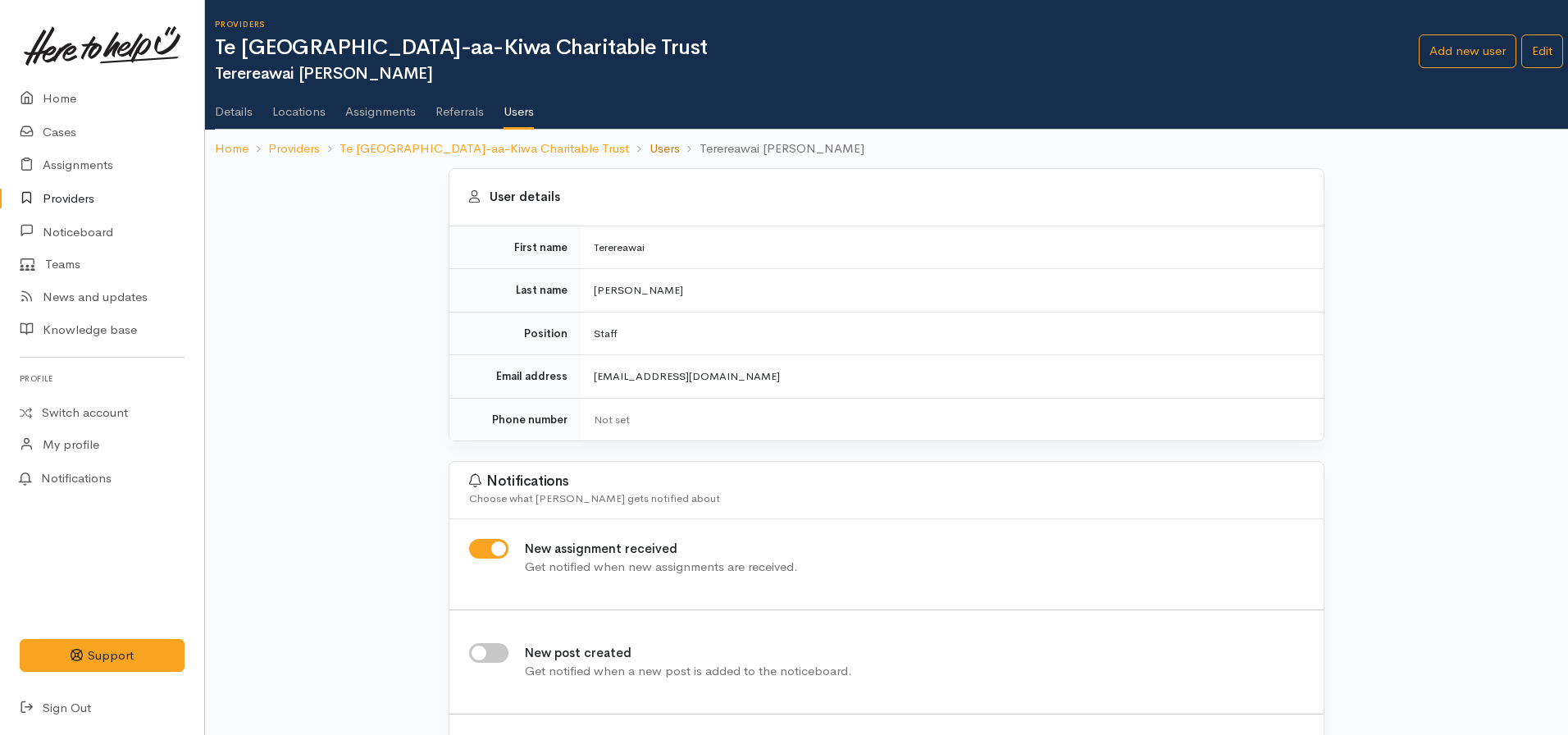
click at [649, 152] on link "Users" at bounding box center [664, 149] width 30 height 19
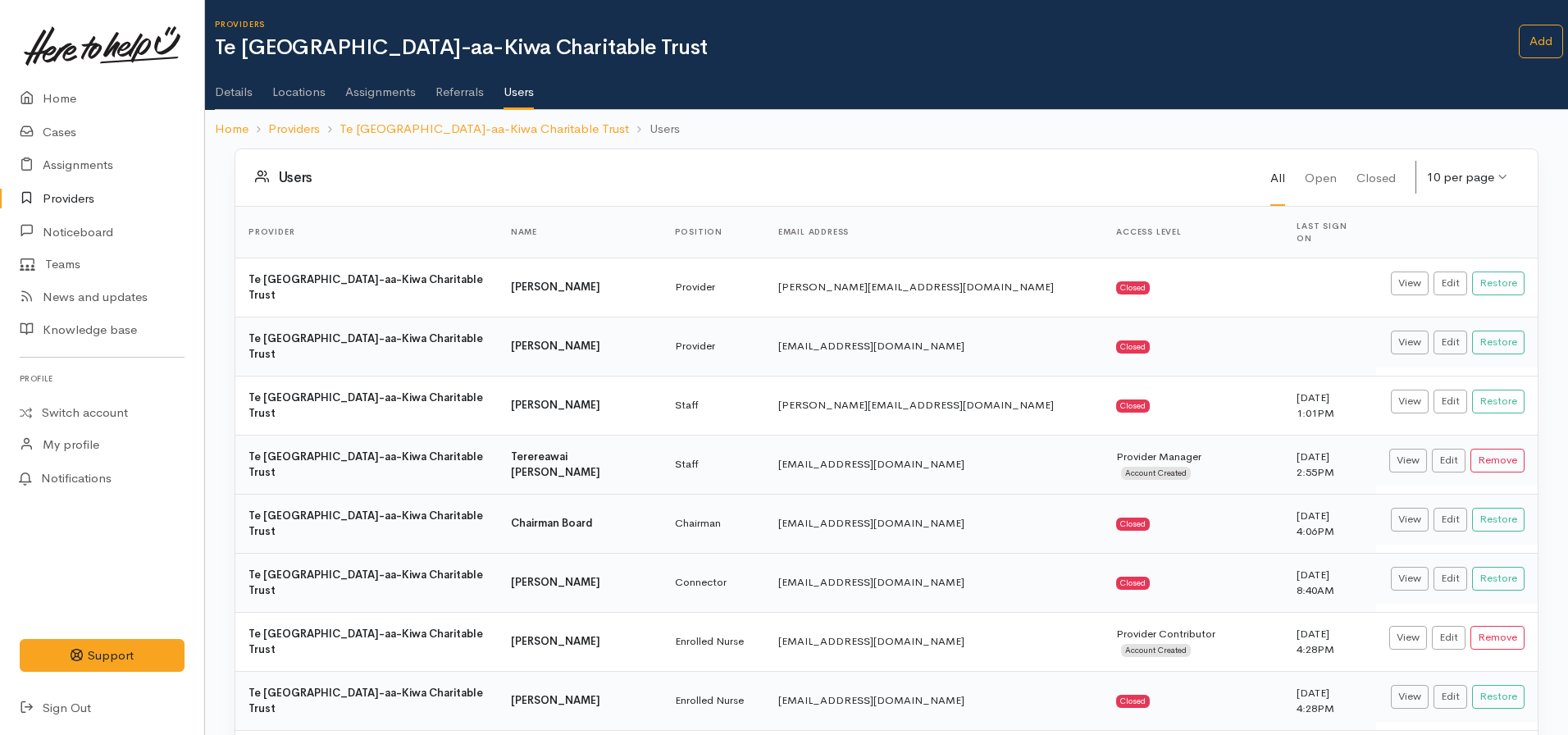
scroll to position [107, 0]
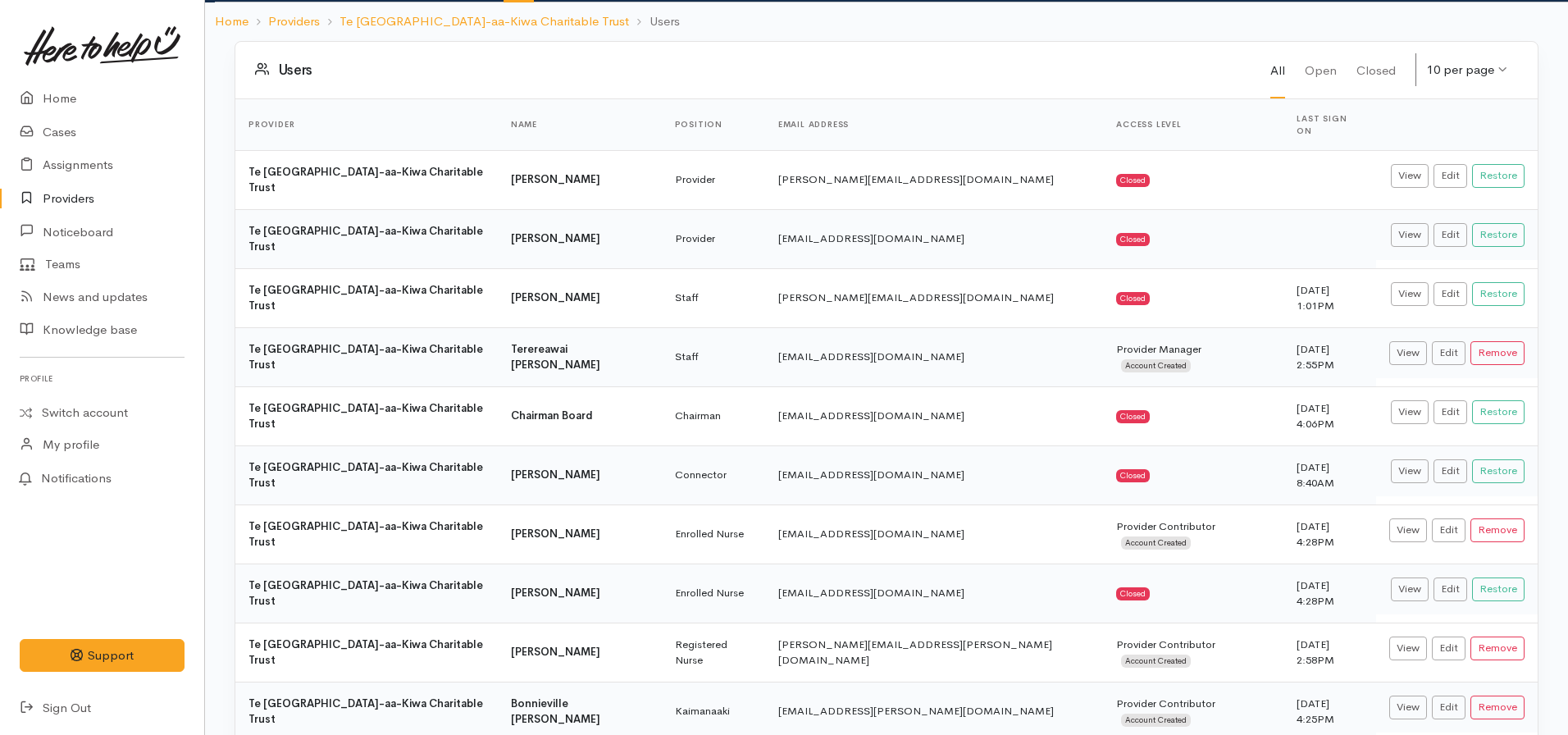
drag, startPoint x: 946, startPoint y: 321, endPoint x: 763, endPoint y: 323, distance: 183.0
click at [765, 327] on td "[EMAIL_ADDRESS][DOMAIN_NAME]" at bounding box center [934, 357] width 338 height 59
drag, startPoint x: 796, startPoint y: 321, endPoint x: 792, endPoint y: 312, distance: 9.8
copy td "chairperson@tengakauakiwa.com"
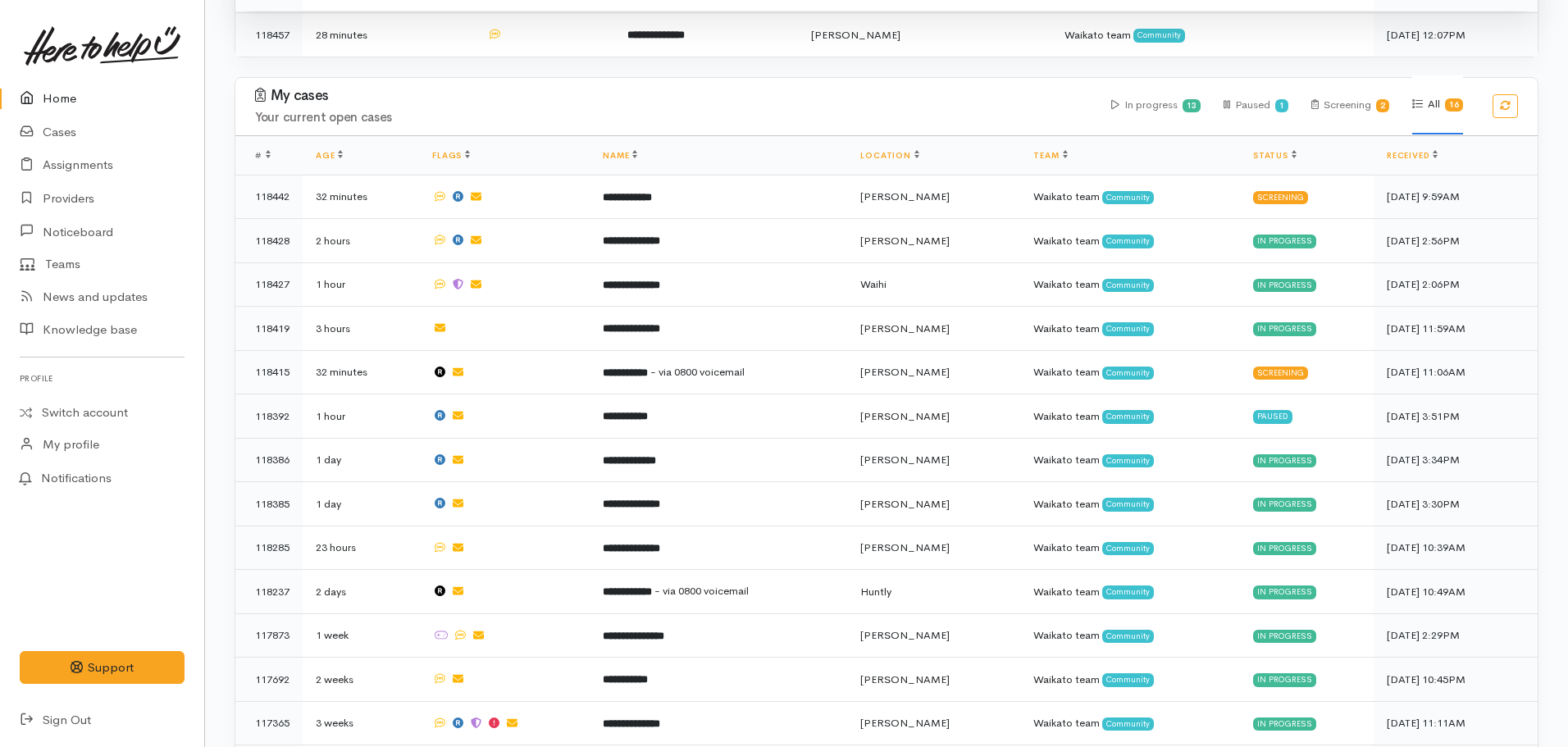
scroll to position [523, 0]
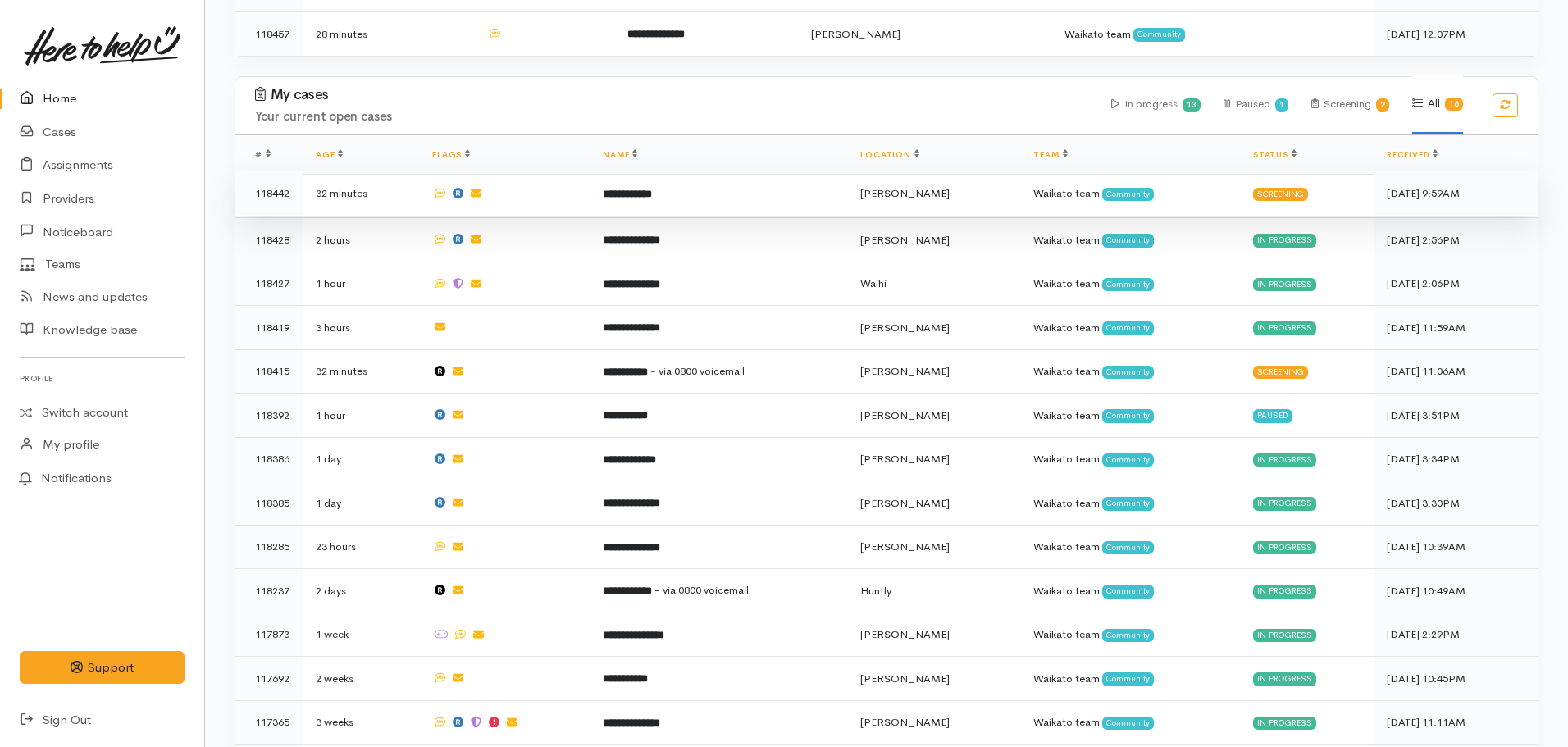
click at [652, 192] on b "**********" at bounding box center [627, 193] width 49 height 11
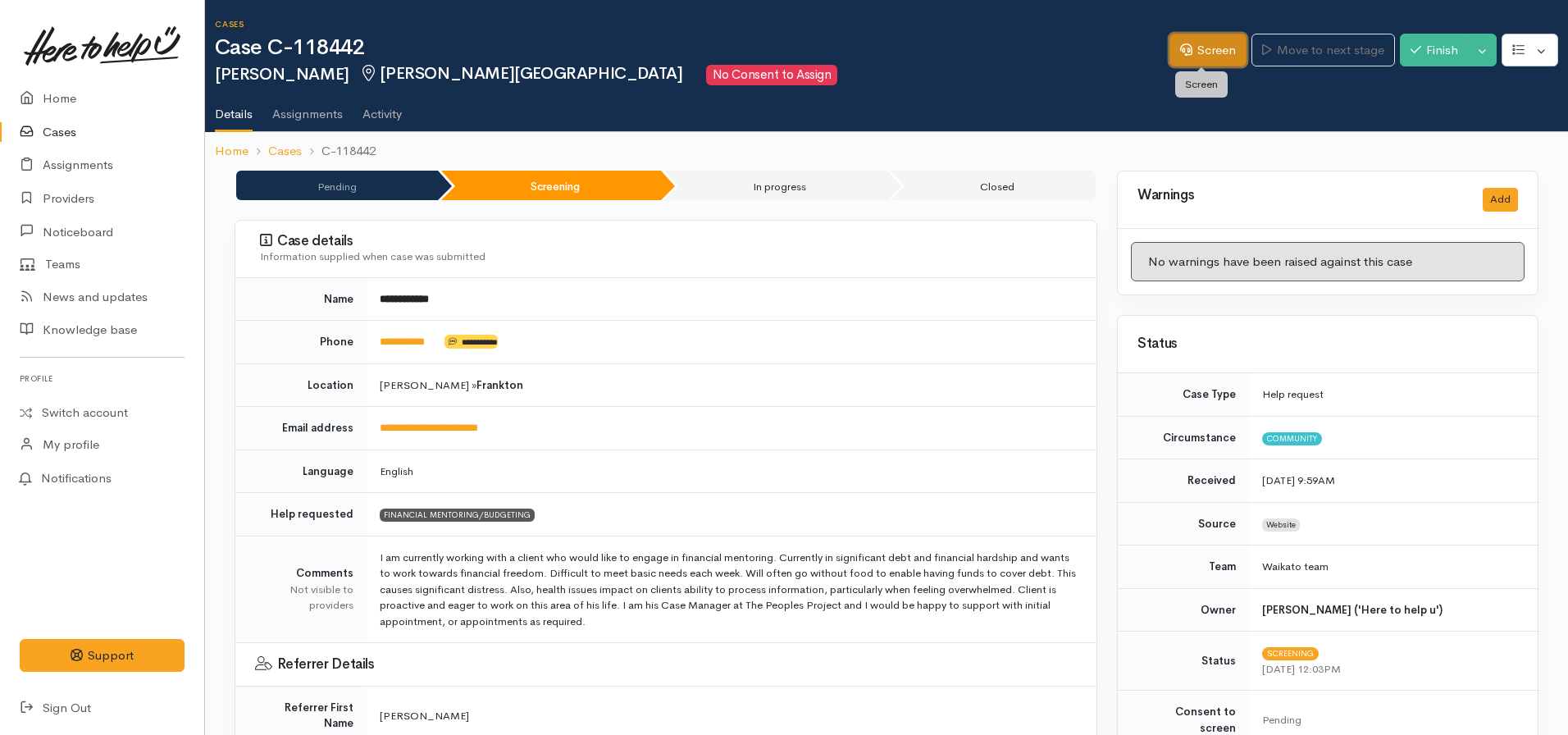
click at [1200, 48] on link "Screen" at bounding box center [1208, 50] width 77 height 33
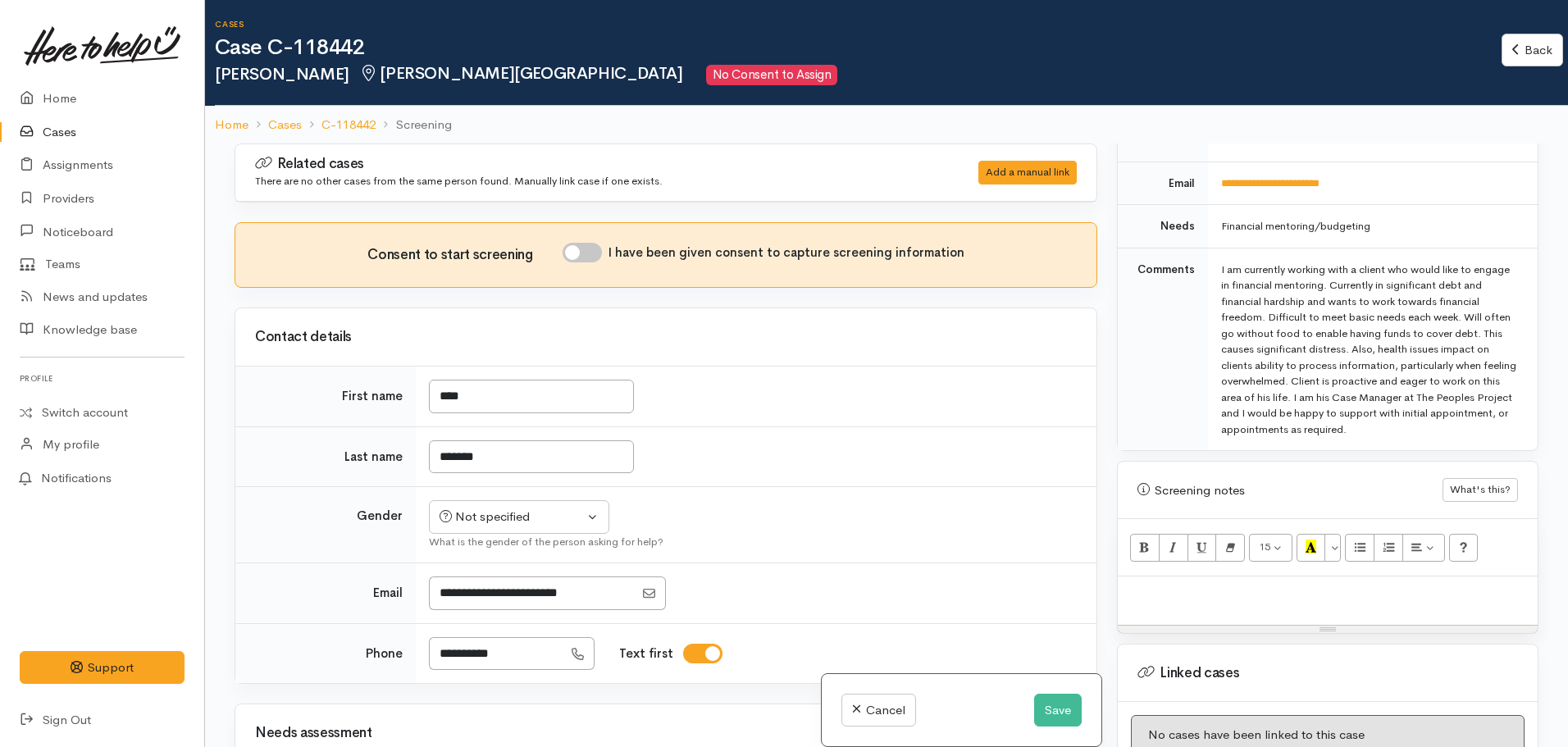
scroll to position [811, 0]
click at [1194, 585] on p at bounding box center [1328, 593] width 403 height 19
click at [1176, 584] on p at bounding box center [1328, 593] width 403 height 19
paste div
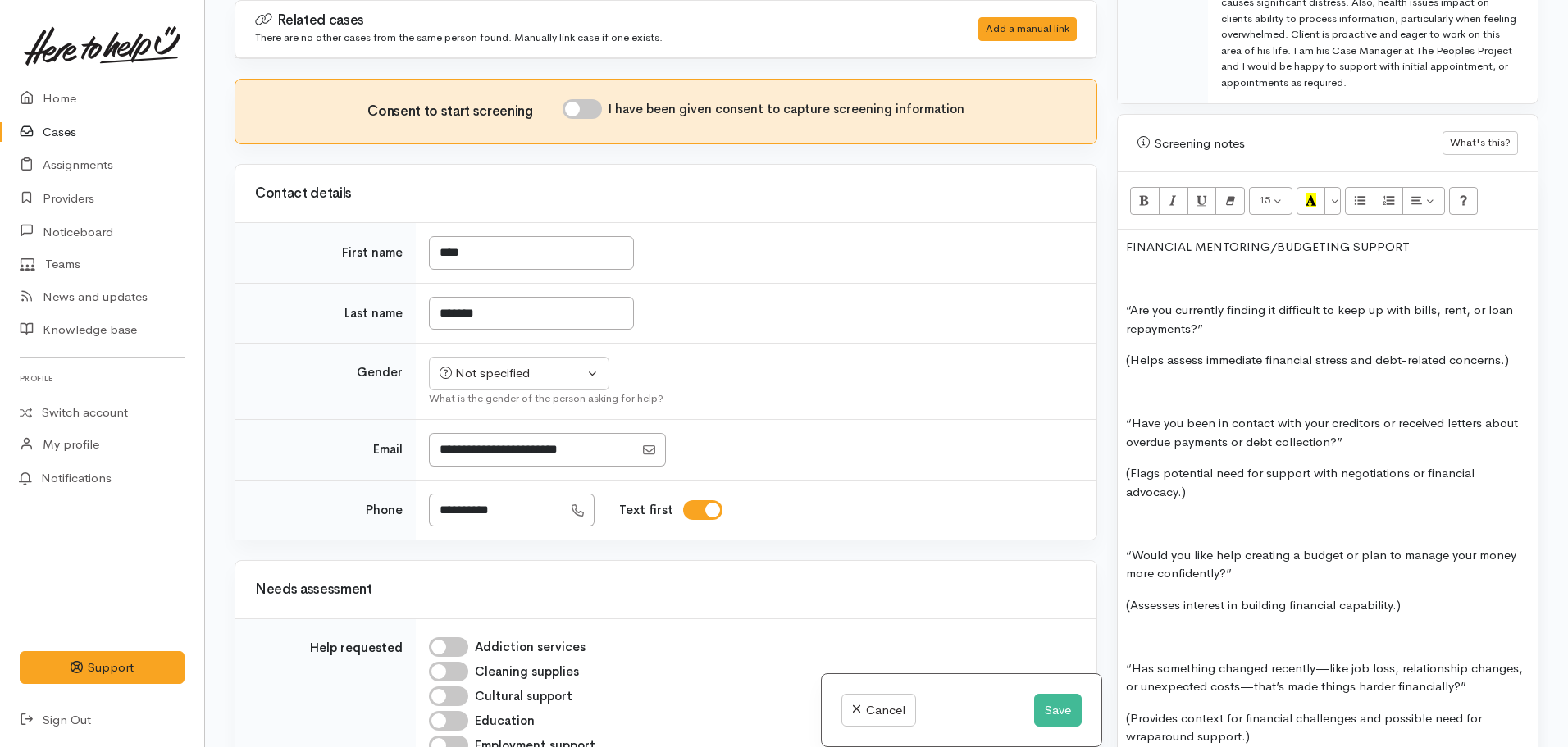
scroll to position [1013, 0]
click at [1422, 238] on p "FINANCIAL MENTORING/BUDGETING SUPPORT" at bounding box center [1328, 248] width 403 height 19
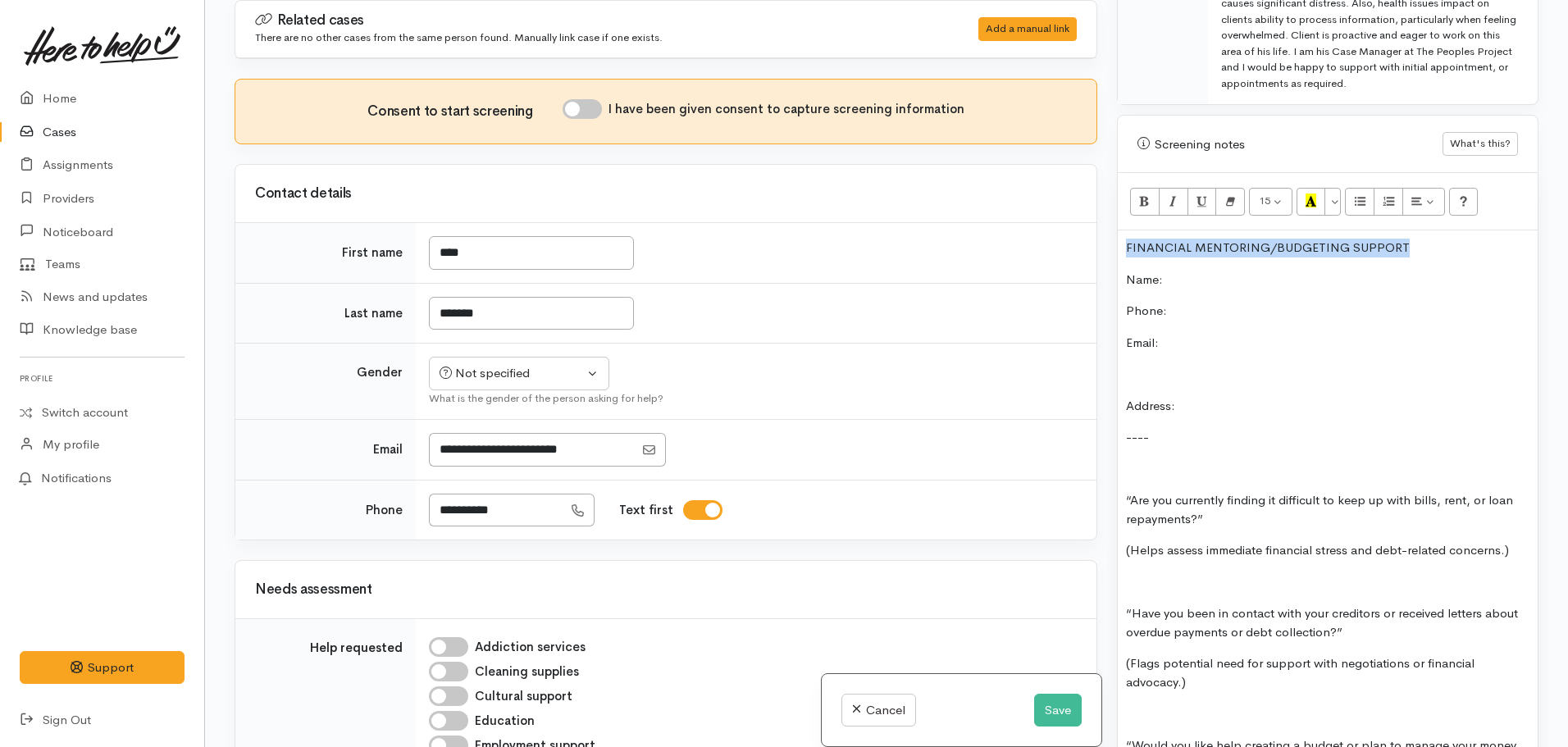
drag, startPoint x: 1422, startPoint y: 233, endPoint x: 1106, endPoint y: 233, distance: 316.0
click at [1106, 233] on div "Related cases There are no other cases from the same person found. Manually lin…" at bounding box center [887, 373] width 1324 height 747
click at [1315, 193] on icon "Recent Color" at bounding box center [1310, 200] width 11 height 14
click at [1246, 249] on div "FINANCIAL MENTORING/BUDGETING SUPPORT Name: Phone: Email: Address: ---- “Are yo…" at bounding box center [1328, 675] width 420 height 890
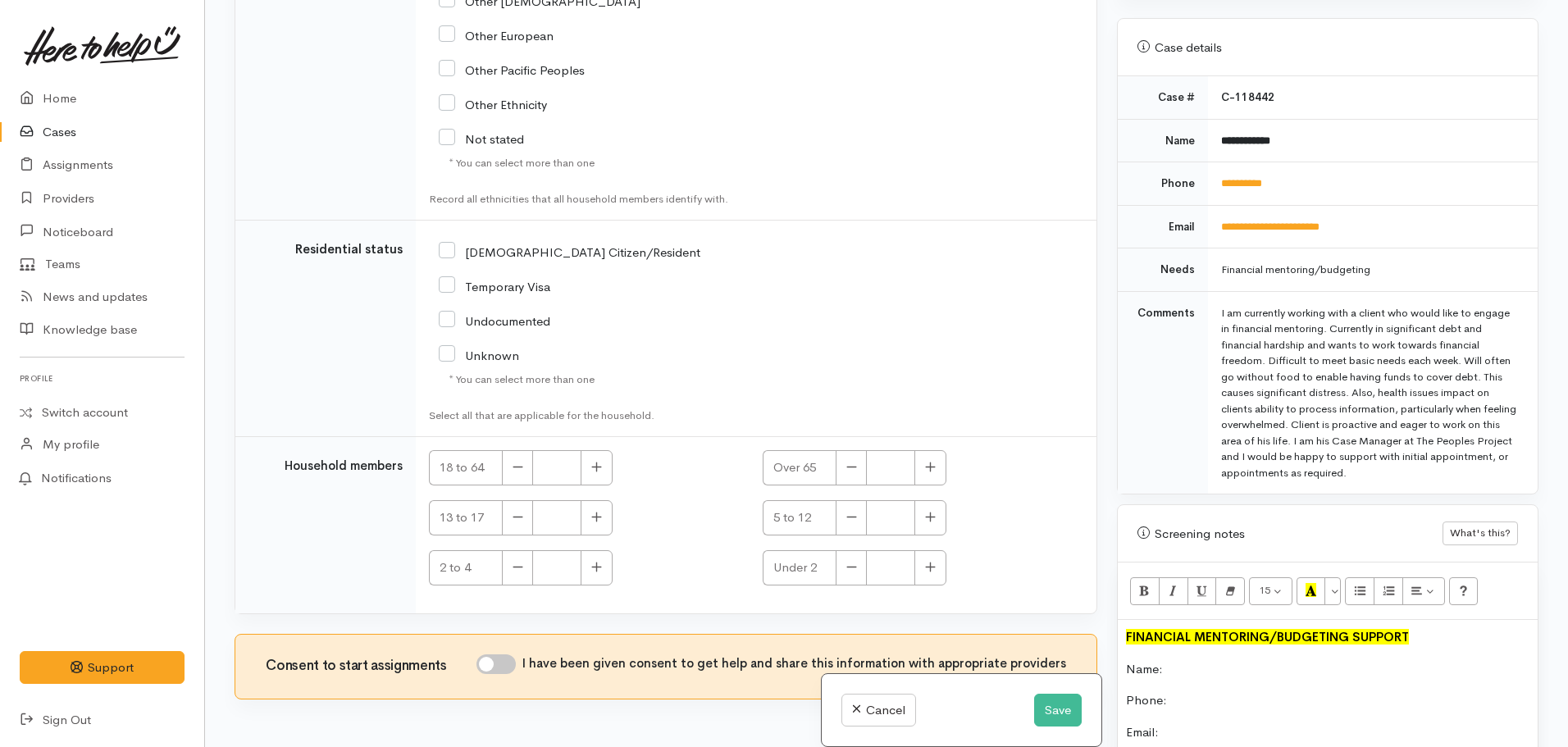
scroll to position [625, 0]
click at [1062, 712] on button "Save" at bounding box center [1058, 710] width 48 height 33
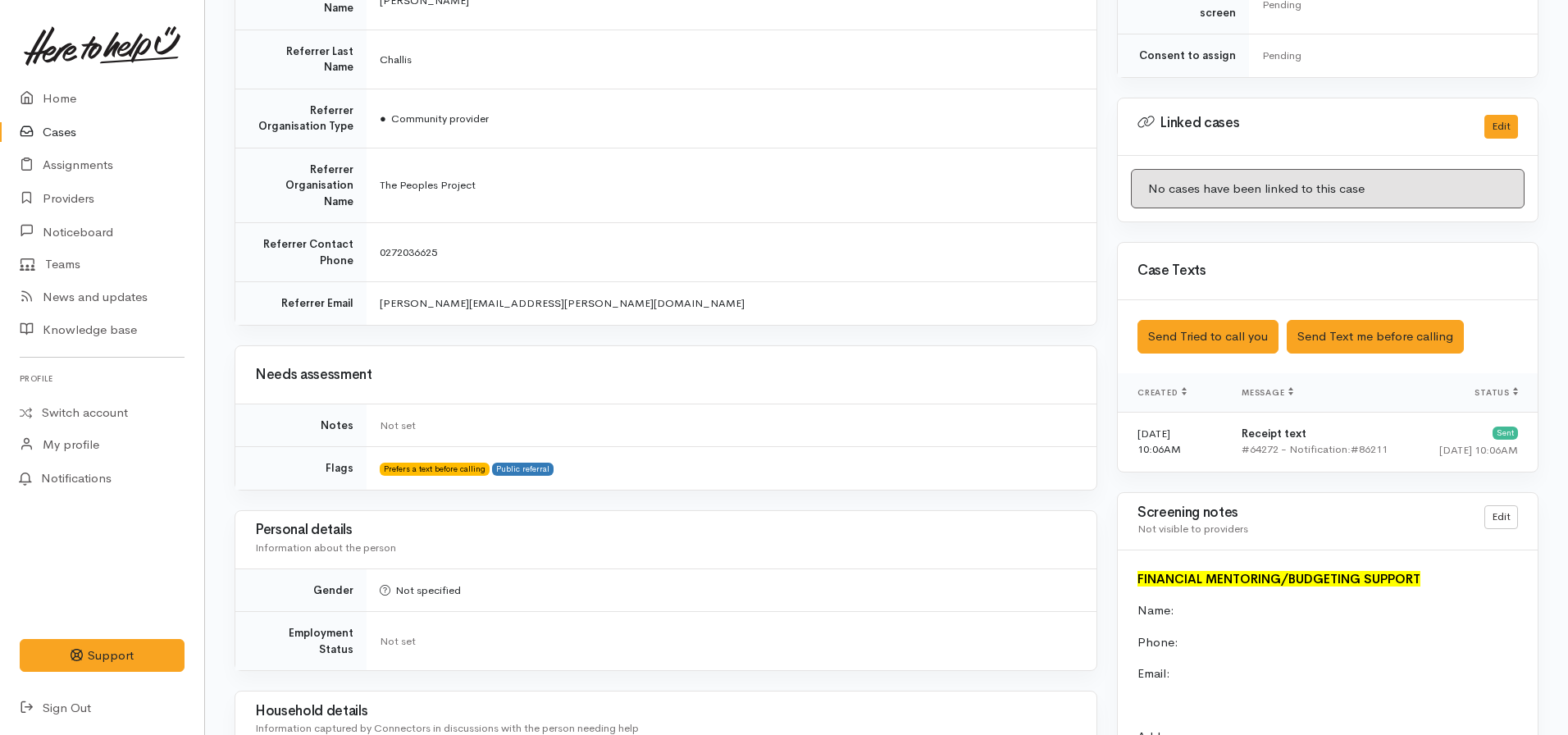
scroll to position [767, 0]
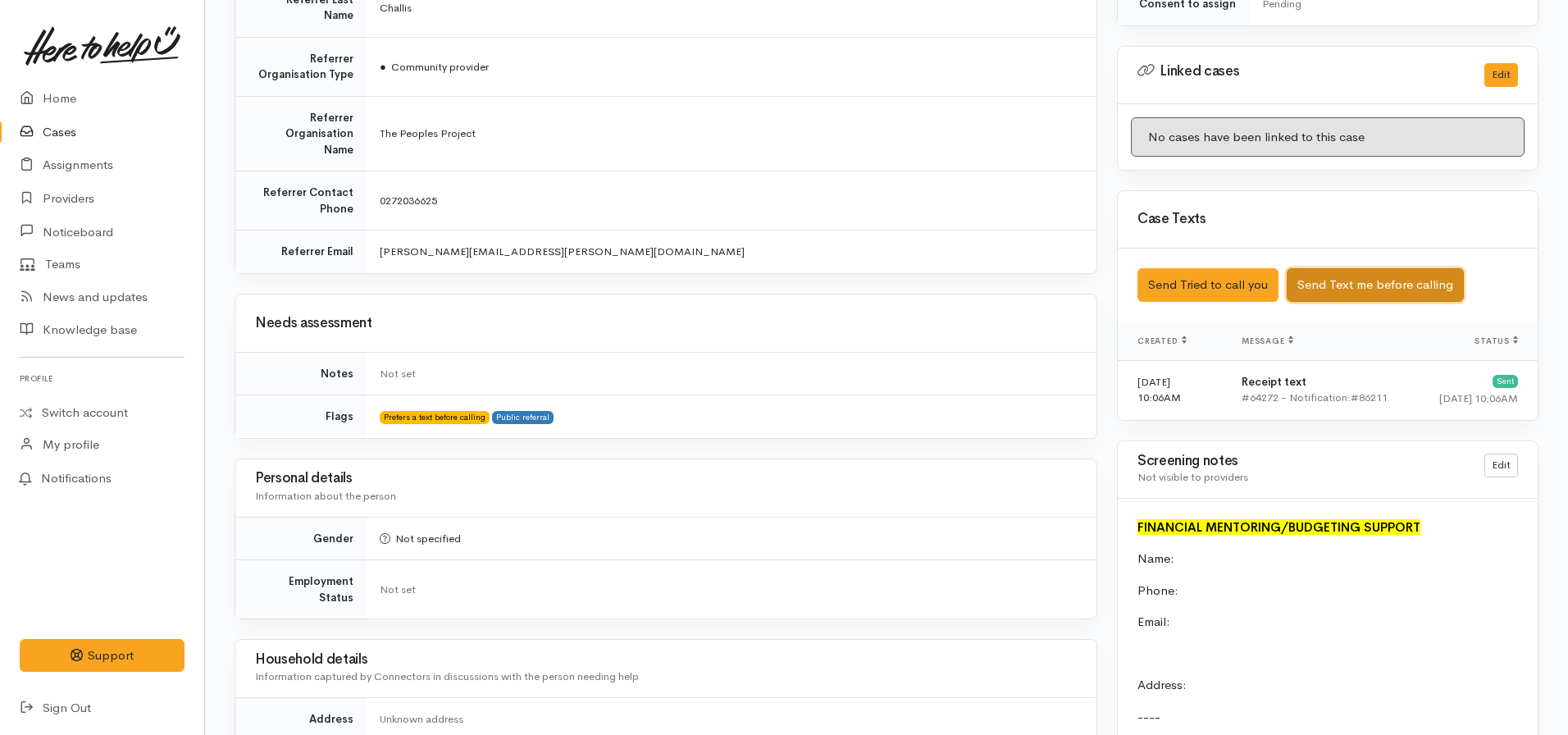
click at [1363, 268] on button "Send Text me before calling" at bounding box center [1376, 285] width 177 height 33
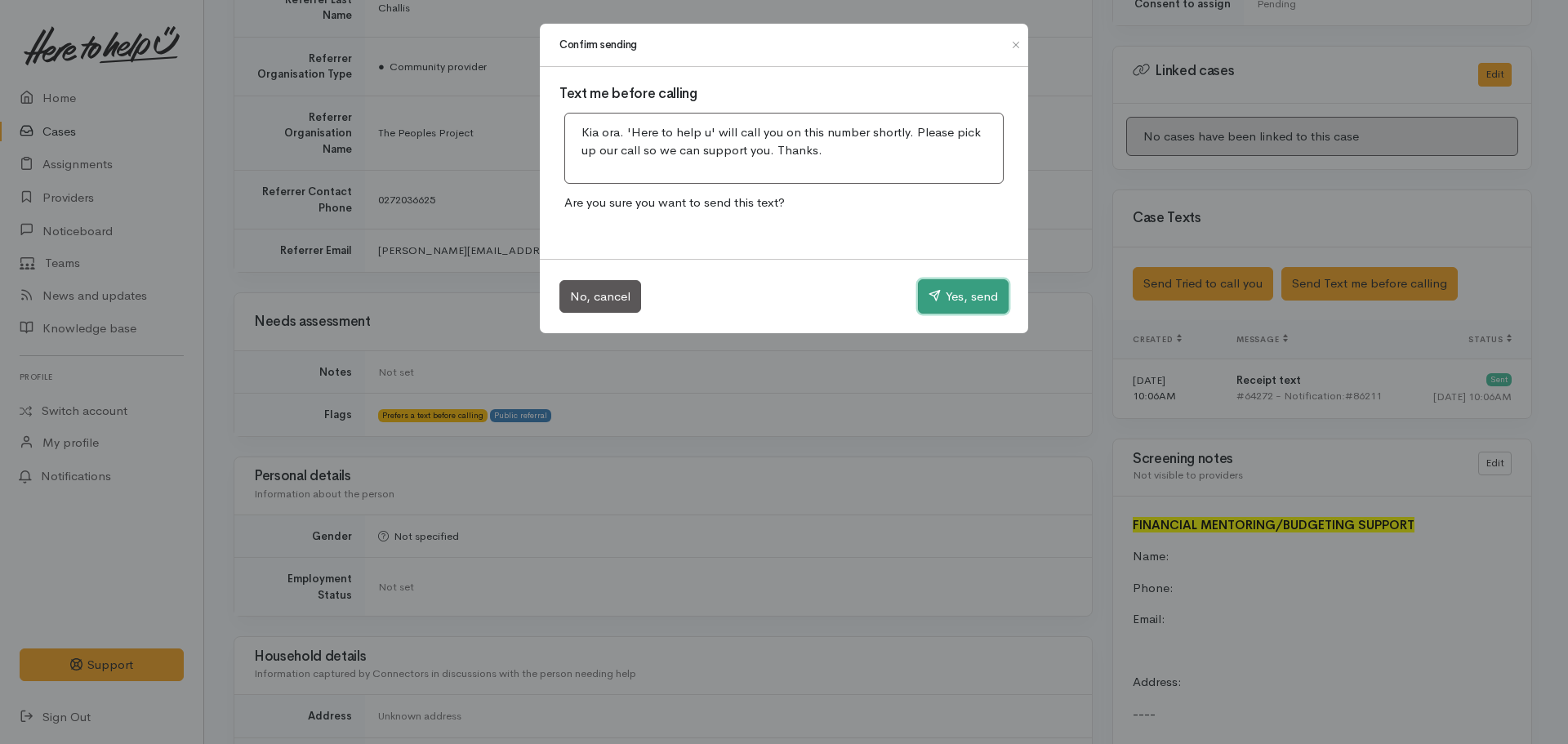
click at [940, 299] on button "Yes, send" at bounding box center [963, 296] width 91 height 34
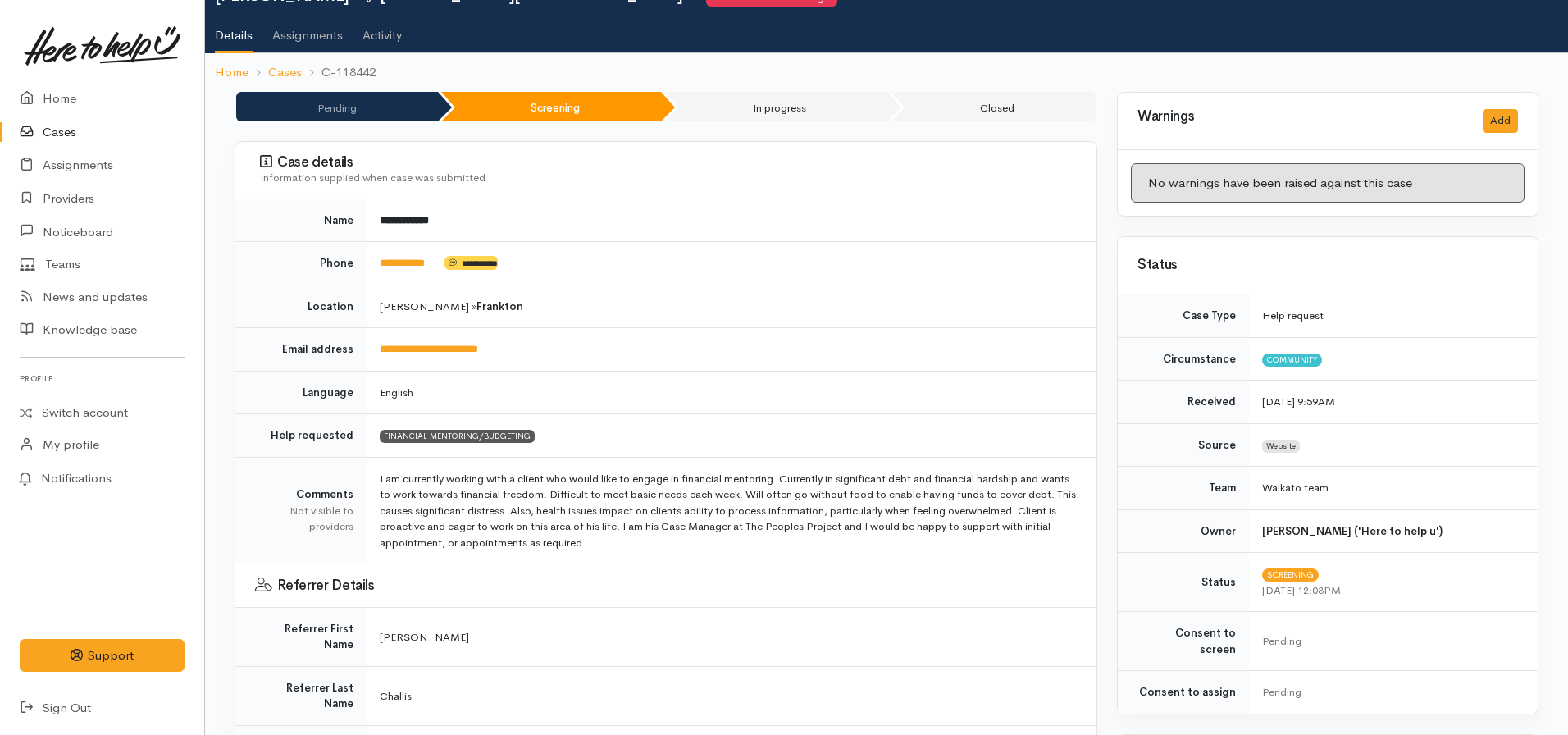
scroll to position [80, 0]
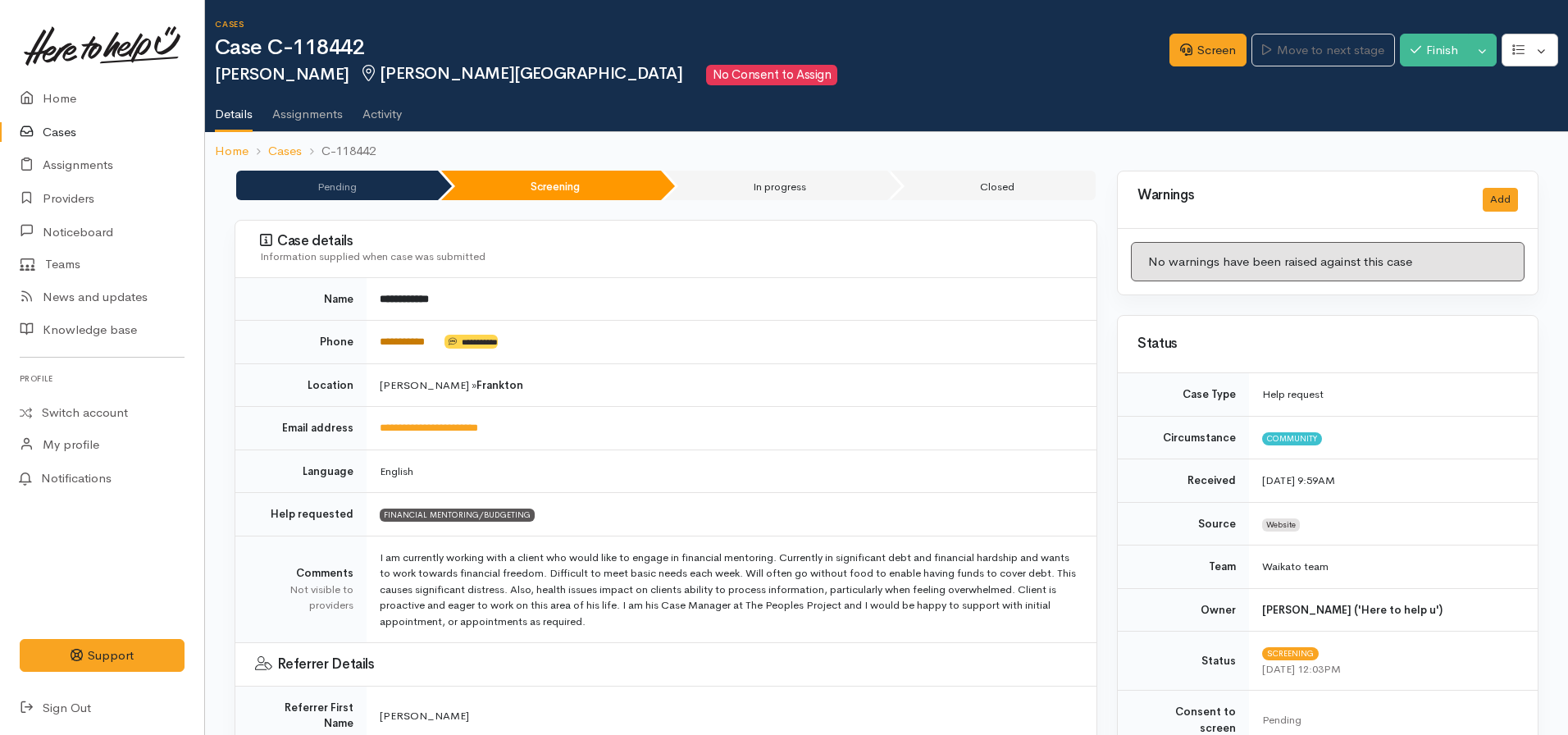
click at [398, 342] on link "**********" at bounding box center [402, 342] width 45 height 11
click at [1185, 55] on link "Screen" at bounding box center [1208, 50] width 77 height 33
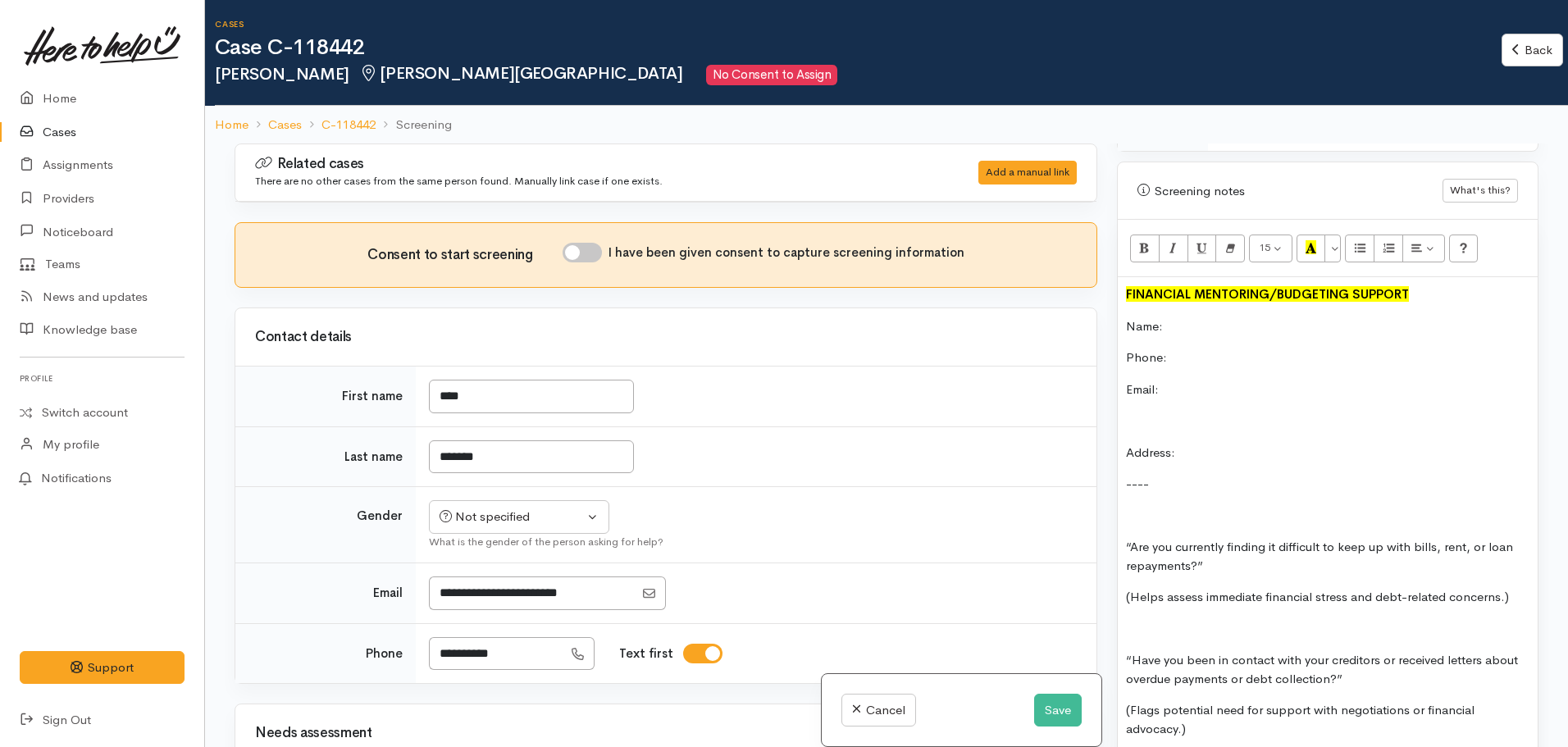
scroll to position [1134, 0]
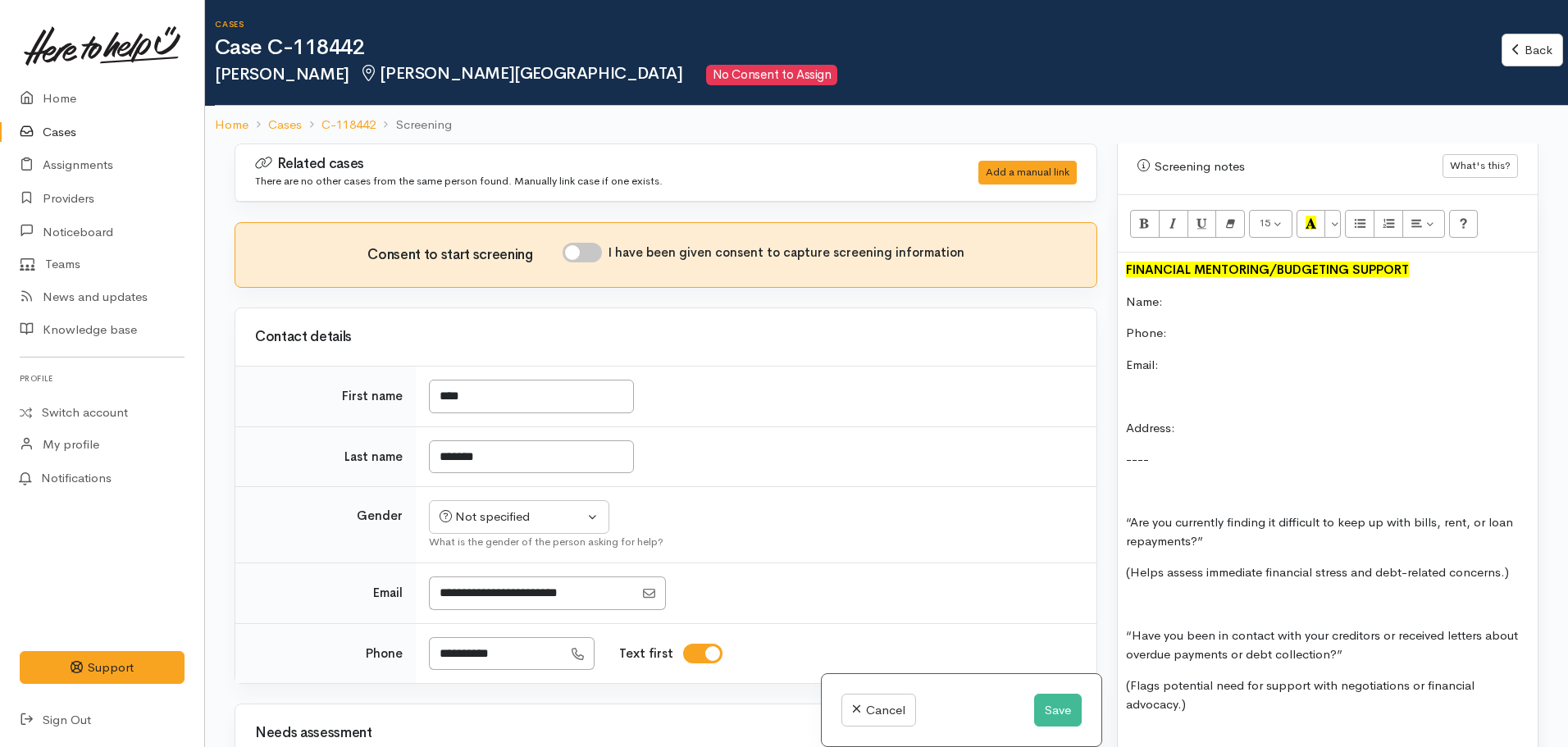
click at [1140, 463] on div "FINANCIAL MENTORING/BUDGETING SUPPORT Name: Phone: Email: Address: ---- “Are yo…" at bounding box center [1328, 698] width 420 height 890
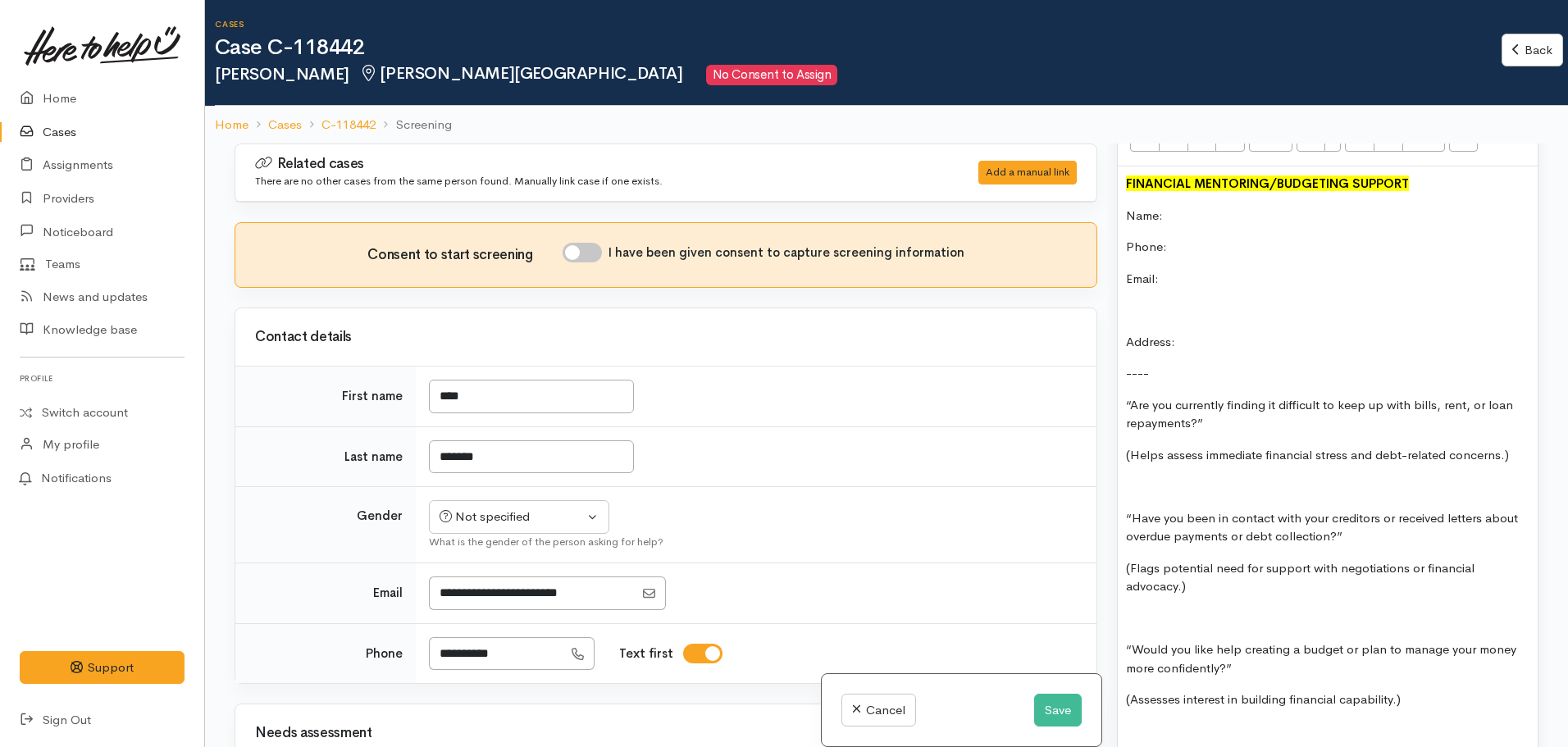
scroll to position [1219, 0]
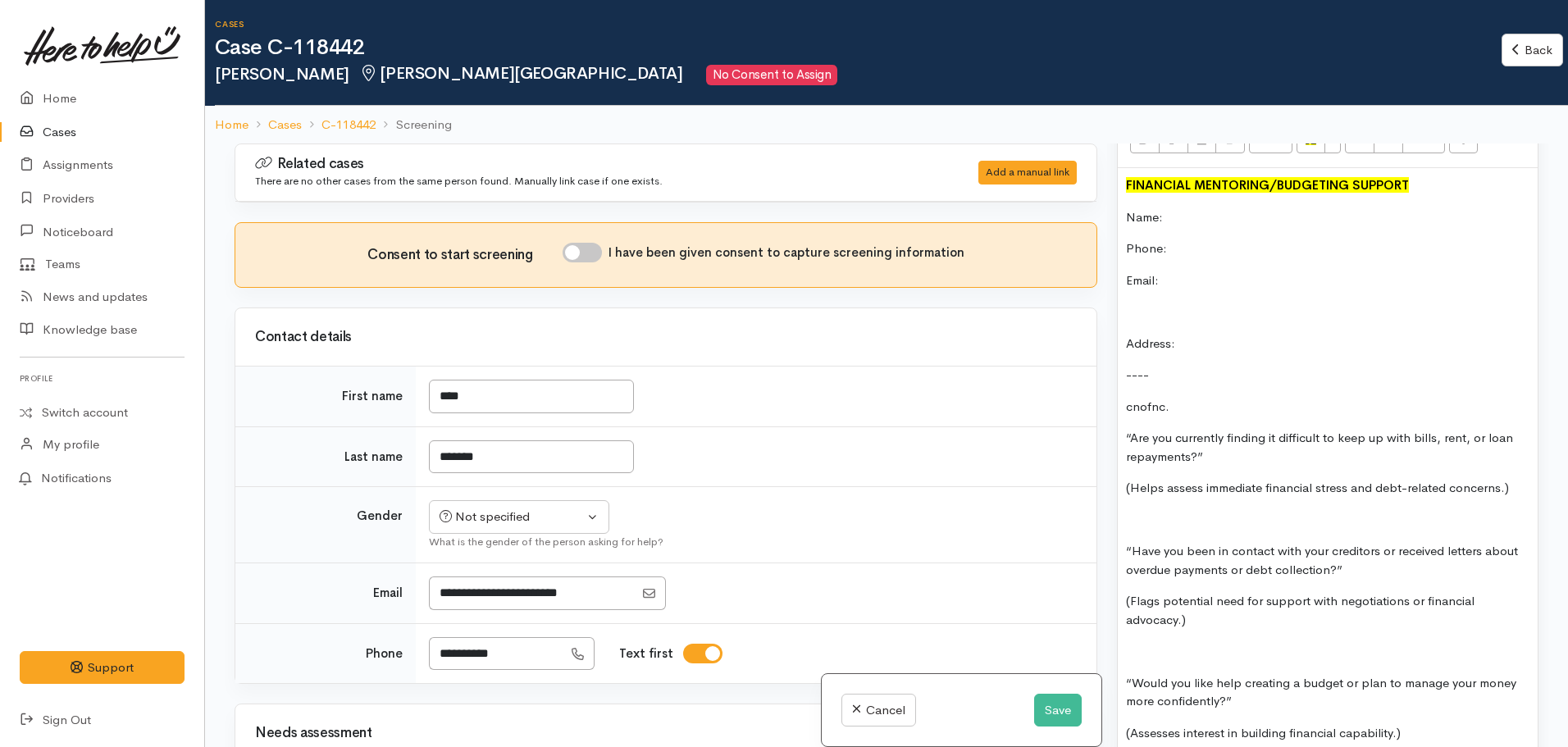
click at [1228, 443] on p "“Are you currently finding it difficult to keep up with bills, rent, or loan re…" at bounding box center [1328, 448] width 403 height 37
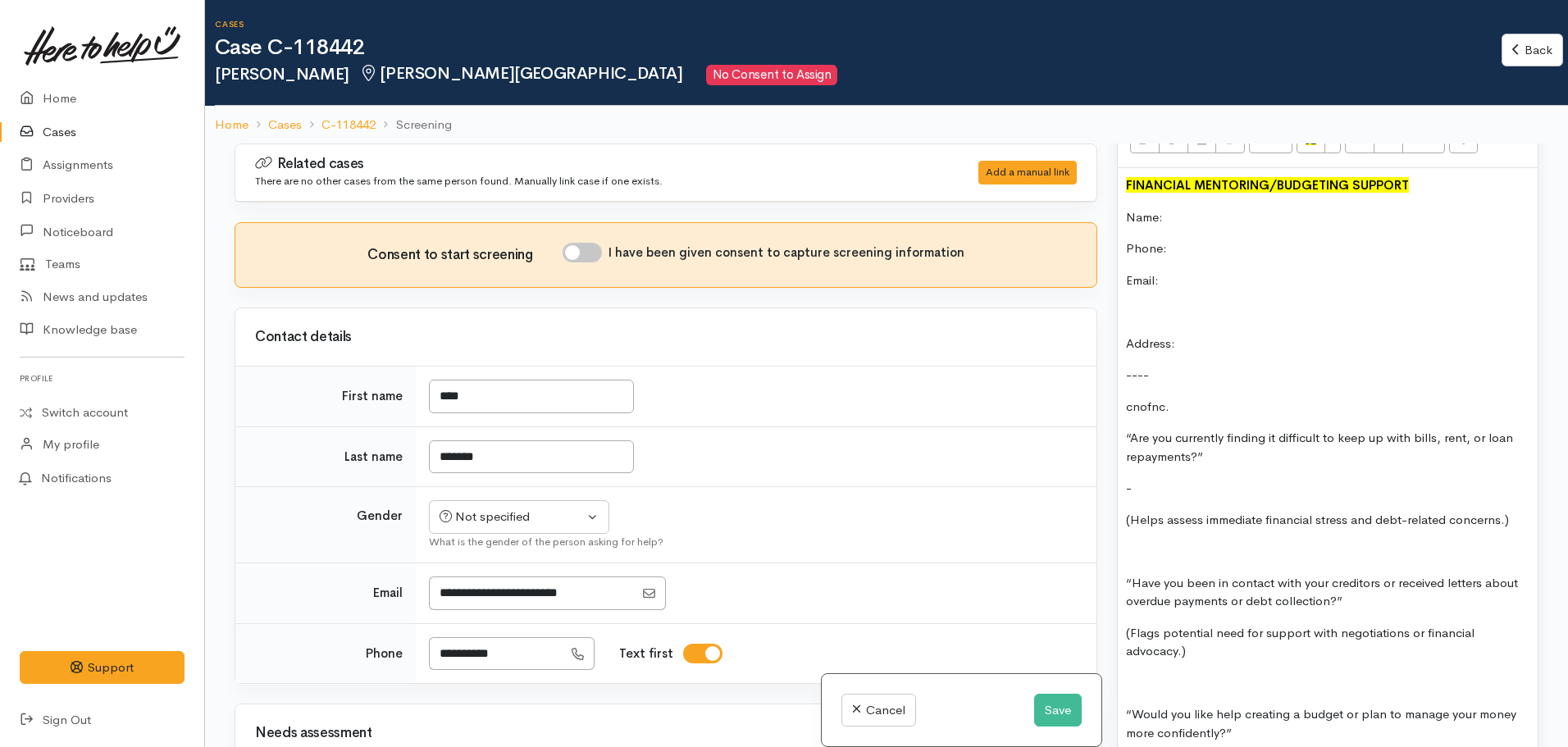
click at [1213, 239] on p "Phone:" at bounding box center [1328, 248] width 403 height 19
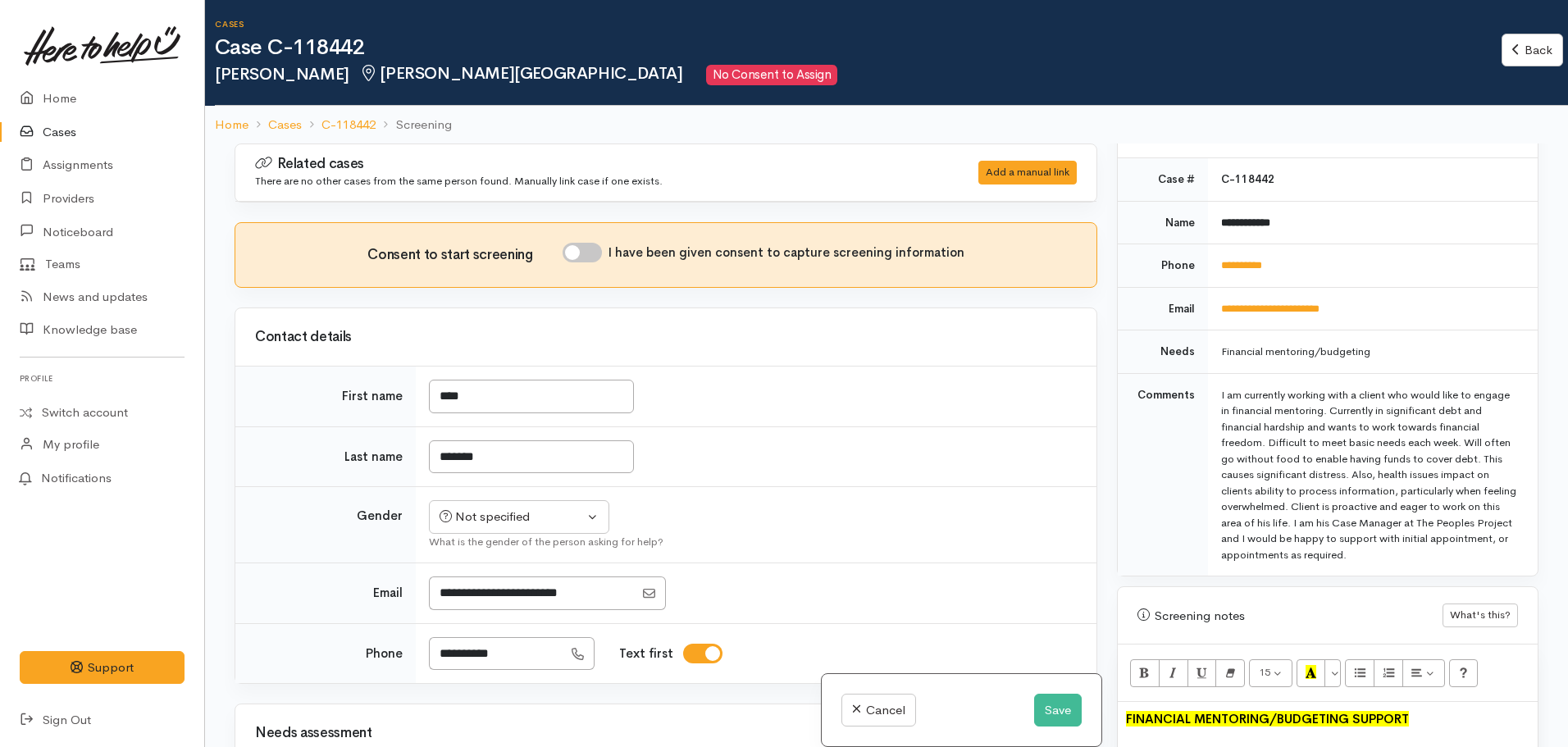
scroll to position [684, 0]
drag, startPoint x: 1299, startPoint y: 244, endPoint x: 1201, endPoint y: 253, distance: 98.4
click at [1201, 253] on tr "**********" at bounding box center [1328, 267] width 420 height 43
copy tr "**********"
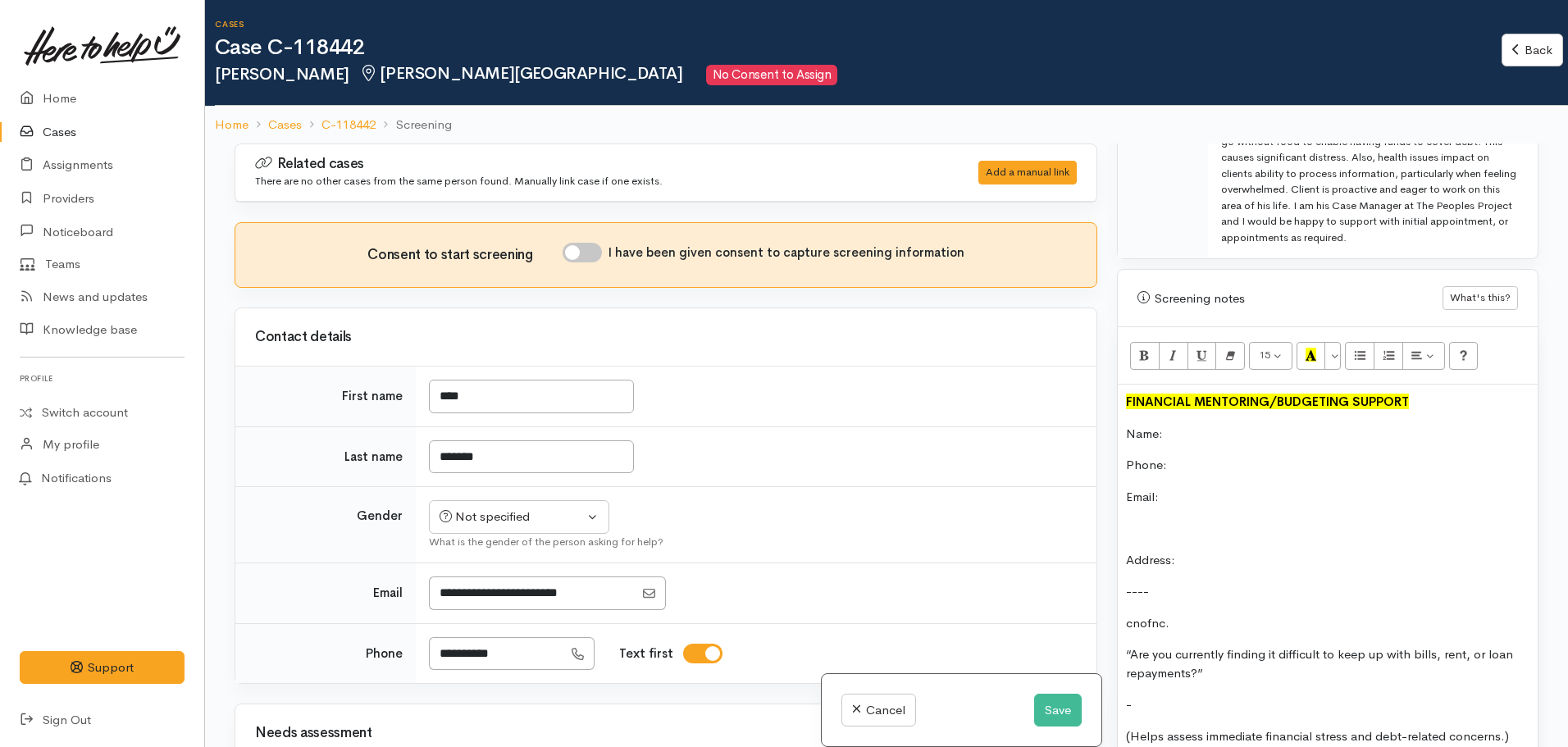
scroll to position [1005, 0]
click at [1187, 453] on p "Phone:" at bounding box center [1328, 463] width 403 height 19
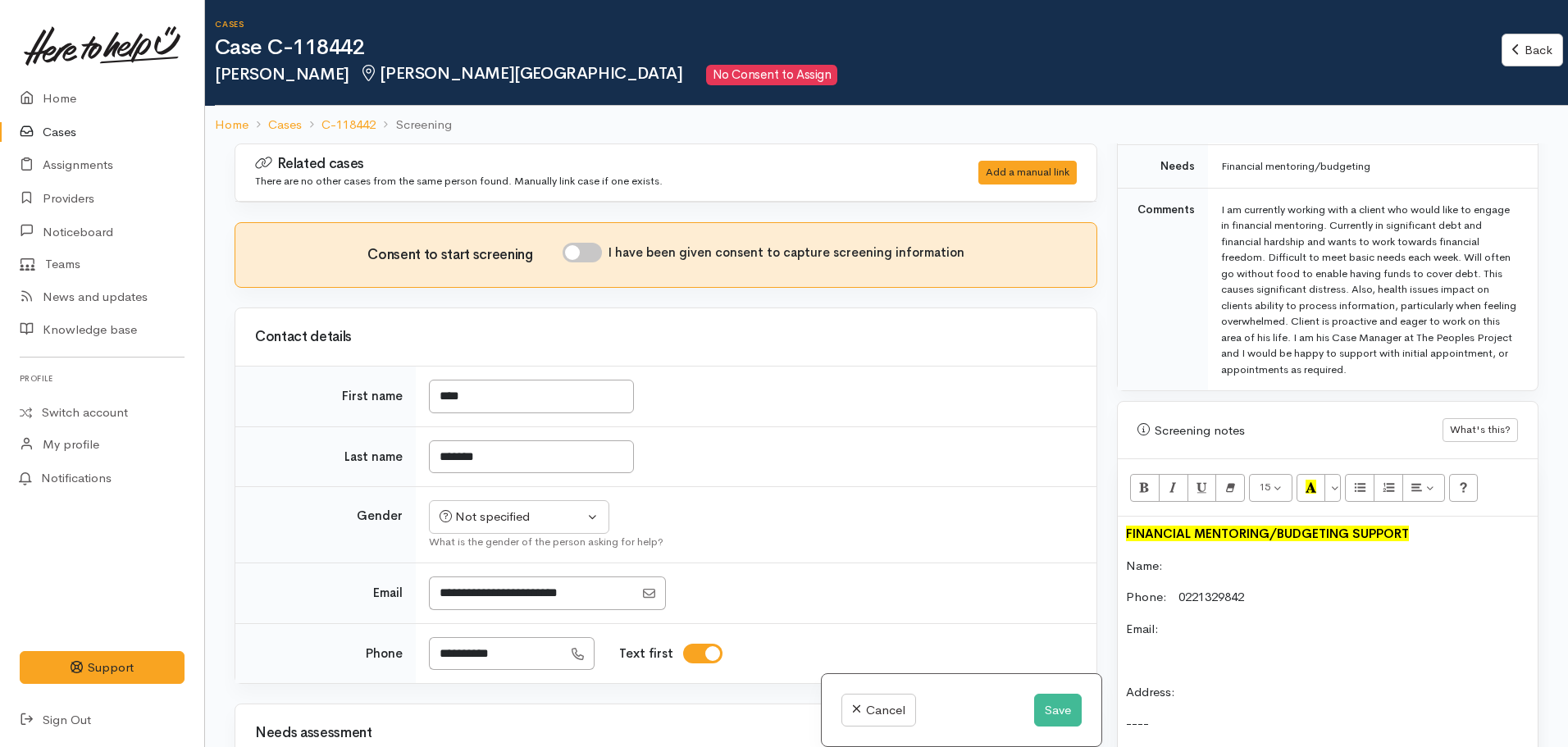
scroll to position [863, 0]
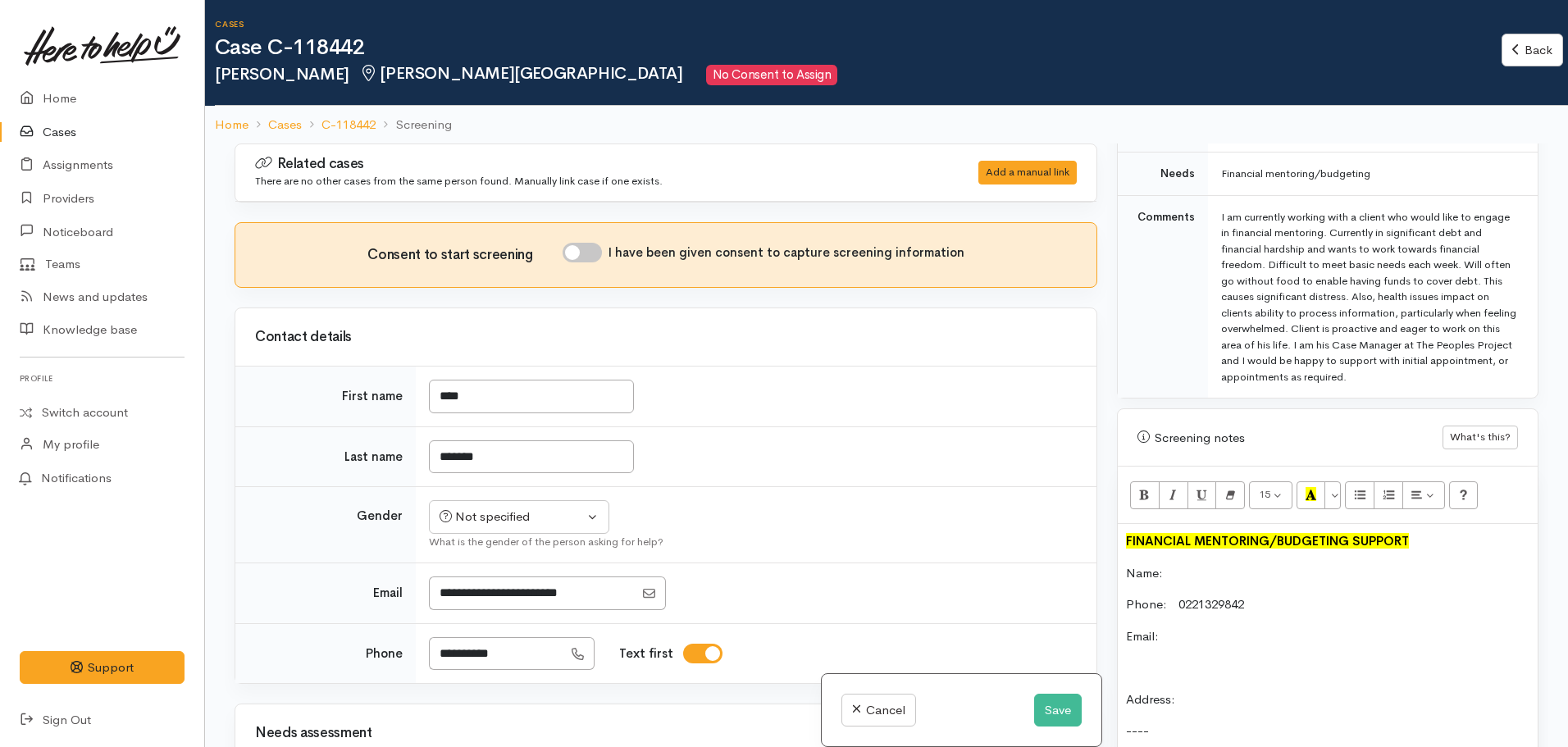
click at [1217, 627] on p "Email:" at bounding box center [1328, 637] width 403 height 19
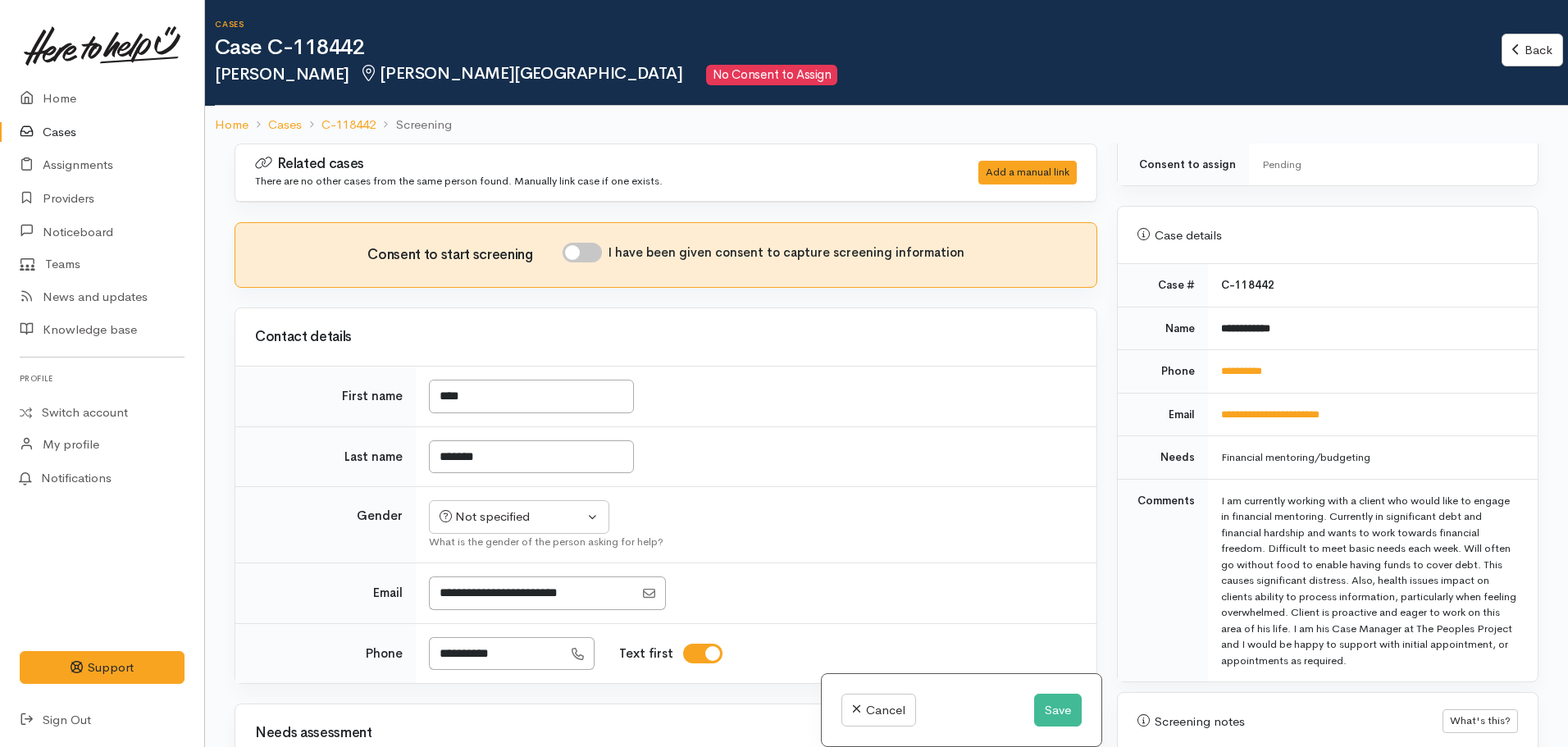
scroll to position [570, 0]
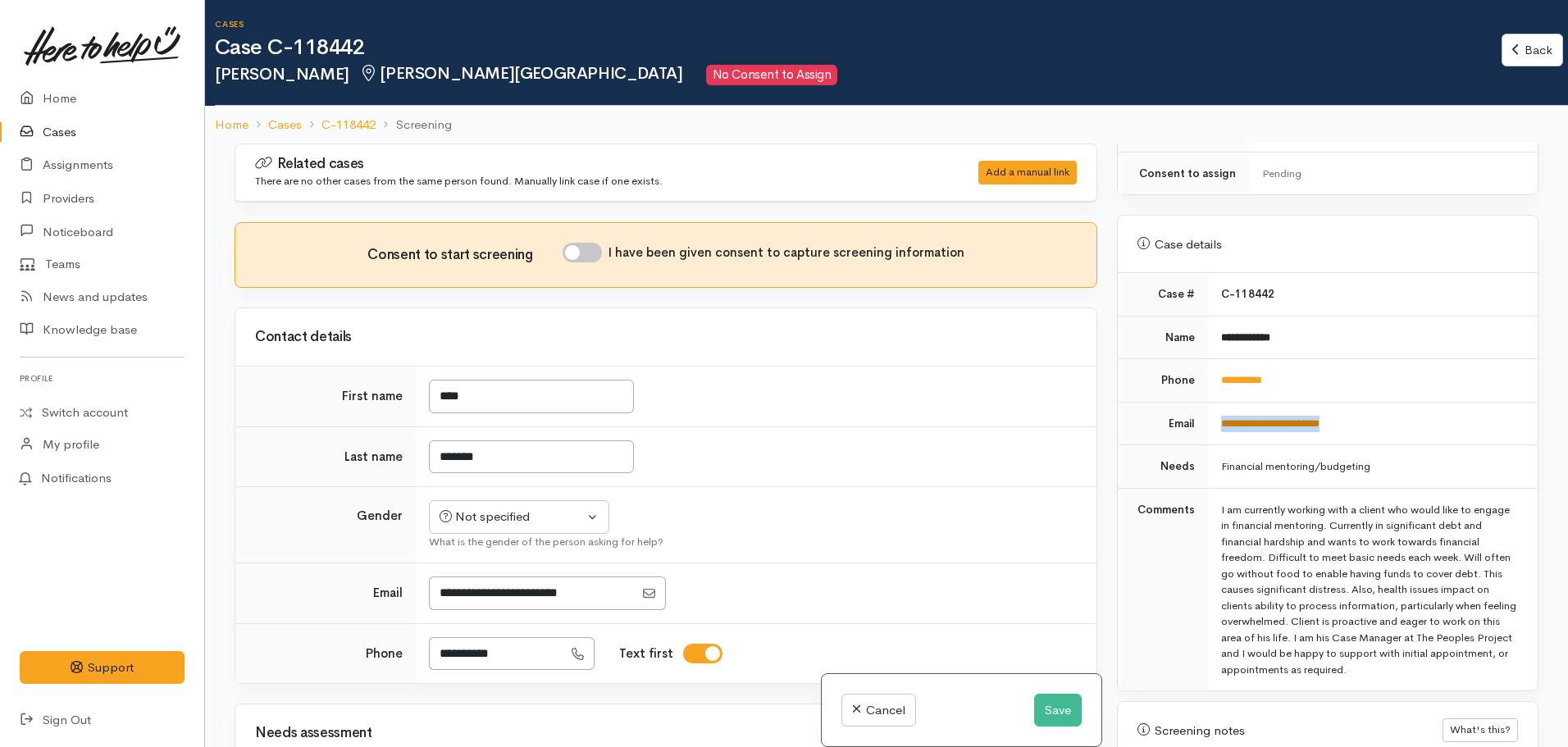
drag, startPoint x: 1356, startPoint y: 409, endPoint x: 1217, endPoint y: 405, distance: 139.1
click at [1217, 405] on td "**********" at bounding box center [1373, 423] width 330 height 43
copy link "**********"
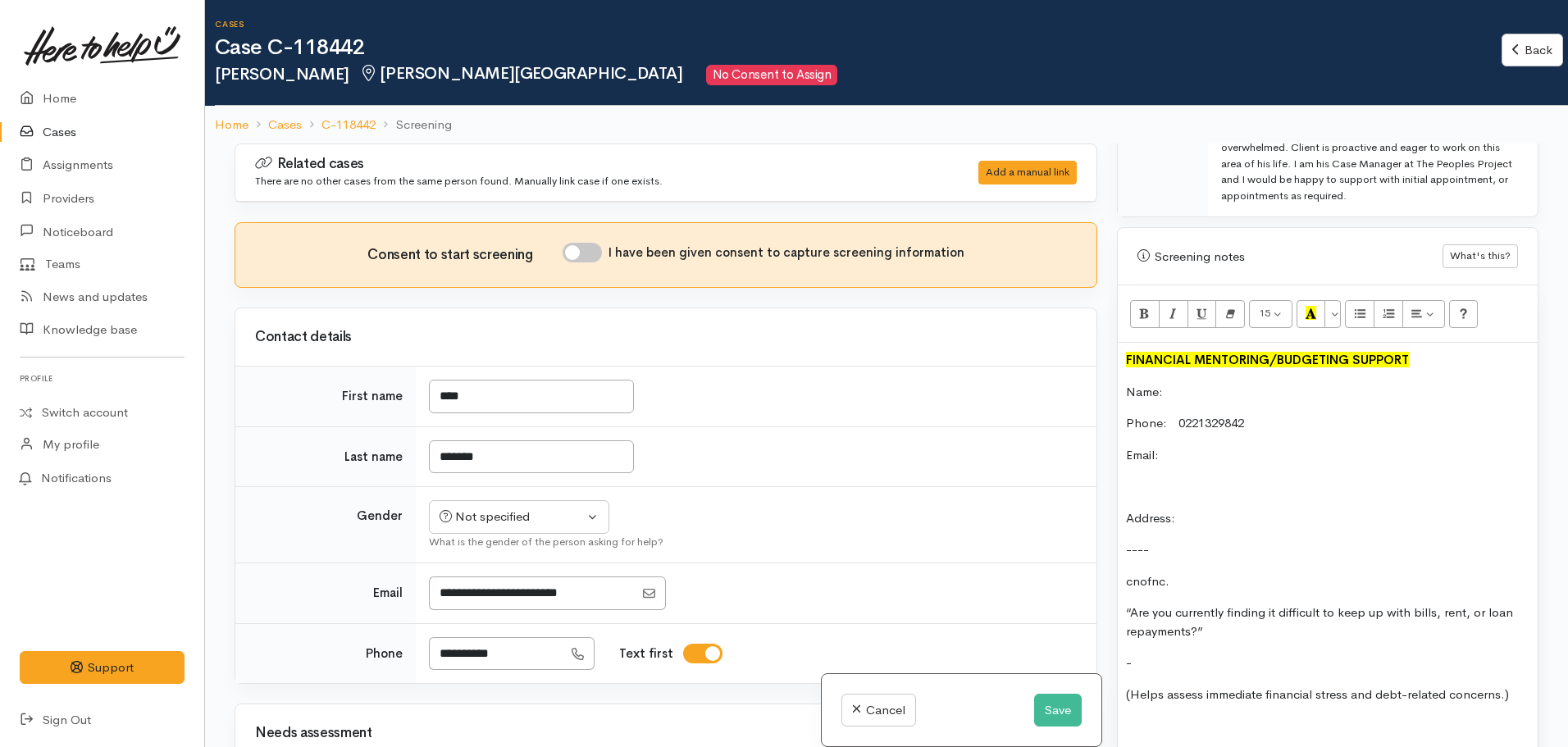
scroll to position [1049, 0]
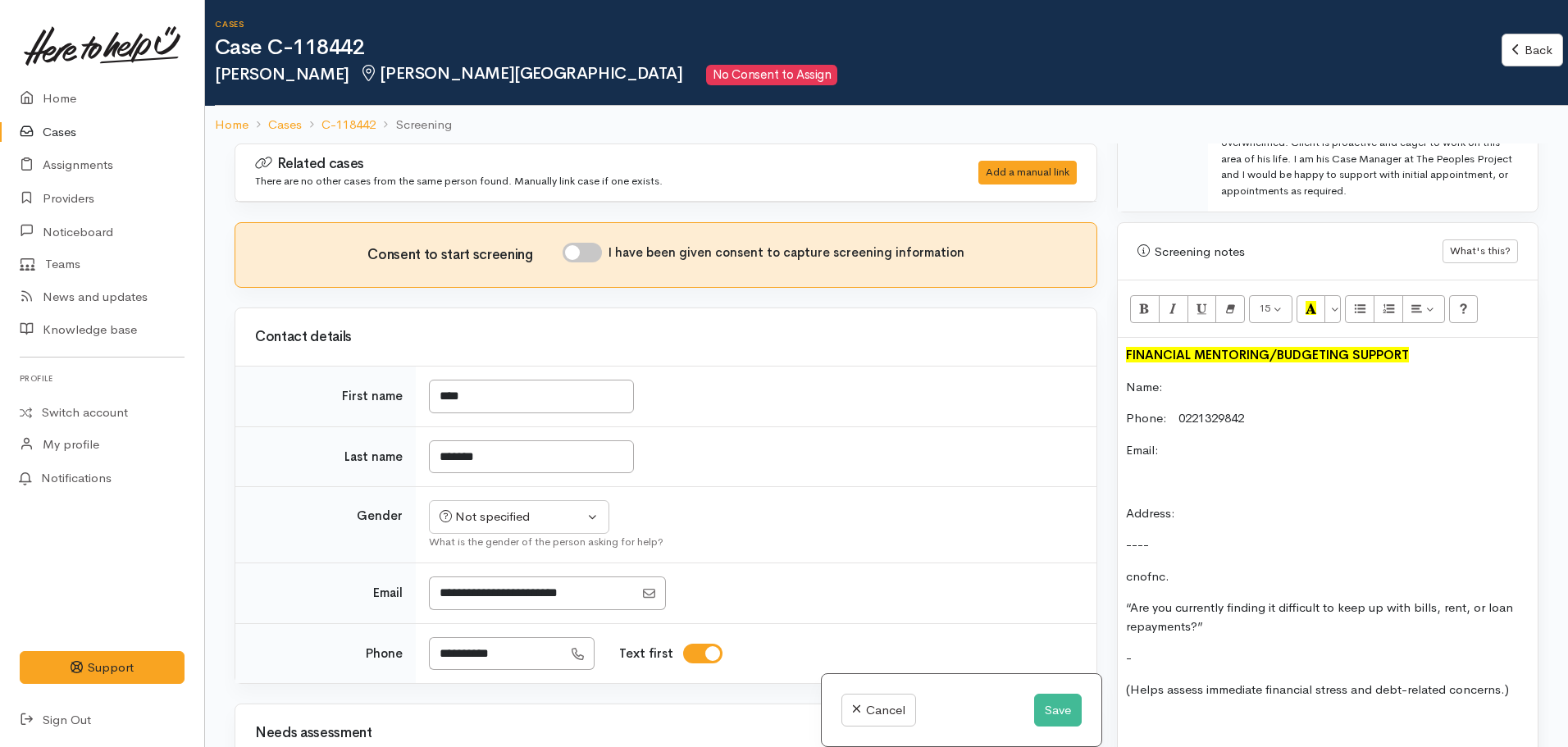
click at [1196, 441] on p "Email:" at bounding box center [1328, 450] width 403 height 19
drag, startPoint x: 1175, startPoint y: 564, endPoint x: 1113, endPoint y: 568, distance: 62.1
click at [1113, 568] on div "Warnings Add No warnings have been raised against this case Add Warning Title ●…" at bounding box center [1327, 517] width 441 height 747
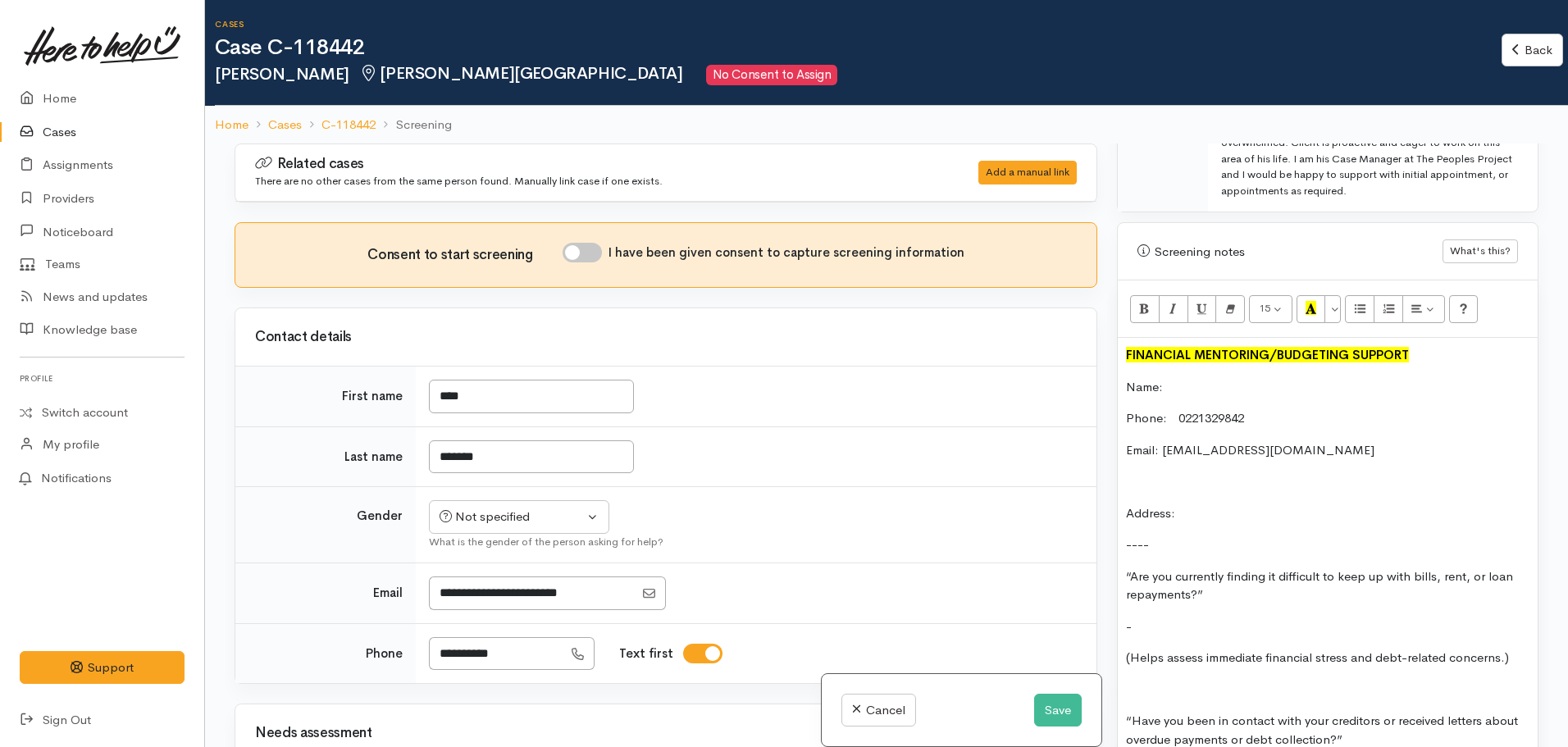
click at [1176, 617] on p "-" at bounding box center [1328, 627] width 403 height 19
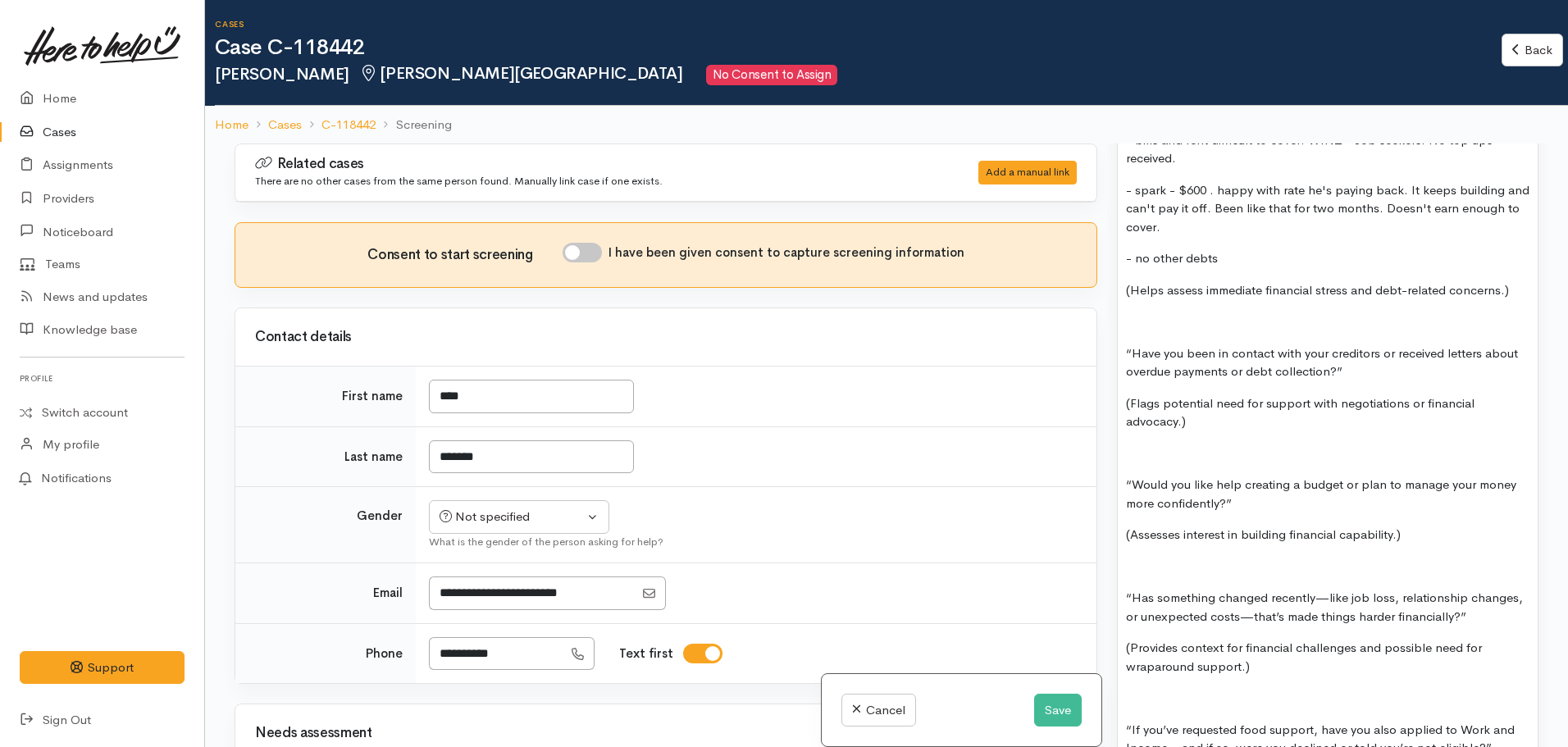
scroll to position [1540, 0]
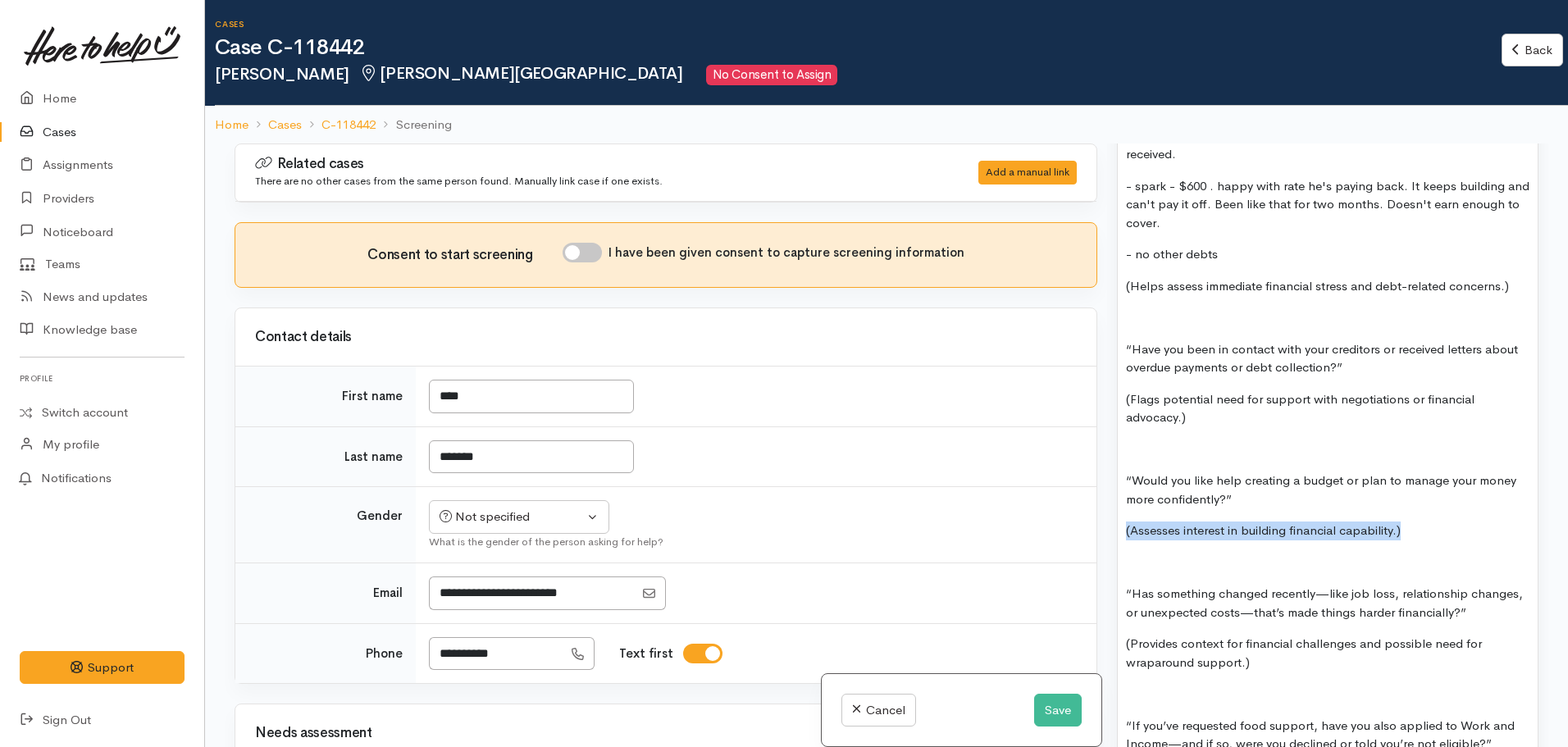
drag, startPoint x: 1442, startPoint y: 507, endPoint x: 1114, endPoint y: 519, distance: 328.2
click at [1114, 519] on div "Warnings Add No warnings have been raised against this case Add Warning Title ●…" at bounding box center [1327, 517] width 441 height 747
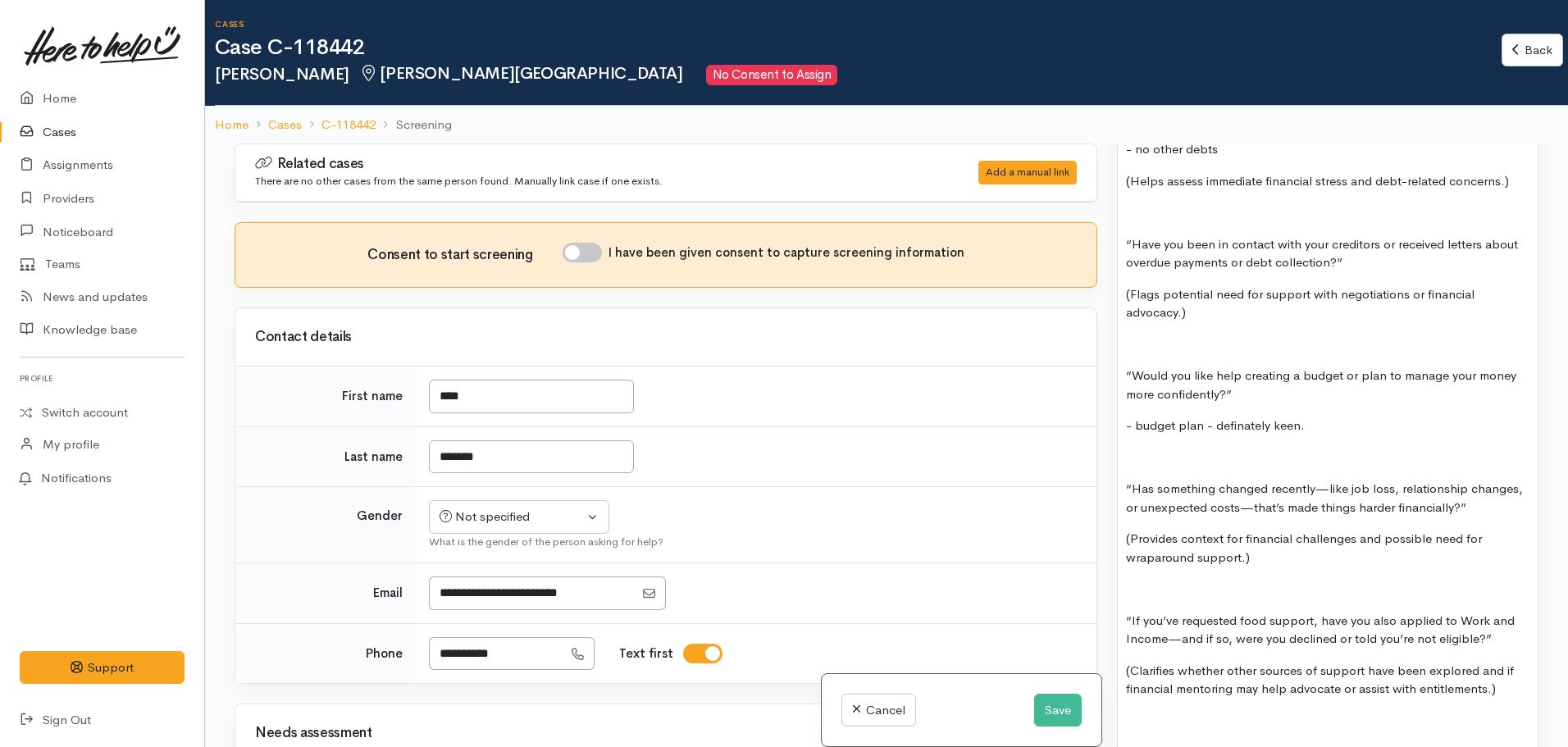
scroll to position [1645, 0]
drag, startPoint x: 1240, startPoint y: 530, endPoint x: 1109, endPoint y: 526, distance: 131.1
click at [1109, 526] on div "Warnings Add No warnings have been raised against this case Add Warning Title ●…" at bounding box center [1327, 517] width 441 height 747
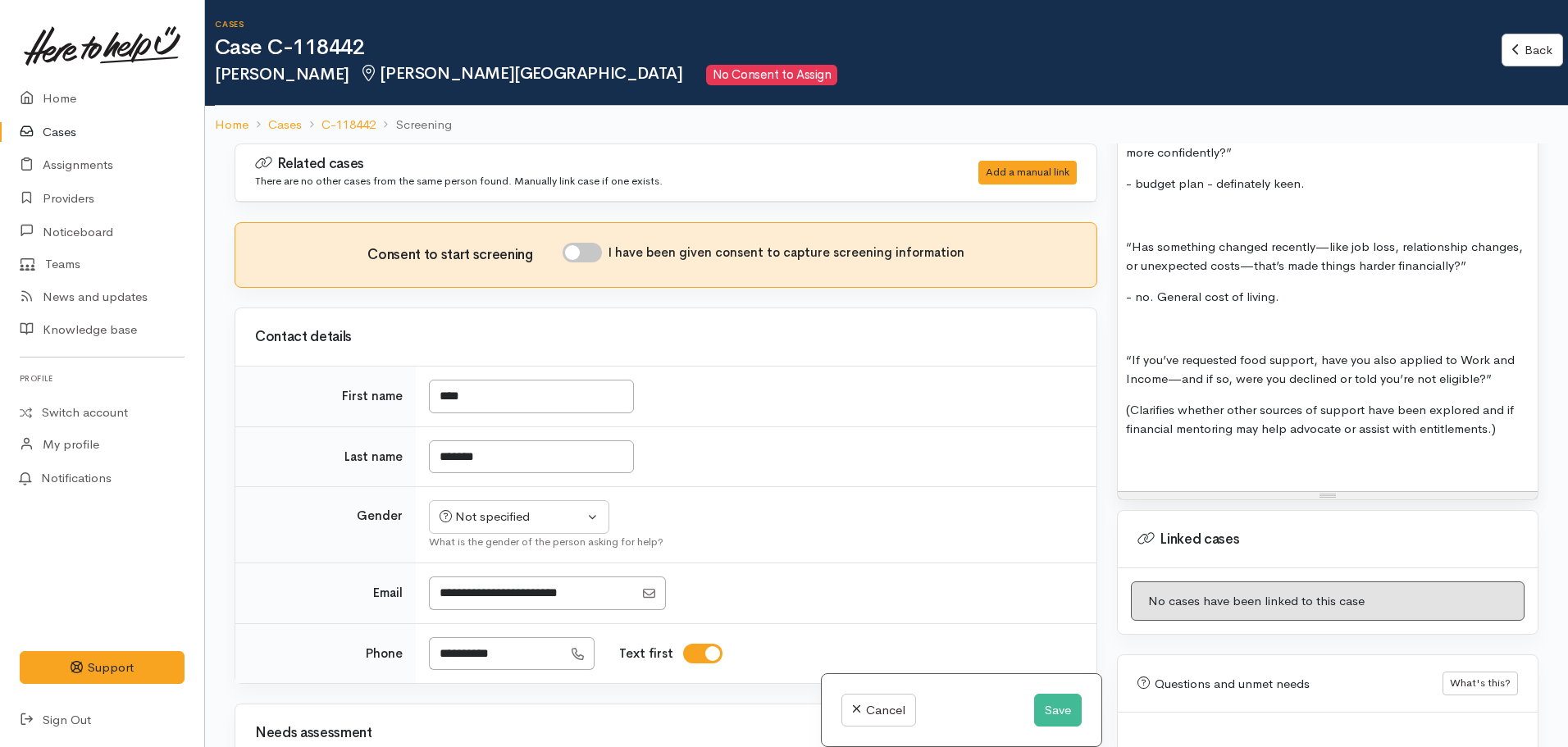
scroll to position [1887, 0]
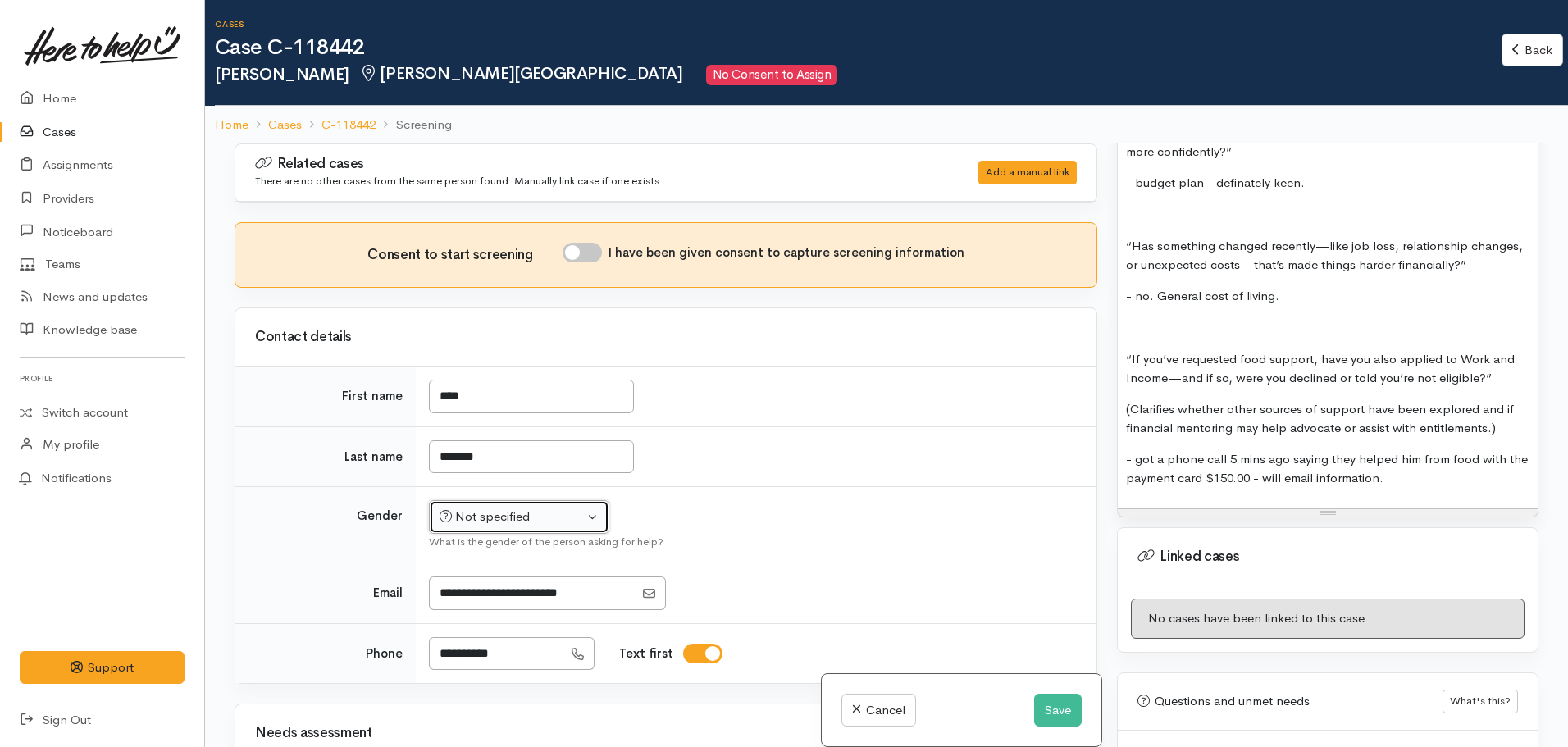
click at [526, 524] on div "Not specified" at bounding box center [511, 517] width 144 height 19
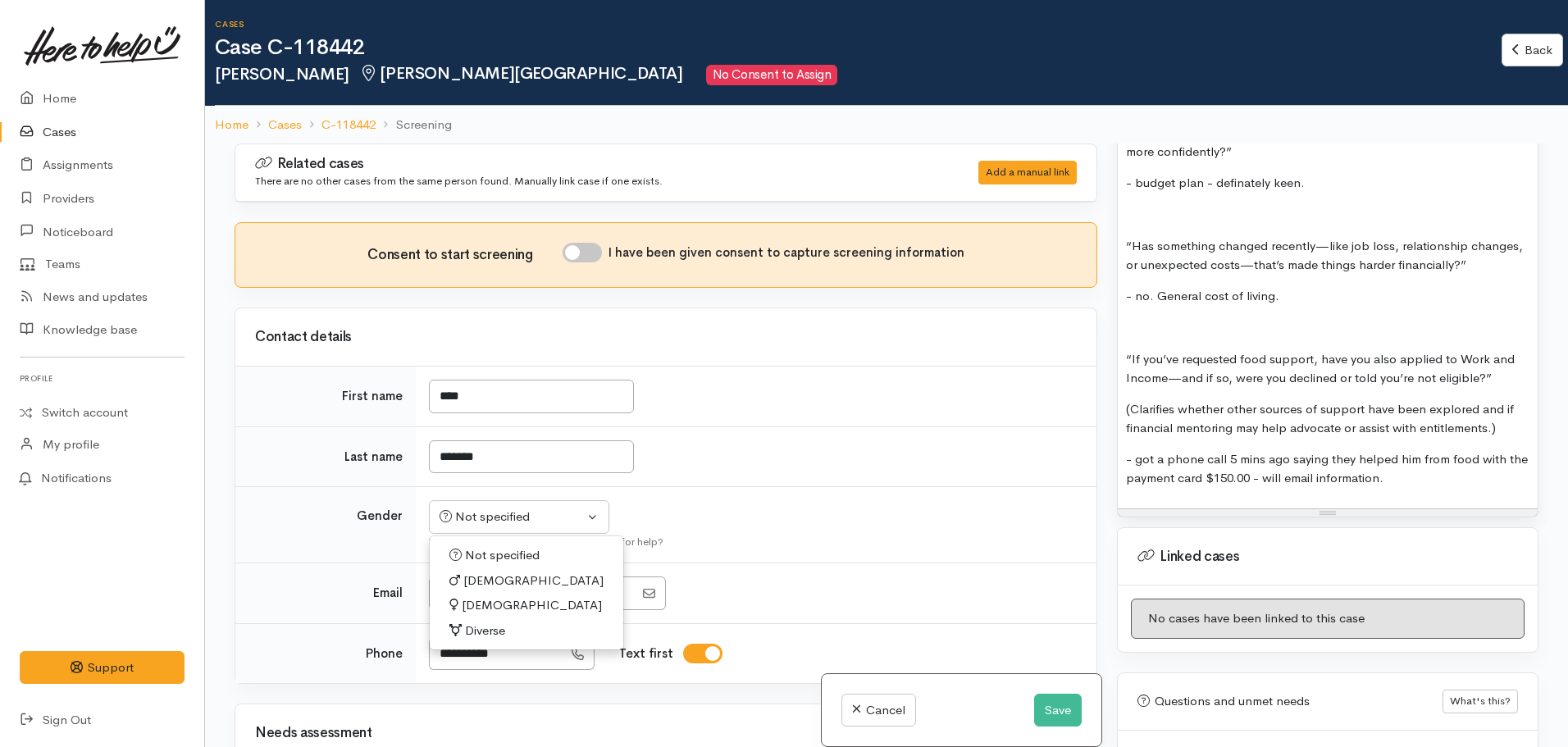
click at [493, 583] on link "Male" at bounding box center [526, 581] width 193 height 25
select select "Male"
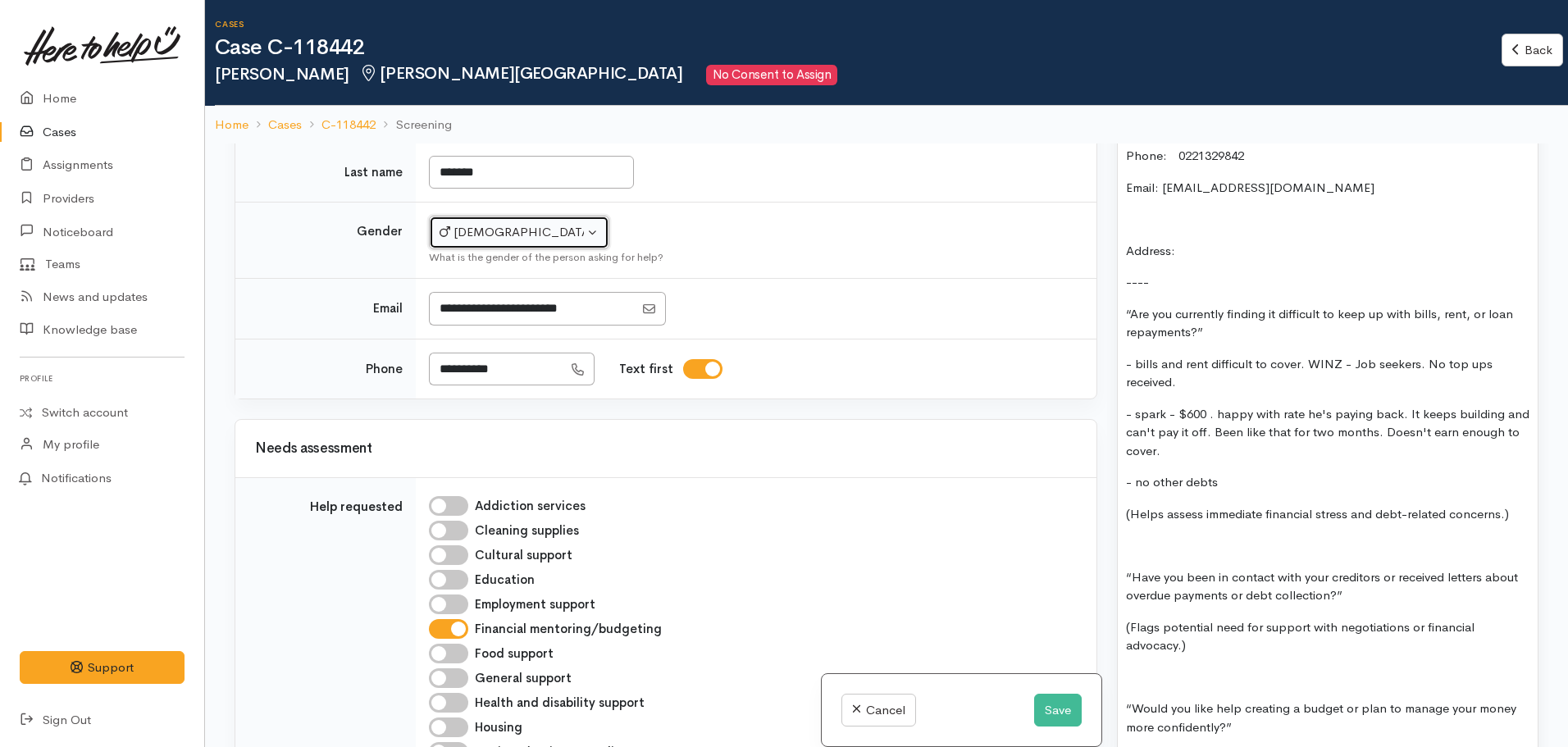
scroll to position [1303, 0]
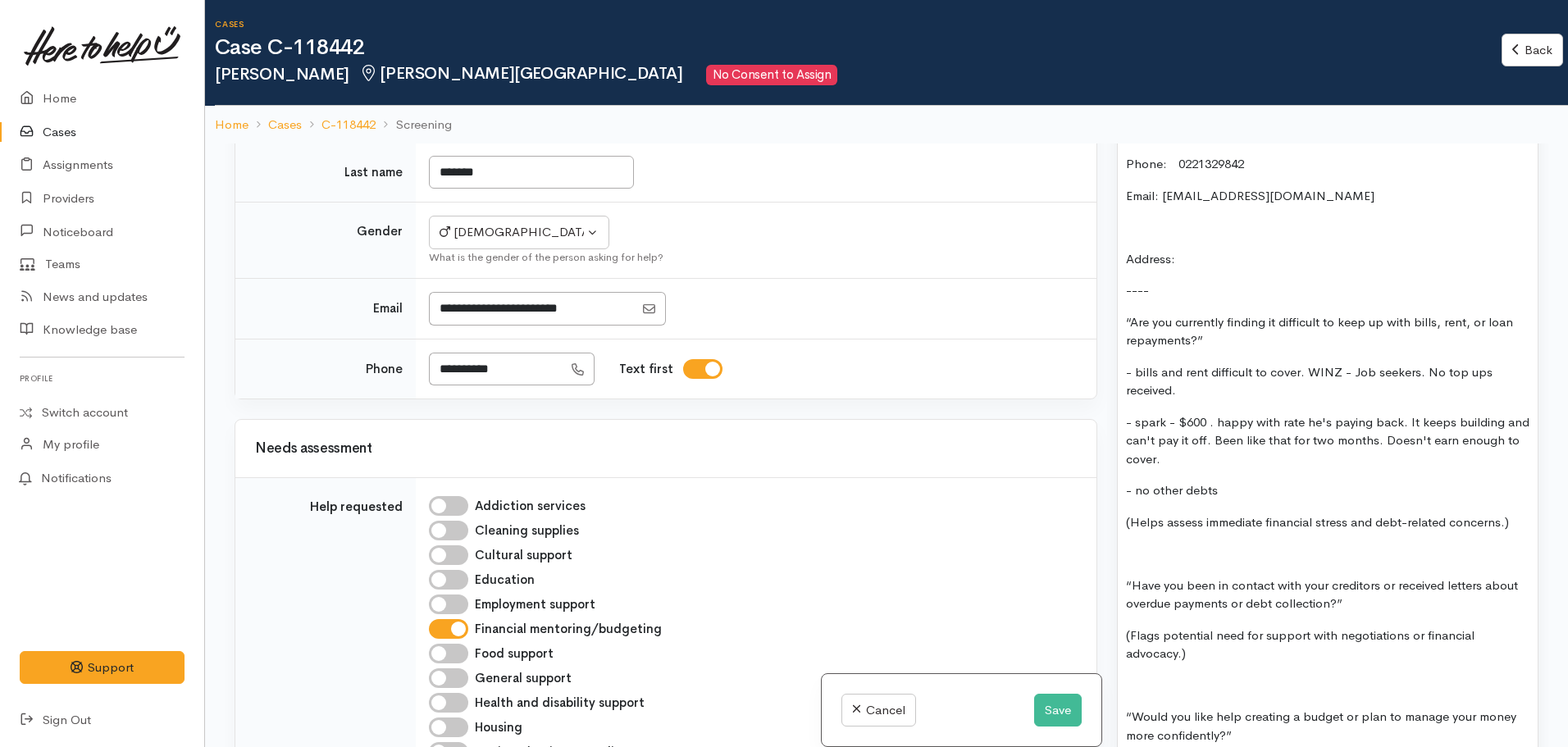
click at [1249, 250] on p "Address:" at bounding box center [1328, 259] width 403 height 19
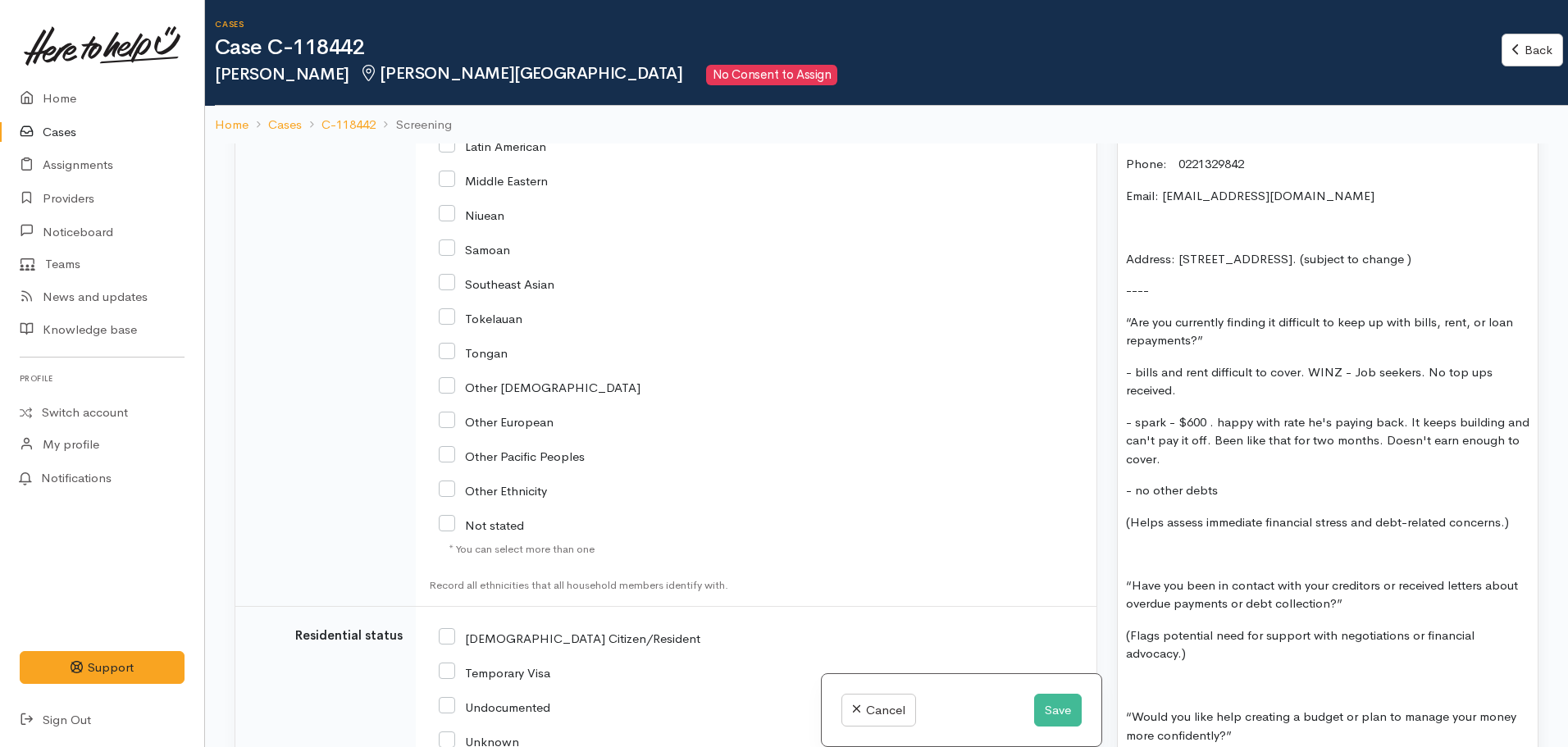
scroll to position [2566, 0]
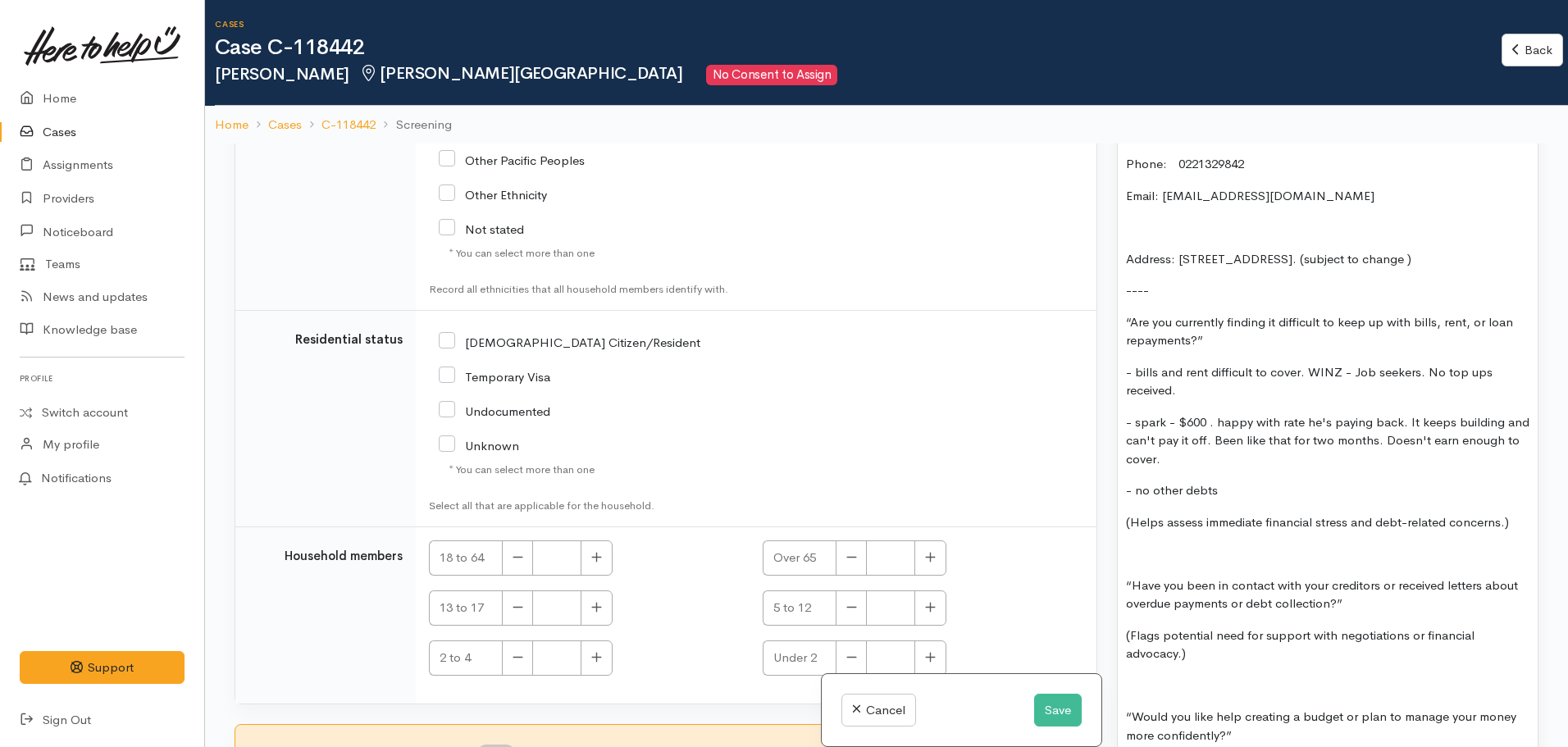
click at [451, 338] on input "NZ Citizen/Resident" at bounding box center [569, 341] width 262 height 15
checkbox input "true"
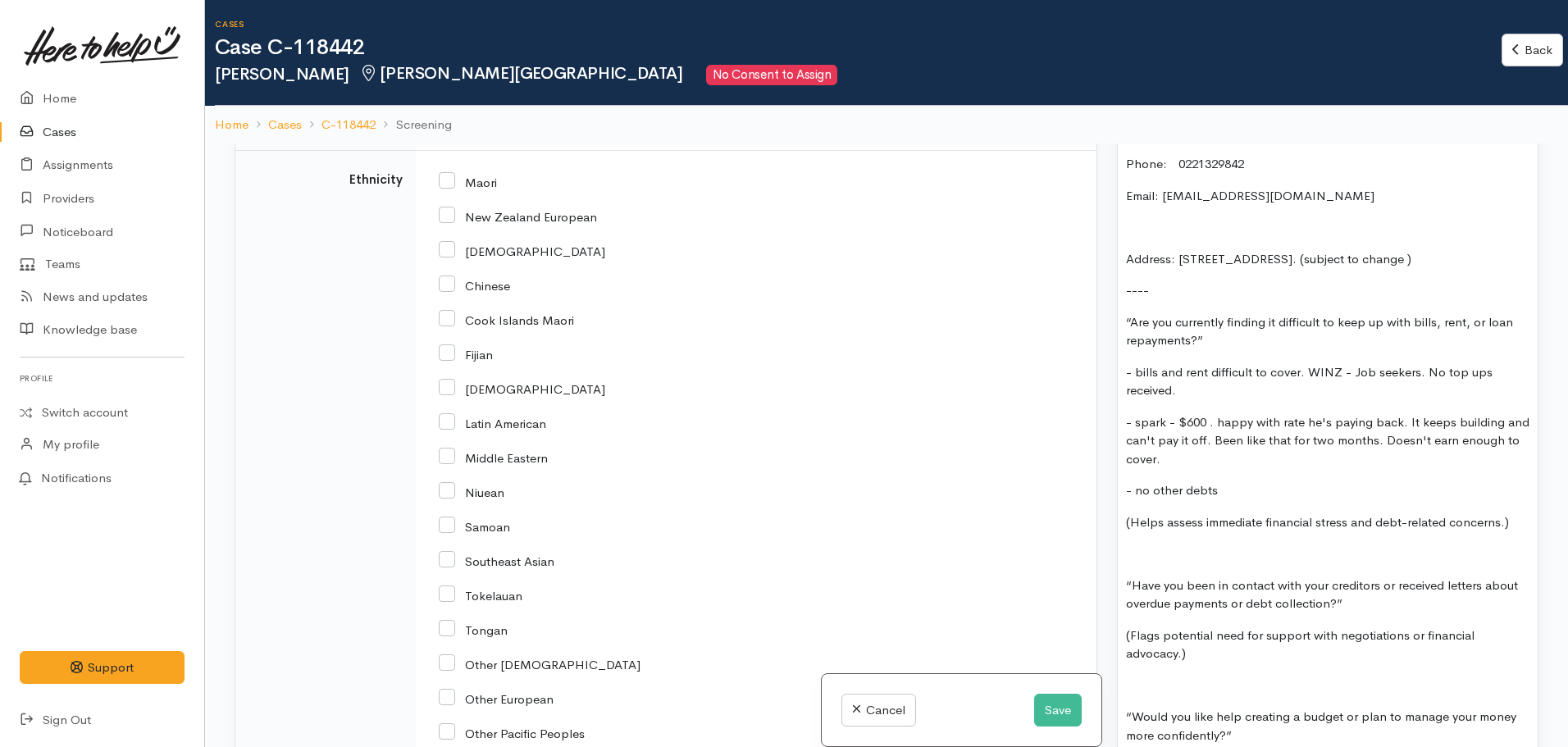
scroll to position [1992, 0]
click at [449, 220] on input "New Zealand European" at bounding box center [517, 217] width 158 height 15
checkbox input "true"
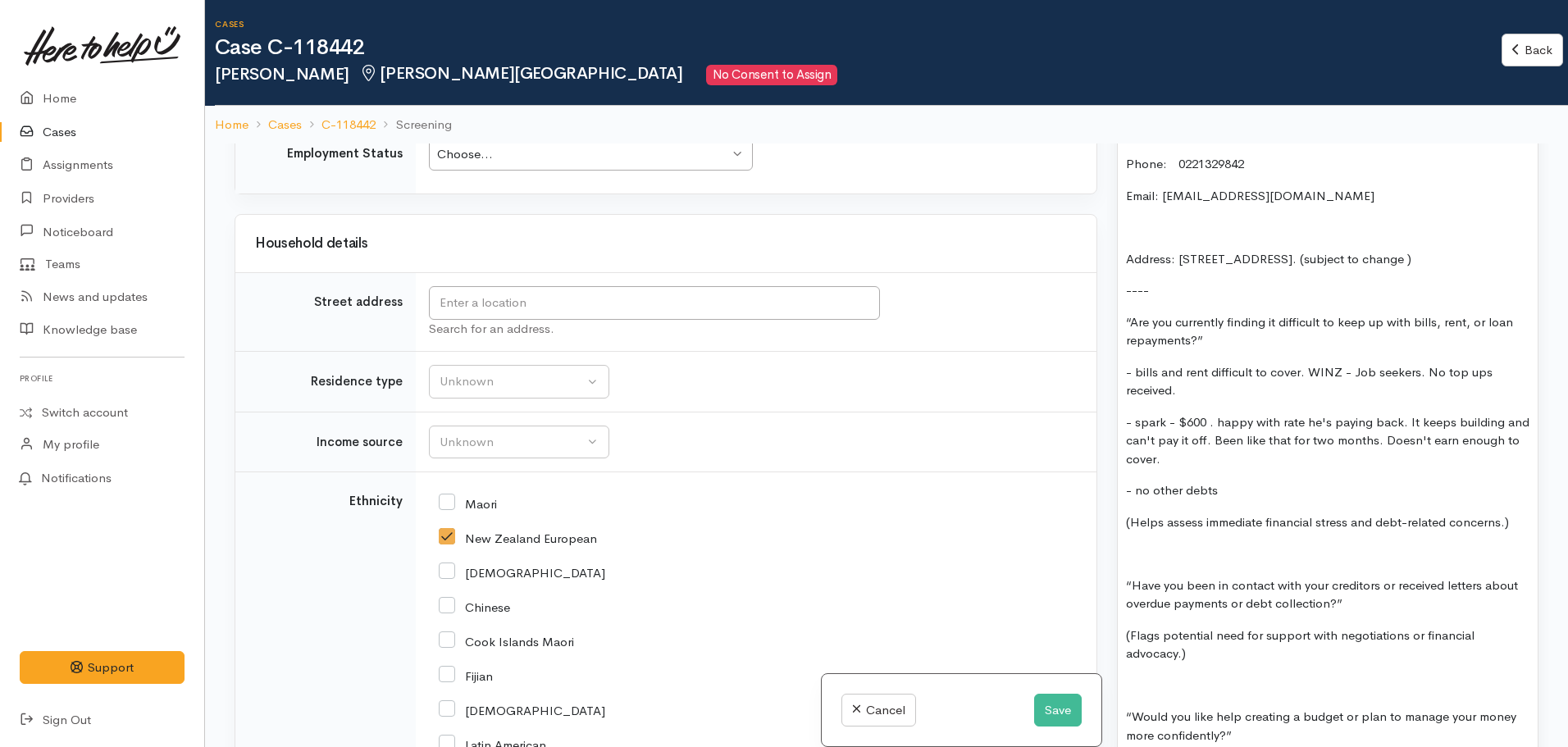
scroll to position [1669, 0]
click at [556, 386] on div "Unknown" at bounding box center [511, 383] width 144 height 19
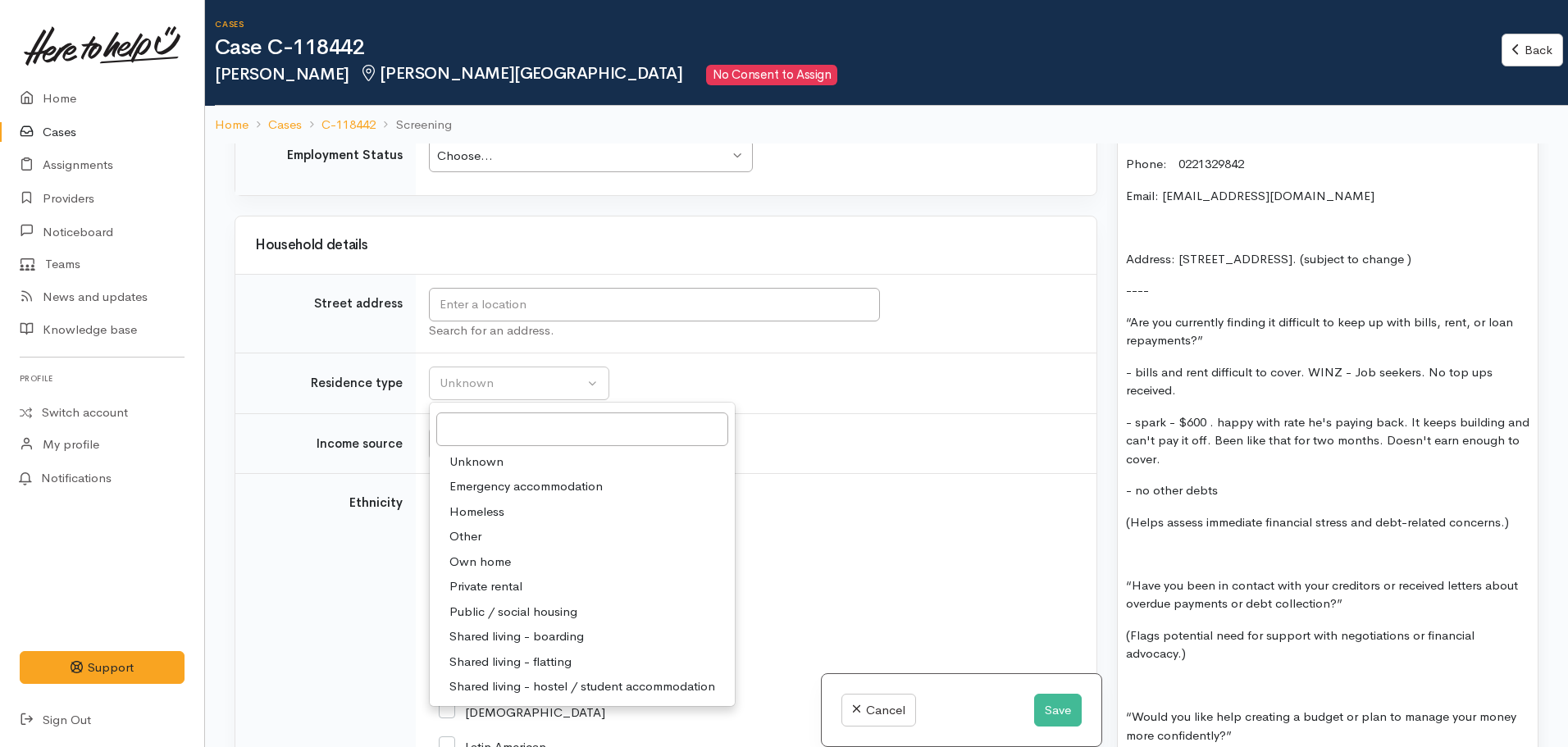
click at [513, 609] on span "Public / social housing" at bounding box center [513, 611] width 128 height 19
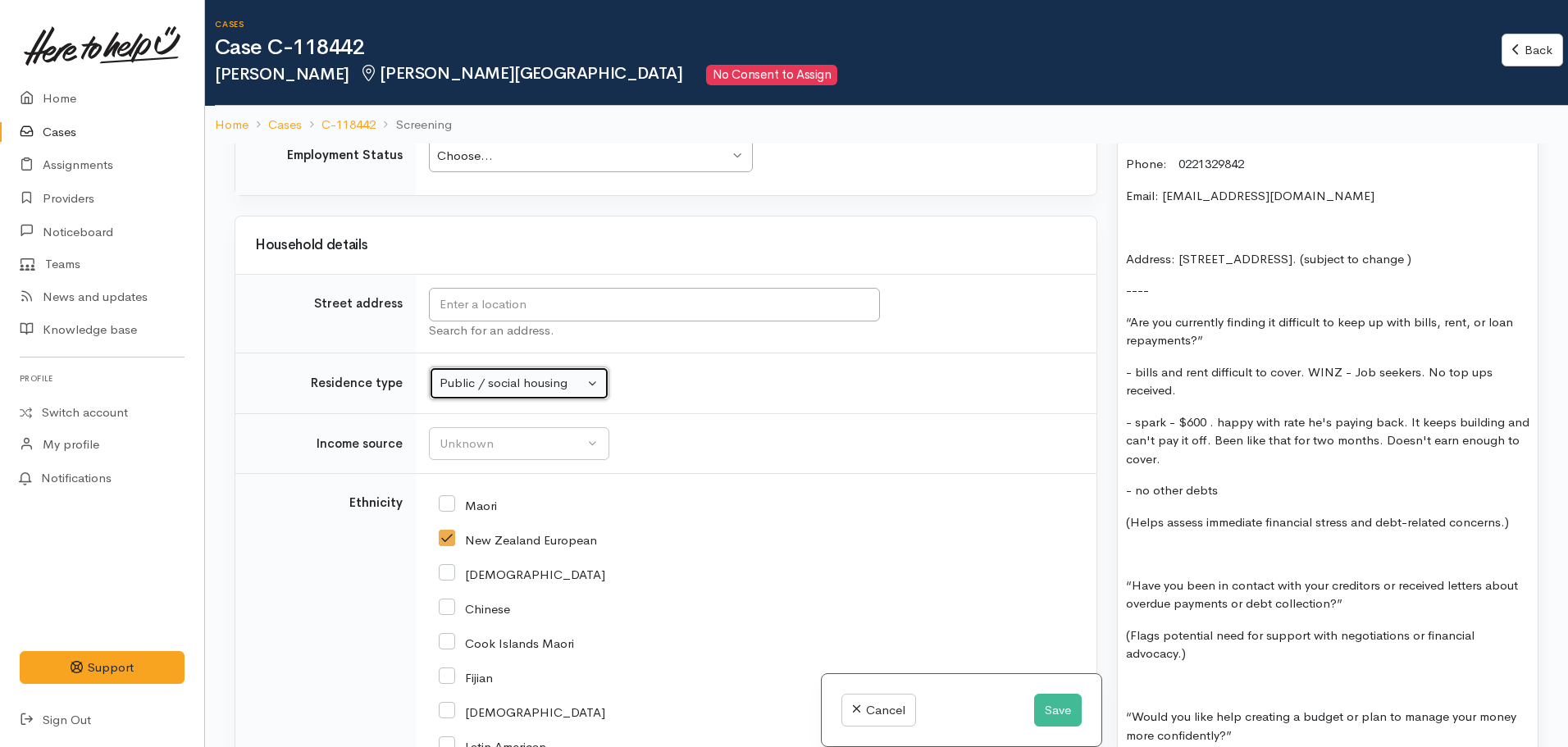
click at [506, 390] on div "Public / social housing" at bounding box center [511, 383] width 144 height 19
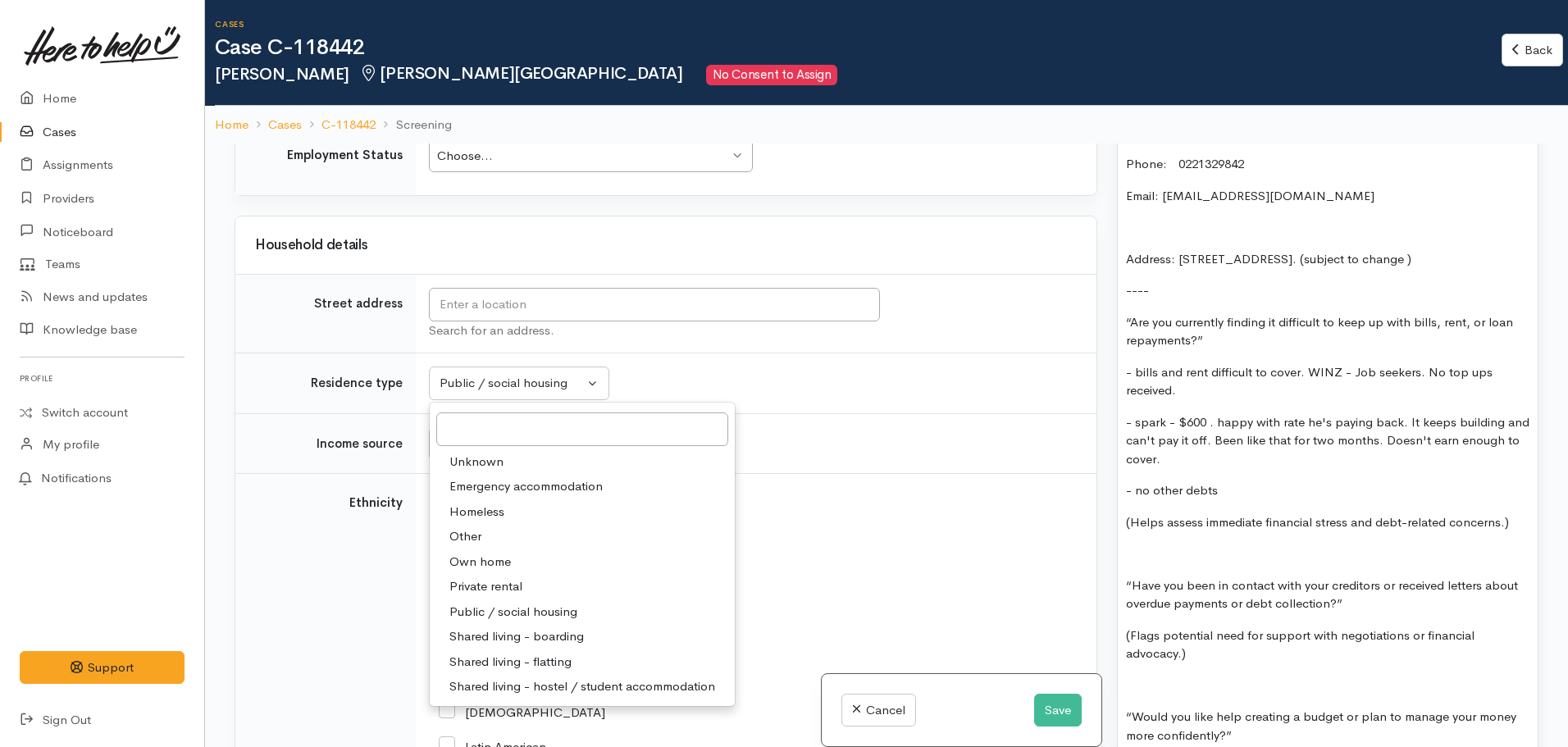
click at [494, 483] on span "Emergency accommodation" at bounding box center [525, 486] width 153 height 19
select select "7"
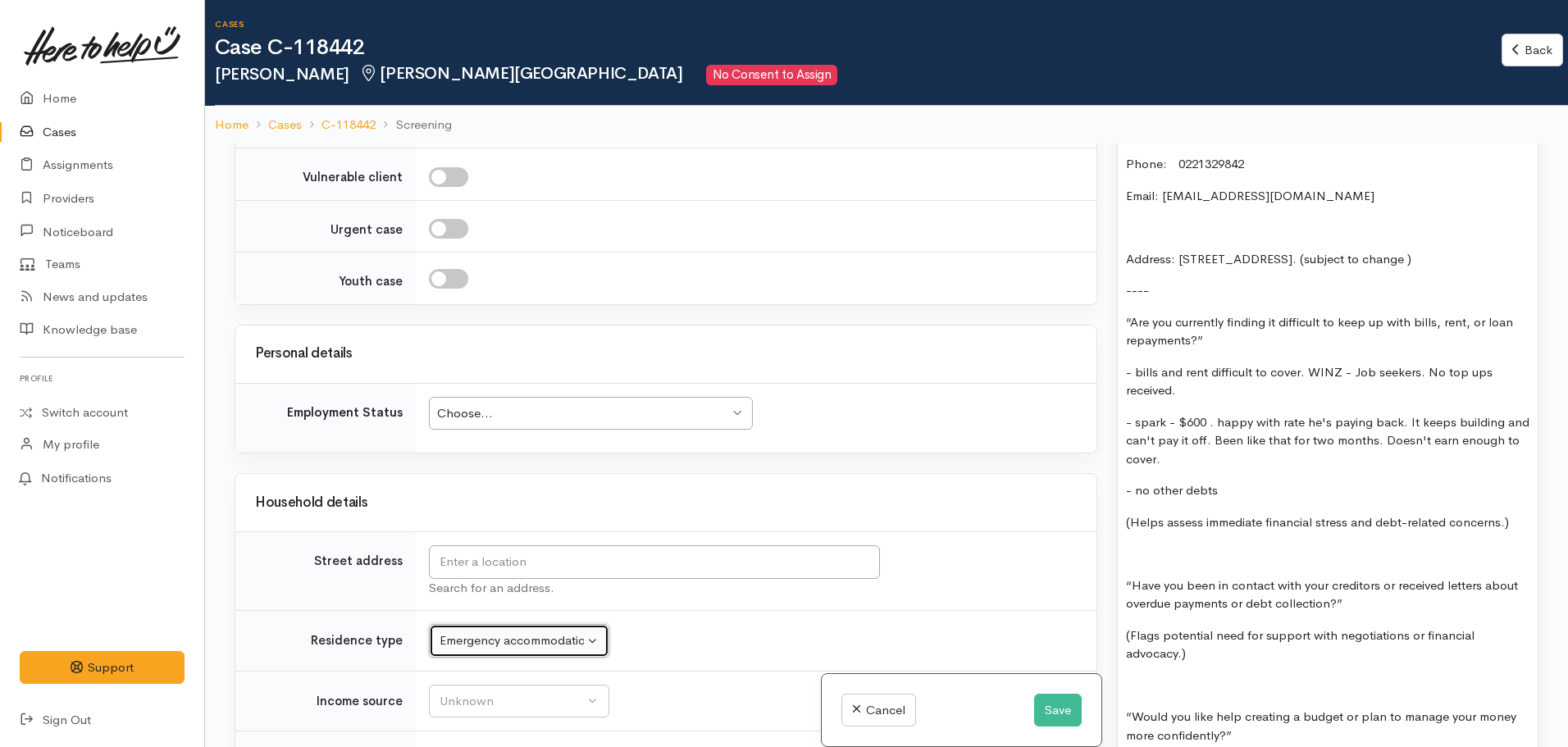
scroll to position [1355, 0]
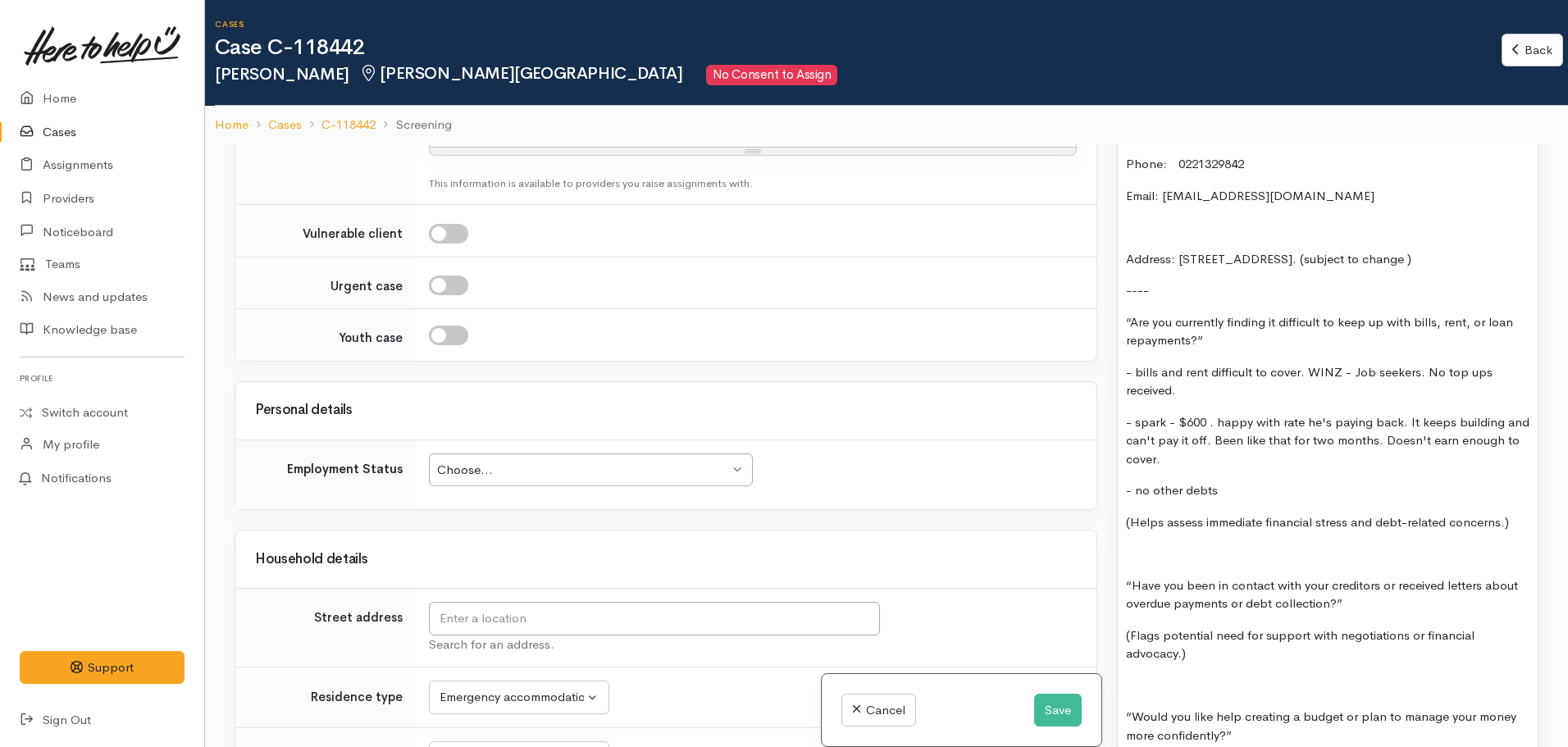
click at [549, 445] on td "Choose... Choose... Choose... Unknown Employed casually Employed full-time Empl…" at bounding box center [756, 473] width 680 height 69
click at [531, 478] on div "Choose..." at bounding box center [582, 470] width 292 height 19
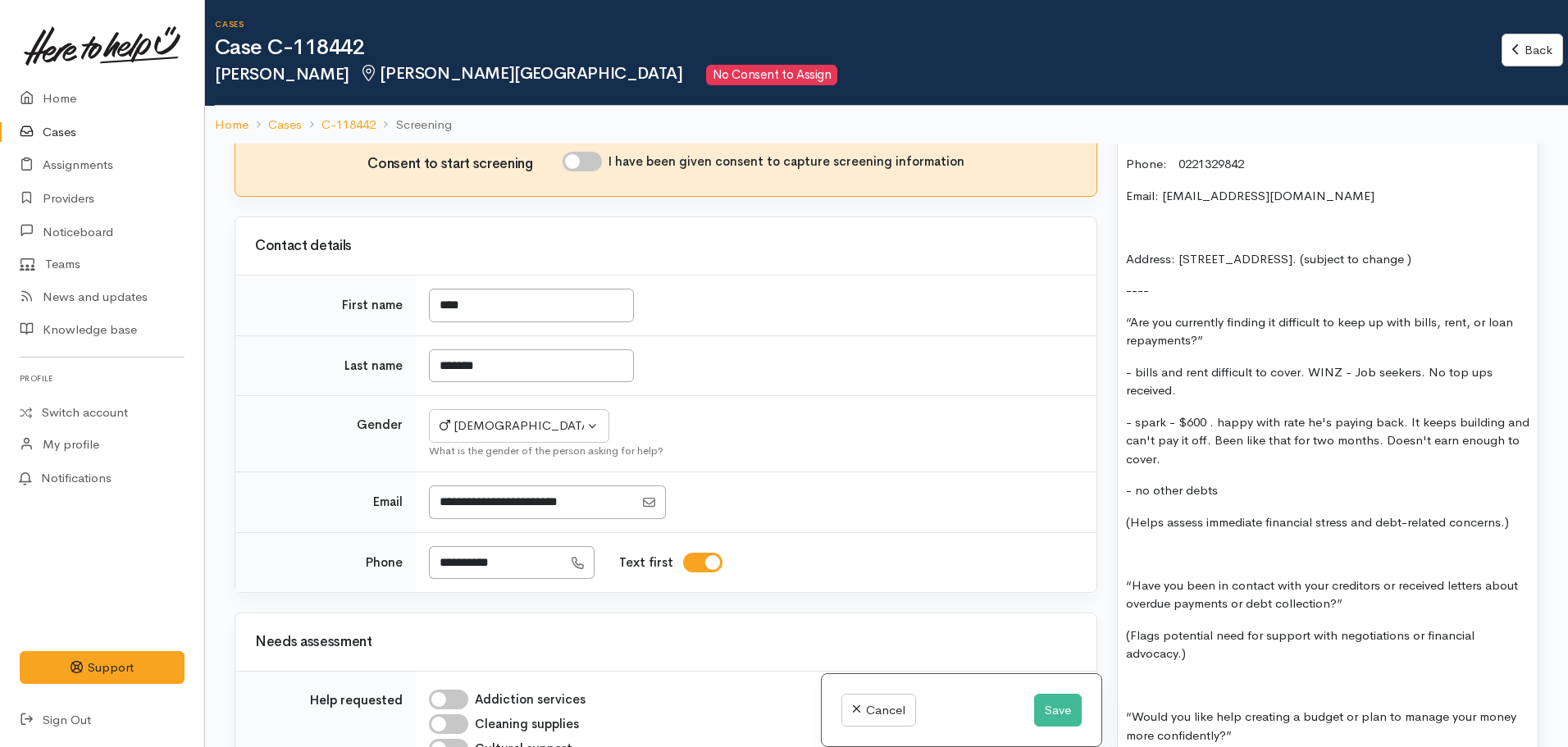
scroll to position [0, 0]
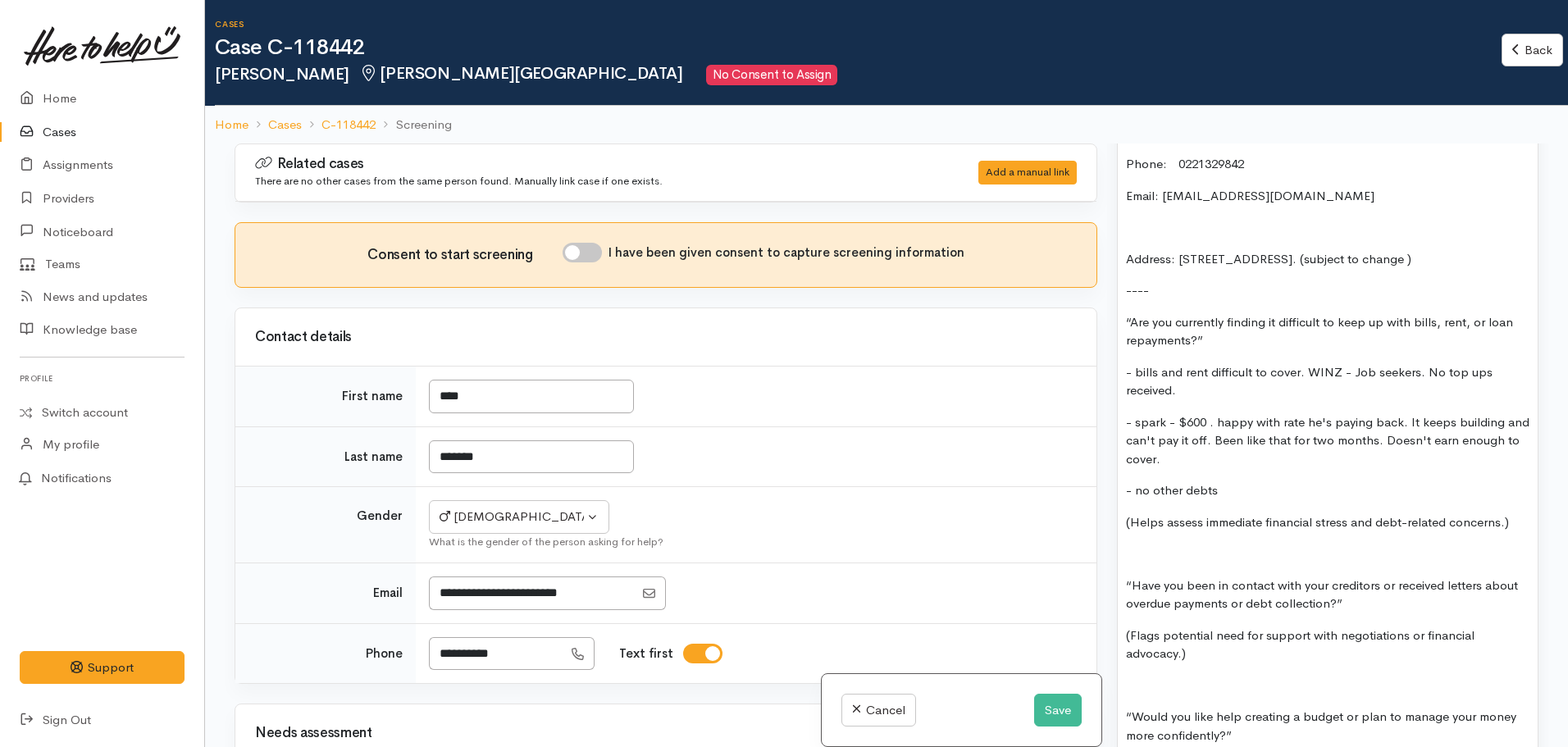
click at [587, 243] on input "I have been given consent to capture screening information" at bounding box center [582, 253] width 39 height 20
checkbox input "true"
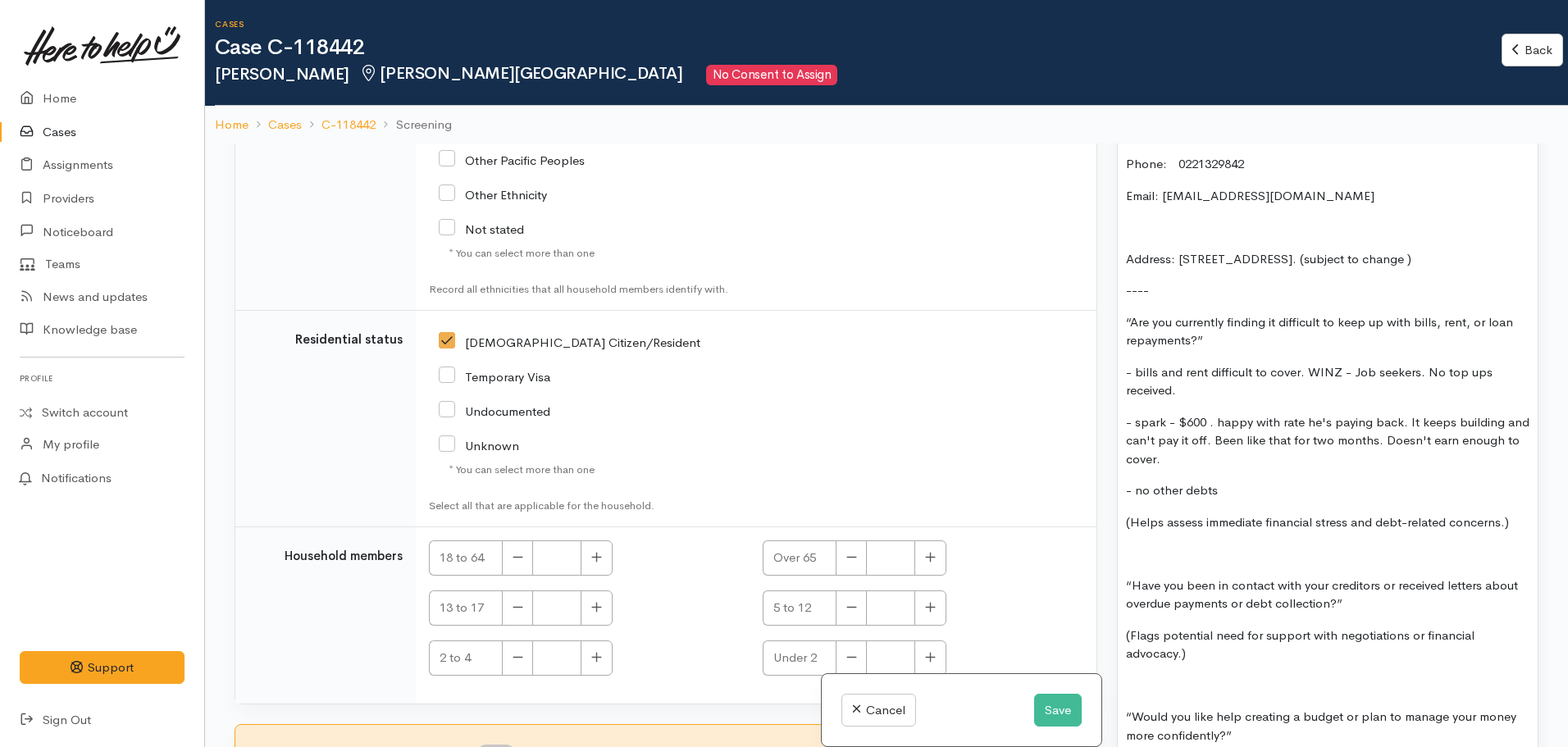
scroll to position [144, 0]
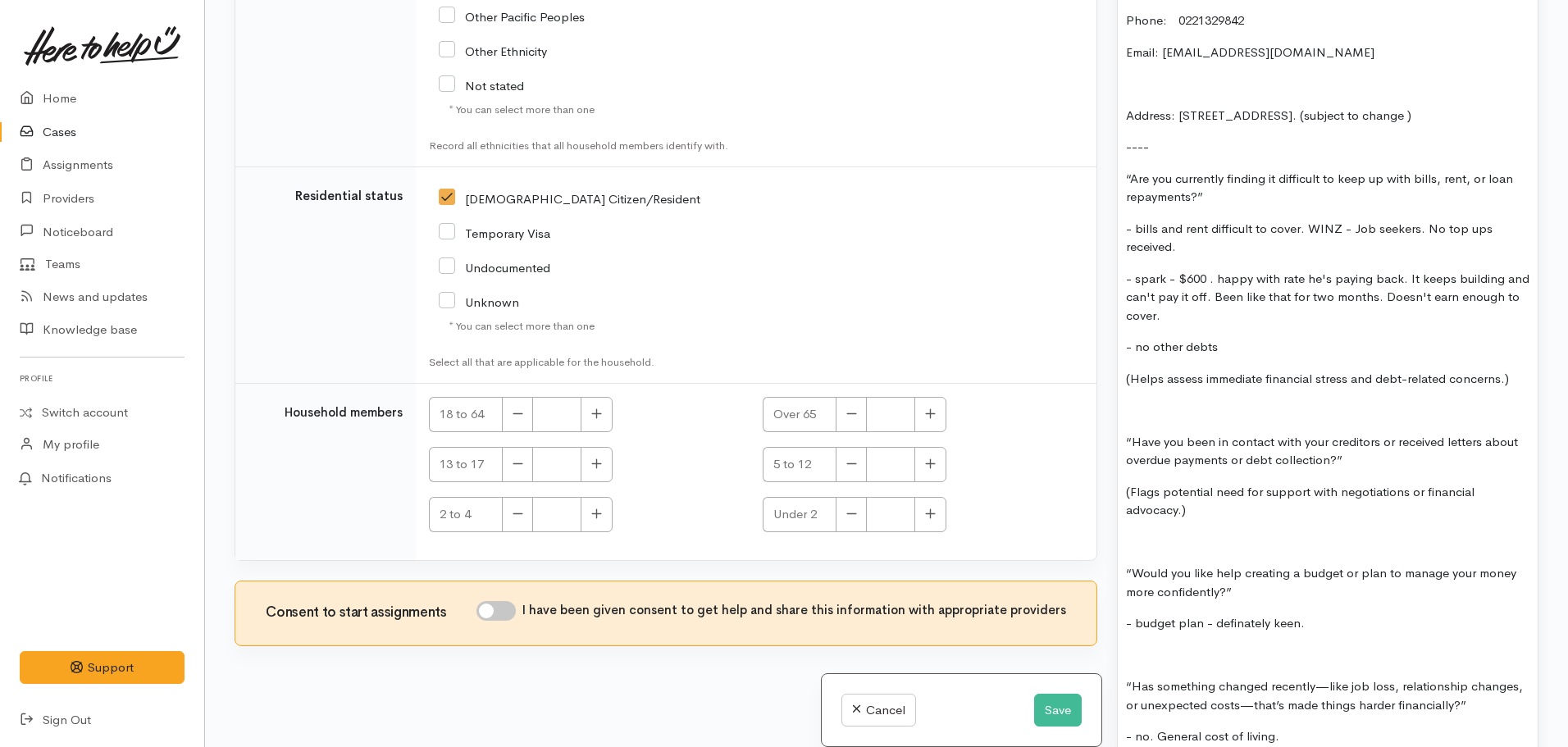
click at [514, 618] on input "I have been given consent to get help and share this information with appropria…" at bounding box center [495, 611] width 39 height 20
checkbox input "true"
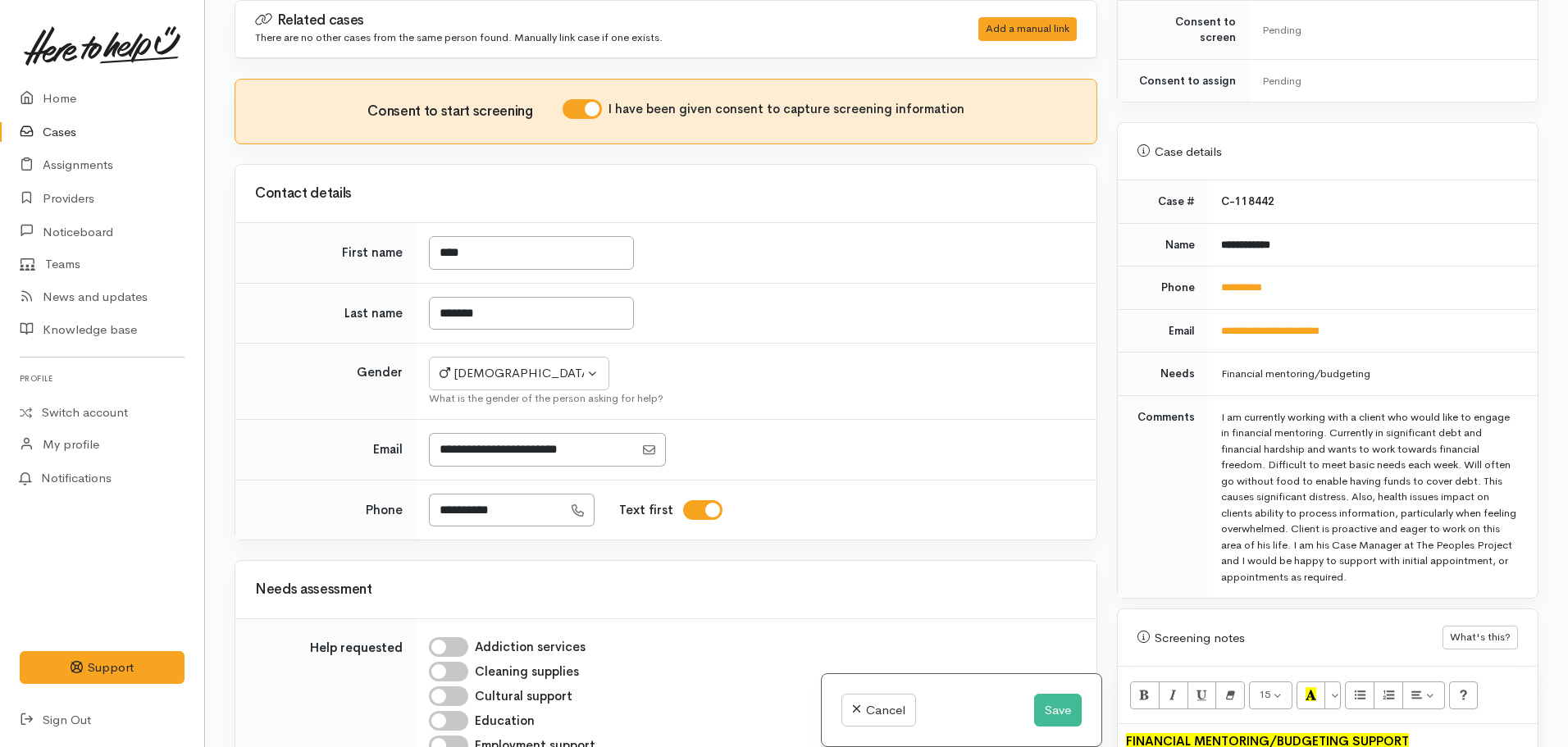
scroll to position [514, 0]
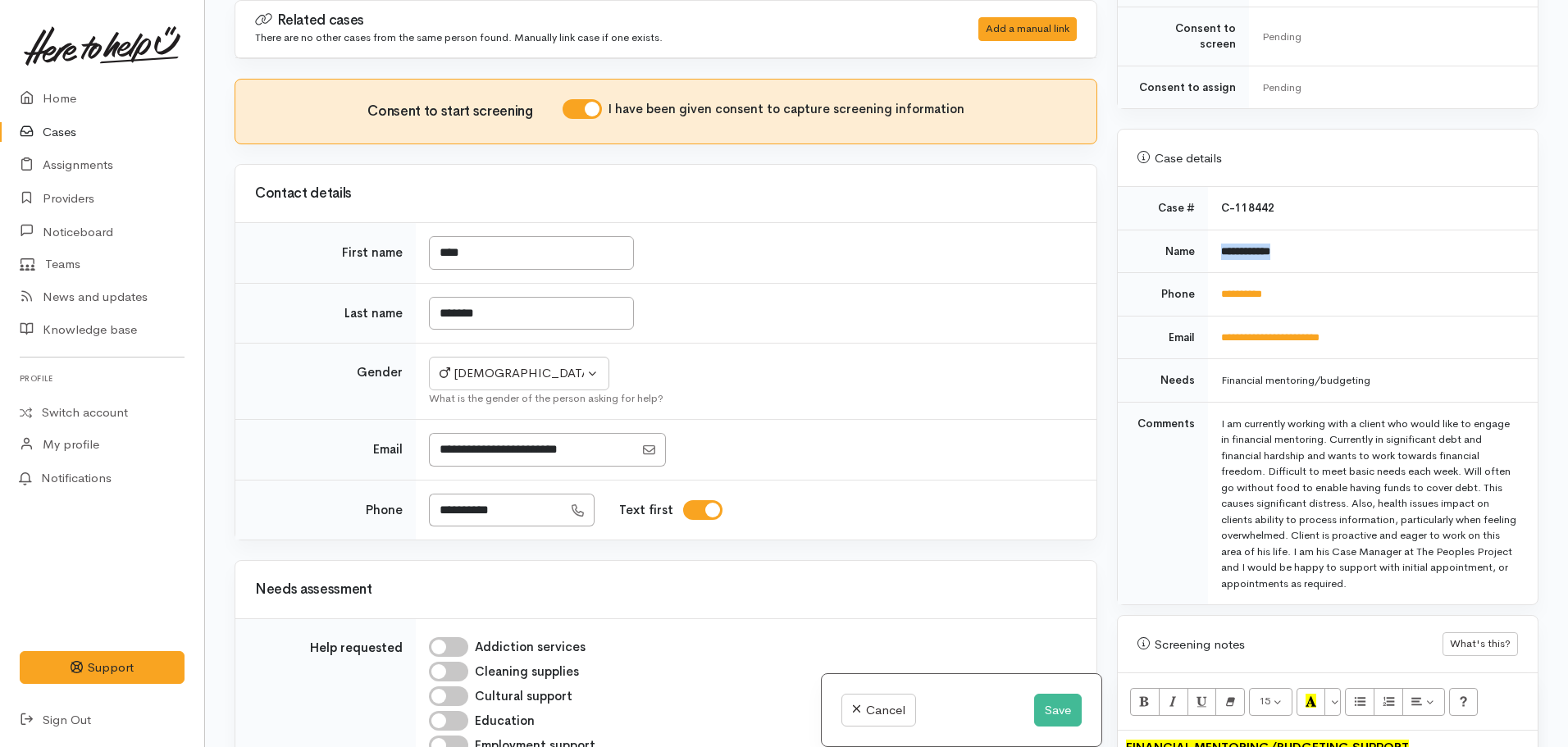
drag, startPoint x: 1290, startPoint y: 227, endPoint x: 1213, endPoint y: 232, distance: 77.2
click at [1213, 232] on td "**********" at bounding box center [1373, 251] width 330 height 43
copy b "**********"
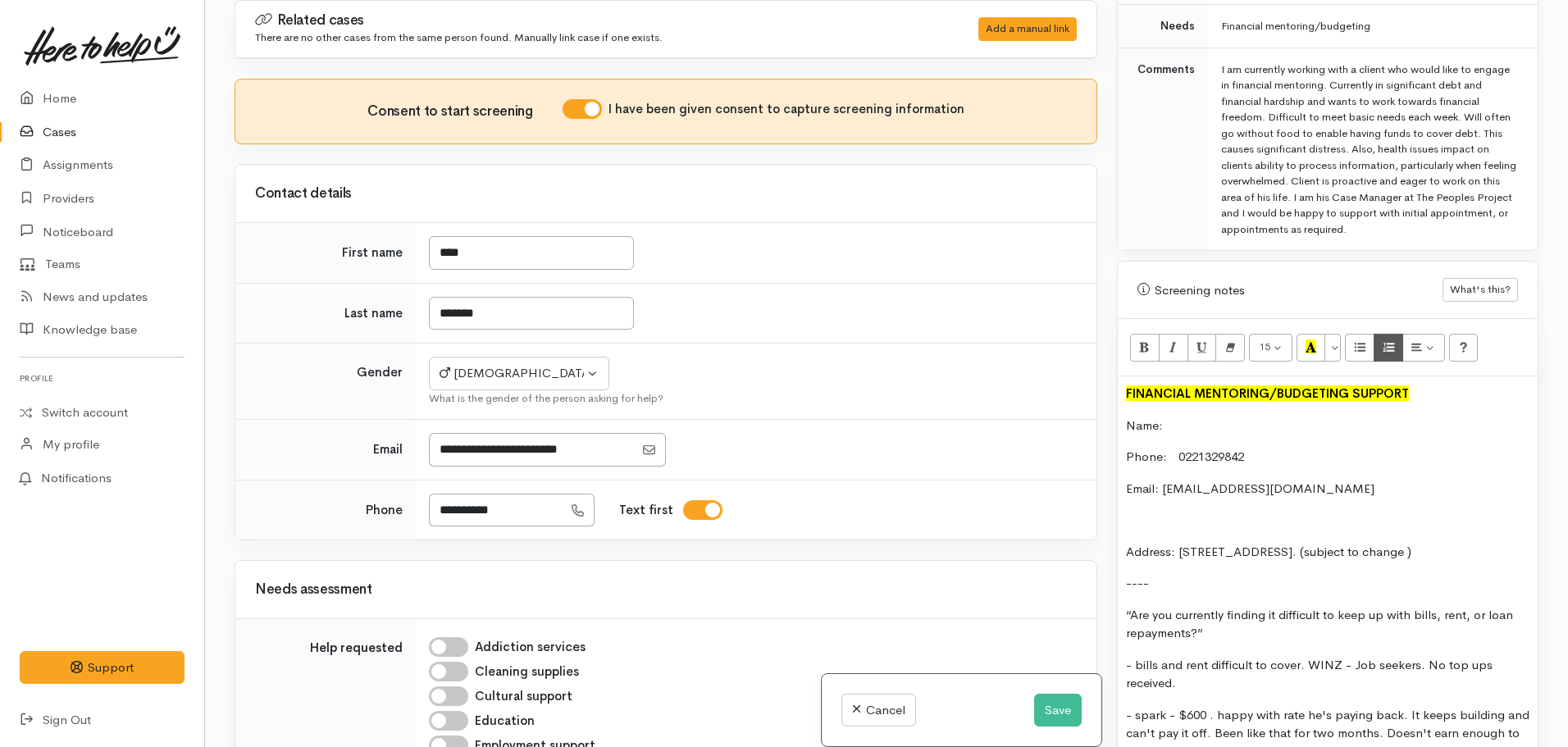
scroll to position [892, 0]
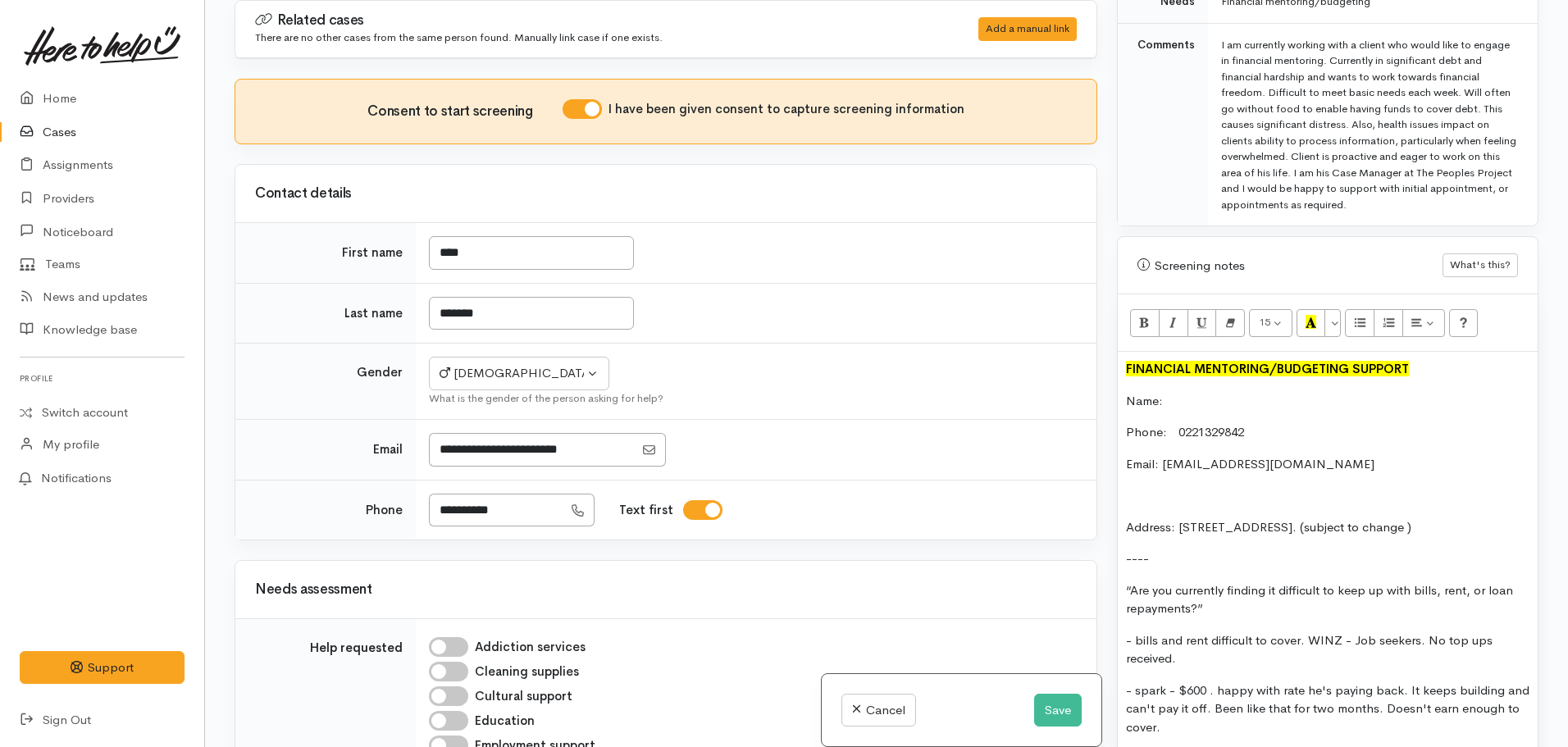
click at [1176, 391] on p "Name:" at bounding box center [1328, 401] width 403 height 19
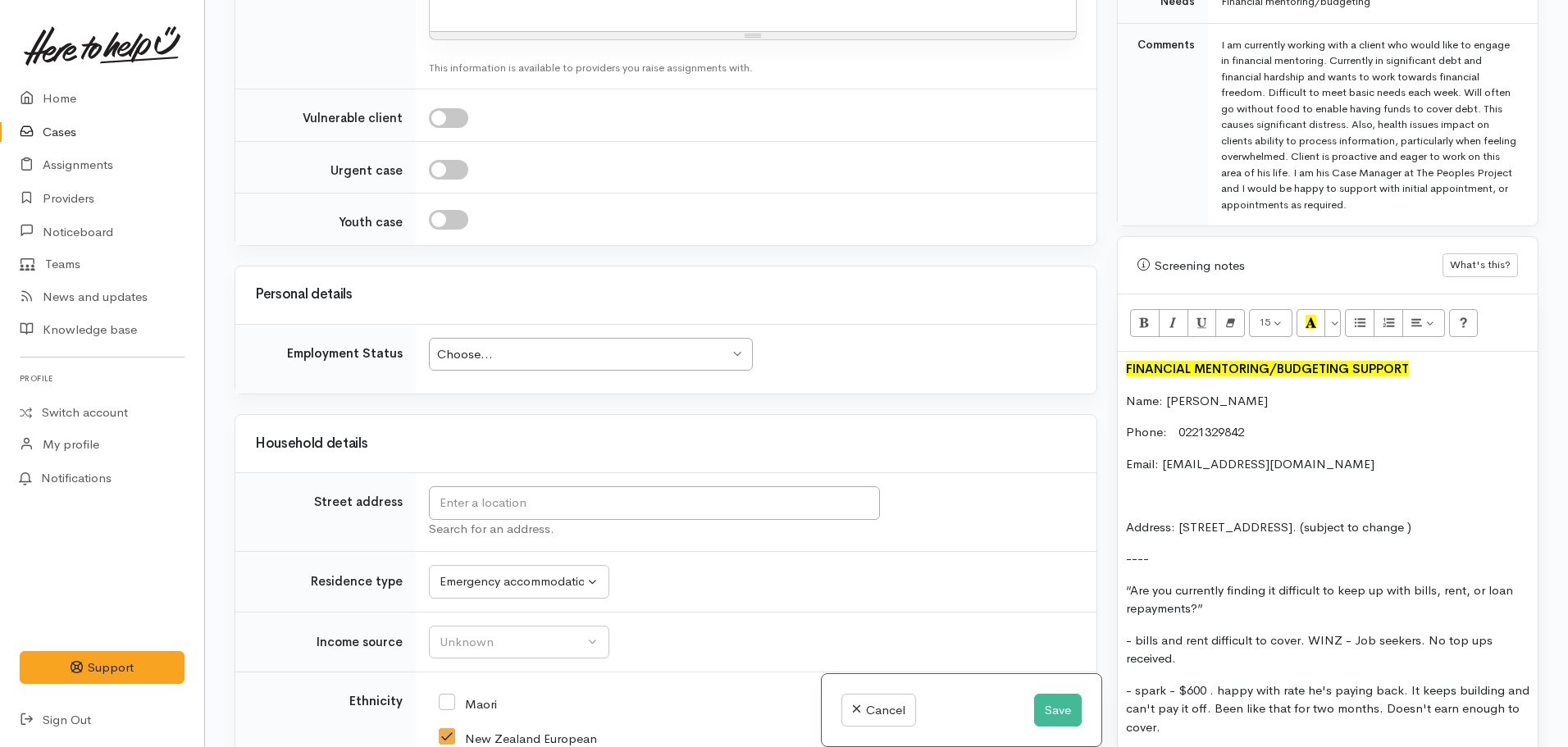
scroll to position [1328, 0]
click at [678, 495] on input "text" at bounding box center [654, 502] width 451 height 33
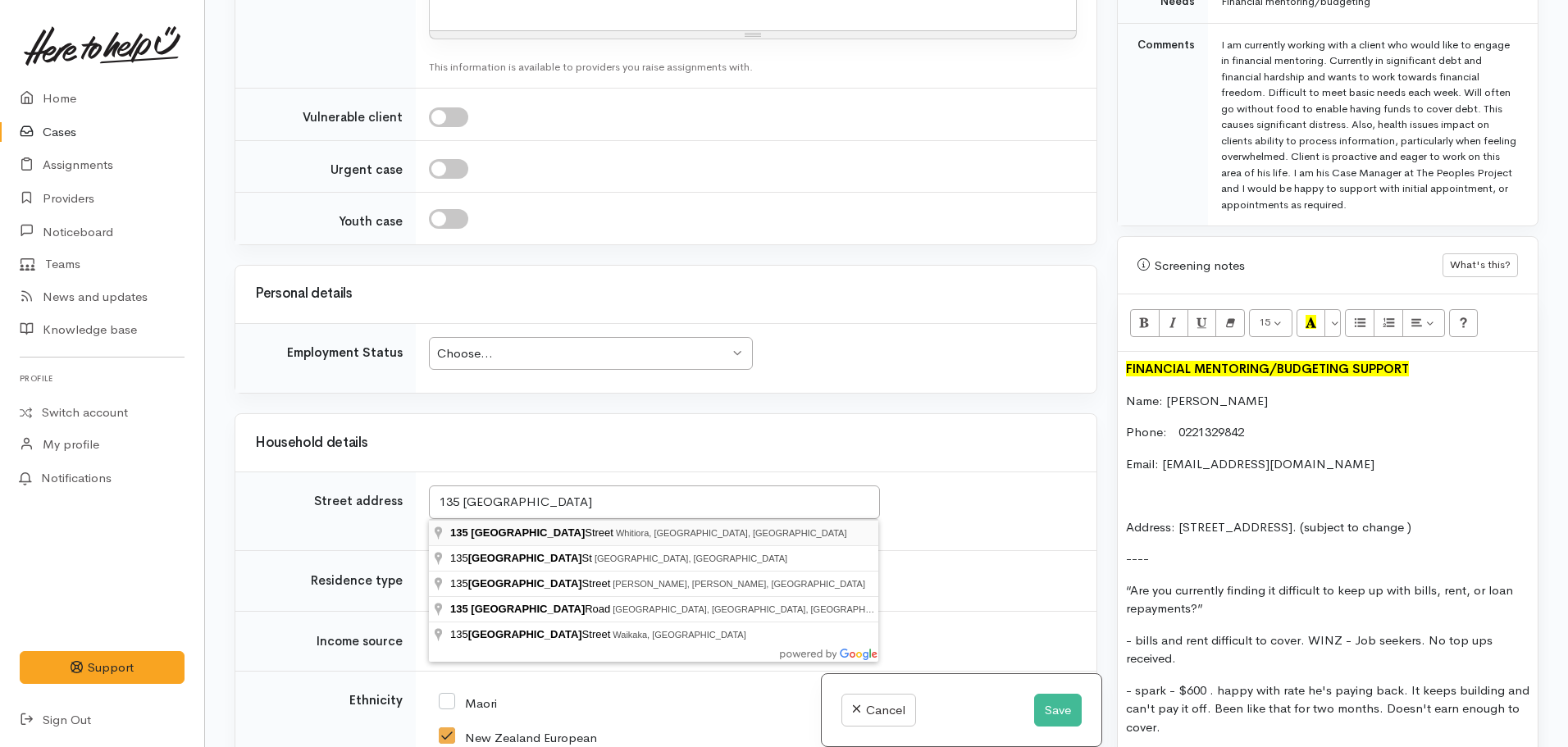
type input "135 Ulster Street, Whitiora, Hamilton, New Zealand"
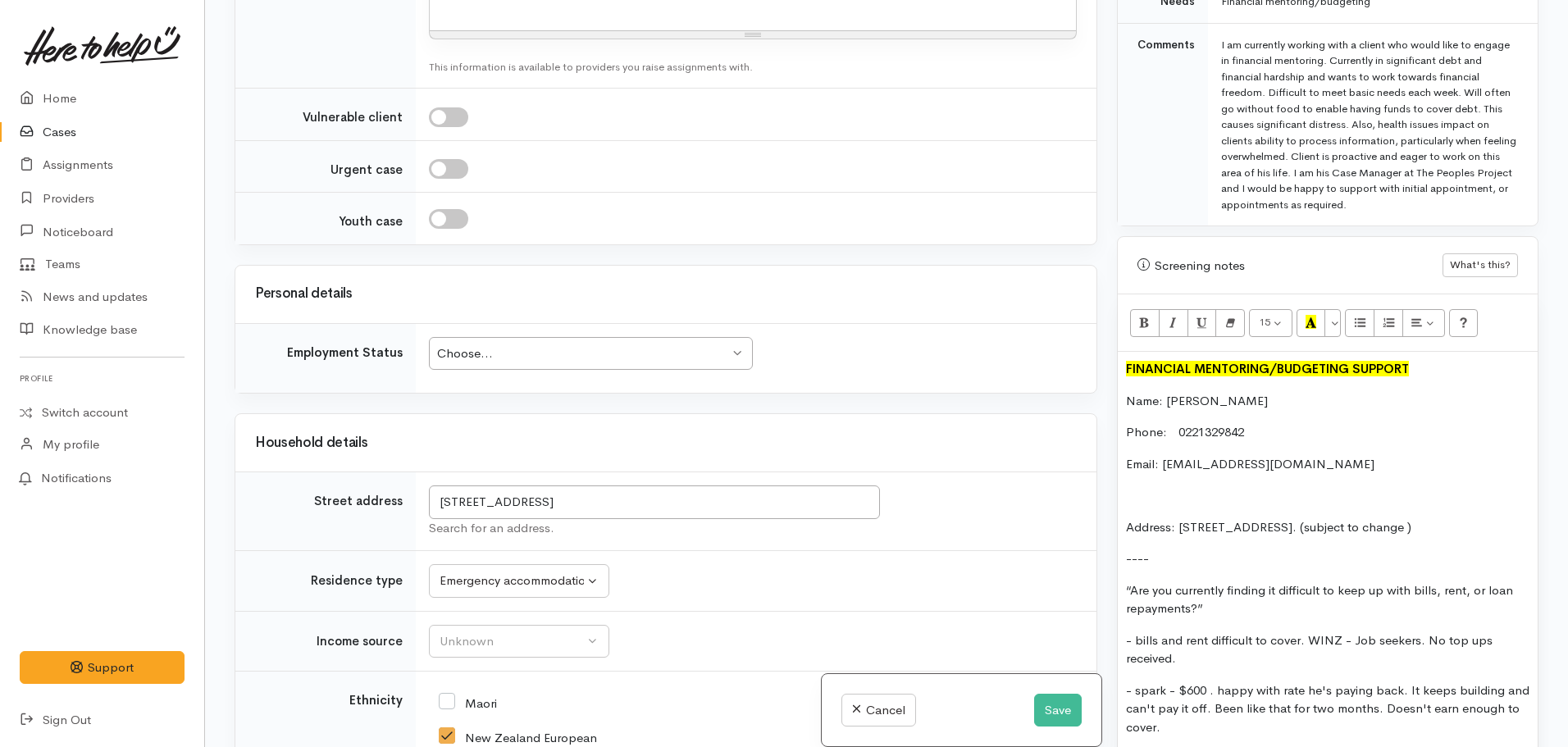
scroll to position [2187, 0]
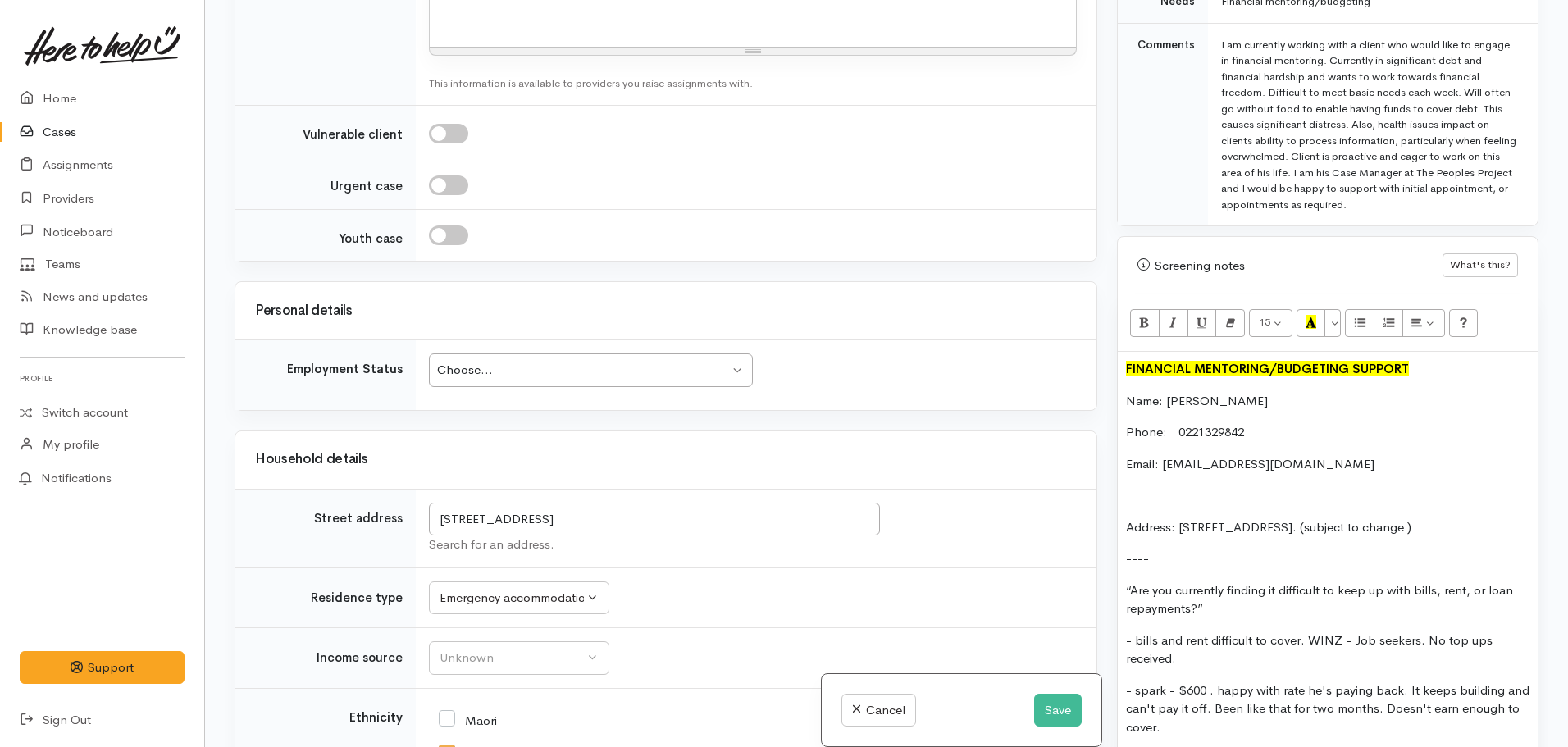
drag, startPoint x: 1486, startPoint y: 511, endPoint x: 1180, endPoint y: 514, distance: 306.0
click at [1180, 518] on p "Address: 135 Ulster st, Mill Lodge, Whitiora. (subject to change )" at bounding box center [1328, 527] width 403 height 19
drag, startPoint x: 801, startPoint y: 505, endPoint x: 420, endPoint y: 510, distance: 381.0
click at [420, 510] on td "135 Ulster Street, Whitiora, Hamilton, New Zealand Search for an address." at bounding box center [756, 528] width 680 height 79
click at [1283, 518] on p "Address: Mill Lodge," at bounding box center [1328, 527] width 403 height 19
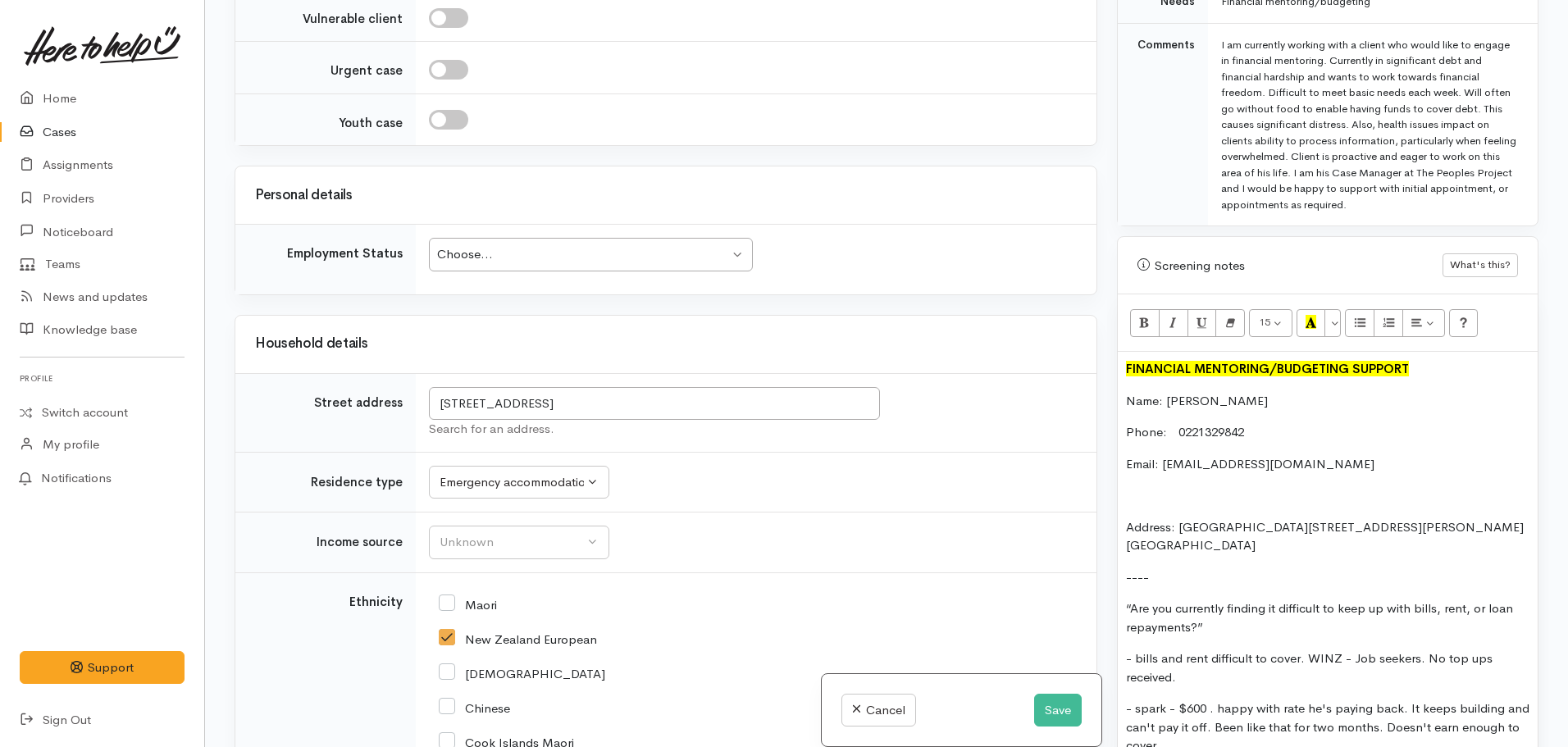
scroll to position [2305, 0]
click at [495, 522] on button "Unknown" at bounding box center [520, 539] width 181 height 33
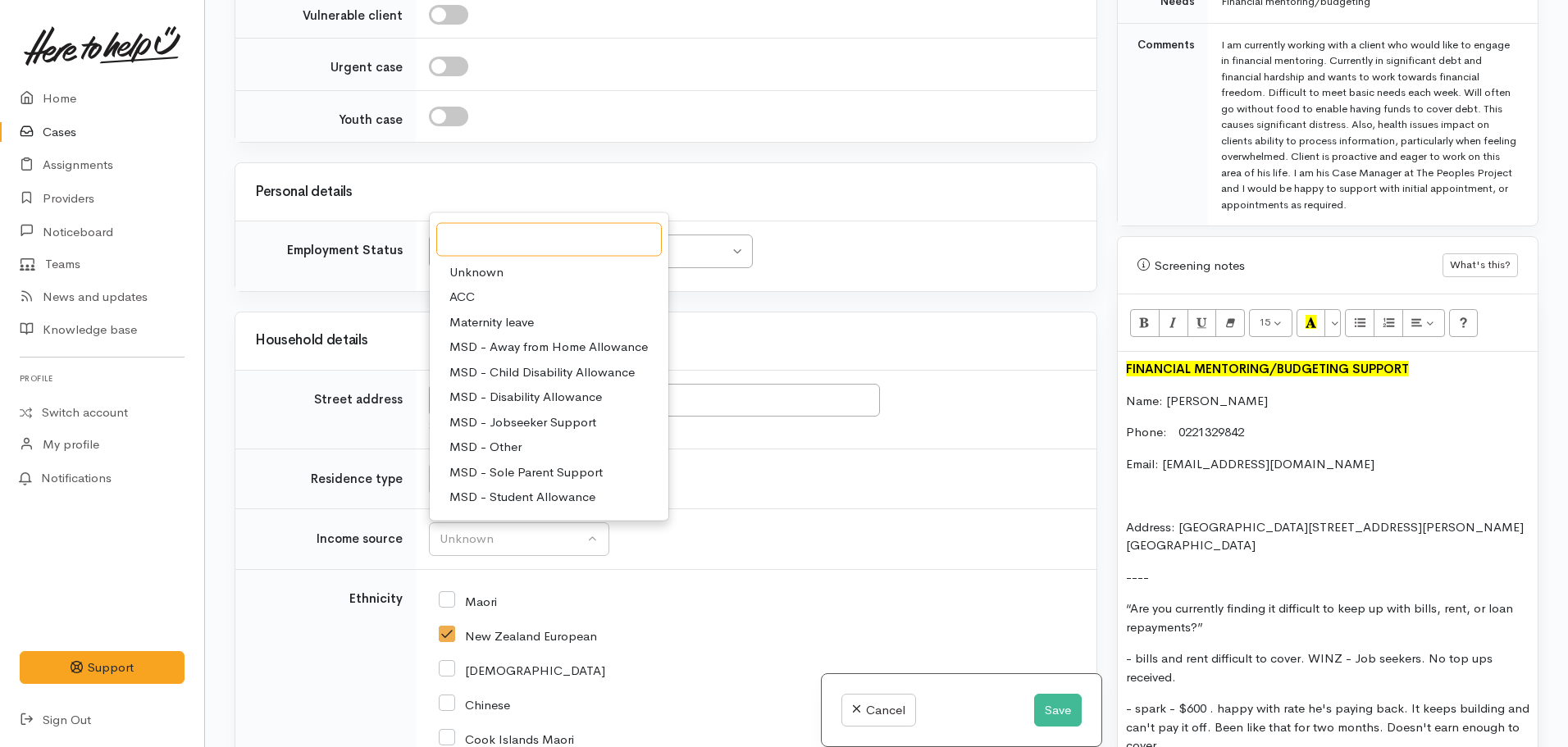
scroll to position [29, 0]
click at [572, 383] on span "MSD - Jobseeker Support" at bounding box center [522, 392] width 146 height 19
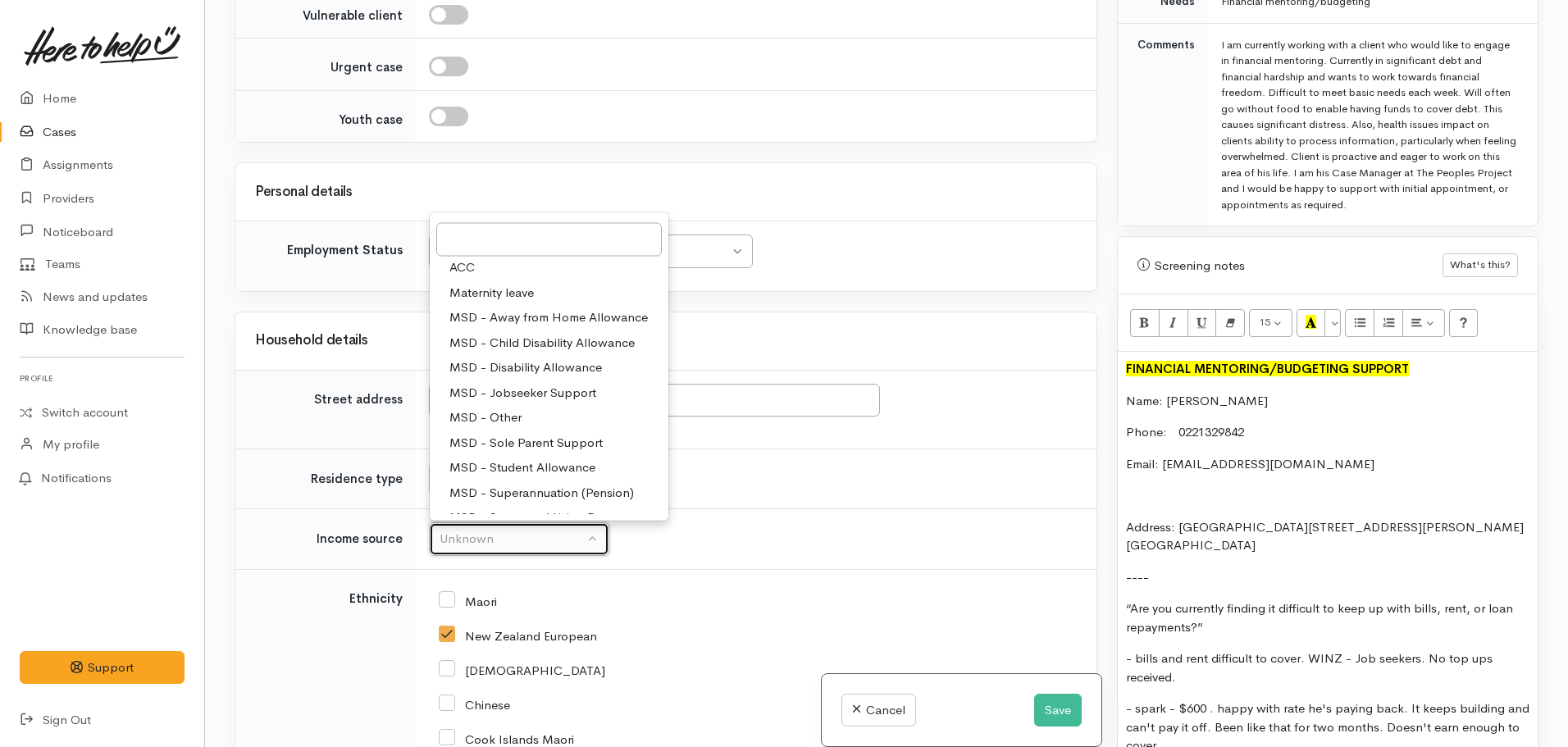
select select "4"
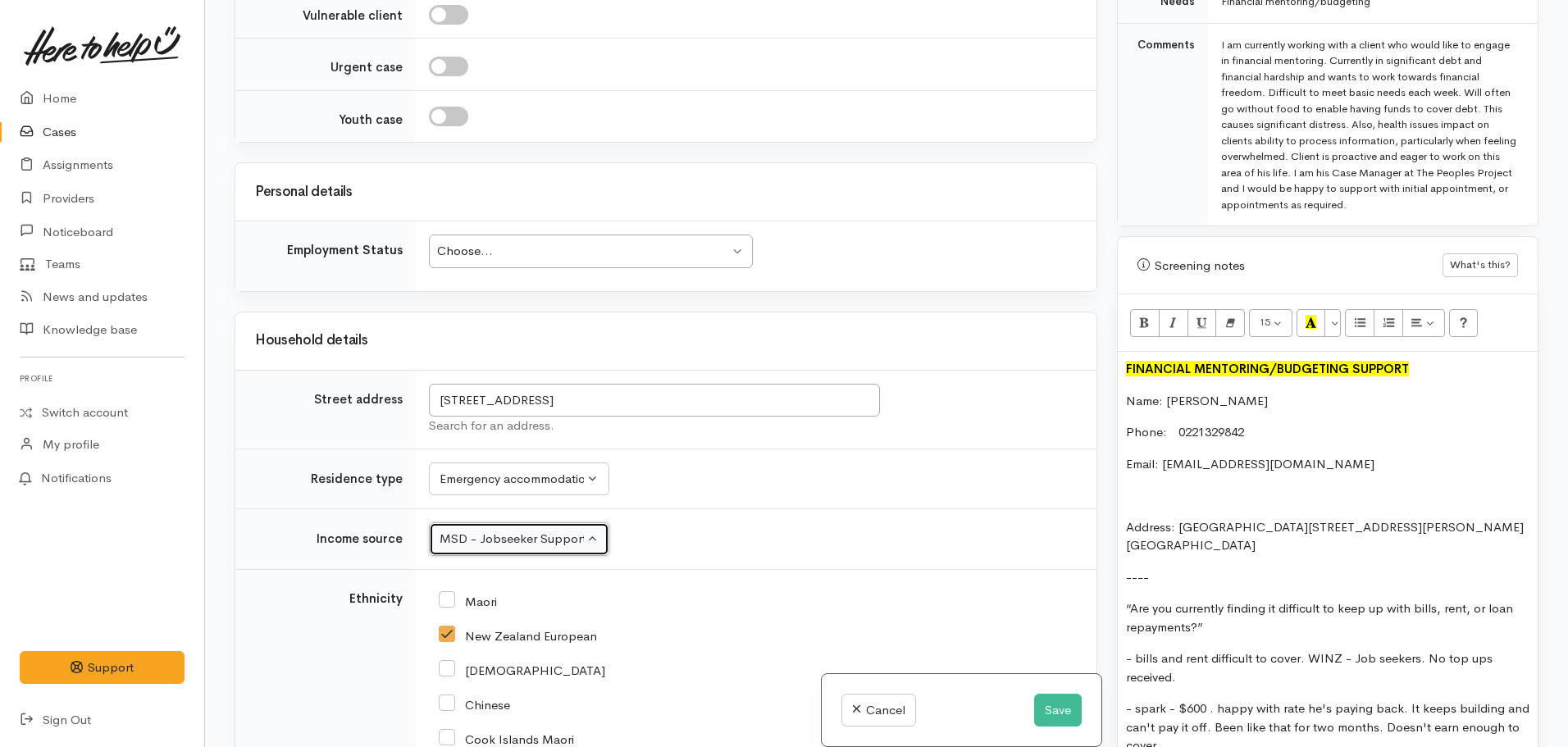
click at [589, 242] on div "Choose..." at bounding box center [582, 251] width 292 height 19
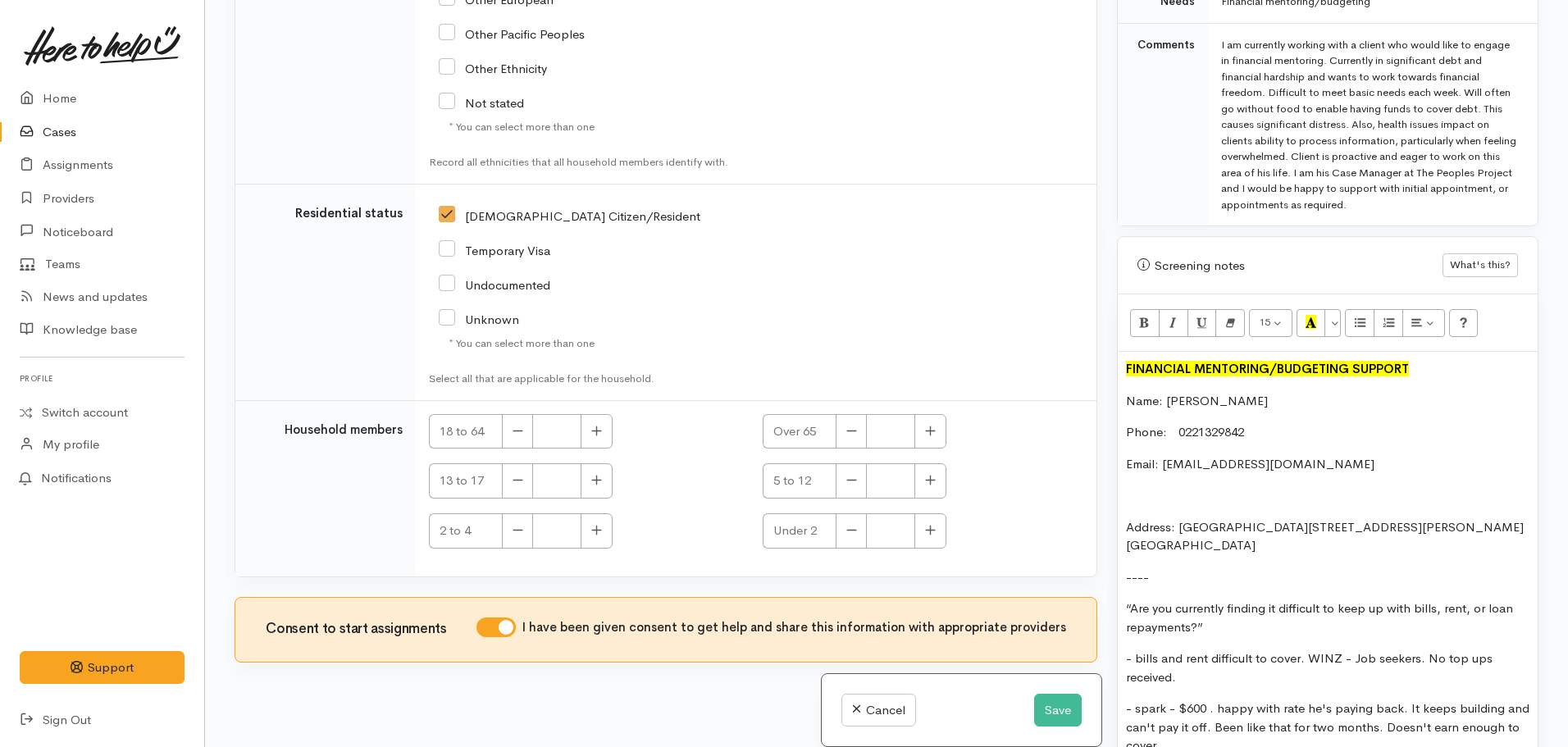
scroll to position [3425, 0]
click at [598, 425] on icon "button" at bounding box center [597, 430] width 10 height 10
type input "1"
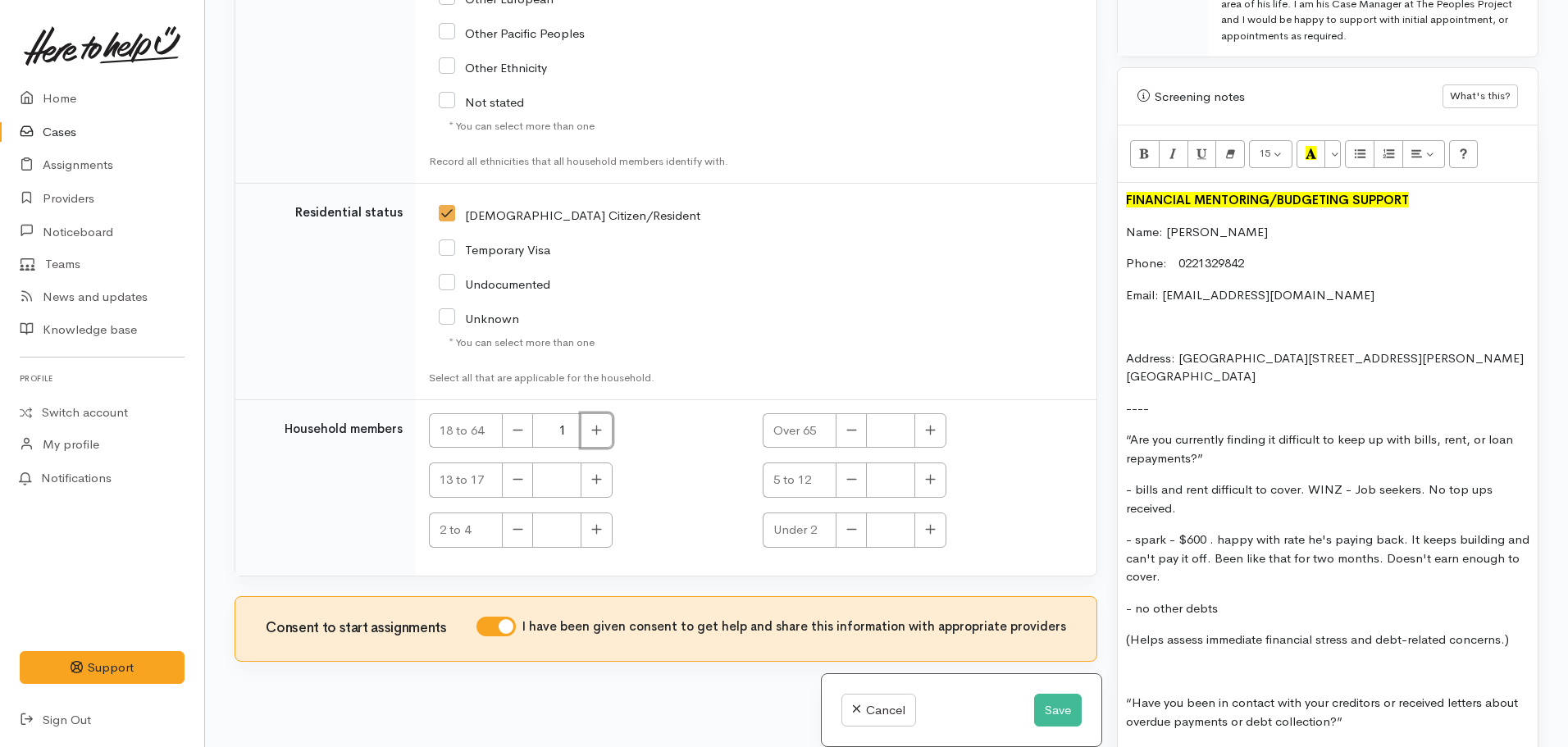
scroll to position [1063, 0]
click at [1172, 397] on p "----" at bounding box center [1328, 406] width 403 height 19
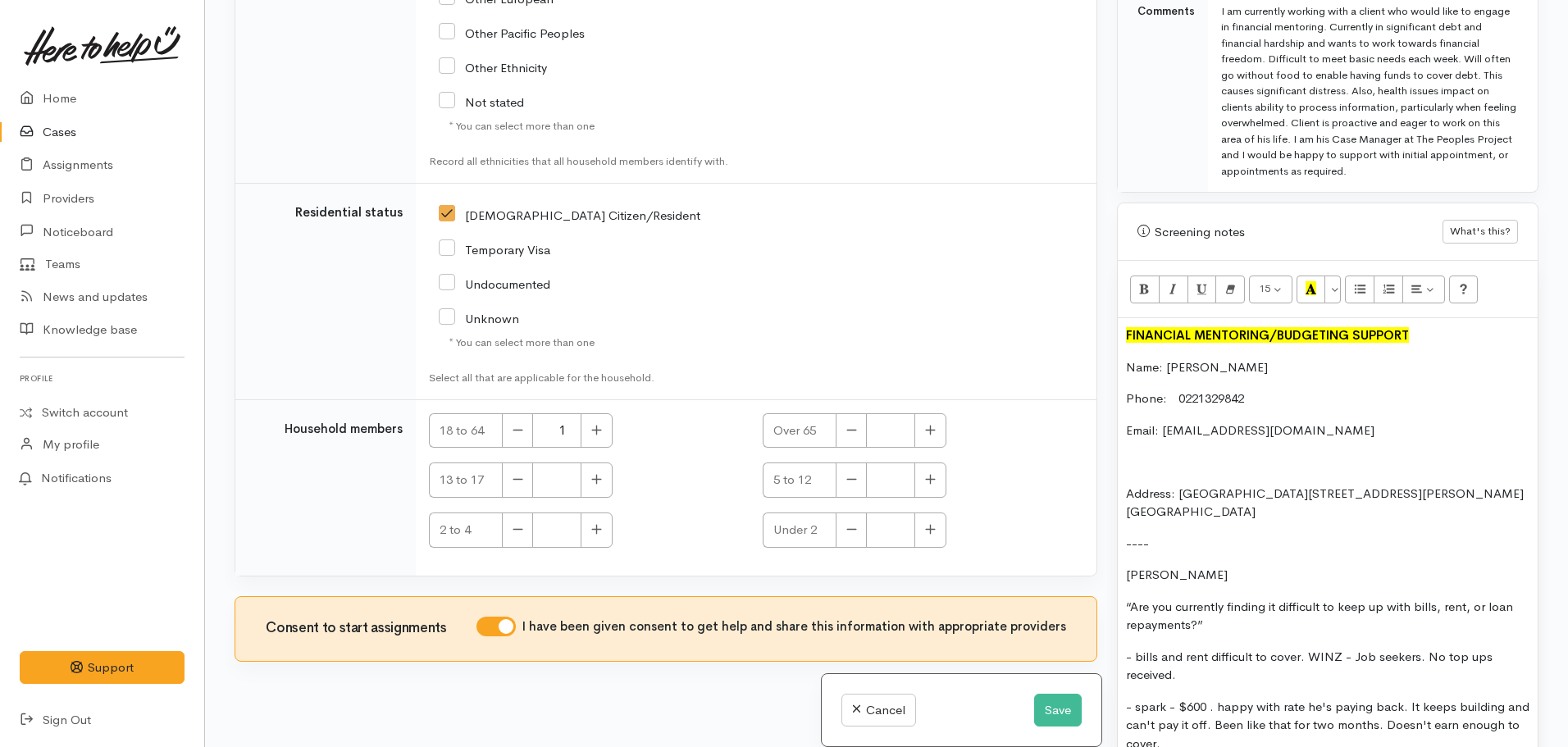
scroll to position [926, 0]
click at [1243, 565] on p "Kyle is in debt and in financial hardship" at bounding box center [1328, 574] width 403 height 19
click at [1345, 565] on p "Kyle is in debt and financial hardship" at bounding box center [1328, 574] width 403 height 19
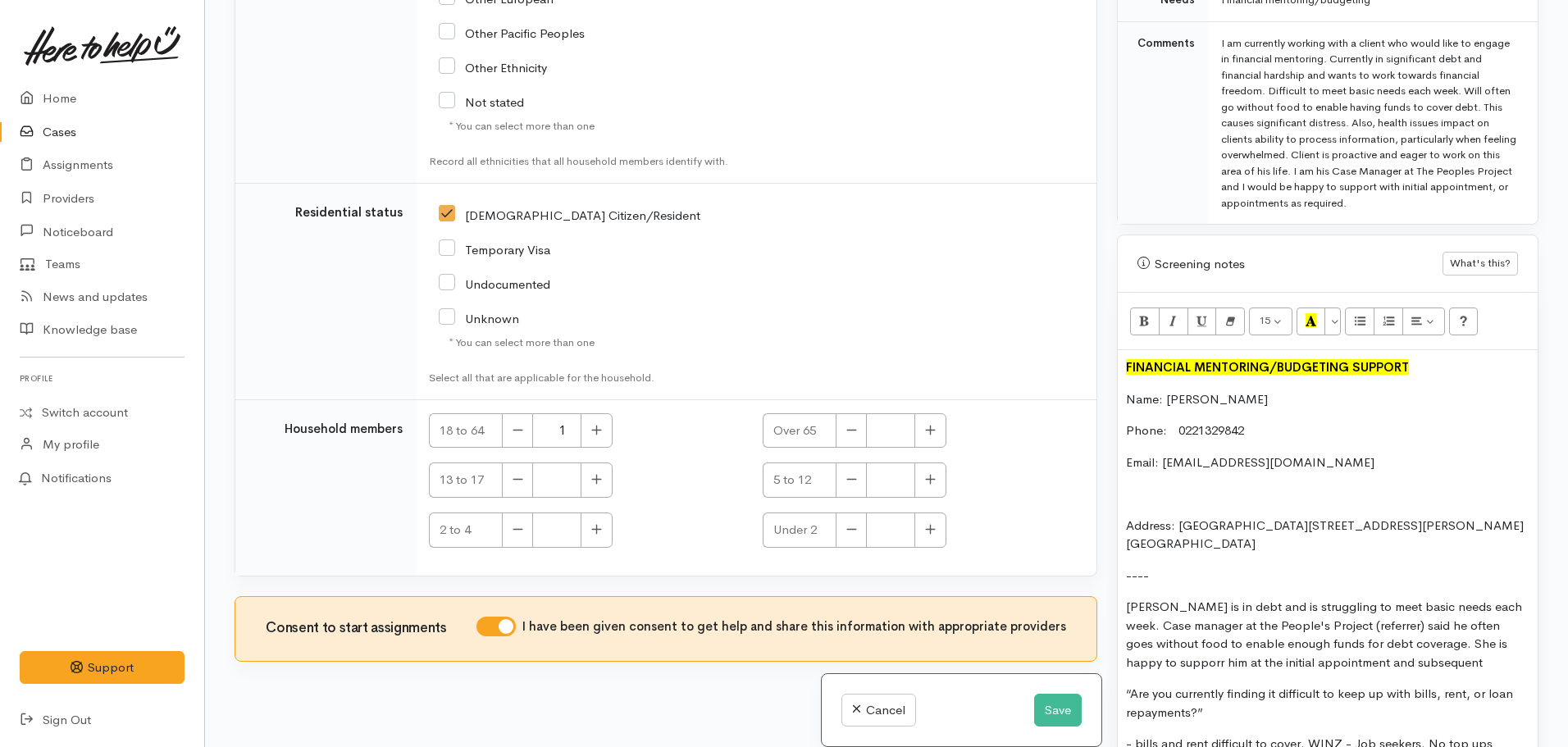
scroll to position [895, 0]
click at [1166, 644] on p "Kyle is in debt and is struggling to meet basic needs each week. Case manager a…" at bounding box center [1328, 633] width 403 height 74
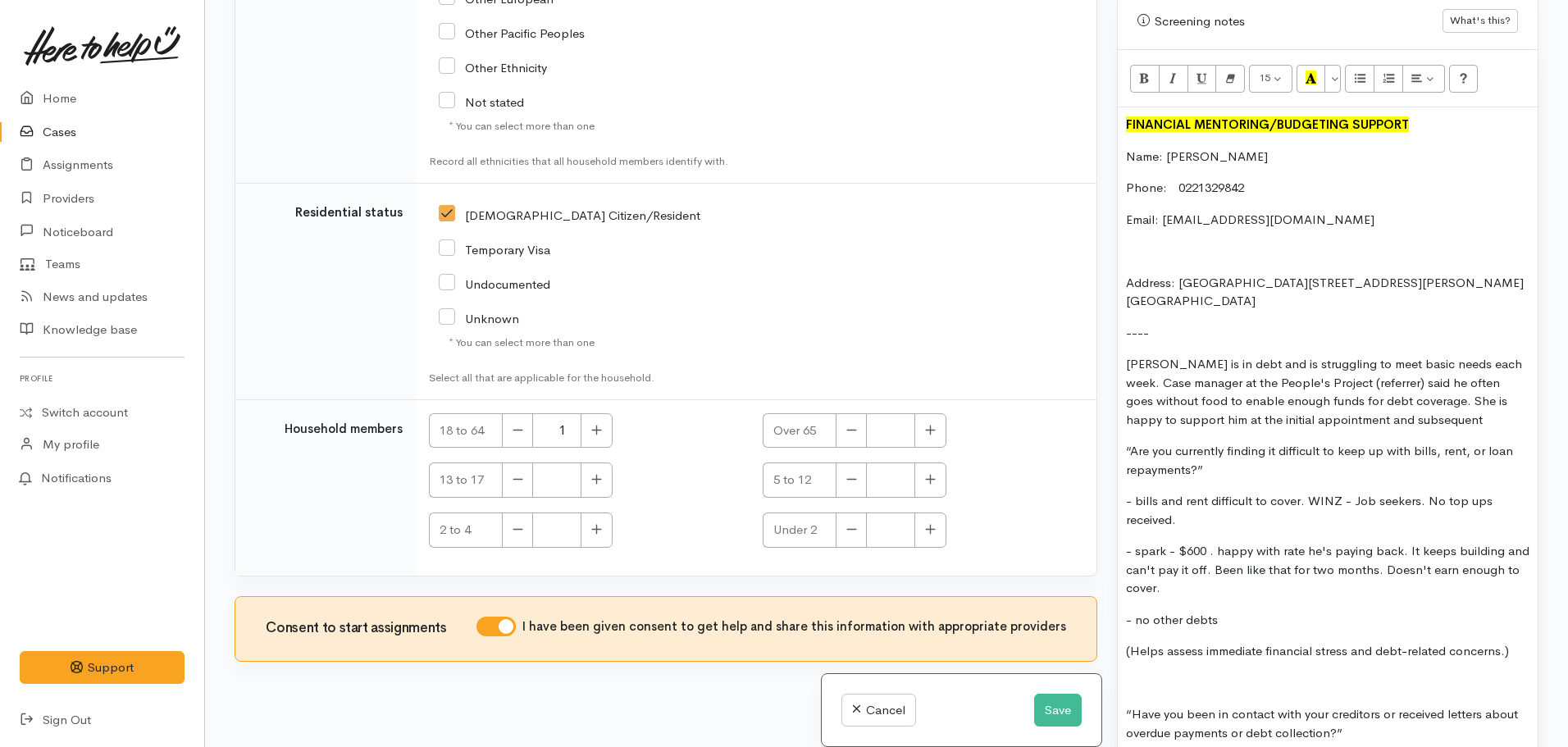
scroll to position [1152, 0]
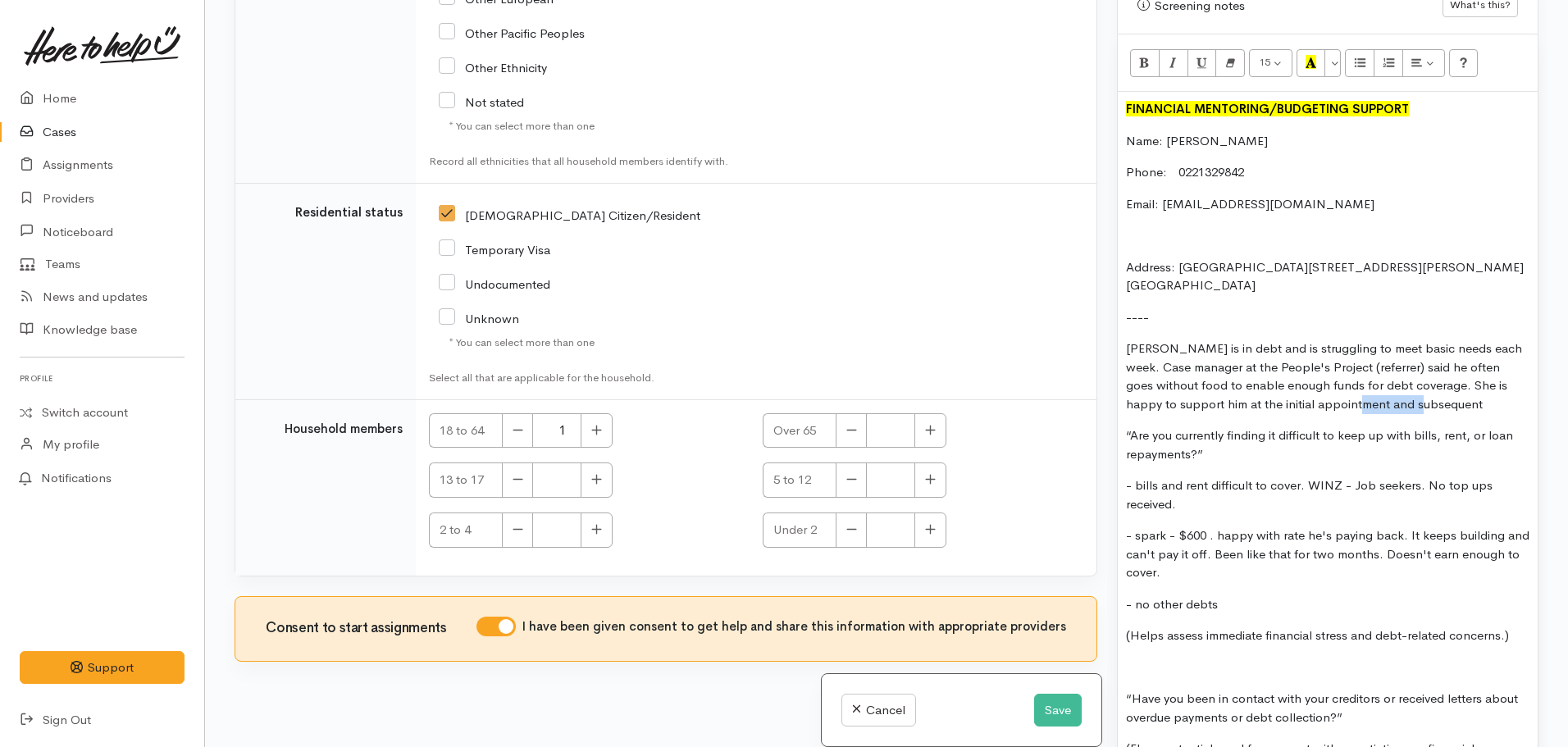
drag, startPoint x: 1437, startPoint y: 391, endPoint x: 1363, endPoint y: 392, distance: 74.0
click at [1363, 392] on p "Kyle is in debt and is struggling to meet basic needs each week. Case manager a…" at bounding box center [1328, 376] width 403 height 74
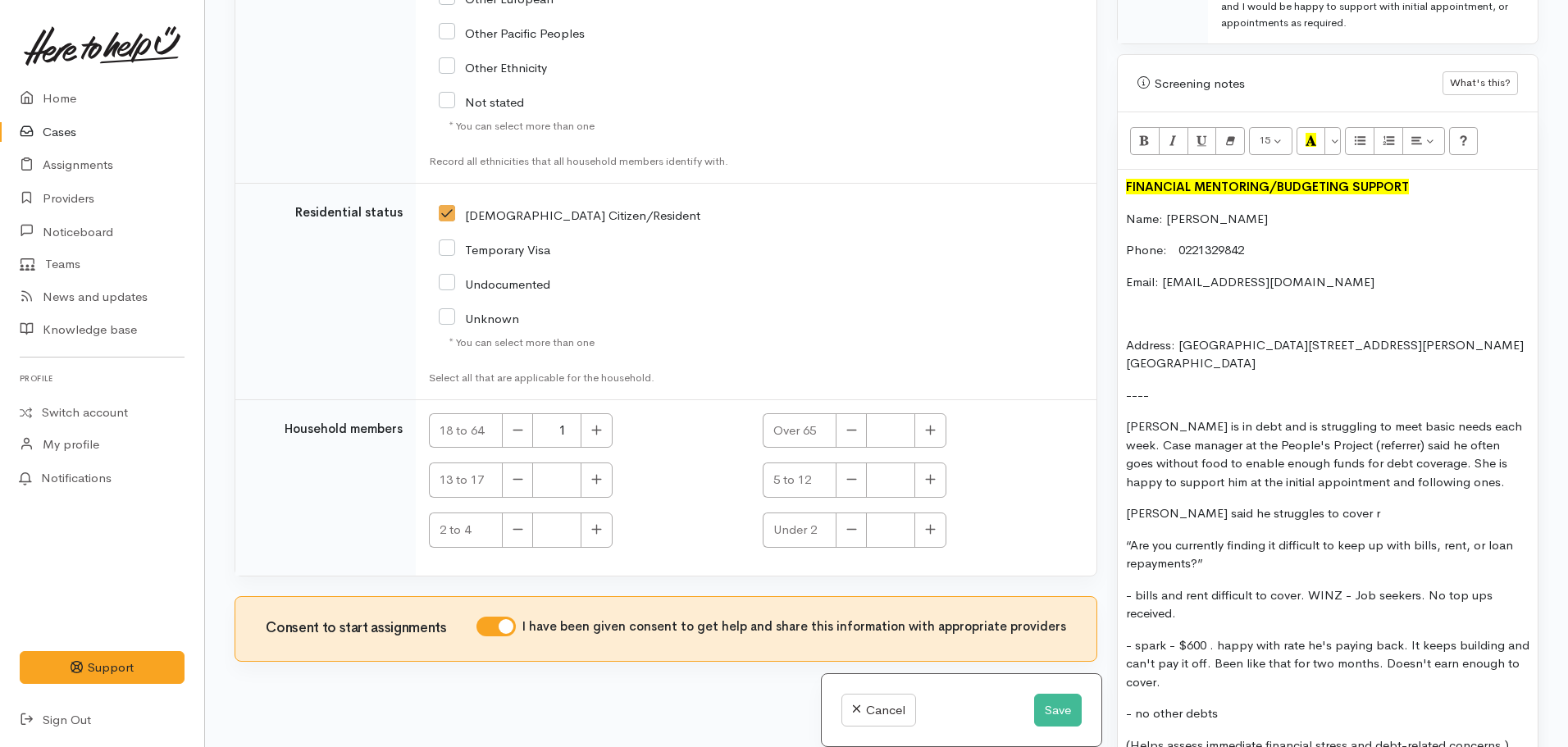
scroll to position [1082, 0]
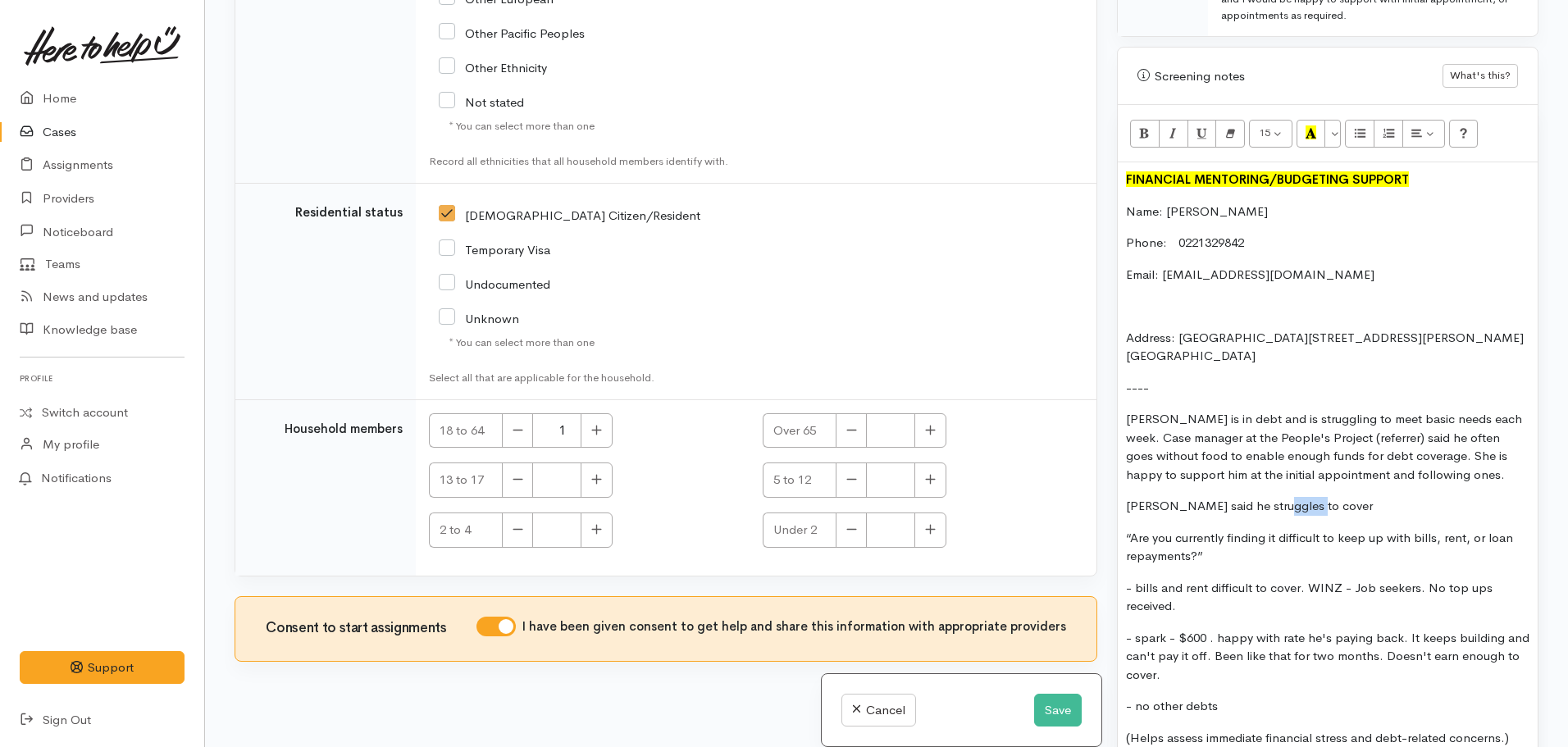
drag, startPoint x: 1305, startPoint y: 490, endPoint x: 1263, endPoint y: 494, distance: 42.2
click at [1263, 497] on p "Kyle said he struggles to cover" at bounding box center [1328, 506] width 403 height 19
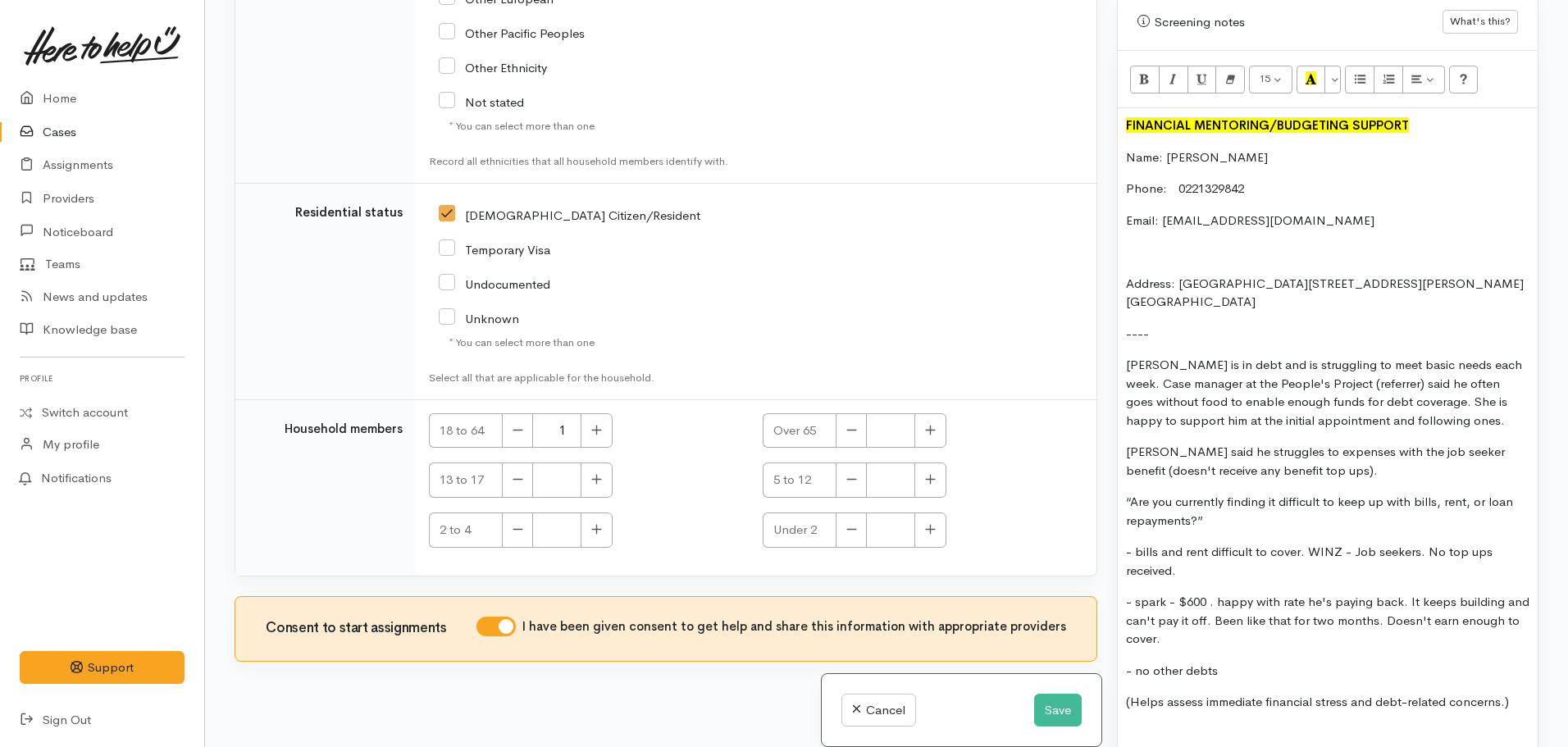
scroll to position [1138, 0]
drag, startPoint x: 1262, startPoint y: 437, endPoint x: 1156, endPoint y: 442, distance: 106.1
click at [1156, 442] on p "Kyle said he struggles to expenses with the job seeker benefit (doesn't receive…" at bounding box center [1328, 458] width 403 height 37
click at [1309, 449] on p "Kyle struggles to meet expenses with the job seeker benefit (doesn't receive an…" at bounding box center [1328, 458] width 403 height 37
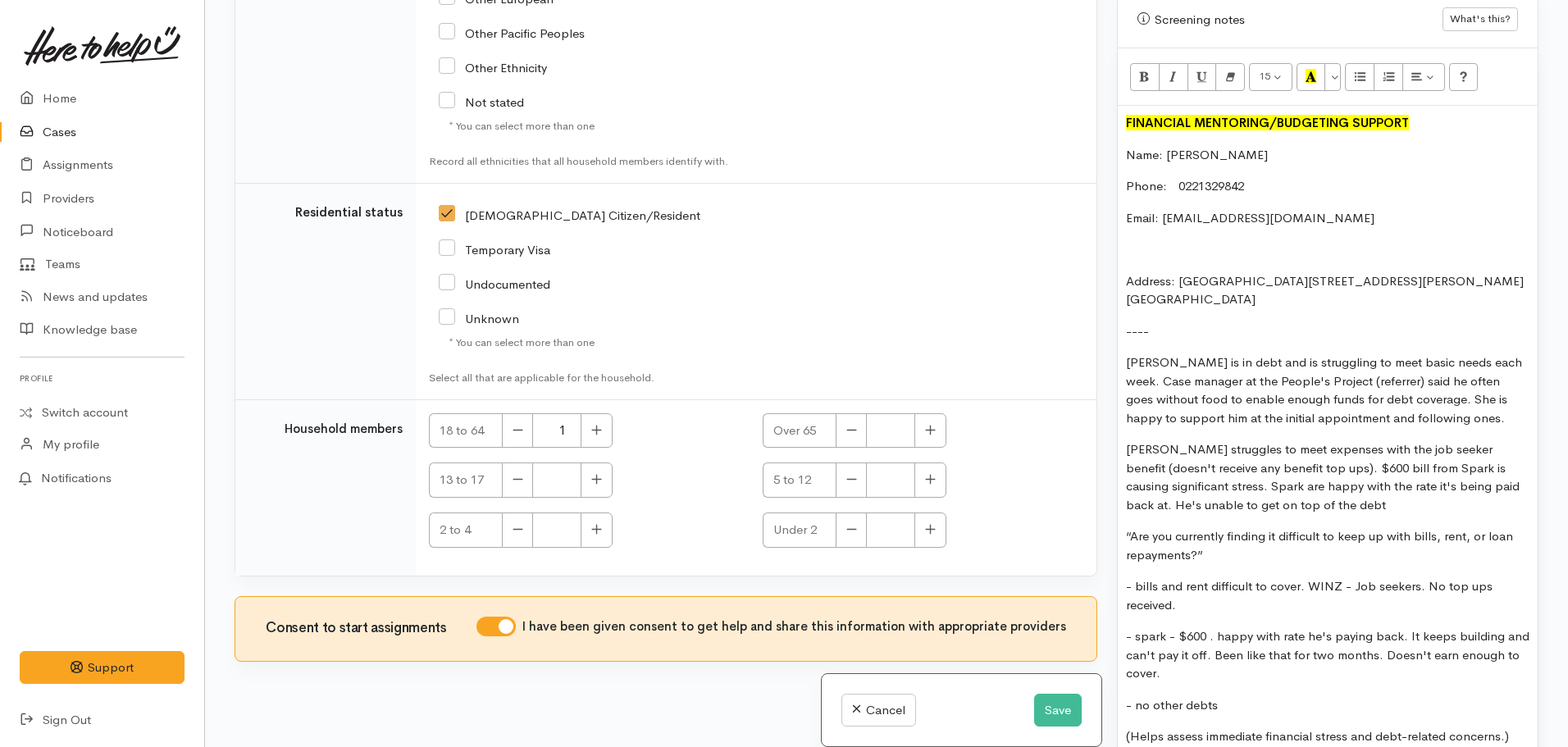
click at [1508, 473] on p "Kyle struggles to meet expenses with the job seeker benefit (doesn't receive an…" at bounding box center [1328, 477] width 403 height 74
click at [1337, 489] on p "Kyle struggles to meet expenses with the job seeker benefit (doesn't receive an…" at bounding box center [1328, 477] width 403 height 74
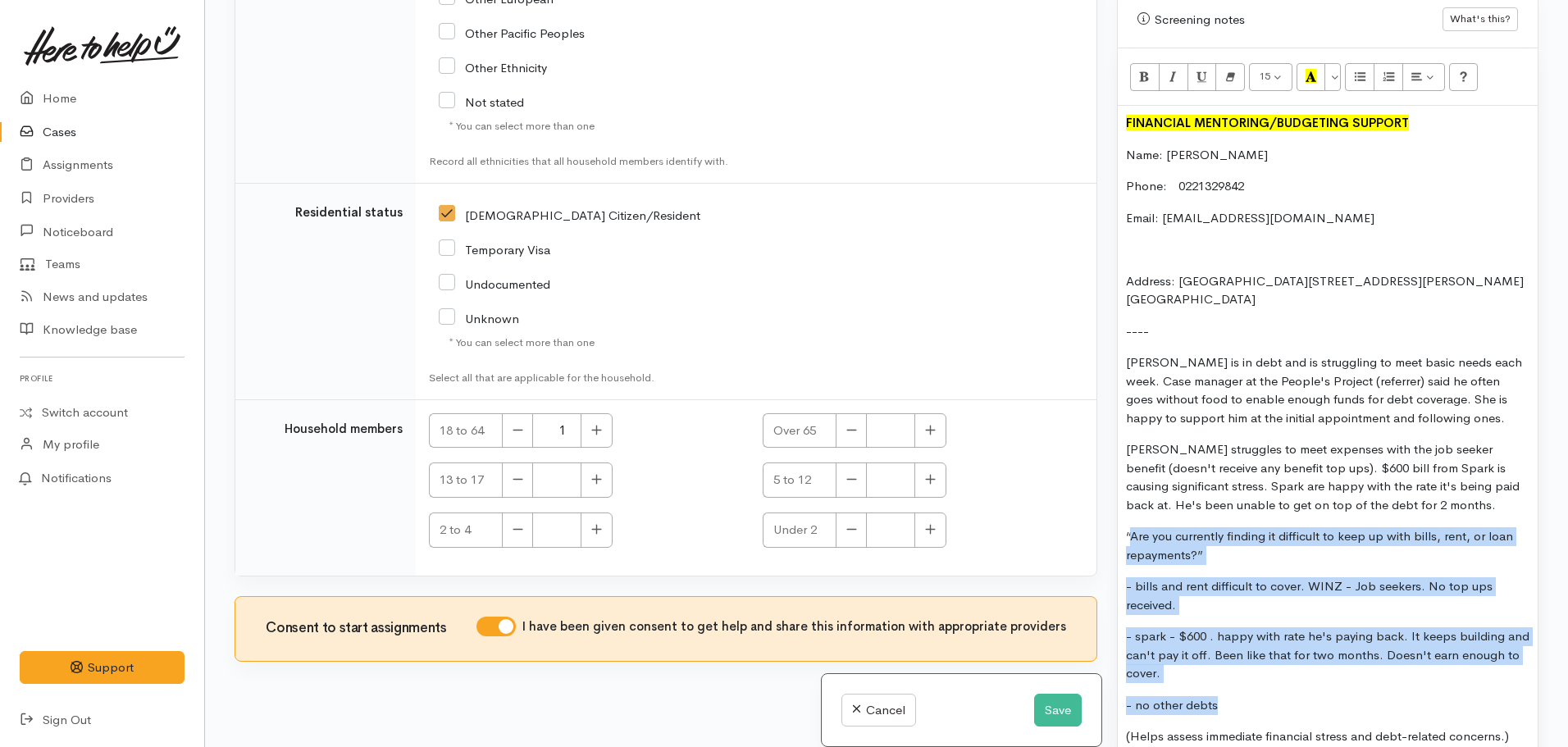
drag, startPoint x: 1131, startPoint y: 519, endPoint x: 1249, endPoint y: 684, distance: 202.9
click at [1249, 684] on div "FINANCIAL MENTORING/BUDGETING SUPPORT Name: Kyle Gosnell Phone: 0221329842 Emai…" at bounding box center [1328, 706] width 420 height 1201
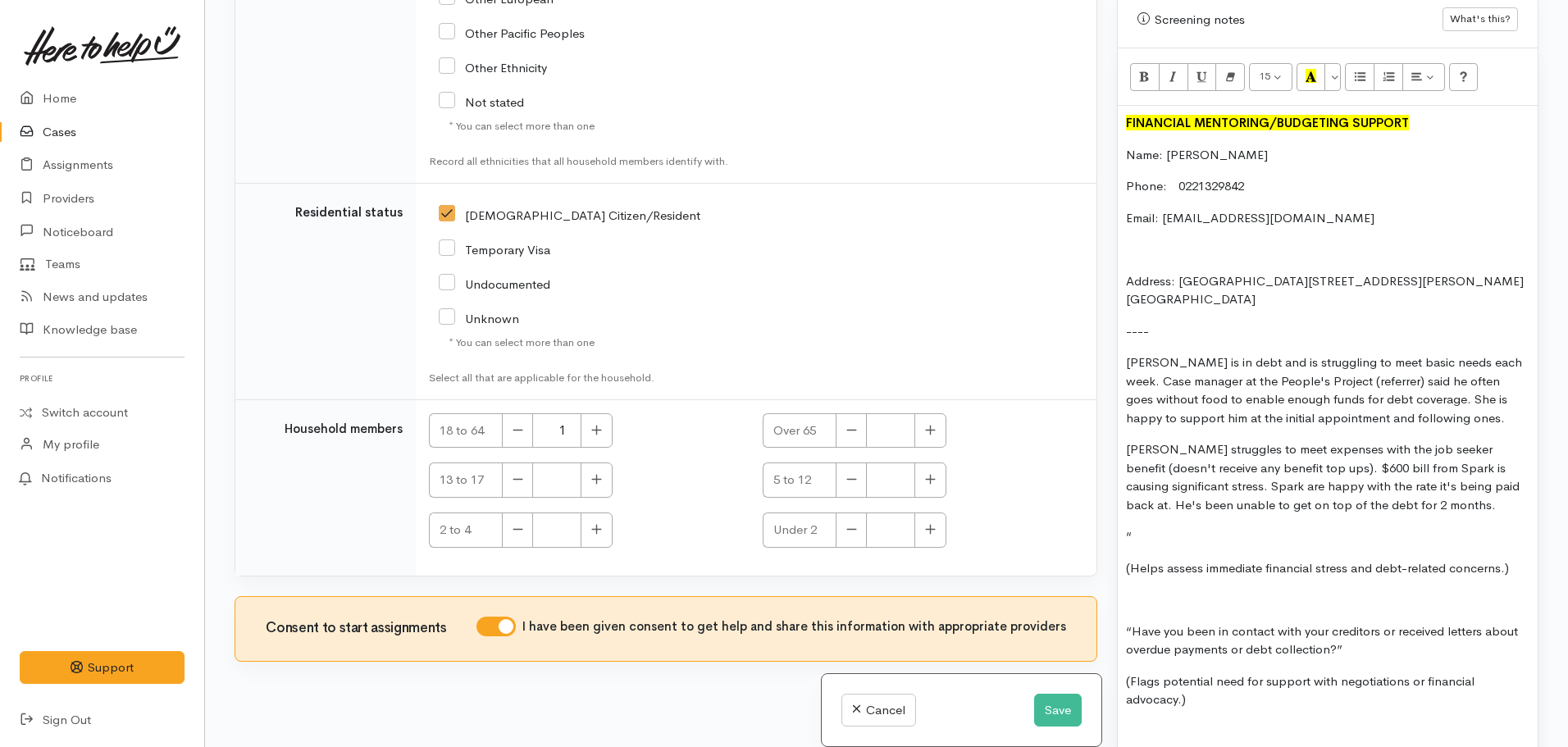
click at [1411, 491] on p "Kyle struggles to meet expenses with the job seeker benefit (doesn't receive an…" at bounding box center [1328, 477] width 403 height 74
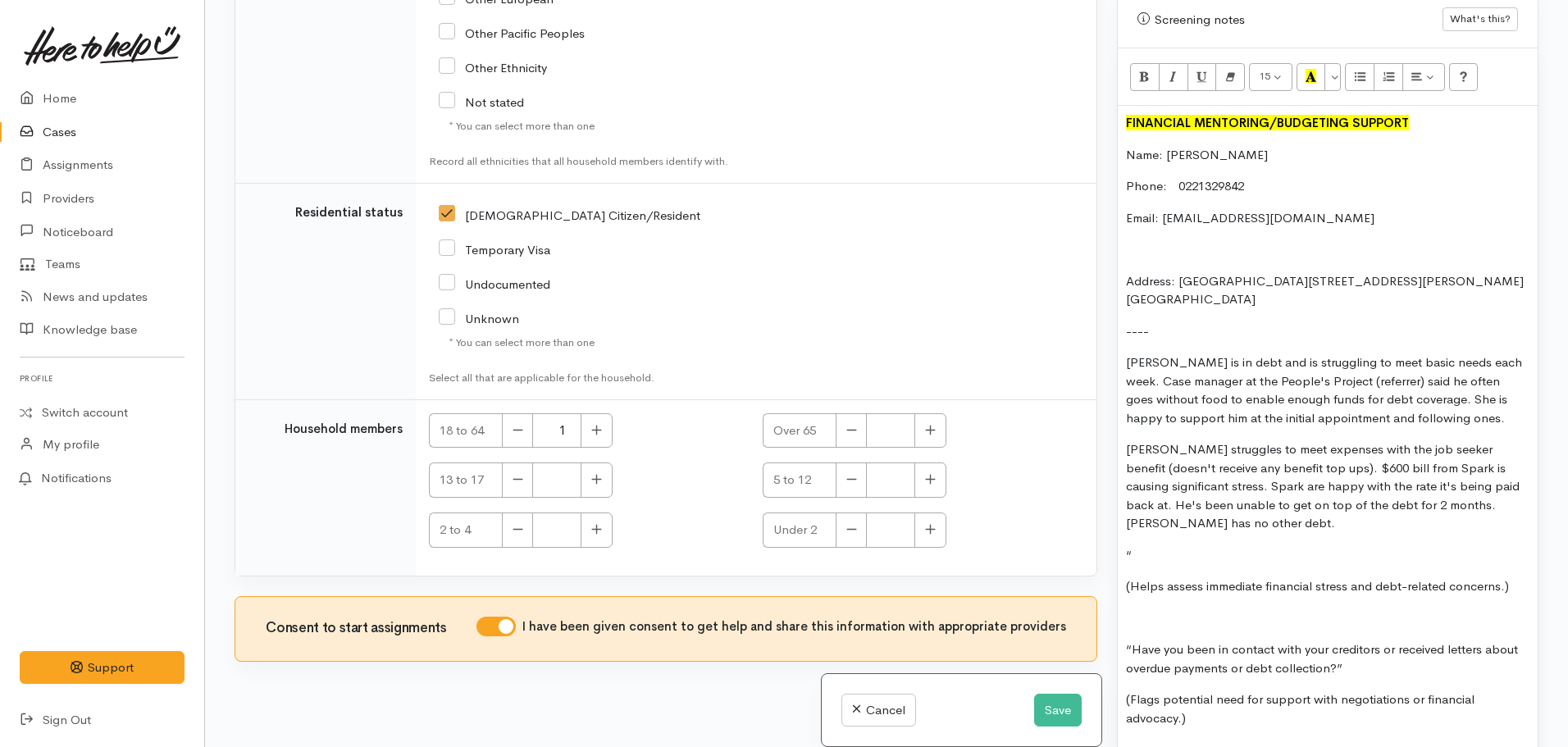
click at [1140, 546] on p "“" at bounding box center [1328, 555] width 403 height 19
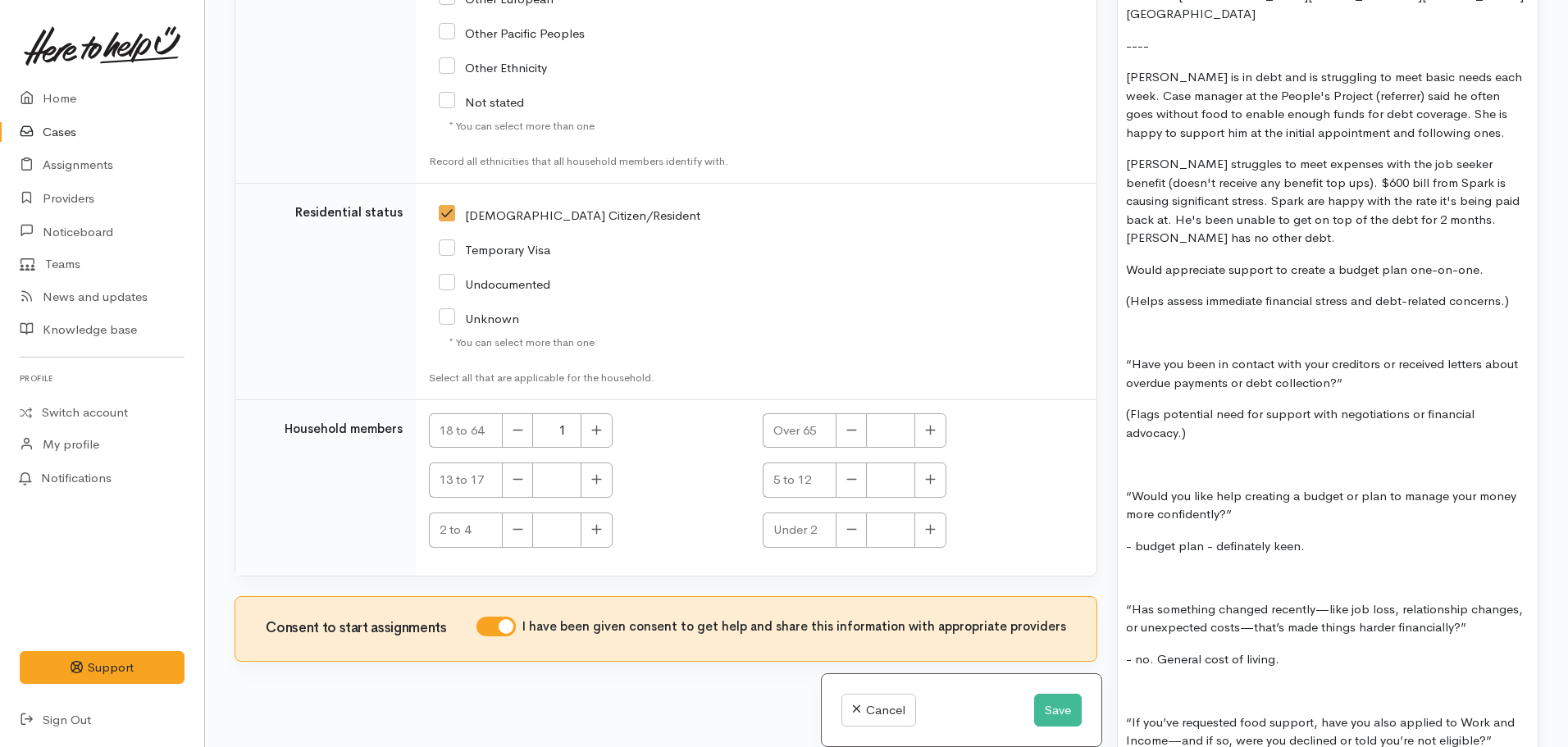
scroll to position [1440, 0]
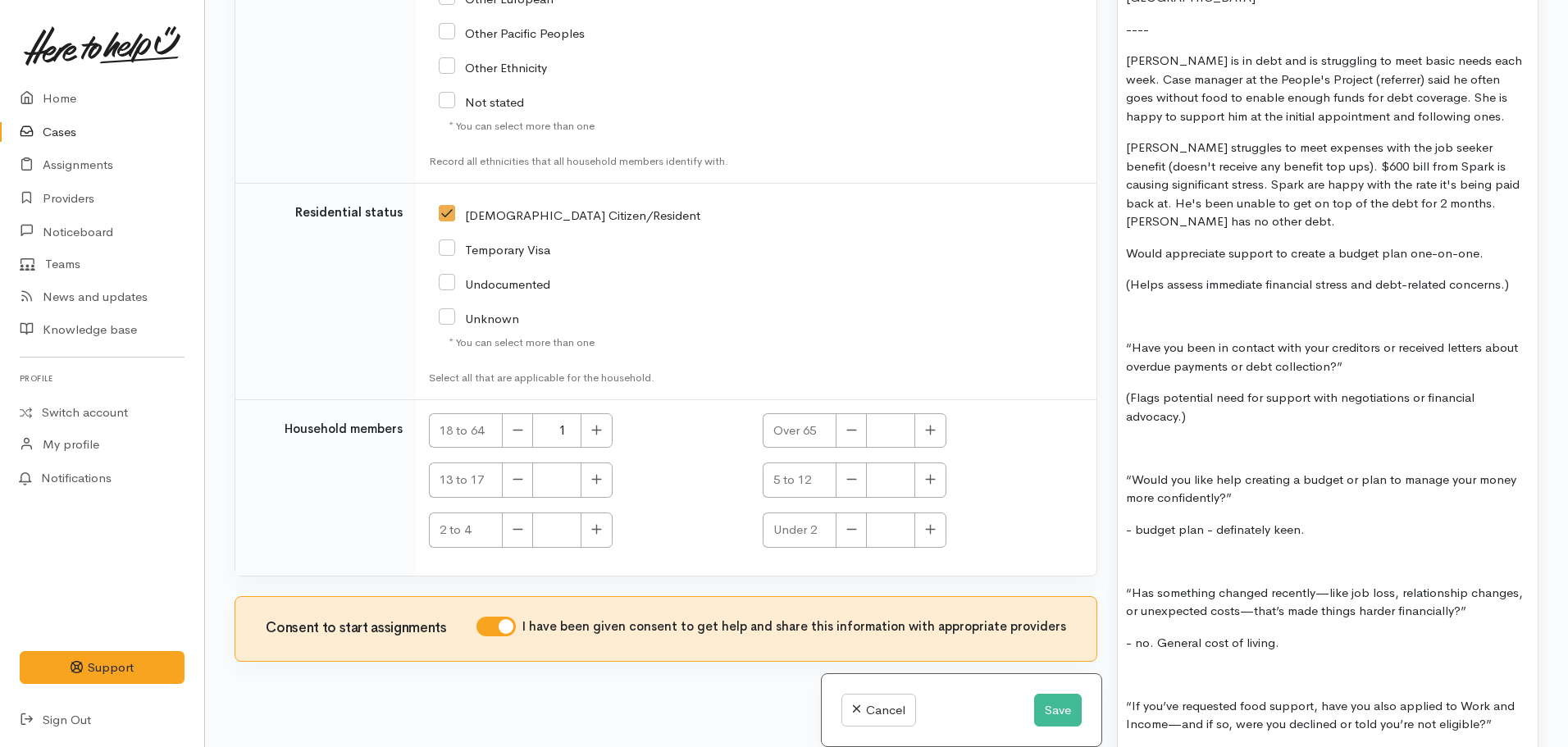
drag, startPoint x: 1304, startPoint y: 616, endPoint x: 1112, endPoint y: 243, distance: 419.5
click at [1112, 243] on div "Warnings Add No warnings have been raised against this case Add Warning Title ●…" at bounding box center [1327, 373] width 441 height 747
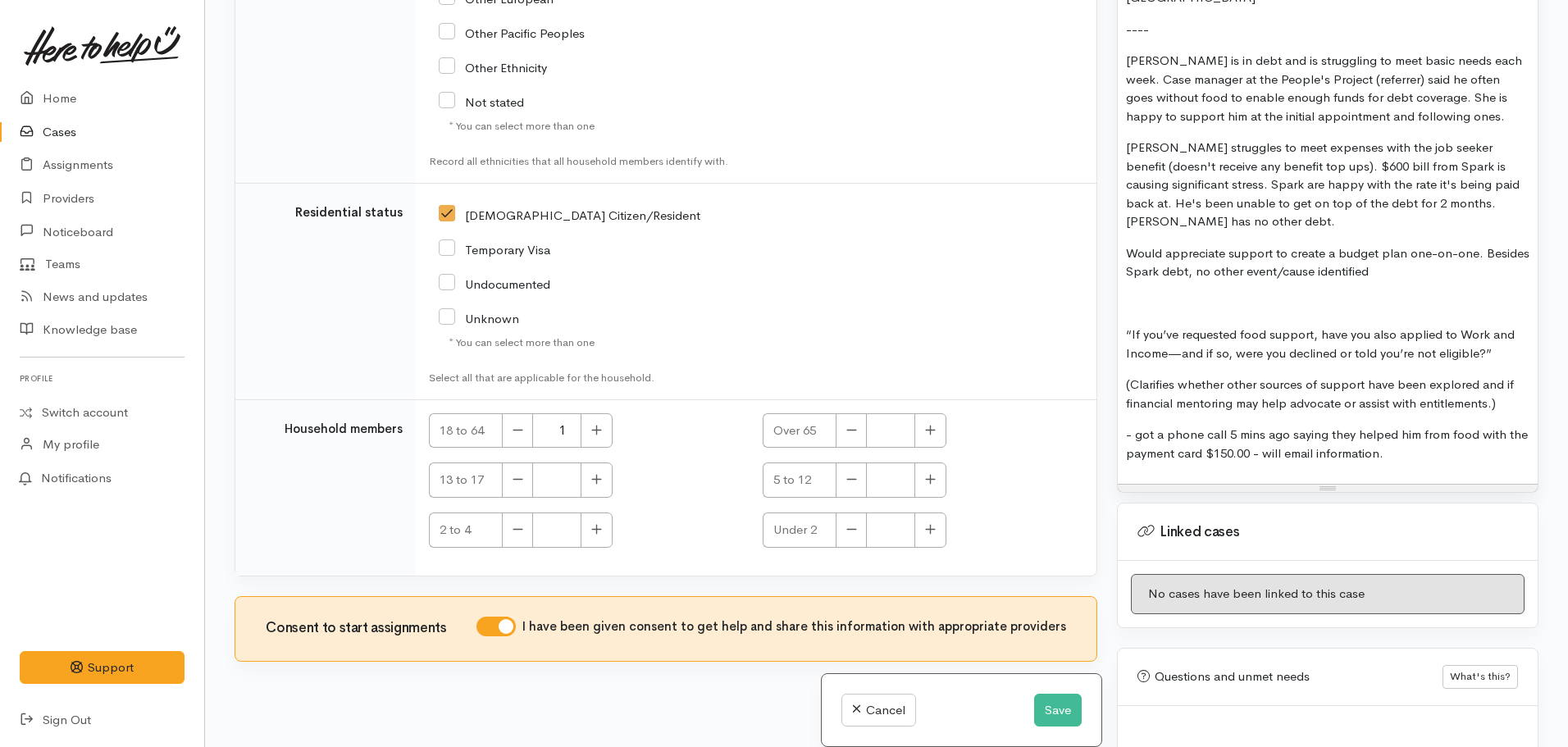
click at [1294, 244] on p "Would appreciate support to create a budget plan one-on-one. Besides Spark debt…" at bounding box center [1328, 263] width 403 height 37
click at [1291, 244] on p "Would appreciate support to create a budget plan one-on-one. Besides Spark debt…" at bounding box center [1328, 263] width 403 height 37
click at [1446, 244] on p "Would appreciate support to create a budget plan one-on-one. Besides Spark debt…" at bounding box center [1328, 263] width 403 height 37
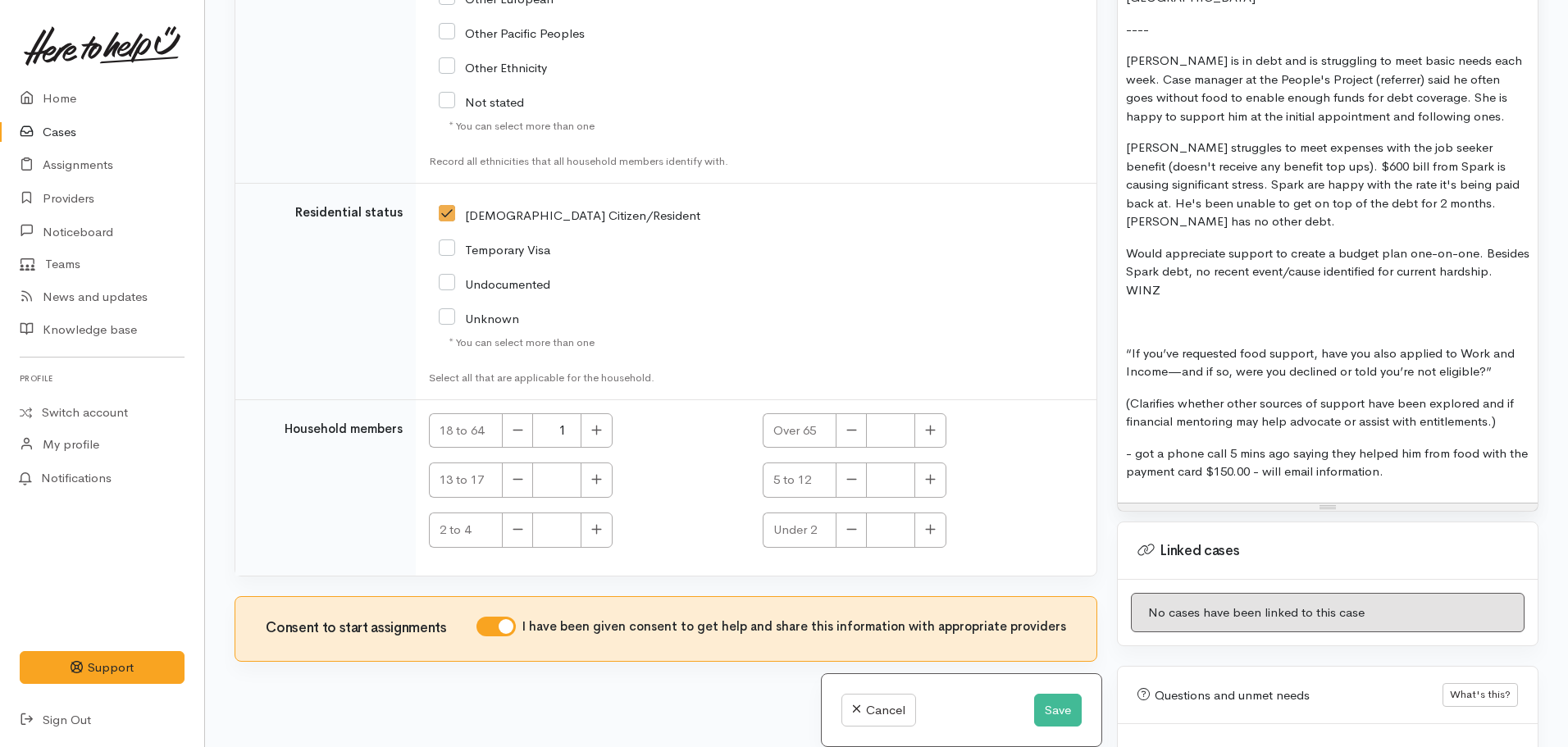
drag, startPoint x: 1229, startPoint y: 260, endPoint x: 1176, endPoint y: 259, distance: 53.0
click at [1176, 259] on p "Would appreciate support to create a budget plan one-on-one. Besides Spark debt…" at bounding box center [1328, 272] width 403 height 56
copy p "WINZ"
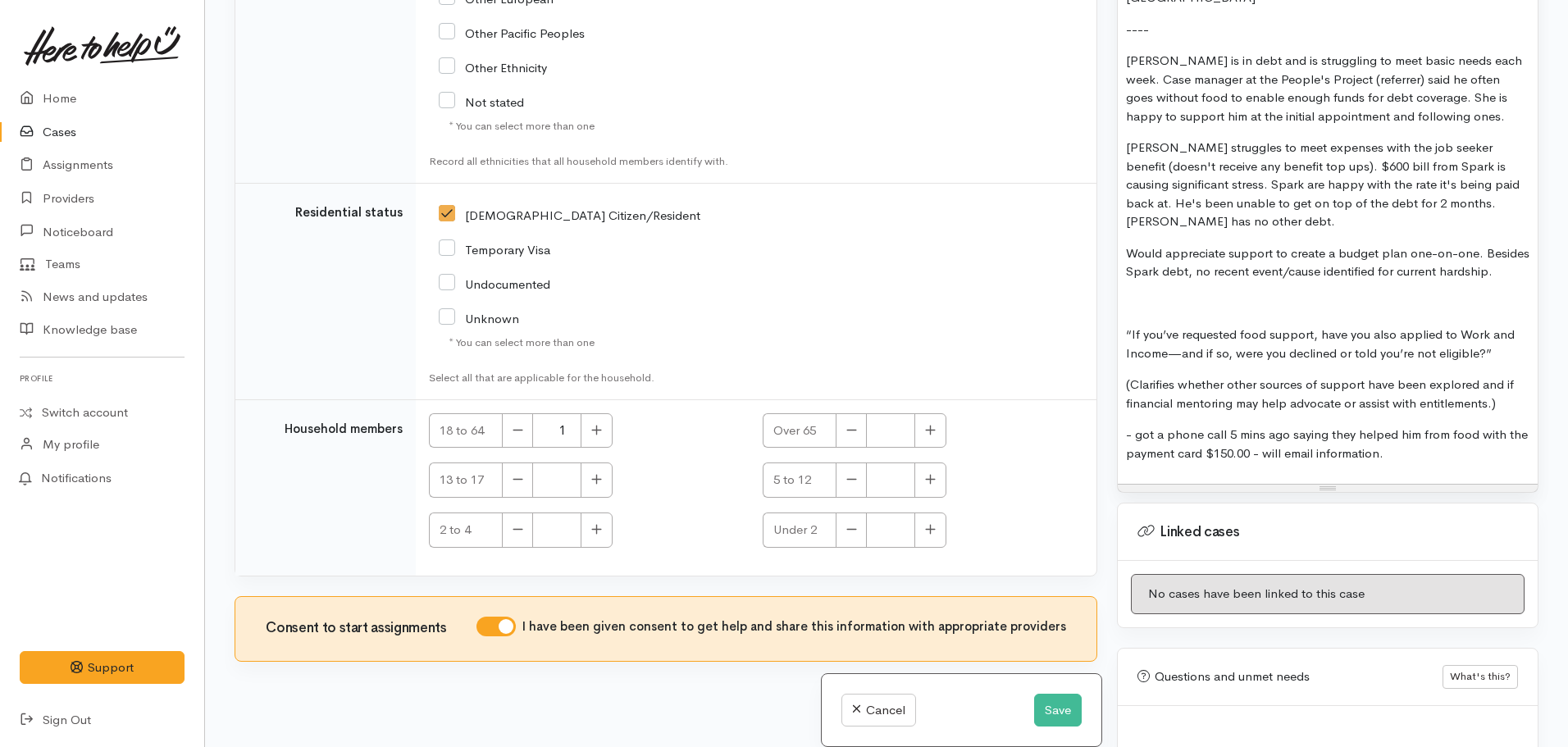
click at [1517, 187] on p "Kyle struggles to meet expenses with the job seeker benefit (doesn't receive an…" at bounding box center [1328, 185] width 403 height 93
click at [1242, 249] on p "Would appreciate support to create a budget plan one-on-one. Besides Spark debt…" at bounding box center [1328, 263] width 403 height 37
click at [1124, 214] on div "FINANCIAL MENTORING/BUDGETING SUPPORT Name: Kyle Gosnell Phone: 0221329842 Emai…" at bounding box center [1328, 144] width 420 height 679
click at [1205, 252] on p "Would appreciate support to create a budget plan one-on-one. Besides Spark debt…" at bounding box center [1328, 263] width 403 height 37
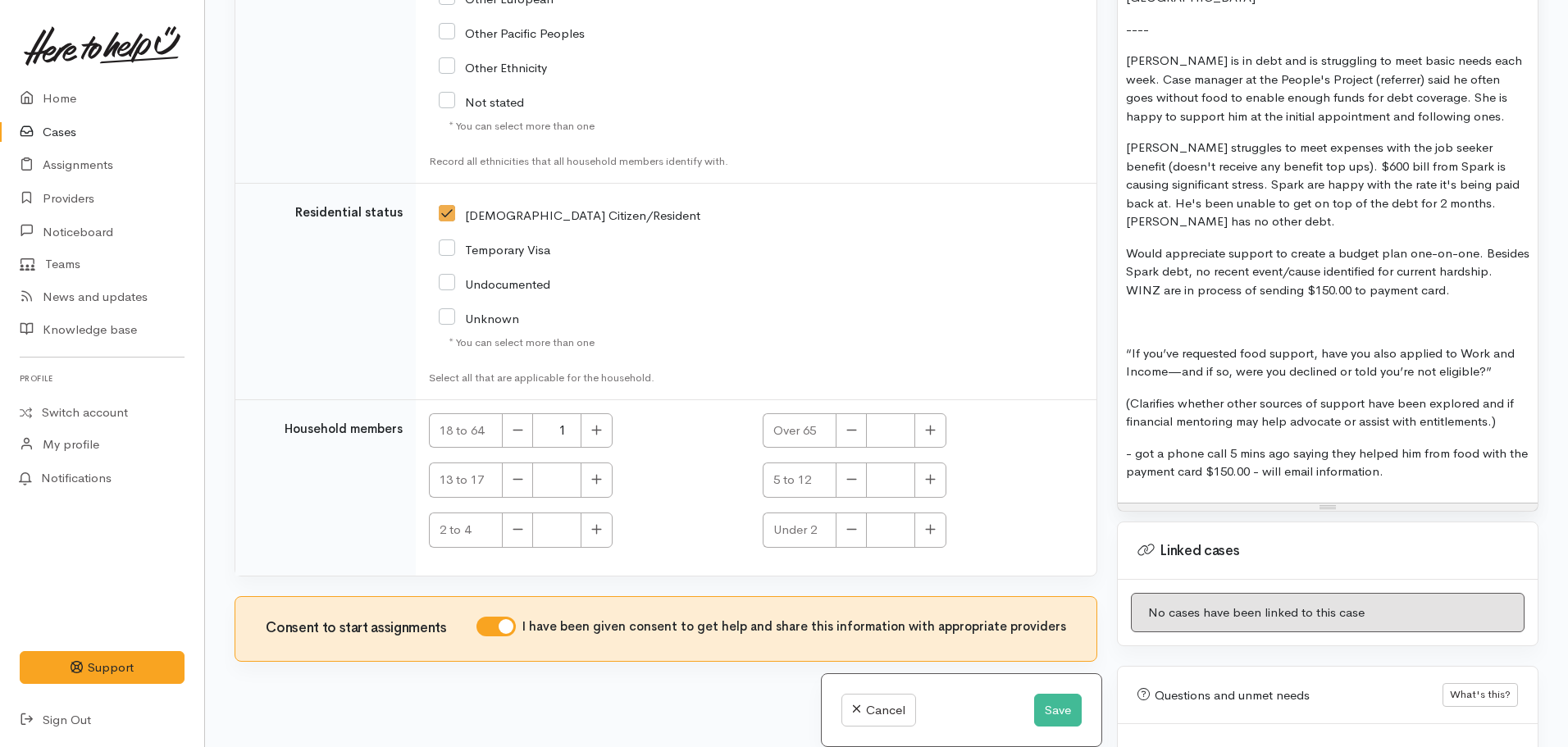
drag, startPoint x: 1427, startPoint y: 432, endPoint x: 1127, endPoint y: 283, distance: 335.0
click at [1127, 283] on div "FINANCIAL MENTORING/BUDGETING SUPPORT Name: Kyle Gosnell Phone: 0221329842 Emai…" at bounding box center [1328, 153] width 420 height 698
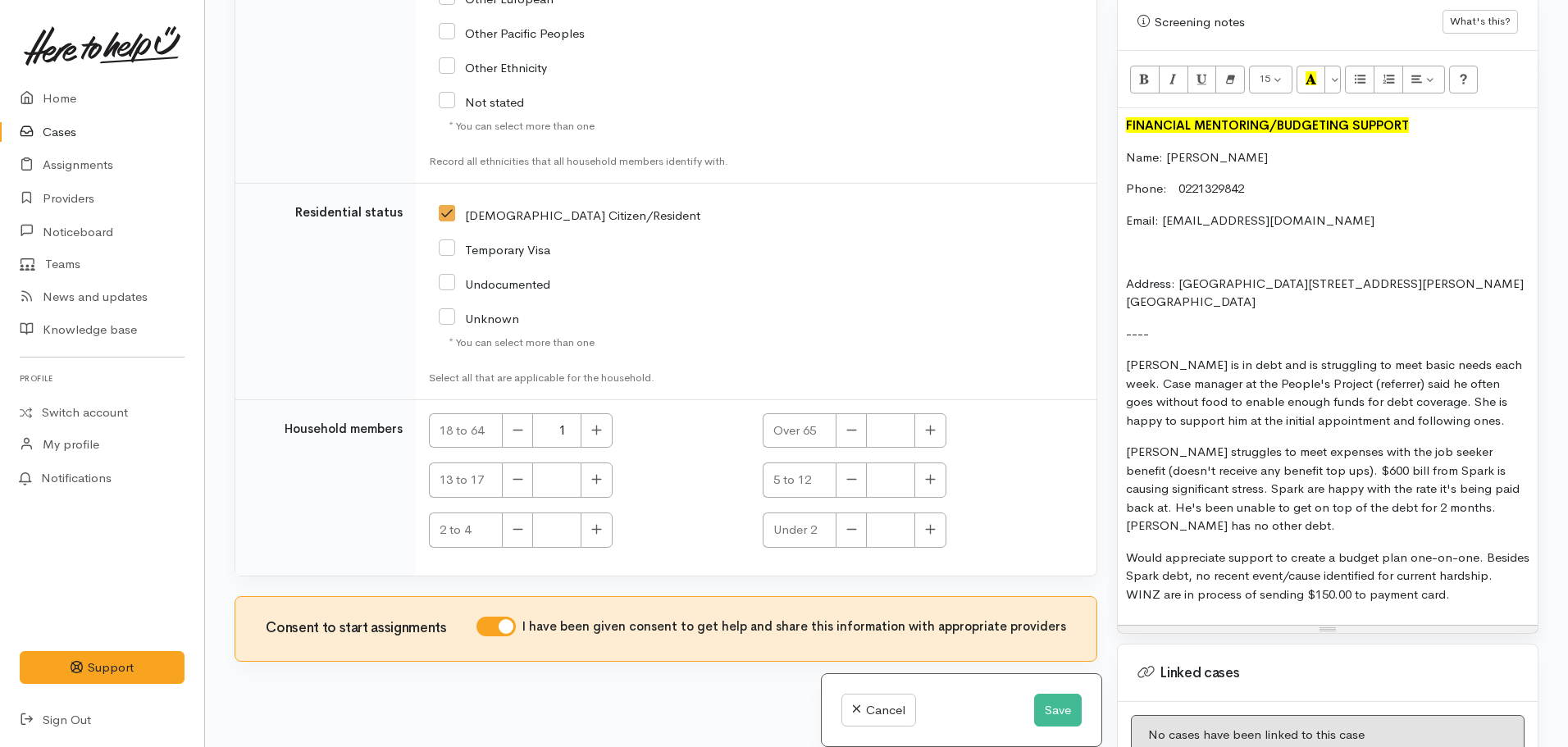
scroll to position [1133, 0]
click at [1322, 214] on p "Email: kylegosnell165@gmail.com" at bounding box center [1328, 223] width 403 height 19
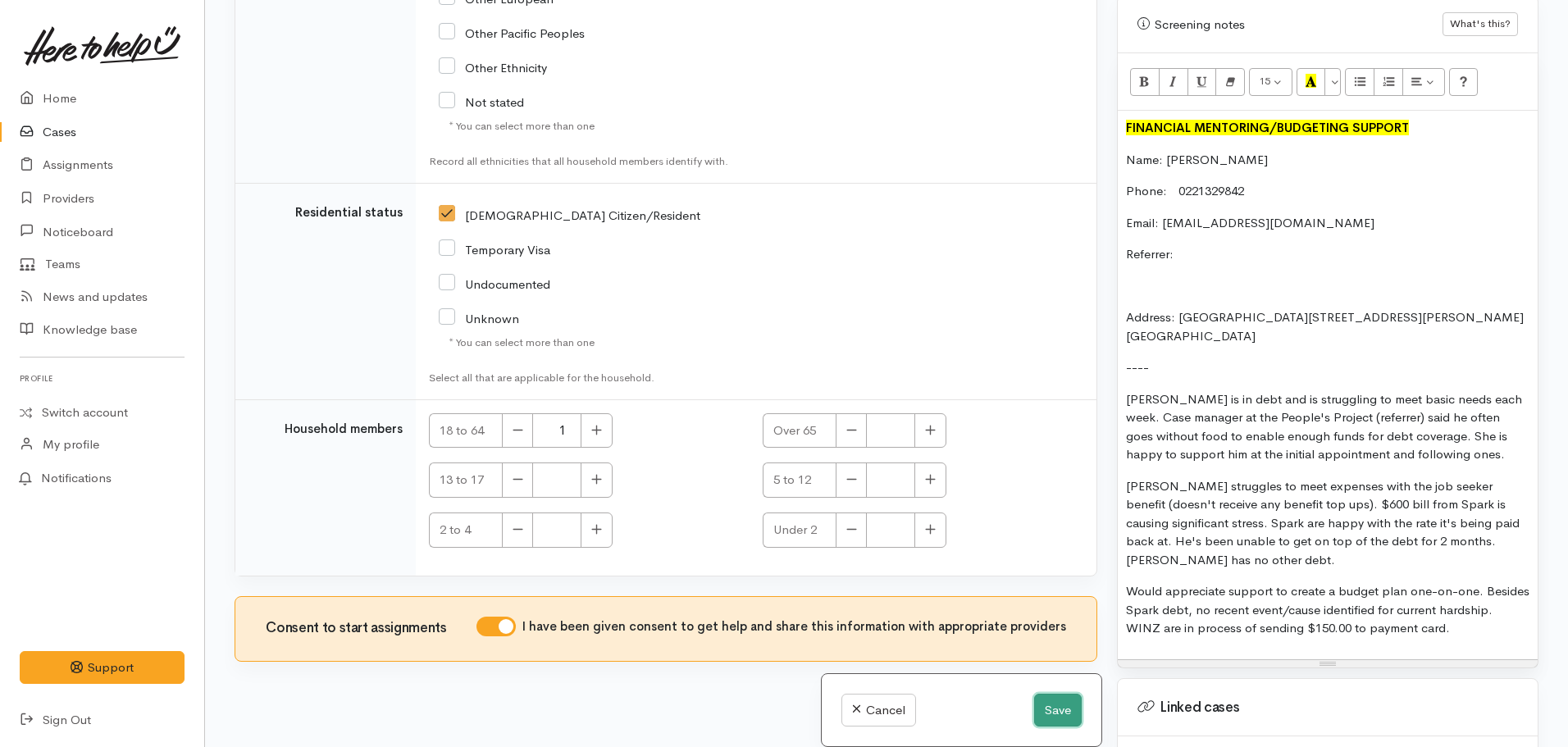
click at [1056, 707] on button "Save" at bounding box center [1058, 710] width 48 height 33
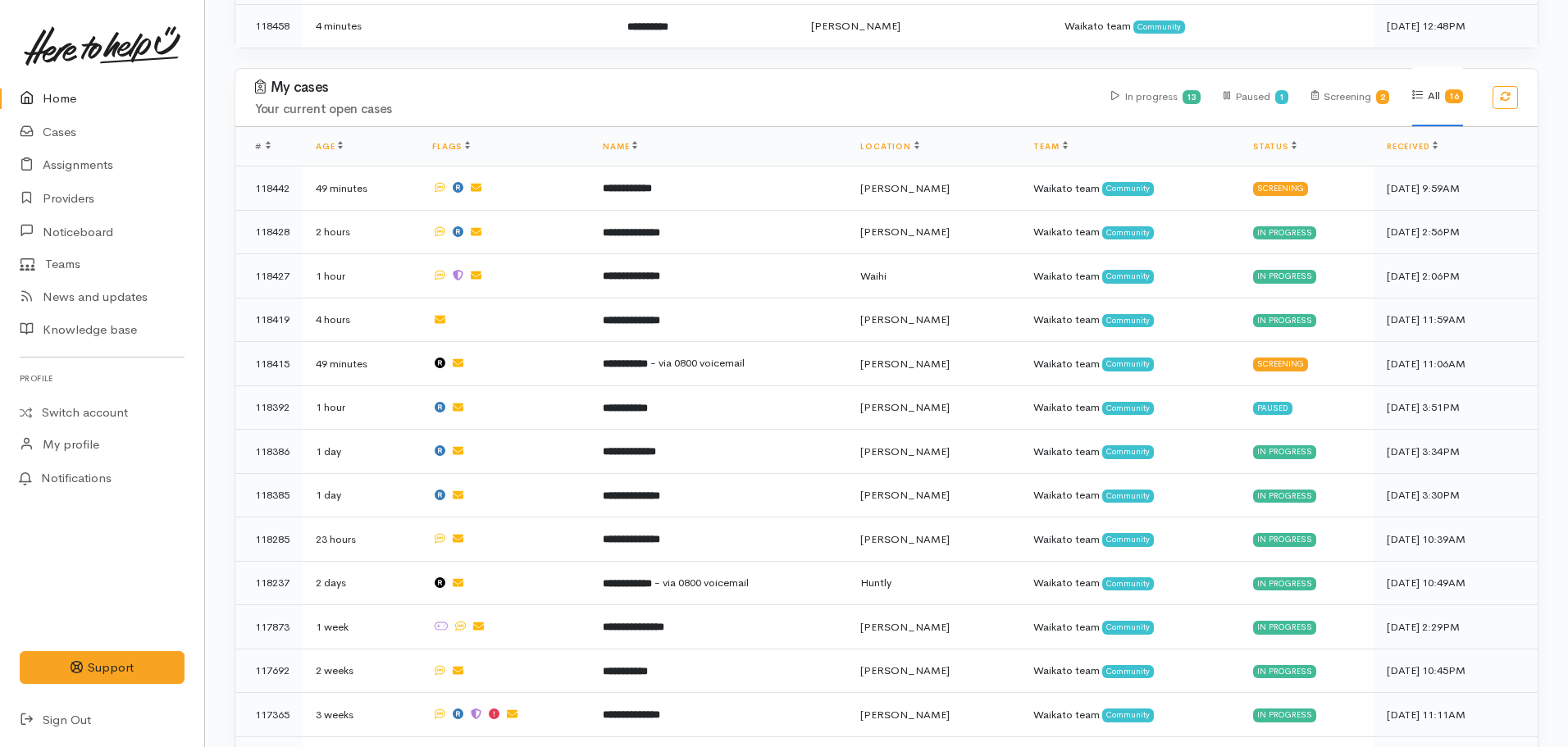
scroll to position [576, 0]
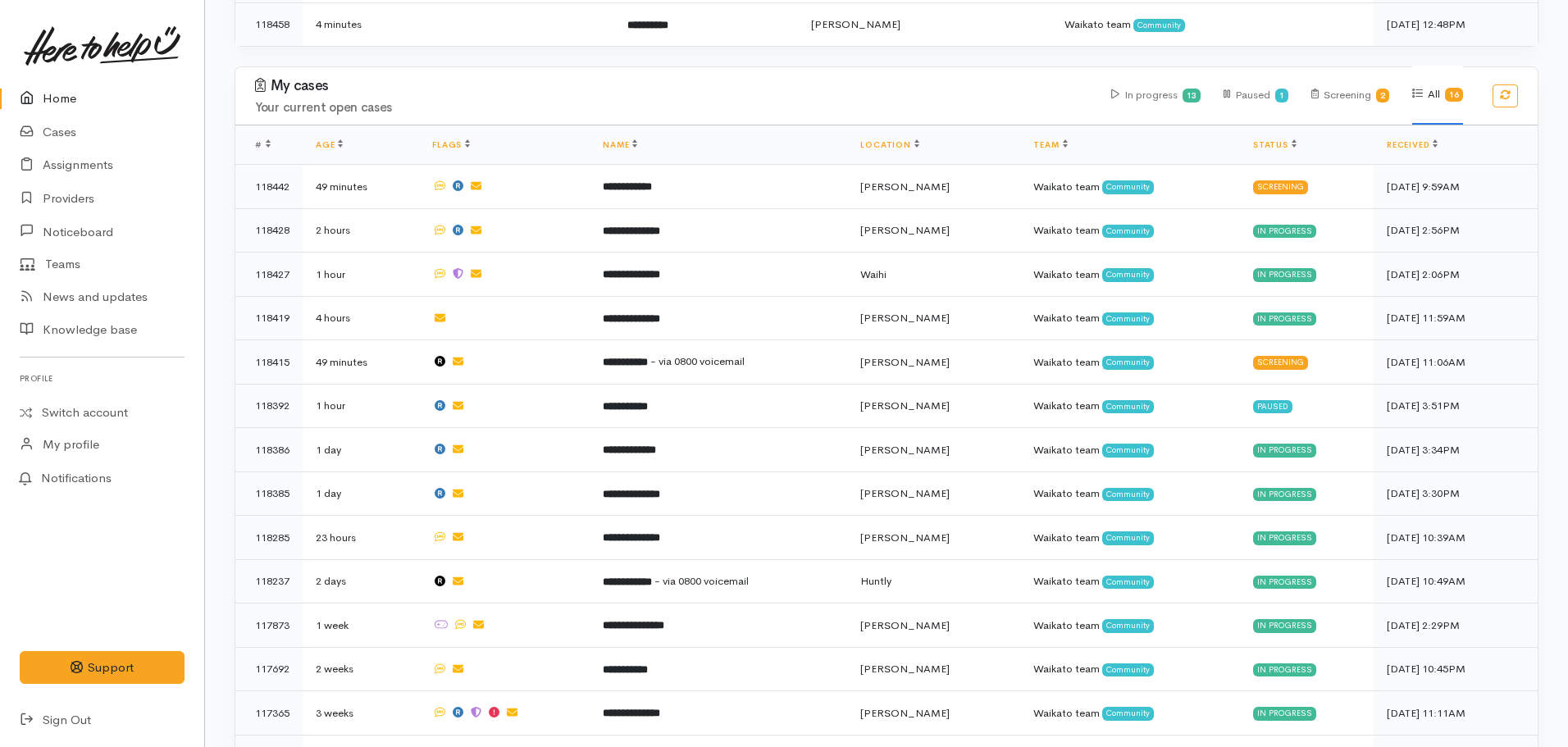
click at [94, 88] on link "Home" at bounding box center [102, 99] width 204 height 33
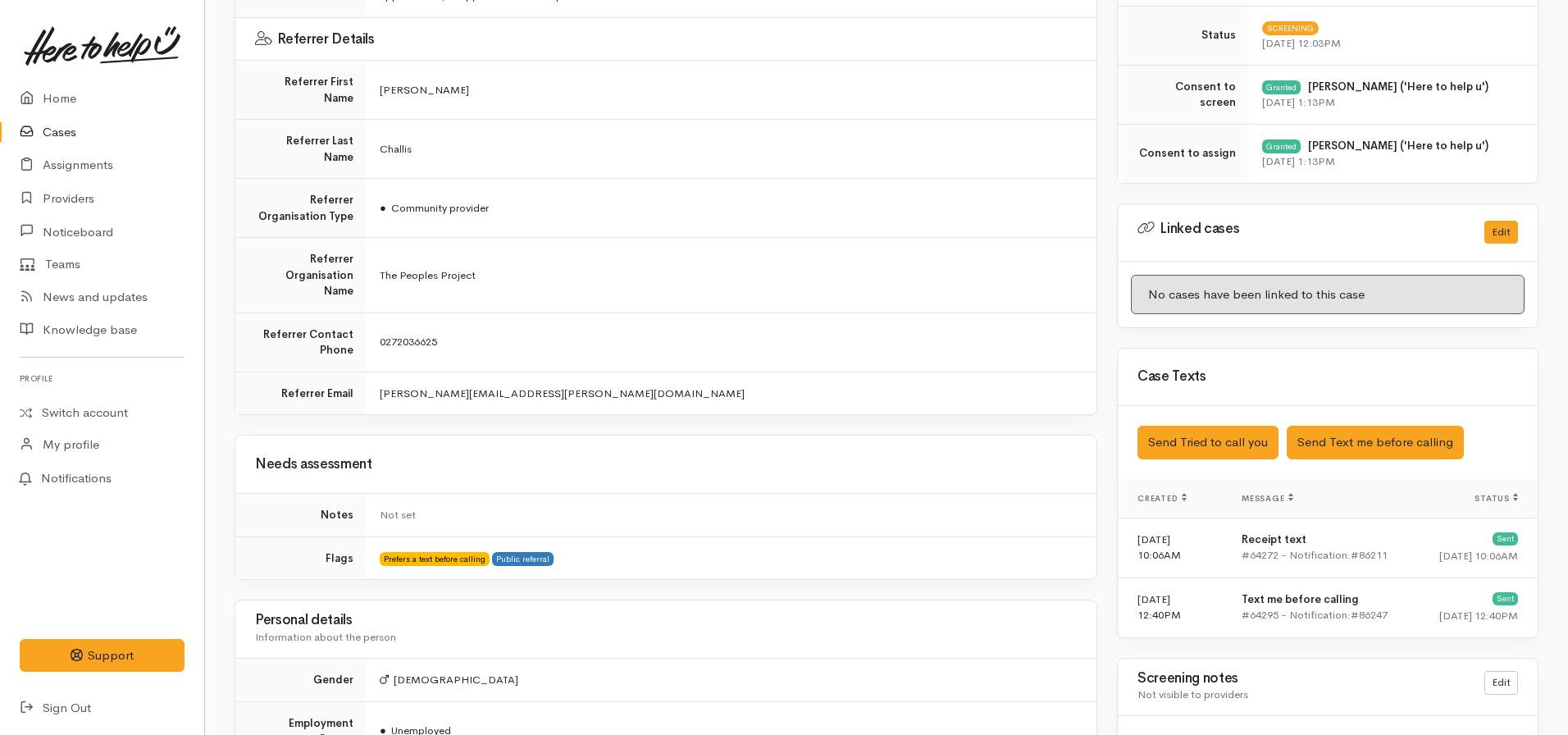
scroll to position [624, 0]
drag, startPoint x: 475, startPoint y: 297, endPoint x: 366, endPoint y: 297, distance: 109.0
click at [366, 311] on td "0272036625" at bounding box center [731, 341] width 730 height 59
copy span "0272036625"
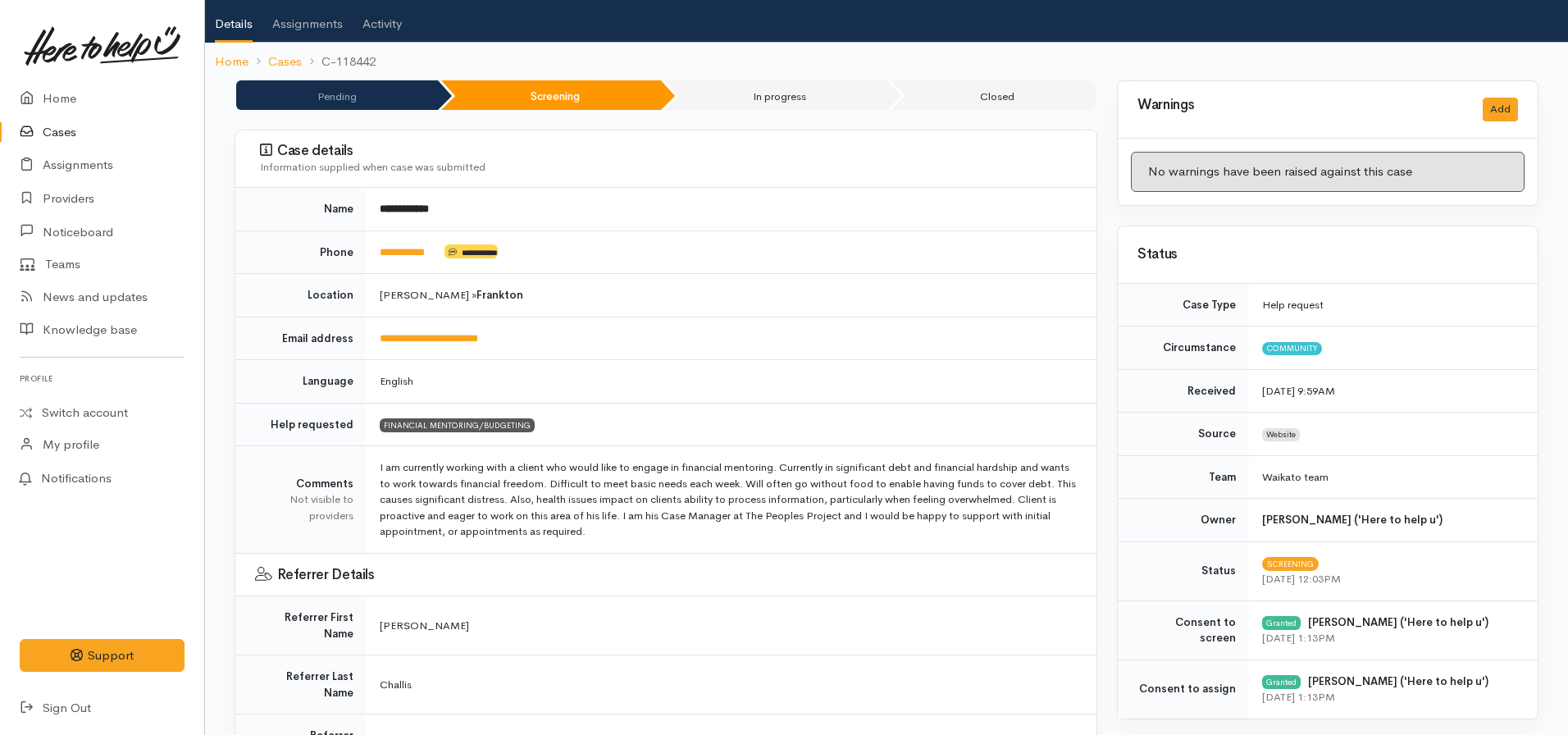
scroll to position [0, 0]
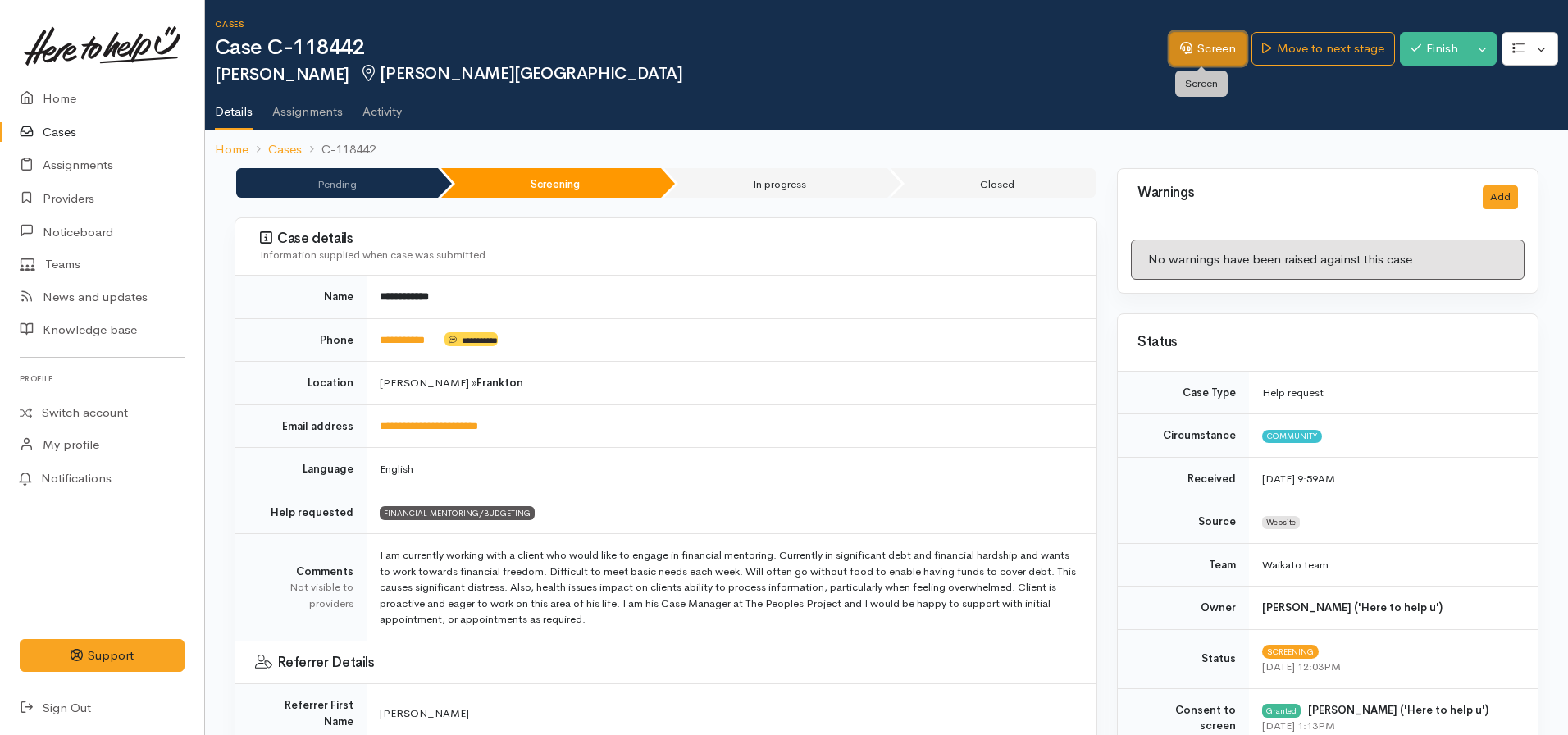
click at [1209, 49] on link "Screen" at bounding box center [1208, 49] width 77 height 33
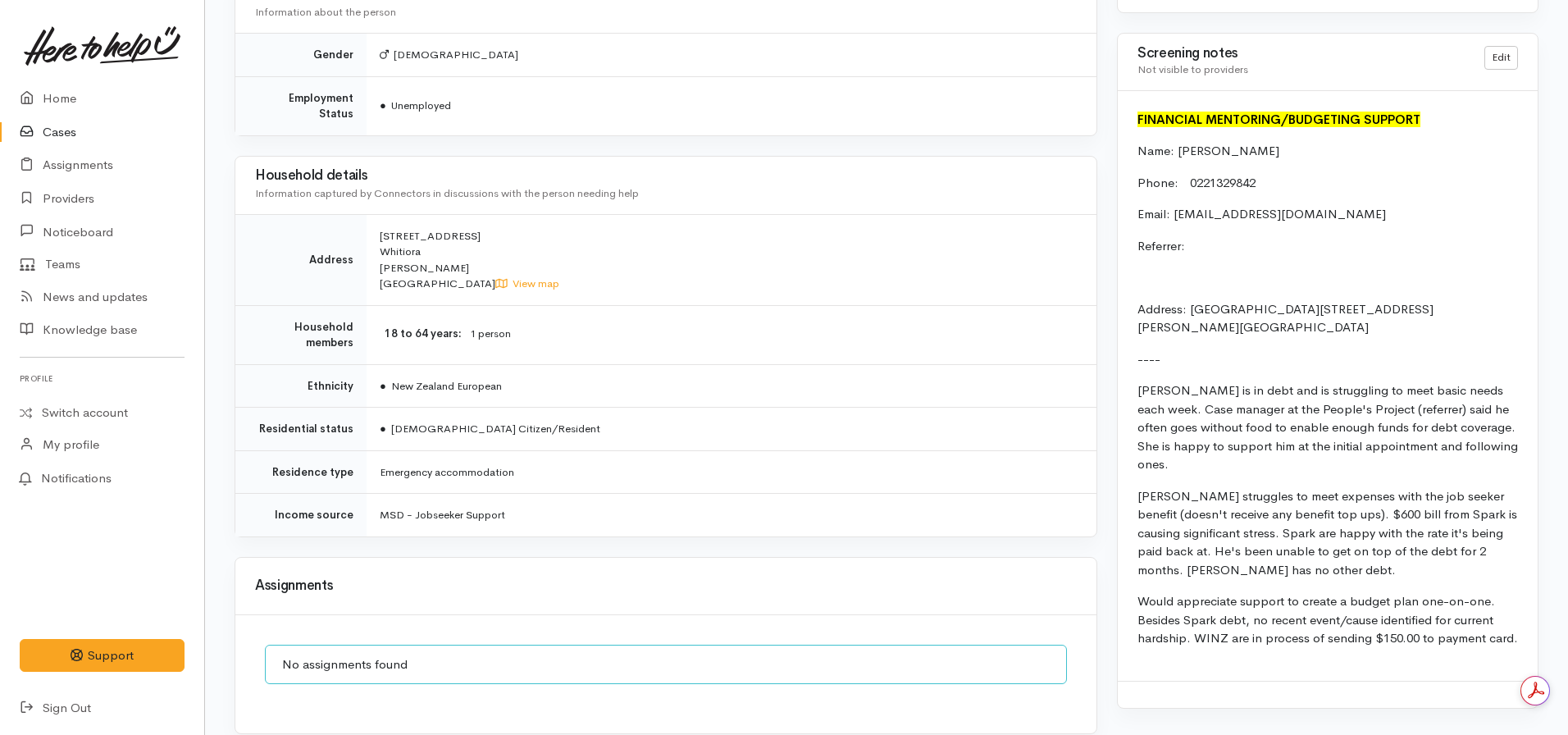
scroll to position [1246, 0]
click at [1219, 259] on p "Referrer:" at bounding box center [1327, 249] width 381 height 19
click at [1186, 252] on p "Referrer:" at bounding box center [1327, 249] width 381 height 19
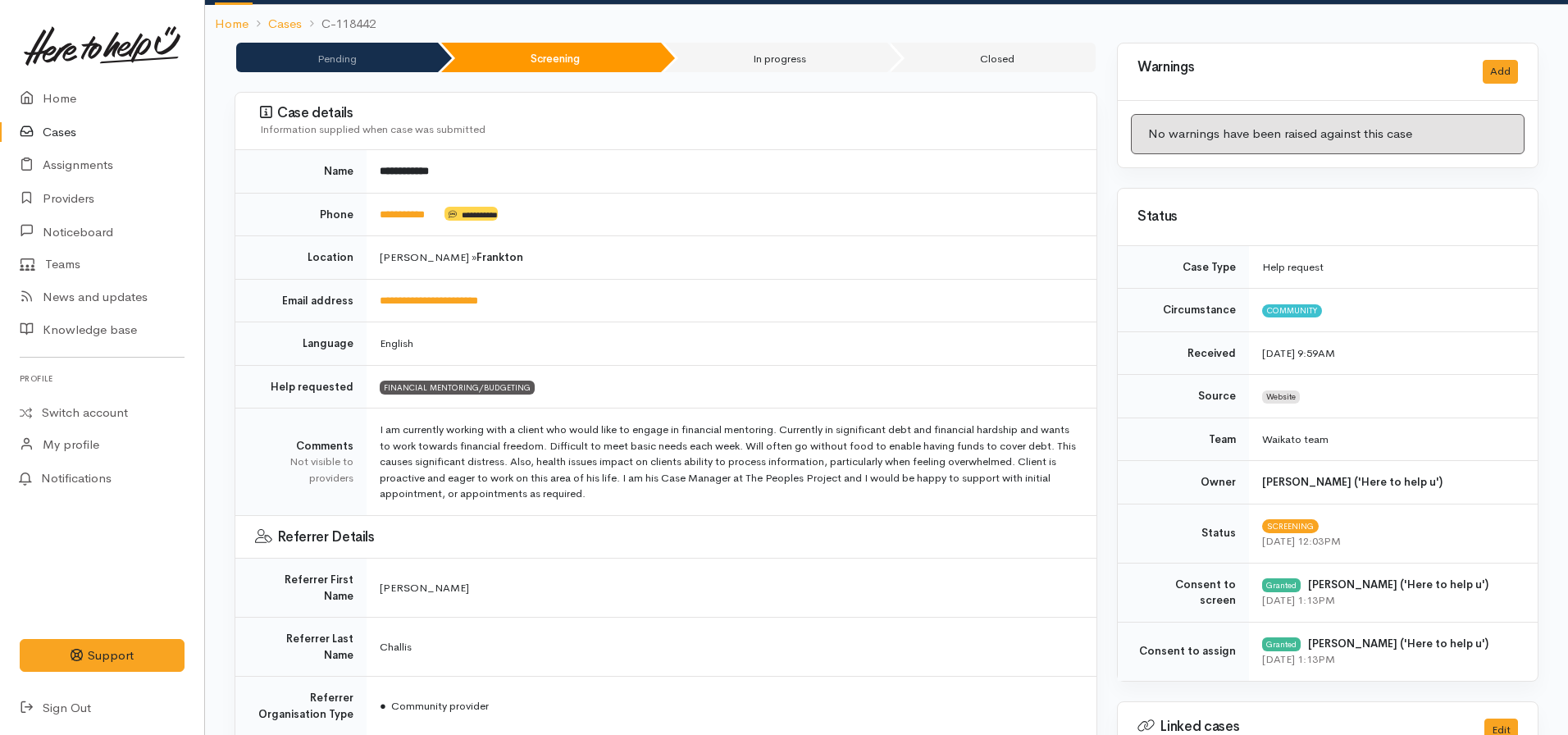
scroll to position [125, 0]
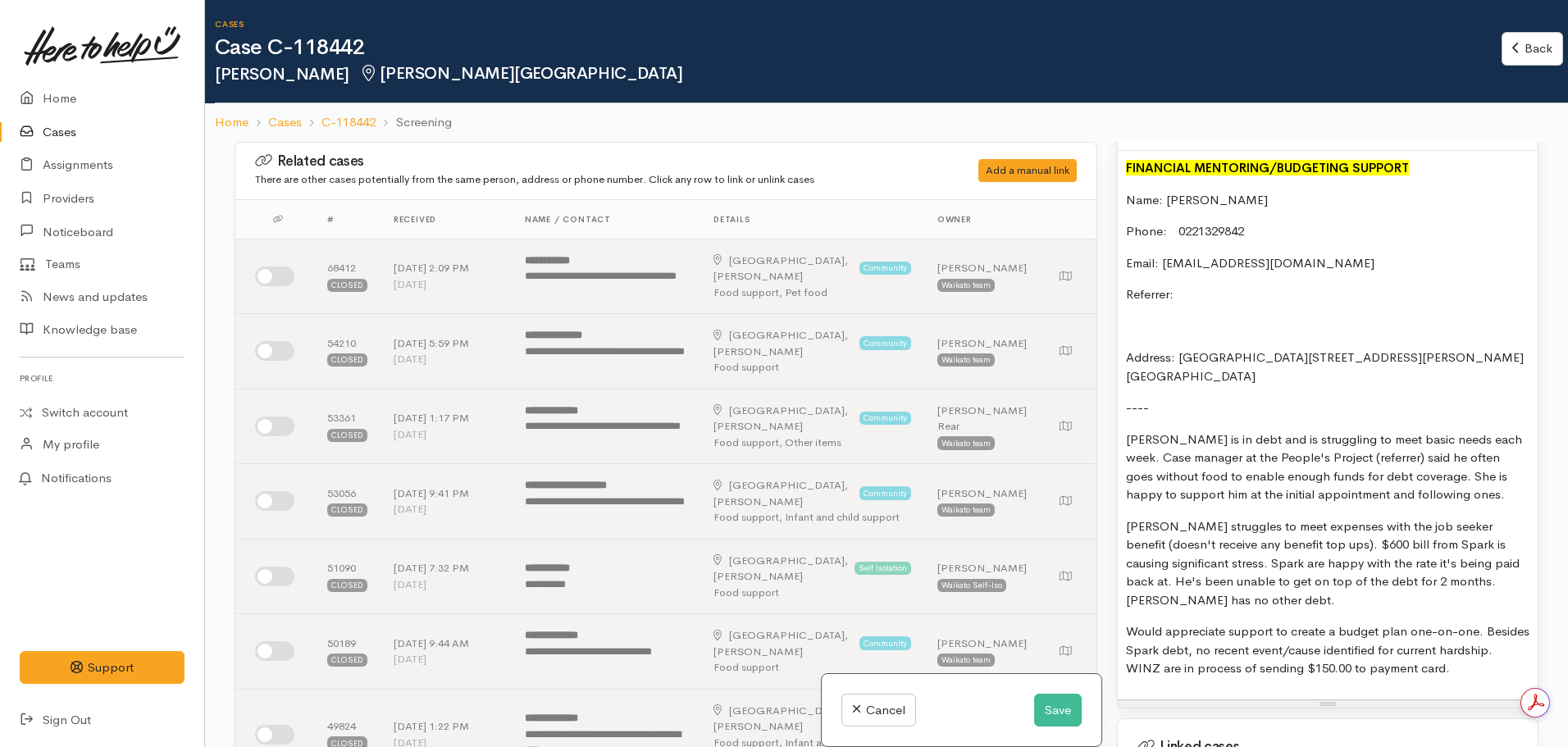
scroll to position [1248, 0]
click at [1208, 297] on p "Referrer:" at bounding box center [1328, 297] width 403 height 19
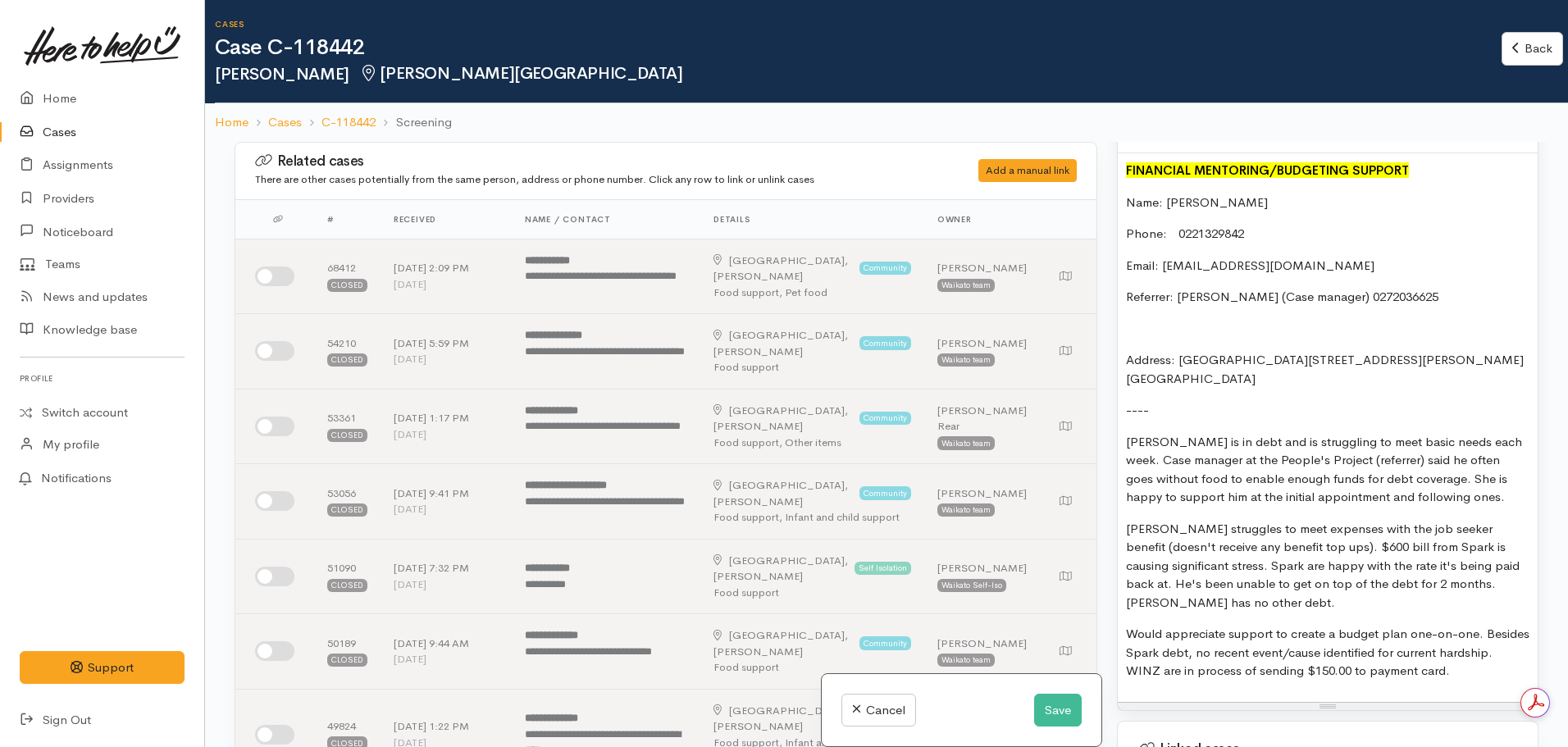
click at [1419, 579] on p "Kyle struggles to meet expenses with the job seeker benefit (doesn't receive an…" at bounding box center [1328, 565] width 403 height 93
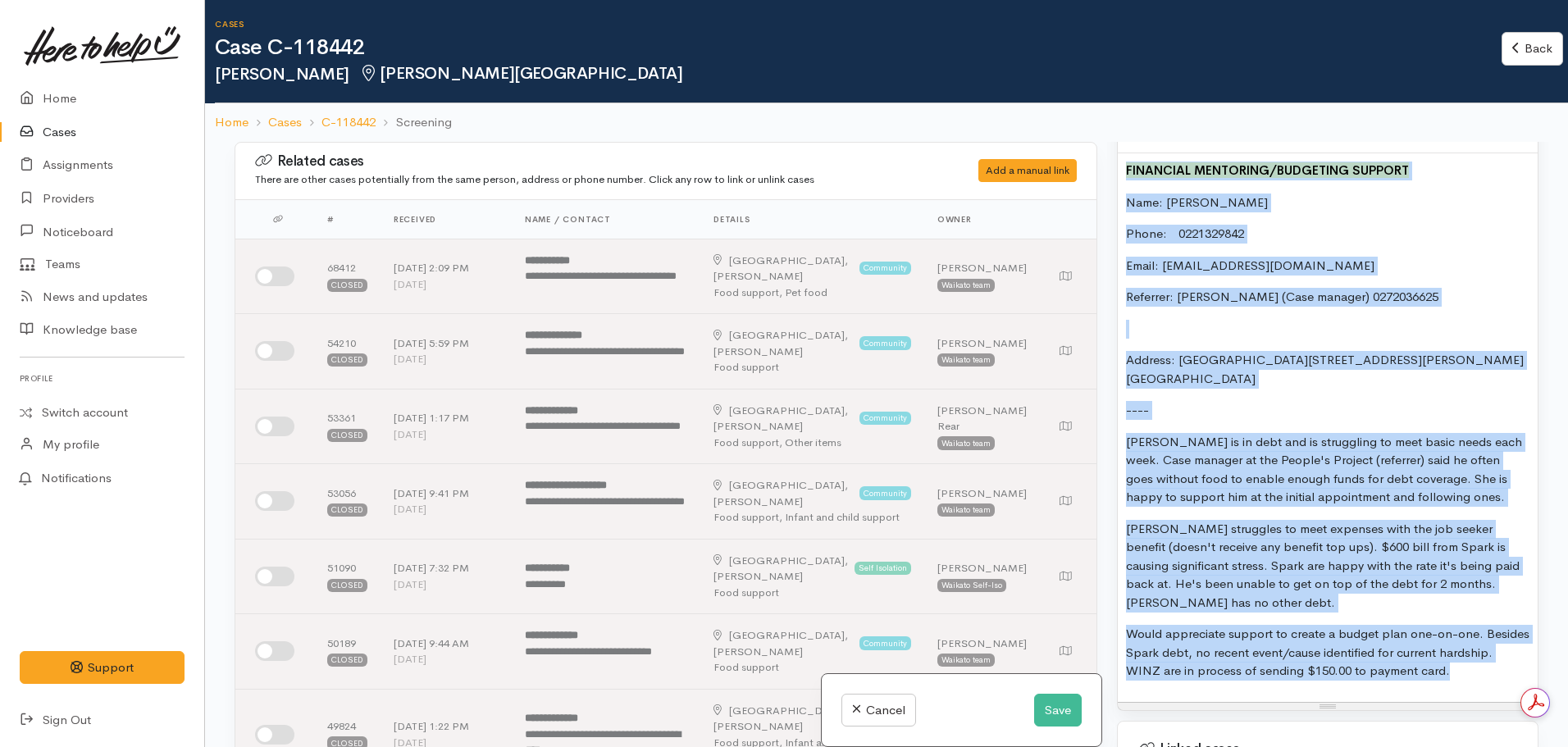
copy div "FINANCIAL MENTORING/BUDGETING SUPPORT Name: Kyle Gosnell Phone: 0221329842 Emai…"
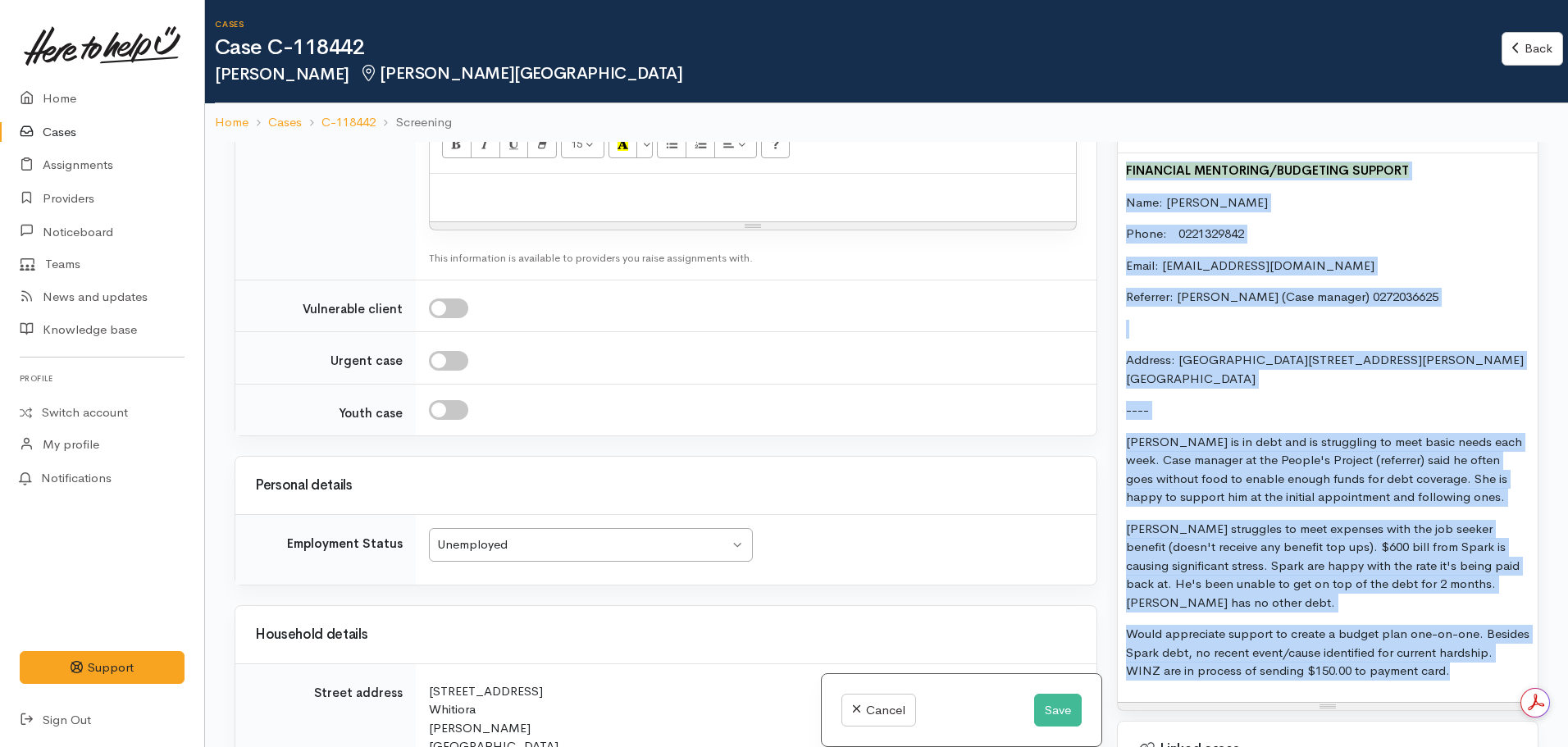
scroll to position [2163, 0]
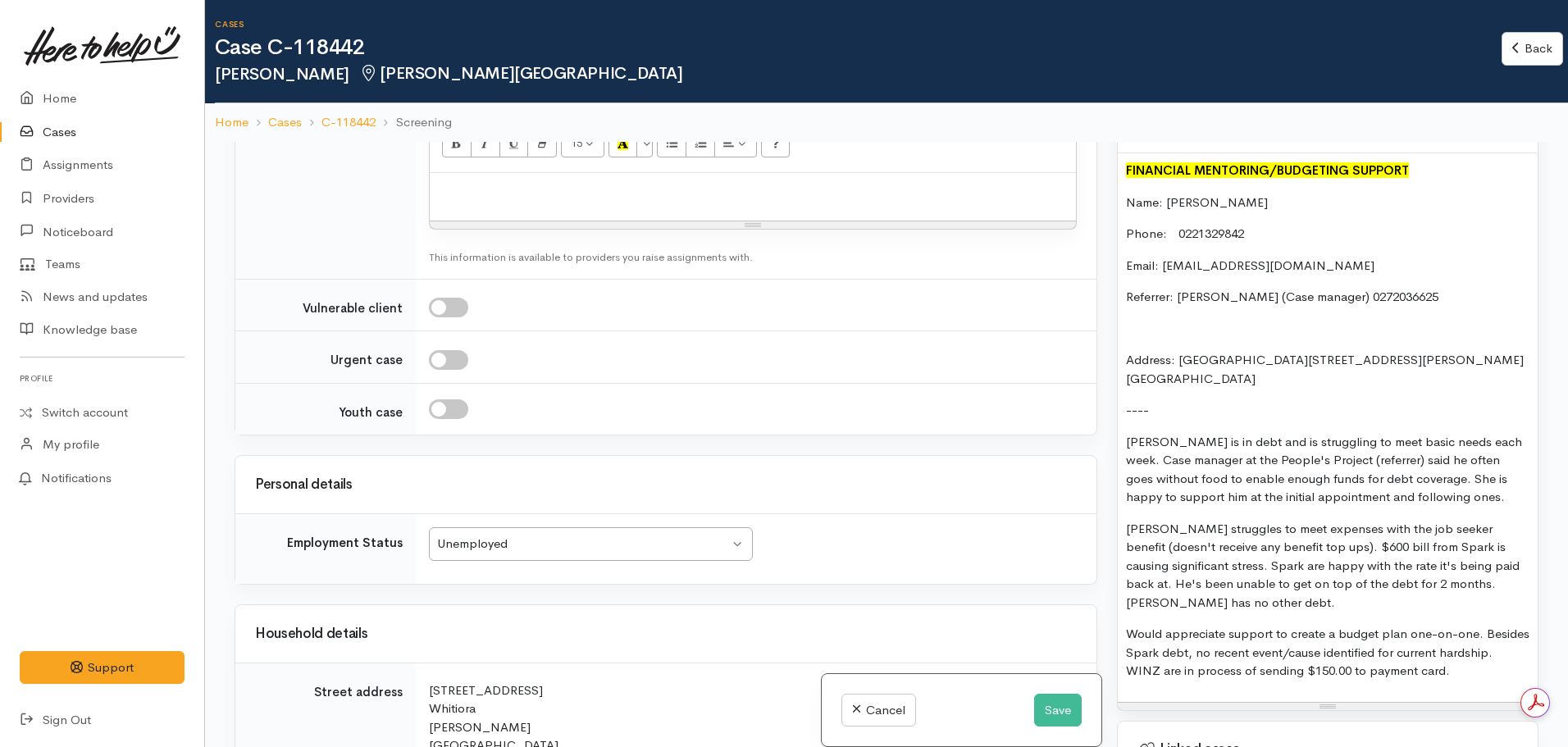
click at [649, 182] on p at bounding box center [752, 191] width 630 height 19
paste div
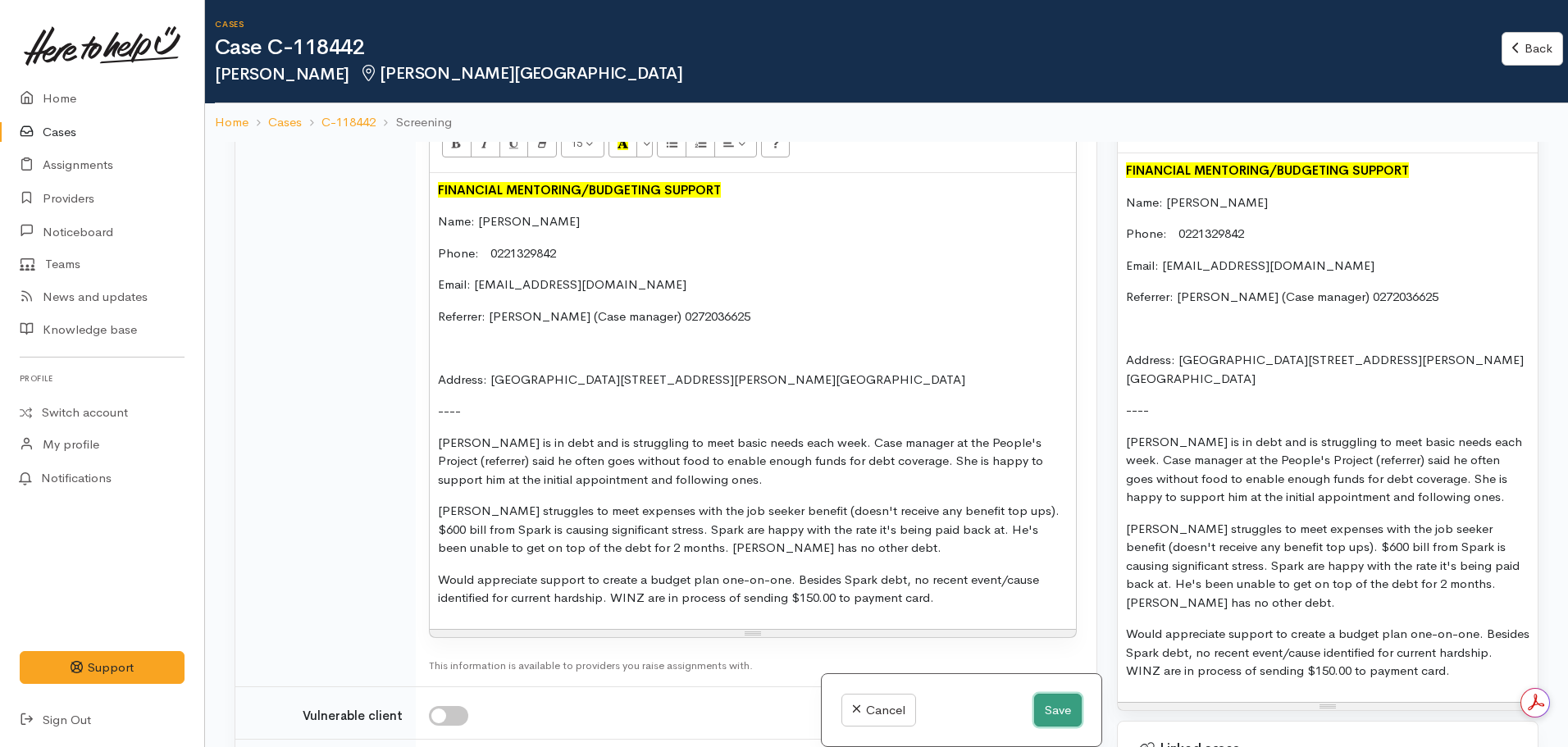
click at [1055, 708] on button "Save" at bounding box center [1058, 710] width 48 height 33
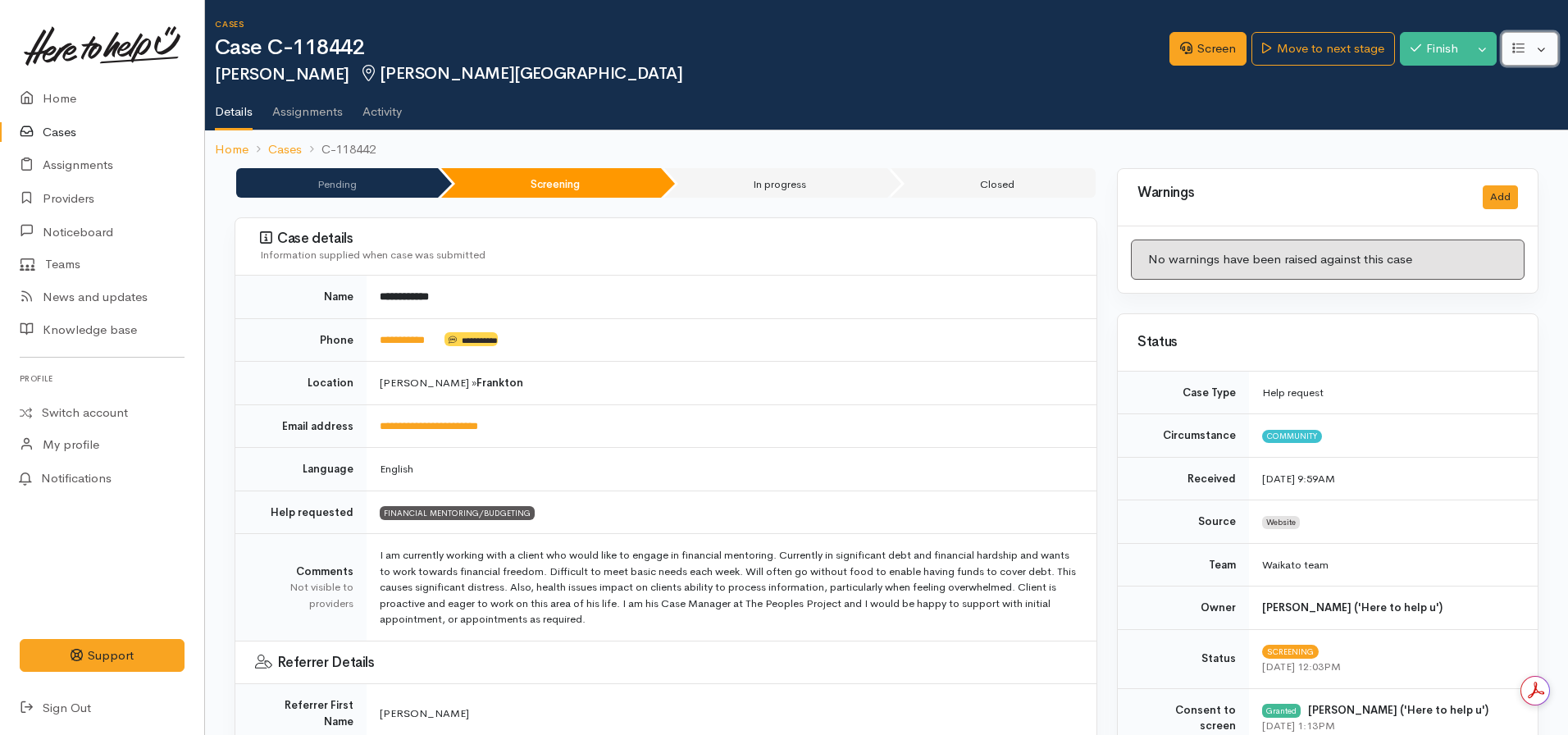
click at [1516, 51] on icon "button" at bounding box center [1518, 48] width 13 height 13
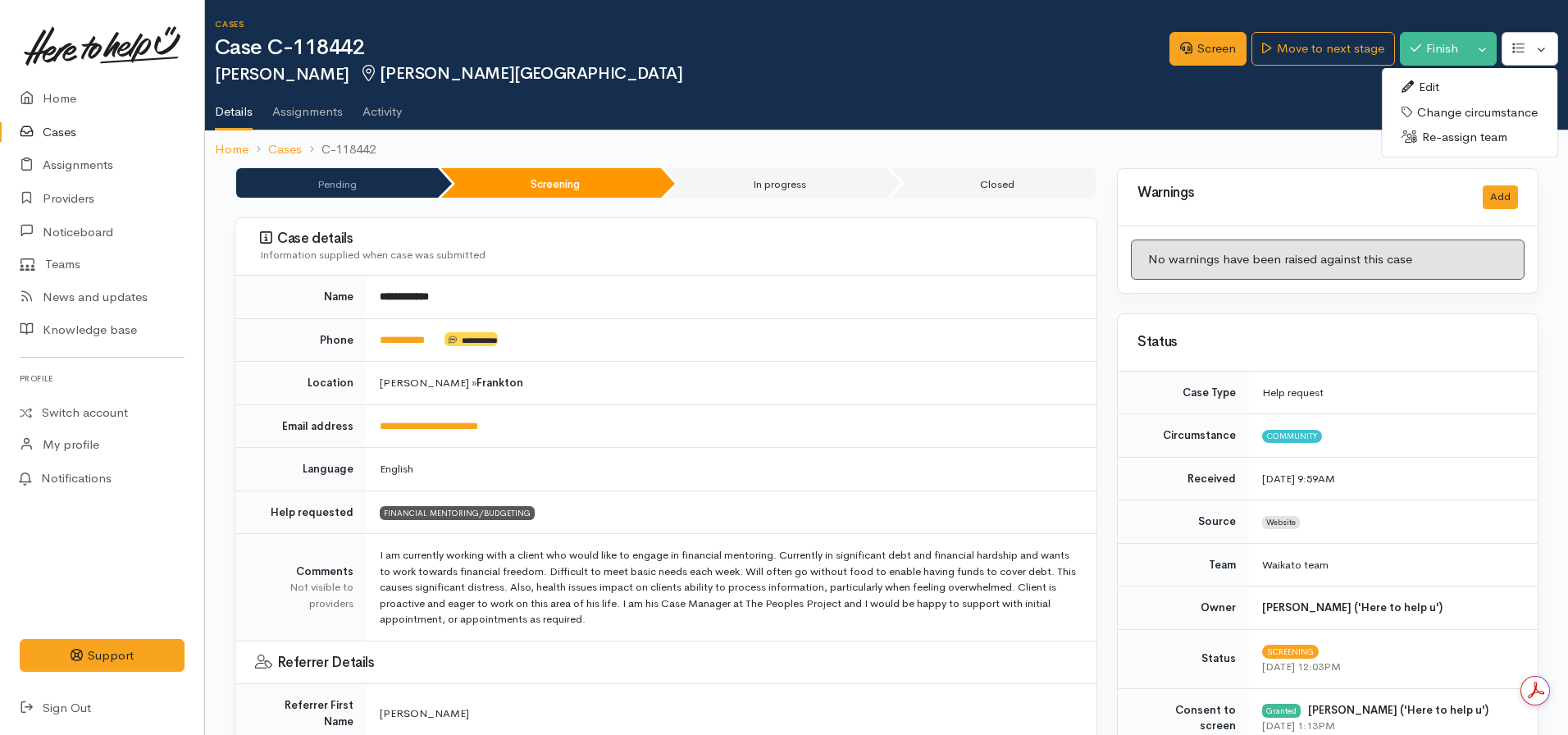
click at [1444, 85] on link "Edit" at bounding box center [1469, 87] width 176 height 25
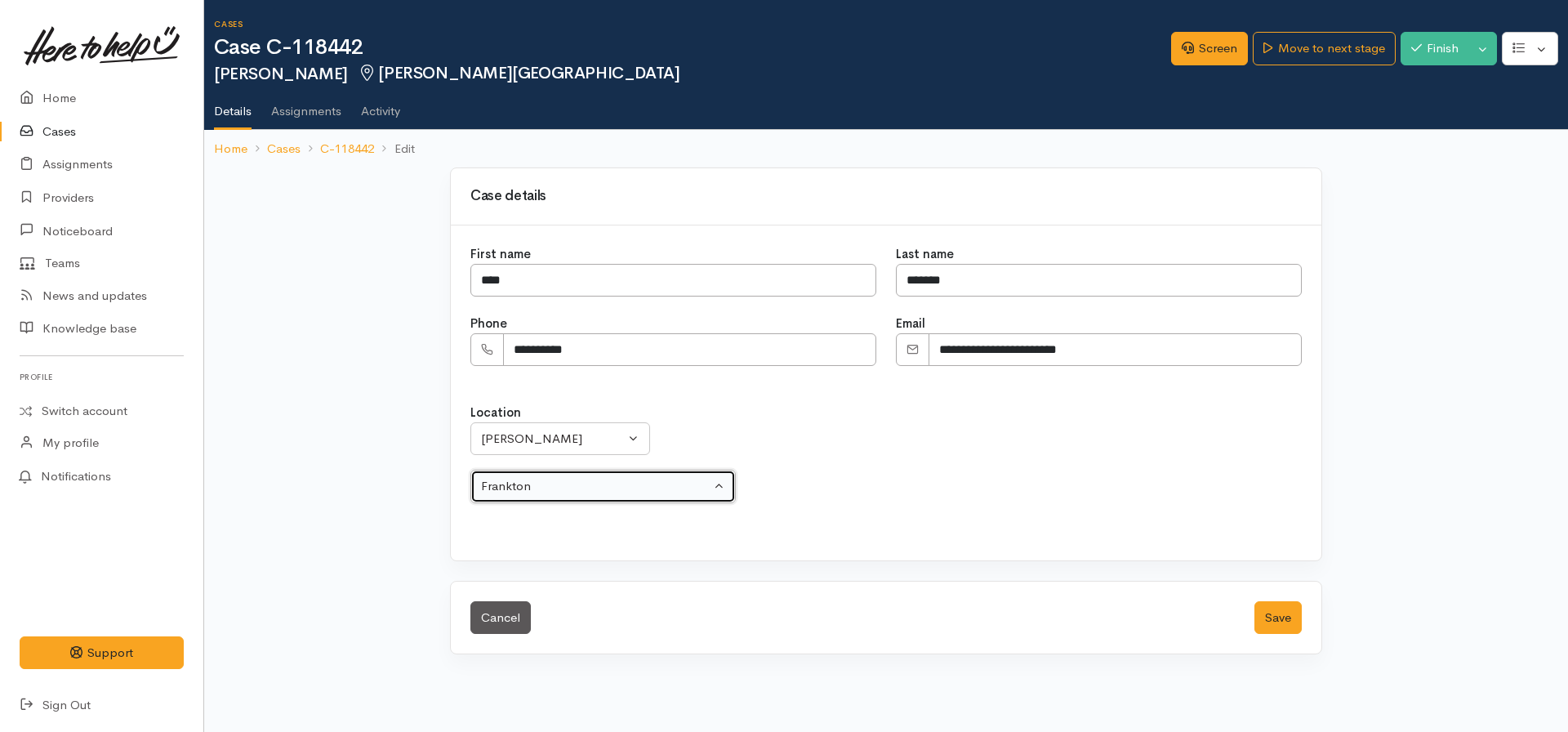
click at [591, 489] on div "Frankton" at bounding box center [595, 486] width 229 height 19
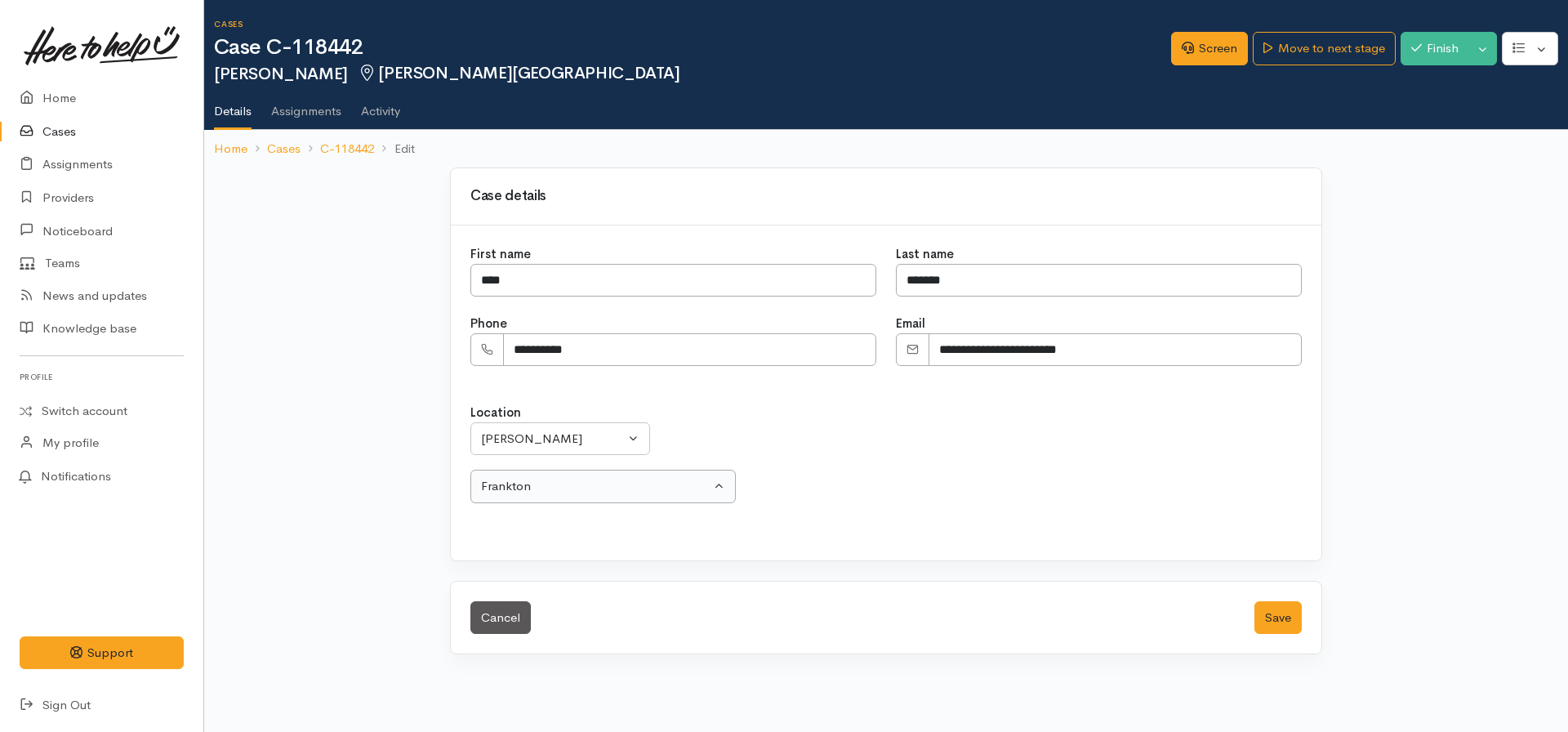
select select "17"
type input "whit"
click at [513, 447] on span "Whitiora" at bounding box center [514, 448] width 47 height 19
select select "48"
click at [1286, 614] on button "Save" at bounding box center [1277, 618] width 47 height 33
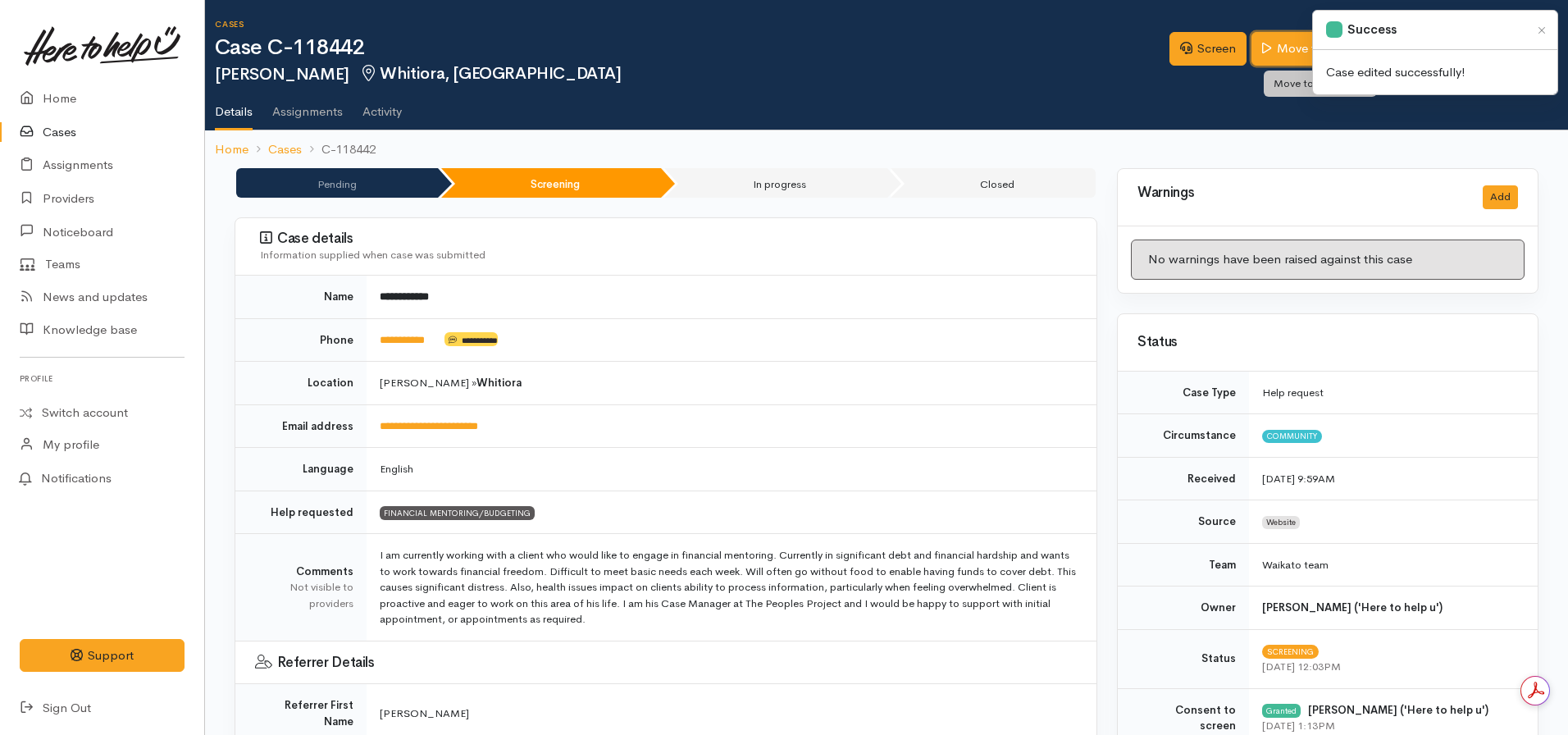
click at [1282, 44] on link "Move to next stage" at bounding box center [1323, 49] width 143 height 33
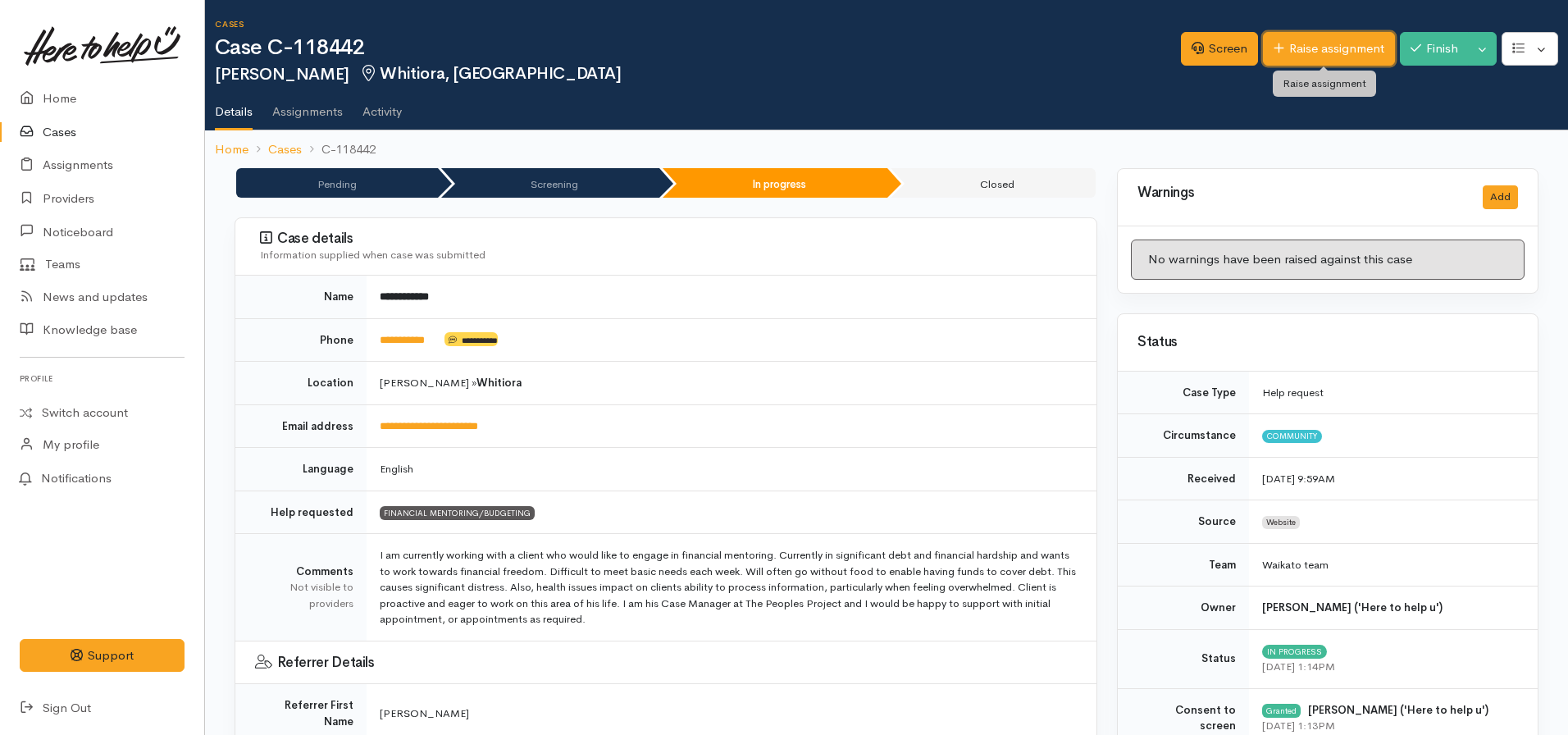
click at [1331, 57] on link "Raise assignment" at bounding box center [1329, 49] width 132 height 33
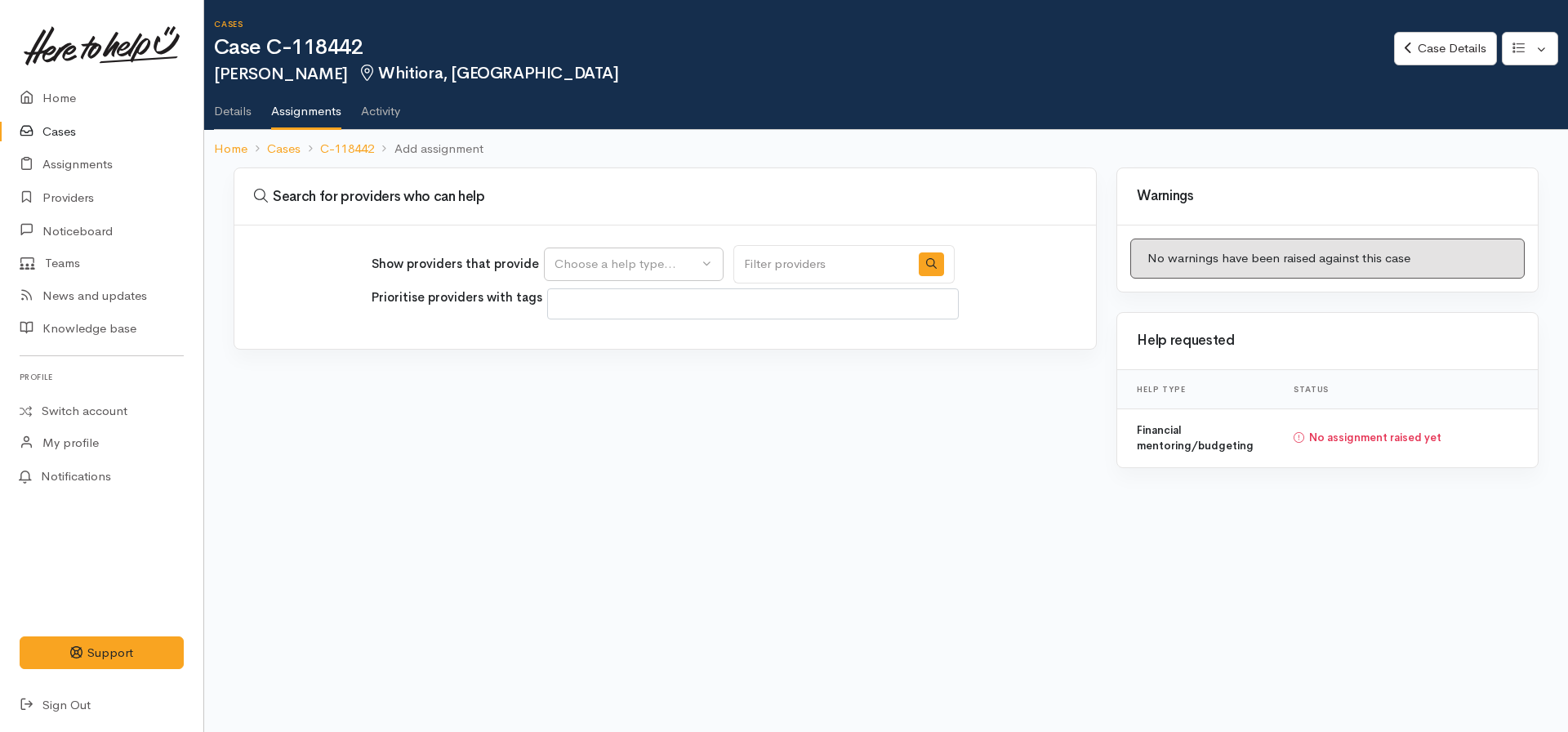
select select
click at [663, 256] on div "Choose a help type..." at bounding box center [626, 264] width 143 height 19
click at [616, 348] on span "Financial mentoring/budgeting" at bounding box center [650, 343] width 172 height 19
select select "9"
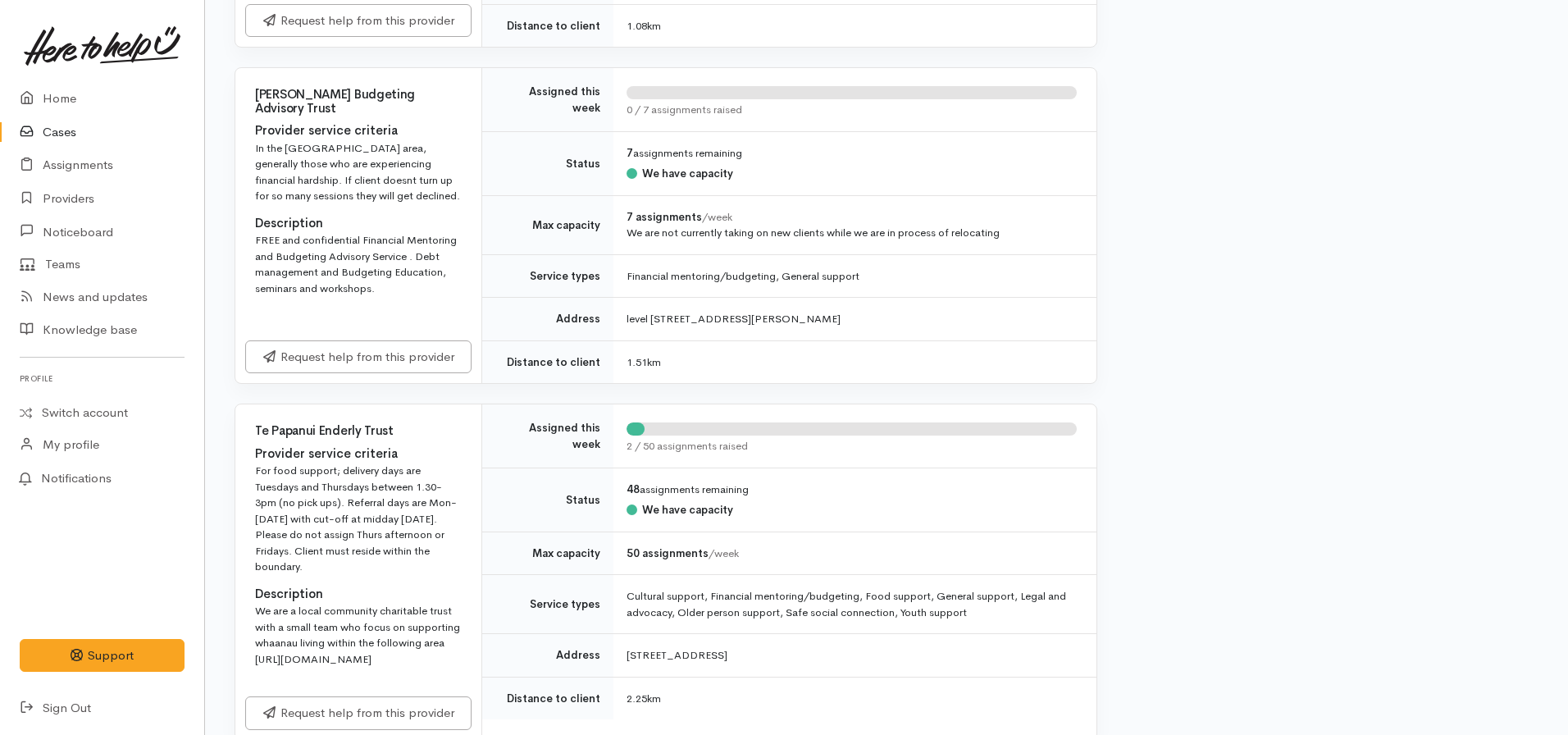
scroll to position [1375, 0]
click at [392, 355] on link "Request help from this provider" at bounding box center [358, 354] width 226 height 33
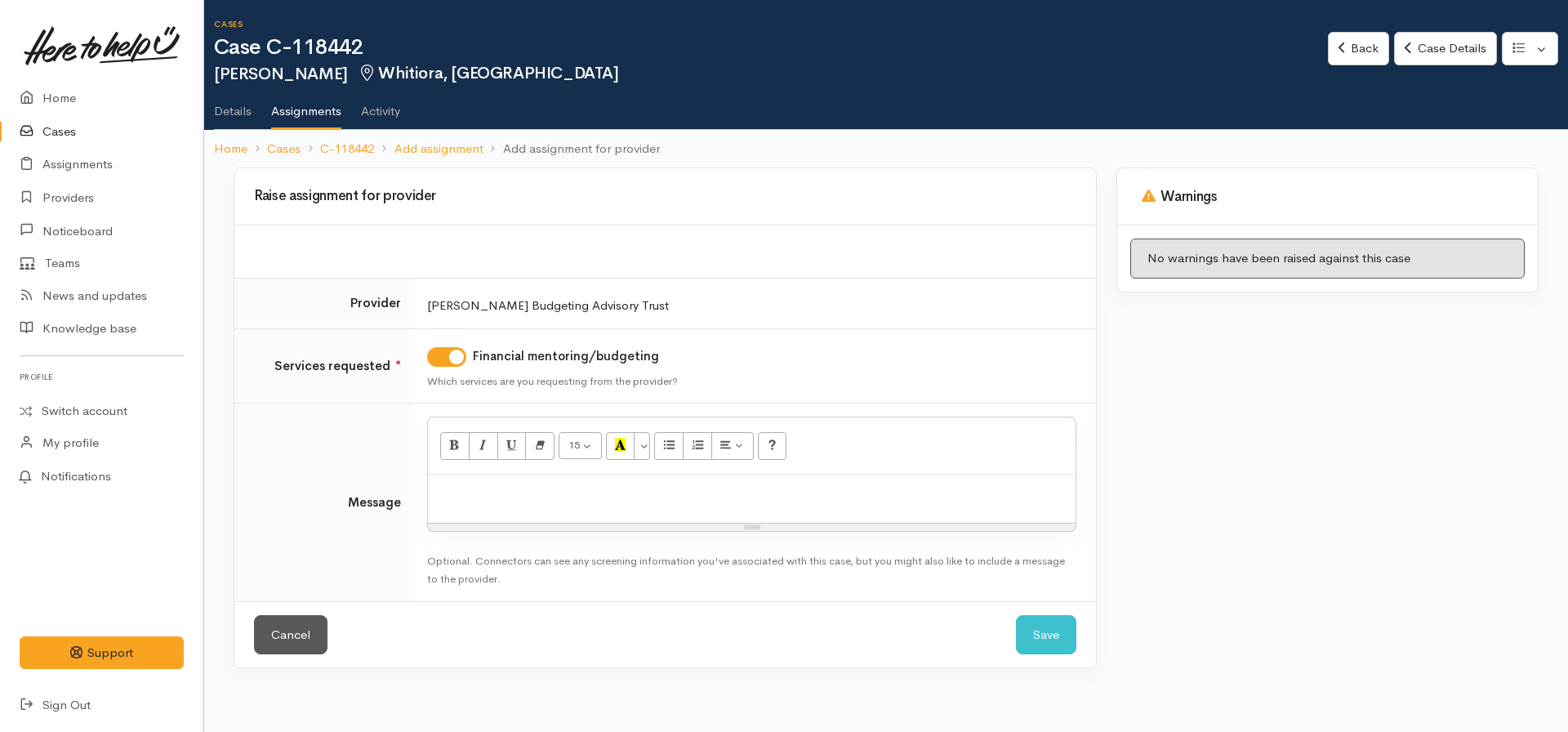
click at [528, 517] on div at bounding box center [752, 499] width 647 height 48
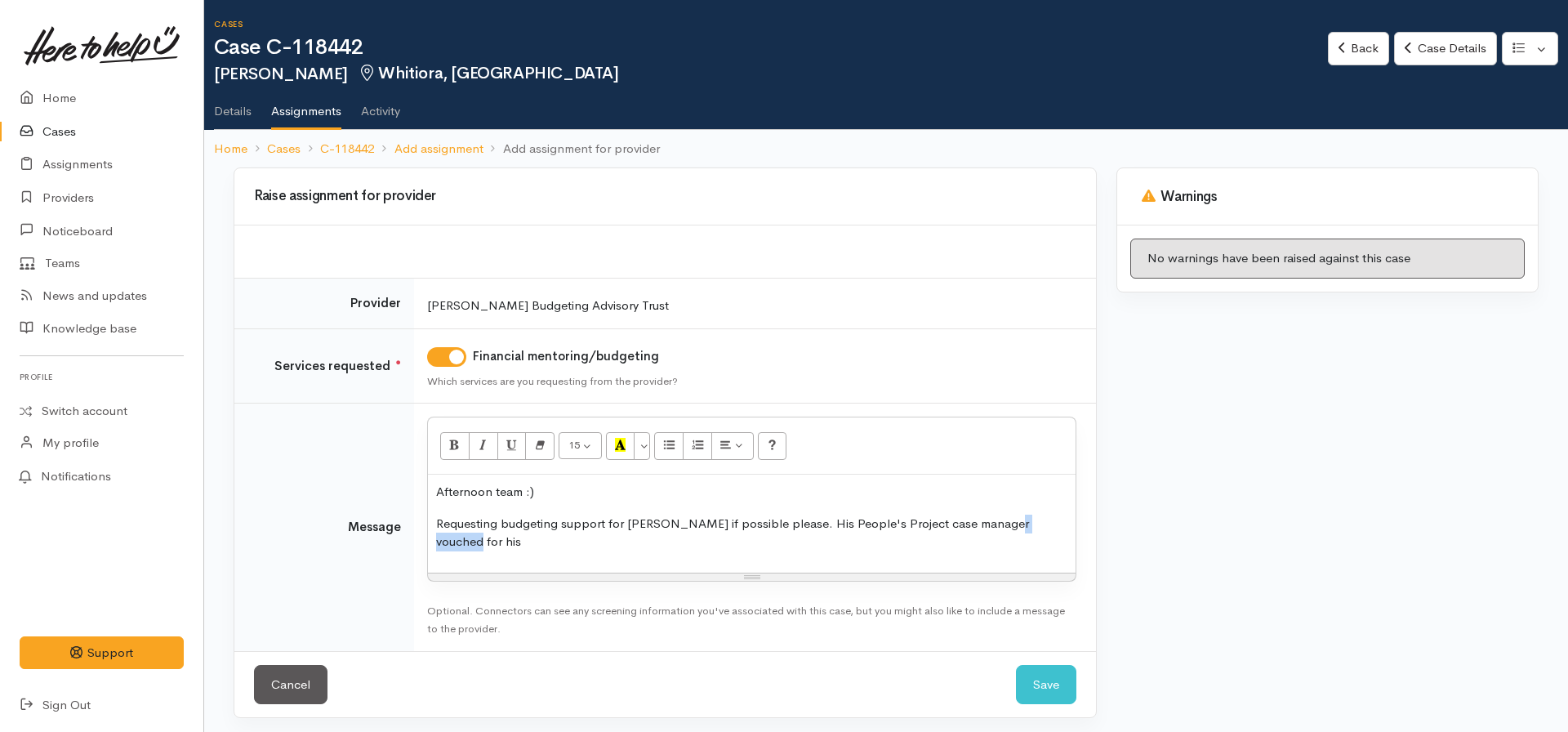
drag, startPoint x: 1048, startPoint y: 534, endPoint x: 998, endPoint y: 520, distance: 51.9
click at [998, 520] on div "Afternoon team :) Requesting budgeting support for Kyle if possible please. His…" at bounding box center [752, 524] width 647 height 98
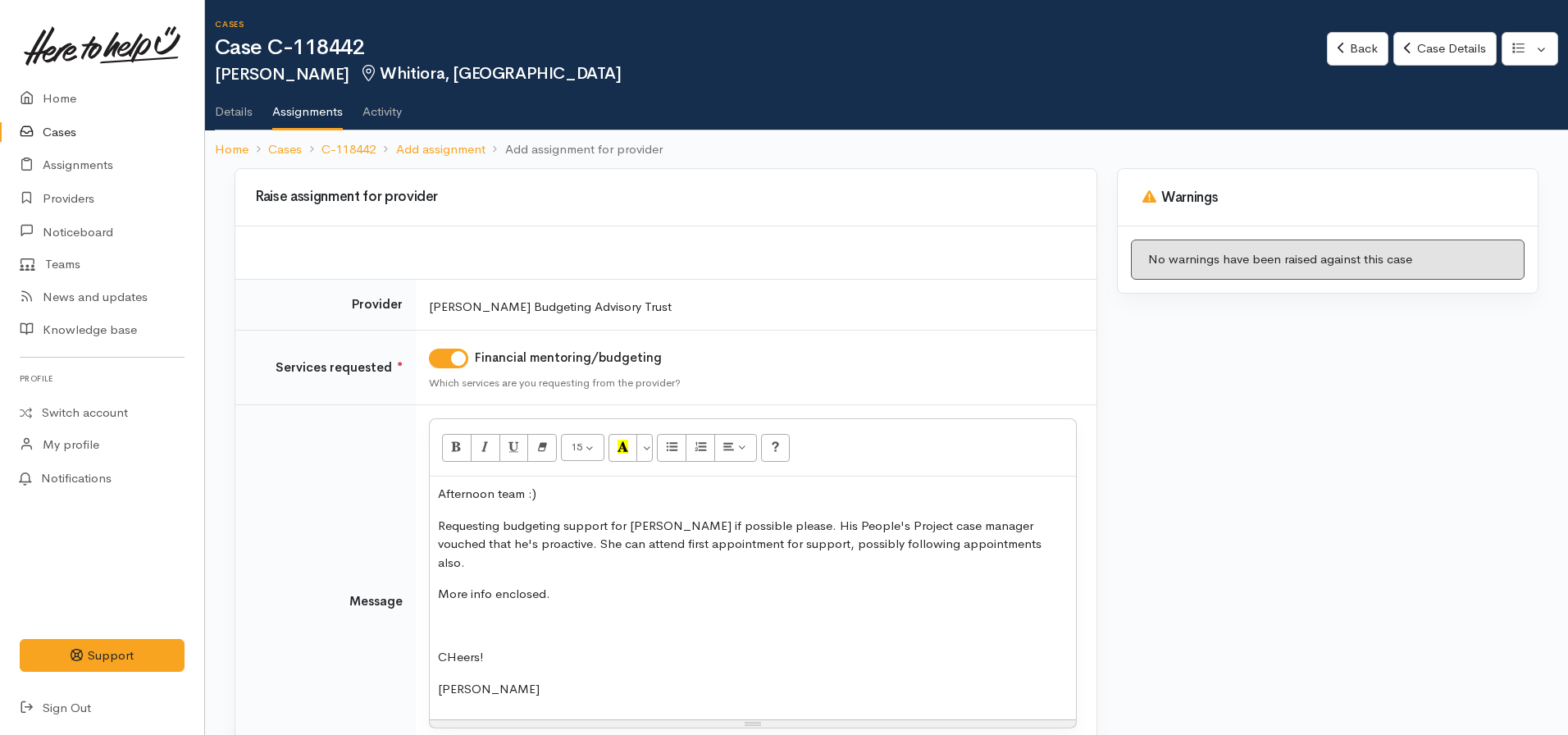
click at [456, 648] on p "CHeers!" at bounding box center [752, 657] width 630 height 19
click at [977, 553] on p "Requesting budgeting support for [PERSON_NAME] if possible please. His People's…" at bounding box center [752, 544] width 630 height 56
drag, startPoint x: 535, startPoint y: 502, endPoint x: 496, endPoint y: 498, distance: 39.2
click at [496, 498] on p "Afternoon team :)" at bounding box center [752, 494] width 630 height 19
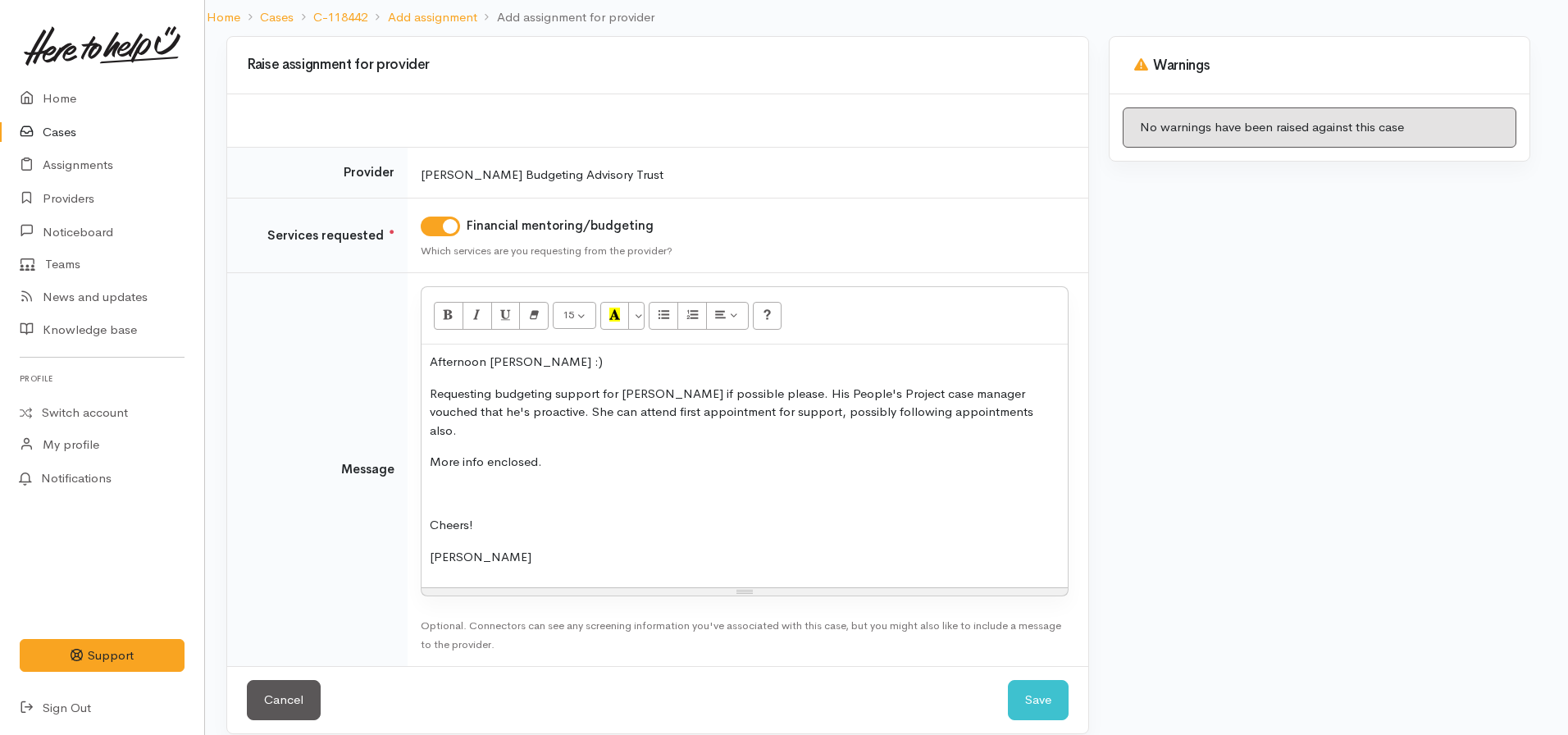
scroll to position [132, 9]
click at [1023, 680] on button "Save" at bounding box center [1038, 700] width 61 height 40
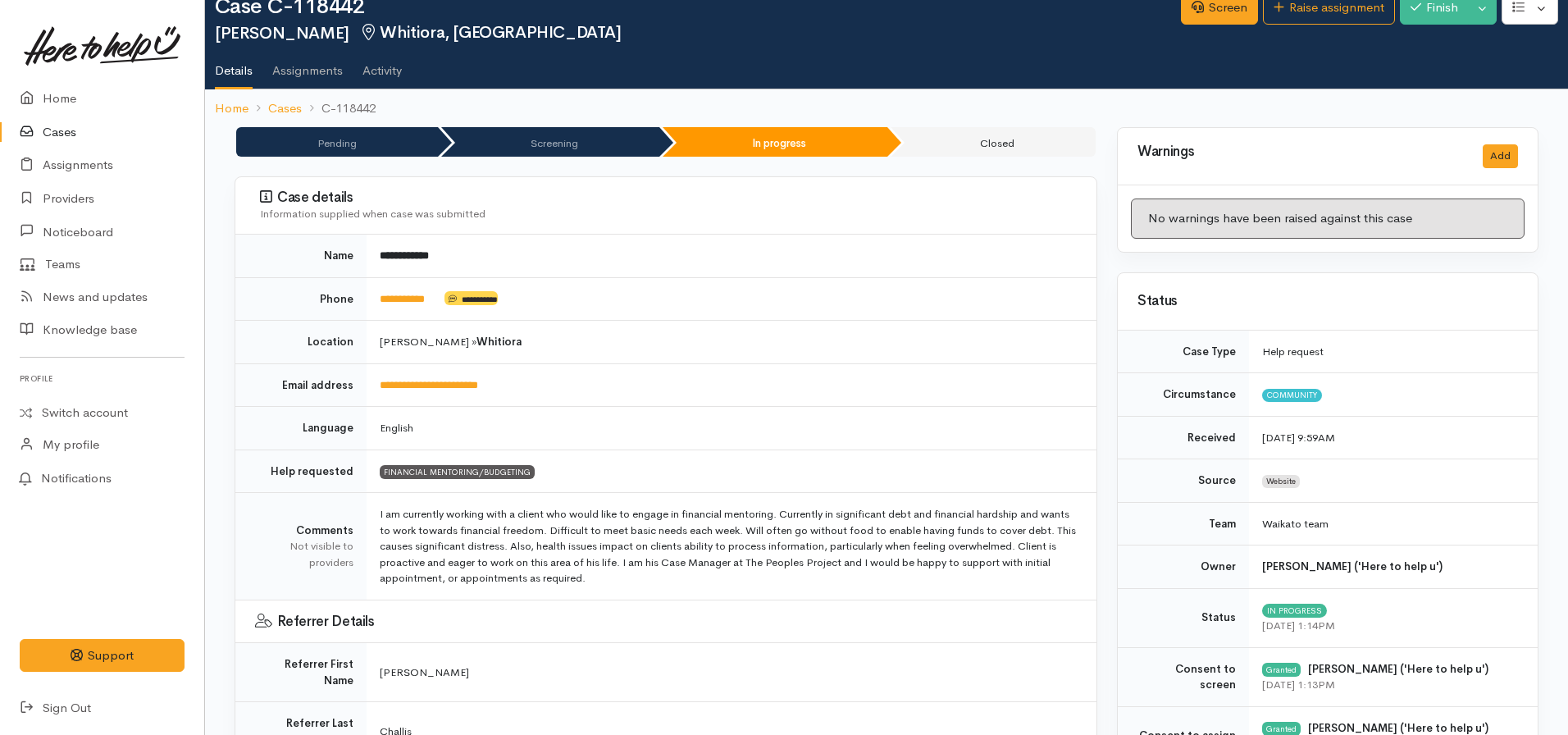
scroll to position [42, 0]
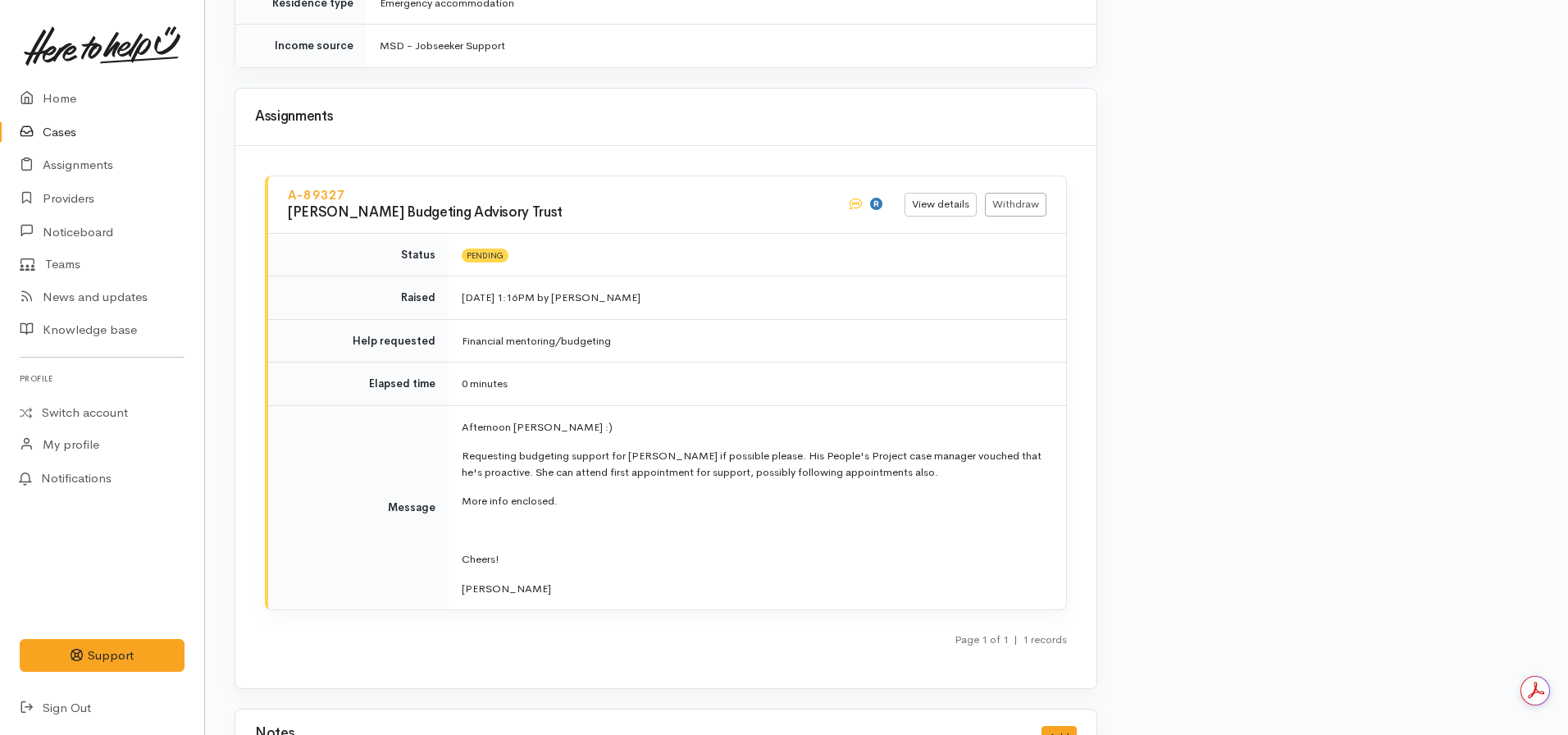
scroll to position [2087, 0]
click at [933, 192] on link "View details" at bounding box center [940, 203] width 72 height 23
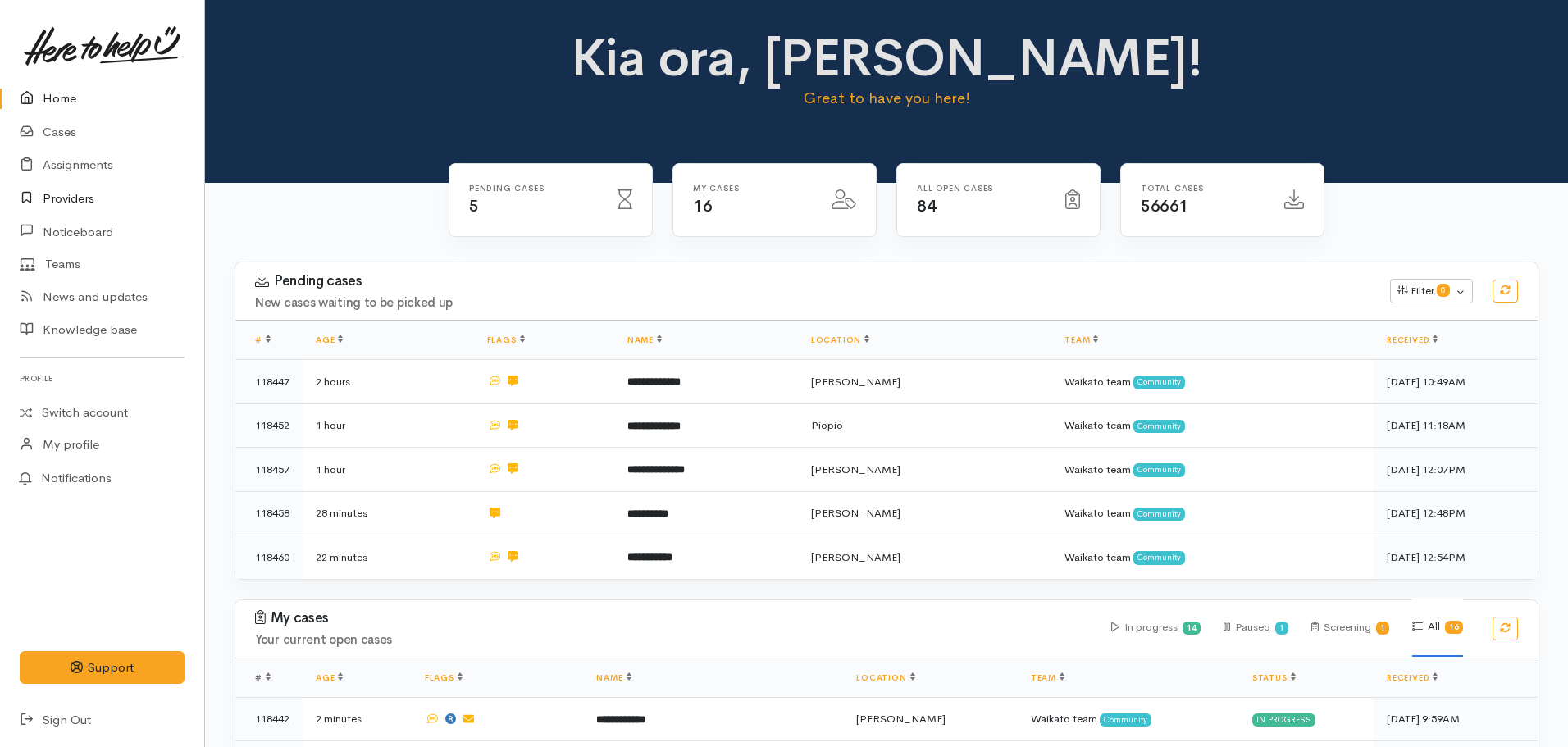
click at [74, 203] on link "Providers" at bounding box center [102, 199] width 204 height 33
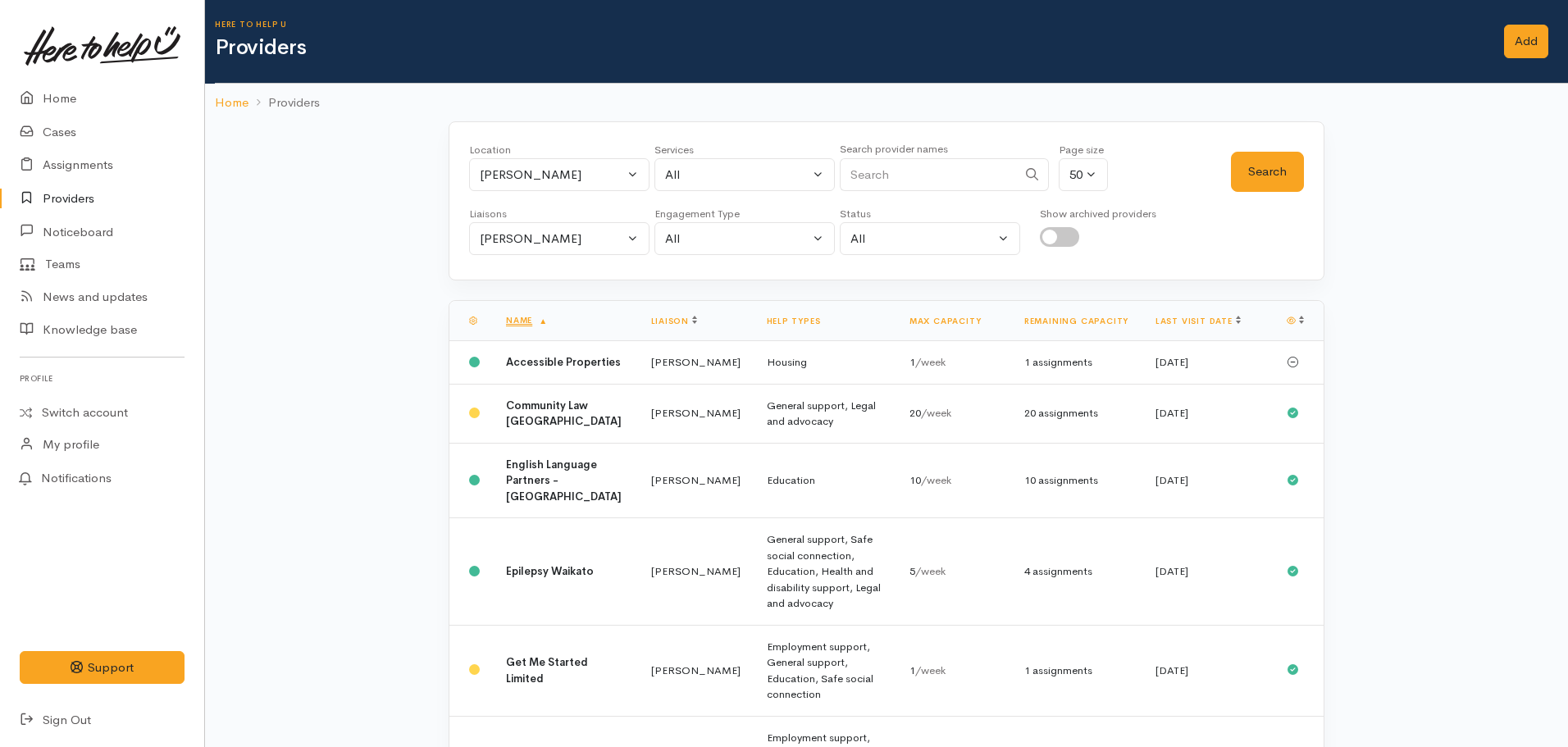
click at [558, 256] on div "Location All Tauranga Eastern Bay of Plenty - other Kawerau Ōhope Ōpōtiki Whaka…" at bounding box center [886, 201] width 876 height 159
click at [547, 247] on div "Nicole Rusk" at bounding box center [551, 238] width 144 height 19
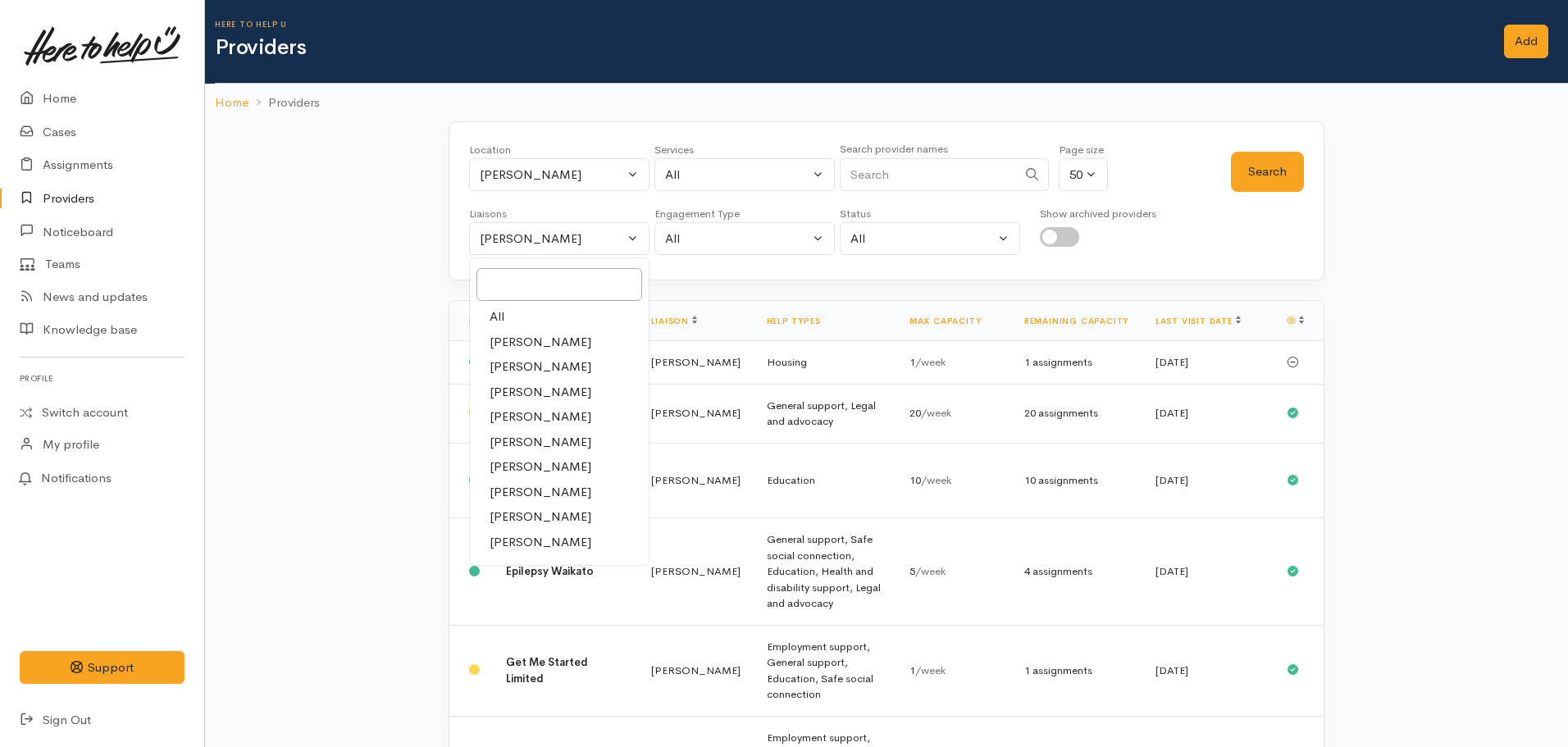
click at [520, 315] on link "All" at bounding box center [560, 317] width 179 height 25
select select "null"
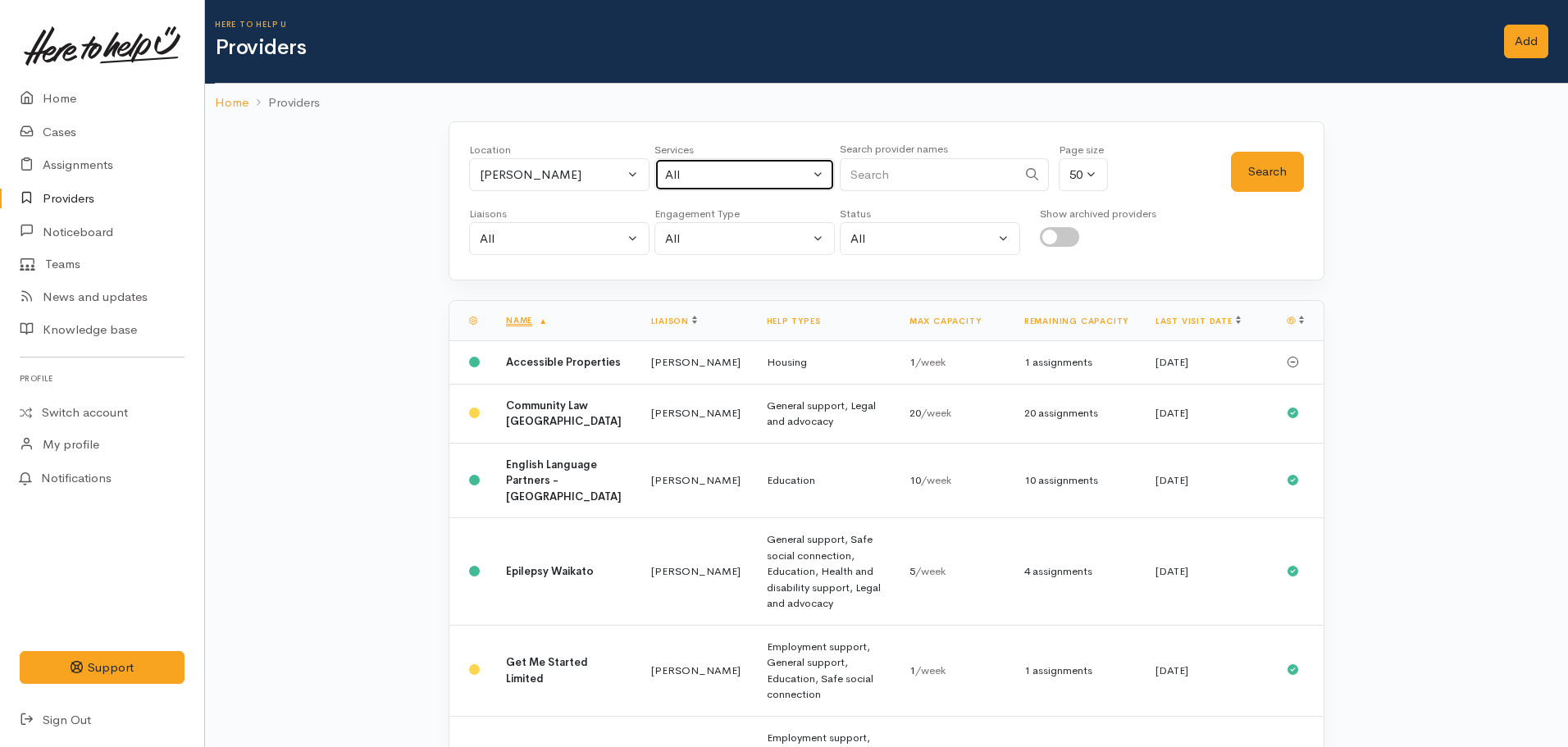
click at [693, 187] on button "All" at bounding box center [745, 175] width 181 height 33
type input "budgeting"
click at [783, 286] on span "Financial mentoring/budgeting" at bounding box center [769, 282] width 173 height 19
select select "9"
click at [1256, 175] on button "Search" at bounding box center [1267, 171] width 73 height 40
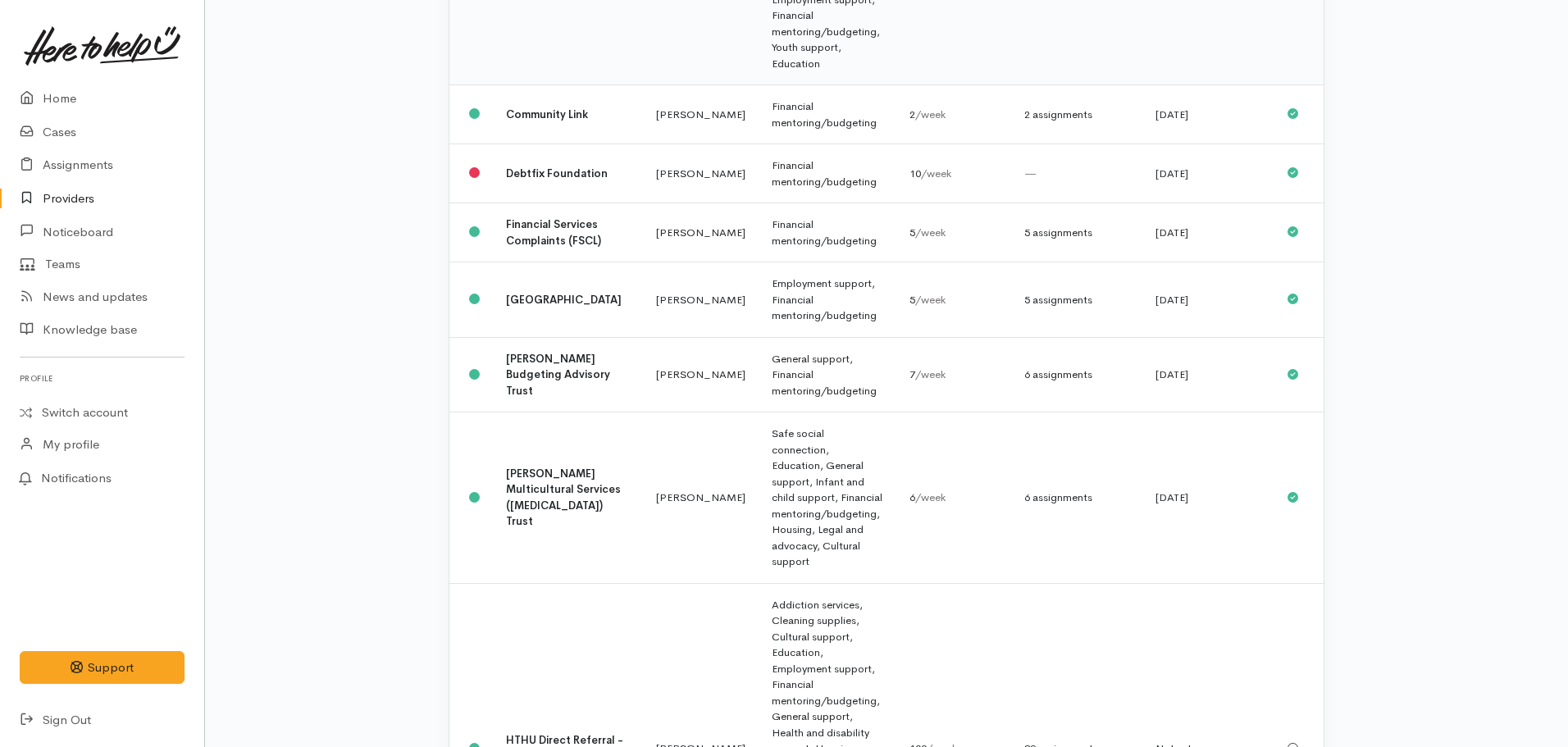
scroll to position [596, 0]
click at [549, 352] on b "Hamilton Budgeting Advisory Trust" at bounding box center [558, 375] width 104 height 46
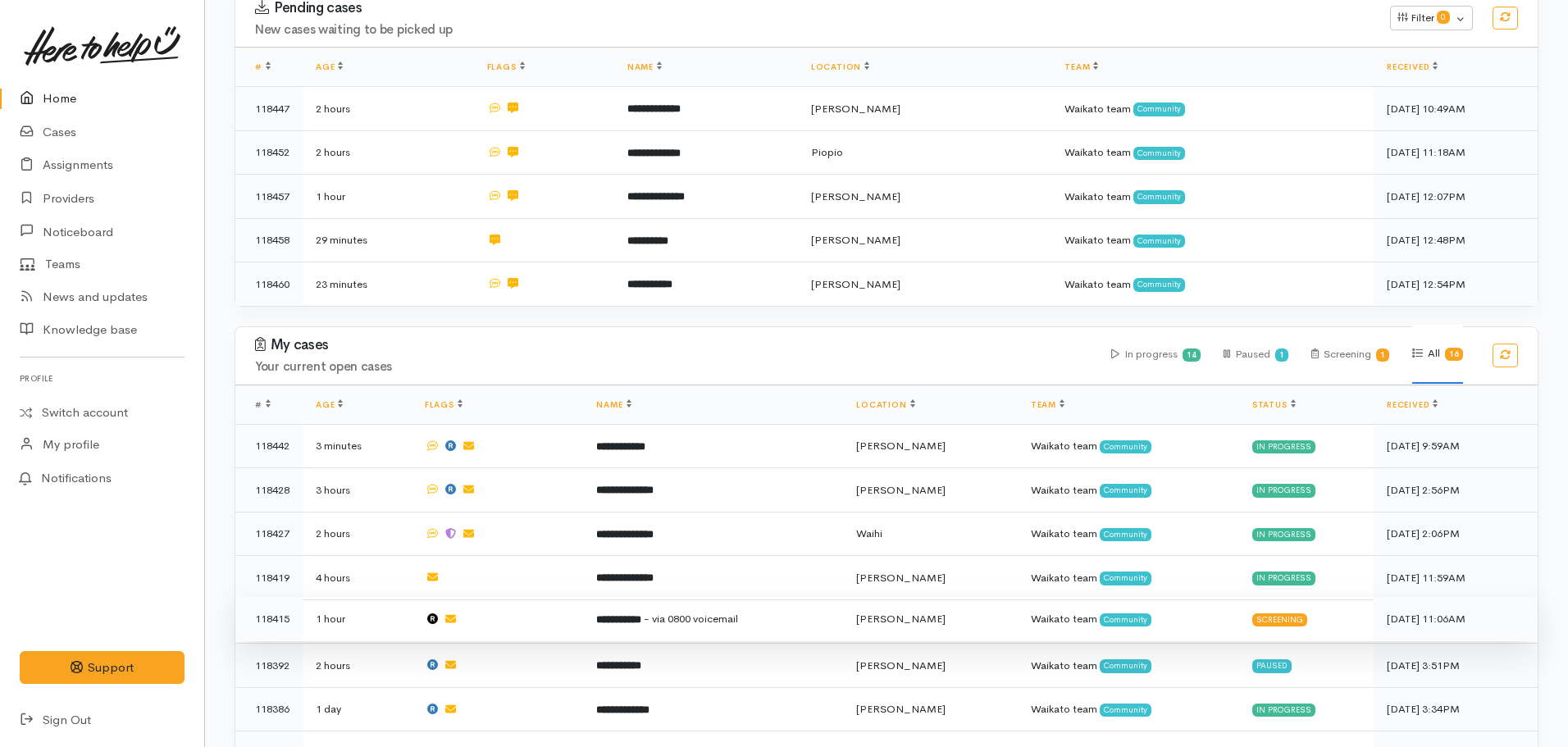
scroll to position [271, 0]
